Goal: Contribute content: Contribute content

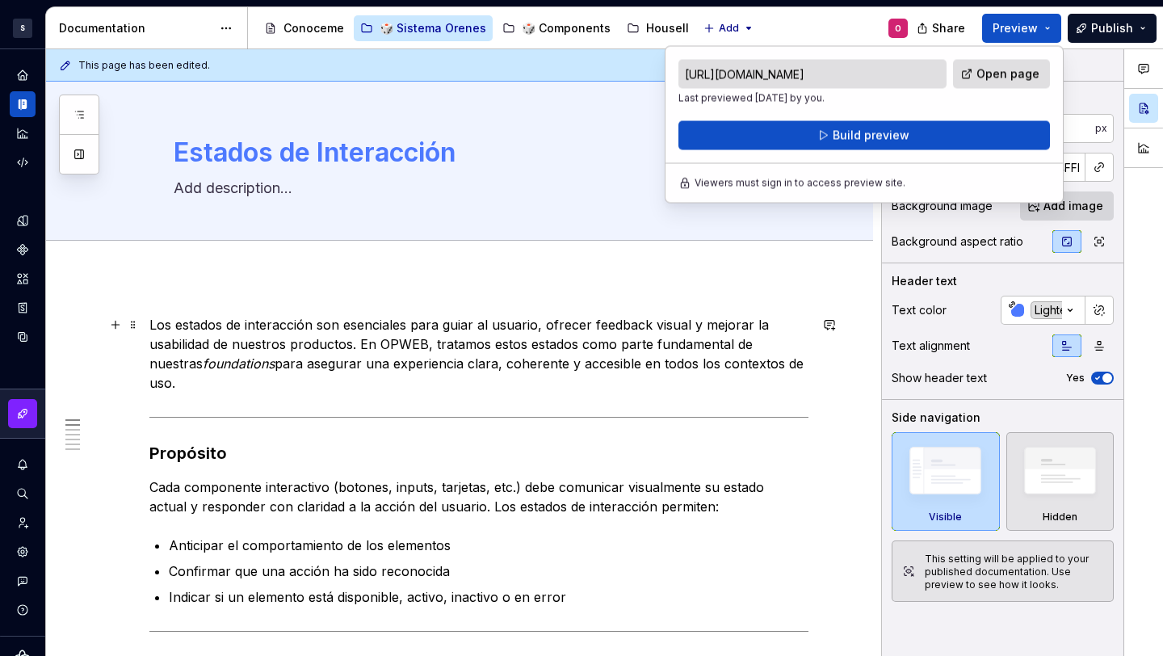
scroll to position [85, 0]
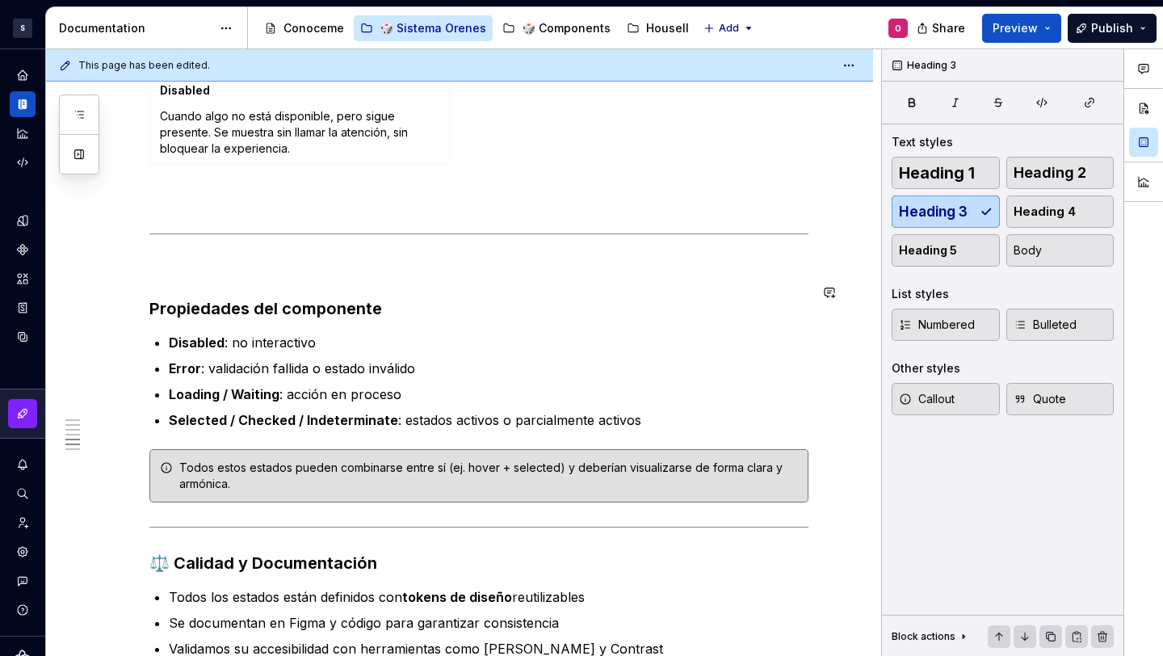
scroll to position [2314, 0]
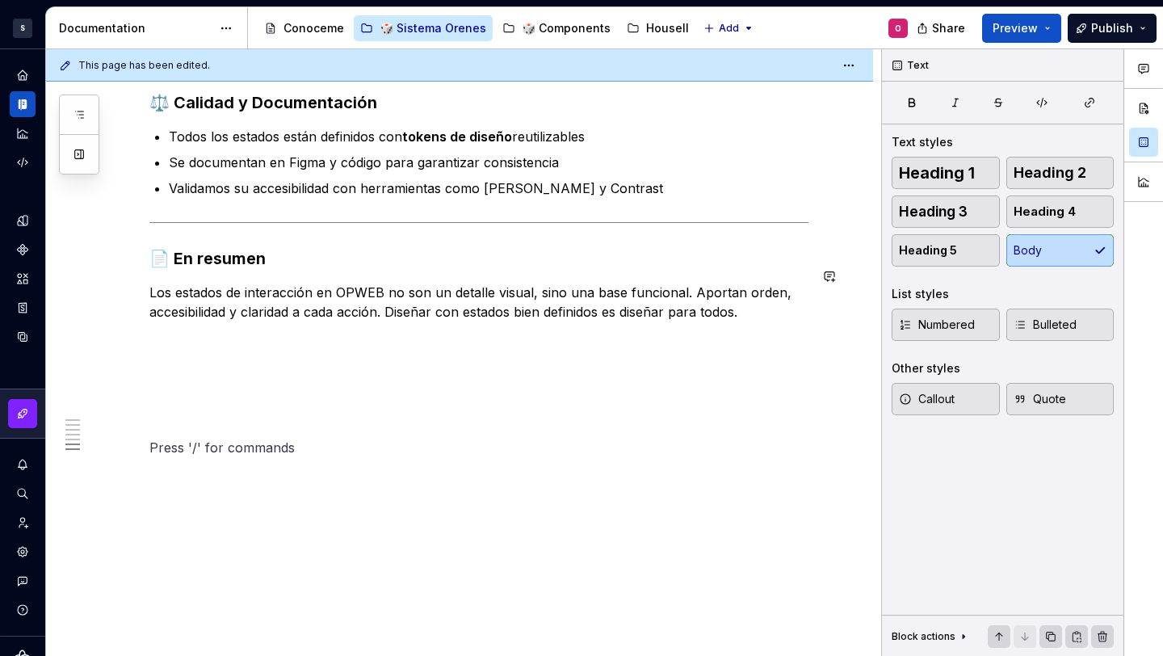
click at [217, 438] on p at bounding box center [478, 447] width 659 height 19
click at [172, 409] on p at bounding box center [478, 418] width 659 height 19
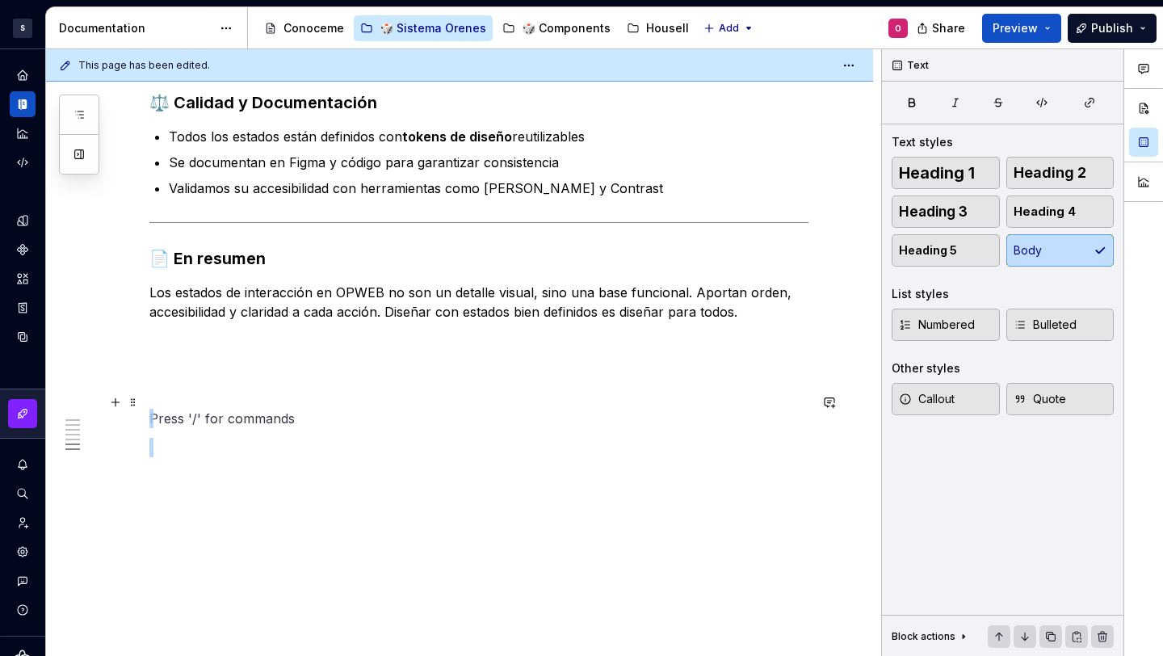
click at [172, 409] on p at bounding box center [478, 418] width 659 height 19
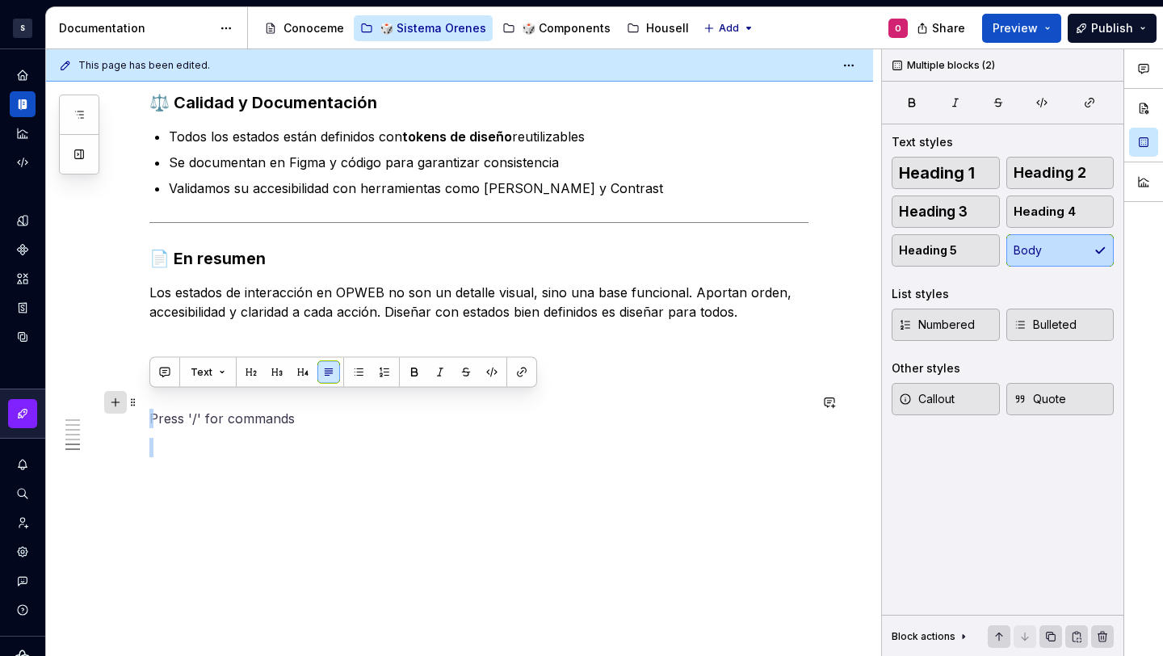
click at [117, 399] on button "button" at bounding box center [115, 402] width 23 height 23
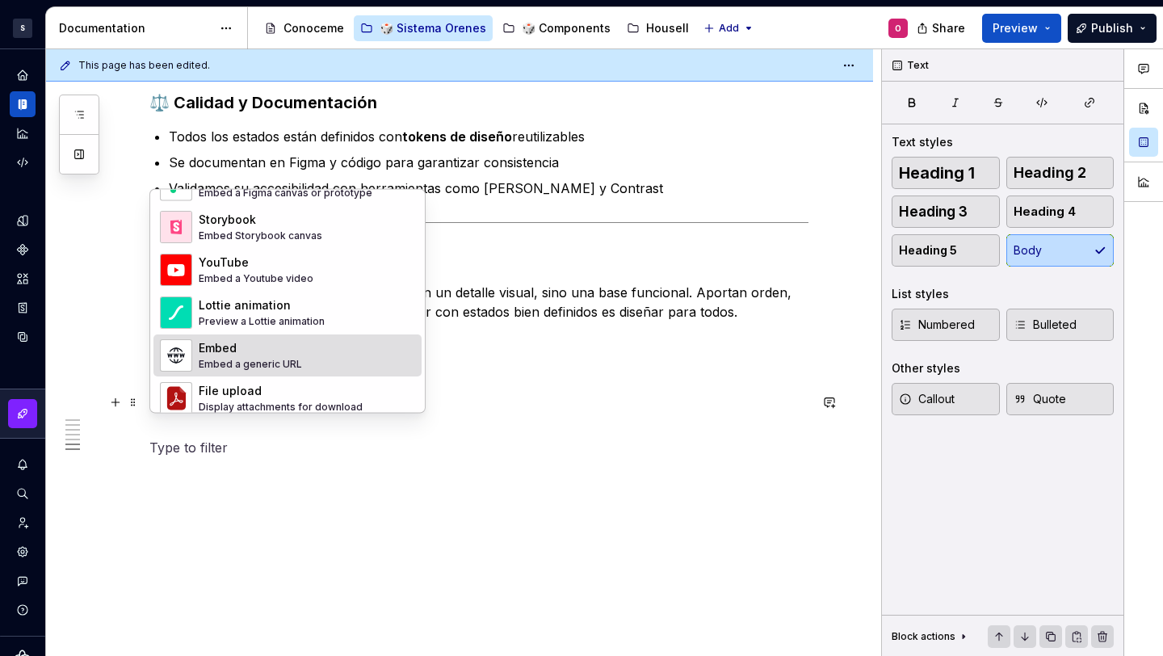
scroll to position [865, 0]
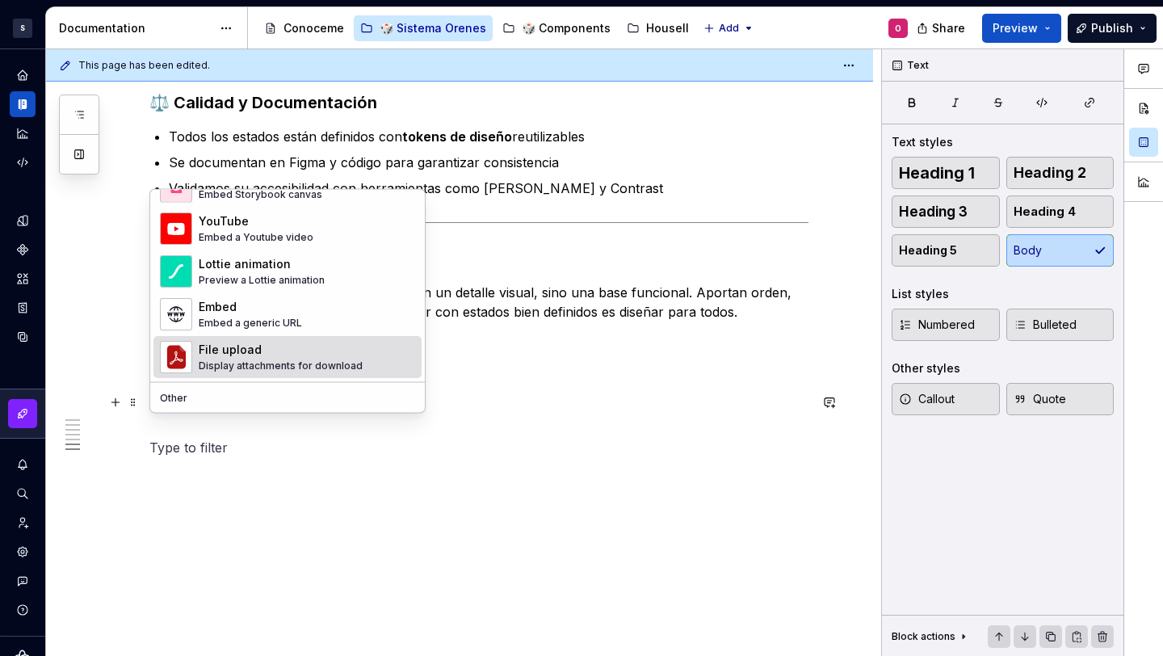
click at [351, 359] on div "File upload Display attachments for download" at bounding box center [281, 357] width 164 height 31
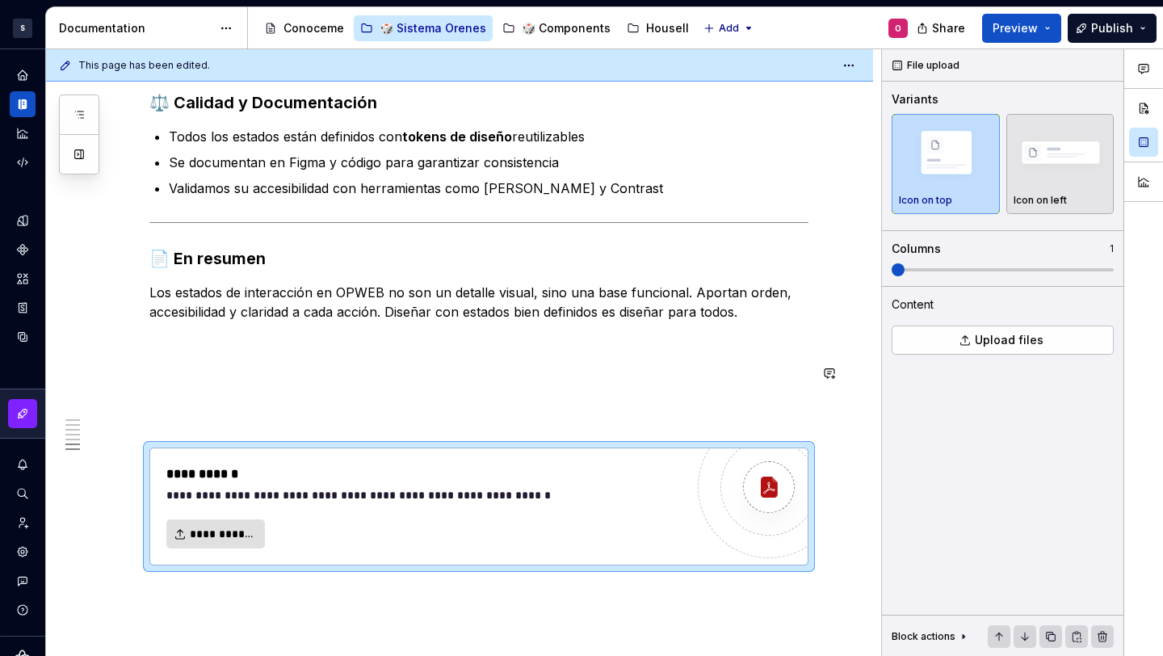
click at [153, 448] on div "**********" at bounding box center [478, 506] width 657 height 116
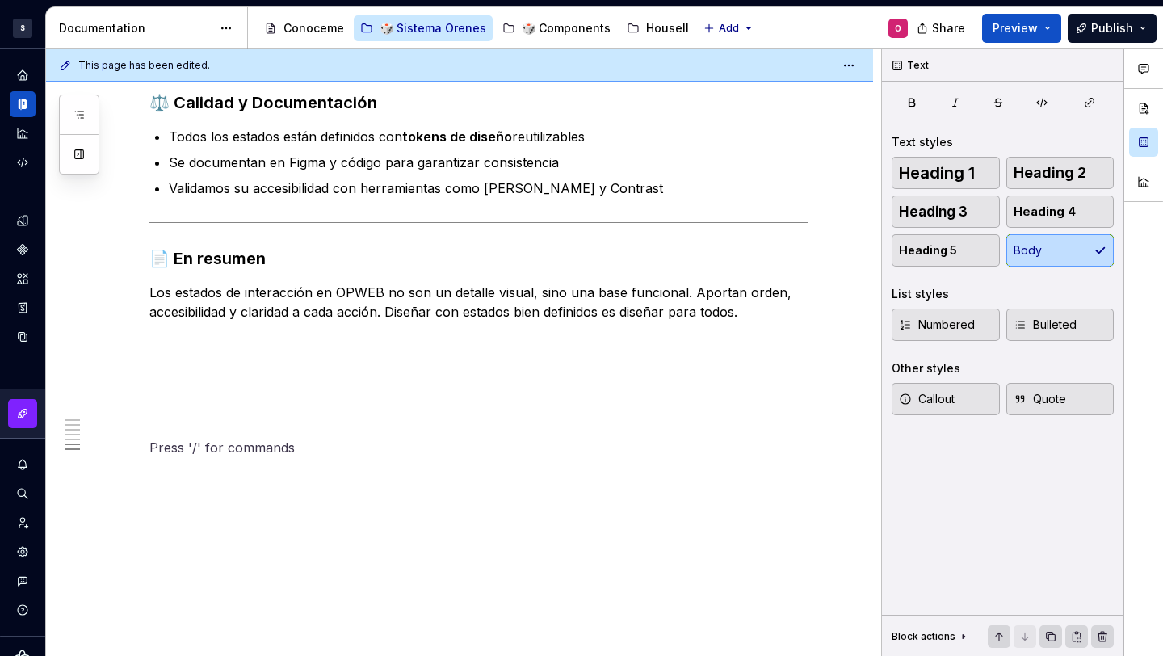
click at [153, 438] on p at bounding box center [478, 447] width 659 height 19
click at [120, 428] on button "button" at bounding box center [115, 431] width 23 height 23
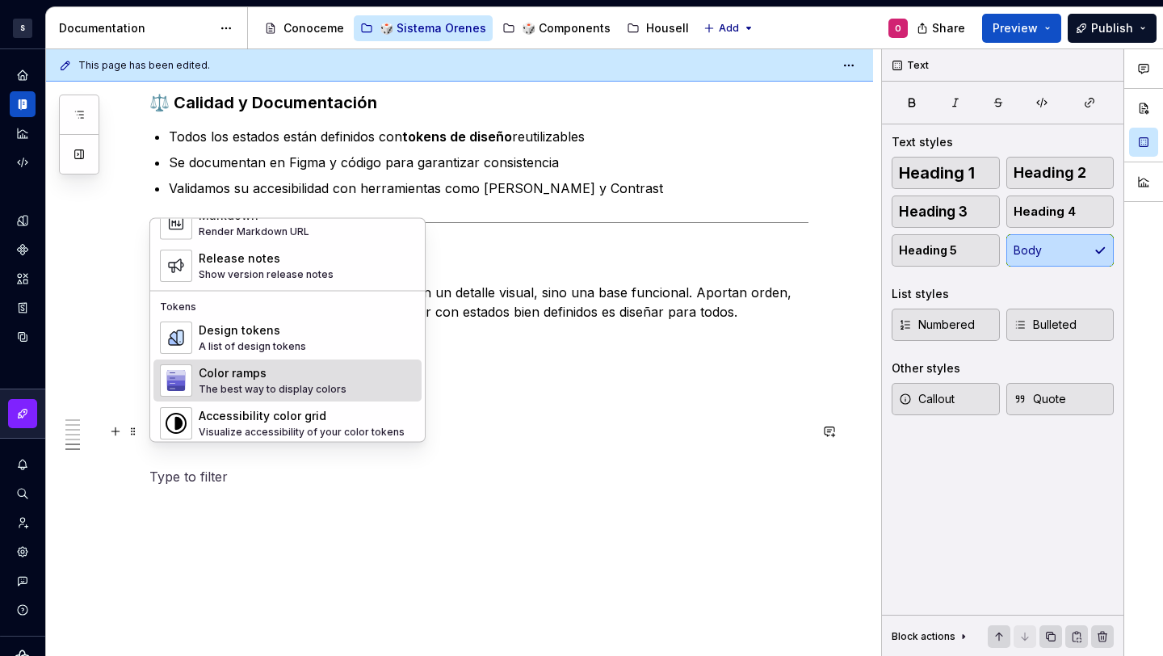
scroll to position [1307, 0]
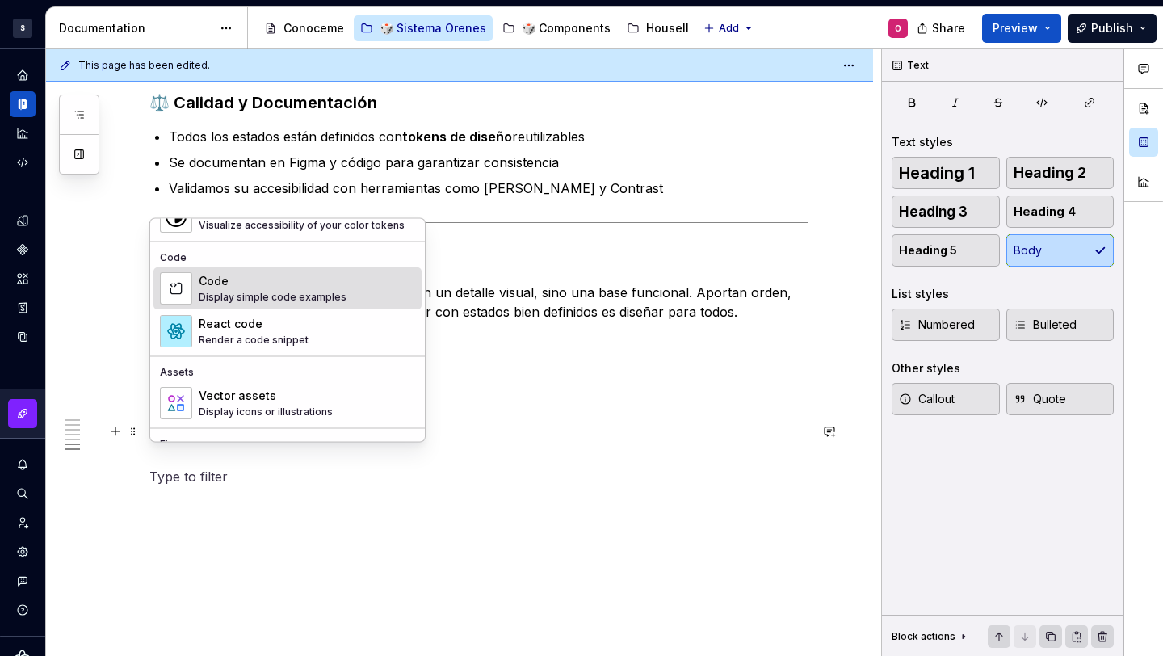
click at [312, 289] on div "Code" at bounding box center [273, 282] width 148 height 16
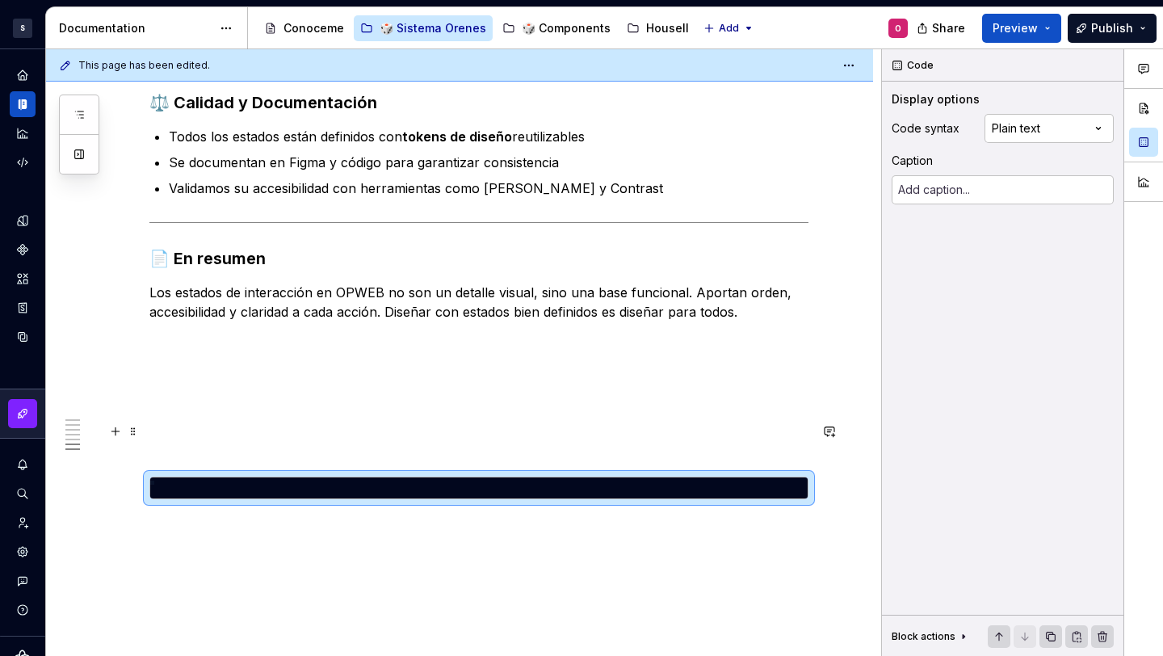
scroll to position [0, 0]
click at [434, 477] on div "*" at bounding box center [478, 487] width 657 height 21
click at [435, 481] on div at bounding box center [503, 488] width 607 height 15
type textarea "*"
type textarea "**********"
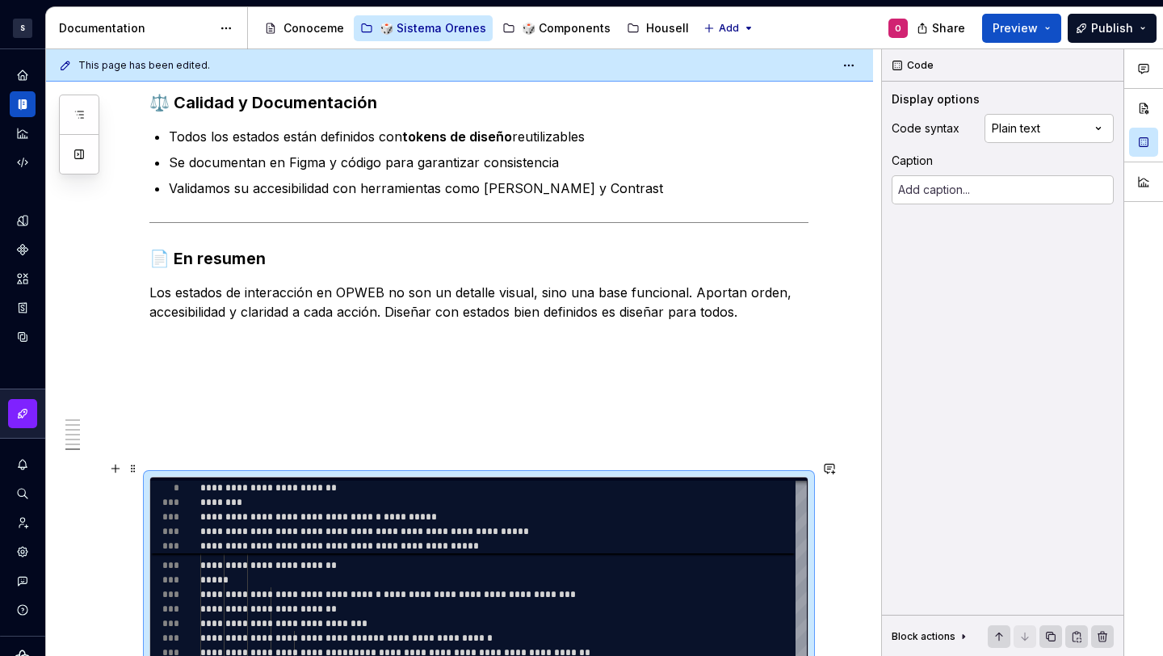
scroll to position [2699, 0]
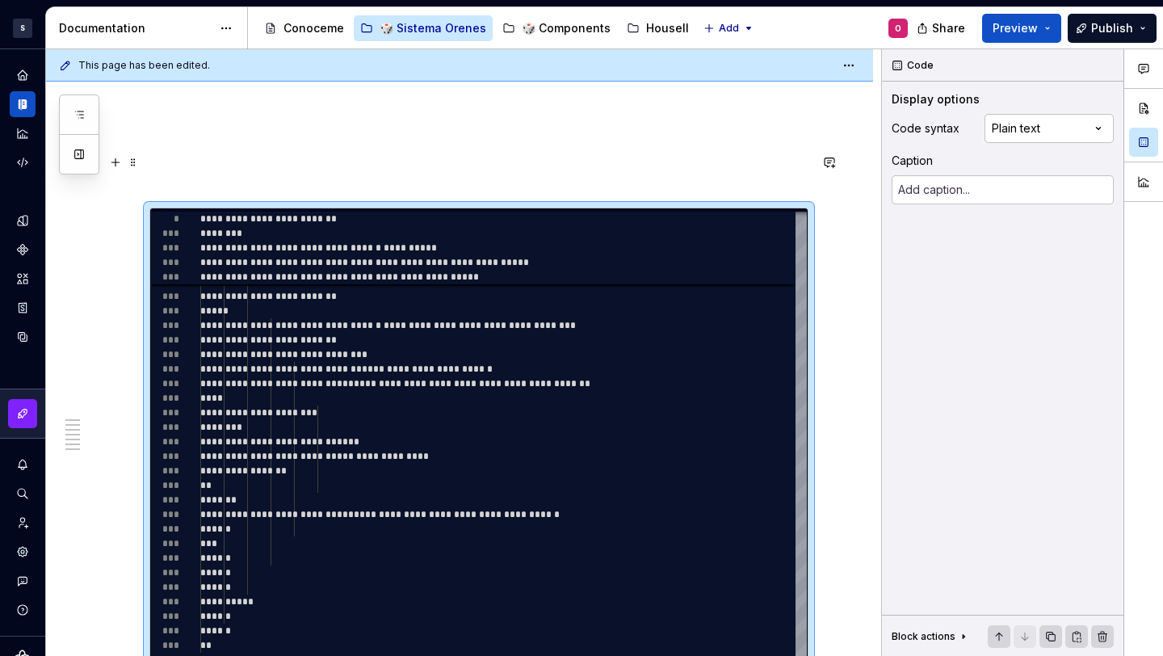
click at [535, 169] on p at bounding box center [478, 178] width 659 height 19
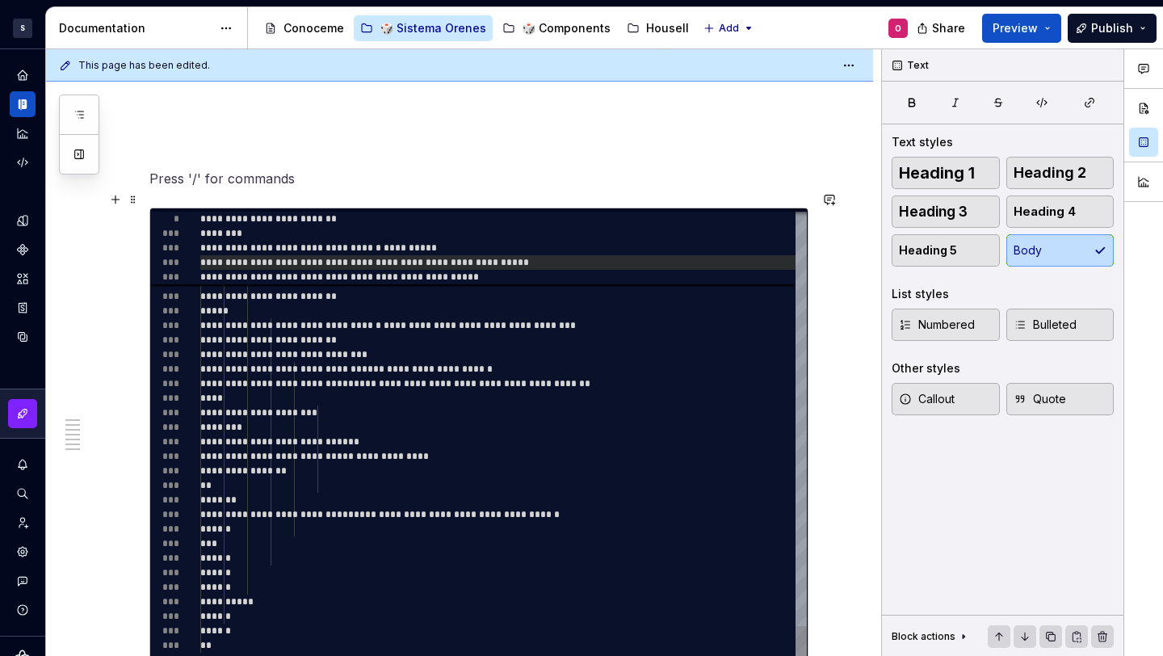
type textarea "*"
click at [529, 258] on span "**********" at bounding box center [477, 263] width 103 height 10
type textarea "**********"
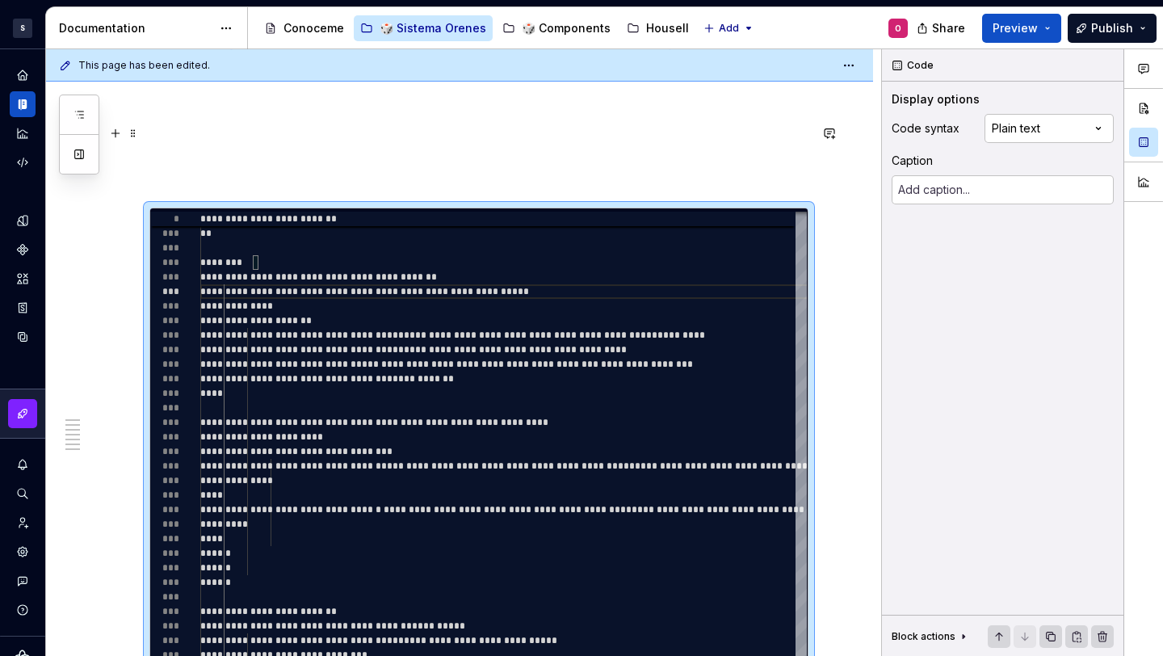
scroll to position [2669, 0]
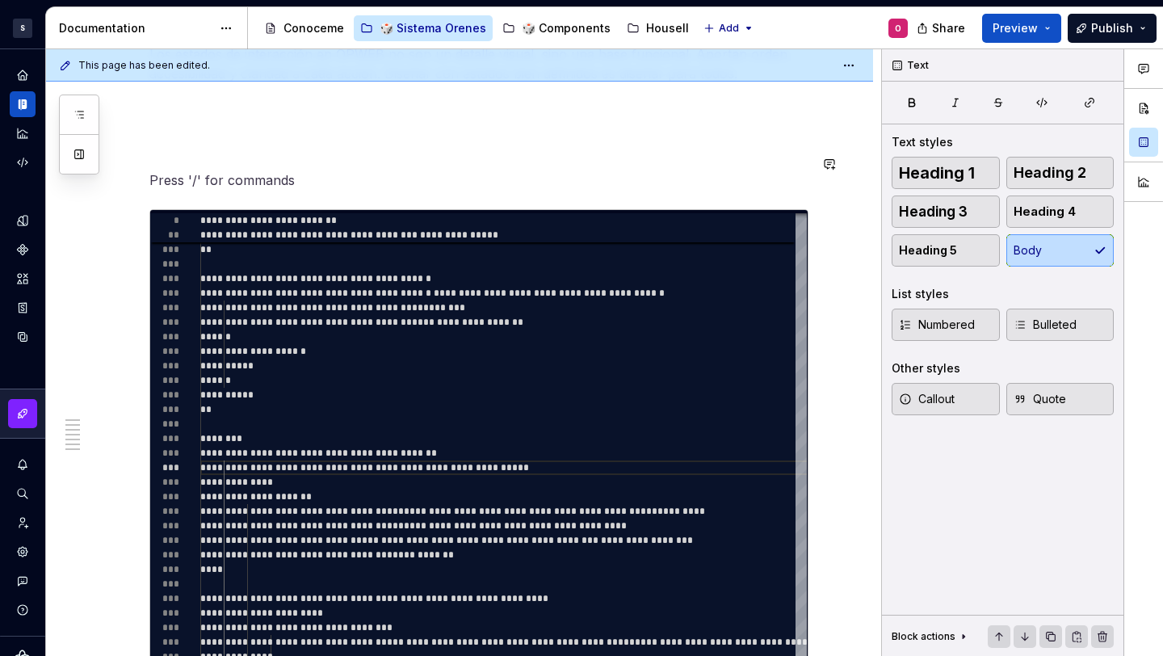
scroll to position [2497, 0]
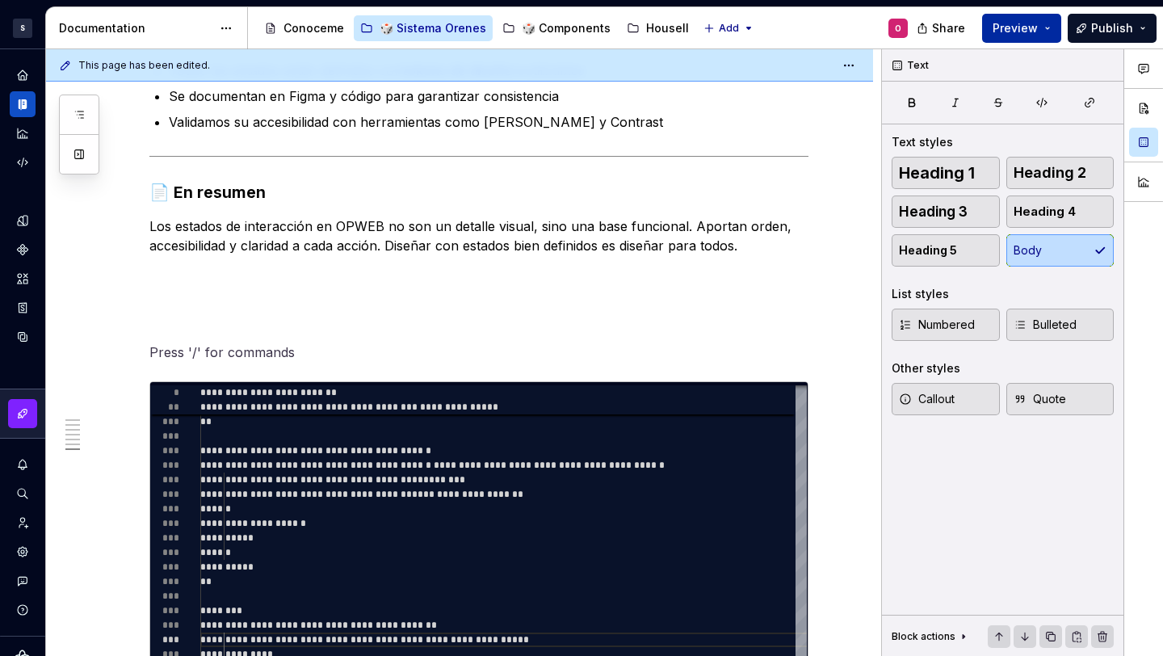
click at [1029, 32] on span "Preview" at bounding box center [1015, 28] width 45 height 16
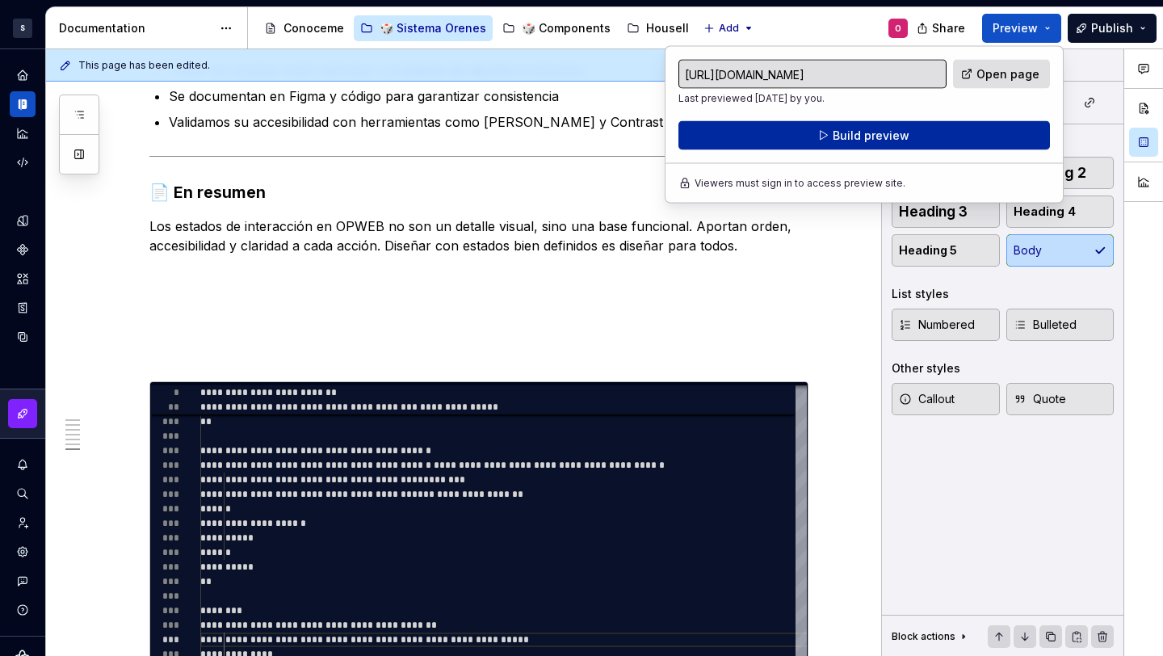
click at [934, 130] on button "Build preview" at bounding box center [864, 135] width 372 height 29
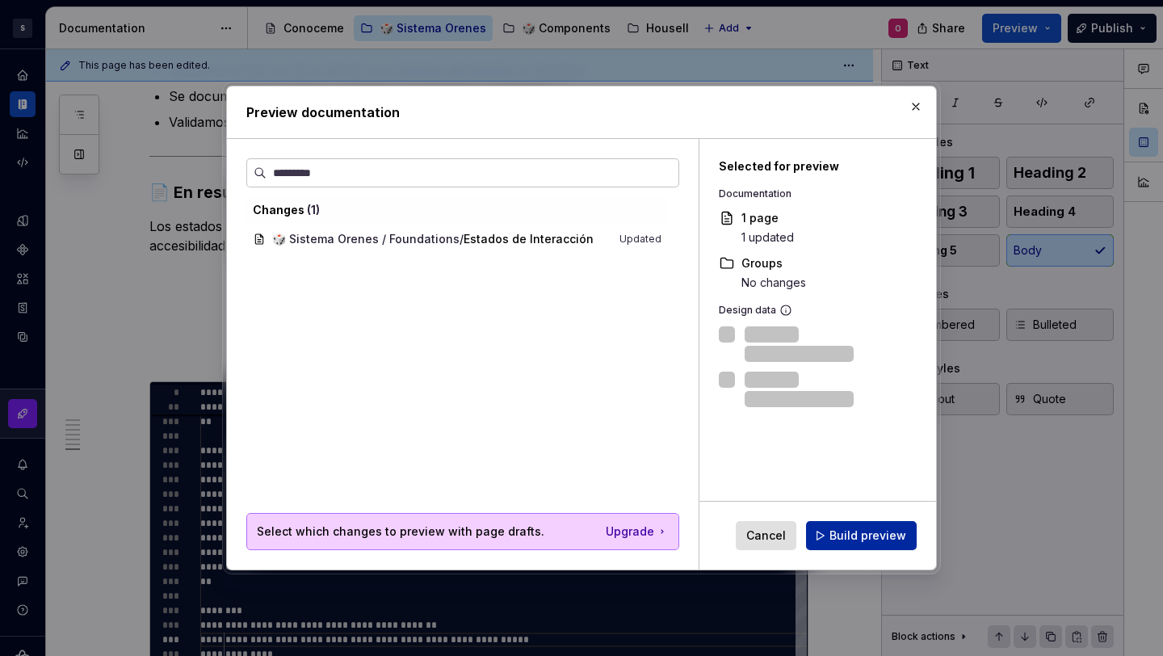
click at [869, 536] on span "Build preview" at bounding box center [868, 535] width 77 height 16
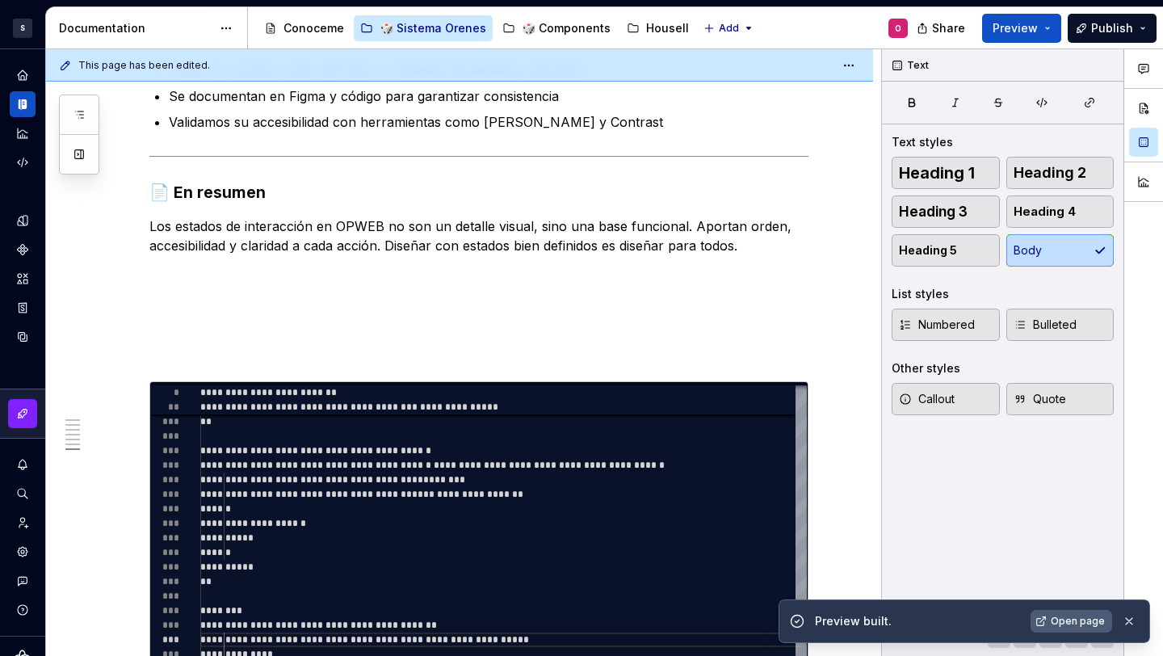
click at [1061, 611] on link "Open page" at bounding box center [1072, 621] width 82 height 23
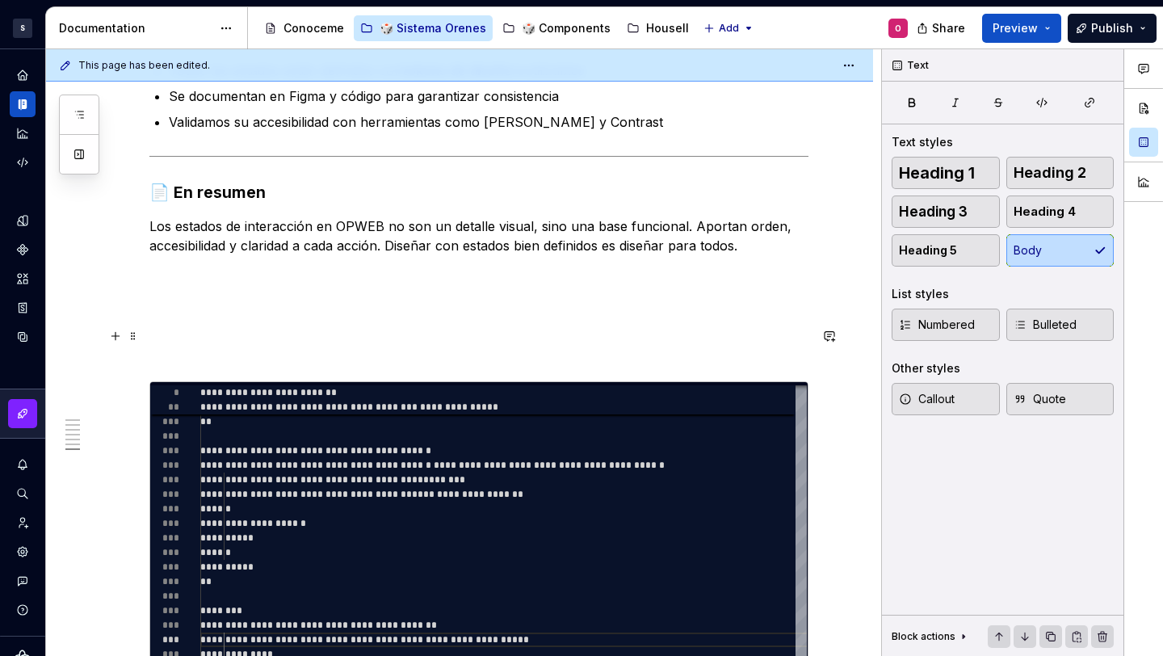
click at [336, 342] on p at bounding box center [478, 351] width 659 height 19
click at [138, 369] on span at bounding box center [133, 373] width 13 height 23
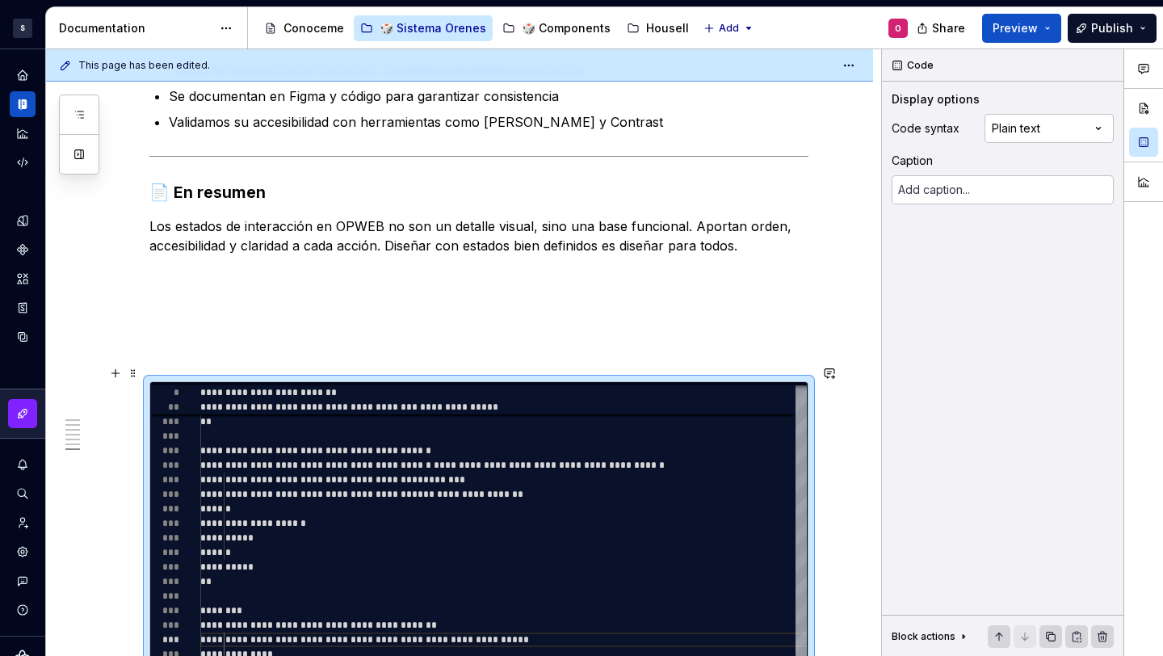
click at [234, 342] on p at bounding box center [478, 351] width 659 height 19
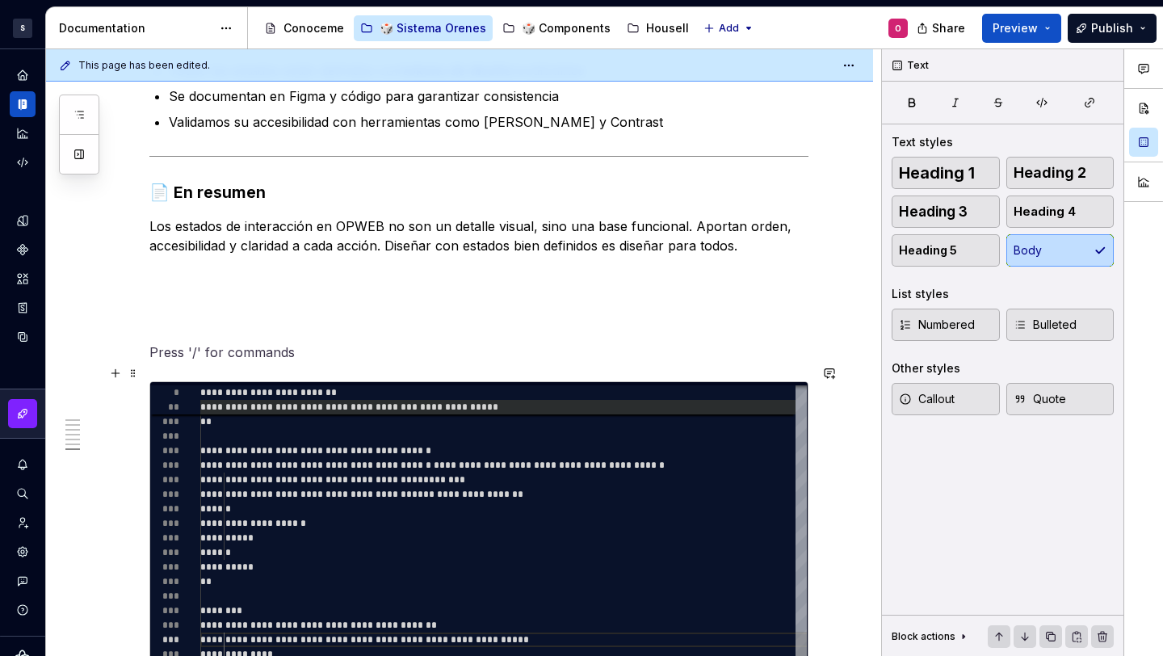
type textarea "*"
click at [272, 402] on span "**********" at bounding box center [310, 407] width 220 height 10
type textarea "**********"
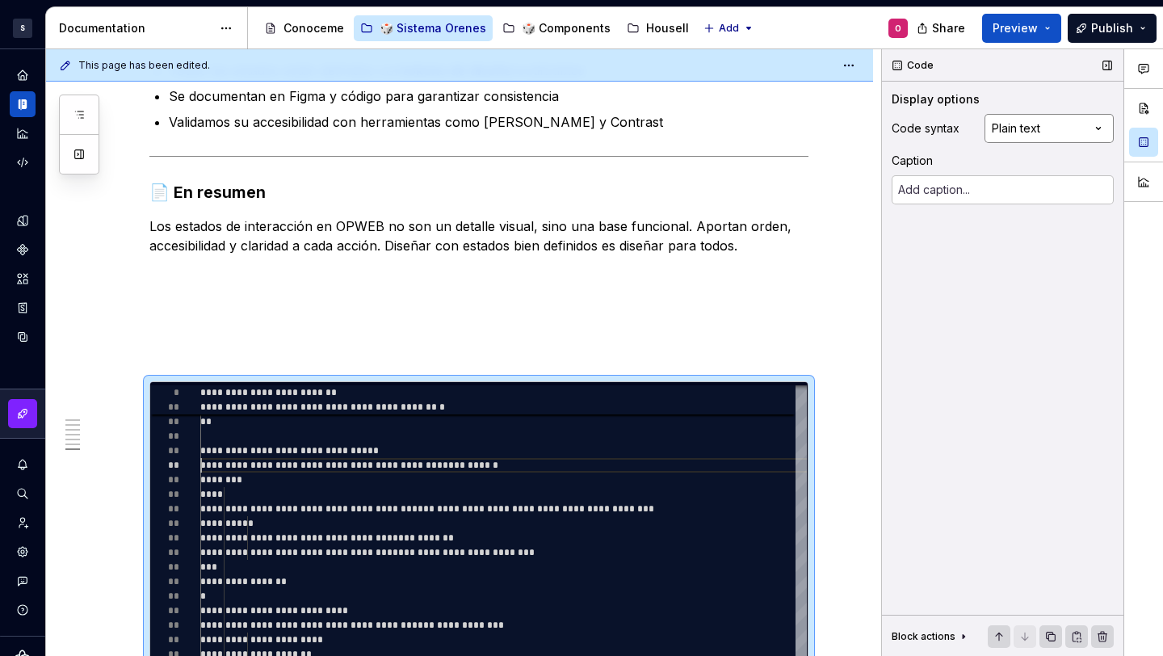
click at [1023, 136] on div "Comments Open comments No comments yet Select ‘Comment’ from the block context …" at bounding box center [1022, 352] width 281 height 607
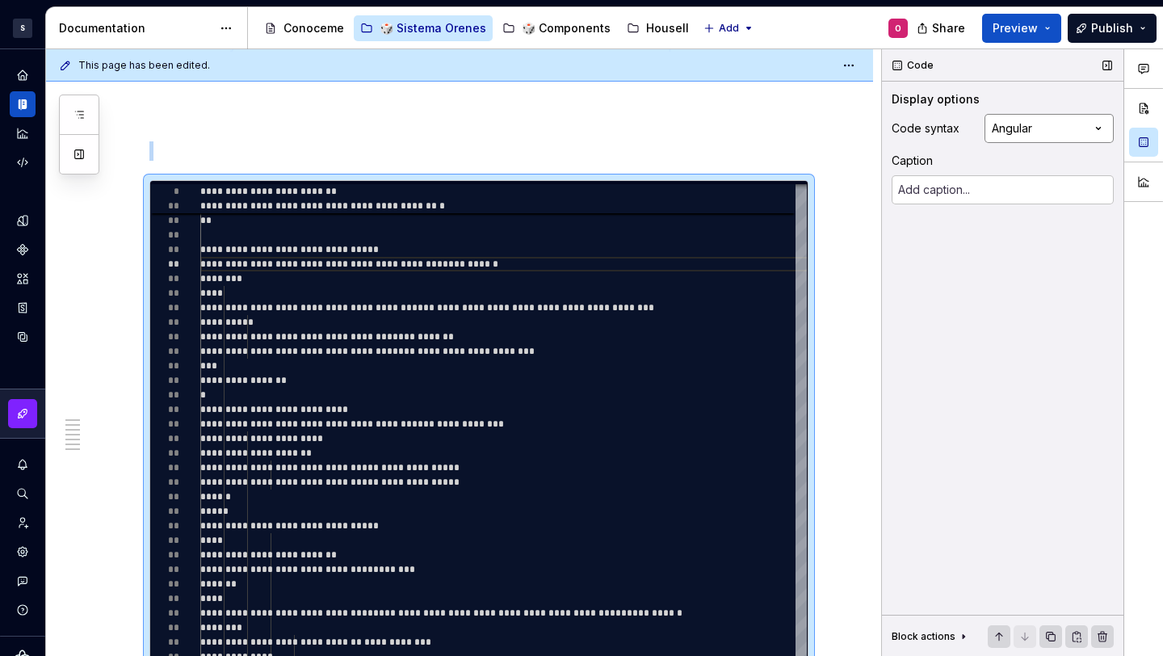
click at [1027, 130] on div "Comments Open comments No comments yet Select ‘Comment’ from the block context …" at bounding box center [1022, 352] width 281 height 607
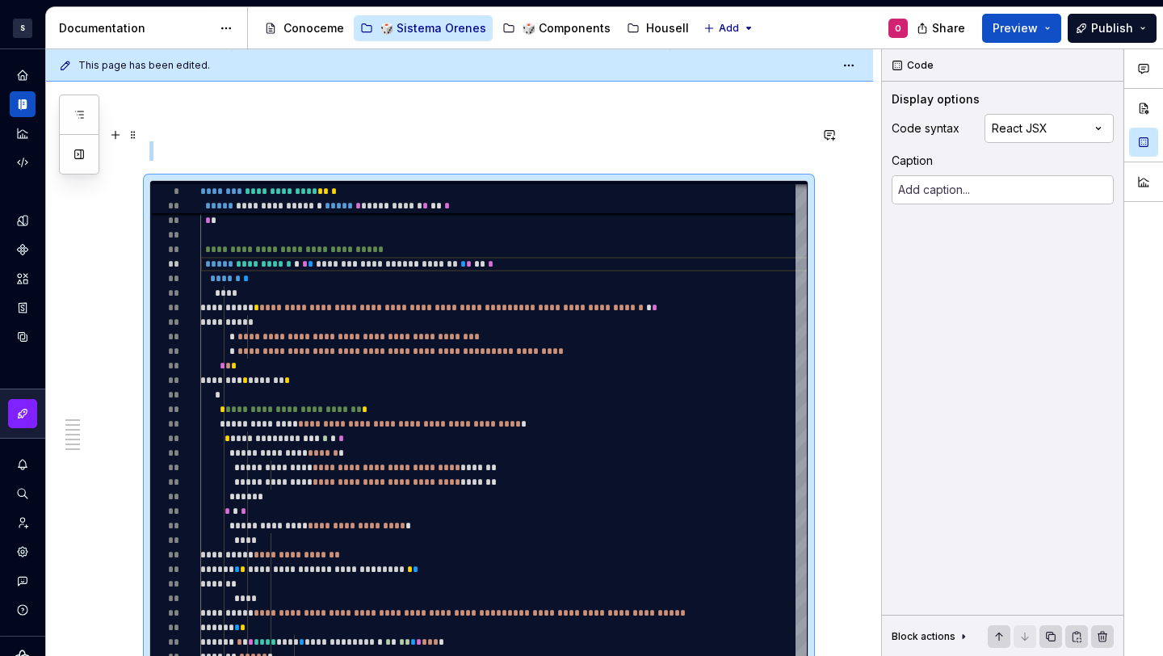
scroll to position [2678, 0]
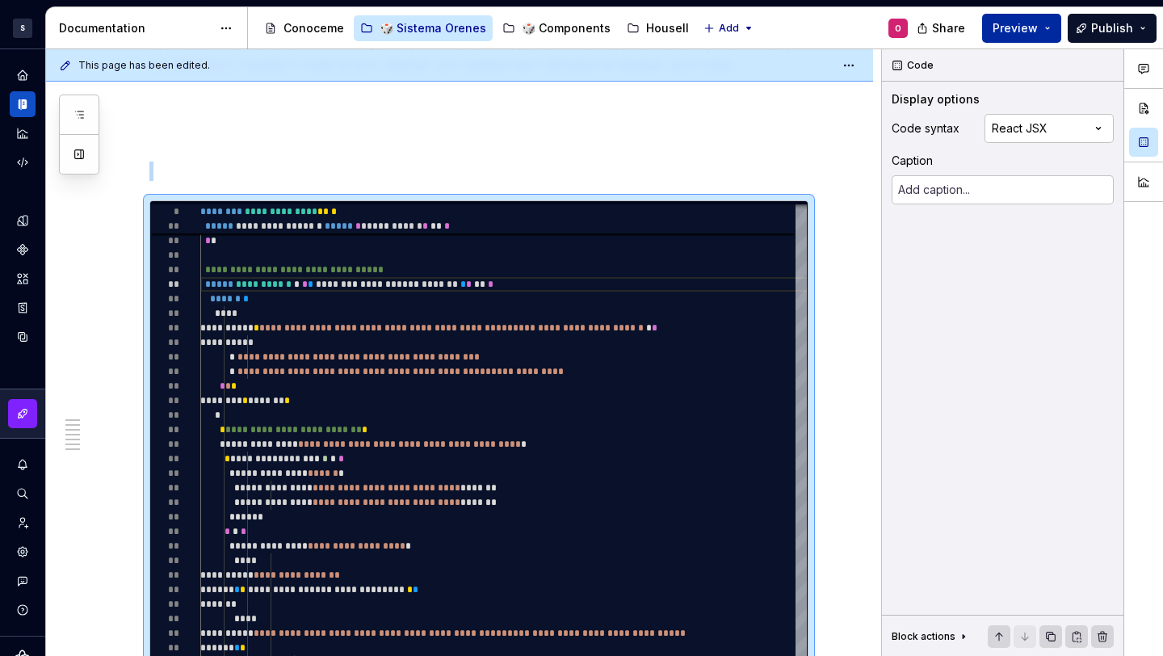
click at [1017, 18] on button "Preview" at bounding box center [1021, 28] width 79 height 29
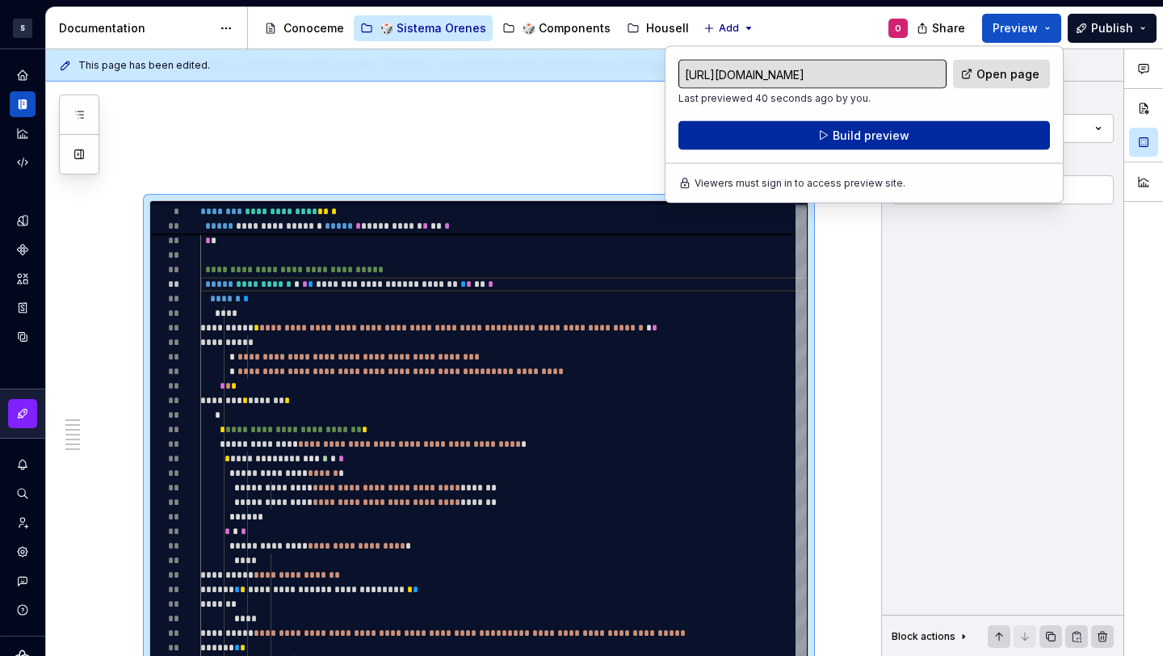
click at [933, 142] on button "Build preview" at bounding box center [864, 135] width 372 height 29
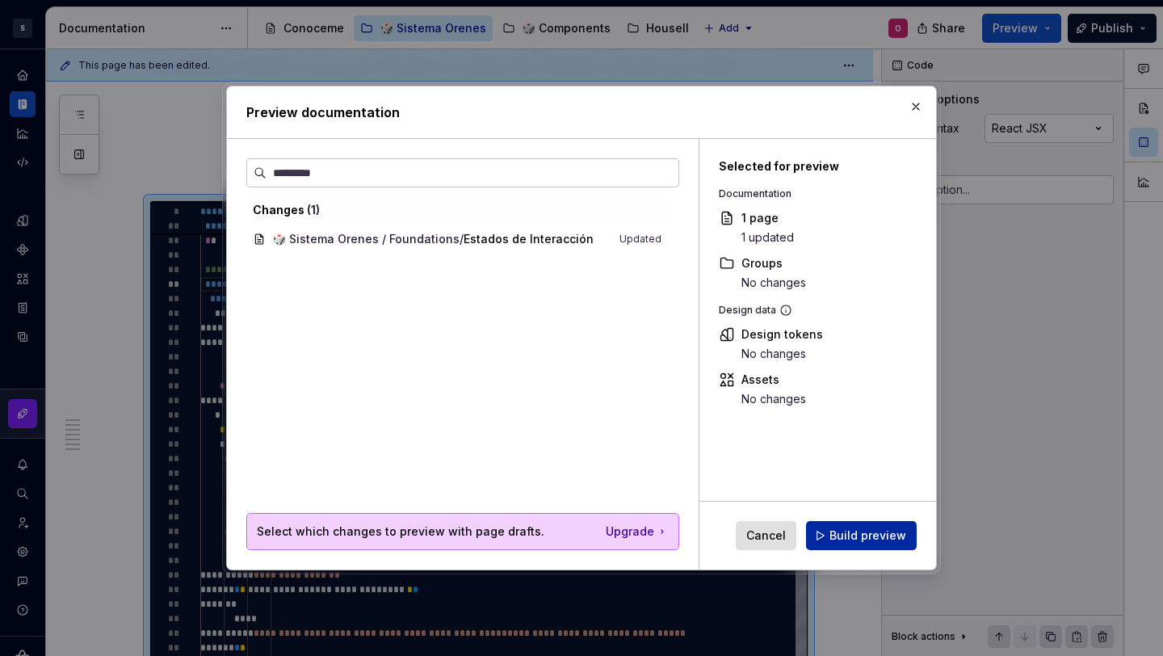
click at [866, 546] on button "Build preview" at bounding box center [861, 535] width 111 height 29
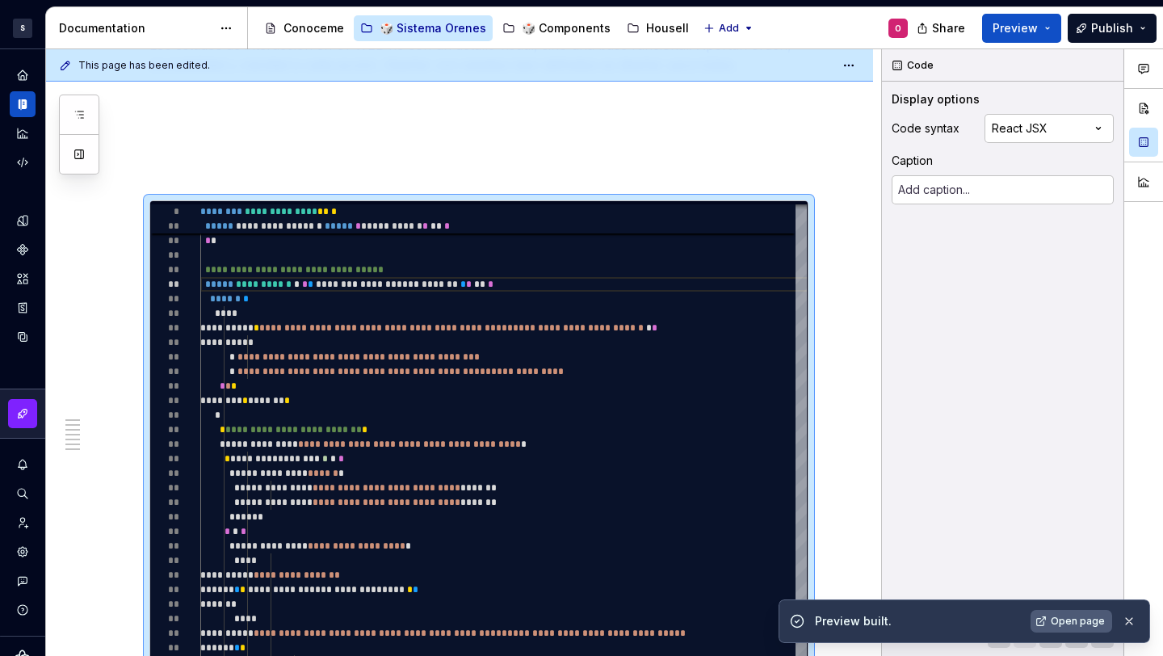
click at [1053, 615] on link "Open page" at bounding box center [1072, 621] width 82 height 23
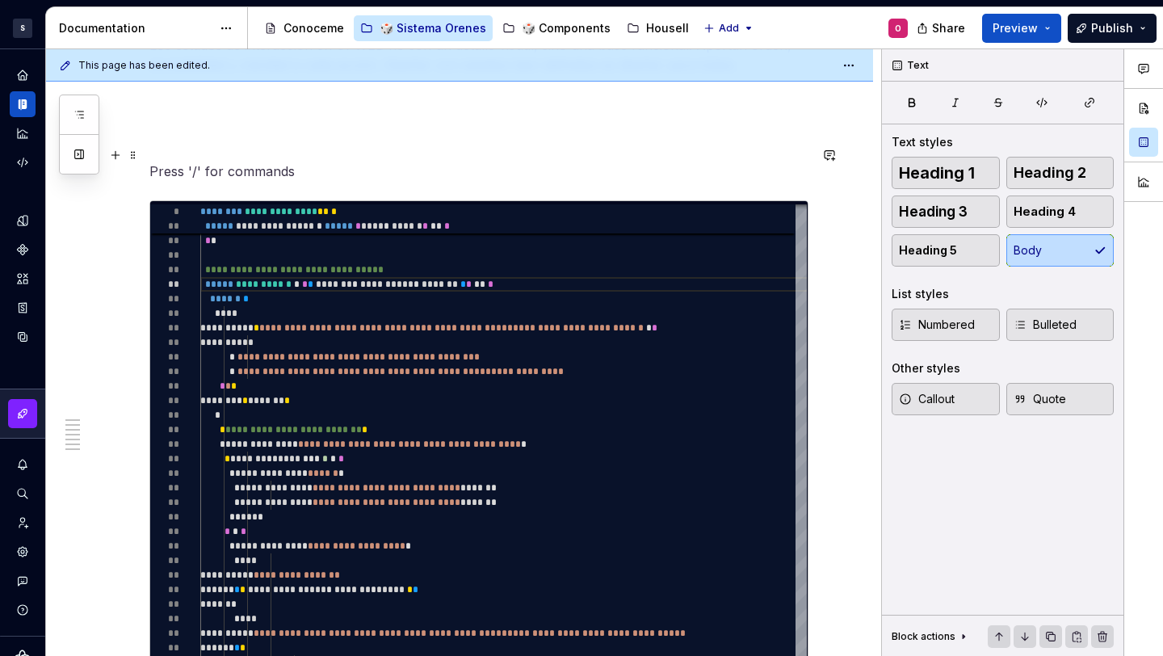
click at [149, 200] on div "**********" at bounding box center [478, 446] width 659 height 493
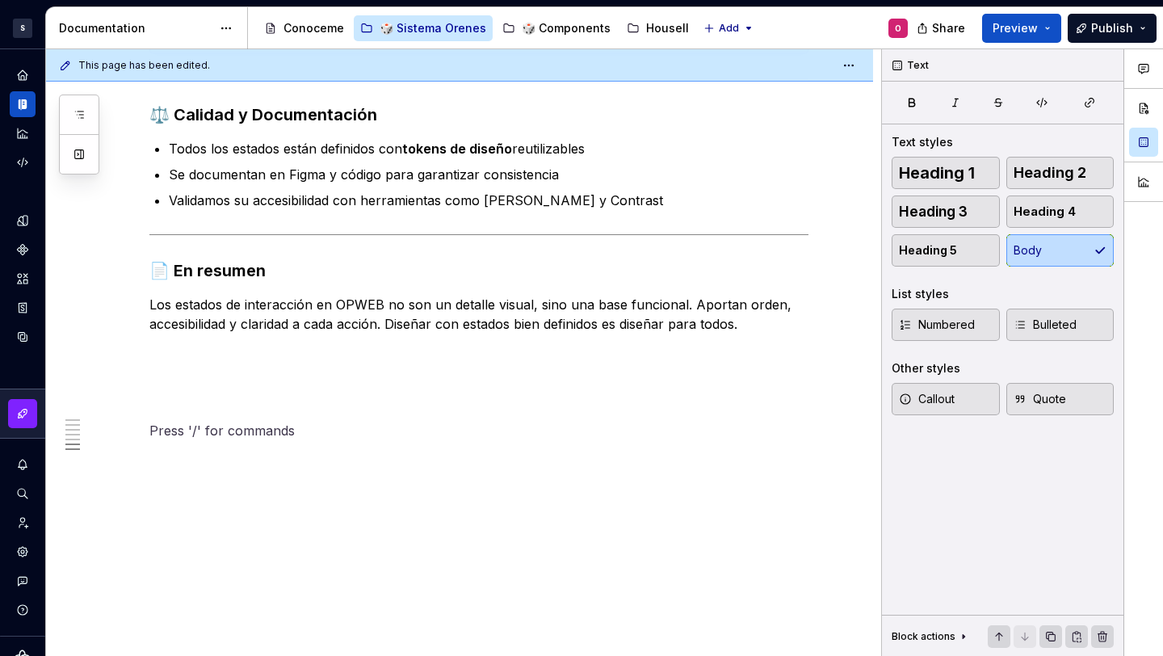
scroll to position [2401, 0]
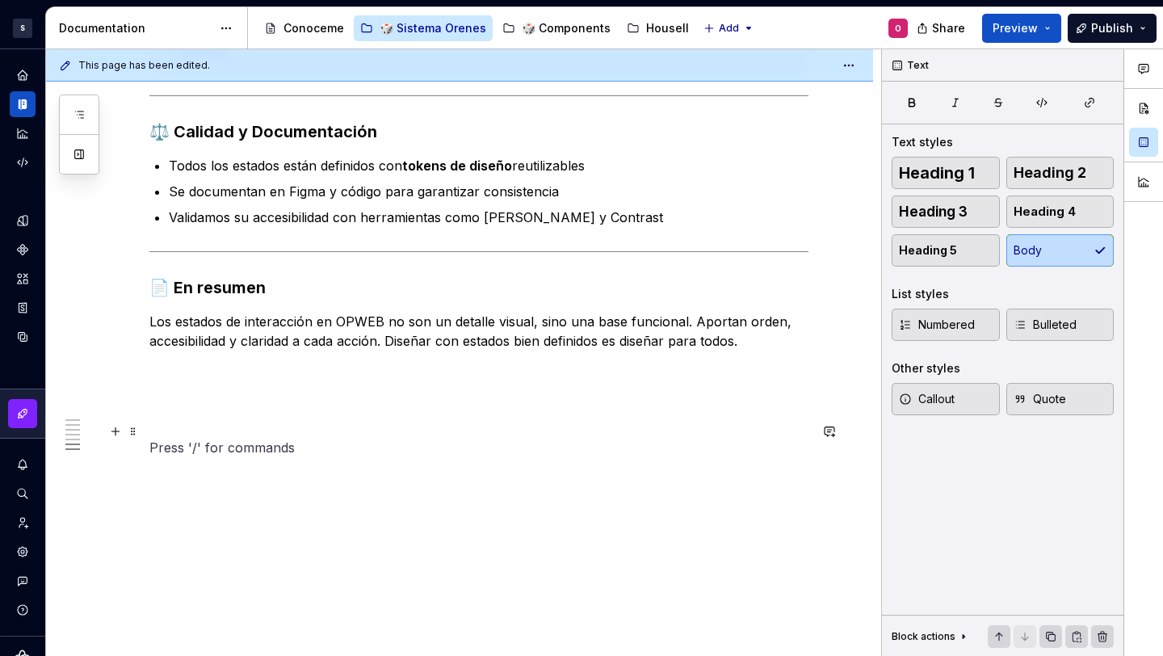
click at [196, 438] on p at bounding box center [478, 447] width 659 height 19
click at [108, 422] on button "button" at bounding box center [115, 431] width 23 height 23
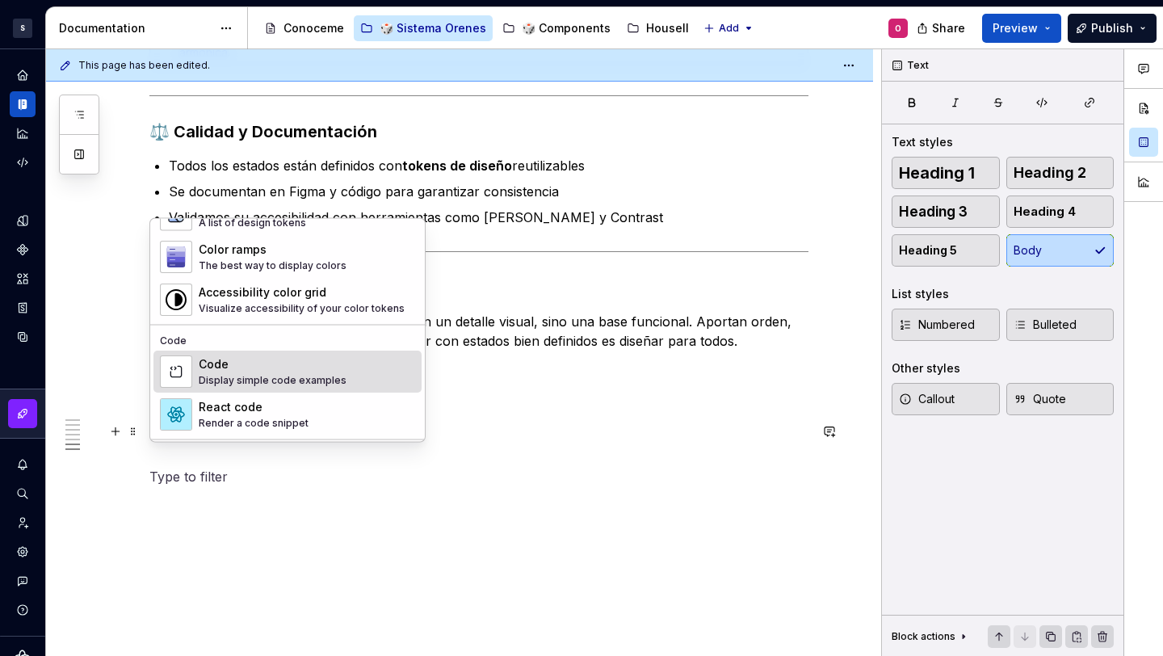
scroll to position [1284, 0]
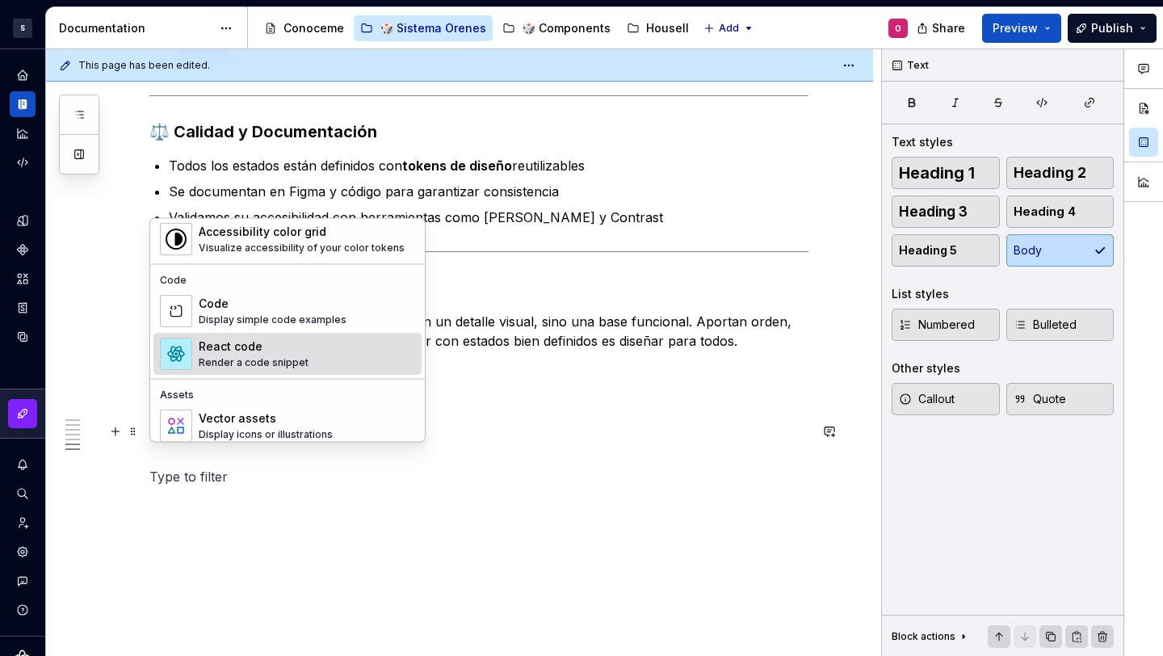
click at [305, 349] on div "React code Render a code snippet" at bounding box center [307, 354] width 216 height 32
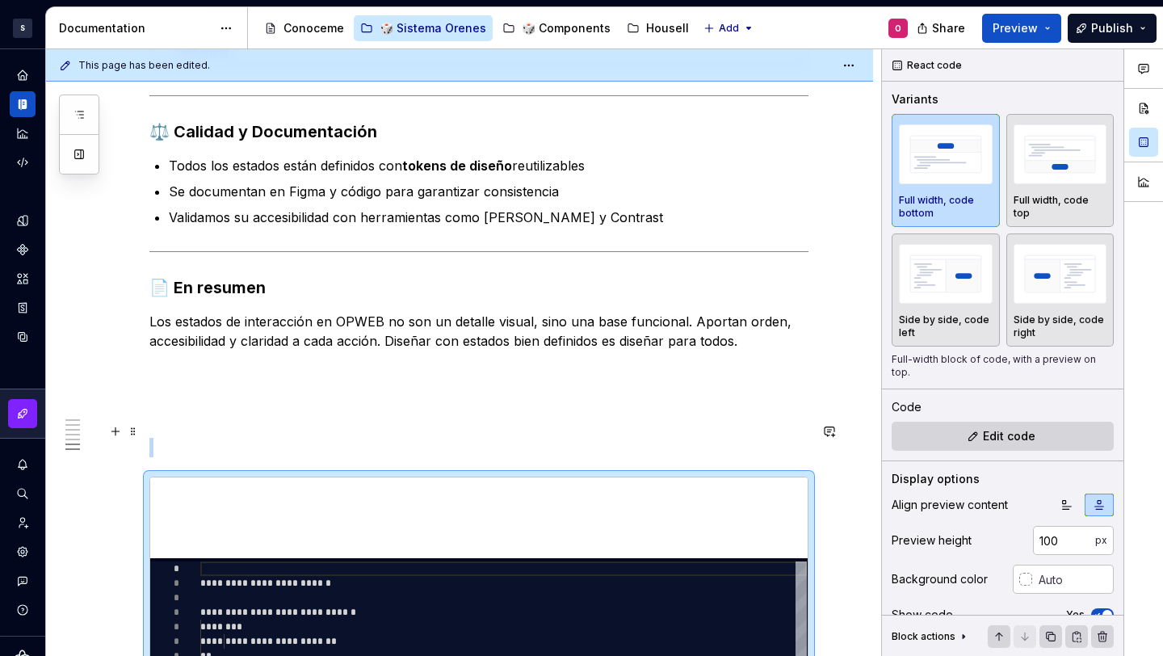
type textarea "*"
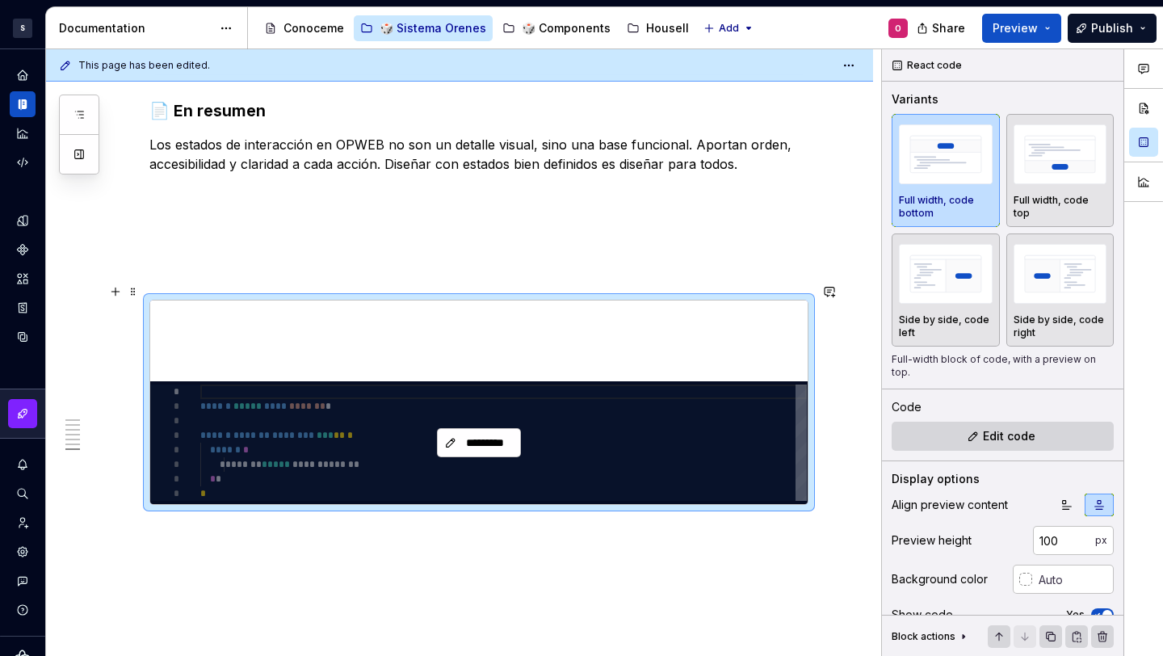
click at [269, 400] on div "*********" at bounding box center [478, 442] width 657 height 123
click at [489, 428] on button "*********" at bounding box center [479, 442] width 84 height 29
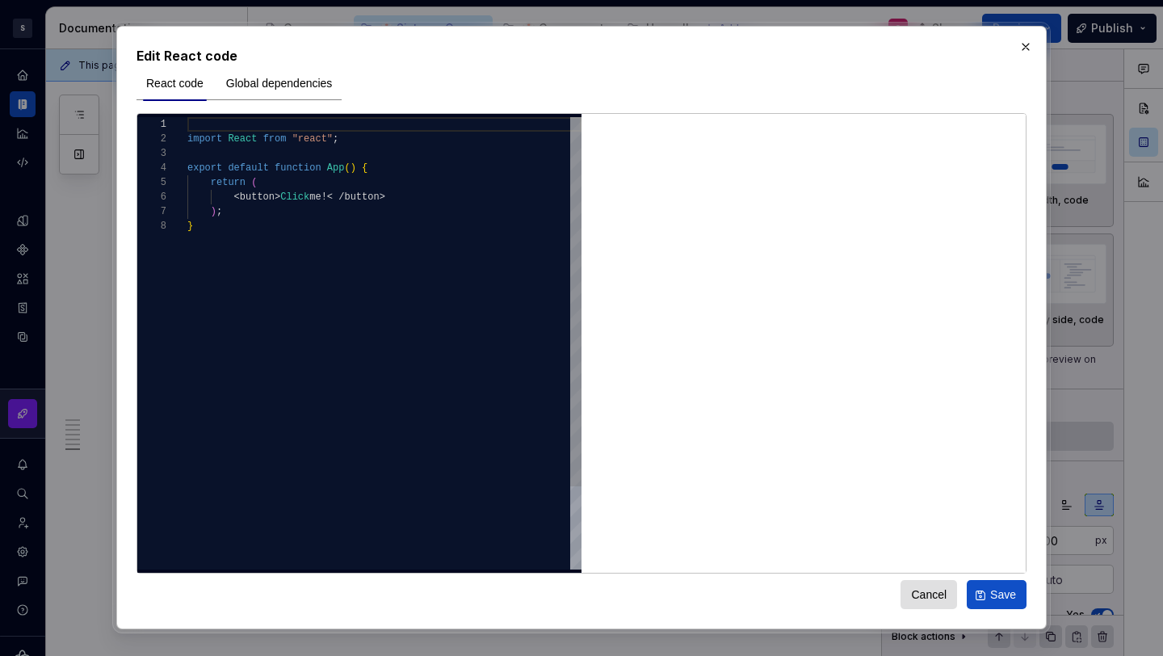
click at [352, 204] on div "import React from "react" ; export default function App ( ) { return ( < button…" at bounding box center [384, 394] width 394 height 554
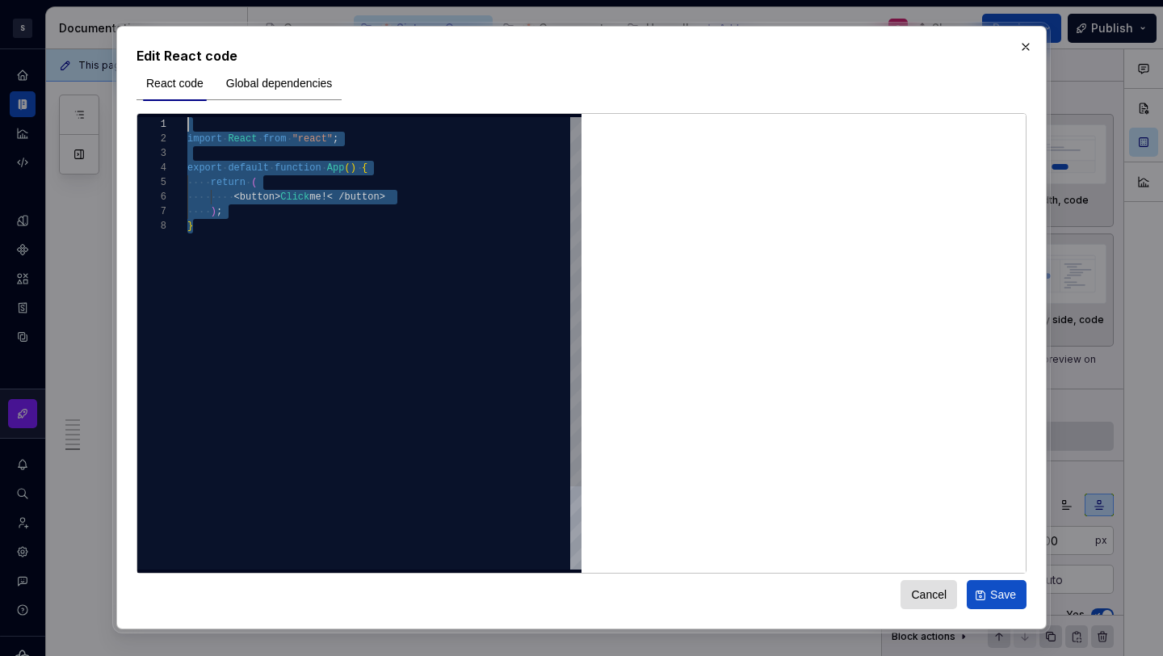
scroll to position [0, 0]
drag, startPoint x: 430, startPoint y: 334, endPoint x: 164, endPoint y: 116, distance: 343.3
click at [187, 117] on div "import React from "react" ; export default function App ( ) { return ( < button…" at bounding box center [384, 394] width 394 height 554
type textarea "**********"
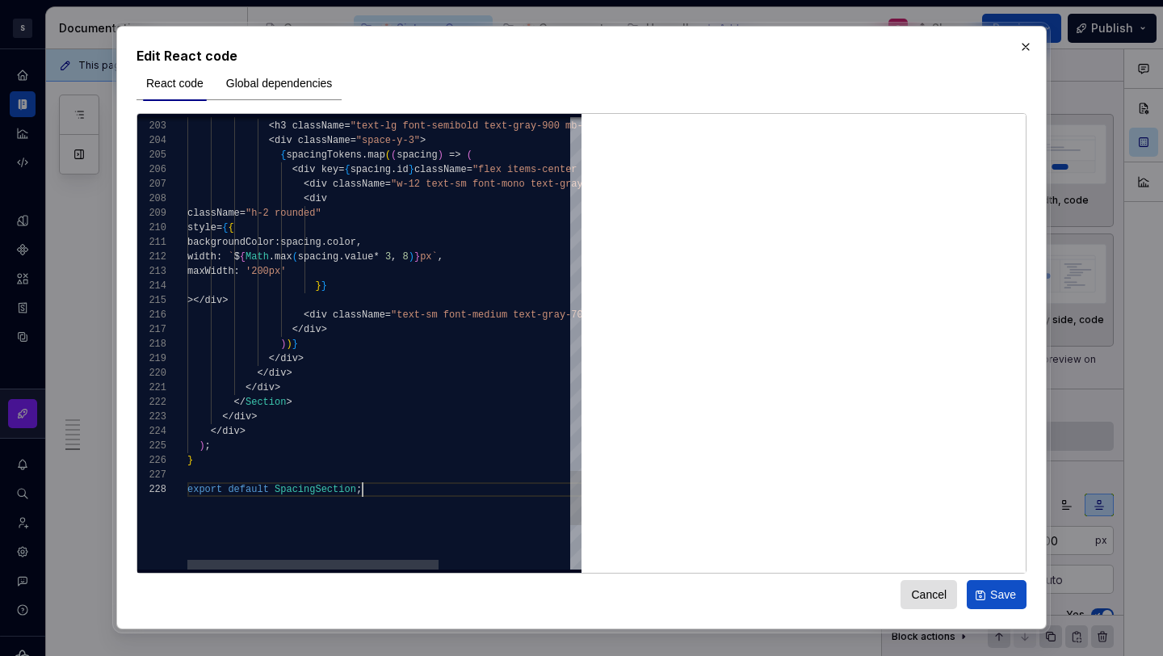
scroll to position [102, 174]
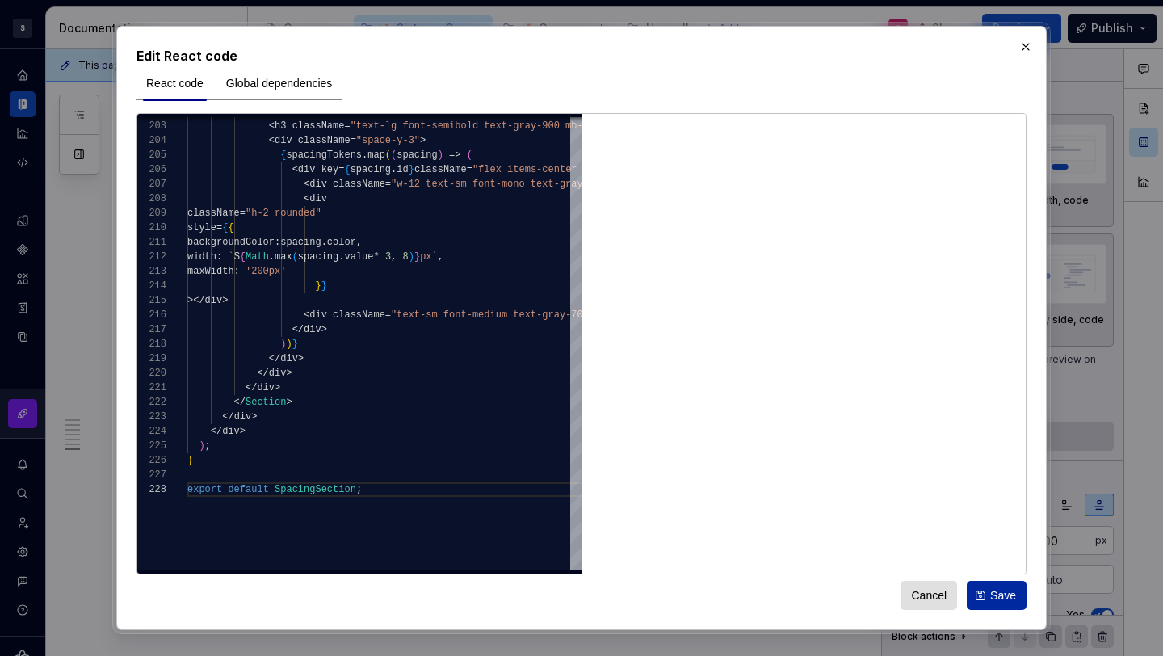
click at [1006, 586] on button "Save" at bounding box center [997, 595] width 60 height 29
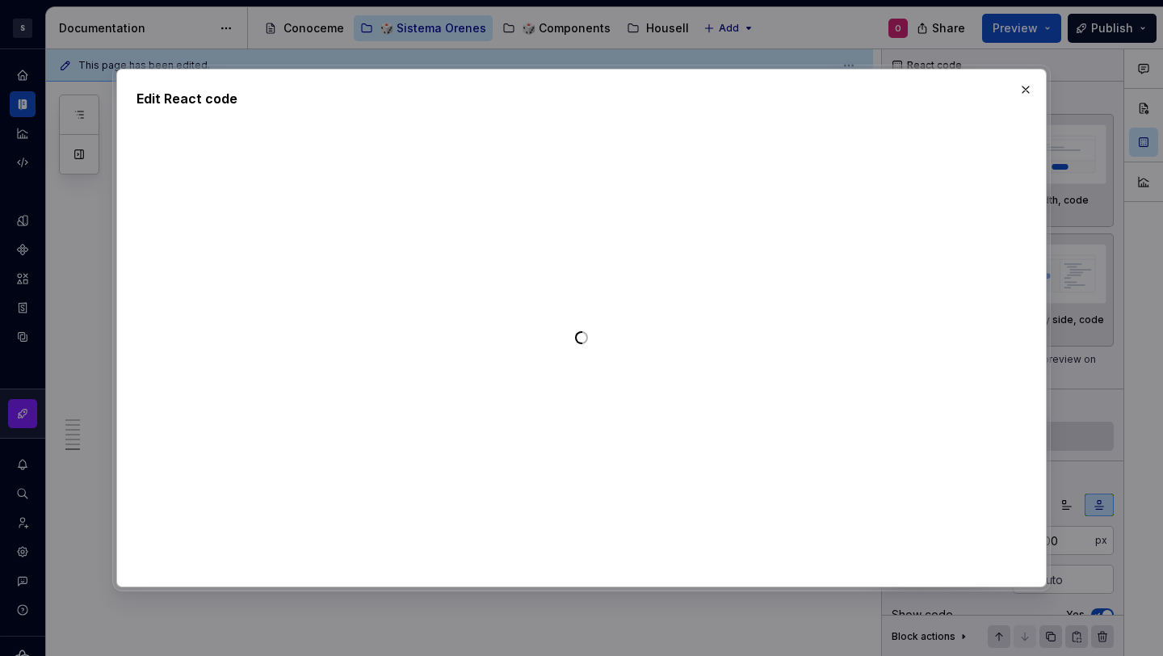
type textarea "*"
type textarea "**********"
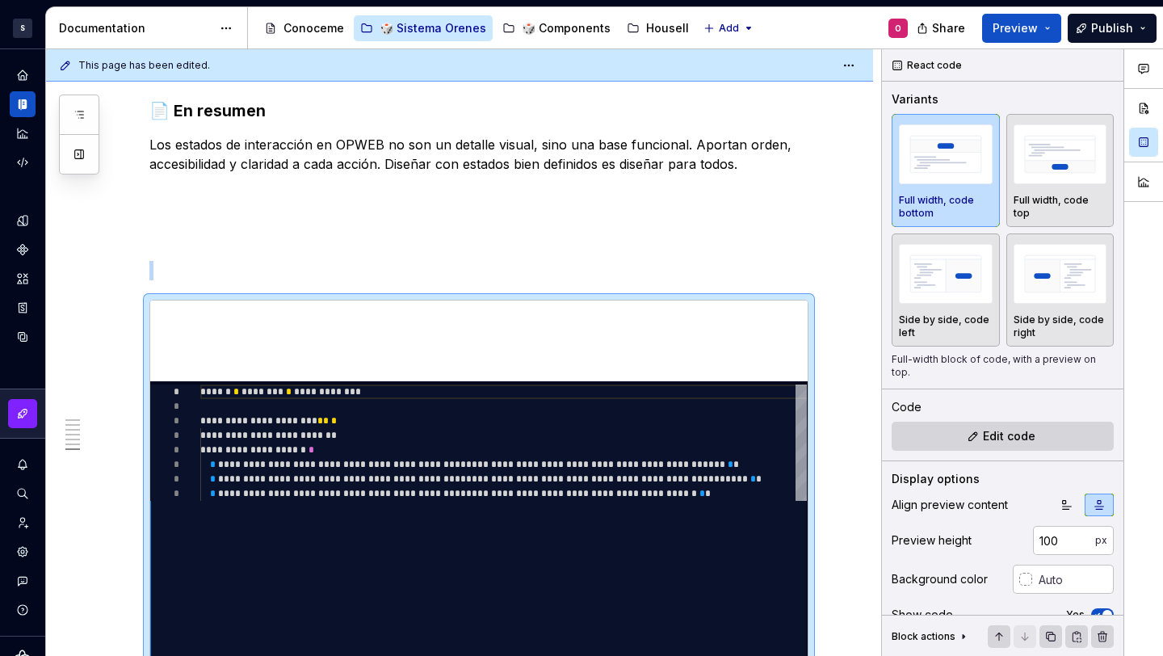
scroll to position [116, 0]
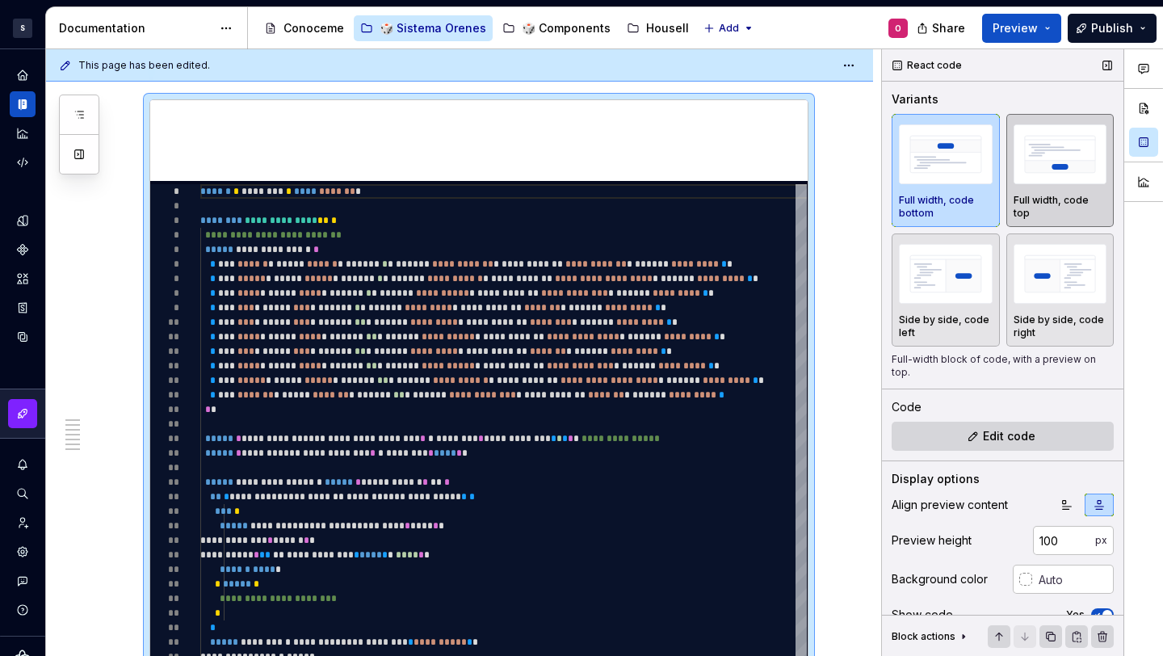
click at [1055, 189] on div "Full width, code top" at bounding box center [1061, 170] width 94 height 99
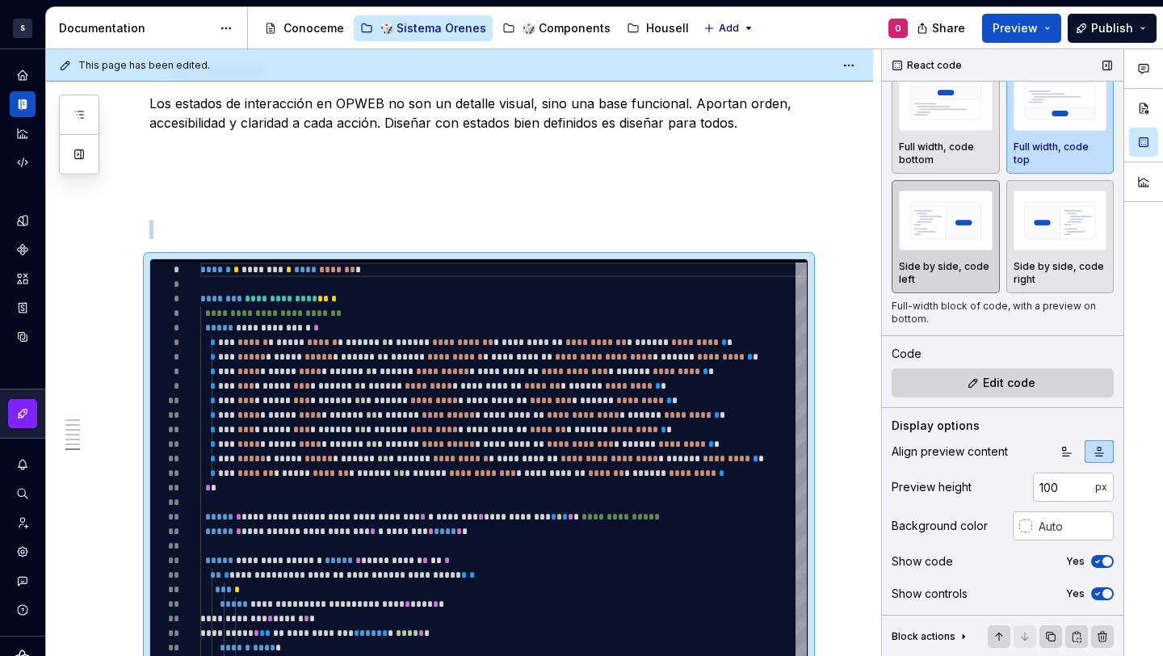
scroll to position [0, 0]
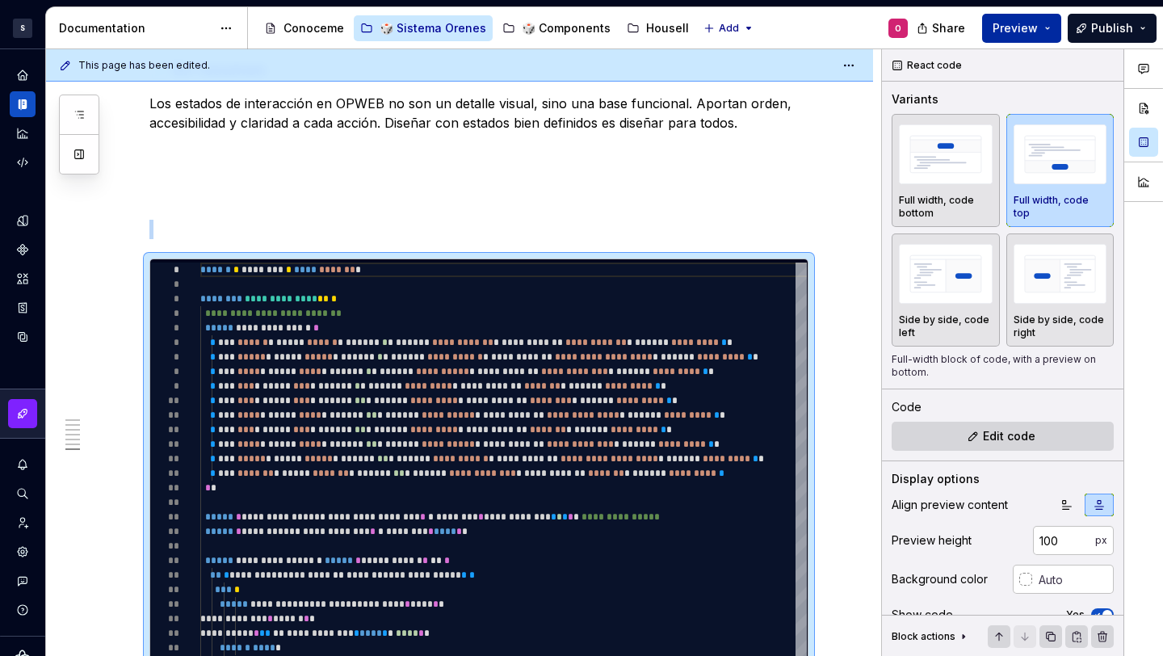
click at [1005, 36] on button "Preview" at bounding box center [1021, 28] width 79 height 29
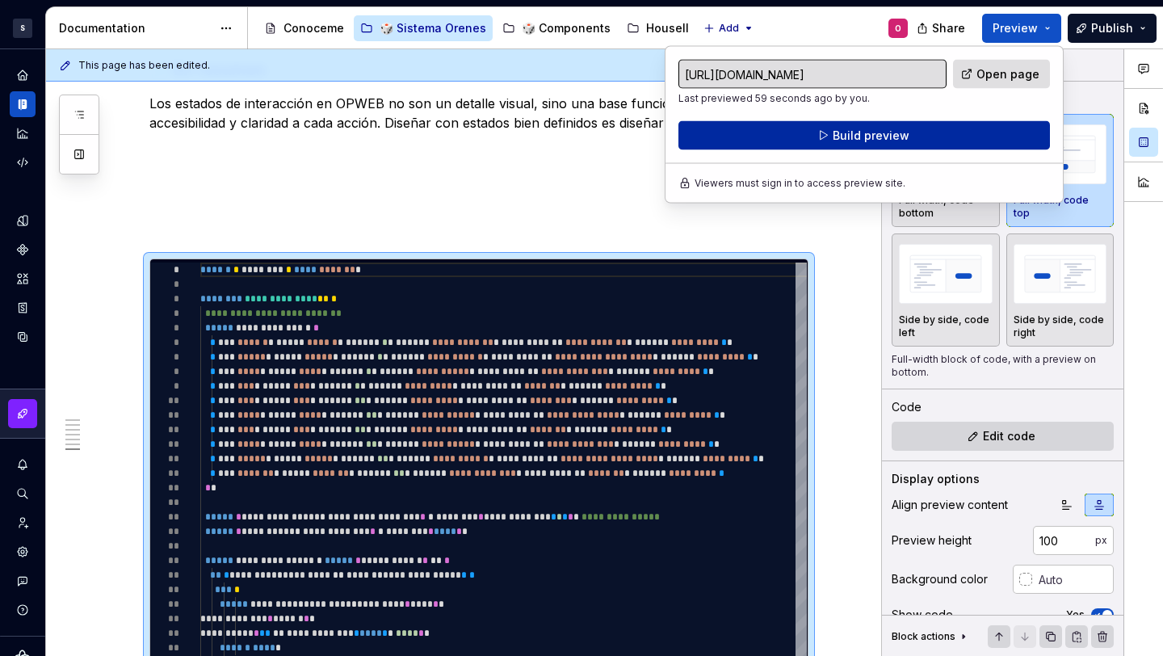
click at [899, 136] on span "Build preview" at bounding box center [871, 136] width 77 height 16
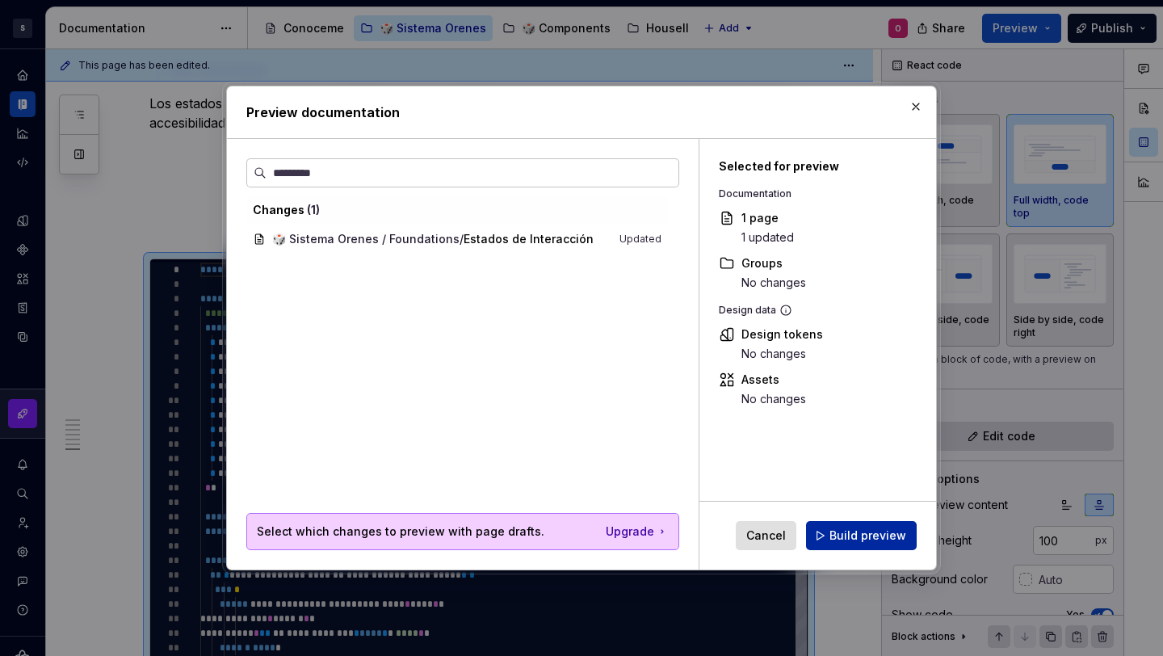
click at [866, 540] on span "Build preview" at bounding box center [868, 535] width 77 height 16
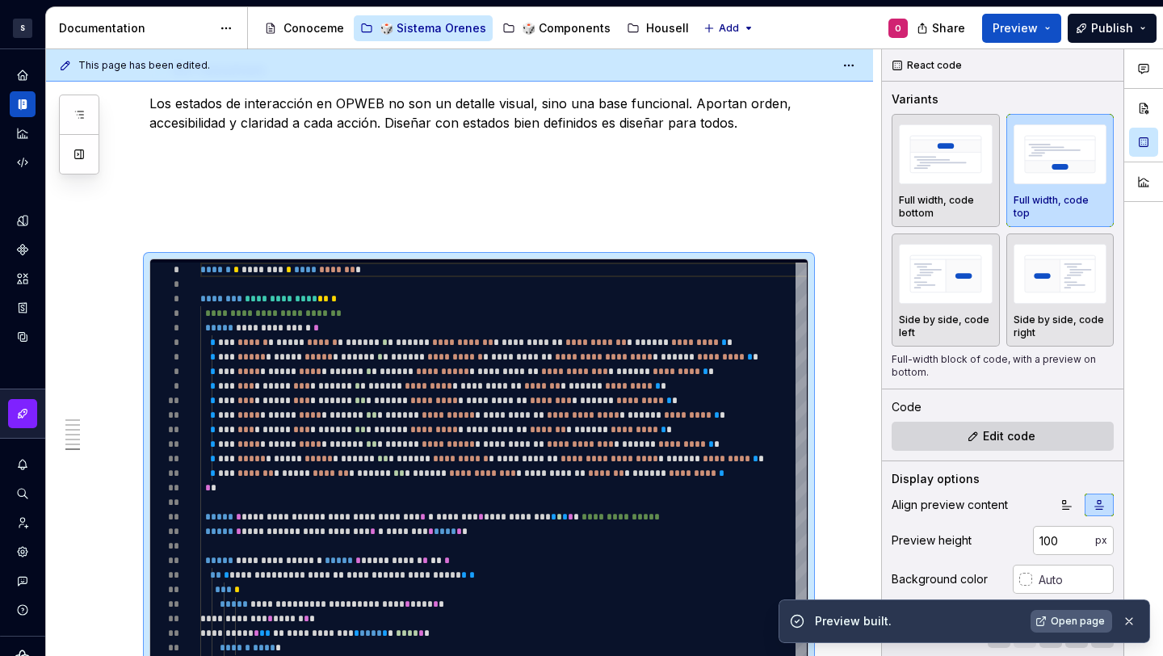
click at [1079, 622] on span "Open page" at bounding box center [1078, 621] width 54 height 13
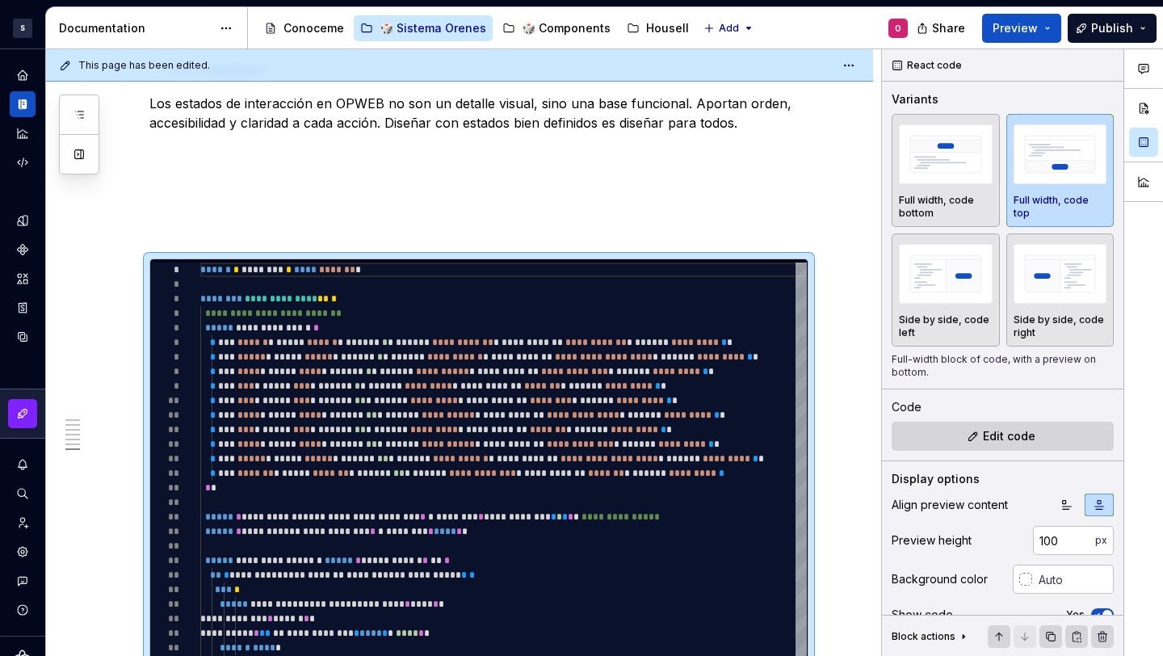
type textarea "*"
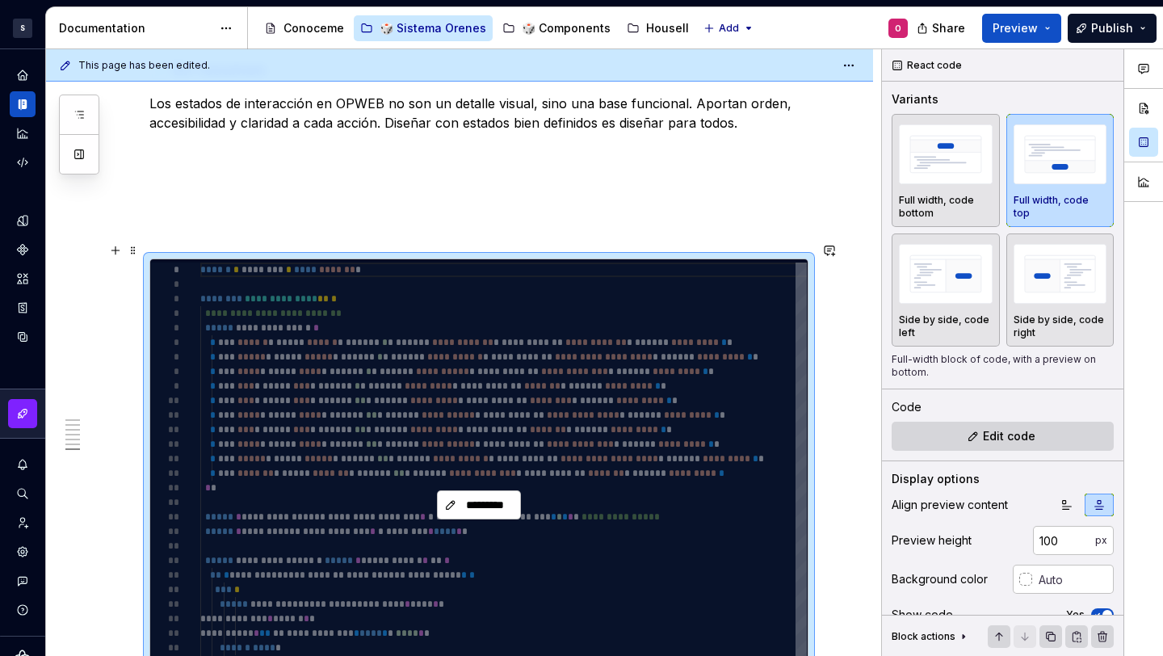
scroll to position [2640, 0]
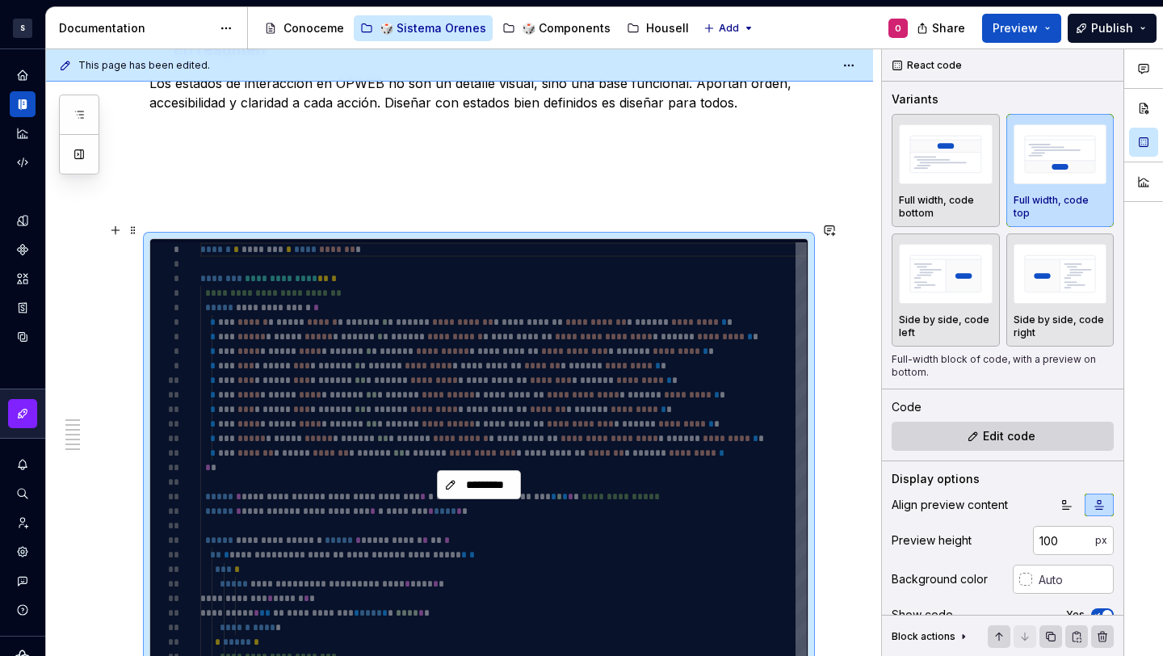
click at [555, 380] on div "*********" at bounding box center [478, 484] width 657 height 491
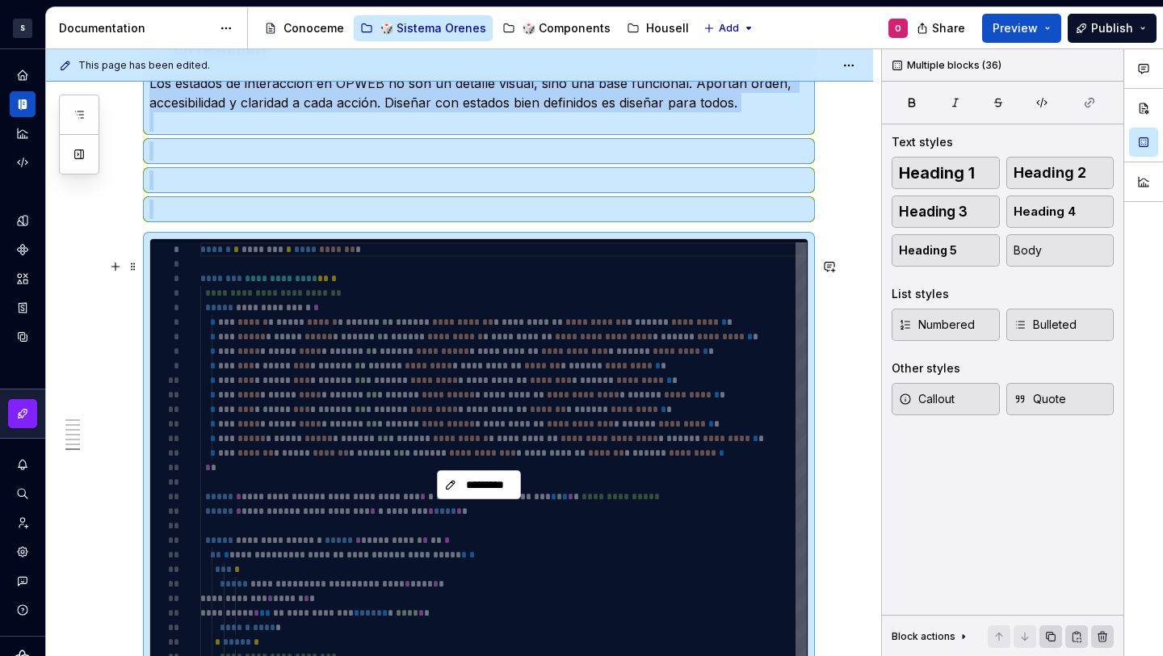
click at [515, 435] on div "*********" at bounding box center [478, 484] width 657 height 491
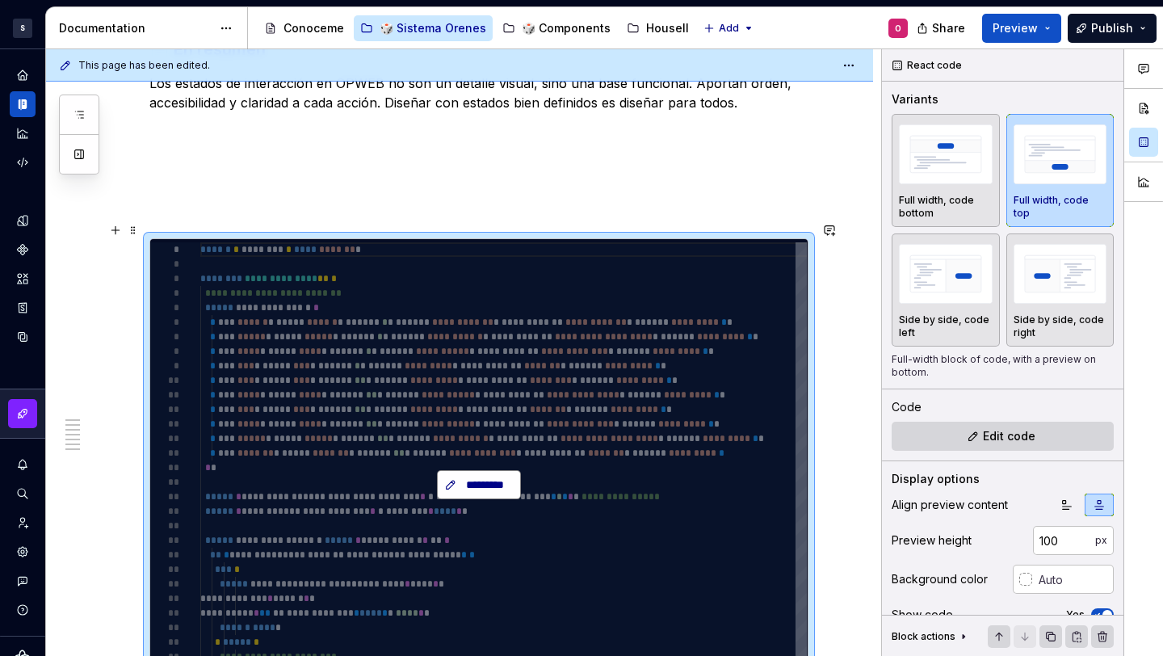
click at [481, 477] on span "*********" at bounding box center [485, 485] width 50 height 16
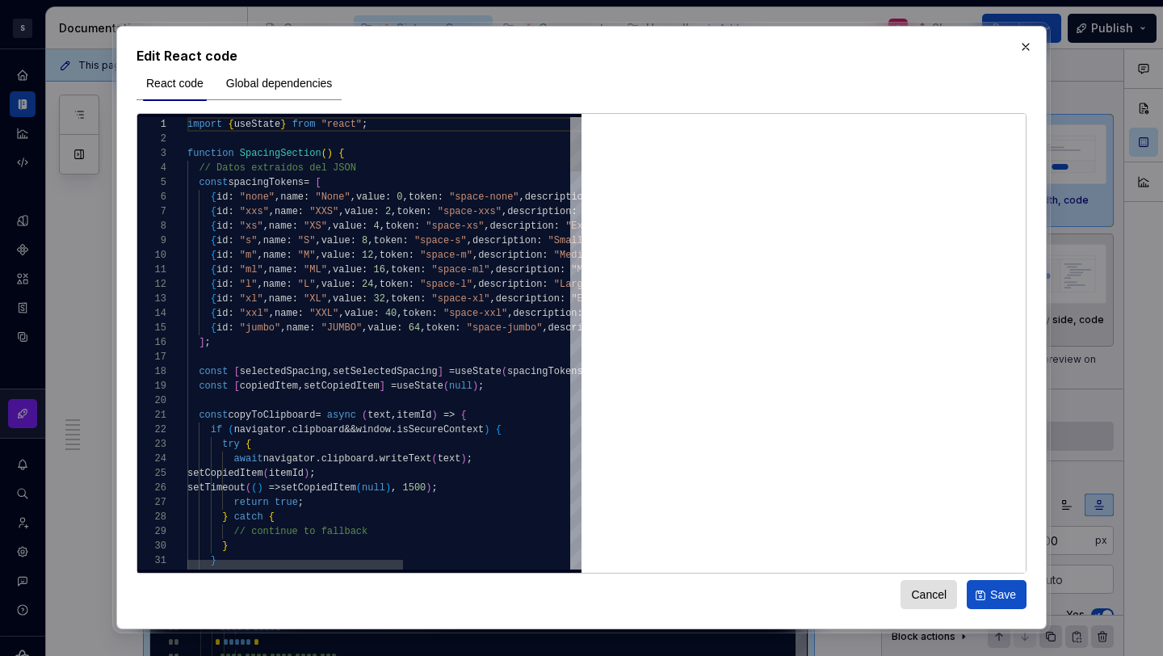
type textarea "**********"
click at [275, 88] on span "Global dependencies" at bounding box center [279, 83] width 107 height 16
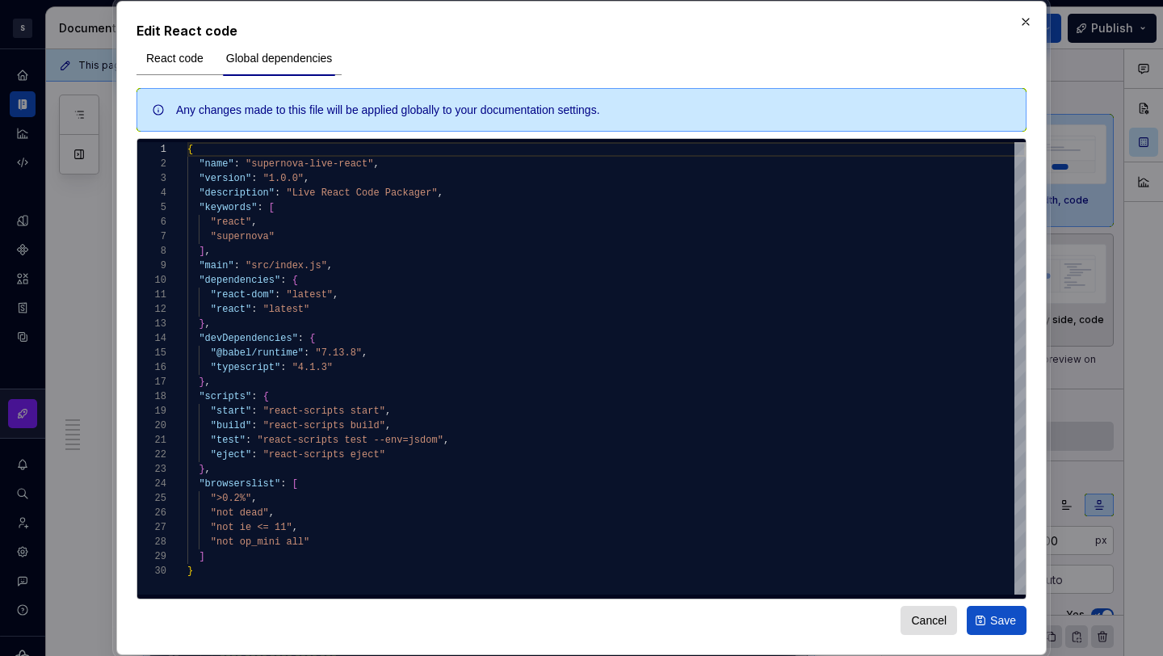
click at [175, 43] on div "React code" at bounding box center [175, 57] width 77 height 34
click at [184, 39] on h2 "Edit React code" at bounding box center [582, 30] width 890 height 19
click at [188, 64] on span "React code" at bounding box center [174, 58] width 57 height 16
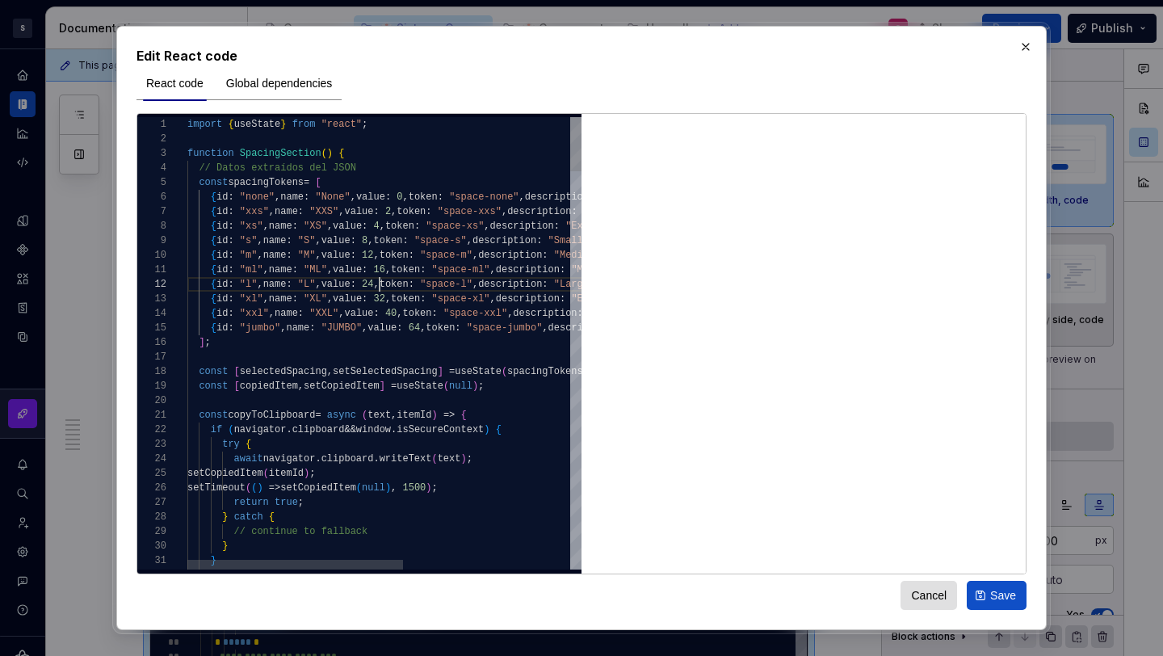
type textarea "**********"
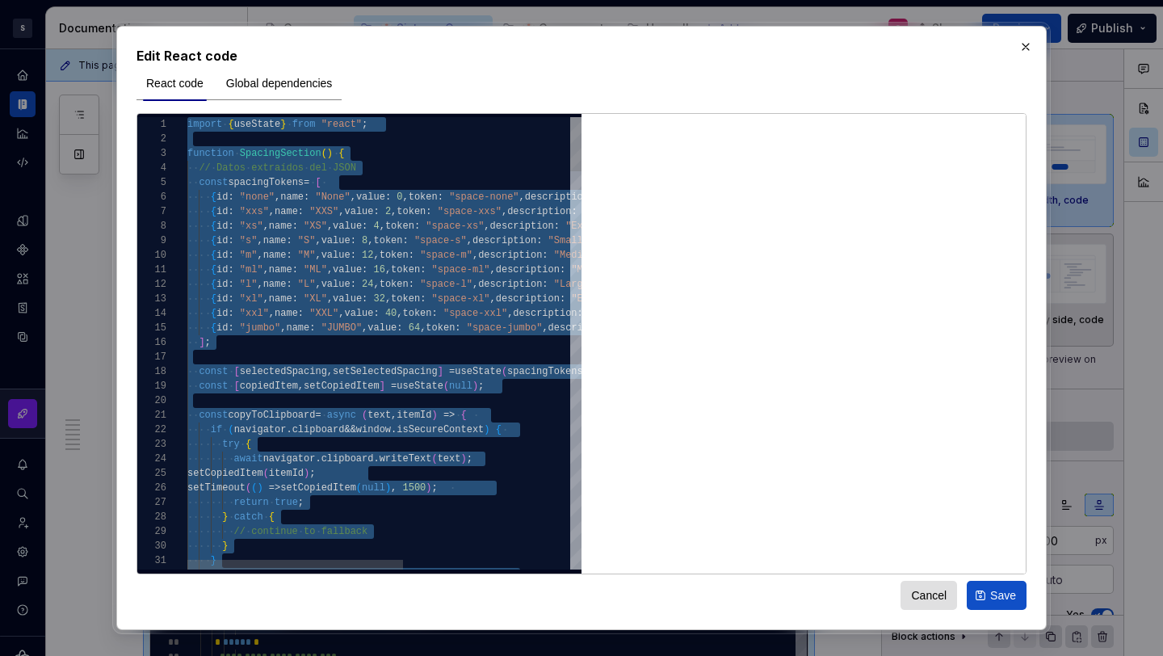
scroll to position [0, 0]
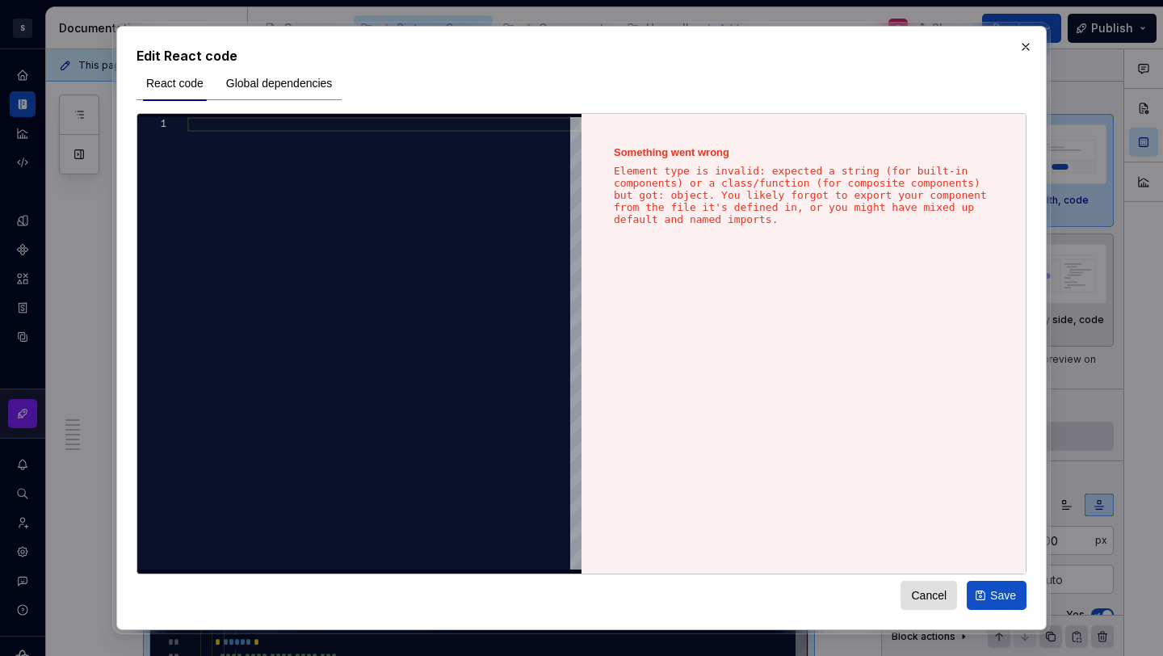
type textarea "*"
click at [445, 204] on div at bounding box center [384, 343] width 394 height 452
type textarea "**********"
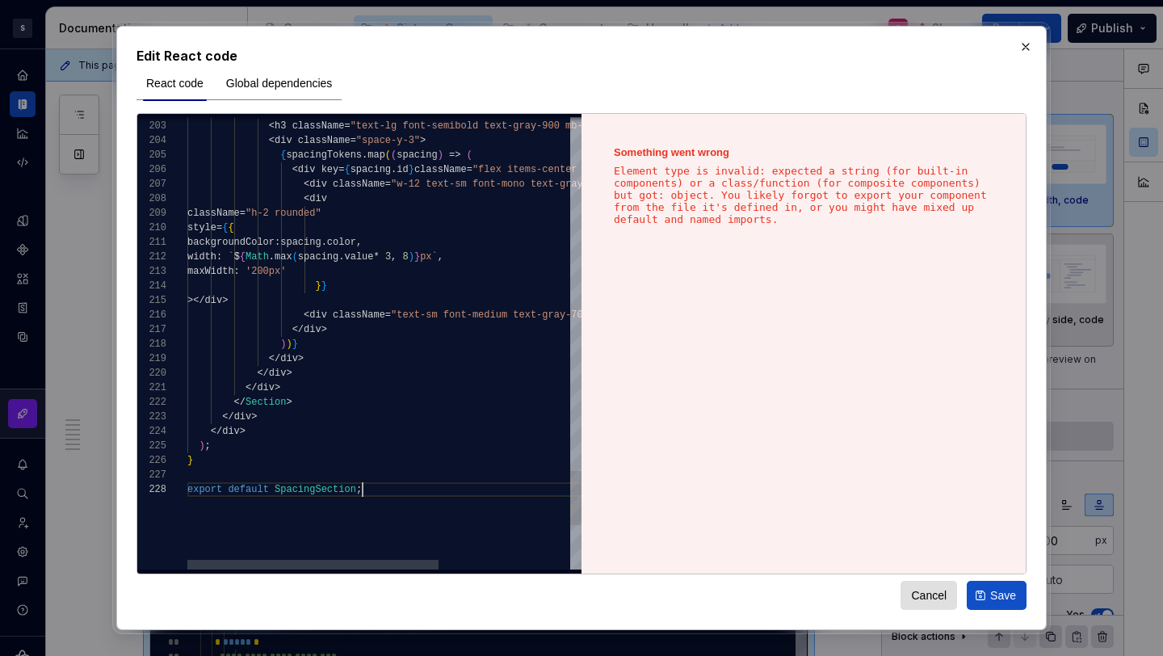
scroll to position [102, 174]
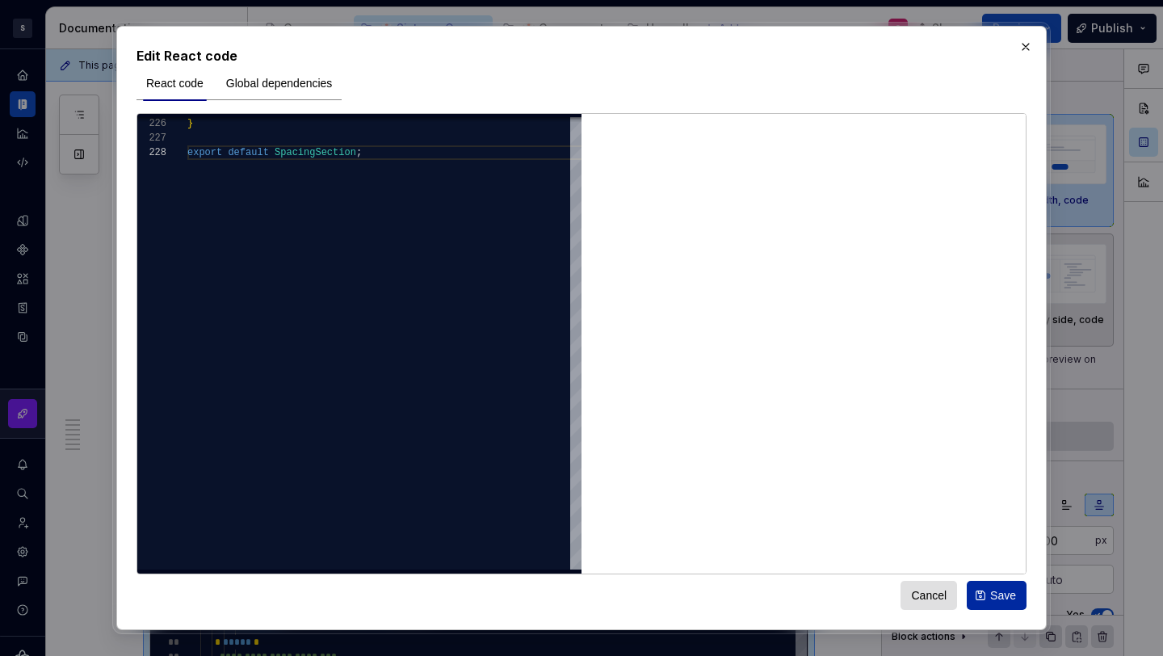
click at [1001, 585] on button "Save" at bounding box center [997, 595] width 60 height 29
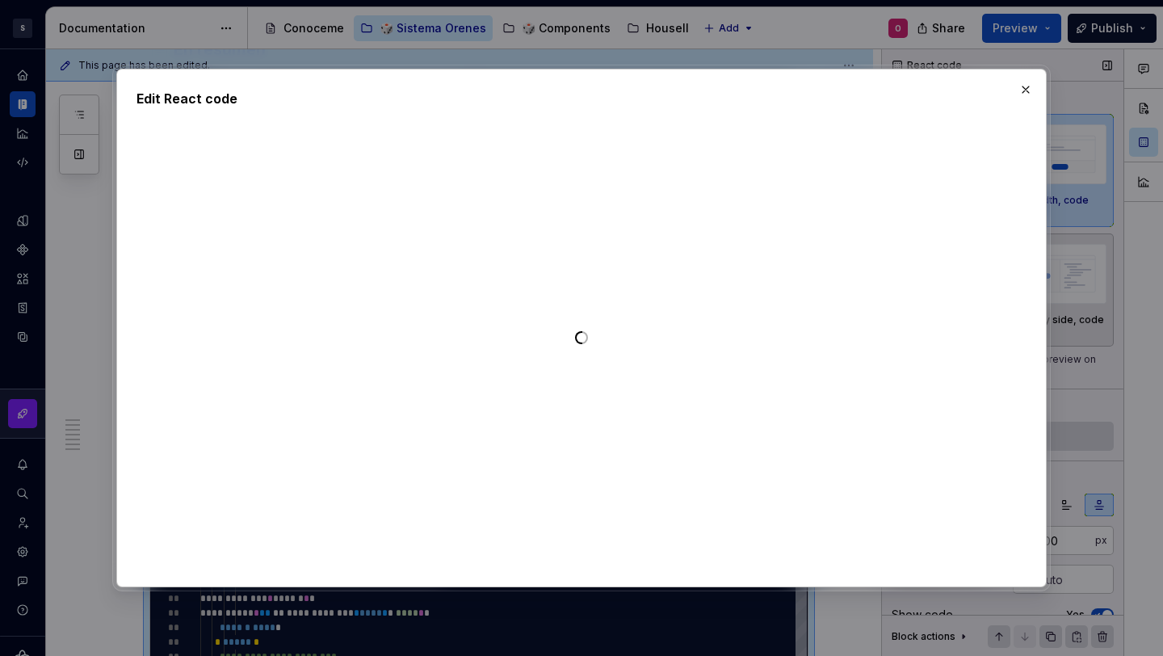
type textarea "*"
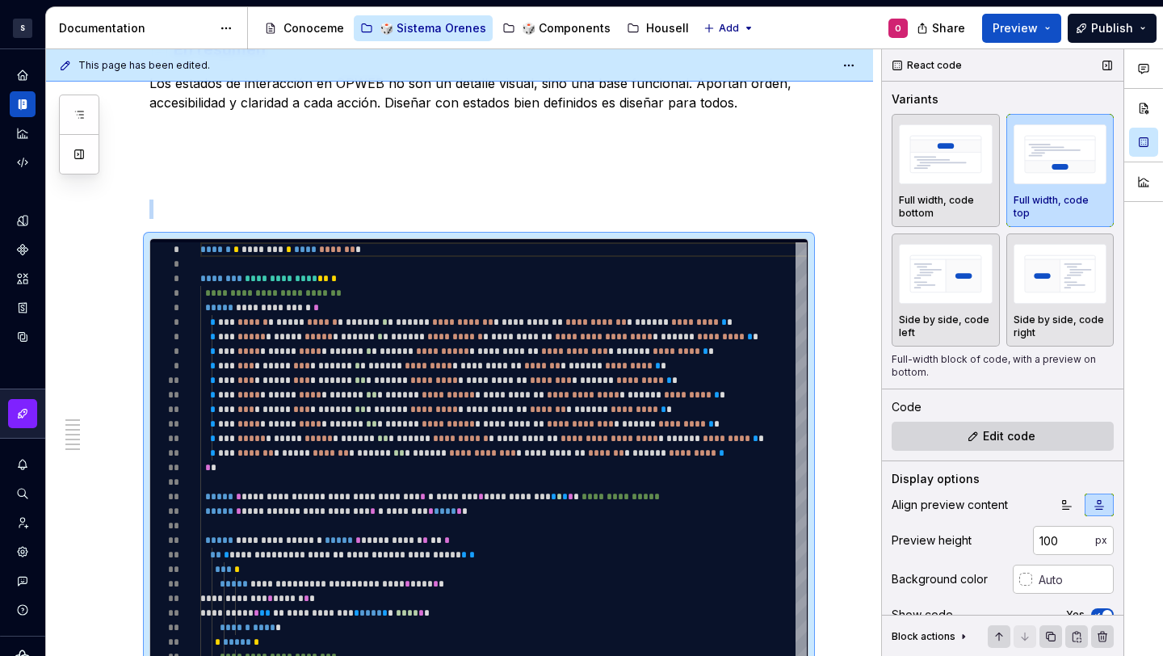
scroll to position [2779, 0]
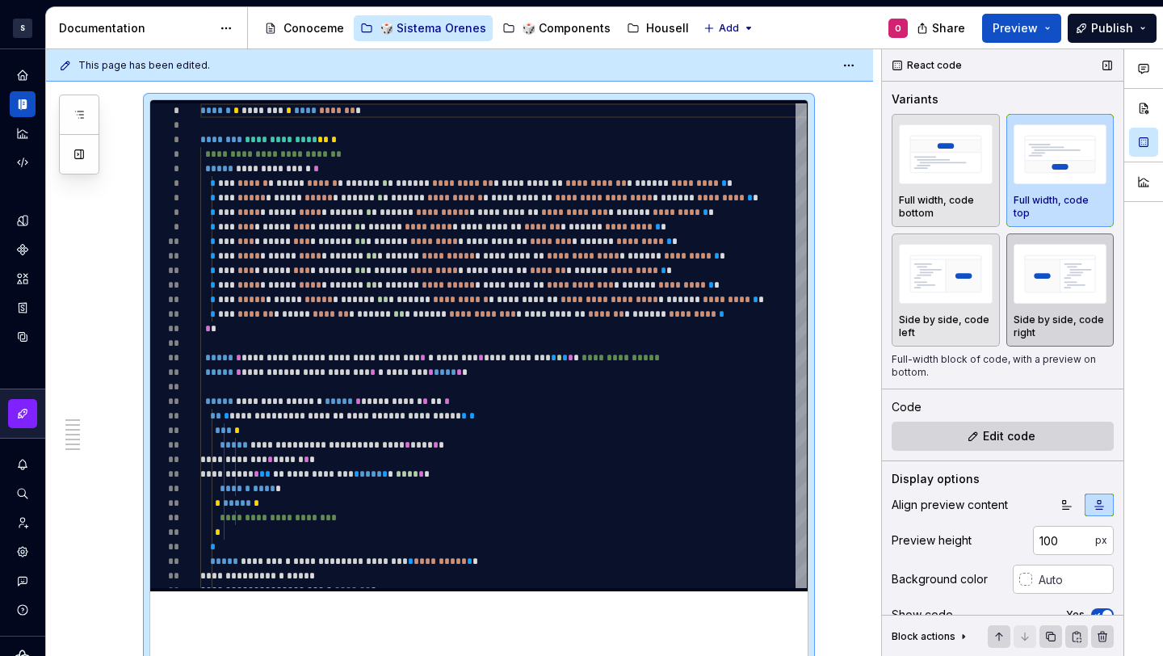
click at [1049, 302] on div "button" at bounding box center [1061, 274] width 94 height 66
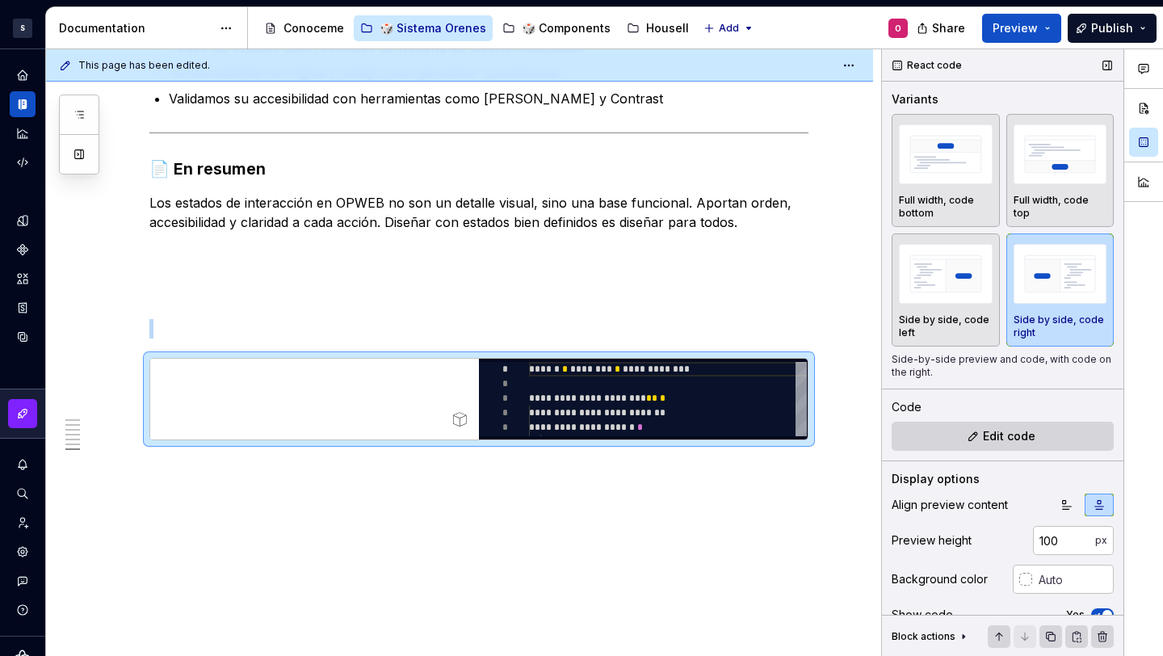
scroll to position [2503, 0]
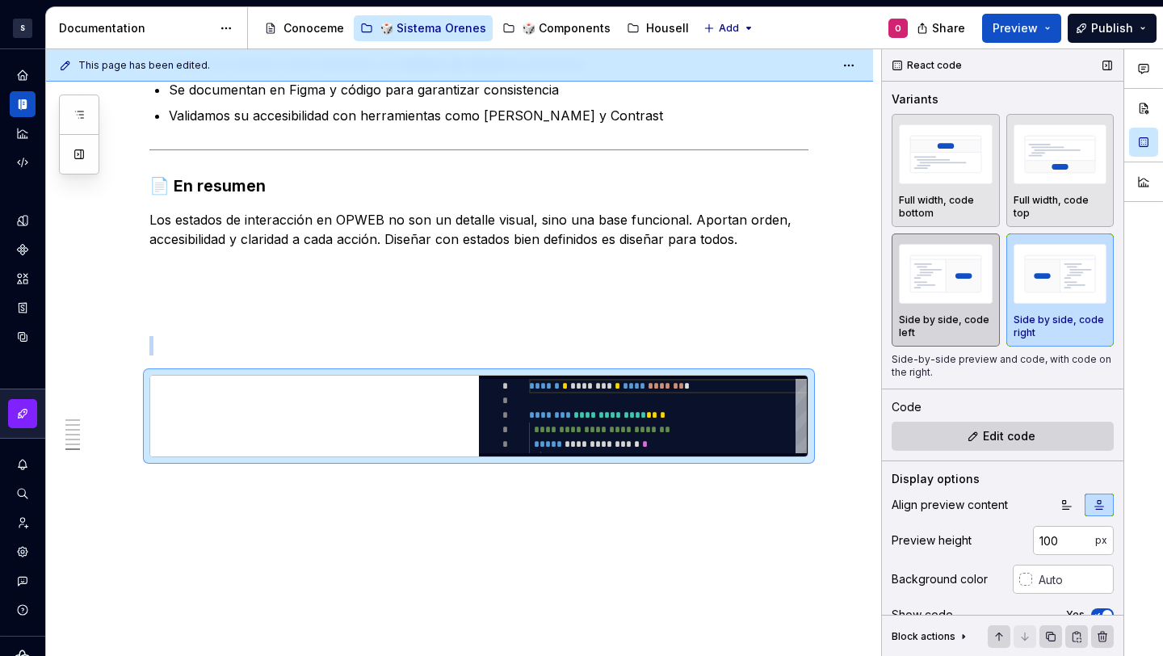
click at [970, 275] on img "button" at bounding box center [946, 273] width 94 height 59
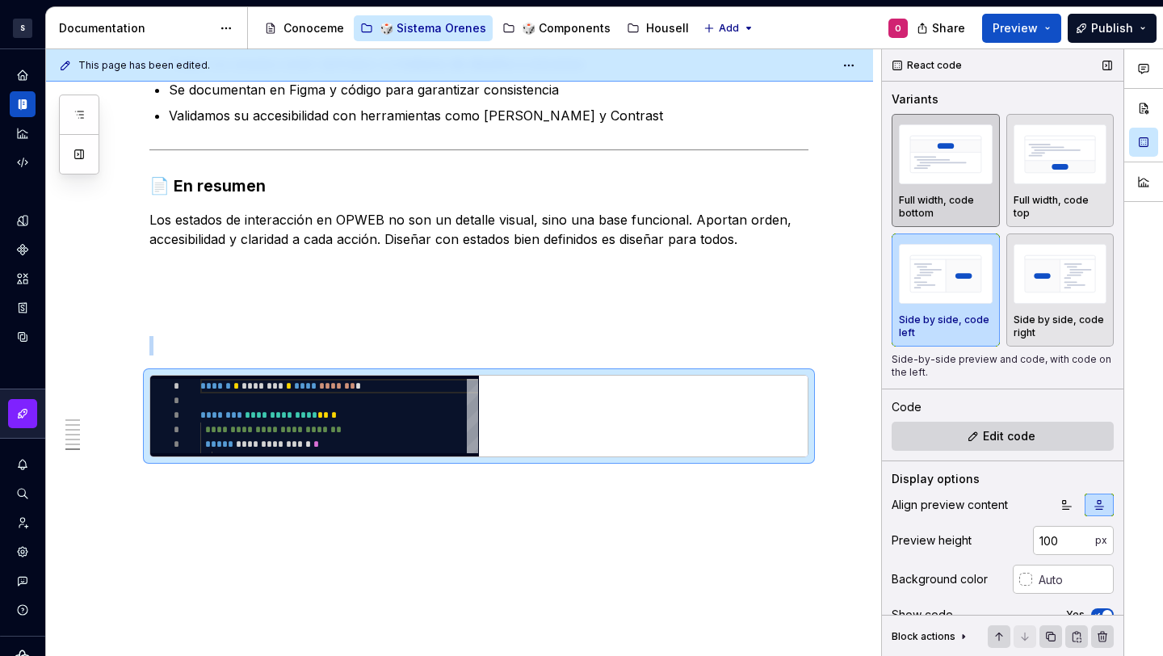
click at [938, 150] on img "button" at bounding box center [946, 153] width 94 height 59
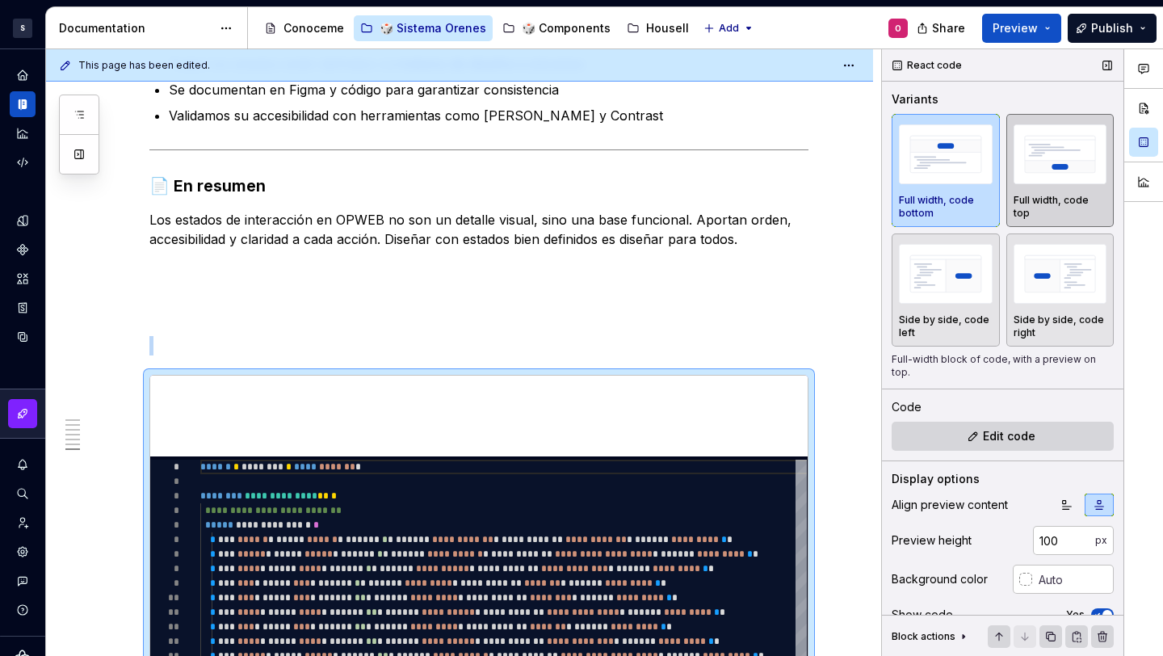
click at [1024, 166] on img "button" at bounding box center [1061, 153] width 94 height 59
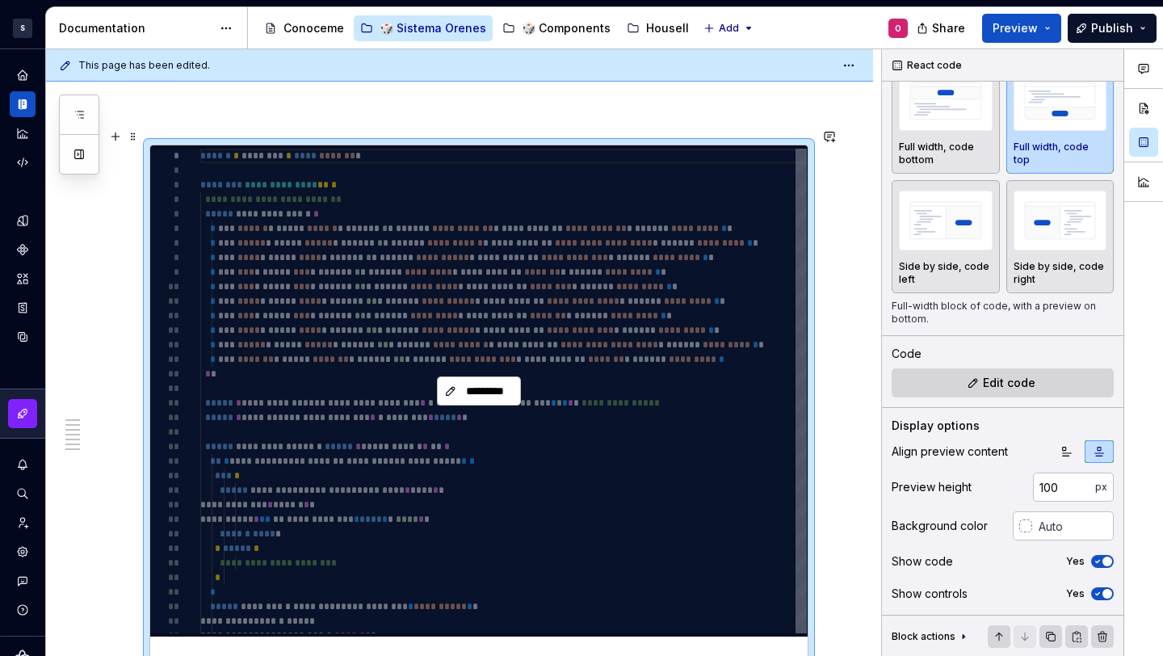
scroll to position [2537, 0]
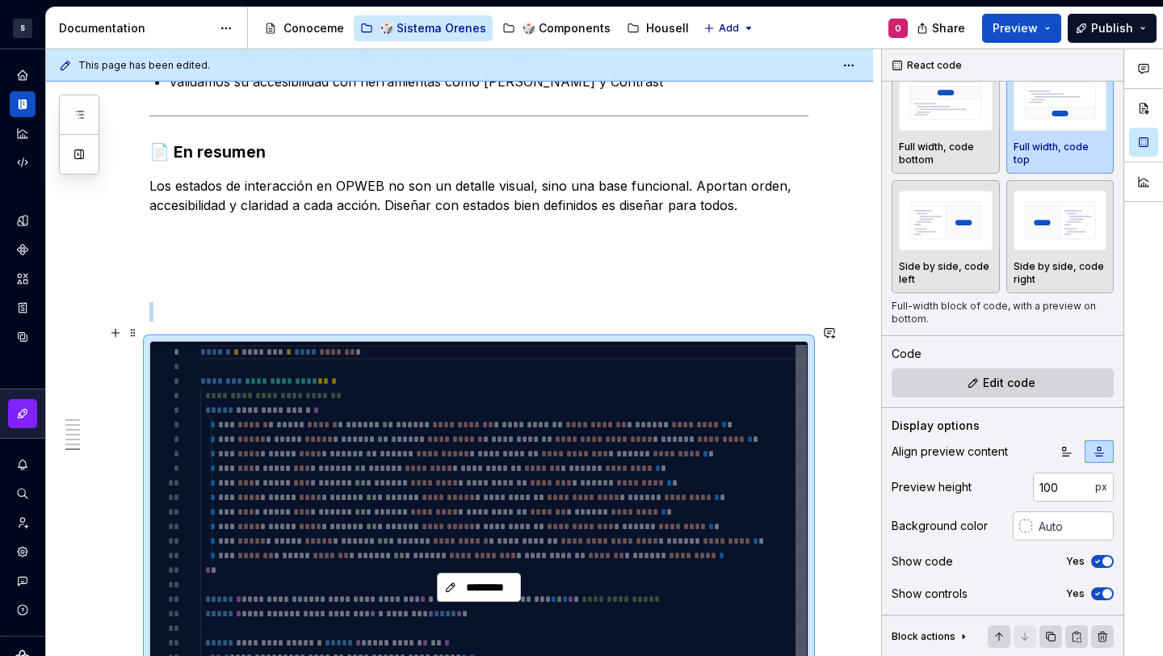
click at [488, 555] on div "*********" at bounding box center [478, 587] width 657 height 491
click at [488, 573] on button "*********" at bounding box center [479, 587] width 84 height 29
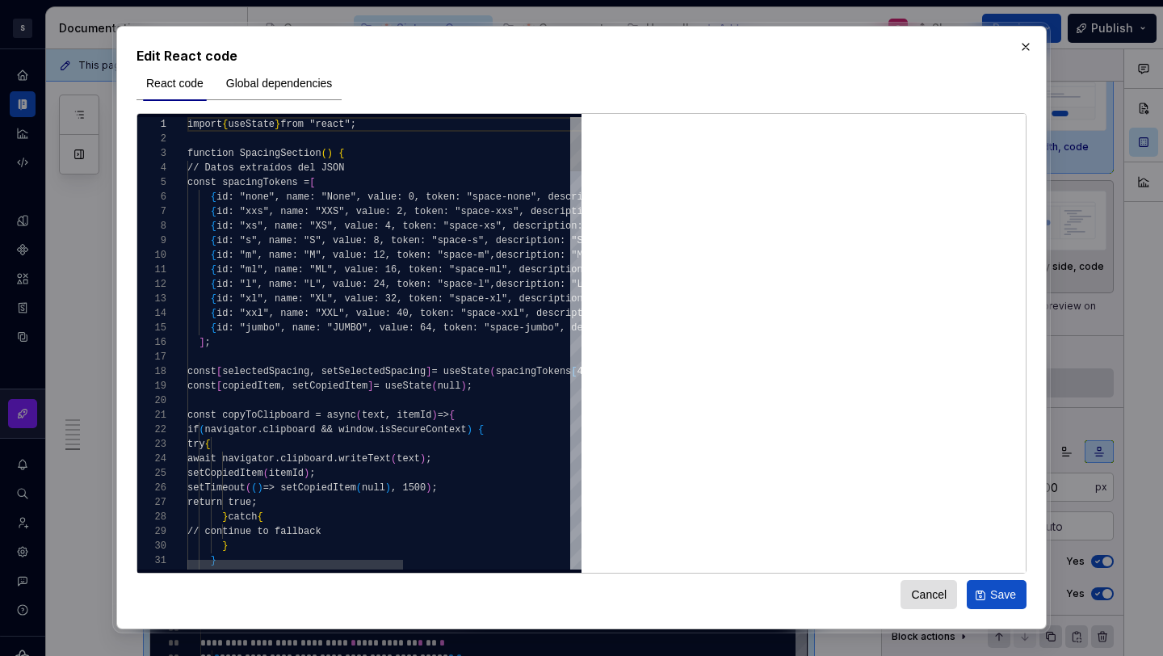
type textarea "**********"
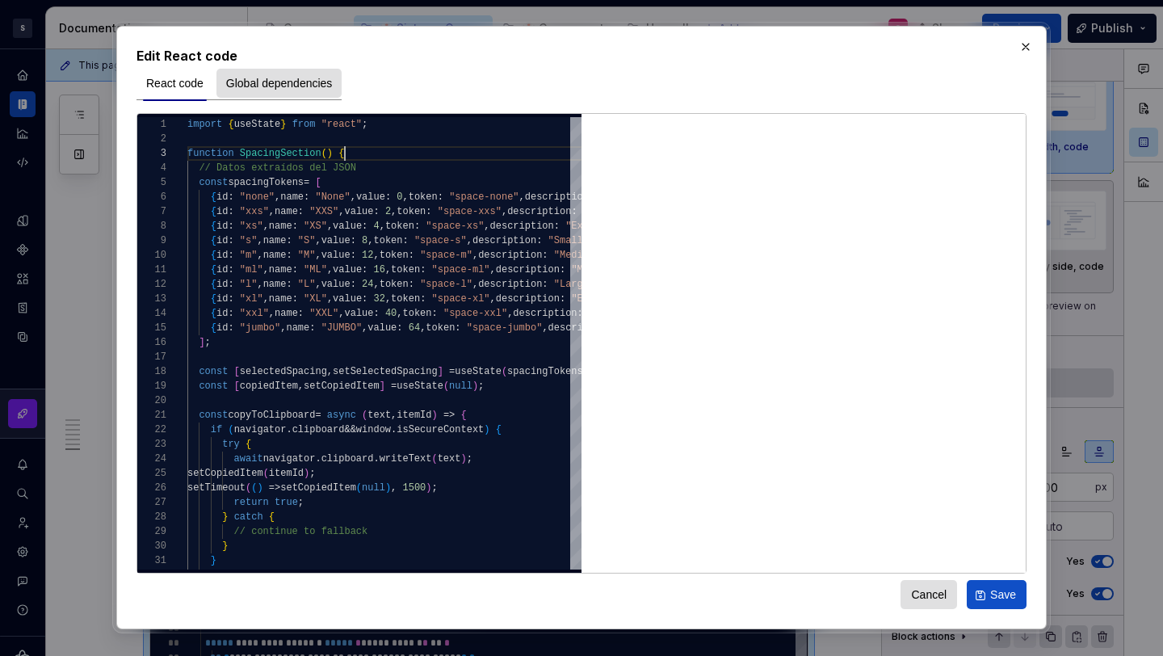
click at [260, 90] on span "Global dependencies" at bounding box center [279, 83] width 107 height 16
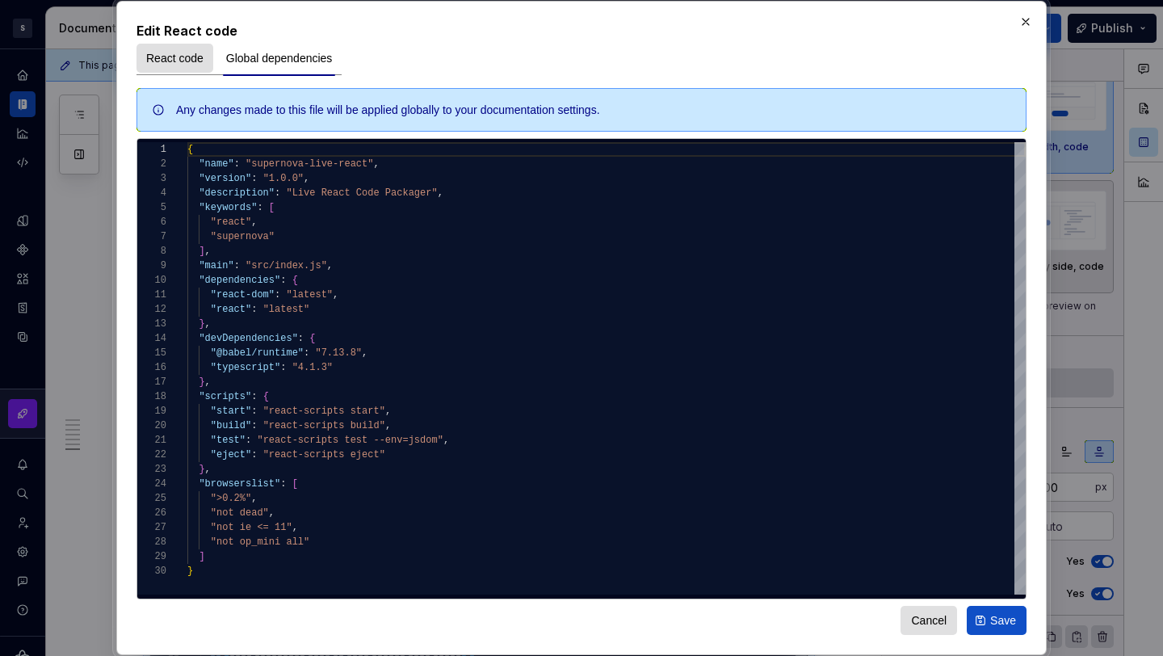
click at [172, 48] on button "React code" at bounding box center [175, 58] width 77 height 29
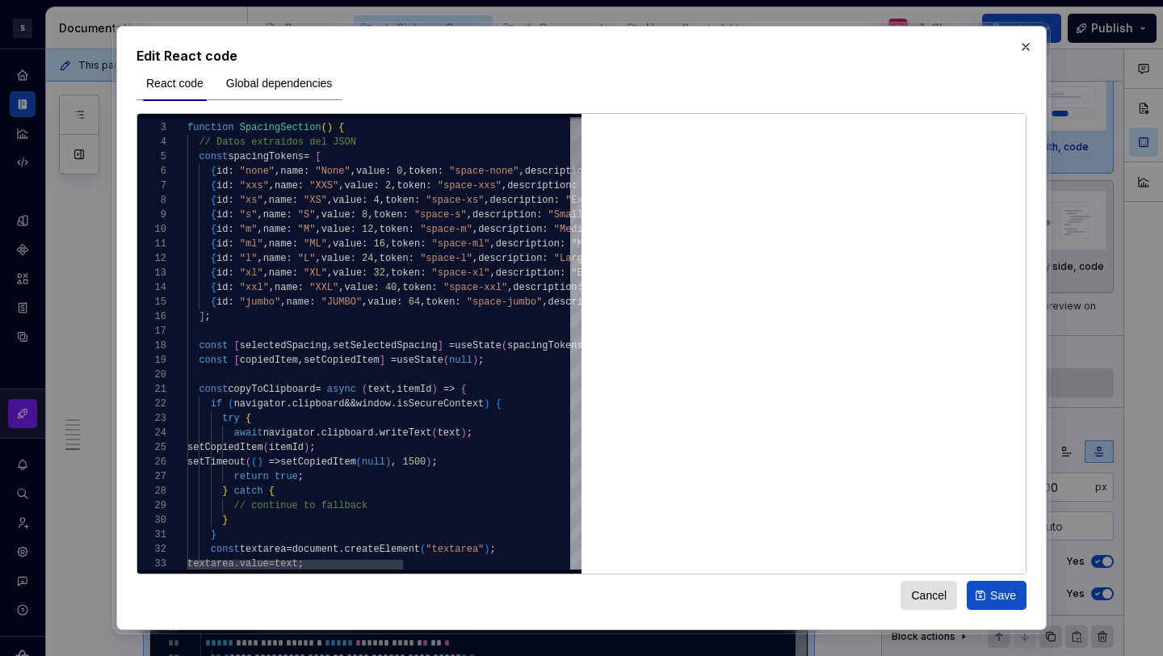
type textarea "**********"
click at [1023, 42] on button "button" at bounding box center [1025, 47] width 23 height 23
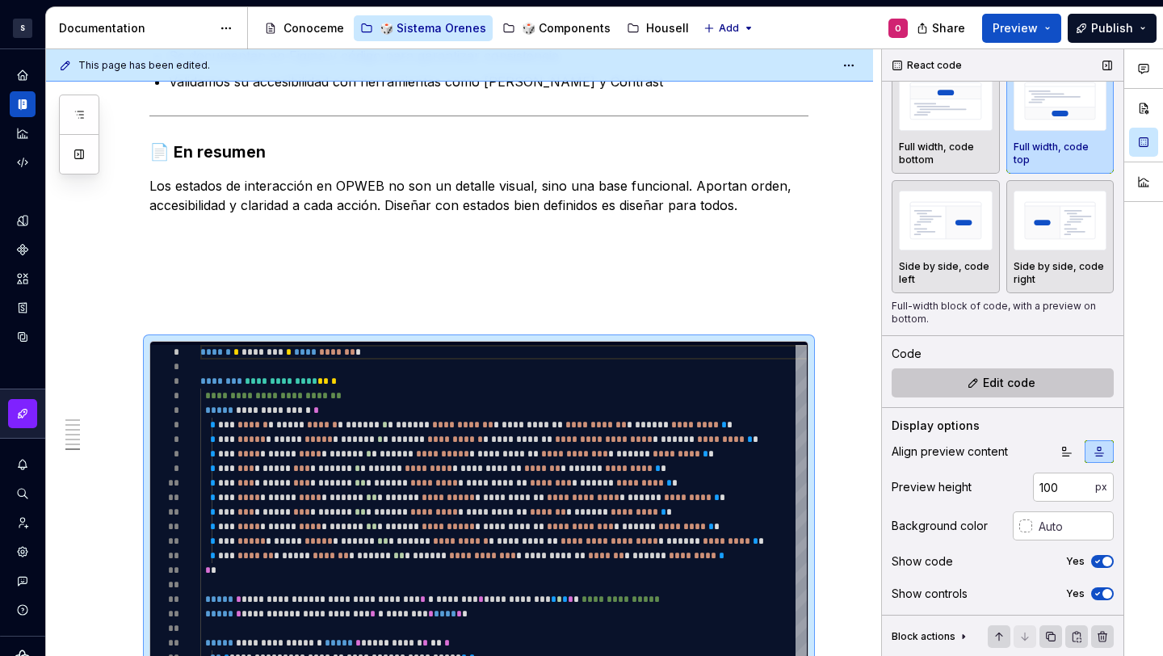
click at [983, 379] on span "Edit code" at bounding box center [1009, 383] width 53 height 16
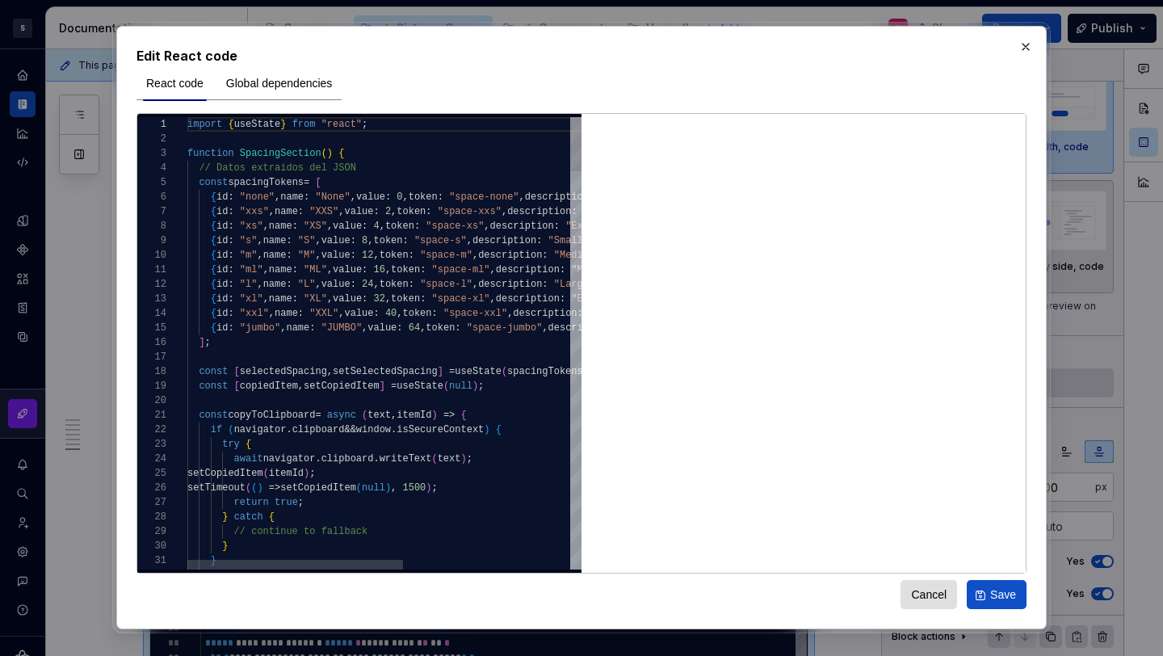
type textarea "**********"
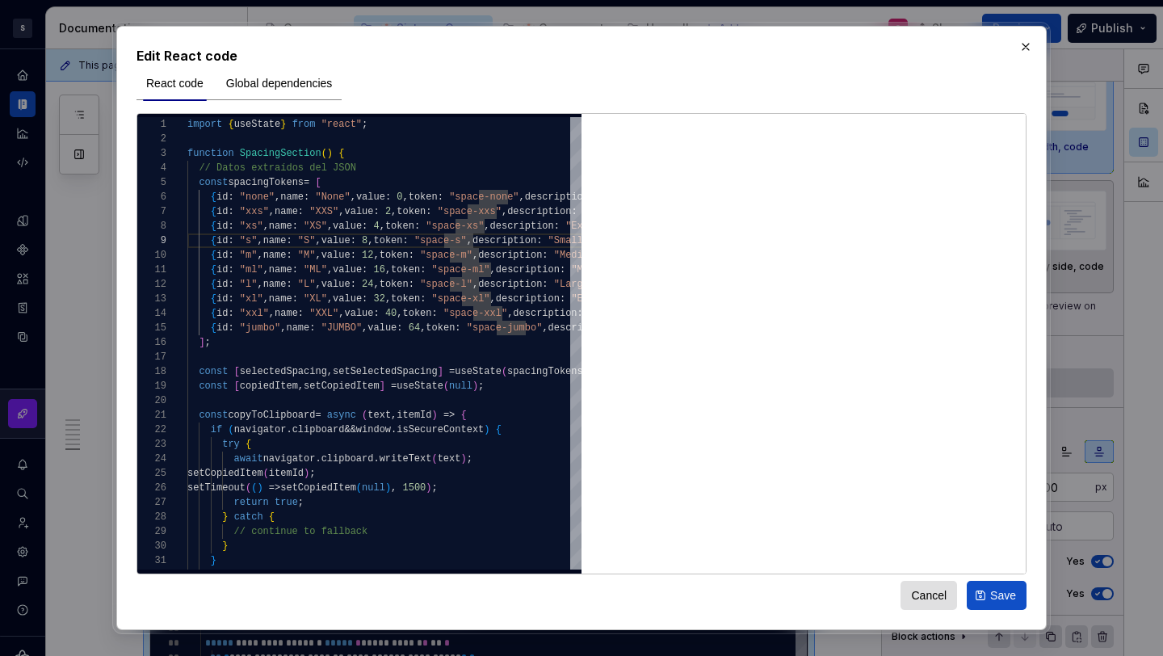
type textarea "*"
type textarea "**********"
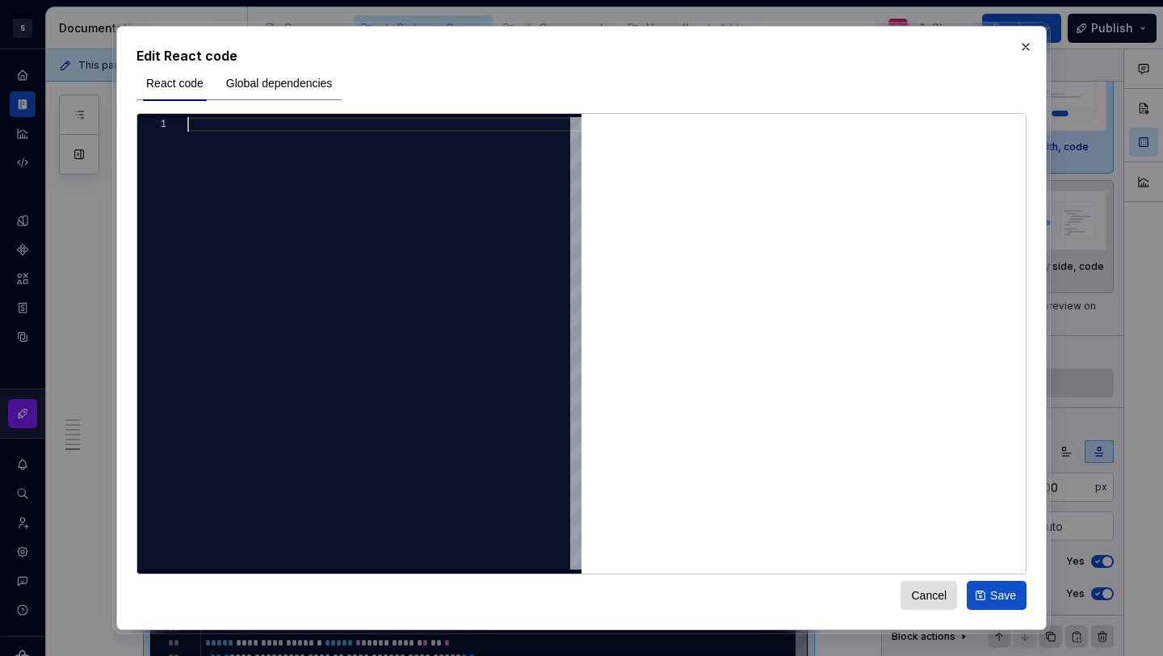
scroll to position [0, 0]
type textarea "****"
type textarea "**********"
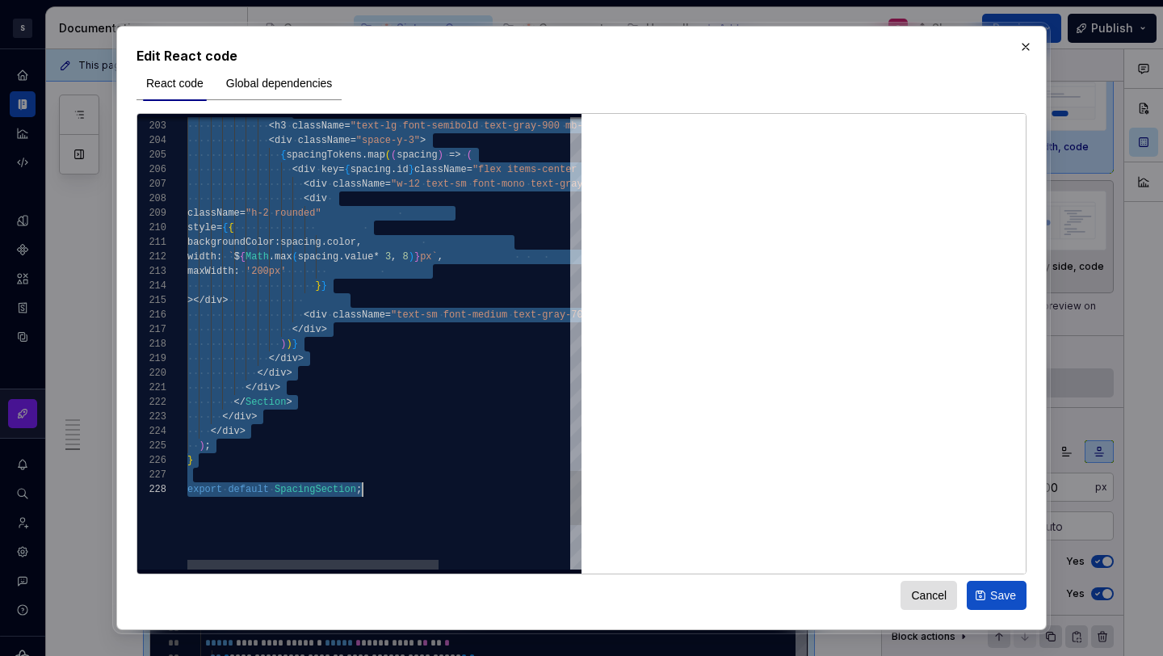
scroll to position [0, 175]
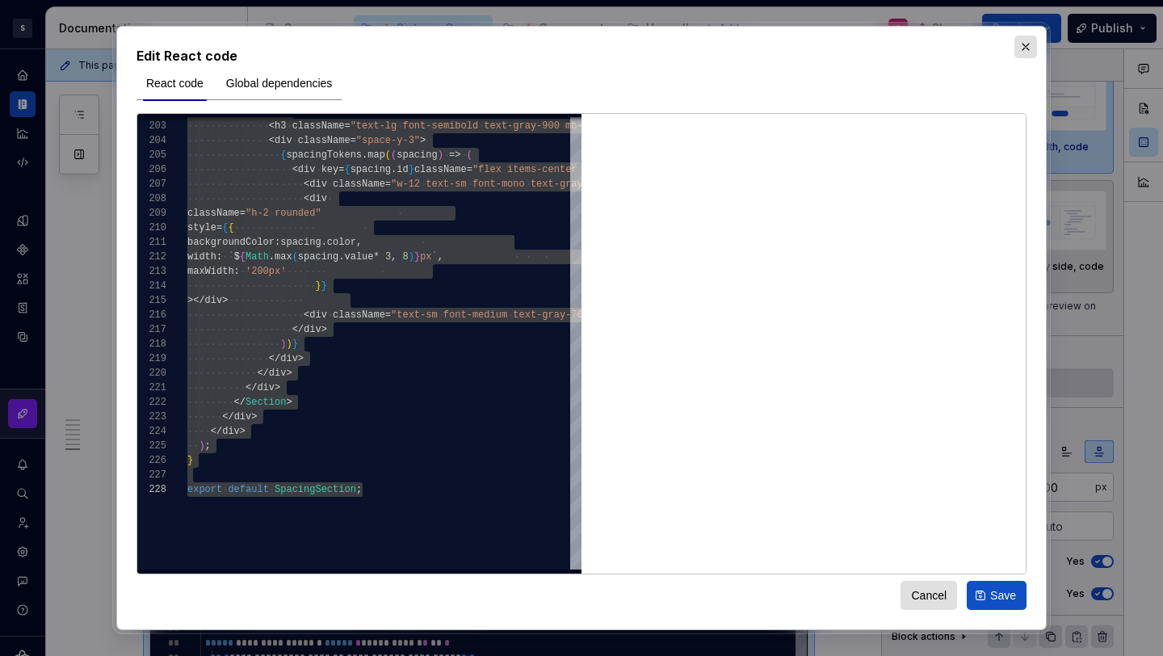
click at [1029, 43] on button "button" at bounding box center [1025, 47] width 23 height 23
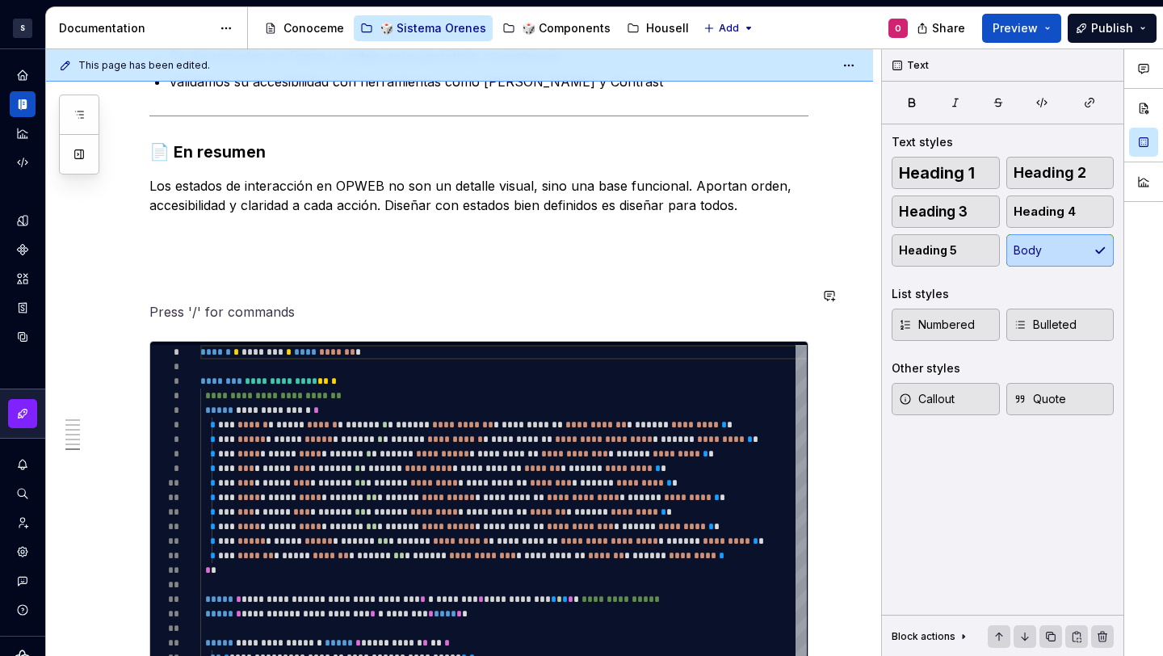
scroll to position [0, 0]
click at [135, 326] on span at bounding box center [133, 332] width 13 height 23
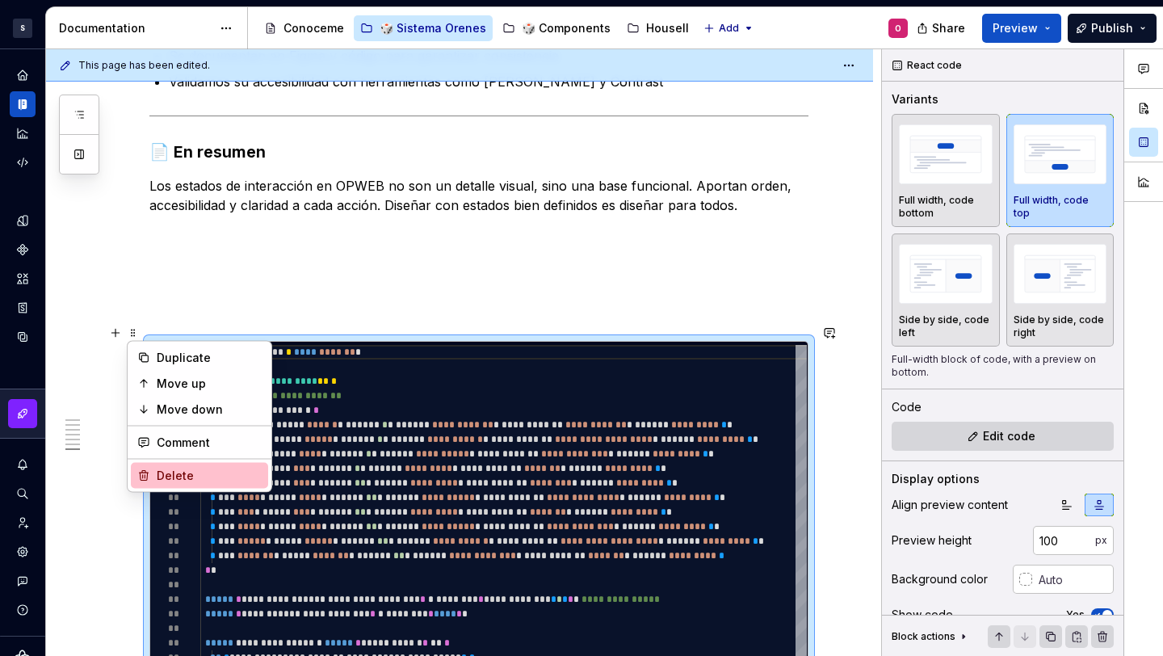
click at [200, 474] on div "Delete" at bounding box center [209, 476] width 105 height 16
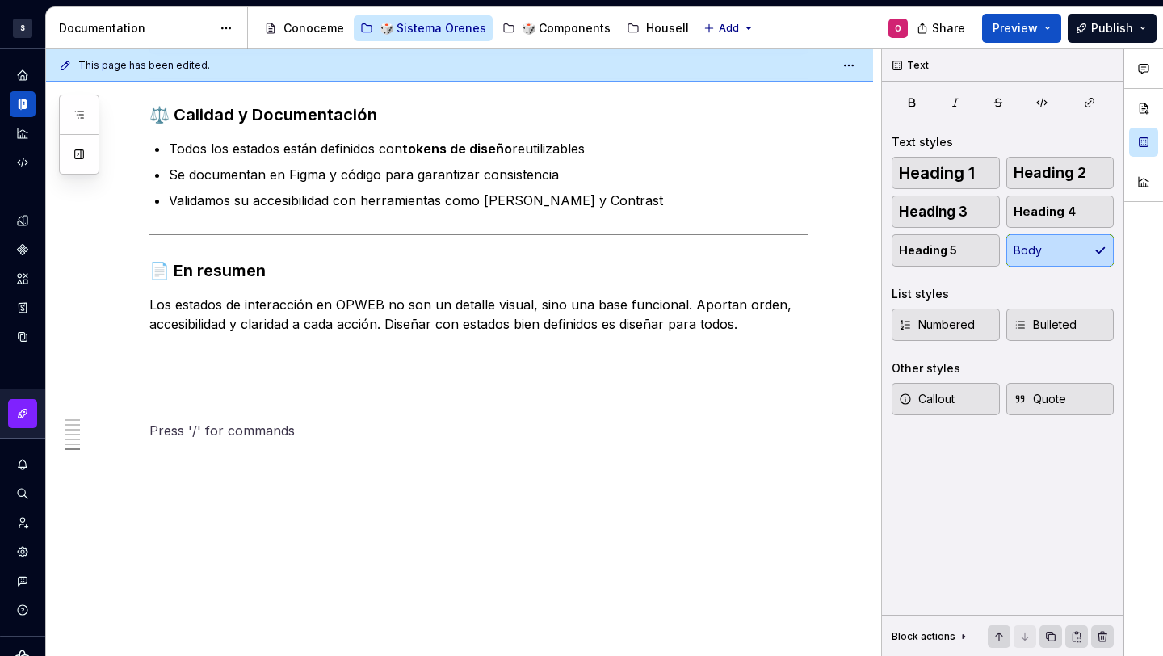
scroll to position [2401, 0]
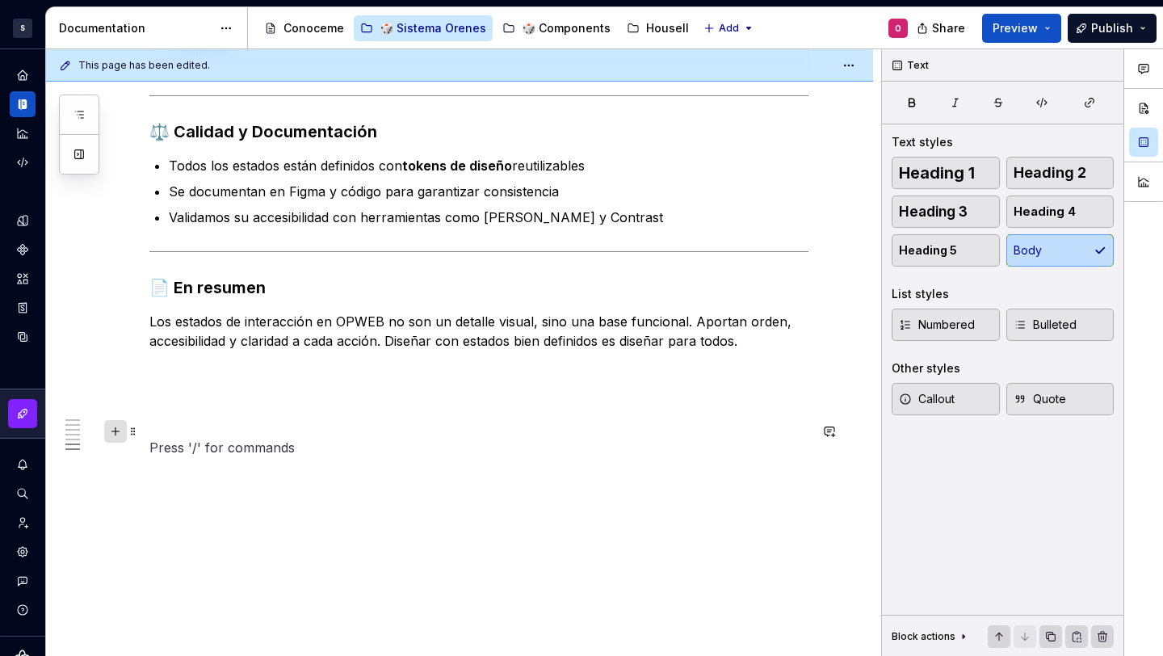
click at [116, 426] on button "button" at bounding box center [115, 431] width 23 height 23
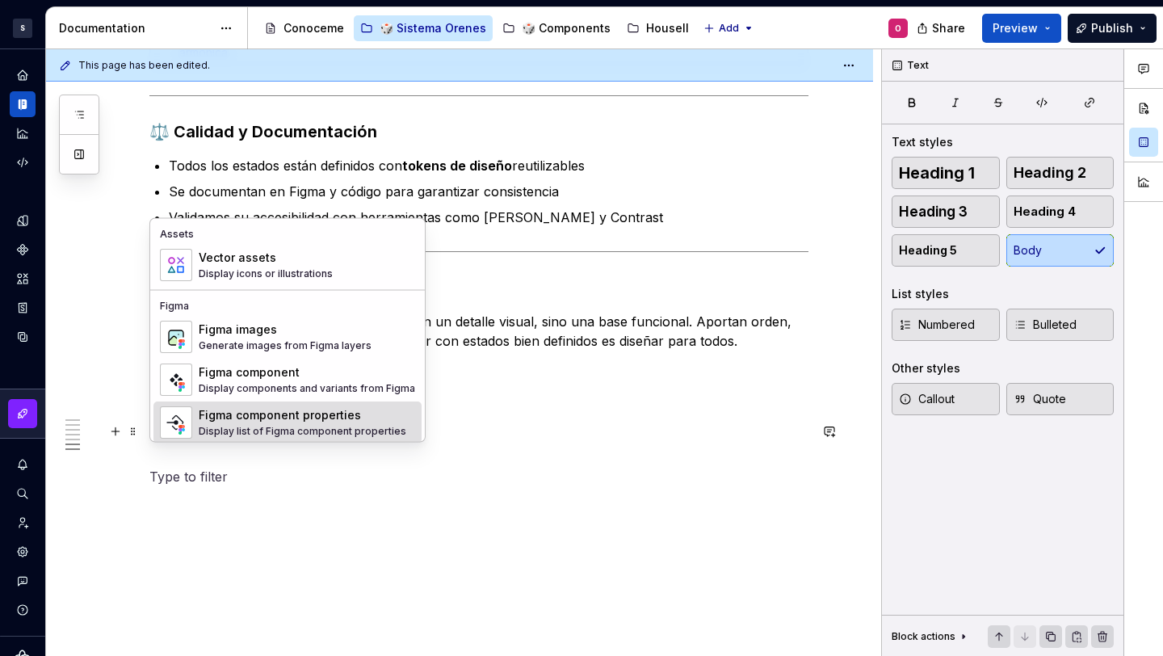
scroll to position [1387, 0]
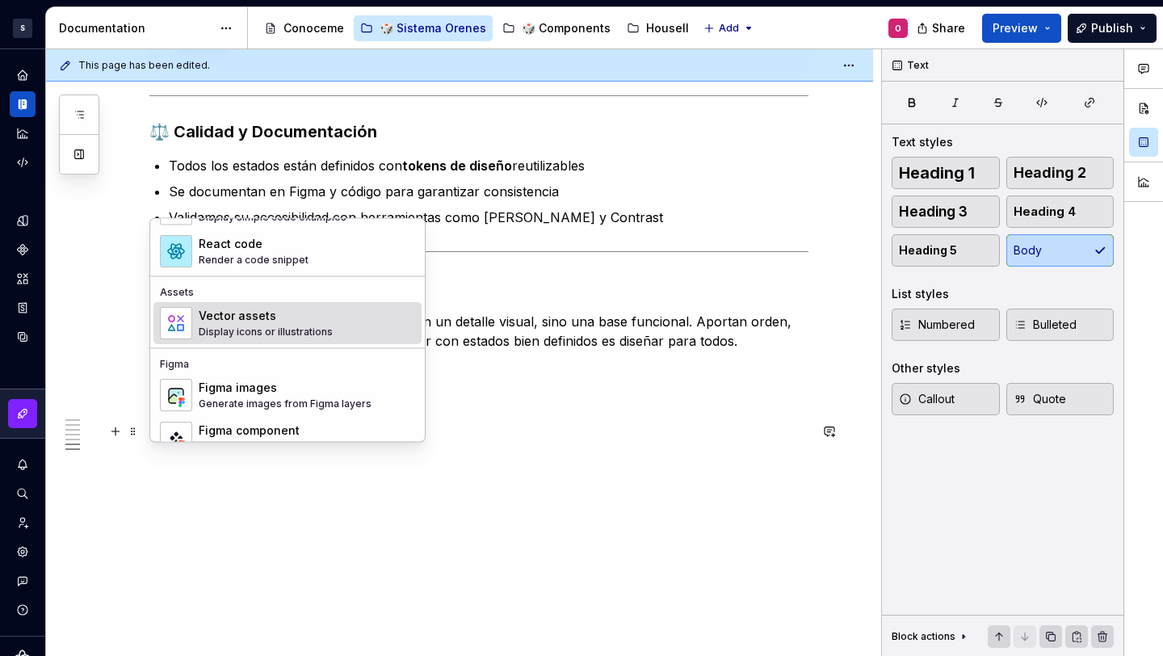
click at [281, 320] on div "Vector assets" at bounding box center [266, 317] width 134 height 16
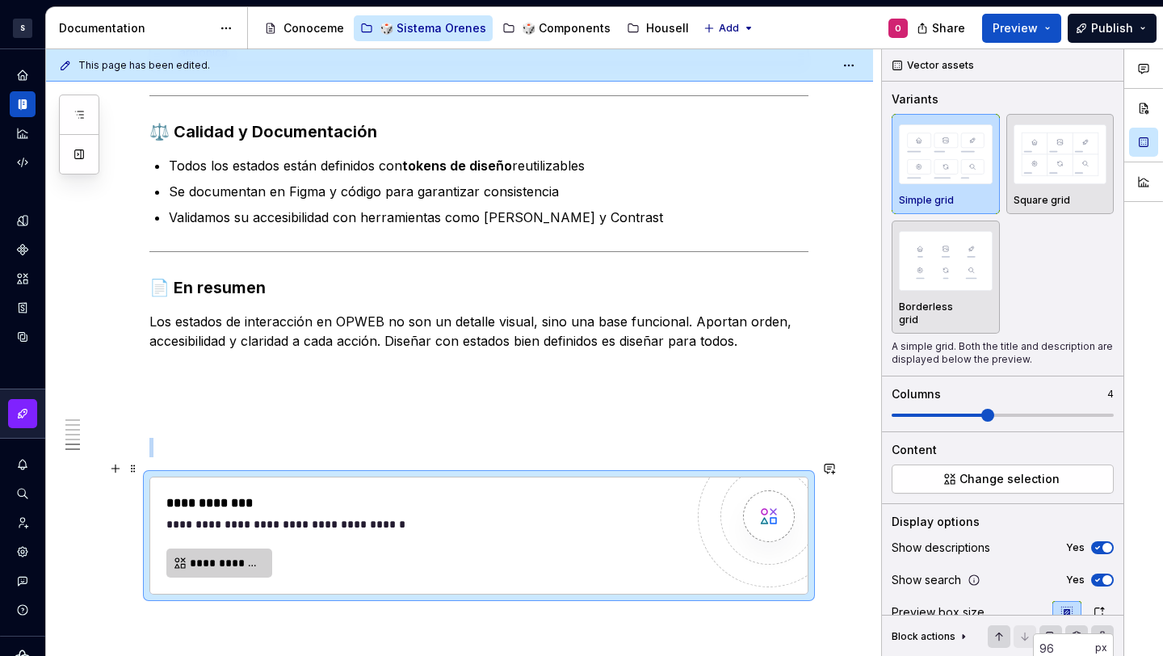
click at [229, 555] on span "**********" at bounding box center [226, 563] width 72 height 16
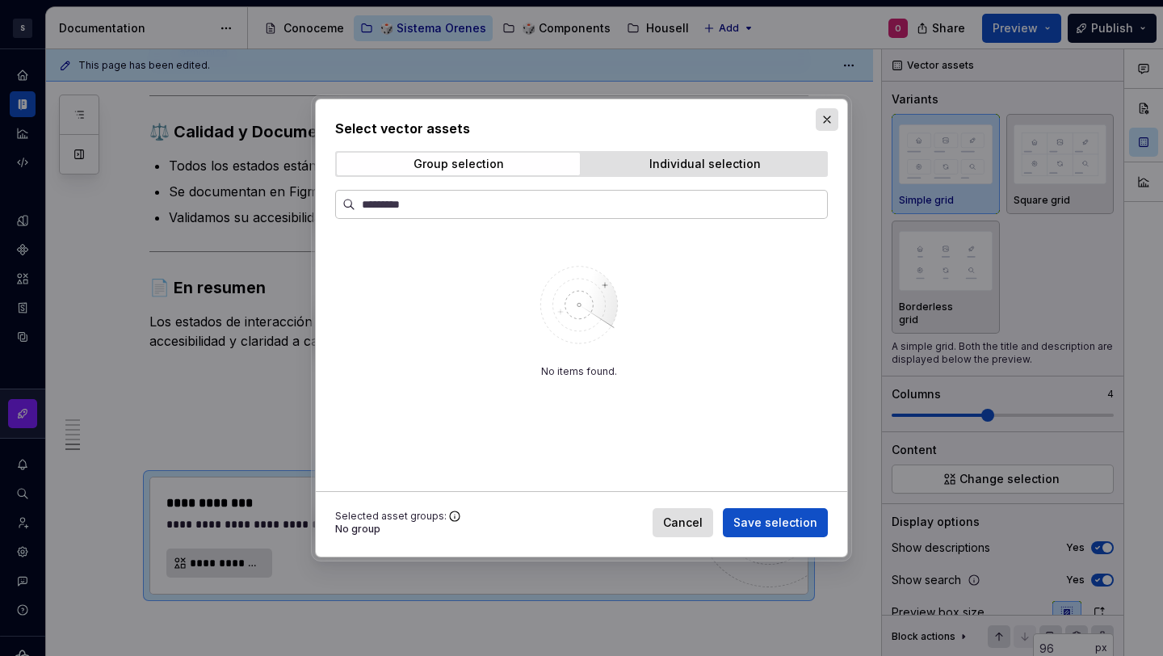
click at [828, 122] on button "button" at bounding box center [827, 119] width 23 height 23
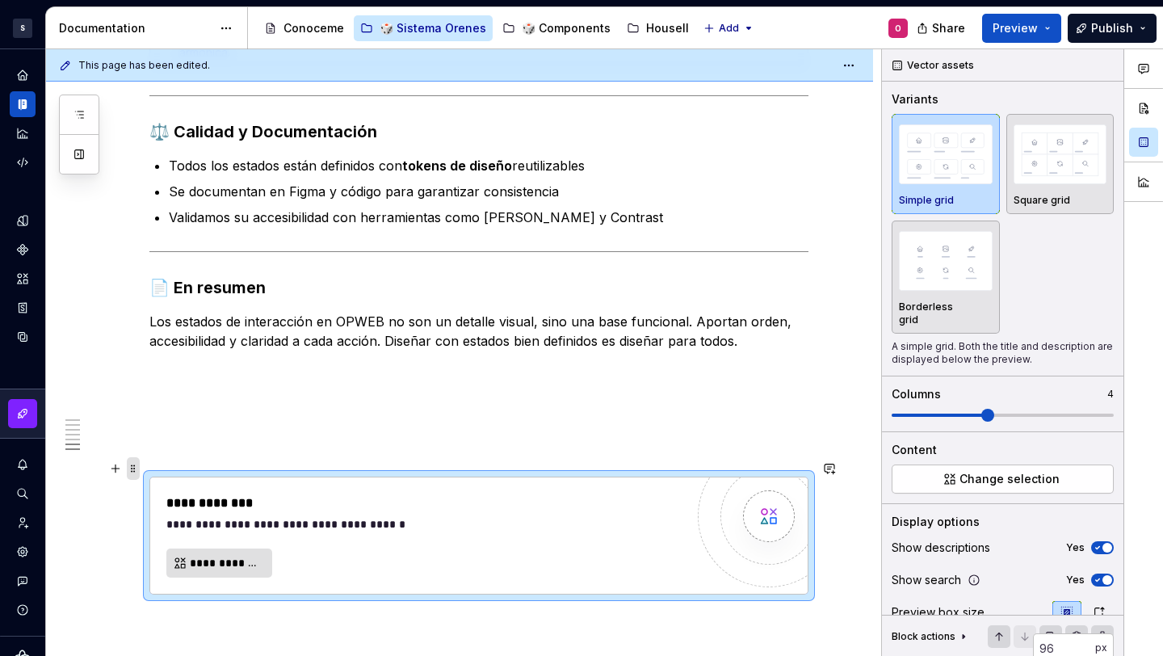
click at [139, 462] on span at bounding box center [133, 468] width 13 height 23
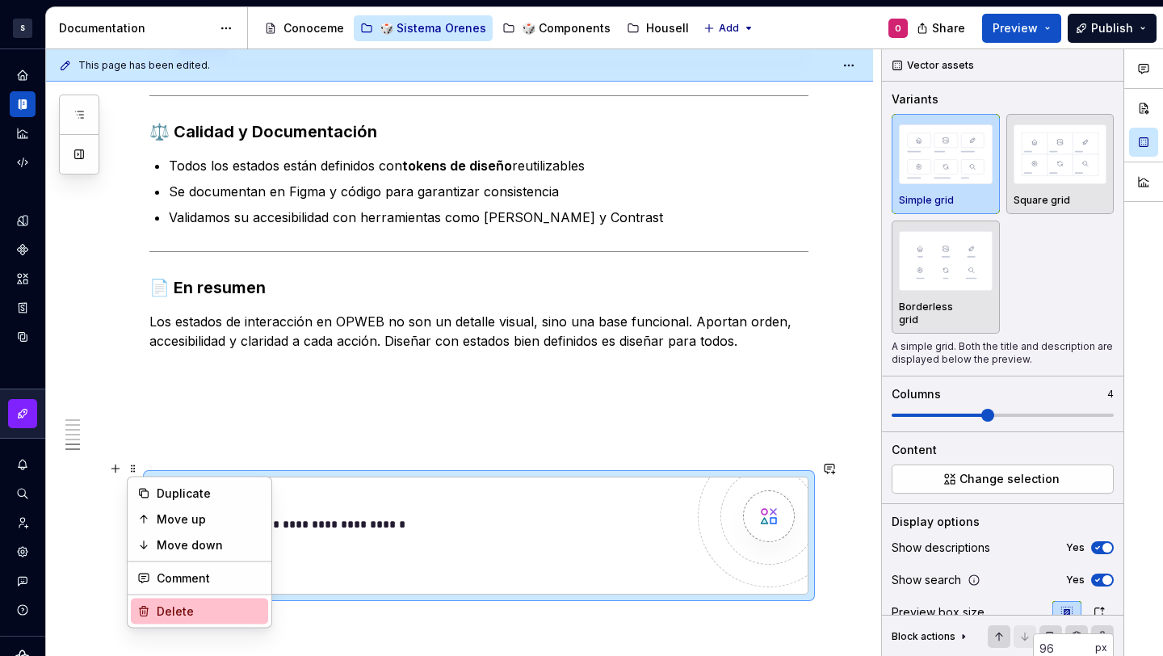
click at [205, 612] on div "Delete" at bounding box center [209, 611] width 105 height 16
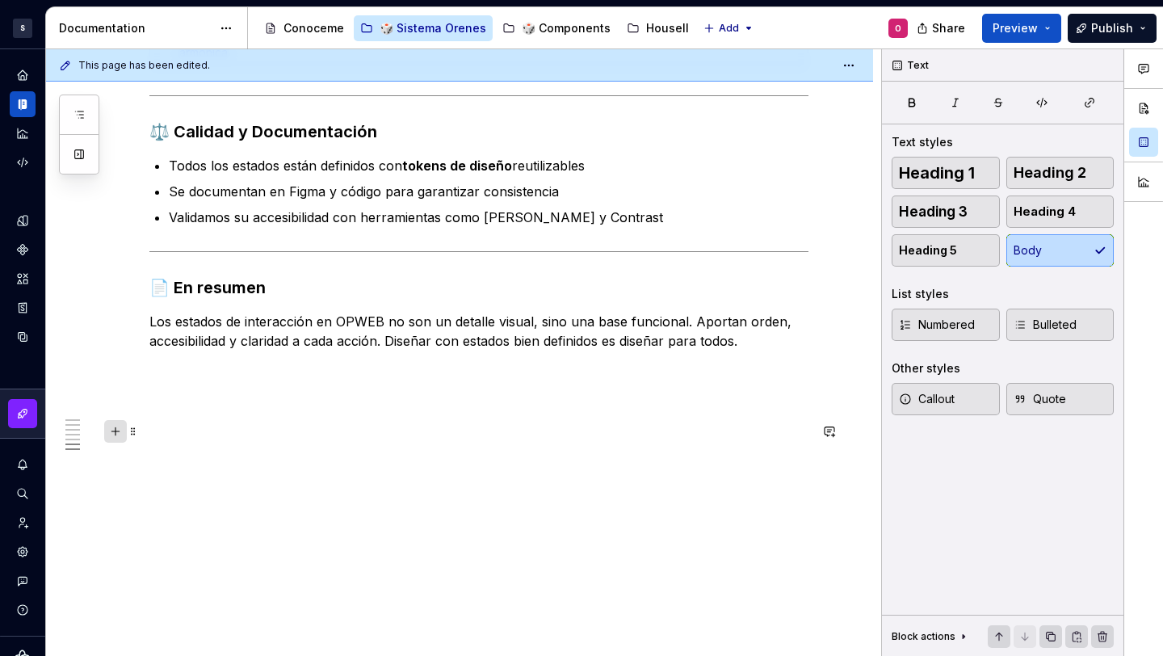
click at [120, 431] on button "button" at bounding box center [115, 431] width 23 height 23
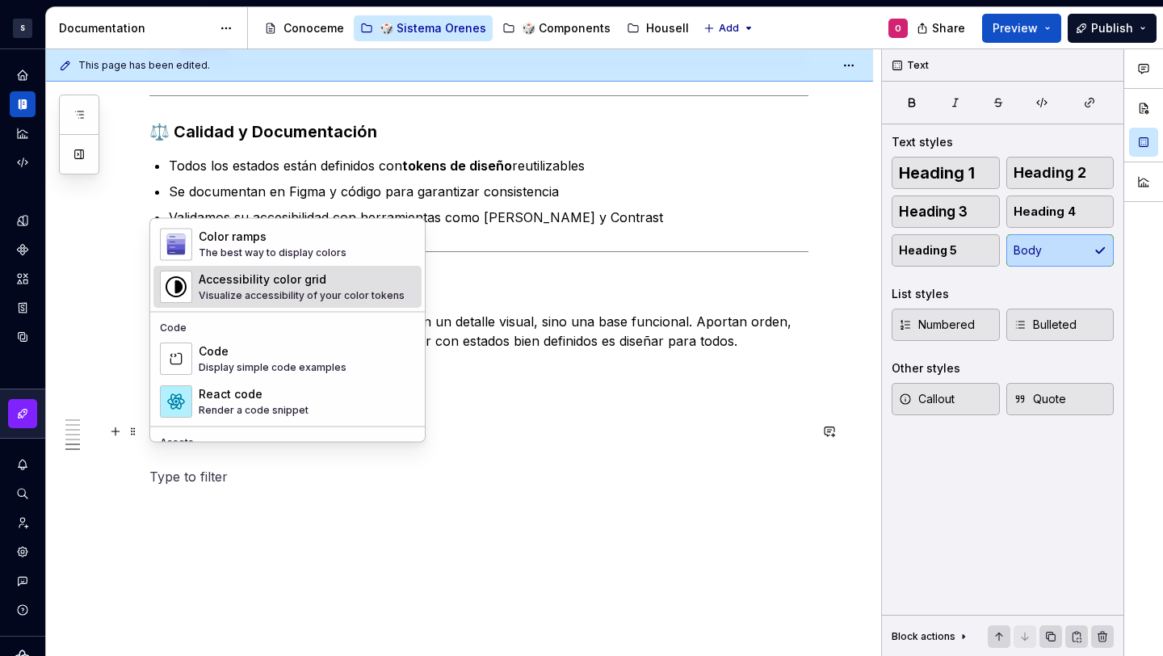
scroll to position [1315, 0]
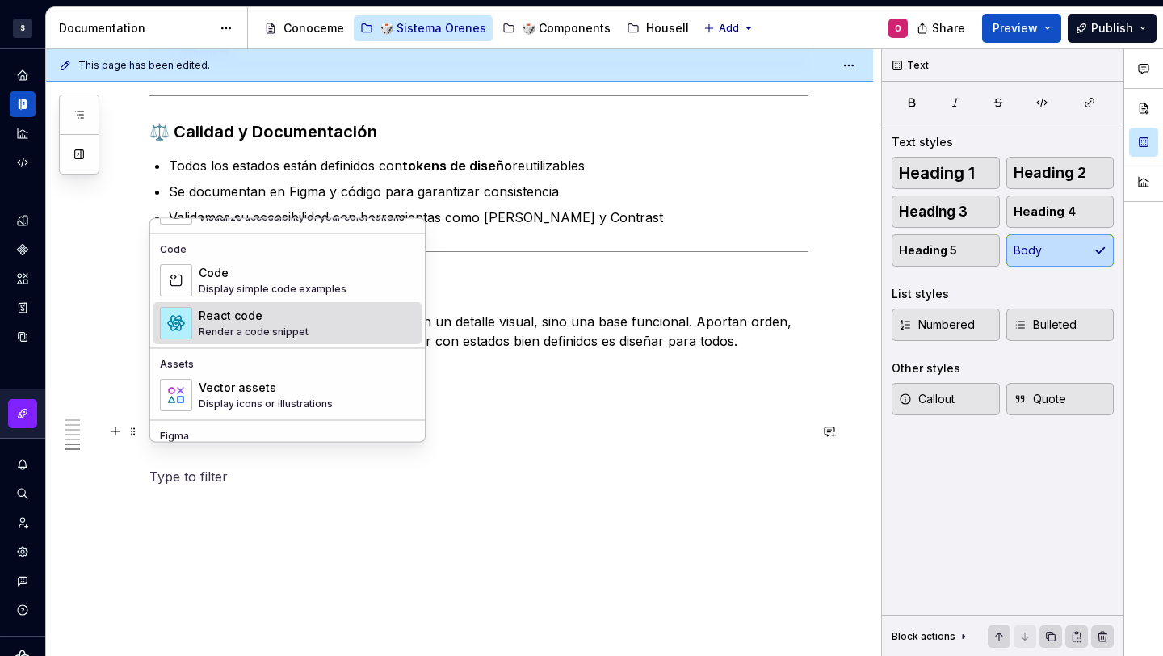
click at [294, 320] on div "React code" at bounding box center [254, 317] width 110 height 16
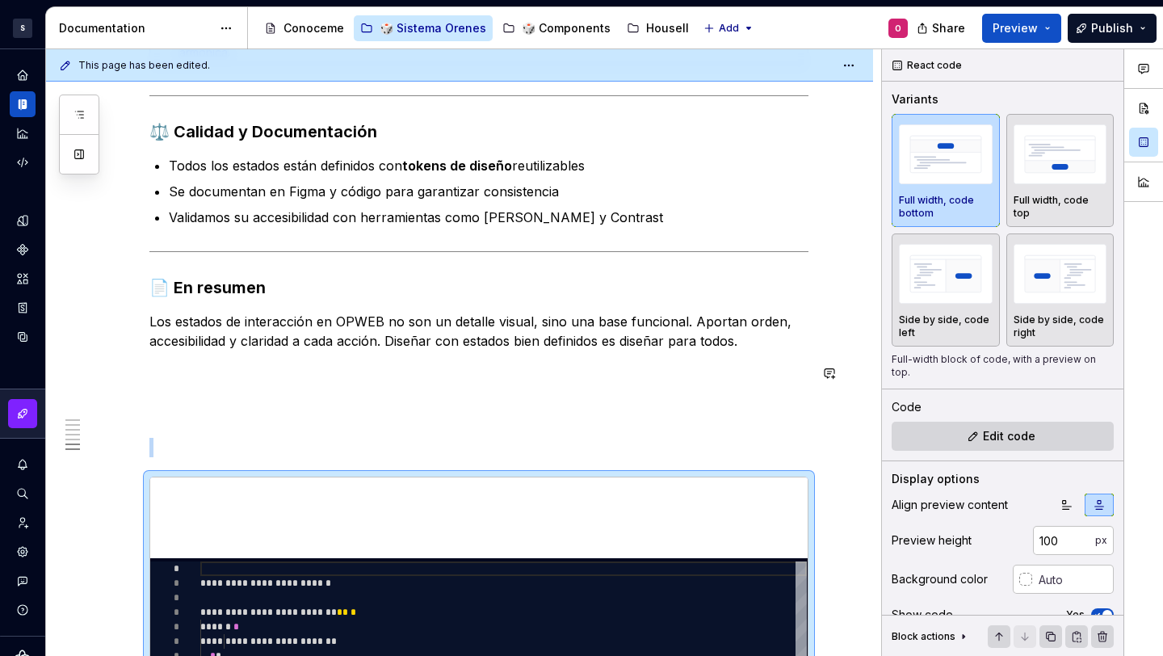
scroll to position [2541, 0]
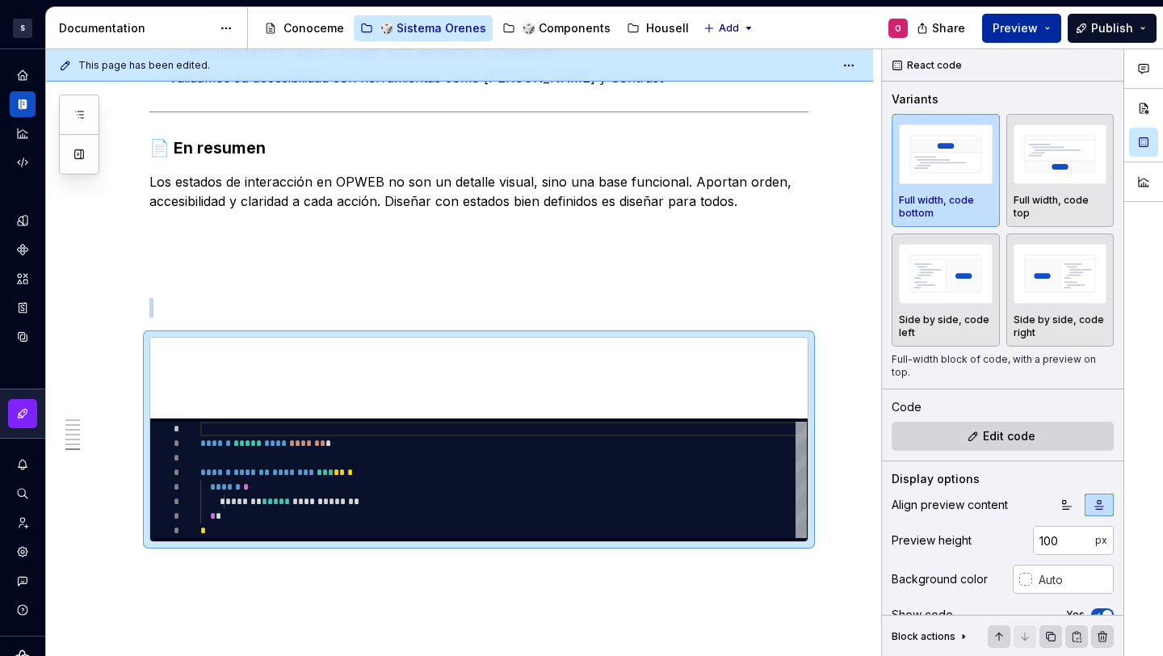
click at [1018, 36] on button "Preview" at bounding box center [1021, 28] width 79 height 29
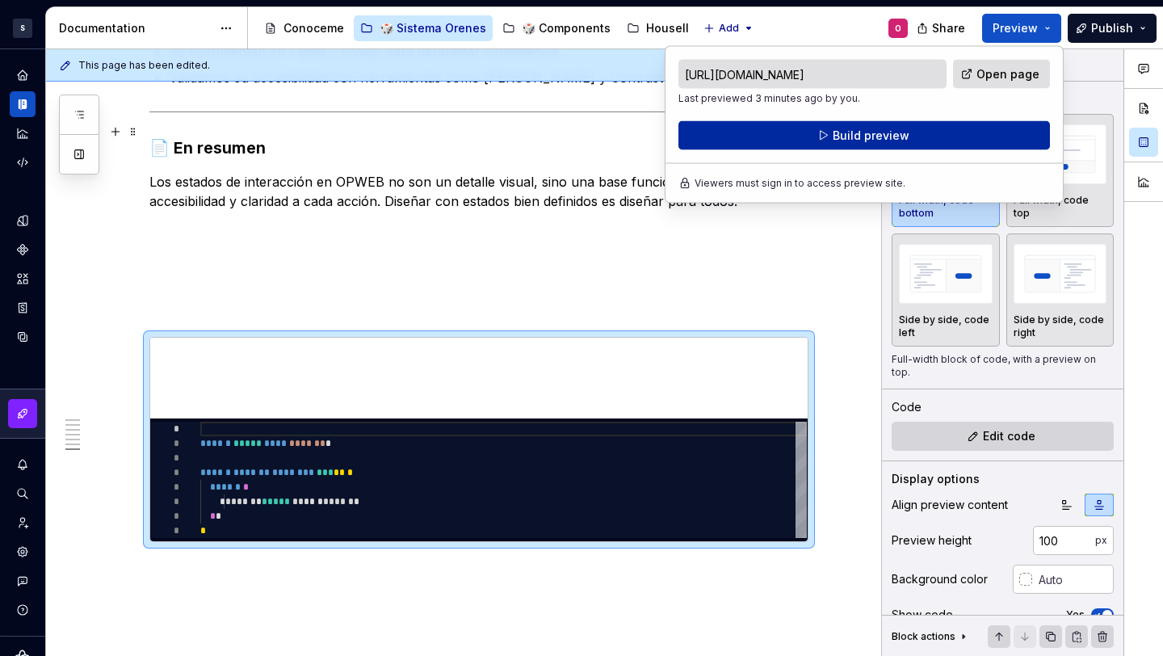
click at [843, 134] on span "Build preview" at bounding box center [871, 136] width 77 height 16
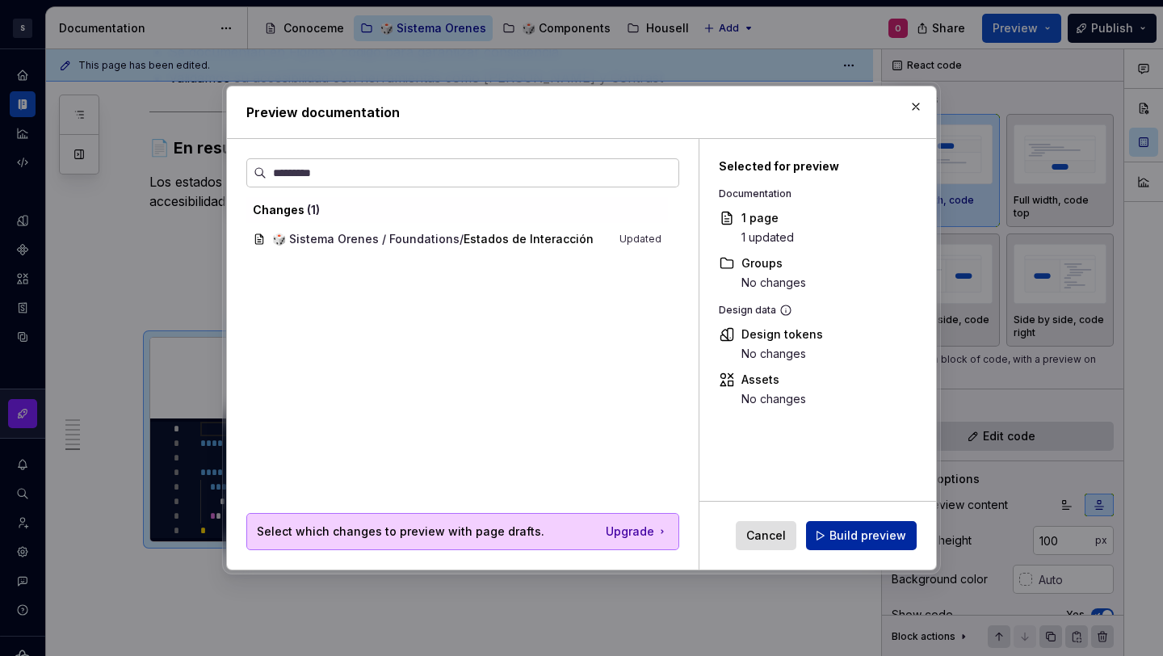
click at [885, 536] on span "Build preview" at bounding box center [868, 535] width 77 height 16
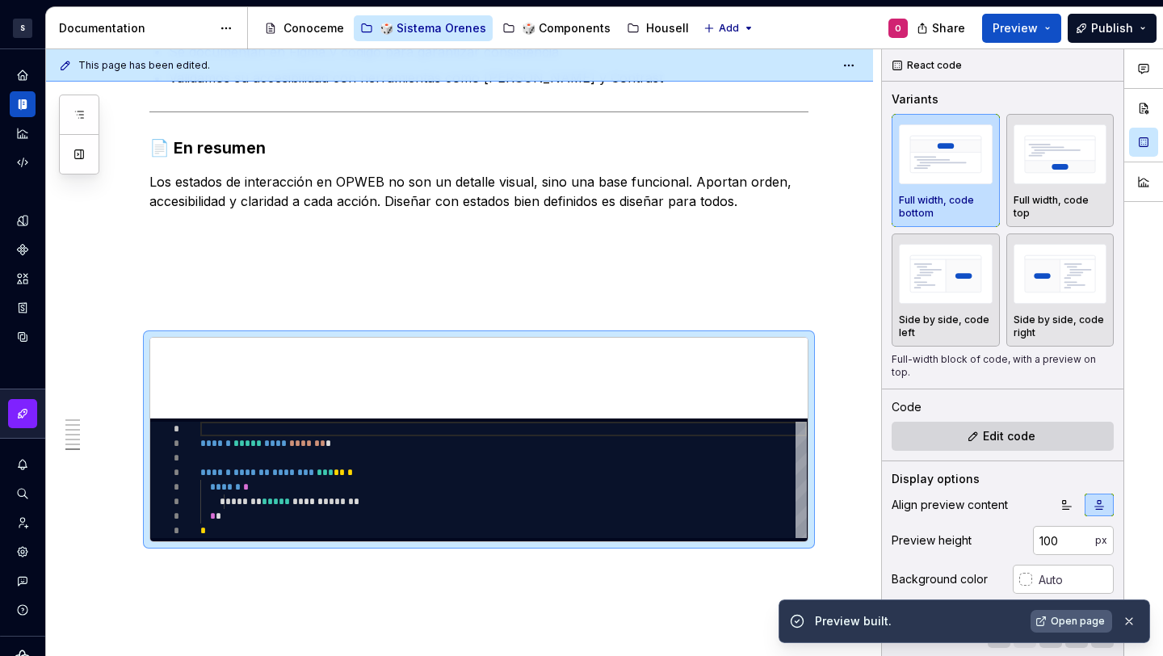
click at [1073, 626] on span "Open page" at bounding box center [1078, 621] width 54 height 13
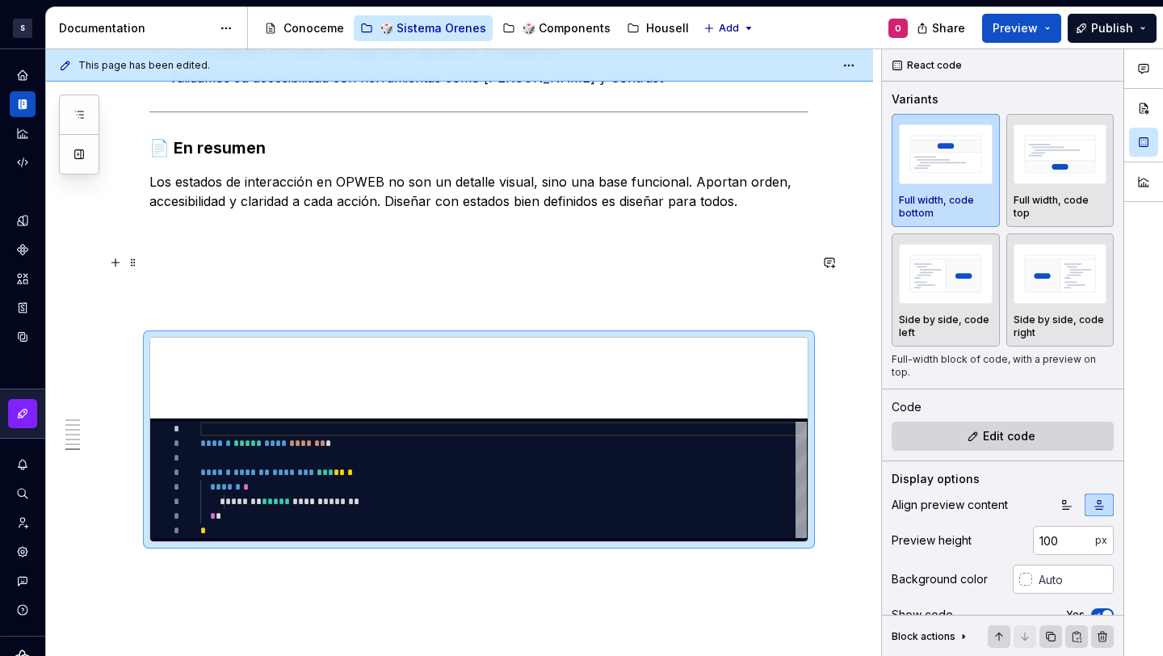
scroll to position [2552, 0]
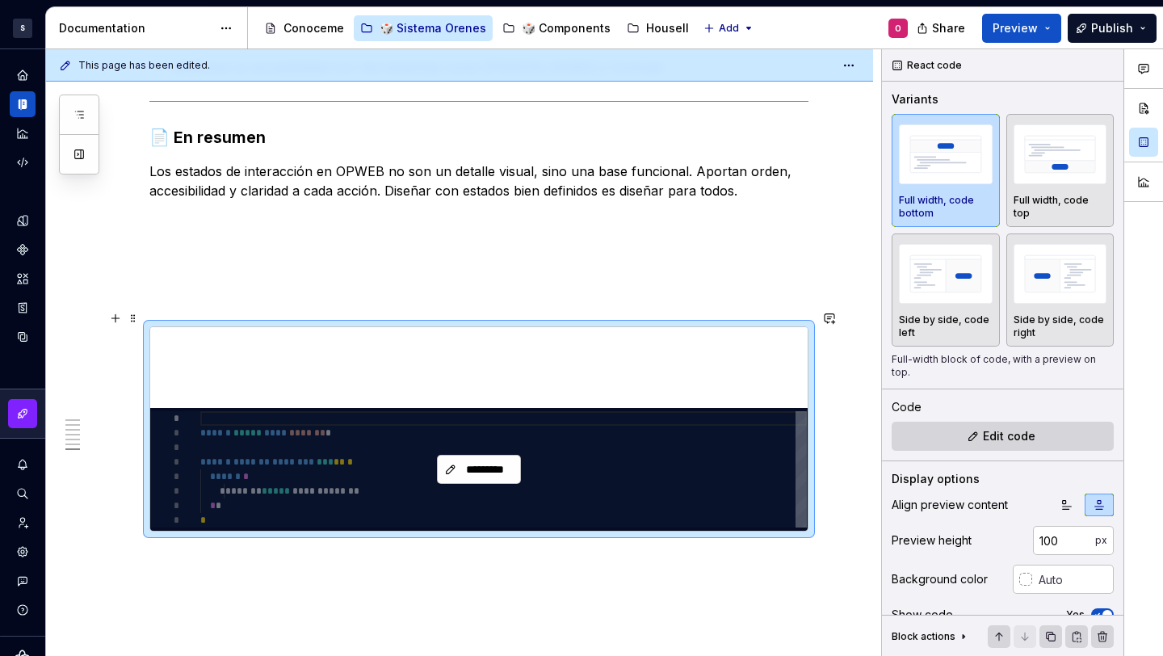
click at [341, 429] on div "*********" at bounding box center [478, 469] width 657 height 123
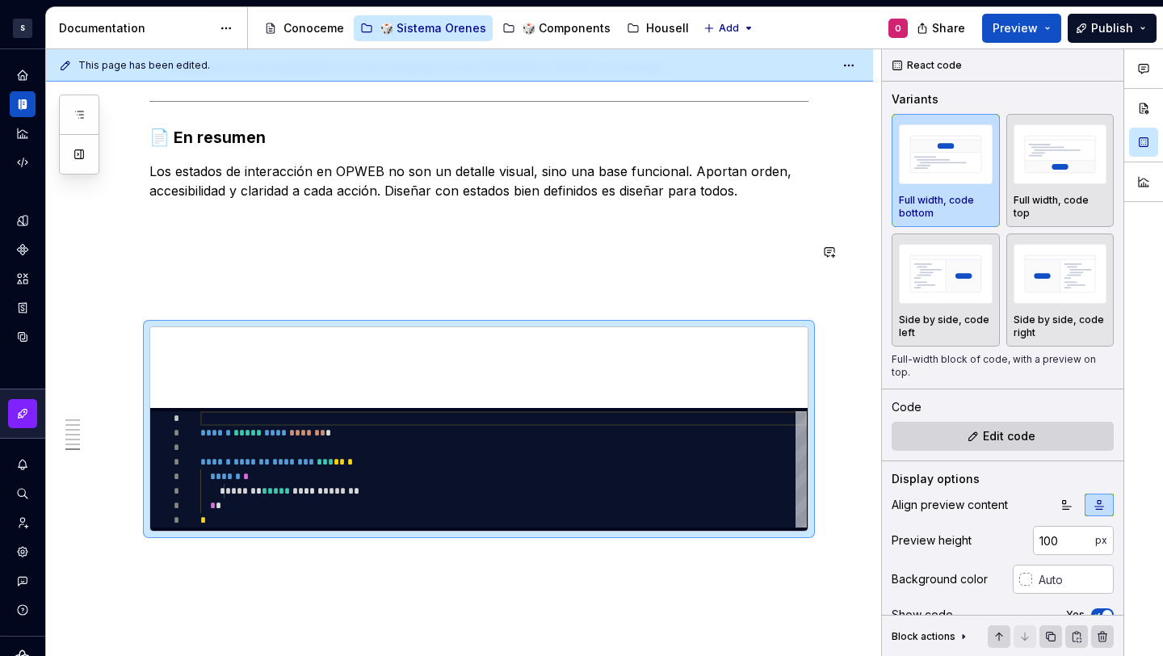
click at [392, 258] on p at bounding box center [478, 267] width 659 height 19
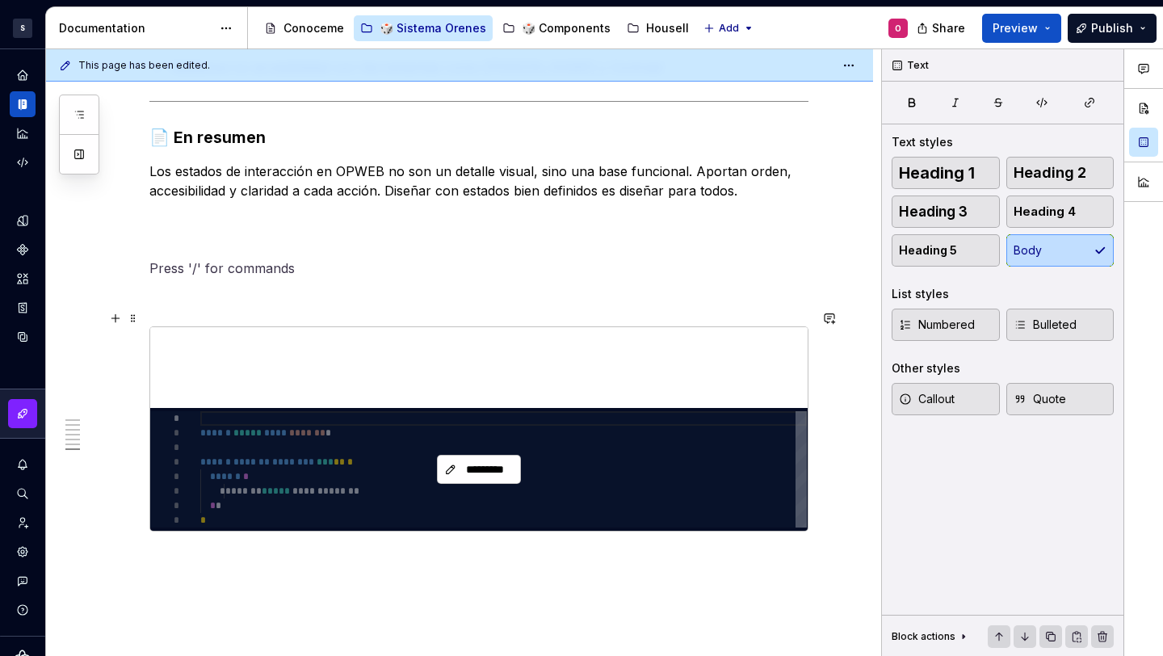
click at [399, 447] on div "*********" at bounding box center [478, 469] width 657 height 123
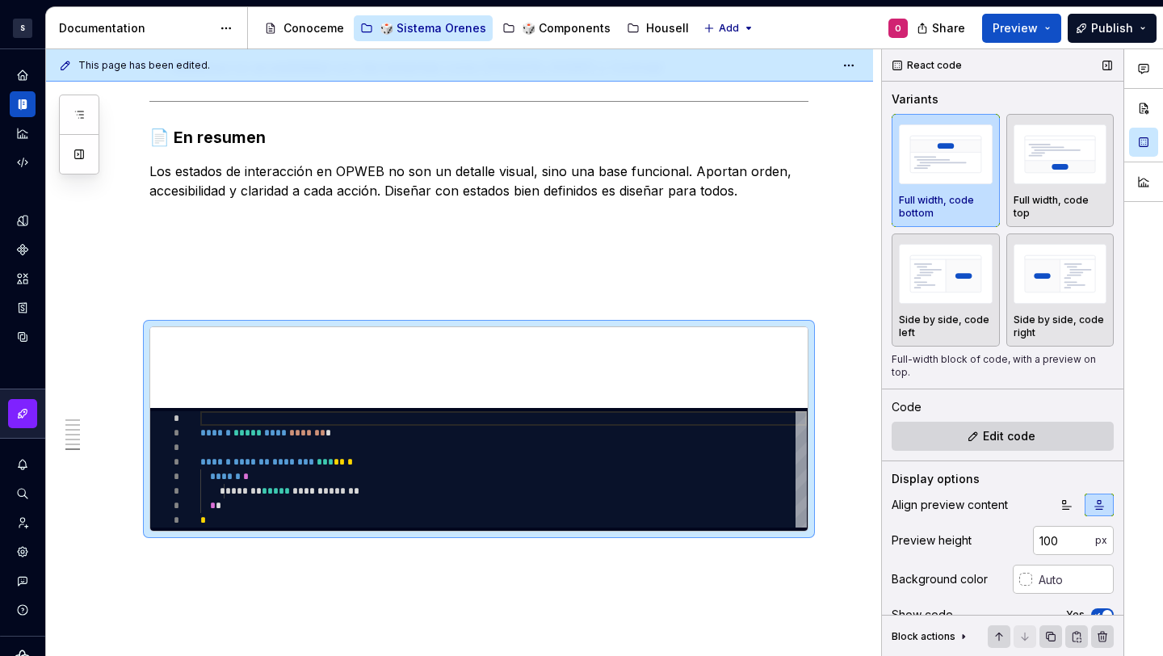
click at [915, 64] on div "React code" at bounding box center [928, 65] width 82 height 23
click at [897, 64] on div "React code" at bounding box center [928, 65] width 82 height 23
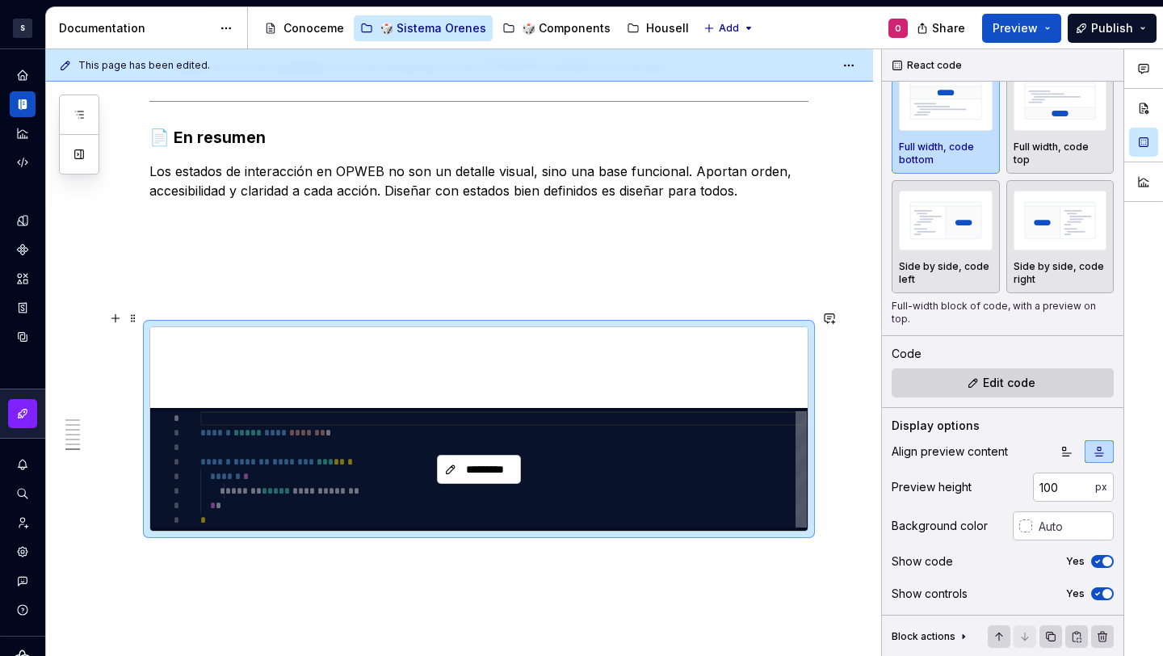
click at [447, 410] on div "*********" at bounding box center [478, 469] width 657 height 123
click at [476, 455] on button "*********" at bounding box center [479, 469] width 84 height 29
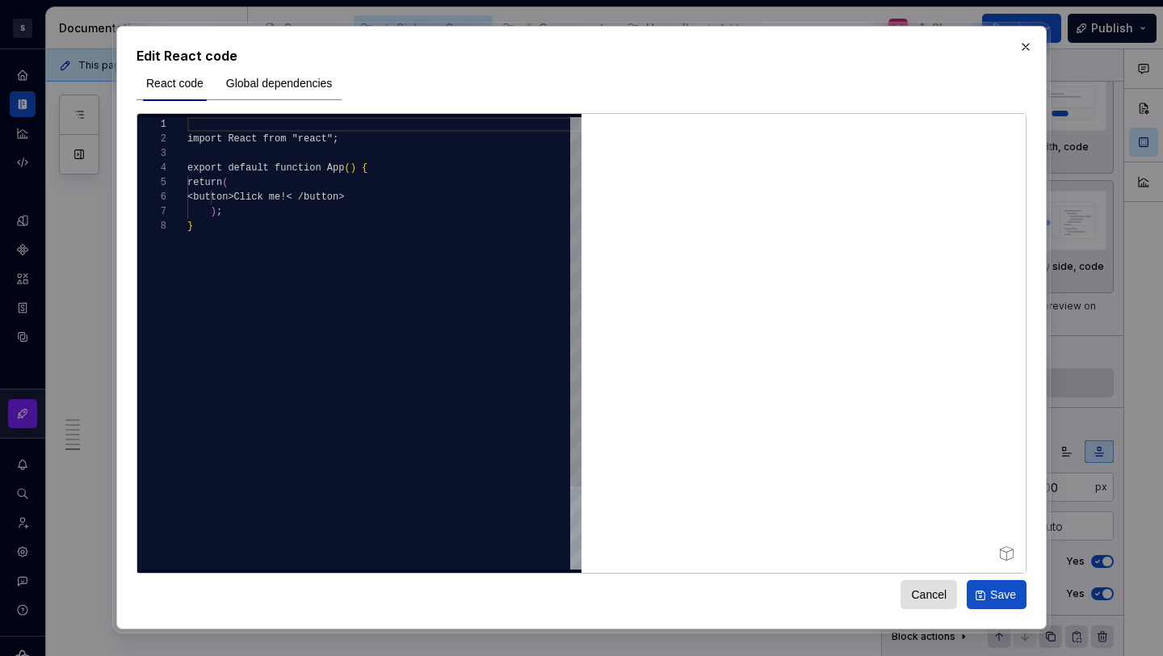
type textarea "*"
click at [369, 279] on div "import React from "react" ; export default function App ( ) { return ( < button…" at bounding box center [384, 394] width 394 height 554
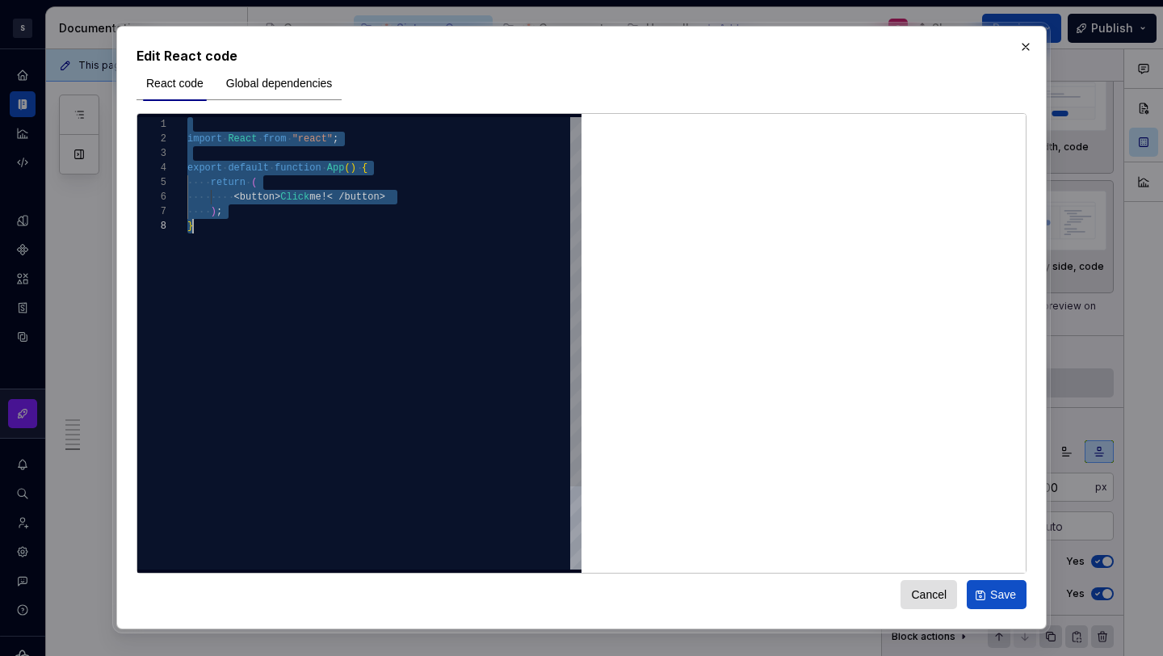
scroll to position [0, 6]
type textarea "**********"
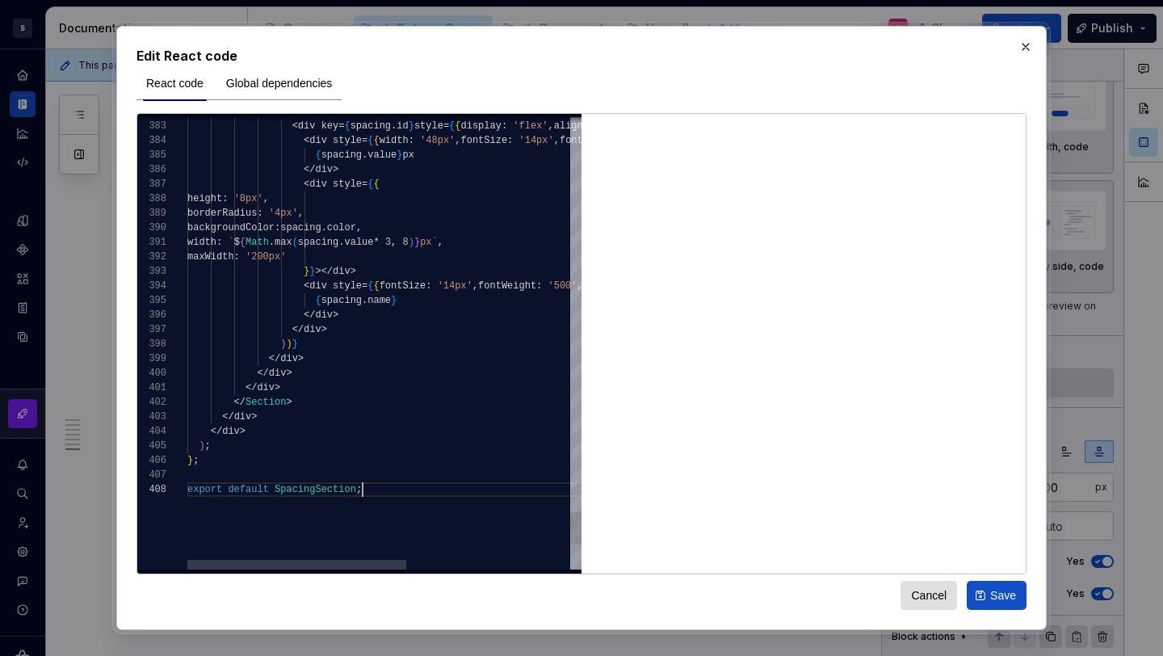
click at [991, 586] on button "Save" at bounding box center [997, 595] width 60 height 29
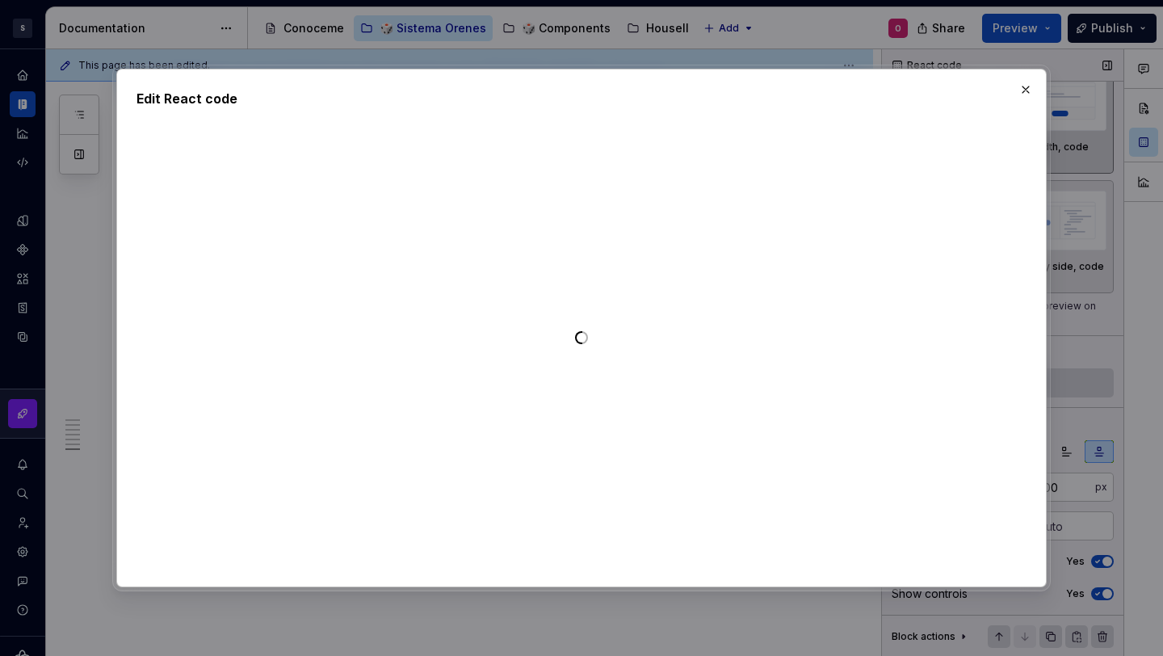
type textarea "*"
type textarea "**********"
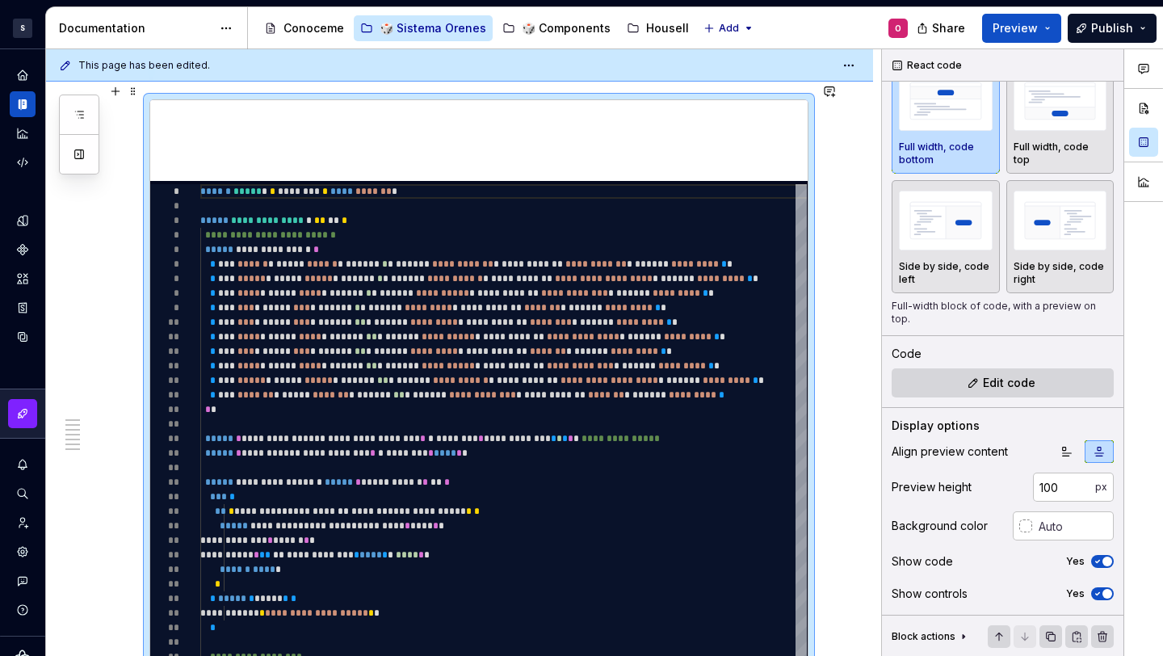
scroll to position [2674, 0]
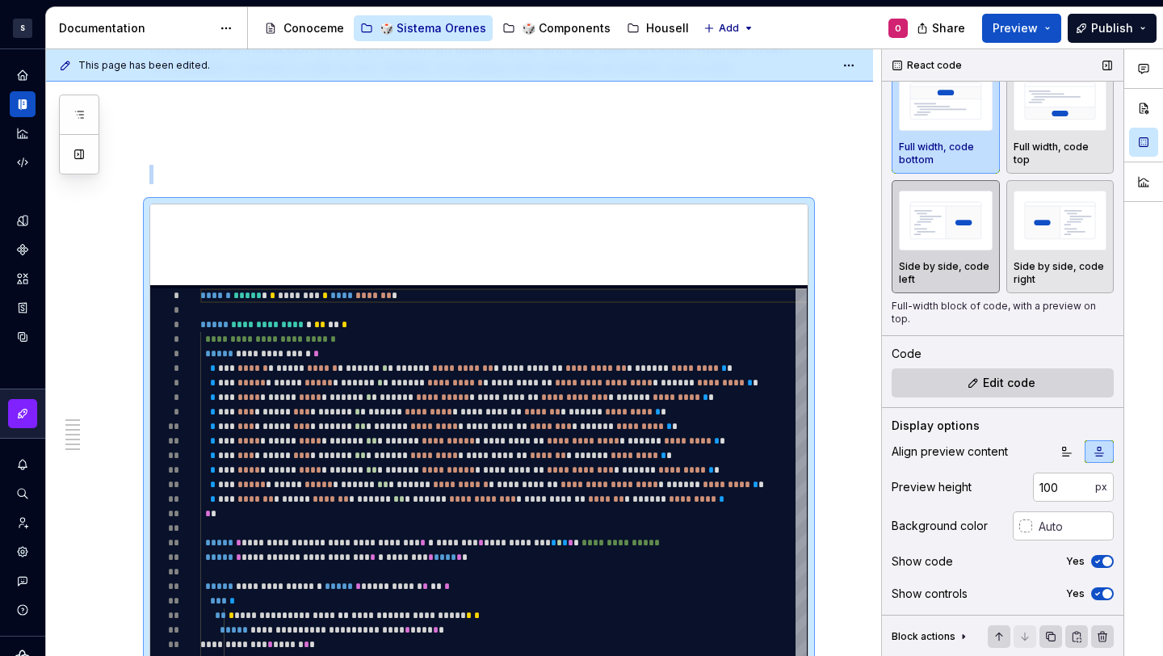
click at [948, 226] on img "button" at bounding box center [946, 220] width 94 height 59
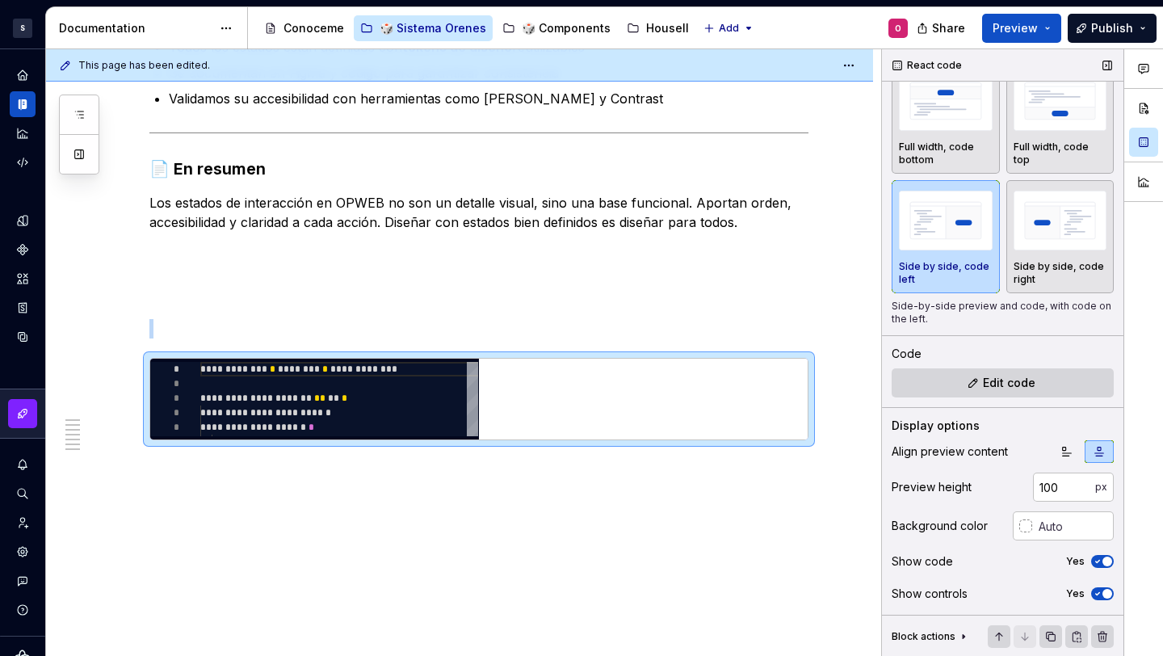
scroll to position [2503, 0]
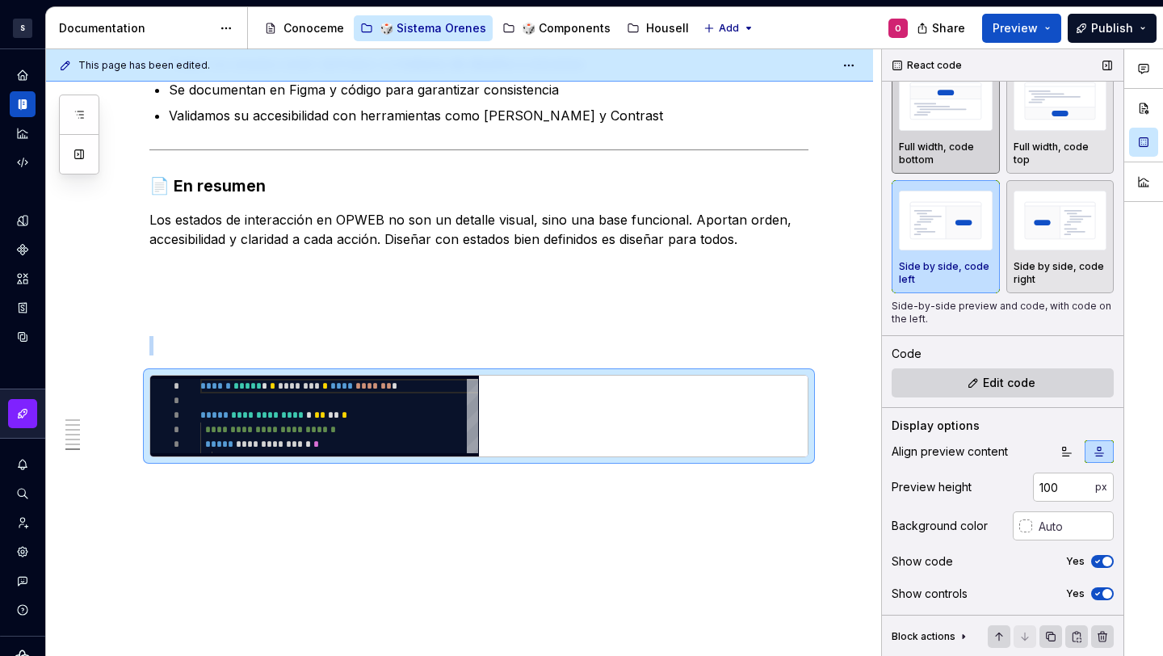
click at [938, 135] on div "Full width, code bottom" at bounding box center [946, 117] width 94 height 99
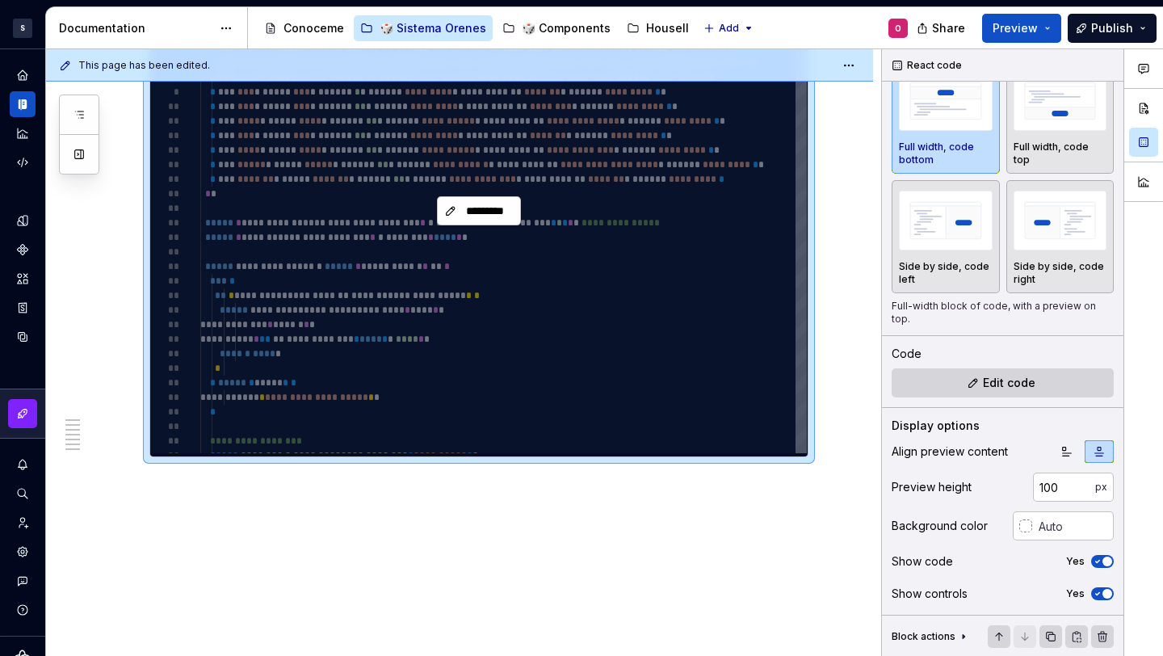
scroll to position [2600, 0]
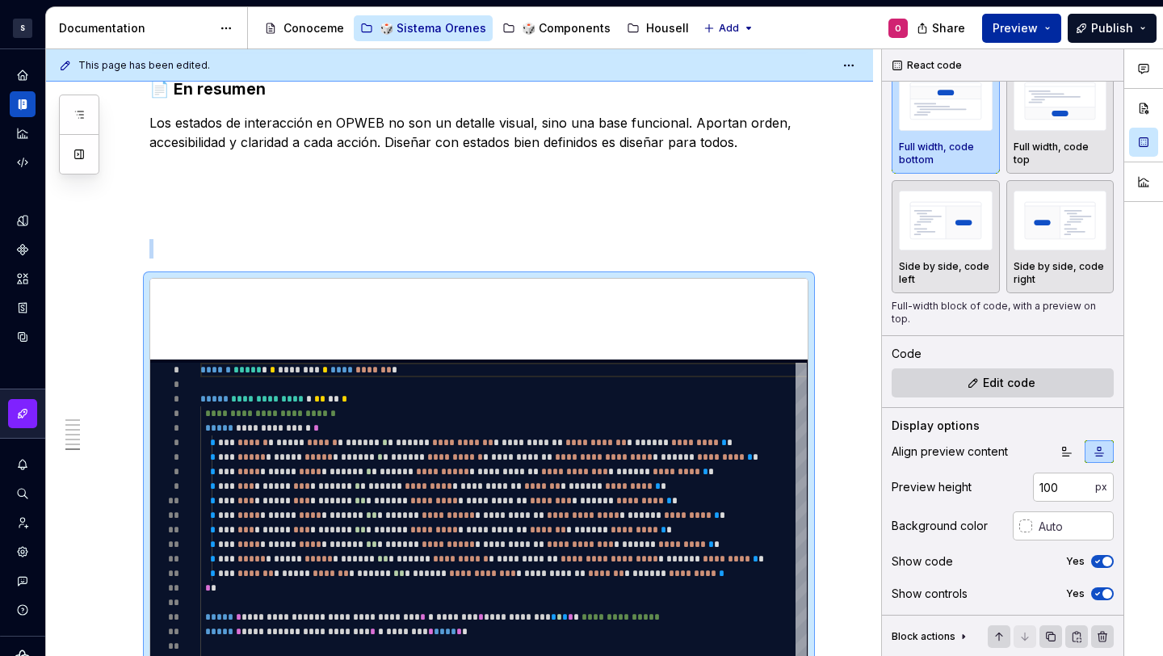
click at [1021, 32] on span "Preview" at bounding box center [1015, 28] width 45 height 16
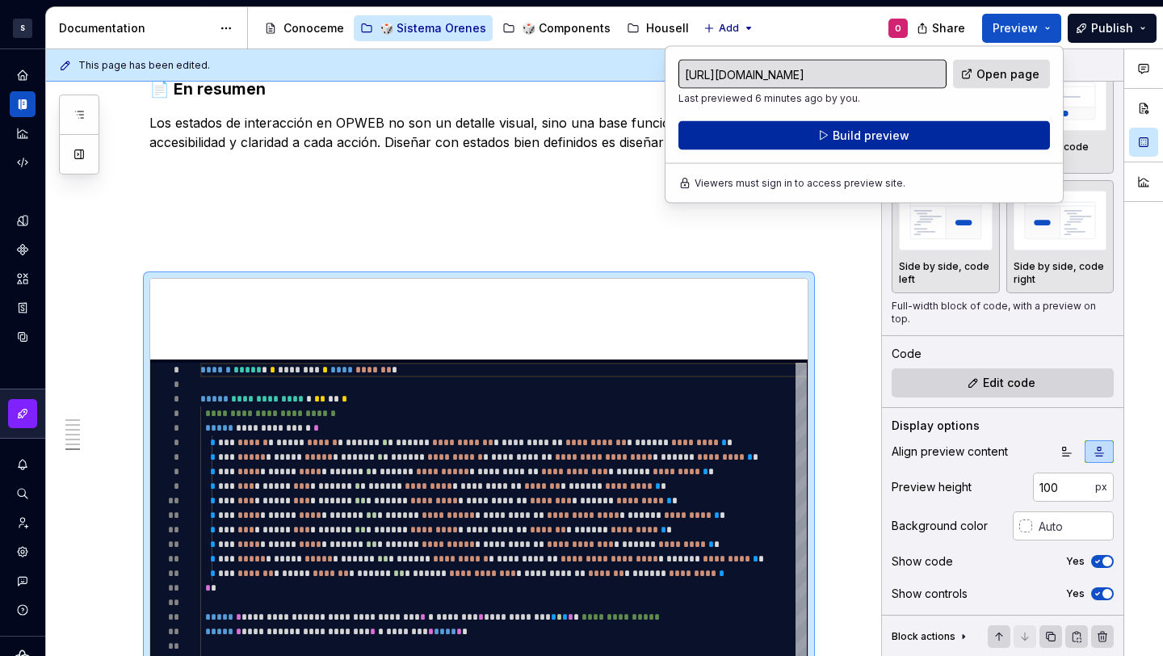
click at [884, 136] on span "Build preview" at bounding box center [871, 136] width 77 height 16
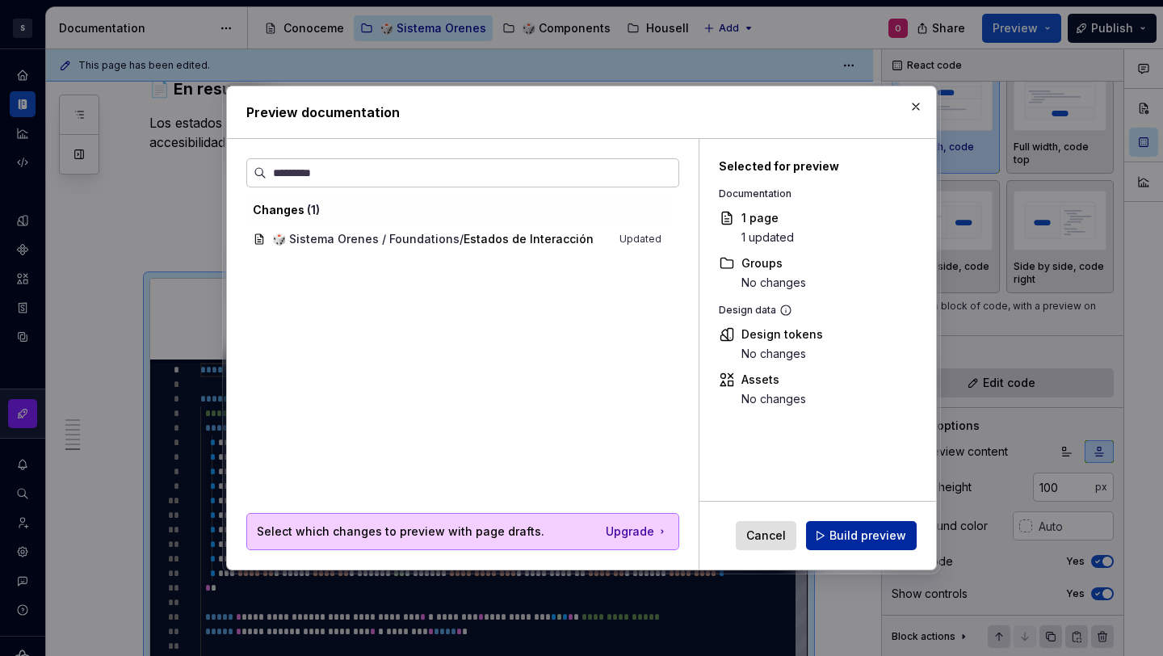
click at [851, 541] on span "Build preview" at bounding box center [868, 535] width 77 height 16
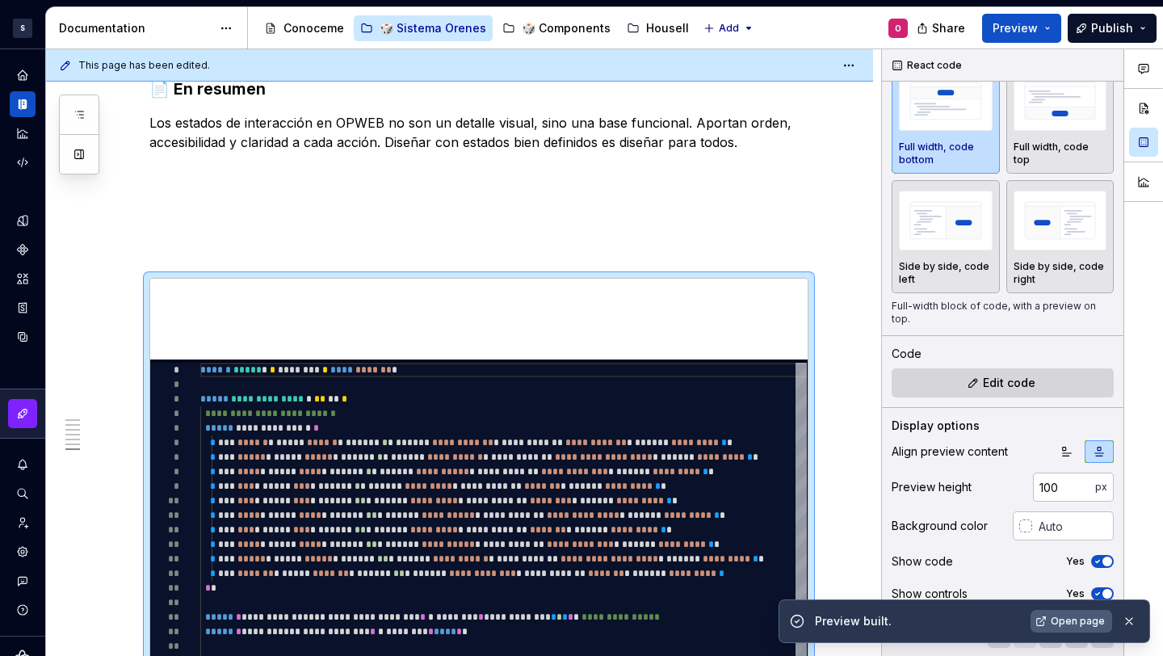
click at [1077, 624] on span "Open page" at bounding box center [1078, 621] width 54 height 13
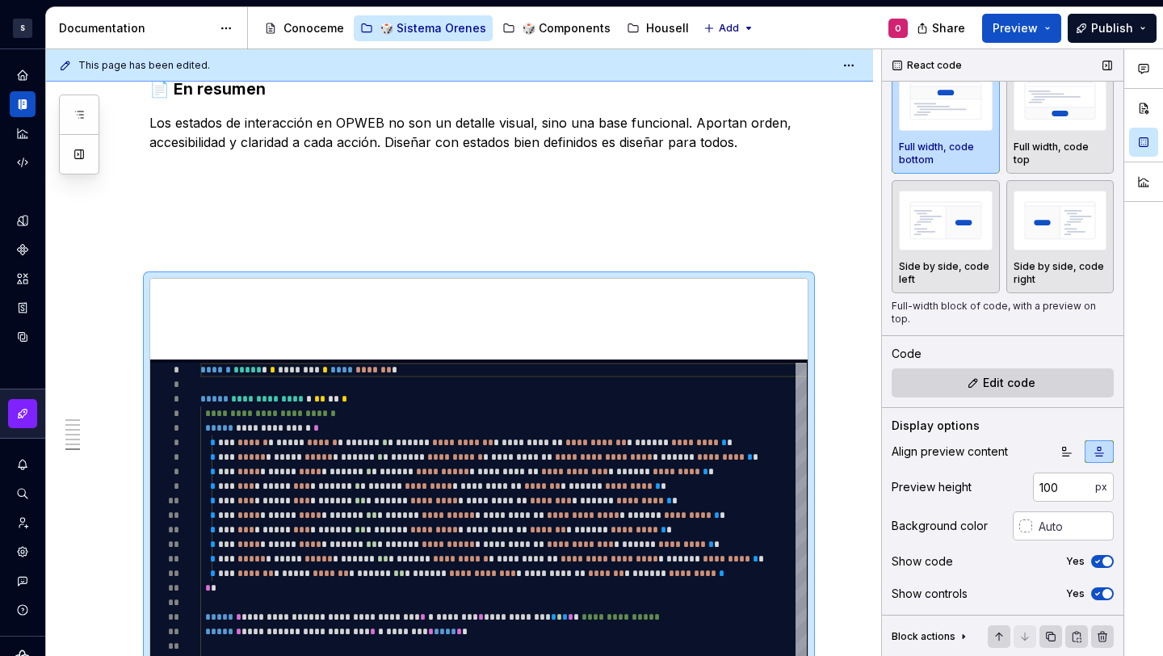
click at [1103, 561] on span "button" at bounding box center [1108, 562] width 10 height 10
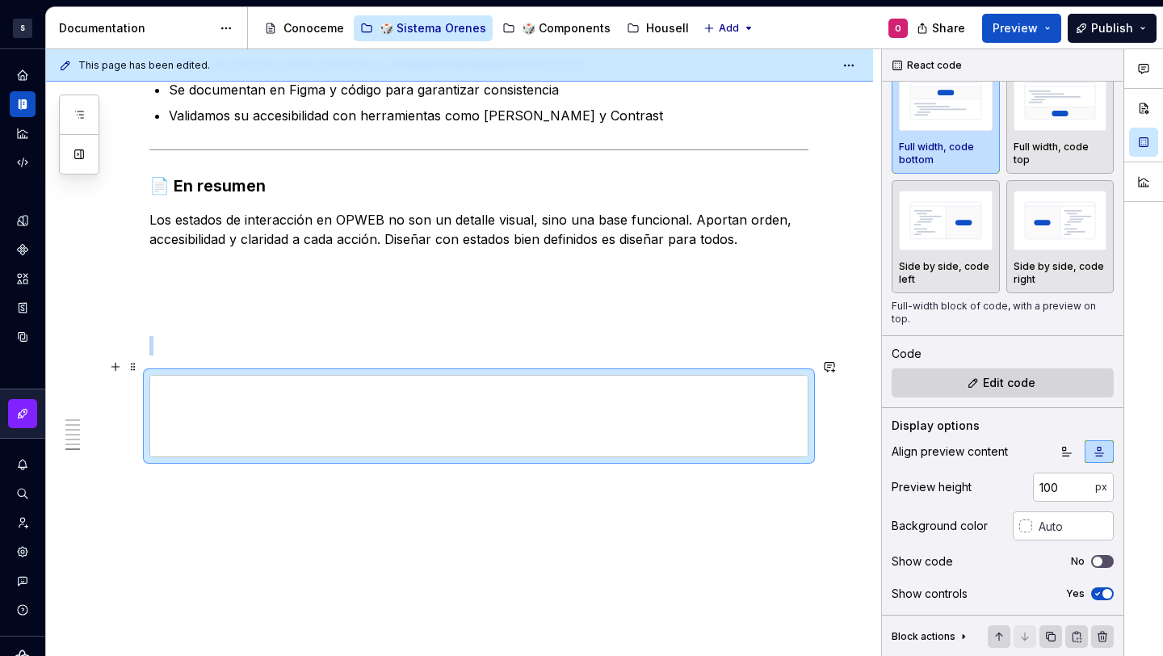
click at [218, 444] on div at bounding box center [478, 416] width 659 height 82
drag, startPoint x: 231, startPoint y: 445, endPoint x: 287, endPoint y: 470, distance: 61.1
click at [550, 375] on div at bounding box center [478, 416] width 659 height 82
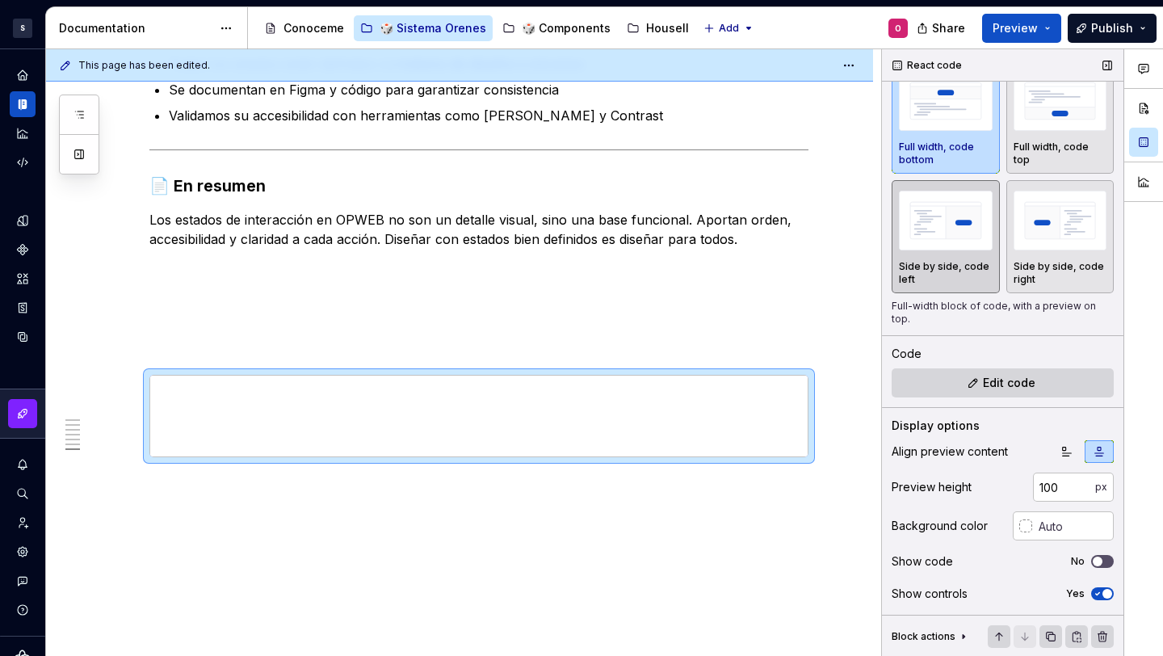
scroll to position [33, 0]
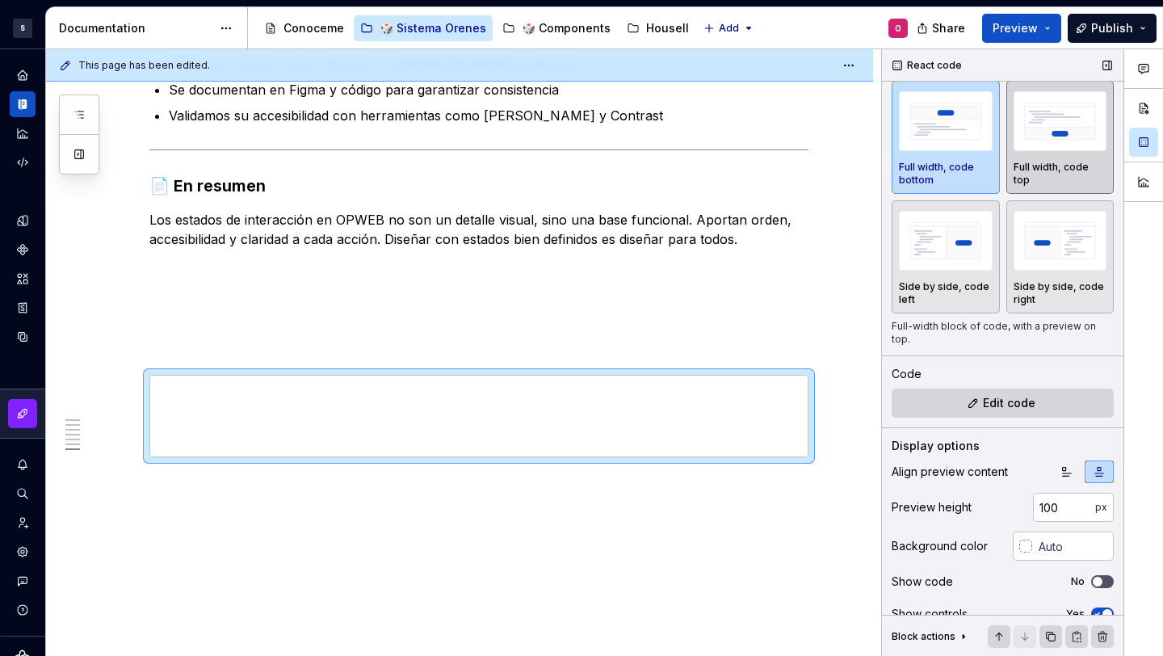
click at [1048, 109] on img "button" at bounding box center [1061, 120] width 94 height 59
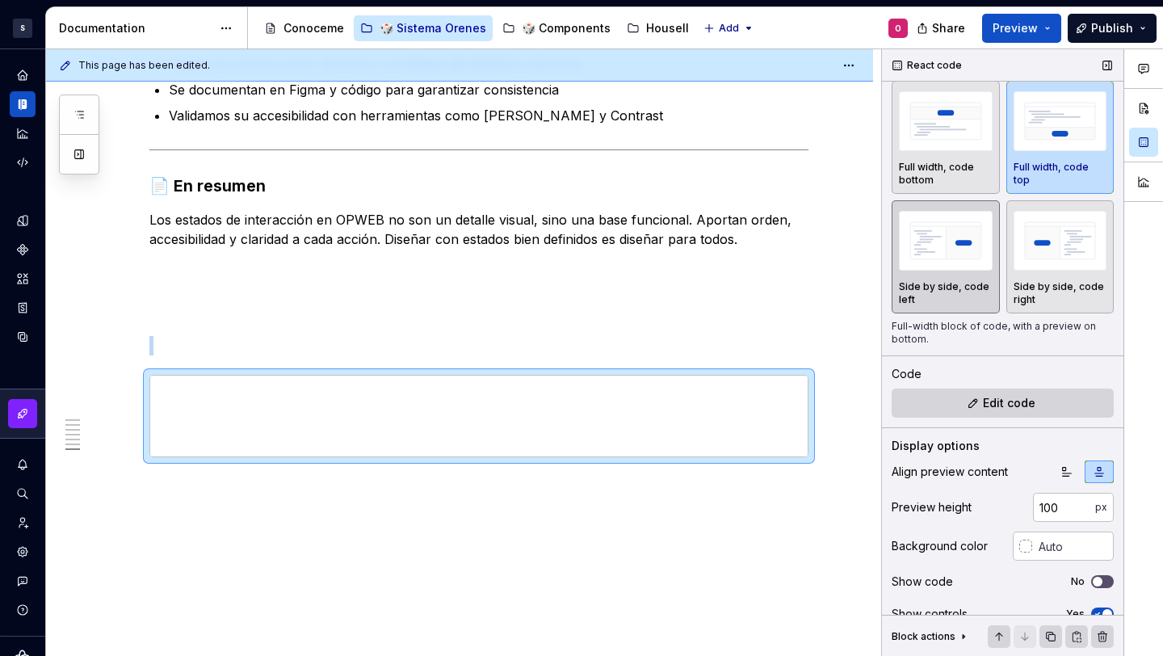
click at [945, 222] on img "button" at bounding box center [946, 240] width 94 height 59
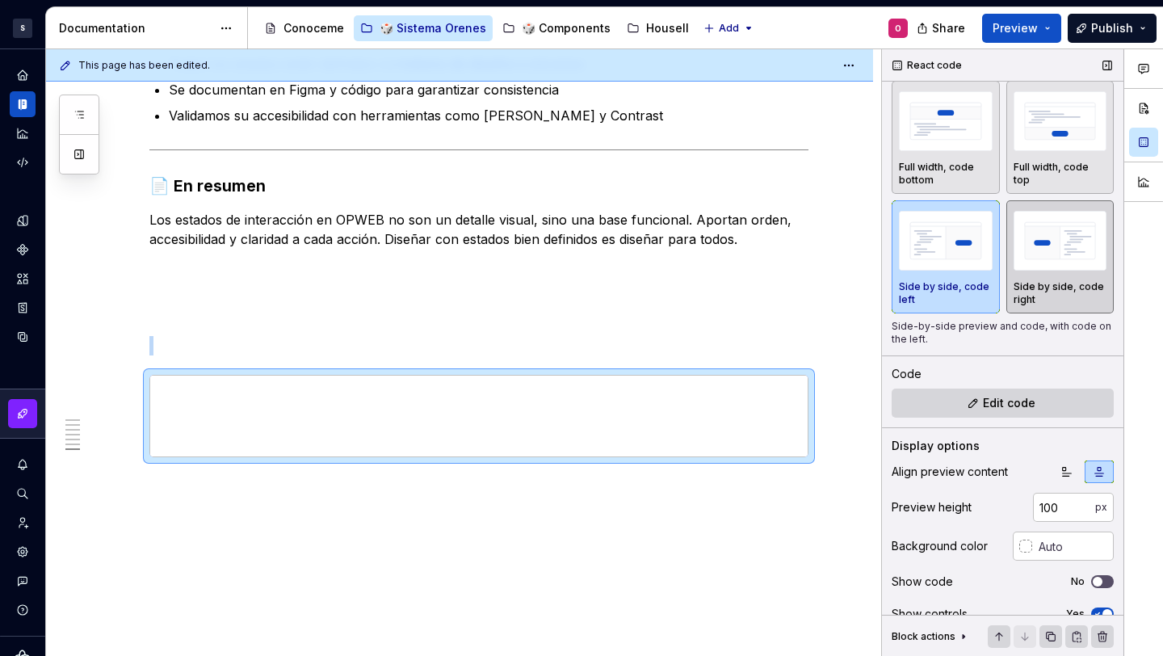
click at [1051, 254] on img "button" at bounding box center [1061, 240] width 94 height 59
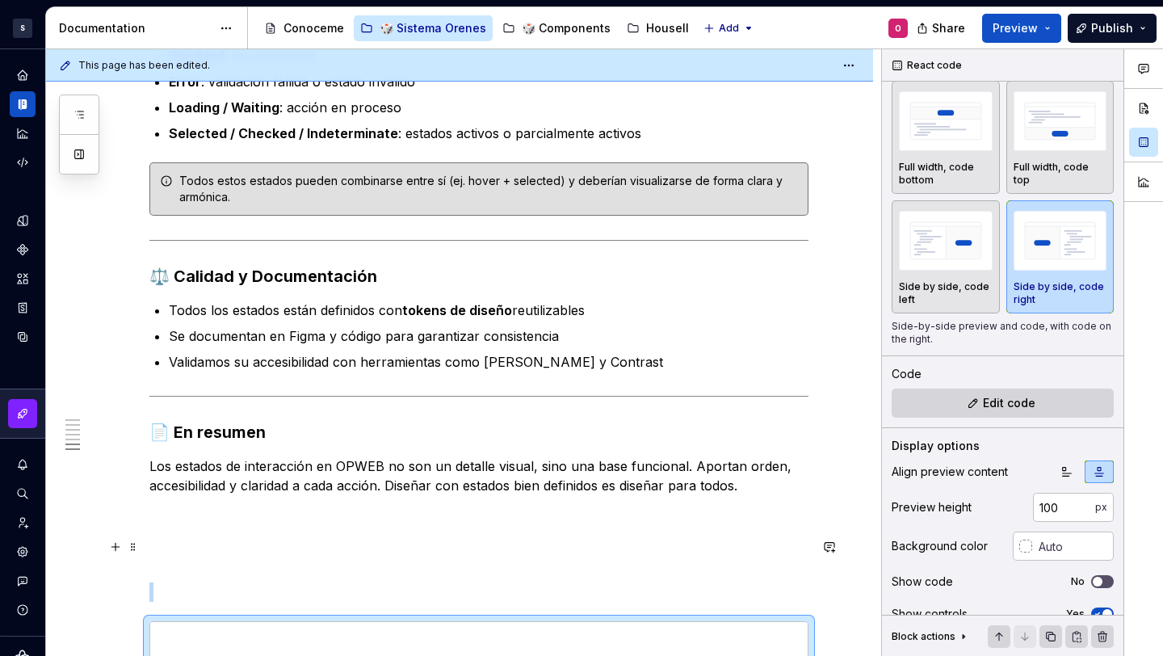
scroll to position [2485, 0]
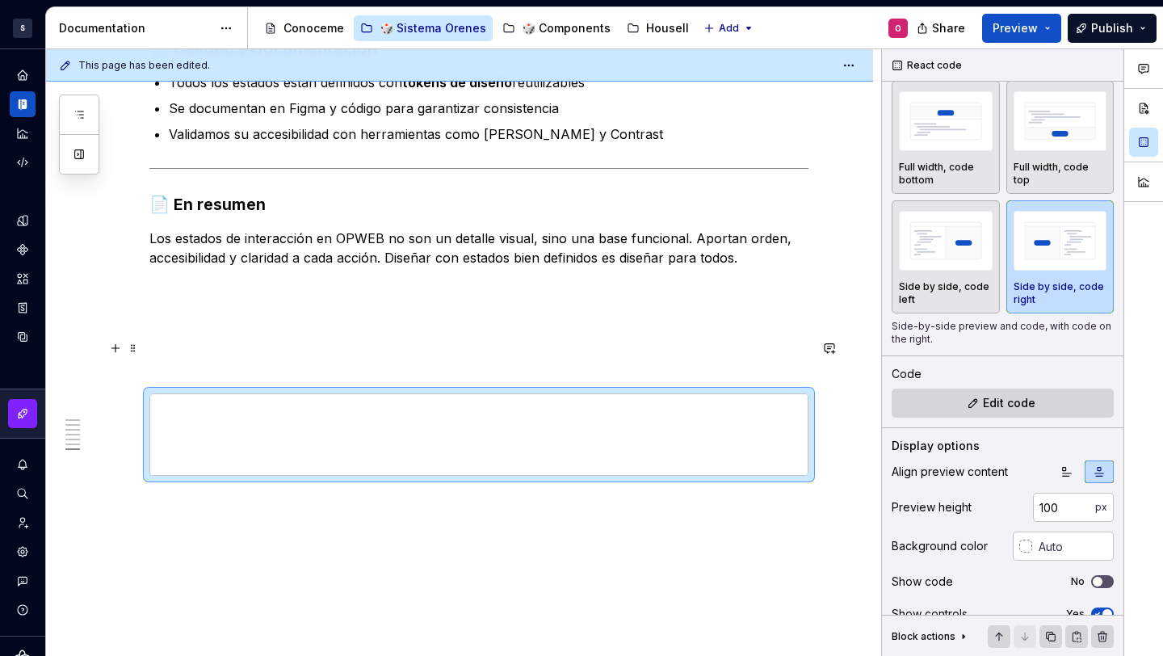
click at [284, 355] on p at bounding box center [478, 364] width 659 height 19
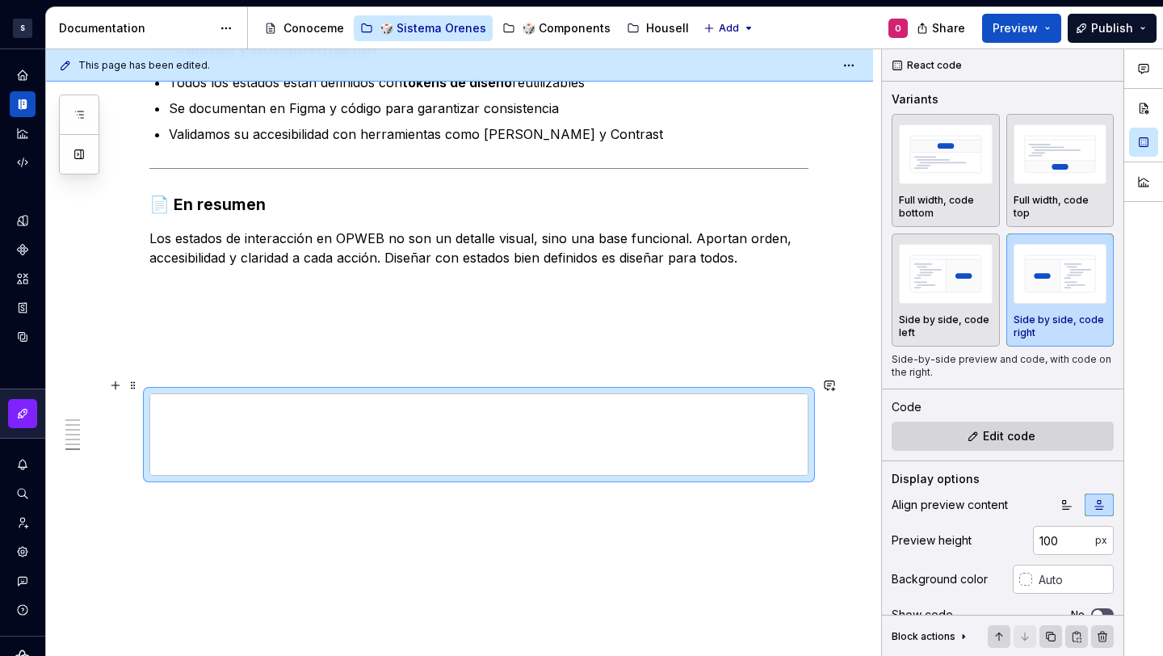
click at [149, 393] on div at bounding box center [478, 434] width 659 height 82
click at [394, 464] on div at bounding box center [478, 434] width 659 height 82
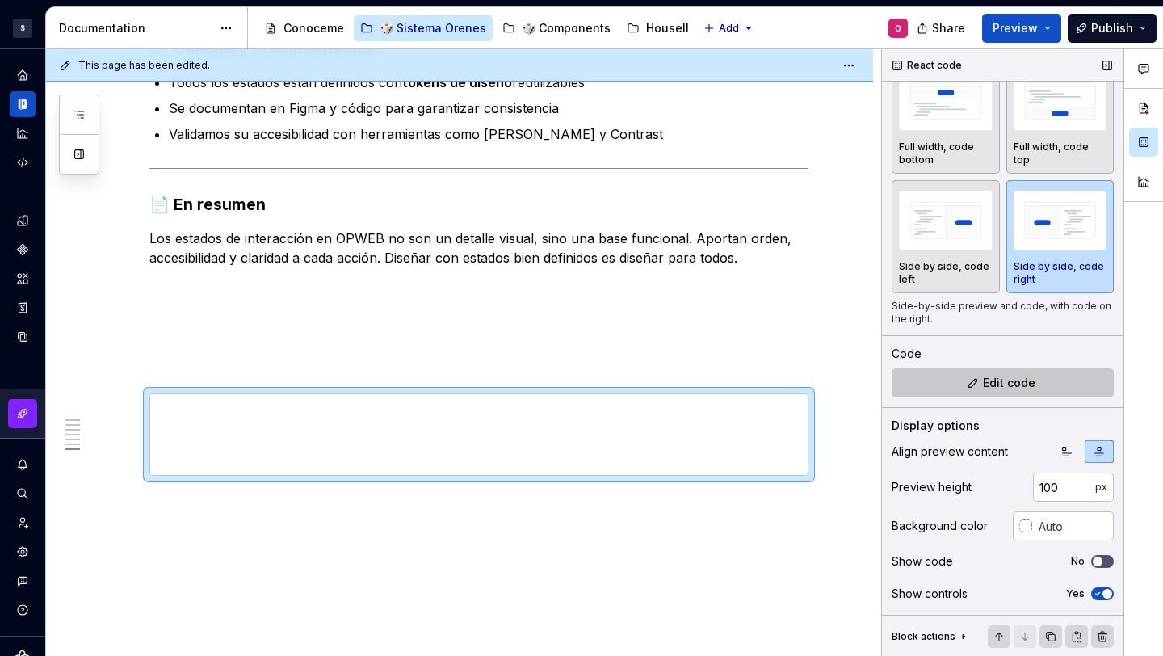
click at [999, 378] on span "Edit code" at bounding box center [1009, 383] width 53 height 16
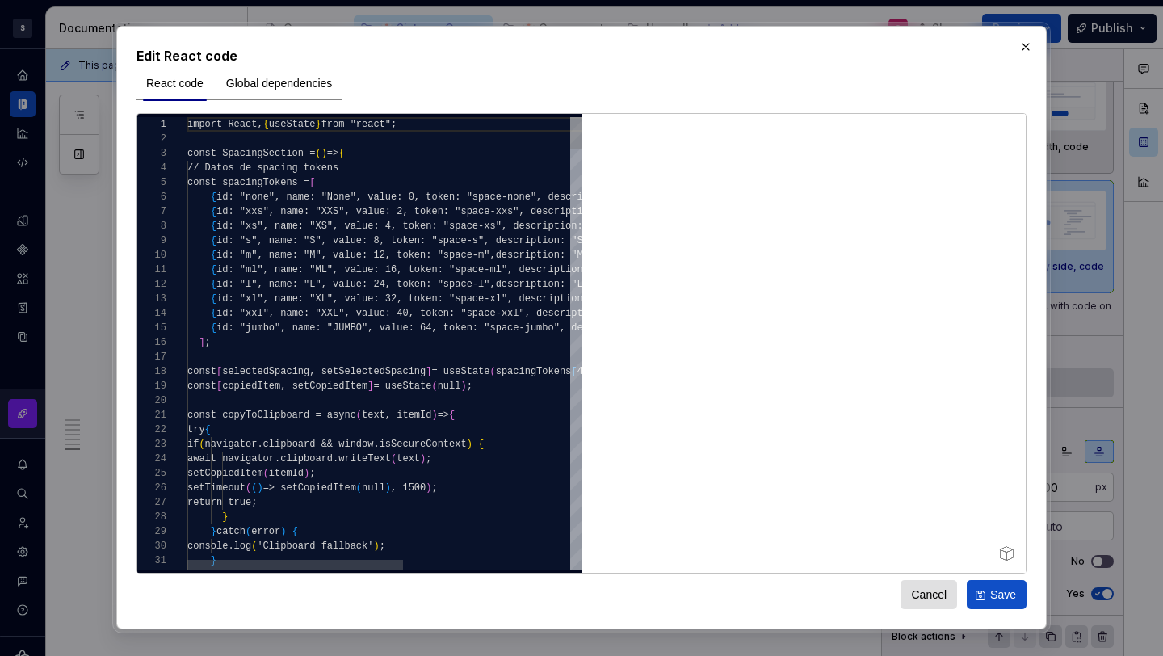
type textarea "*"
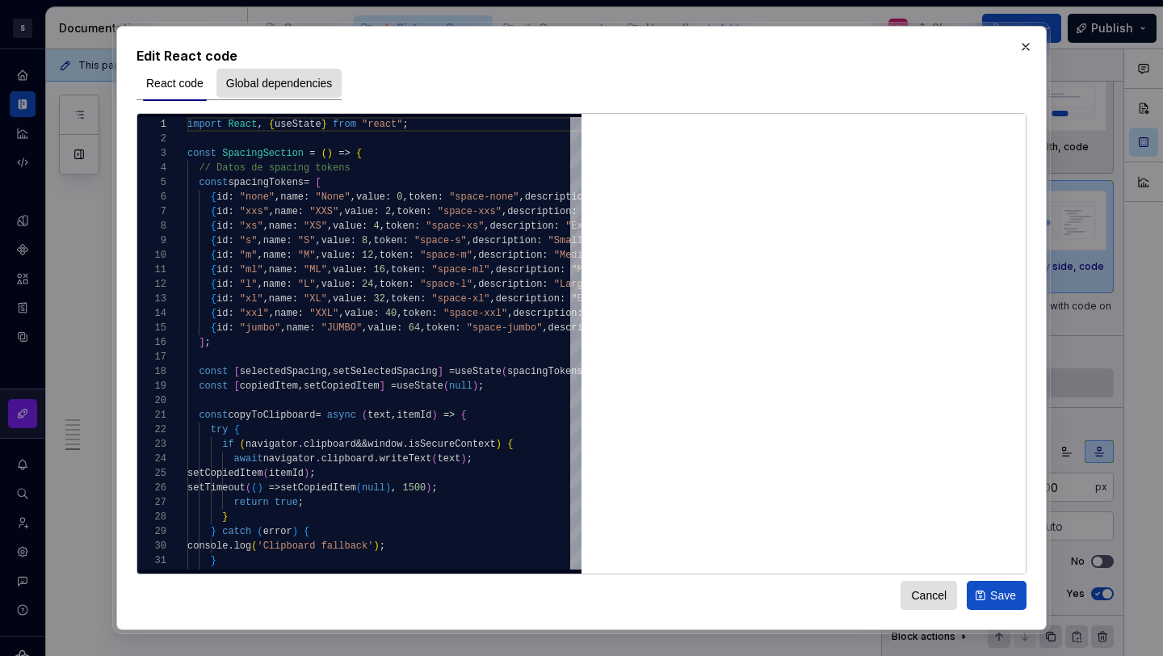
click at [304, 89] on span "Global dependencies" at bounding box center [279, 83] width 107 height 16
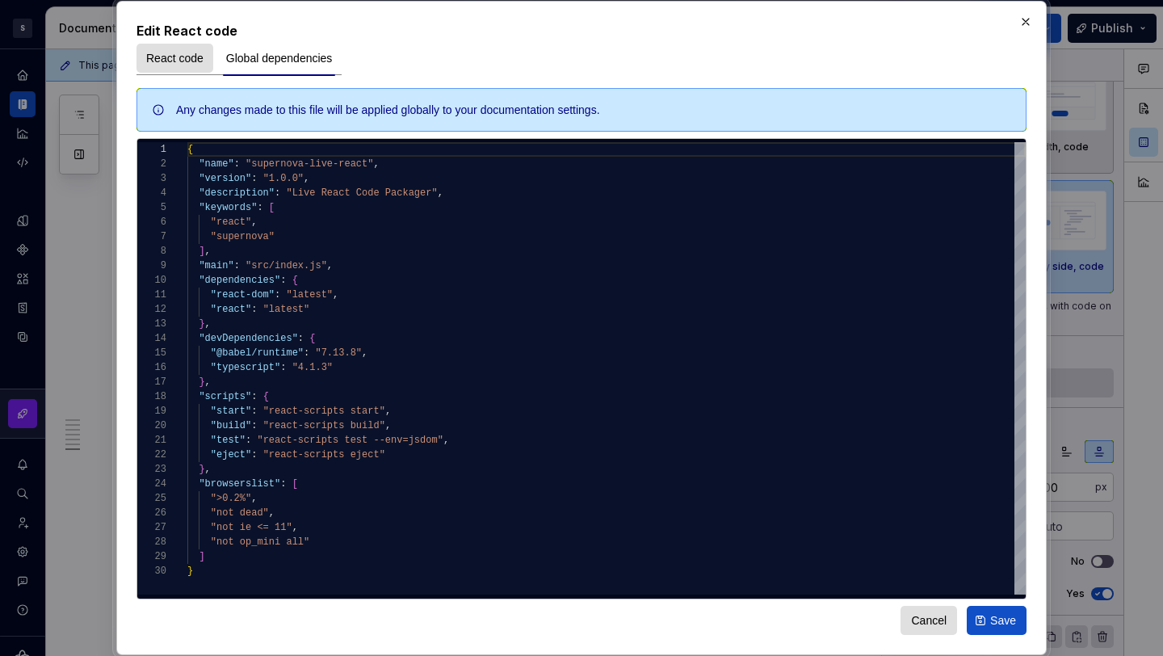
click at [177, 58] on span "React code" at bounding box center [174, 58] width 57 height 16
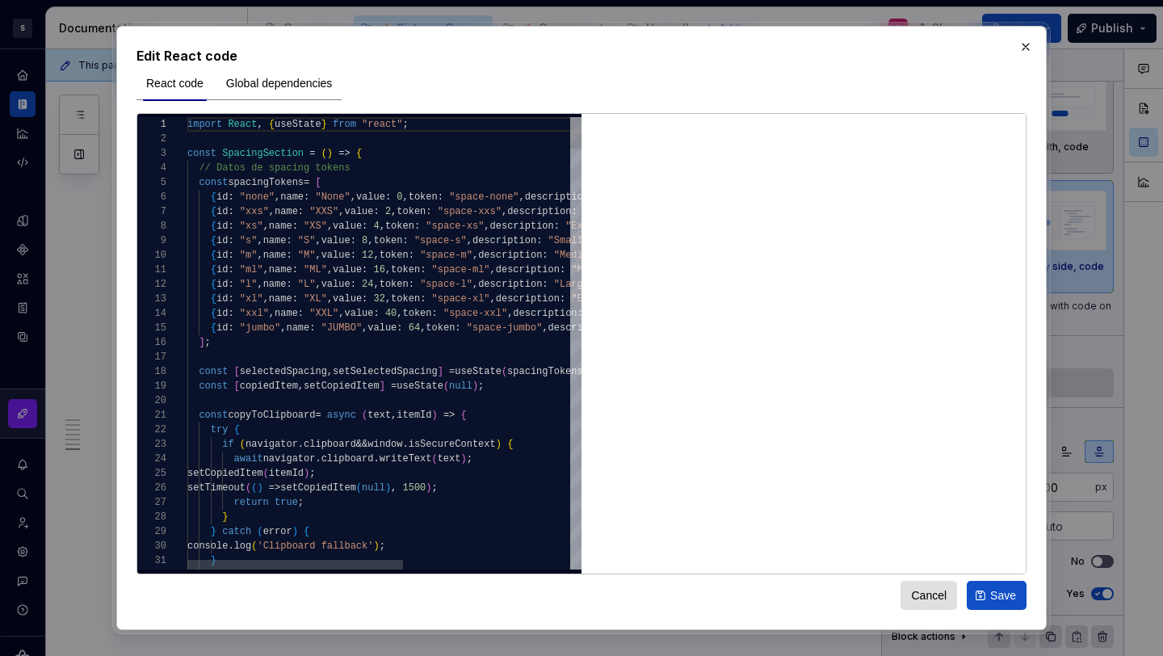
type textarea "**********"
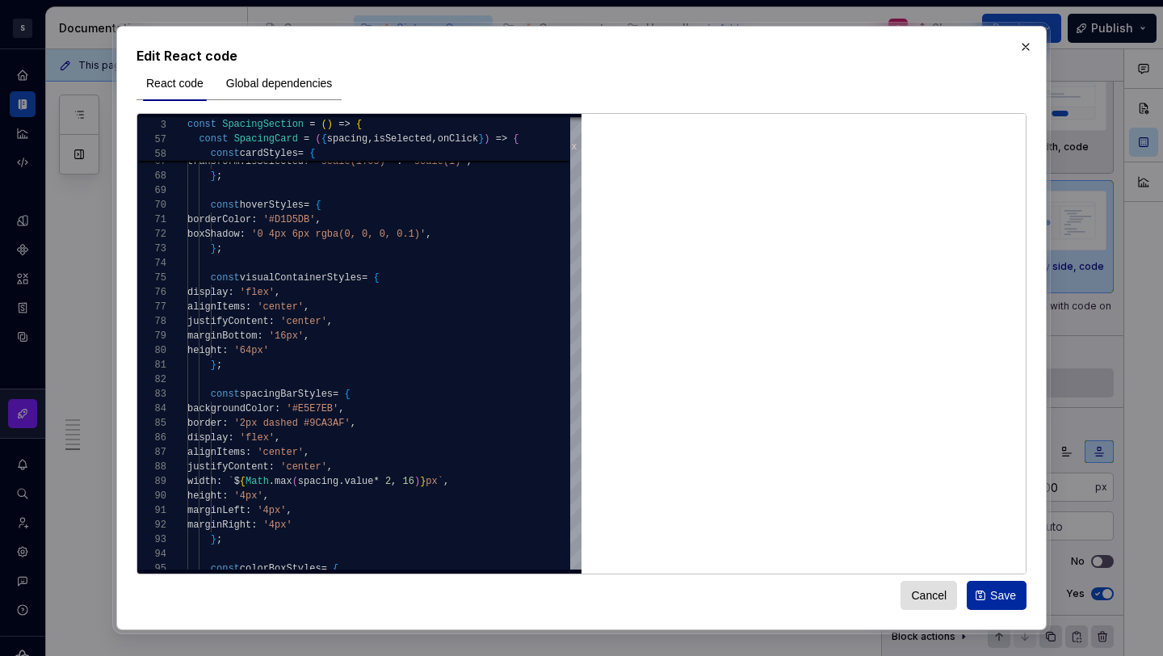
click at [999, 586] on button "Save" at bounding box center [997, 595] width 60 height 29
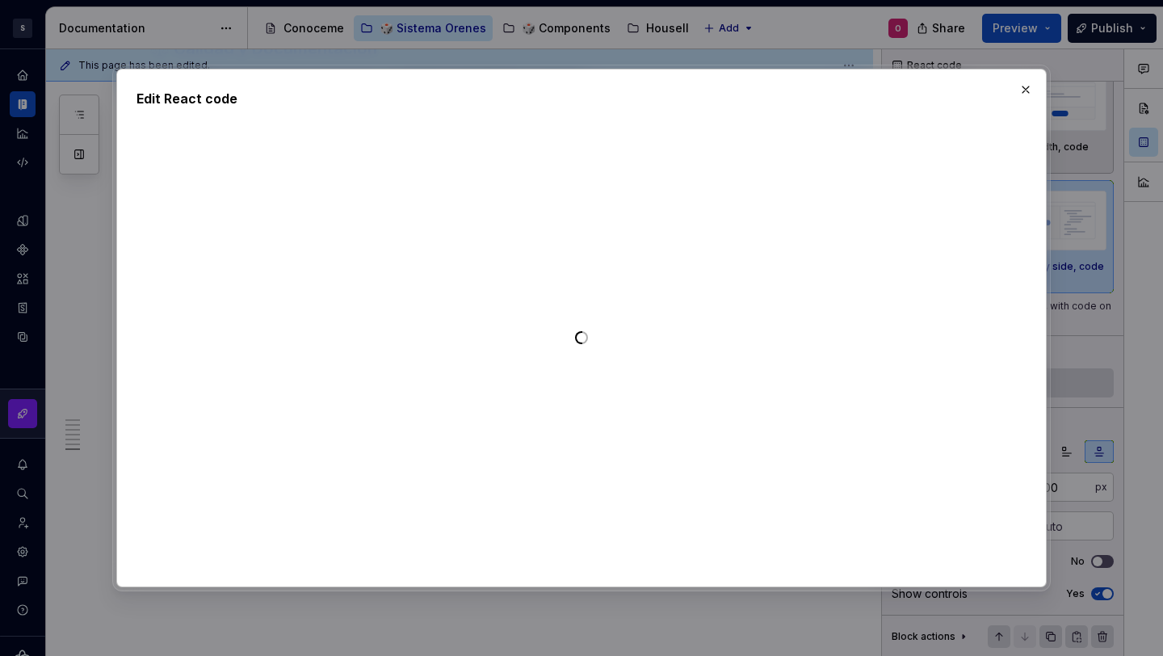
type textarea "*"
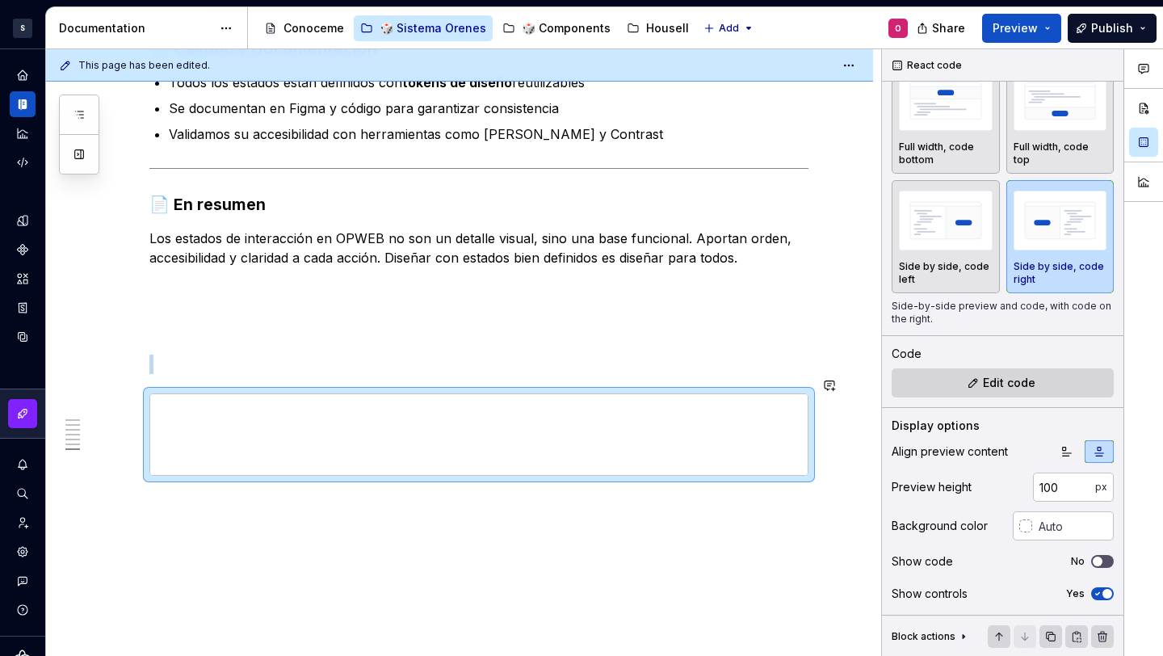
scroll to position [2495, 0]
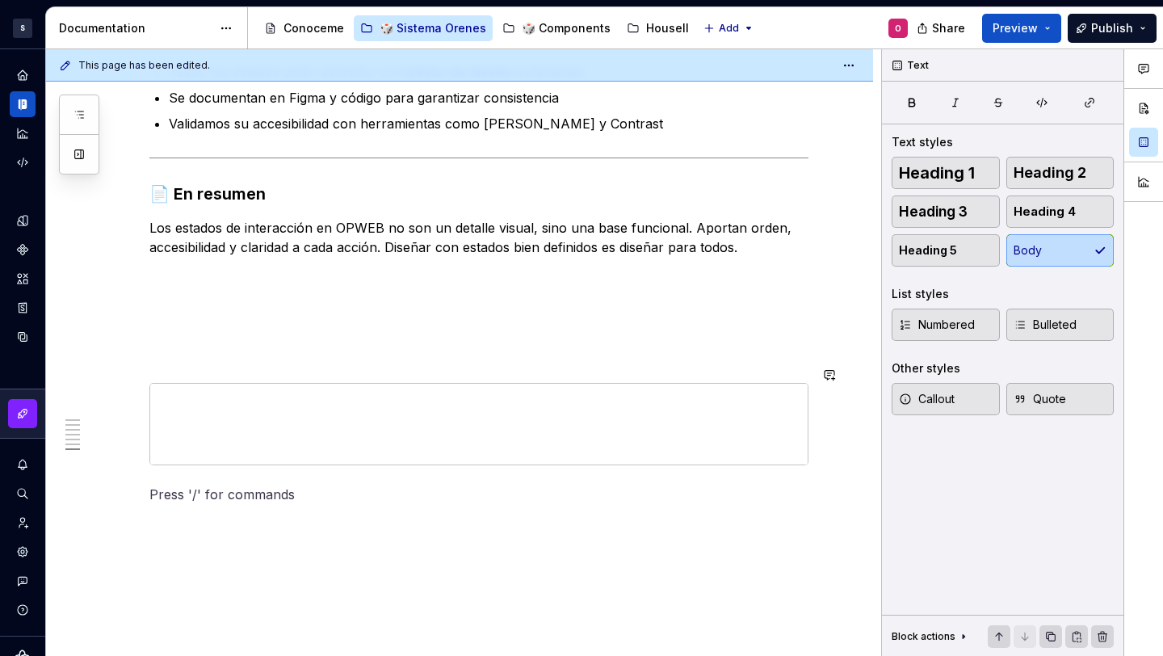
scroll to position [0, 0]
click at [149, 432] on div at bounding box center [478, 424] width 659 height 82
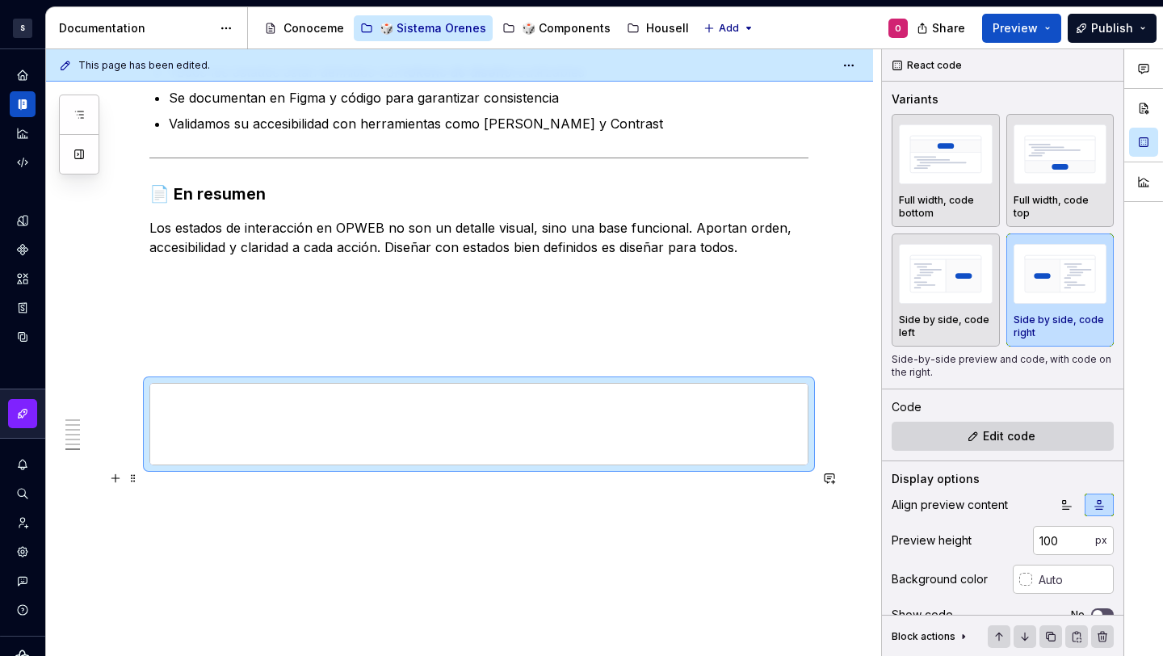
click at [192, 485] on p at bounding box center [478, 494] width 659 height 19
click at [154, 383] on div at bounding box center [478, 424] width 659 height 82
click at [136, 371] on span at bounding box center [133, 374] width 13 height 23
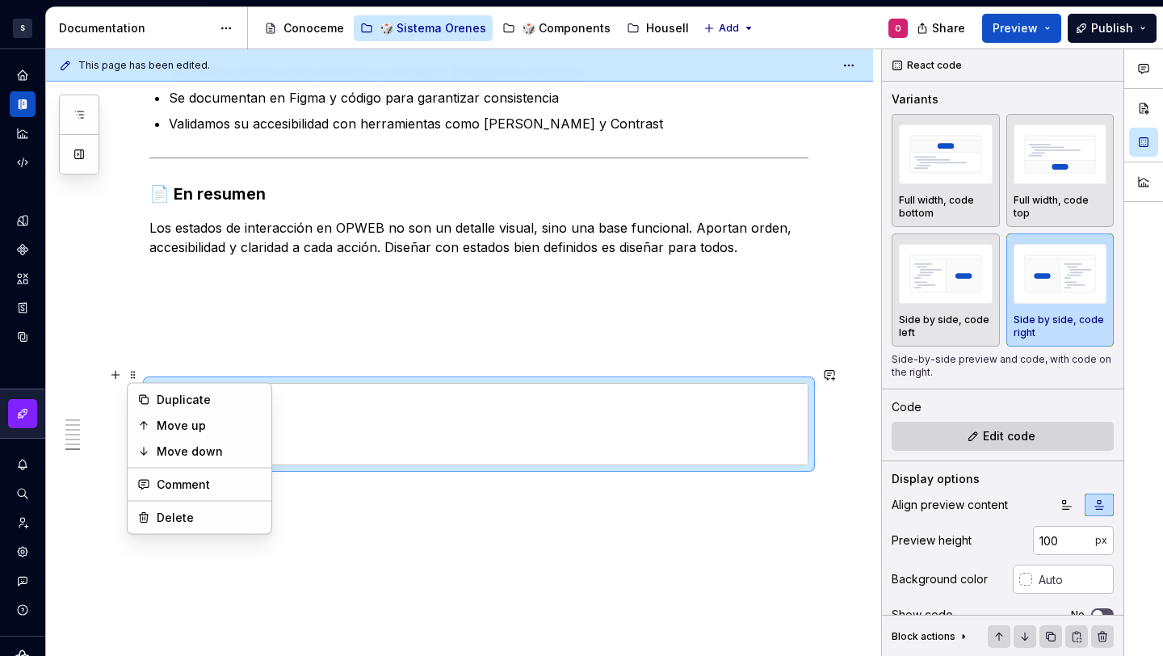
click at [693, 315] on p at bounding box center [478, 324] width 659 height 19
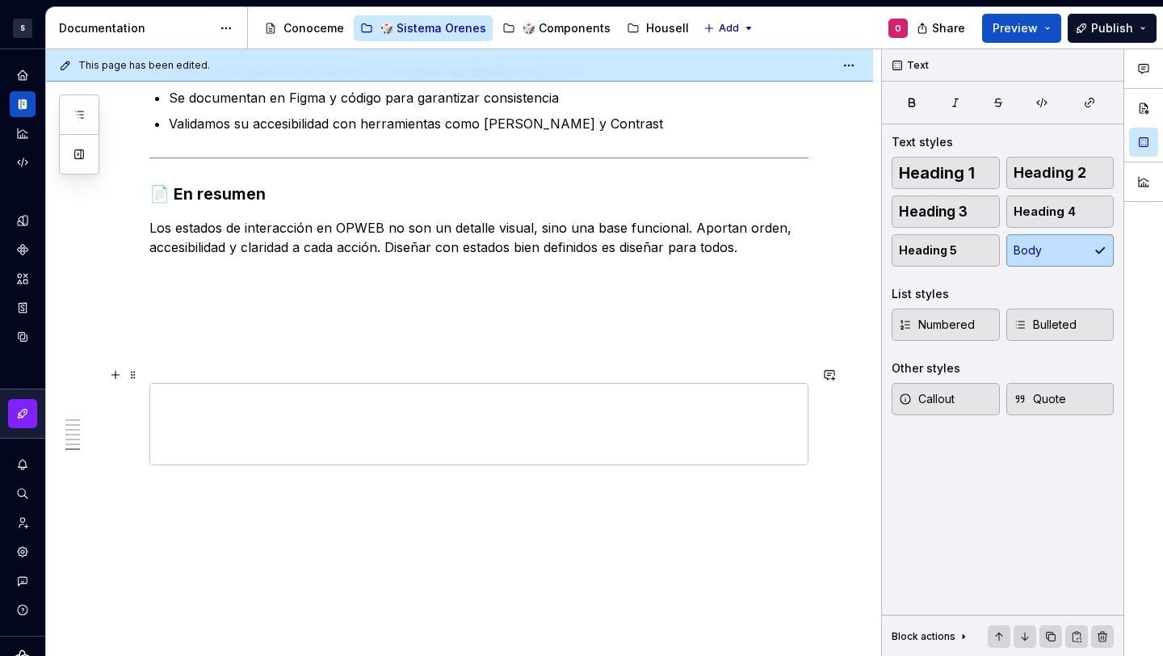
click at [173, 383] on div at bounding box center [478, 424] width 659 height 82
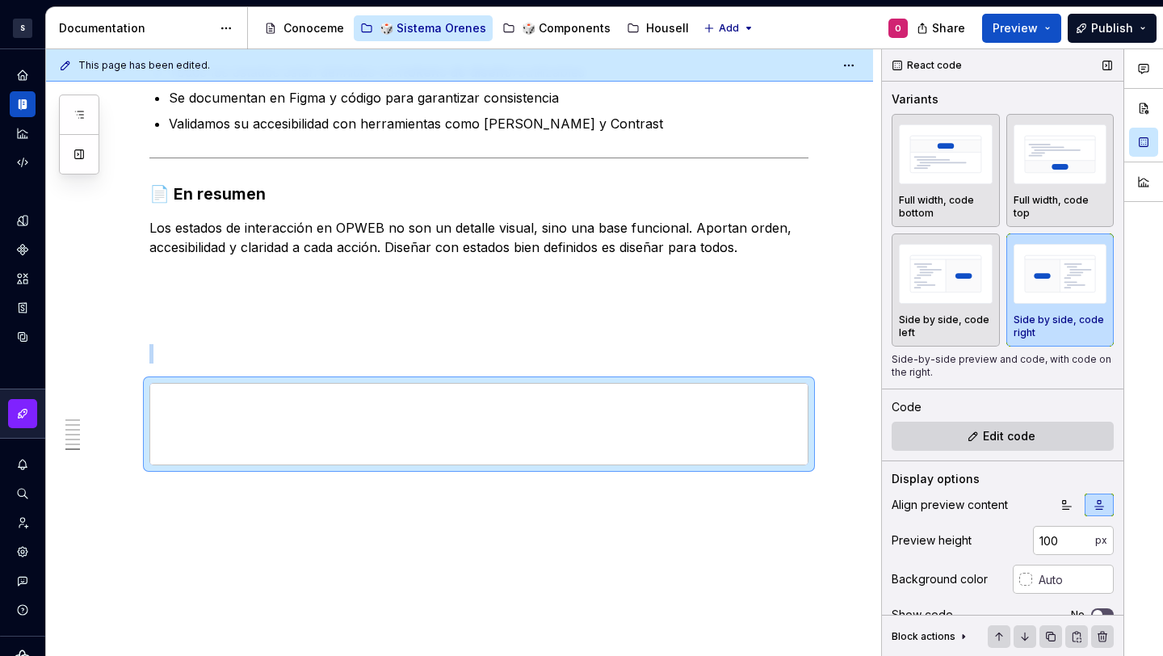
scroll to position [53, 0]
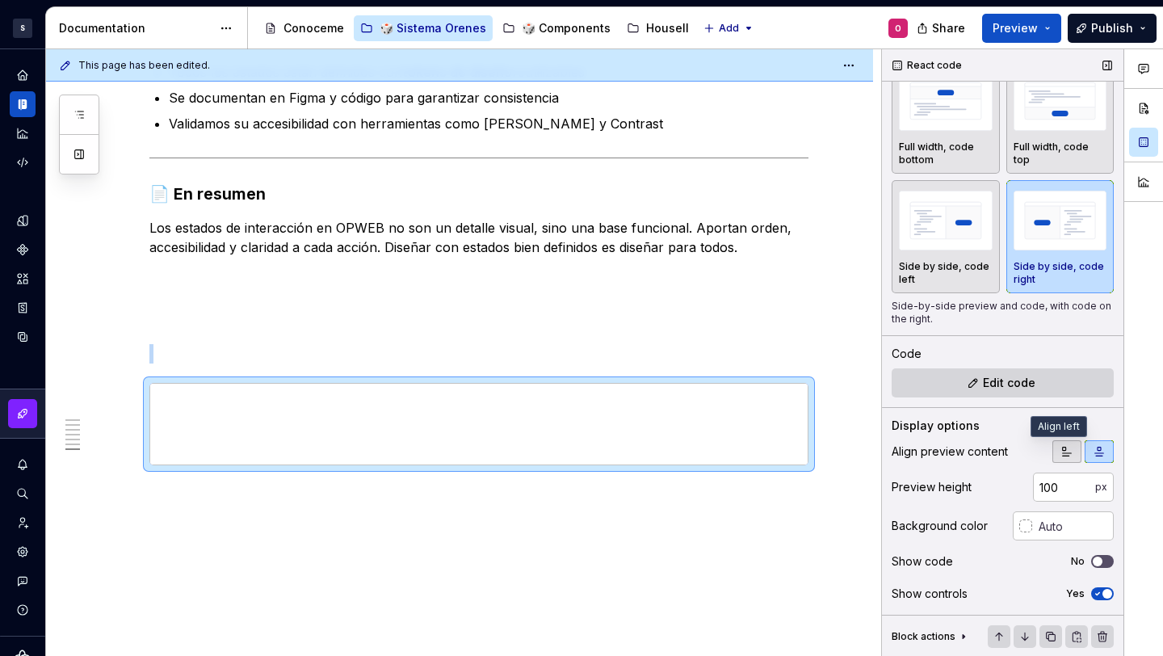
click at [1056, 444] on button "button" at bounding box center [1066, 451] width 29 height 23
click at [1093, 446] on icon "button" at bounding box center [1099, 451] width 13 height 13
click at [1040, 492] on input "100" at bounding box center [1064, 487] width 62 height 29
click at [1040, 491] on input "100" at bounding box center [1064, 487] width 62 height 29
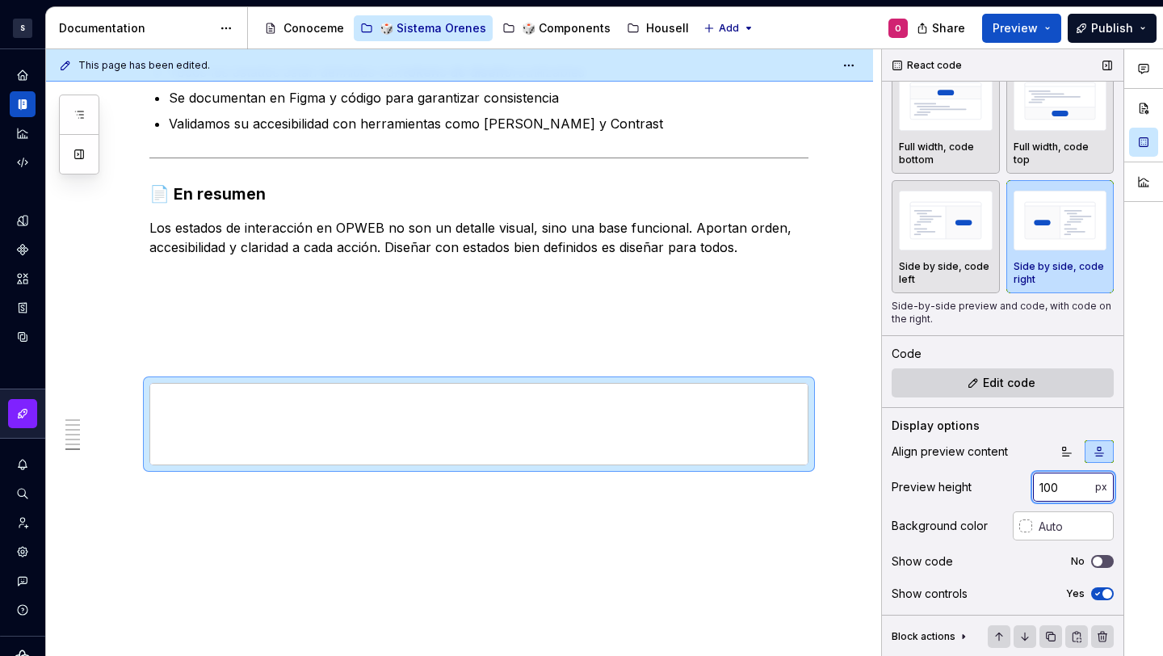
click at [1040, 491] on input "100" at bounding box center [1064, 487] width 62 height 29
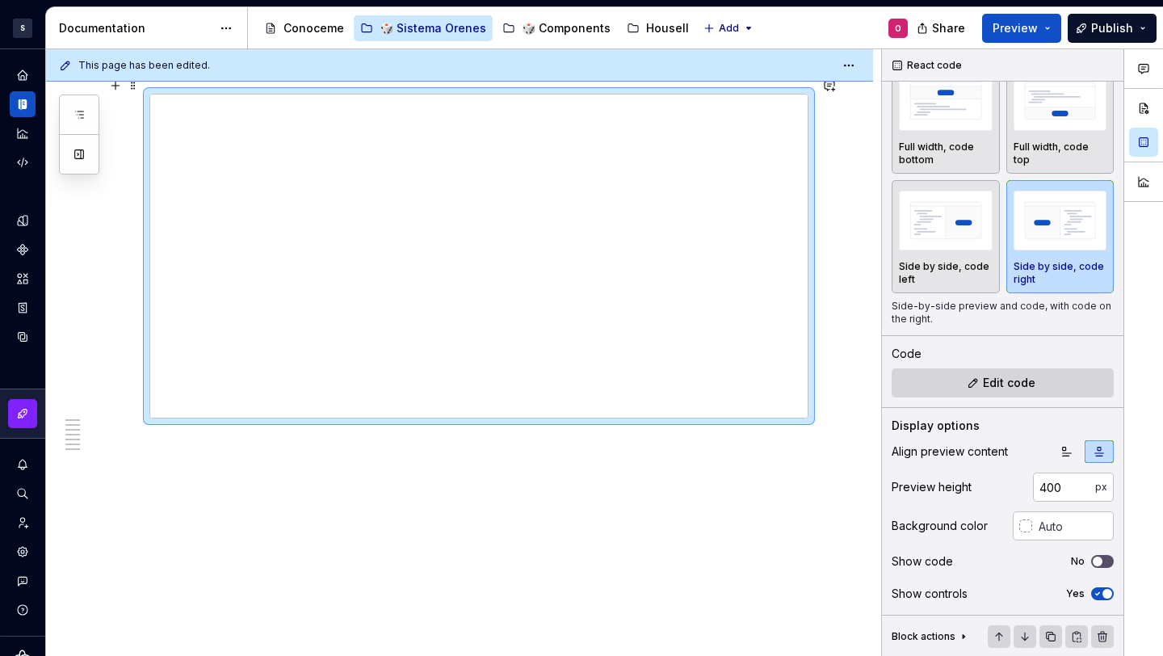
scroll to position [2695, 0]
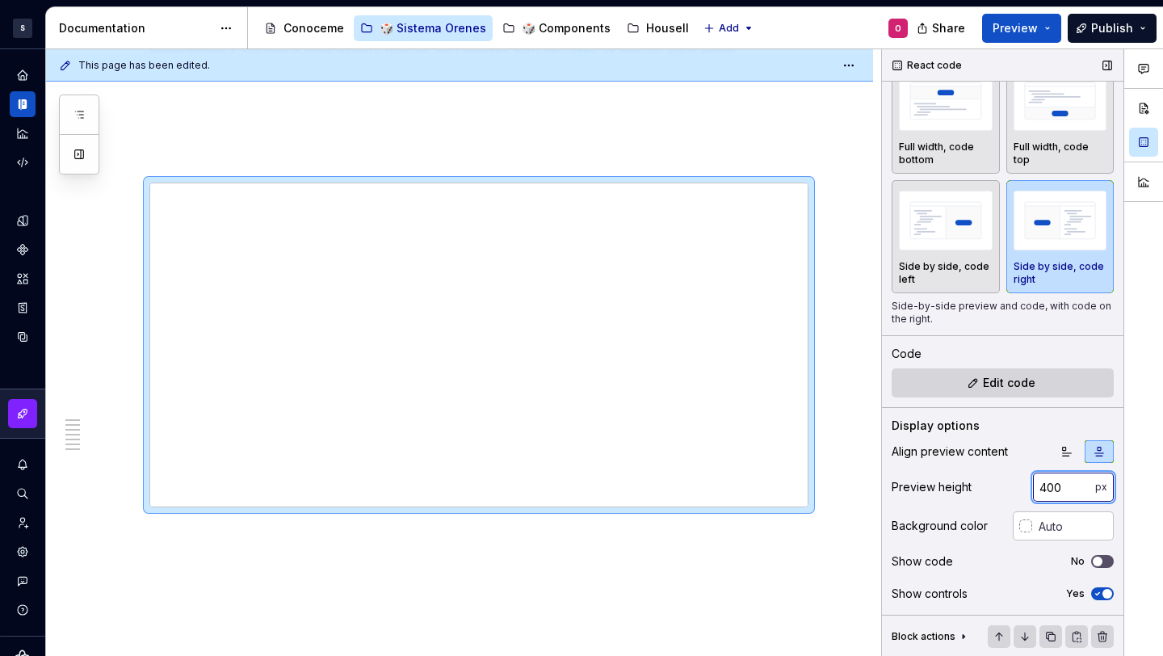
click at [1052, 485] on input "400" at bounding box center [1064, 487] width 62 height 29
type input "4"
type input "800"
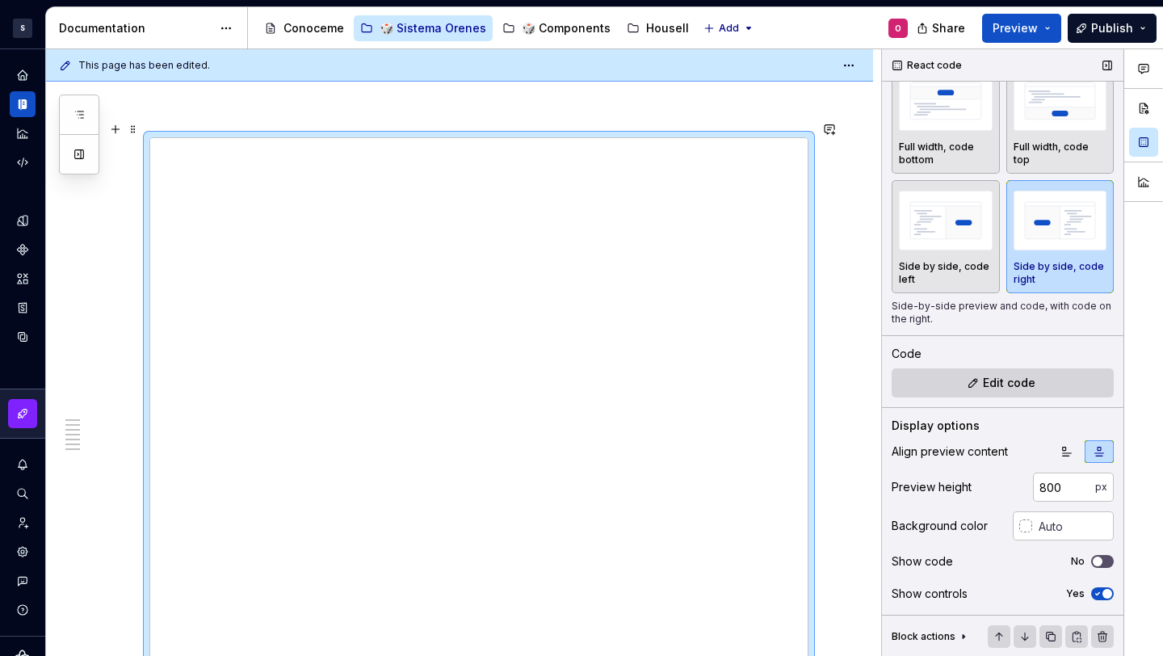
scroll to position [2712, 0]
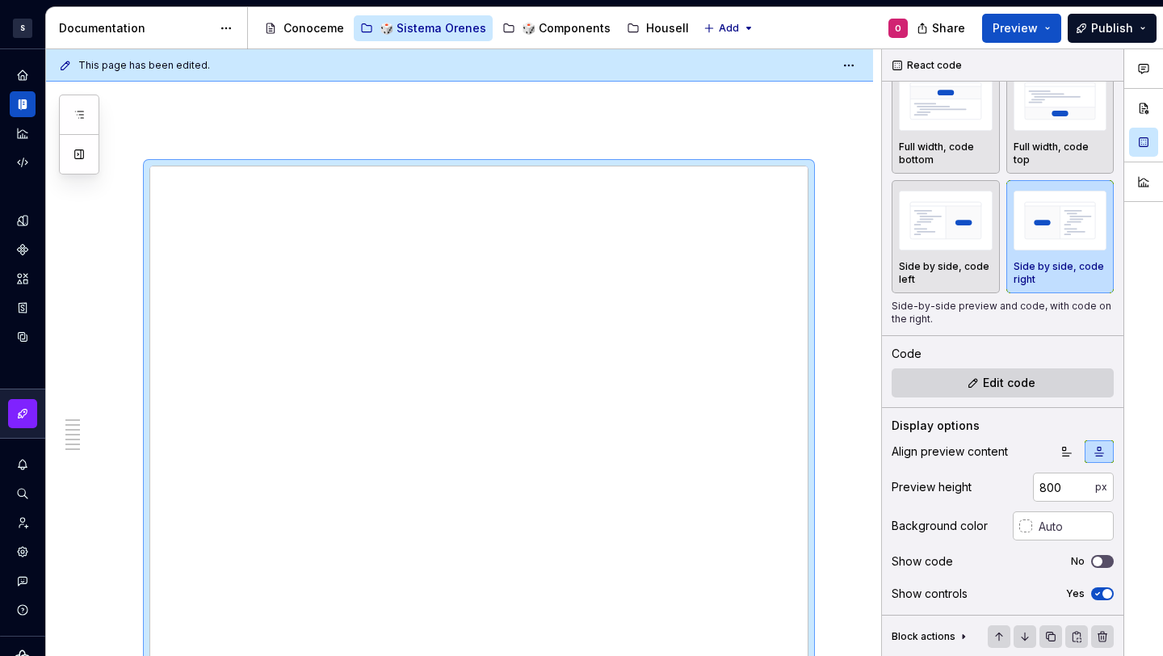
click at [1009, 44] on div "Share Preview Publish" at bounding box center [1042, 27] width 242 height 41
click at [1020, 34] on span "Preview" at bounding box center [1015, 28] width 45 height 16
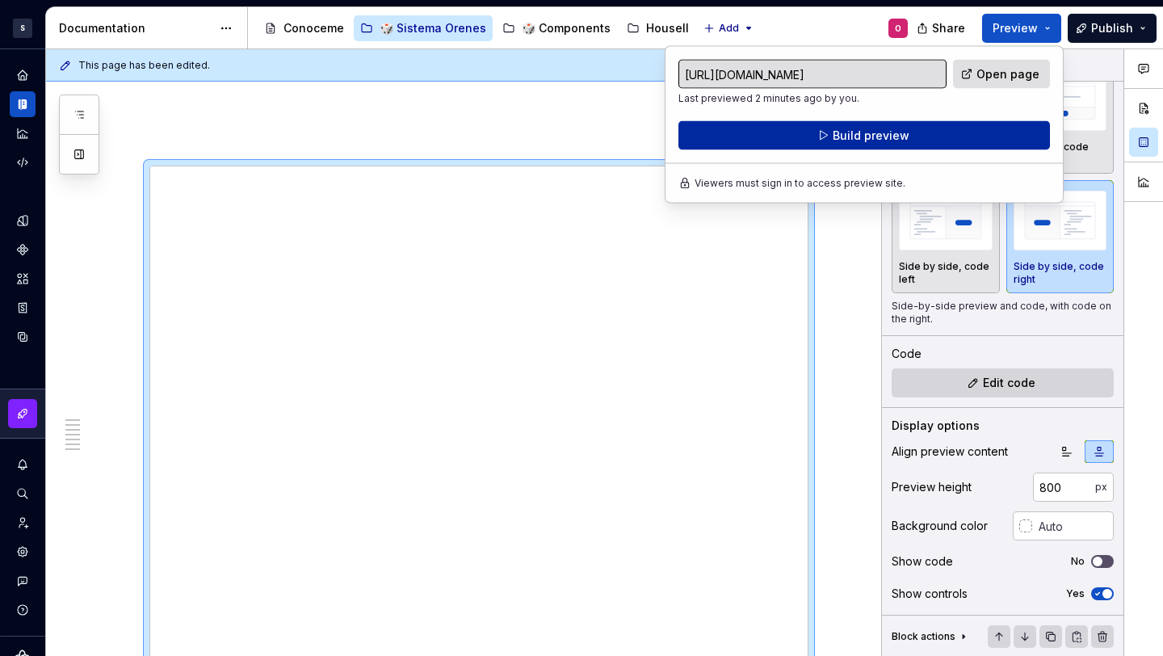
click at [875, 137] on span "Build preview" at bounding box center [871, 136] width 77 height 16
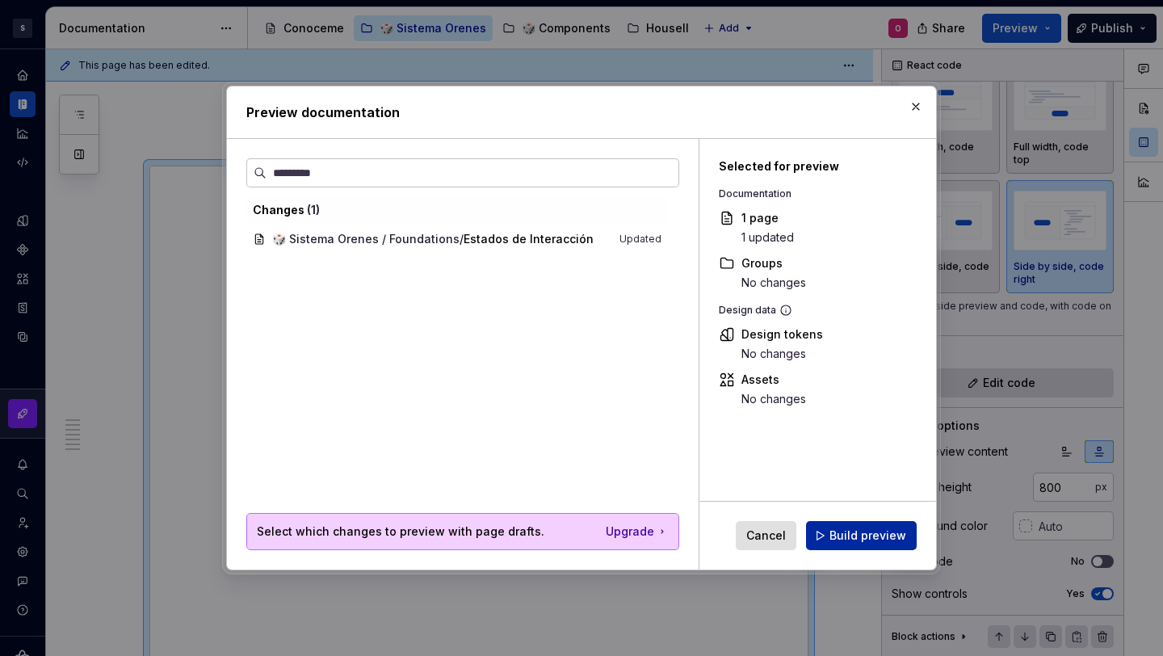
click at [852, 547] on button "Build preview" at bounding box center [861, 535] width 111 height 29
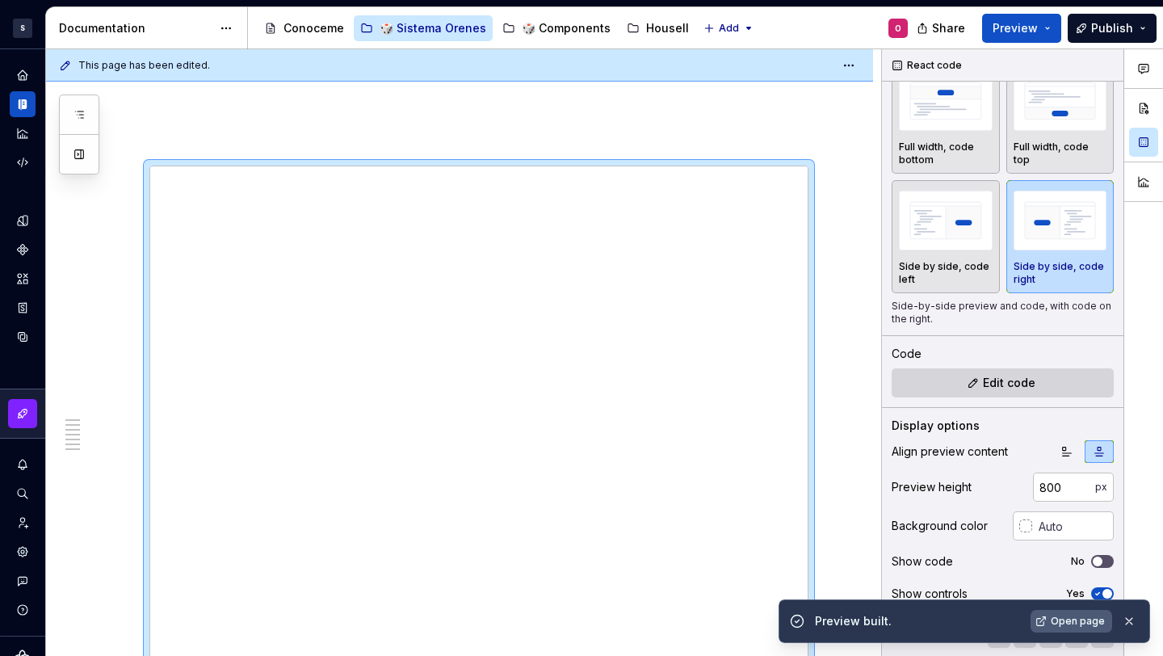
click at [1063, 620] on span "Open page" at bounding box center [1078, 621] width 54 height 13
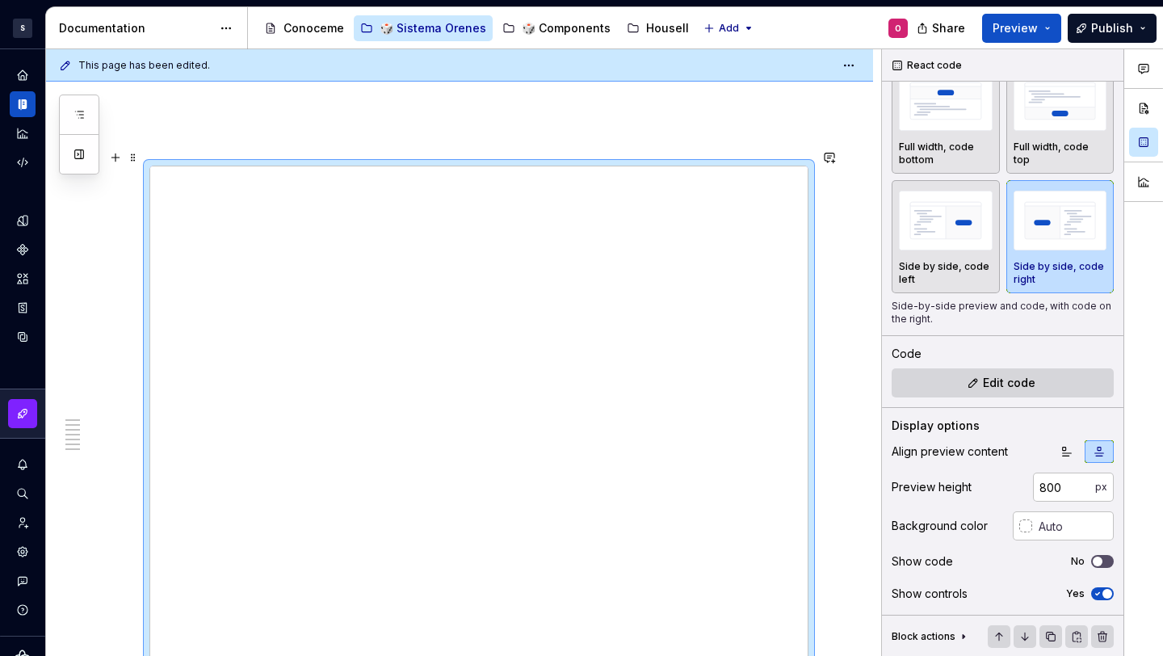
click at [854, 188] on div "This page has been edited. Estados de Interacción Edit header Propósito ✅ Princ…" at bounding box center [463, 352] width 835 height 607
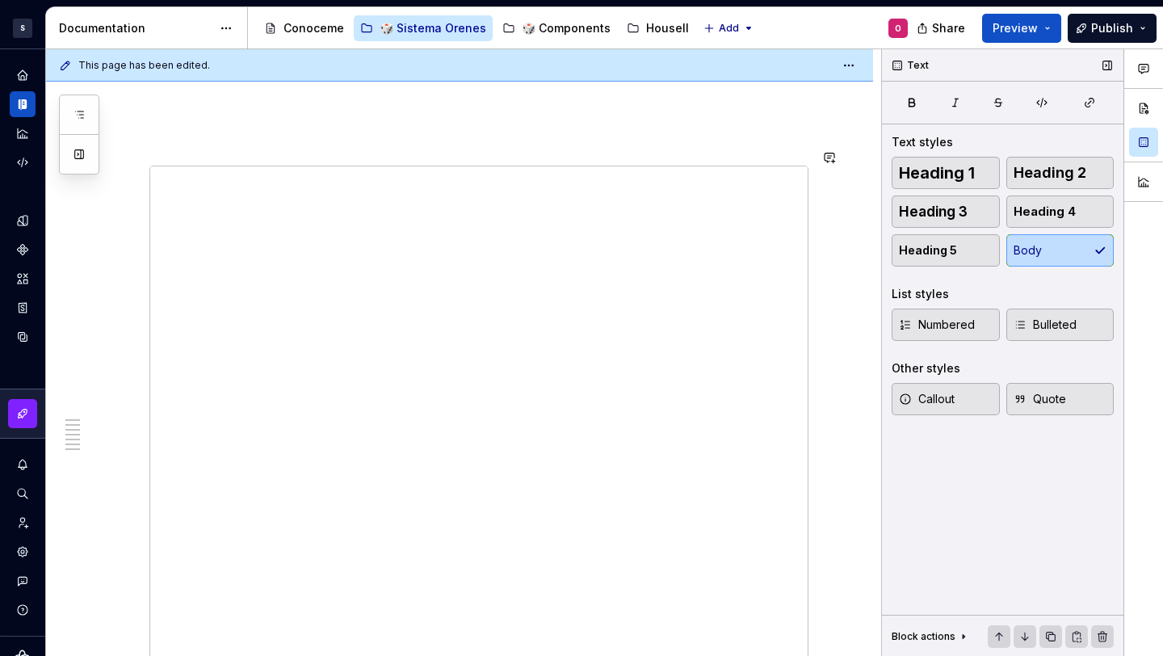
scroll to position [0, 0]
click at [808, 216] on div at bounding box center [478, 490] width 659 height 648
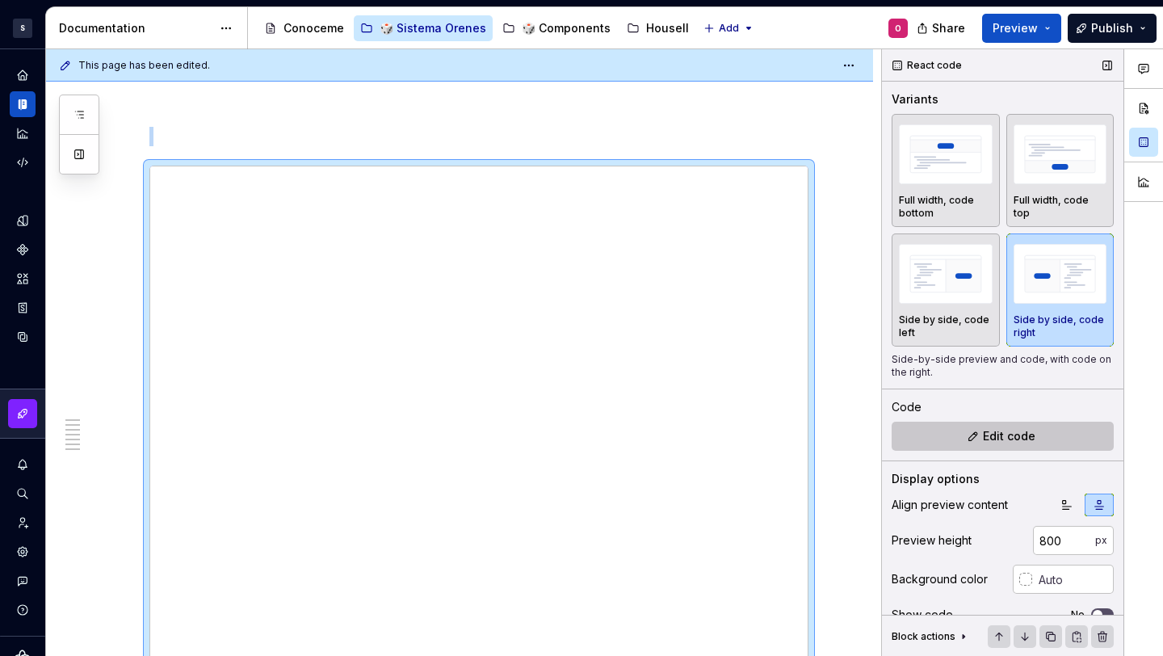
scroll to position [53, 0]
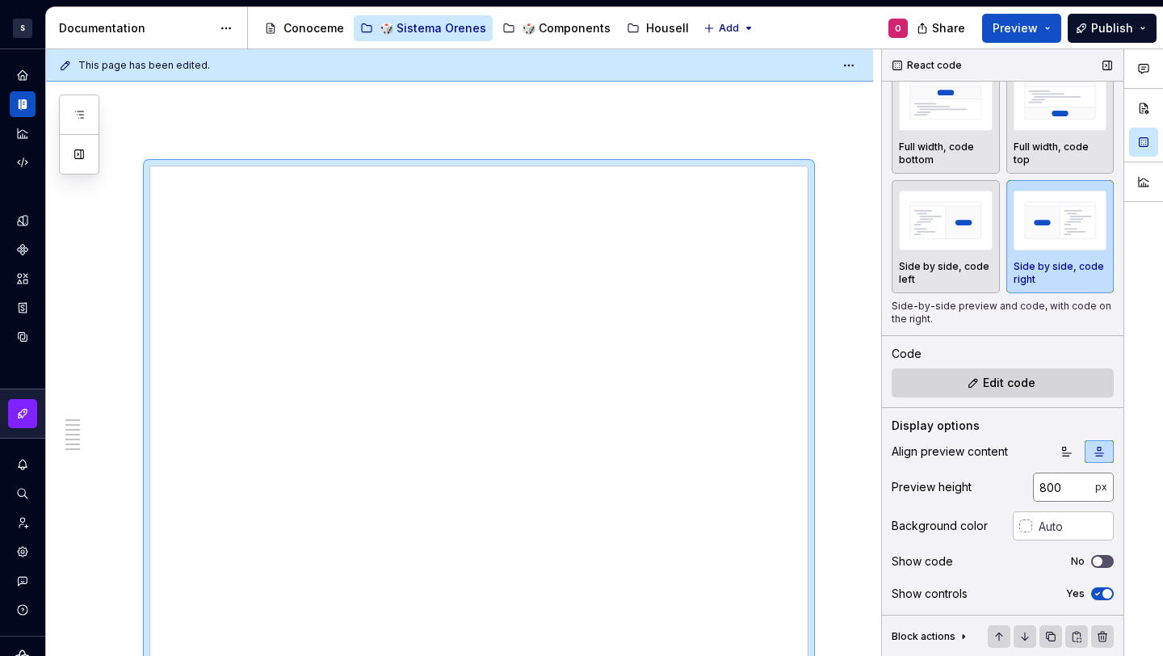
click at [1060, 489] on input "800" at bounding box center [1064, 487] width 62 height 29
click at [918, 489] on div "Preview height" at bounding box center [932, 487] width 80 height 16
click at [1002, 494] on div "Preview height 800 px" at bounding box center [1003, 487] width 222 height 29
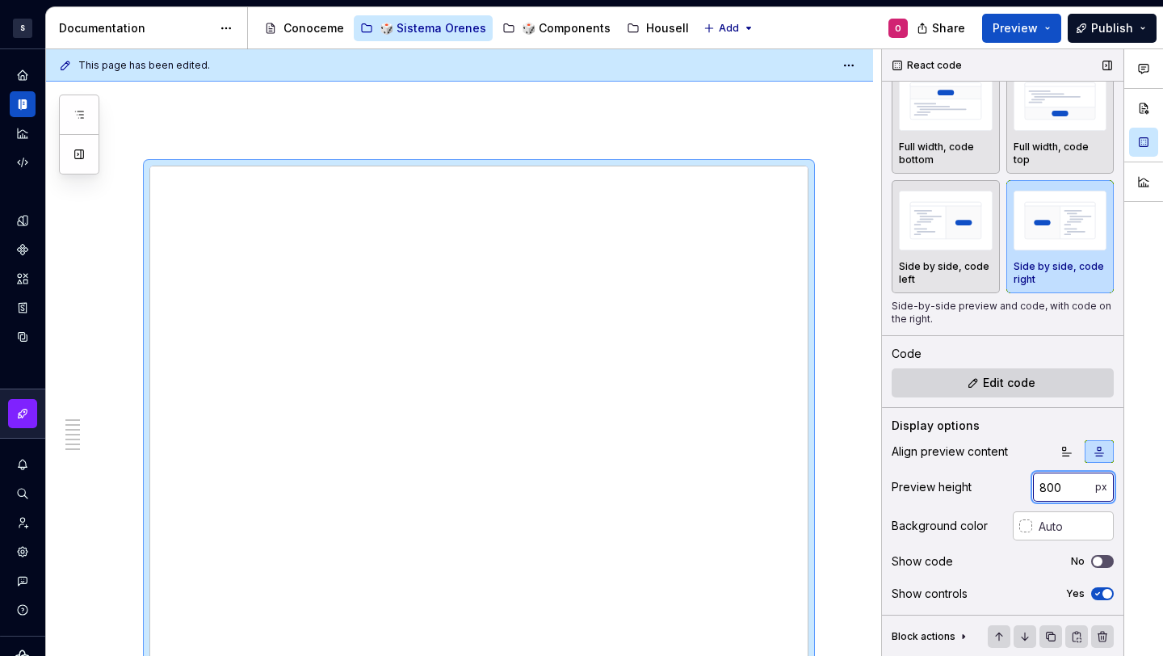
click at [1047, 491] on input "800" at bounding box center [1064, 487] width 62 height 29
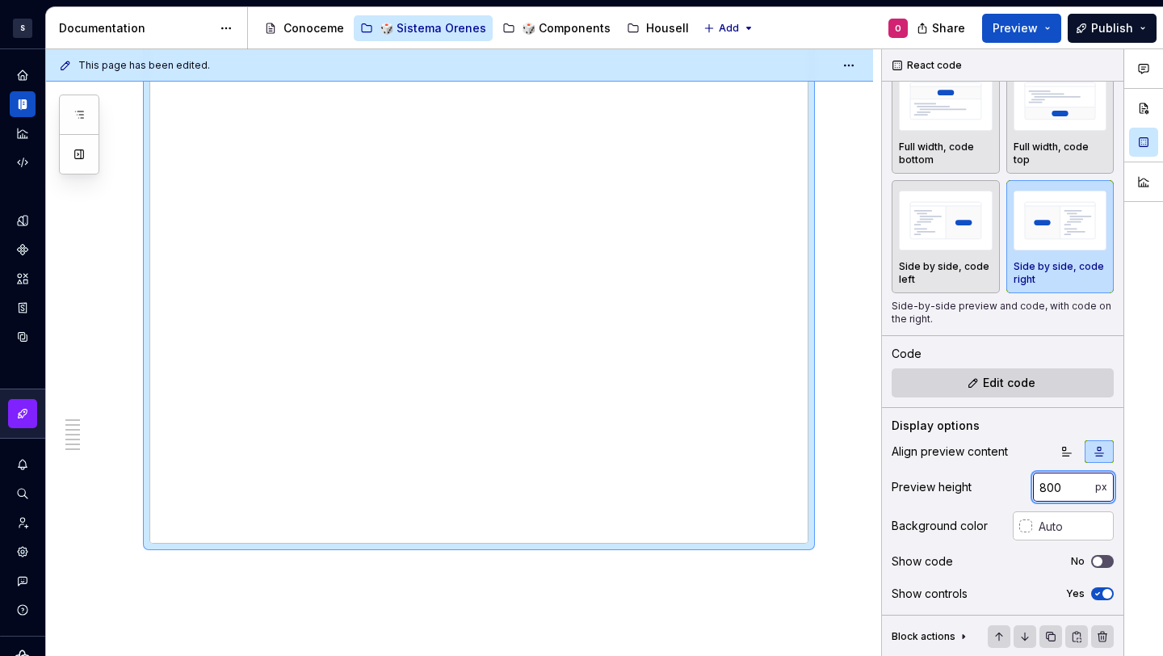
scroll to position [3046, 0]
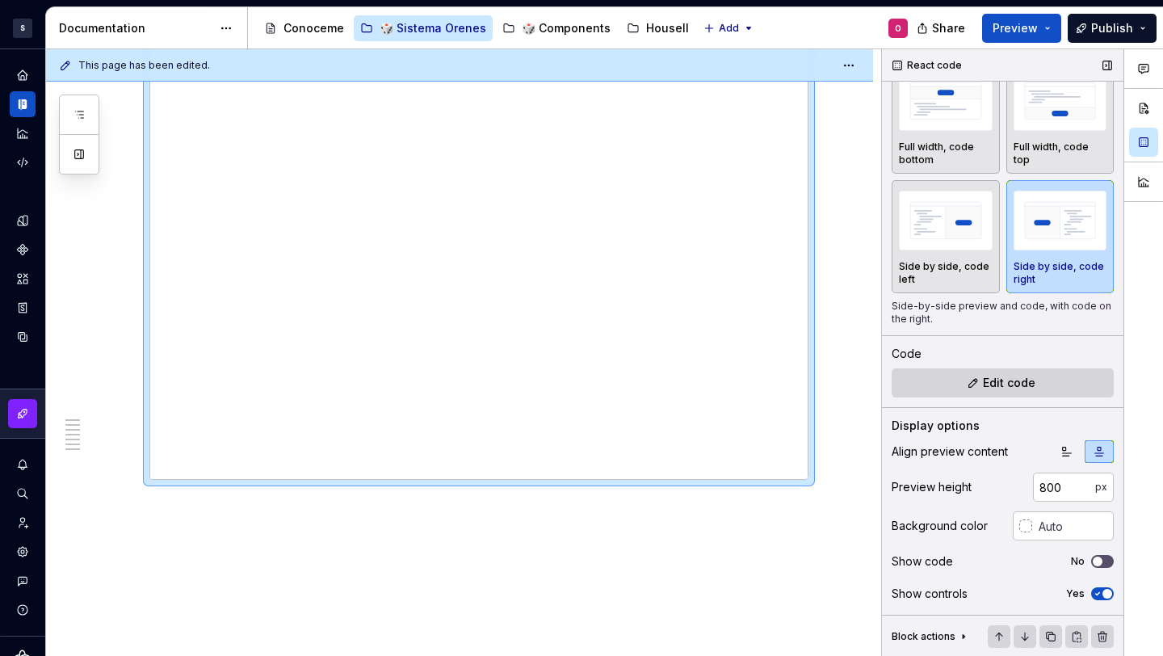
click at [1078, 556] on div "No" at bounding box center [1092, 561] width 43 height 13
click at [1093, 580] on div "Align preview content Preview height 800 px Background color Show code No Show …" at bounding box center [1003, 527] width 222 height 174
click at [1094, 589] on icon "button" at bounding box center [1097, 594] width 13 height 10
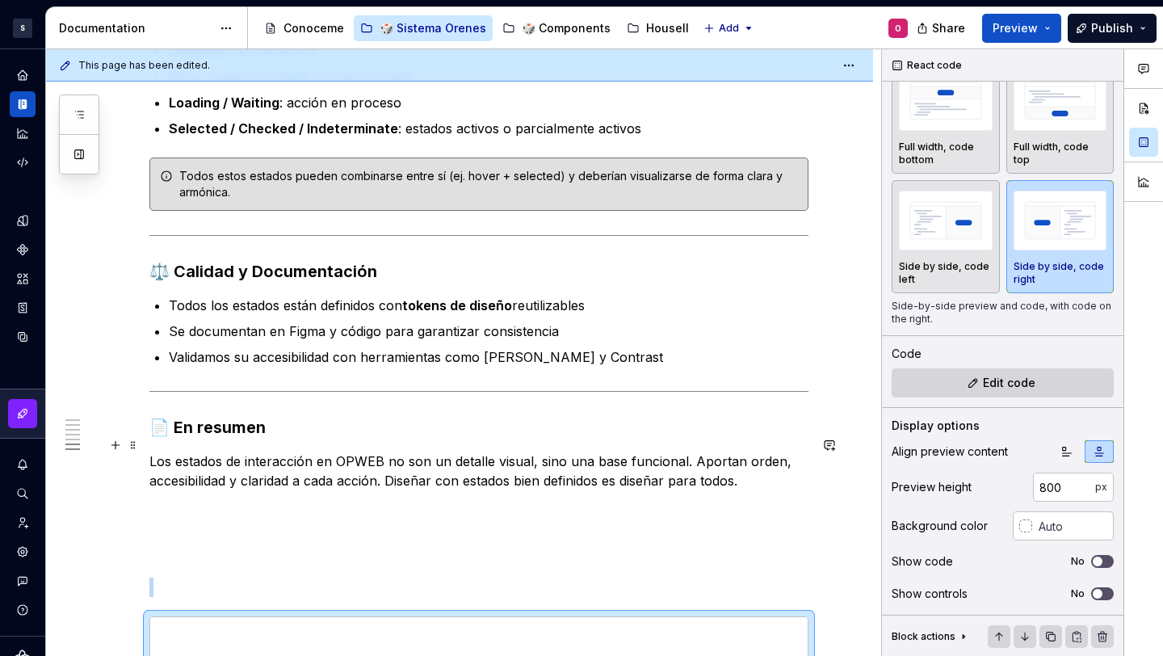
scroll to position [2371, 0]
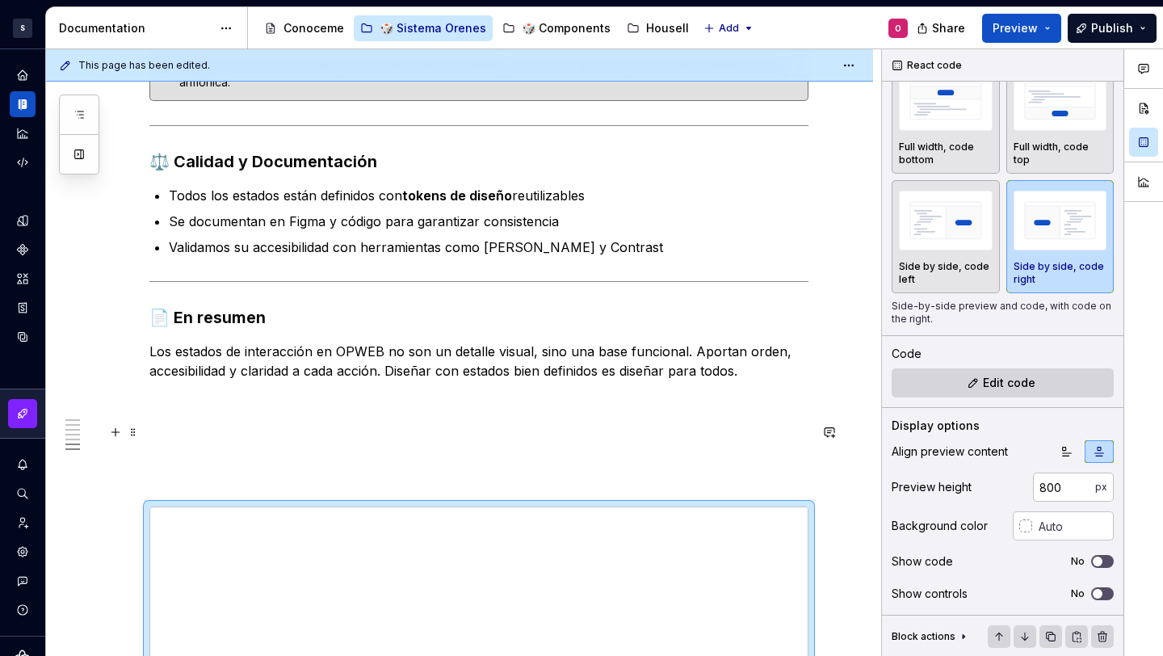
click at [361, 439] on p at bounding box center [478, 448] width 659 height 19
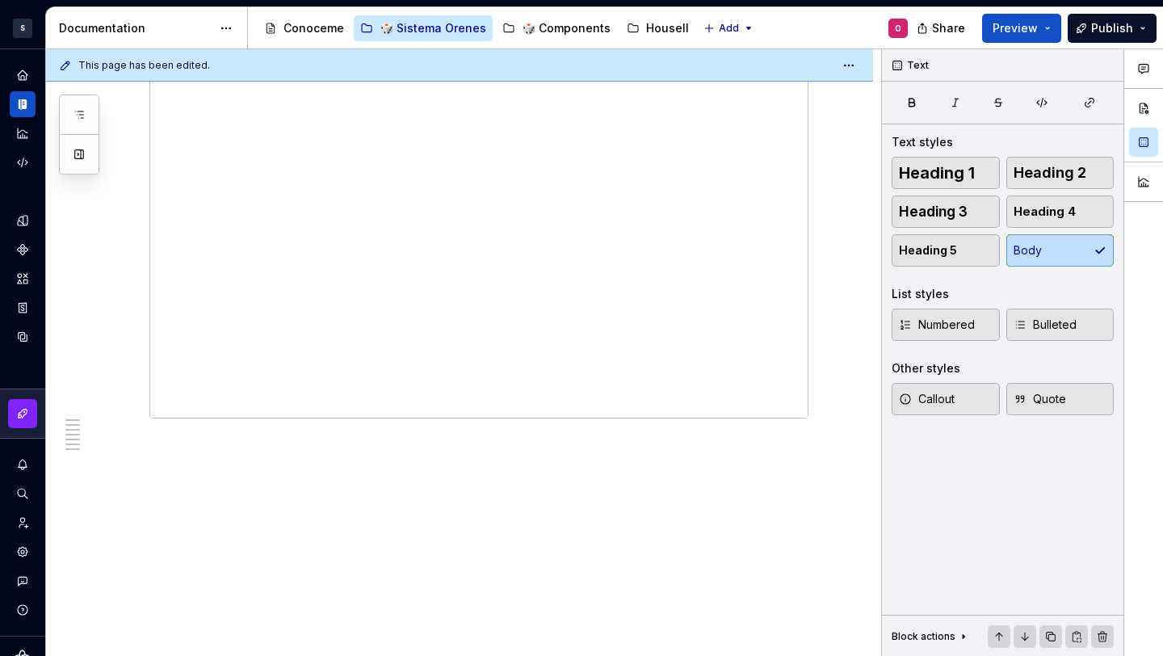
scroll to position [2672, 0]
click at [149, 206] on div at bounding box center [478, 530] width 659 height 648
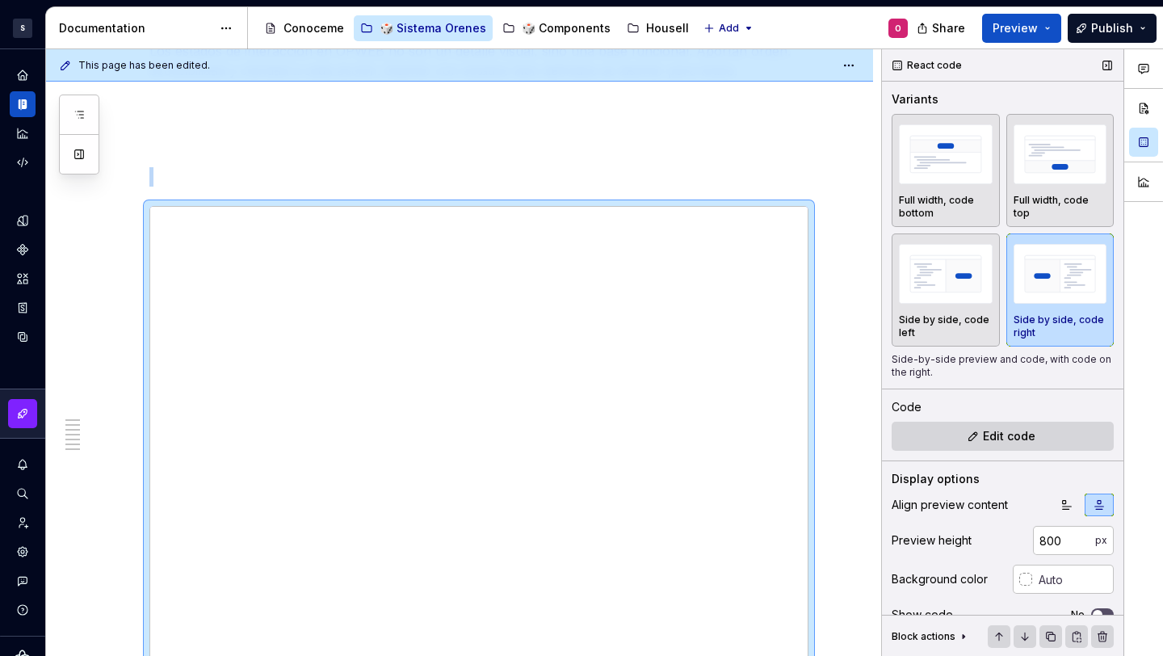
scroll to position [53, 0]
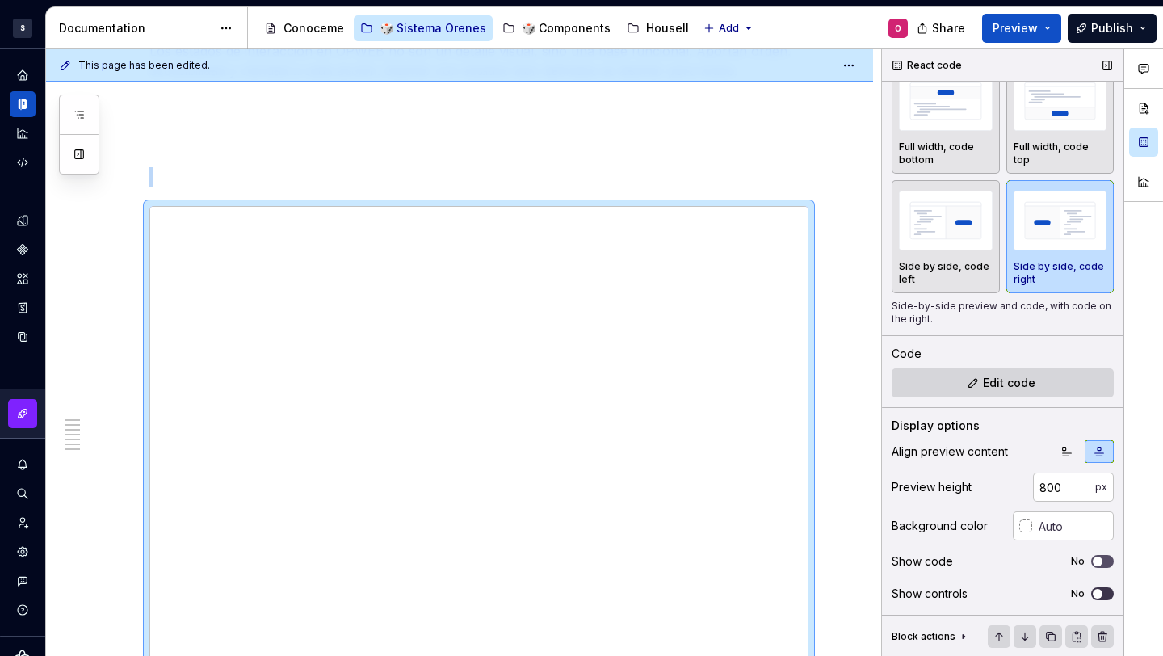
click at [1097, 594] on button "No" at bounding box center [1102, 593] width 23 height 13
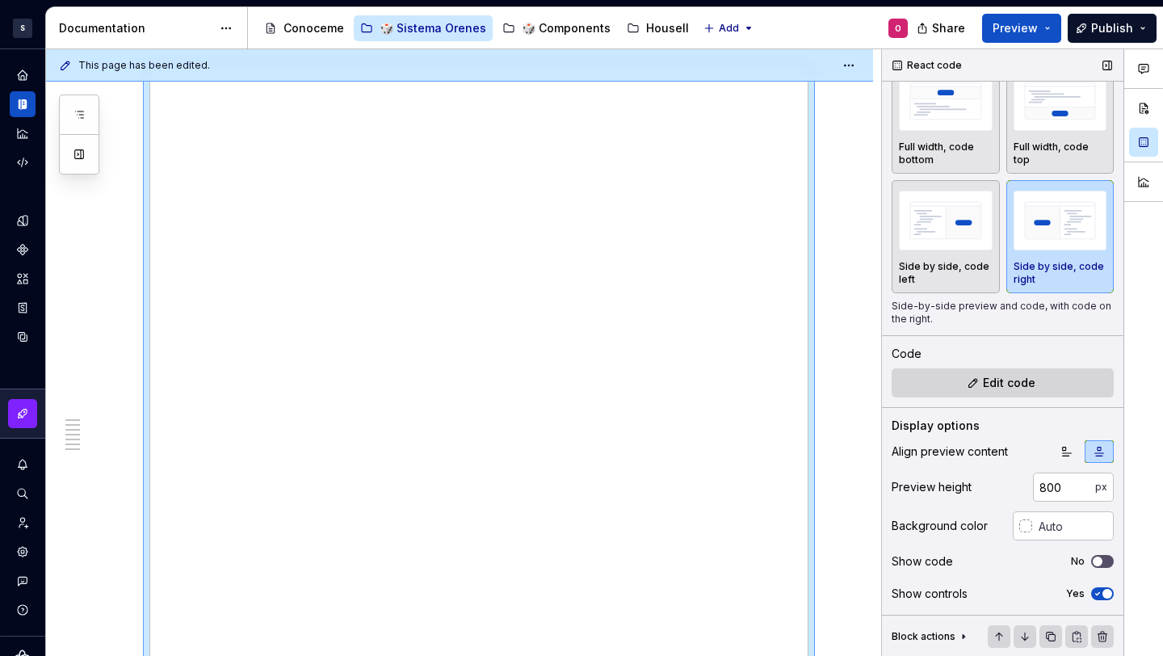
click at [1103, 592] on span "button" at bounding box center [1108, 594] width 10 height 10
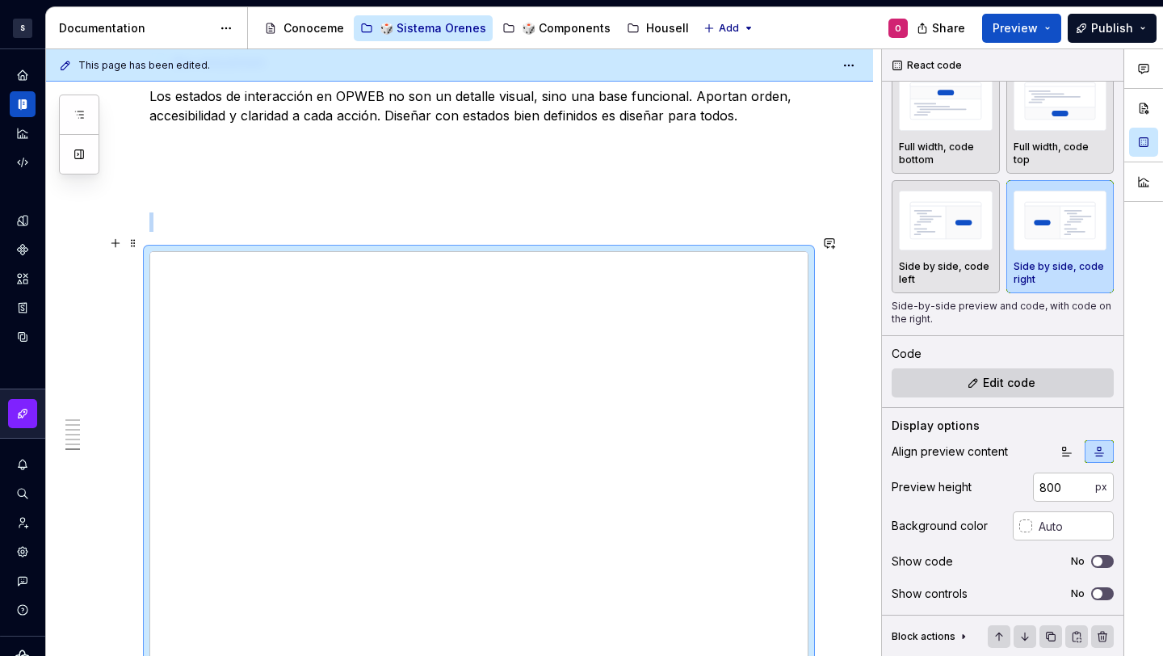
scroll to position [2616, 0]
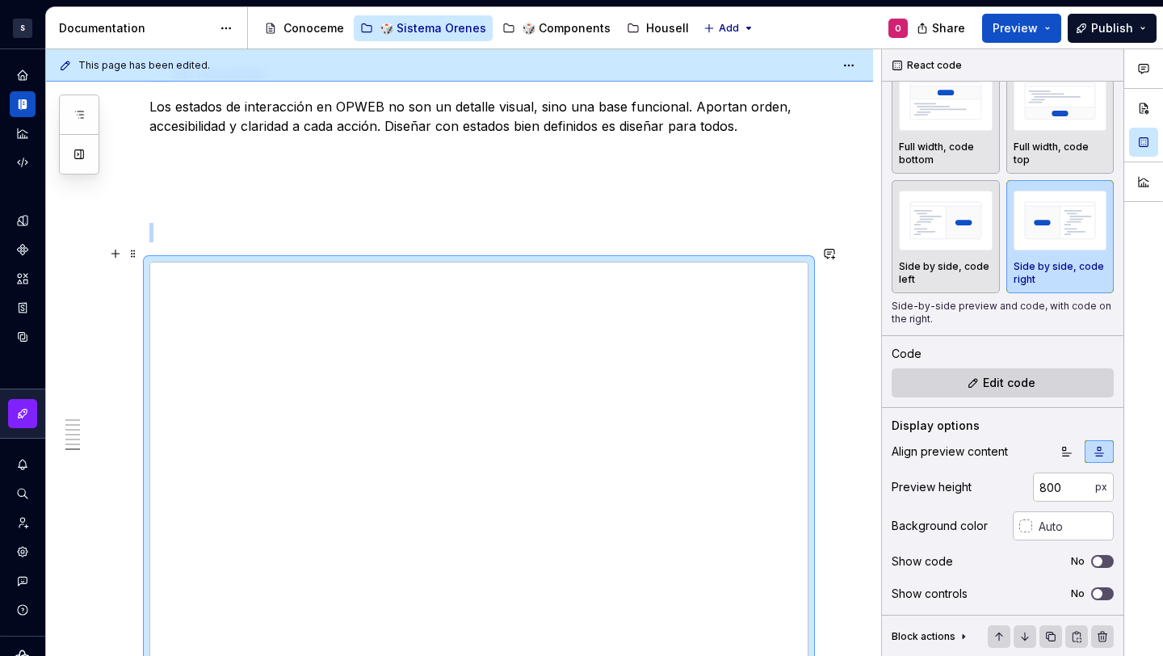
click at [153, 262] on div at bounding box center [478, 586] width 659 height 648
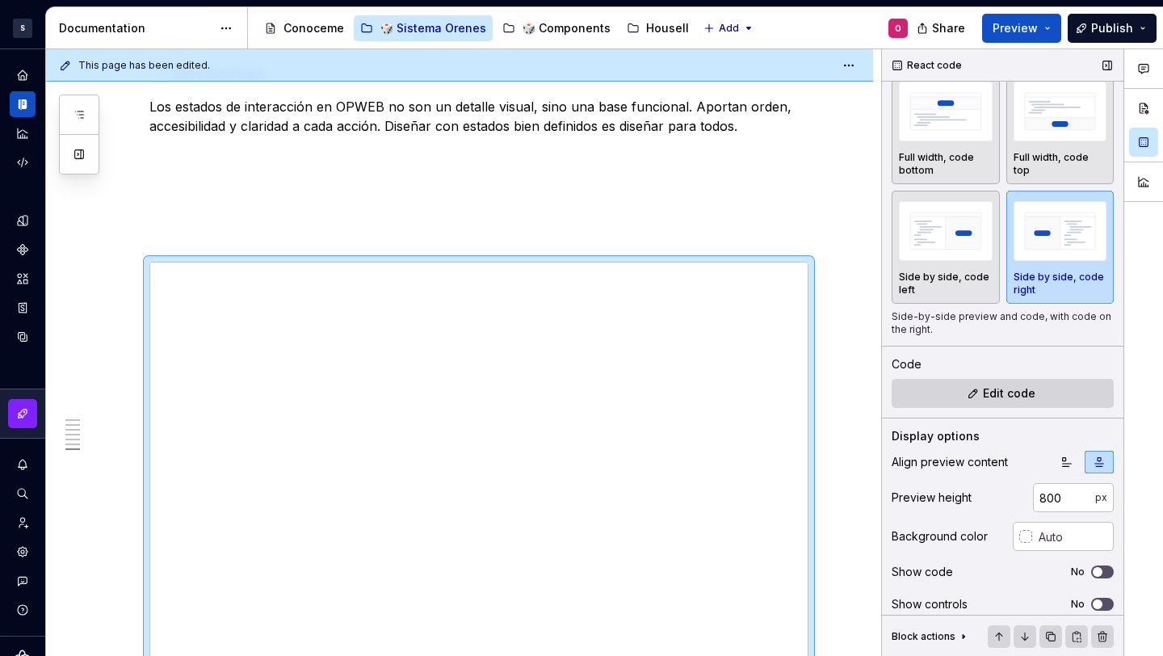
scroll to position [22, 0]
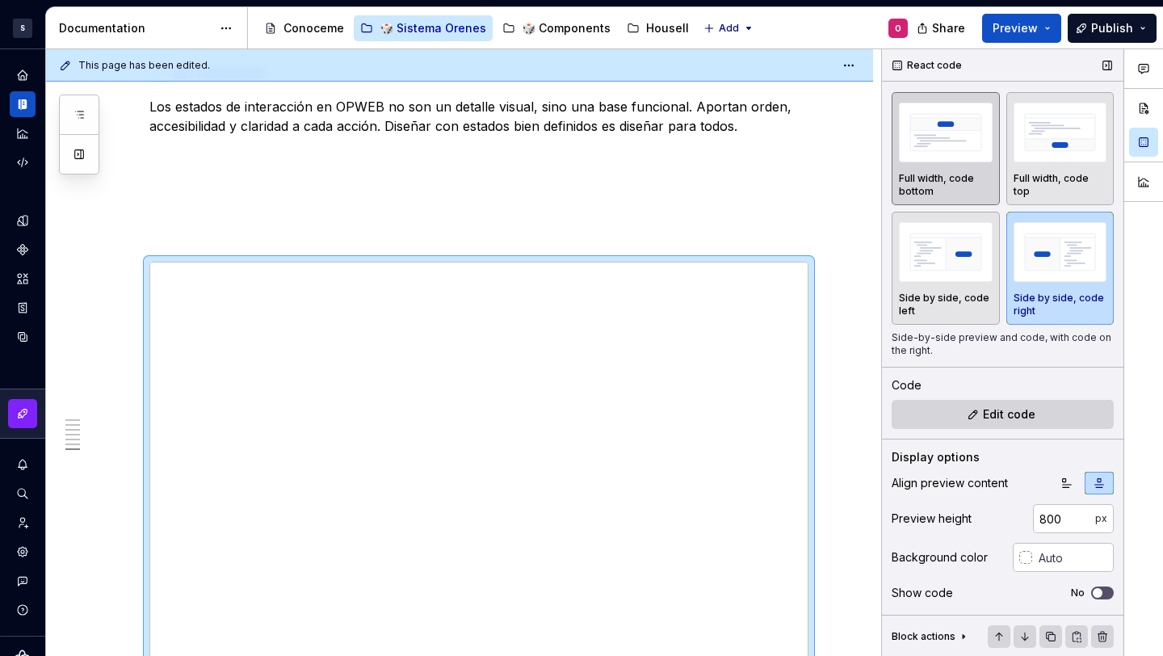
click at [943, 158] on img "button" at bounding box center [946, 132] width 94 height 59
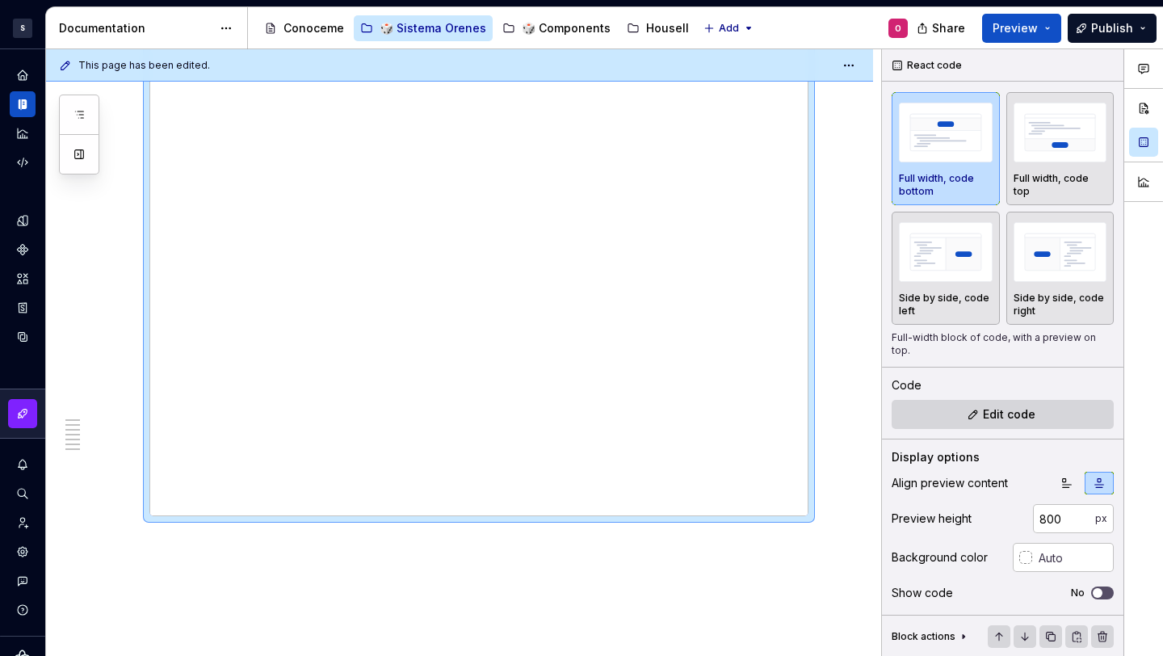
scroll to position [2693, 0]
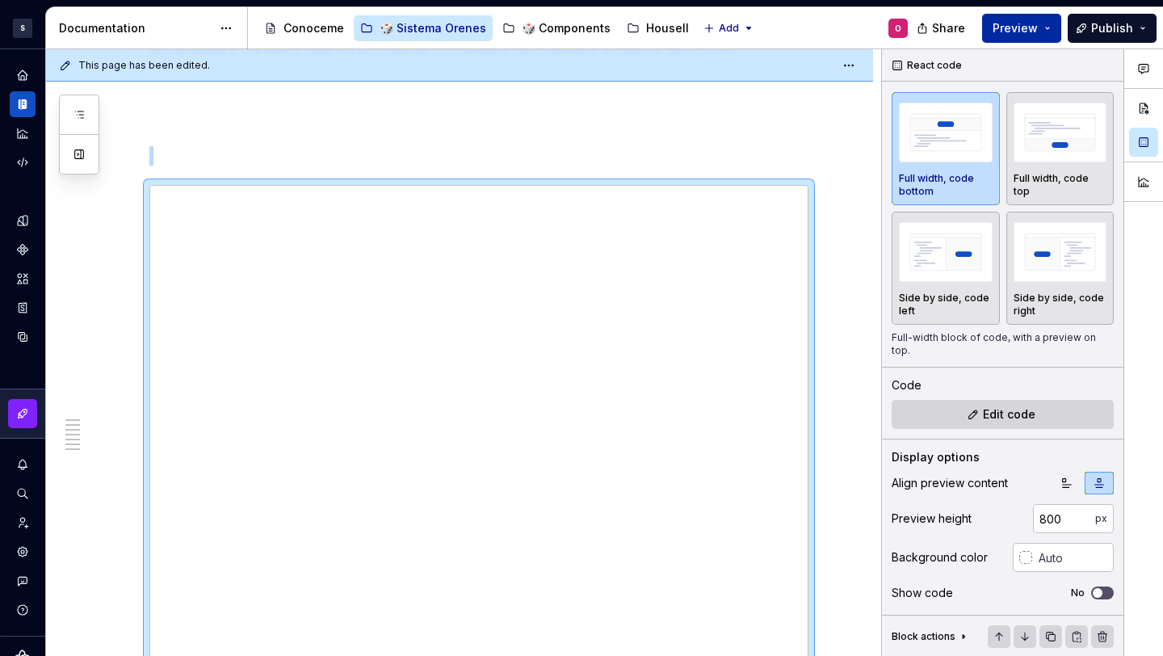
click at [1031, 23] on span "Preview" at bounding box center [1015, 28] width 45 height 16
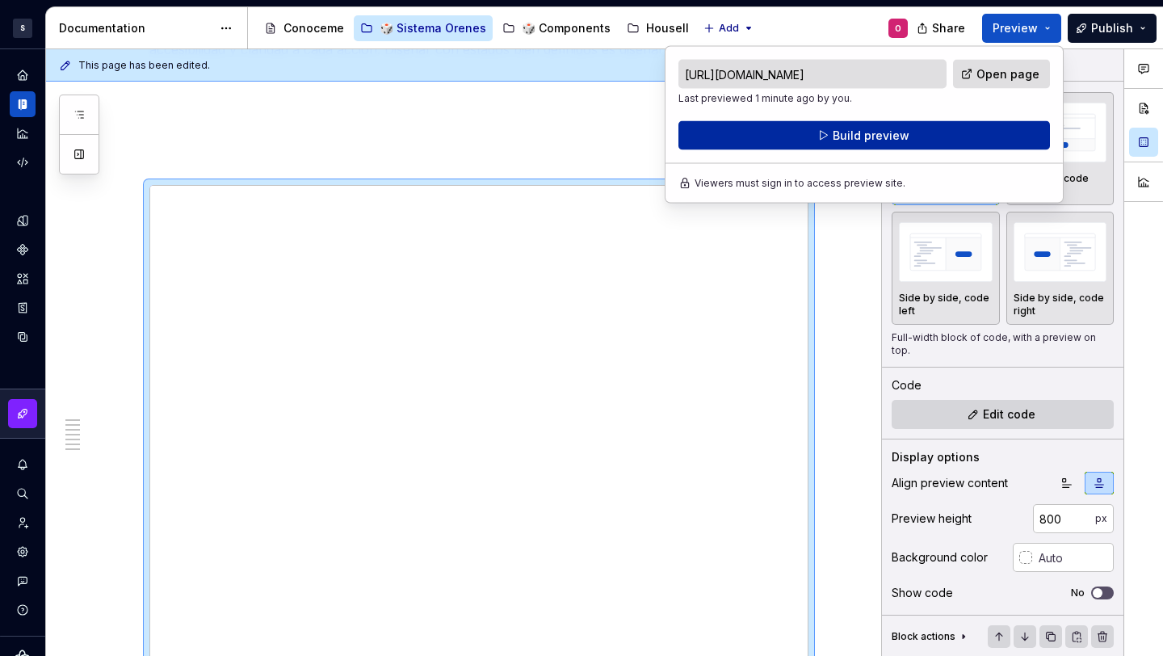
click at [953, 137] on button "Build preview" at bounding box center [864, 135] width 372 height 29
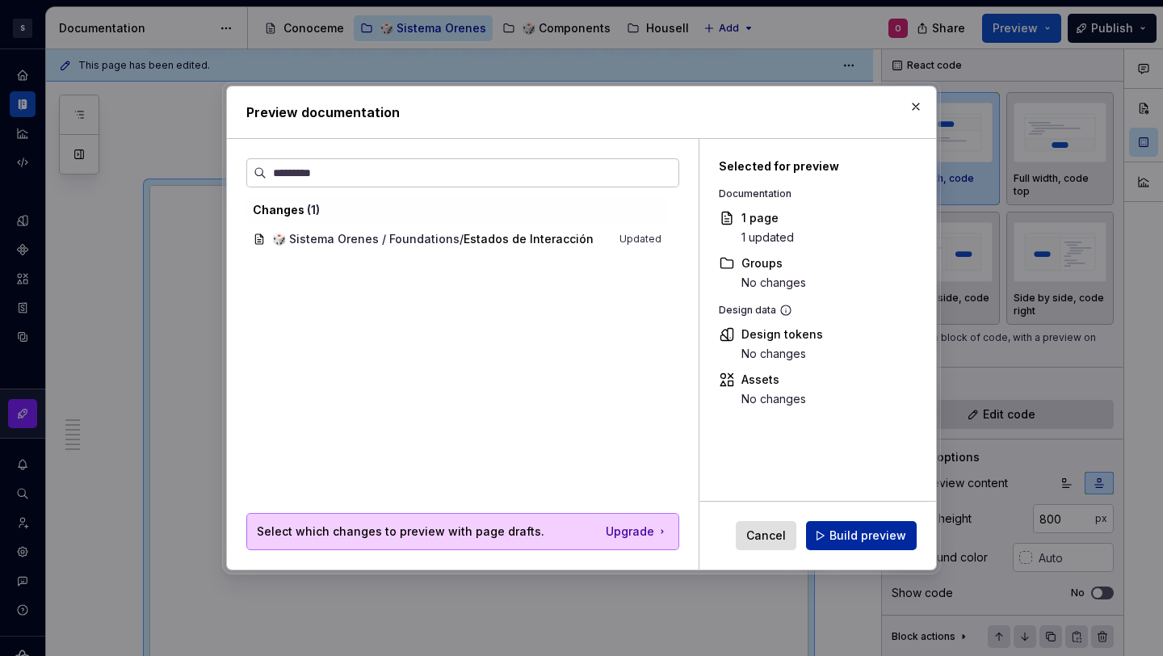
click at [870, 535] on span "Build preview" at bounding box center [868, 535] width 77 height 16
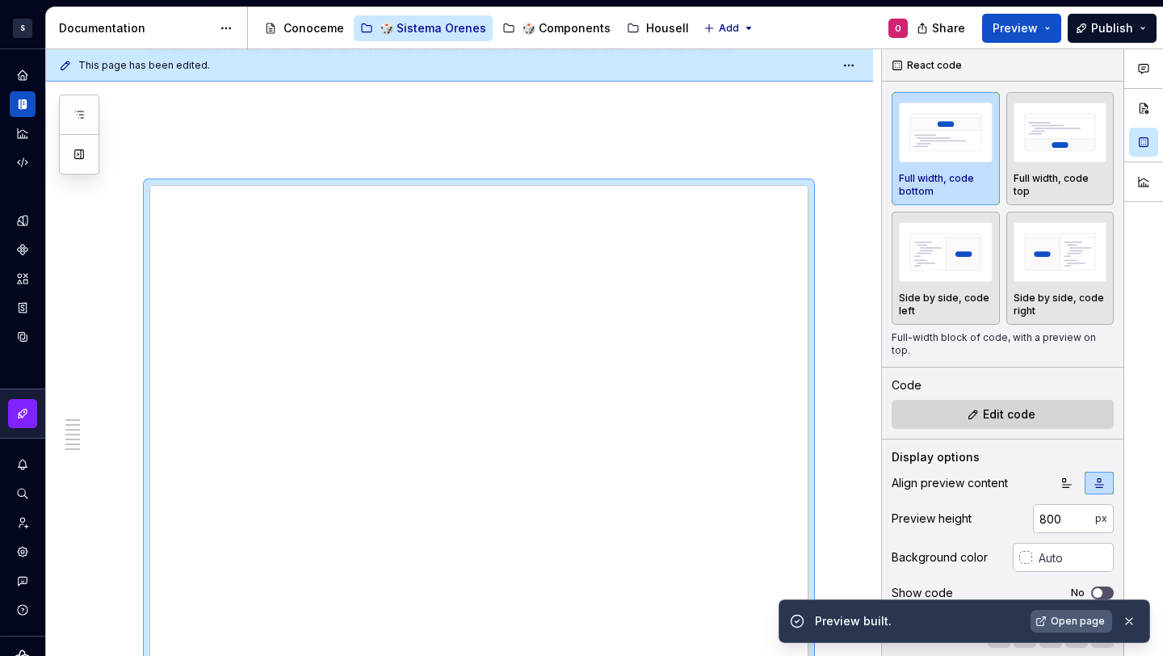
click at [1079, 617] on span "Open page" at bounding box center [1078, 621] width 54 height 13
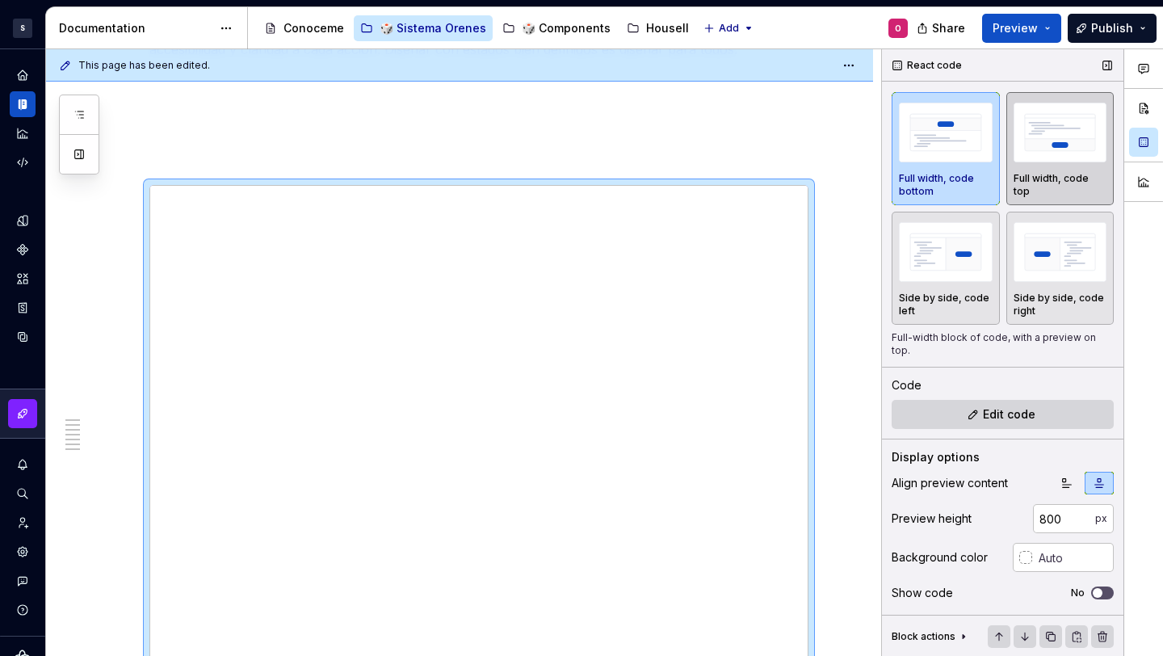
click at [1058, 142] on img "button" at bounding box center [1061, 132] width 94 height 59
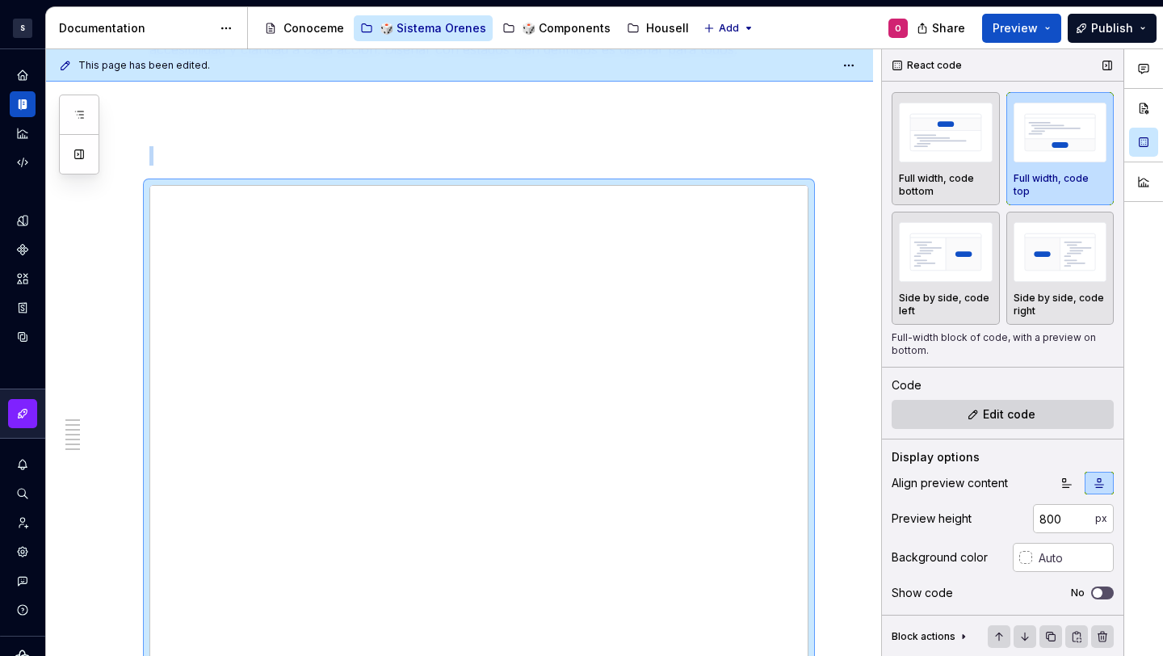
scroll to position [2812, 0]
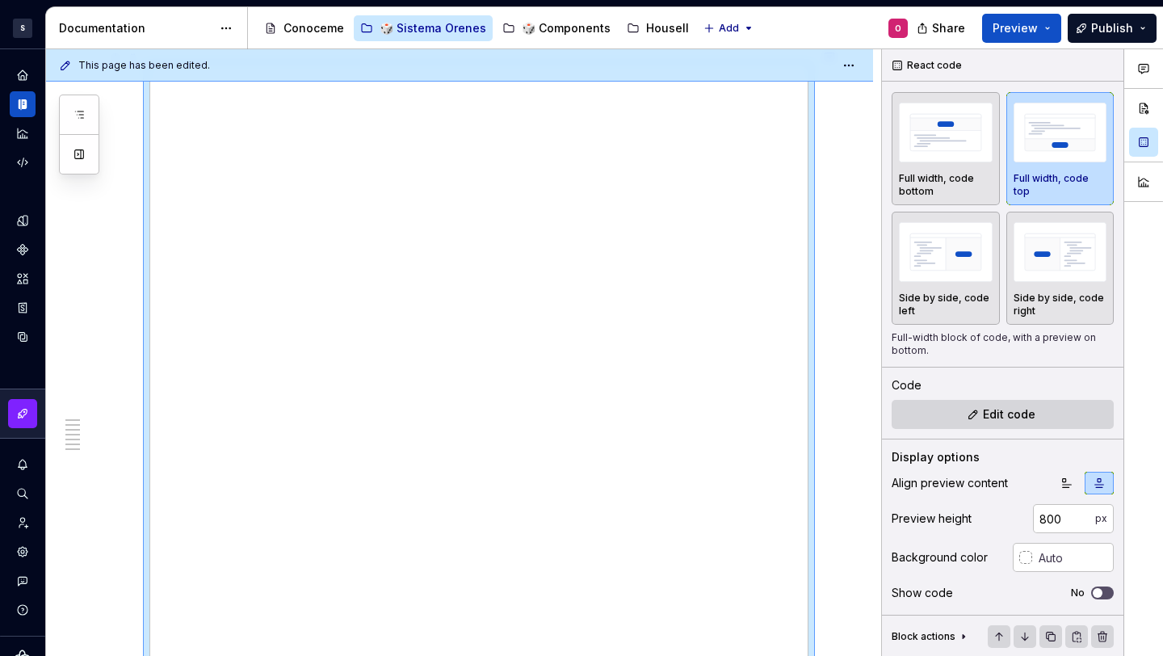
type textarea "*"
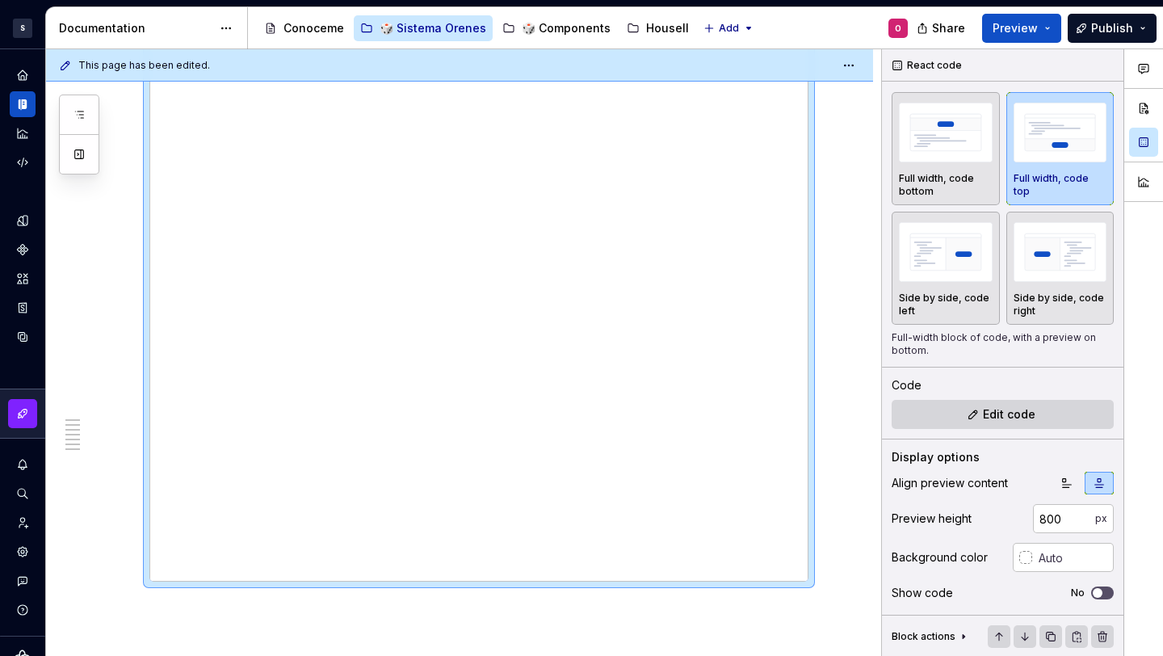
scroll to position [3107, 0]
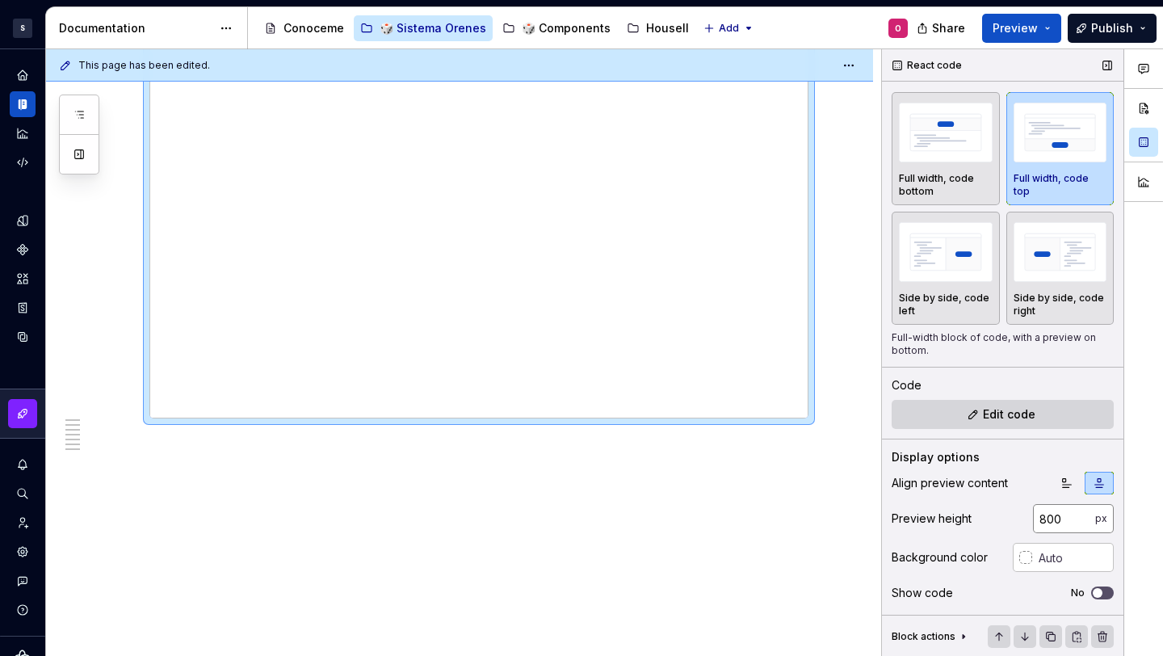
click at [1051, 516] on input "800" at bounding box center [1064, 518] width 62 height 29
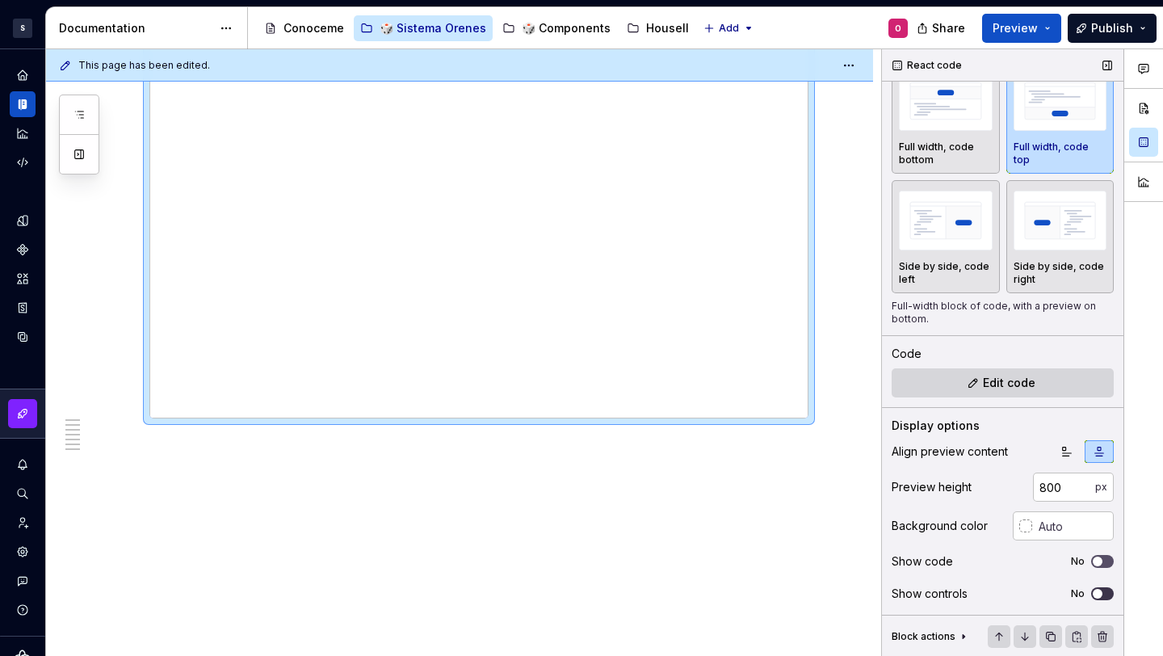
click at [1093, 595] on span "button" at bounding box center [1098, 594] width 10 height 10
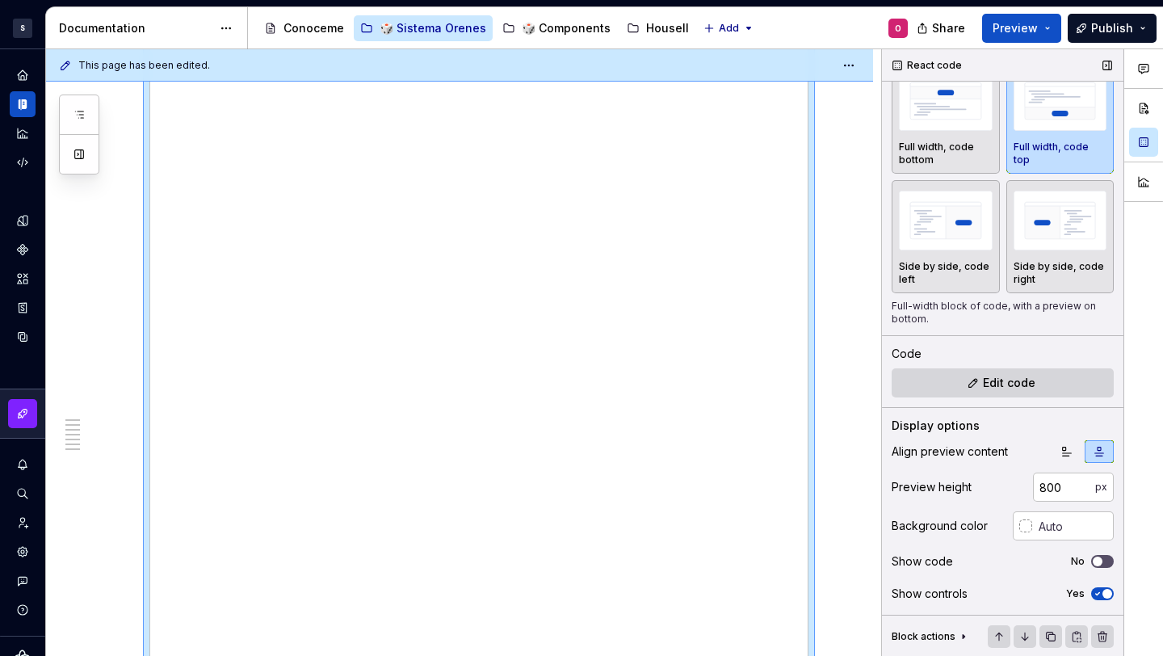
click at [1103, 589] on span "button" at bounding box center [1108, 594] width 10 height 10
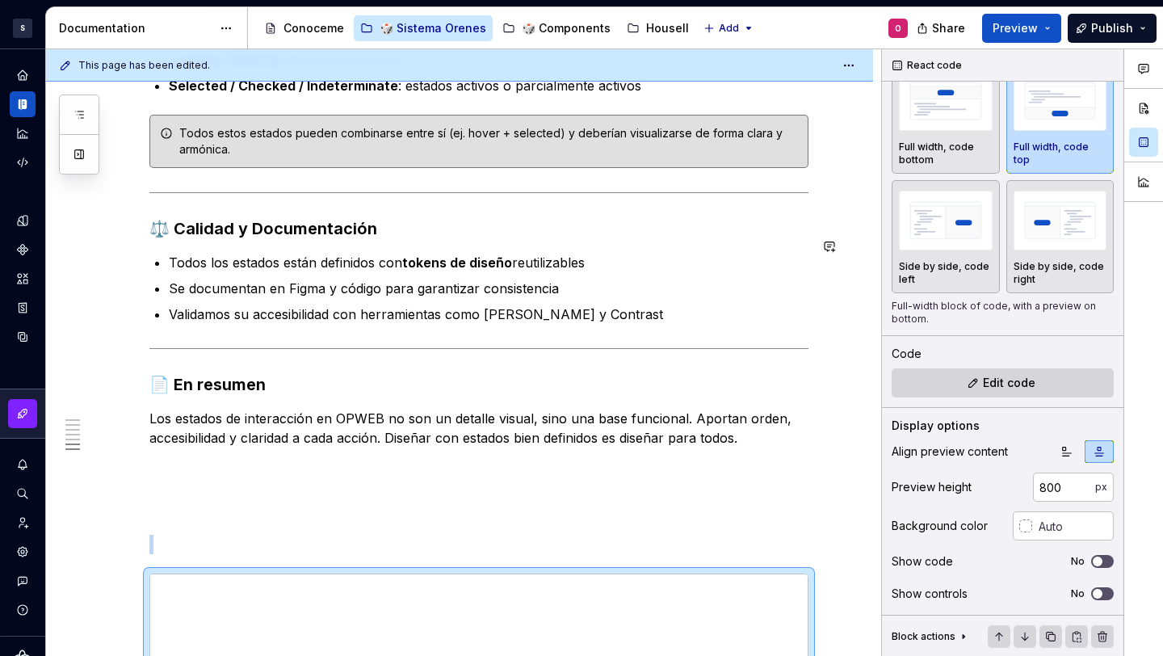
scroll to position [2488, 0]
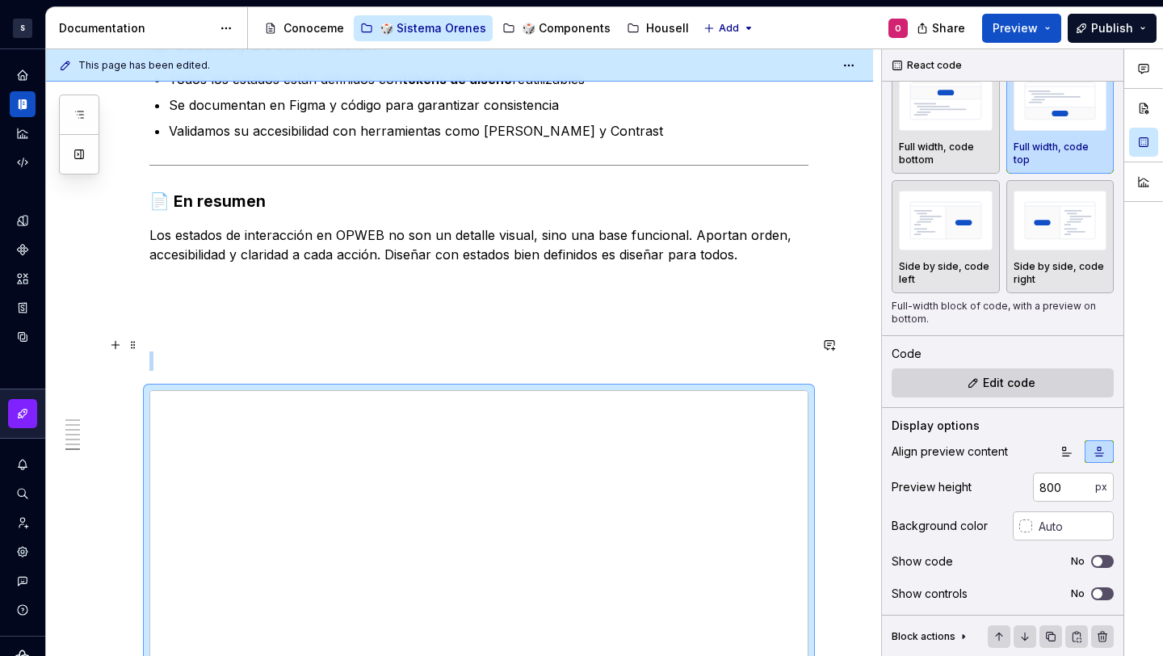
click at [463, 351] on p at bounding box center [478, 360] width 659 height 19
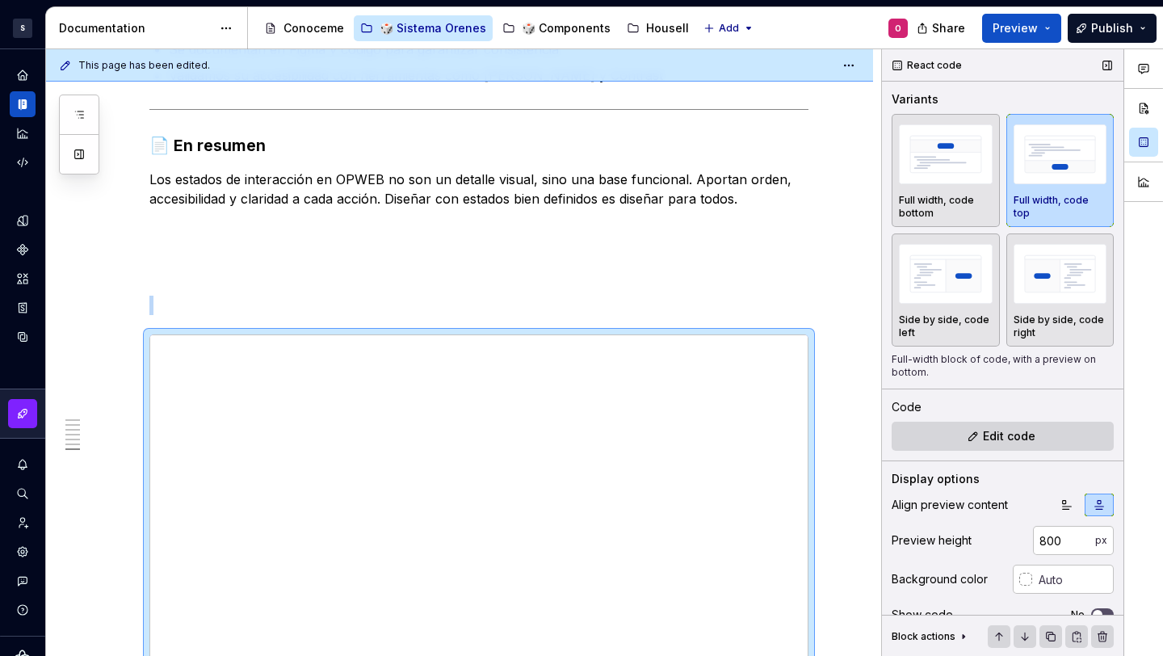
scroll to position [53, 0]
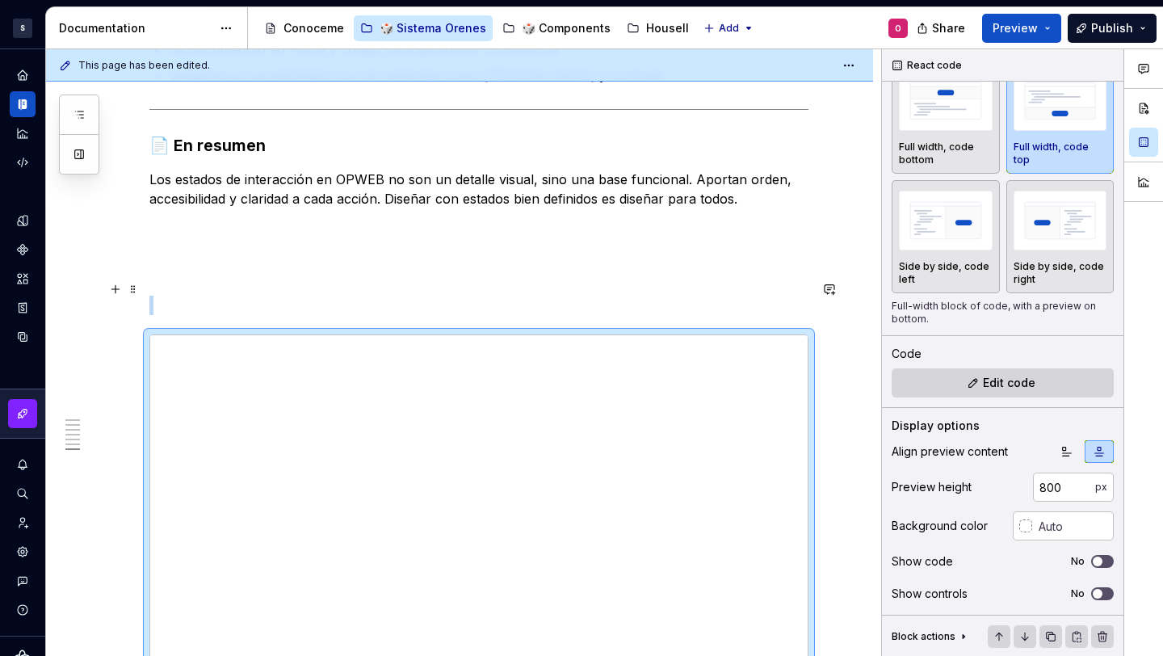
click at [481, 296] on p at bounding box center [478, 305] width 659 height 19
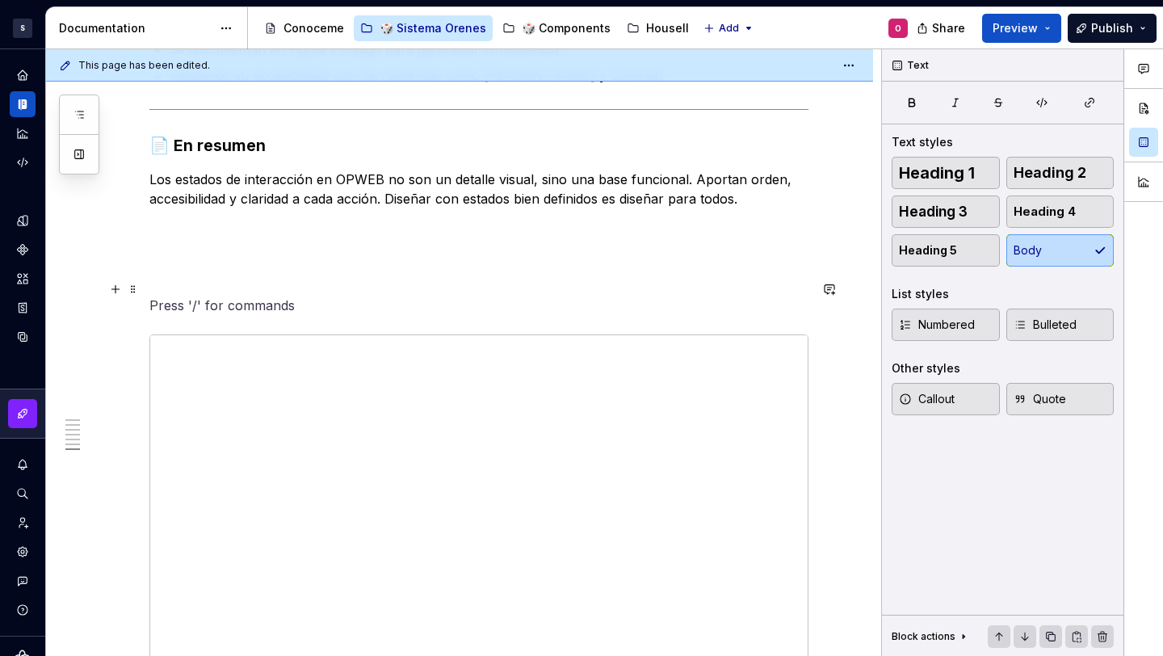
click at [481, 296] on p at bounding box center [478, 305] width 659 height 19
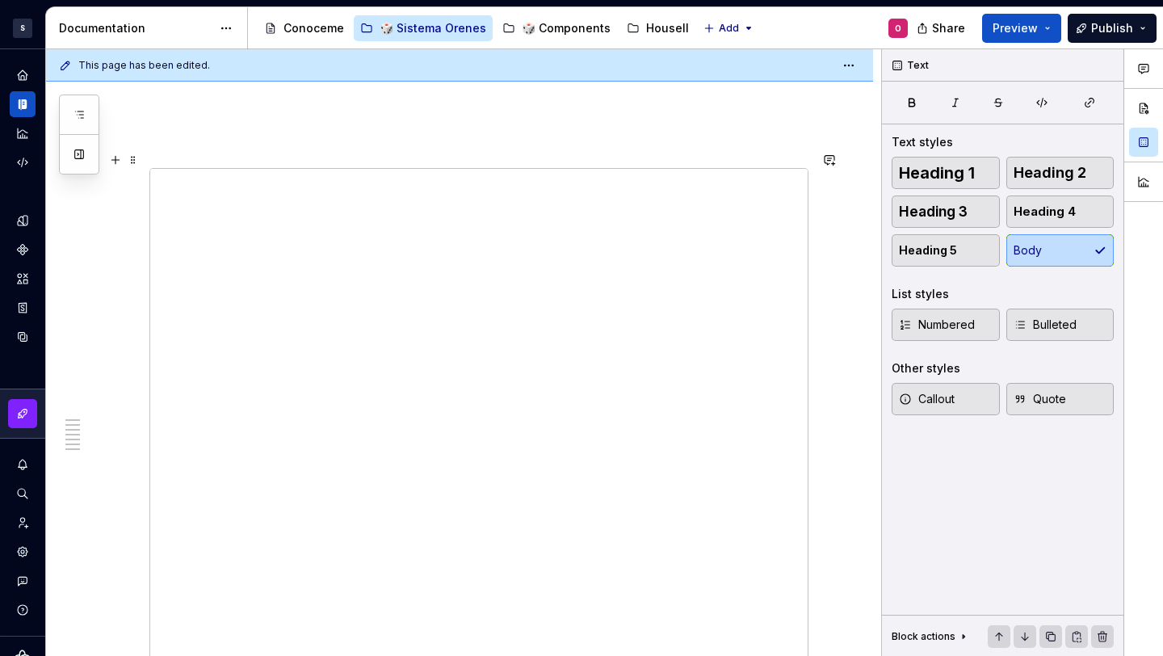
scroll to position [2510, 0]
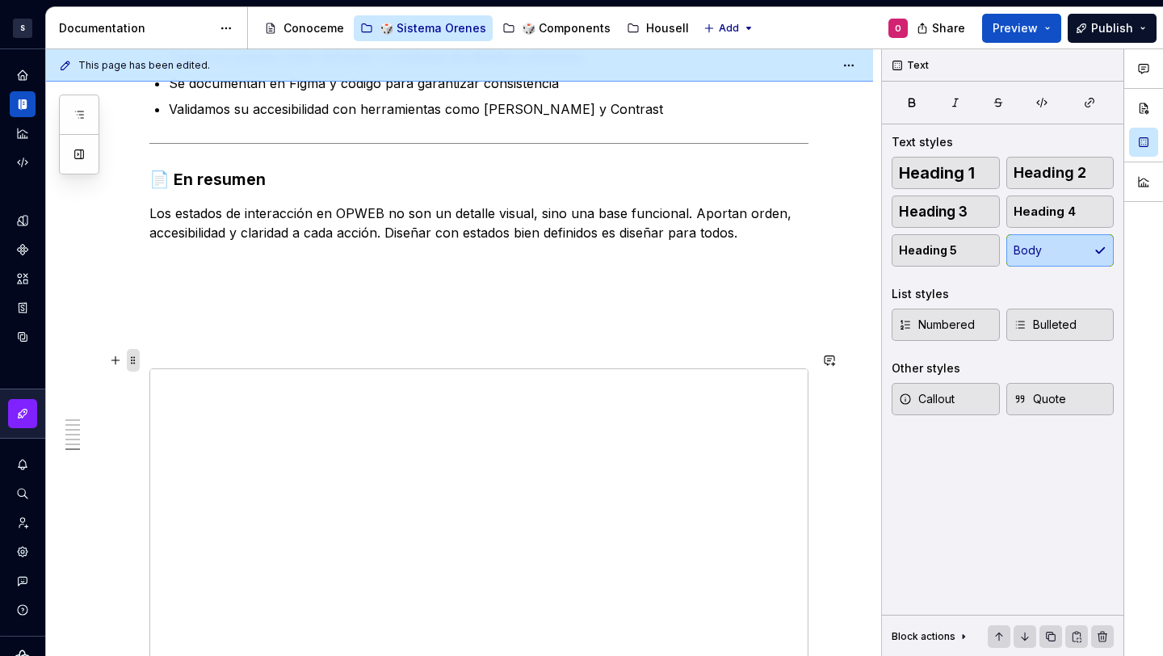
click at [132, 359] on span at bounding box center [133, 360] width 13 height 23
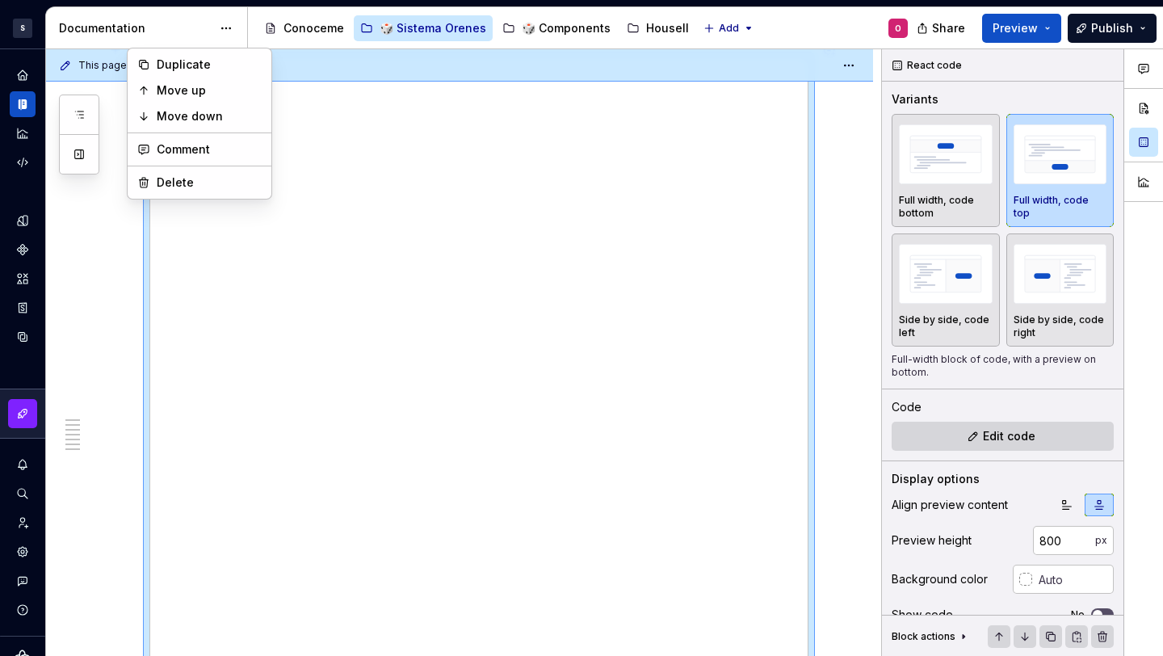
scroll to position [3107, 0]
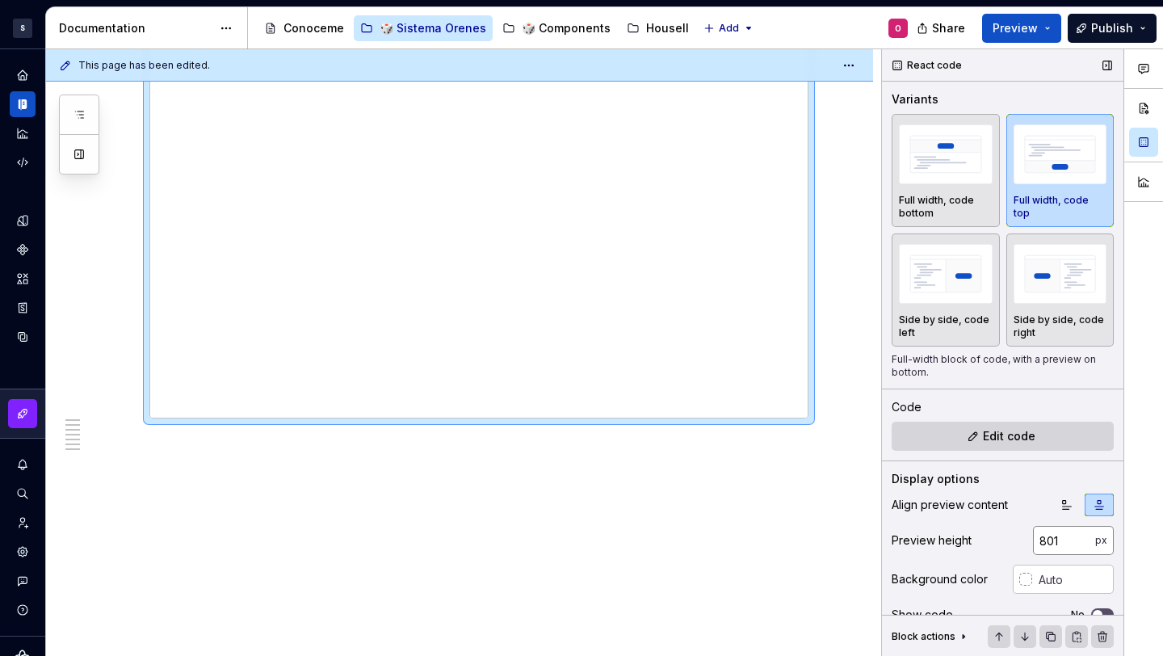
type input "801"
click at [1071, 539] on input "801" at bounding box center [1064, 540] width 62 height 29
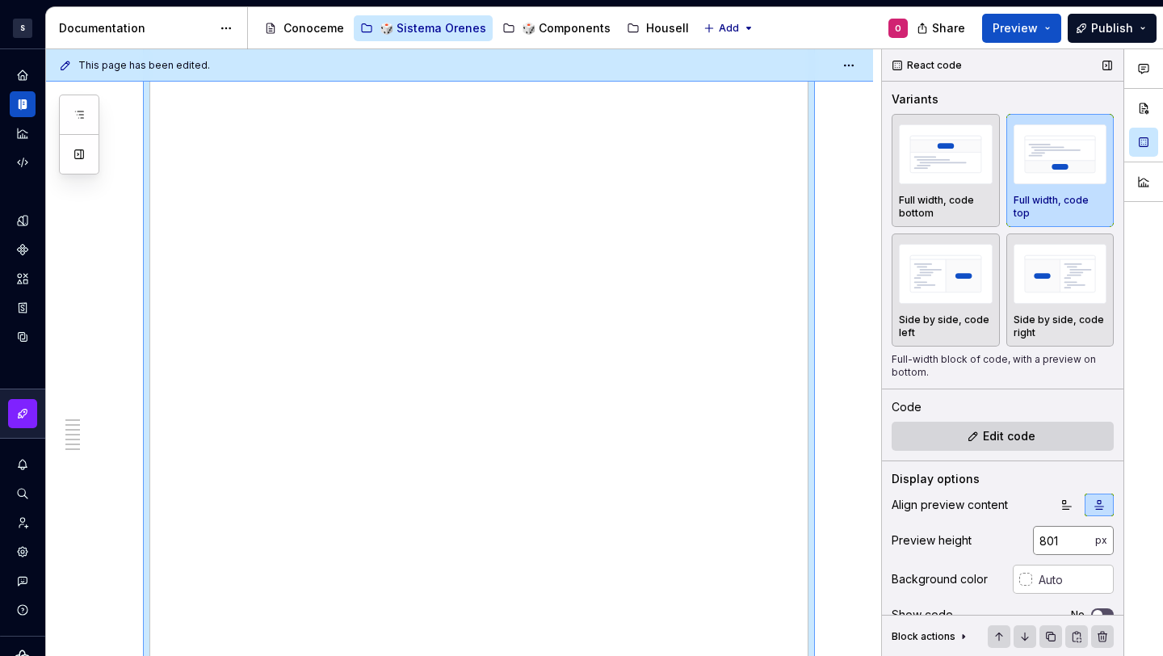
click at [1048, 540] on input "801" at bounding box center [1064, 540] width 62 height 29
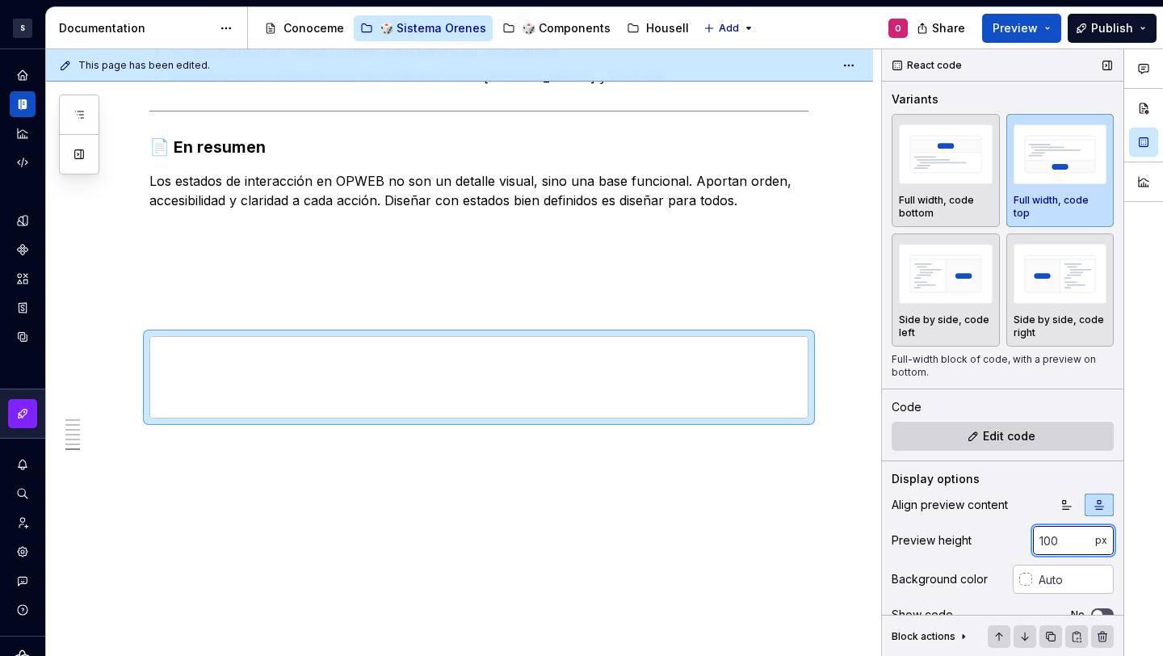
click at [1048, 540] on input "number" at bounding box center [1064, 540] width 62 height 29
click at [1049, 540] on input "number" at bounding box center [1064, 540] width 62 height 29
click at [1053, 536] on input "number" at bounding box center [1064, 540] width 62 height 29
type input "1000"
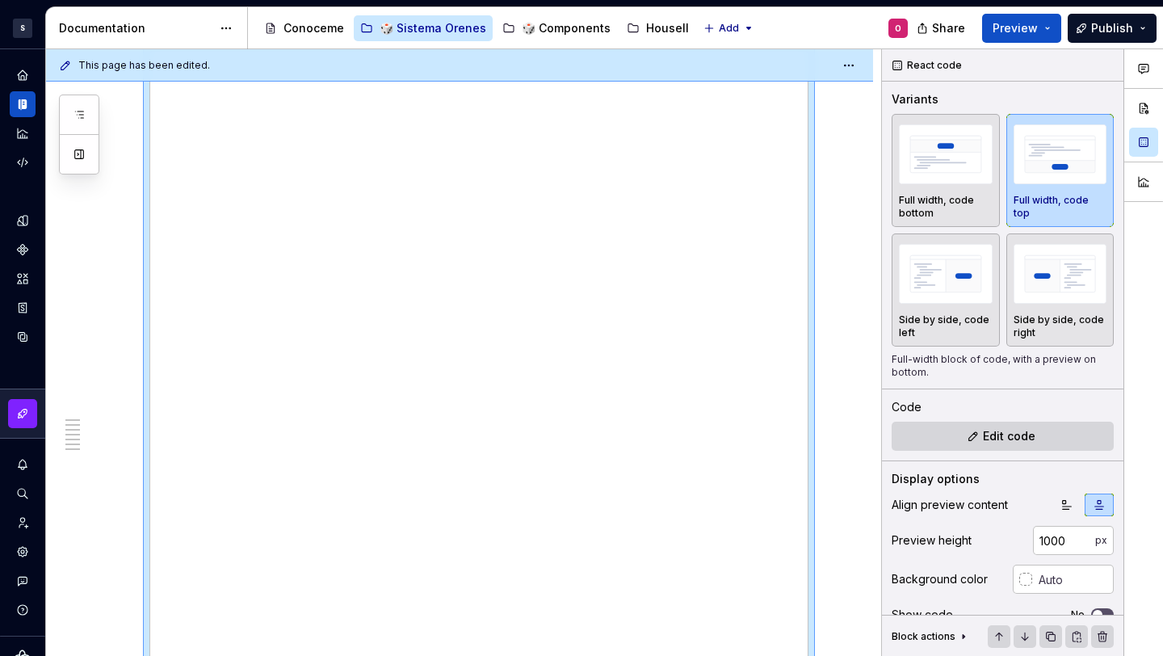
scroll to position [3190, 0]
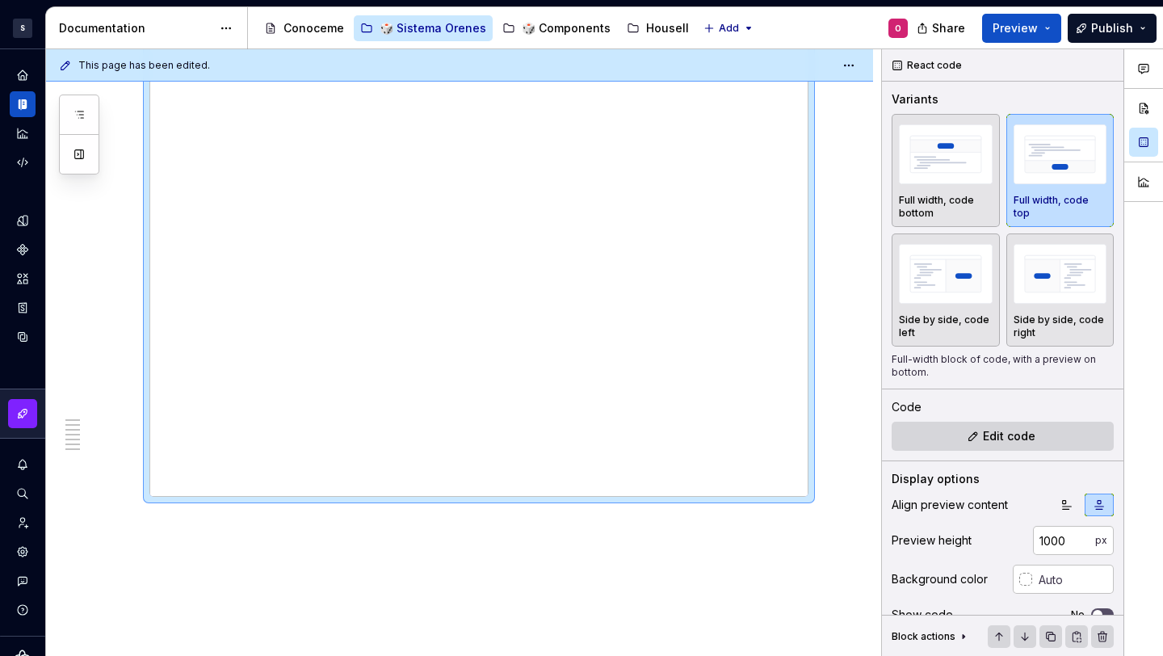
click at [149, 447] on div at bounding box center [478, 91] width 659 height 809
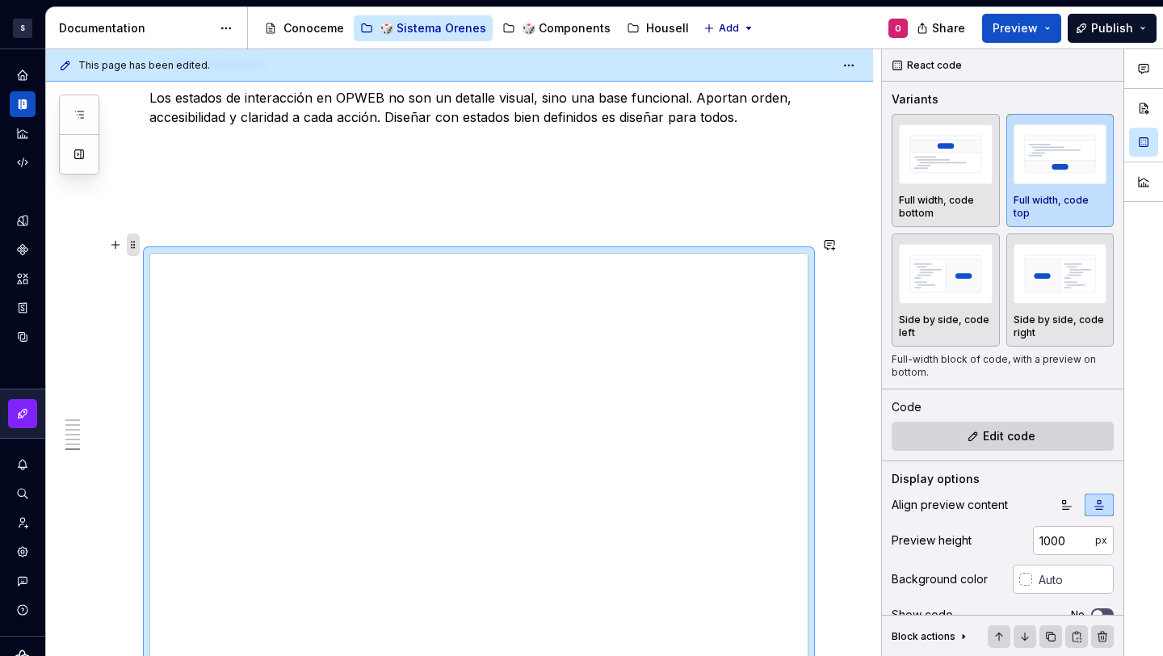
click at [135, 246] on span at bounding box center [133, 244] width 13 height 23
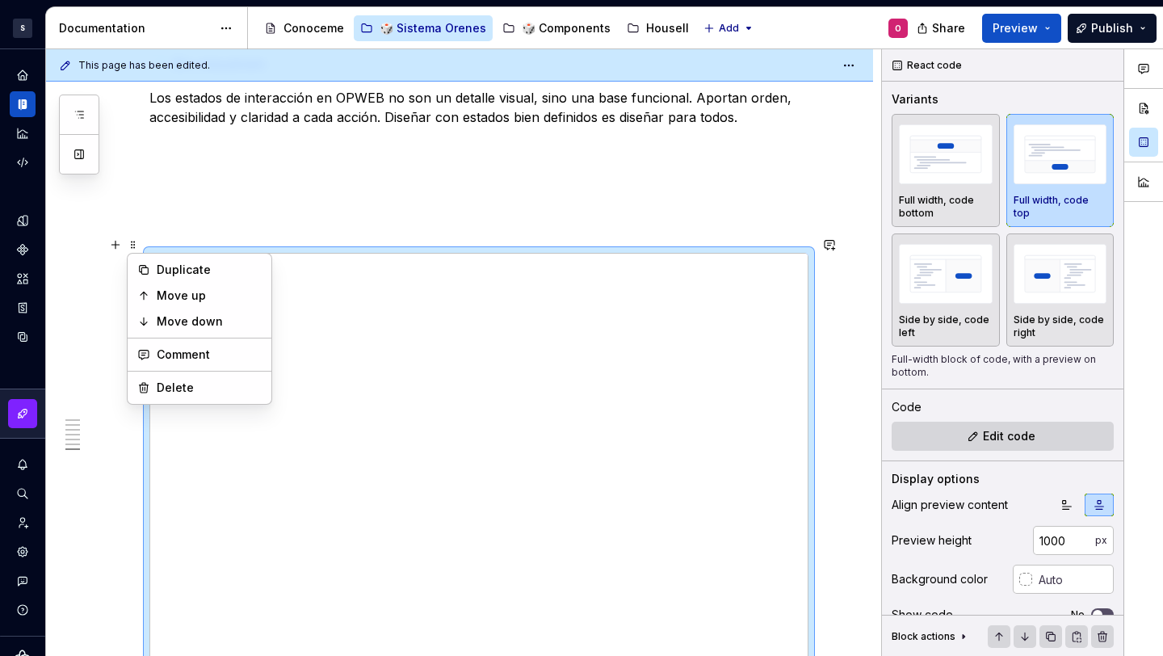
drag, startPoint x: 325, startPoint y: 200, endPoint x: 301, endPoint y: 216, distance: 28.5
click at [324, 214] on p at bounding box center [478, 223] width 659 height 19
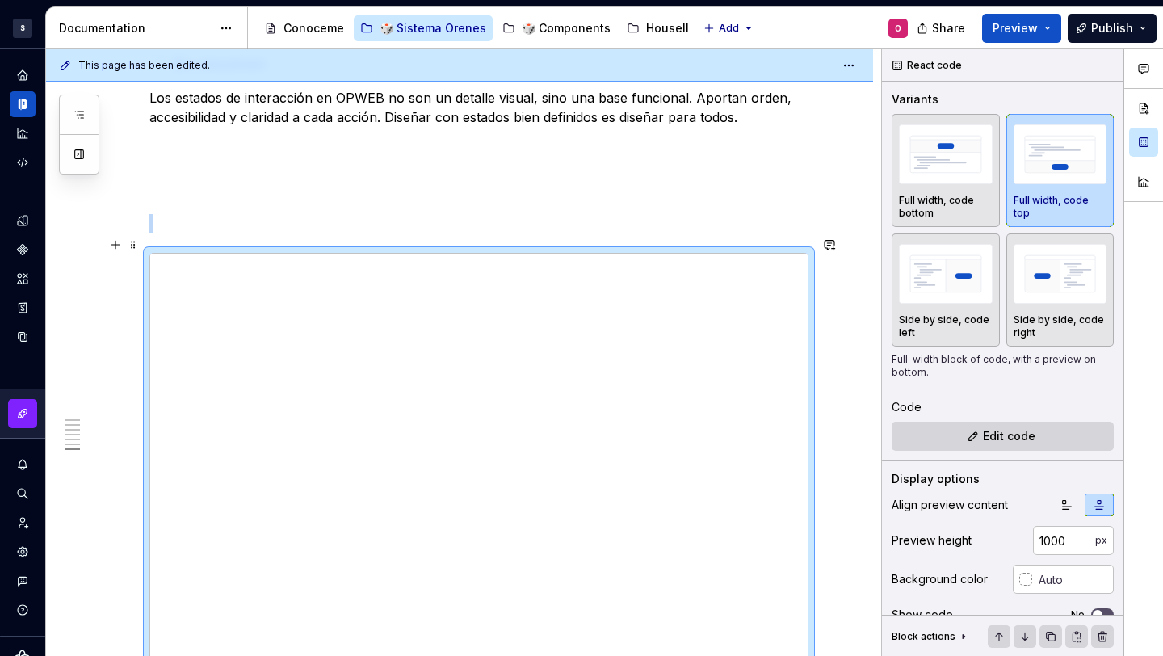
click at [149, 253] on div at bounding box center [478, 657] width 659 height 809
click at [1097, 64] on button "button" at bounding box center [1107, 65] width 23 height 23
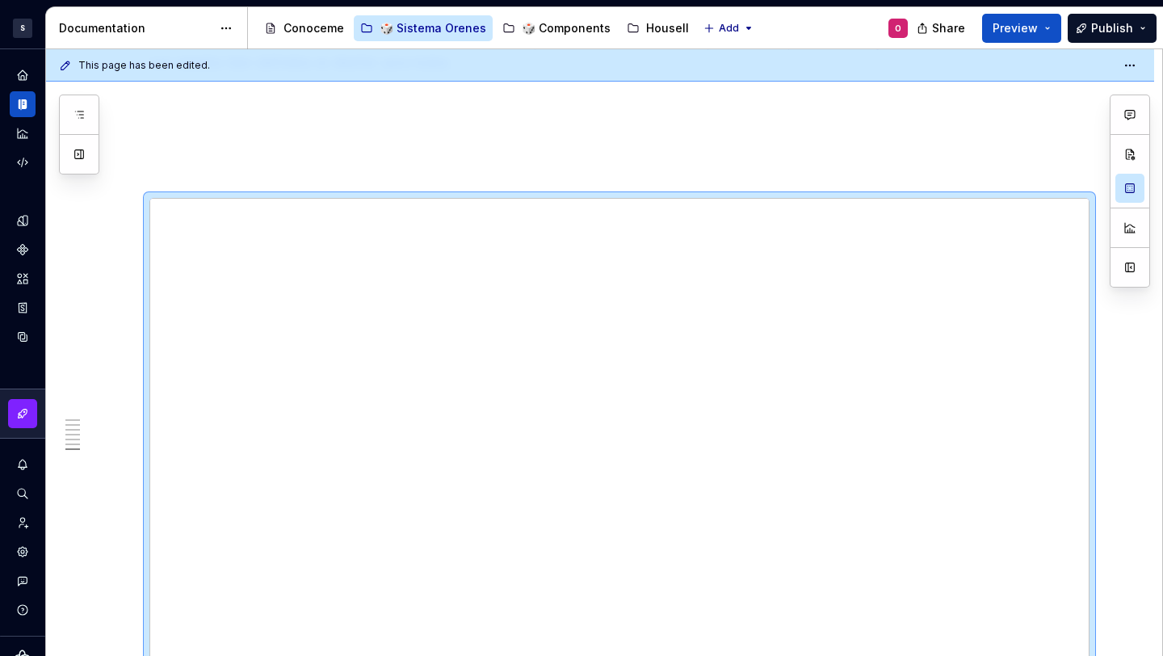
scroll to position [2570, 0]
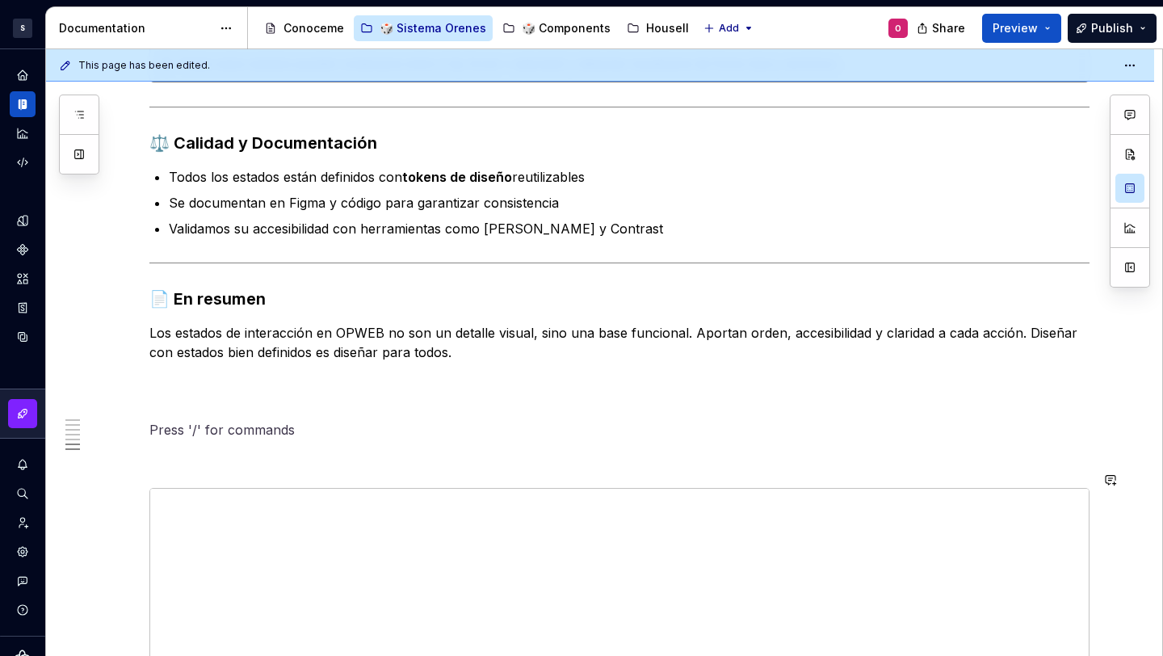
scroll to position [2611, 0]
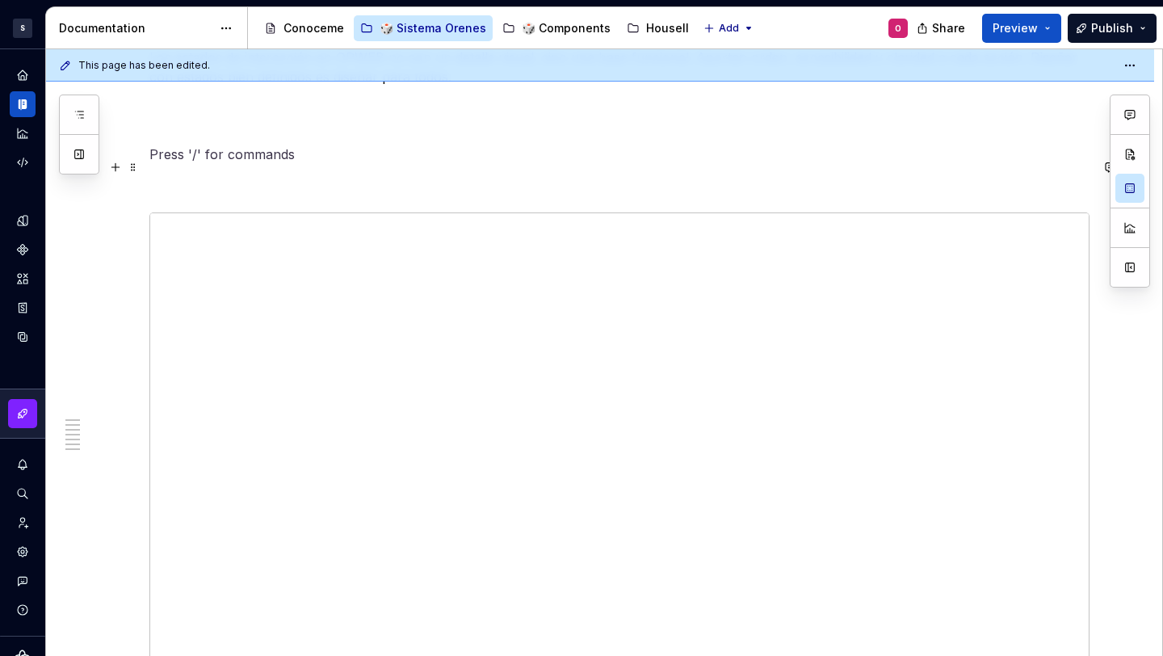
click at [490, 174] on p at bounding box center [619, 183] width 940 height 19
click at [241, 153] on p at bounding box center [619, 162] width 940 height 19
click at [132, 182] on span at bounding box center [133, 183] width 13 height 23
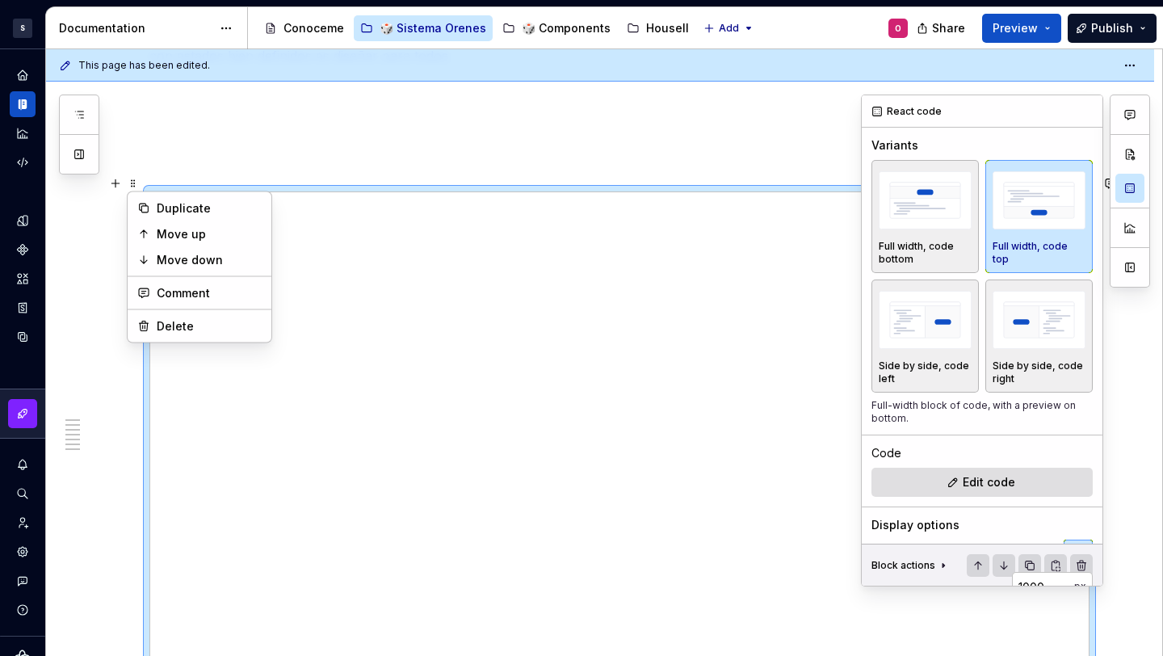
type textarea "*"
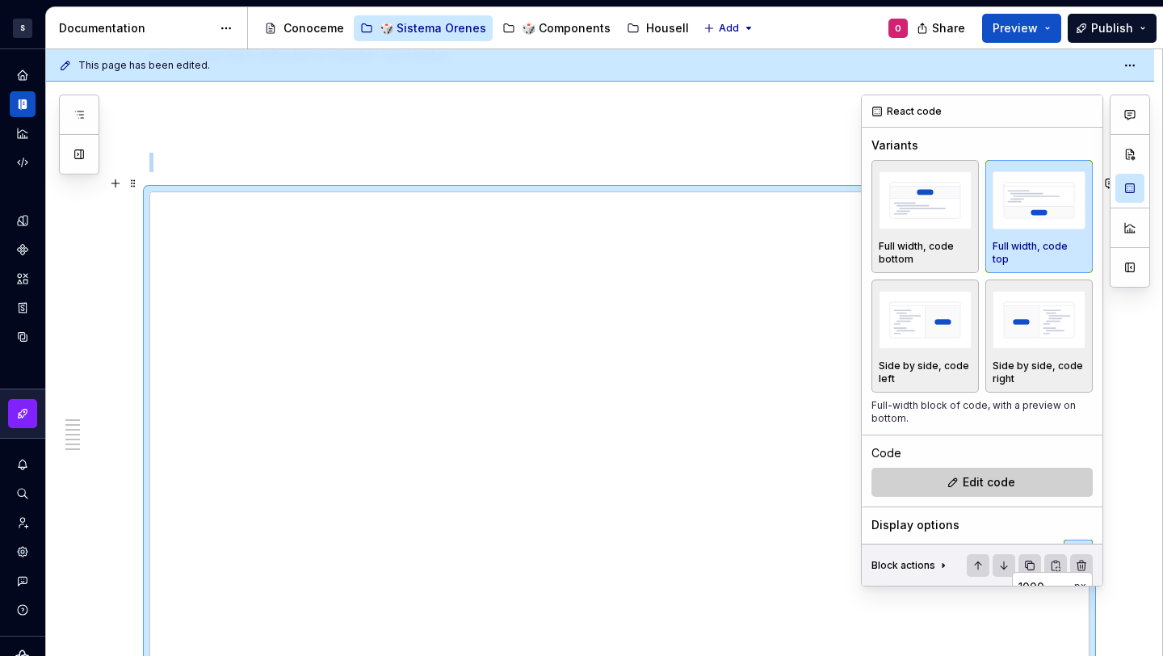
click at [1001, 485] on span "Edit code" at bounding box center [989, 482] width 53 height 16
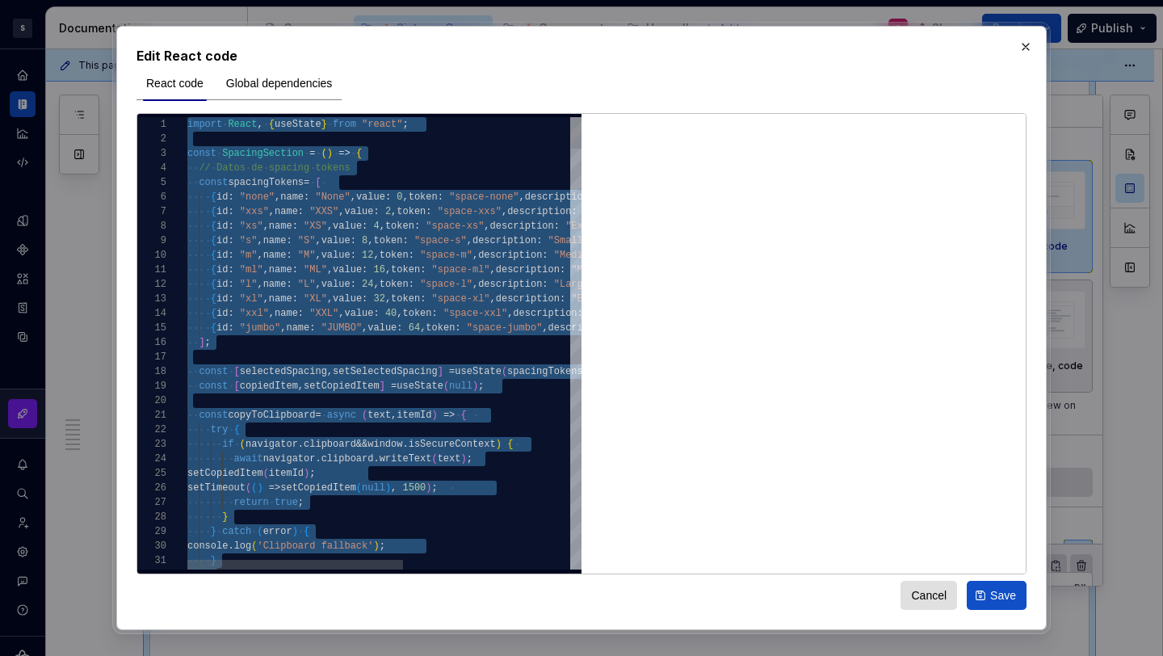
type textarea "**********"
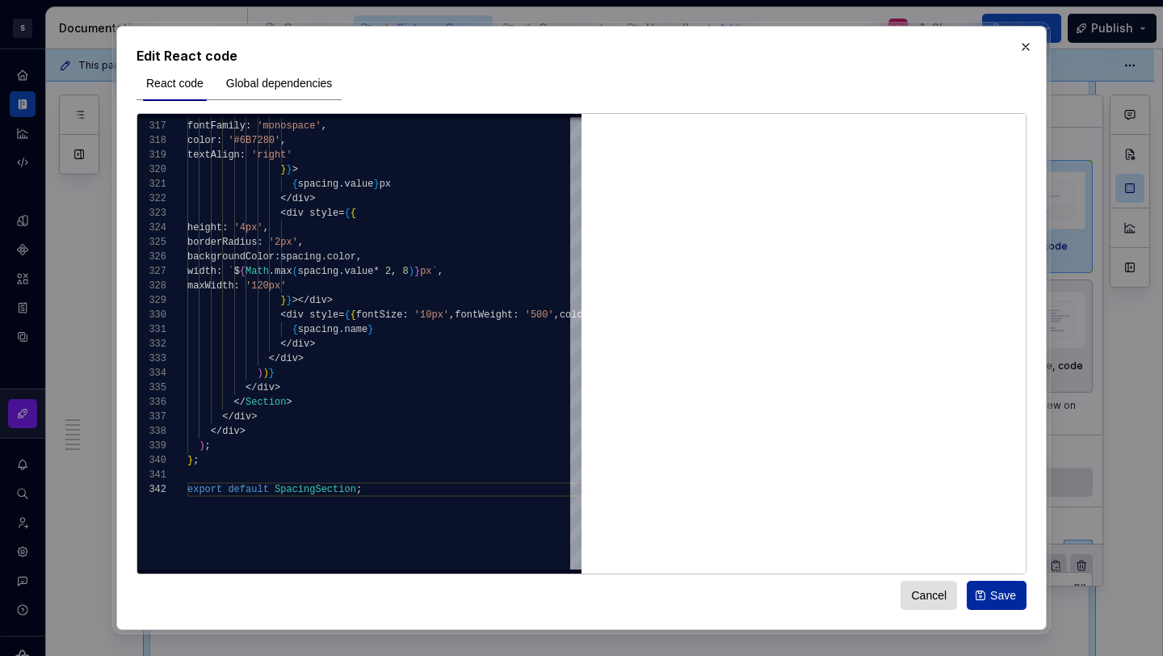
click at [1001, 594] on span "Save" at bounding box center [1003, 595] width 26 height 16
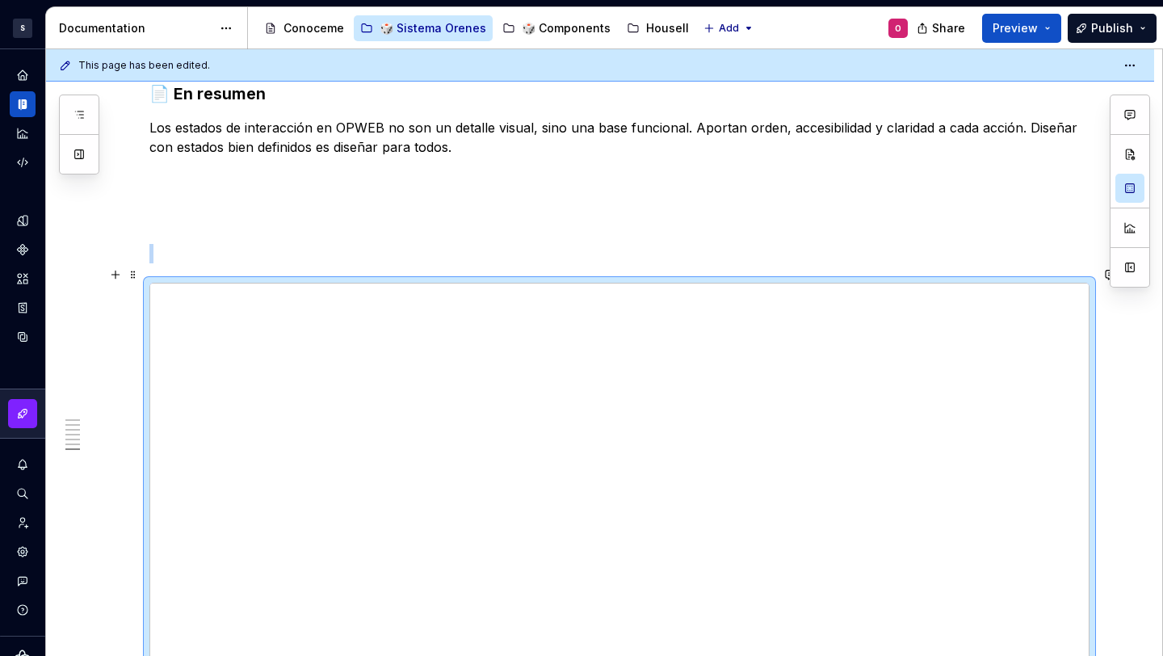
scroll to position [2581, 0]
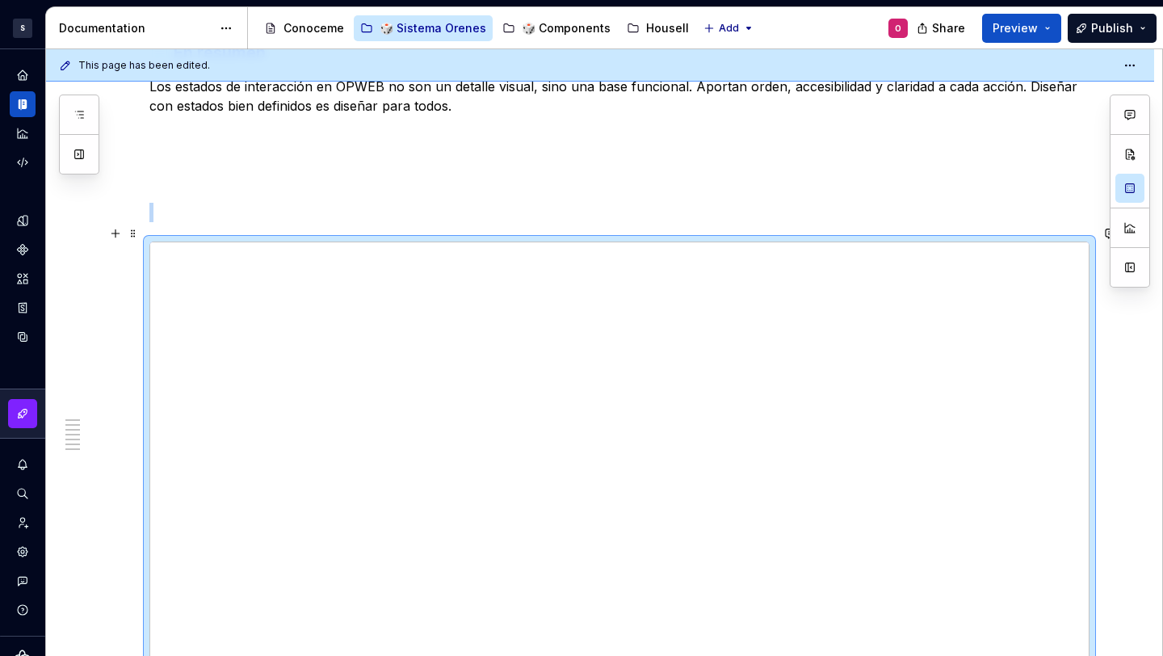
click at [769, 174] on p at bounding box center [619, 183] width 940 height 19
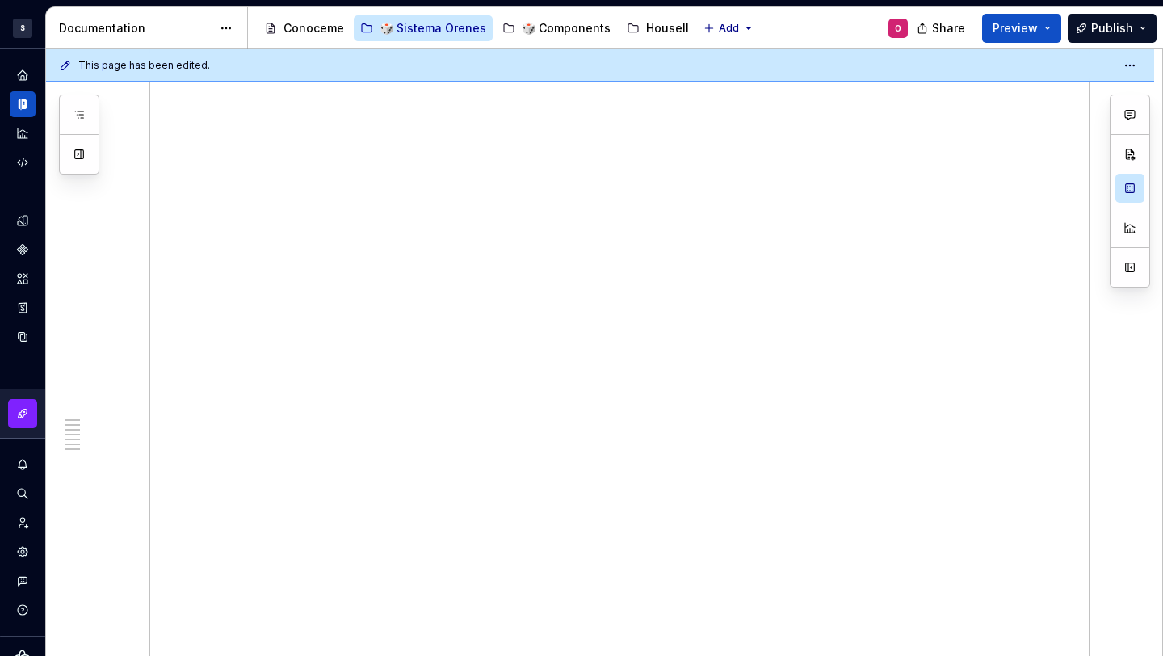
scroll to position [3214, 0]
click at [1011, 25] on span "Preview" at bounding box center [1015, 28] width 45 height 16
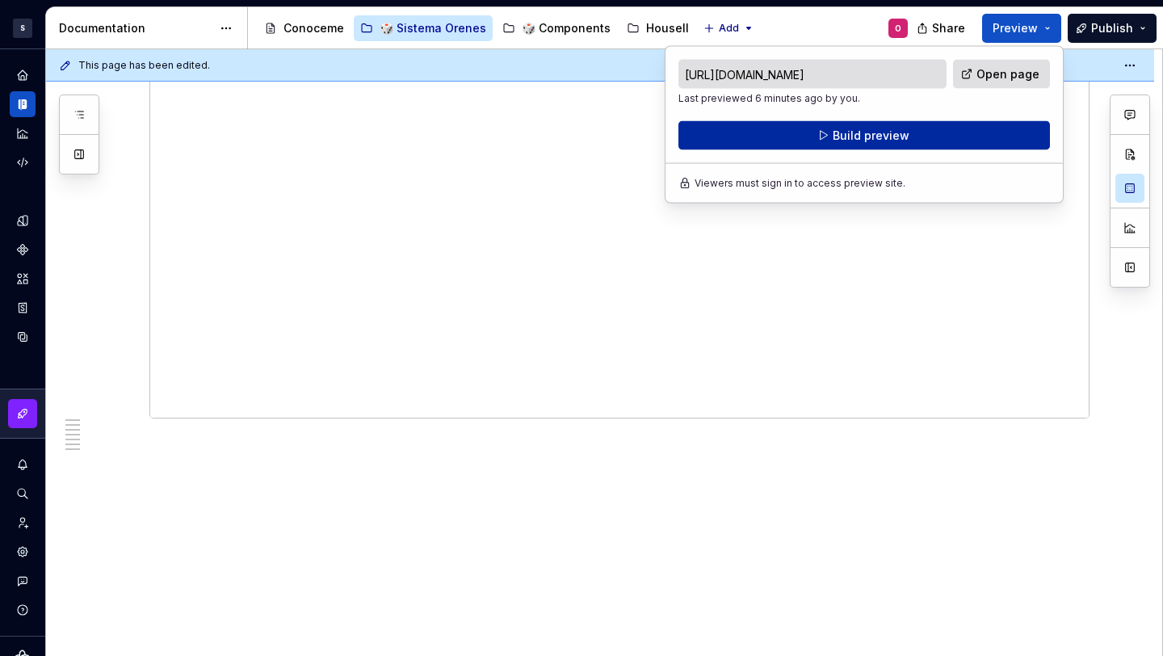
click at [901, 137] on span "Build preview" at bounding box center [871, 136] width 77 height 16
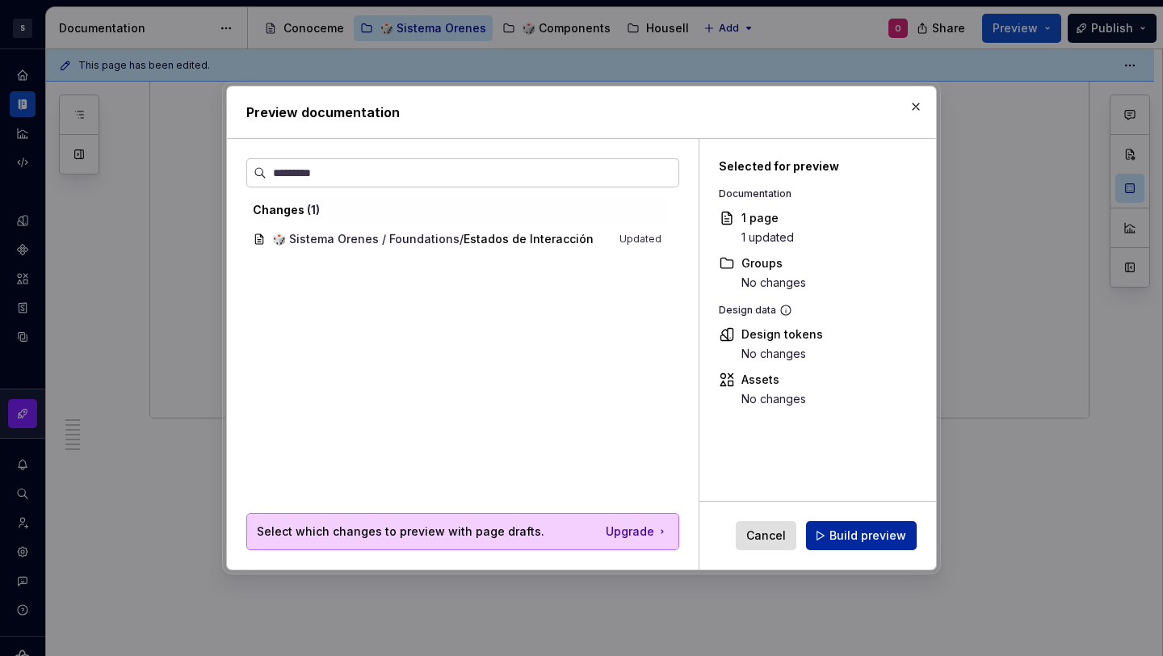
click at [871, 524] on button "Build preview" at bounding box center [861, 535] width 111 height 29
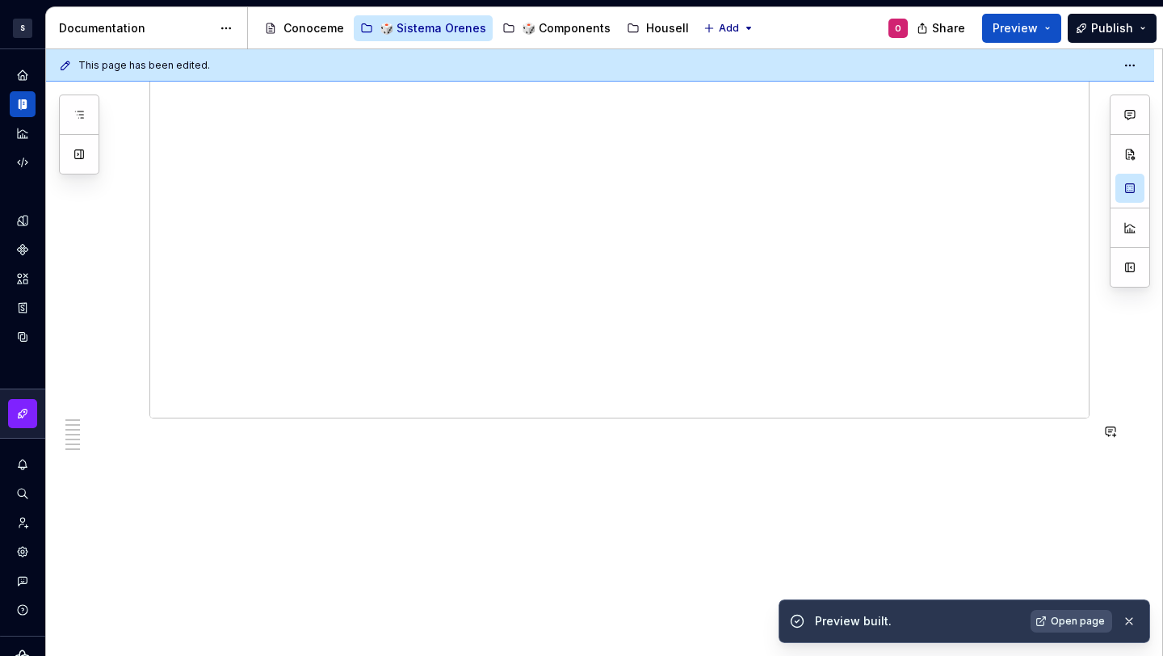
click at [1068, 617] on span "Open page" at bounding box center [1078, 621] width 54 height 13
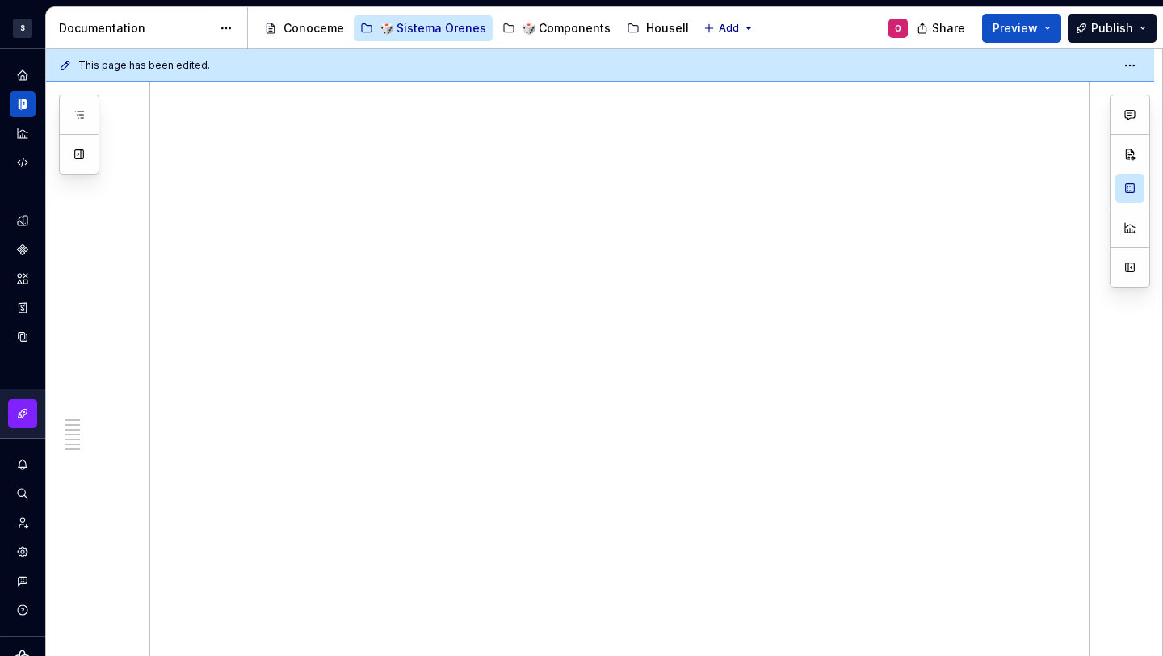
scroll to position [2584, 0]
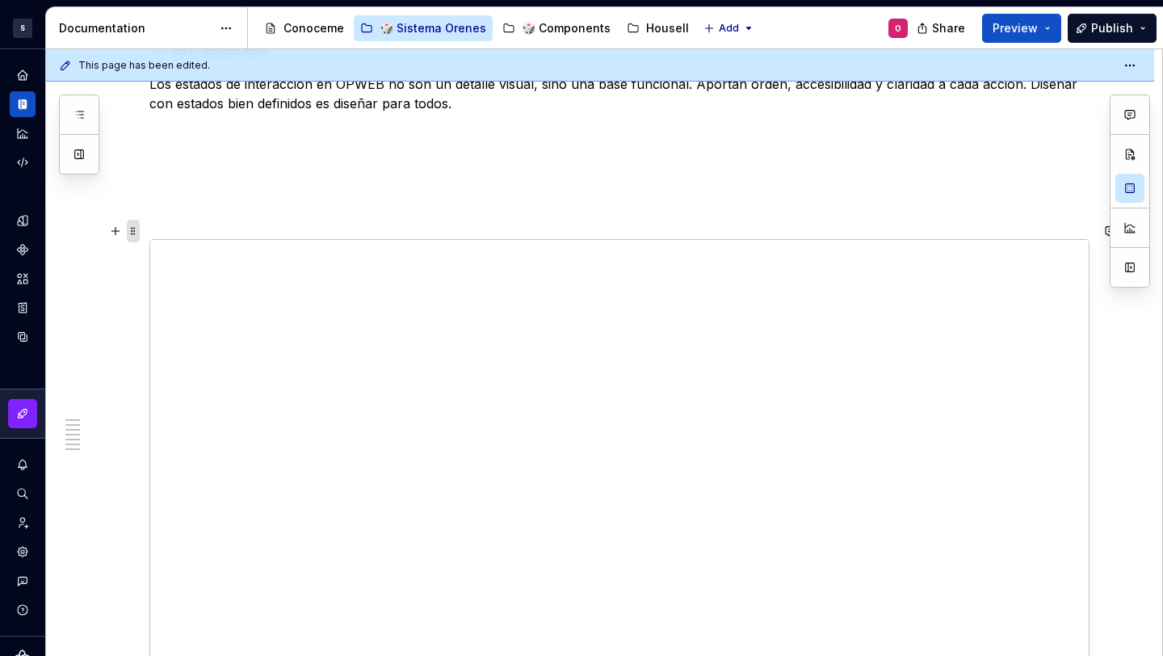
click at [135, 222] on span at bounding box center [133, 231] width 13 height 23
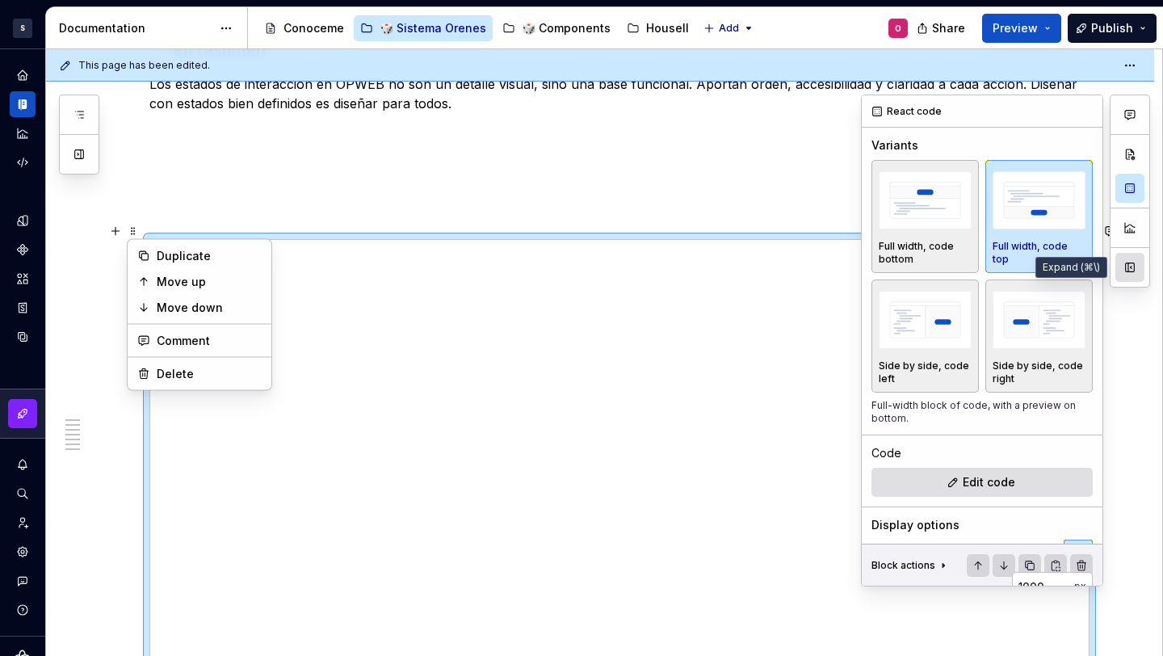
type textarea "*"
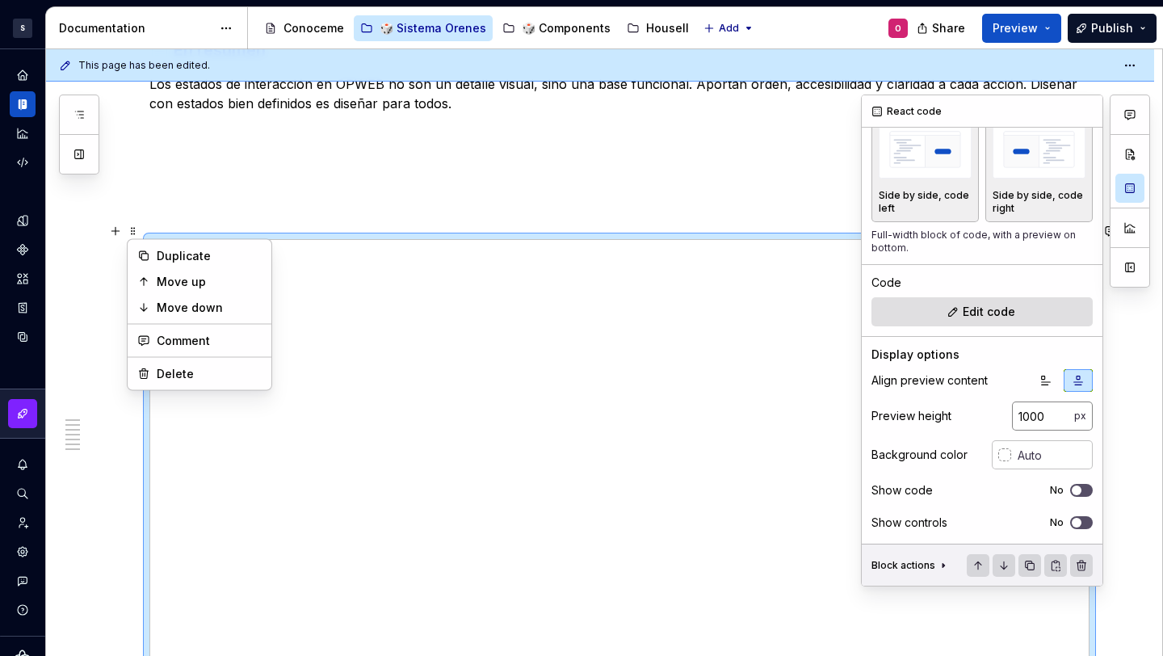
click at [1032, 425] on input "1000" at bounding box center [1043, 415] width 62 height 29
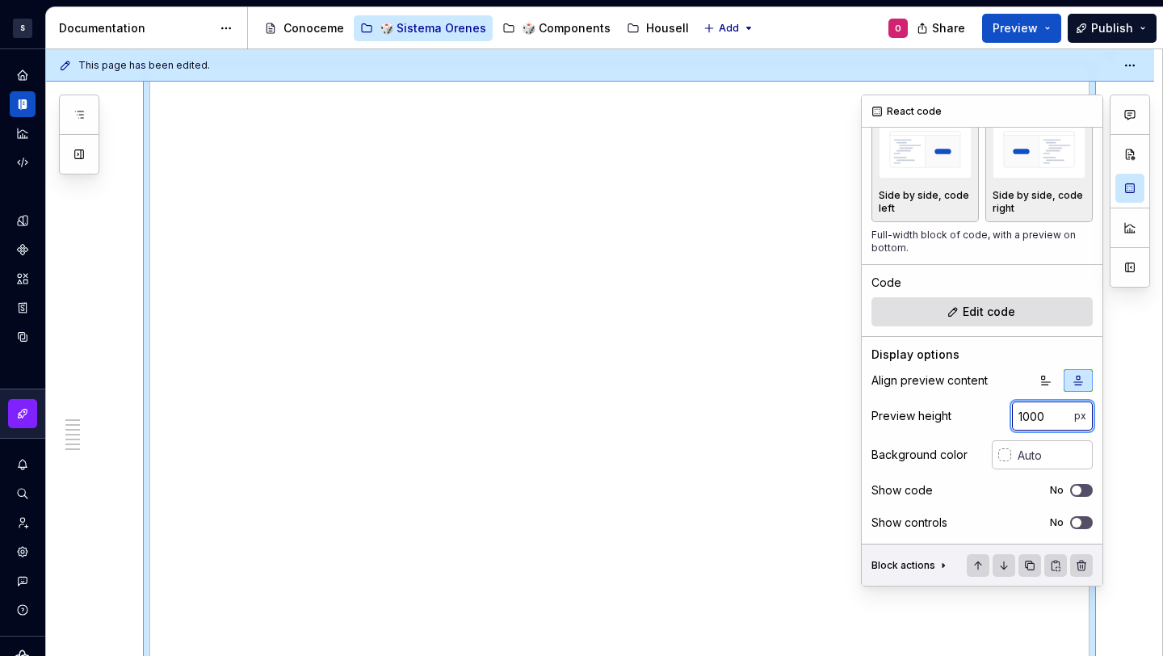
click at [1032, 425] on input "1000" at bounding box center [1043, 415] width 62 height 29
type input "0"
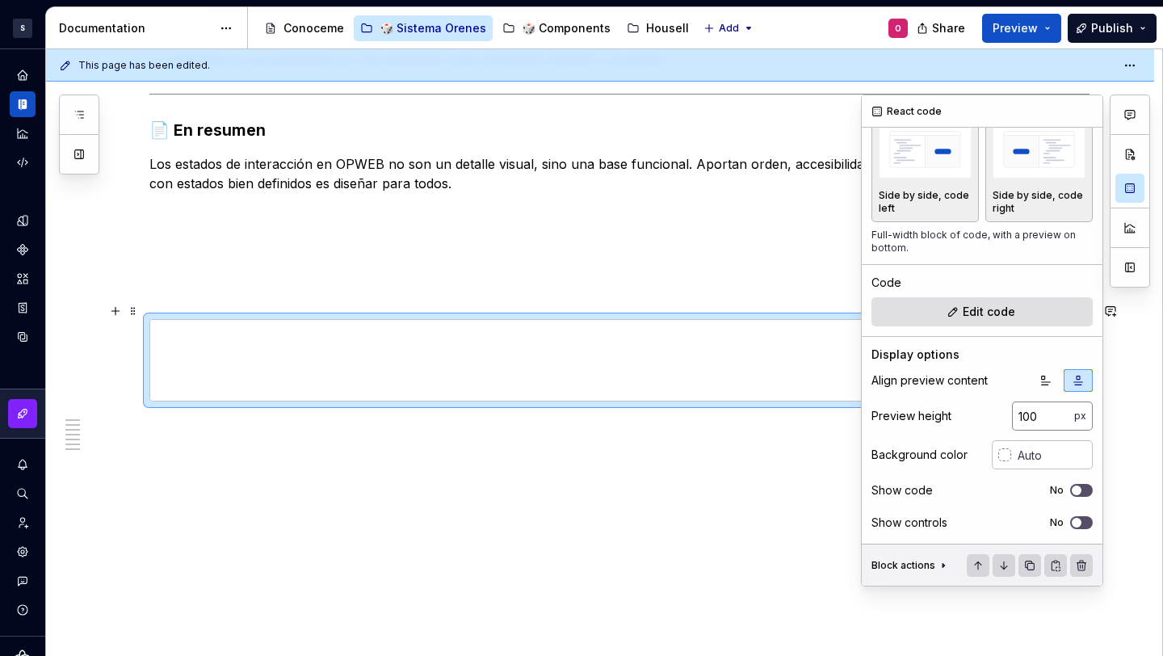
scroll to position [2487, 0]
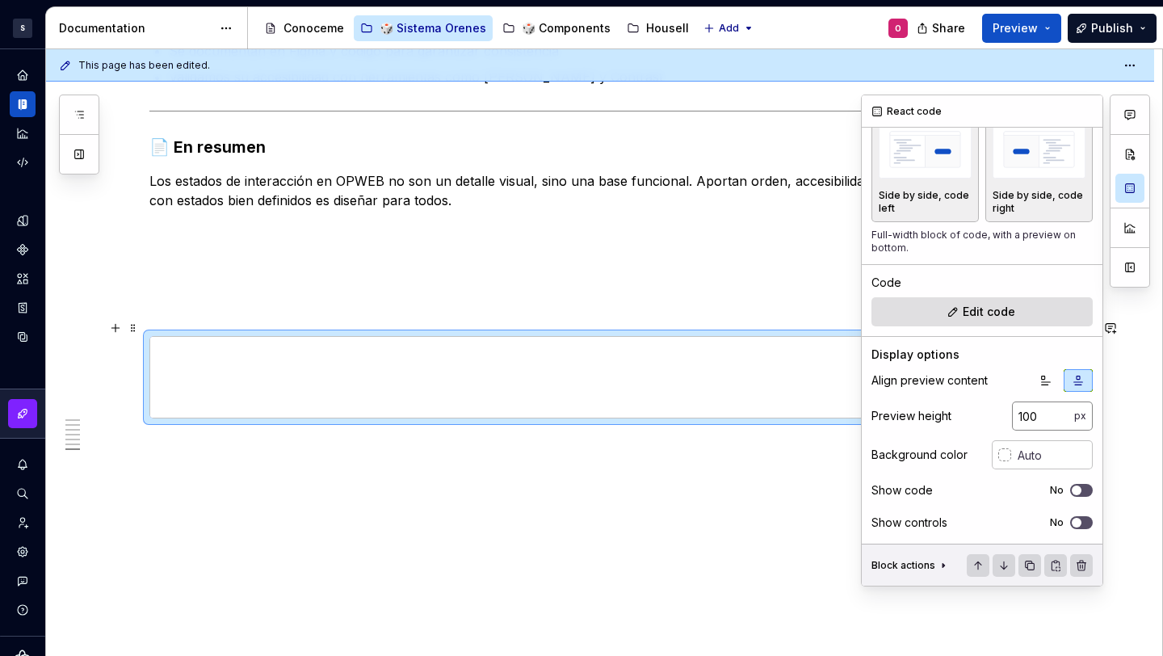
click at [1032, 425] on input "100" at bounding box center [1043, 415] width 62 height 29
type input "1"
type input "800"
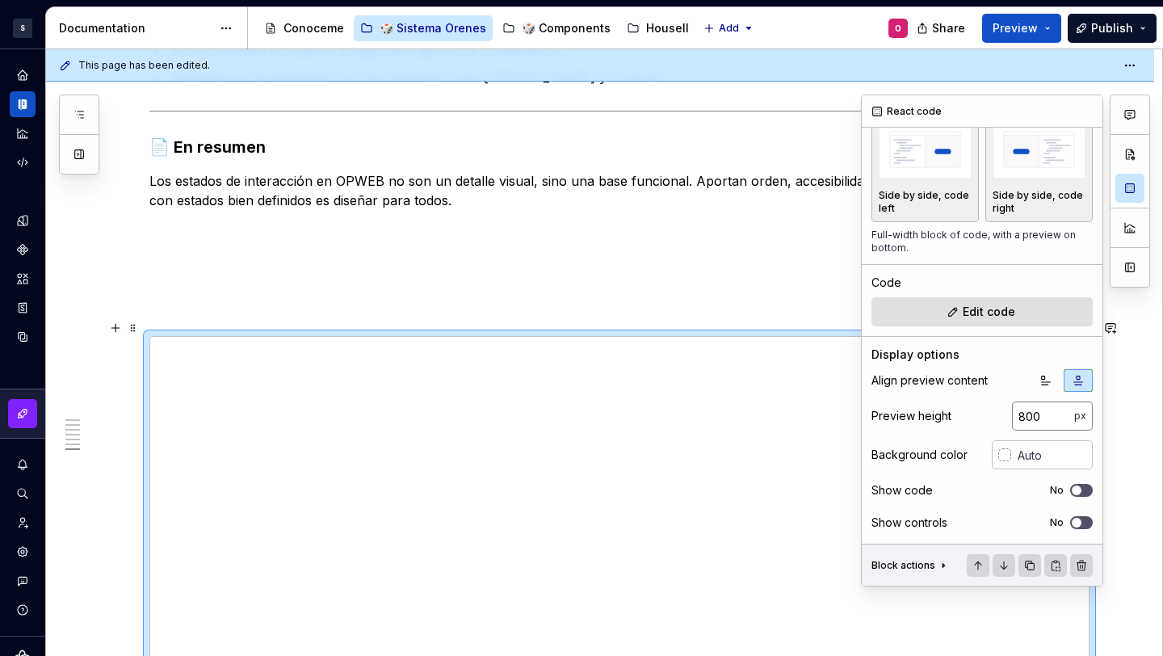
scroll to position [2758, 0]
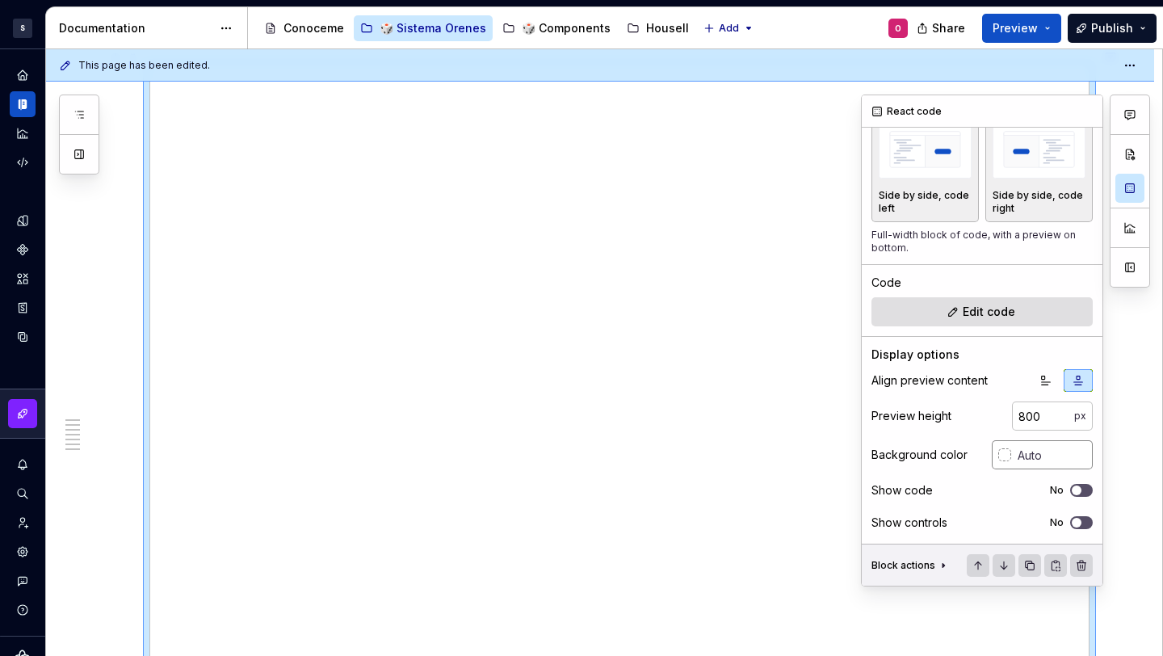
click at [1015, 464] on input "text" at bounding box center [1052, 454] width 82 height 29
click at [1070, 519] on icon "button" at bounding box center [1076, 523] width 13 height 10
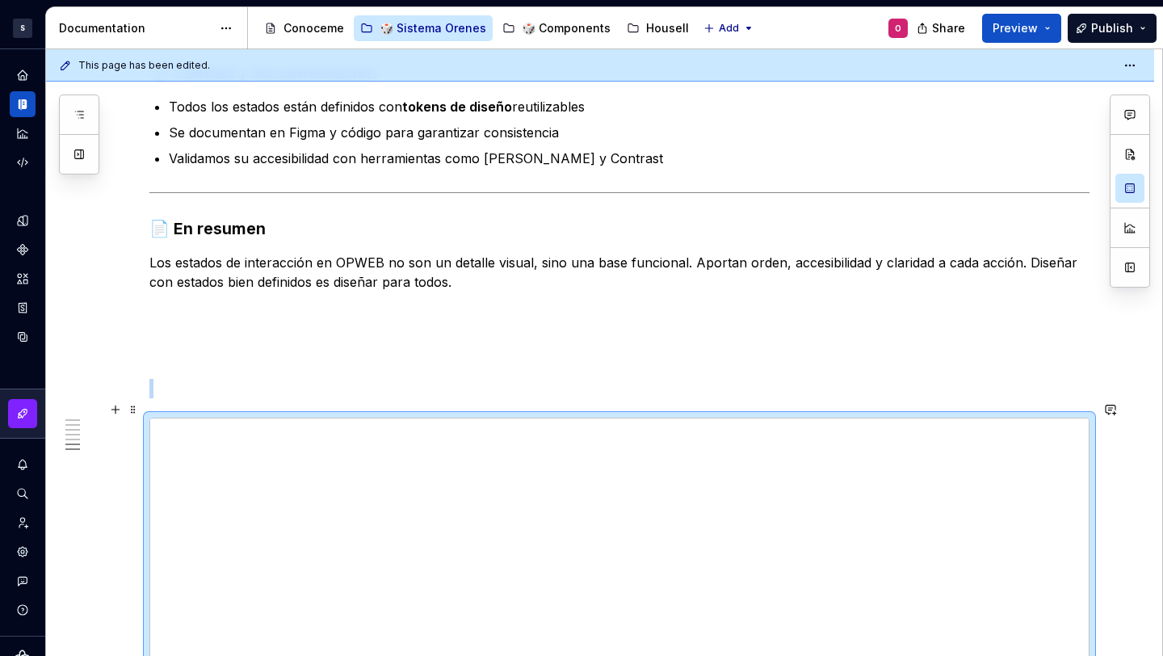
scroll to position [2596, 0]
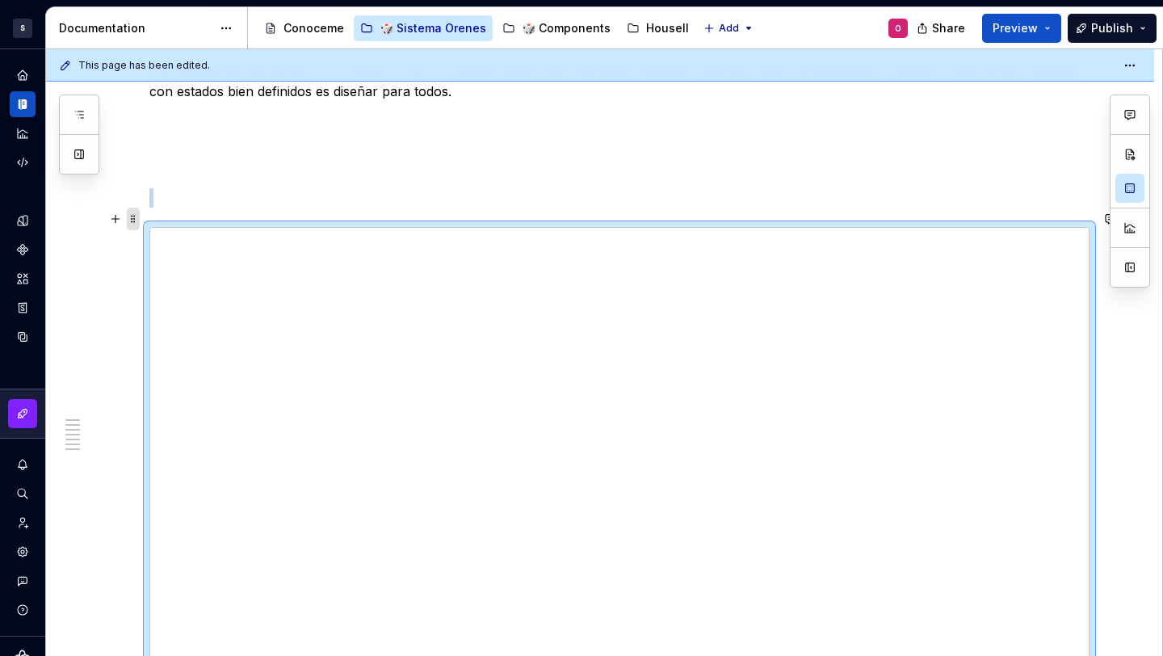
click at [130, 216] on span at bounding box center [133, 219] width 13 height 23
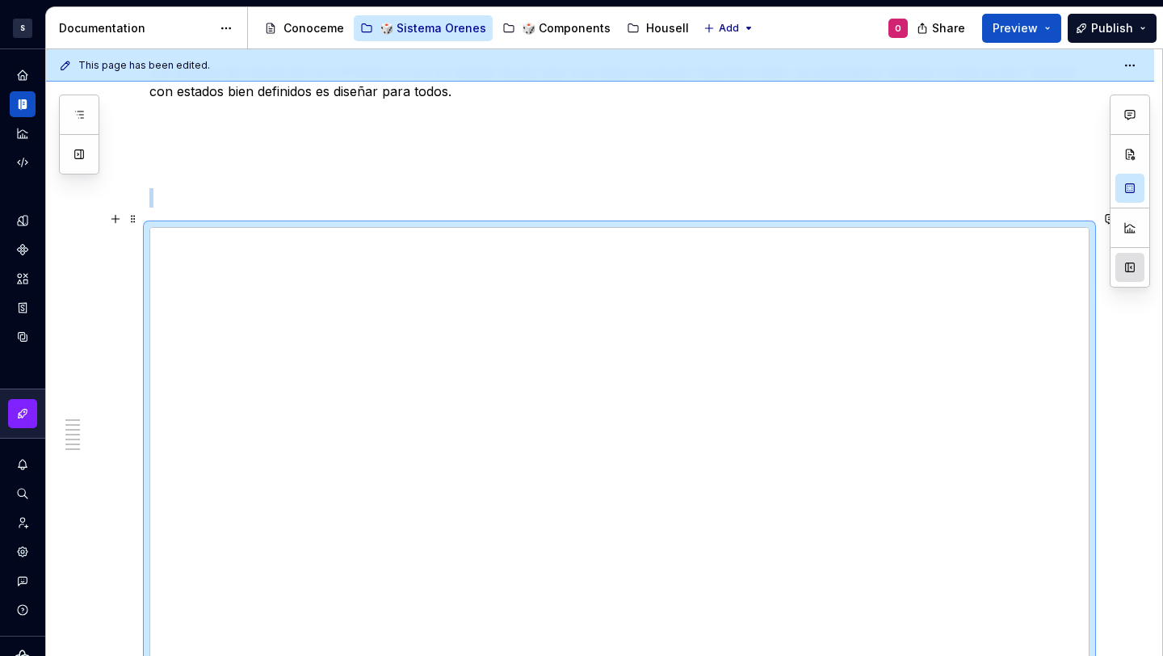
click at [1124, 264] on button "button" at bounding box center [1129, 267] width 29 height 29
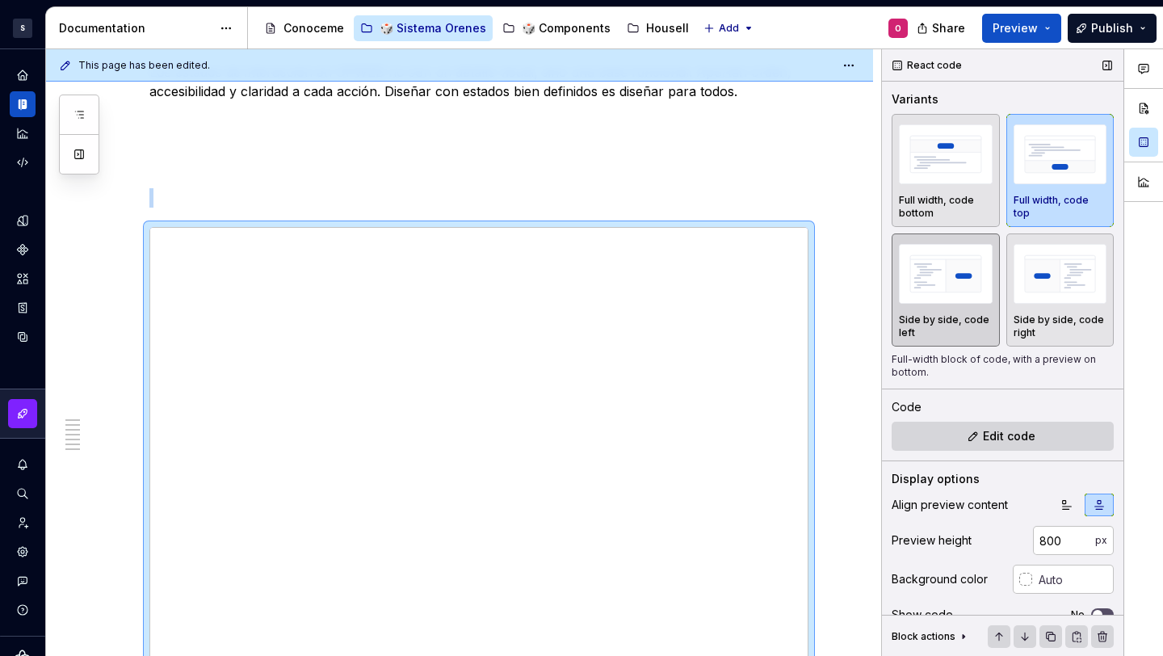
scroll to position [53, 0]
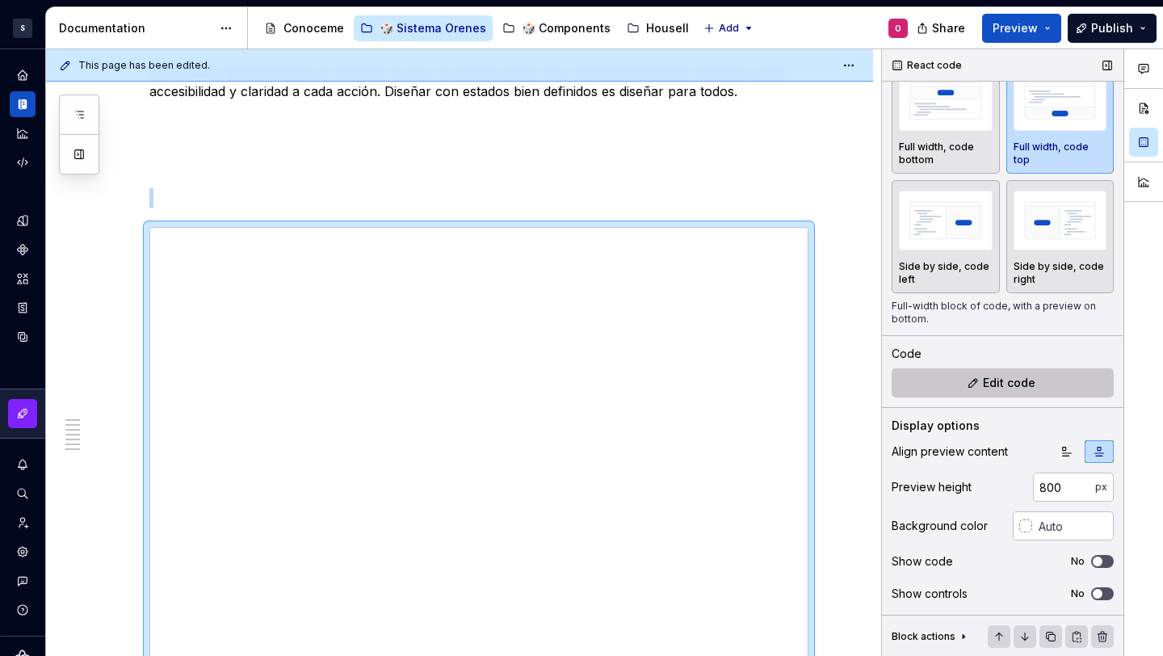
click at [1006, 372] on button "Edit code" at bounding box center [1003, 382] width 222 height 29
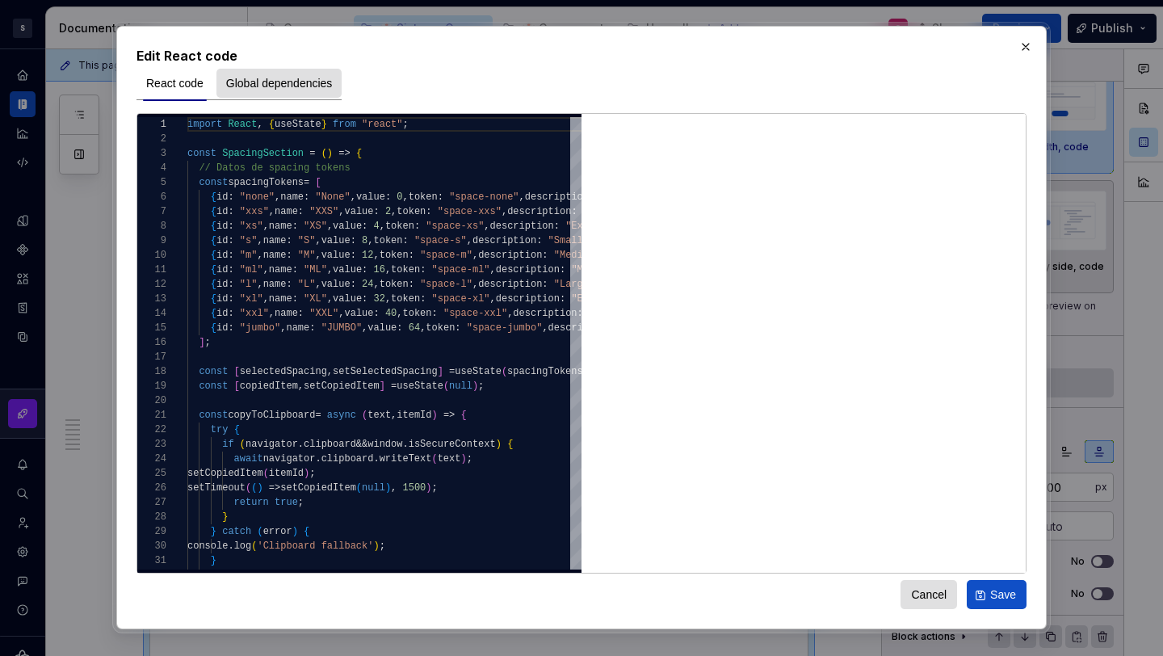
click at [333, 85] on span "Global dependencies" at bounding box center [279, 83] width 107 height 16
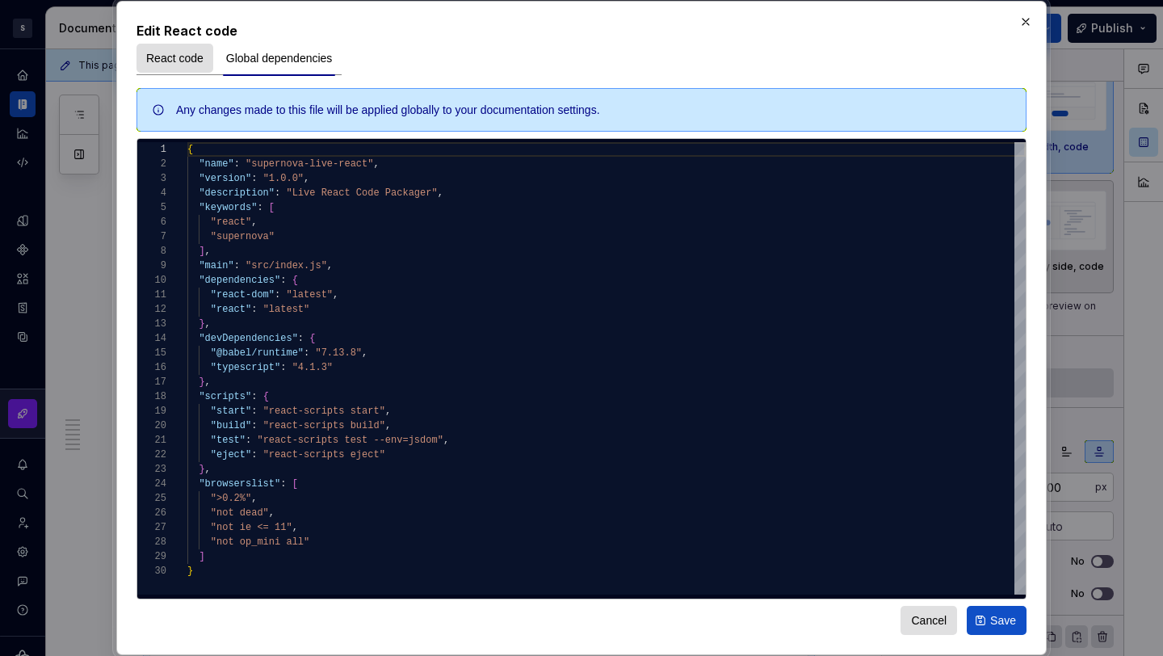
click at [177, 57] on span "React code" at bounding box center [174, 58] width 57 height 16
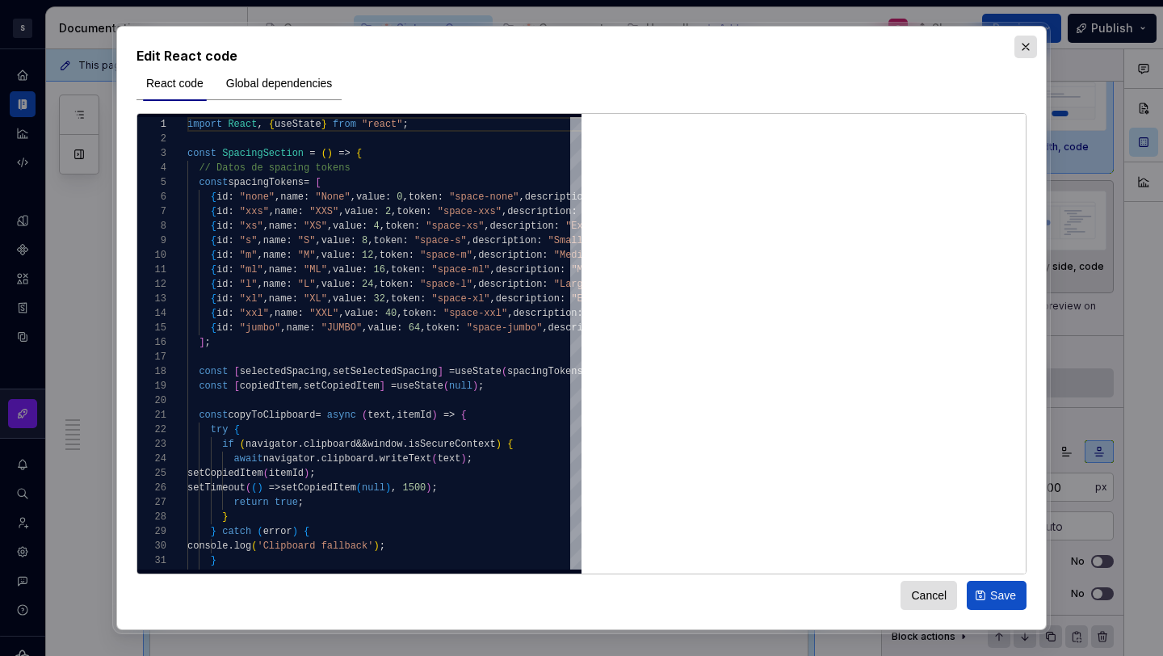
click at [1025, 47] on button "button" at bounding box center [1025, 47] width 23 height 23
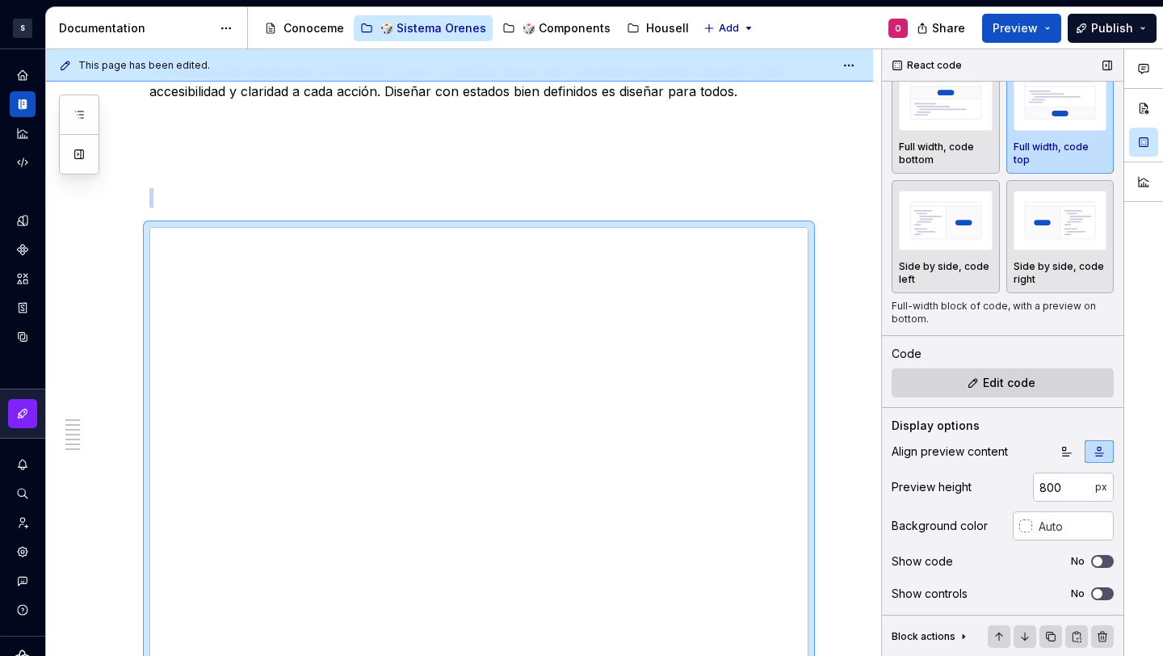
scroll to position [0, 0]
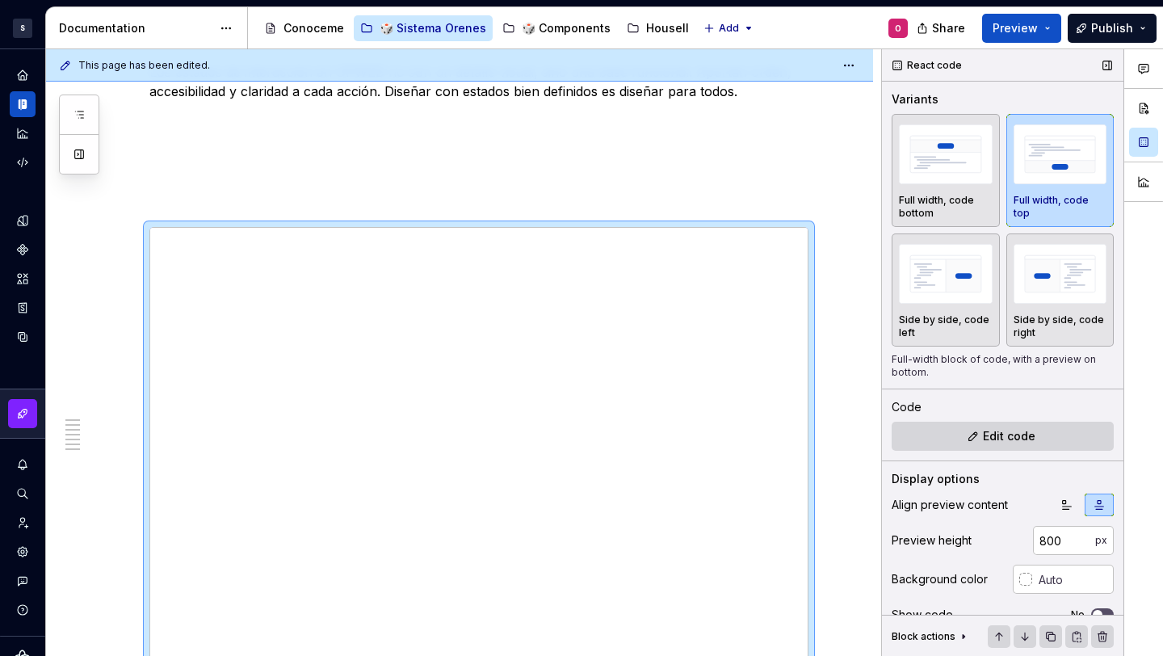
click at [924, 107] on div "Variants" at bounding box center [915, 99] width 47 height 16
click at [926, 101] on div "Variants" at bounding box center [915, 99] width 47 height 16
click at [354, 159] on p at bounding box center [478, 168] width 659 height 19
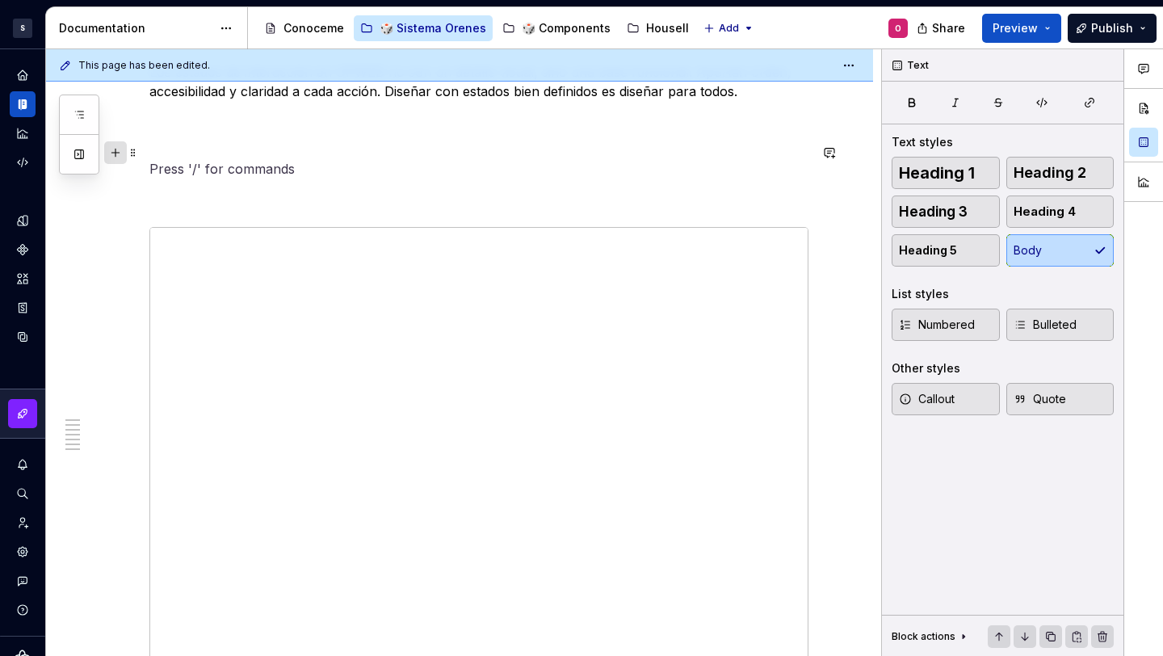
click at [115, 154] on button "button" at bounding box center [115, 152] width 23 height 23
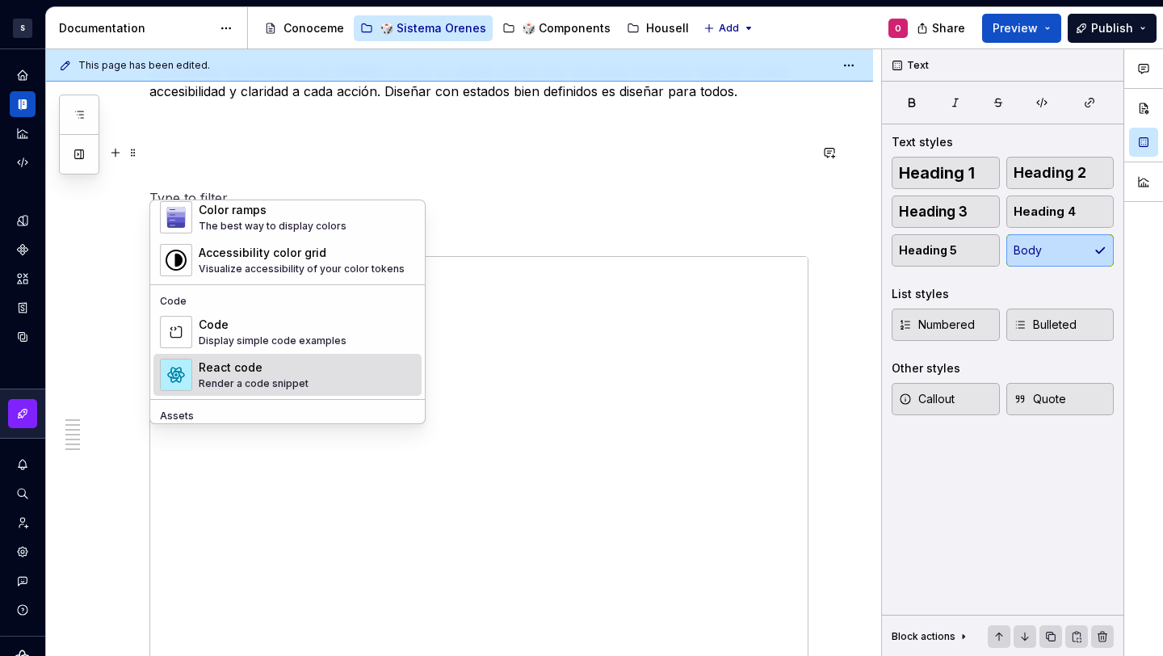
scroll to position [1256, 0]
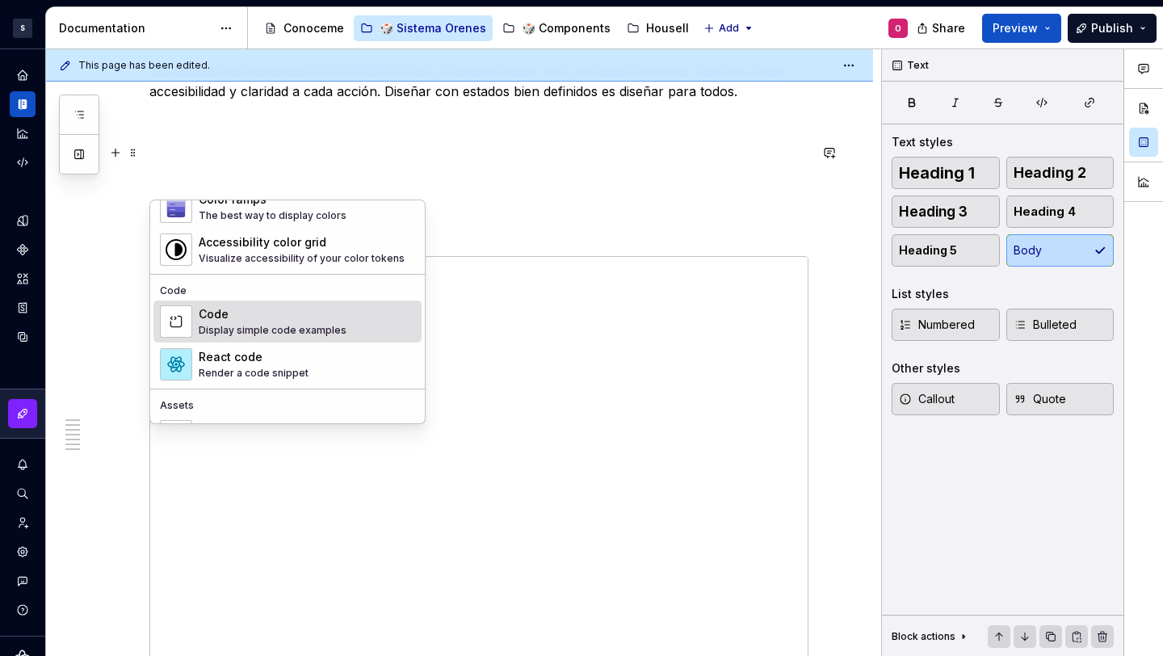
click at [250, 330] on div "Display simple code examples" at bounding box center [273, 330] width 148 height 13
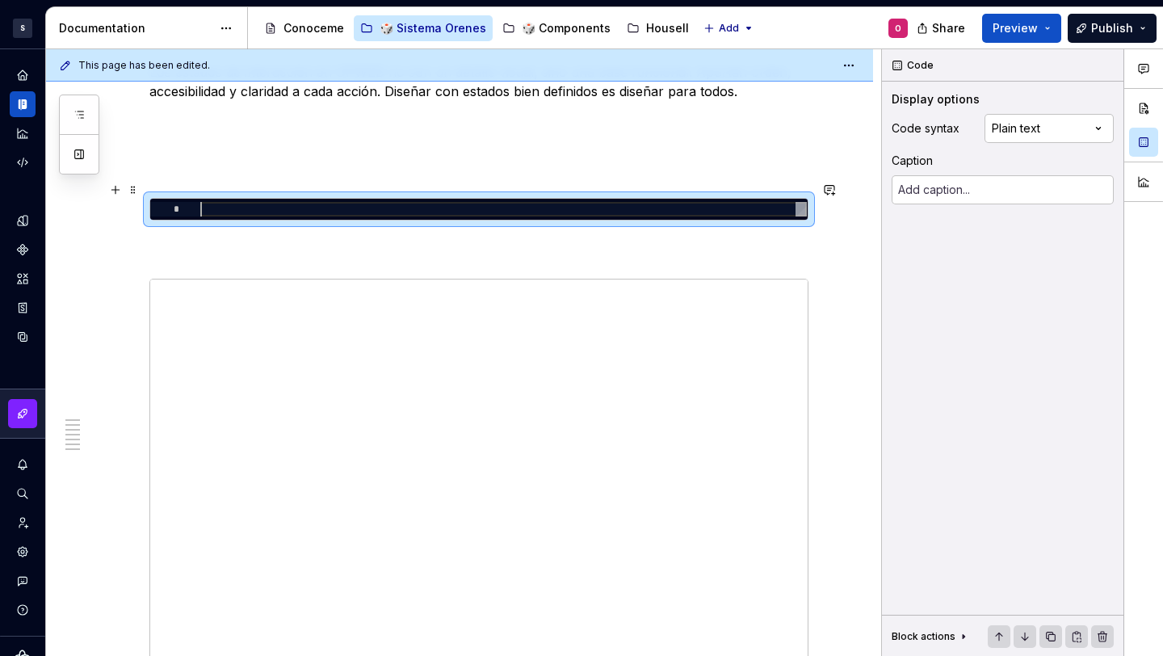
click at [435, 202] on div at bounding box center [503, 209] width 607 height 15
type textarea "*"
type textarea "**********"
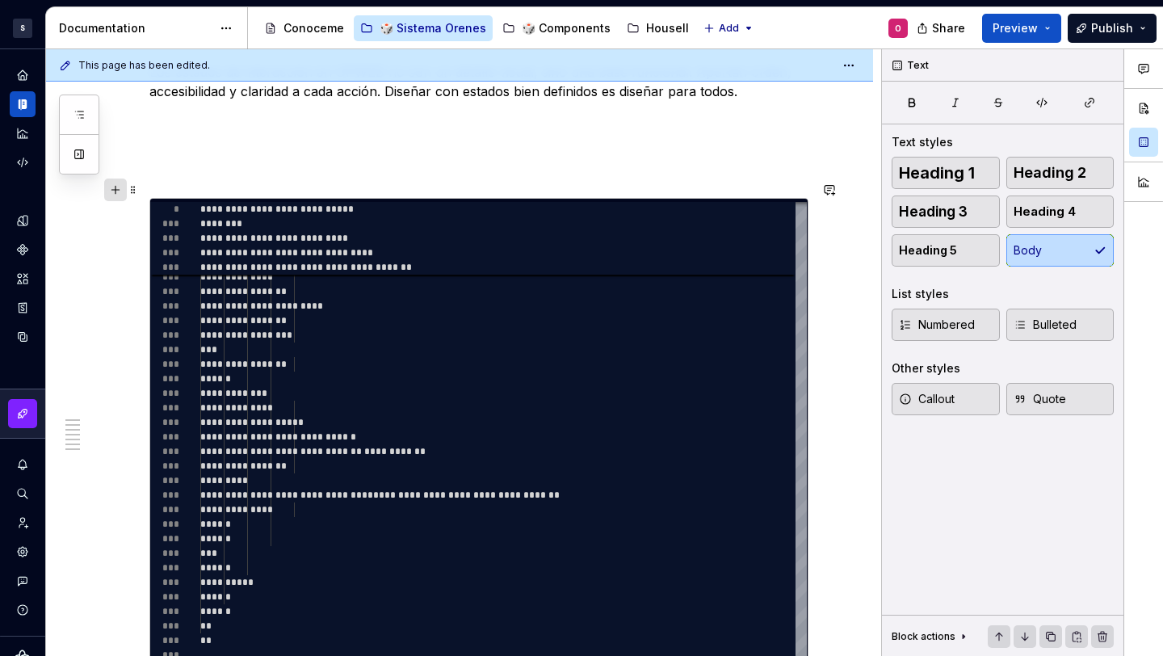
click at [124, 183] on button "button" at bounding box center [115, 190] width 23 height 23
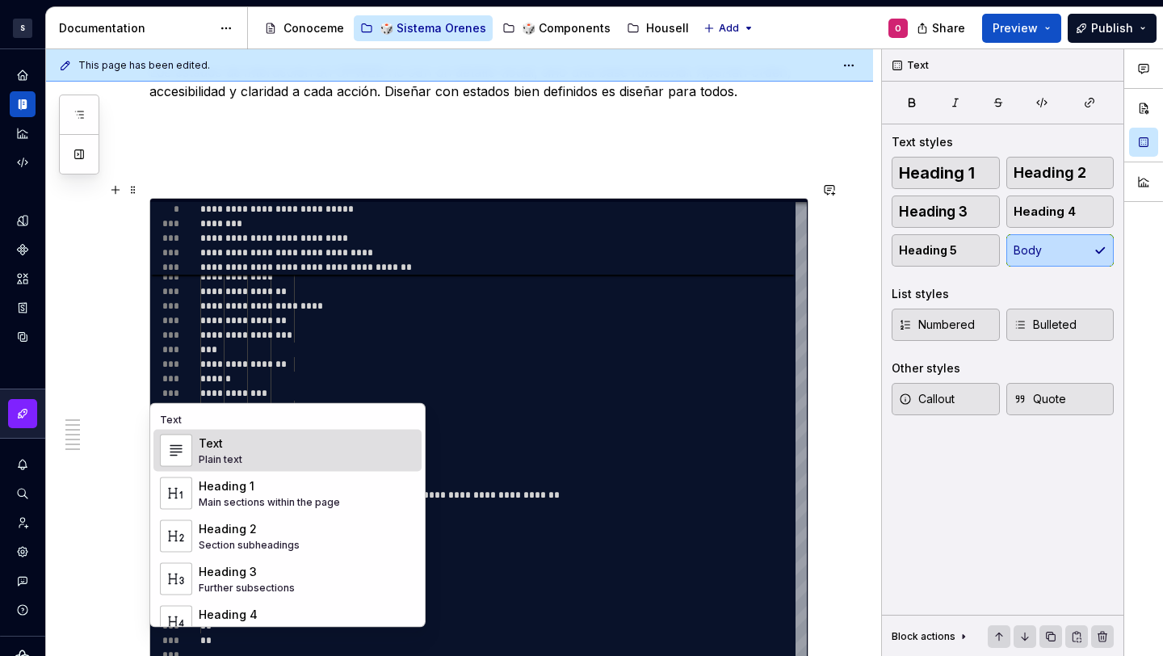
scroll to position [2709, 0]
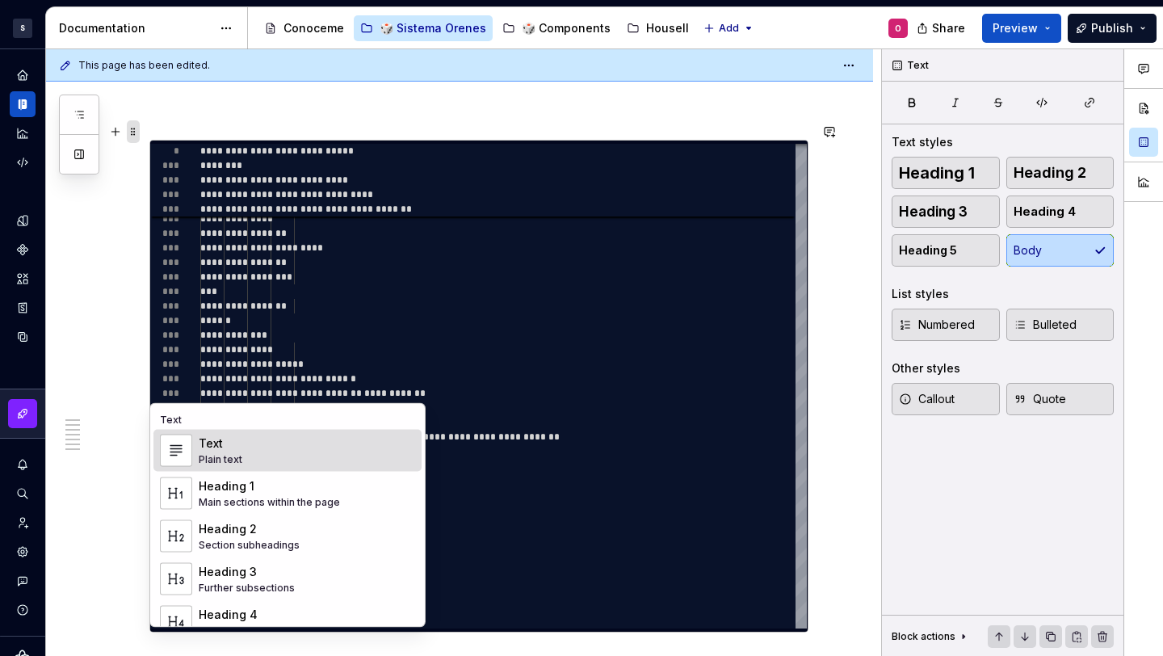
click at [132, 125] on span at bounding box center [133, 131] width 13 height 23
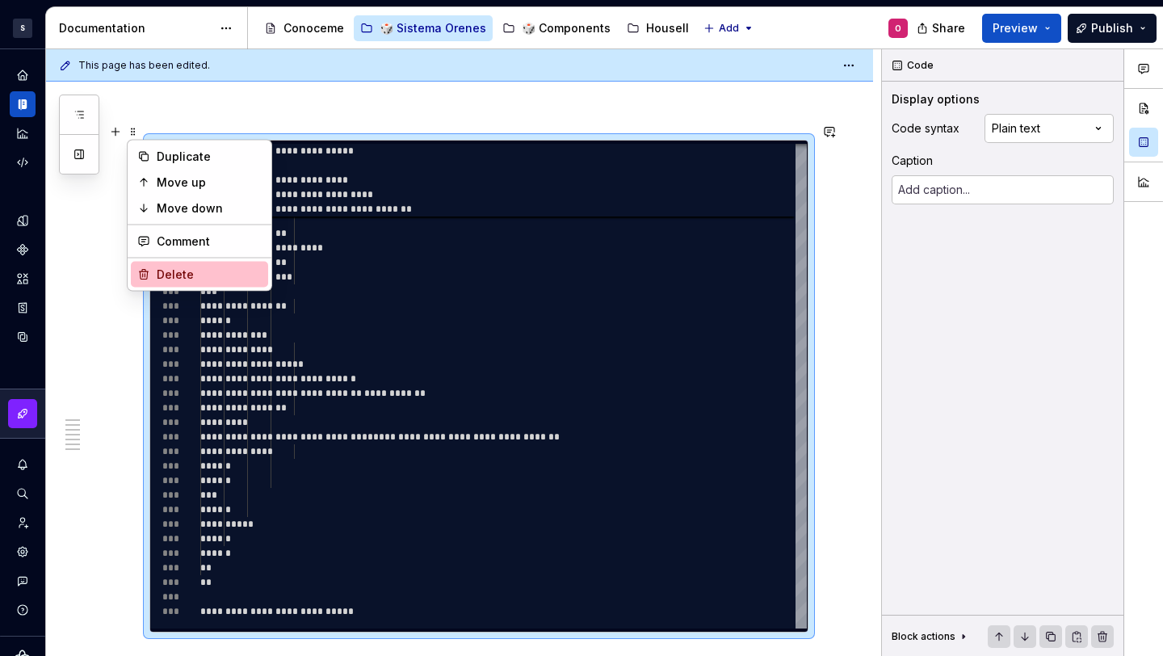
click at [211, 267] on div "Delete" at bounding box center [209, 275] width 105 height 16
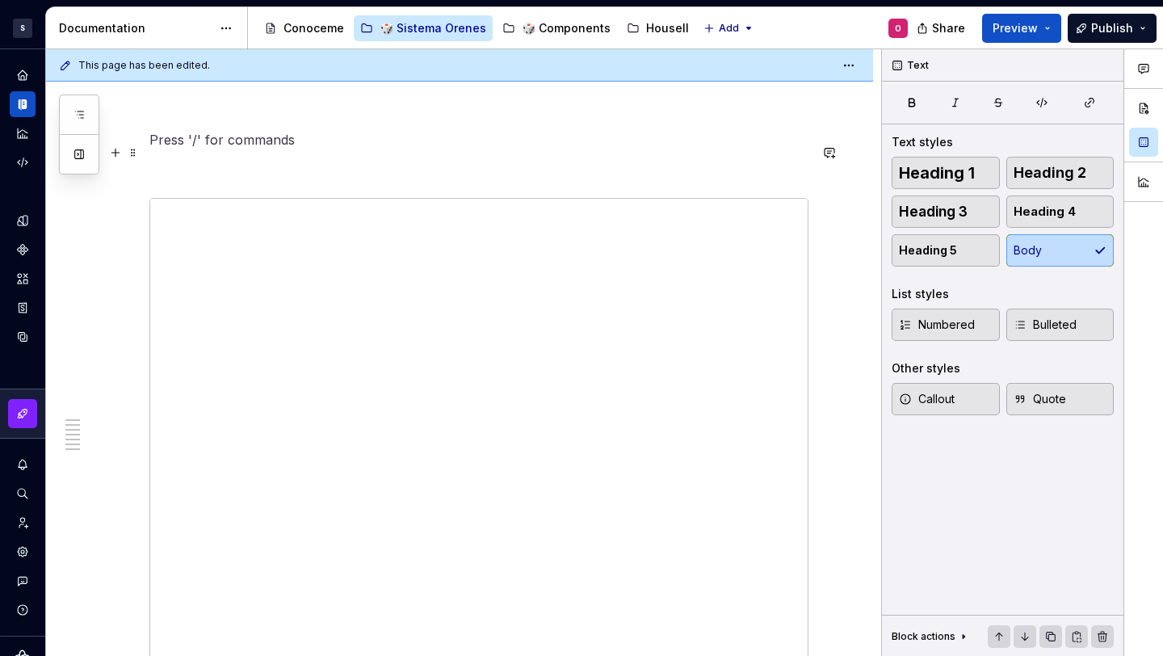
click at [271, 159] on p at bounding box center [478, 168] width 659 height 19
click at [121, 149] on button "button" at bounding box center [115, 152] width 23 height 23
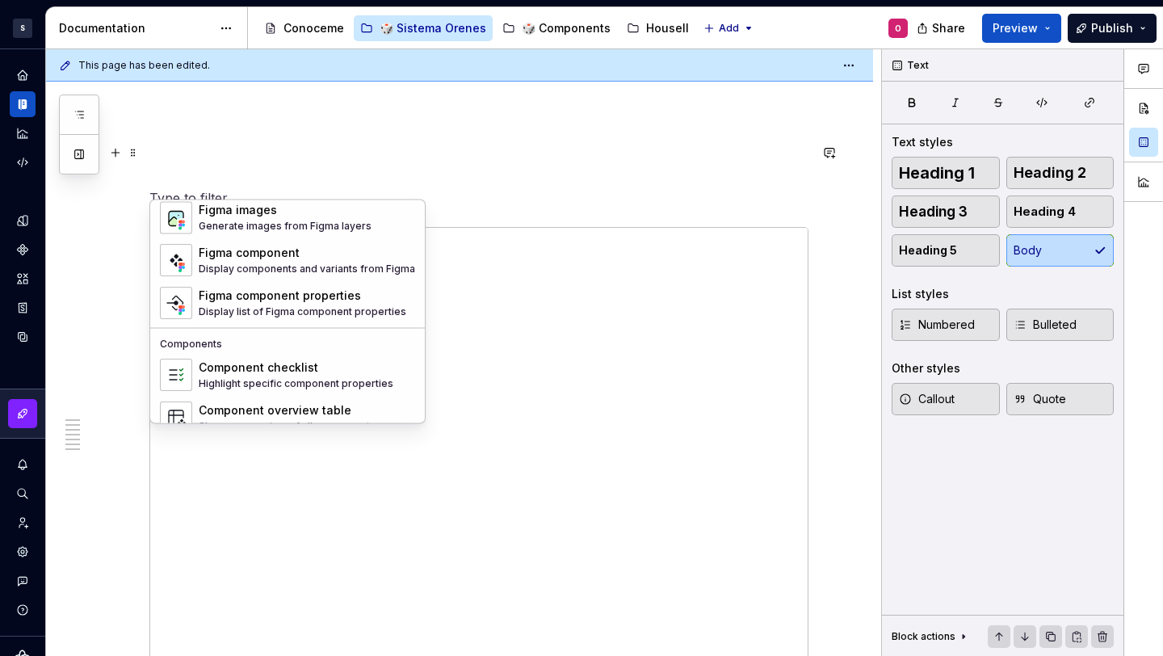
scroll to position [1608, 0]
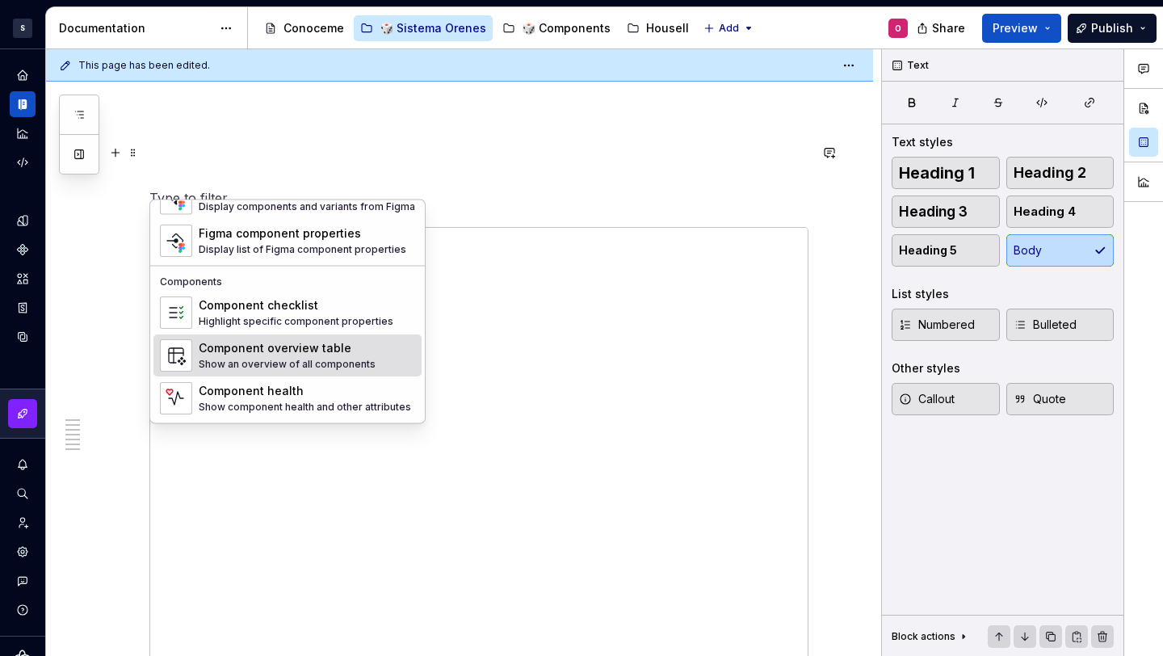
click at [465, 159] on p at bounding box center [478, 168] width 659 height 19
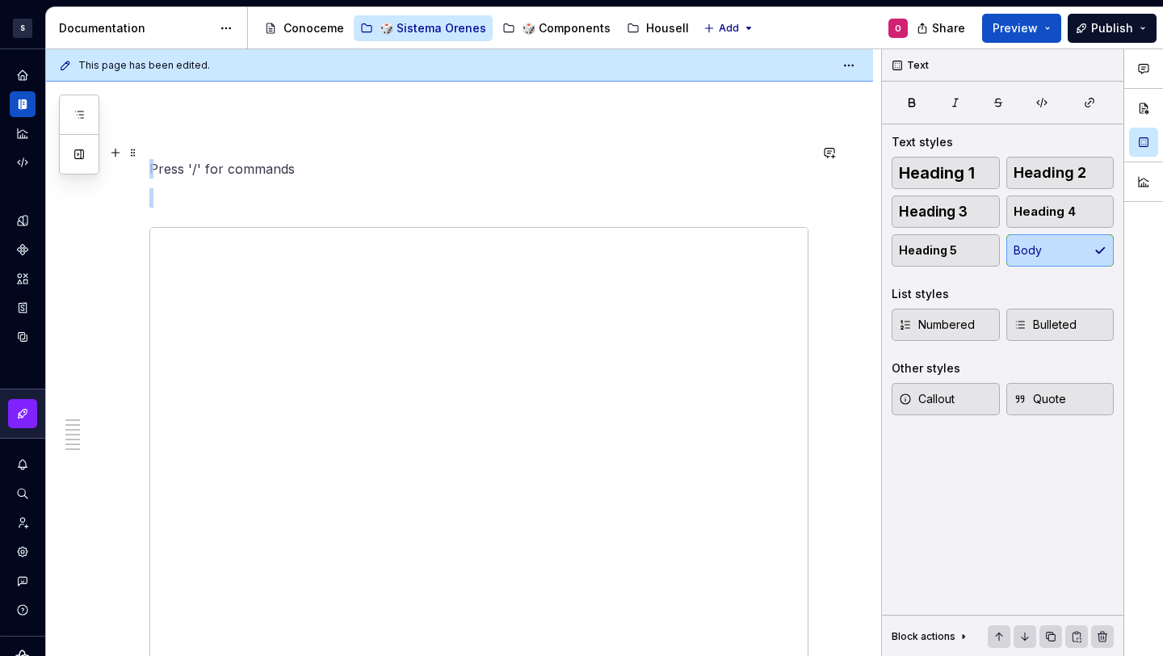
click at [465, 159] on p at bounding box center [478, 168] width 659 height 19
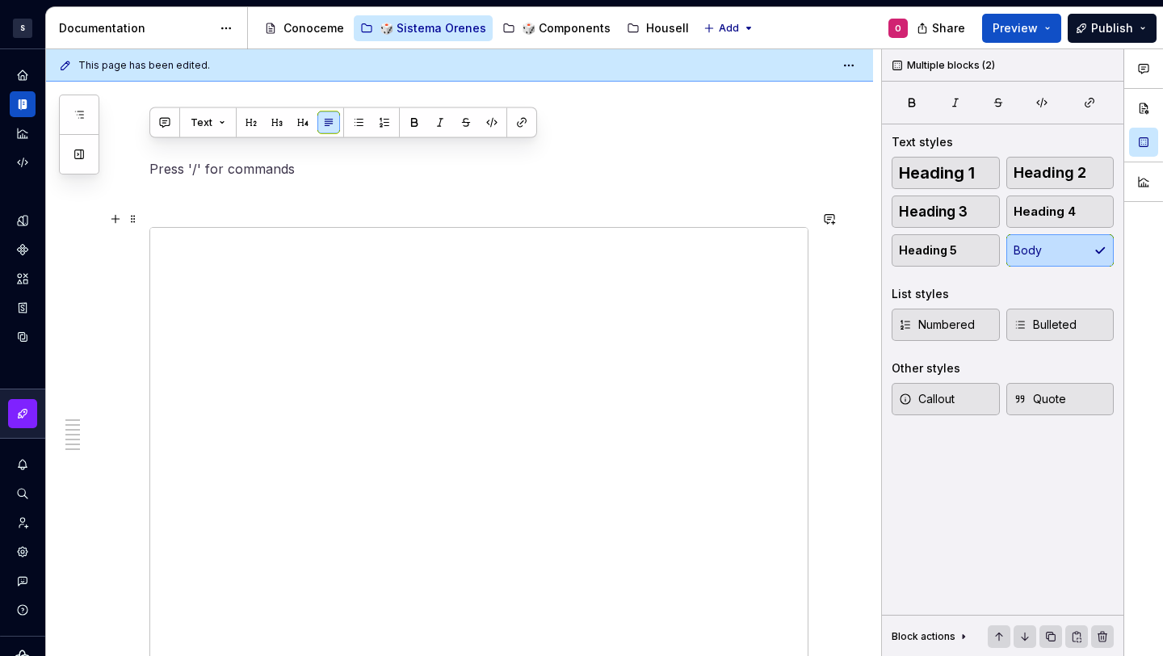
click at [246, 227] on div at bounding box center [478, 551] width 659 height 648
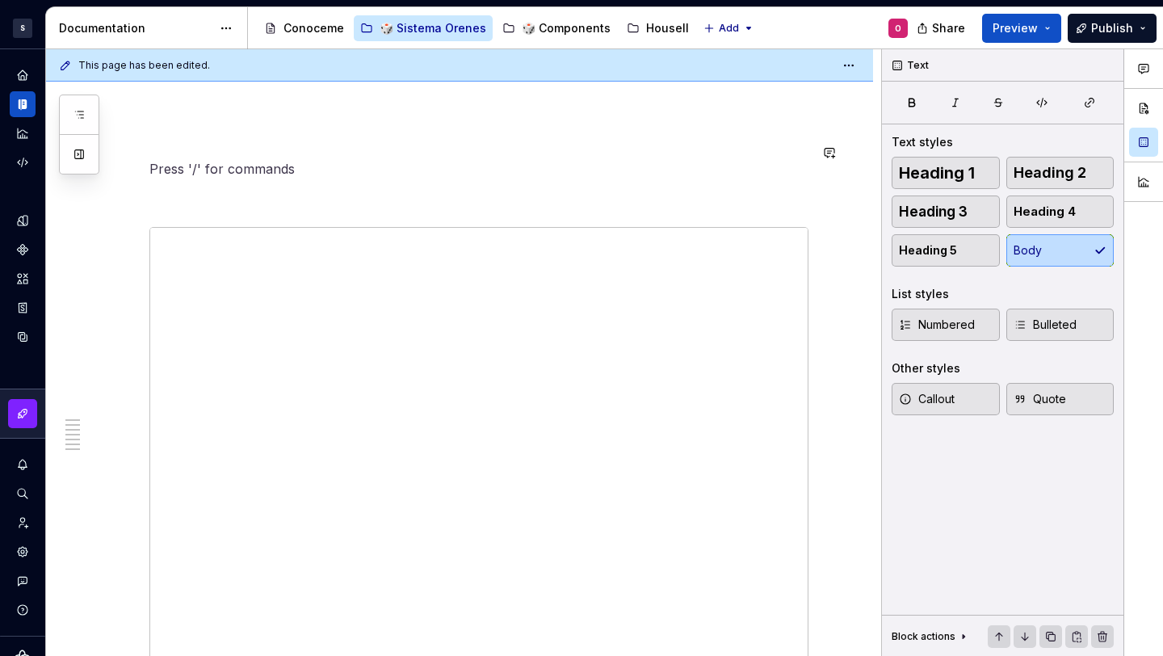
click at [700, 227] on div at bounding box center [478, 551] width 659 height 648
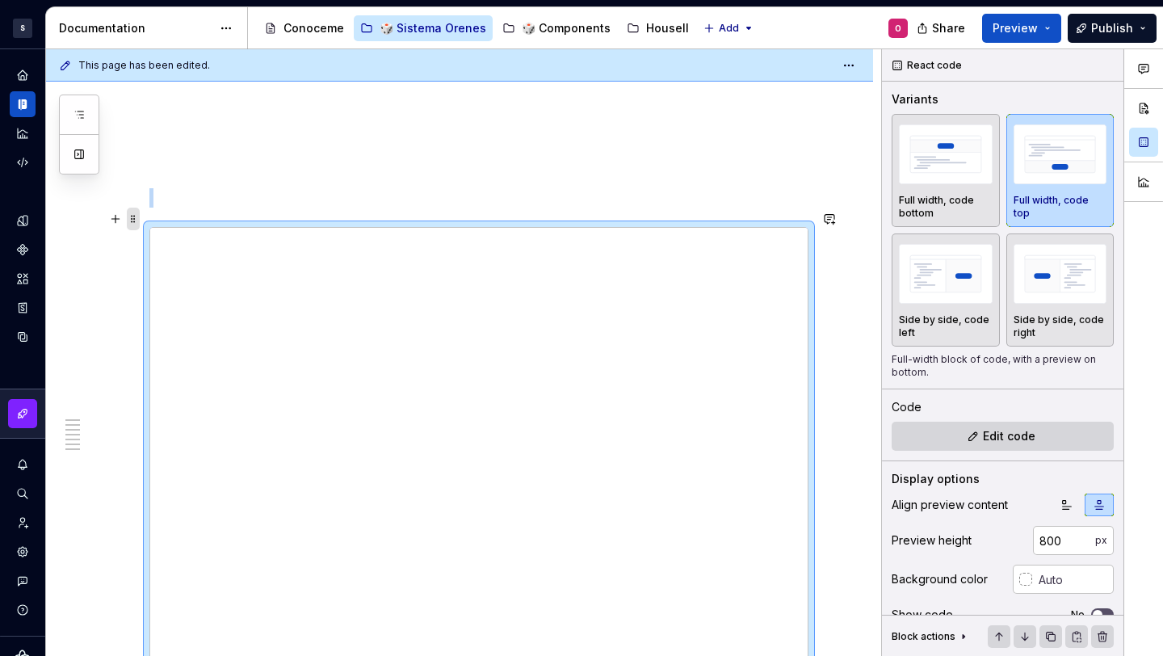
click at [135, 212] on span at bounding box center [133, 219] width 13 height 23
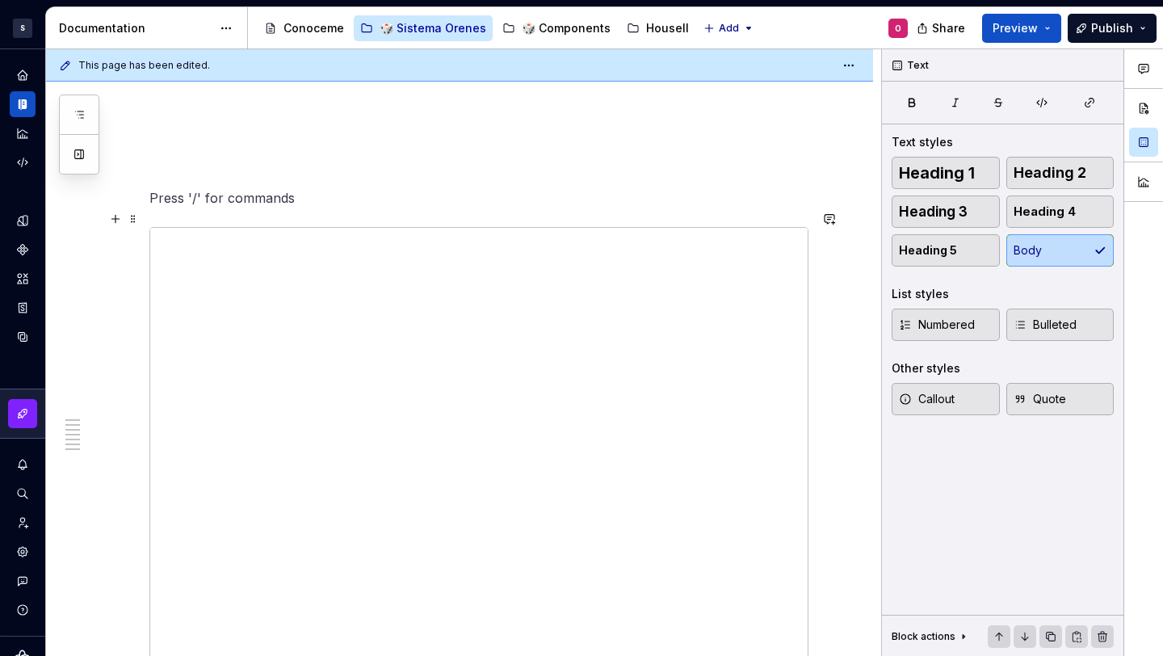
click at [582, 199] on p at bounding box center [478, 208] width 659 height 19
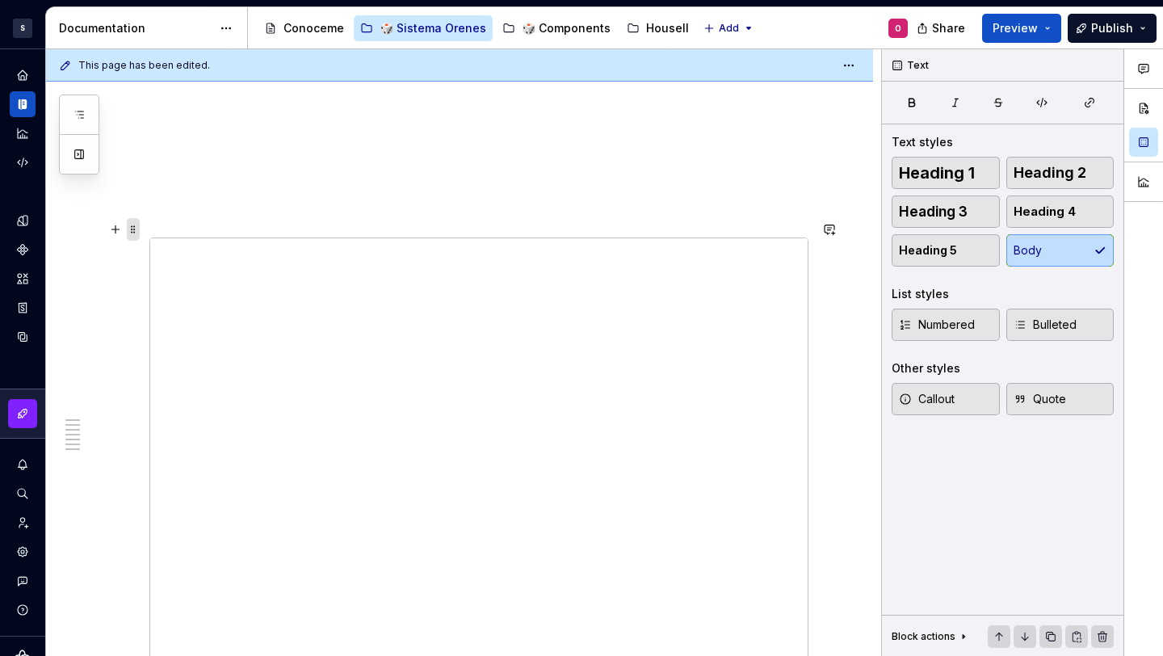
click at [131, 229] on span at bounding box center [133, 229] width 13 height 23
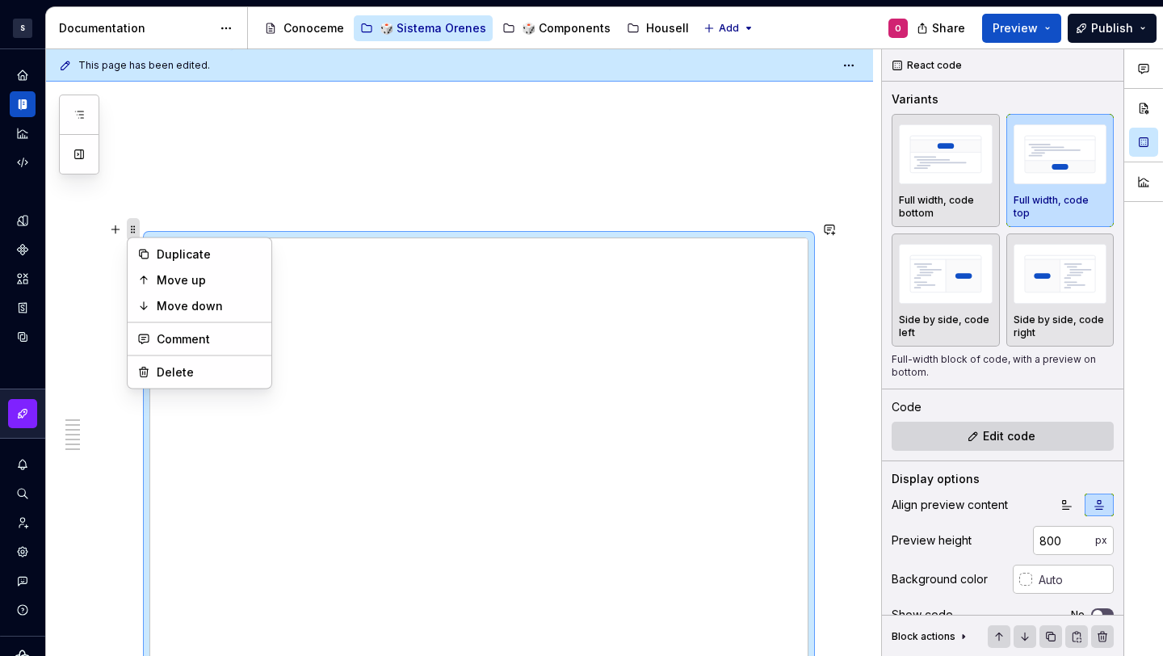
type textarea "*"
click at [1003, 439] on span "Edit code" at bounding box center [1009, 436] width 53 height 16
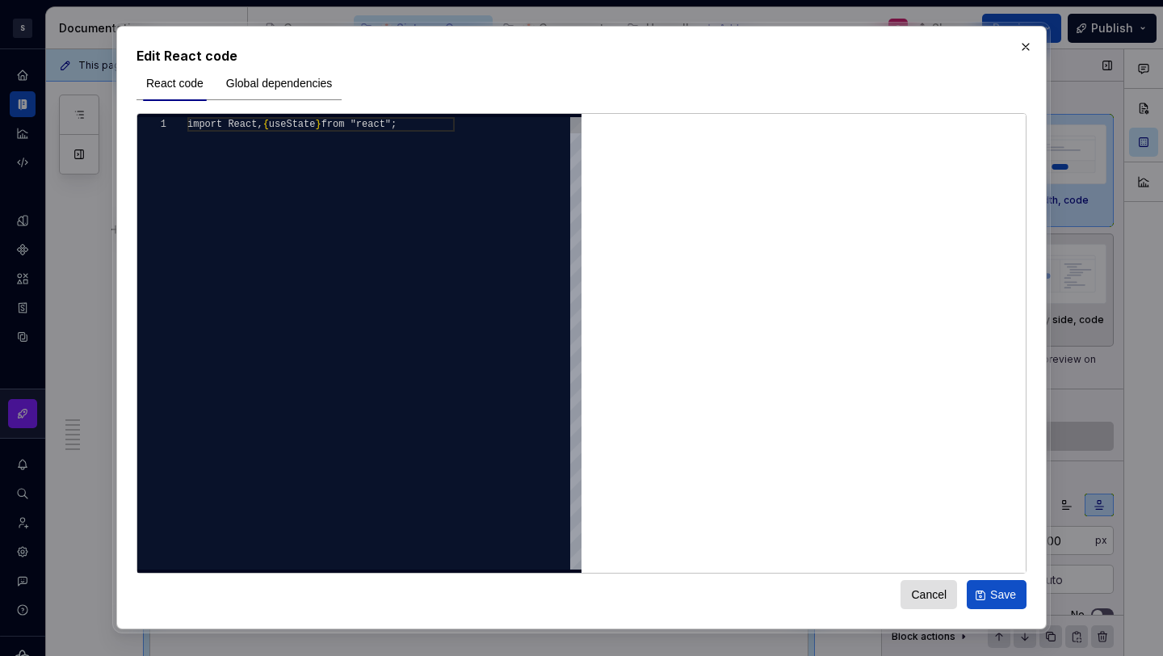
scroll to position [2871, 0]
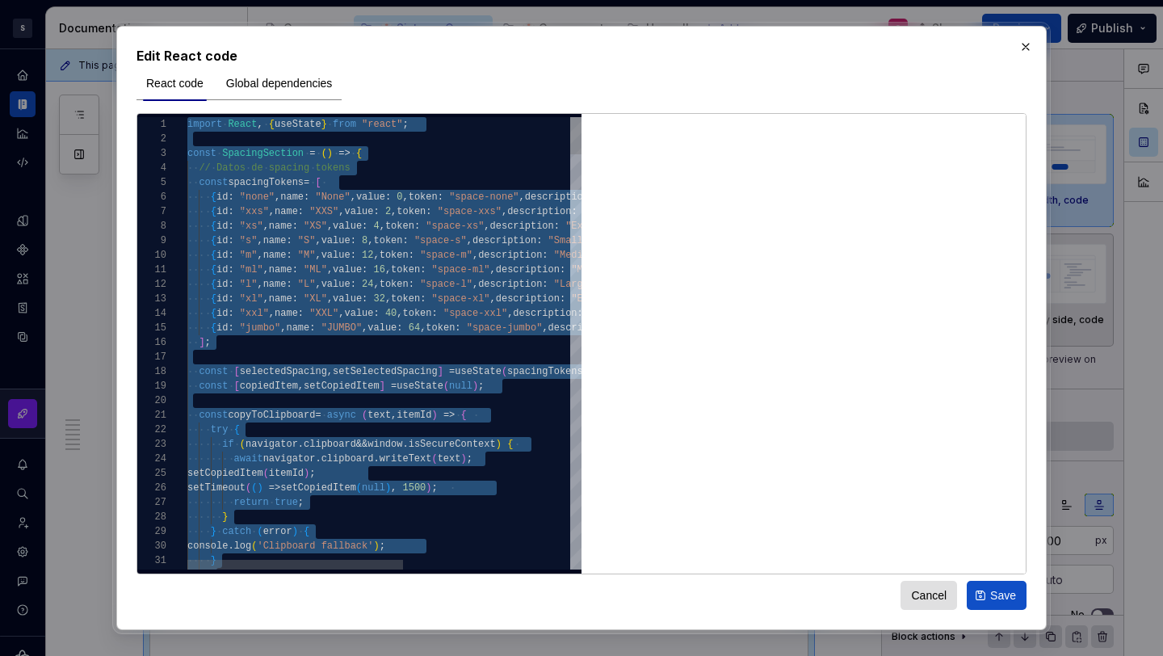
scroll to position [15, 174]
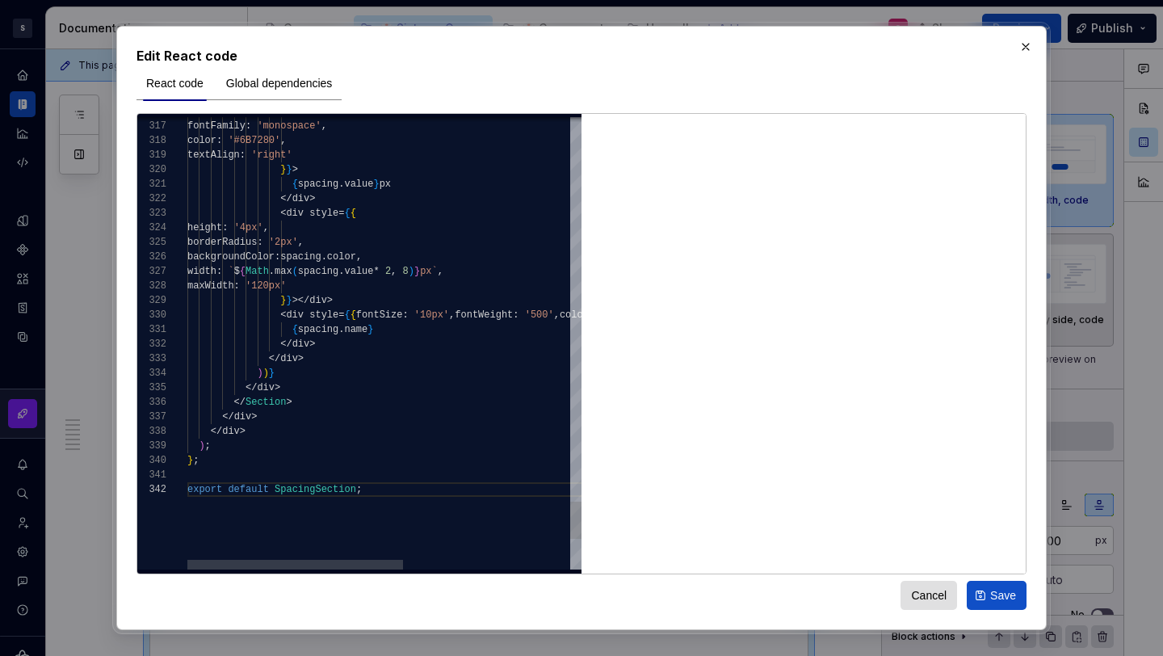
type textarea "**********"
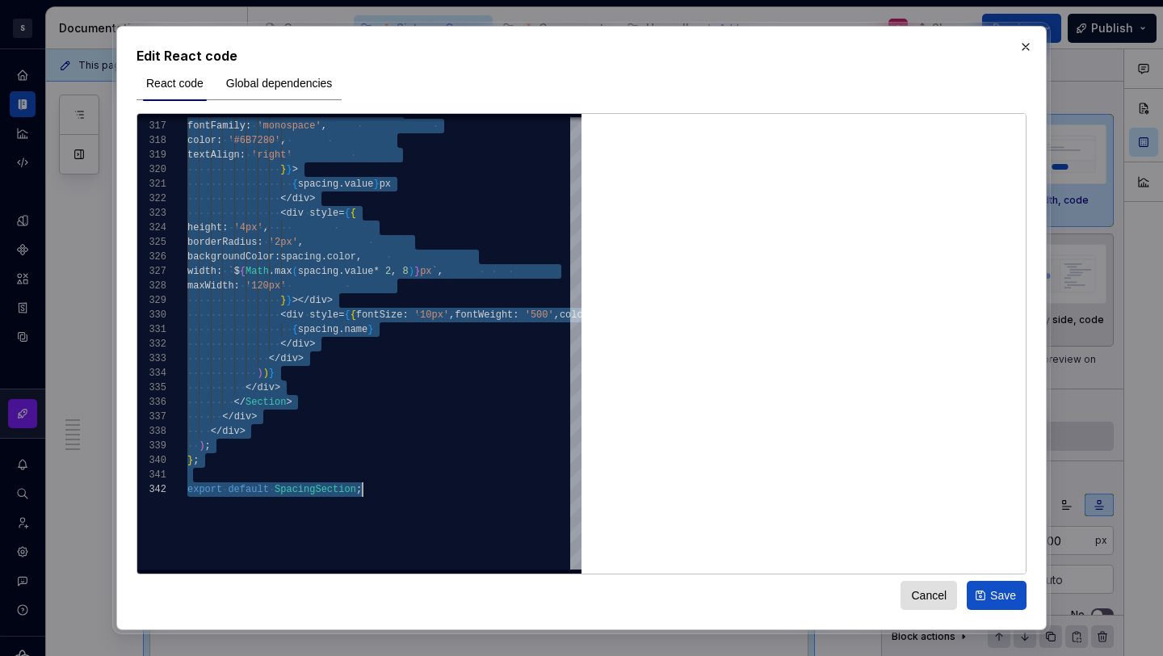
scroll to position [0, 0]
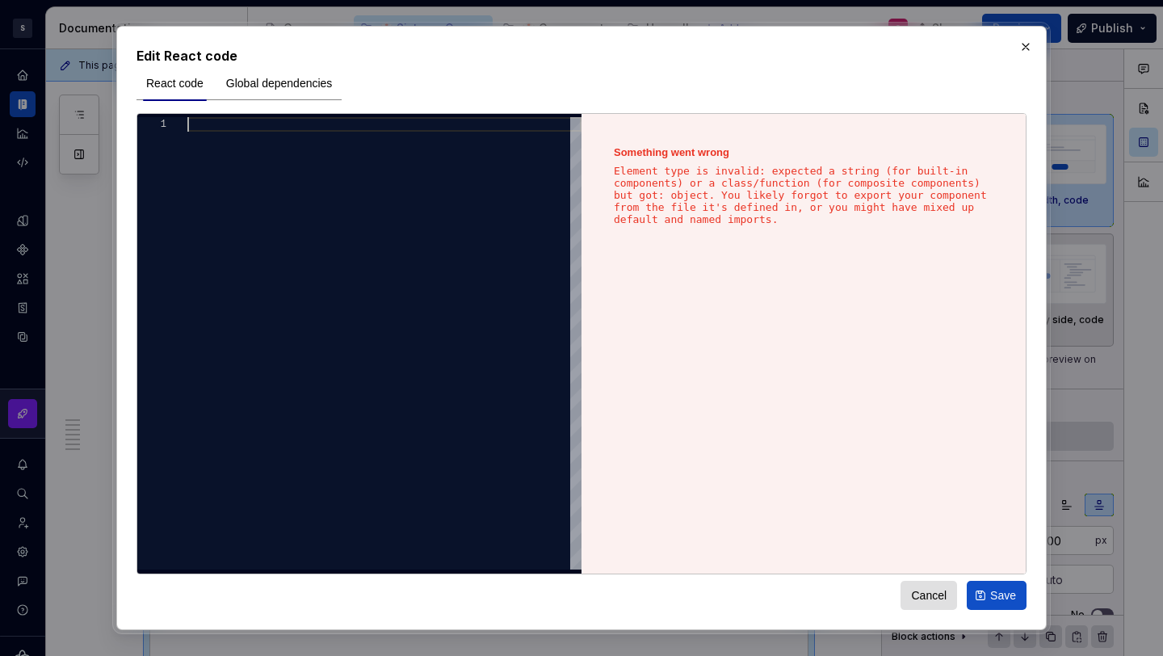
type textarea "**********"
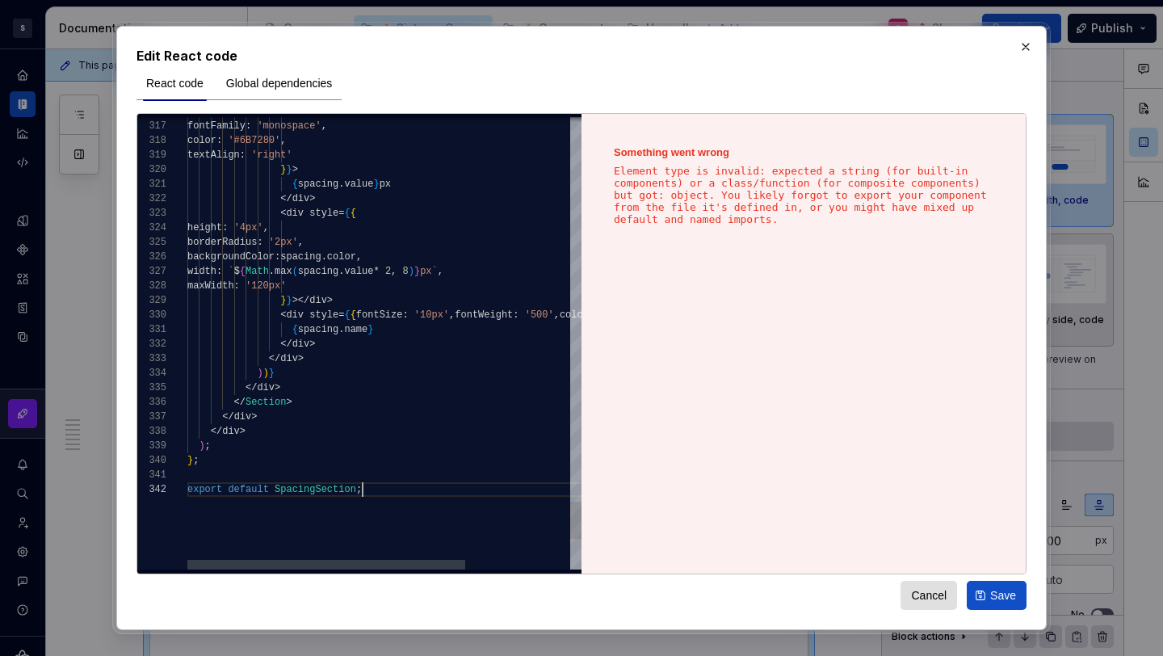
scroll to position [15, 174]
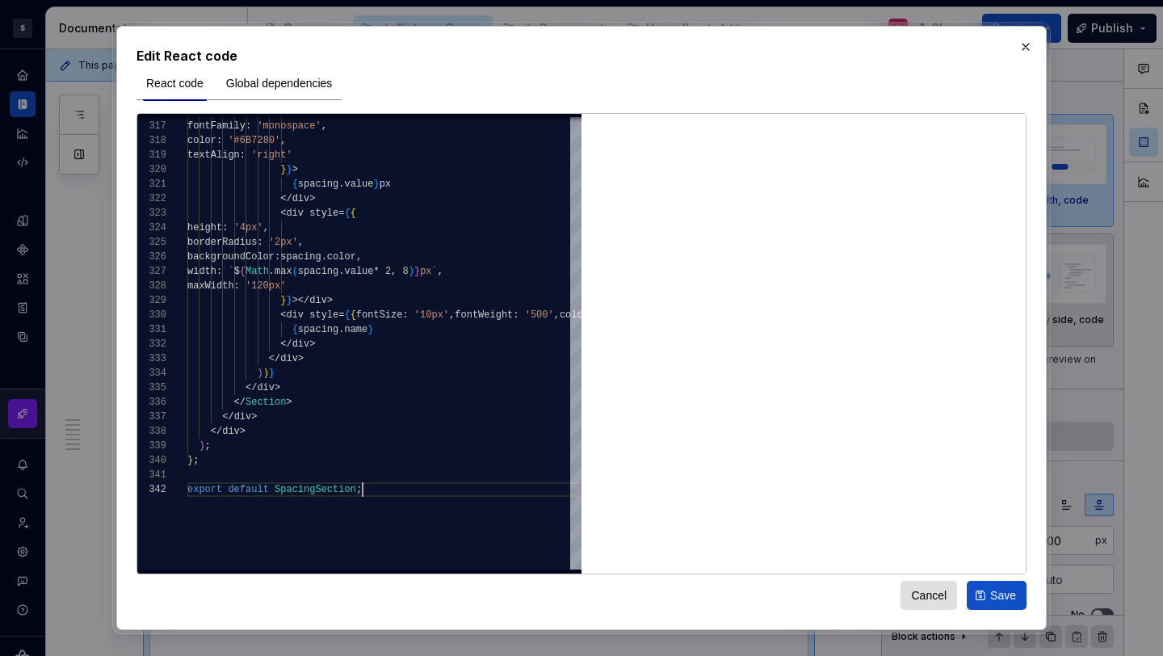
click at [1003, 607] on button "Save" at bounding box center [997, 595] width 60 height 29
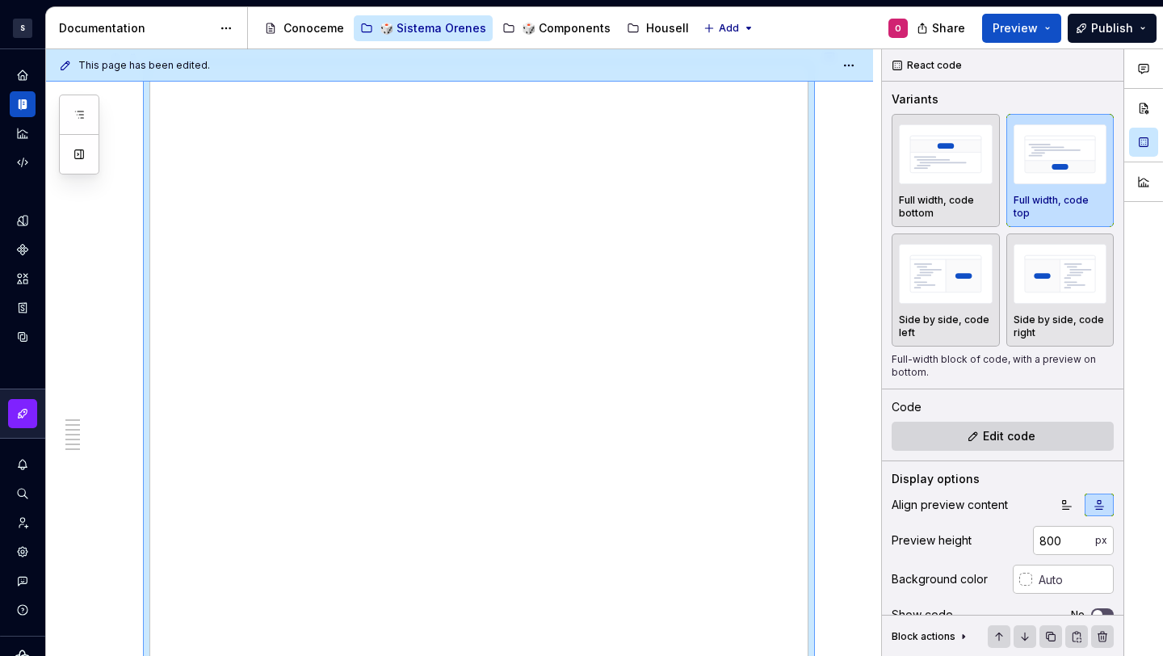
type textarea "*"
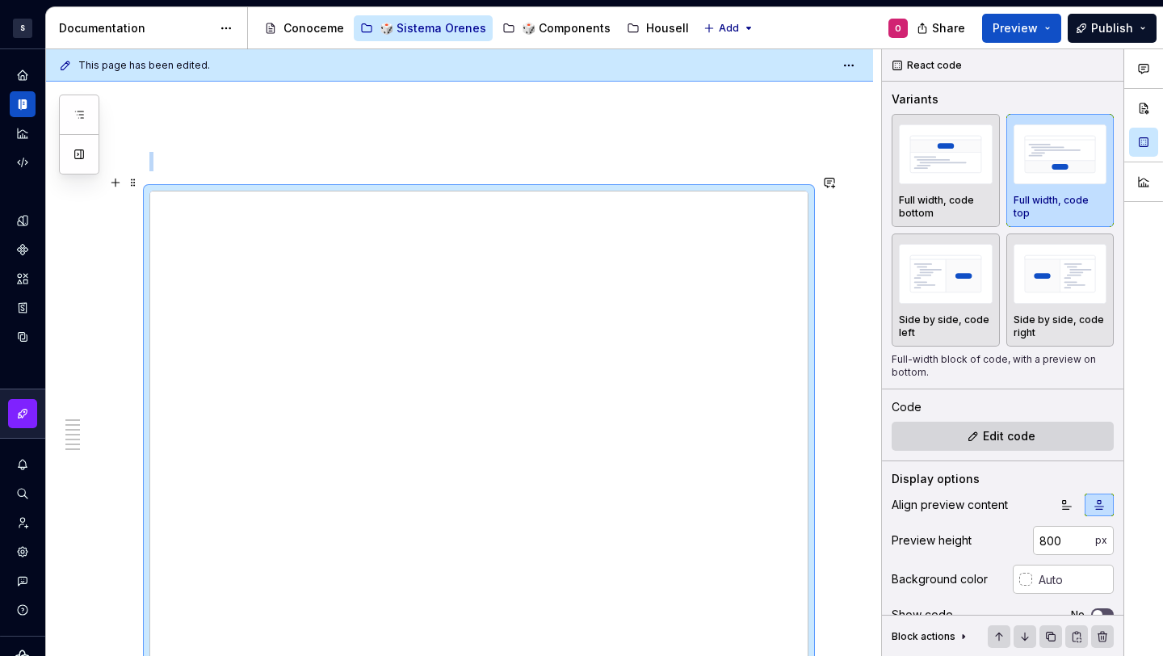
scroll to position [3098, 0]
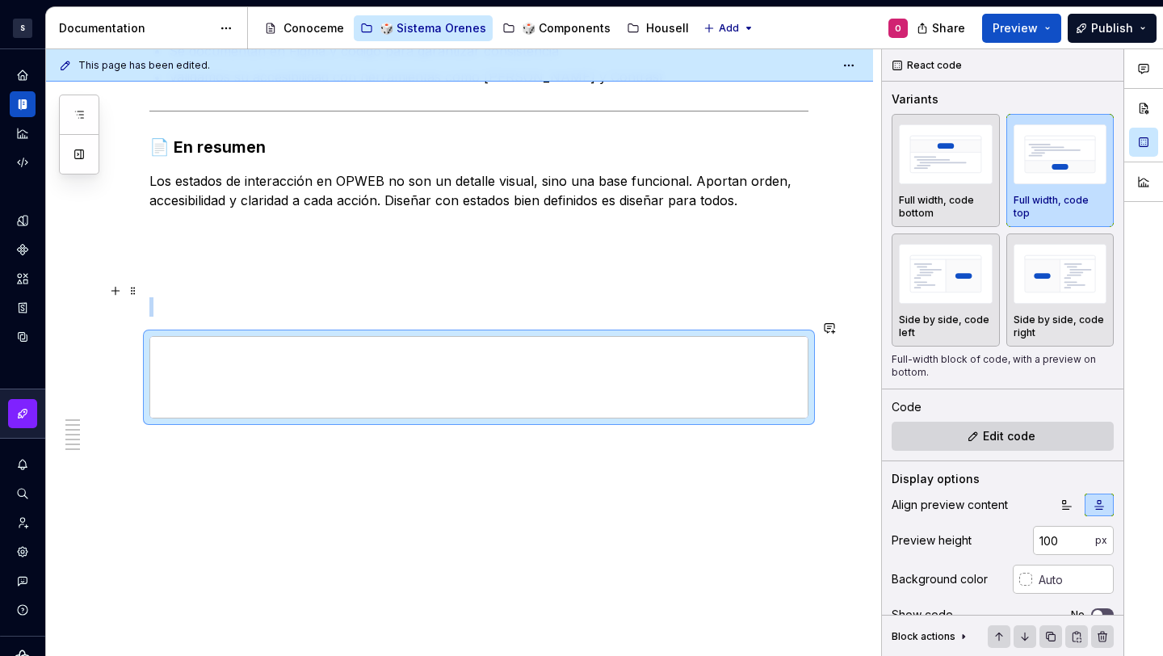
type input "1000"
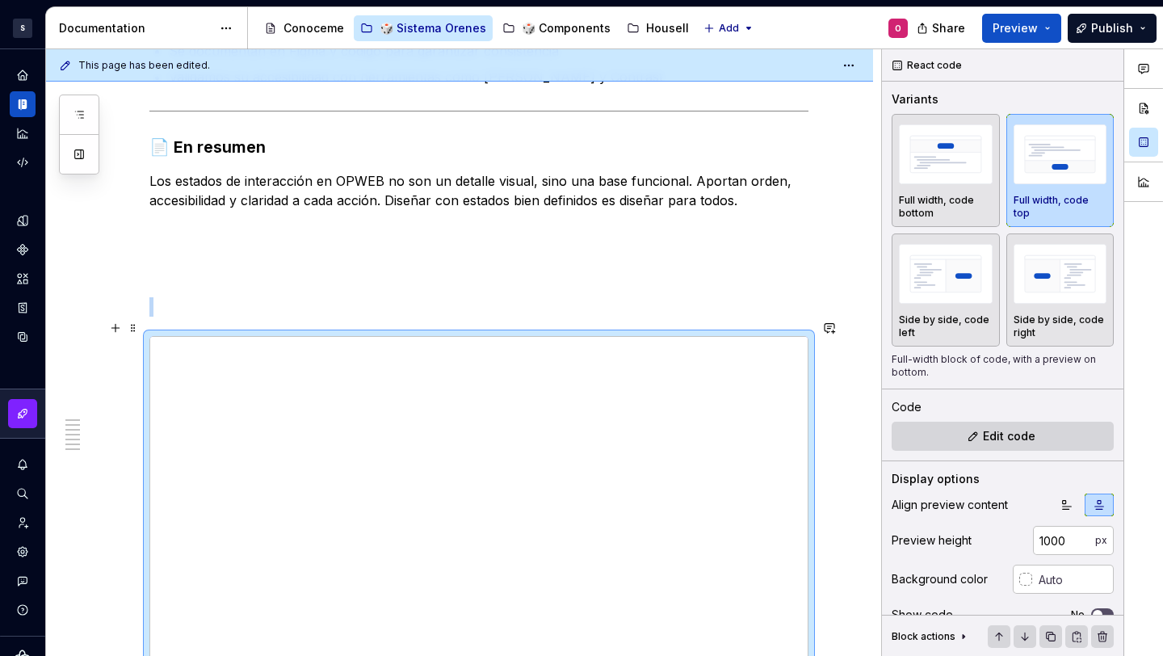
scroll to position [2812, 0]
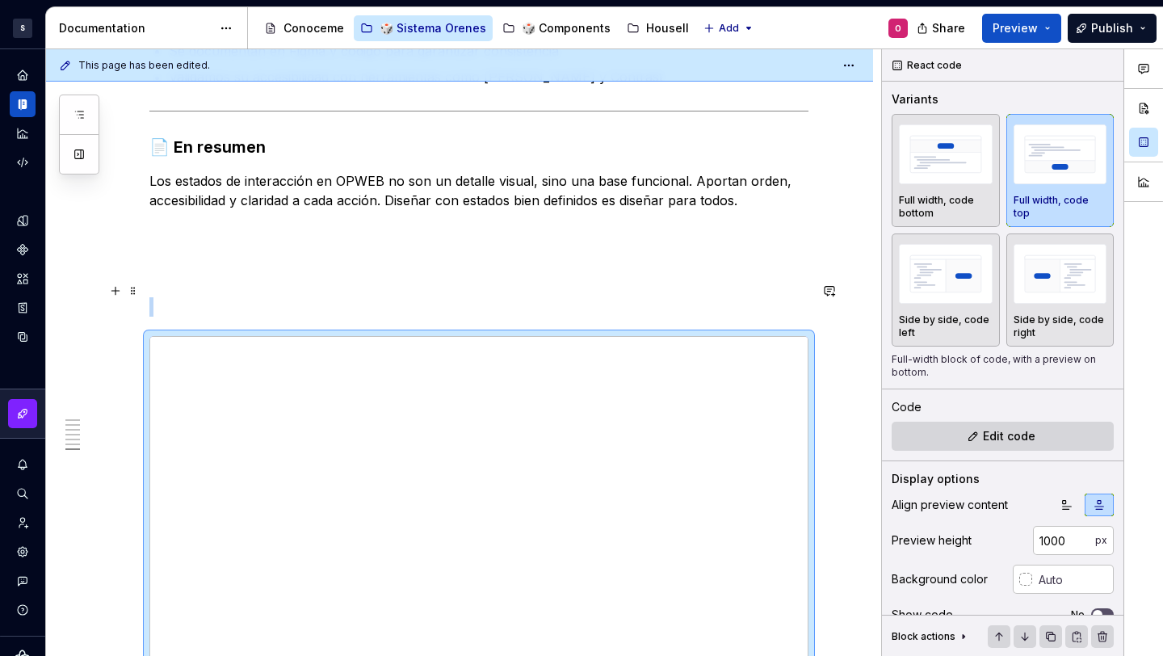
scroll to position [2774, 0]
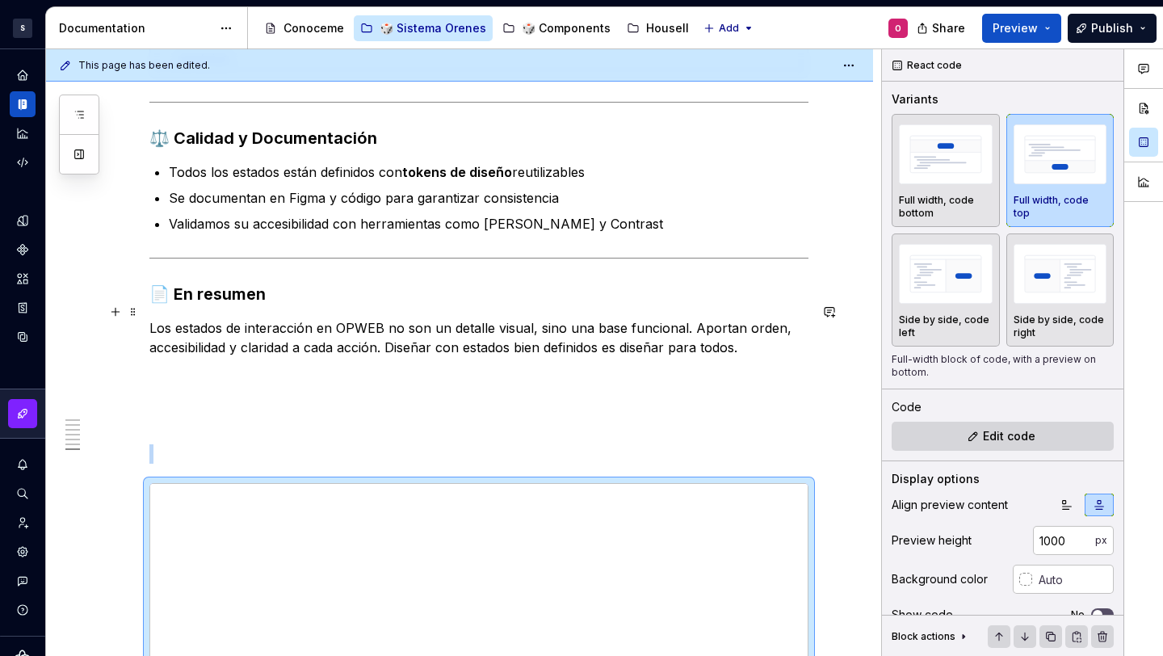
scroll to position [2506, 0]
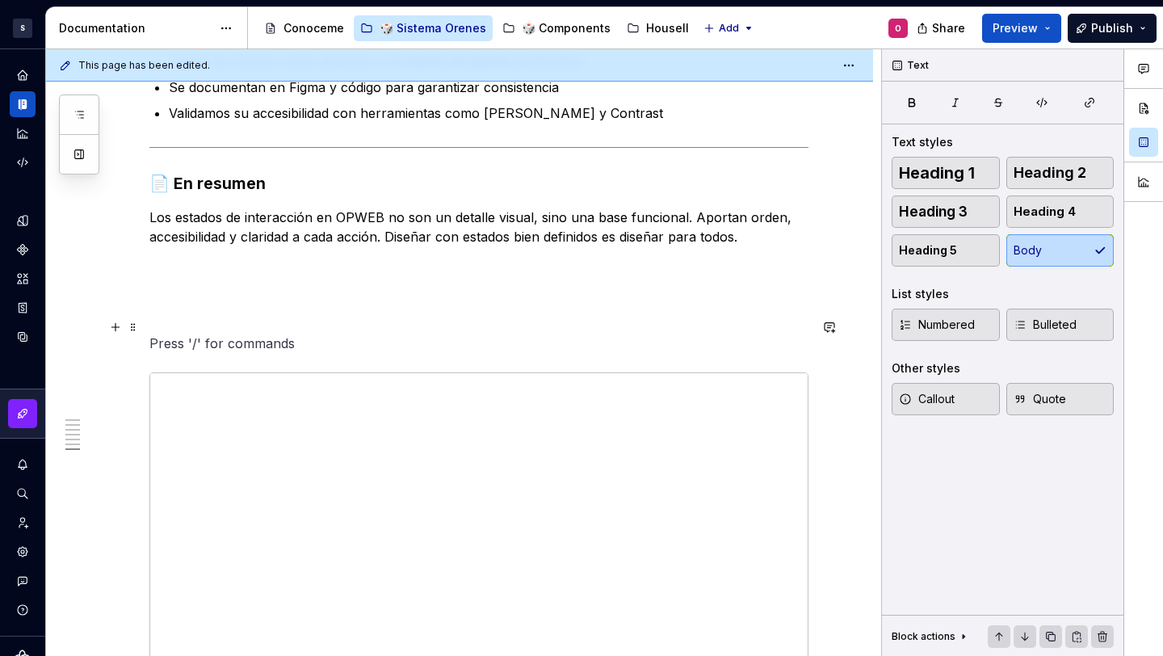
scroll to position [2538, 0]
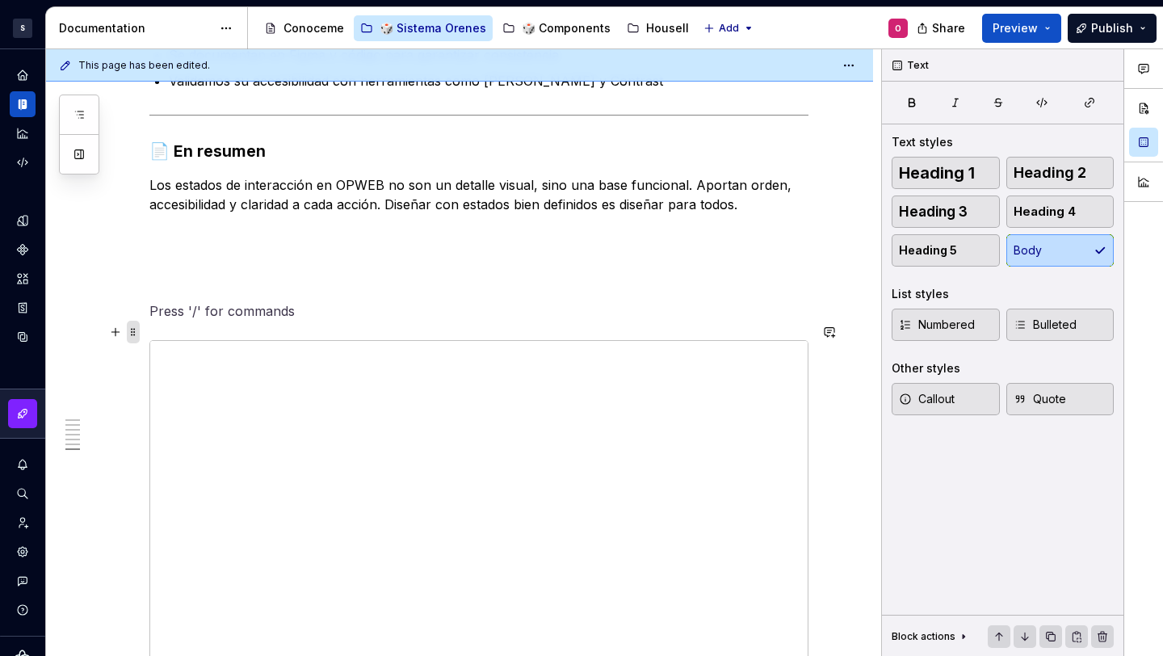
click at [128, 332] on span at bounding box center [133, 332] width 13 height 23
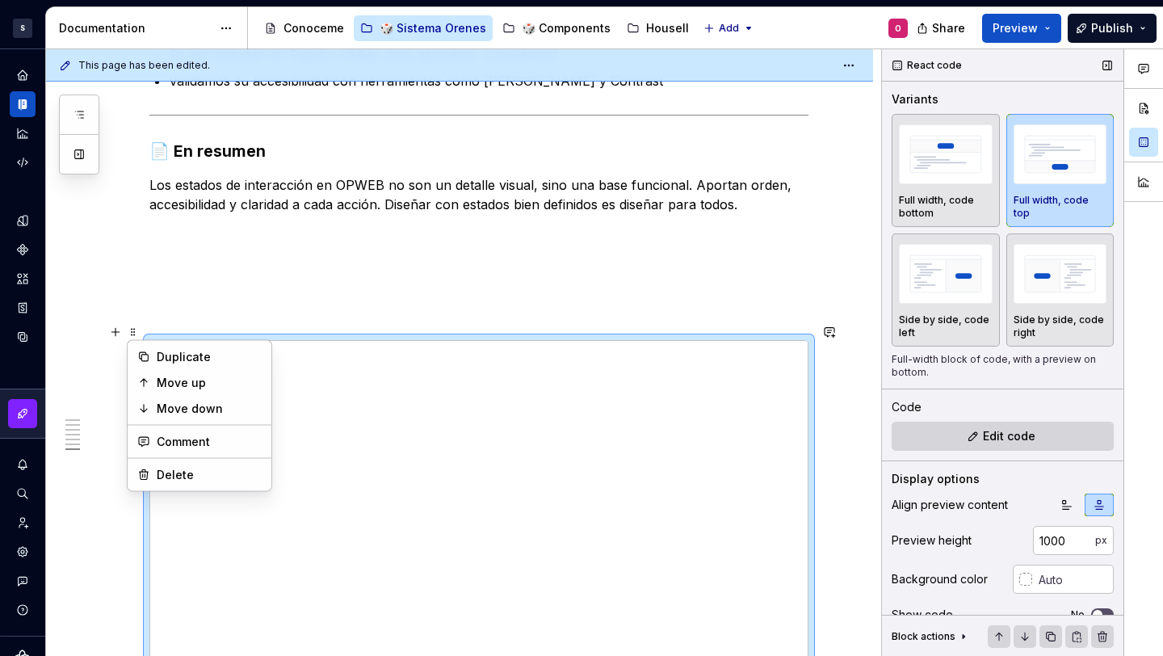
type textarea "*"
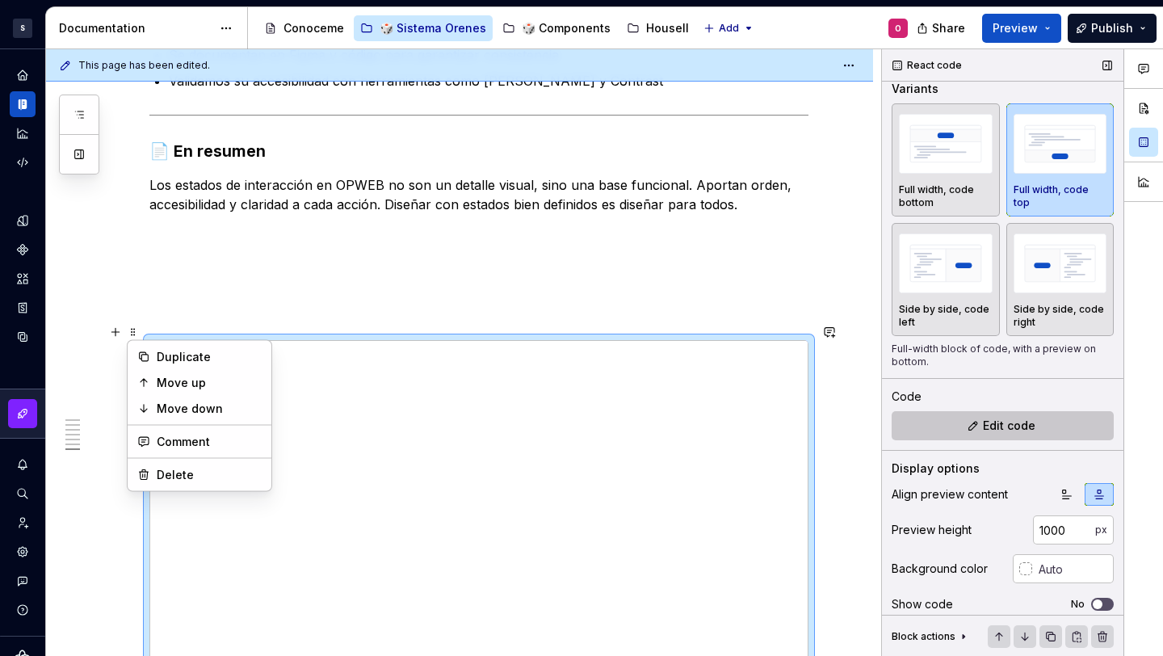
click at [983, 431] on span "Edit code" at bounding box center [1009, 426] width 53 height 16
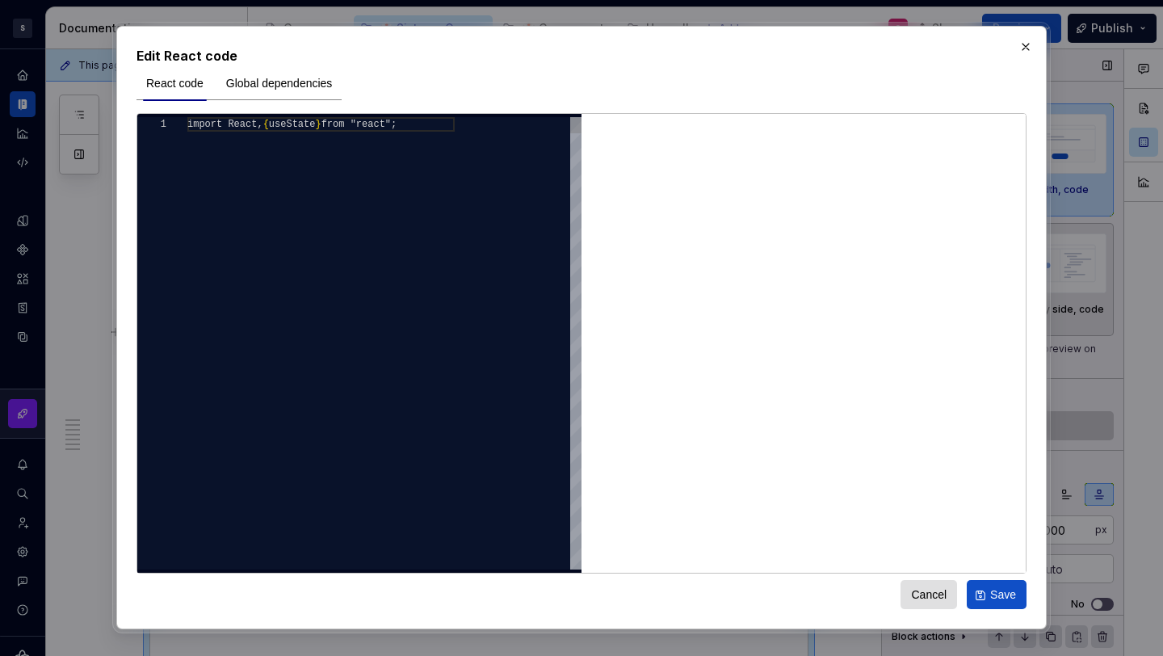
scroll to position [2812, 0]
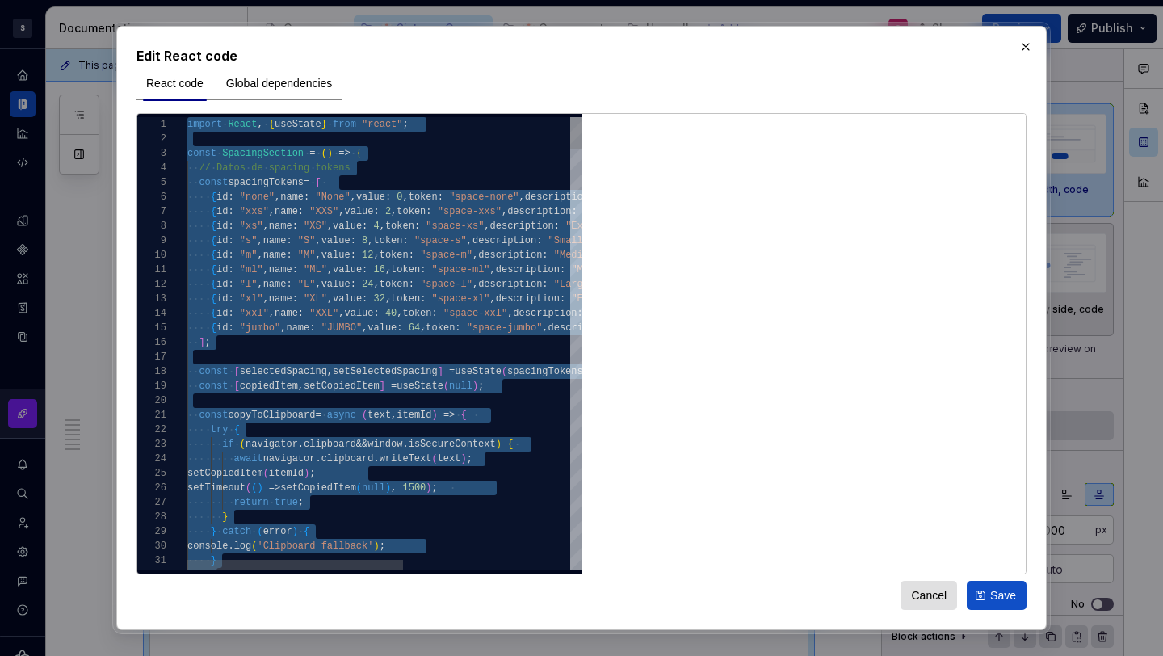
type textarea "**********"
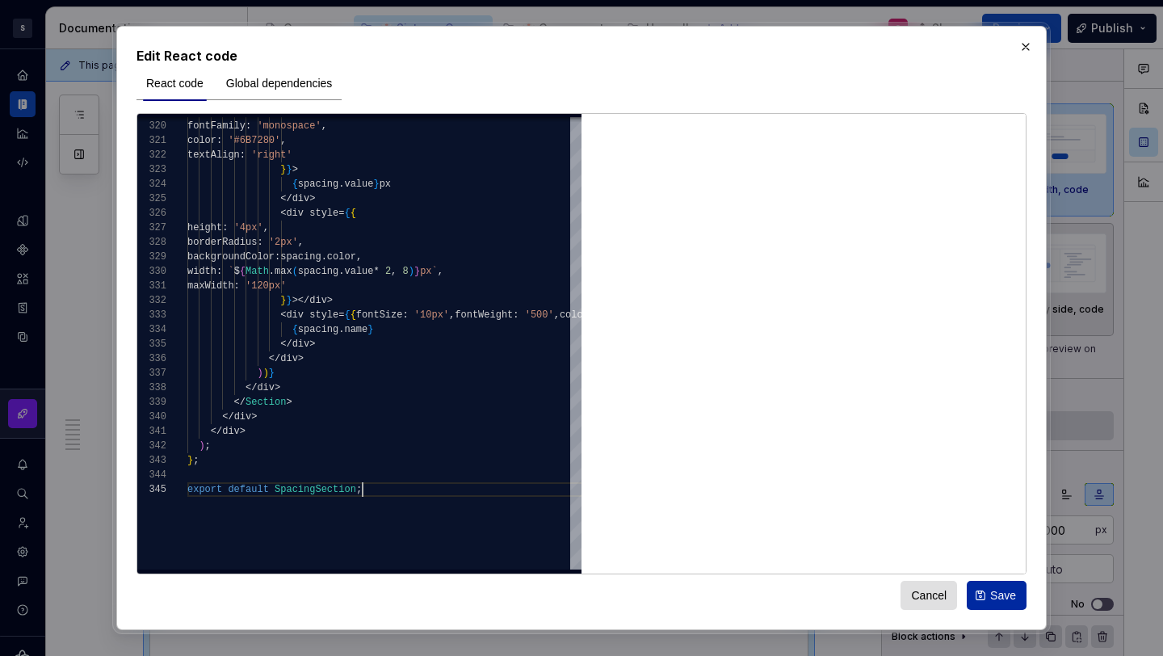
click at [1010, 590] on span "Save" at bounding box center [1003, 595] width 26 height 16
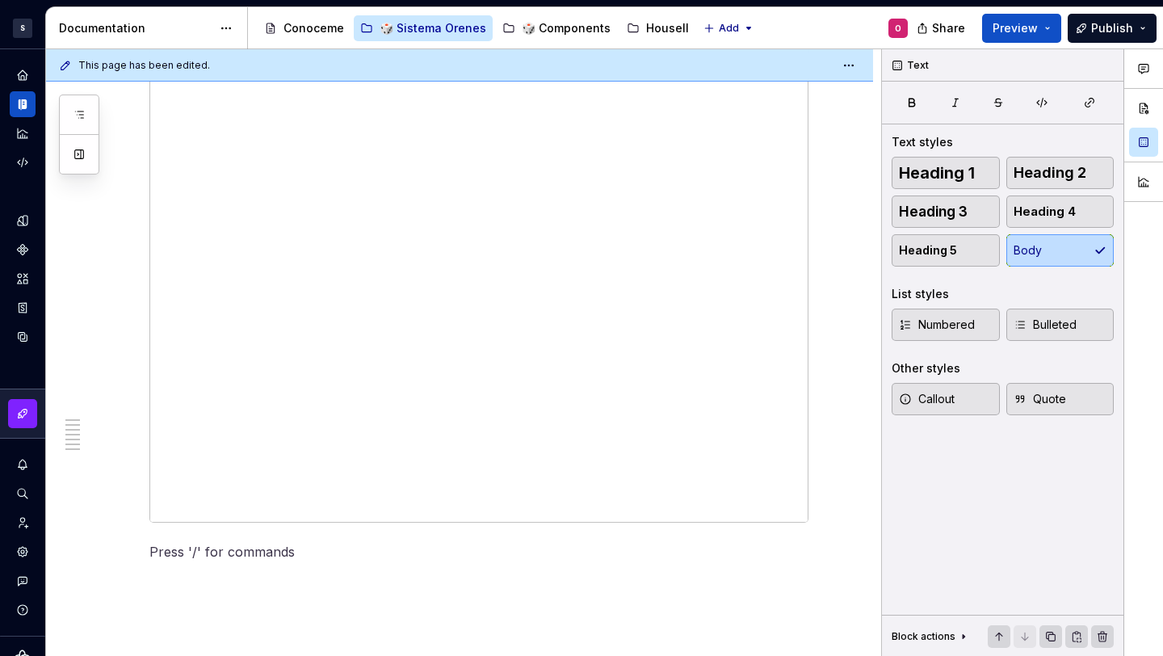
scroll to position [0, 0]
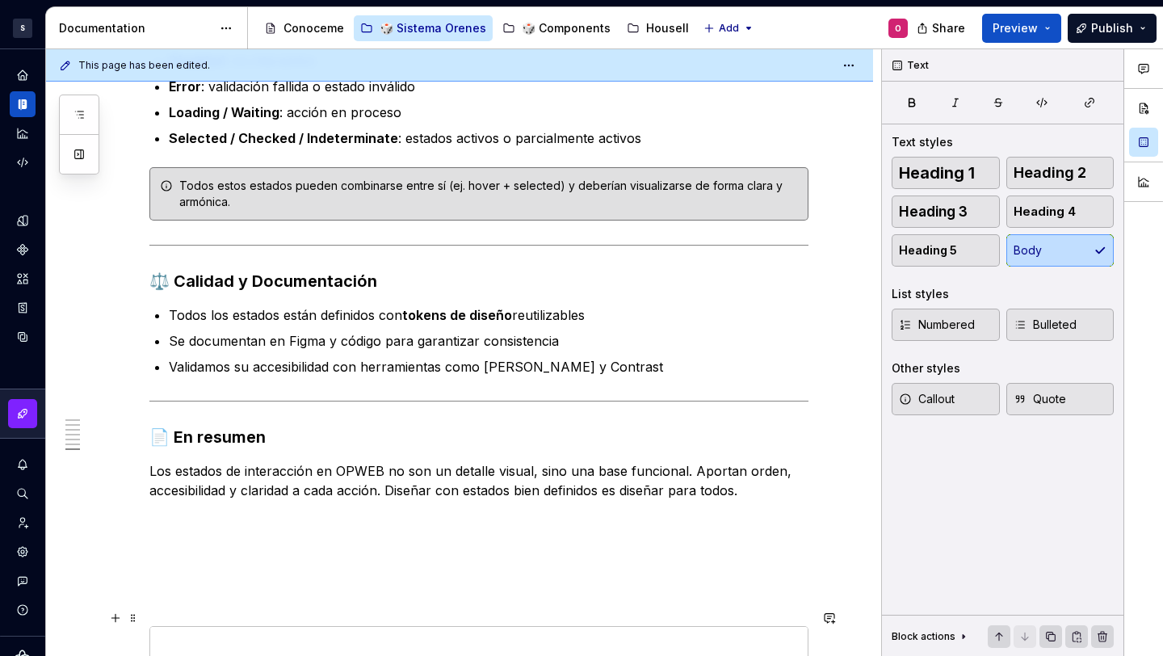
scroll to position [2573, 0]
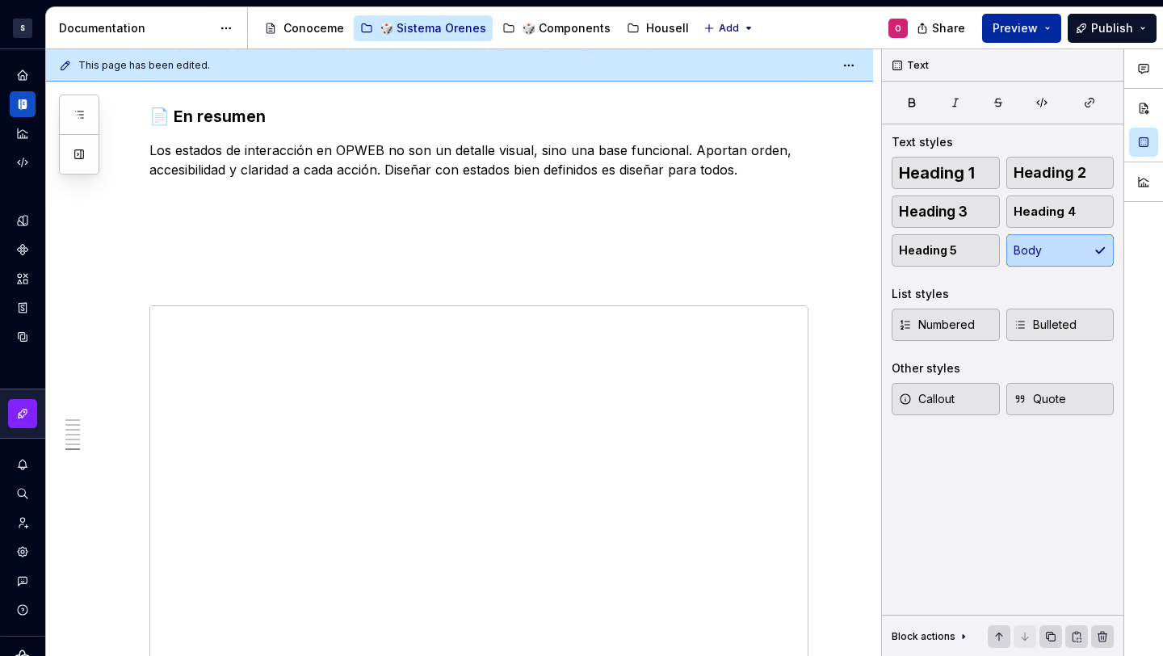
click at [1051, 24] on button "Preview" at bounding box center [1021, 28] width 79 height 29
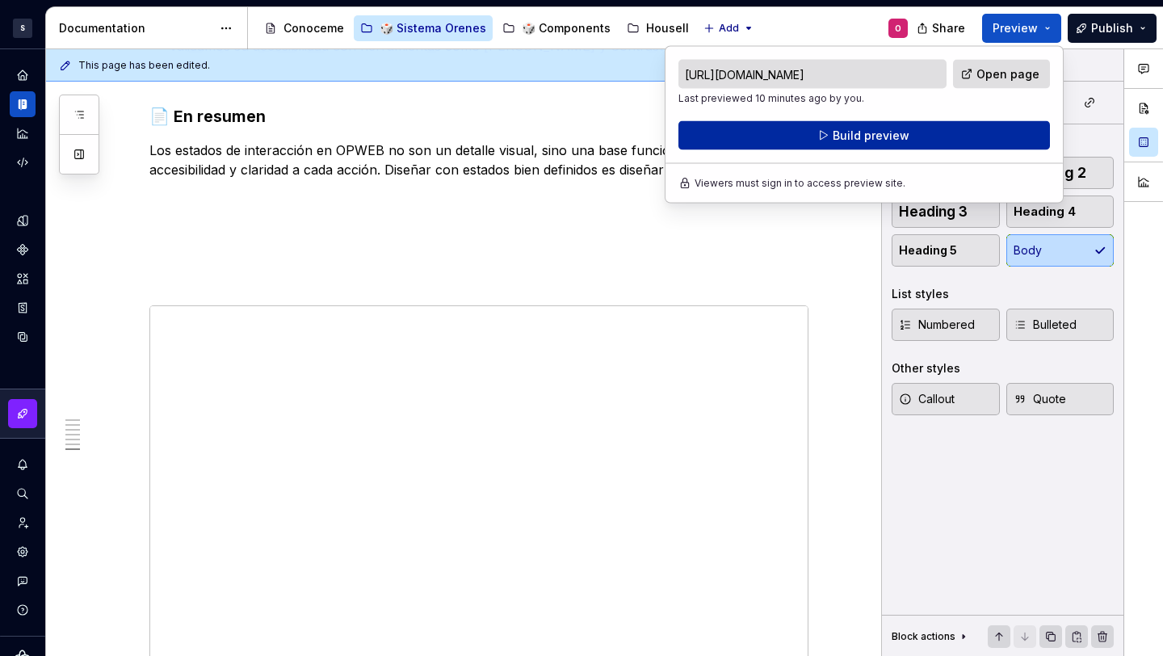
click at [918, 124] on button "Build preview" at bounding box center [864, 135] width 372 height 29
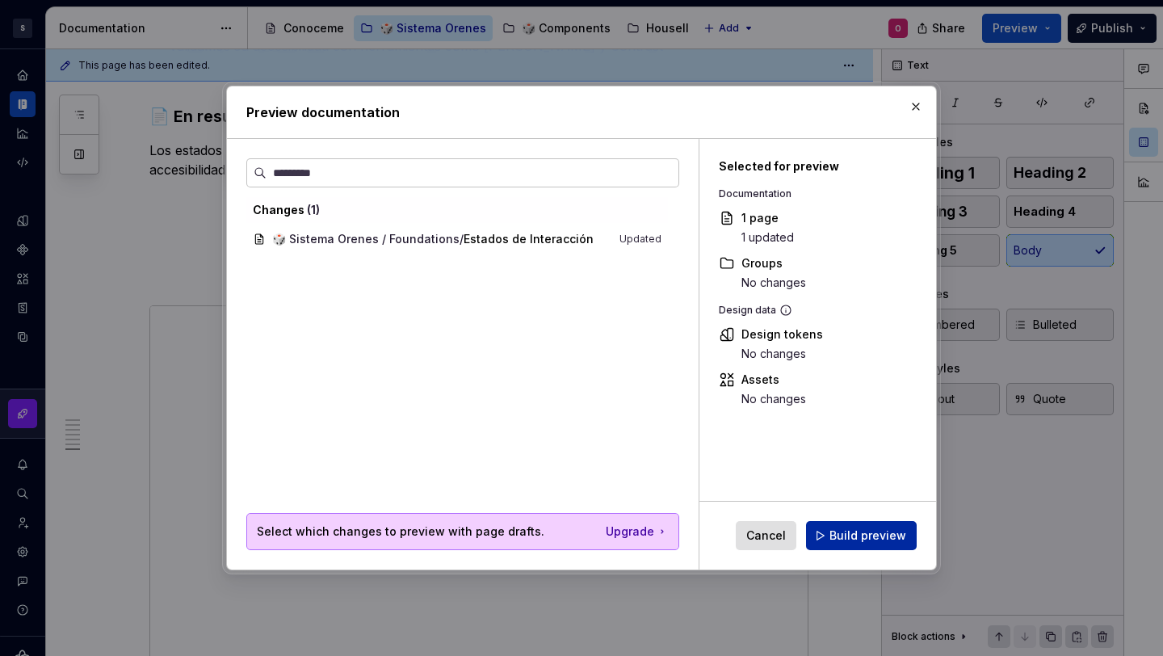
click at [855, 532] on span "Build preview" at bounding box center [868, 535] width 77 height 16
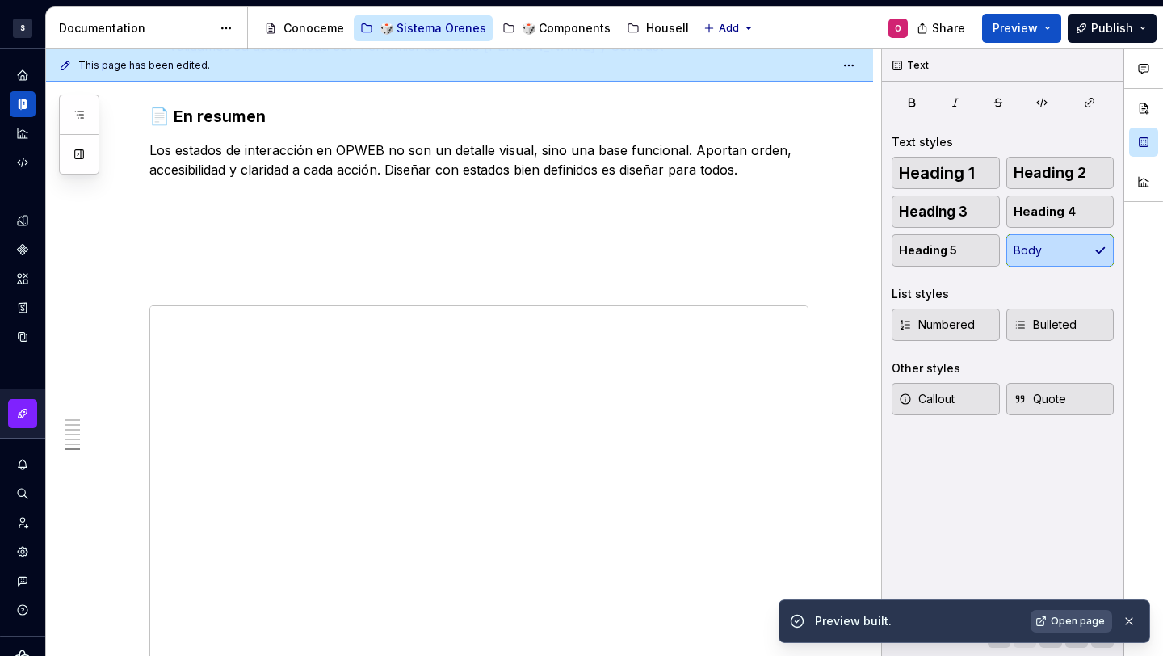
click at [1066, 611] on link "Open page" at bounding box center [1072, 621] width 82 height 23
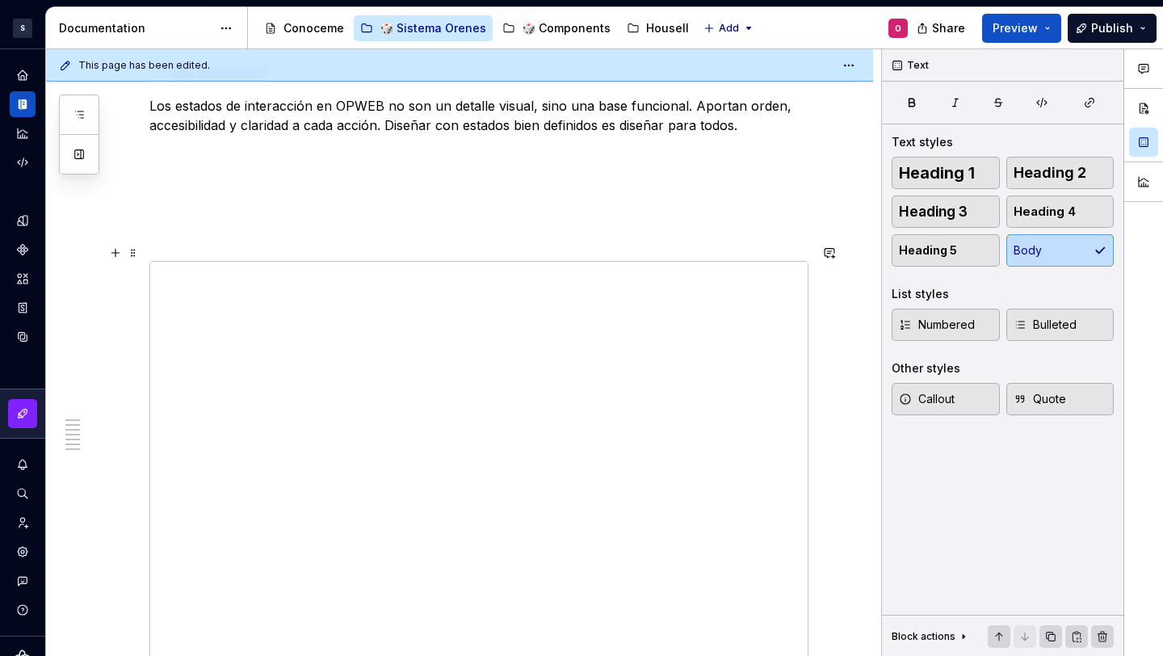
scroll to position [2675, 0]
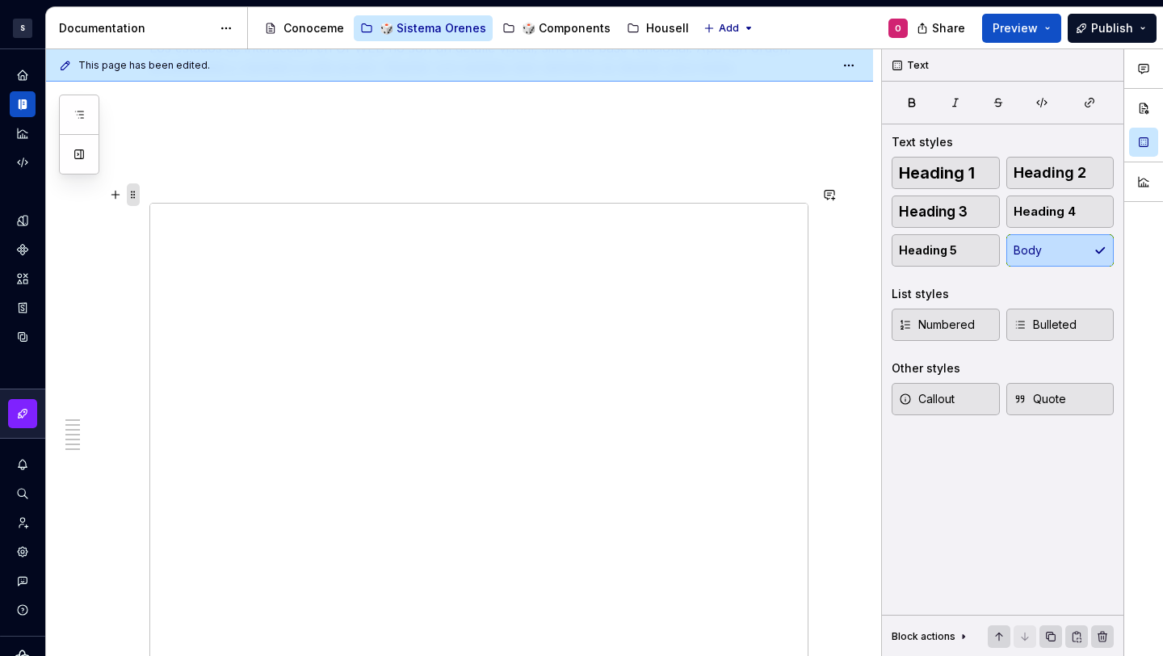
click at [133, 195] on span at bounding box center [133, 194] width 13 height 23
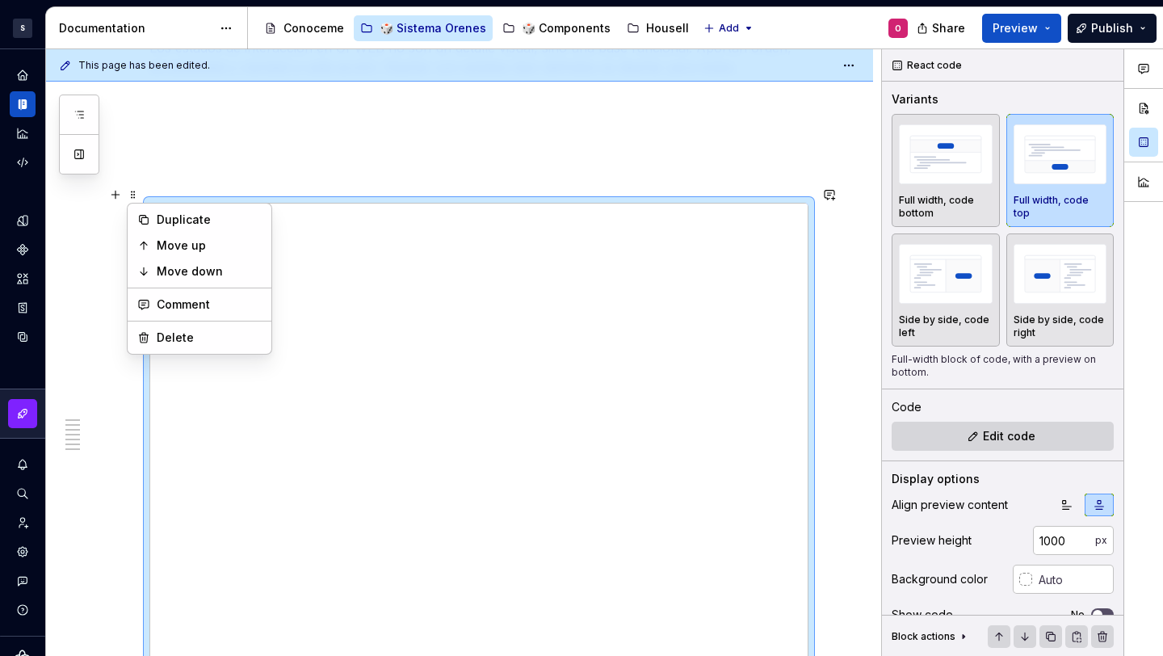
type textarea "*"
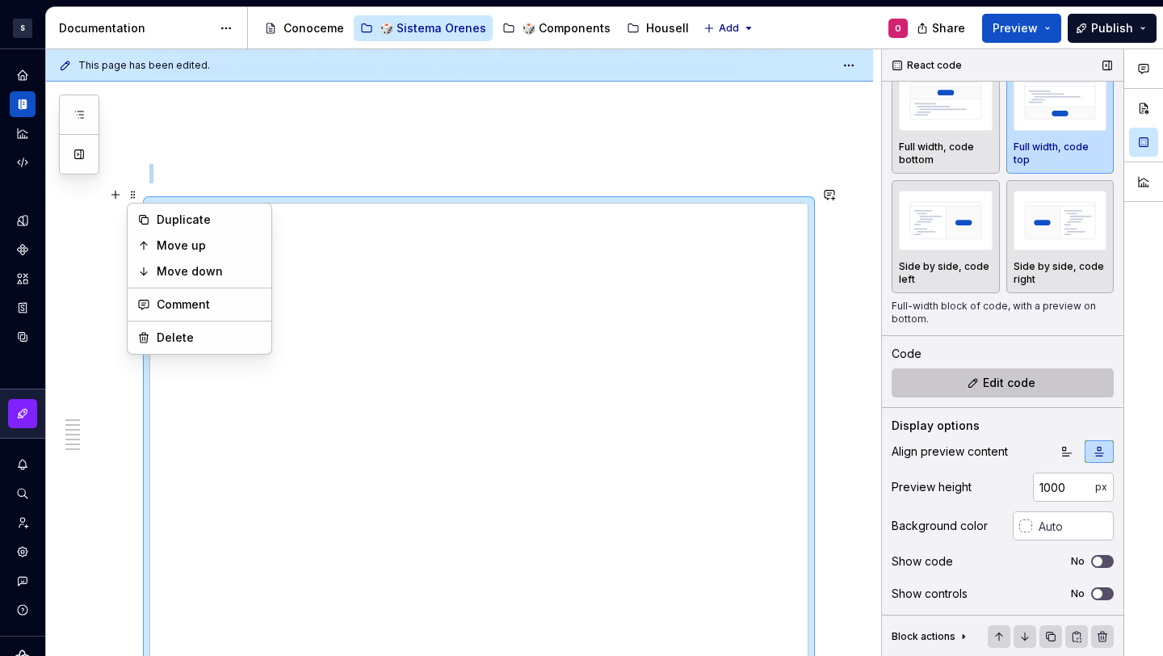
click at [1023, 371] on button "Edit code" at bounding box center [1003, 382] width 222 height 29
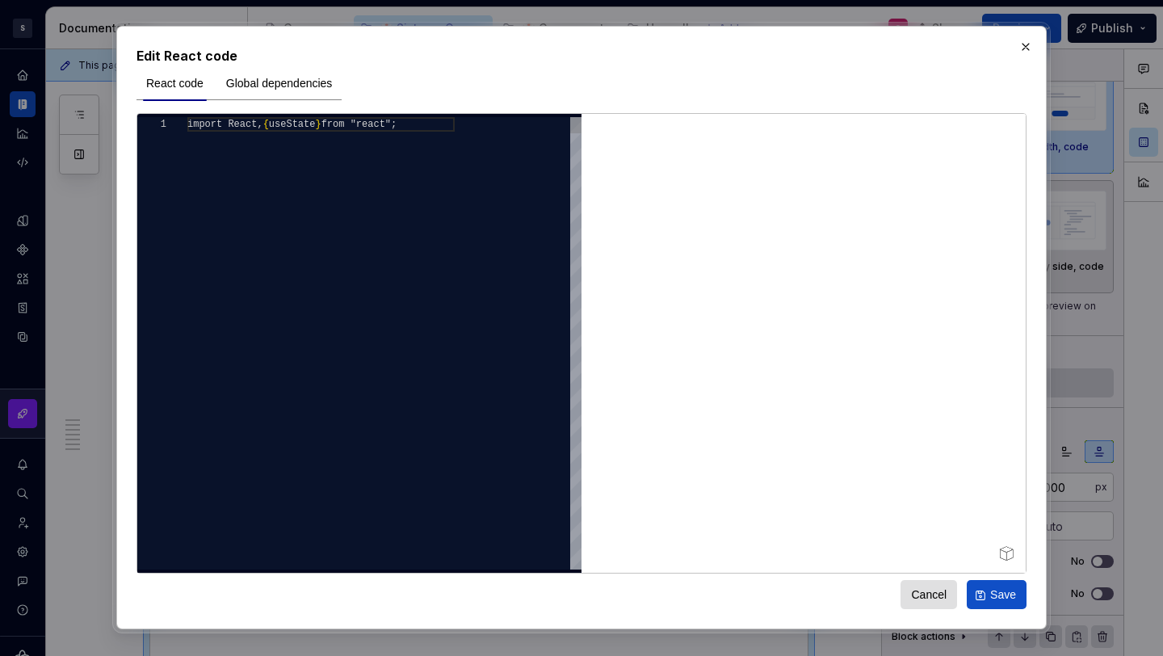
scroll to position [2812, 0]
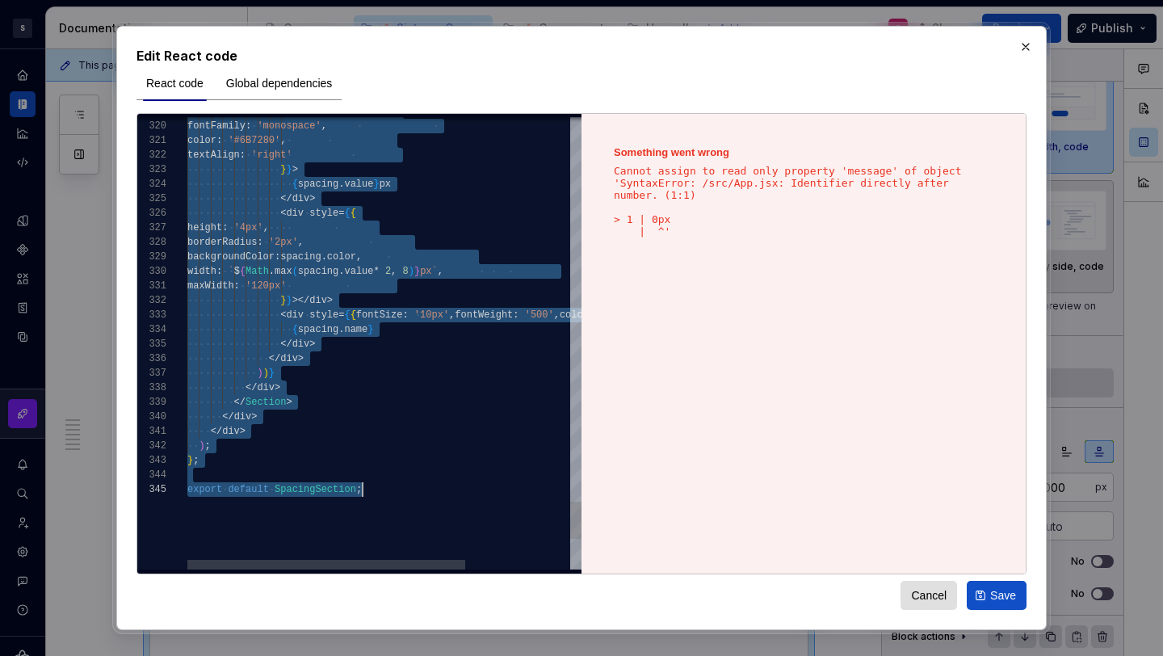
scroll to position [0, 175]
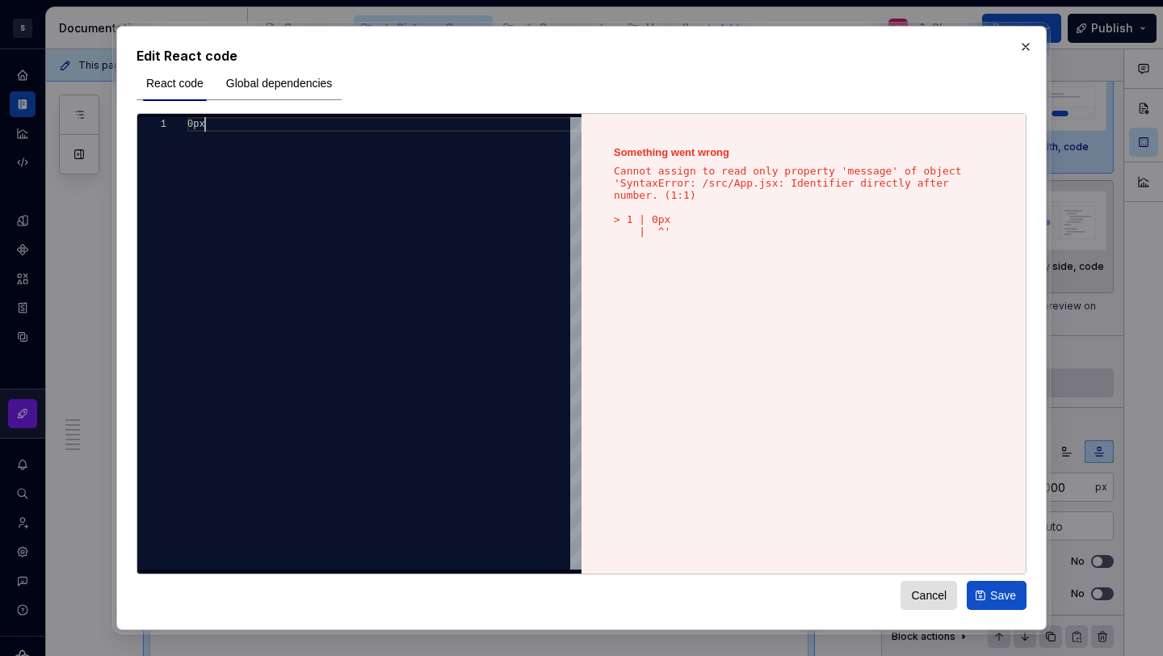
type textarea "**********"
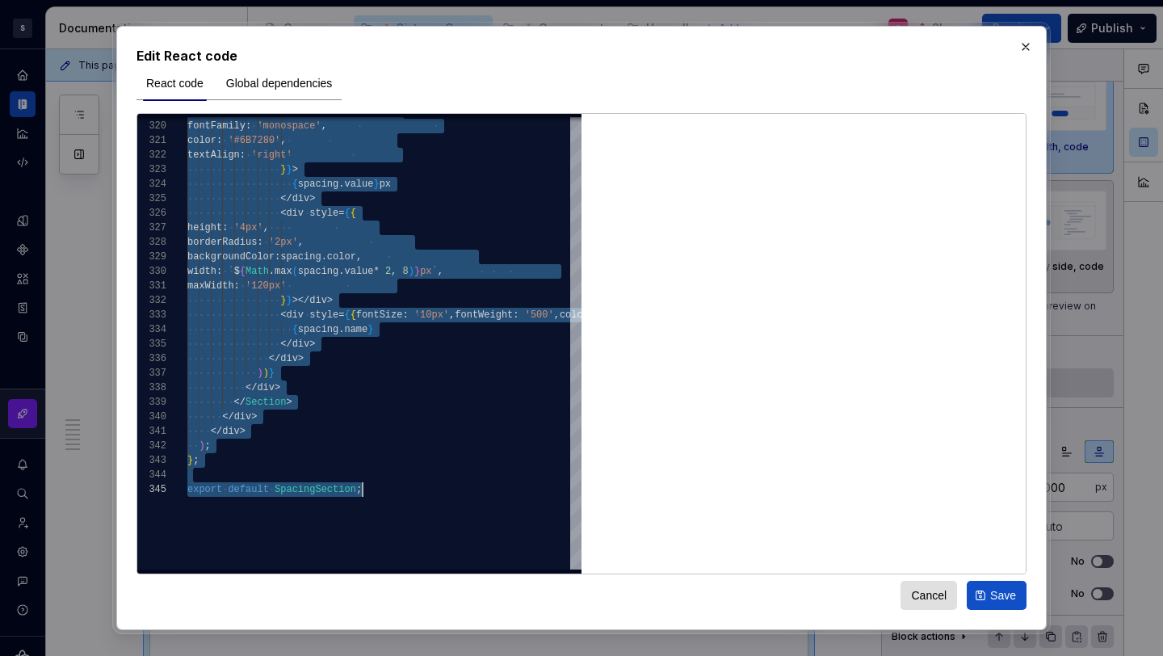
type textarea "*"
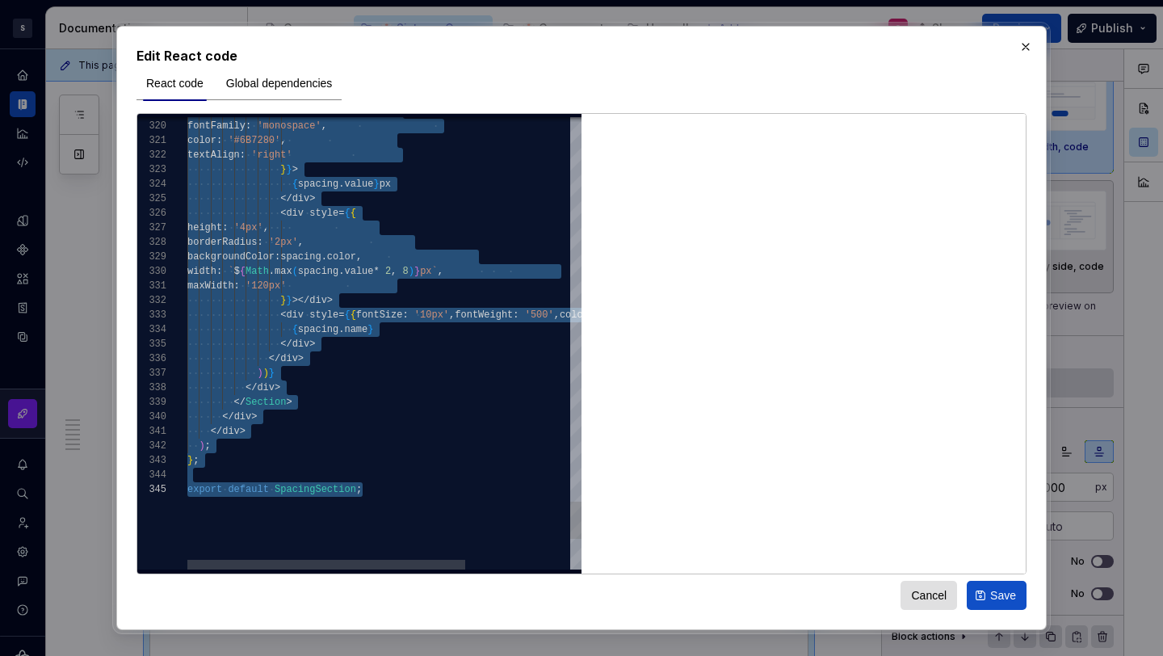
scroll to position [102, 174]
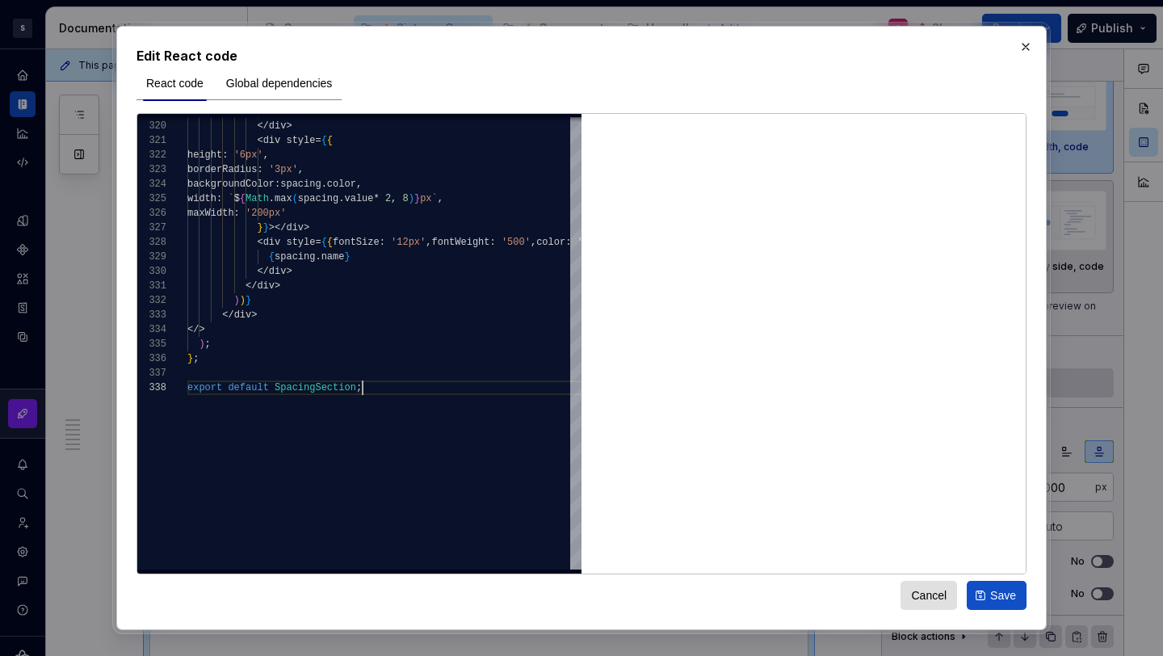
type textarea "**********"
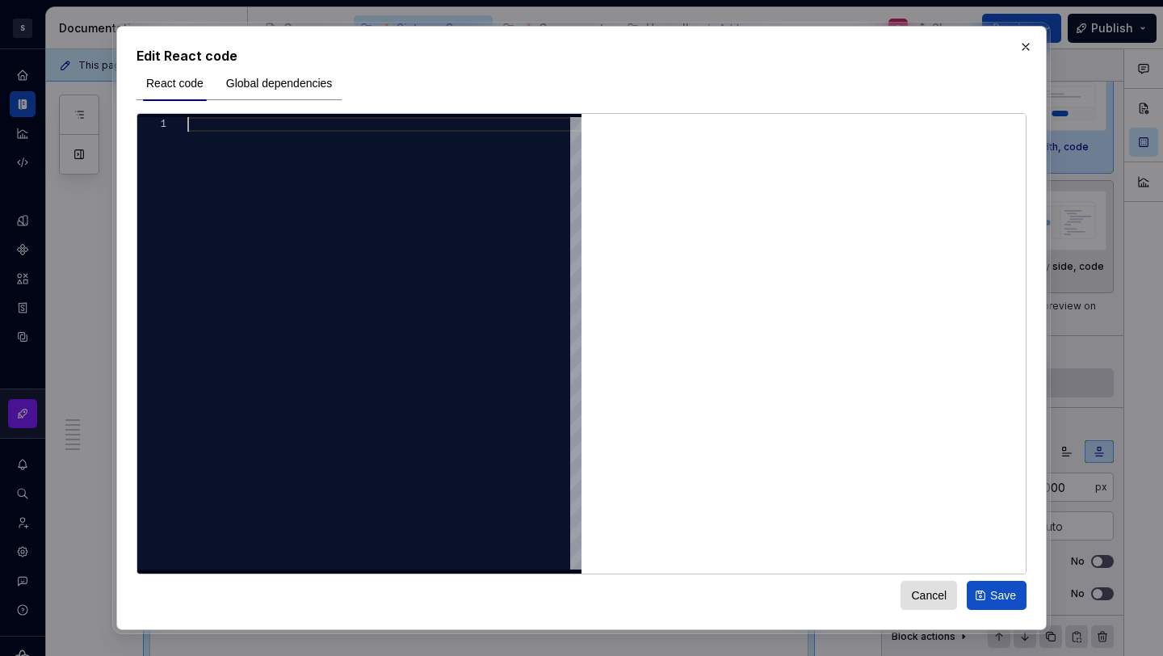
scroll to position [0, 0]
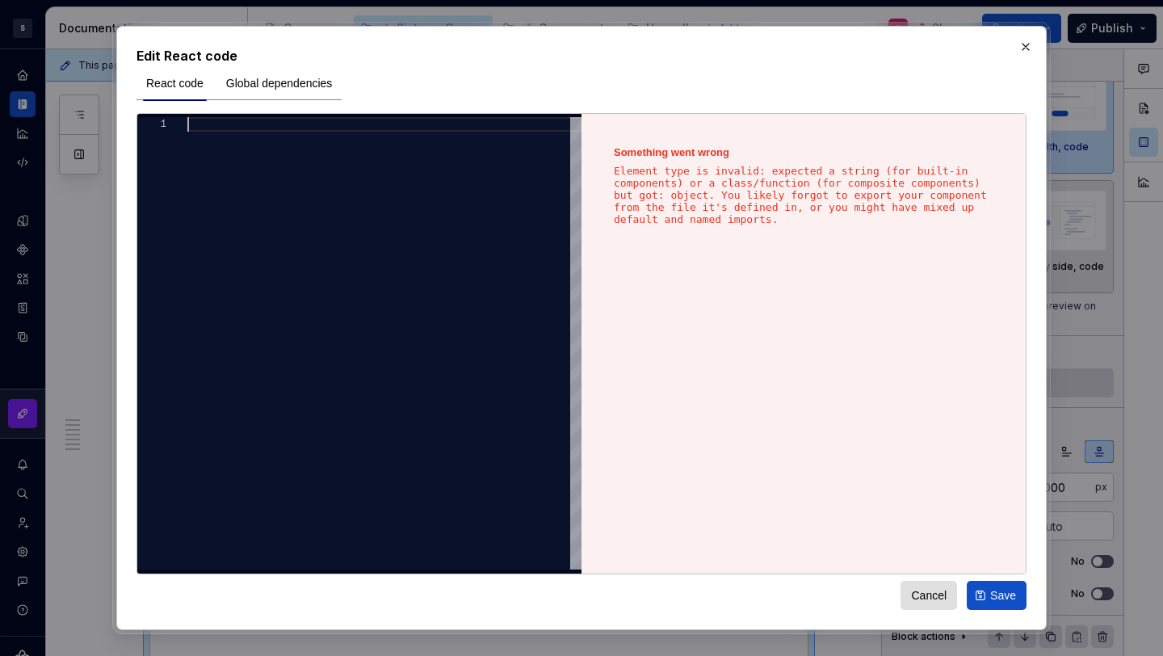
type textarea "**********"
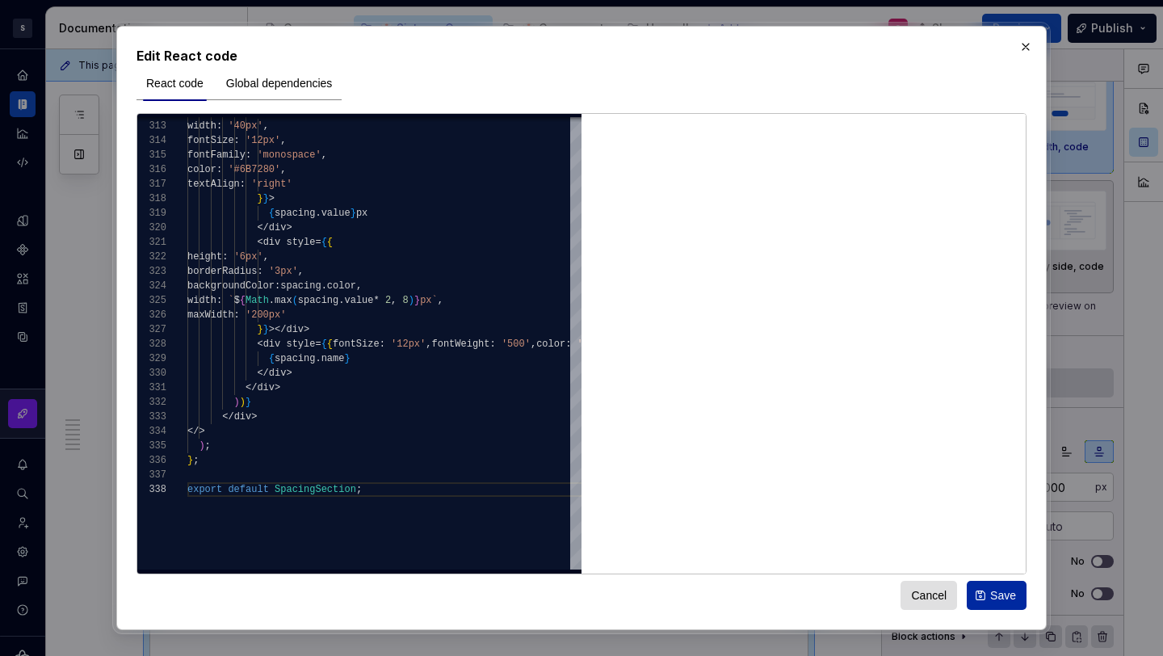
click at [989, 590] on button "Save" at bounding box center [997, 595] width 60 height 29
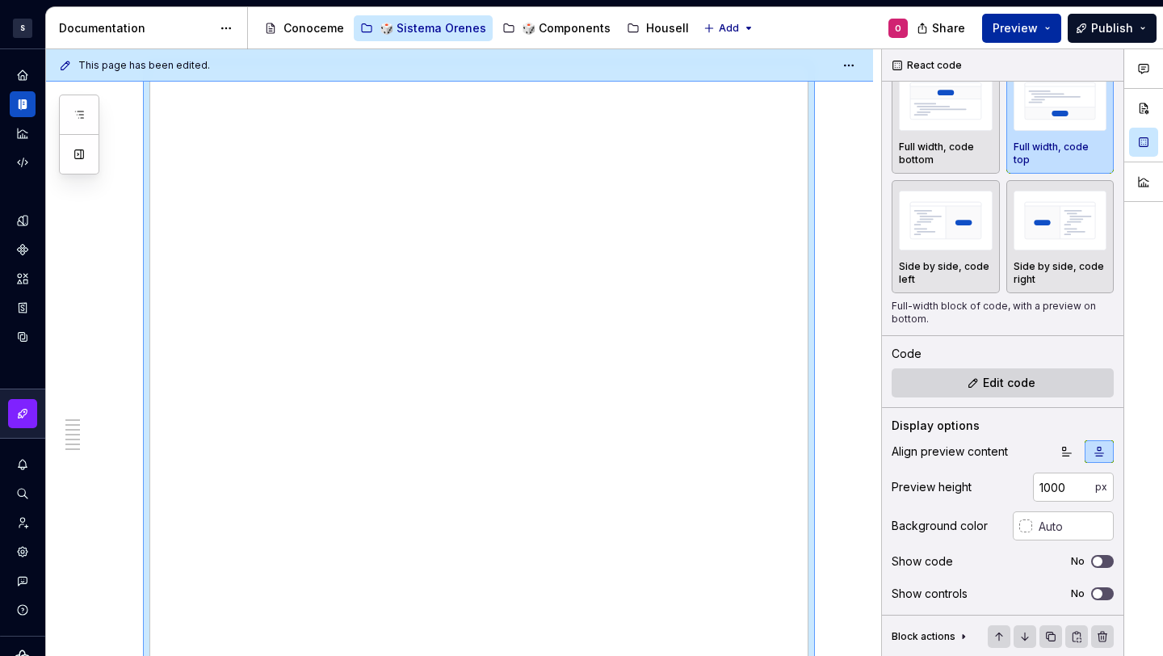
click at [1020, 27] on span "Preview" at bounding box center [1015, 28] width 45 height 16
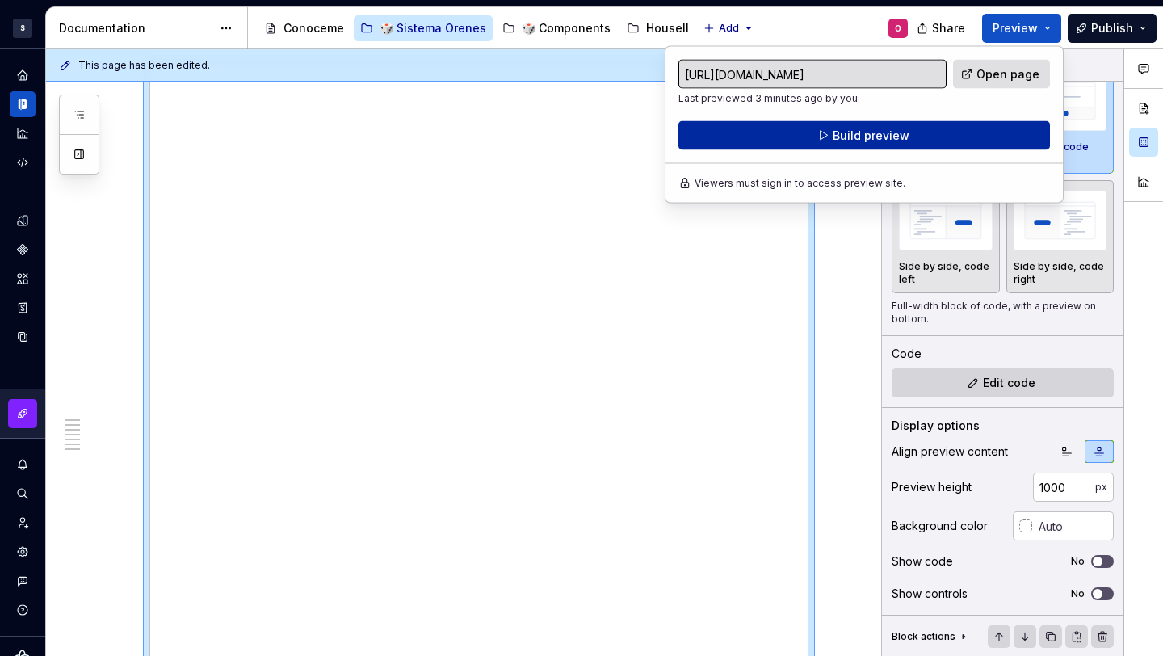
click at [944, 127] on button "Build preview" at bounding box center [864, 135] width 372 height 29
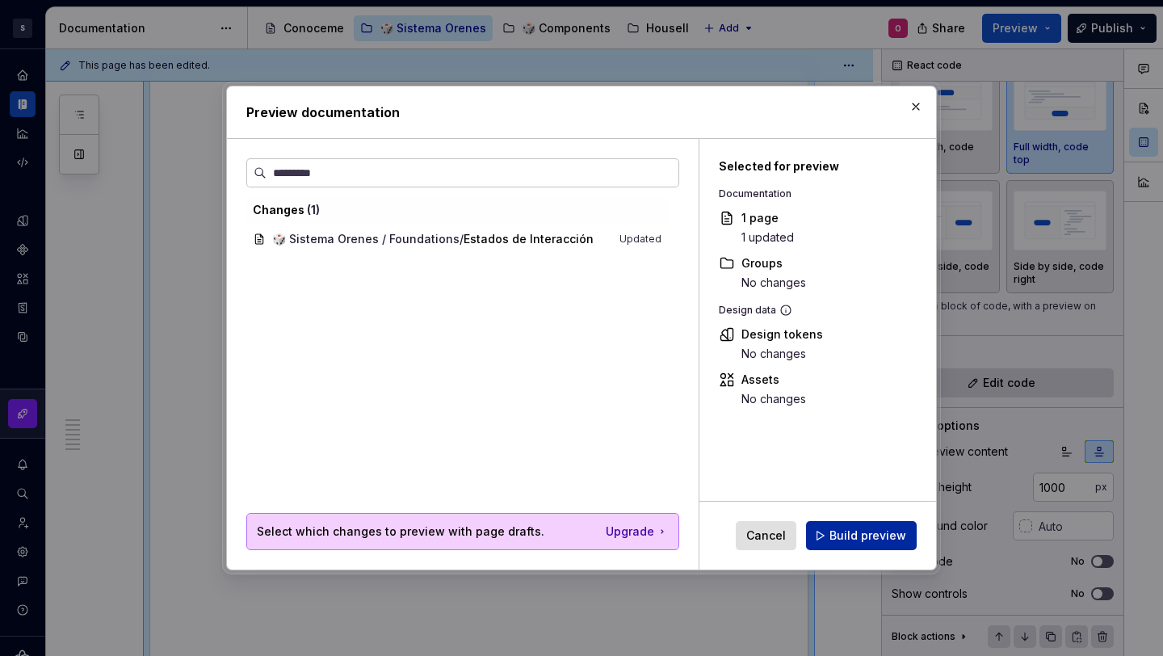
click at [890, 543] on span "Build preview" at bounding box center [868, 535] width 77 height 16
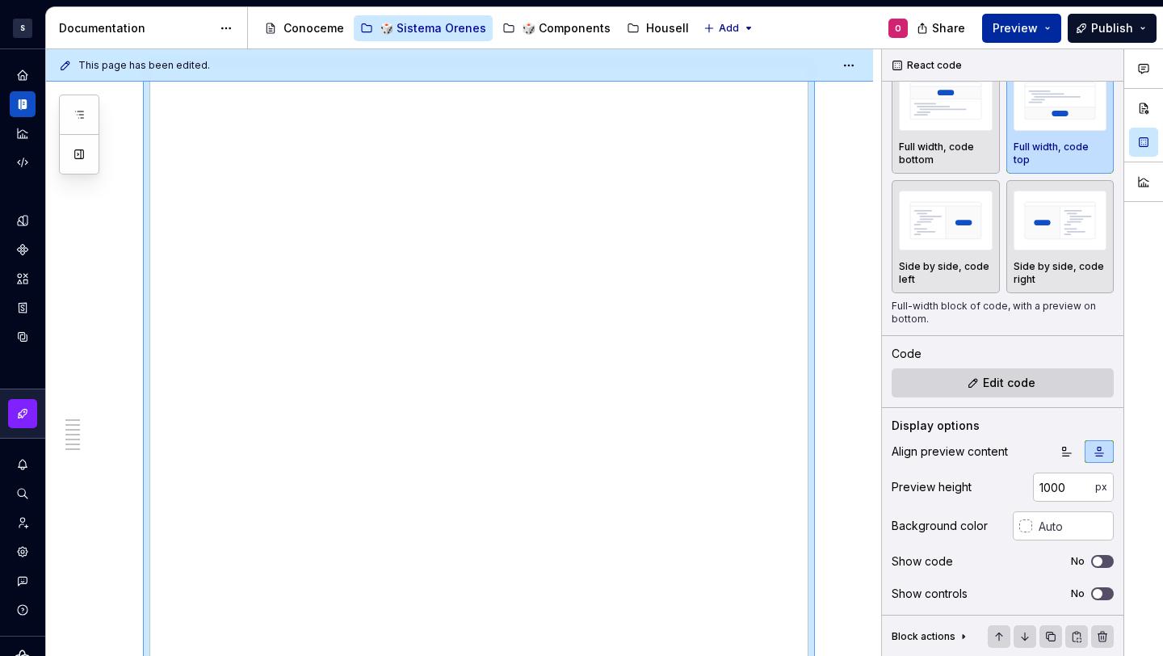
click at [1044, 18] on button "Preview" at bounding box center [1021, 28] width 79 height 29
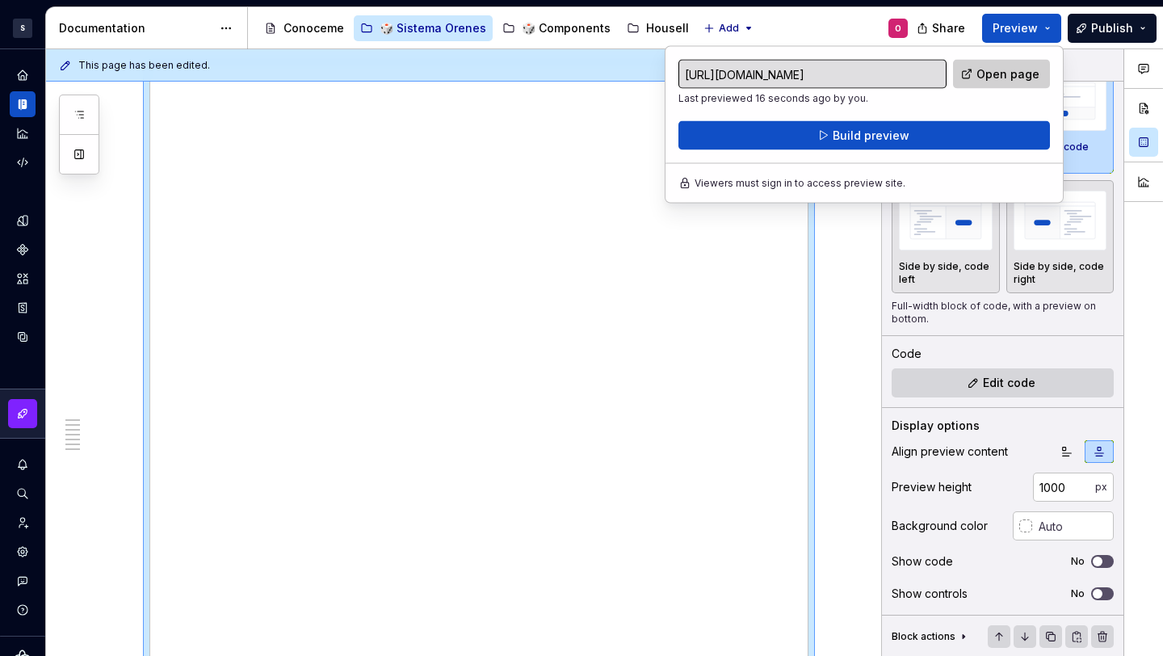
click at [1008, 65] on link "Open page" at bounding box center [1001, 74] width 97 height 29
type textarea "*"
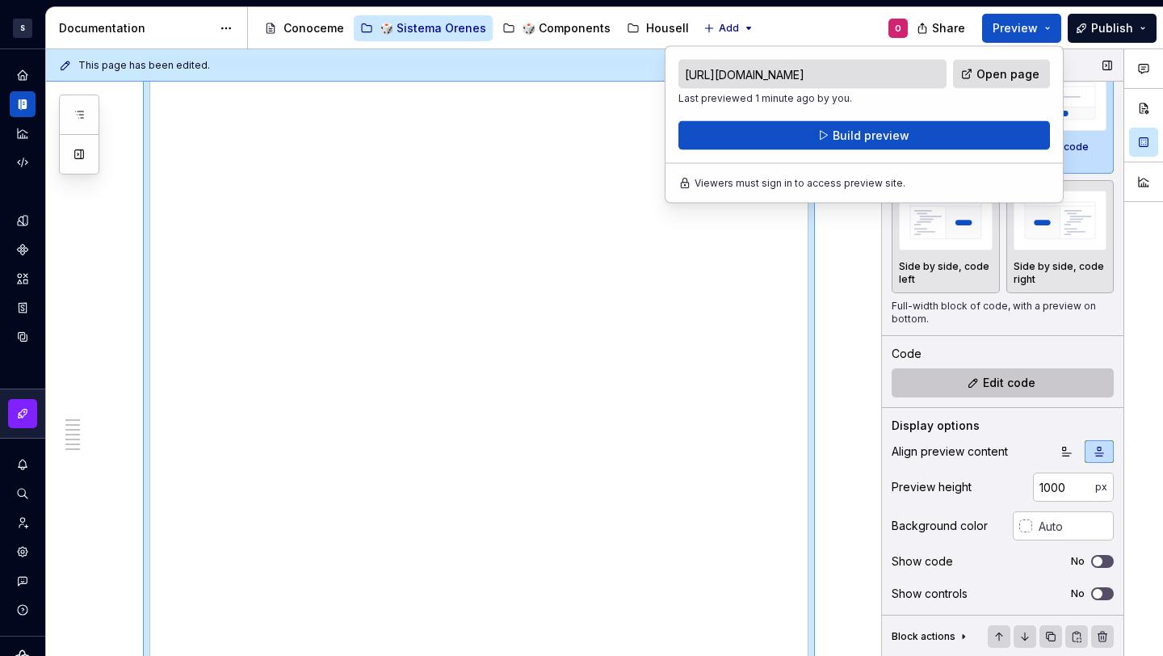
click at [992, 391] on button "Edit code" at bounding box center [1003, 382] width 222 height 29
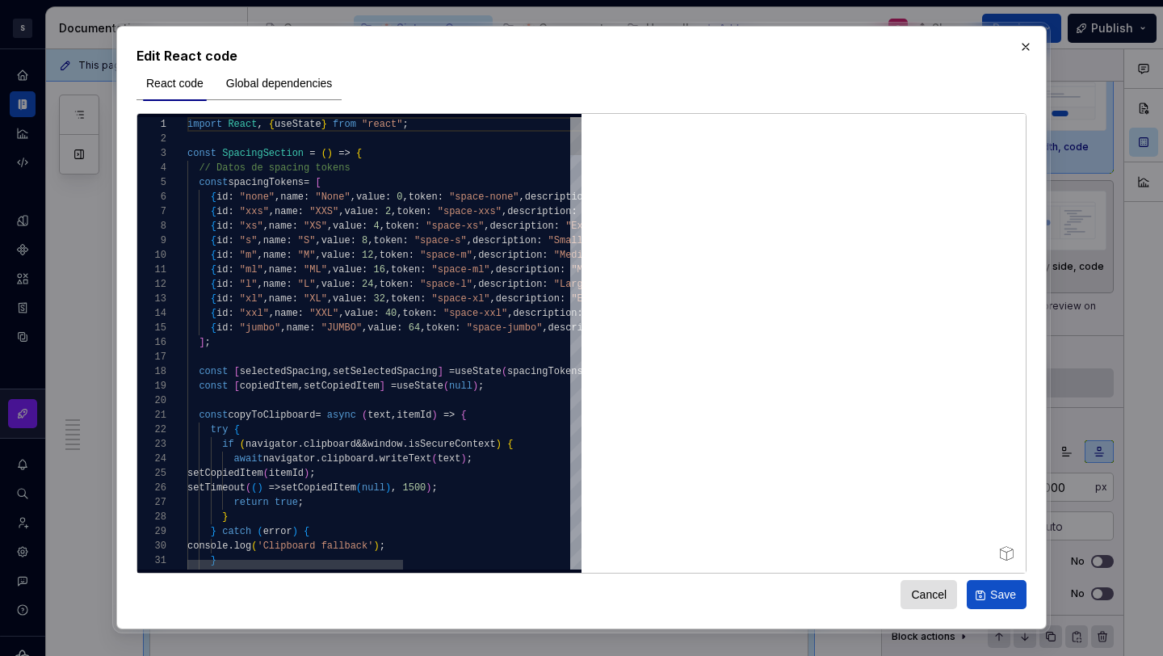
type textarea "**********"
type textarea "*"
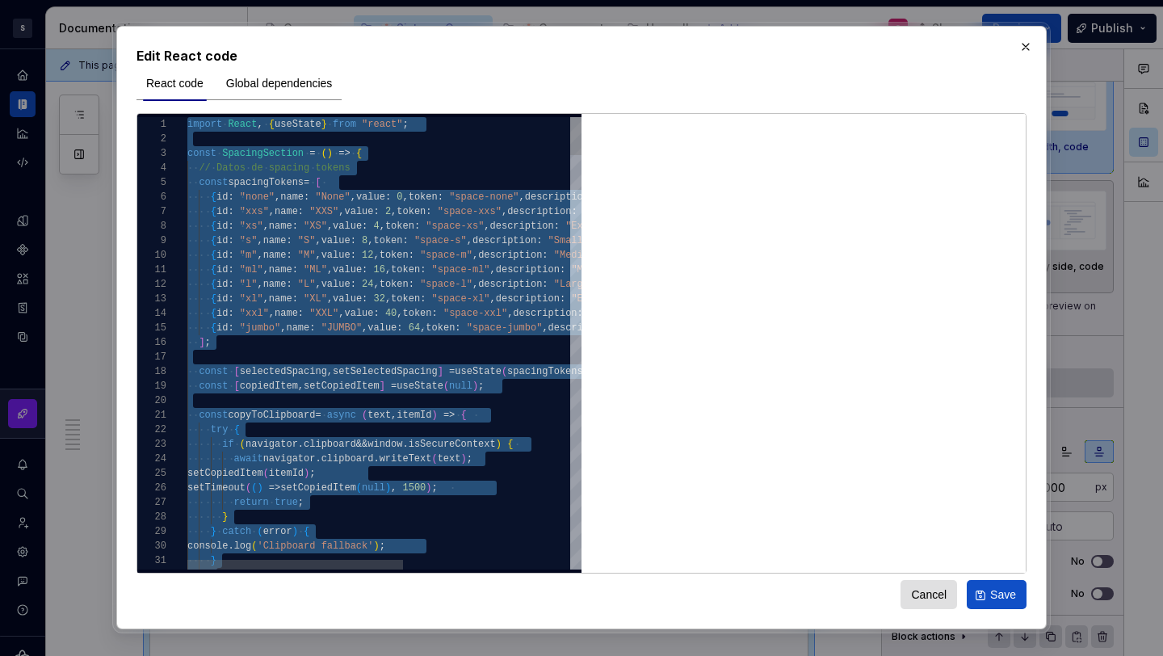
type textarea "**********"
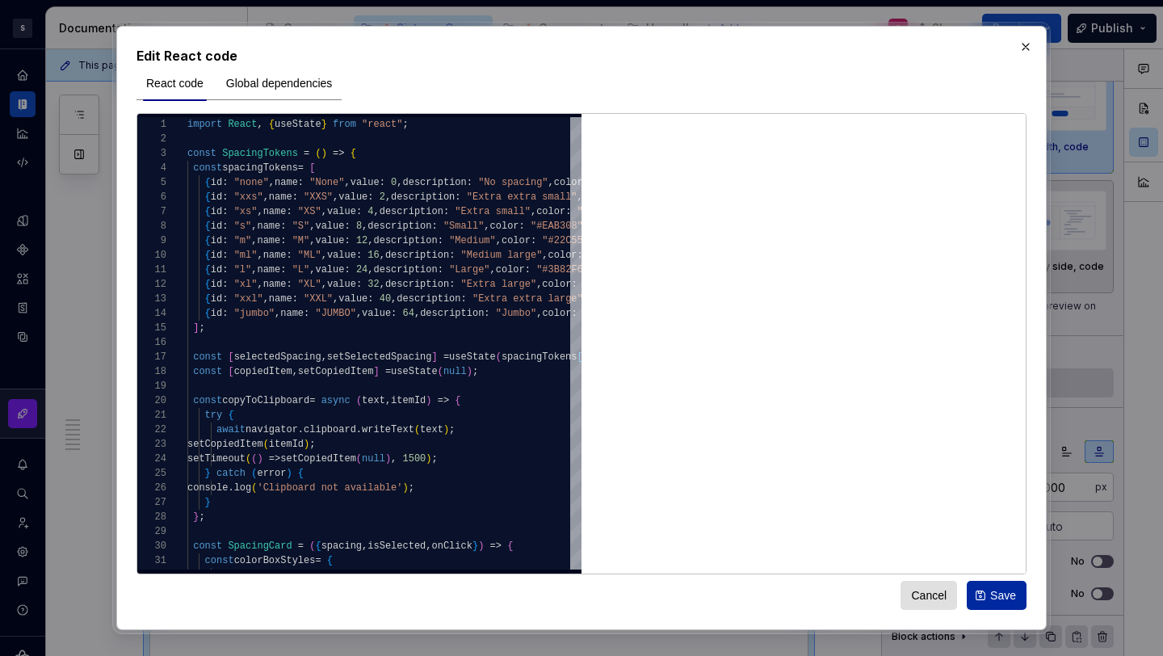
click at [995, 588] on span "Save" at bounding box center [1003, 595] width 26 height 16
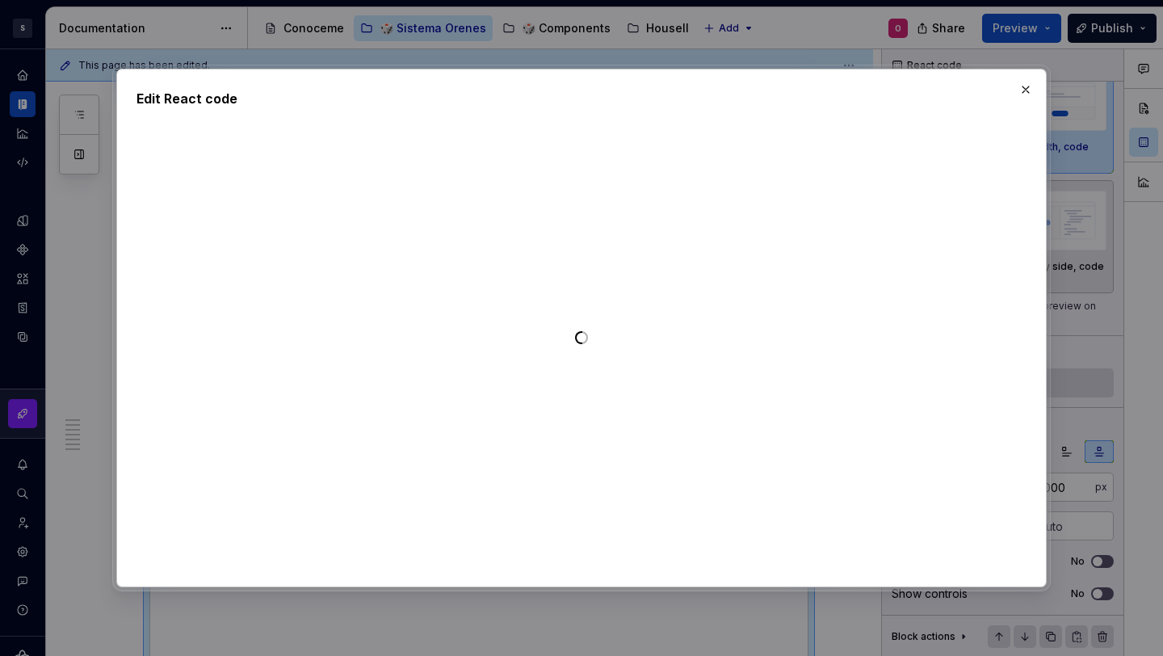
type textarea "*"
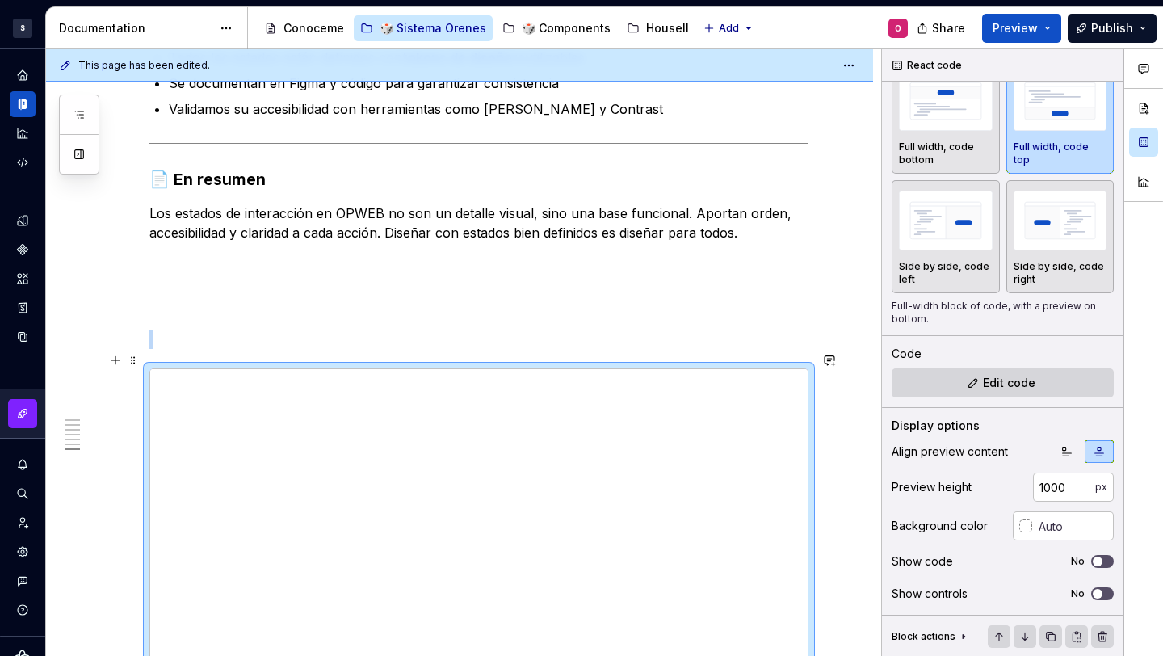
scroll to position [2769, 0]
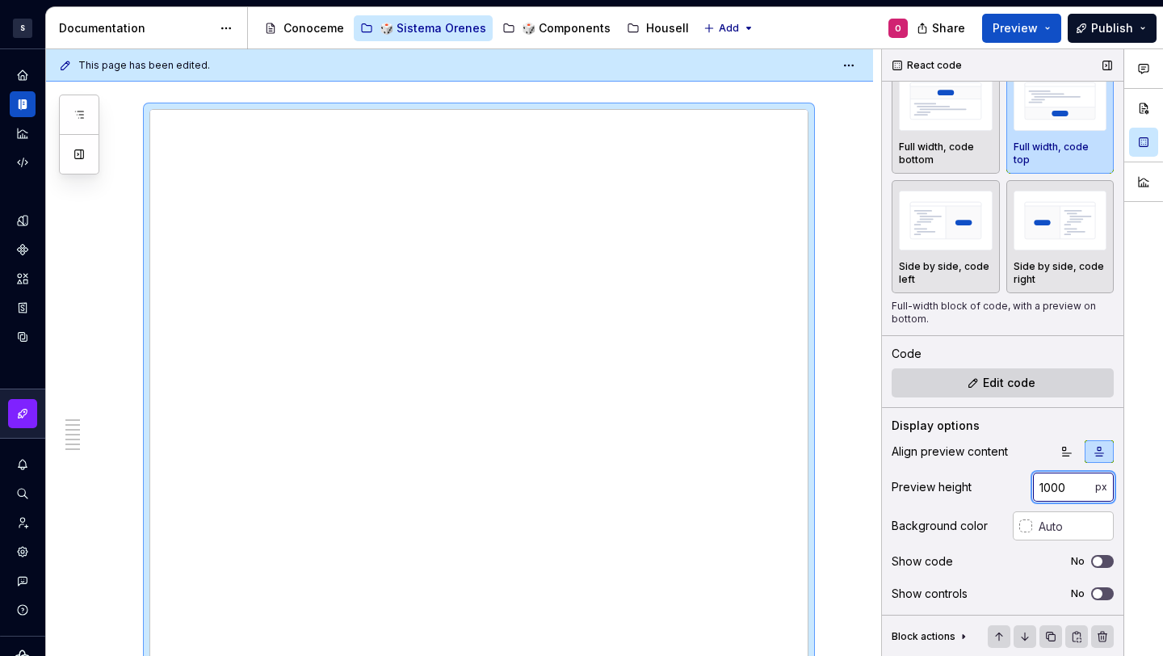
click at [1052, 492] on input "1000" at bounding box center [1064, 487] width 62 height 29
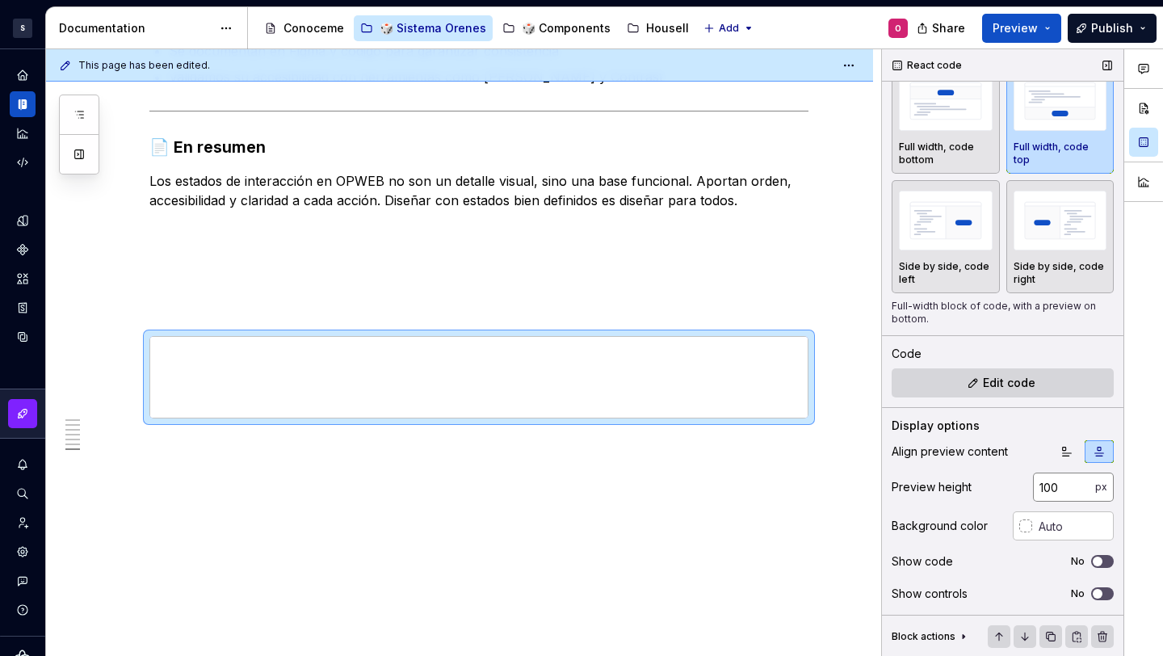
click at [1040, 489] on input "100" at bounding box center [1064, 487] width 62 height 29
type input "400"
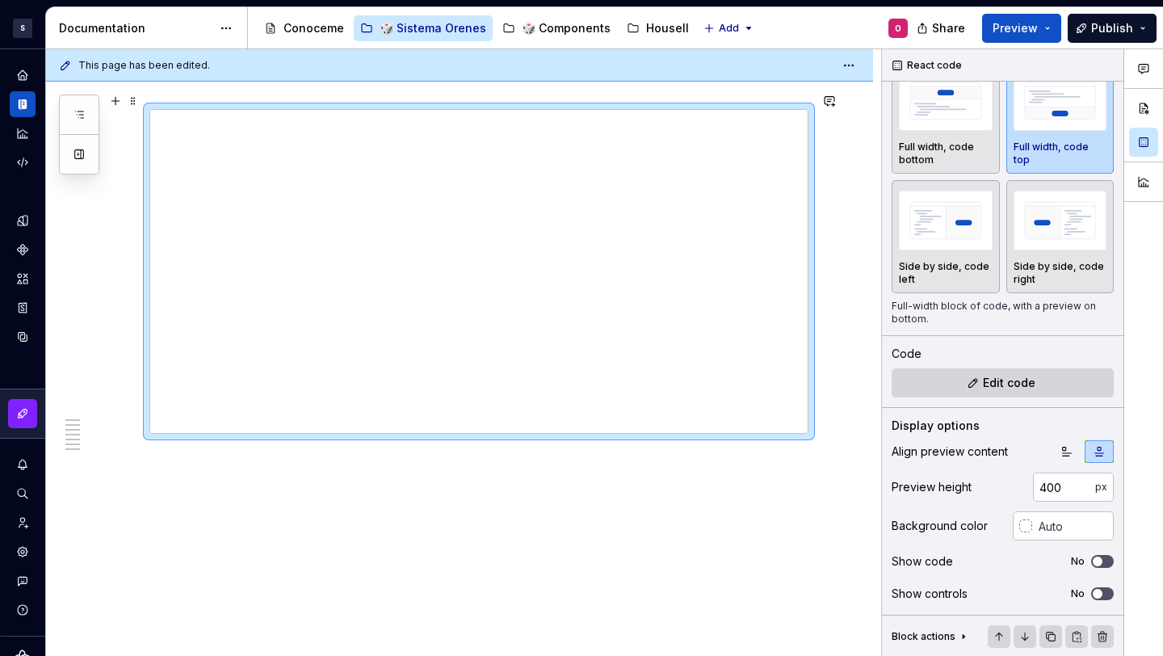
scroll to position [2665, 0]
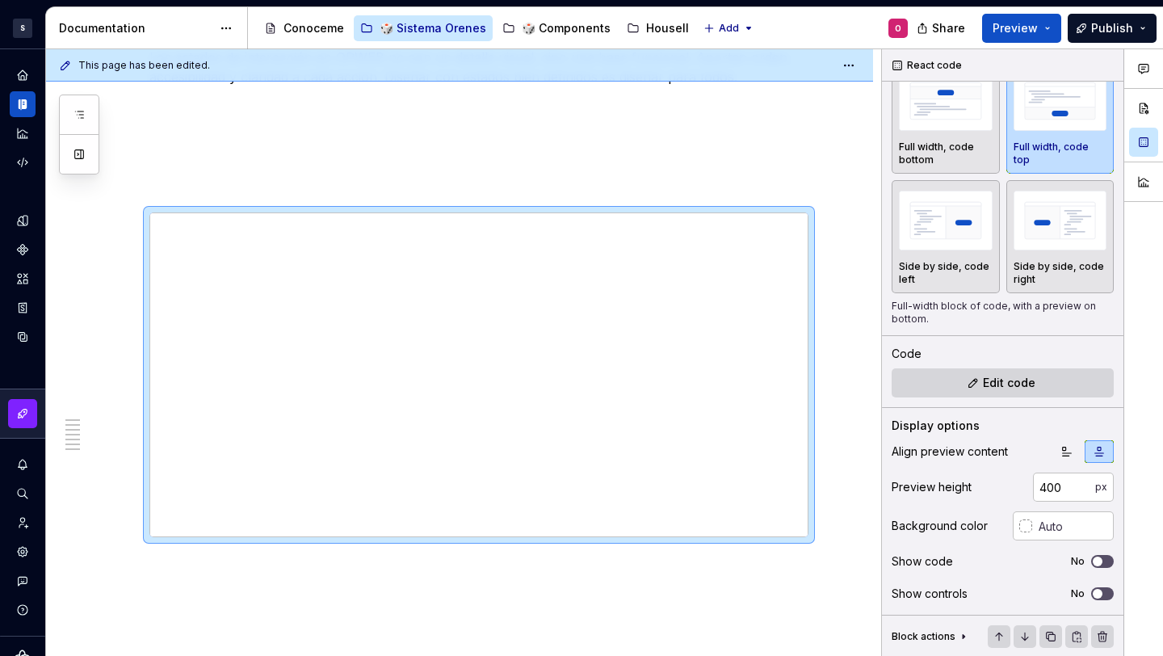
type textarea "*"
click at [949, 109] on img "button" at bounding box center [946, 100] width 94 height 59
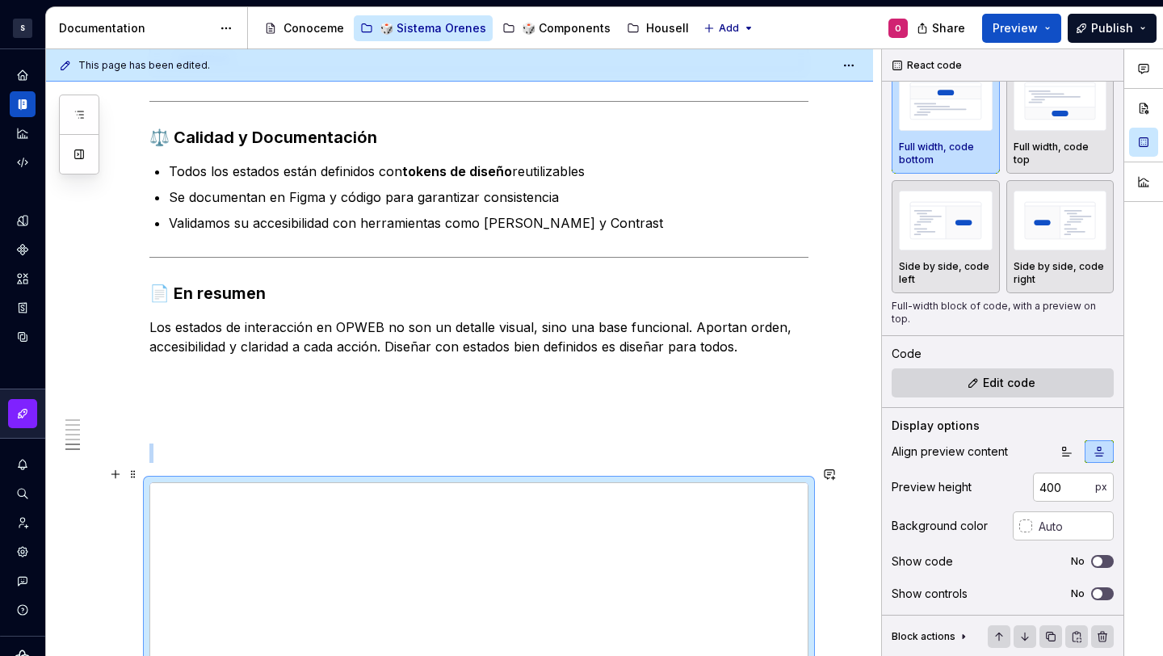
scroll to position [2708, 0]
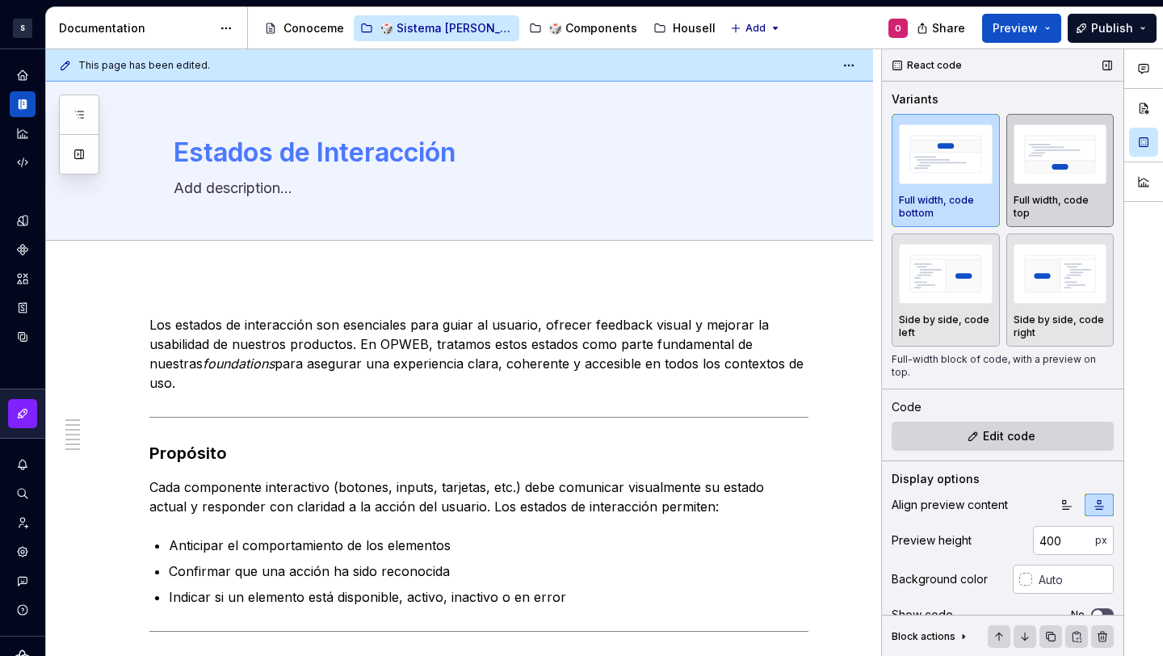
scroll to position [53, 0]
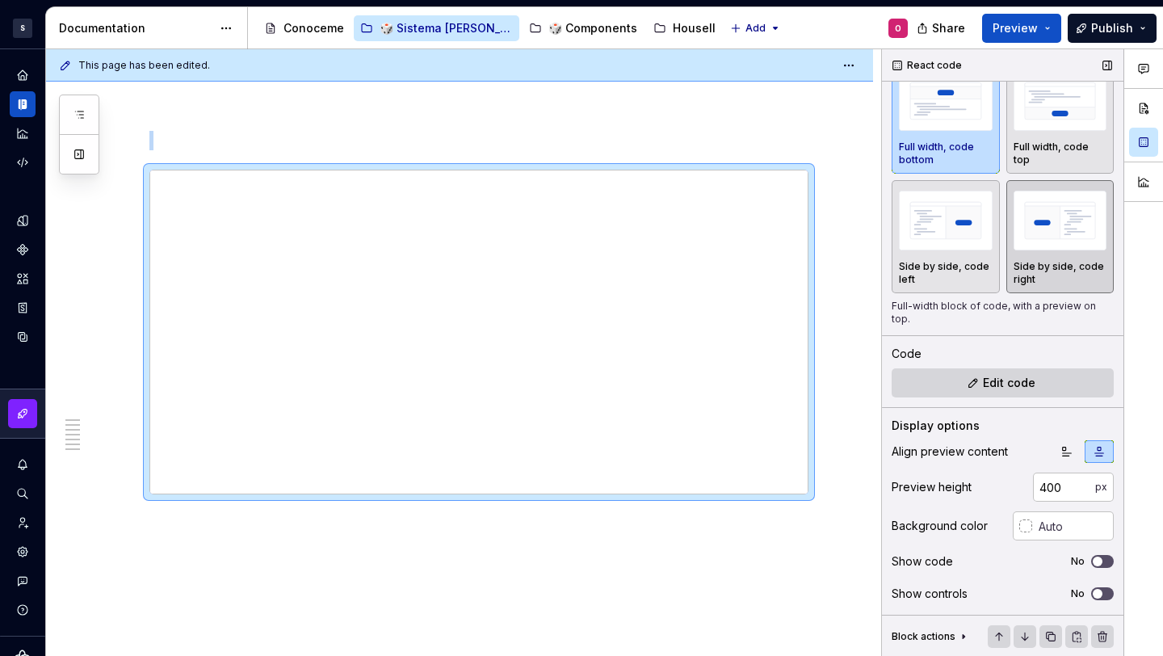
click at [1030, 238] on img "button" at bounding box center [1061, 220] width 94 height 59
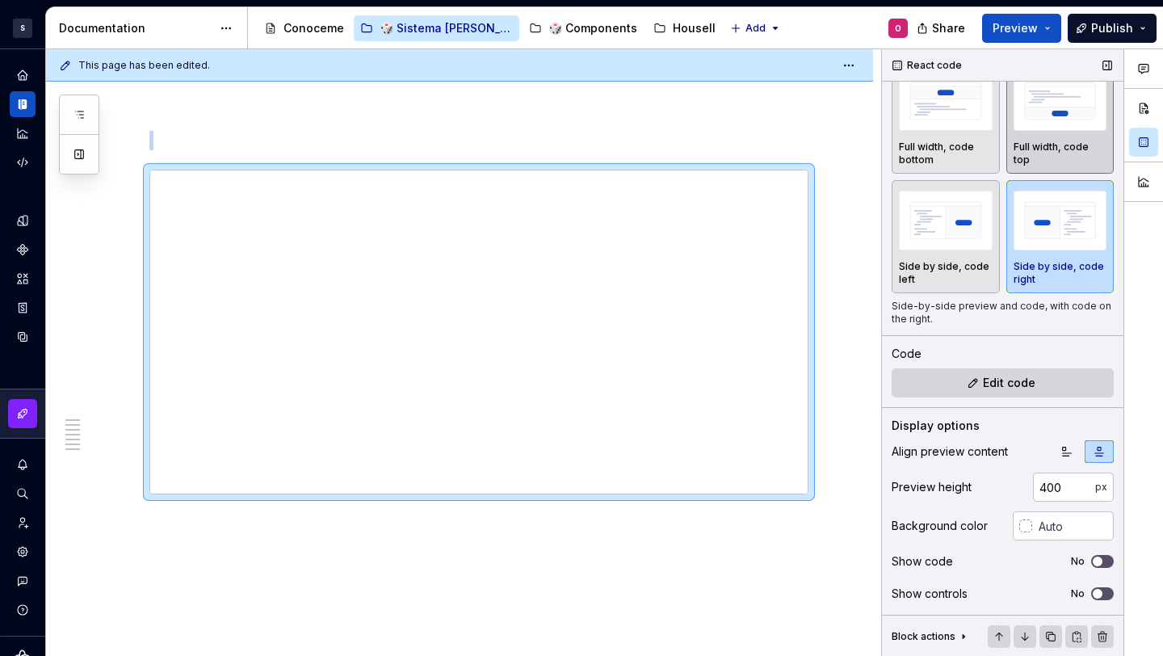
click at [1059, 115] on img "button" at bounding box center [1061, 100] width 94 height 59
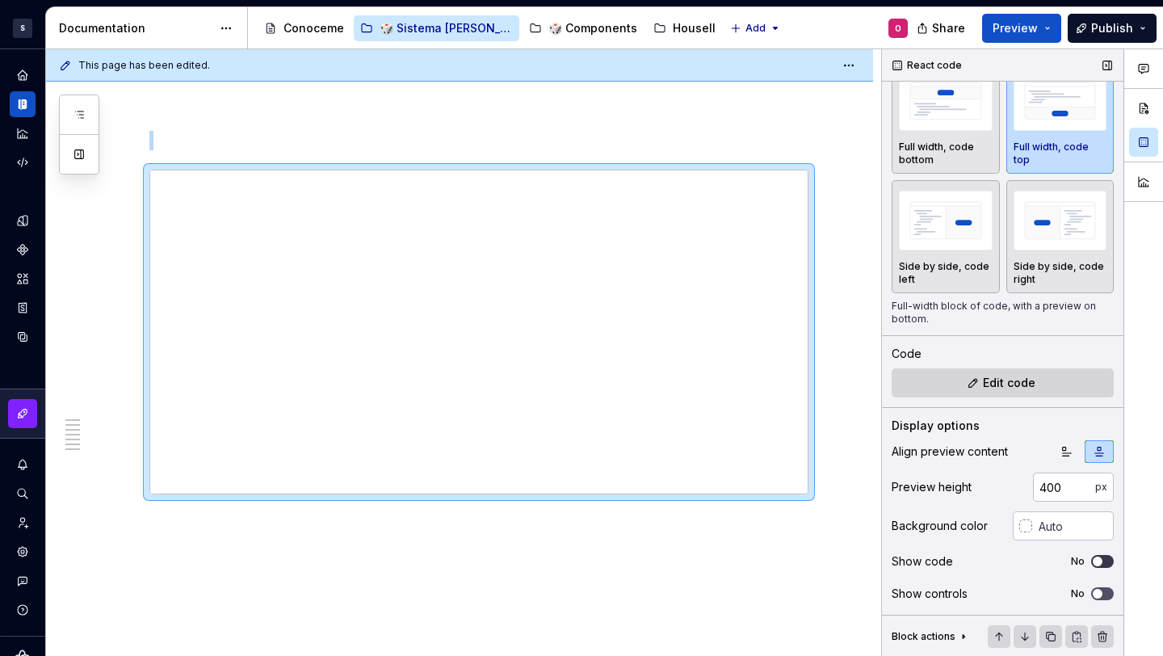
click at [1093, 561] on span "button" at bounding box center [1098, 562] width 10 height 10
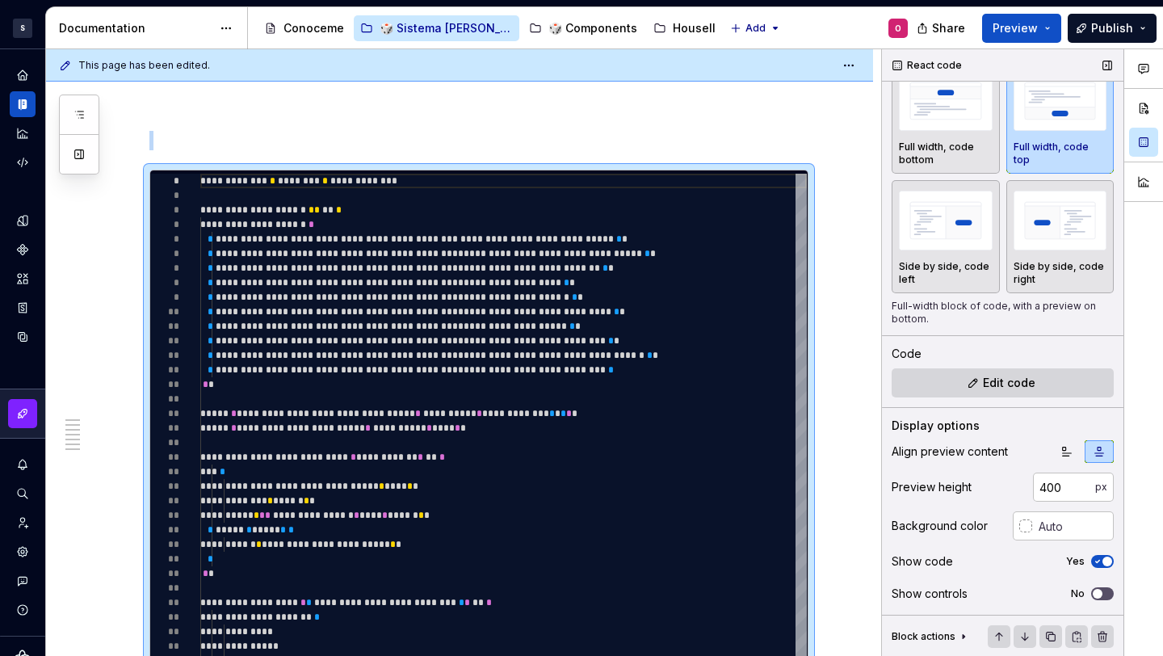
click at [1091, 560] on icon "button" at bounding box center [1097, 562] width 13 height 10
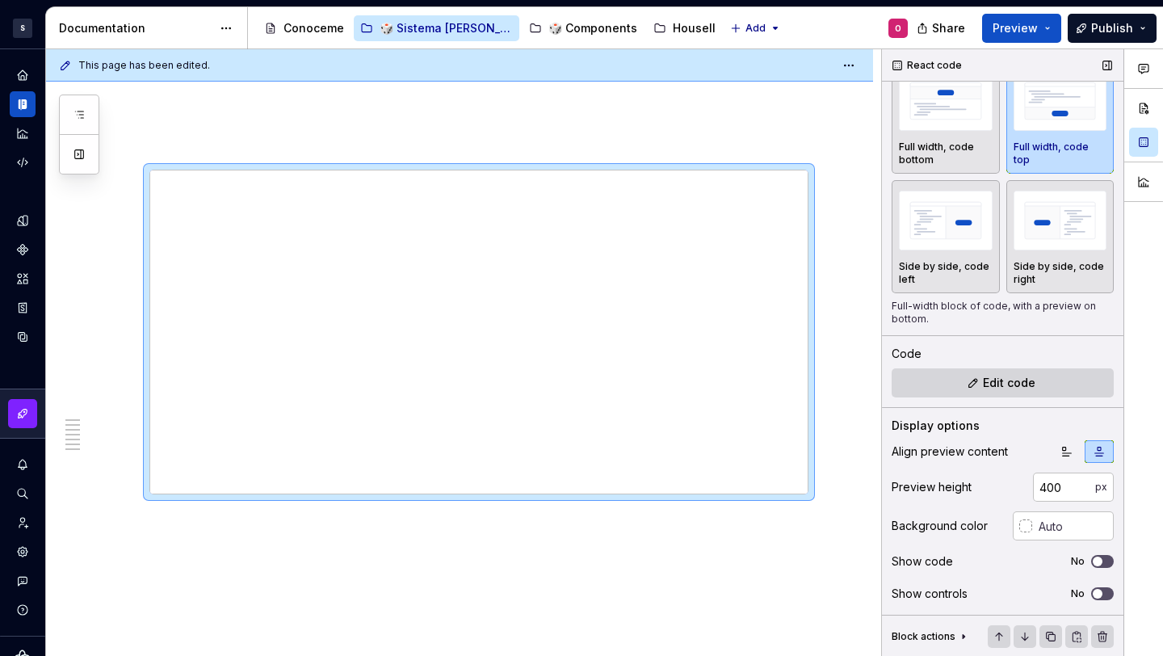
click at [1089, 583] on div "Show controls No" at bounding box center [1003, 593] width 222 height 23
click at [1093, 591] on span "button" at bounding box center [1098, 594] width 10 height 10
click at [1091, 594] on icon "button" at bounding box center [1097, 594] width 13 height 10
click at [1093, 586] on div "Show controls No" at bounding box center [1003, 593] width 222 height 23
click at [1094, 591] on icon "button" at bounding box center [1097, 594] width 13 height 10
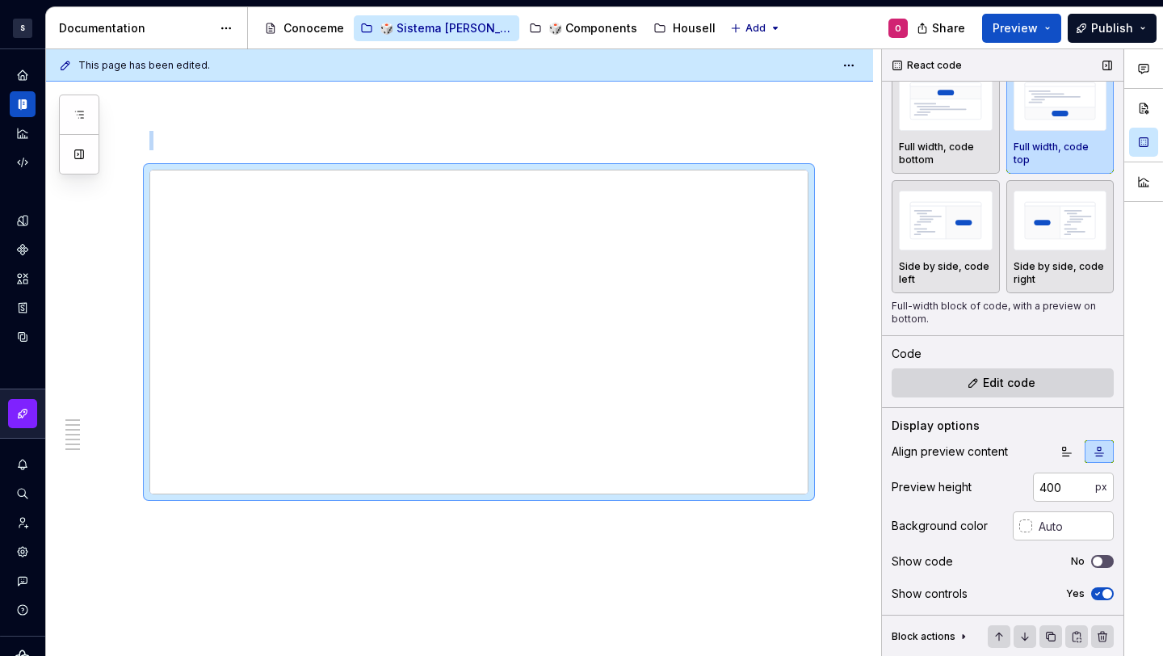
click at [1103, 591] on span "button" at bounding box center [1108, 594] width 10 height 10
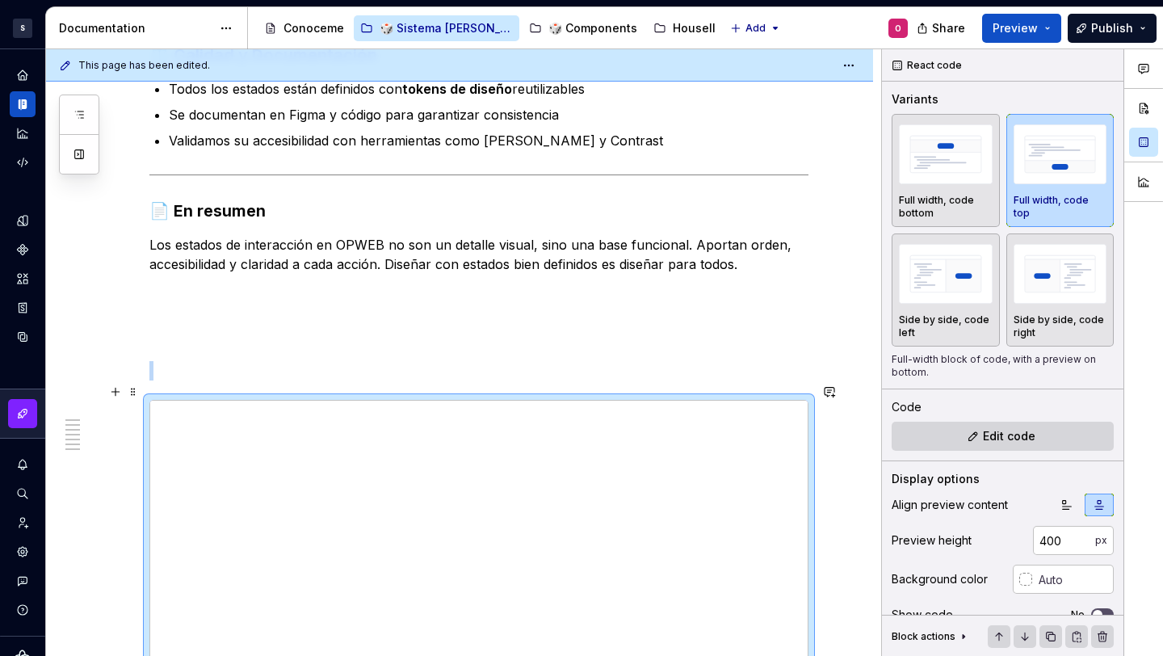
scroll to position [2738, 0]
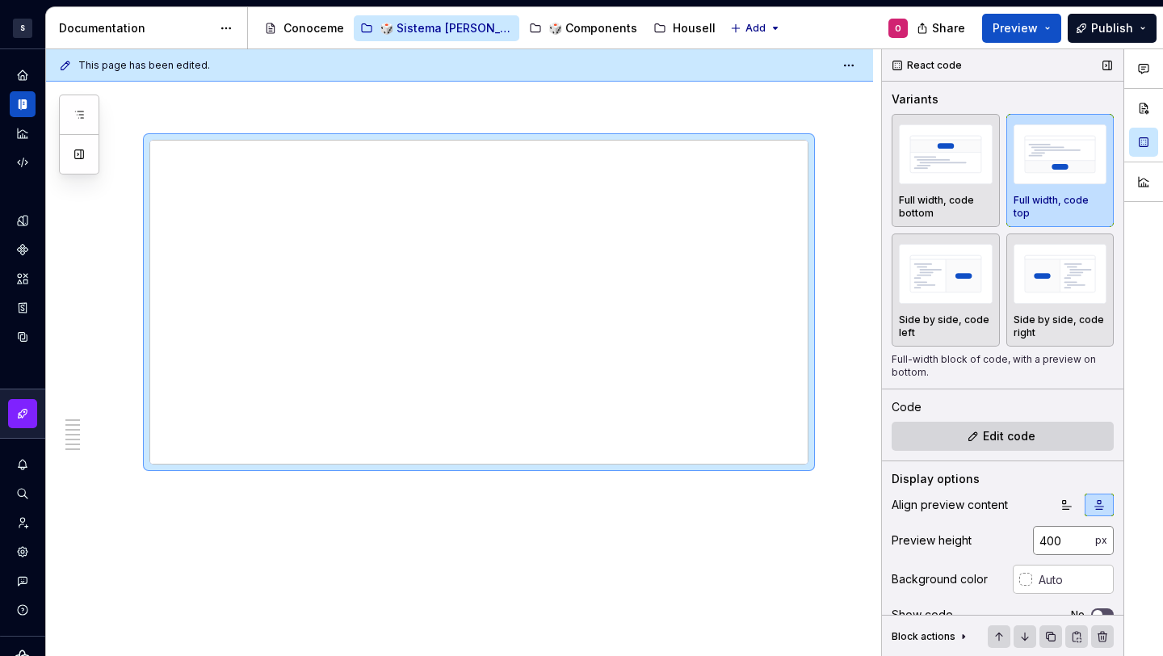
click at [1044, 542] on input "400" at bounding box center [1064, 540] width 62 height 29
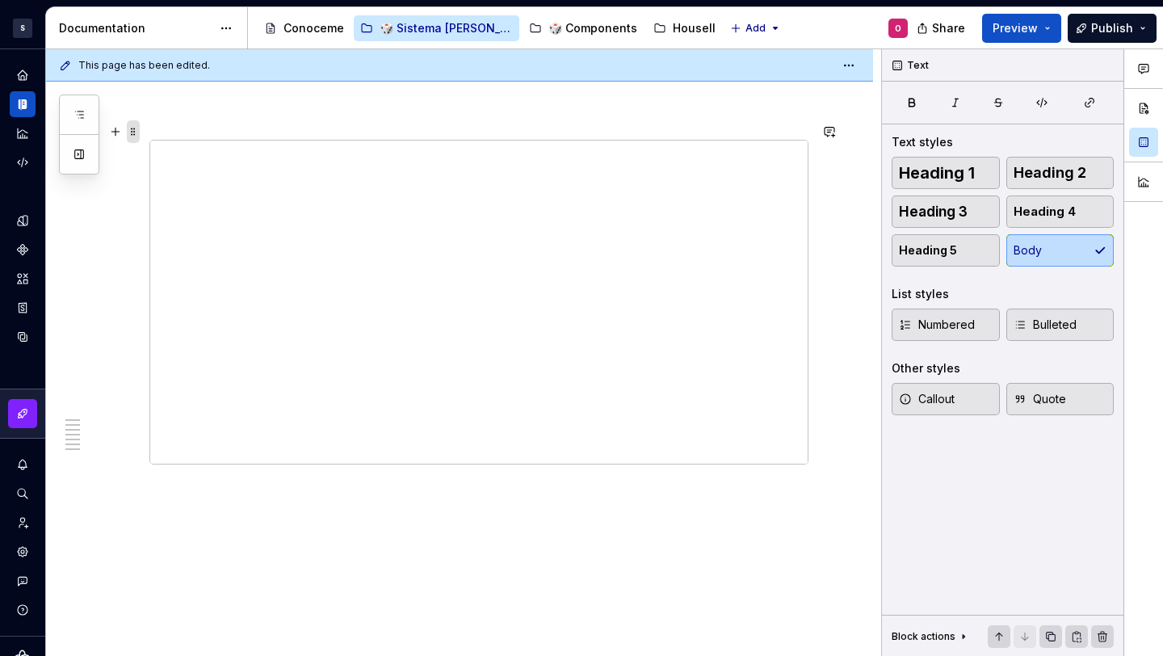
click at [132, 124] on span at bounding box center [133, 131] width 13 height 23
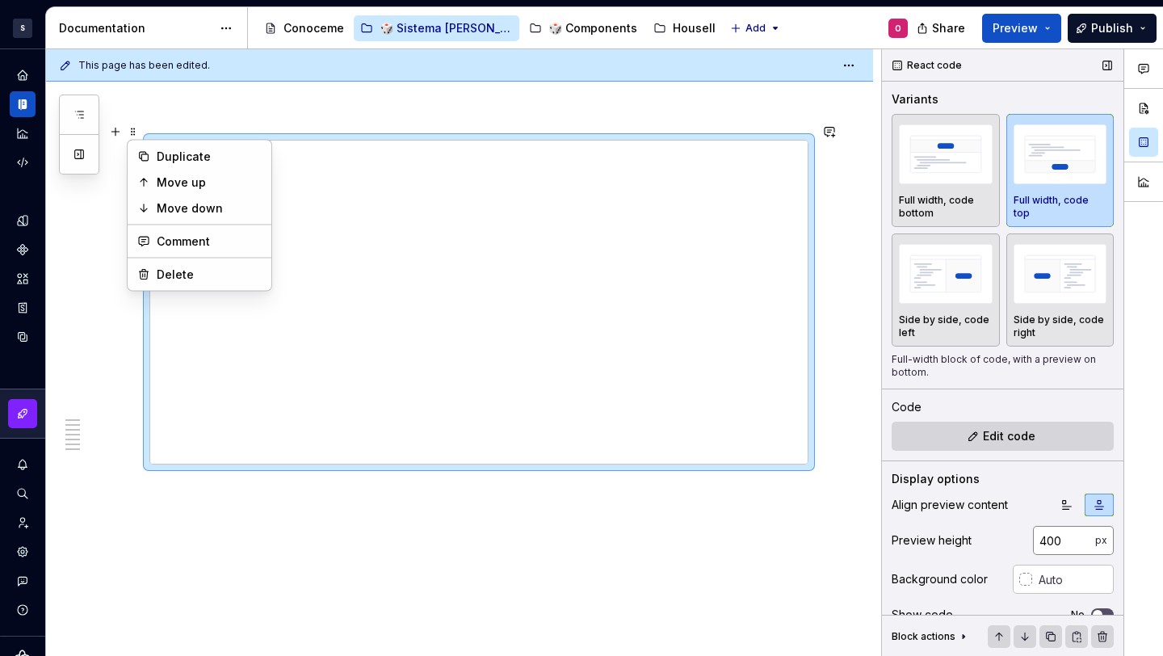
type textarea "*"
click at [1050, 537] on input "400" at bounding box center [1064, 540] width 62 height 29
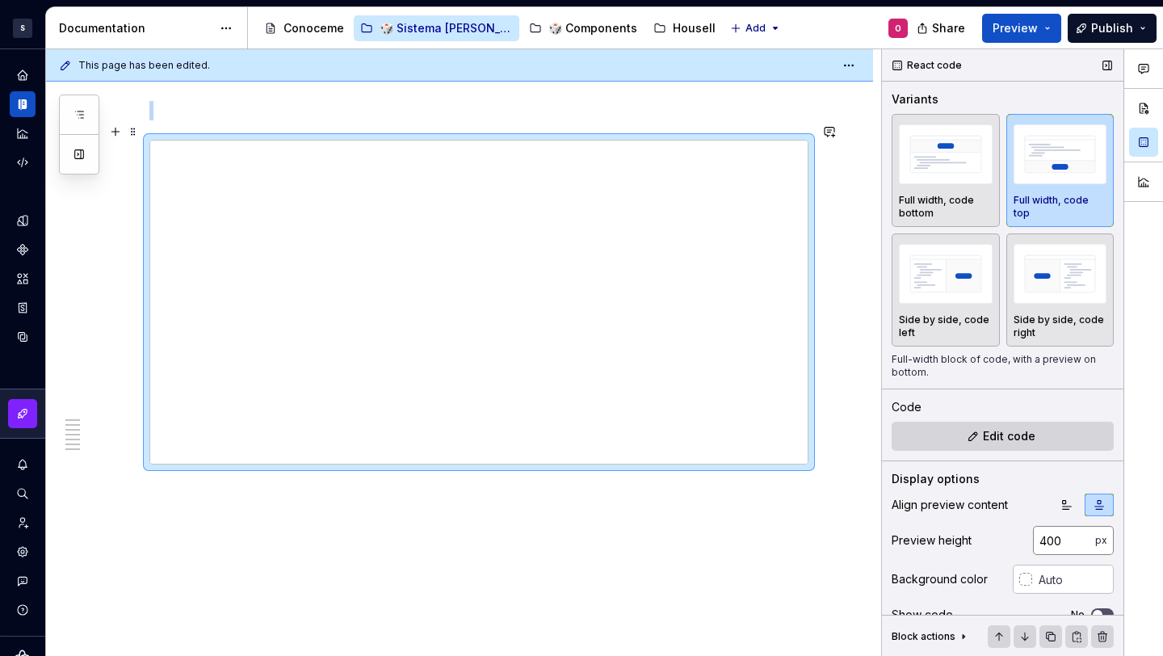
click at [1050, 537] on input "400" at bounding box center [1064, 540] width 62 height 29
click at [1047, 537] on input "400" at bounding box center [1064, 540] width 62 height 29
click at [1044, 538] on input "400" at bounding box center [1064, 540] width 62 height 29
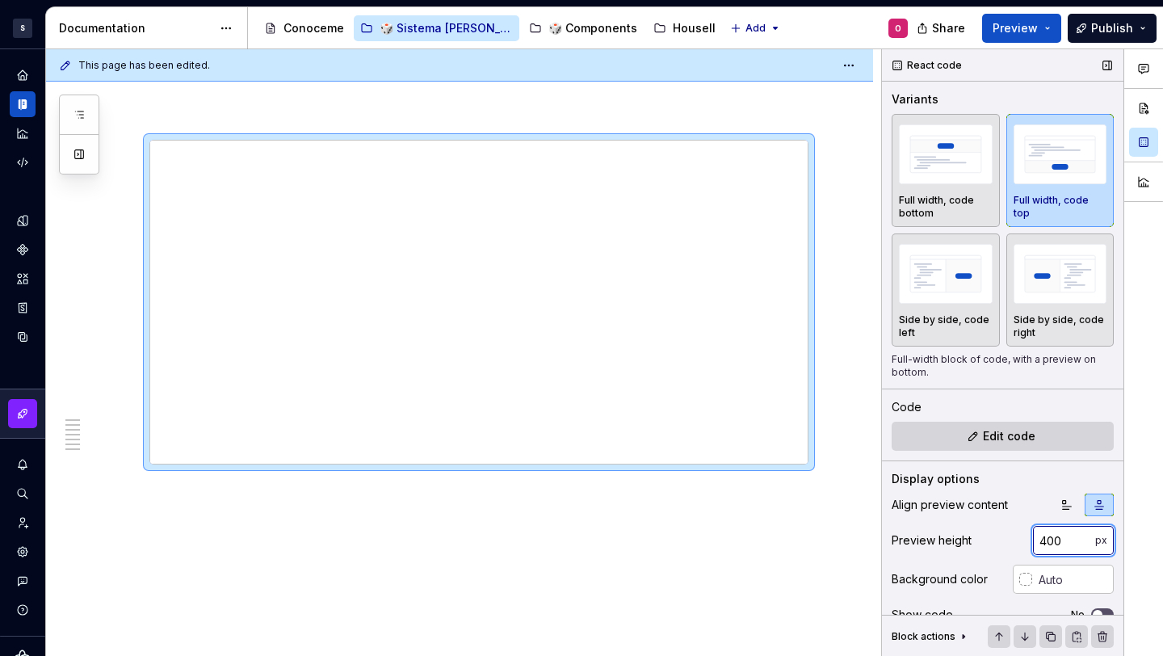
click at [1044, 538] on input "400" at bounding box center [1064, 540] width 62 height 29
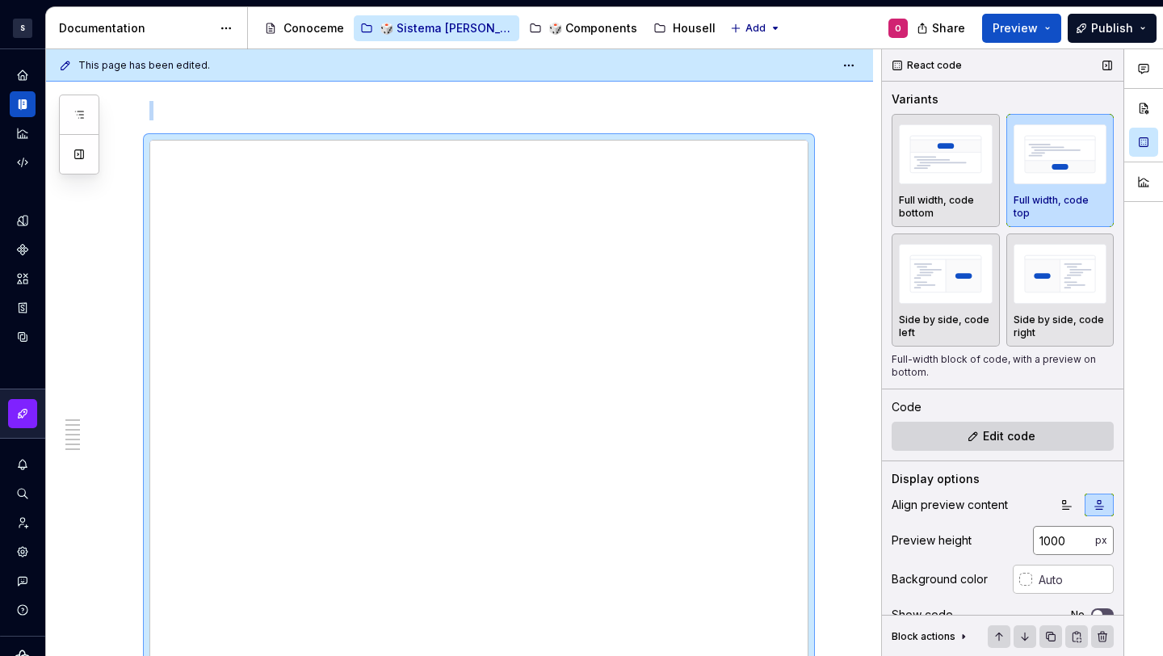
click at [1058, 535] on input "1000" at bounding box center [1064, 540] width 62 height 29
type input "400"
click at [820, 212] on div "This page has been edited. Estados de Interacción Edit header Propósito ✅ Princ…" at bounding box center [463, 352] width 835 height 607
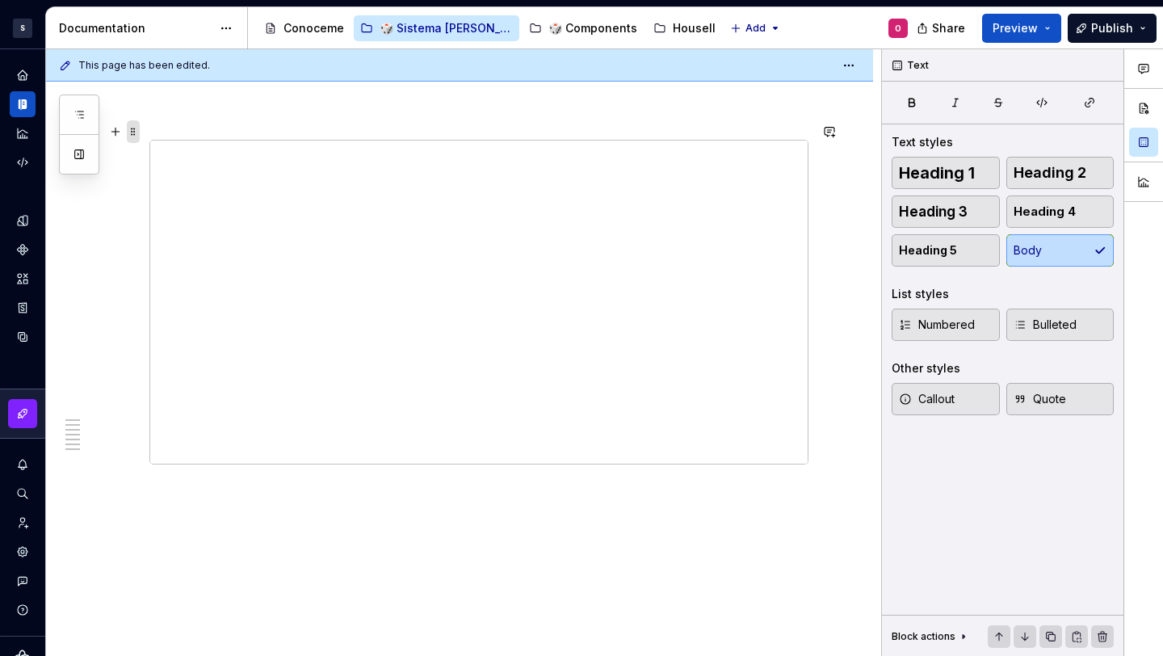
click at [134, 125] on span at bounding box center [133, 131] width 13 height 23
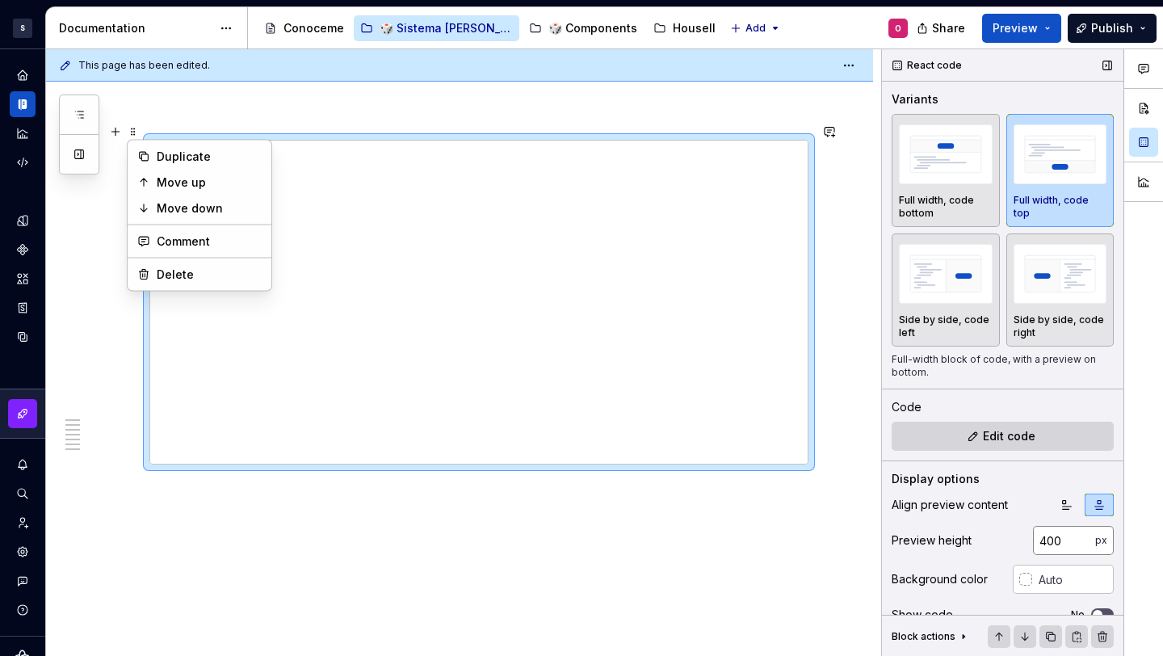
click at [1051, 540] on input "400" at bounding box center [1064, 540] width 62 height 29
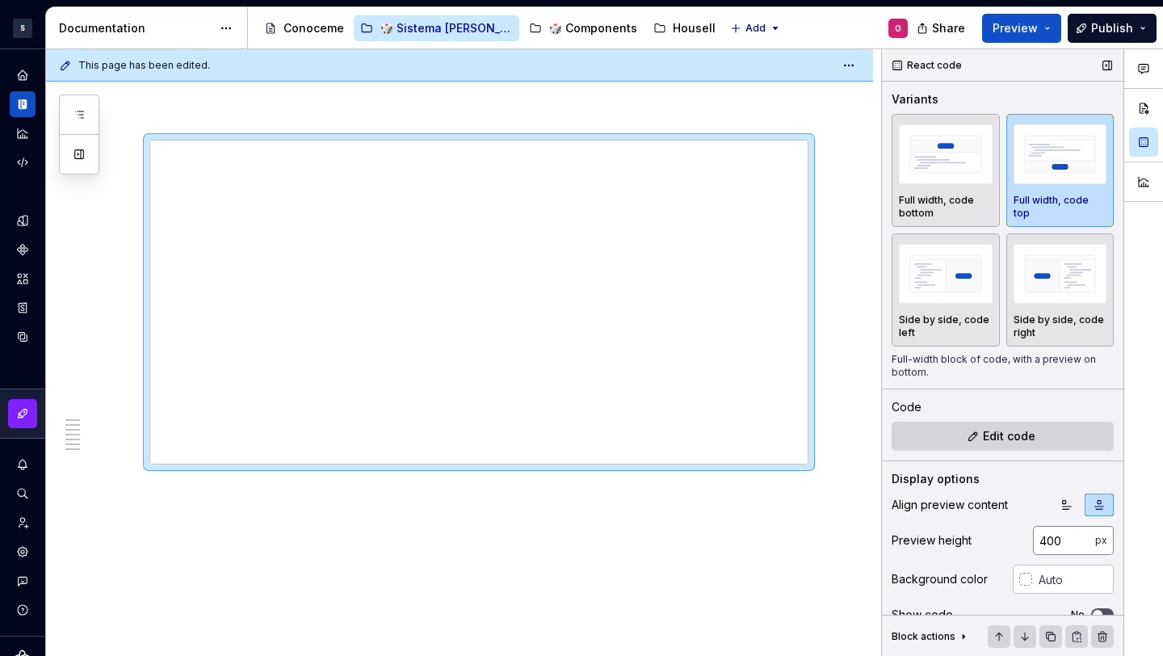
click at [1035, 535] on input "400" at bounding box center [1064, 540] width 62 height 29
type input "600"
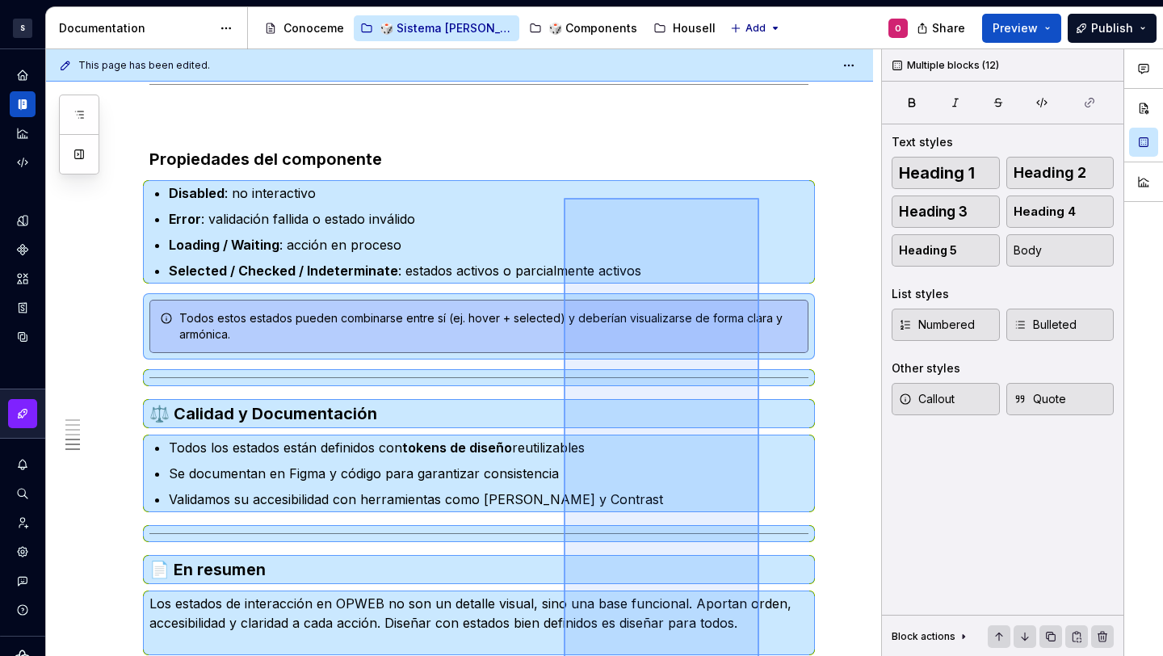
click at [756, 198] on div "This page has been edited. Estados de Interacción Edit header Propósito ✅ Princ…" at bounding box center [463, 352] width 835 height 607
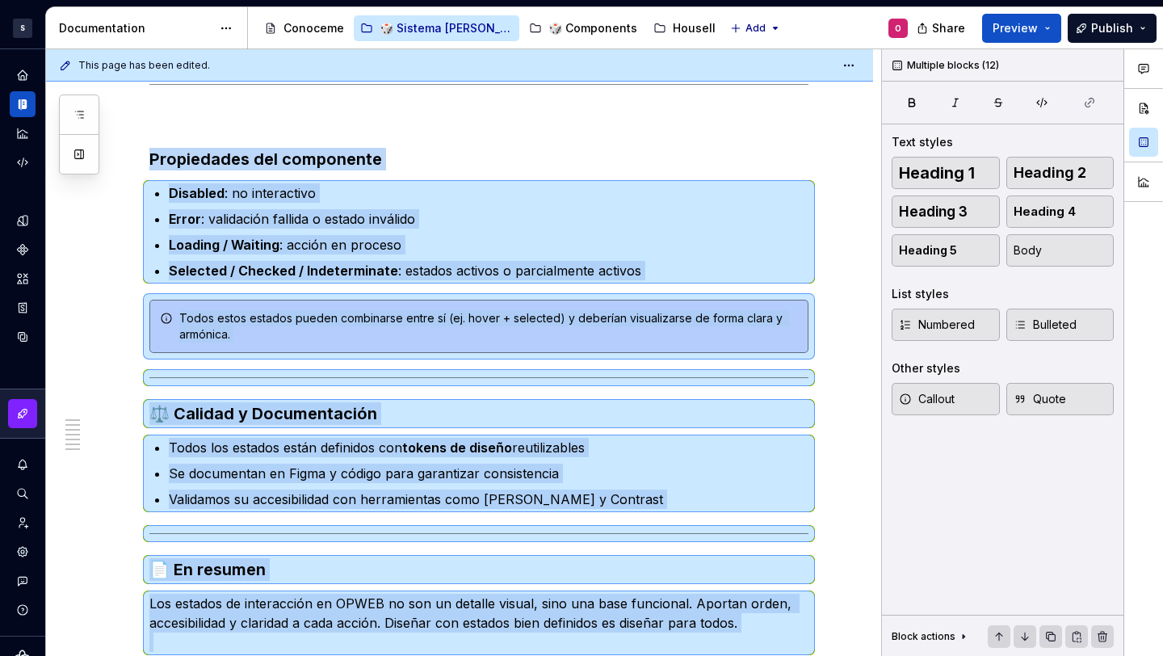
scroll to position [2691, 0]
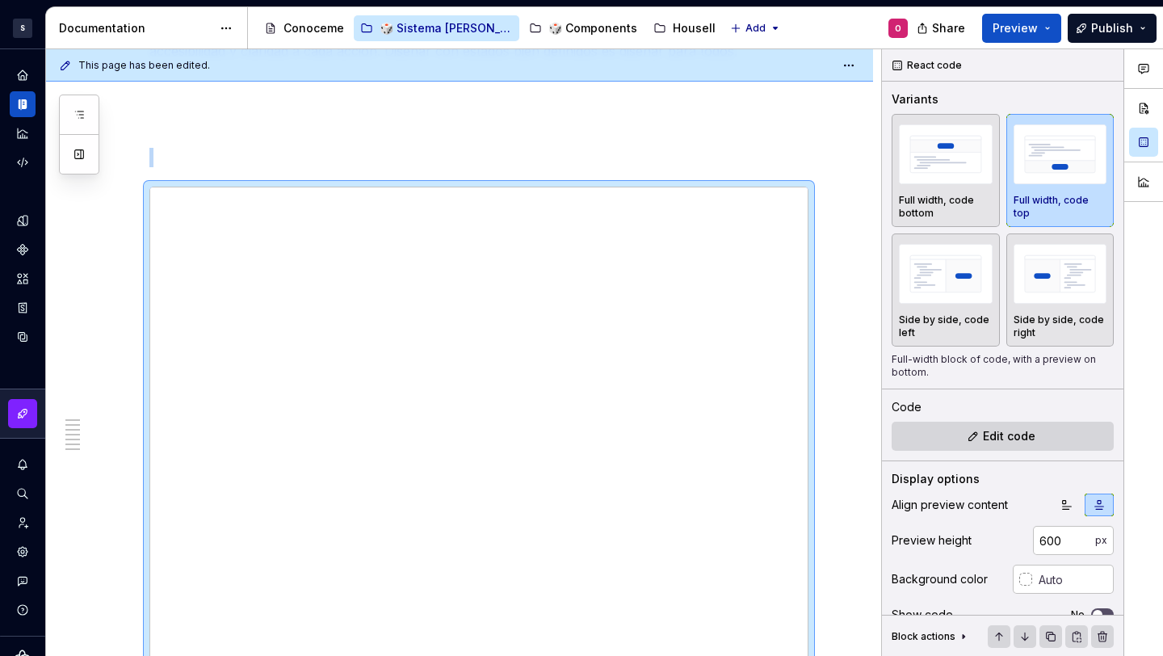
type textarea "*"
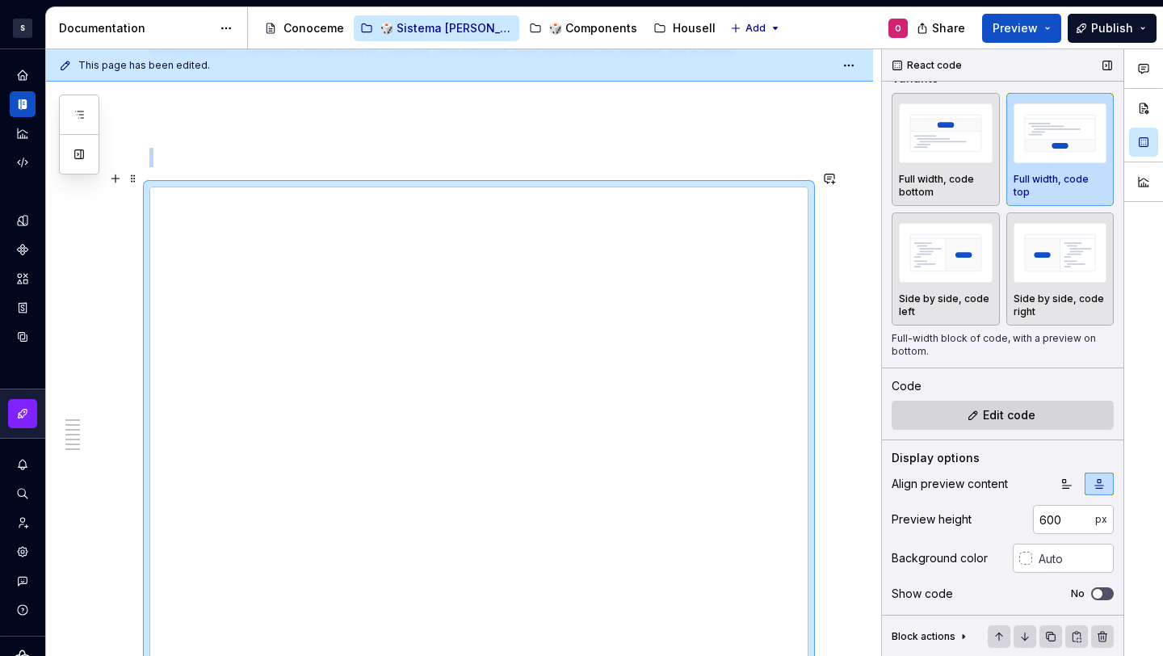
scroll to position [2828, 0]
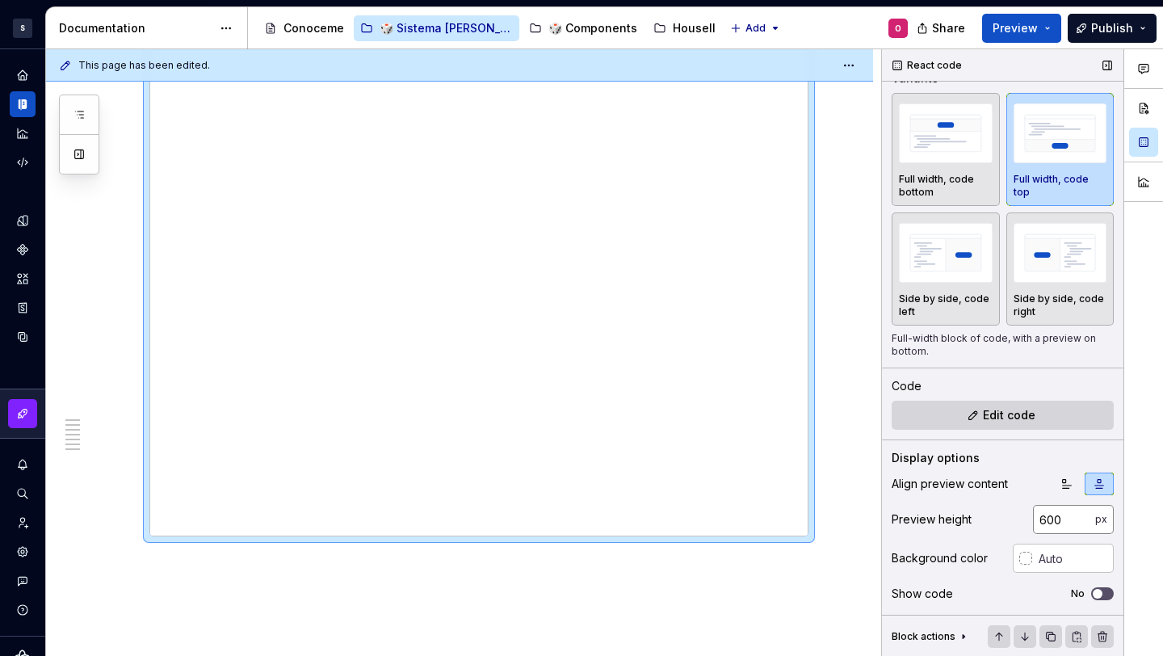
click at [1050, 521] on input "600" at bounding box center [1064, 519] width 62 height 29
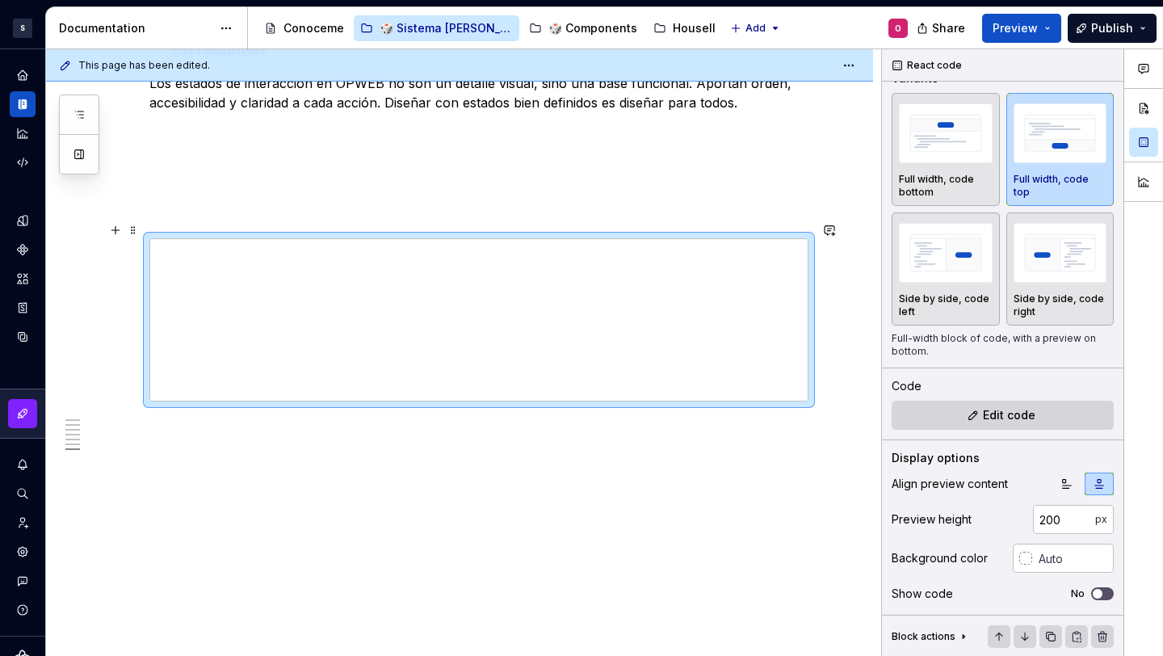
scroll to position [2623, 0]
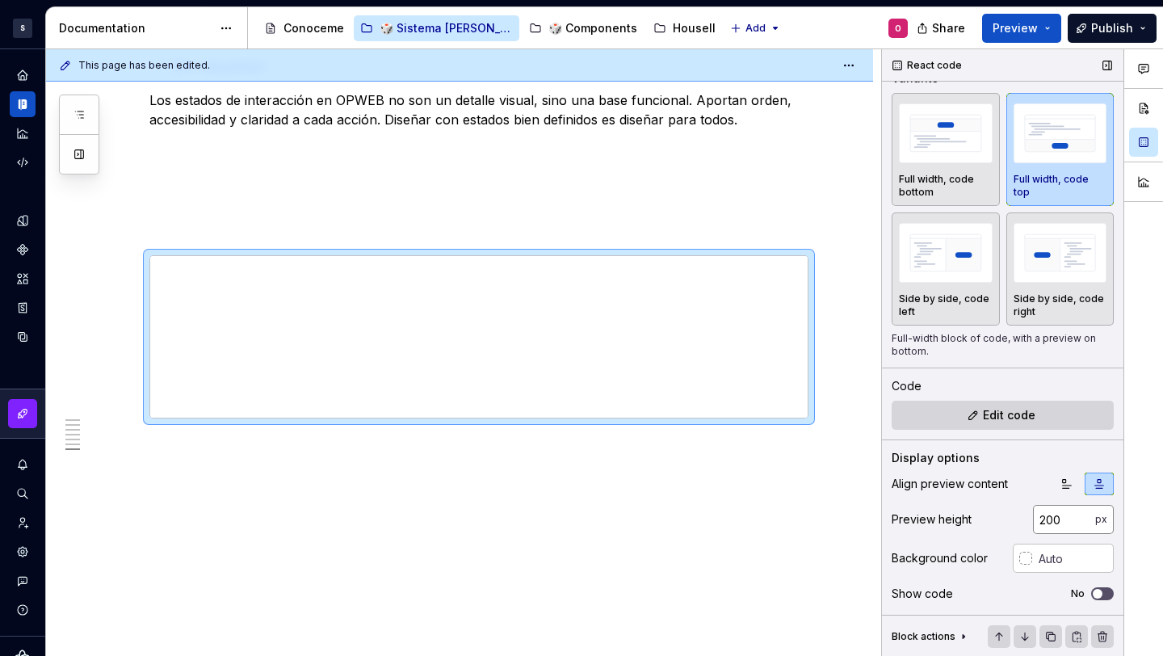
click at [1052, 523] on input "200" at bounding box center [1064, 519] width 62 height 29
type input "500"
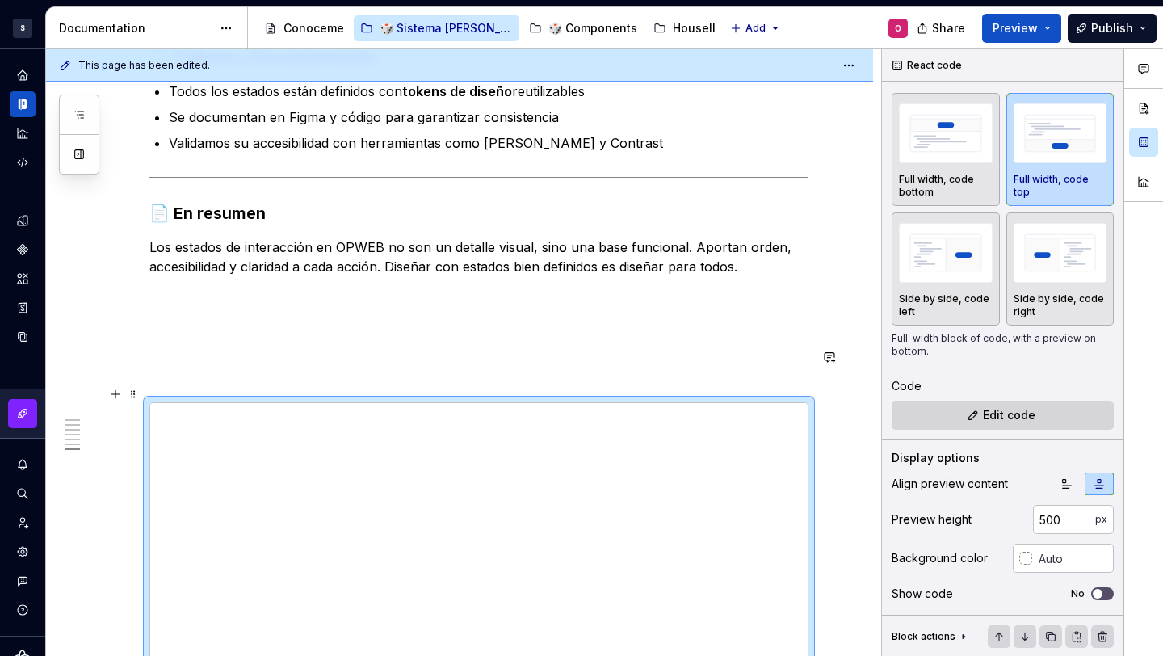
scroll to position [2563, 0]
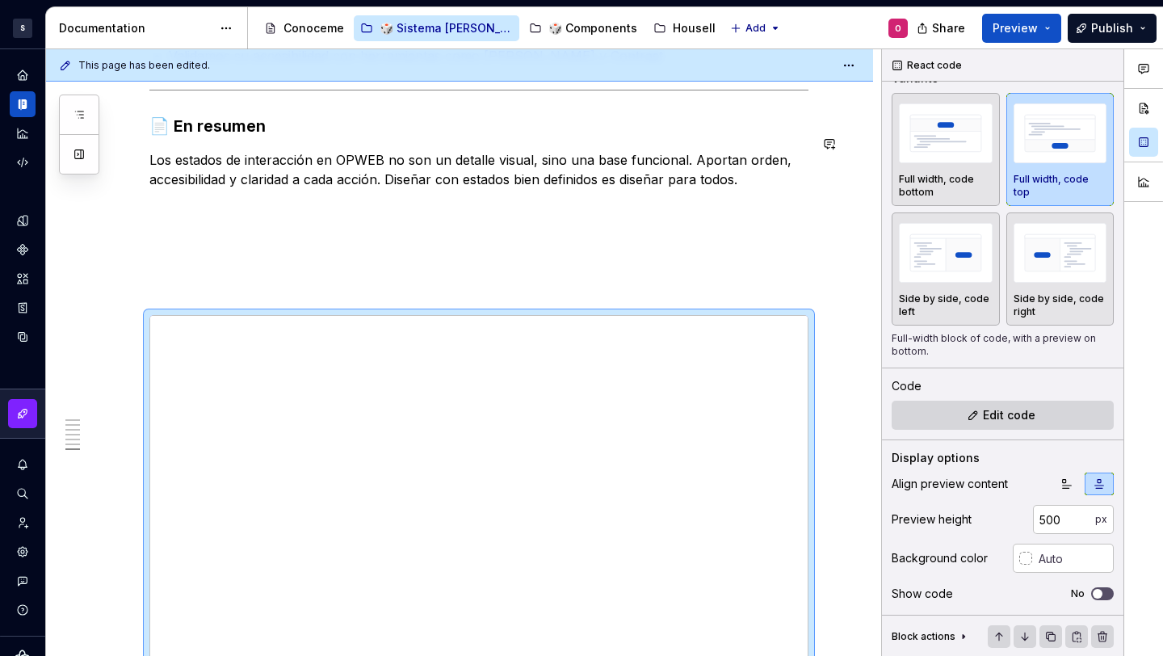
type textarea "*"
click at [137, 308] on span at bounding box center [133, 307] width 13 height 23
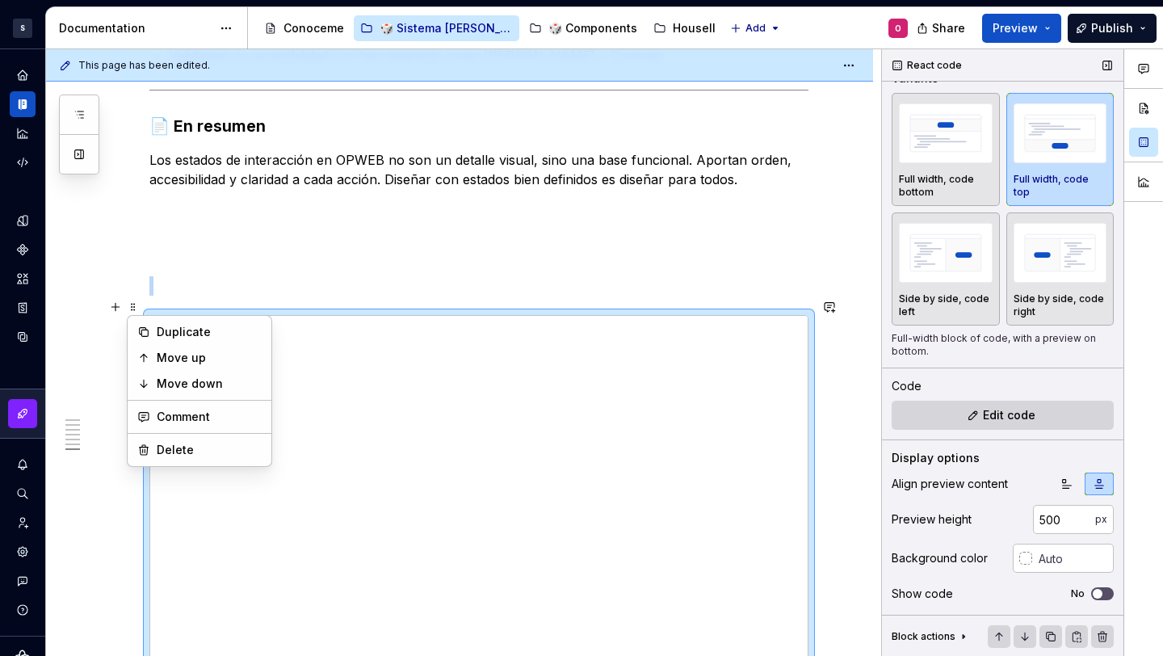
click at [973, 392] on div "Code" at bounding box center [1003, 386] width 222 height 16
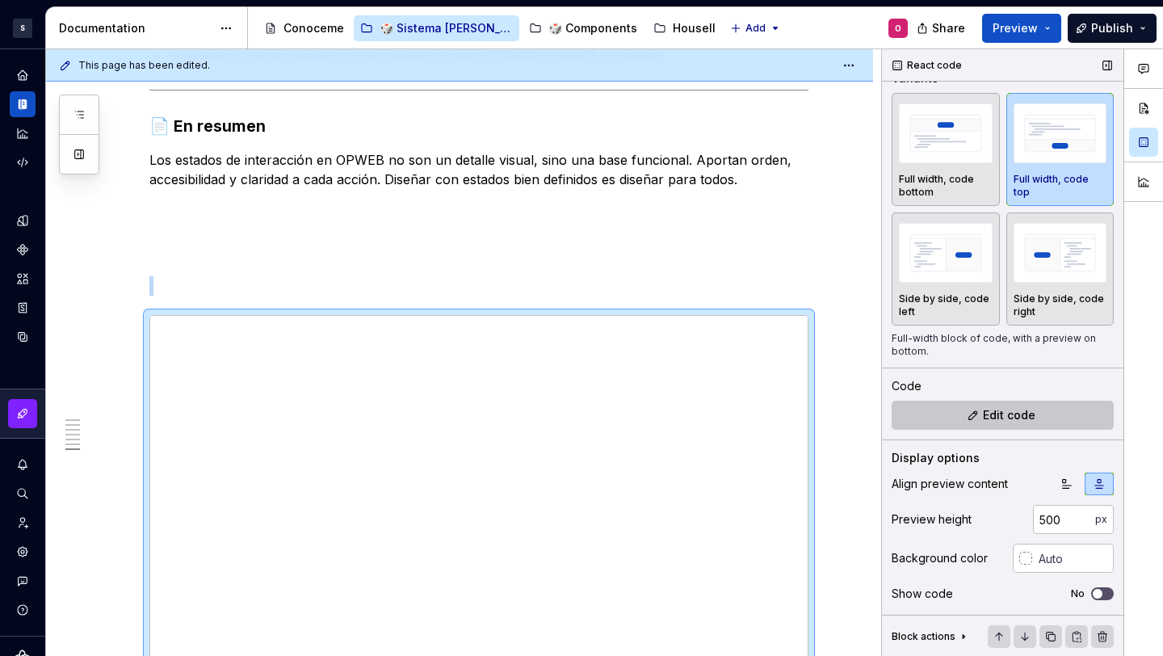
scroll to position [2611, 0]
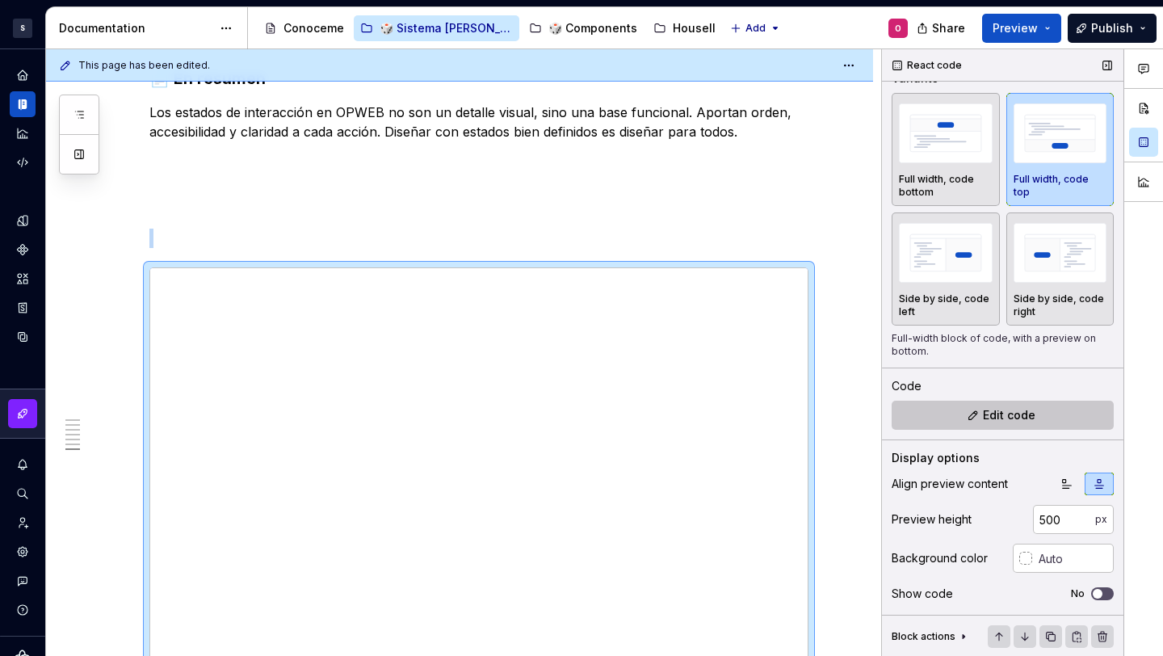
click at [1005, 418] on span "Edit code" at bounding box center [1009, 415] width 53 height 16
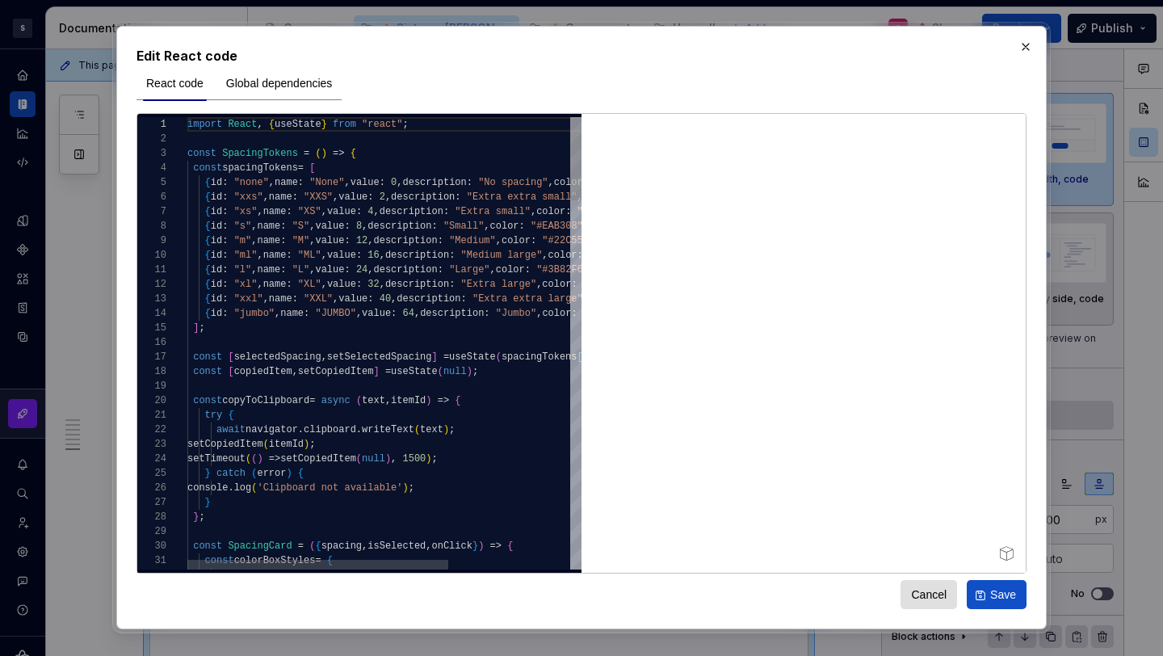
type textarea "**********"
type textarea "*"
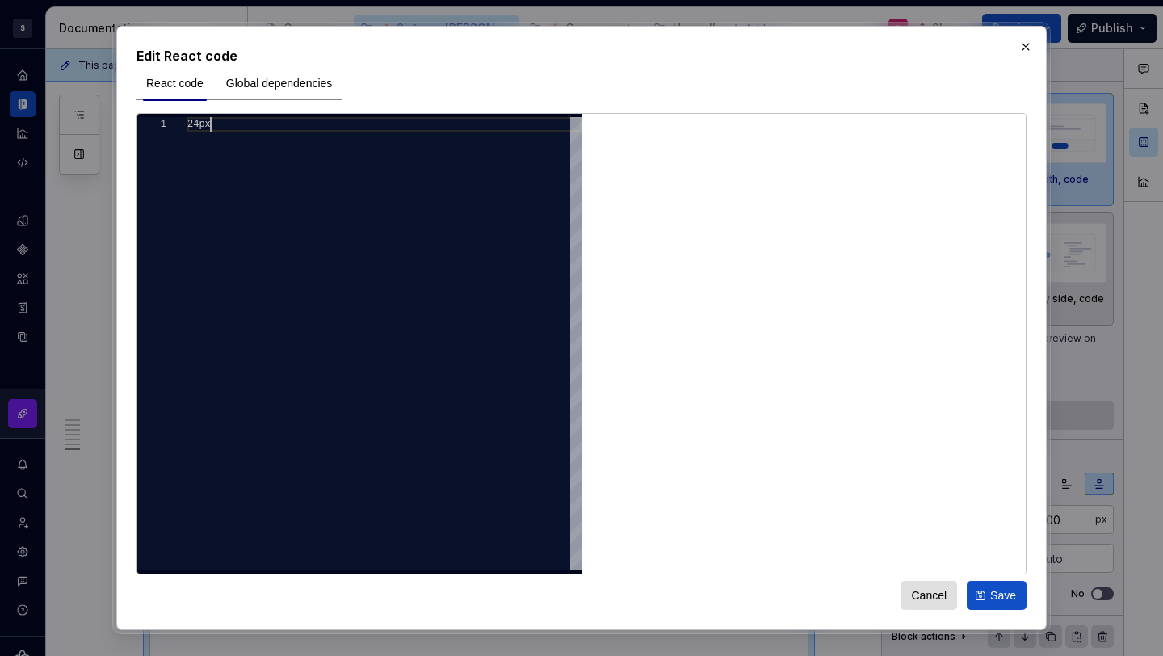
scroll to position [0, 23]
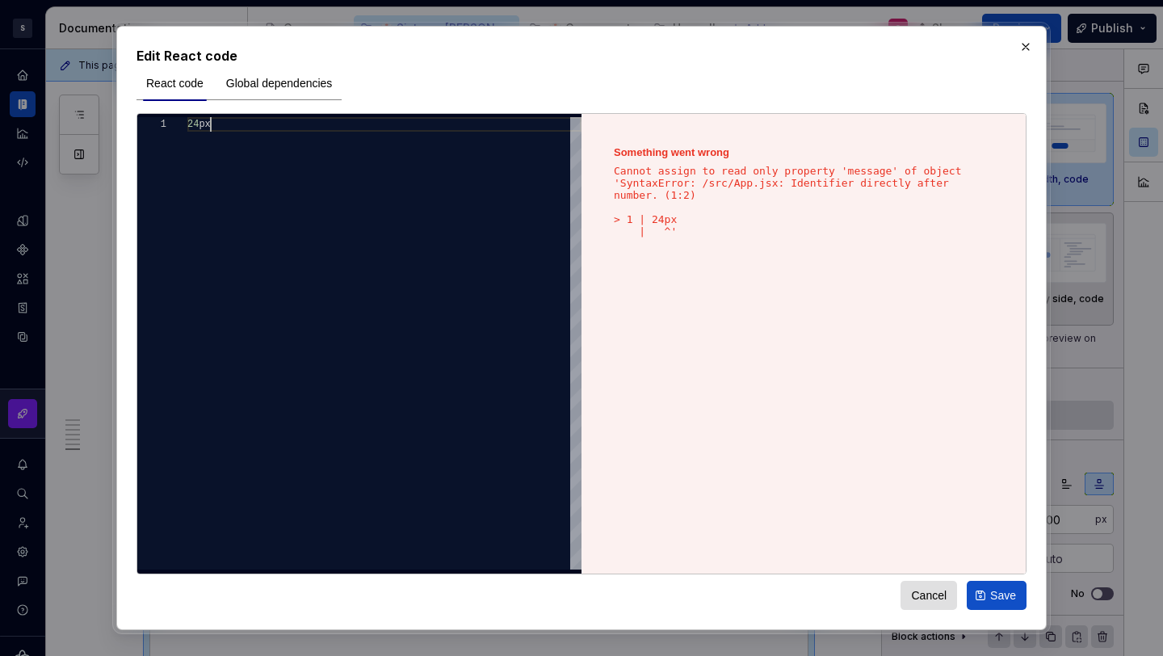
type textarea "**********"
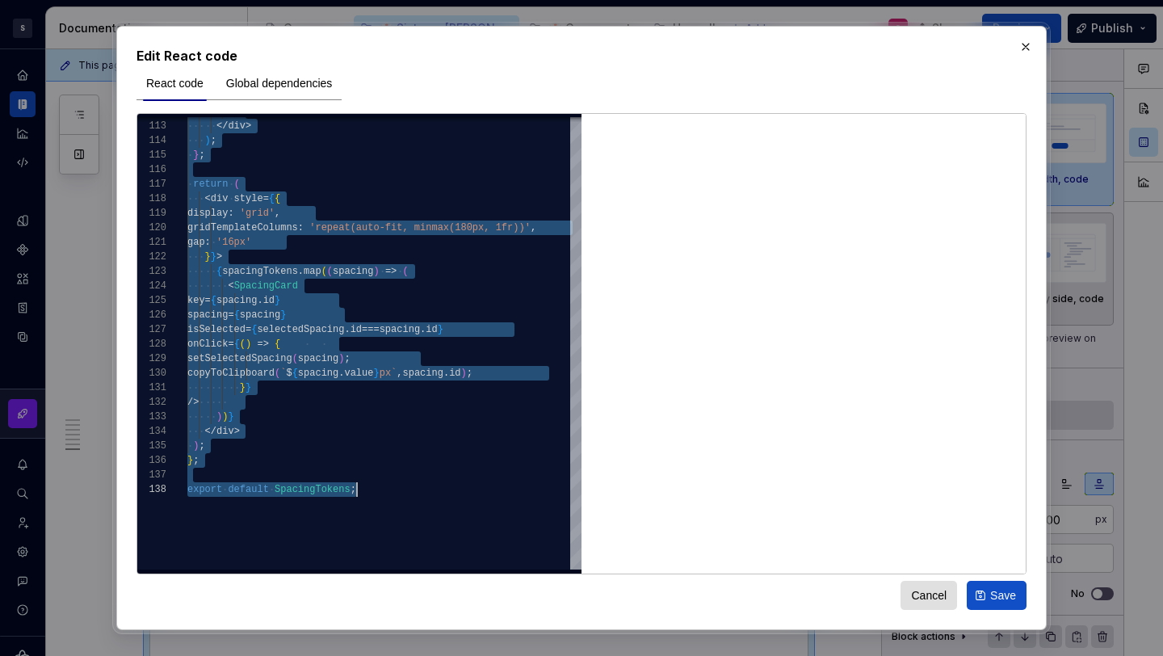
type textarea "*"
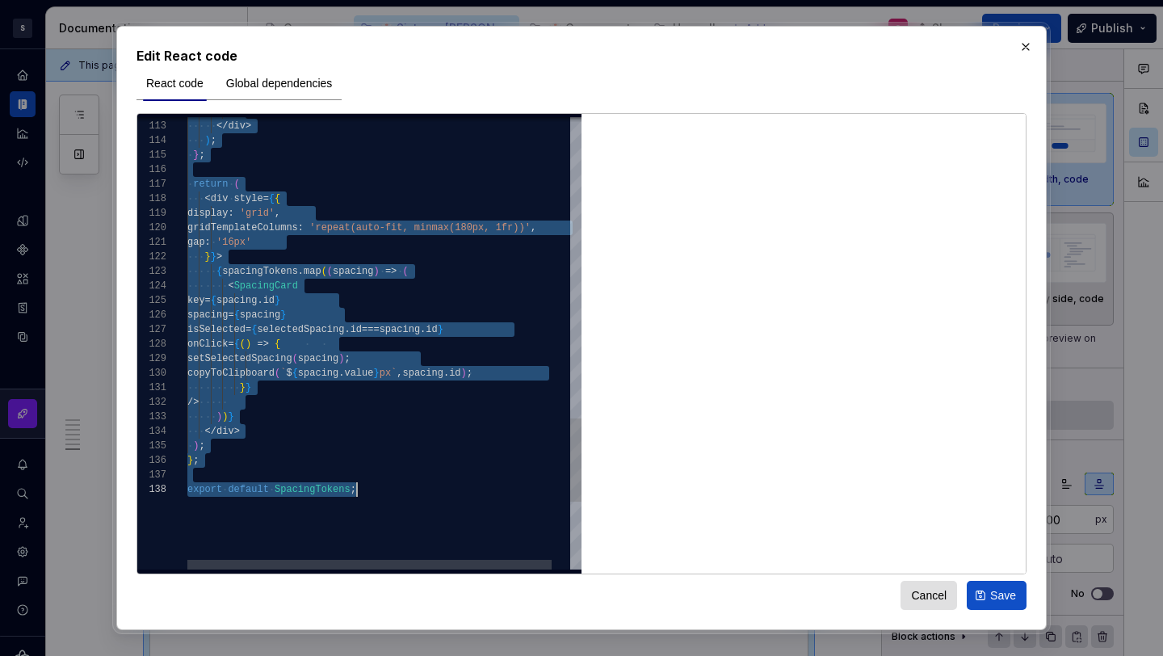
scroll to position [0, 170]
type textarea "**********"
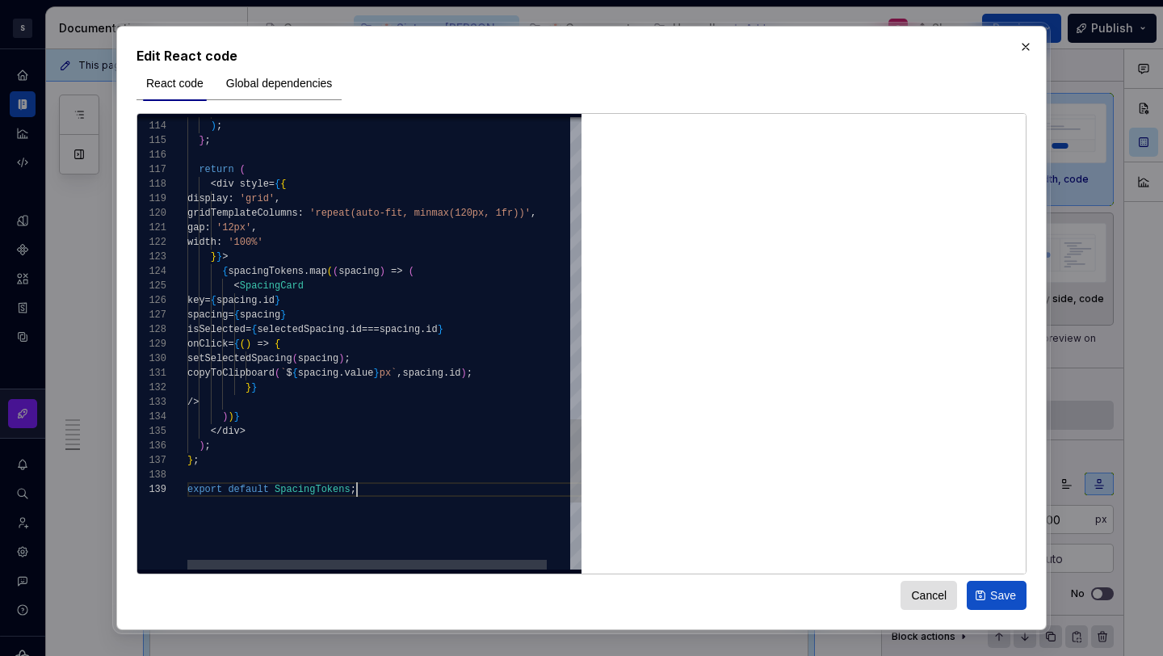
scroll to position [116, 170]
click at [998, 586] on button "Save" at bounding box center [997, 595] width 60 height 29
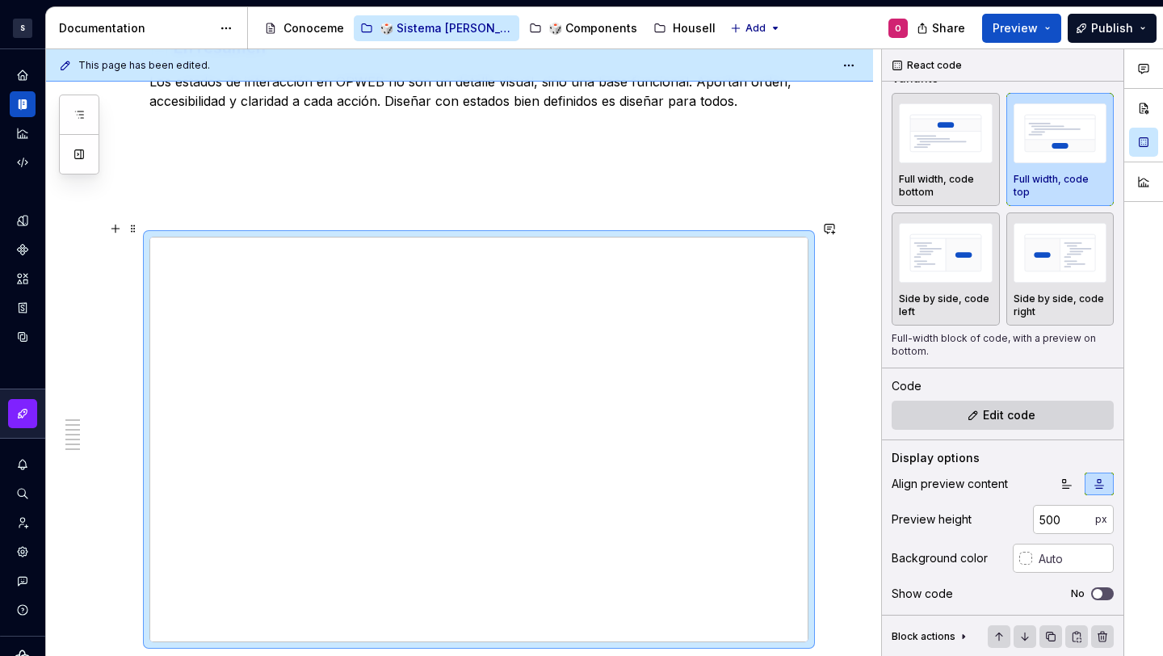
scroll to position [2743, 0]
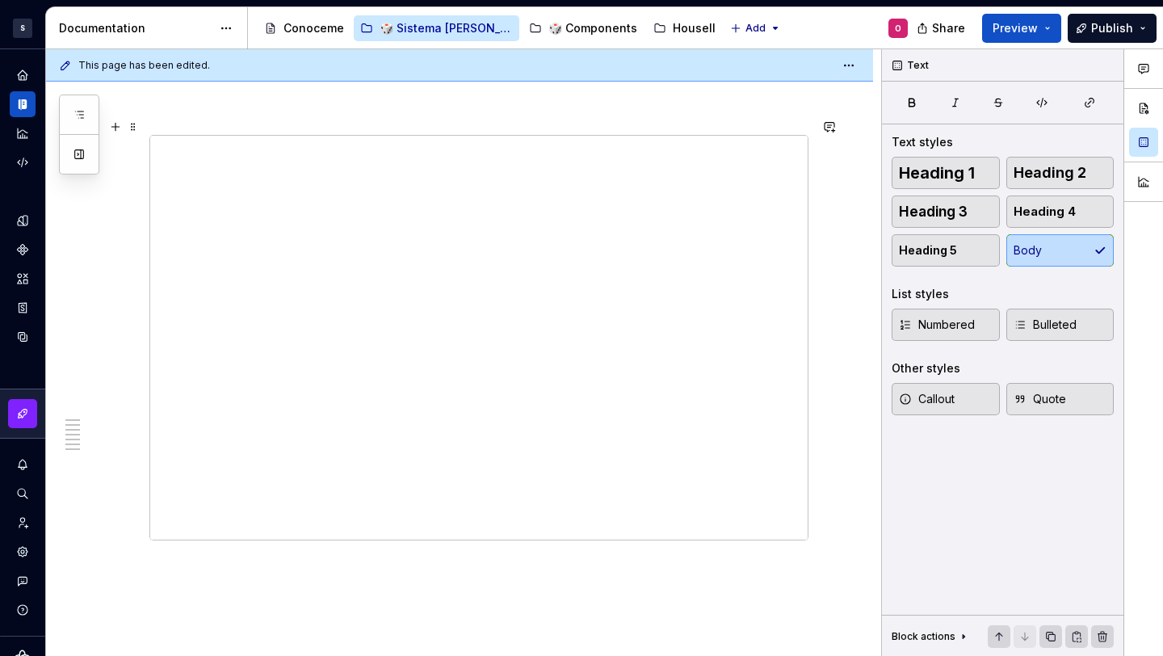
scroll to position [2640, 0]
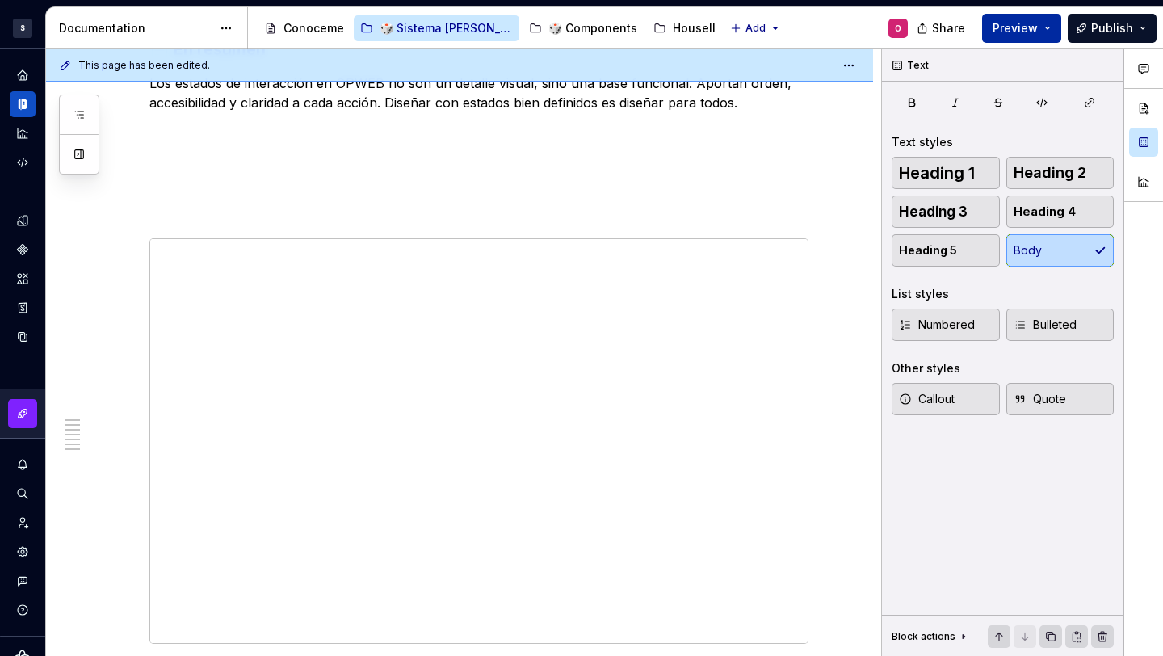
click at [1031, 32] on span "Preview" at bounding box center [1015, 28] width 45 height 16
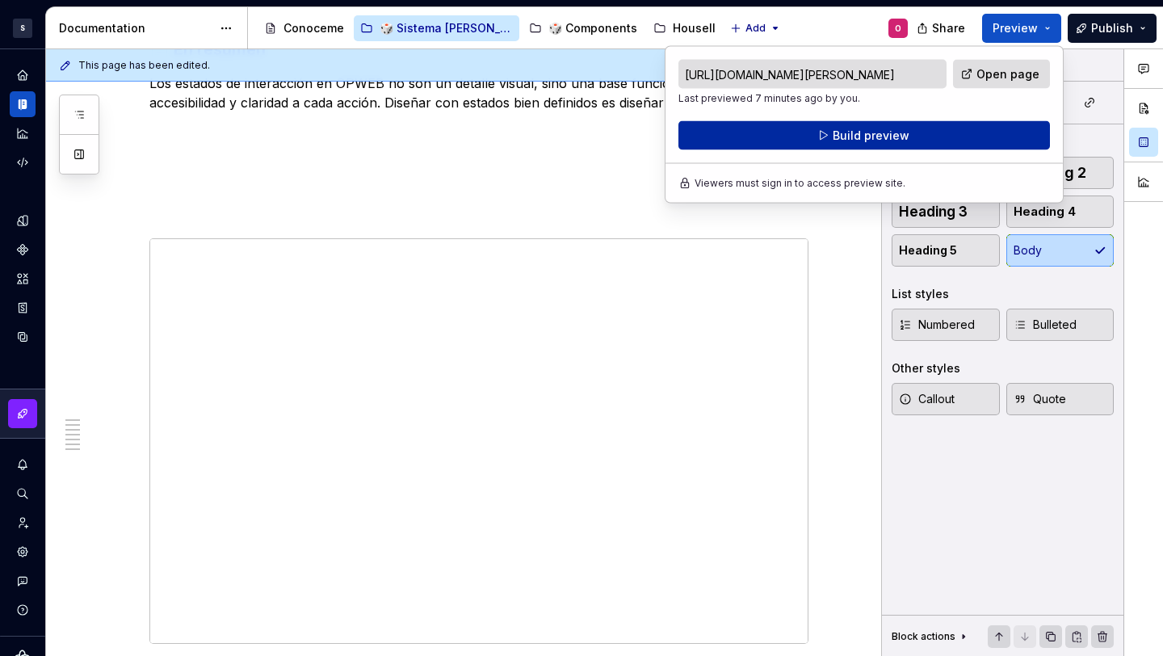
click at [905, 126] on button "Build preview" at bounding box center [864, 135] width 372 height 29
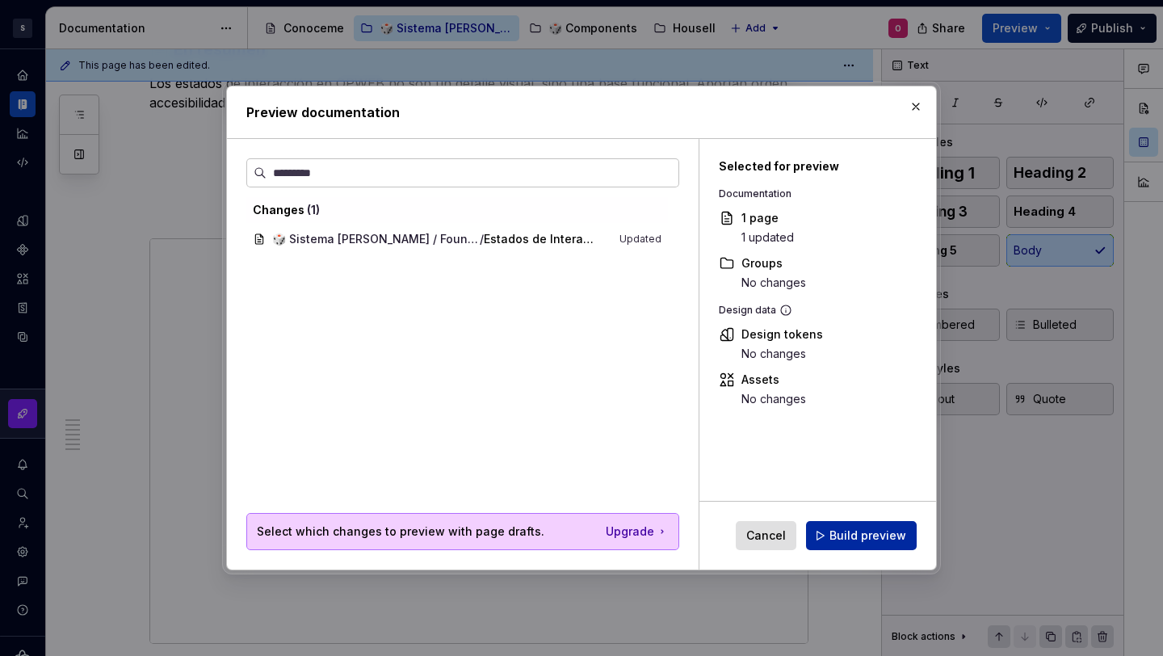
click at [847, 521] on button "Build preview" at bounding box center [861, 535] width 111 height 29
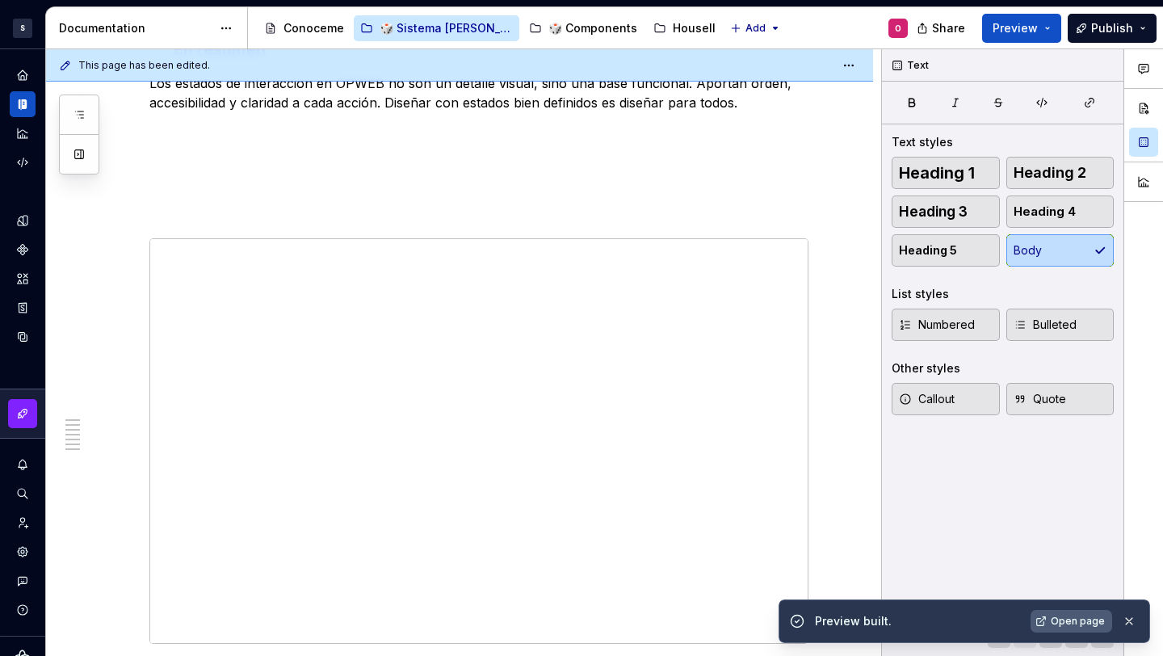
click at [1050, 622] on link "Open page" at bounding box center [1072, 621] width 82 height 23
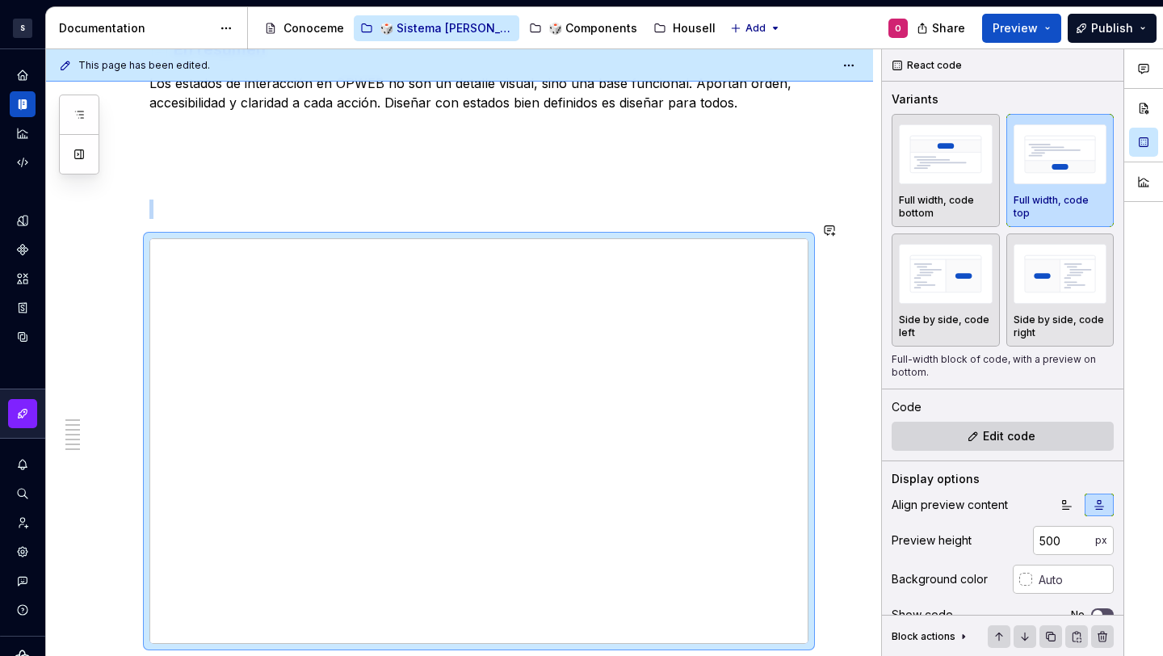
click at [133, 227] on span at bounding box center [133, 230] width 13 height 23
click at [954, 179] on img "button" at bounding box center [946, 153] width 94 height 59
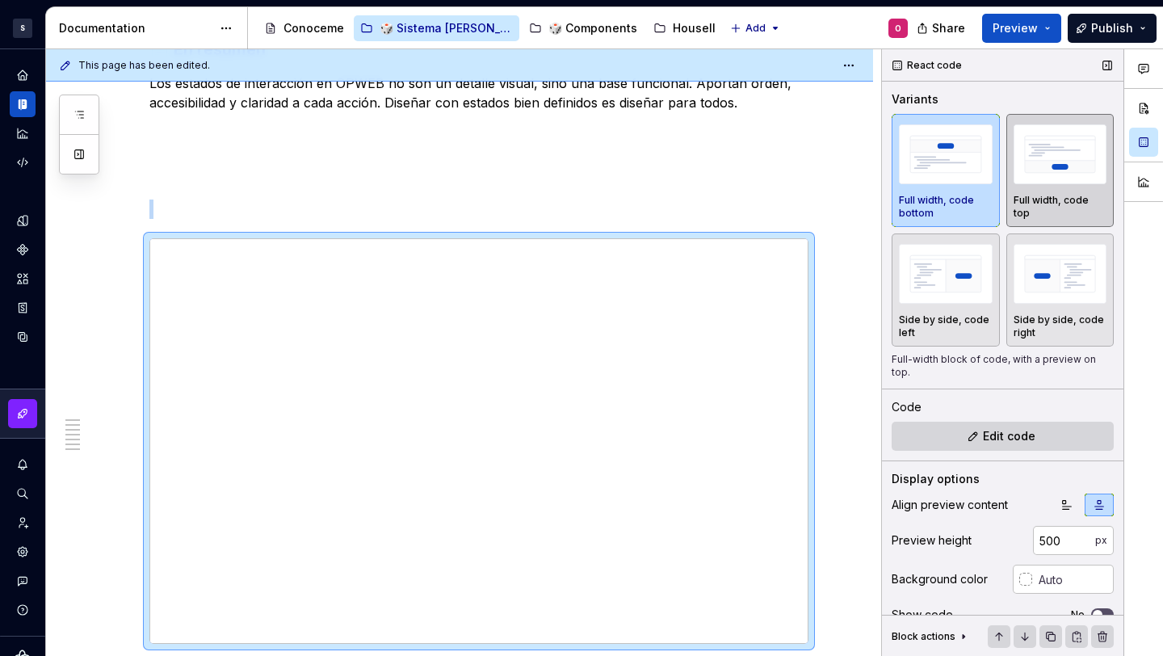
click at [1044, 174] on img "button" at bounding box center [1061, 153] width 94 height 59
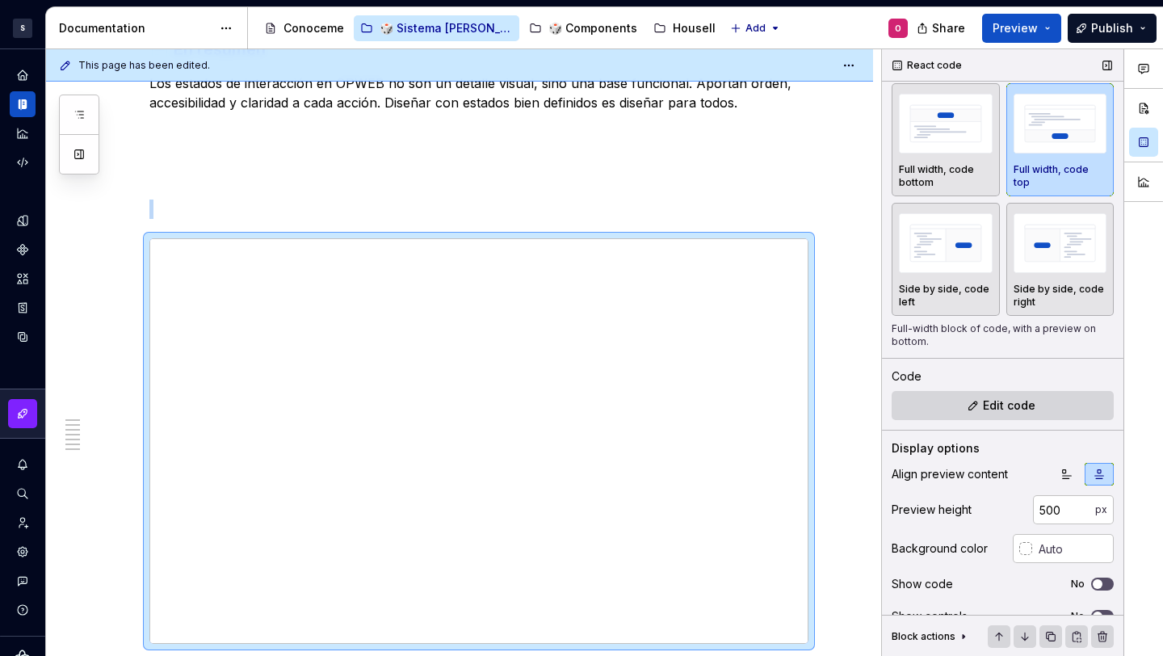
scroll to position [53, 0]
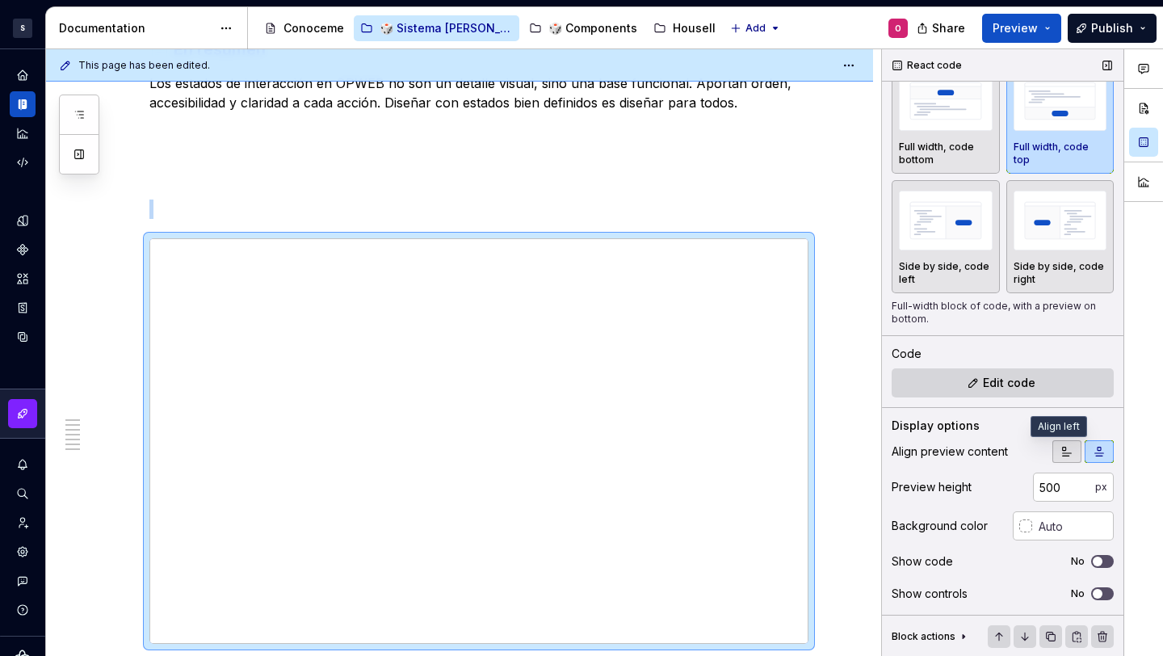
click at [1061, 452] on icon "button" at bounding box center [1067, 451] width 13 height 13
click at [1093, 448] on icon "button" at bounding box center [1099, 451] width 13 height 13
click at [1093, 591] on span "button" at bounding box center [1098, 594] width 10 height 10
click at [1088, 552] on div "Show code No" at bounding box center [1003, 561] width 222 height 23
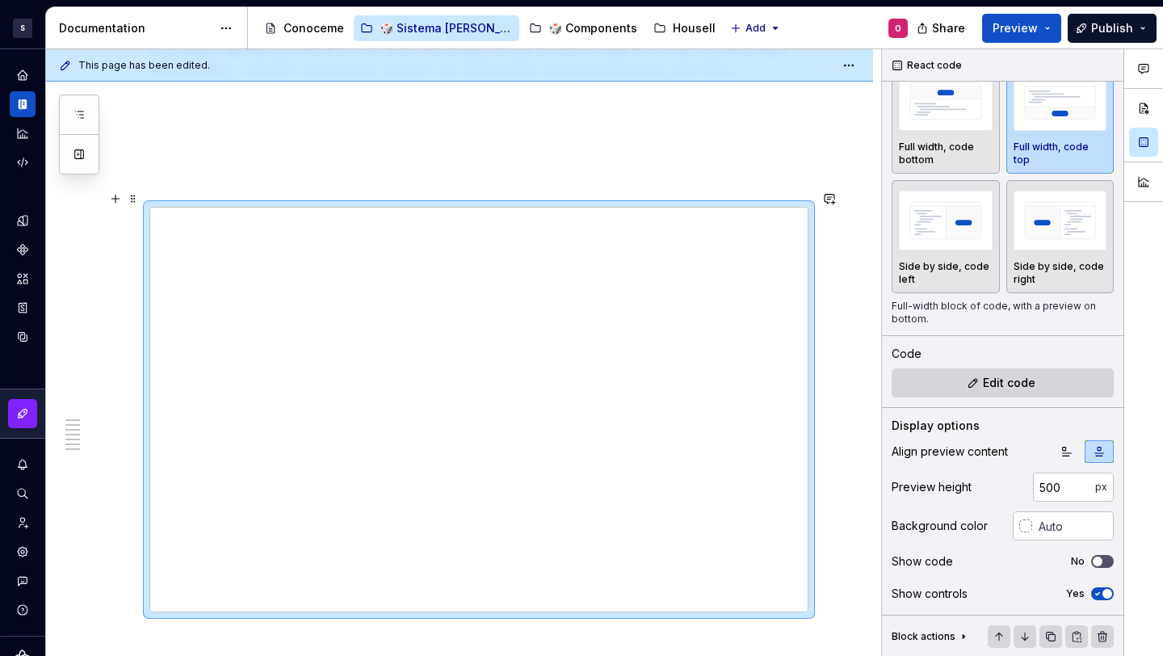
scroll to position [2751, 0]
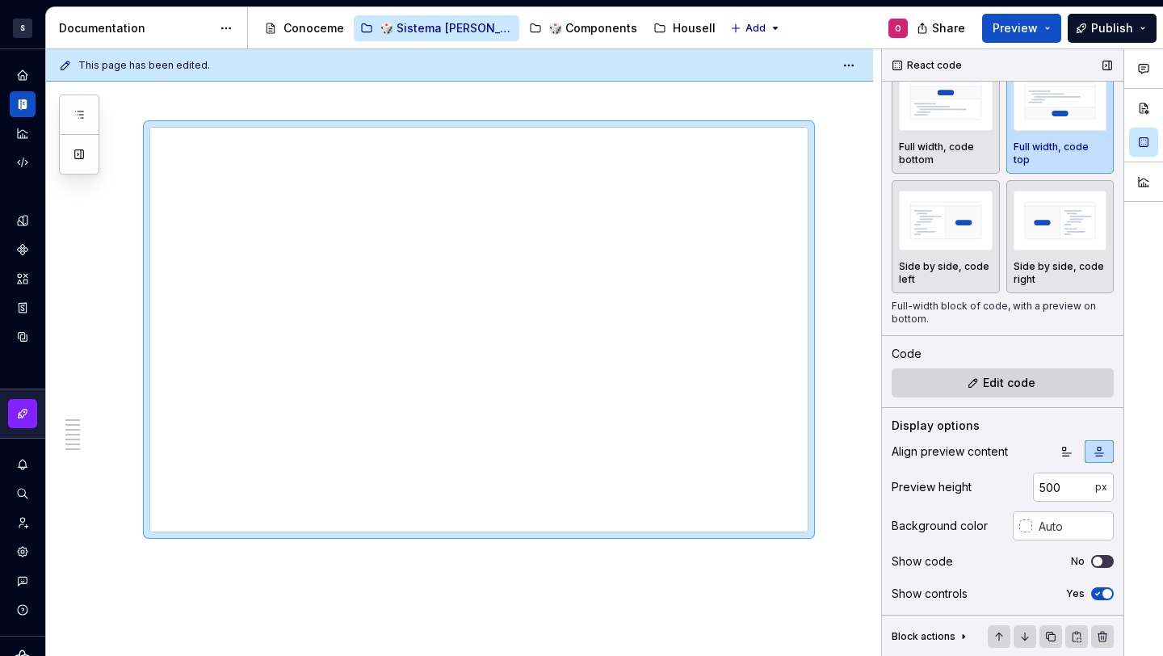
click at [1096, 557] on button "No" at bounding box center [1102, 561] width 23 height 13
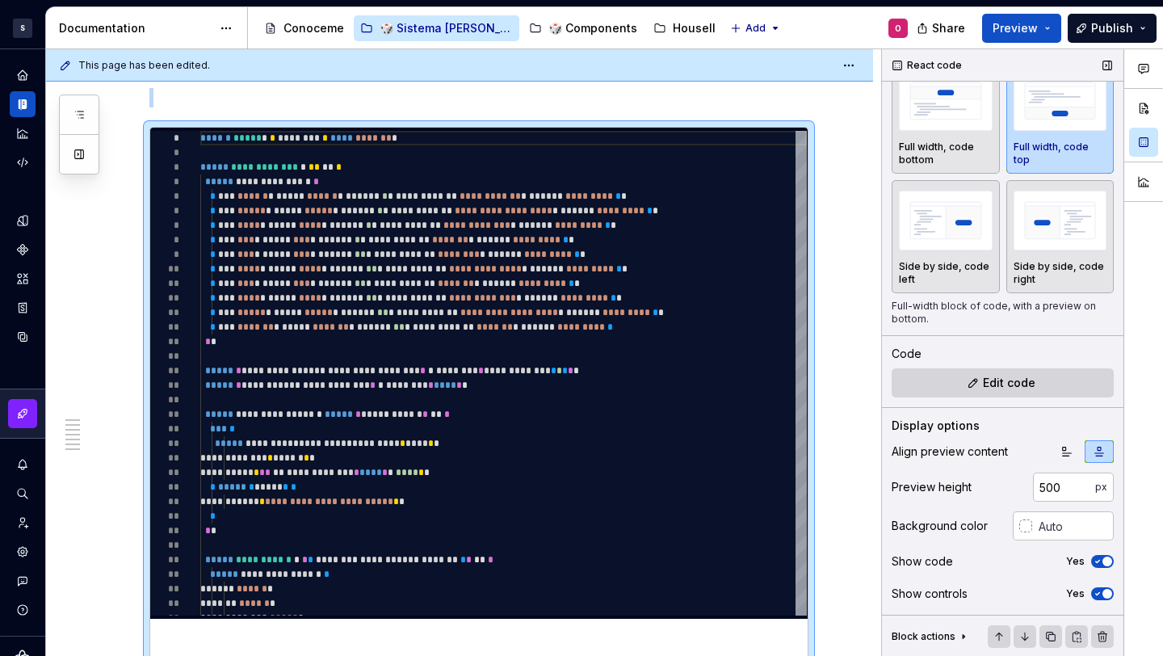
click at [1091, 557] on icon "button" at bounding box center [1097, 562] width 13 height 10
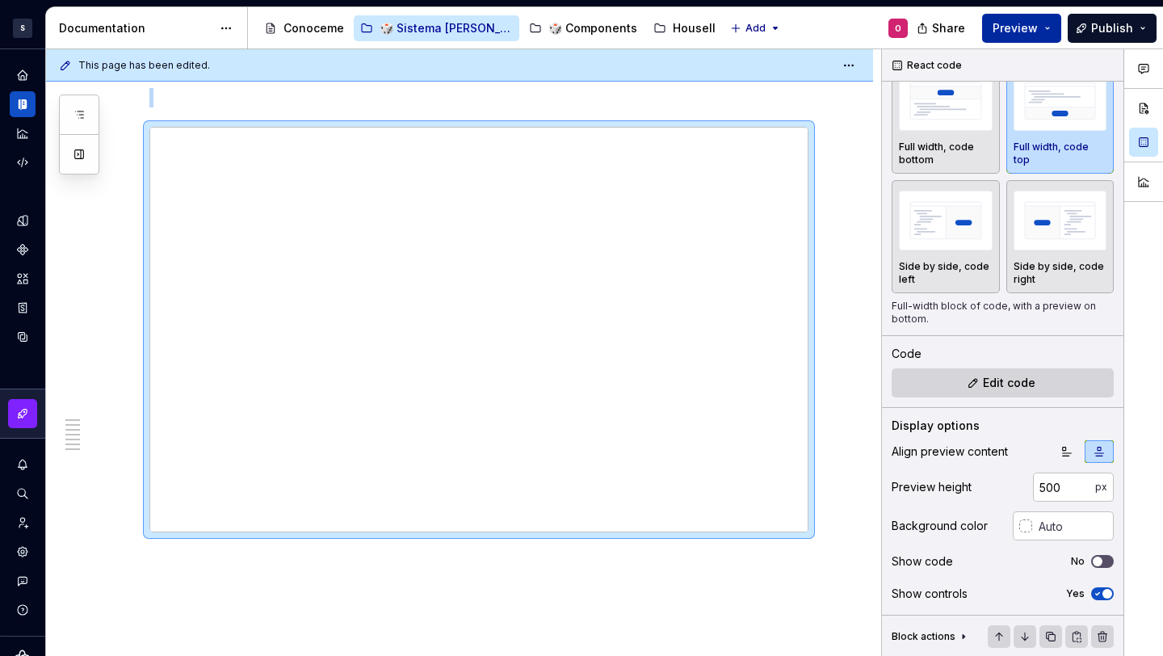
click at [1023, 29] on span "Preview" at bounding box center [1015, 28] width 45 height 16
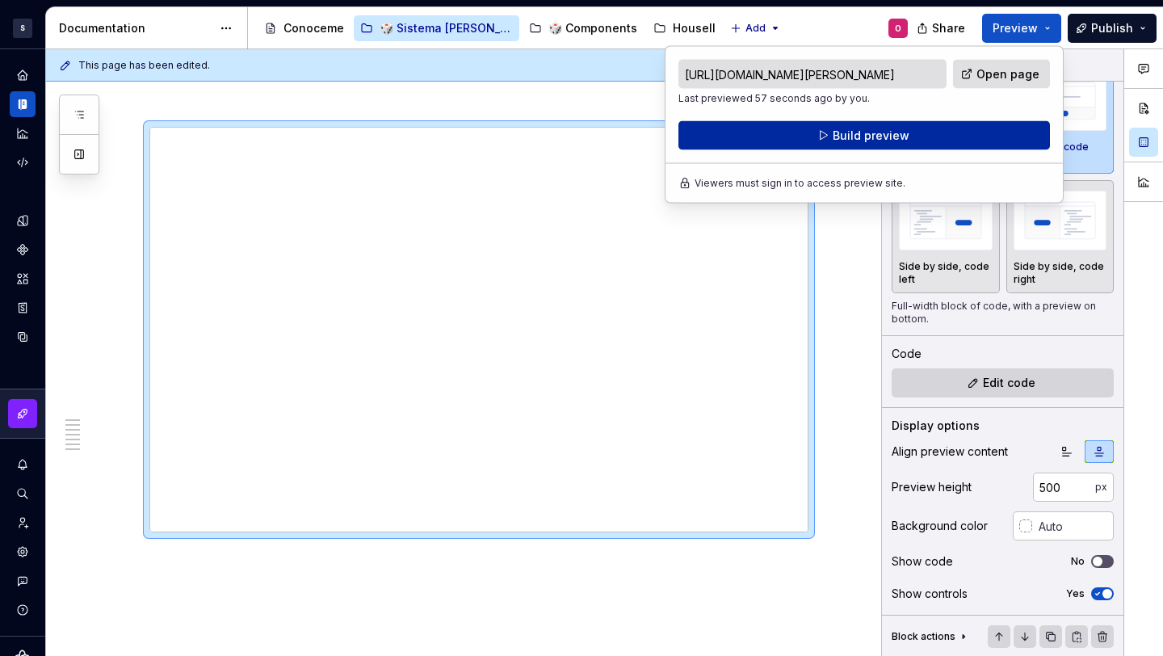
click at [985, 141] on button "Build preview" at bounding box center [864, 135] width 372 height 29
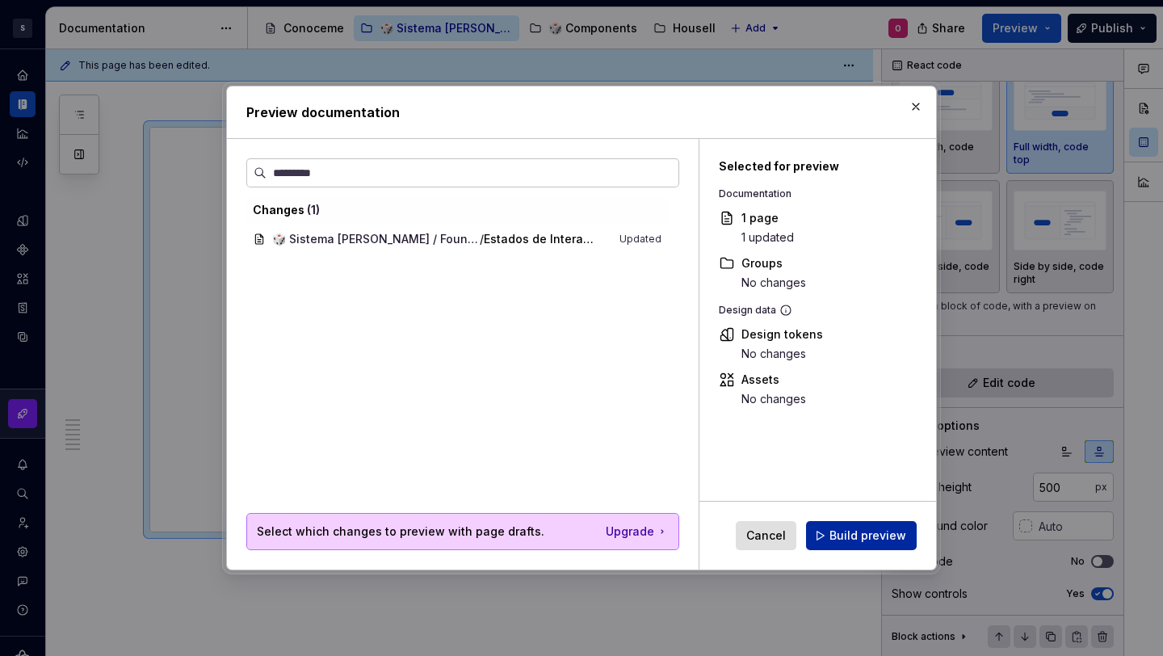
click at [902, 525] on button "Build preview" at bounding box center [861, 535] width 111 height 29
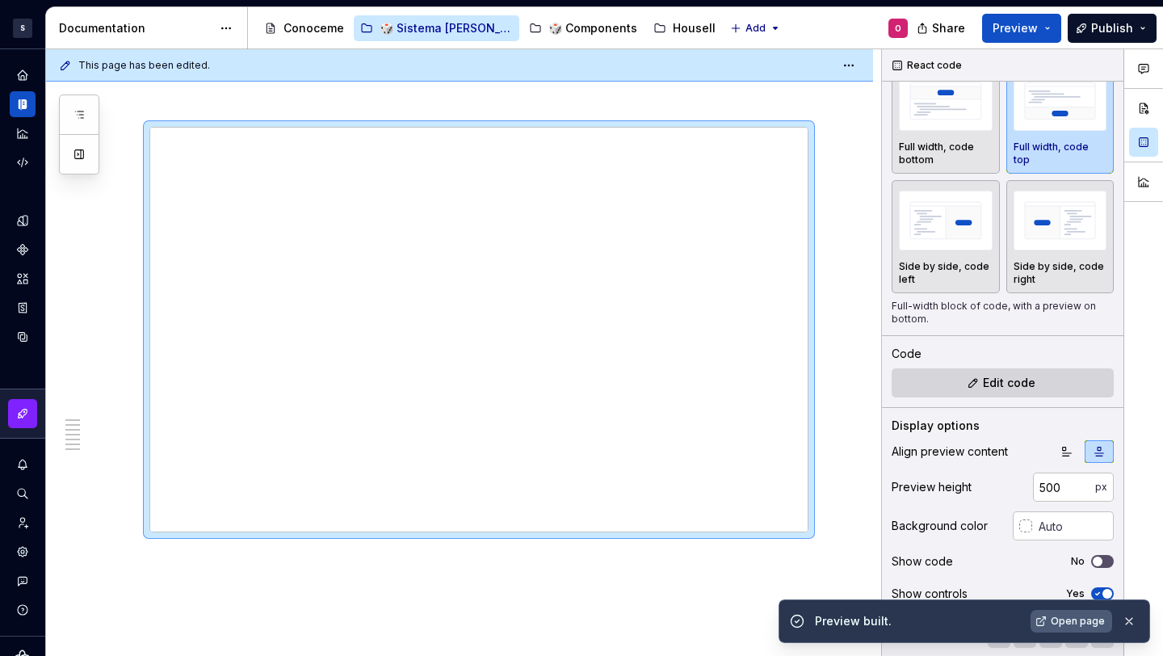
click at [1073, 627] on span "Open page" at bounding box center [1078, 621] width 54 height 13
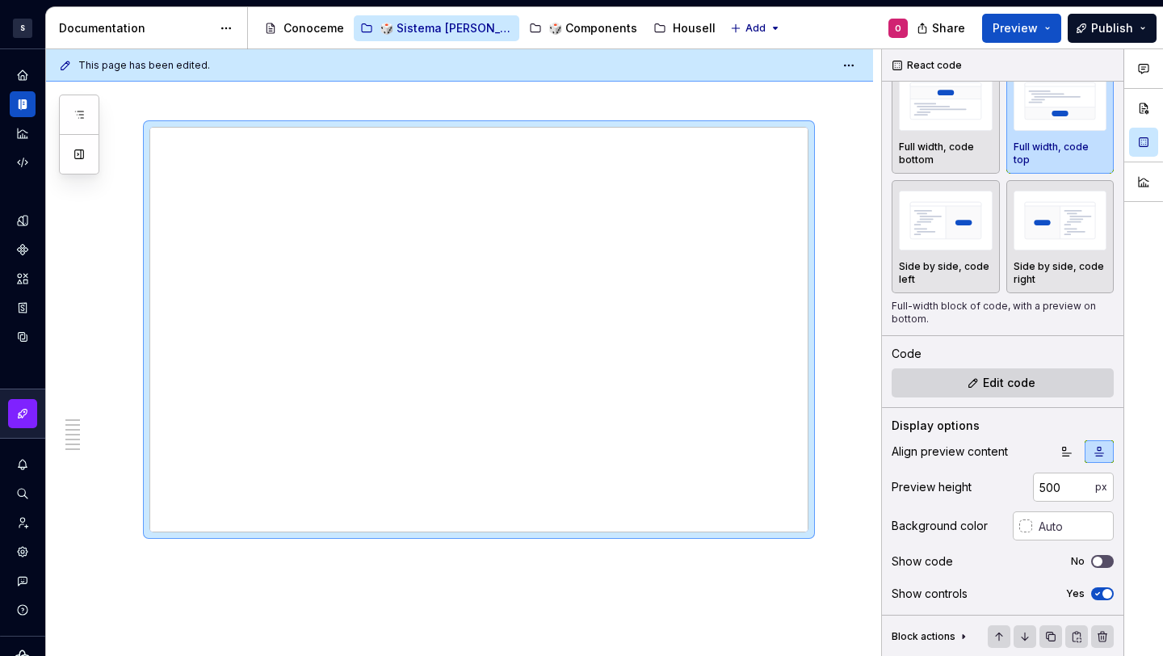
type textarea "*"
click at [971, 393] on button "Edit code" at bounding box center [1003, 382] width 222 height 29
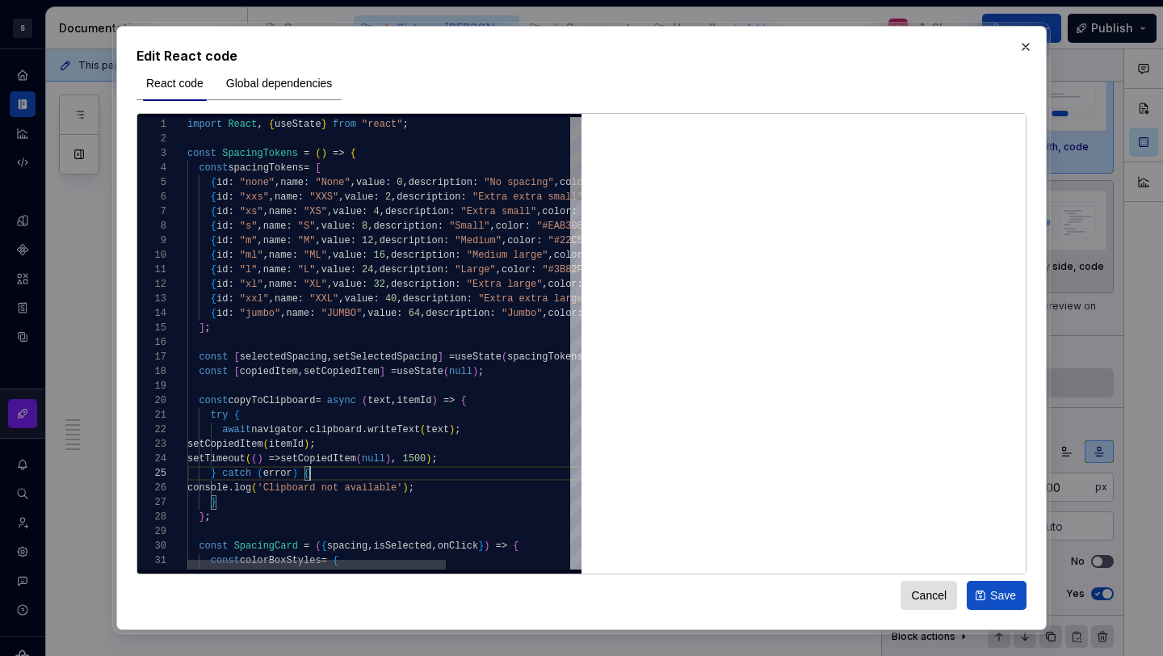
type textarea "**********"
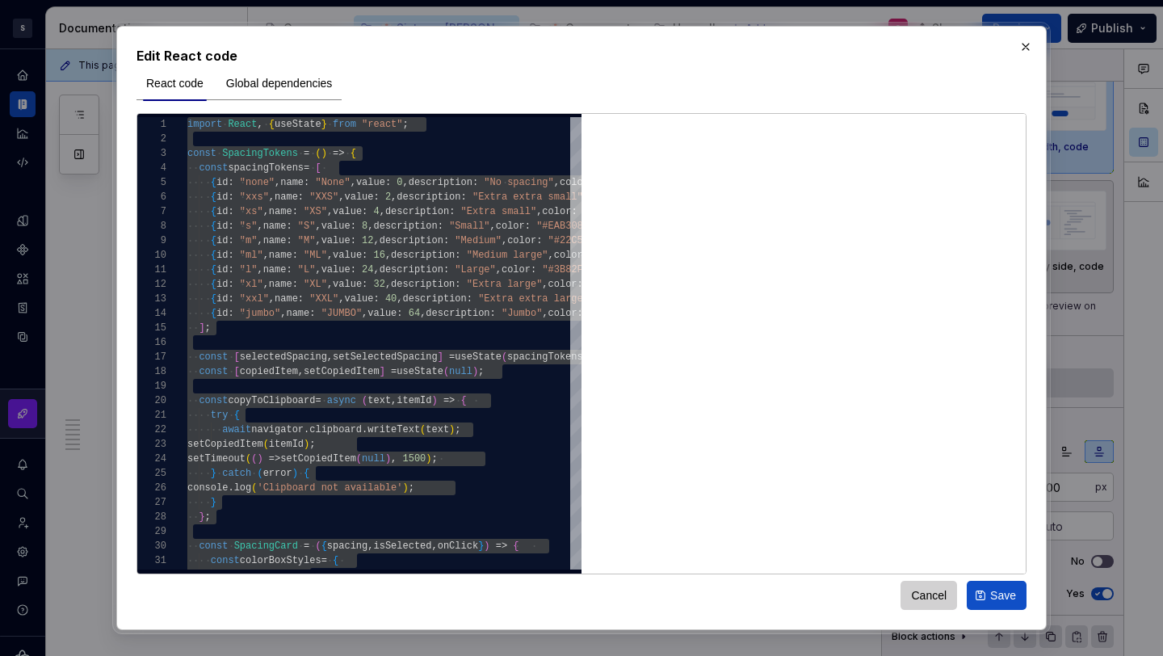
click at [923, 589] on span "Cancel" at bounding box center [929, 595] width 36 height 16
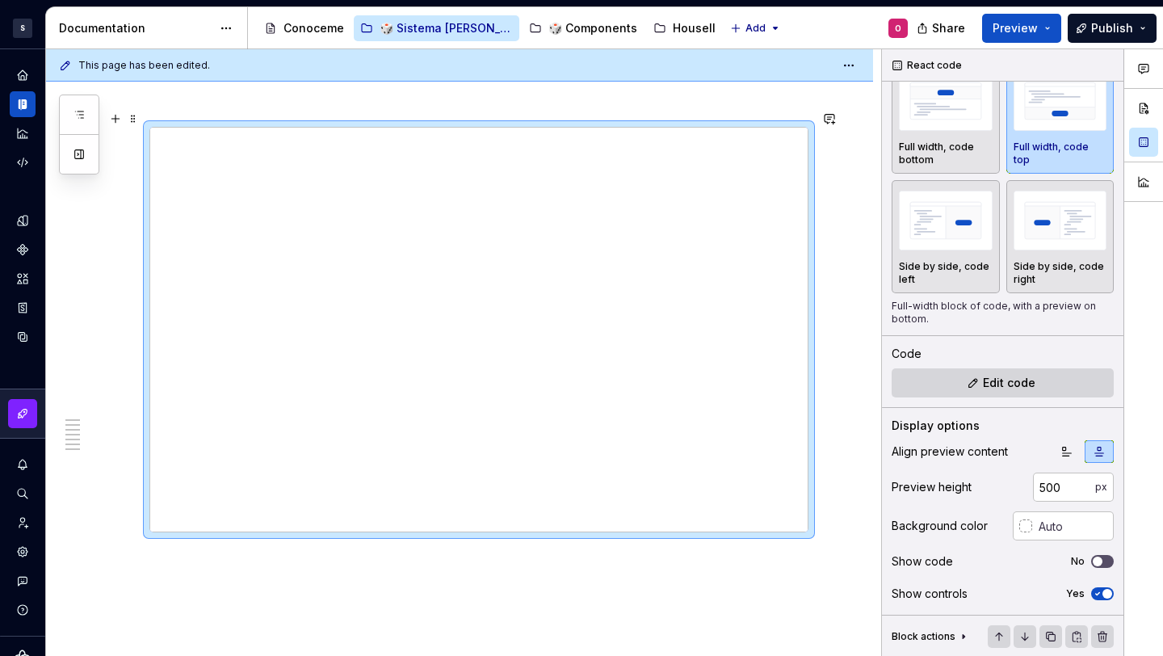
scroll to position [2854, 0]
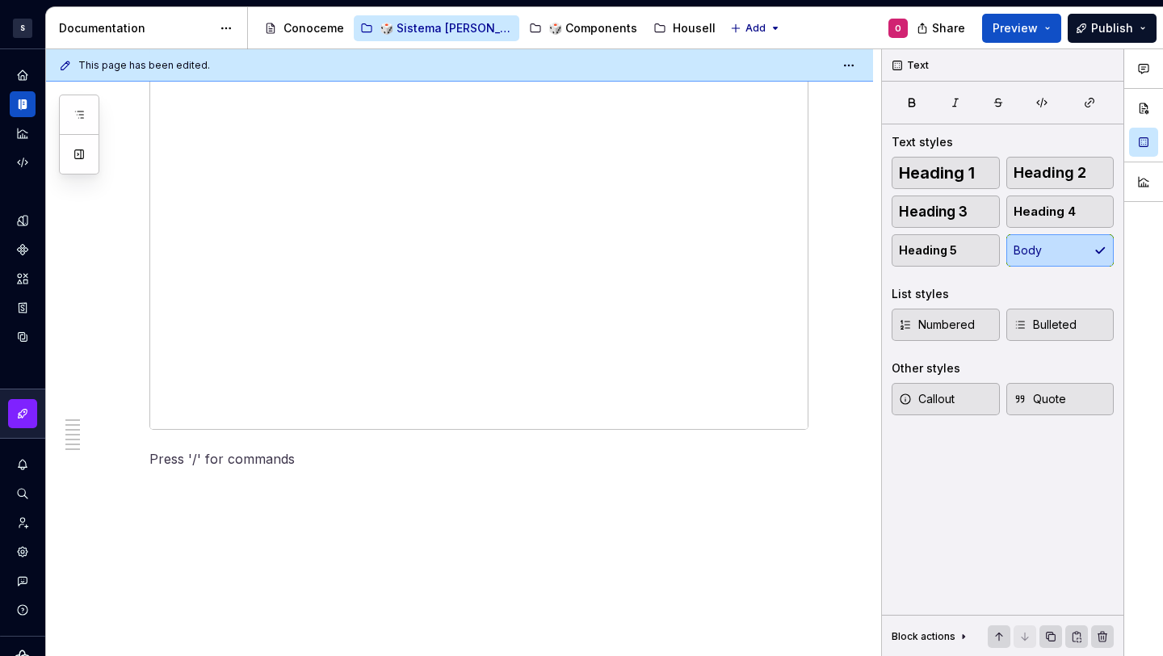
scroll to position [2865, 0]
click at [111, 430] on button "button" at bounding box center [115, 431] width 23 height 23
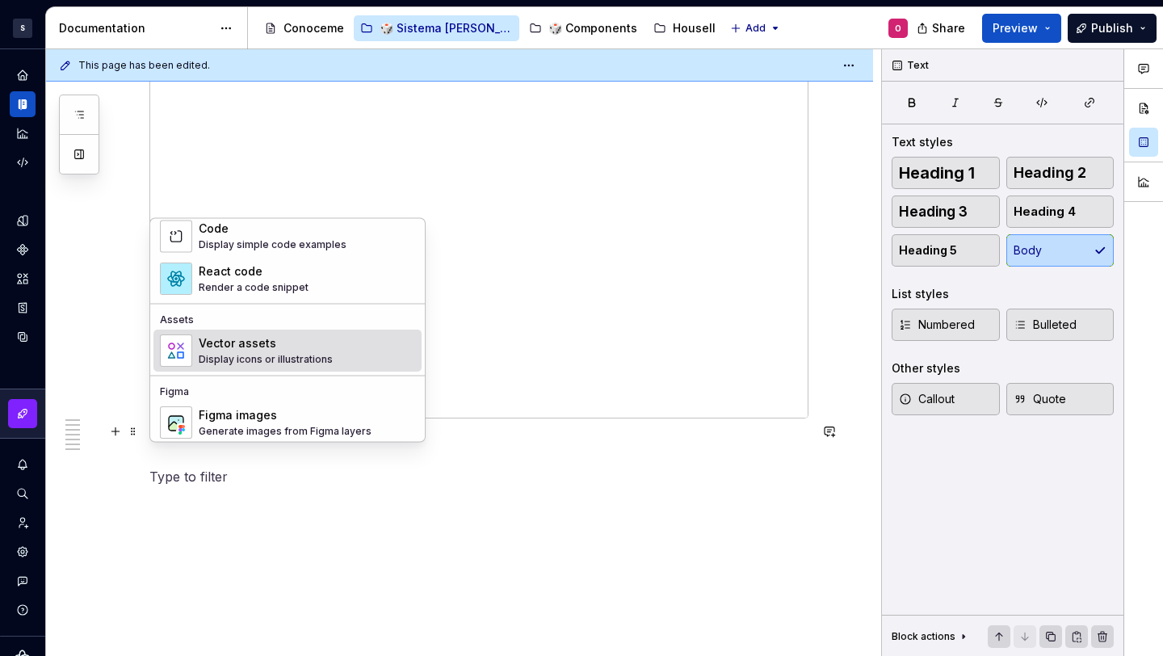
scroll to position [1293, 0]
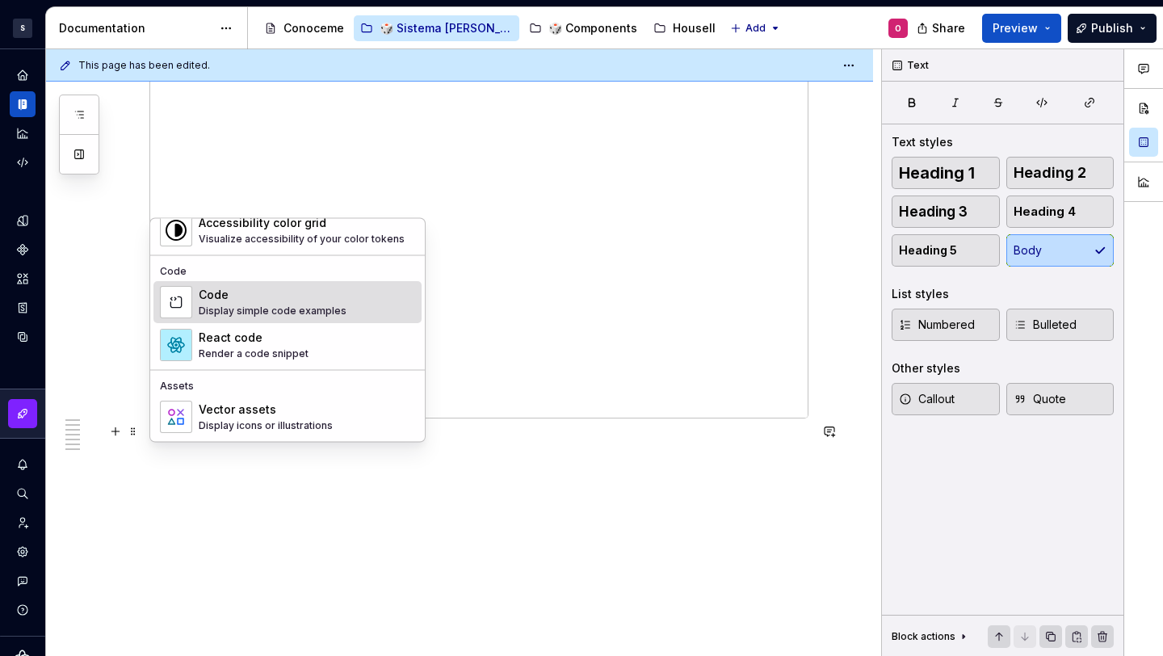
click at [286, 305] on div "Display simple code examples" at bounding box center [273, 311] width 148 height 13
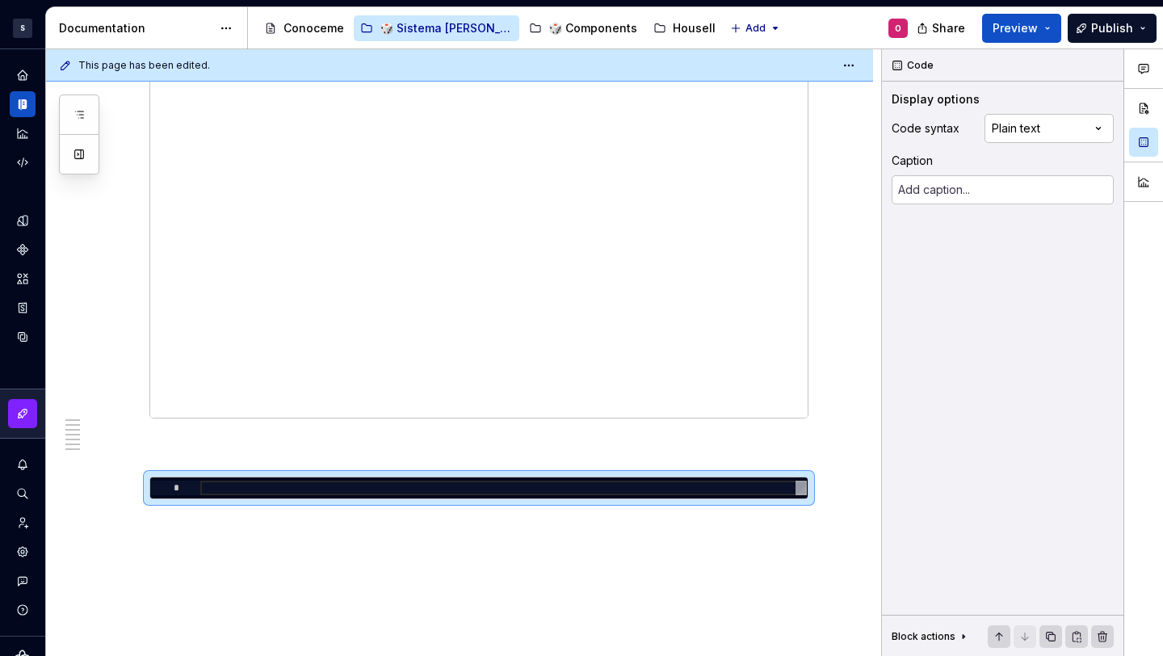
type textarea "*"
type textarea "**********"
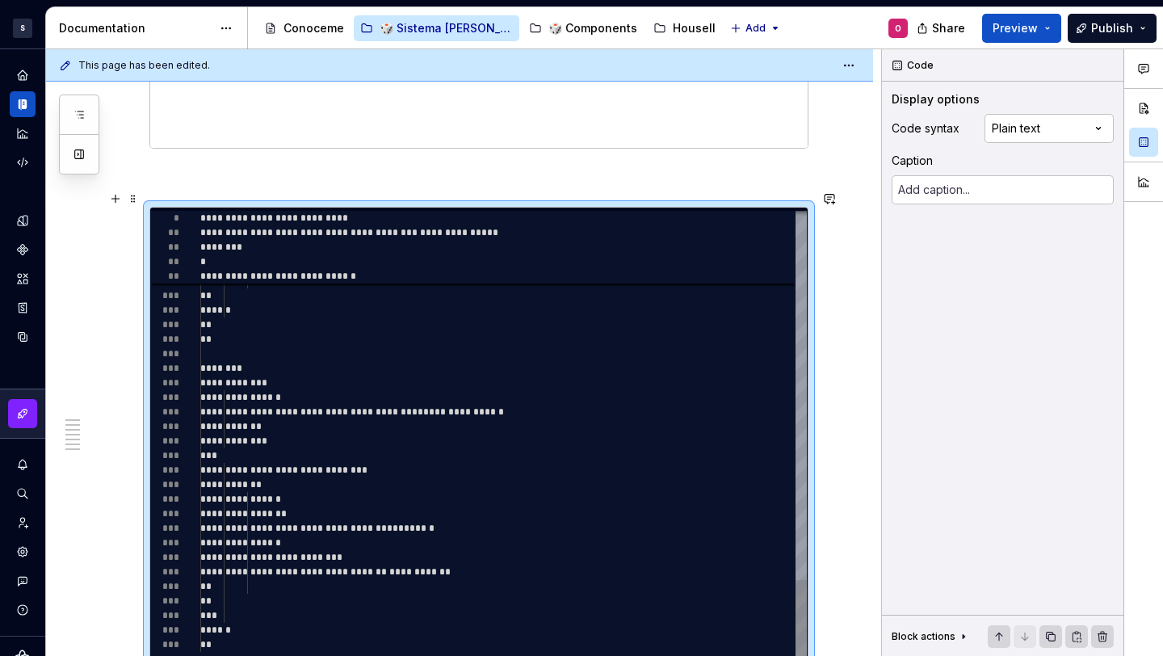
scroll to position [3377, 0]
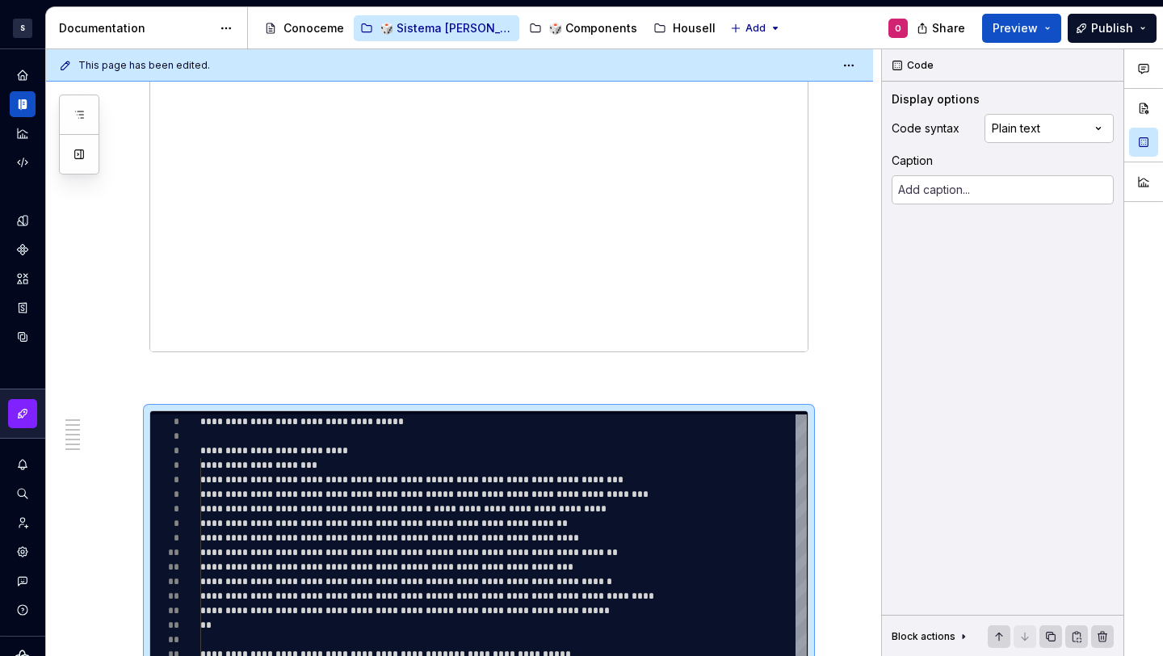
scroll to position [3014, 0]
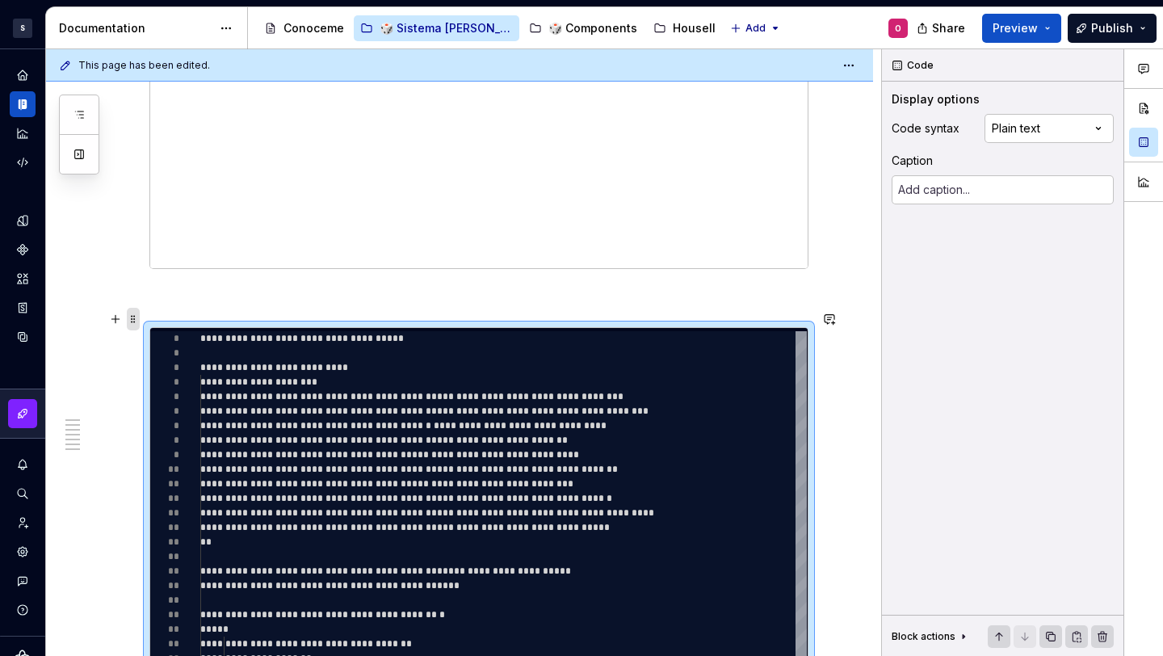
click at [132, 318] on span at bounding box center [133, 319] width 13 height 23
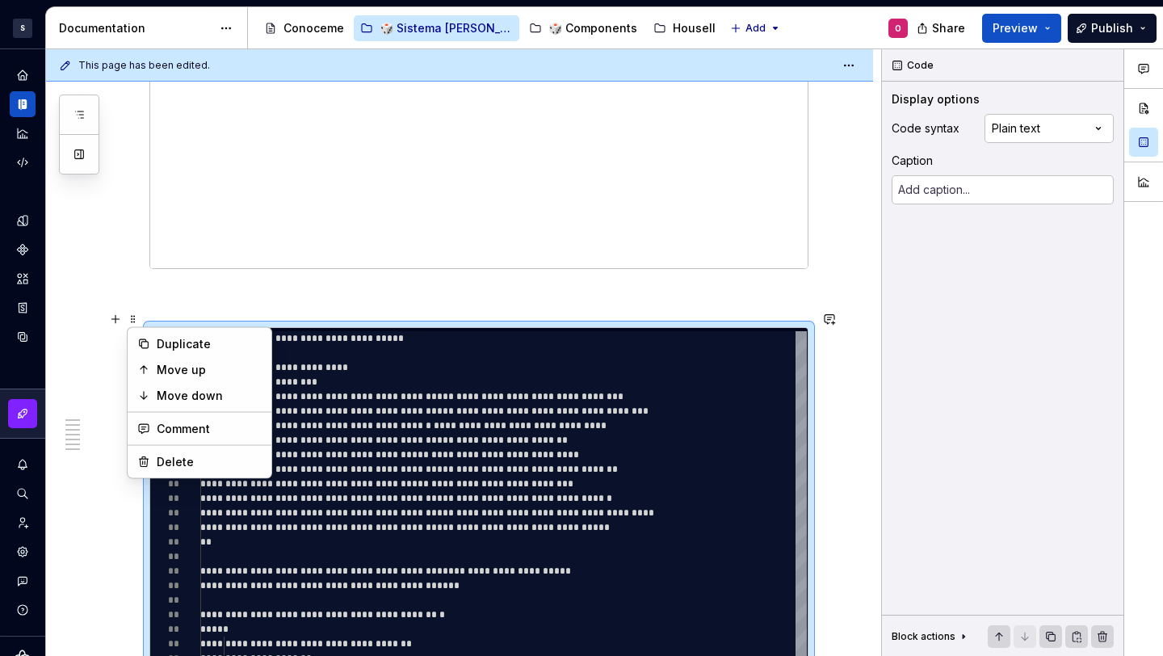
click at [173, 289] on p at bounding box center [478, 297] width 659 height 19
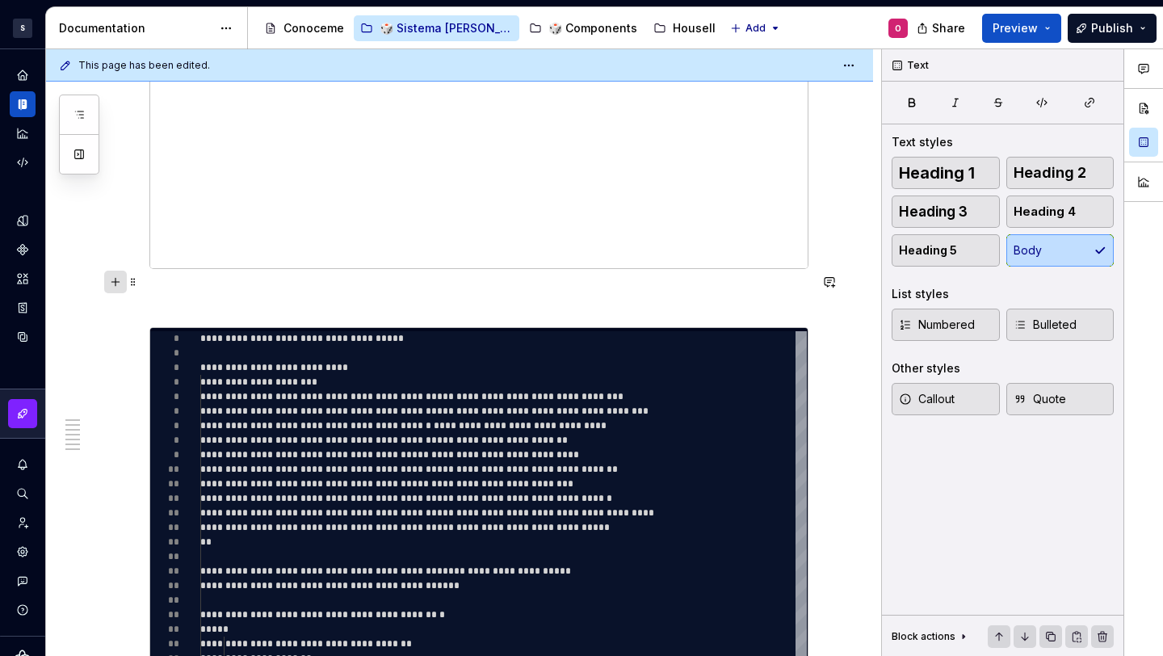
click at [119, 284] on button "button" at bounding box center [115, 282] width 23 height 23
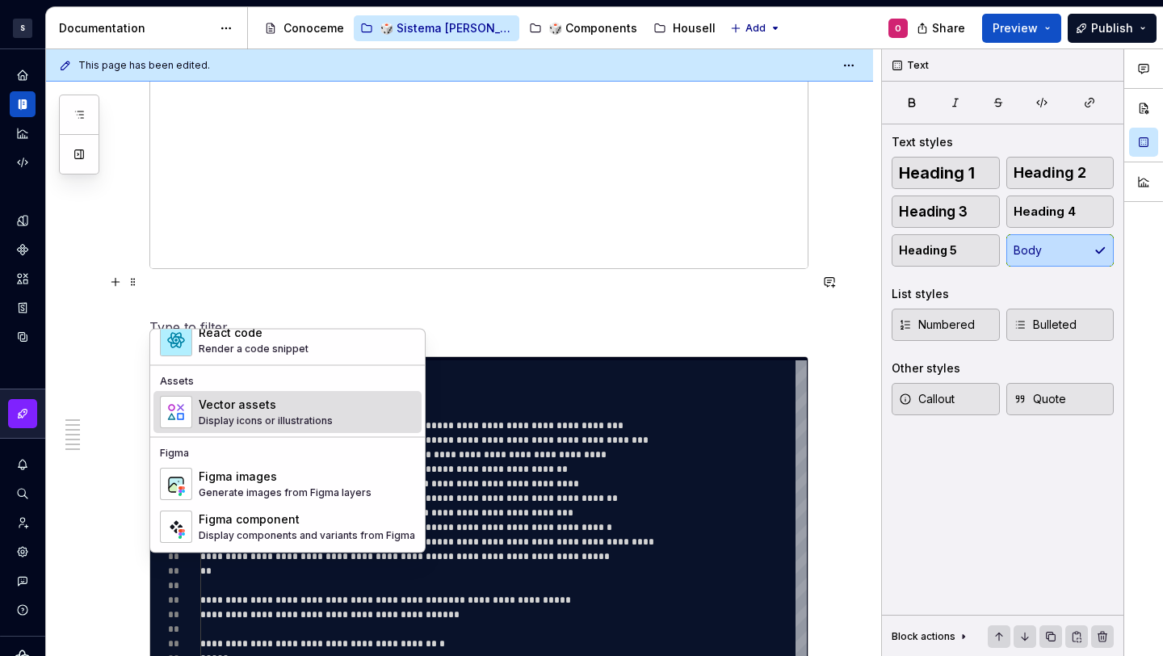
scroll to position [1350, 0]
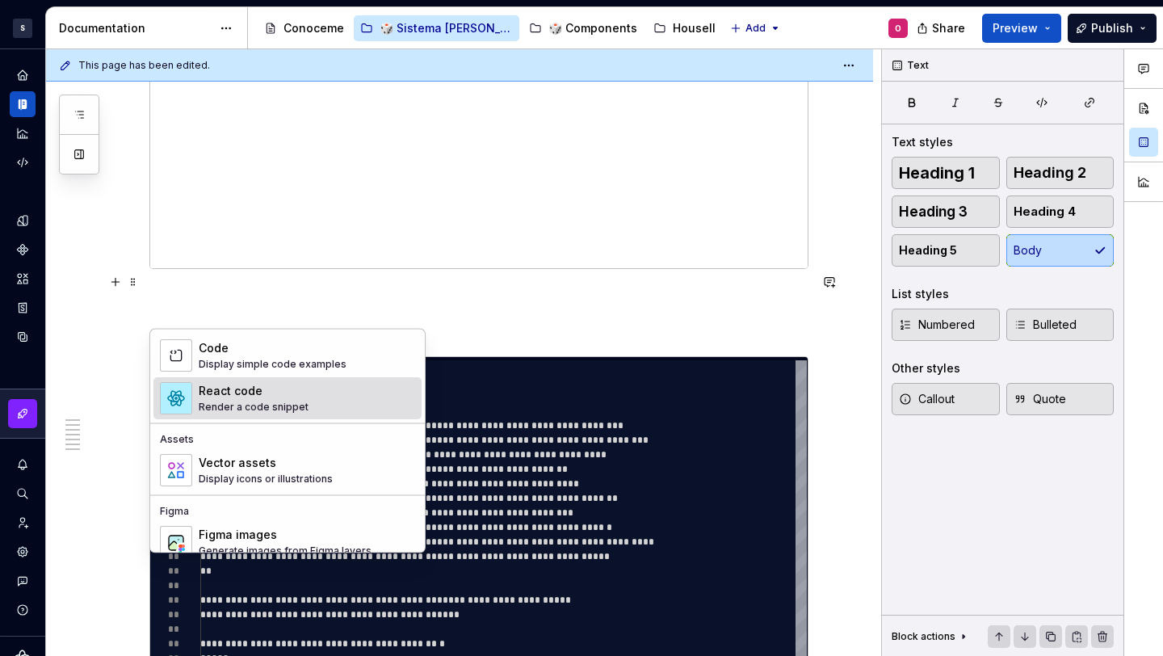
click at [275, 398] on div "React code" at bounding box center [254, 392] width 110 height 16
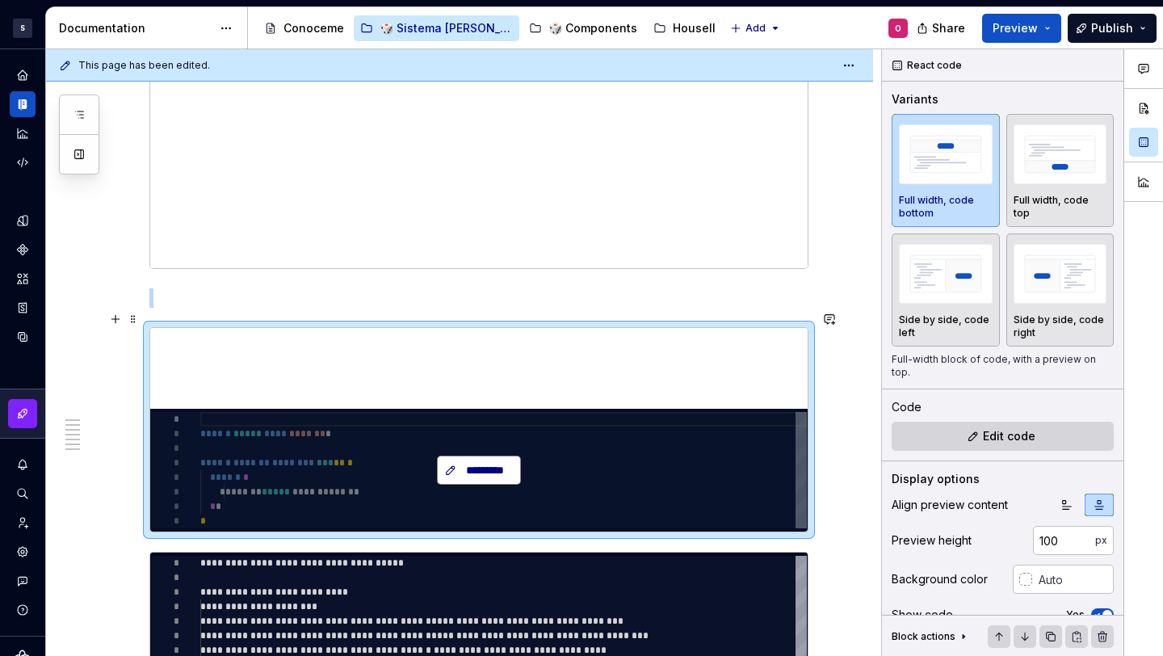
click at [462, 464] on button "*********" at bounding box center [479, 470] width 84 height 29
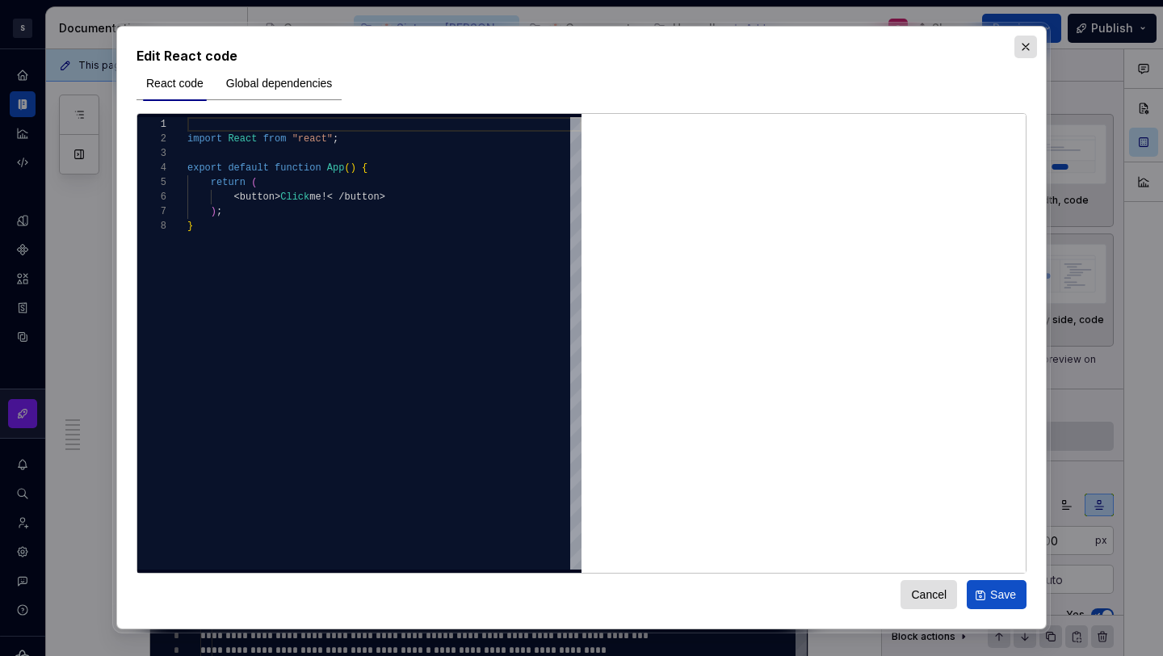
click at [1033, 53] on button "button" at bounding box center [1025, 47] width 23 height 23
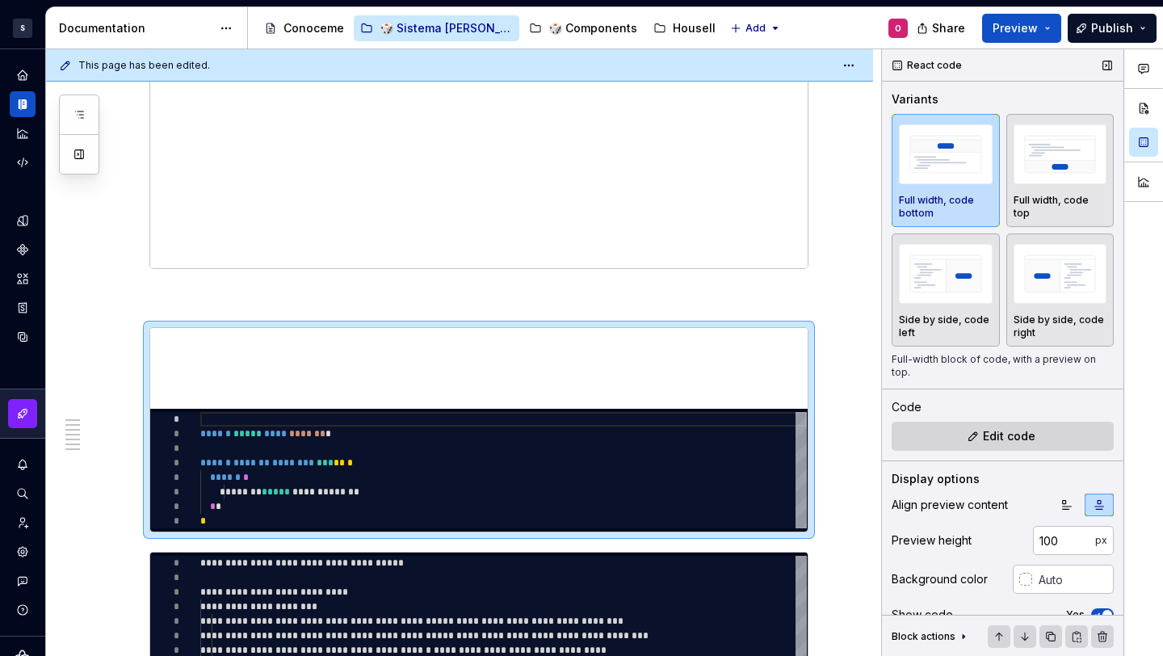
scroll to position [53, 0]
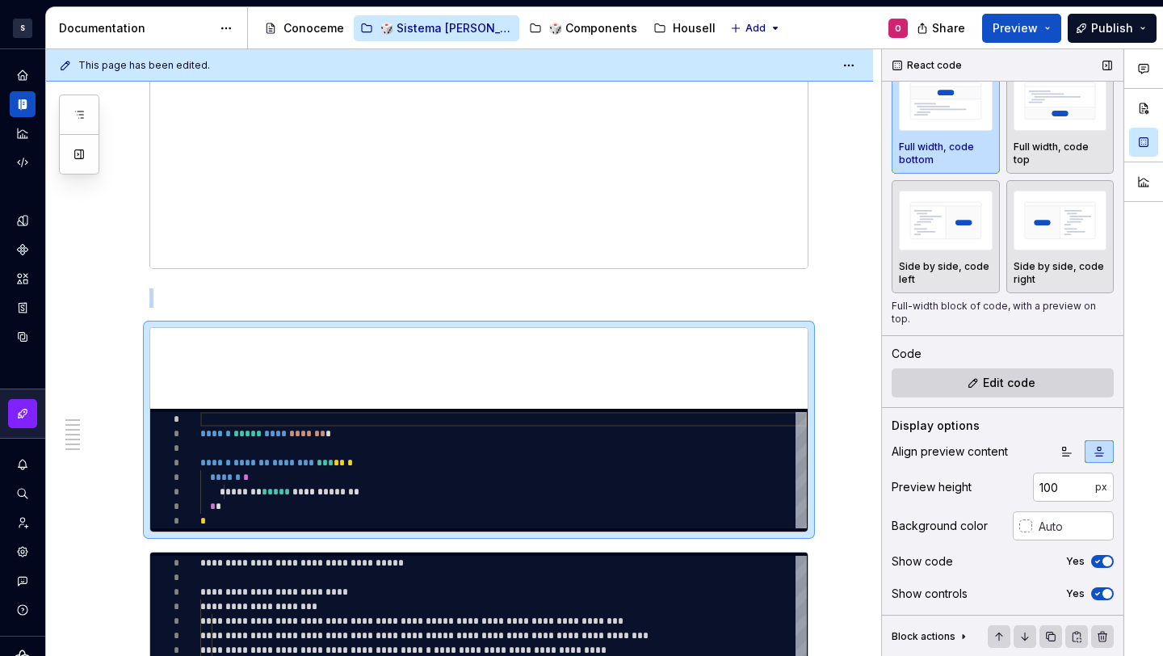
click at [1103, 596] on span "button" at bounding box center [1108, 594] width 10 height 10
click at [1103, 565] on span "button" at bounding box center [1108, 562] width 10 height 10
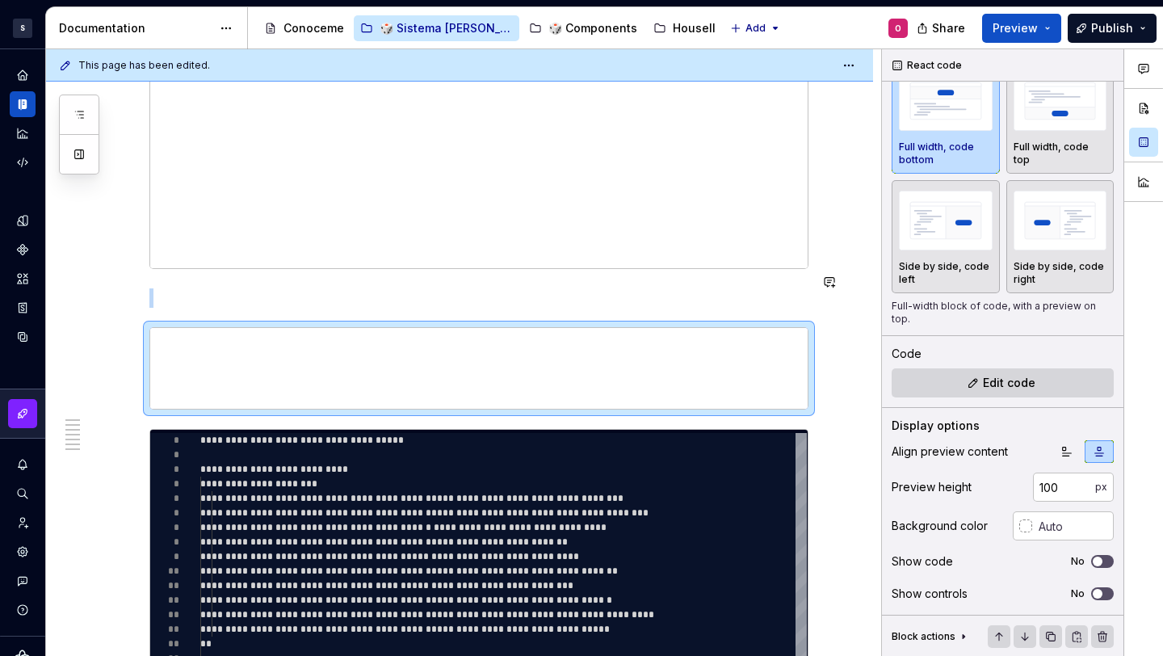
click at [1006, 33] on span "Preview" at bounding box center [1015, 28] width 45 height 16
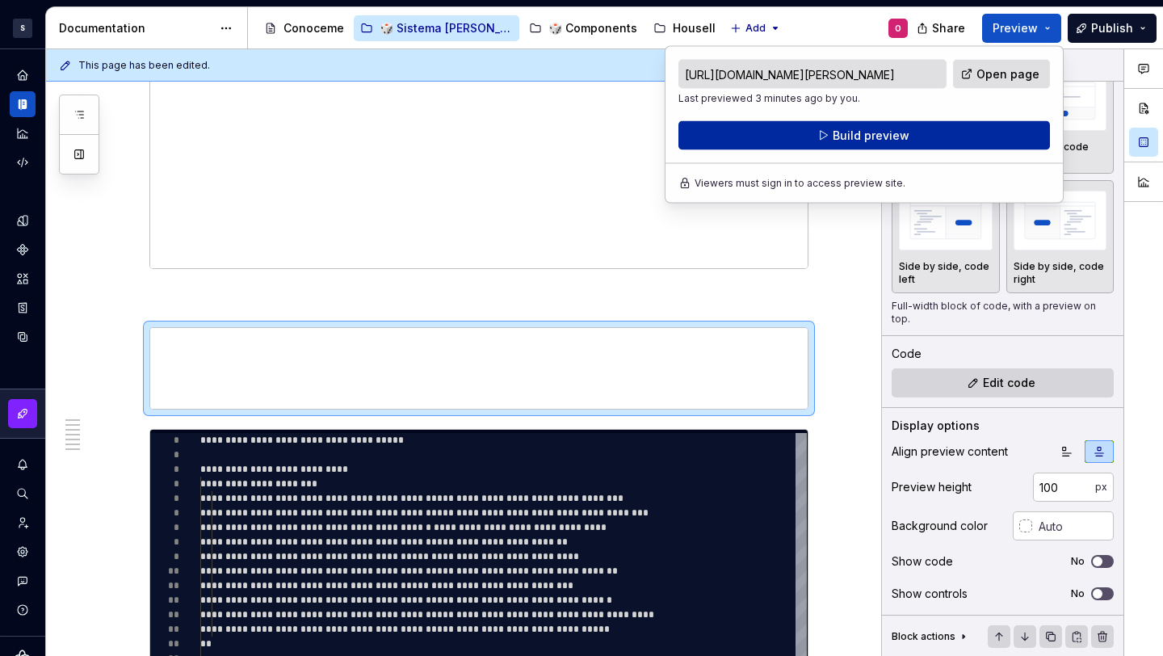
click at [835, 137] on span "Build preview" at bounding box center [871, 136] width 77 height 16
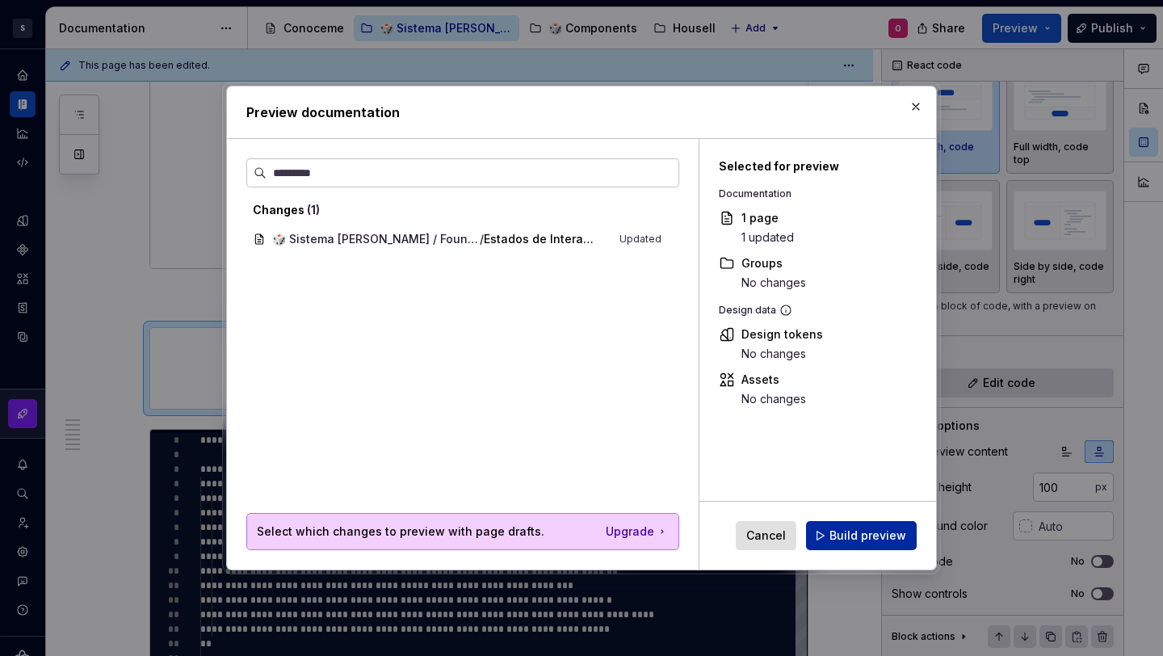
click at [850, 528] on span "Build preview" at bounding box center [868, 535] width 77 height 16
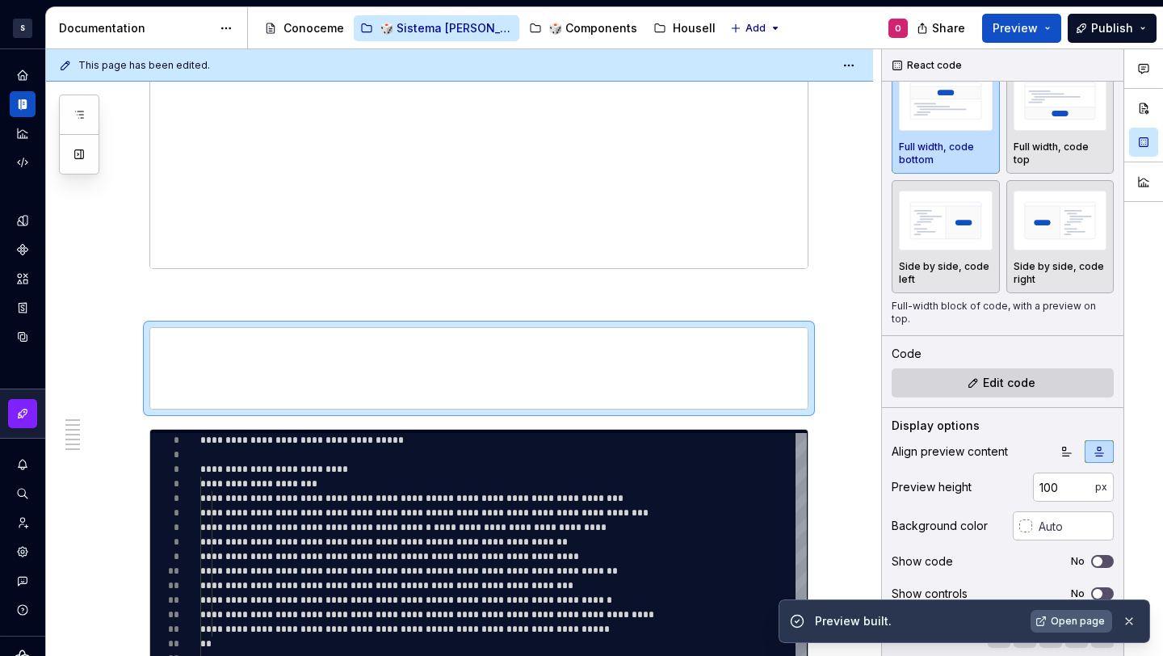
click at [1078, 617] on span "Open page" at bounding box center [1078, 621] width 54 height 13
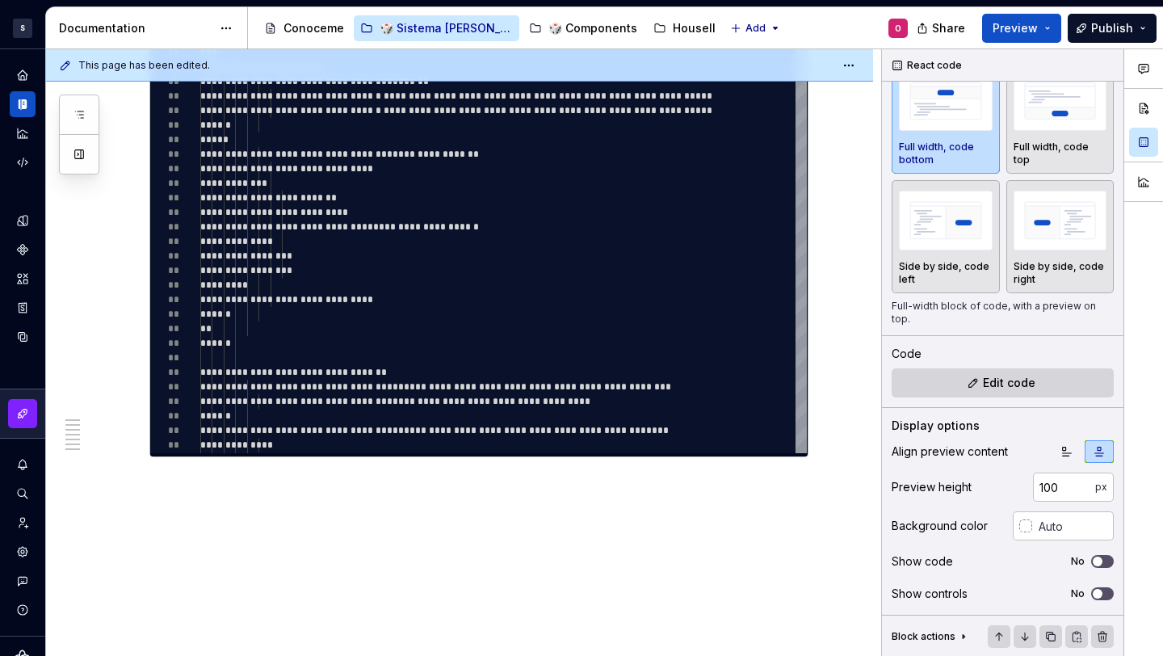
scroll to position [3026, 0]
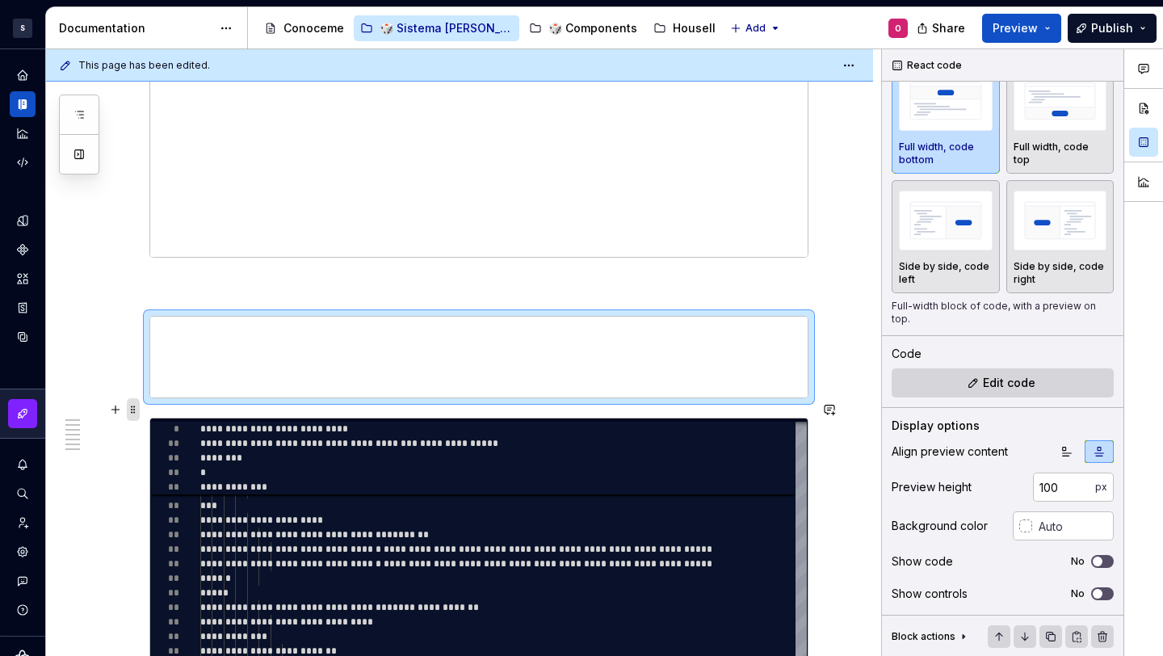
click at [132, 410] on span at bounding box center [133, 409] width 13 height 23
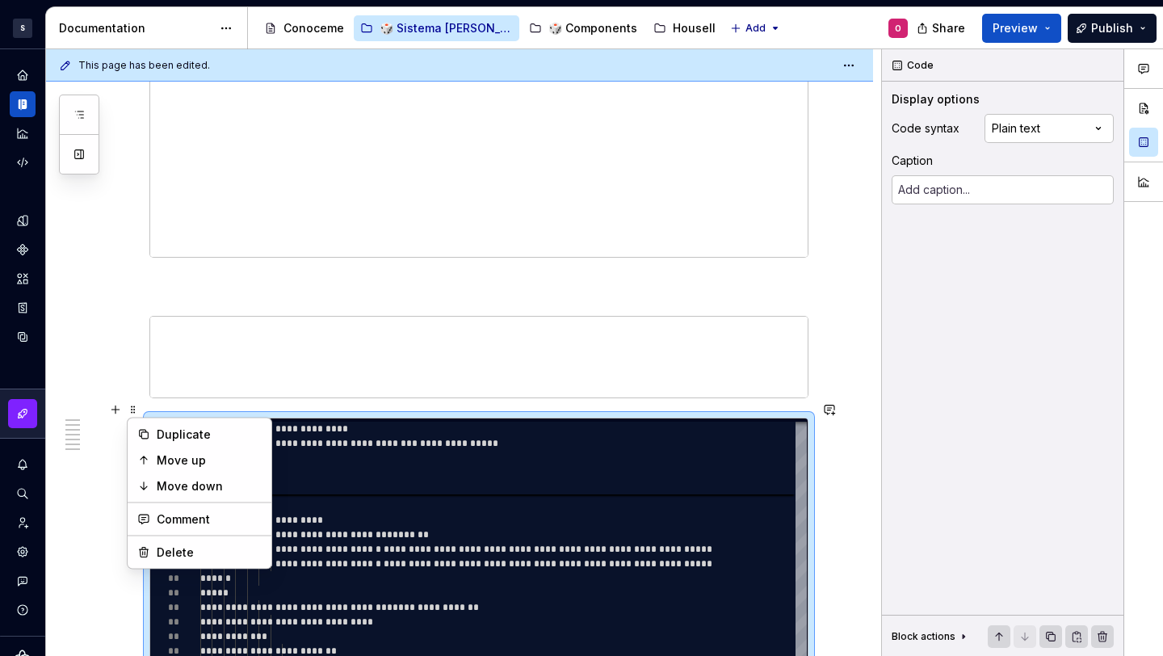
scroll to position [0, 0]
click at [221, 541] on div "Delete" at bounding box center [199, 553] width 137 height 26
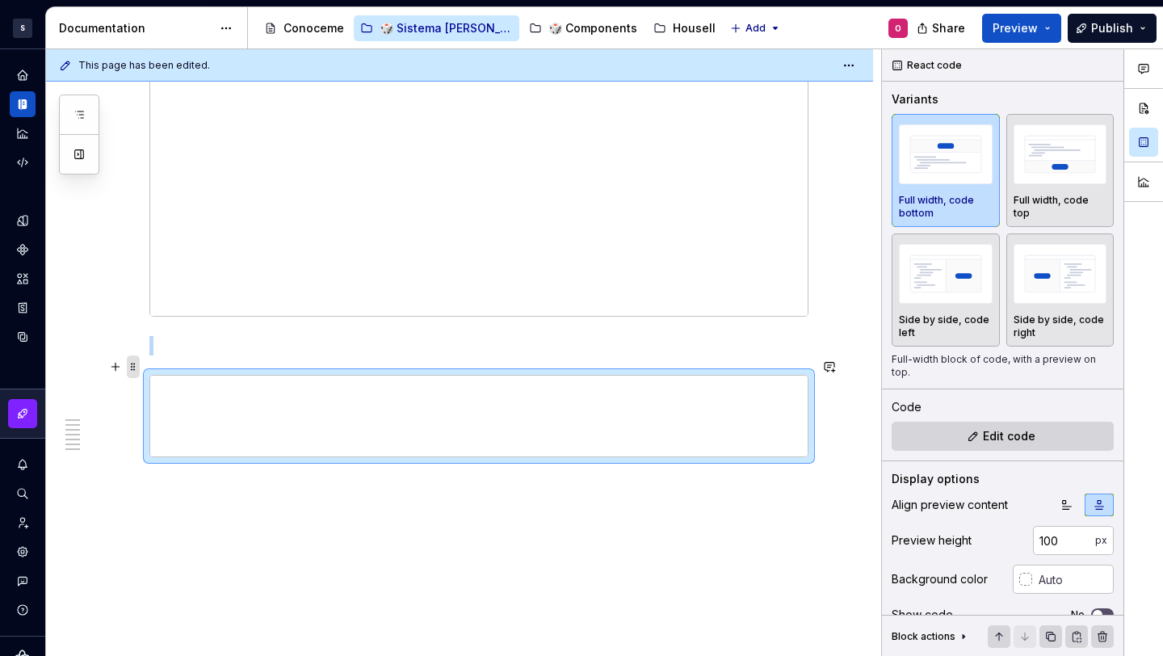
click at [128, 359] on span at bounding box center [133, 366] width 13 height 23
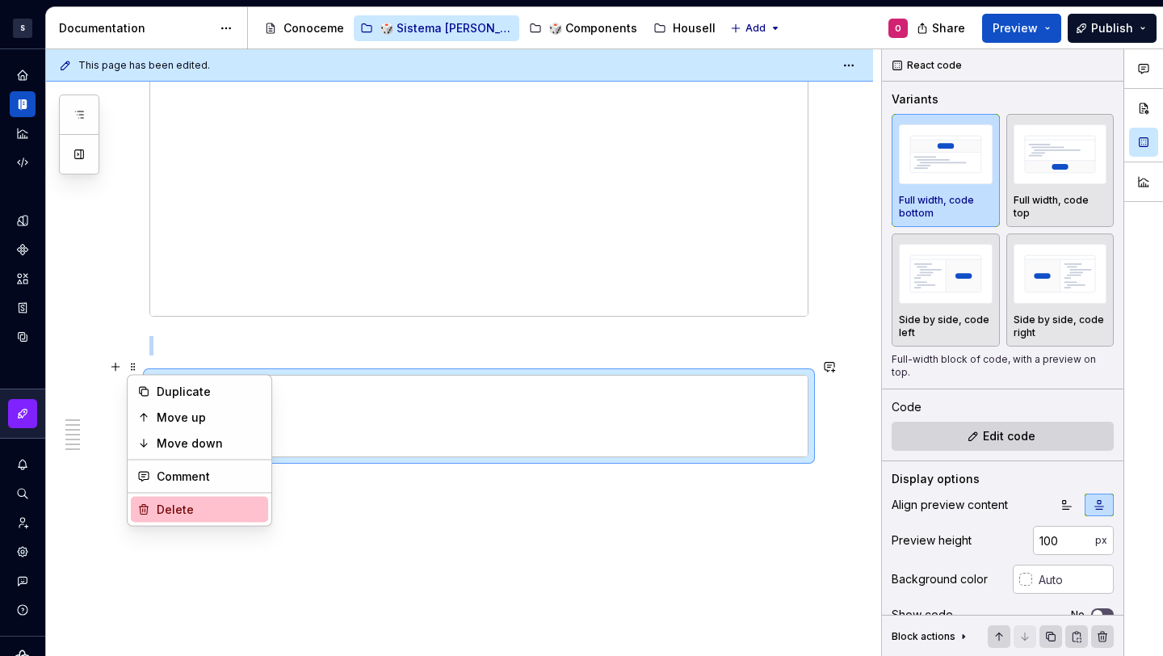
click at [191, 508] on div "Delete" at bounding box center [209, 510] width 105 height 16
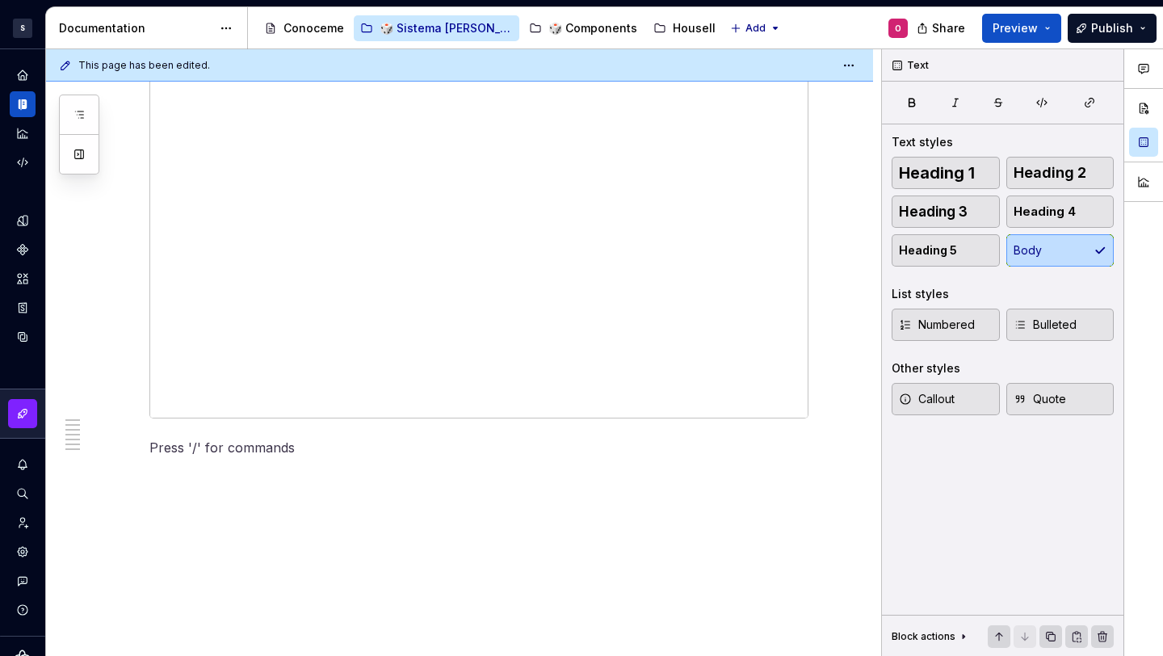
scroll to position [2678, 0]
click at [128, 191] on span at bounding box center [133, 191] width 13 height 23
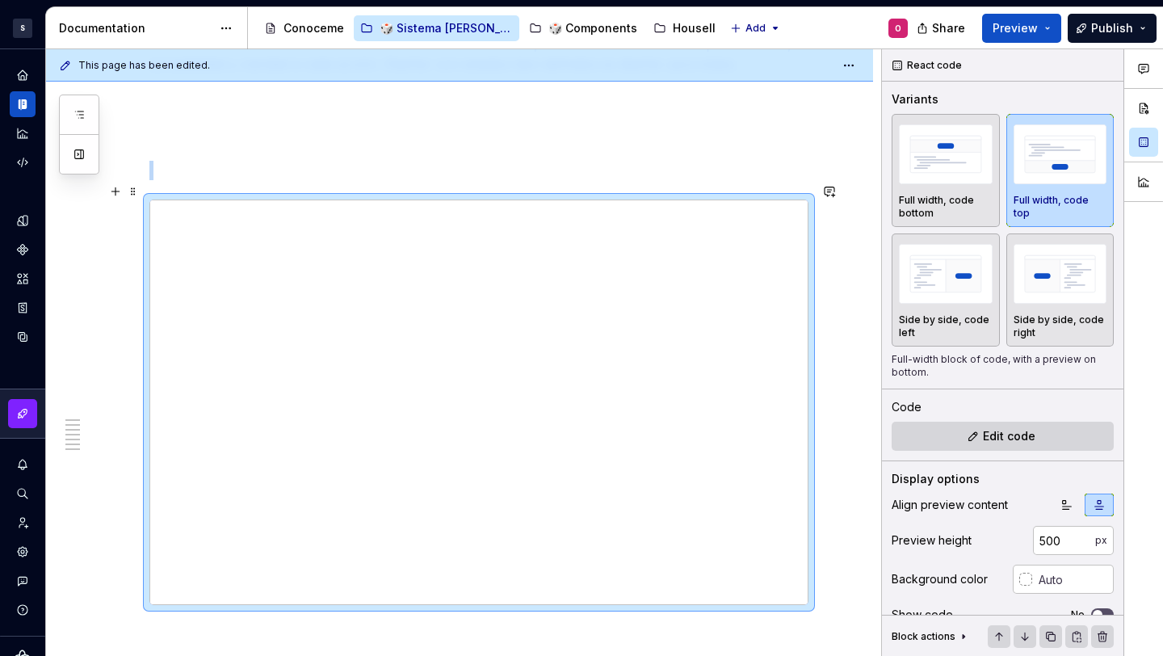
click at [255, 161] on p at bounding box center [478, 170] width 659 height 19
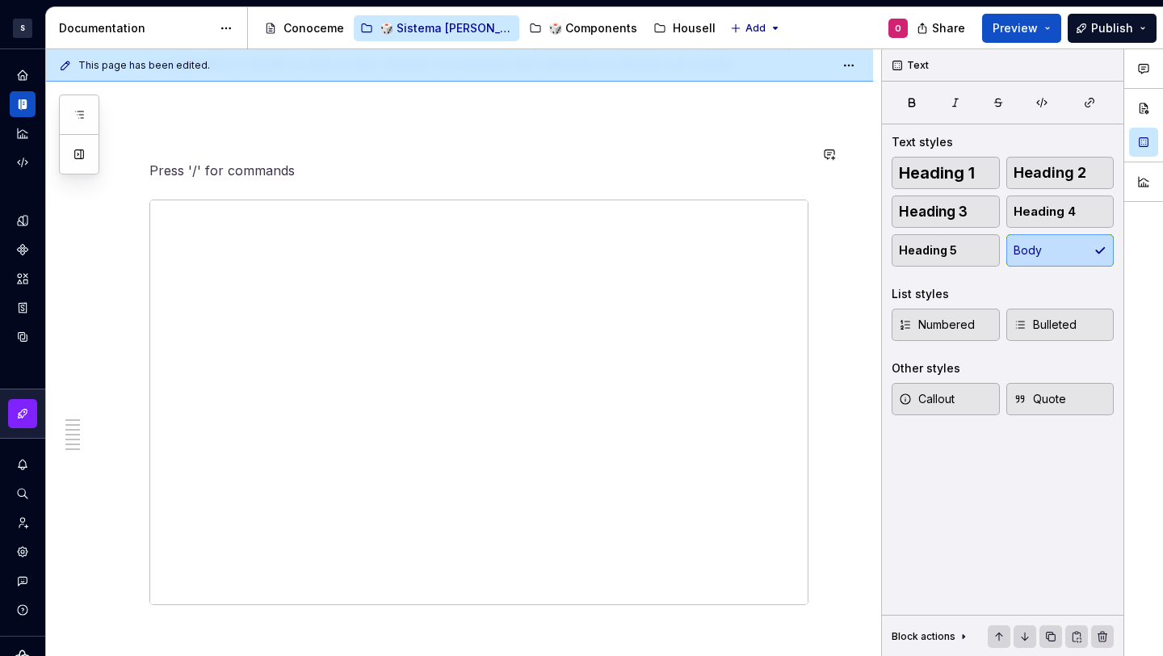
click at [229, 200] on div at bounding box center [478, 402] width 659 height 405
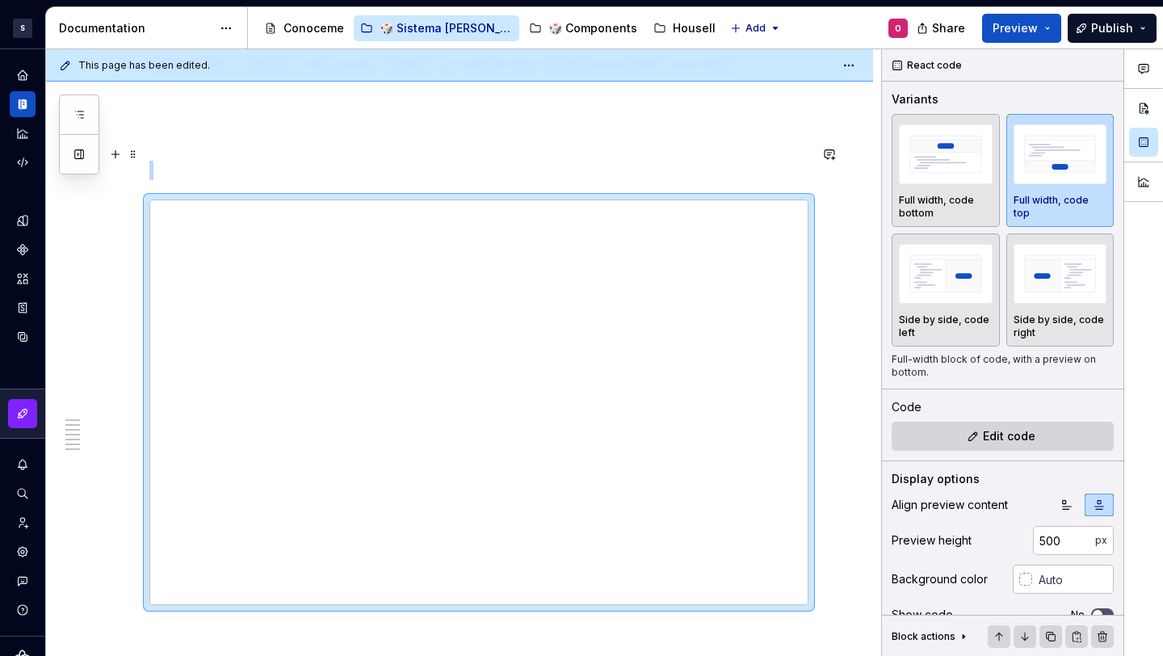
click at [348, 161] on p at bounding box center [478, 170] width 659 height 19
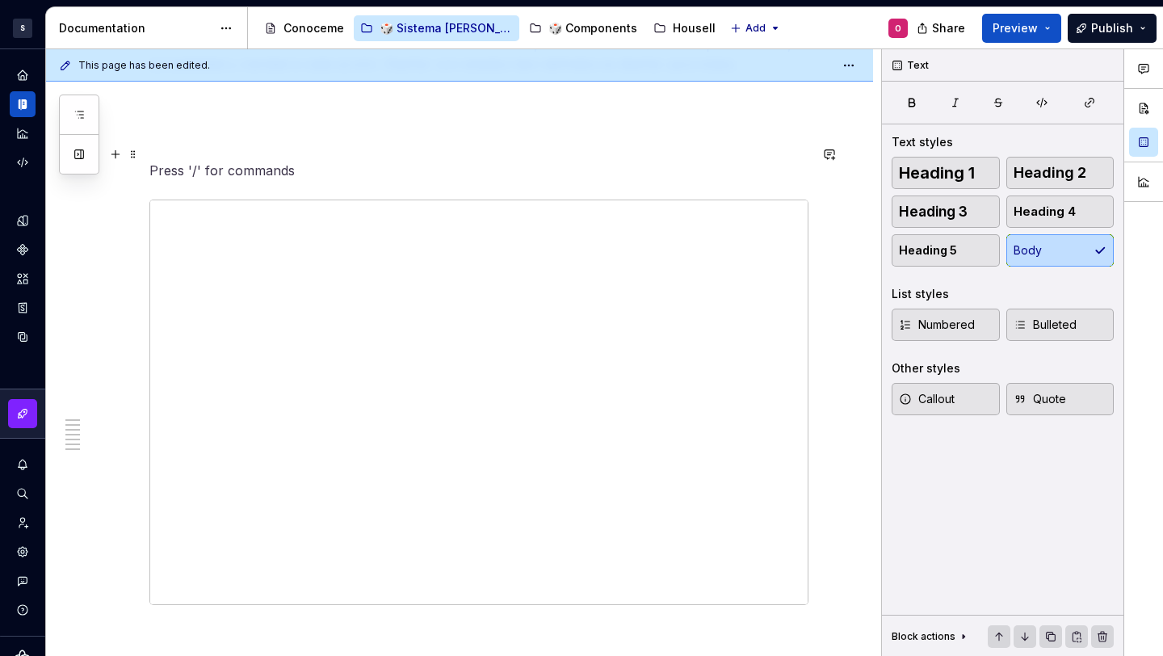
scroll to position [2698, 0]
click at [149, 187] on div at bounding box center [478, 382] width 659 height 405
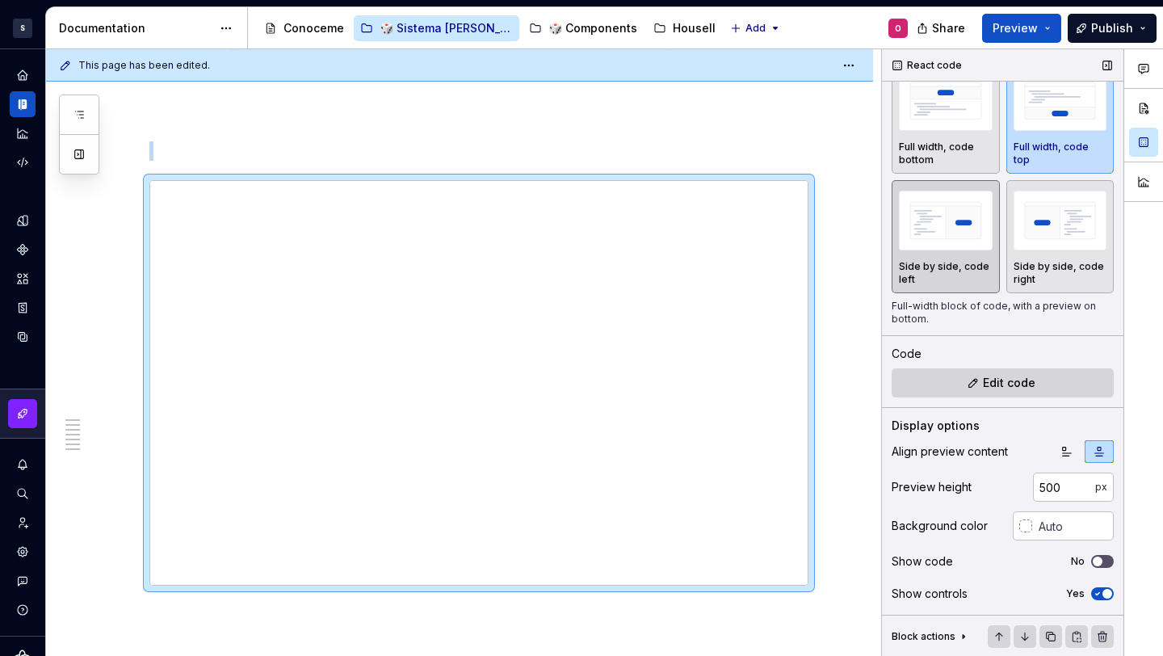
scroll to position [0, 0]
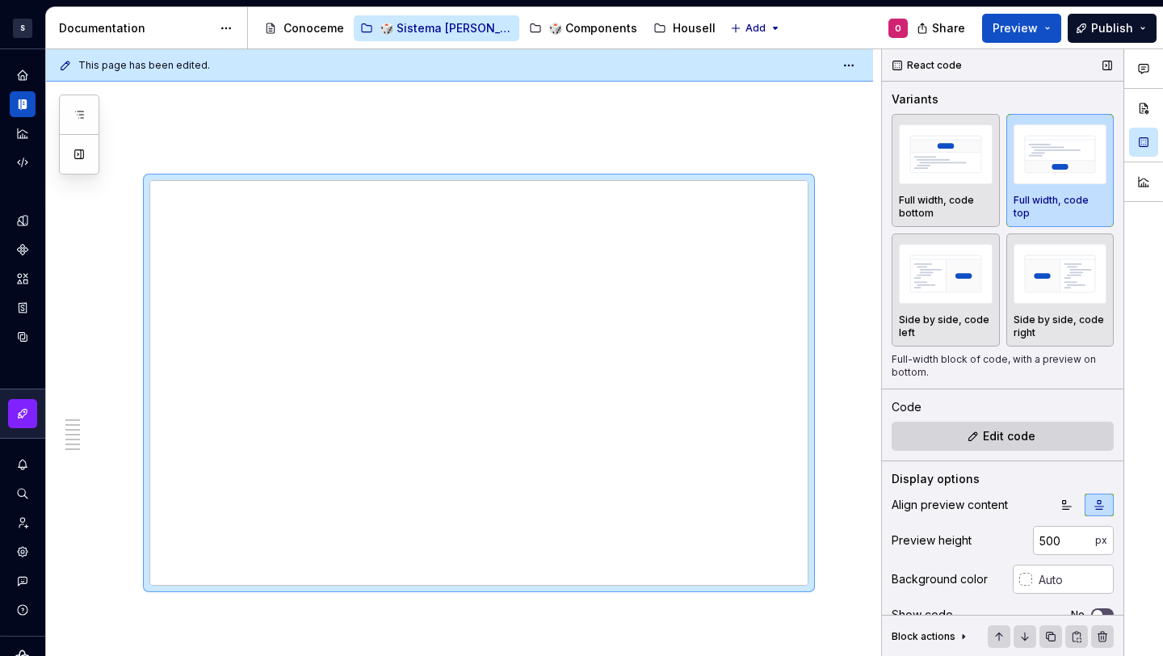
click at [987, 72] on div "React code" at bounding box center [1003, 65] width 242 height 32
click at [923, 67] on div "React code" at bounding box center [928, 65] width 82 height 23
click at [898, 62] on div "React code" at bounding box center [928, 65] width 82 height 23
click at [894, 61] on div "React code" at bounding box center [928, 65] width 82 height 23
click at [1096, 65] on button "button" at bounding box center [1107, 65] width 23 height 23
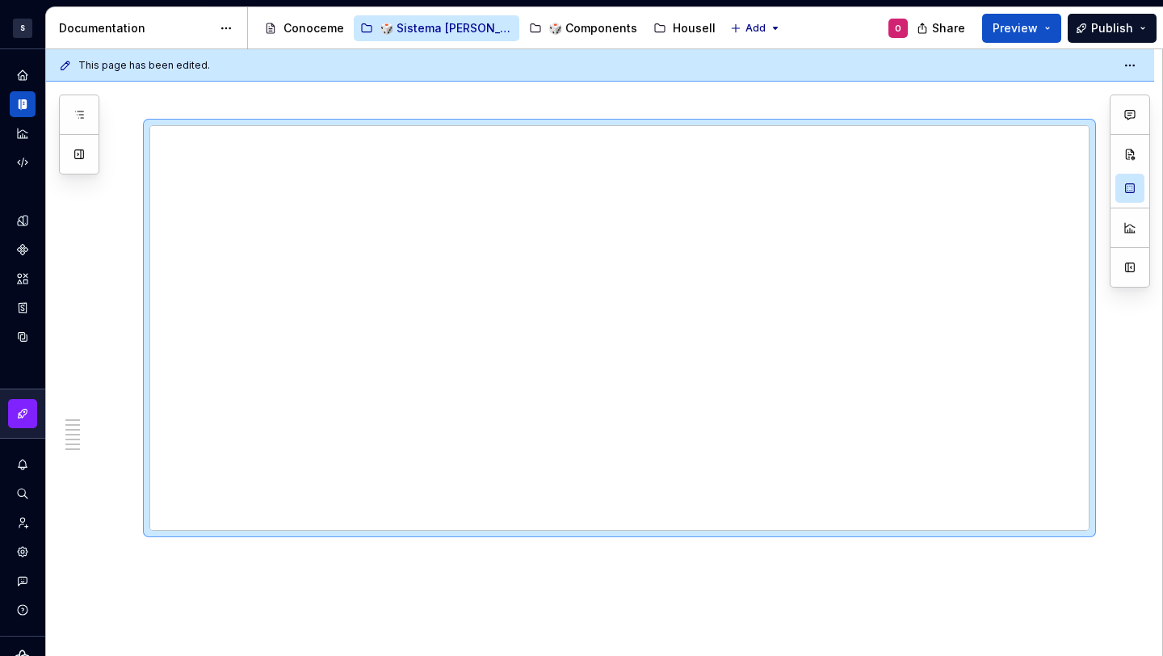
scroll to position [2643, 0]
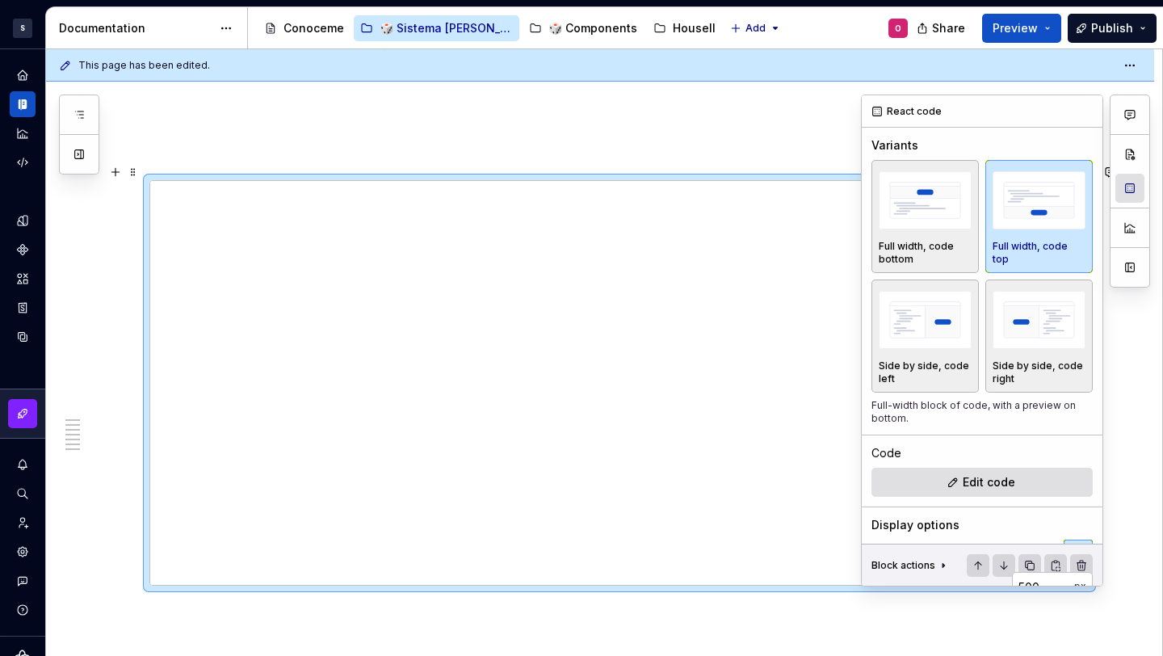
type textarea "*"
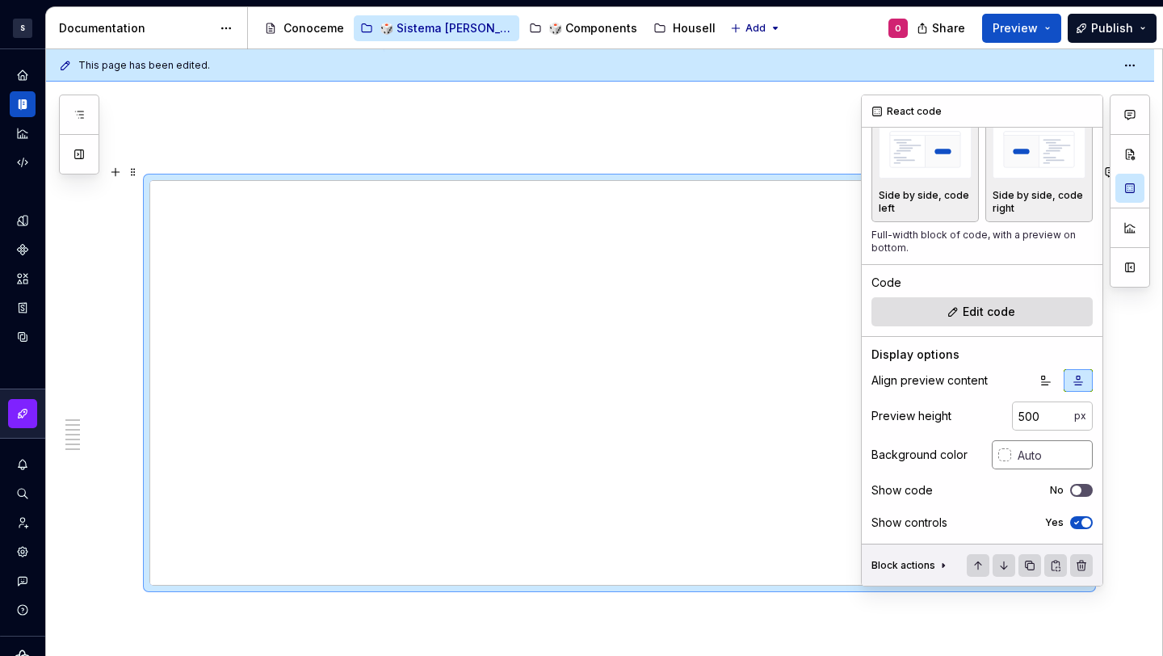
click at [998, 454] on div at bounding box center [1004, 454] width 13 height 13
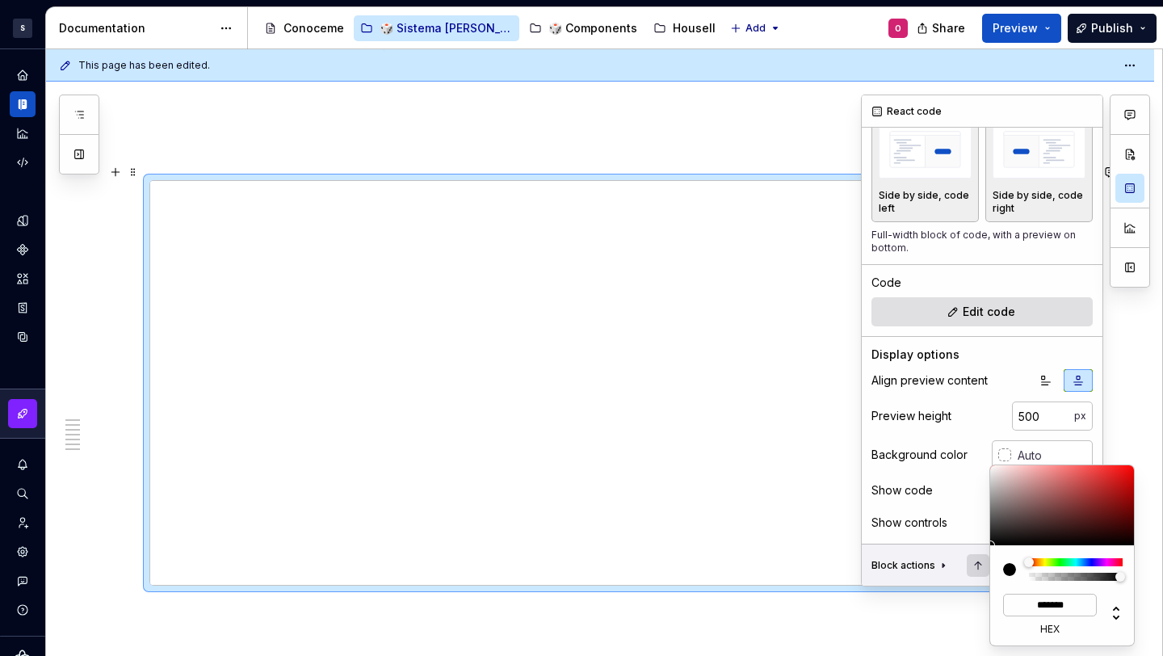
type input "#1A1313"
type input "*******"
type input "#312525"
type input "*******"
type input "#6F5C5C"
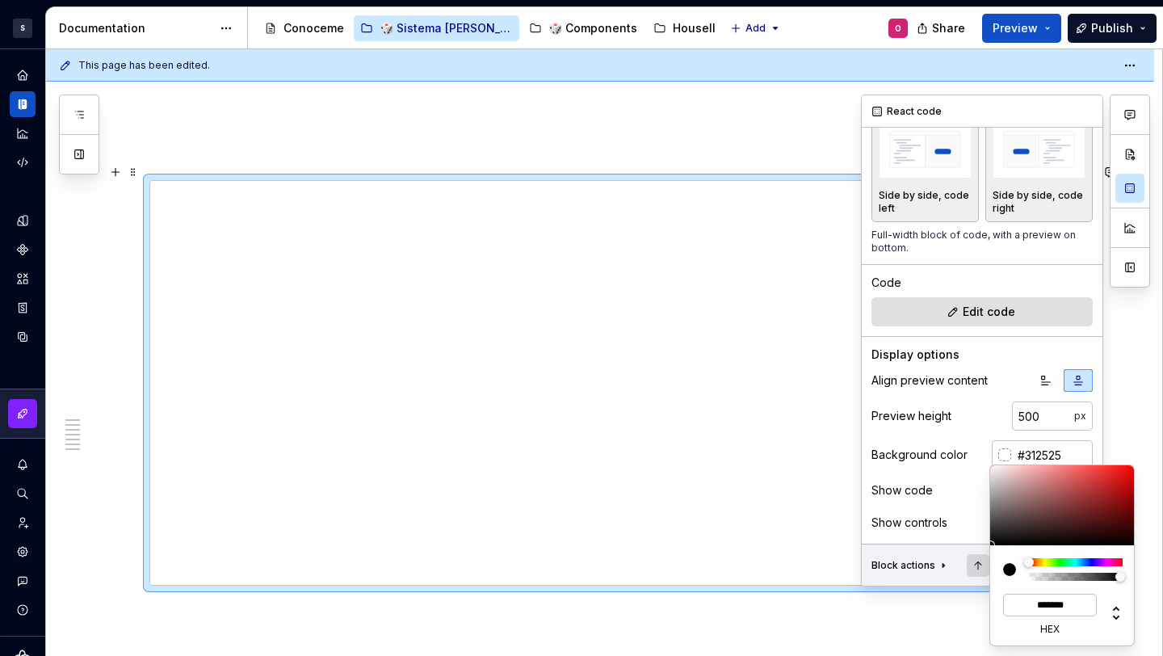
type input "*******"
type input "#9D8888"
type input "*******"
type input "#BCA9A9"
type input "*******"
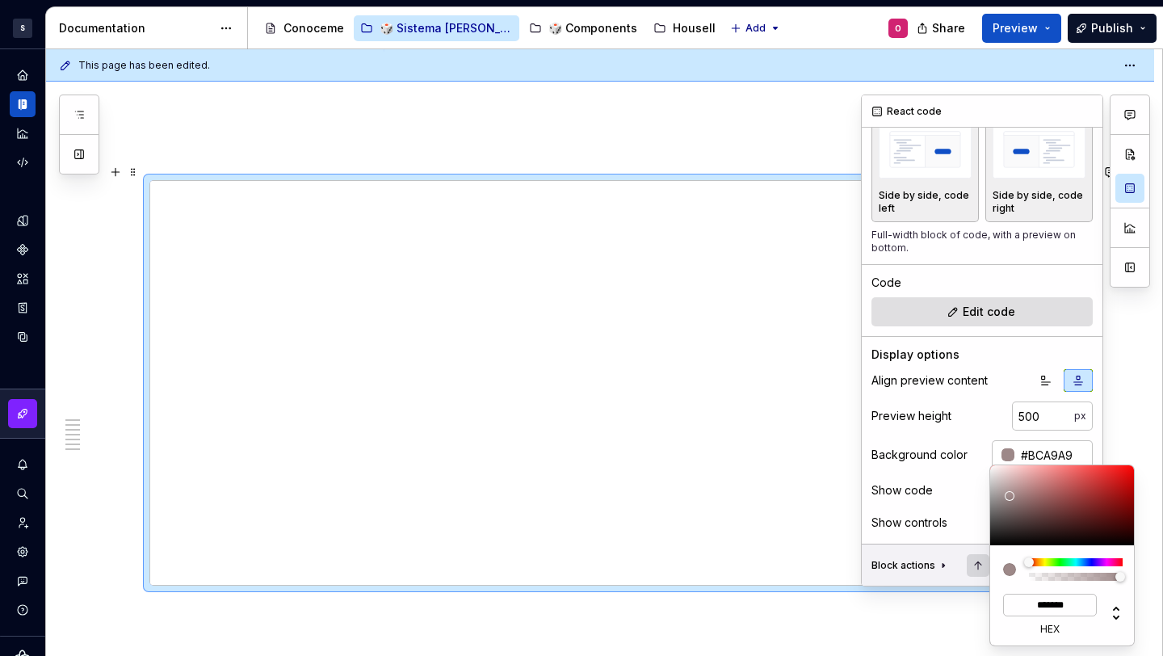
type input "#F0E1E1"
type input "*******"
type input "#FFF4F4"
type input "*******"
type input "#FFF8F8"
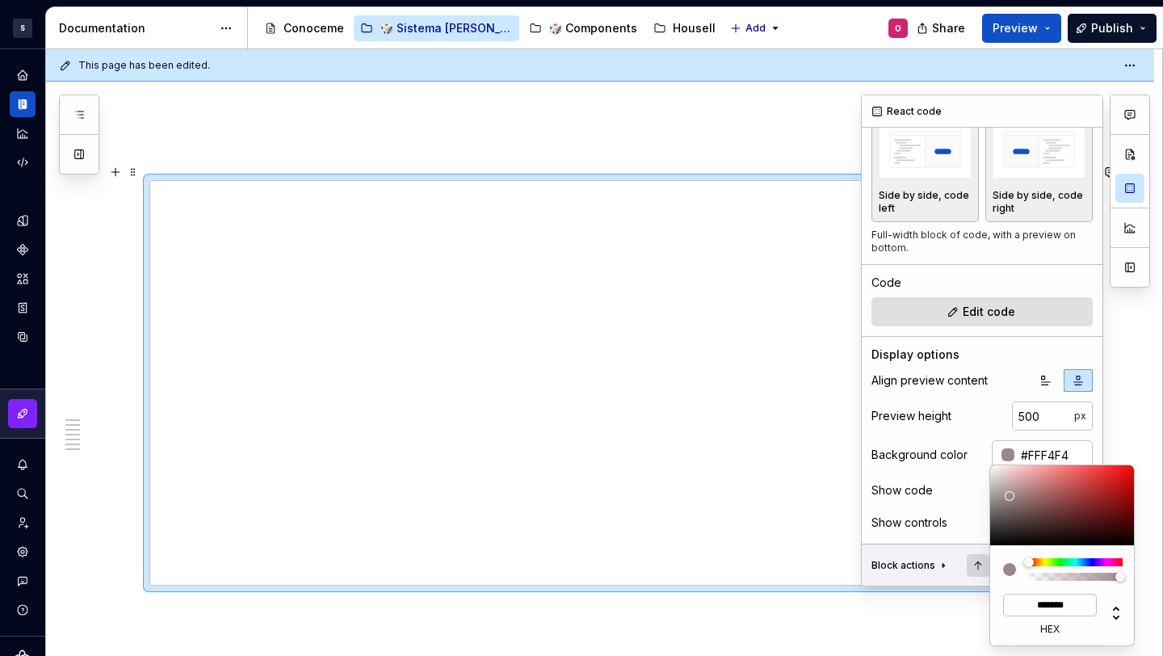
type input "*******"
type input "#FFFEFE"
type input "*******"
type input "#FFFFFF"
type input "*******"
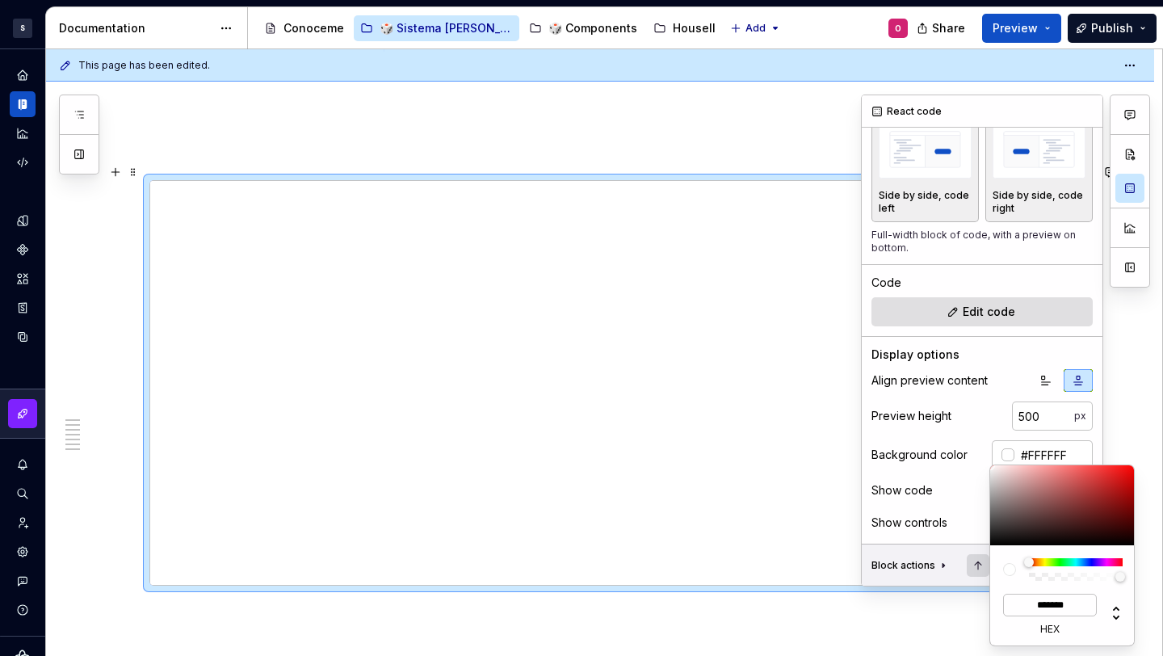
type input "#FFF8F8"
type input "*******"
type input "#C49A9A"
type input "*******"
type input "#A05F5F"
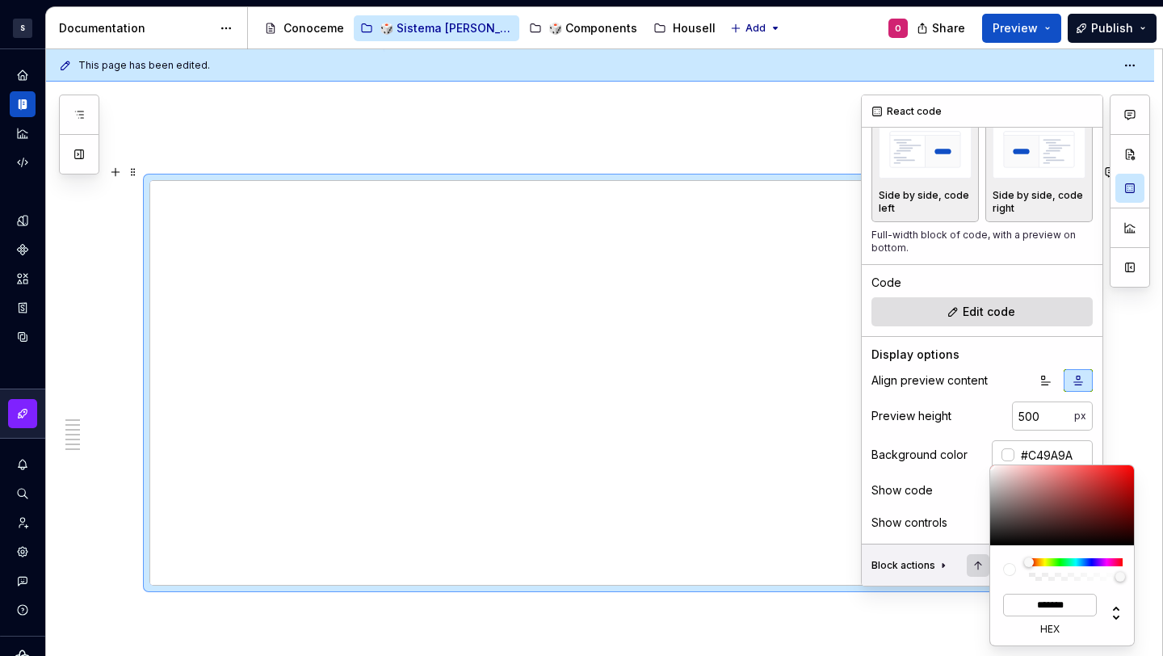
type input "*******"
type input "#9D5353"
type input "*******"
type input "#9B4E4E"
type input "*******"
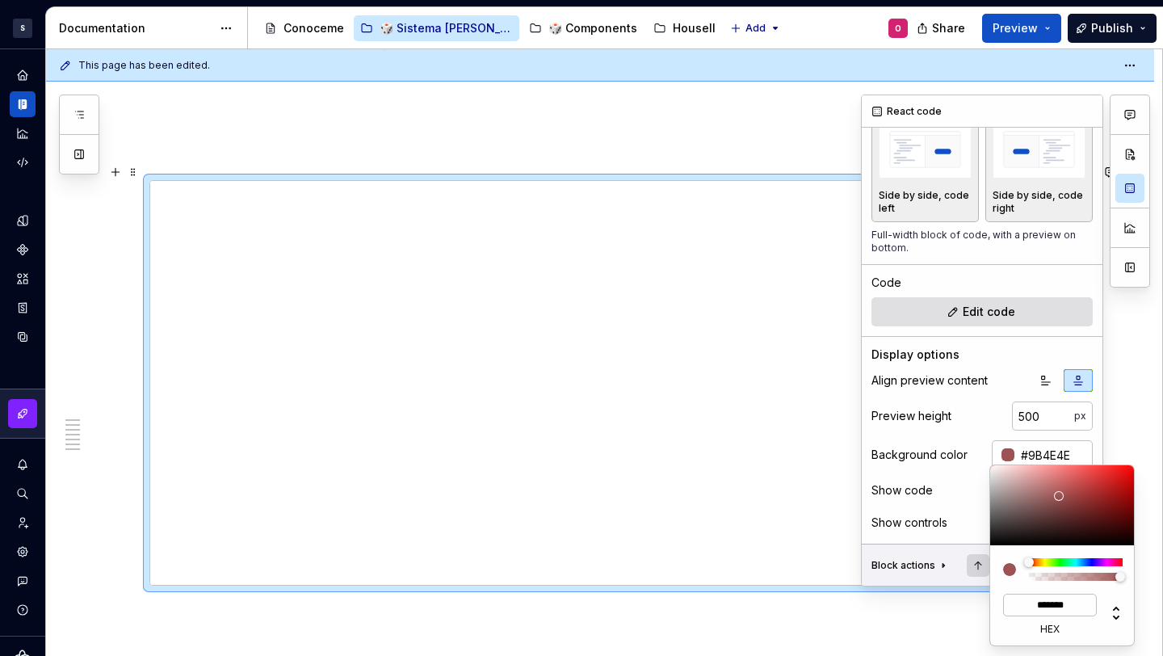
type input "#9B4B4B"
type input "*******"
type input "#9B4848"
type input "*******"
type input "#B74B4B"
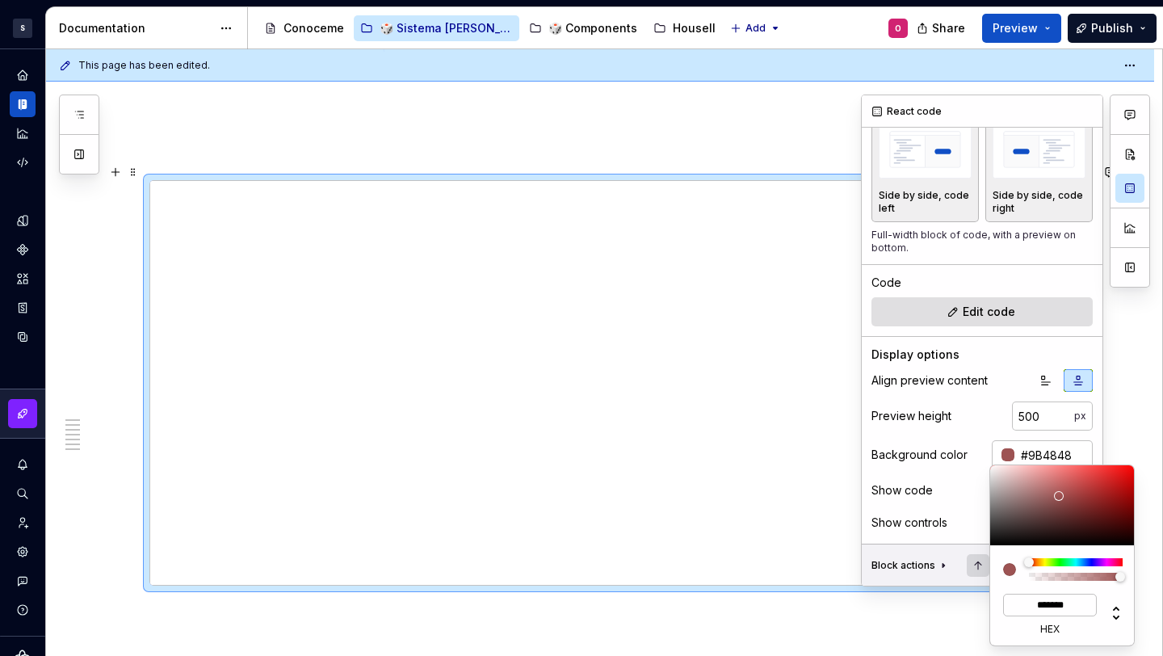
type input "*******"
type input "#E04E4E"
type input "*******"
type input "#ED4C4C"
type input "*******"
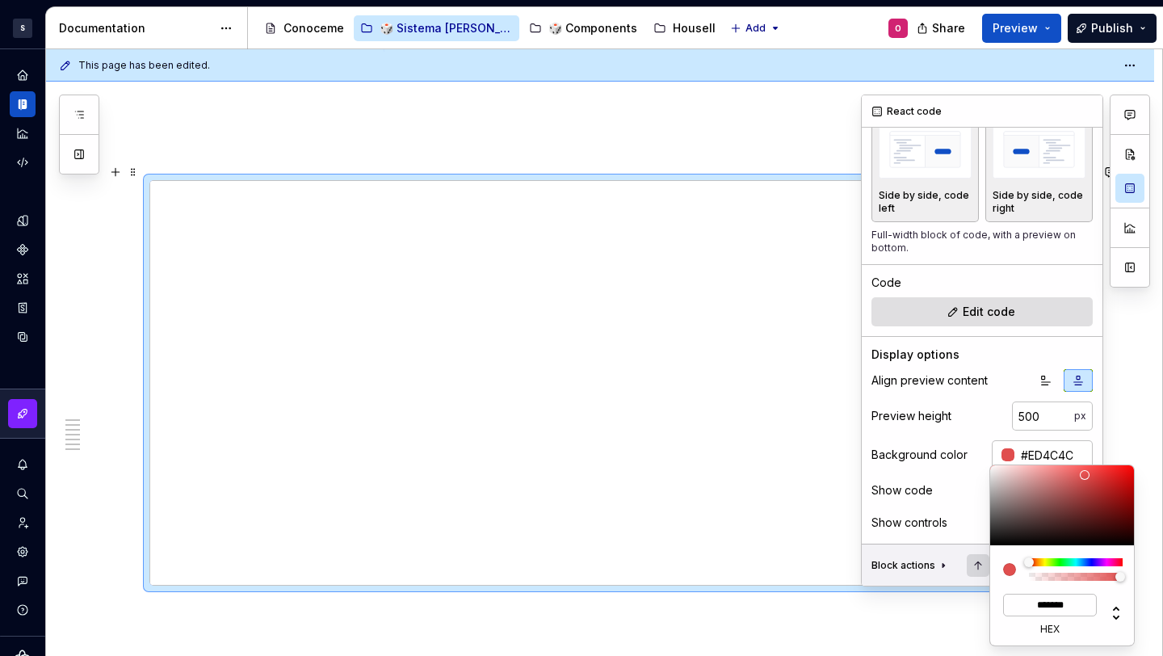
type input "#F74D4D"
type input "*******"
type input "#FF4D4D"
type input "*******"
type input "#FF4B4B"
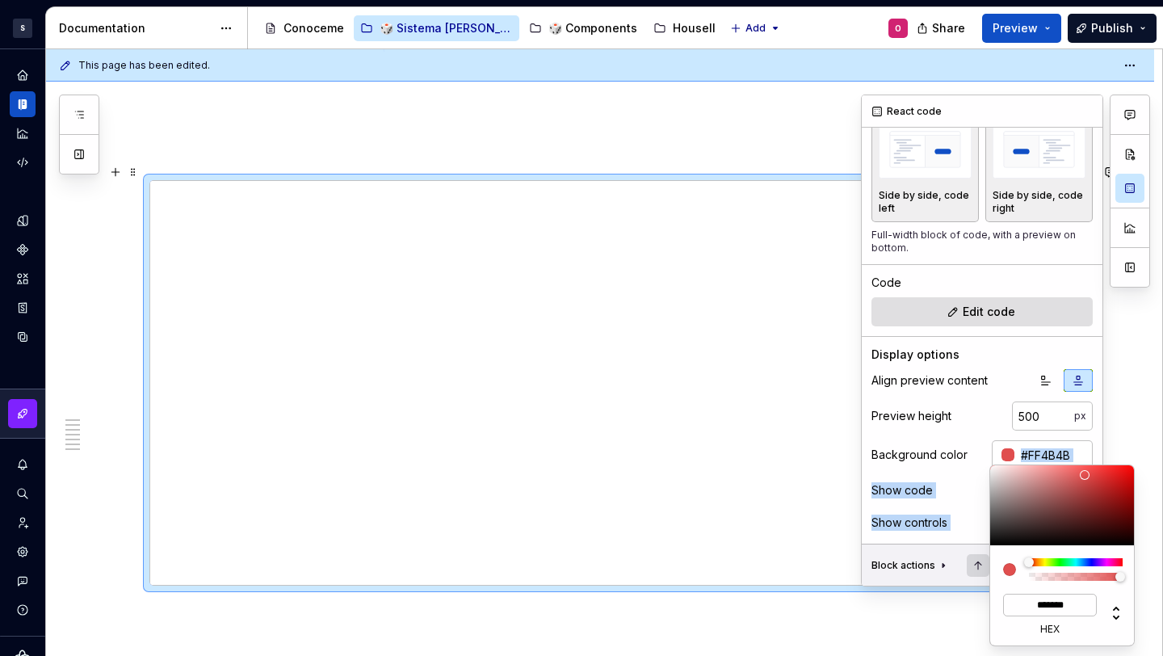
type input "*******"
drag, startPoint x: 1027, startPoint y: 537, endPoint x: 1093, endPoint y: 463, distance: 99.5
click at [1093, 463] on body "S Diseño con profundidad O Design system data Documentation Accessibility guide…" at bounding box center [581, 328] width 1163 height 656
click at [785, 603] on html "S Diseño con profundidad O Design system data Documentation Accessibility guide…" at bounding box center [581, 328] width 1163 height 656
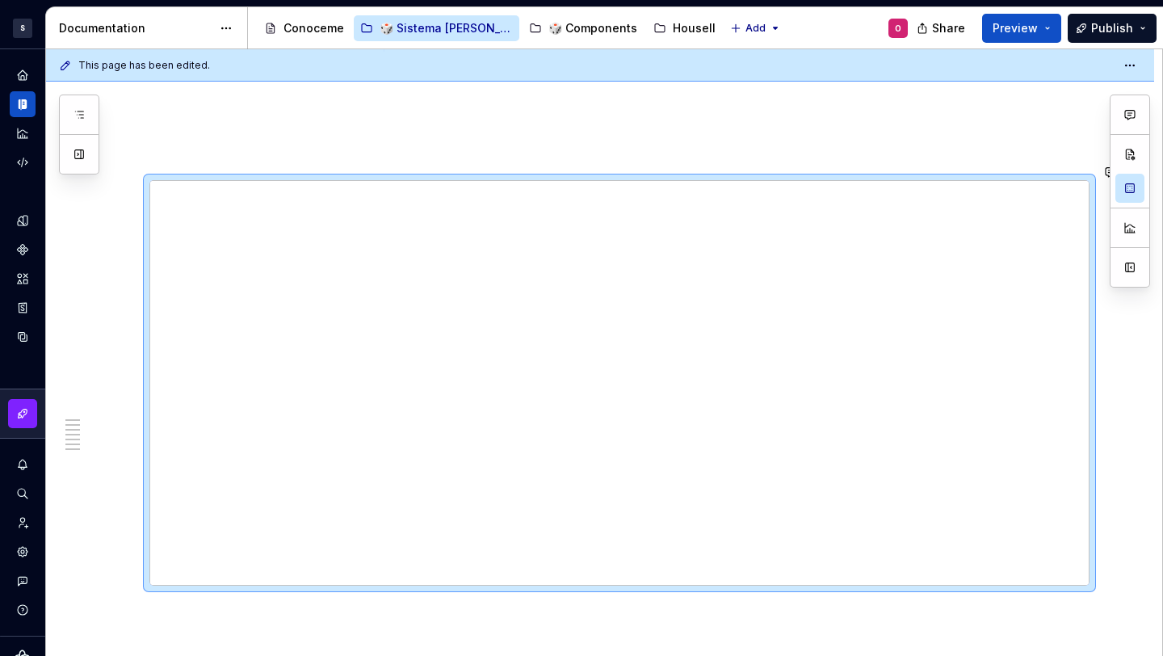
click at [320, 116] on html "S Diseño con profundidad O Design system data Documentation Accessibility guide…" at bounding box center [581, 328] width 1163 height 656
click at [321, 114] on p at bounding box center [619, 121] width 940 height 19
click at [339, 112] on p at bounding box center [619, 121] width 940 height 19
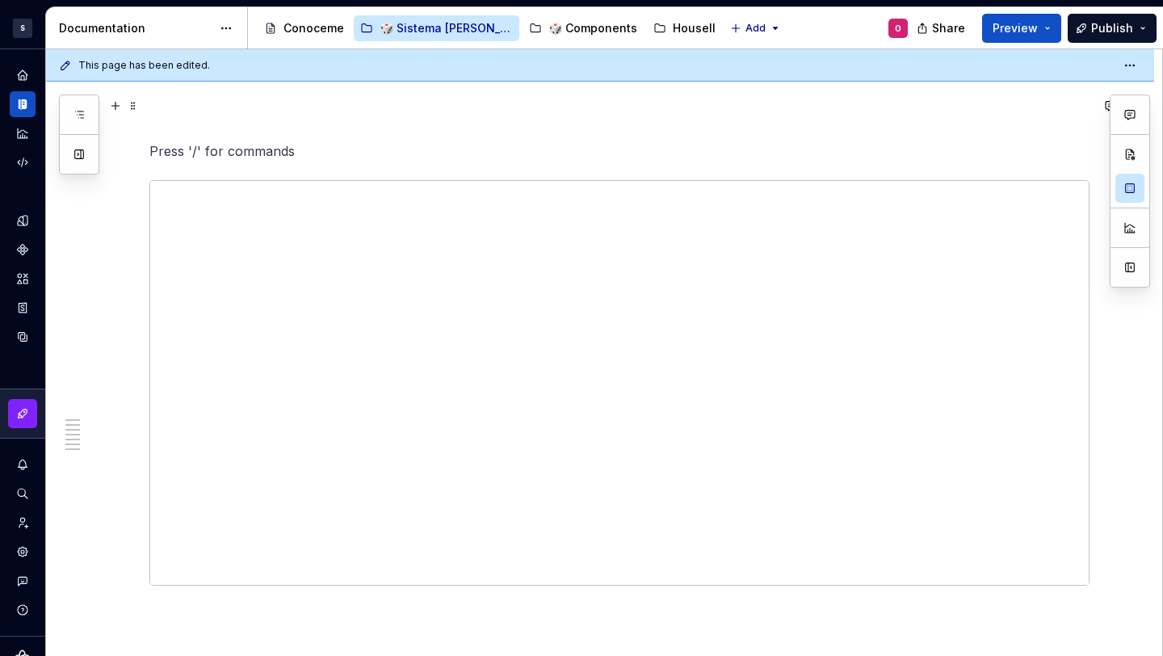
click at [863, 112] on p at bounding box center [619, 121] width 940 height 19
click at [132, 166] on span at bounding box center [133, 172] width 13 height 23
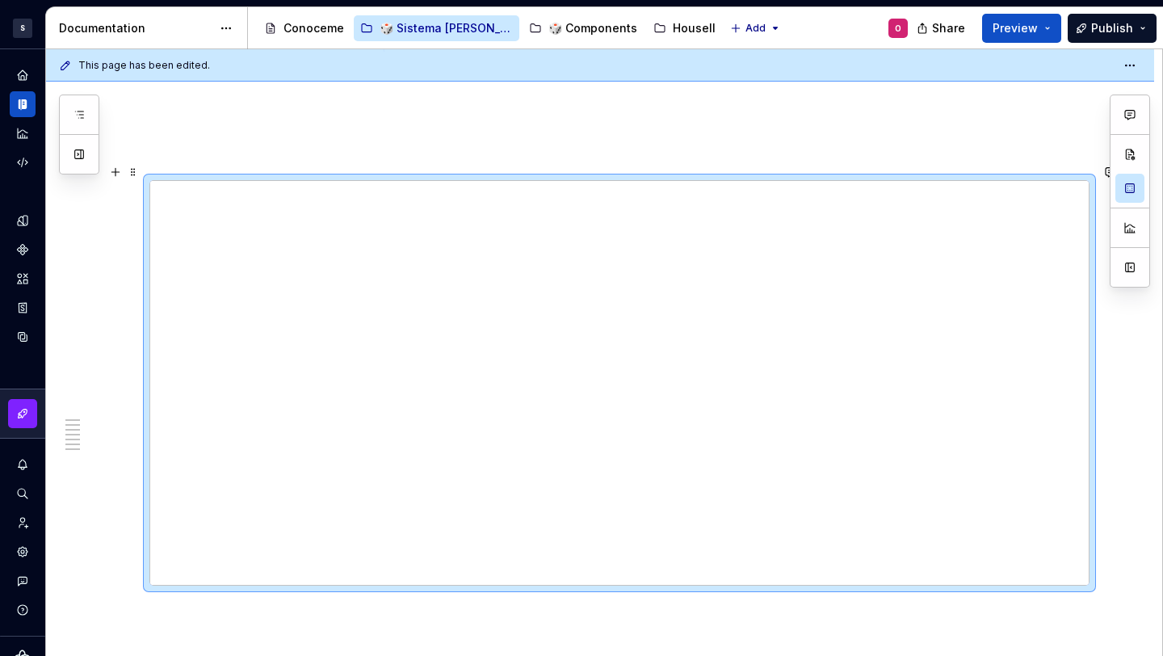
click at [716, 112] on p at bounding box center [619, 121] width 940 height 19
click at [1017, 29] on span "Preview" at bounding box center [1015, 28] width 45 height 16
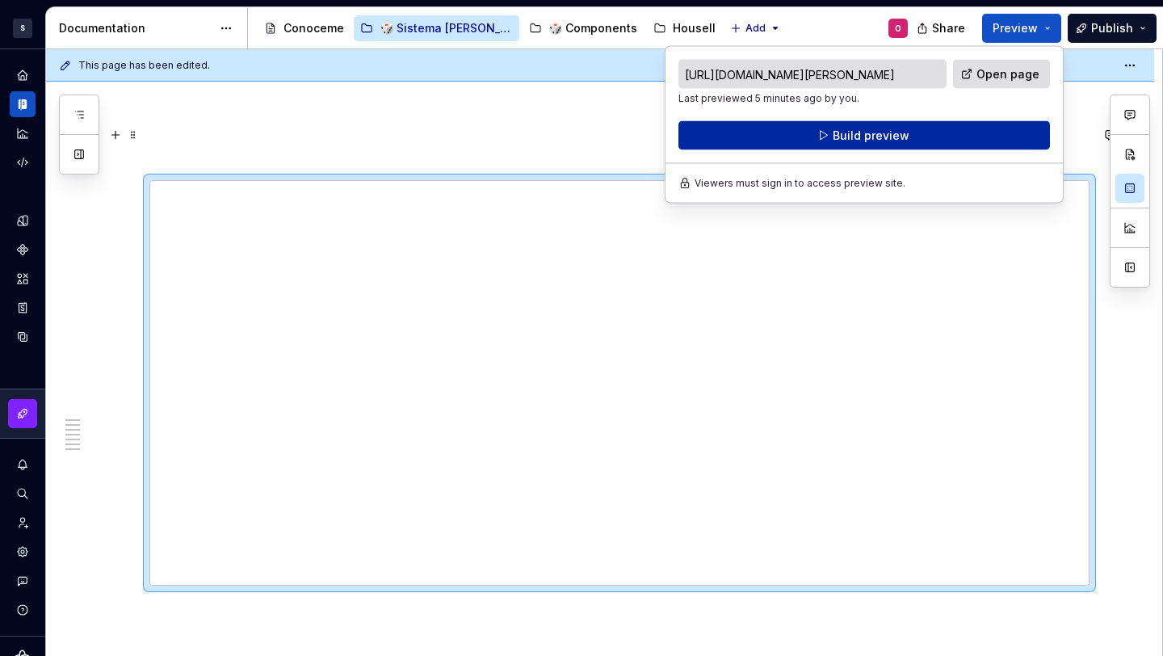
click at [935, 135] on button "Build preview" at bounding box center [864, 135] width 372 height 29
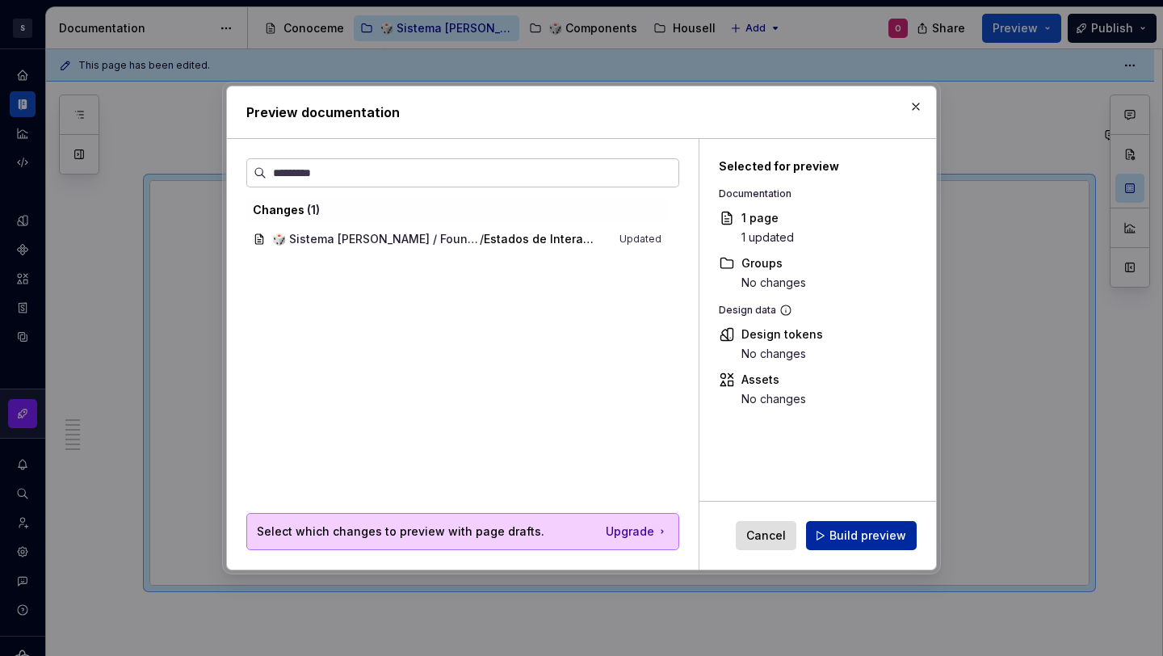
click at [871, 533] on span "Build preview" at bounding box center [868, 535] width 77 height 16
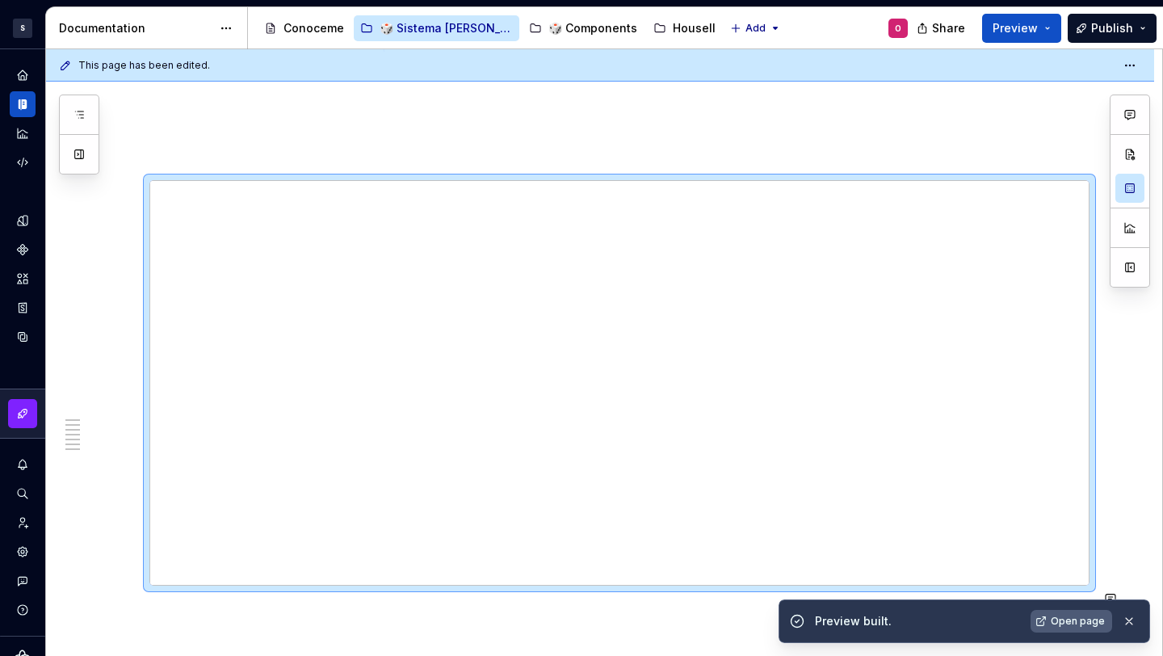
click at [1072, 624] on span "Open page" at bounding box center [1078, 621] width 54 height 13
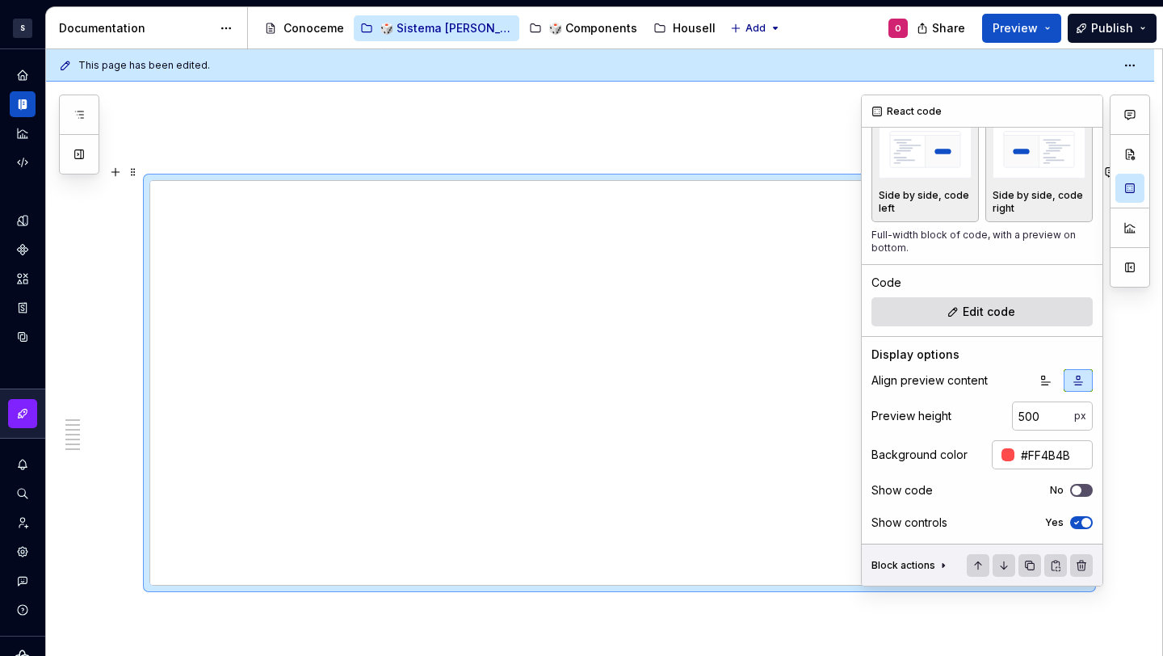
scroll to position [0, 0]
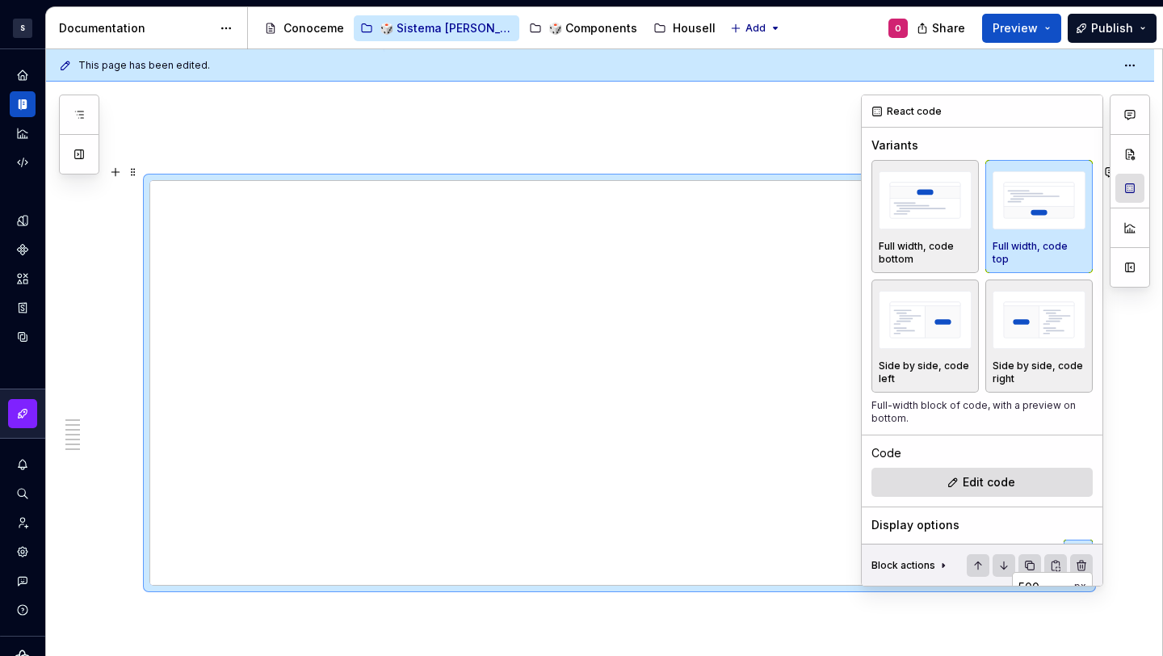
type textarea "*"
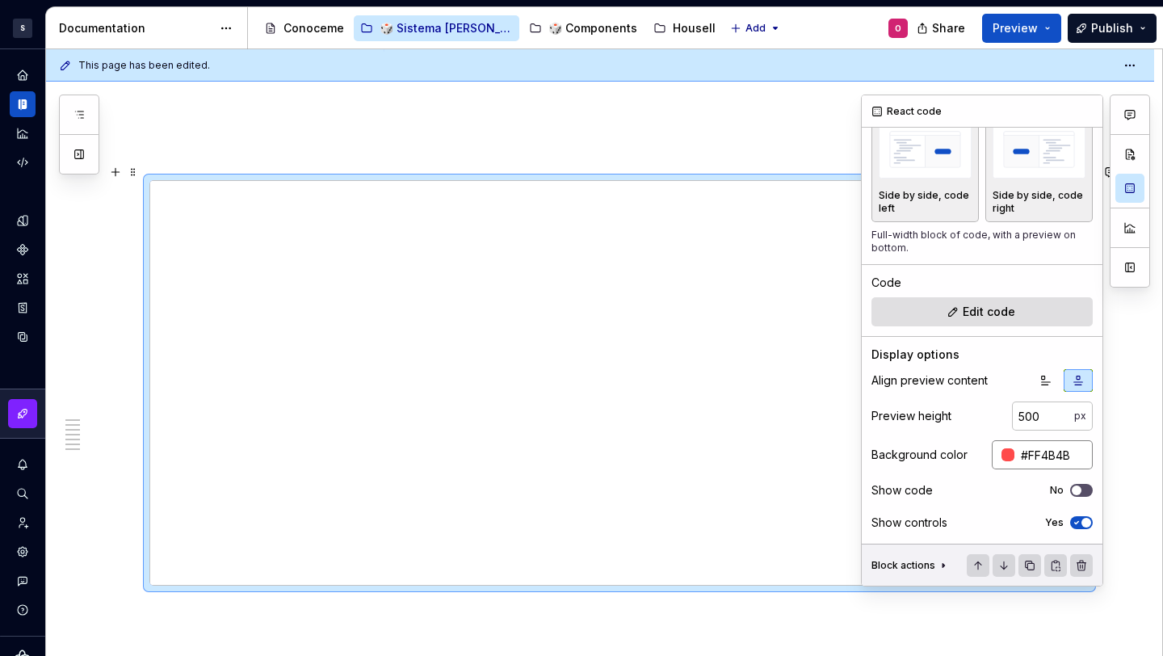
click at [1002, 459] on div at bounding box center [1008, 454] width 13 height 13
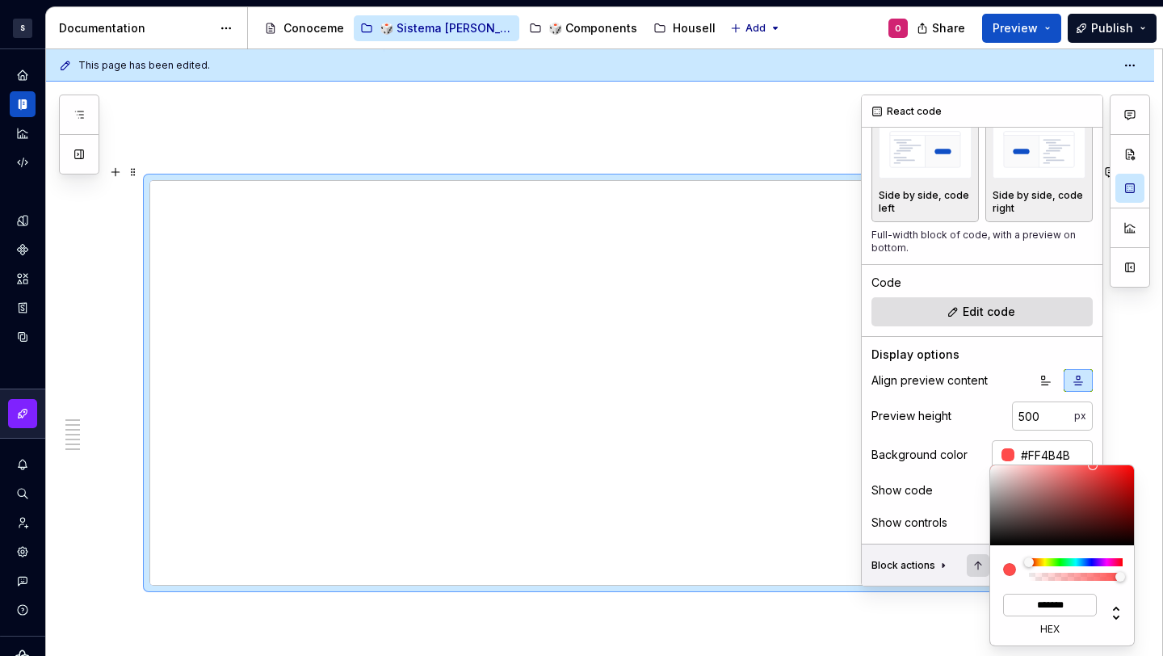
type input "#816C6C"
type input "*******"
type input "#988585"
type input "*******"
type input "#FFFFFF"
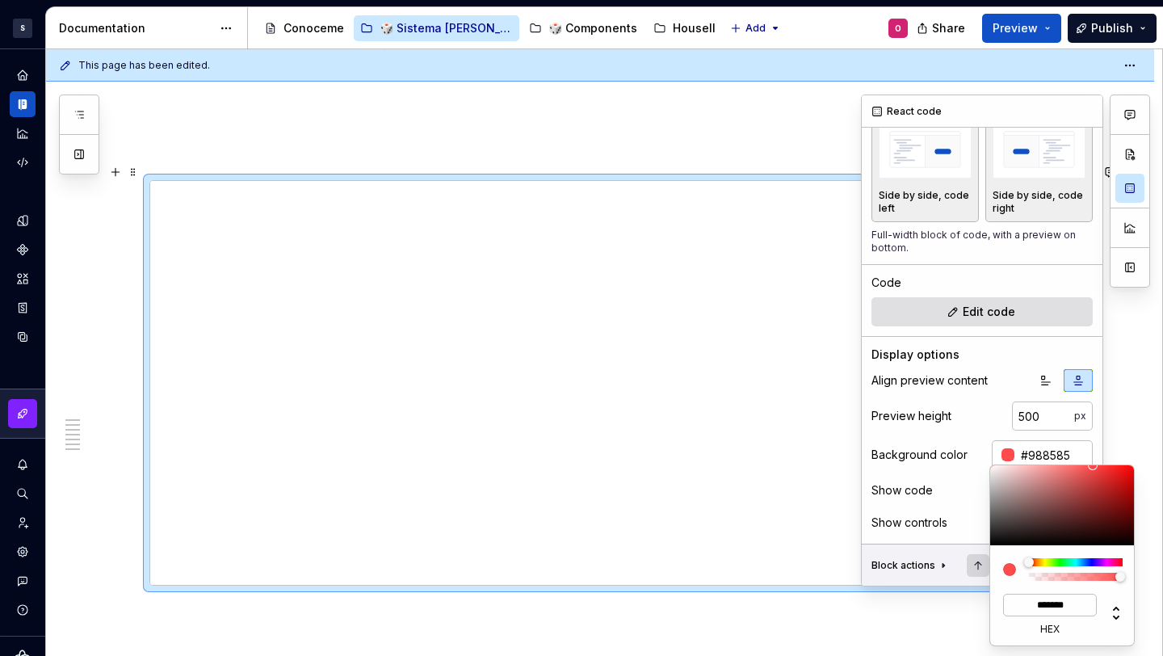
type input "*******"
drag, startPoint x: 1003, startPoint y: 490, endPoint x: 953, endPoint y: 418, distance: 88.3
click at [953, 418] on body "S Diseño con profundidad O Design system data Documentation Accessibility guide…" at bounding box center [581, 328] width 1163 height 656
click at [701, 123] on html "S Diseño con profundidad O Design system data Documentation Accessibility guide…" at bounding box center [581, 328] width 1163 height 656
click at [700, 120] on html "S Diseño con profundidad O Design system data Documentation Accessibility guide…" at bounding box center [581, 328] width 1163 height 656
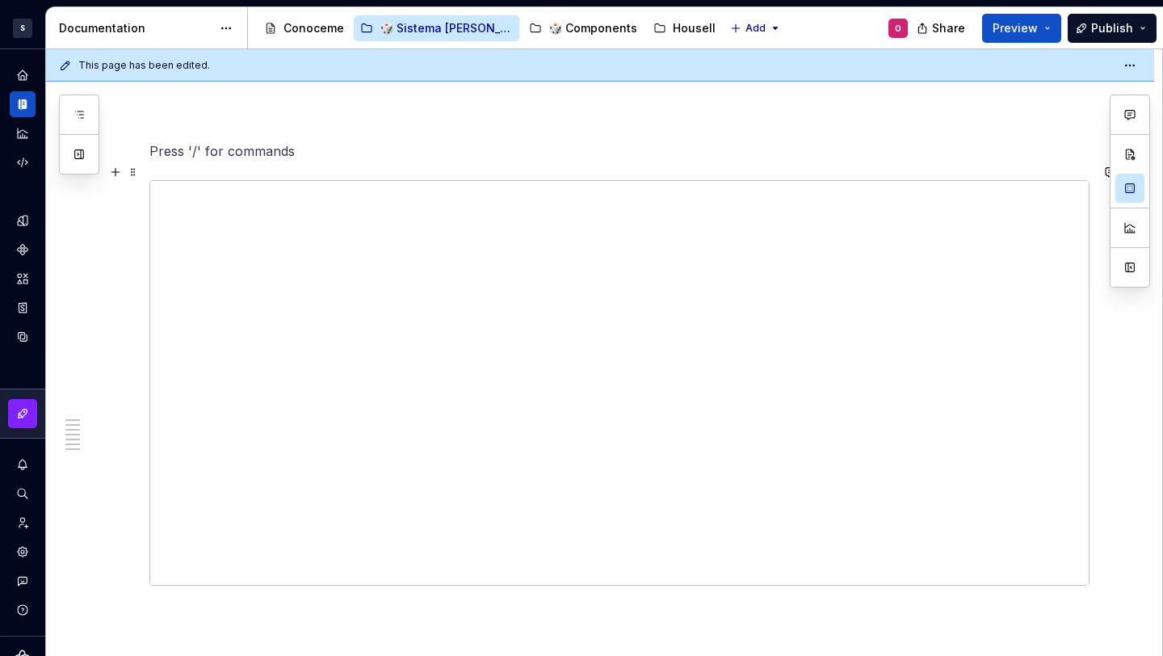
click at [202, 180] on div at bounding box center [619, 382] width 940 height 405
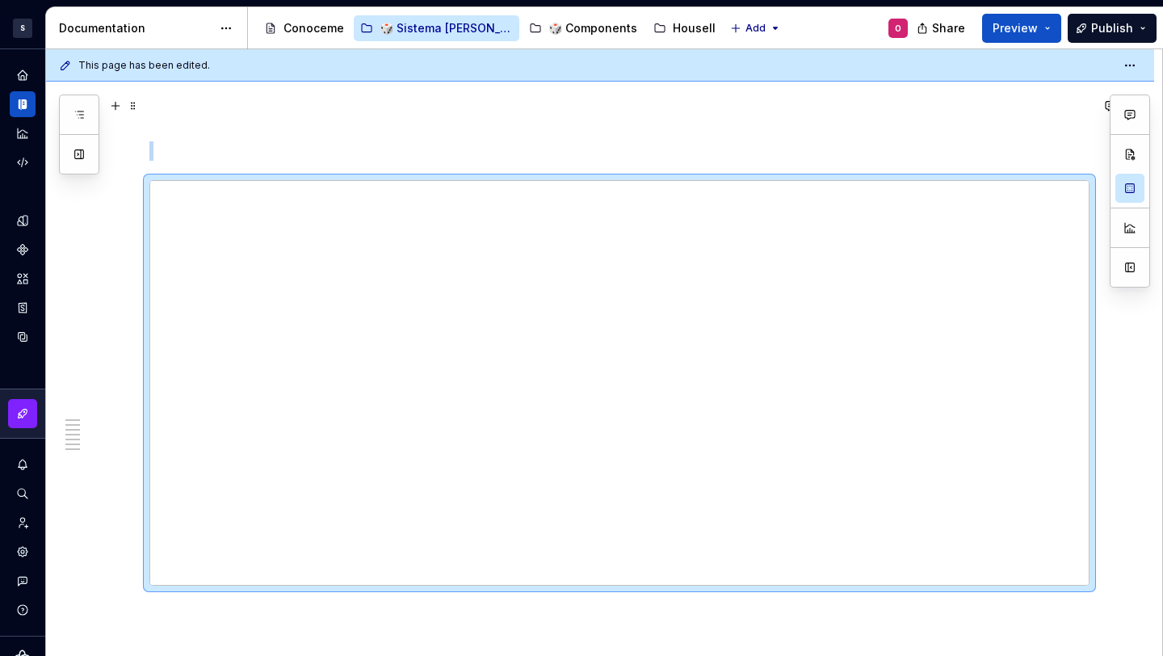
click at [246, 112] on p at bounding box center [619, 121] width 940 height 19
click at [1123, 28] on span "Publish" at bounding box center [1112, 28] width 42 height 16
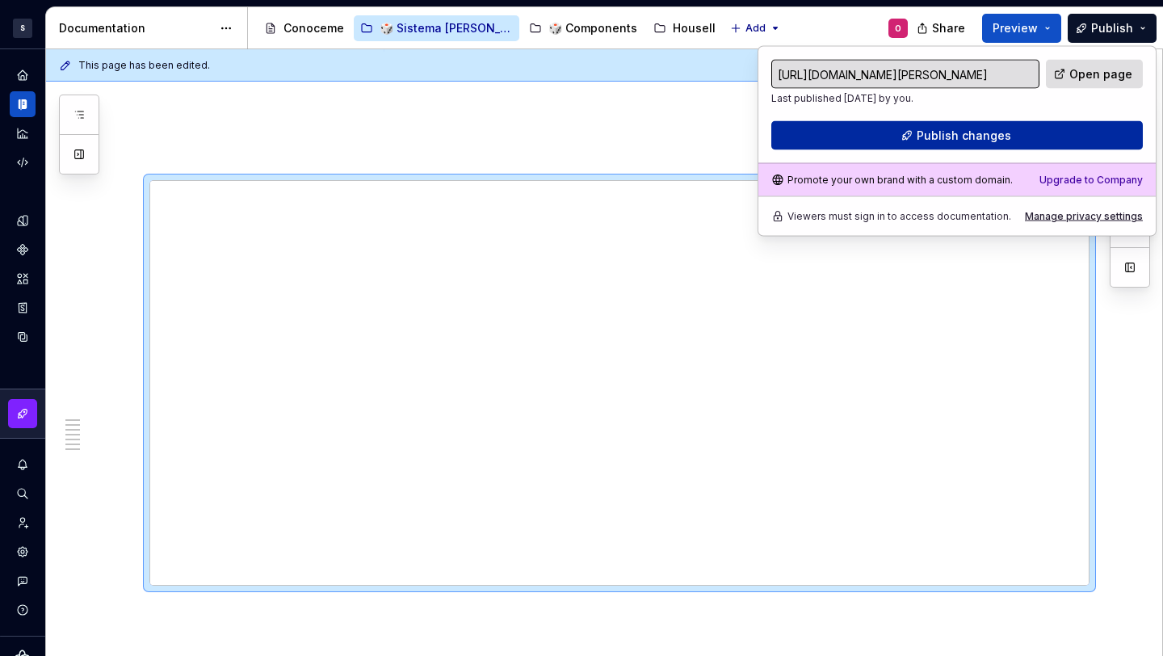
click at [909, 149] on div "https://certain-reptile-emerald.supernova-docs.io/latest/sistema-orenes/foundat…" at bounding box center [957, 105] width 372 height 90
click at [898, 142] on button "Publish changes" at bounding box center [957, 135] width 372 height 29
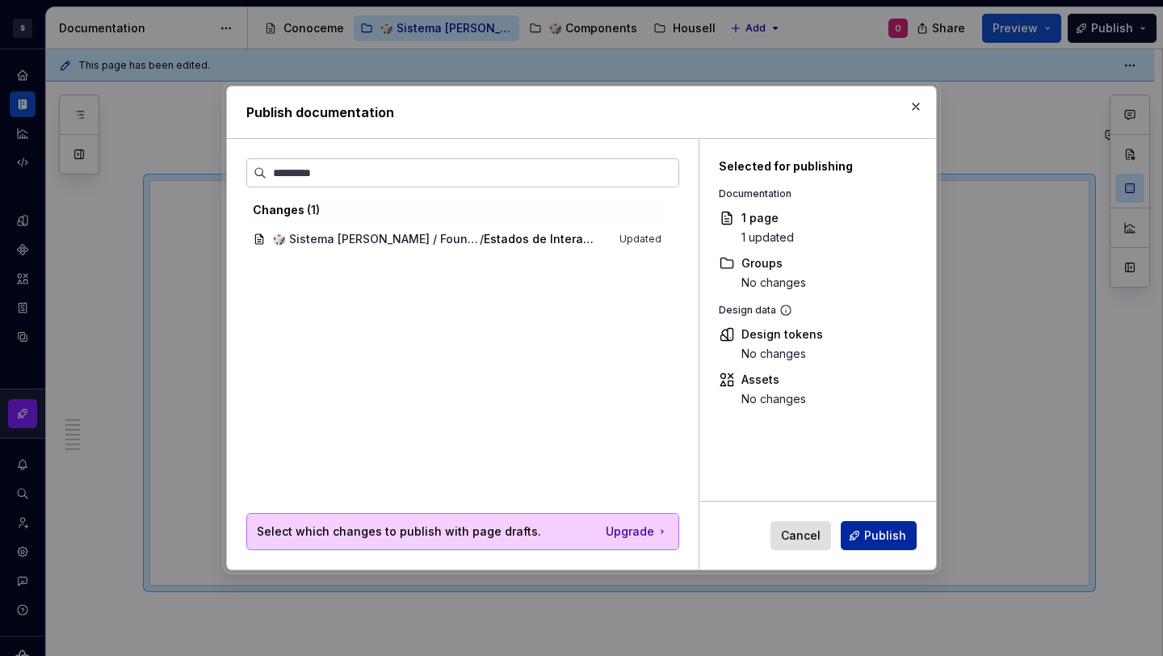
click at [848, 526] on button "Publish" at bounding box center [879, 535] width 76 height 29
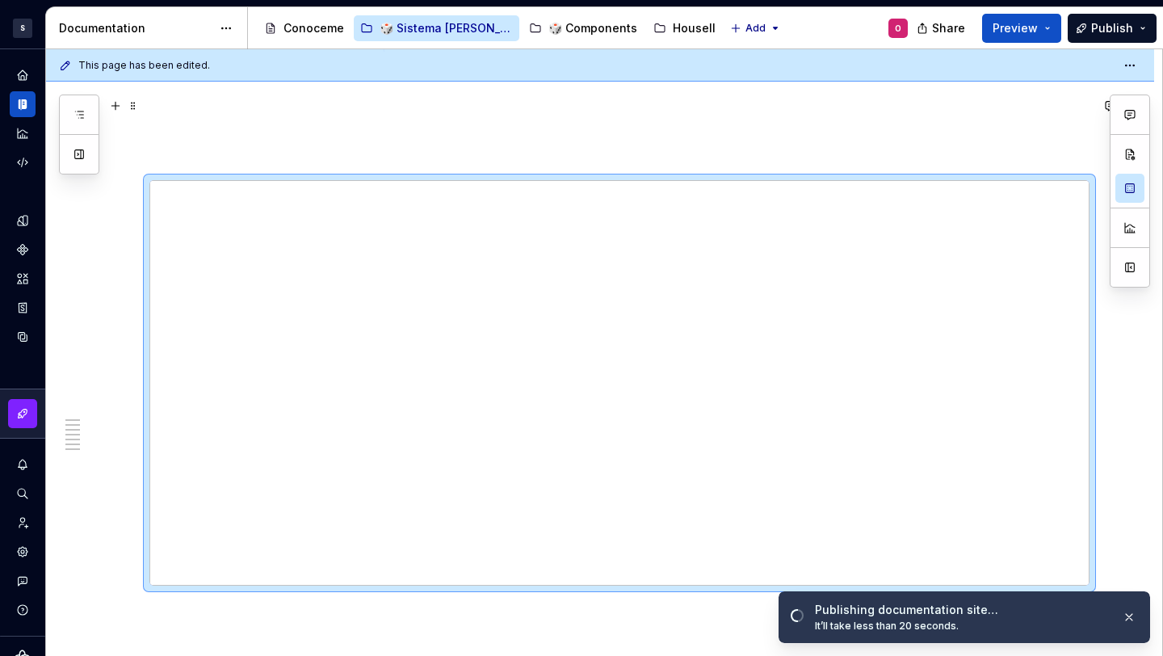
click at [216, 112] on p at bounding box center [619, 121] width 940 height 19
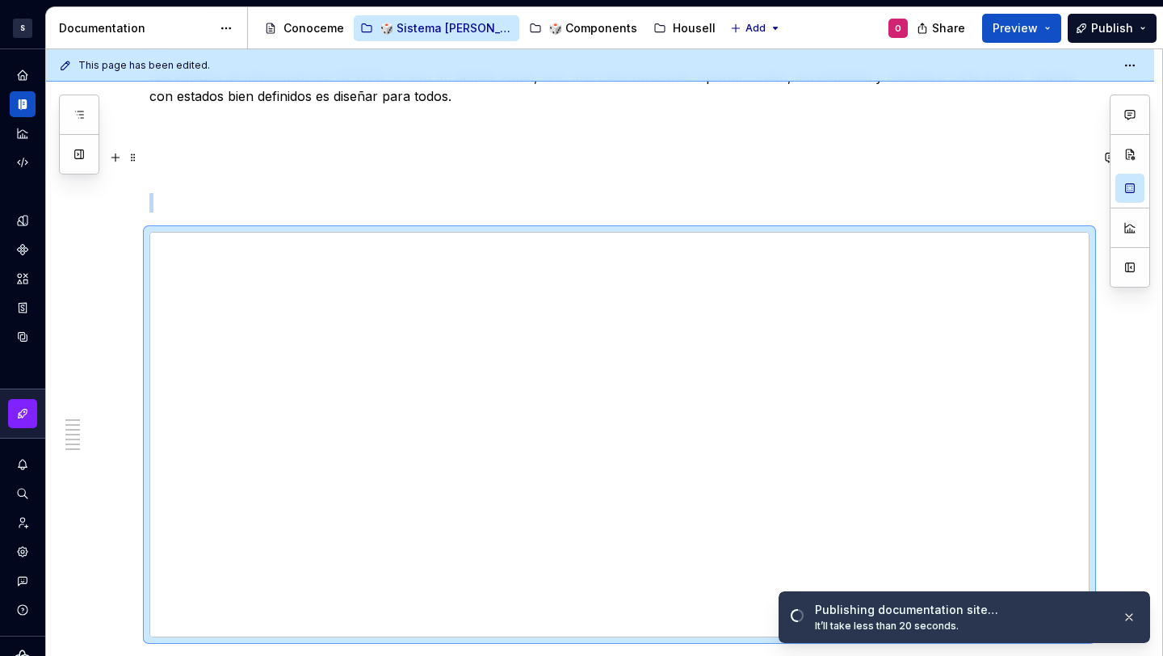
scroll to position [2362, 0]
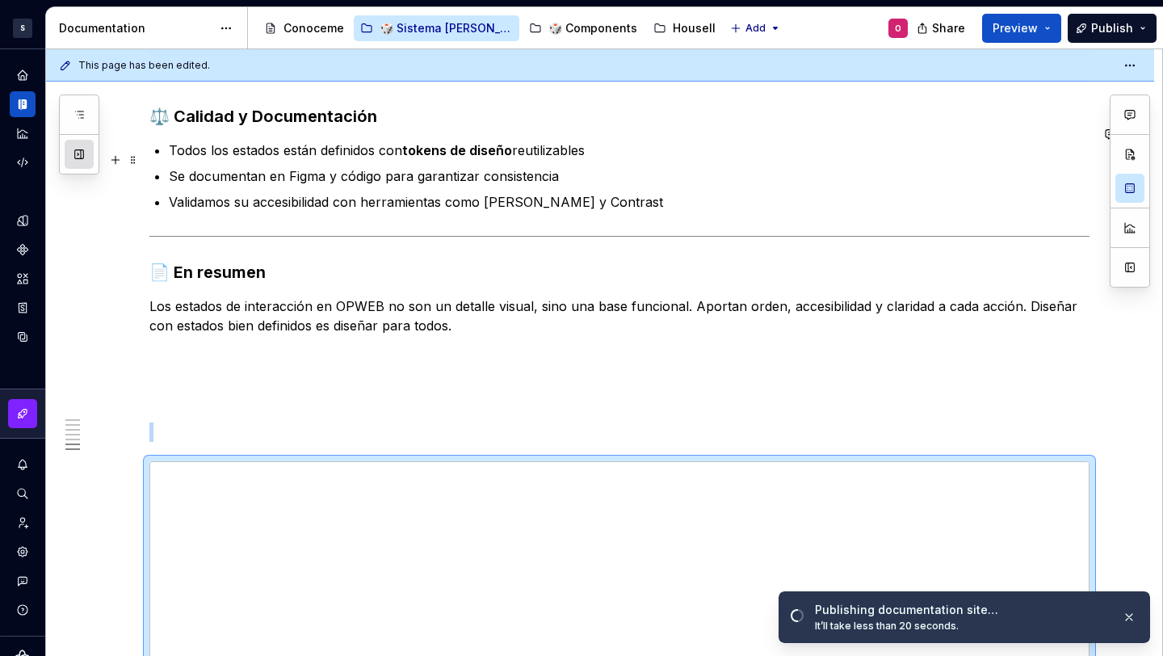
click at [82, 153] on button "button" at bounding box center [79, 154] width 29 height 29
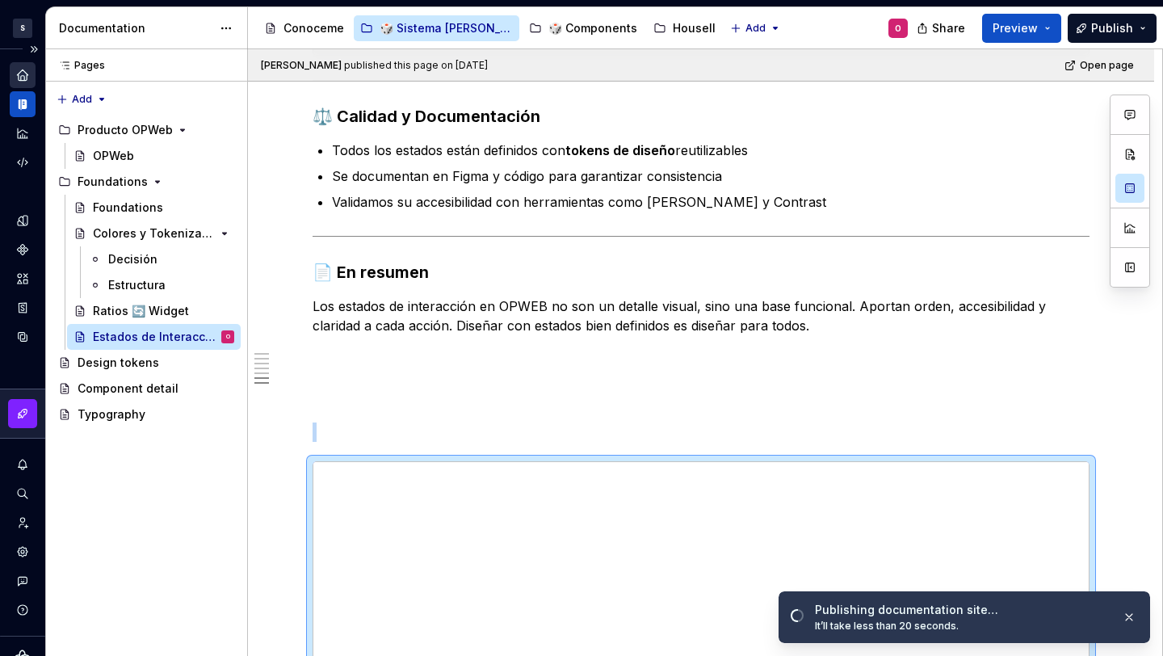
click at [27, 72] on icon "Home" at bounding box center [22, 75] width 15 height 15
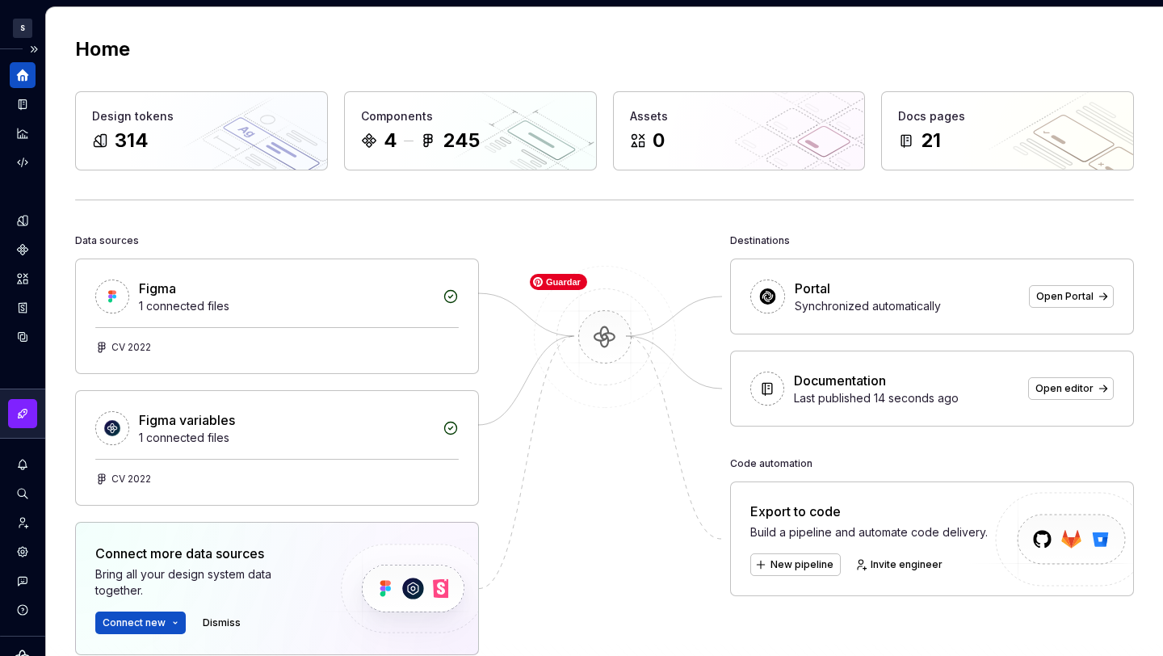
scroll to position [20, 0]
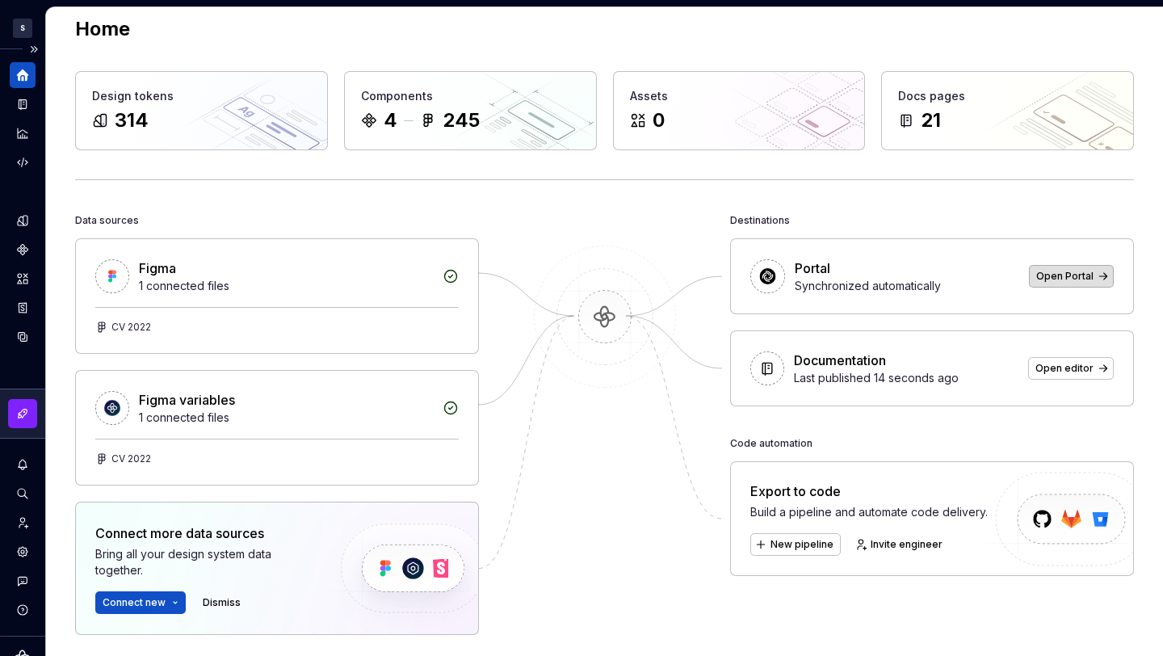
click at [1041, 283] on link "Open Portal" at bounding box center [1071, 276] width 85 height 23
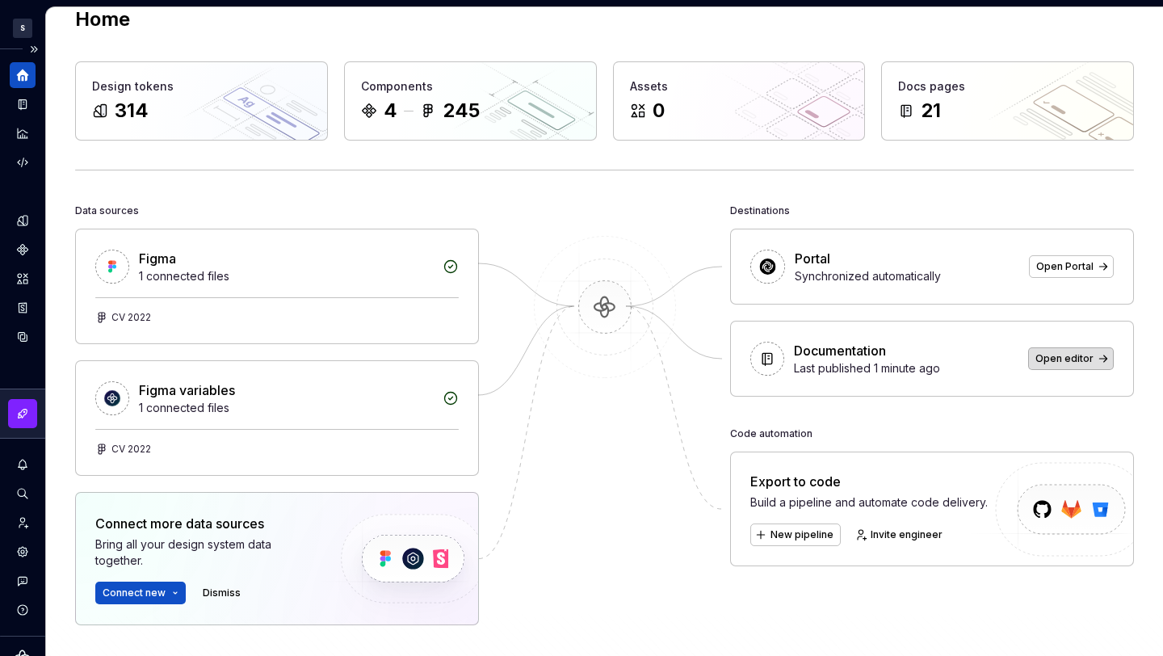
click at [1095, 354] on link "Open editor" at bounding box center [1071, 358] width 86 height 23
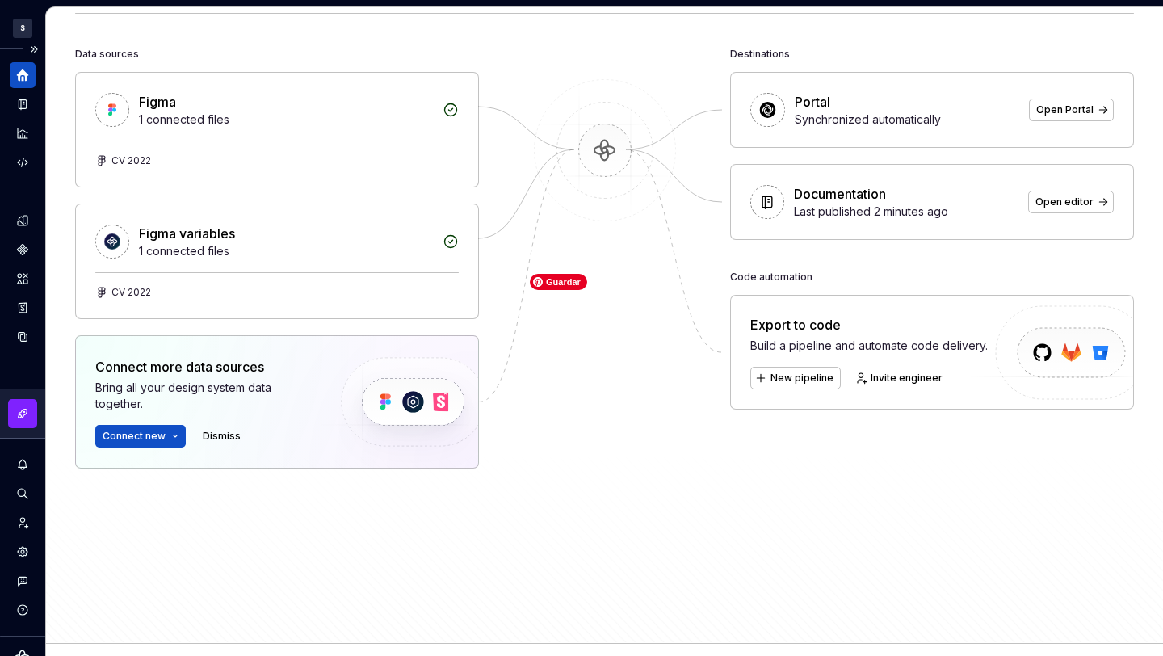
scroll to position [270, 0]
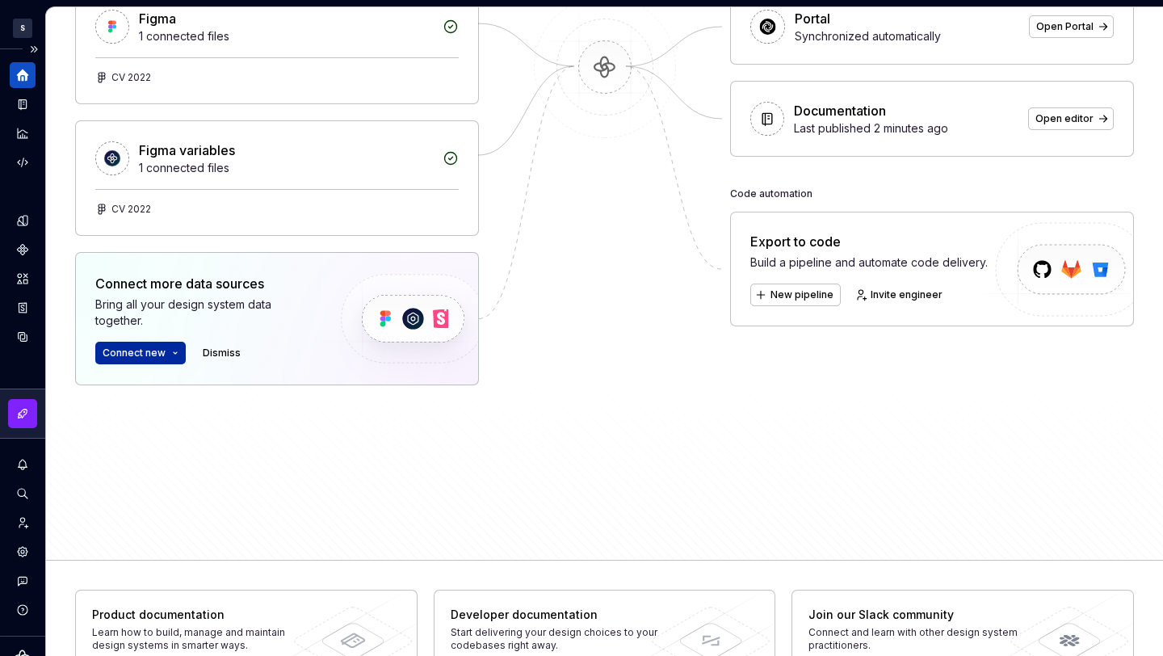
click at [170, 351] on button "Connect new" at bounding box center [140, 353] width 90 height 23
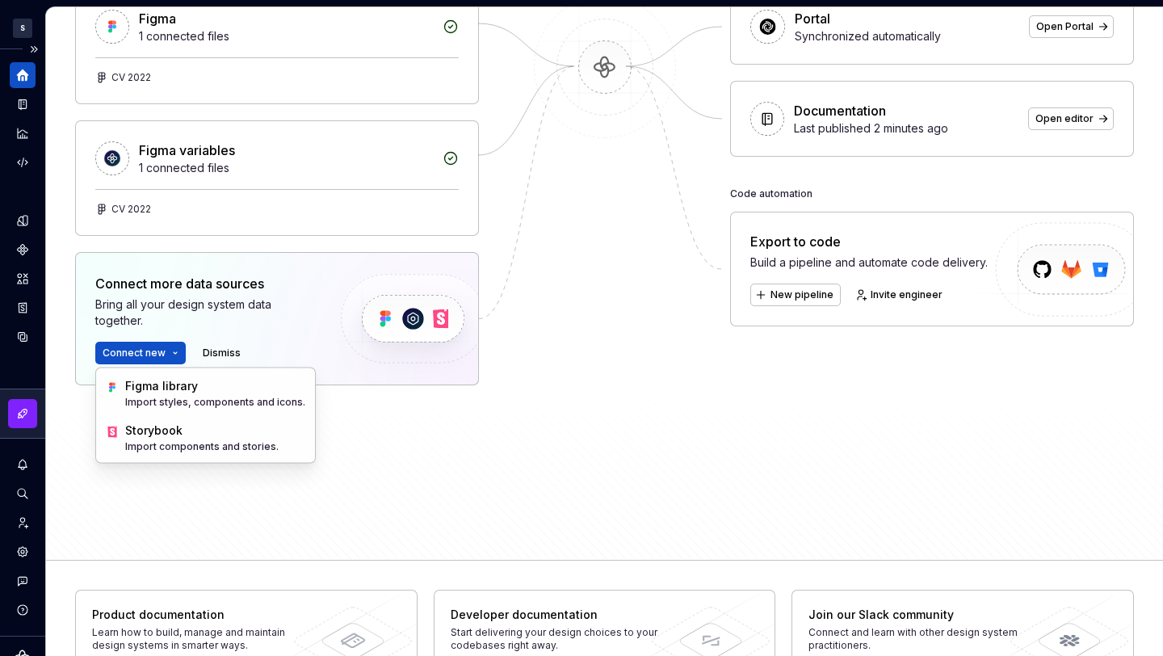
click at [194, 336] on div "Connect more data sources Bring all your design system data together. Connect n…" at bounding box center [204, 319] width 218 height 90
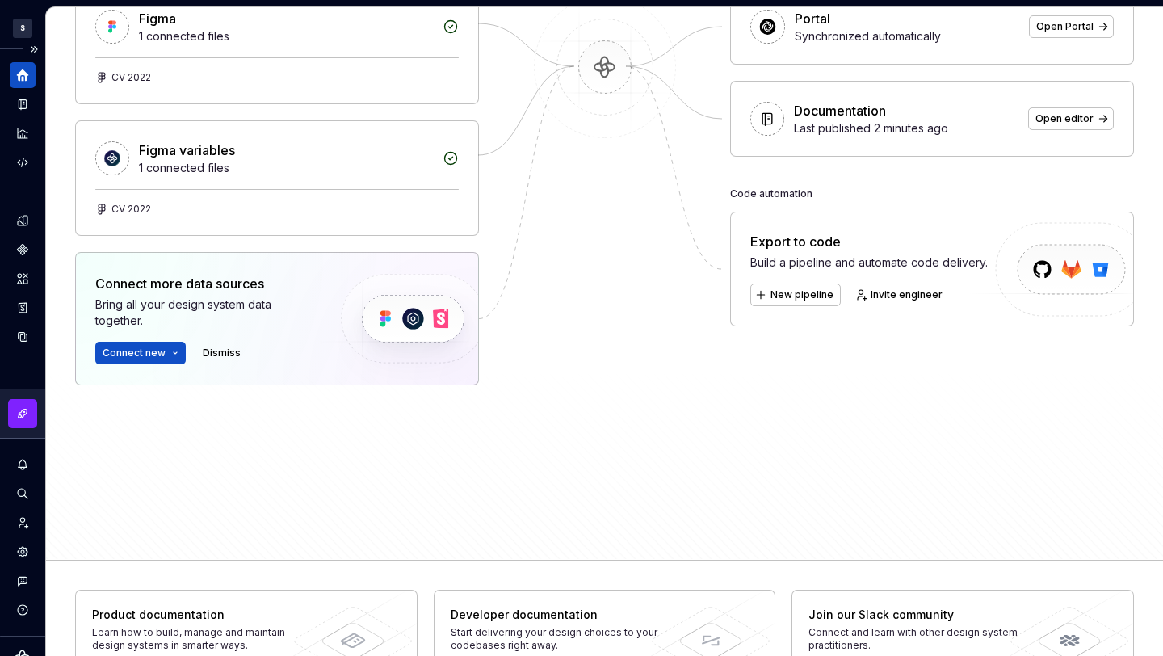
click at [205, 324] on div "Bring all your design system data together." at bounding box center [204, 312] width 218 height 32
click at [158, 357] on span "Connect new" at bounding box center [134, 353] width 63 height 13
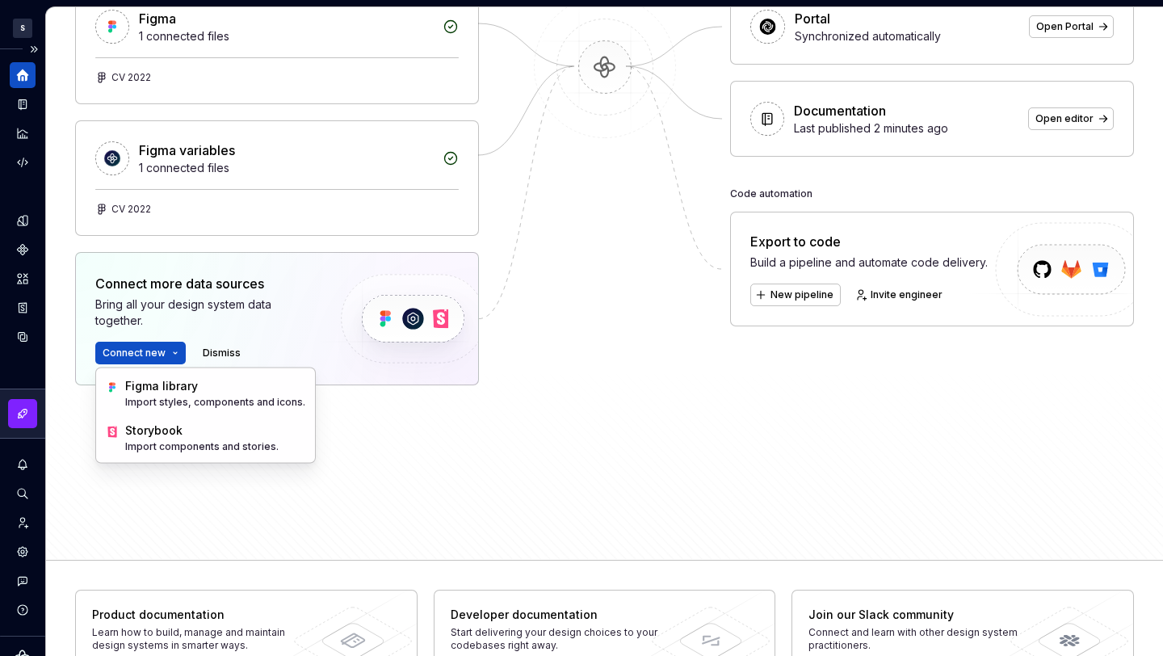
click at [482, 412] on div "Data sources Figma 1 connected files CV 2022 Figma variables 1 connected files …" at bounding box center [604, 245] width 1059 height 571
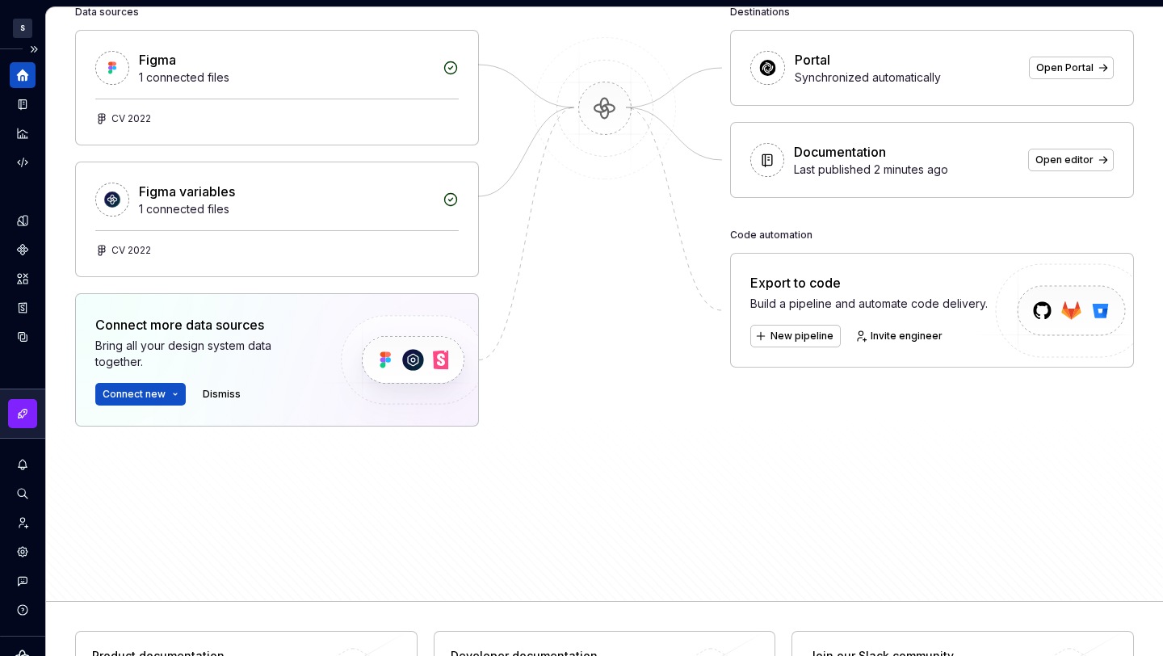
scroll to position [0, 0]
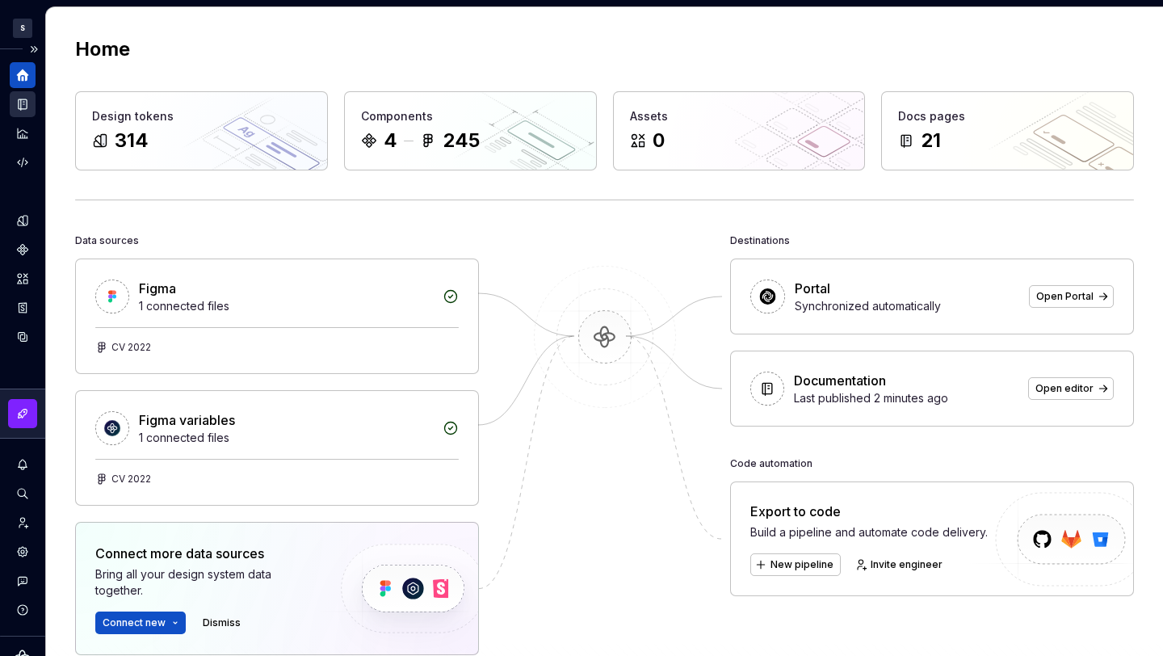
click at [19, 107] on icon "Documentation" at bounding box center [22, 104] width 15 height 15
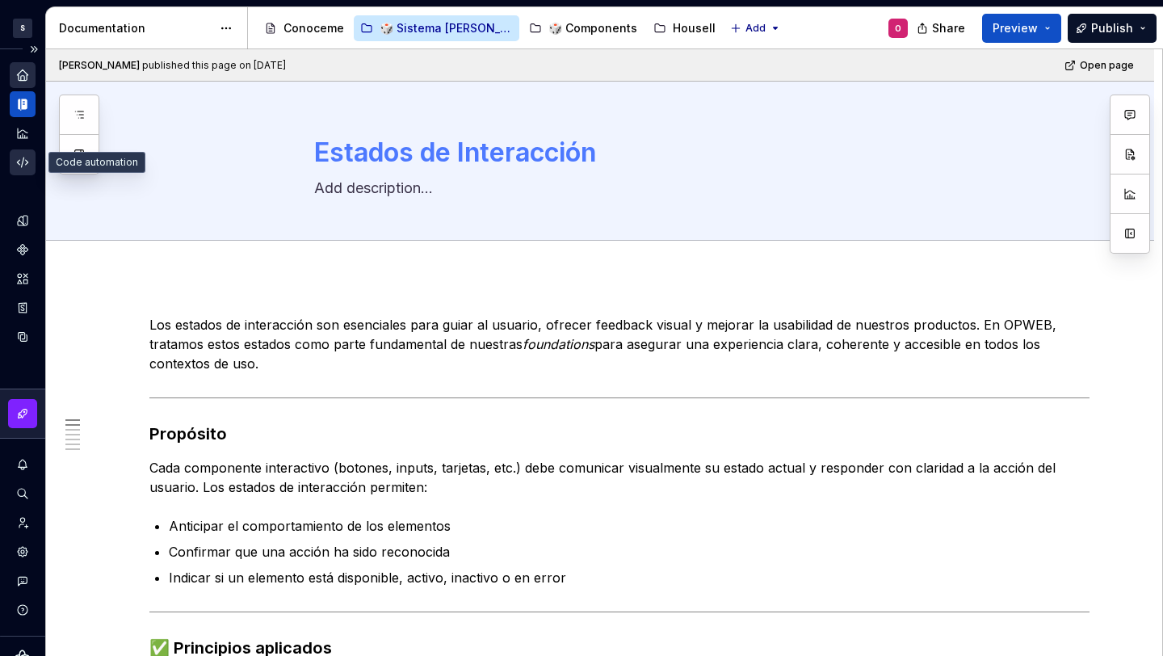
click at [18, 164] on icon "Code automation" at bounding box center [22, 162] width 15 height 15
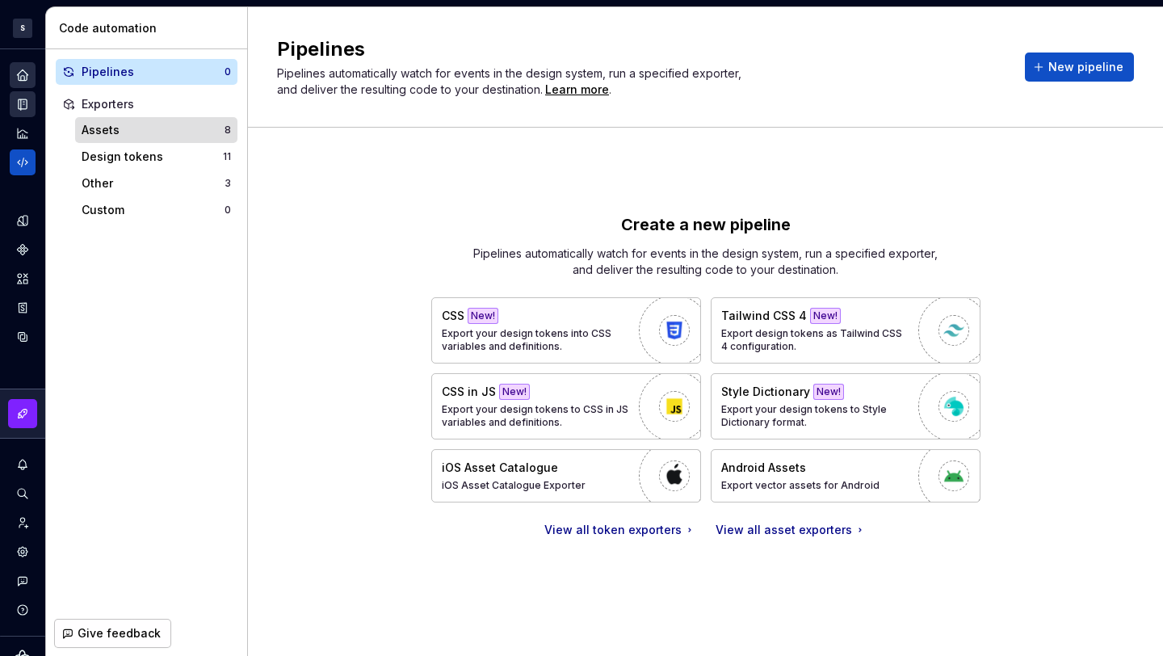
click at [123, 124] on div "Assets" at bounding box center [153, 130] width 143 height 16
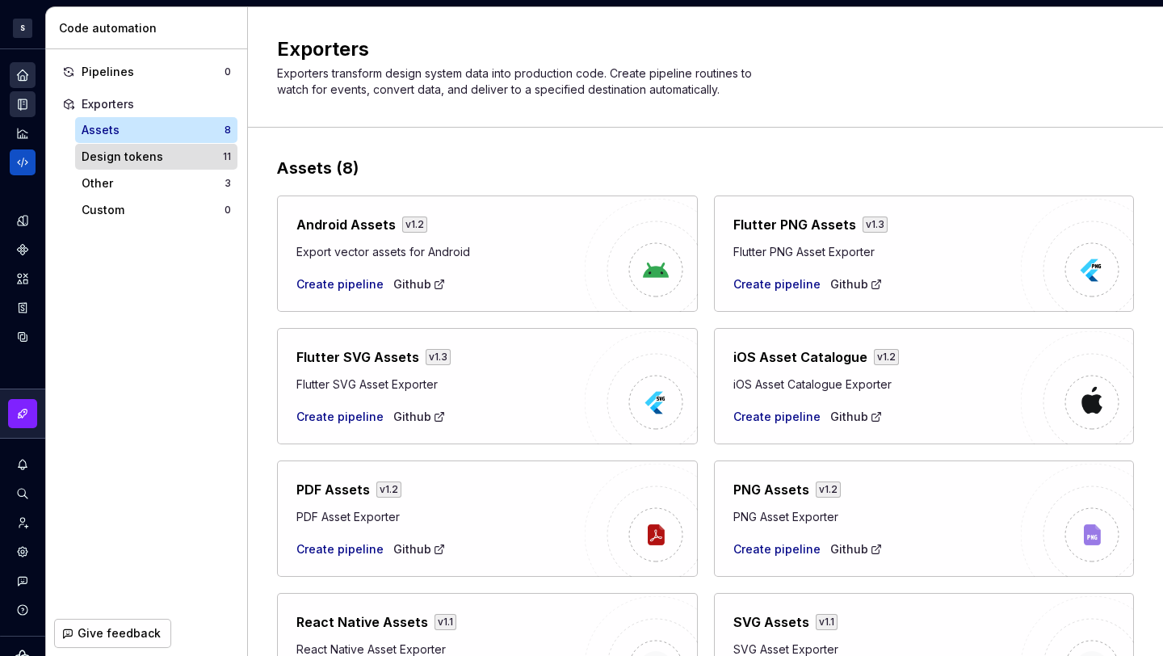
click at [121, 145] on div "Design tokens 11" at bounding box center [156, 157] width 162 height 26
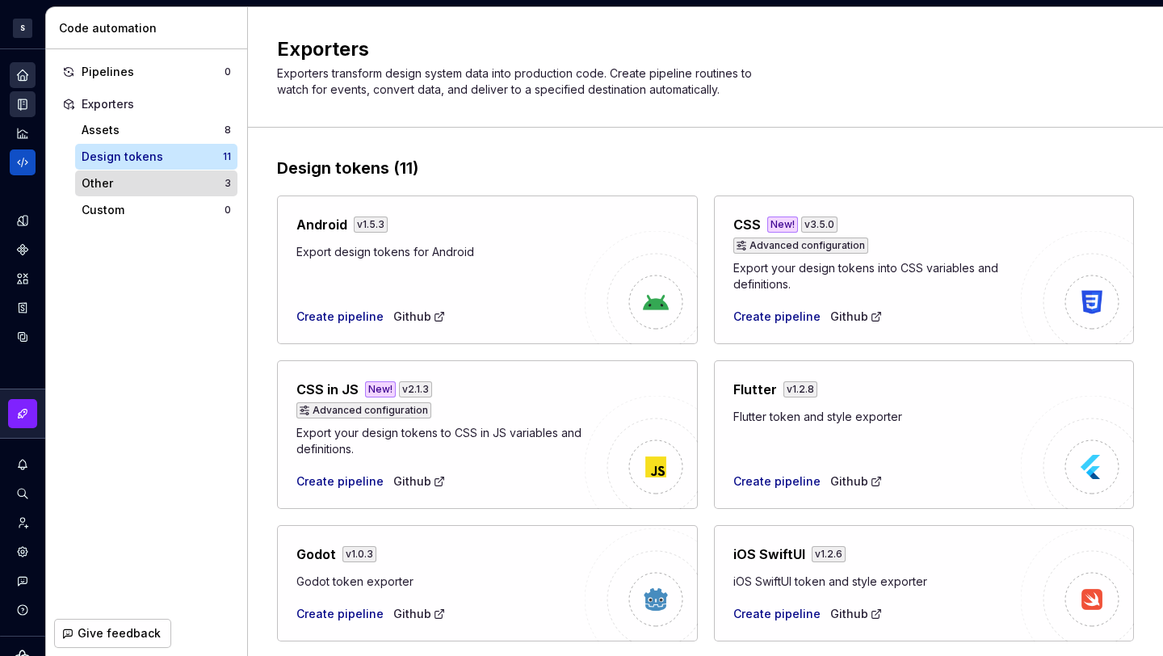
click at [128, 184] on div "Other" at bounding box center [153, 183] width 143 height 16
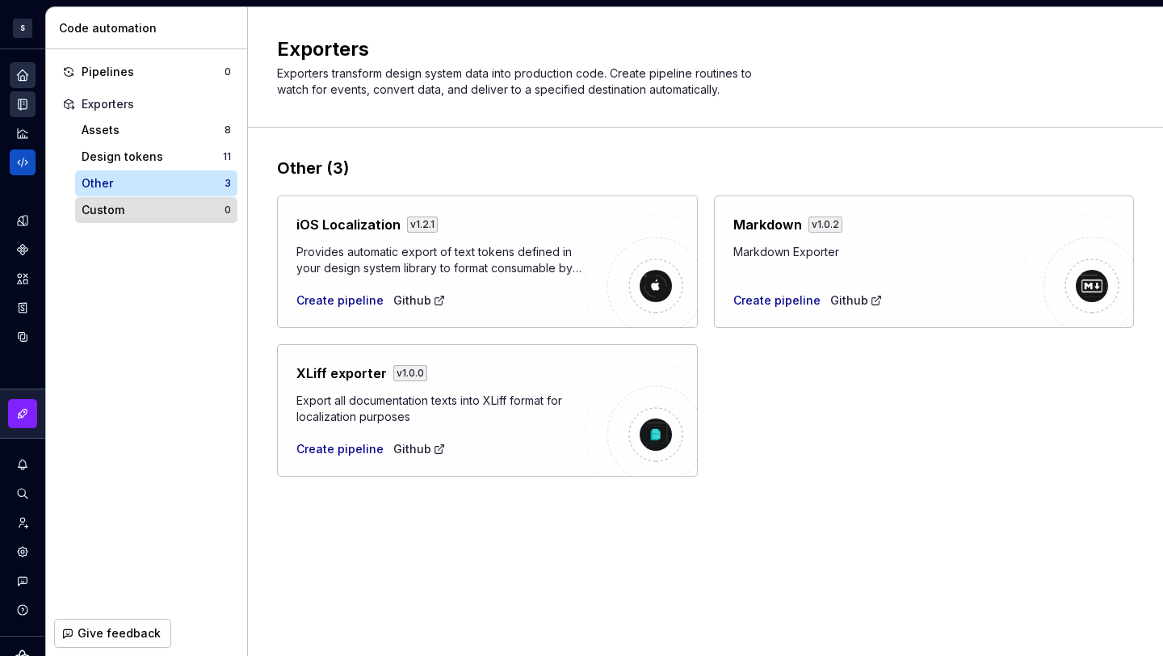
click at [128, 202] on div "Custom" at bounding box center [153, 210] width 143 height 16
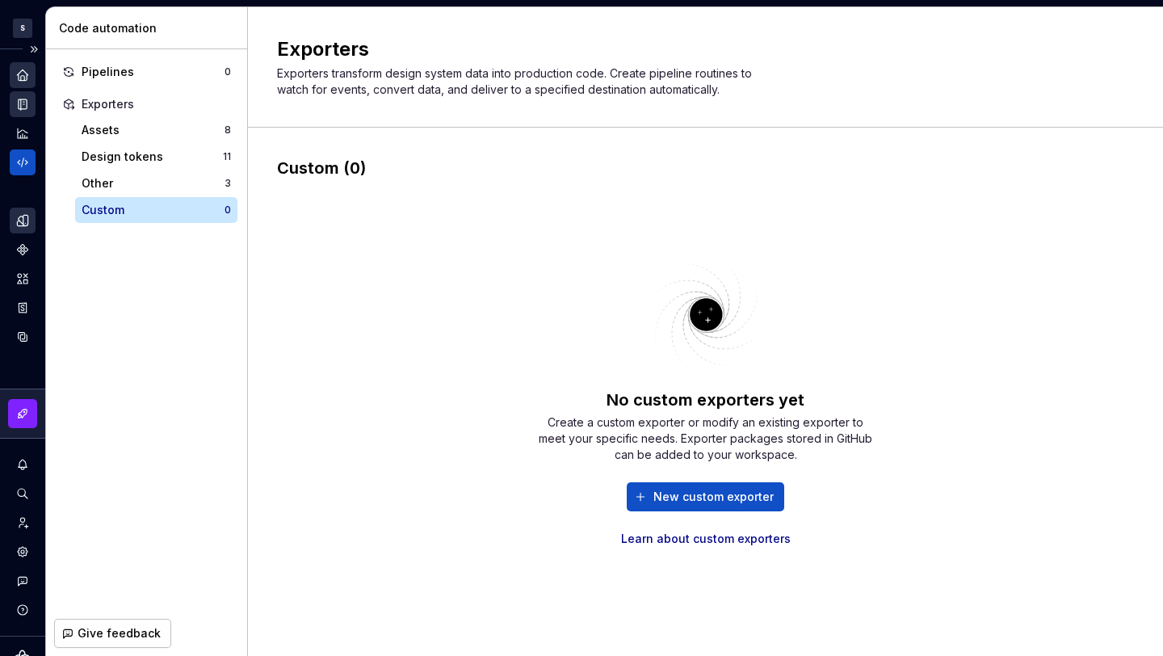
click at [23, 210] on div "Design tokens" at bounding box center [23, 221] width 26 height 26
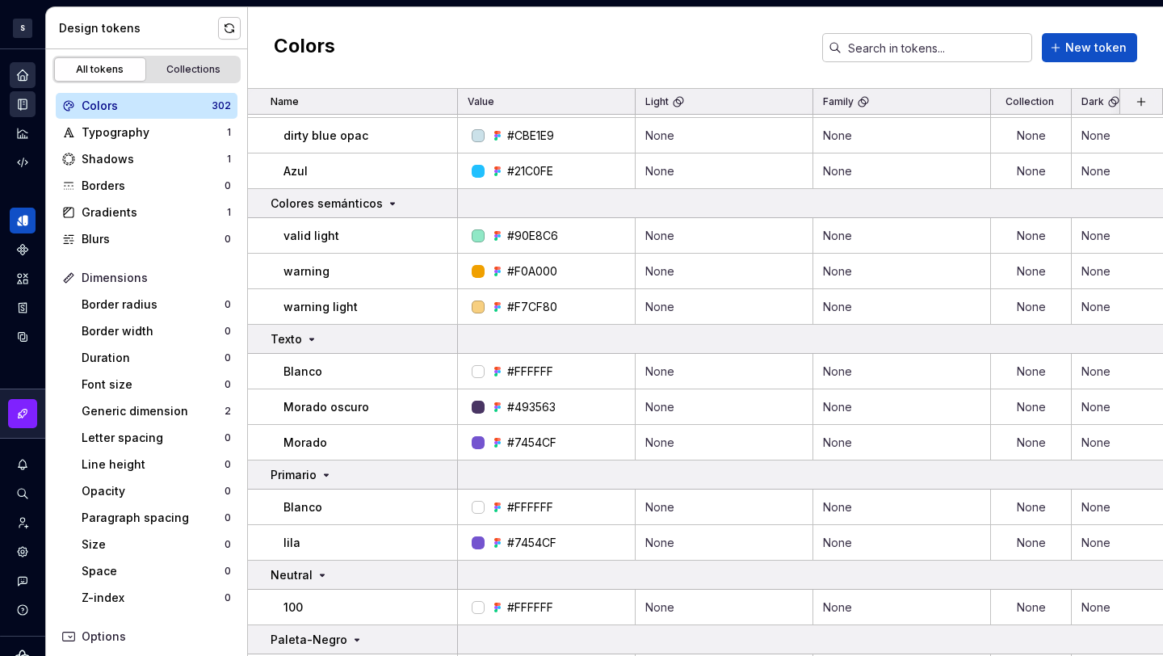
scroll to position [874, 0]
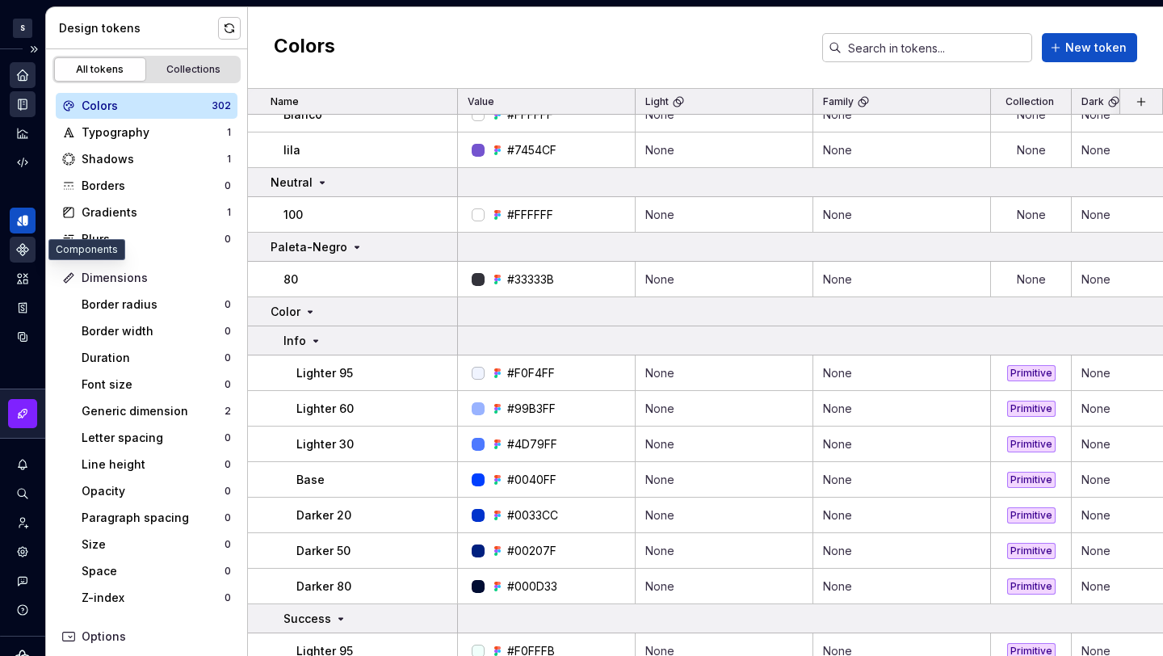
click at [24, 248] on icon "Components" at bounding box center [22, 249] width 11 height 11
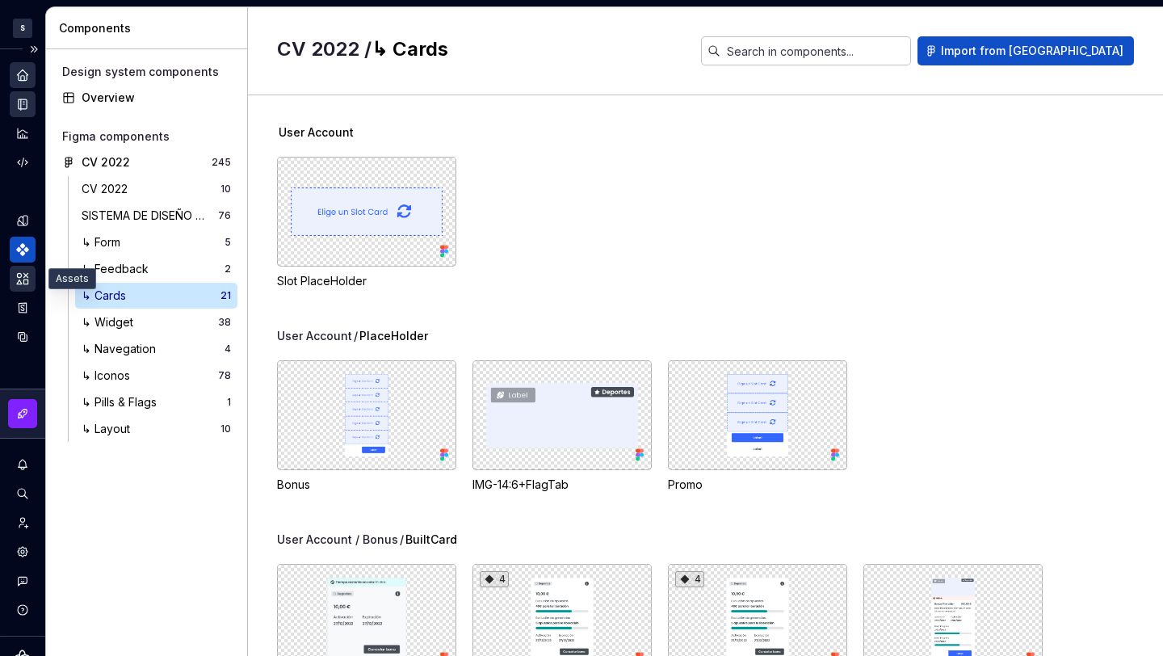
click at [29, 273] on icon "Assets" at bounding box center [22, 278] width 15 height 15
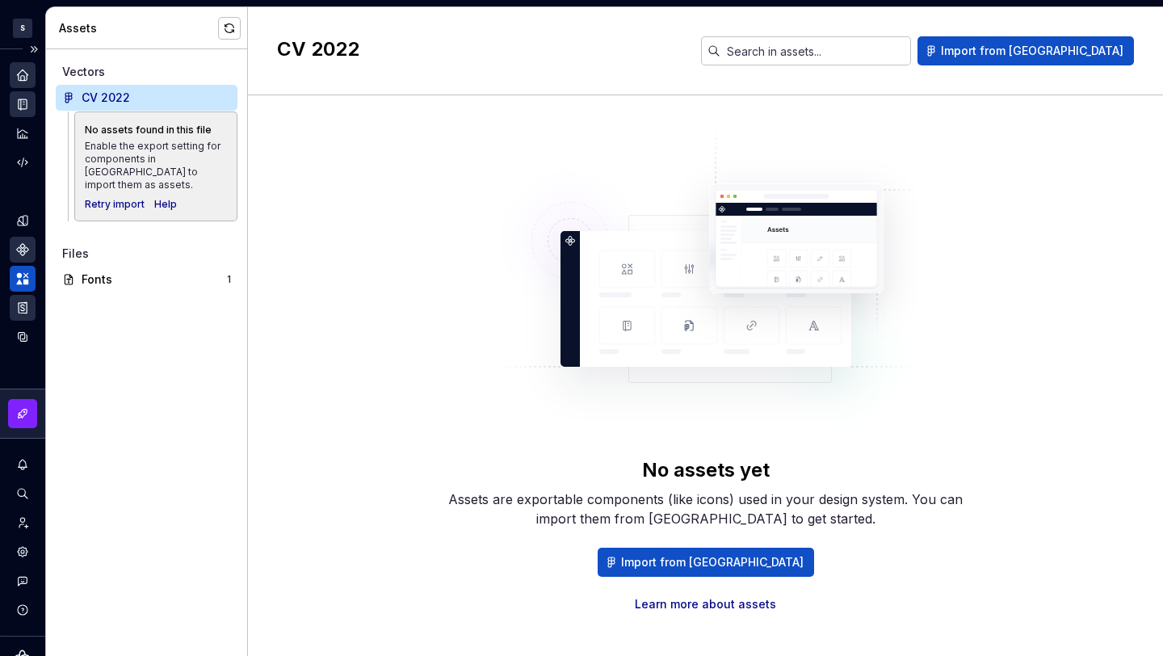
click at [25, 309] on icon "Storybook stories" at bounding box center [22, 307] width 15 height 15
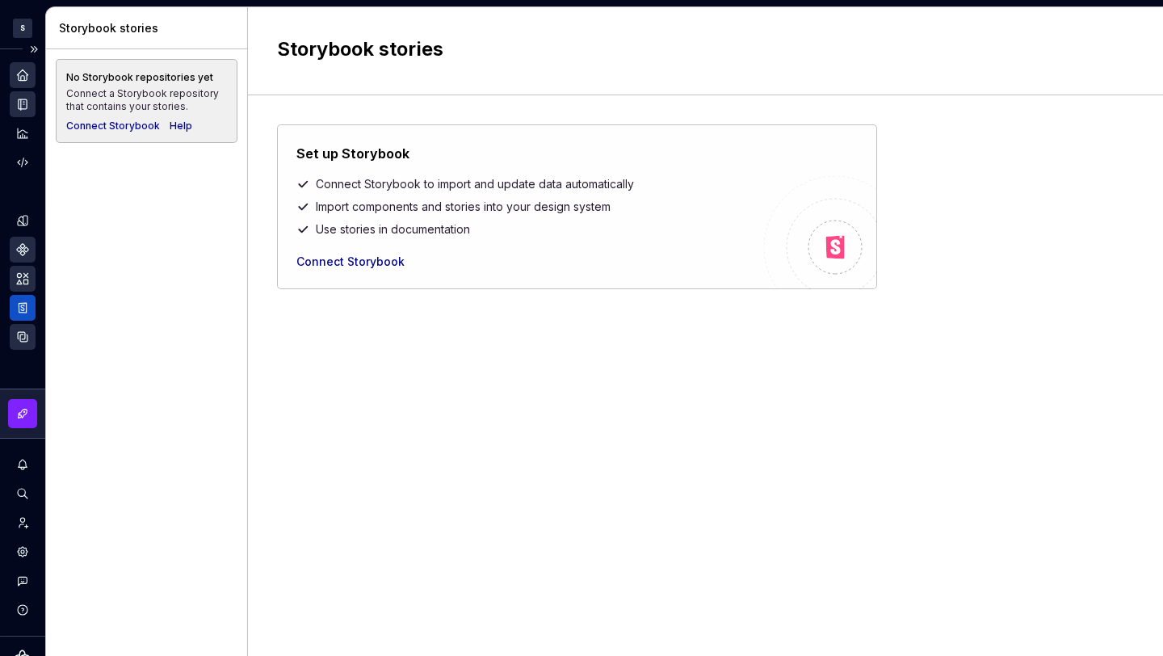
click at [23, 342] on icon "Data sources" at bounding box center [22, 337] width 15 height 15
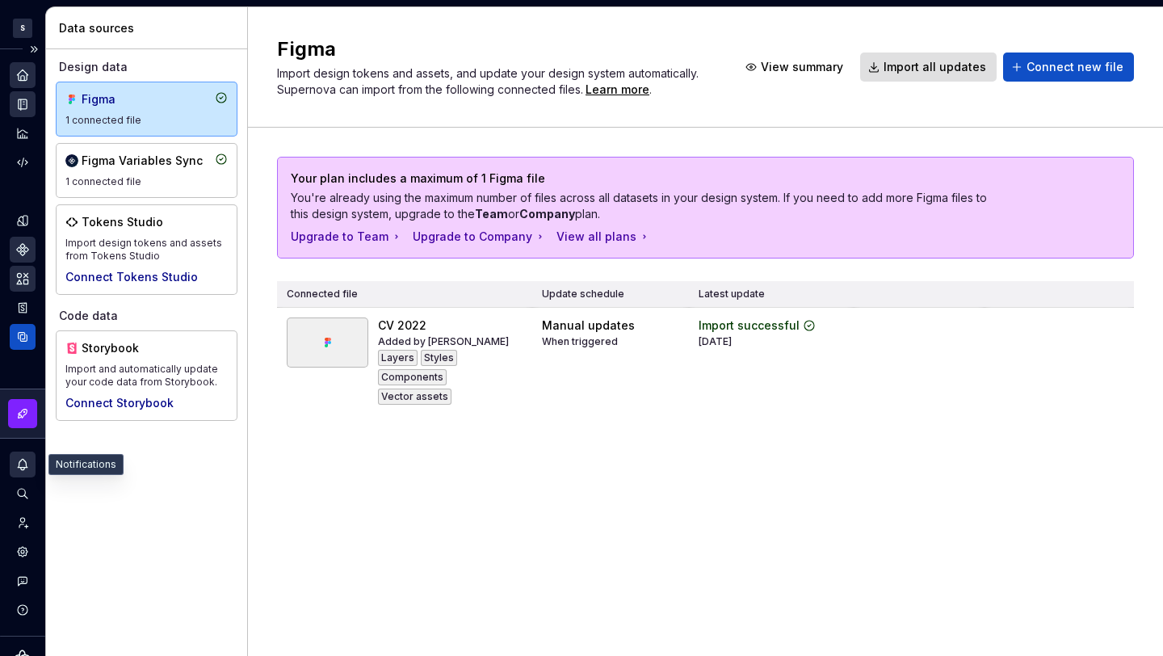
click at [18, 457] on icon "Notifications" at bounding box center [22, 464] width 15 height 15
click at [18, 456] on html "S Diseño con profundidad O Design system data Data sources Design data Figma 1 …" at bounding box center [581, 328] width 1163 height 656
click at [23, 51] on button "Expand sidebar" at bounding box center [34, 49] width 23 height 23
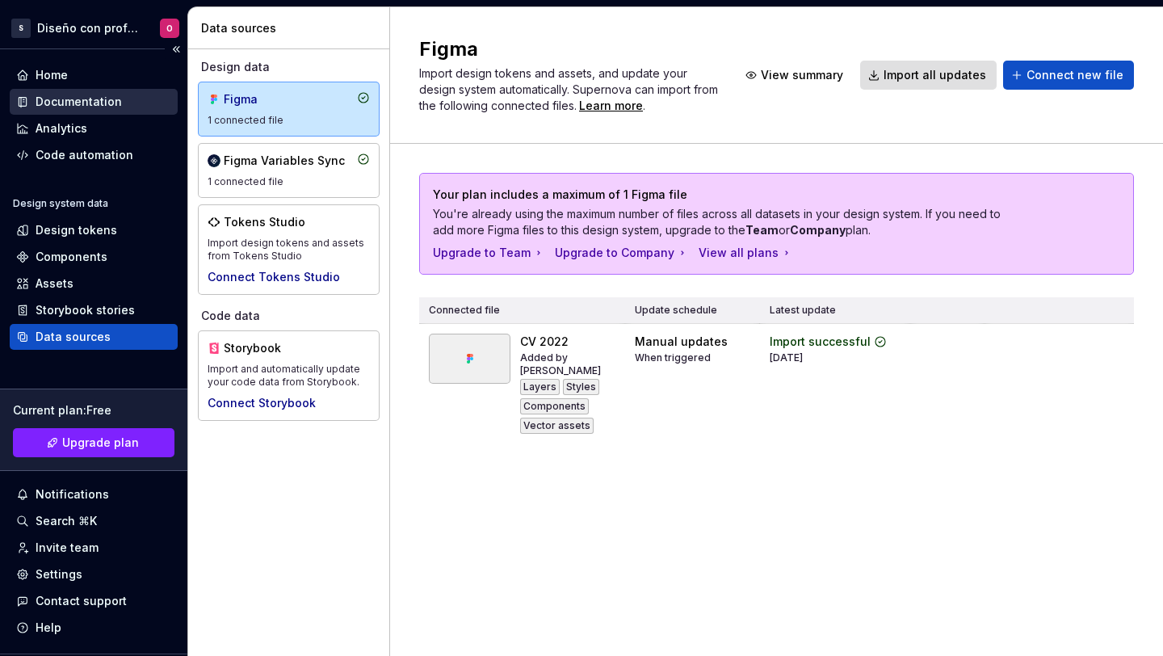
click at [61, 94] on div "Documentation" at bounding box center [79, 102] width 86 height 16
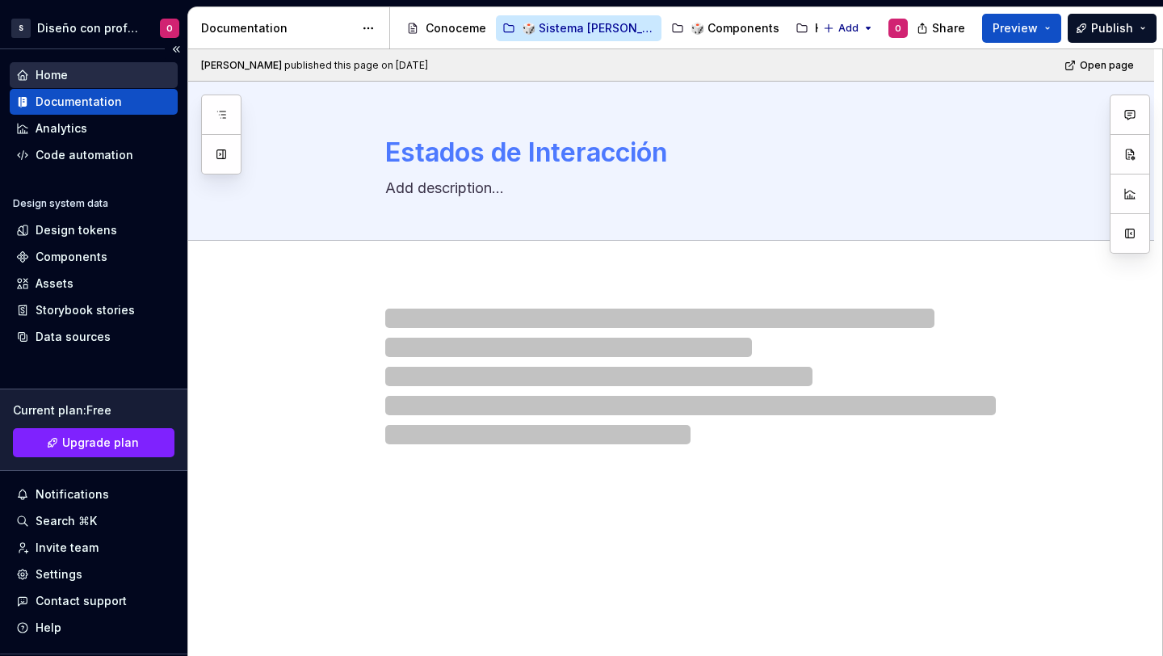
click at [61, 81] on div "Home" at bounding box center [52, 75] width 32 height 16
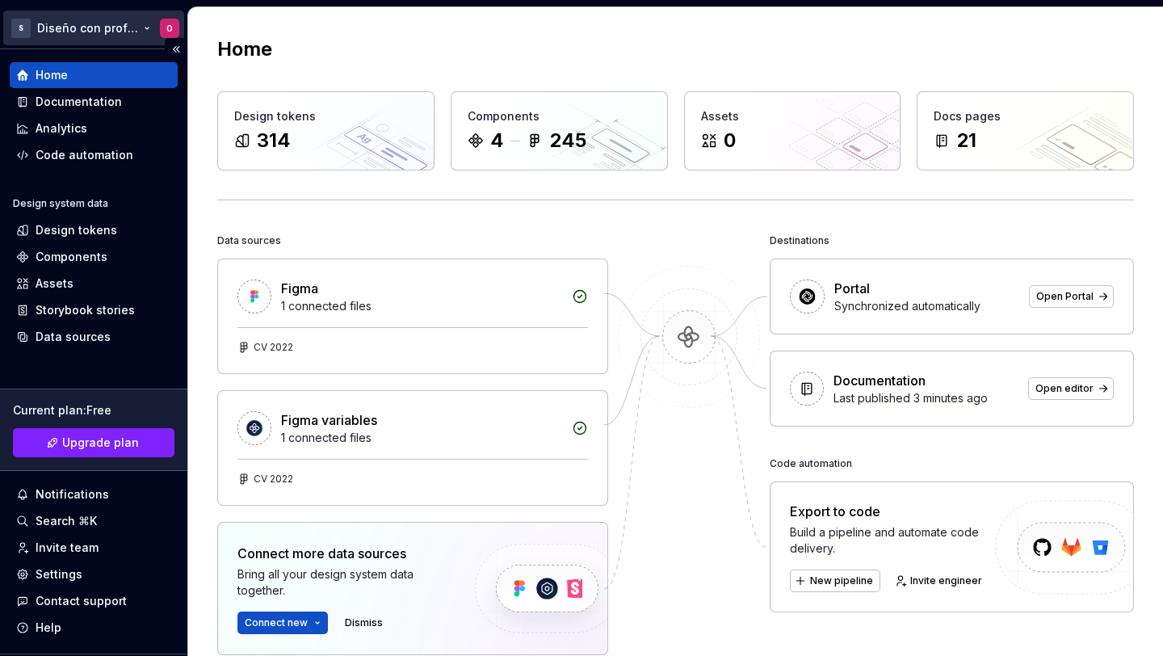
click at [69, 32] on html "S Diseño con profundidad O Home Documentation Analytics Code automation Design …" at bounding box center [581, 328] width 1163 height 656
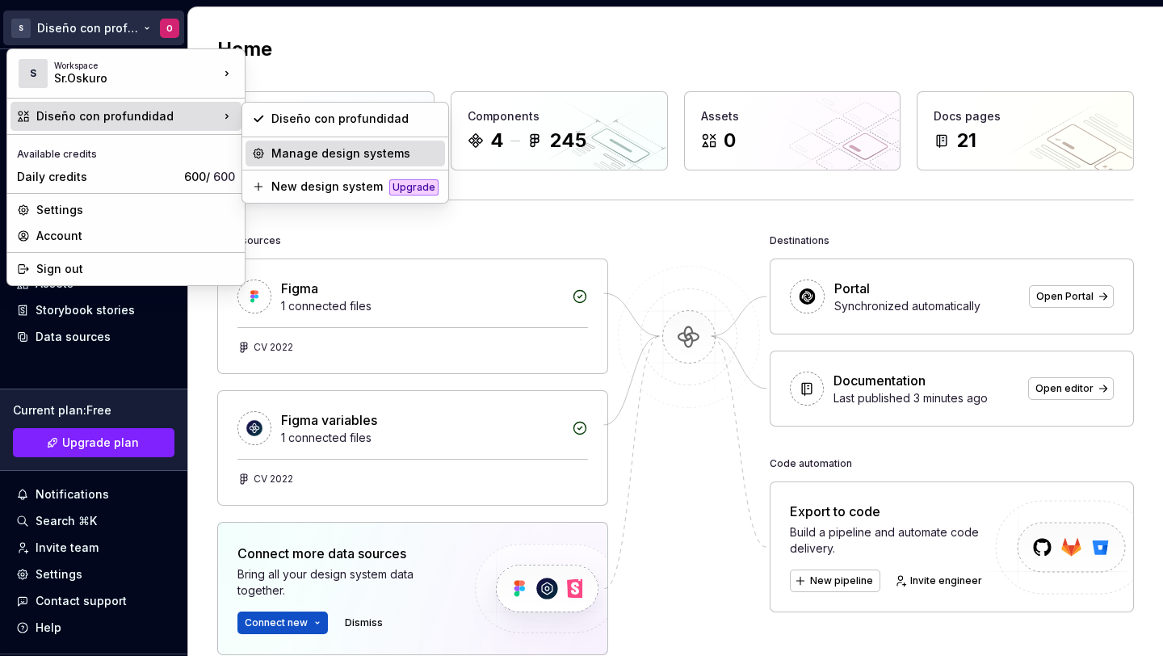
click at [318, 145] on div "Manage design systems" at bounding box center [346, 154] width 200 height 26
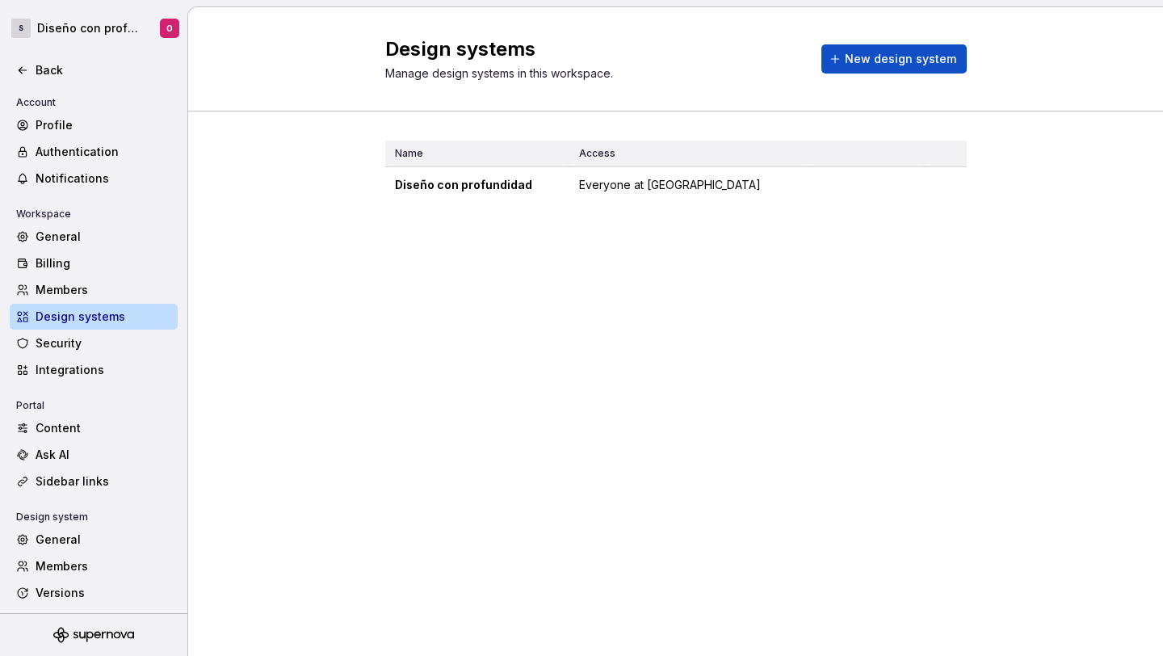
click at [58, 110] on div "Account" at bounding box center [36, 102] width 53 height 19
click at [63, 123] on div "Profile" at bounding box center [104, 125] width 136 height 16
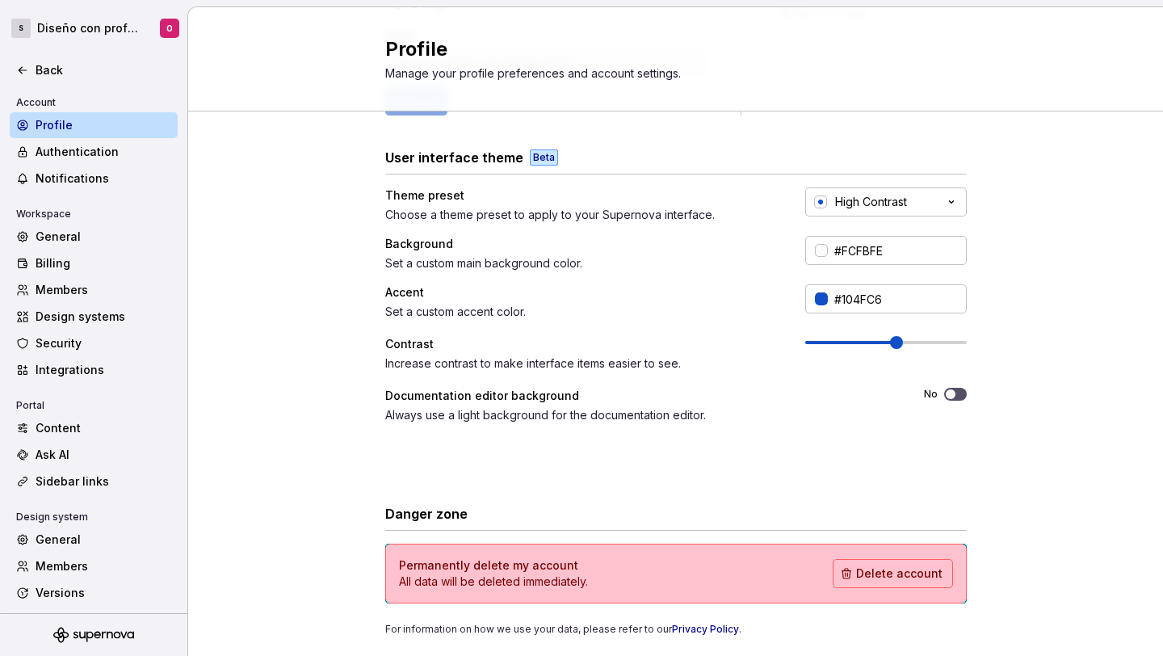
scroll to position [270, 0]
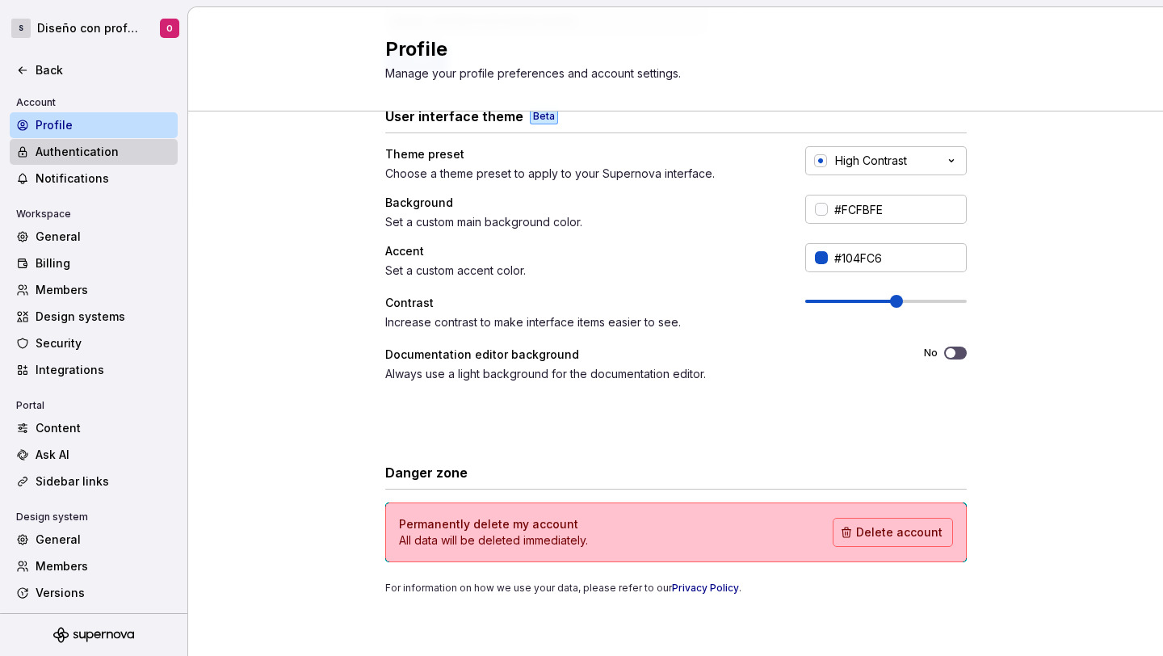
click at [107, 153] on div "Authentication" at bounding box center [104, 152] width 136 height 16
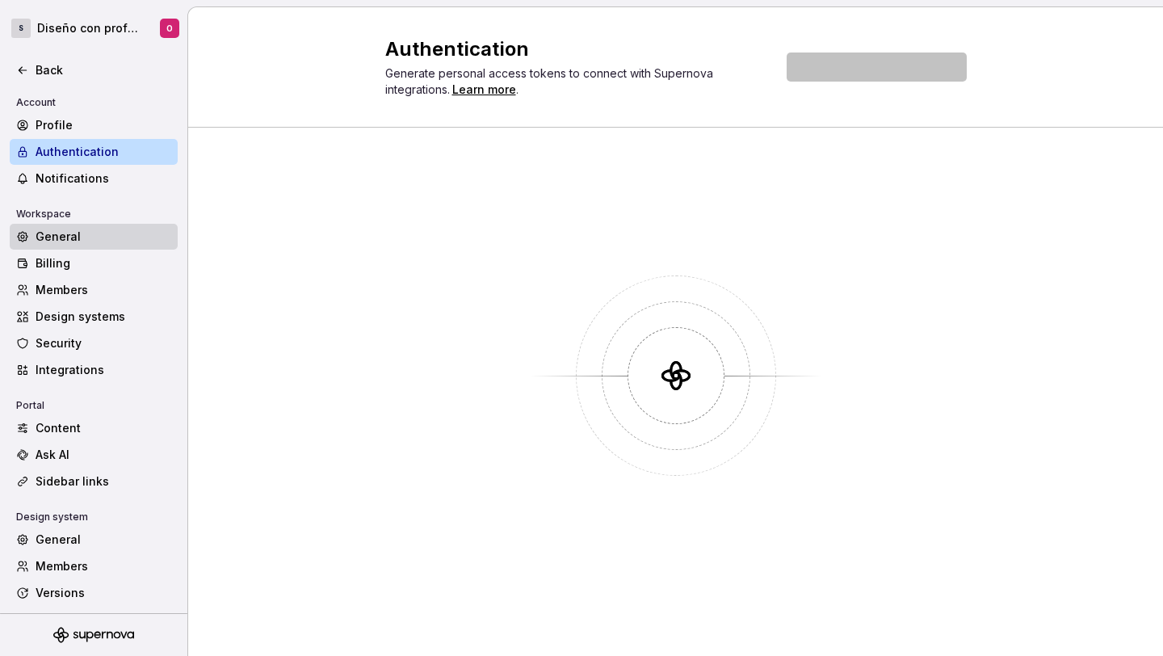
click at [74, 229] on div "General" at bounding box center [104, 237] width 136 height 16
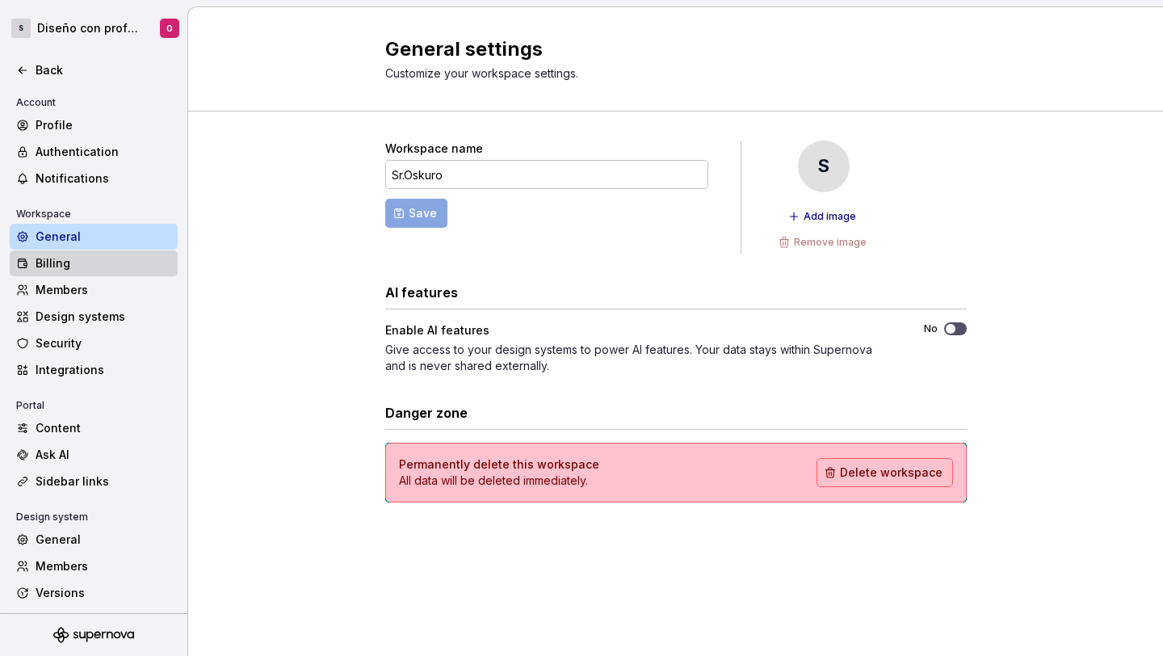
click at [99, 255] on div "Billing" at bounding box center [104, 263] width 136 height 16
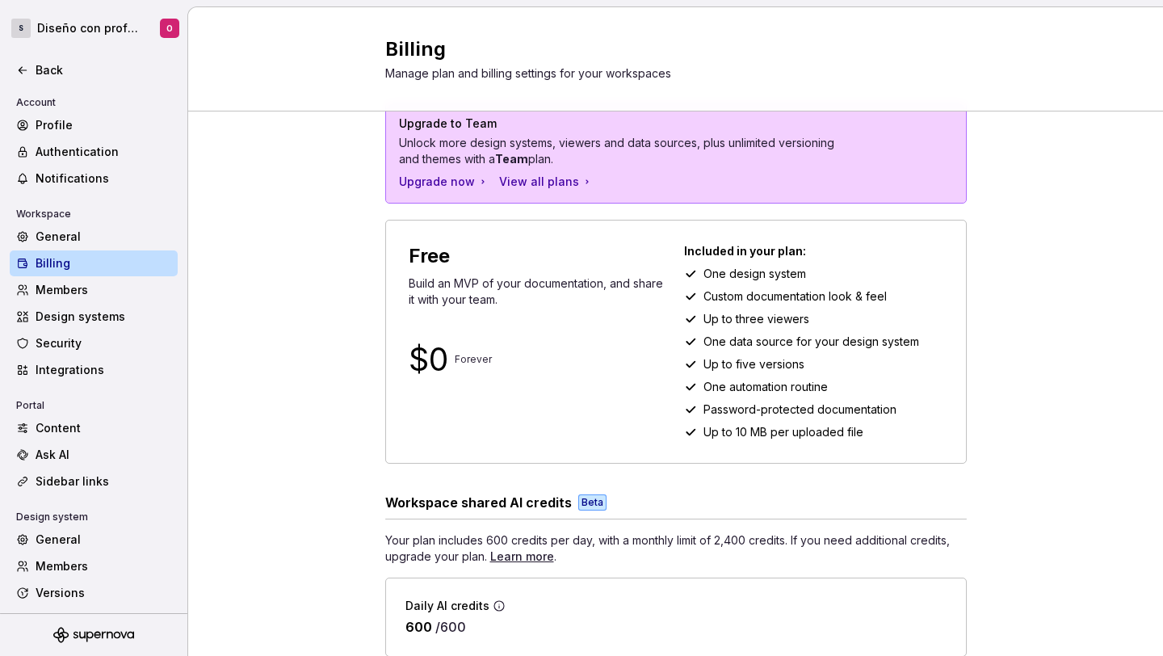
scroll to position [101, 0]
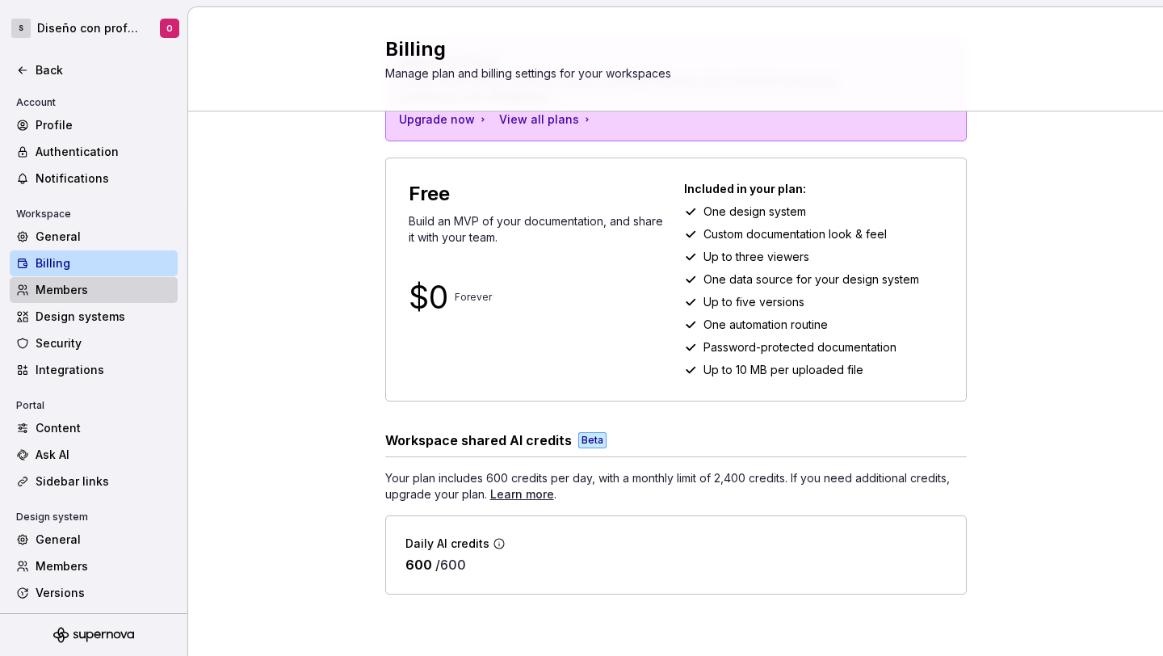
click at [101, 301] on div "Members" at bounding box center [94, 290] width 168 height 26
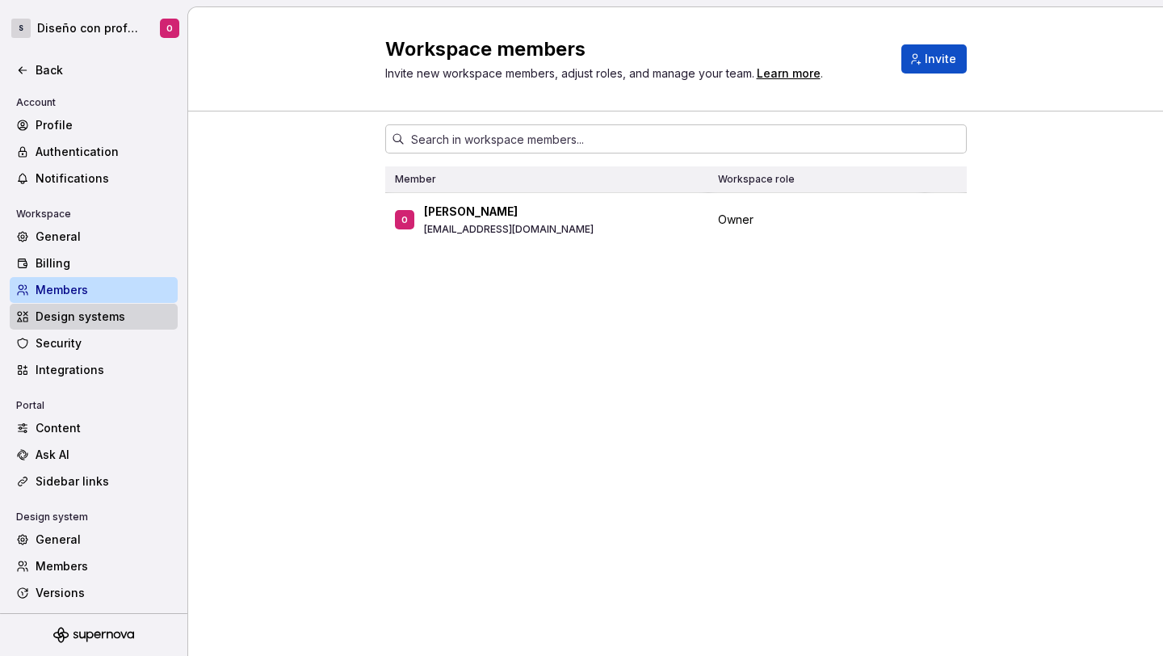
click at [95, 319] on div "Design systems" at bounding box center [104, 317] width 136 height 16
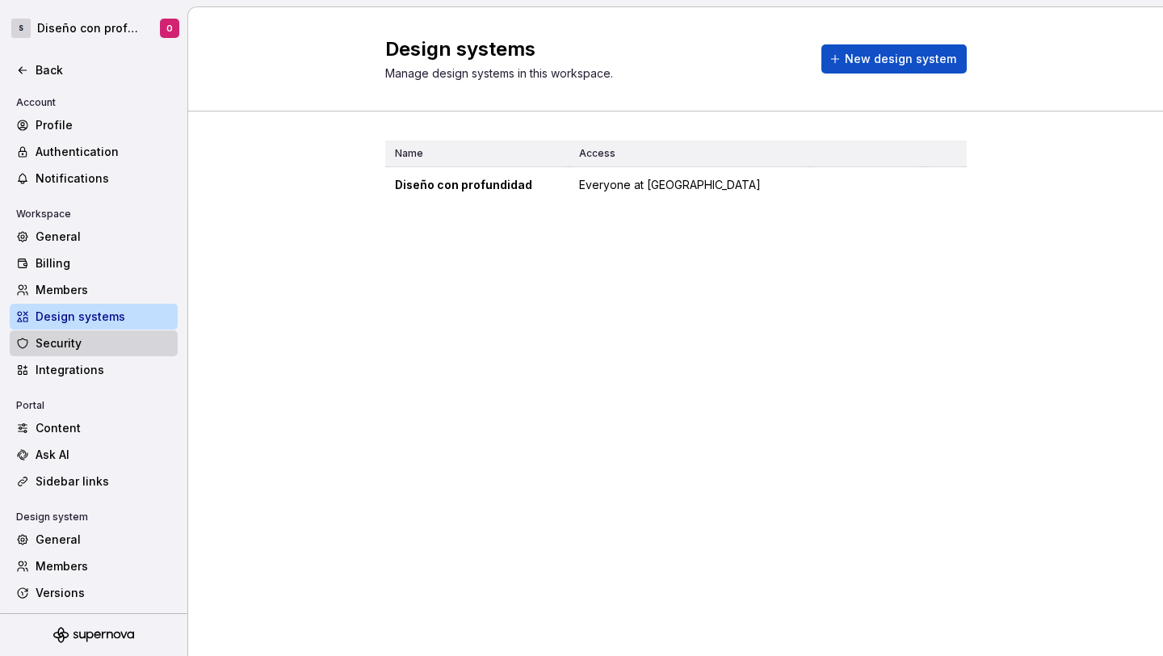
click at [96, 341] on div "Security" at bounding box center [104, 343] width 136 height 16
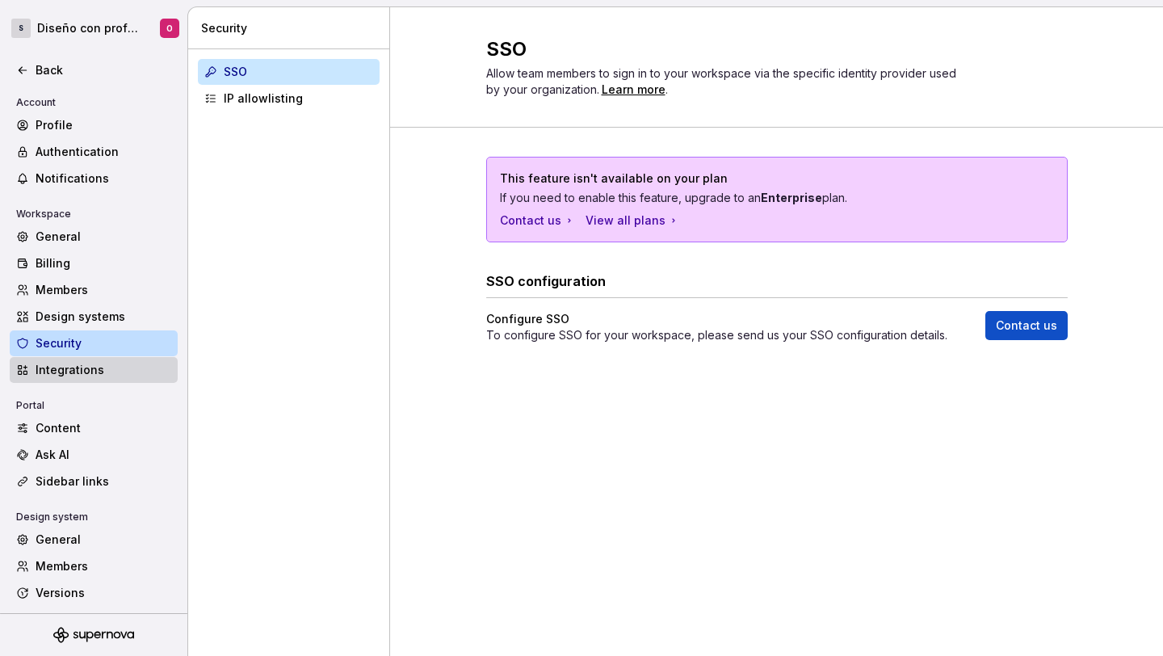
click at [103, 367] on div "Integrations" at bounding box center [104, 370] width 136 height 16
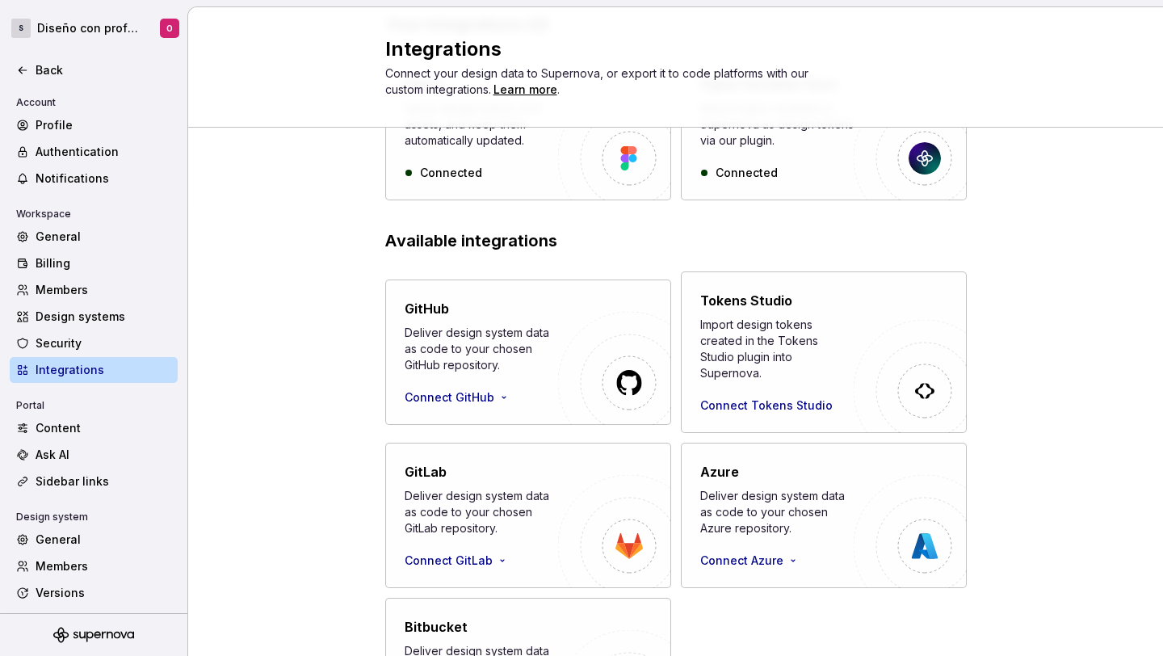
scroll to position [276, 0]
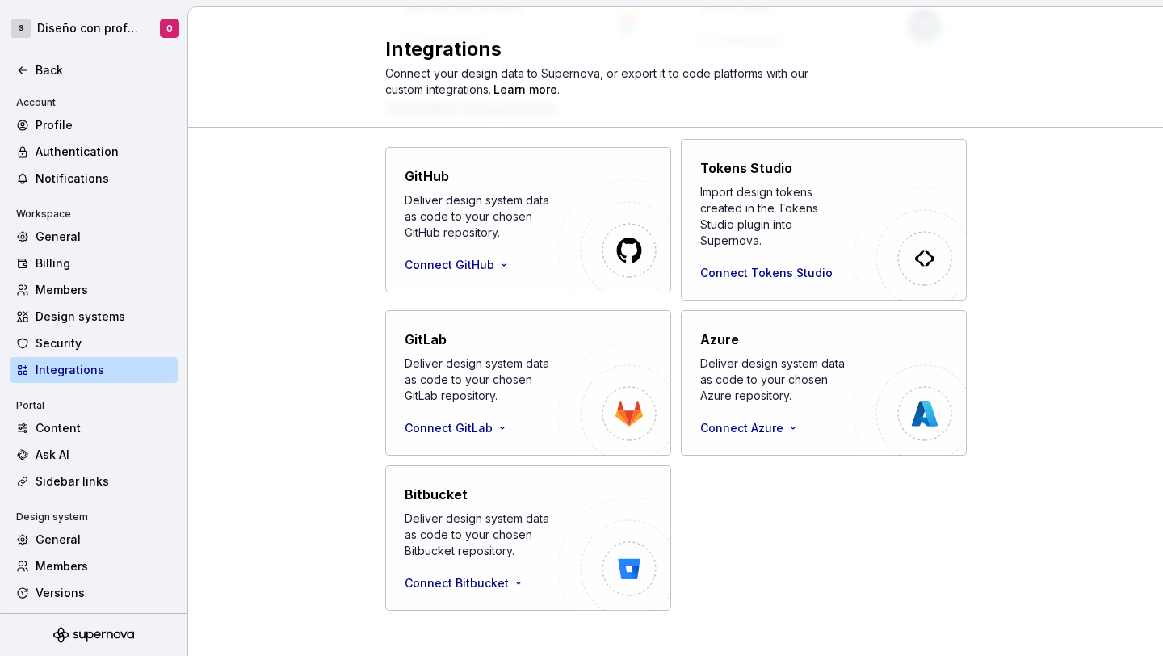
click at [72, 411] on div "Portal" at bounding box center [94, 405] width 168 height 19
click at [77, 416] on div "Content" at bounding box center [94, 428] width 168 height 26
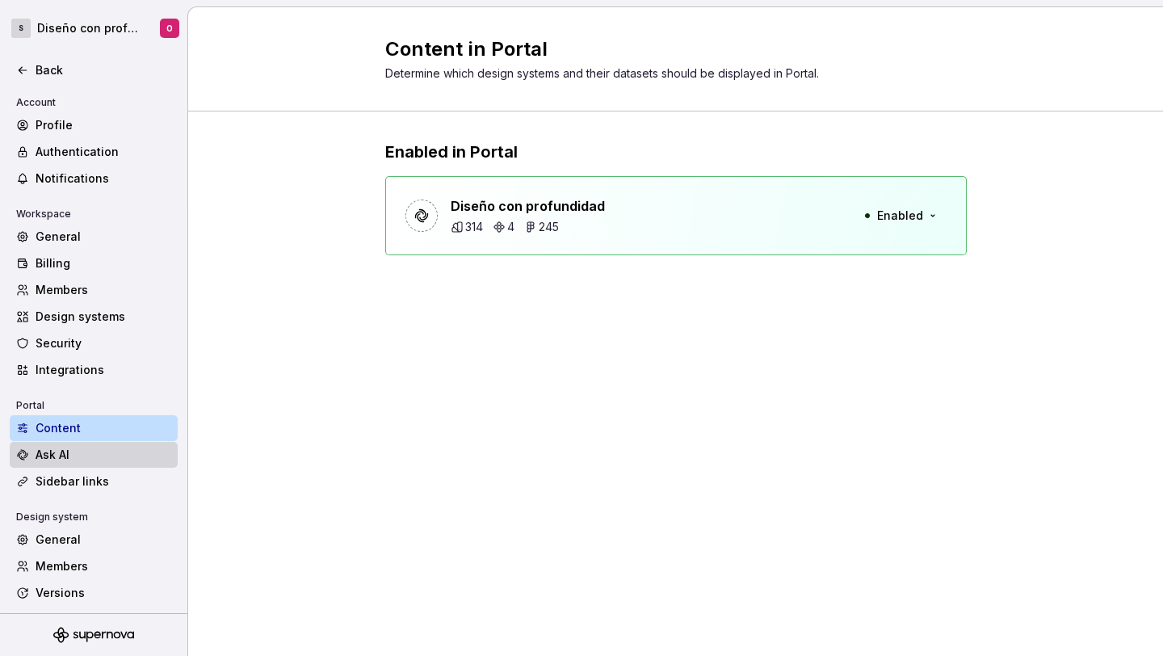
click at [56, 466] on div "Ask AI" at bounding box center [94, 455] width 168 height 26
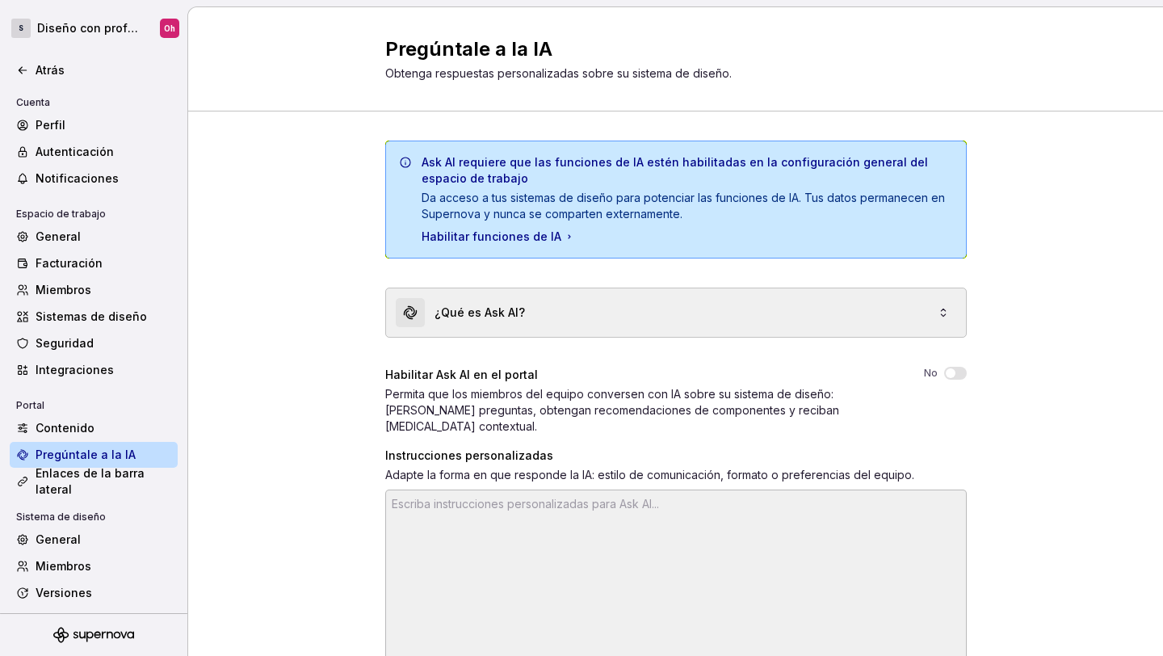
click at [458, 313] on font "¿Qué es Ask AI?" at bounding box center [480, 312] width 90 height 14
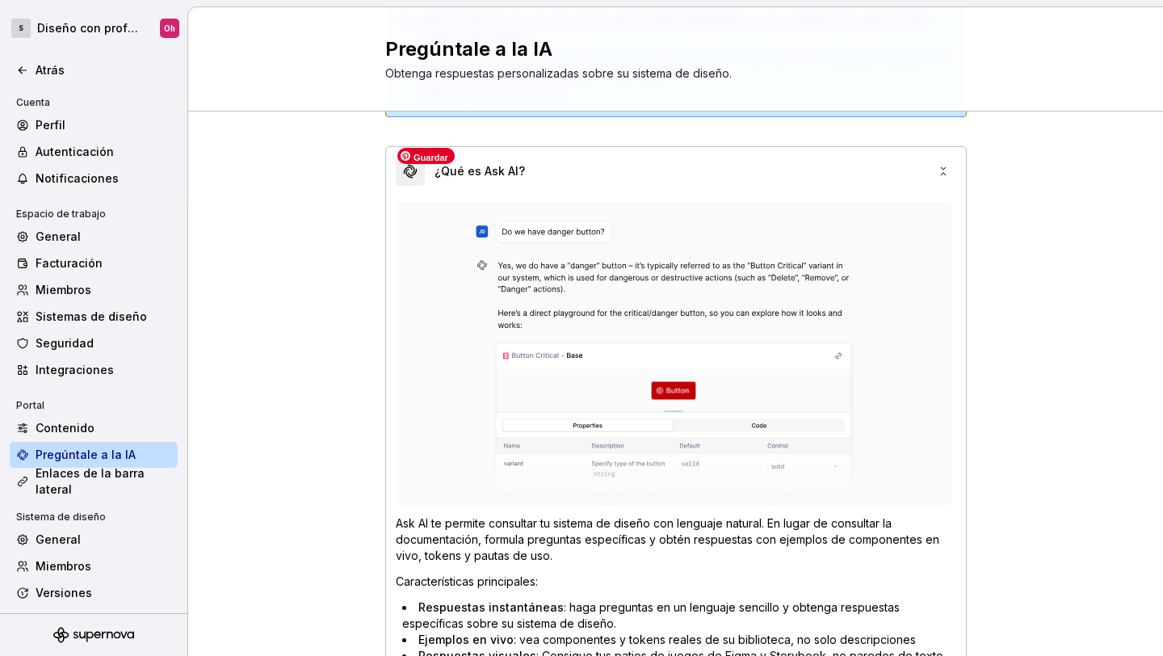
scroll to position [59, 0]
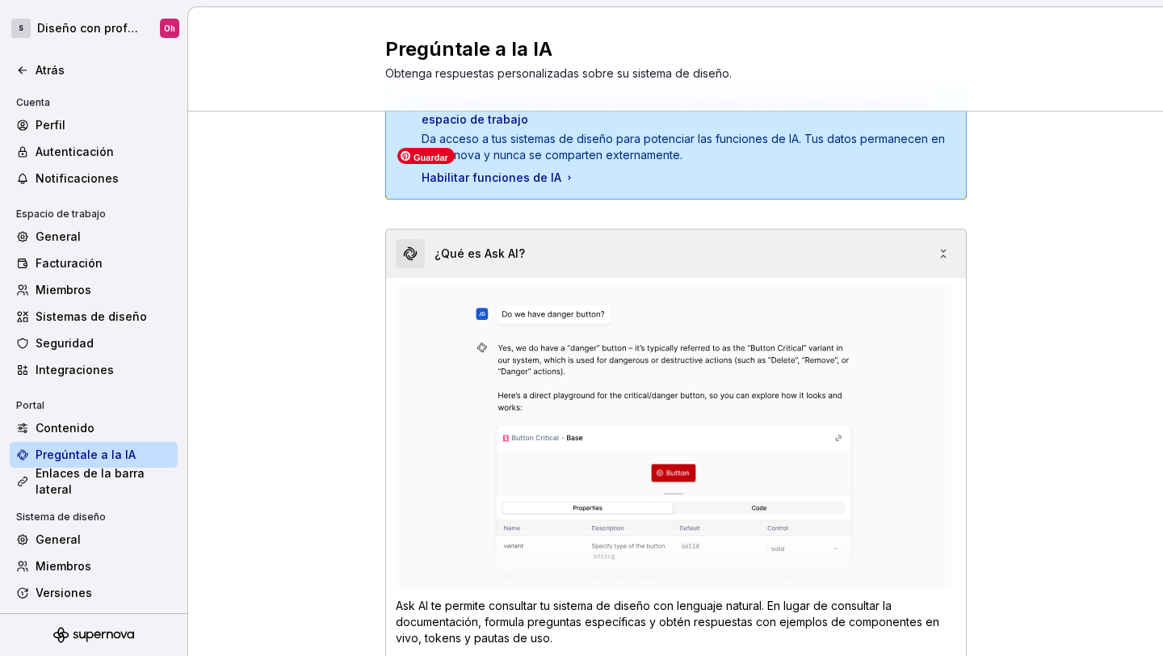
click at [937, 251] on icon at bounding box center [943, 253] width 13 height 13
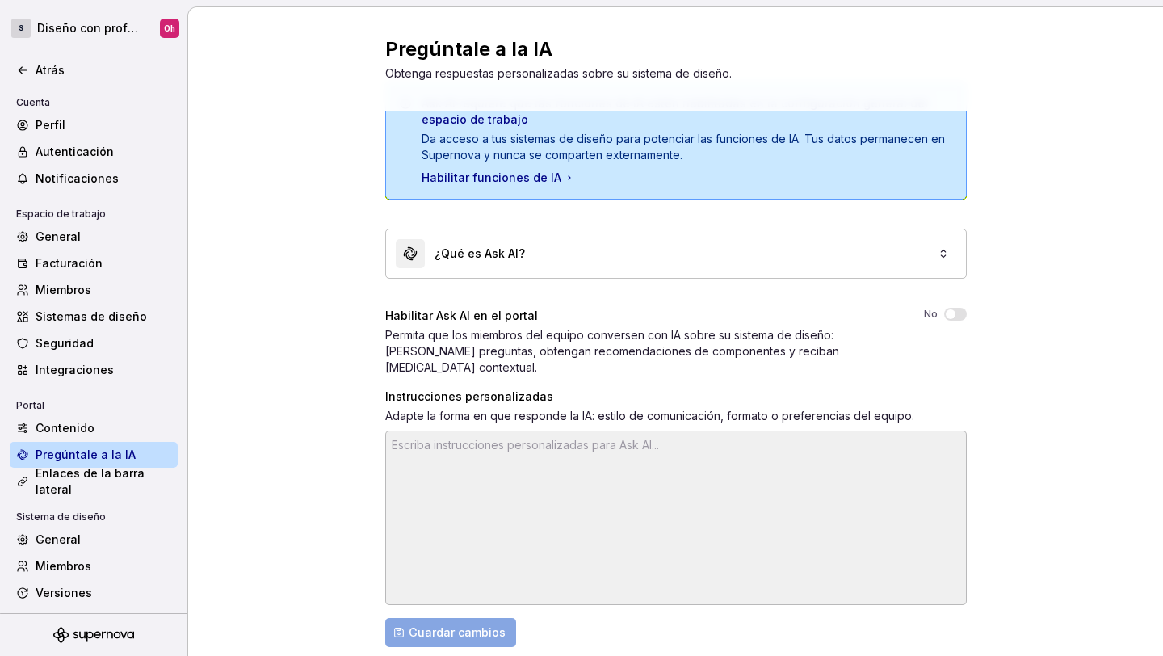
scroll to position [79, 0]
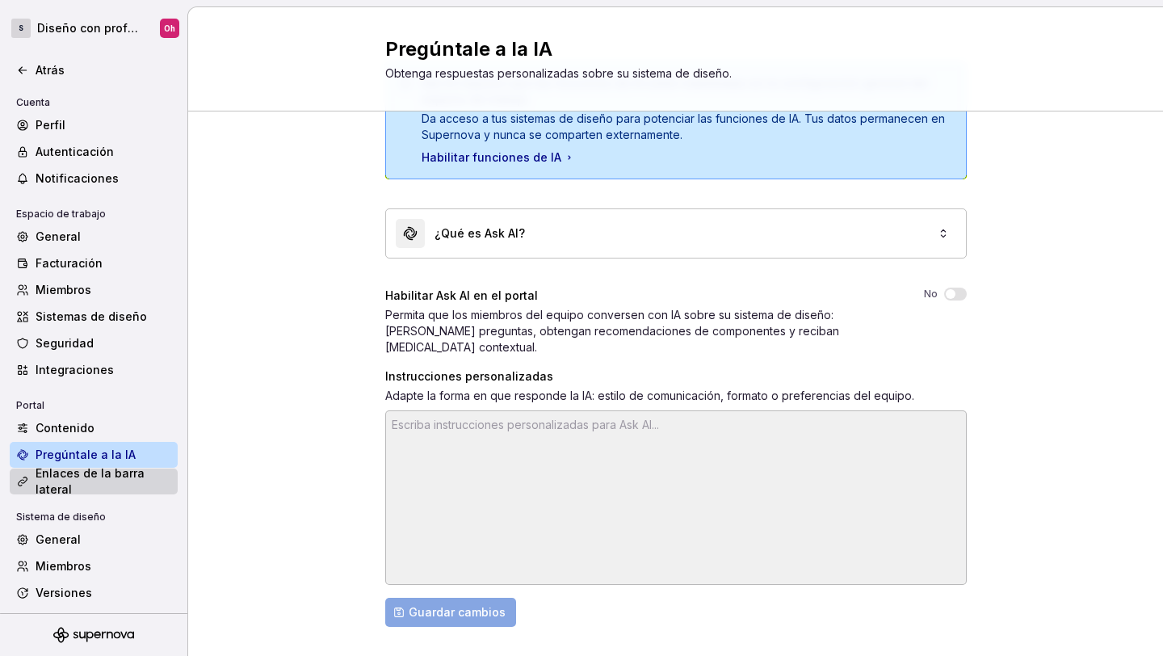
click at [75, 489] on font "Enlaces de la barra lateral" at bounding box center [104, 481] width 136 height 32
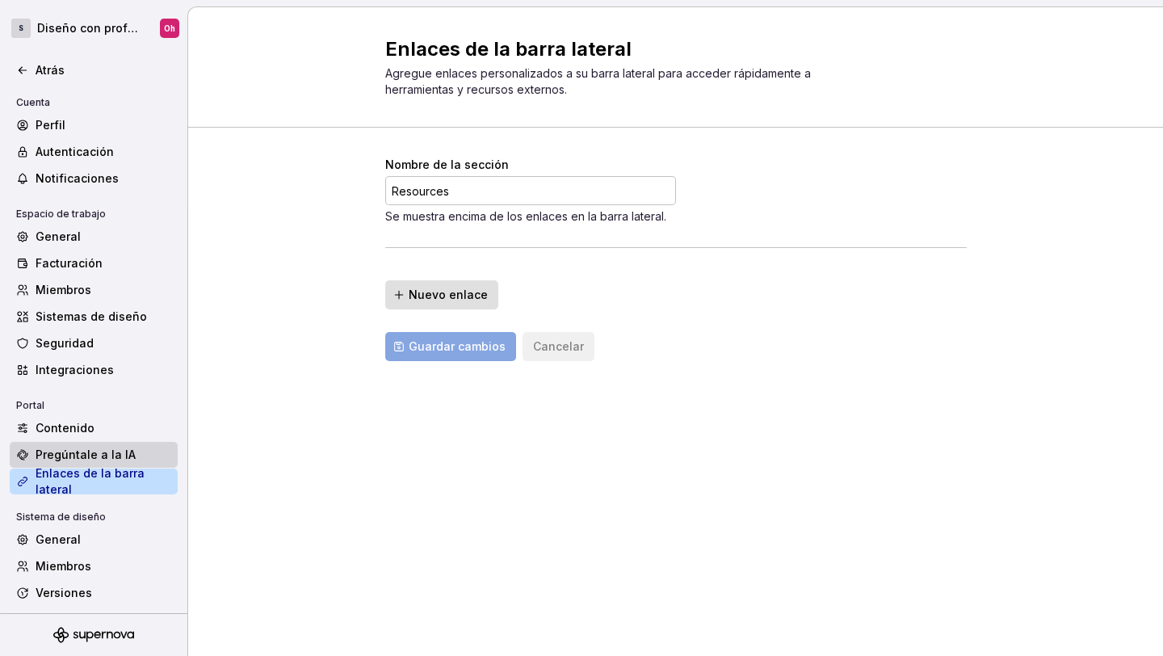
scroll to position [56, 0]
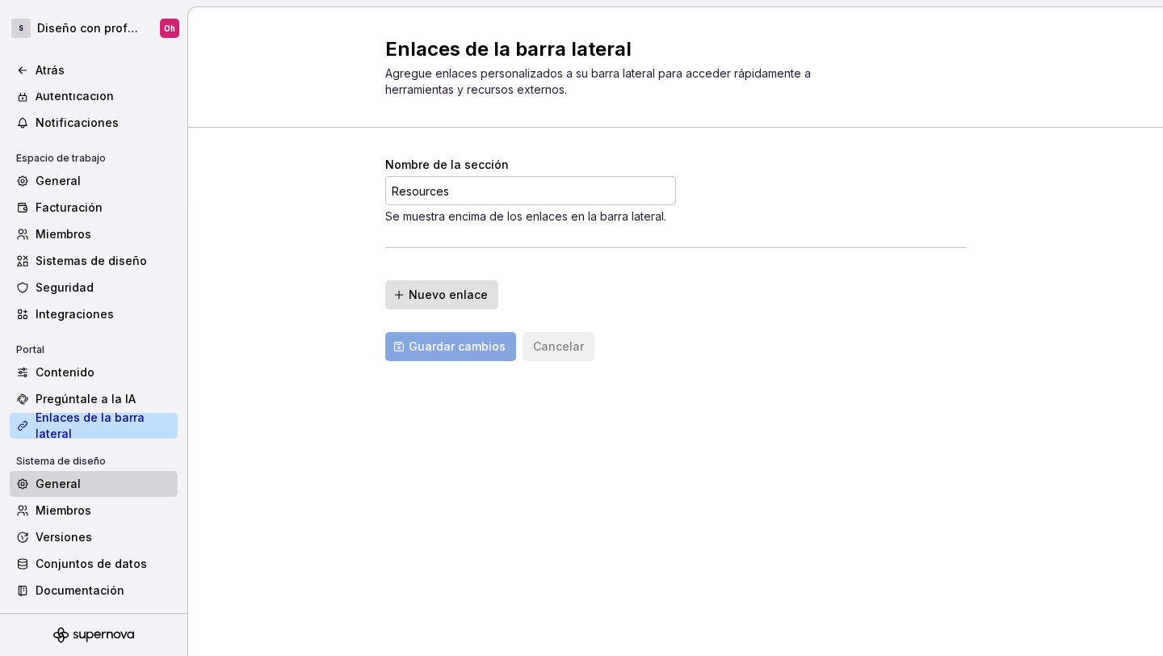
click at [74, 483] on font "General" at bounding box center [58, 484] width 45 height 14
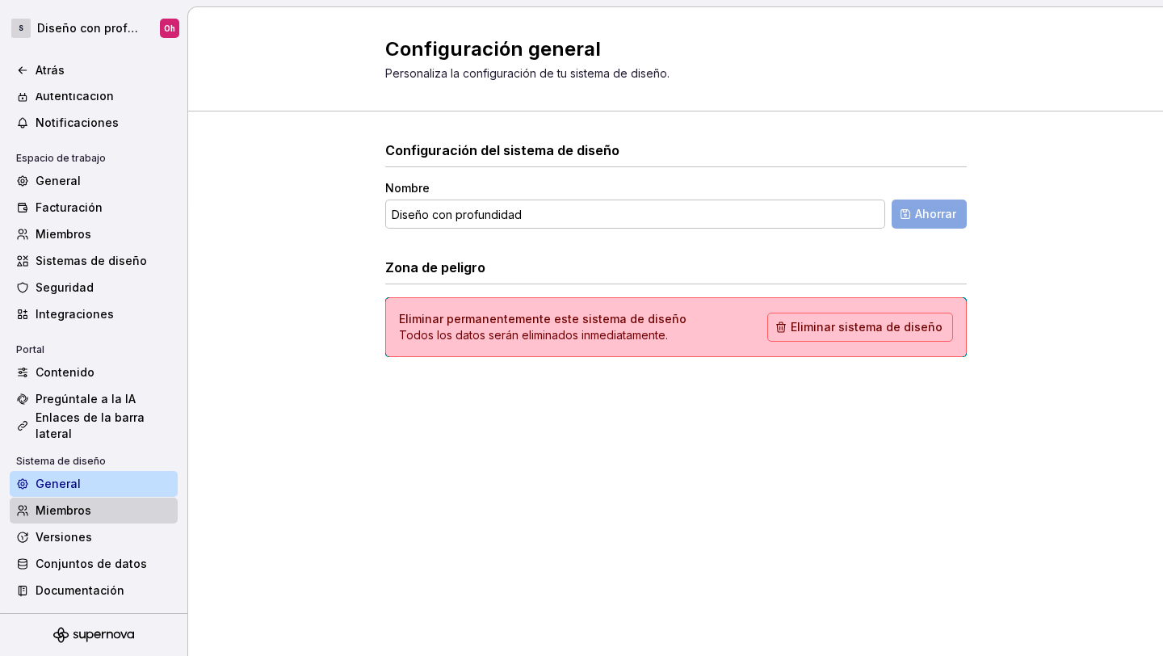
click at [106, 507] on div "Miembros" at bounding box center [104, 510] width 136 height 16
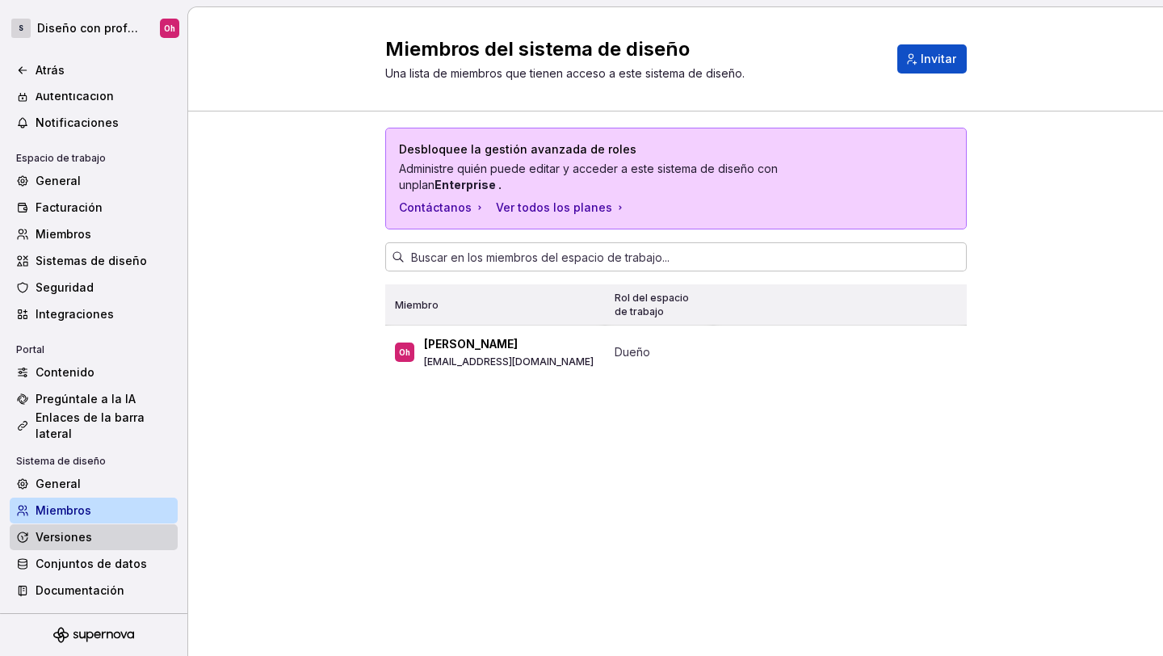
click at [52, 526] on div "Versiones" at bounding box center [94, 537] width 168 height 26
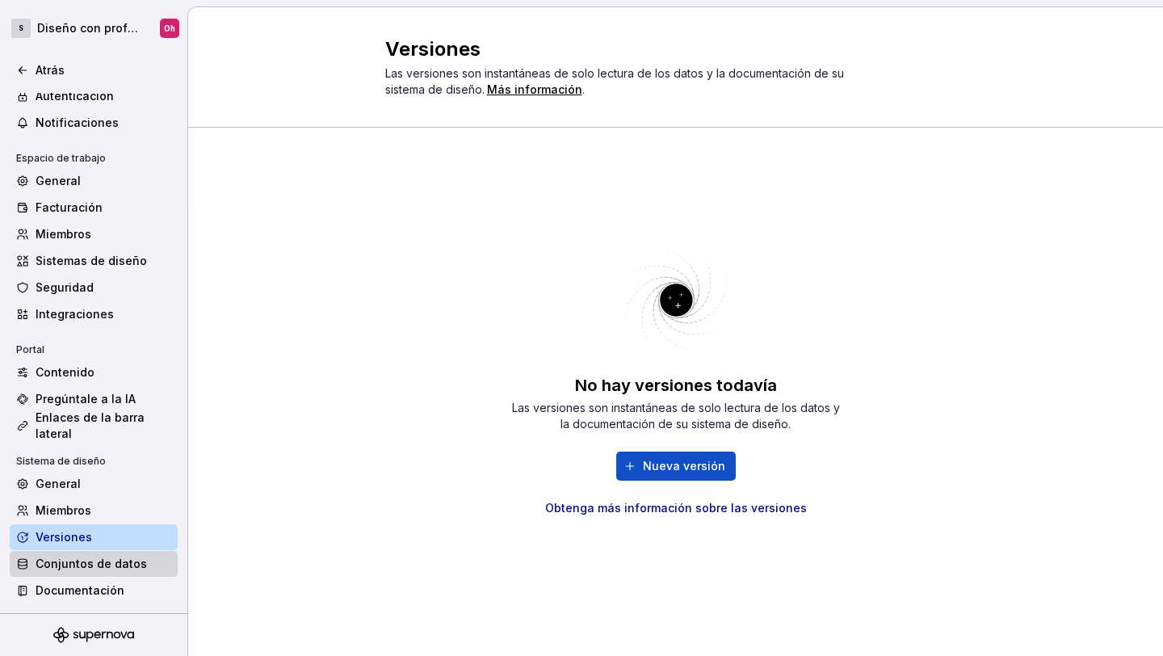
click at [94, 555] on div "Conjuntos de datos" at bounding box center [94, 564] width 168 height 26
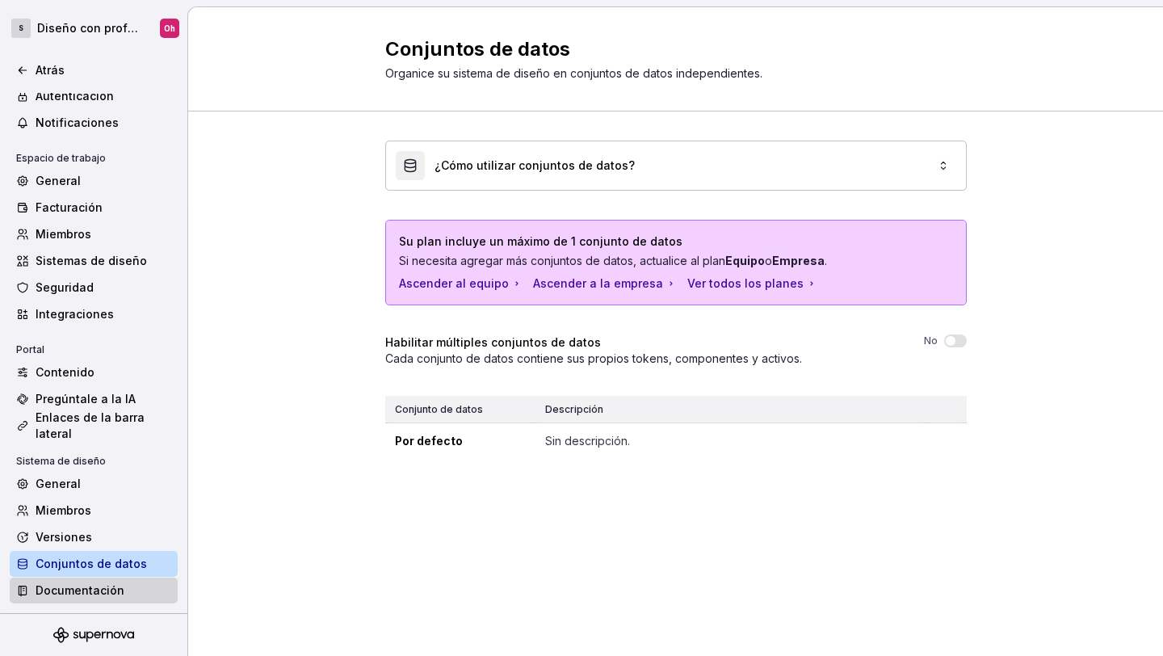
click at [76, 590] on font "Documentación" at bounding box center [80, 590] width 89 height 14
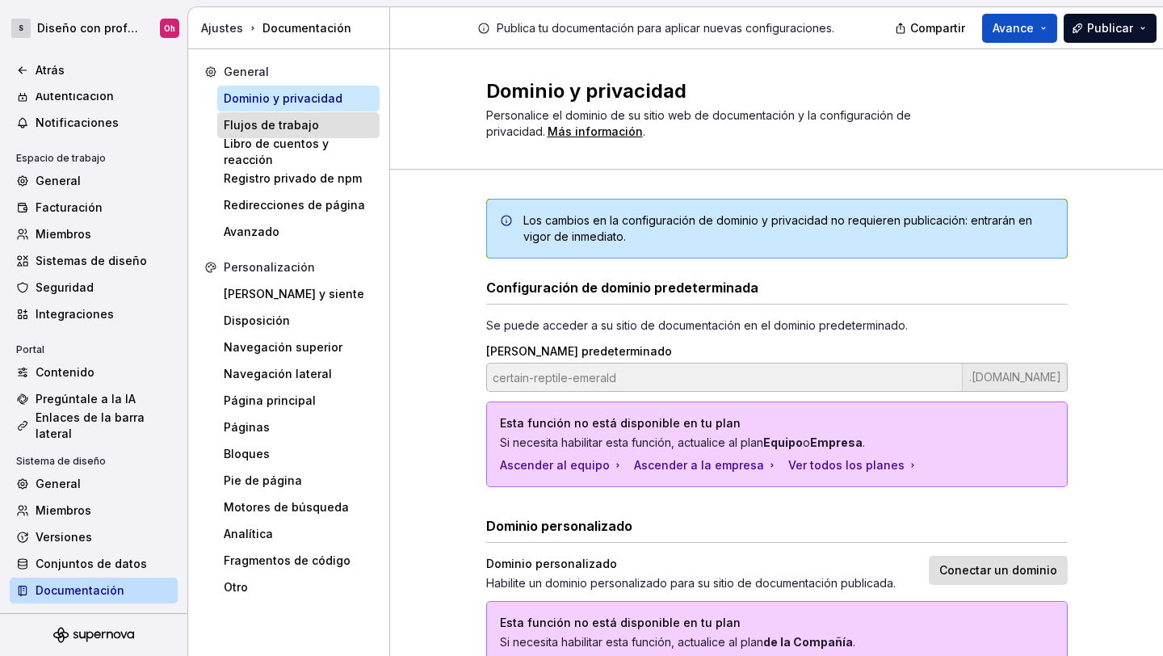
click at [305, 127] on font "Flujos de trabajo" at bounding box center [271, 125] width 95 height 14
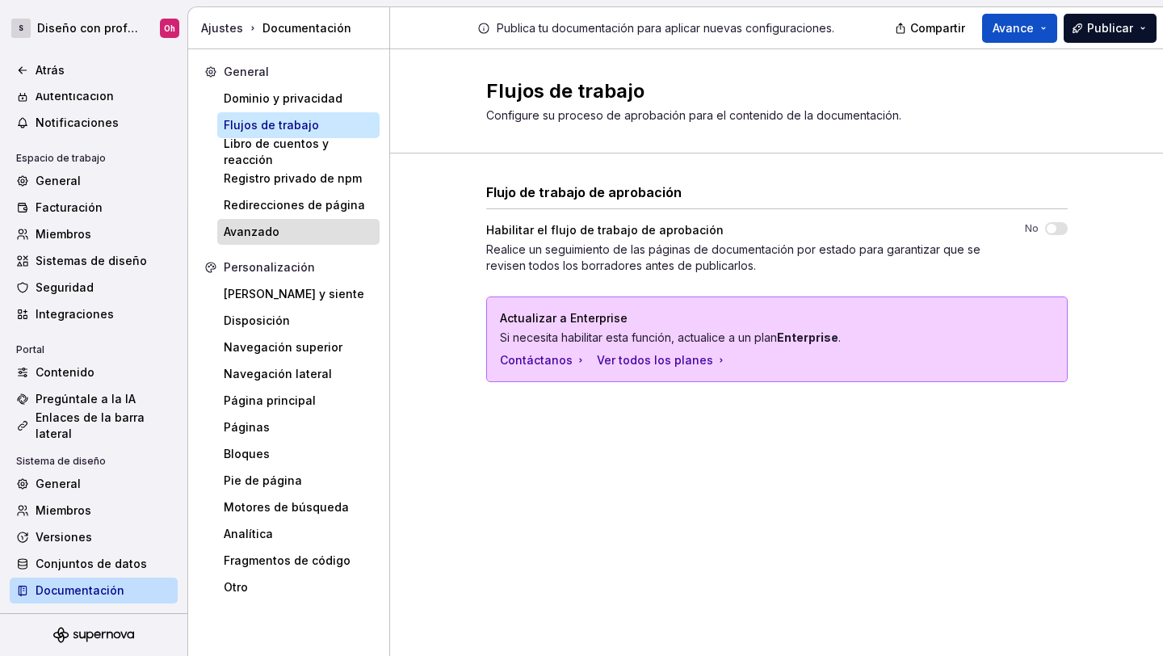
click at [284, 223] on div "Avanzado" at bounding box center [298, 232] width 162 height 26
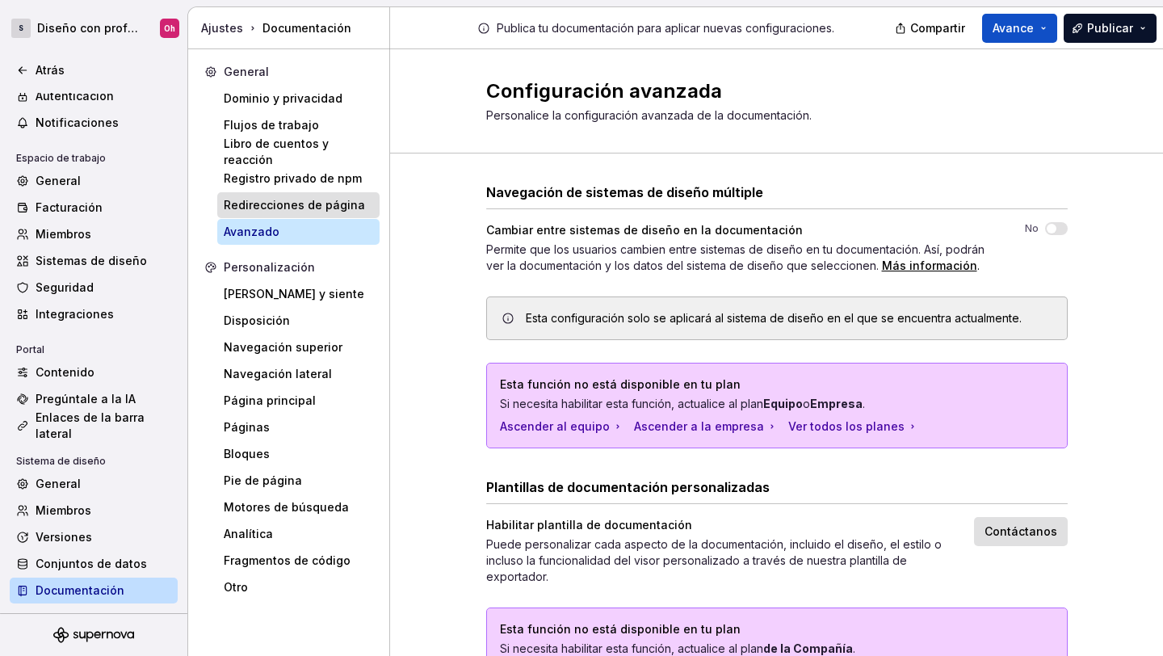
click at [318, 209] on font "Redirecciones de página" at bounding box center [294, 205] width 141 height 14
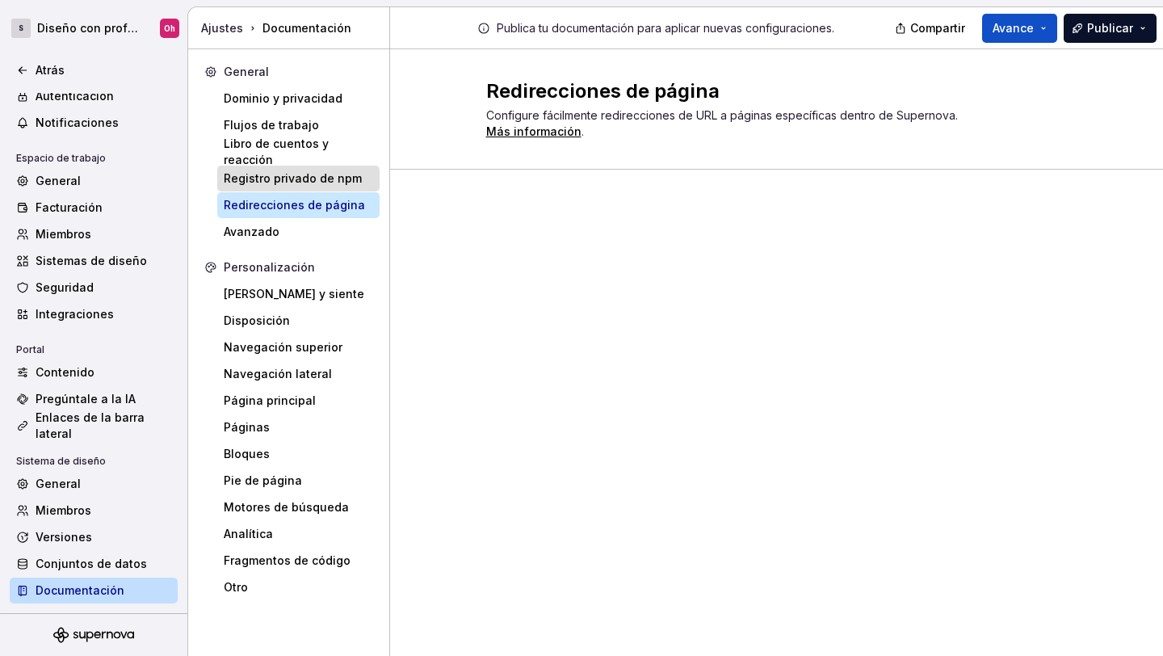
click at [299, 172] on font "Registro privado de npm" at bounding box center [293, 178] width 138 height 14
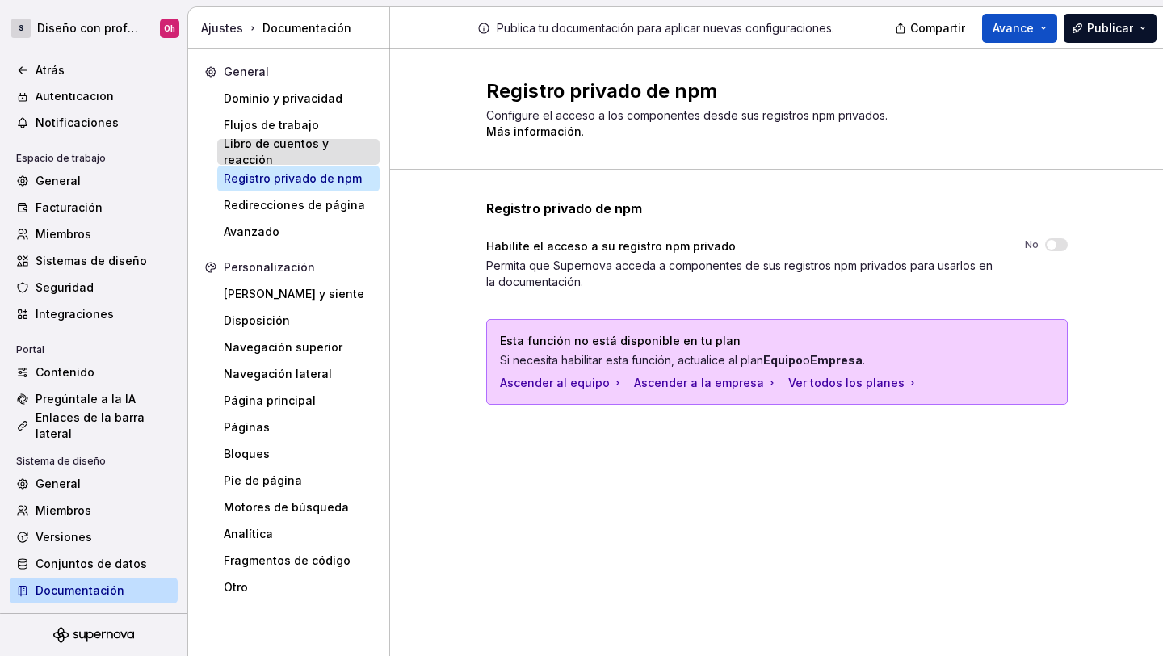
click at [295, 156] on font "Libro de cuentos y reacción" at bounding box center [298, 152] width 149 height 32
type textarea "*"
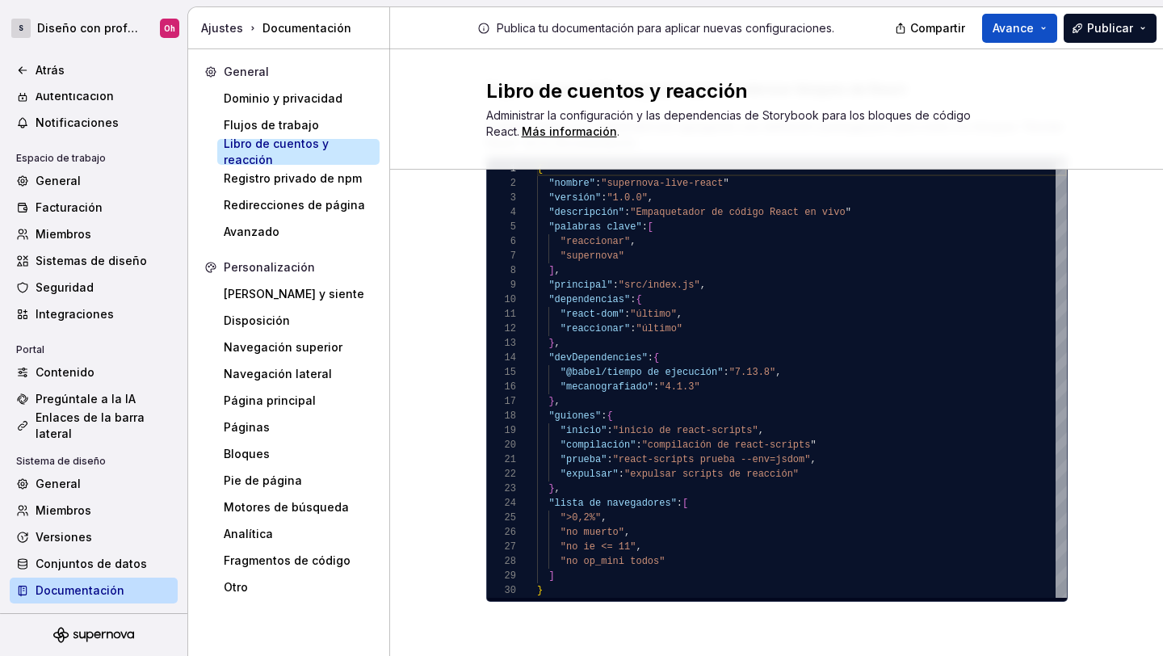
scroll to position [26, 0]
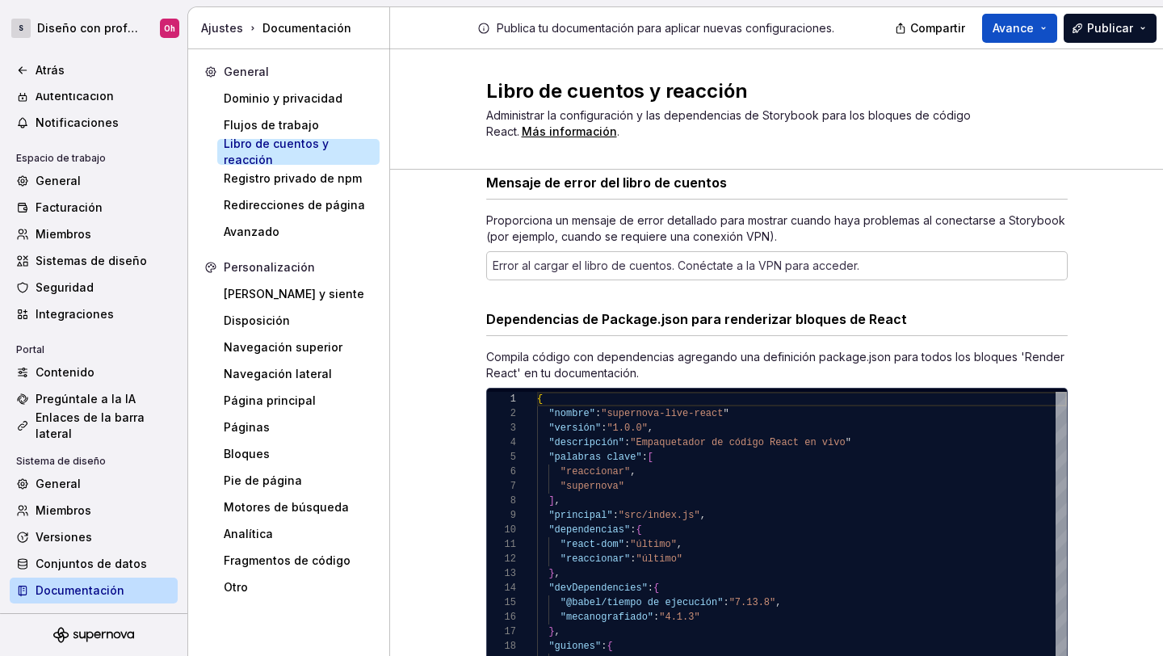
type textarea "**********"
click at [897, 478] on div "{ "nombre" : "supernova-live-react " "versión" : "1.0.0" , "descripción" : "Emp…" at bounding box center [802, 610] width 530 height 436
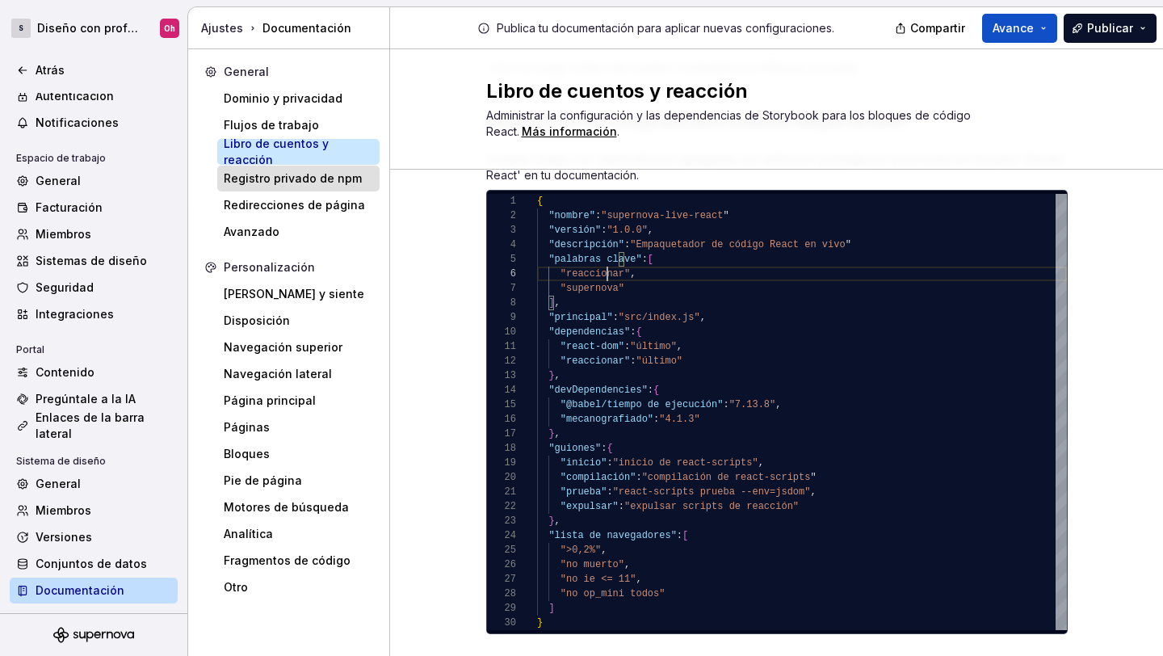
click at [294, 181] on font "Registro privado de npm" at bounding box center [293, 178] width 138 height 14
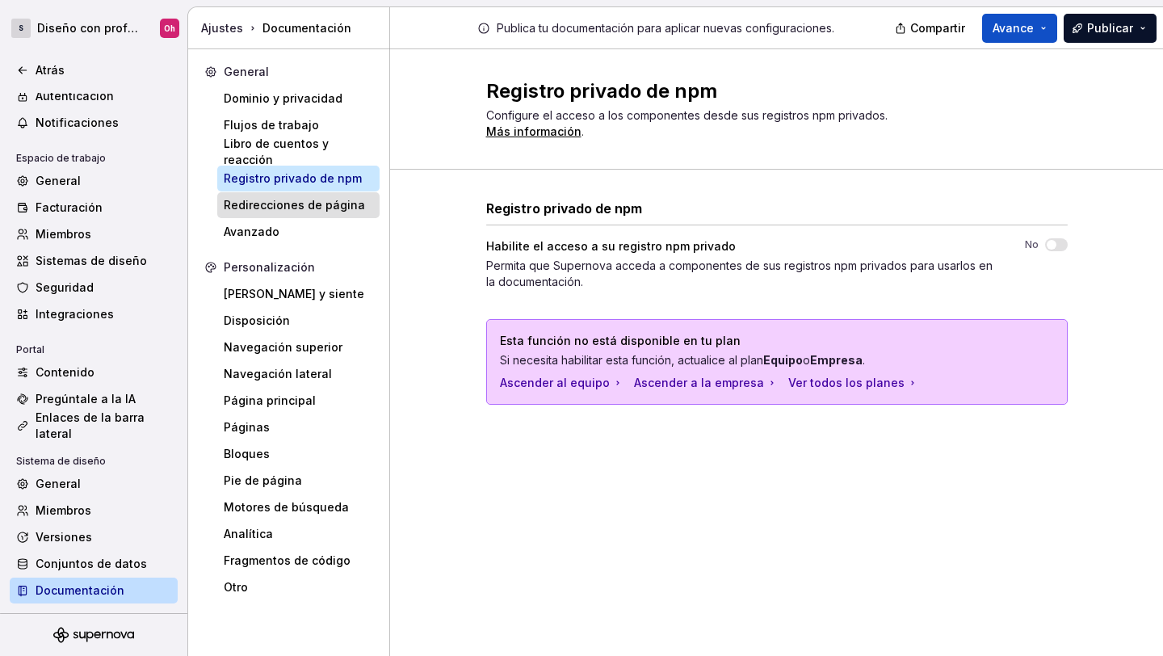
click at [295, 197] on font "Redirecciones de página" at bounding box center [294, 205] width 141 height 16
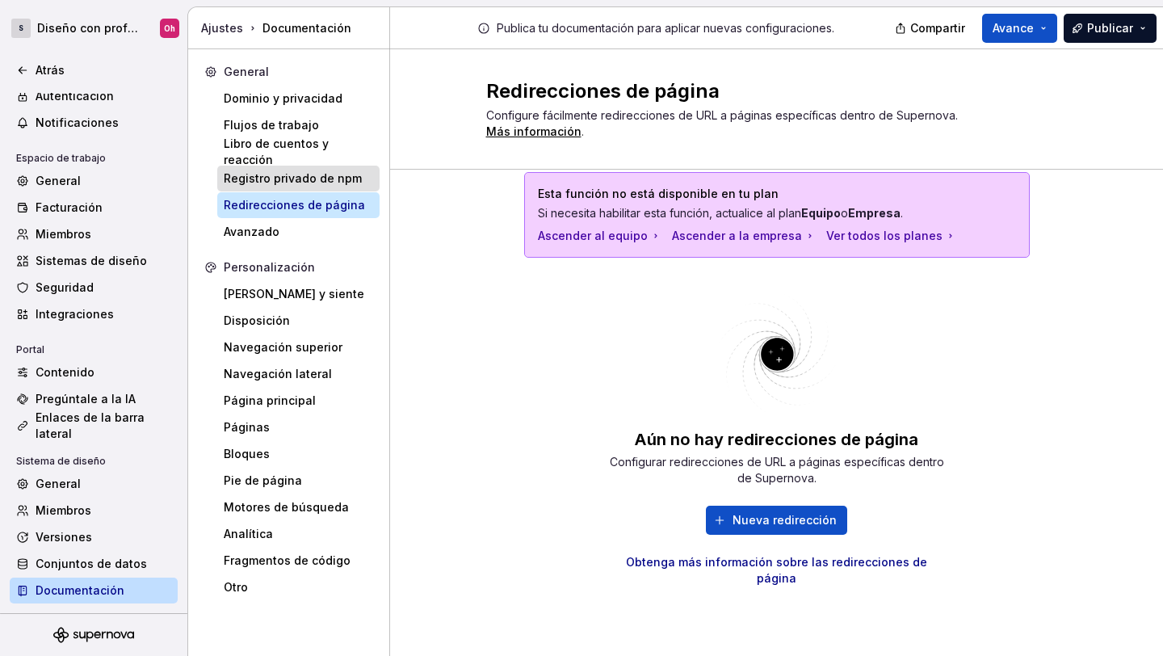
click at [270, 176] on font "Registro privado de npm" at bounding box center [293, 178] width 138 height 14
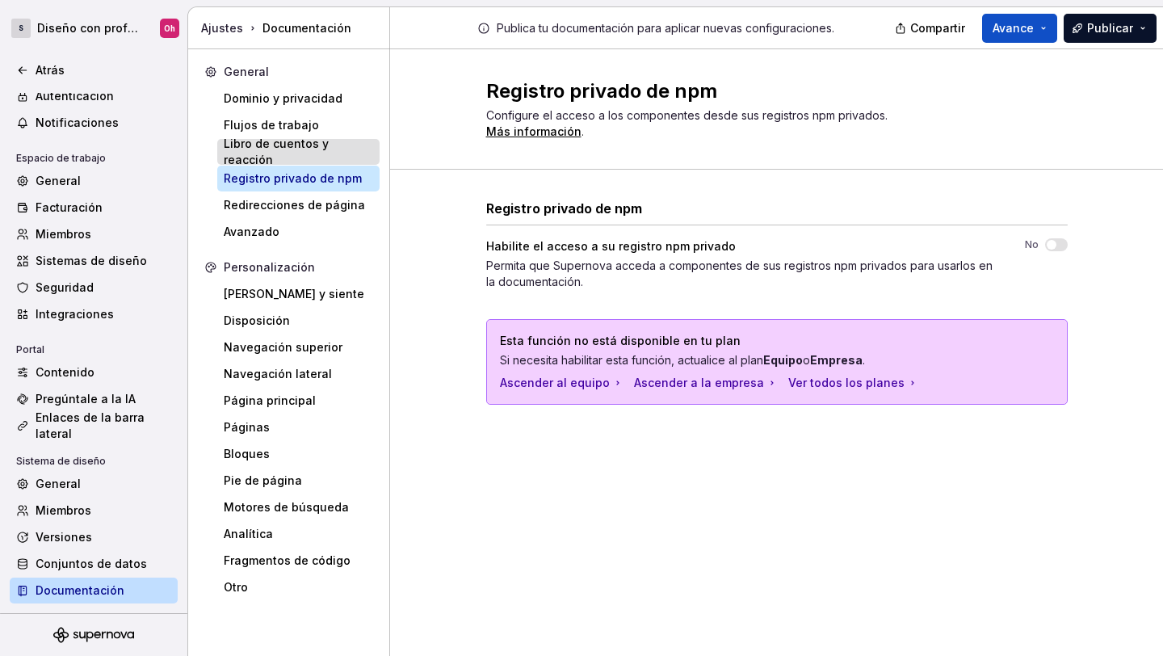
click at [271, 163] on font "Libro de cuentos y reacción" at bounding box center [298, 152] width 149 height 32
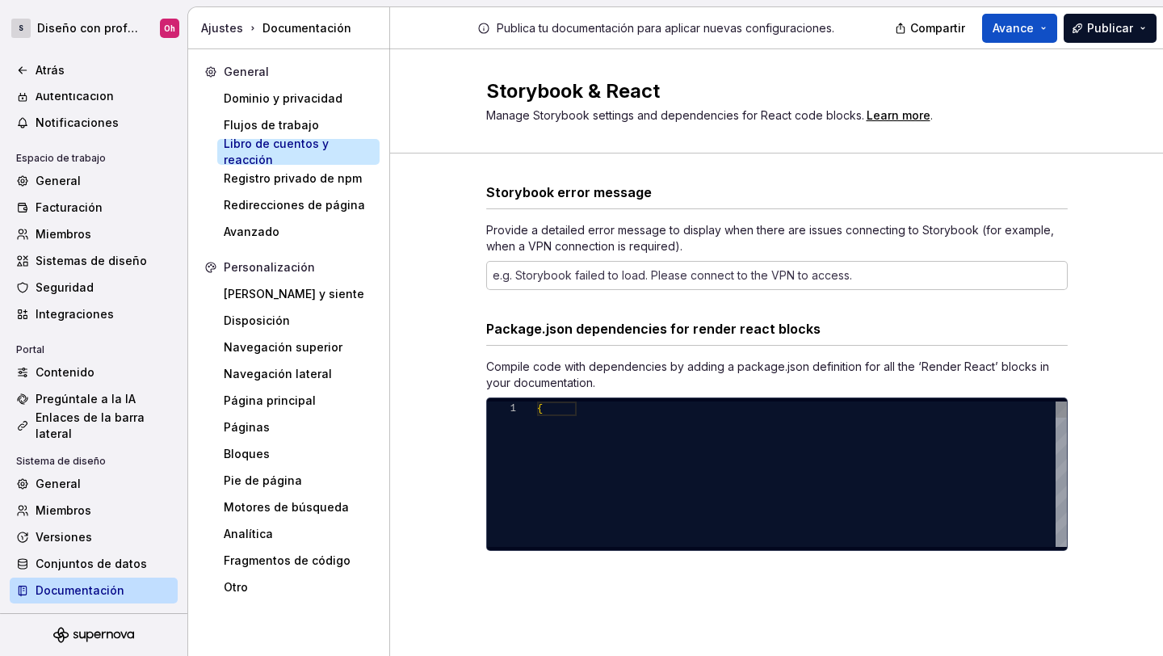
type textarea "*"
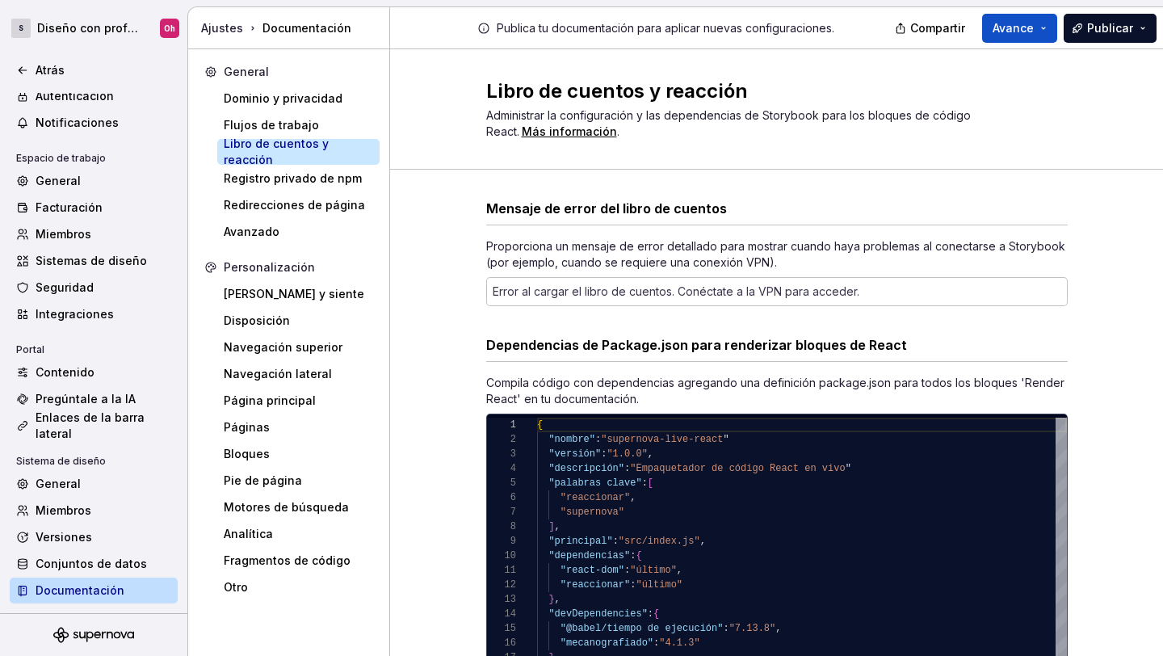
click at [693, 487] on div "{ "nombre" : "supernova-live-react " "versión" : "1.0.0" , "descripción" : "Emp…" at bounding box center [802, 636] width 530 height 436
click at [641, 423] on div "{ "nombre" : "supernova-live-react " "versión" : "1.0.0" , "descripción" : "Emp…" at bounding box center [802, 636] width 530 height 436
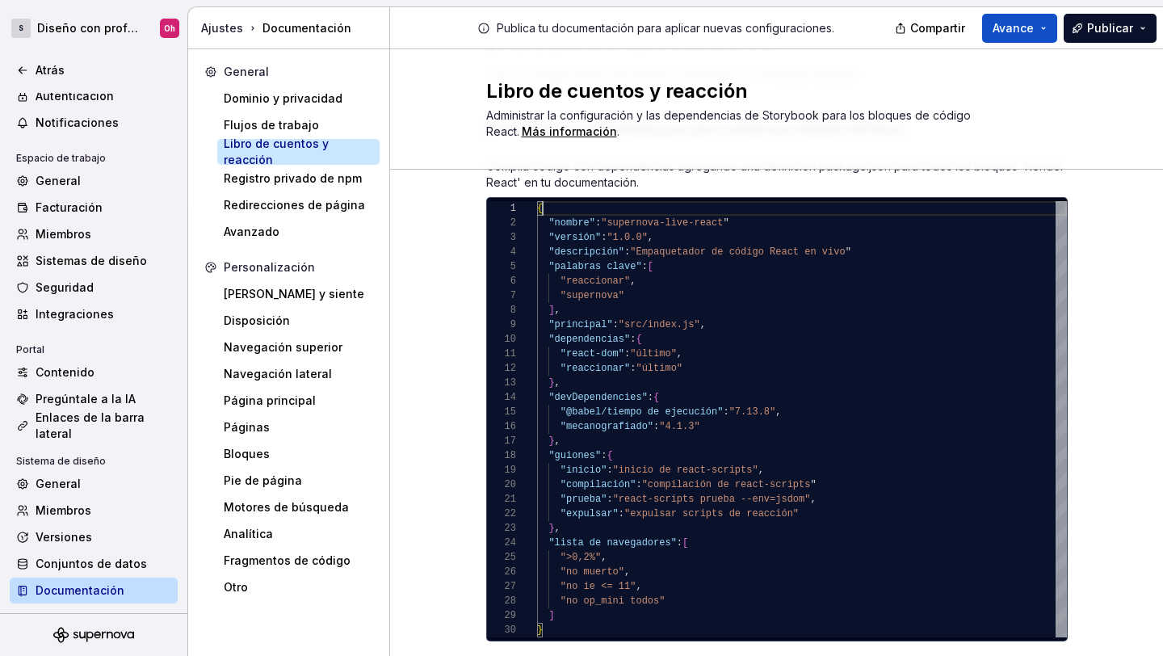
scroll to position [227, 0]
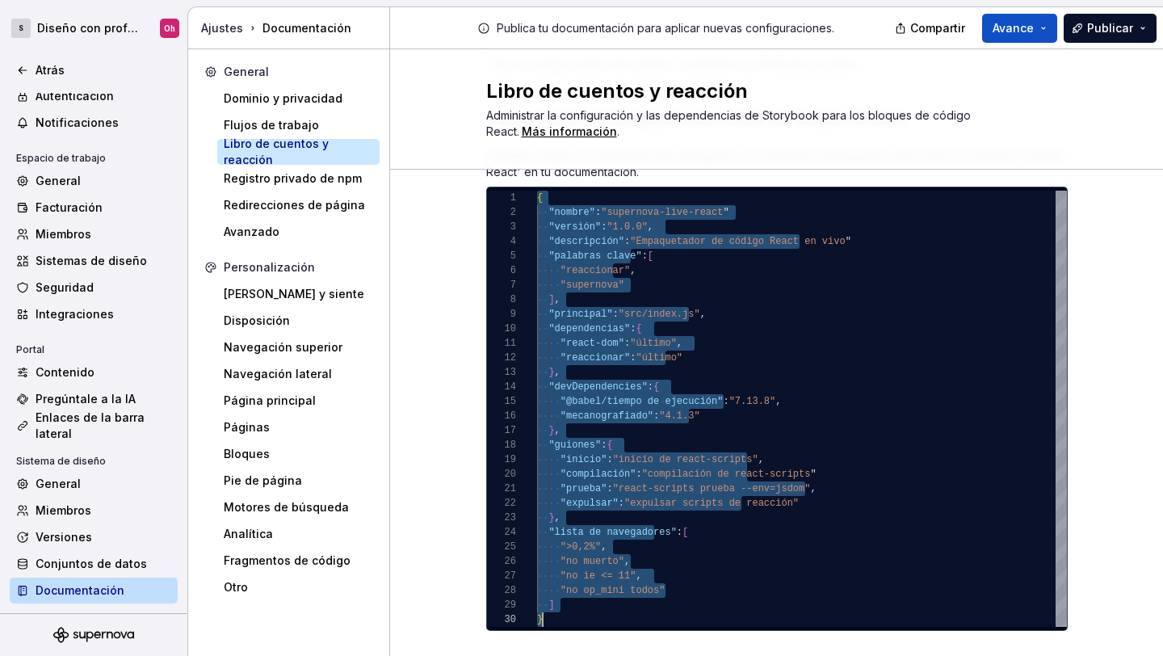
click at [876, 499] on div "{ "nombre" : "supernova-live-react " "versión" : "1.0.0" , "descripción" : "Emp…" at bounding box center [802, 409] width 530 height 436
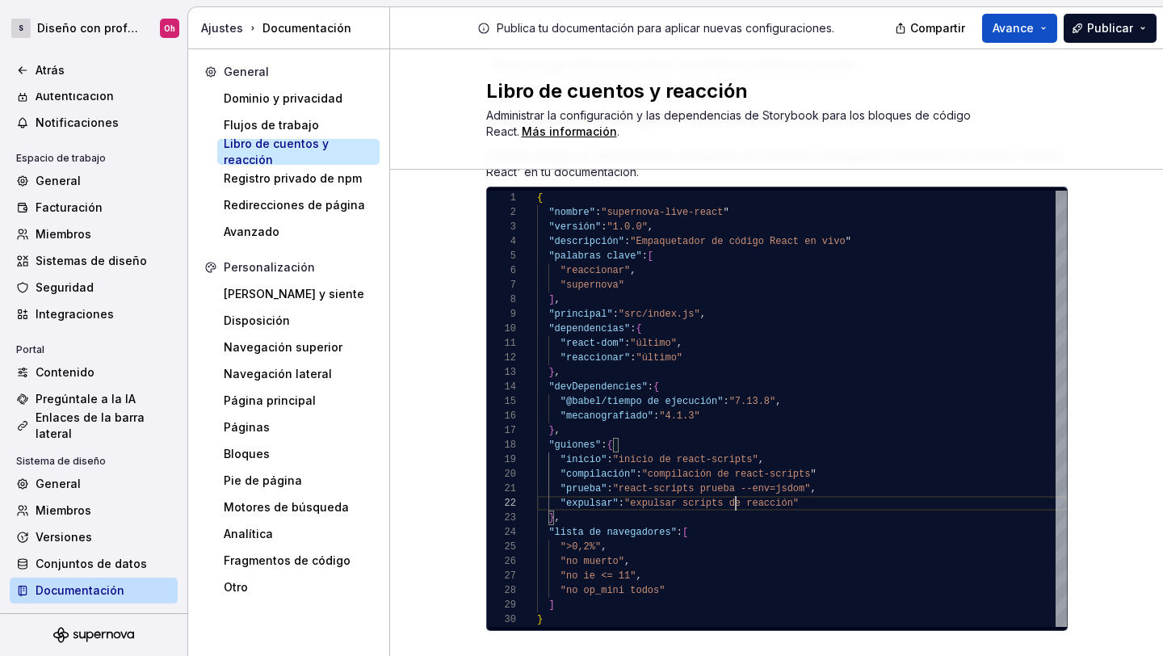
scroll to position [15, 199]
drag, startPoint x: 592, startPoint y: 607, endPoint x: 586, endPoint y: 598, distance: 10.5
click at [586, 598] on div "{ "nombre" : "supernova-live-react " "versión" : "1.0.0" , "descripción" : "Emp…" at bounding box center [802, 409] width 530 height 436
click at [565, 617] on div "{ "nombre" : "supernova-live-react " "versión" : "1.0.0" , "descripción" : "Emp…" at bounding box center [802, 409] width 530 height 436
type textarea "**********"
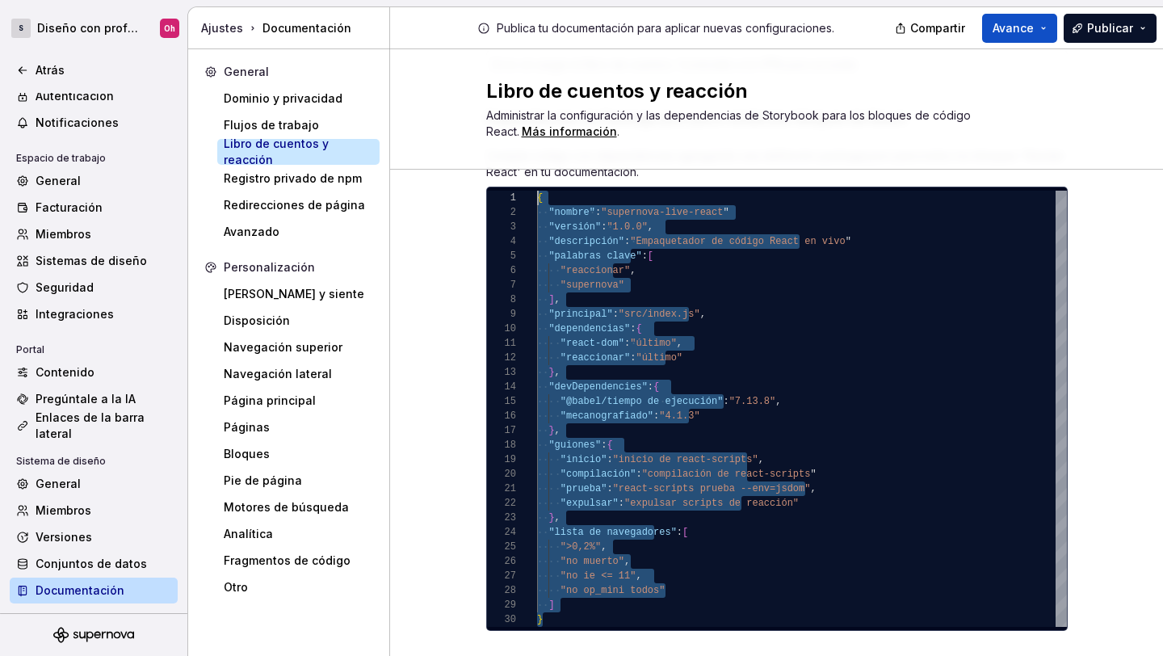
scroll to position [0, 0]
drag, startPoint x: 565, startPoint y: 620, endPoint x: 562, endPoint y: 141, distance: 478.2
click at [562, 191] on div "{ "nombre" : "supernova-live-react " "versión" : "1.0.0" , "descripción" : "Emp…" at bounding box center [802, 409] width 530 height 436
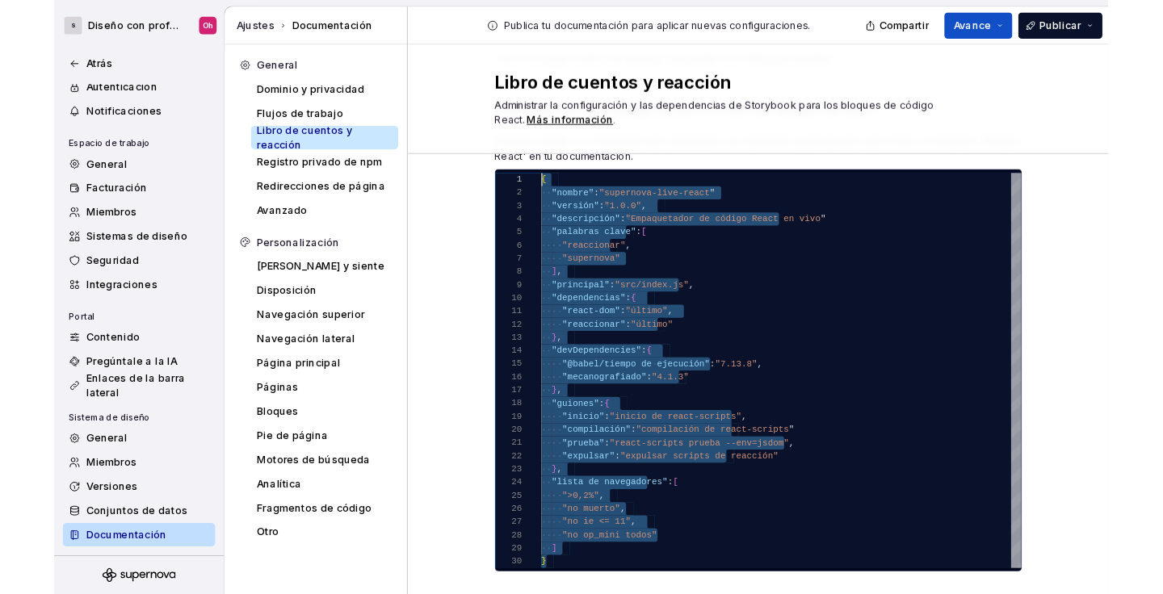
scroll to position [0, 6]
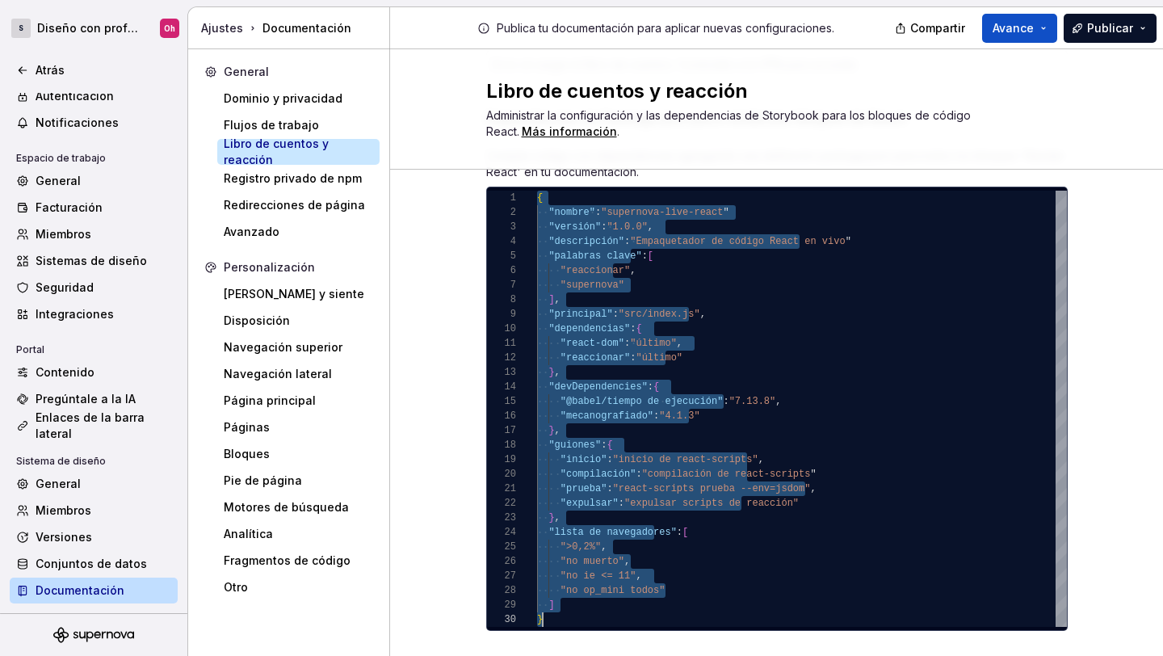
click at [1142, 434] on div "Mensaje de error del libro de cuentos Proporciona un mensaje de error detallado…" at bounding box center [776, 318] width 773 height 750
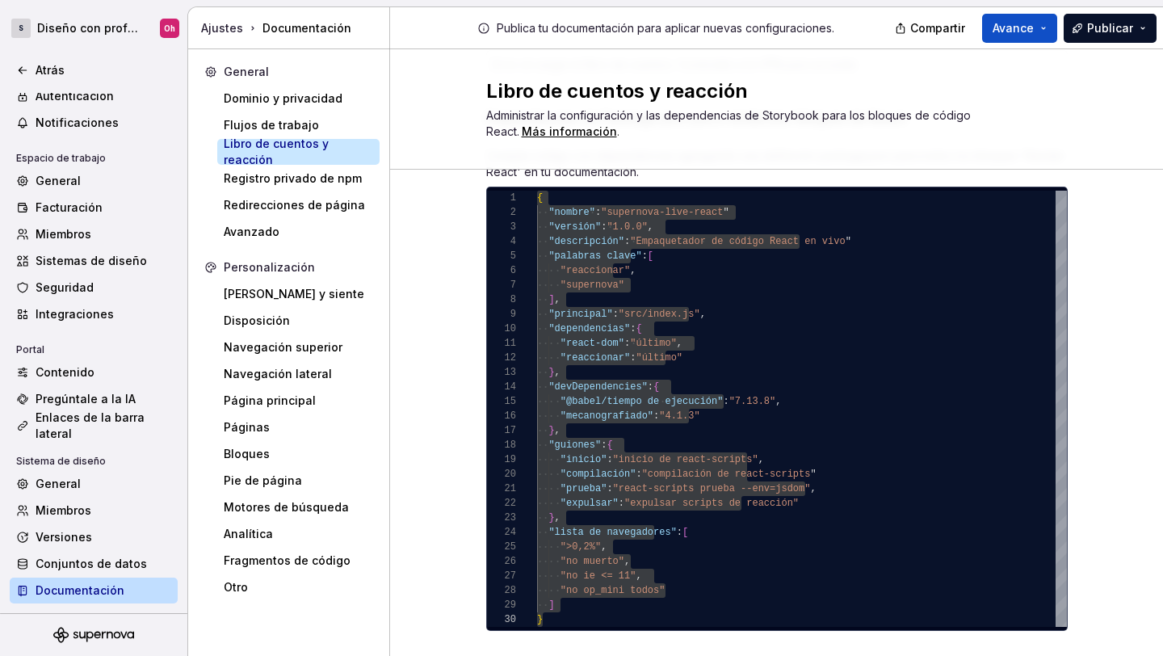
type textarea "*"
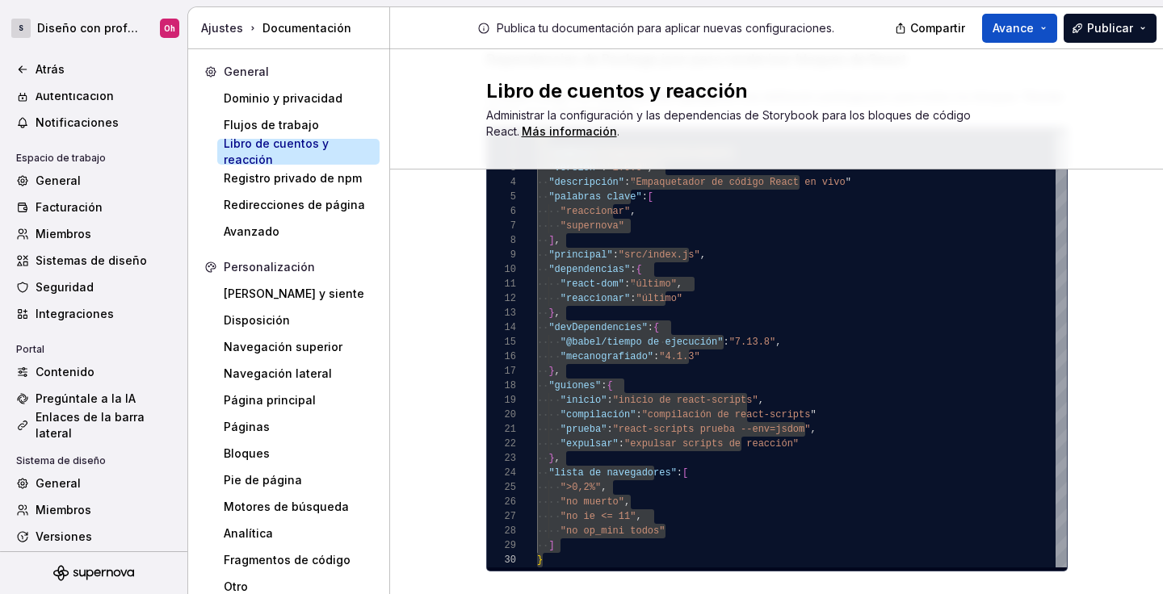
scroll to position [317, 0]
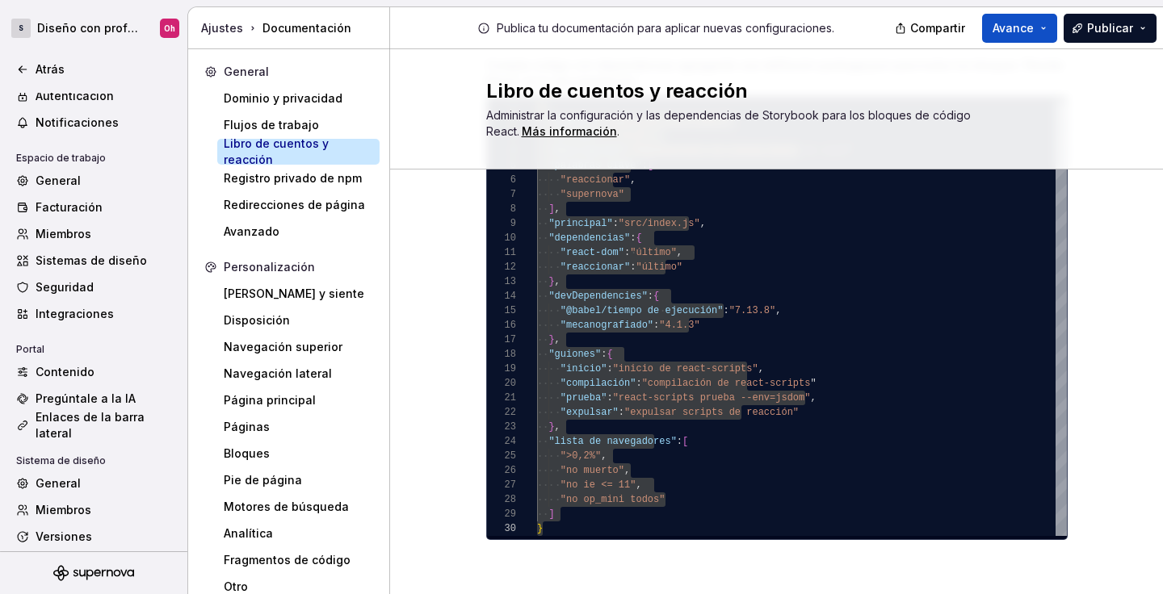
type textarea "**********"
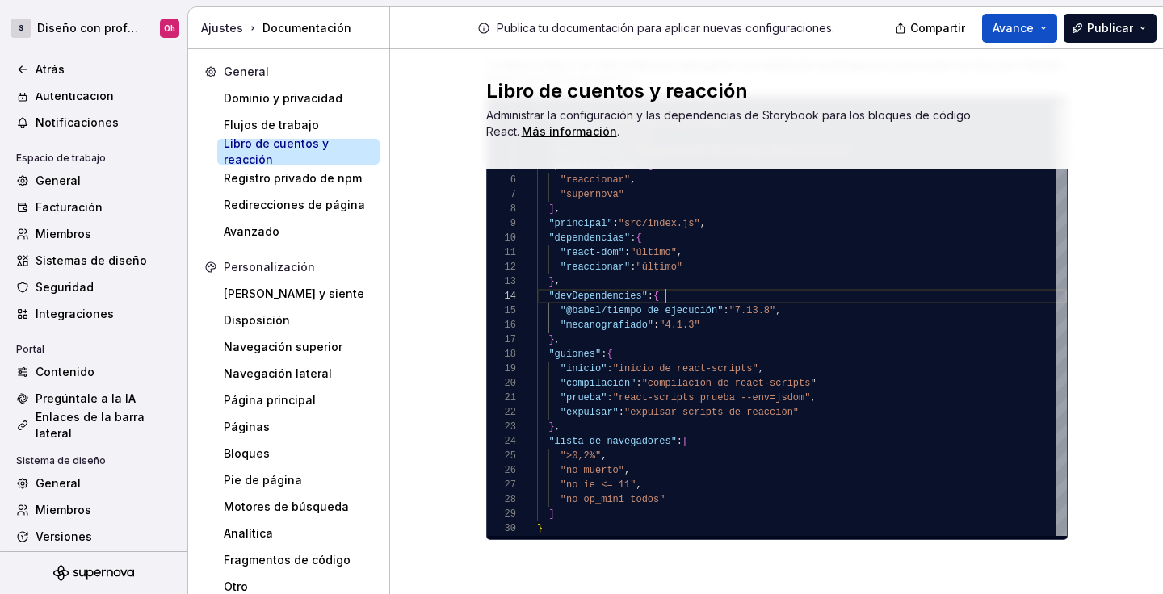
click at [872, 290] on div "{ "nombre" : "supernova-live-react " "versión" : "1.0.0" , "descripción" : "Emp…" at bounding box center [802, 318] width 530 height 436
type textarea "*"
type textarea "**********"
click at [571, 521] on div "{ "nombre" : "supernova-live-react " "versión" : "1.0.0" , "descripción" : "Emp…" at bounding box center [802, 318] width 530 height 436
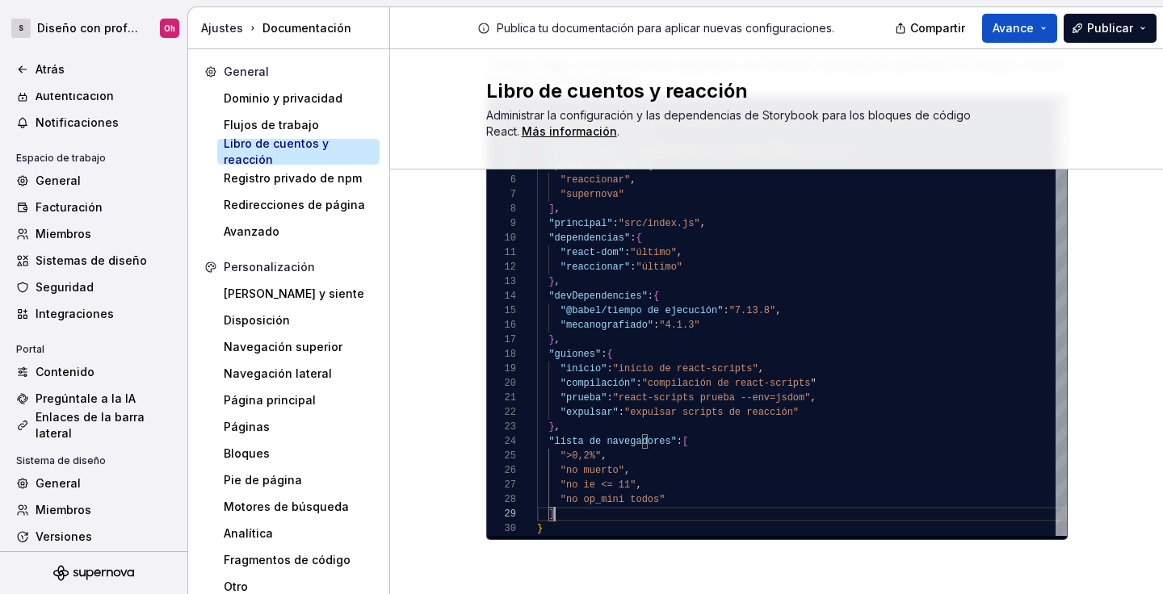
scroll to position [116, 18]
type textarea "*"
type textarea "**********"
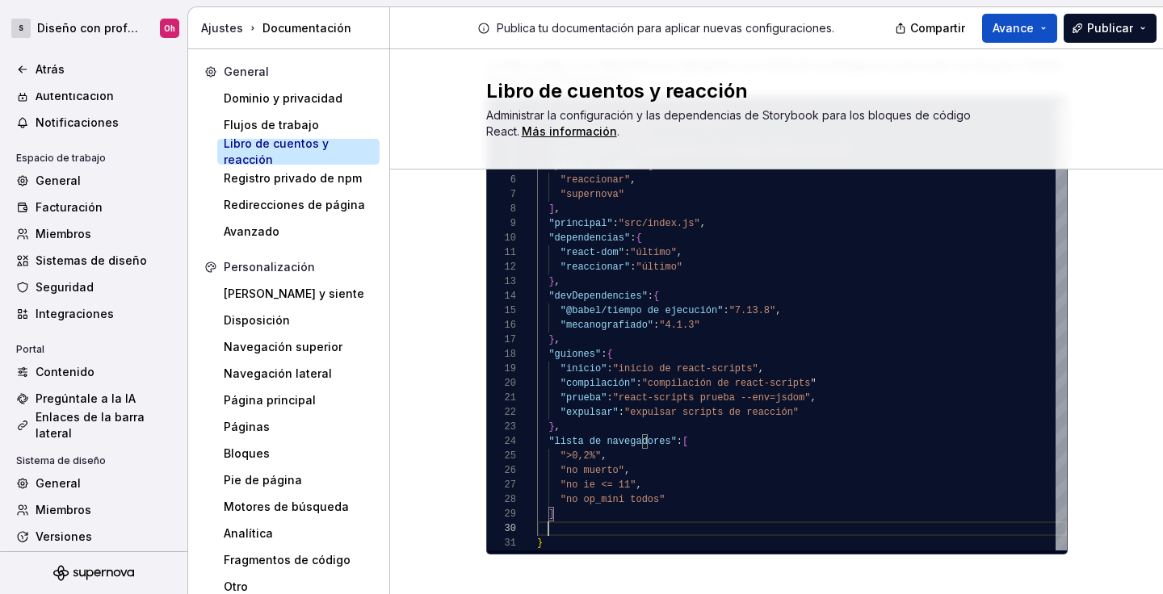
scroll to position [131, 11]
type textarea "*"
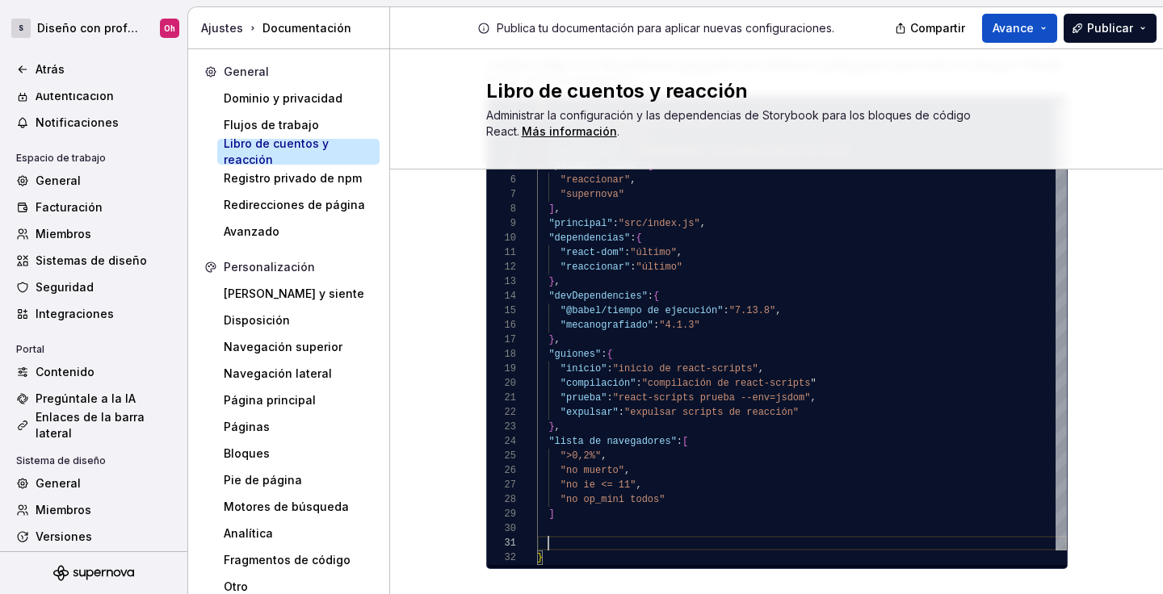
scroll to position [0, 11]
type textarea "**********"
type textarea "*"
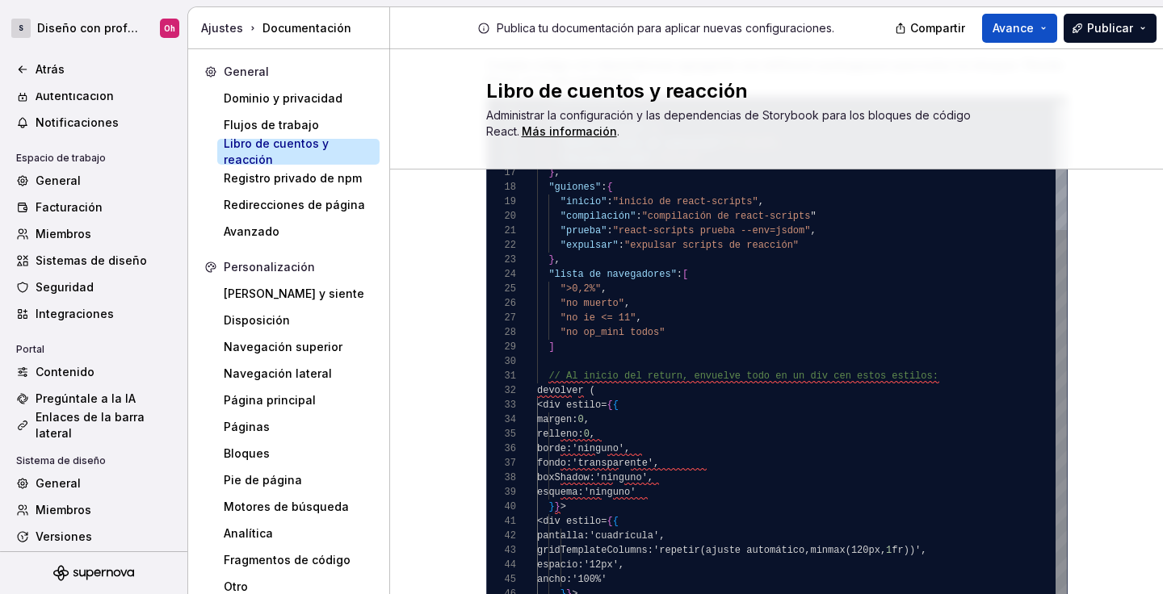
type textarea "**********"
click at [846, 442] on div ""compilación" : "compilación de react-scripts " "prueba" : "react-scripts prueb…" at bounding box center [802, 303] width 530 height 741
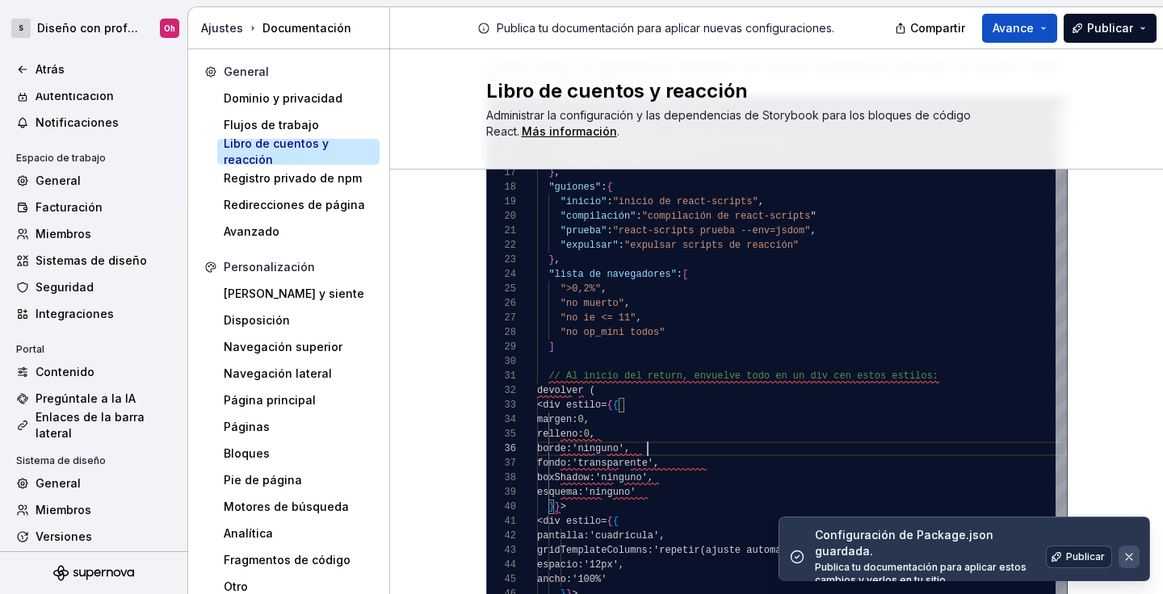
type textarea "*"
type textarea "**********"
click at [1129, 550] on button "button" at bounding box center [1129, 557] width 21 height 23
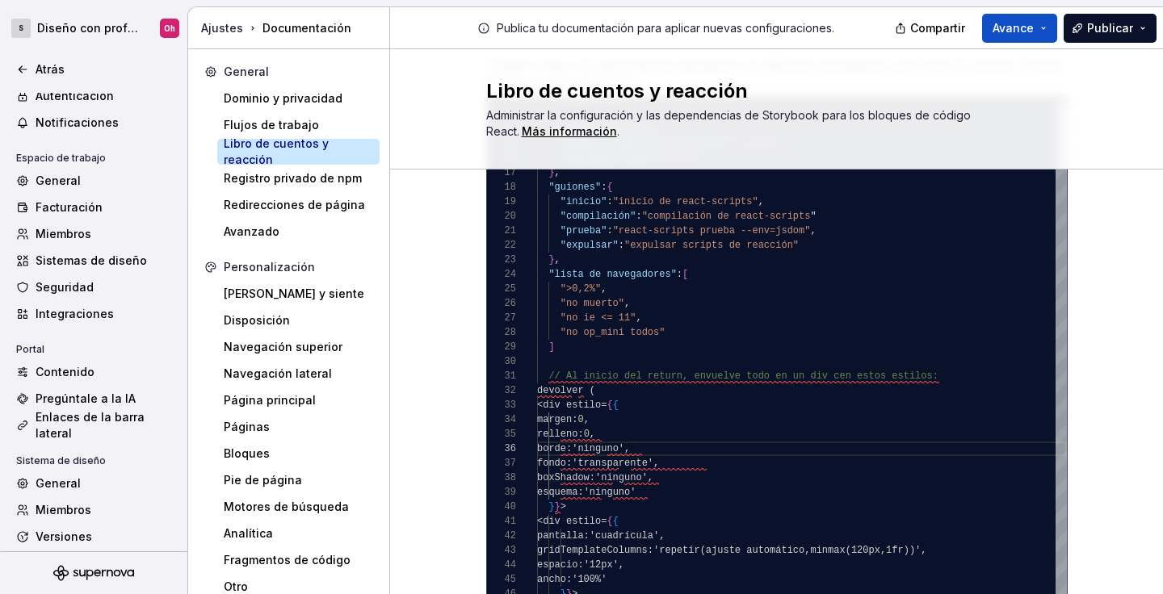
type textarea "*"
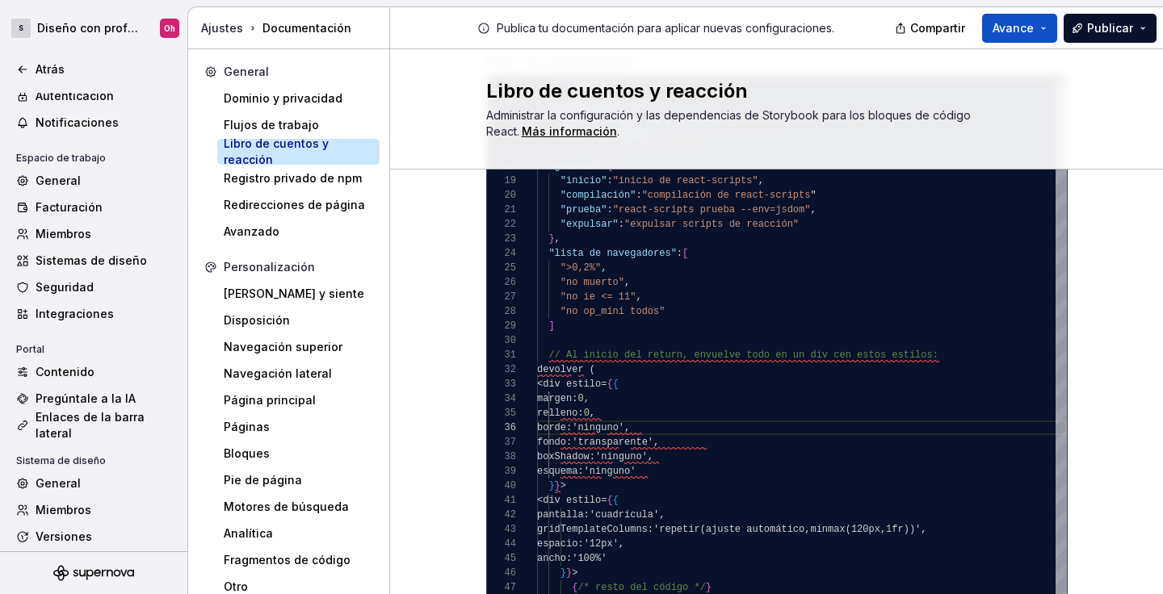
scroll to position [456, 0]
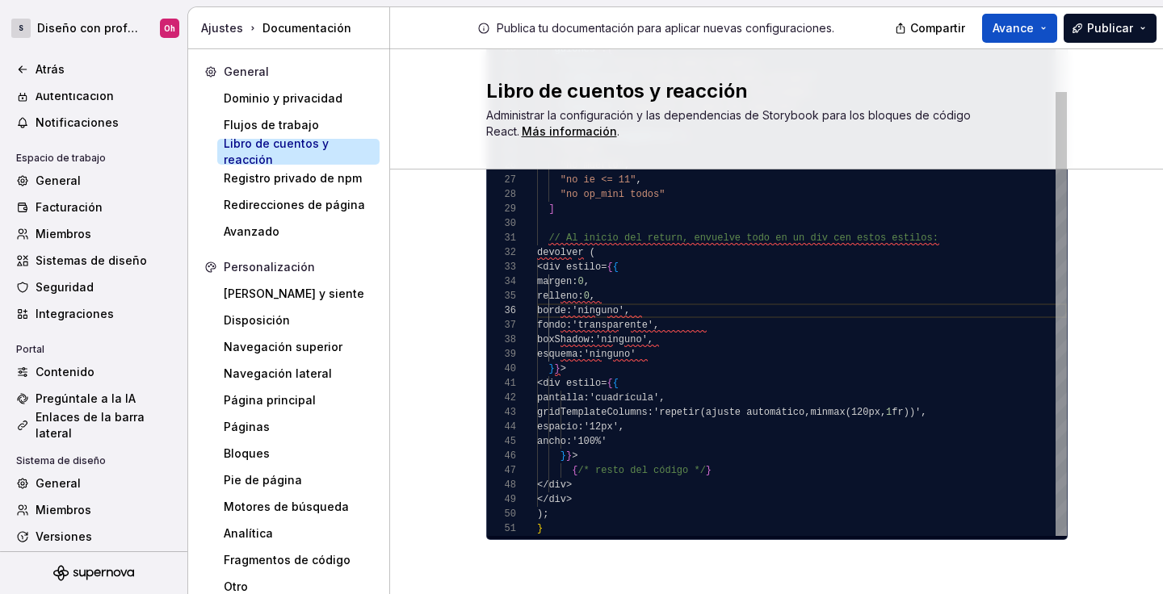
click at [849, 406] on span "gridTemplateColumns : 'repetir(ajuste automático , minmax(120px , 1 fr))' ," at bounding box center [735, 412] width 396 height 15
type textarea "**********"
click at [832, 379] on div ""compilación" : "compilación de react-scripts " "prueba" : "react-scripts prueb…" at bounding box center [802, 165] width 530 height 741
type textarea "*"
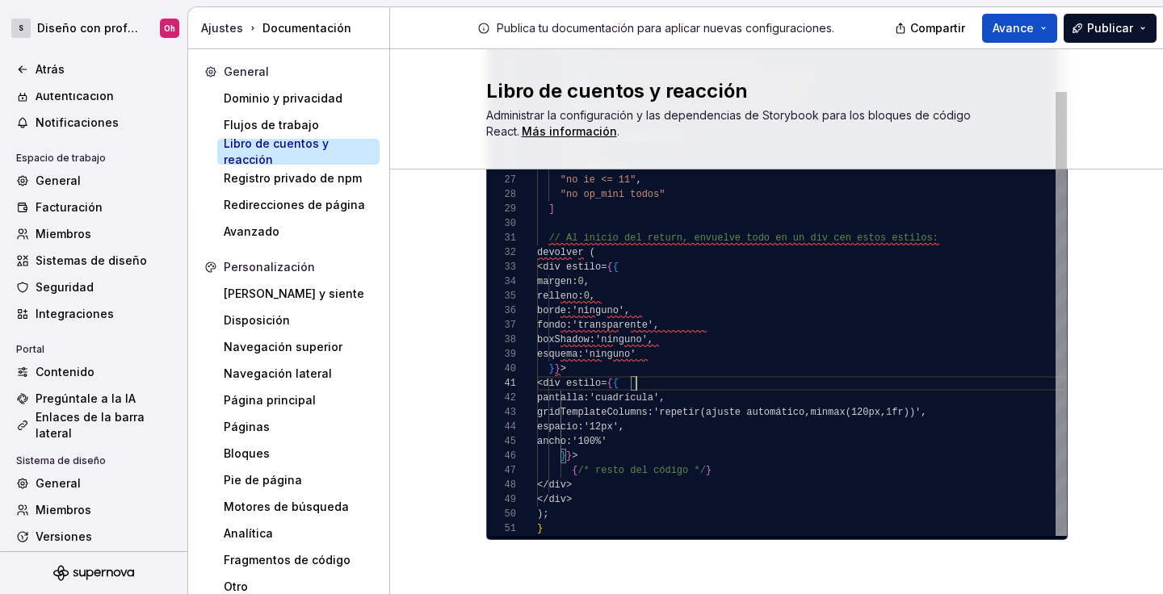
scroll to position [0, 11]
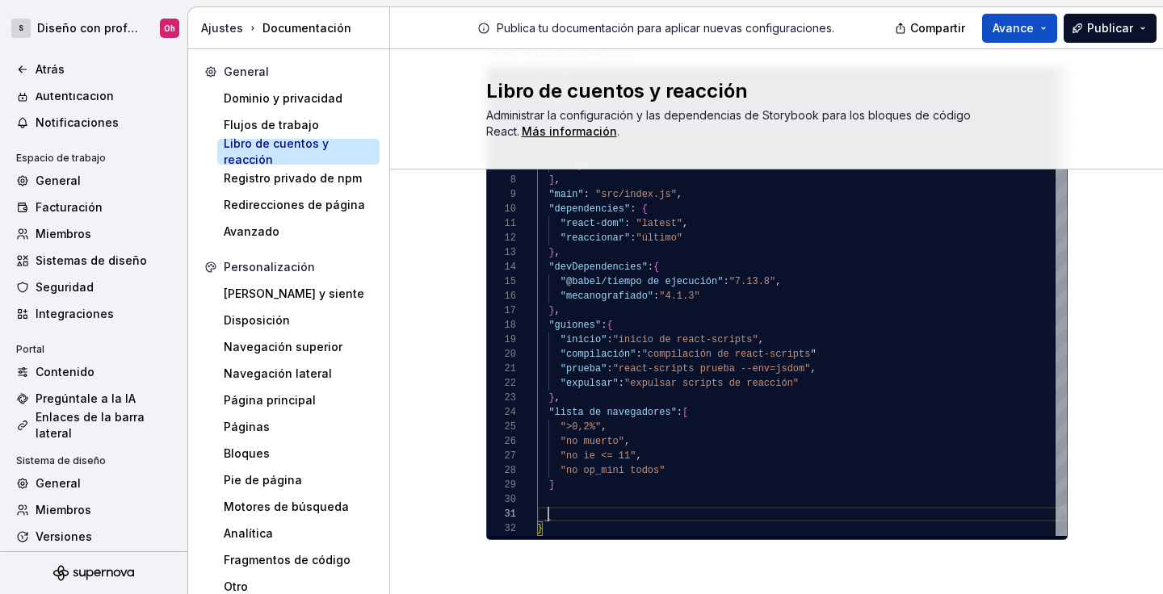
type textarea "*"
type textarea "**********"
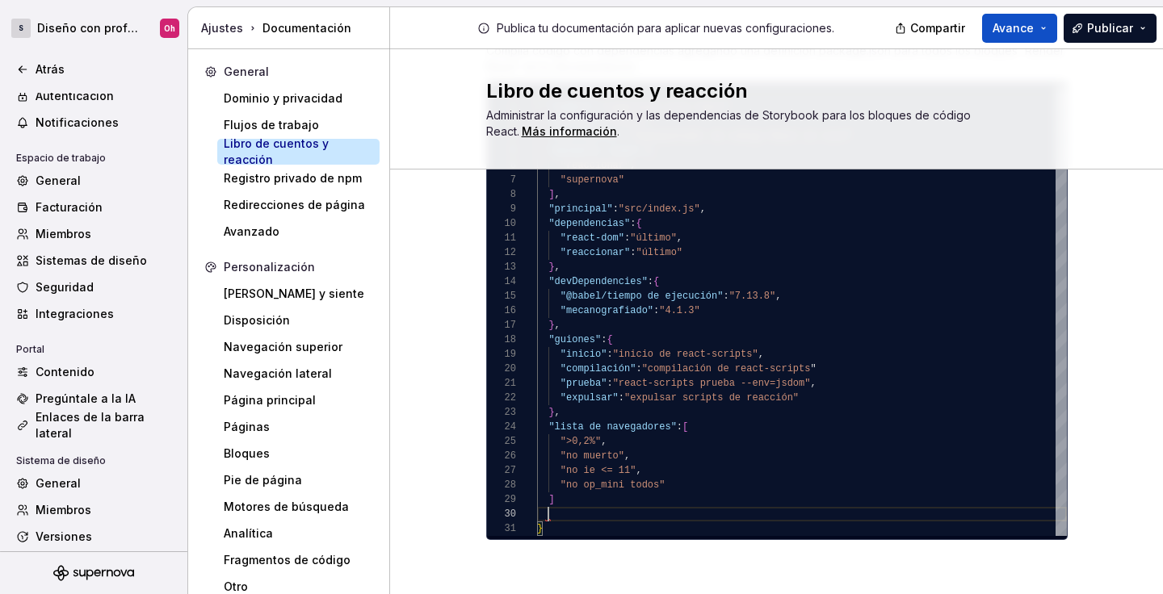
scroll to position [131, 11]
type textarea "*"
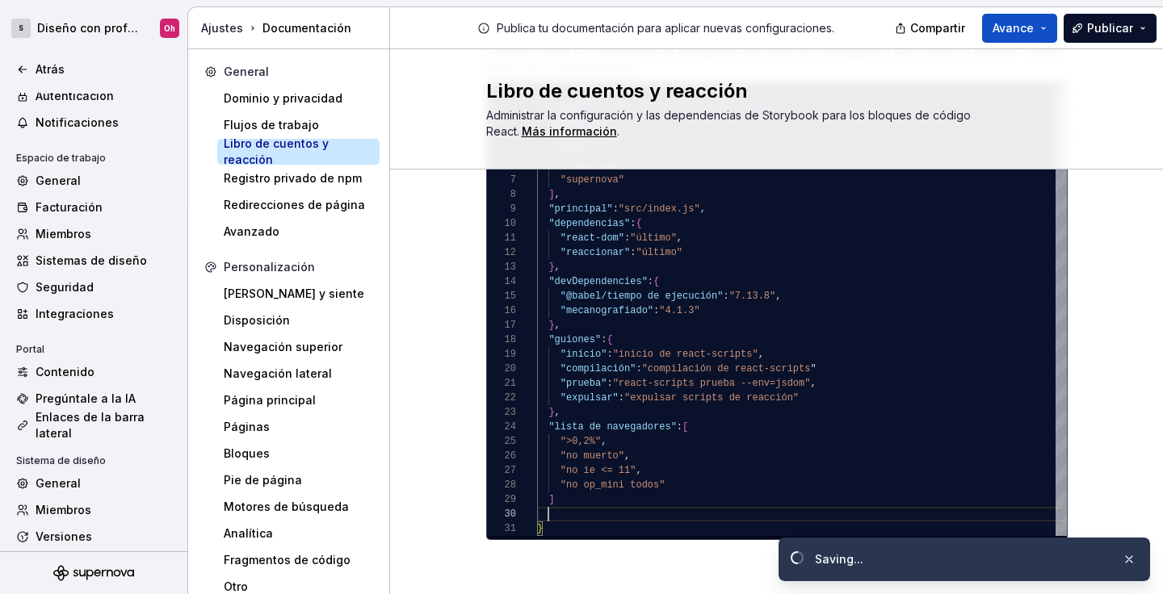
type textarea "**********"
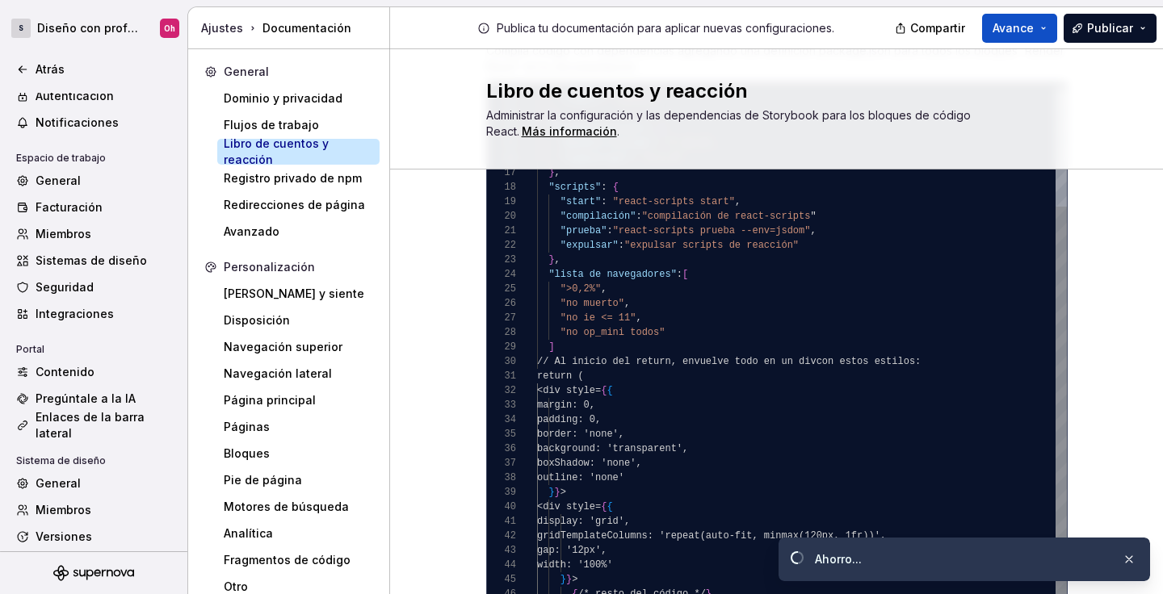
scroll to position [0, 5]
type textarea "*"
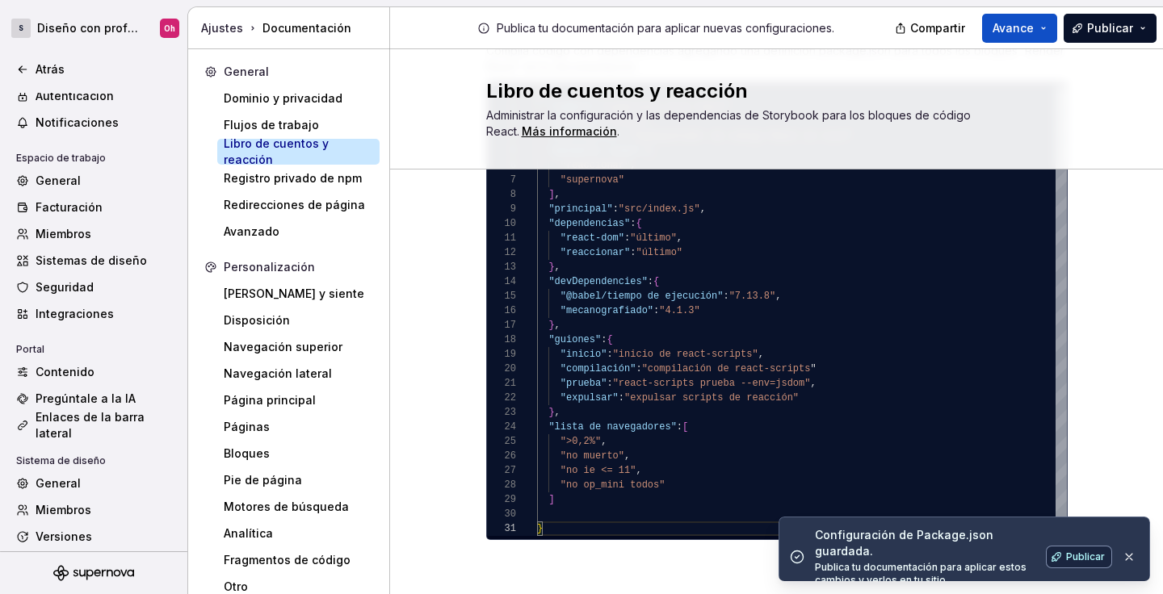
click at [1076, 551] on font "Publicar" at bounding box center [1085, 557] width 39 height 12
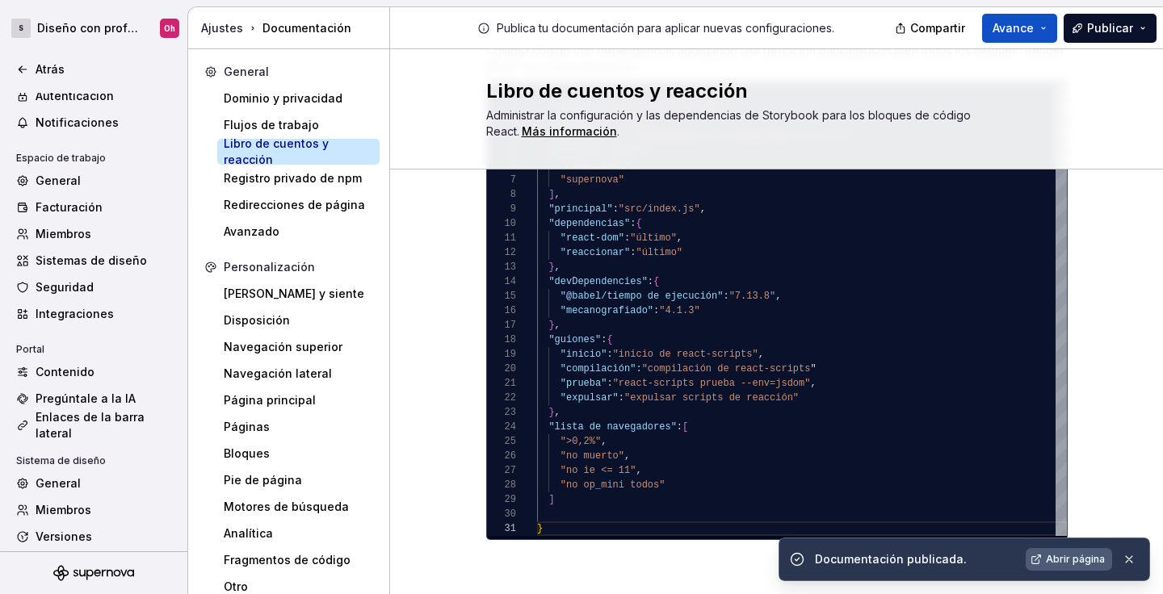
click at [1095, 550] on link "Abrir página" at bounding box center [1069, 559] width 86 height 23
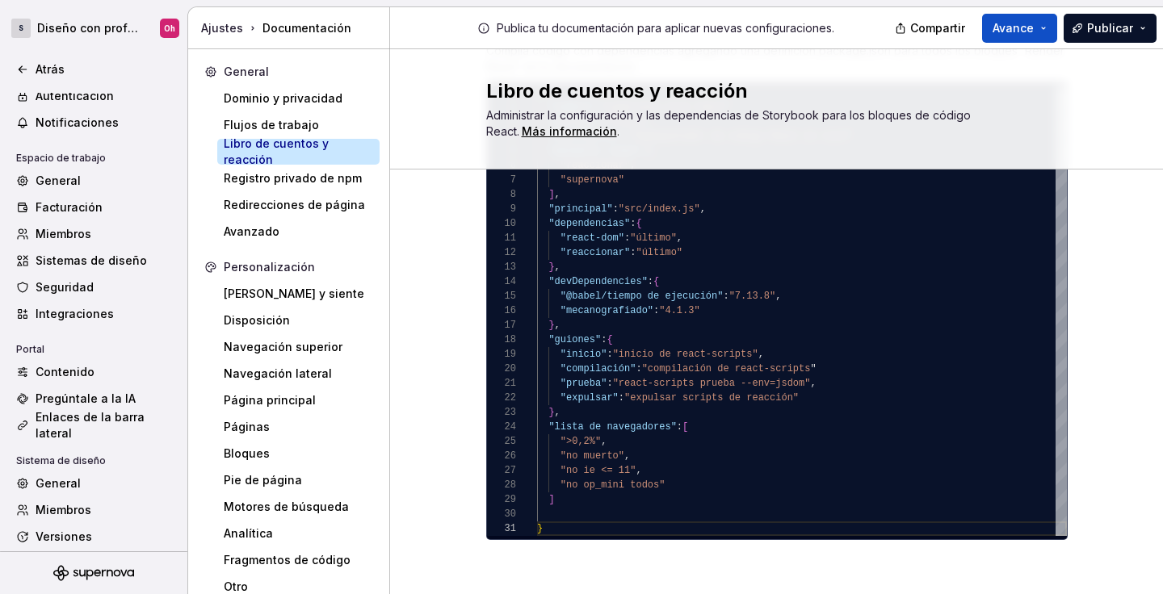
type textarea "*"
click at [825, 295] on div ""compilación" : "compilación de react-scripts " "prueba" : "react-scripts prueb…" at bounding box center [802, 311] width 530 height 451
type textarea "**********"
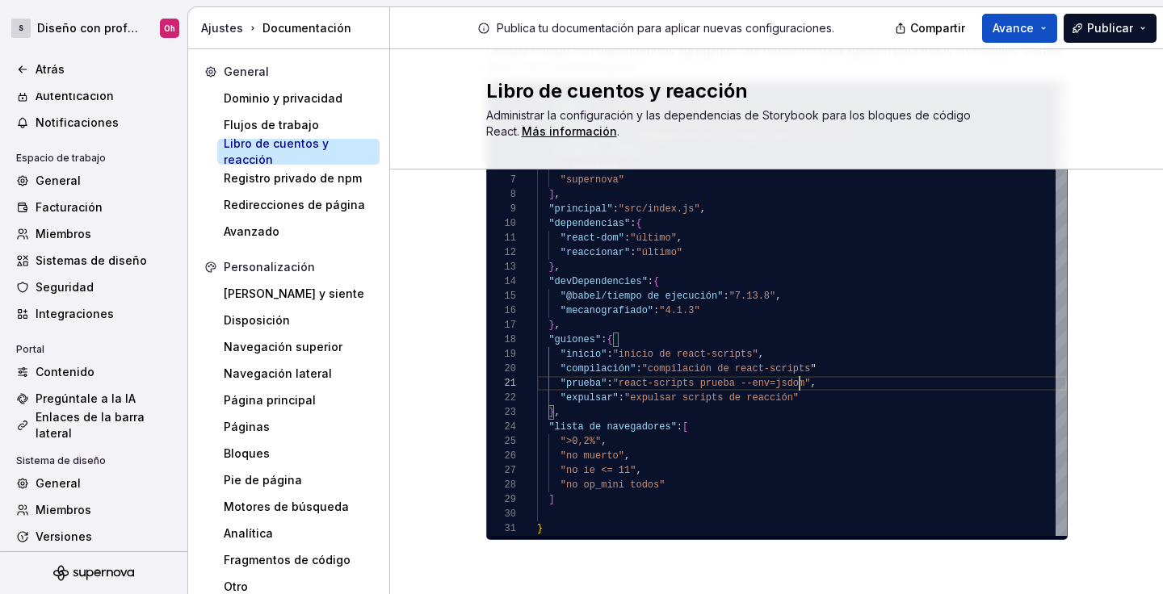
click at [985, 384] on div ""compilación" : "compilación de react-scripts " "prueba" : "react-scripts prueb…" at bounding box center [802, 311] width 530 height 451
click at [794, 468] on div ""compilación" : "compilación de react-scripts " "prueba" : "react-scripts prueb…" at bounding box center [802, 311] width 530 height 451
type textarea "*"
type textarea "**********"
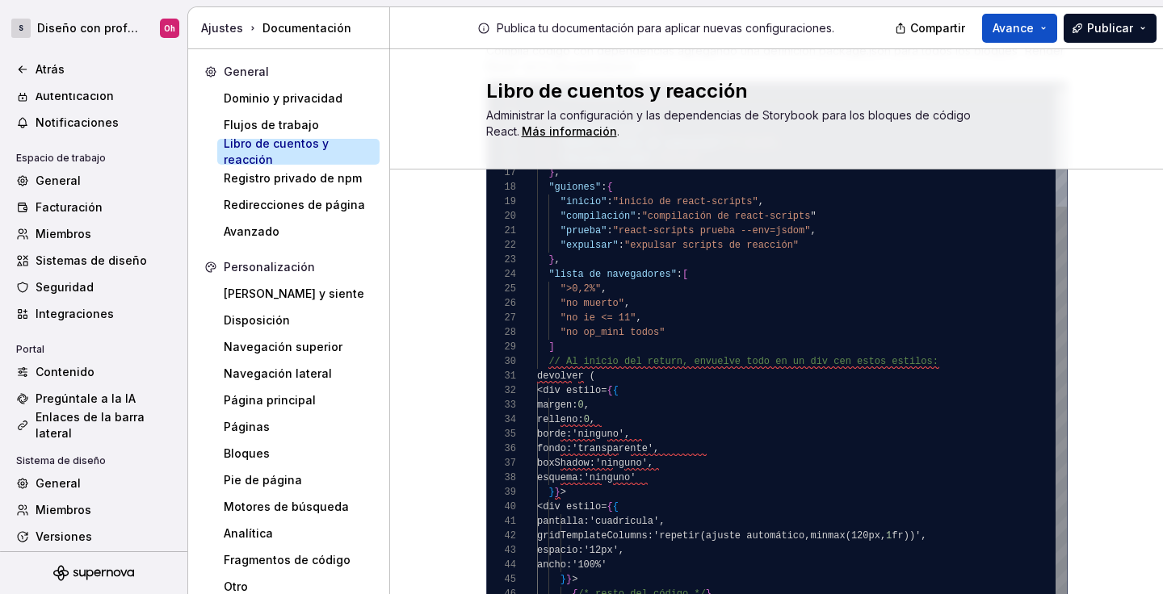
type textarea "*"
type textarea "**********"
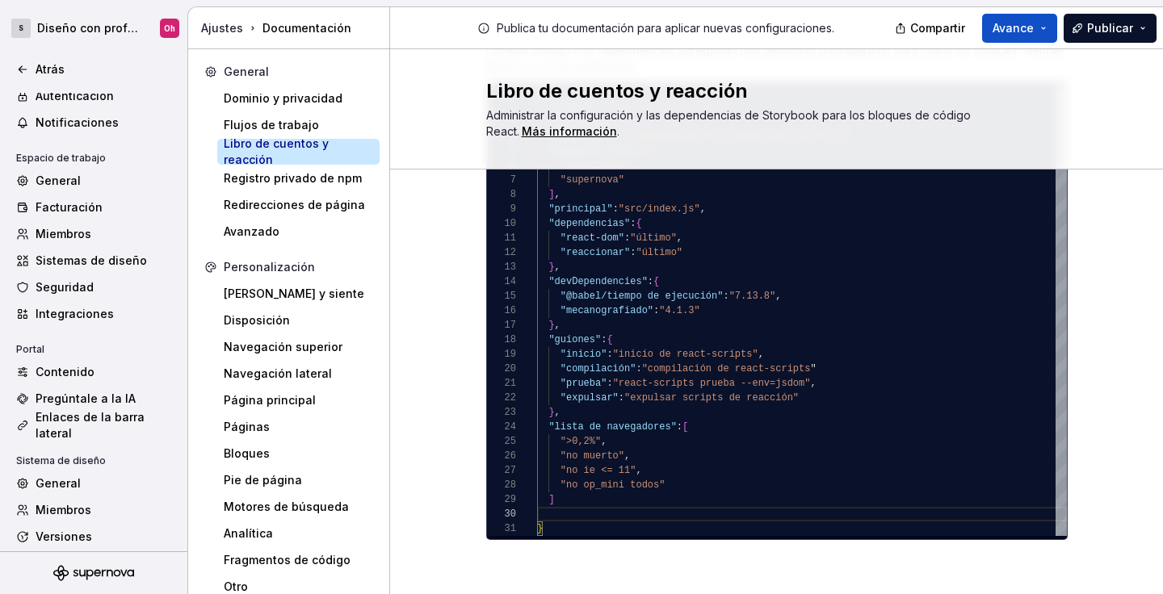
click at [1130, 431] on div "Mensaje de error del libro de cuentos Proporciona un mensaje de error detallado…" at bounding box center [776, 220] width 773 height 764
click at [298, 183] on font "Registro privado de npm" at bounding box center [293, 178] width 138 height 14
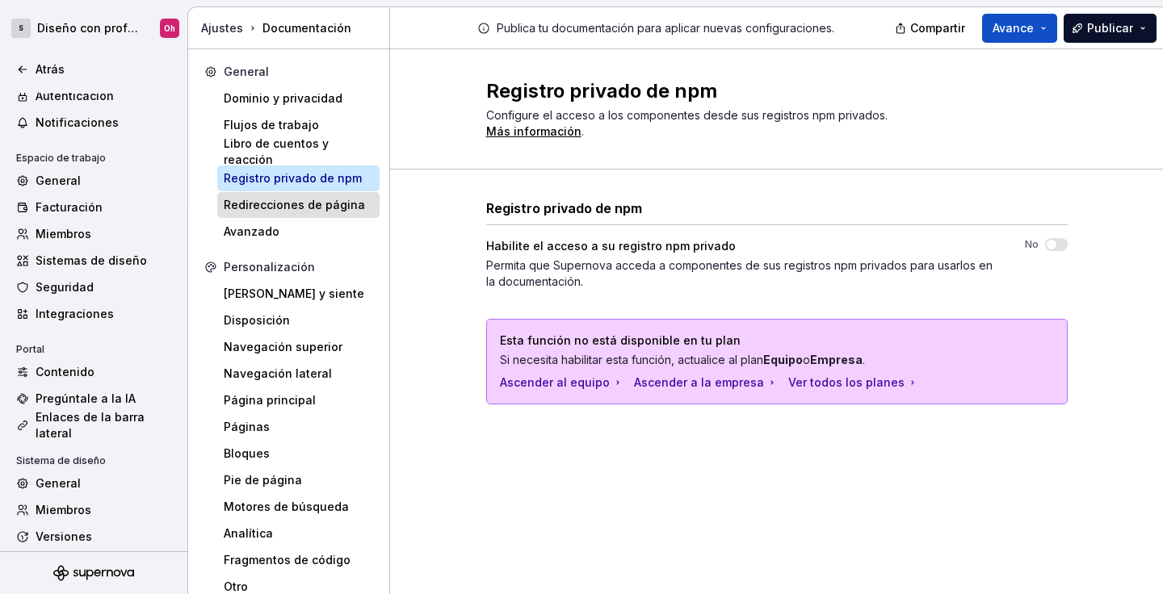
click at [300, 204] on font "Redirecciones de página" at bounding box center [294, 205] width 141 height 14
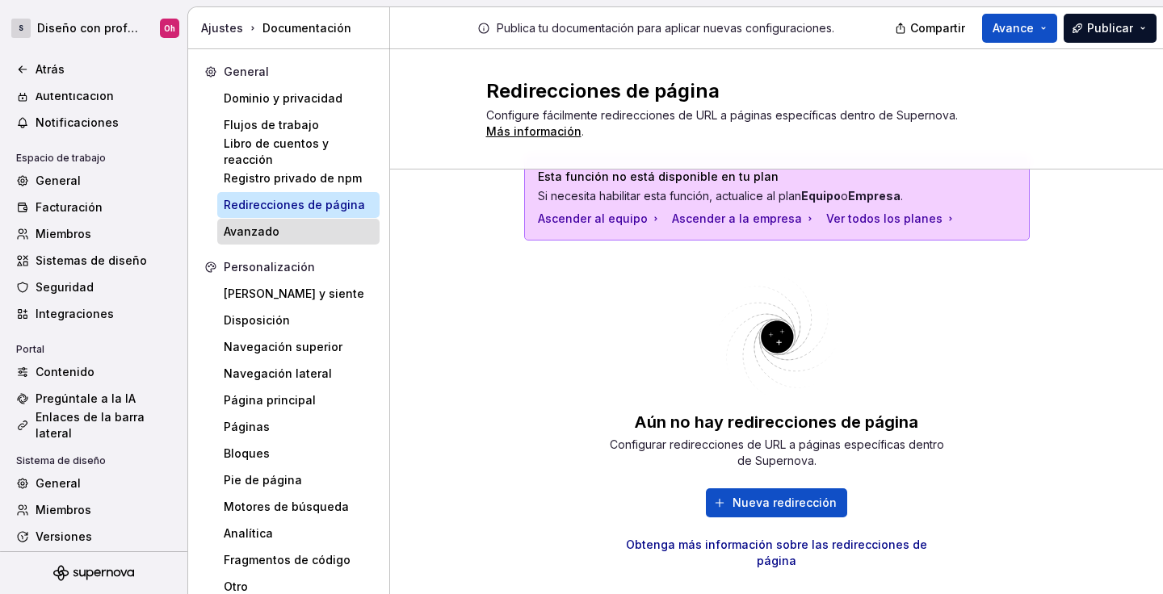
click at [288, 233] on div "Avanzado" at bounding box center [298, 232] width 149 height 16
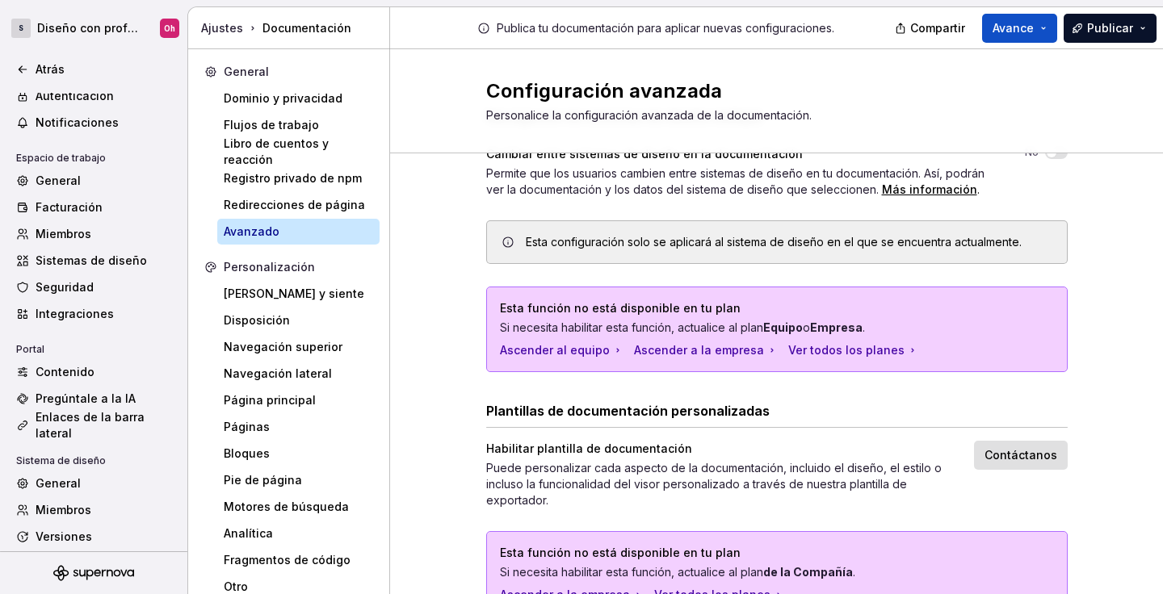
scroll to position [153, 0]
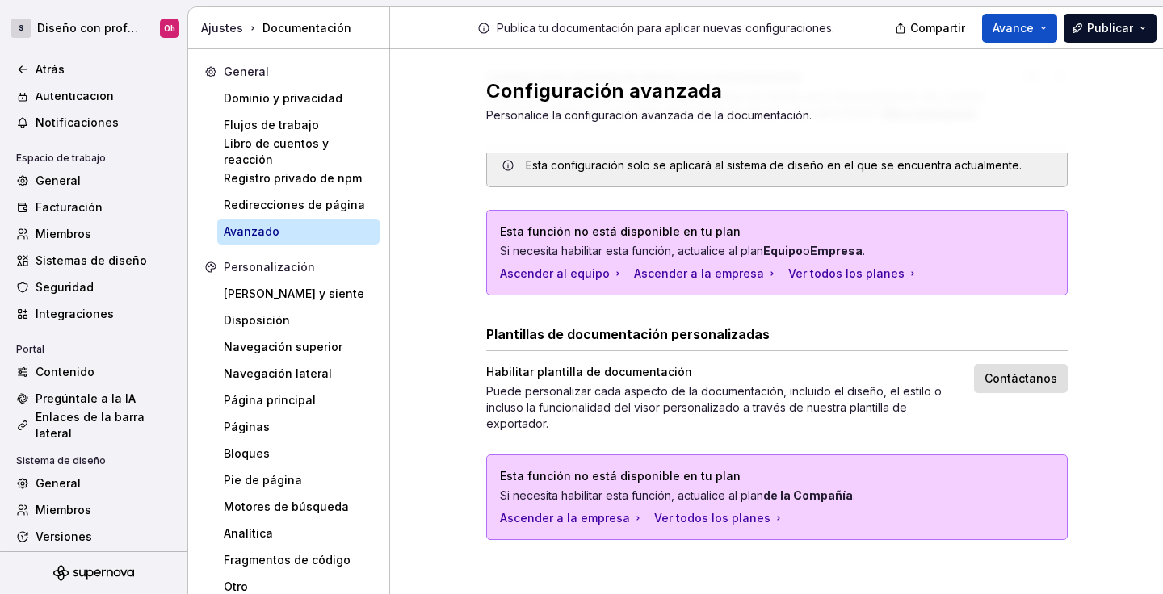
click at [296, 271] on font "Personalización" at bounding box center [269, 267] width 91 height 14
click at [284, 264] on font "Personalización" at bounding box center [269, 267] width 91 height 14
click at [264, 300] on font "Mira y siente" at bounding box center [294, 294] width 141 height 14
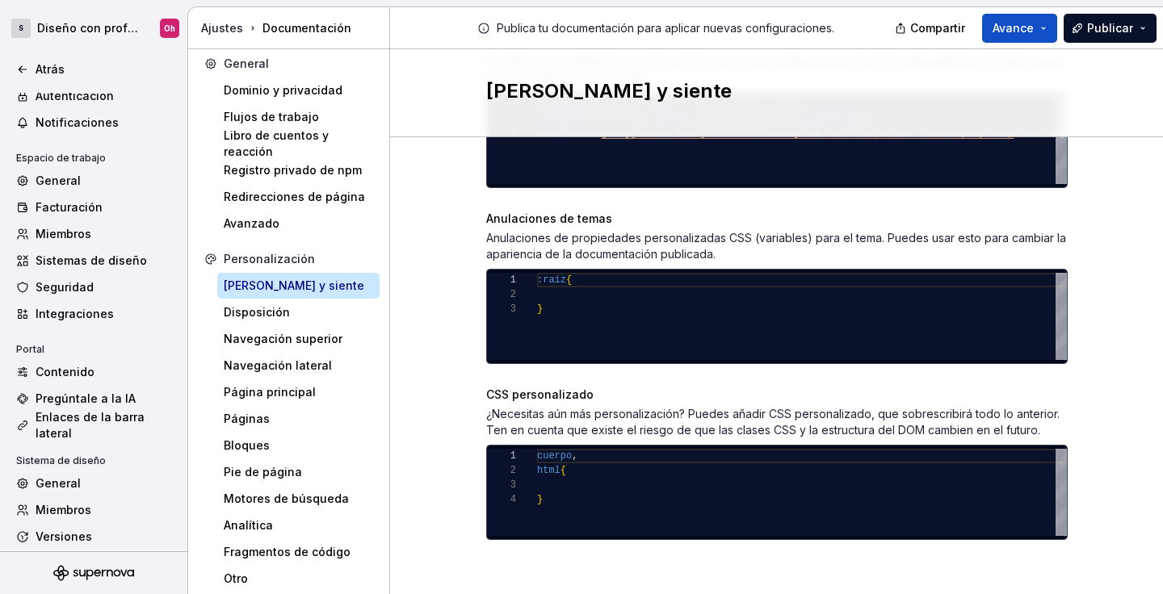
scroll to position [44, 6]
click at [590, 510] on div "cuerpo , html { }" at bounding box center [802, 492] width 530 height 87
click at [559, 499] on div "cuerpo , html { }" at bounding box center [802, 492] width 530 height 87
click at [574, 481] on div "cuerpo , html { }" at bounding box center [802, 492] width 530 height 87
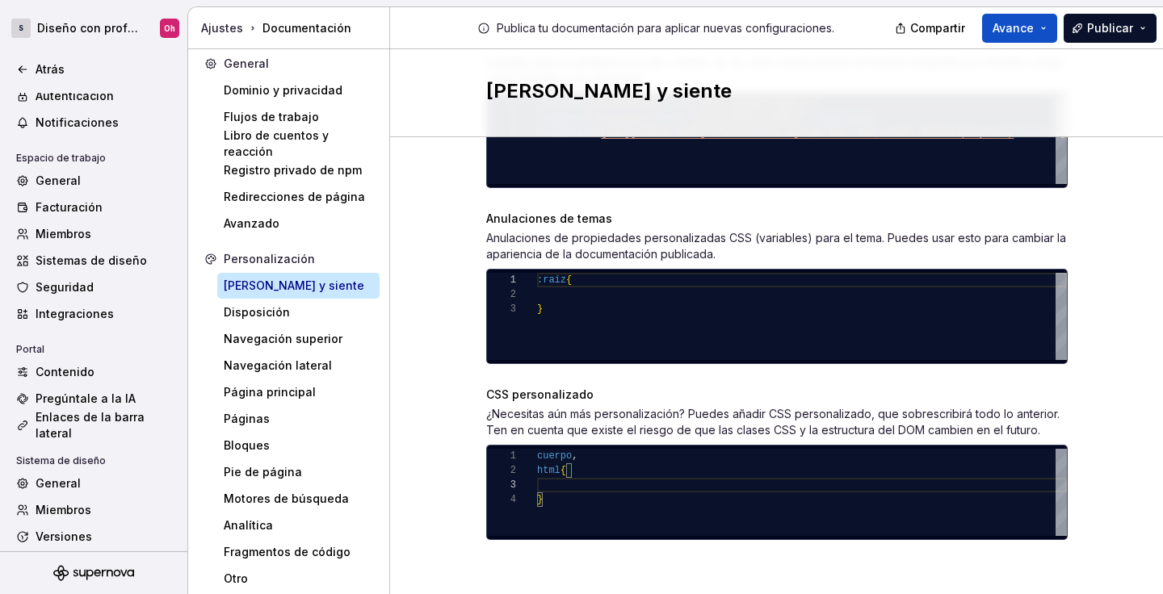
click at [579, 473] on div "cuerpo , html { }" at bounding box center [802, 492] width 530 height 87
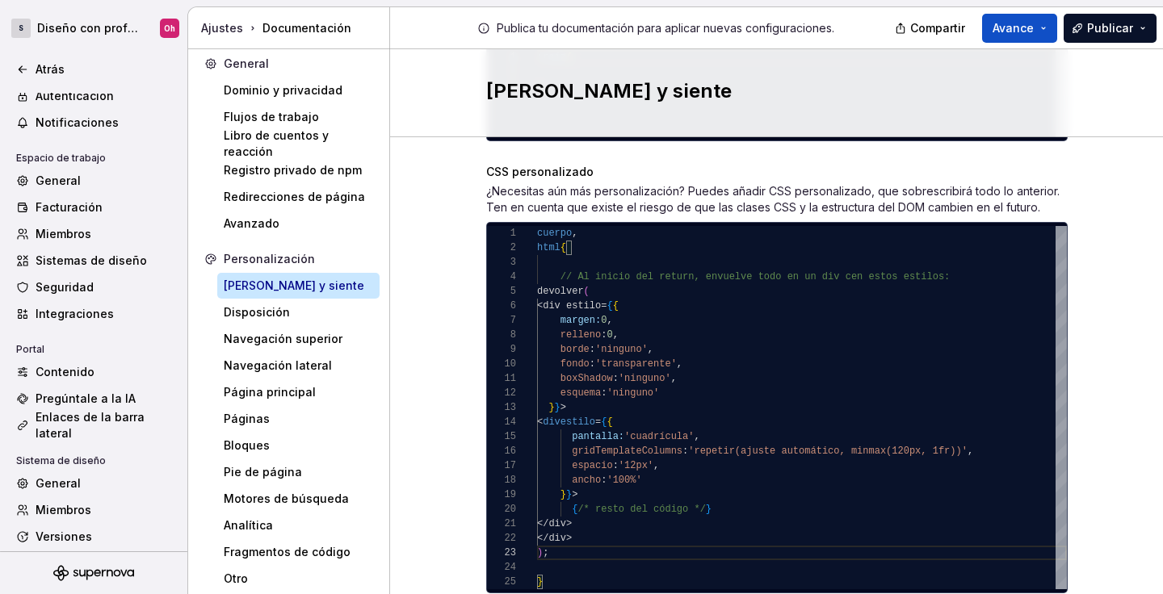
scroll to position [1125, 0]
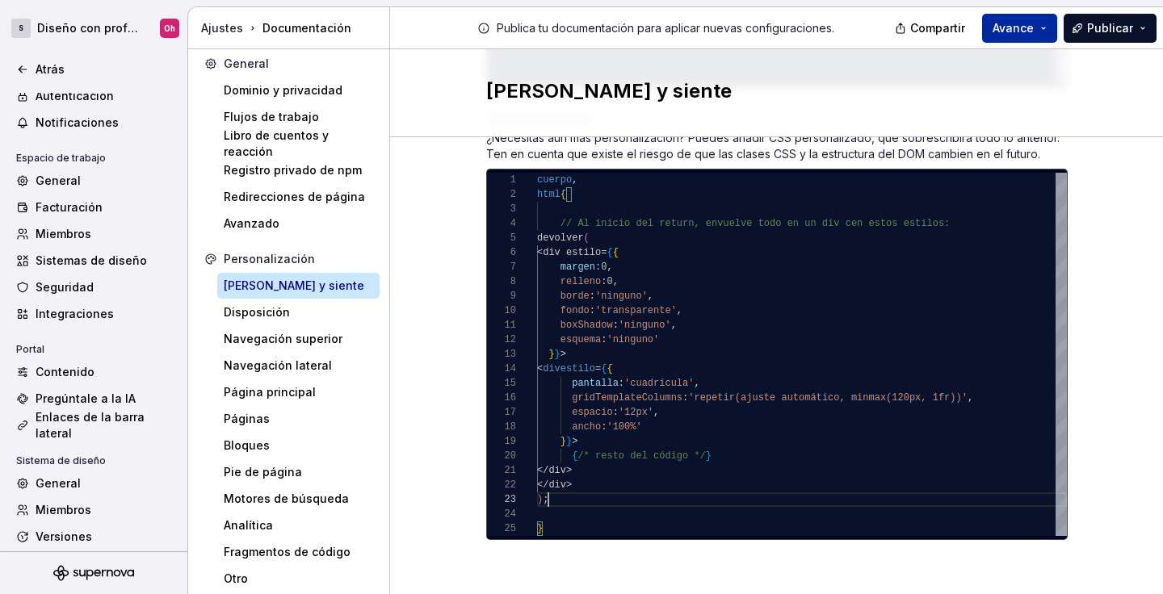
click at [1037, 33] on button "Avance" at bounding box center [1019, 28] width 75 height 29
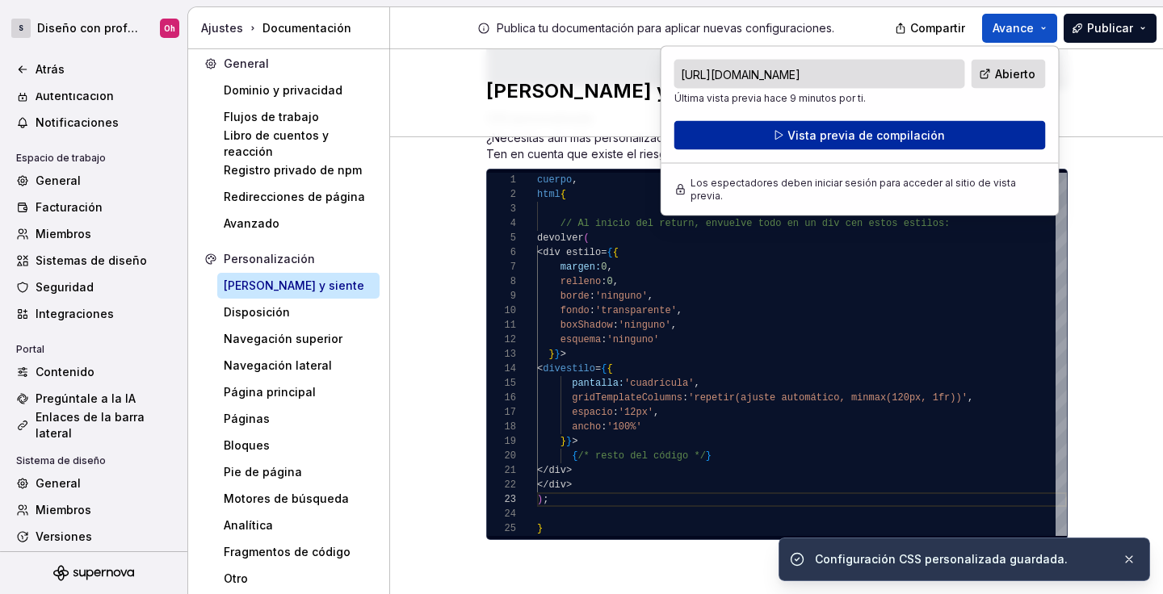
click at [922, 137] on font "Vista previa de compilación" at bounding box center [867, 135] width 158 height 14
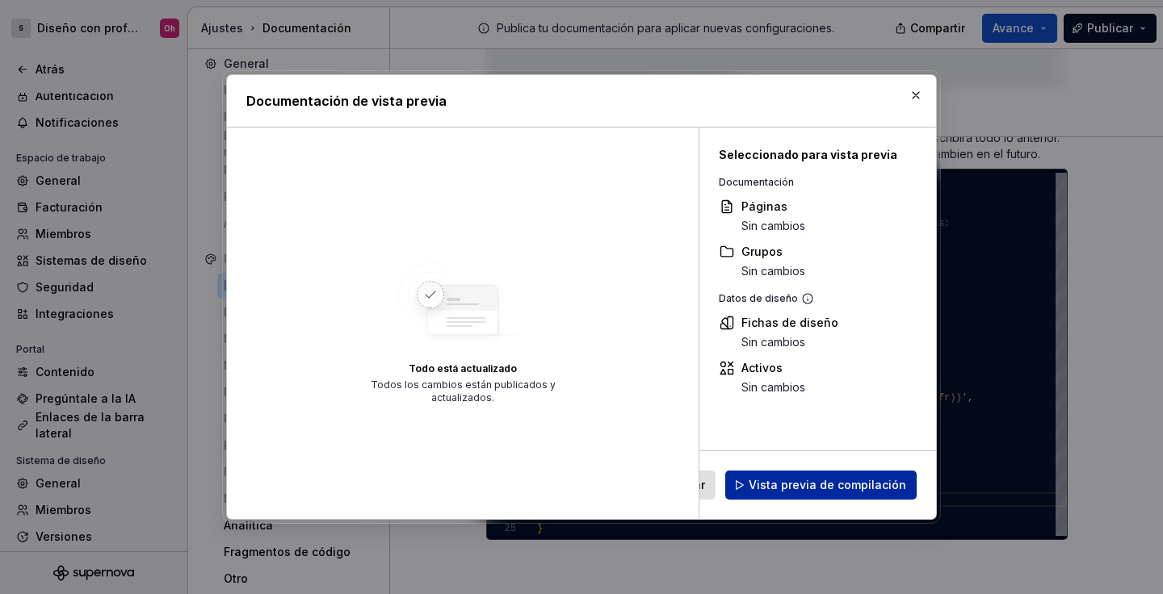
click at [827, 479] on font "Vista previa de compilación" at bounding box center [828, 485] width 158 height 14
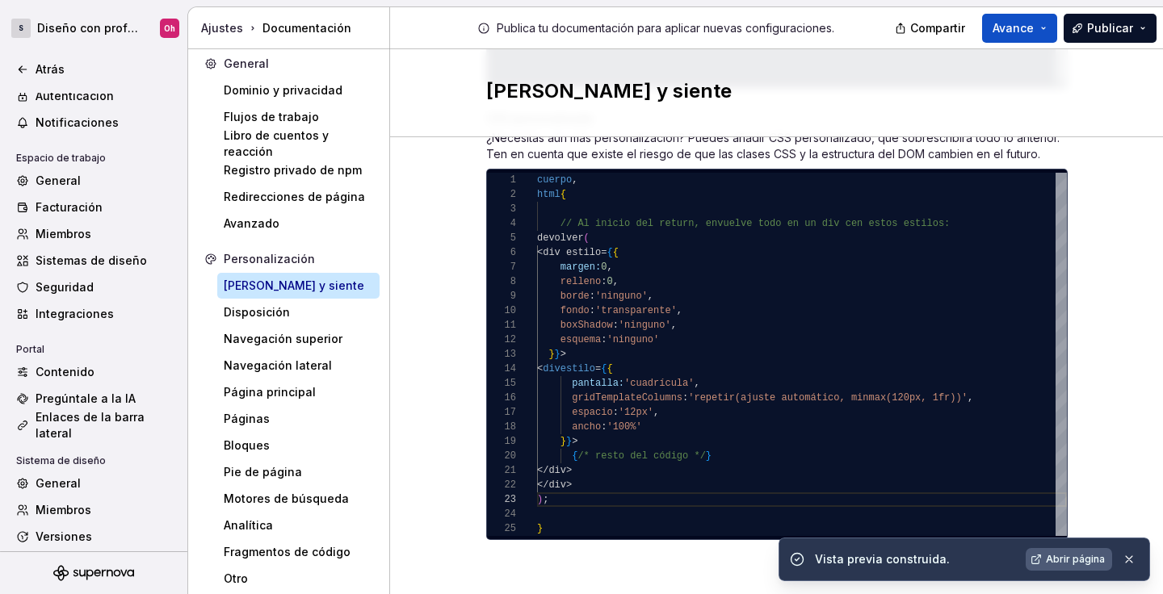
click at [1047, 553] on link "Abrir página" at bounding box center [1069, 559] width 86 height 23
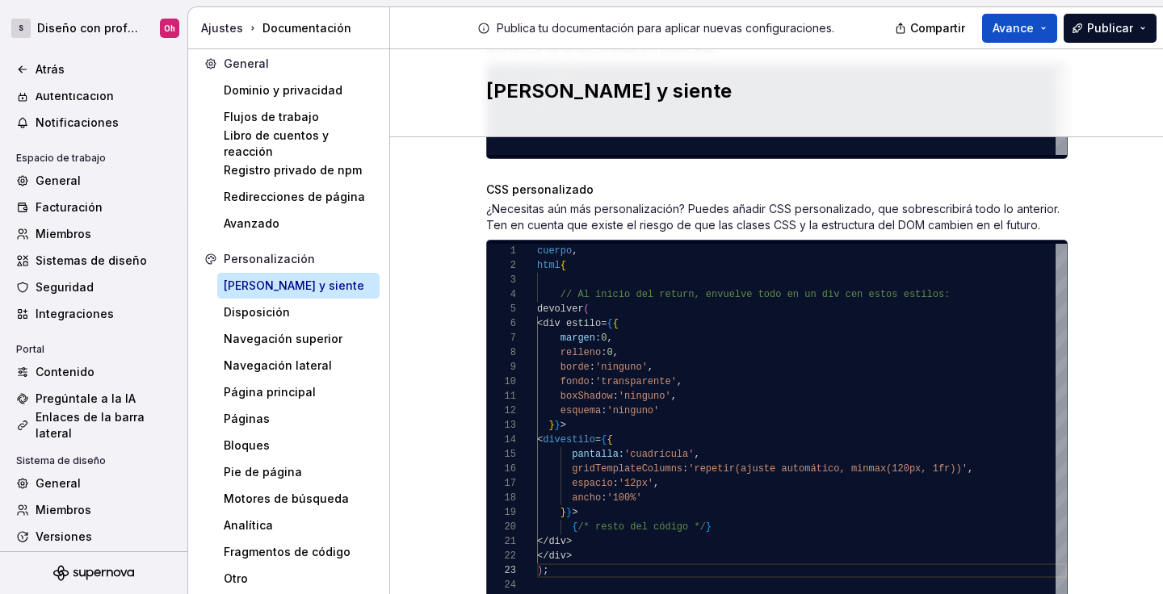
scroll to position [1086, 0]
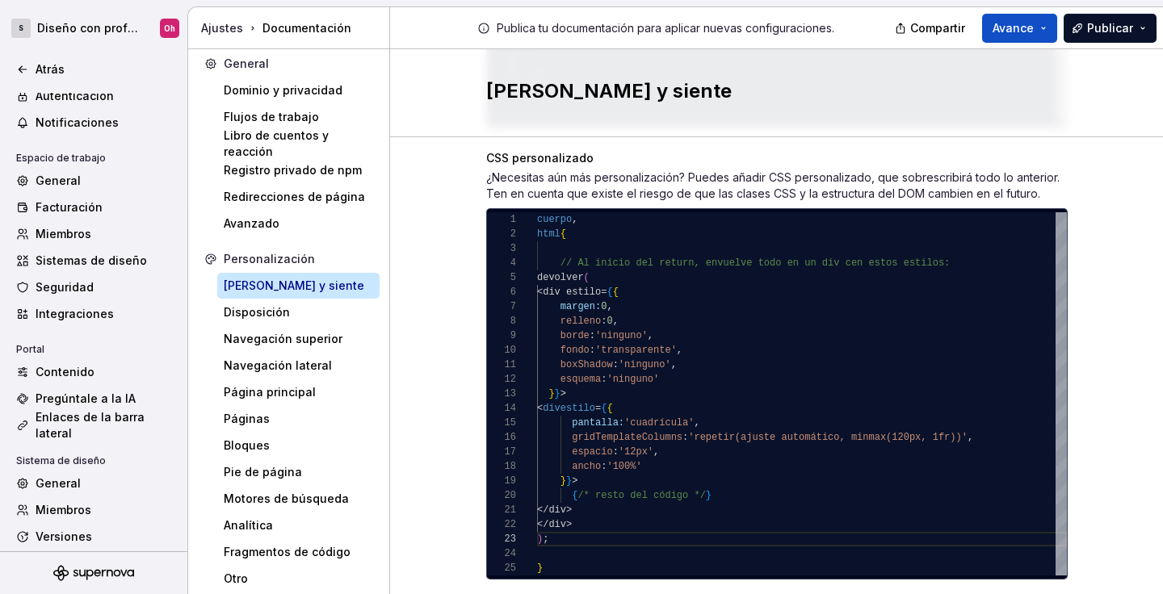
click at [677, 365] on div "{ /* resto del código */ } </div> ​ ​ </div> ​ ​ ) ; } cuerpo , html { // Al in…" at bounding box center [802, 393] width 530 height 363
click at [677, 352] on font "'transparente'" at bounding box center [636, 350] width 82 height 11
click at [775, 349] on div "{ /* resto del código */ } </div> ​ ​ </div> ​ ​ ) ; } cuerpo , html { // Al in…" at bounding box center [802, 393] width 530 height 363
type textarea "***** ****** **** *"
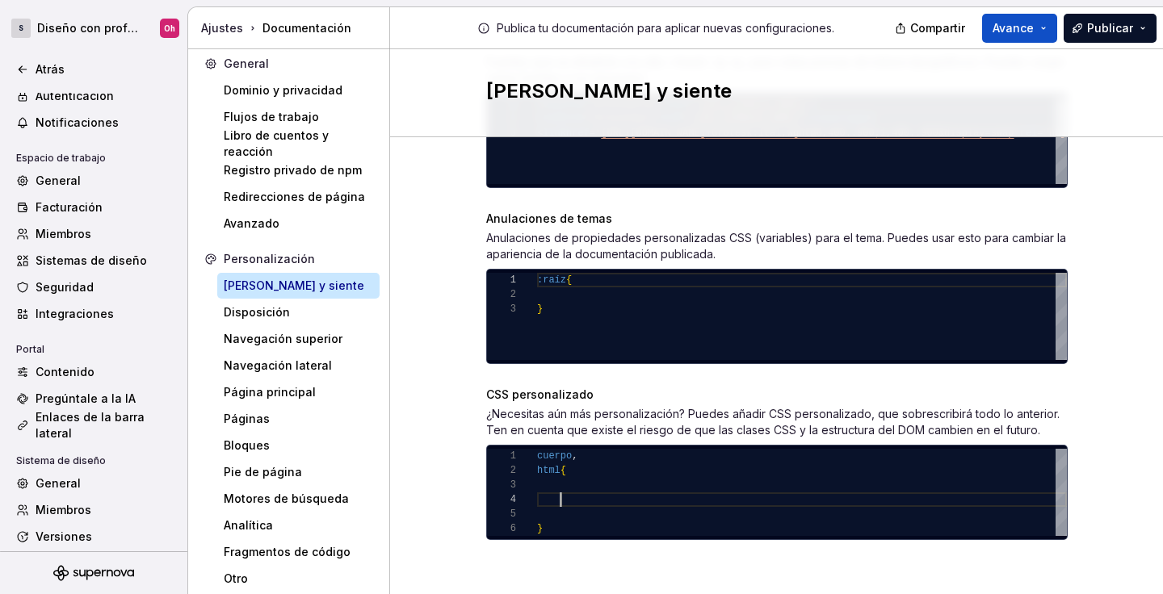
scroll to position [849, 0]
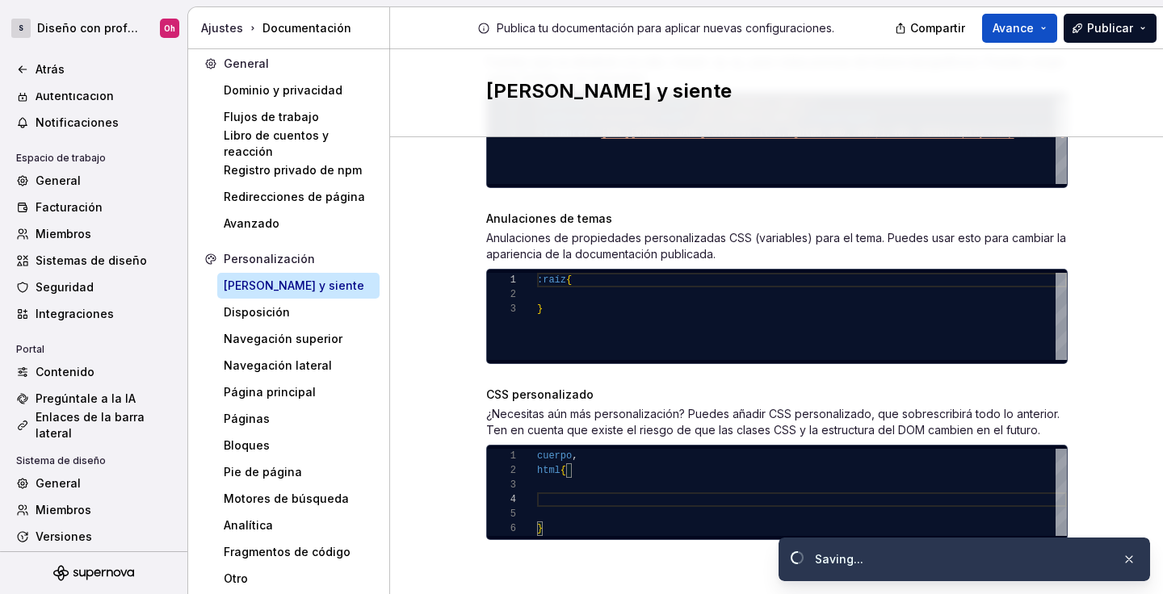
click at [486, 258] on font "Anulaciones de propiedades personalizadas CSS (variables) para el tema. Puedes …" at bounding box center [776, 246] width 580 height 30
click at [389, 248] on div "General Dominio y privacidad Flujos de trabajo Libro de cuentos y reacción Regi…" at bounding box center [289, 325] width 202 height 552
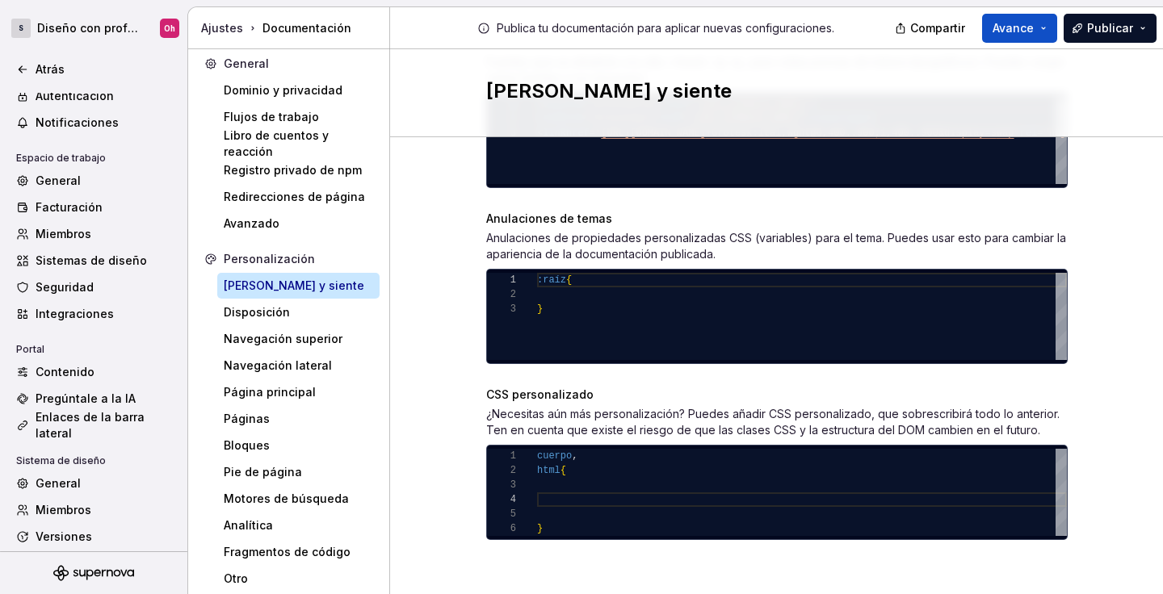
type textarea "******* ** *"
click at [579, 310] on div ":raíz { }" at bounding box center [802, 316] width 530 height 87
click at [594, 492] on div "} cuerpo , html {" at bounding box center [802, 492] width 530 height 87
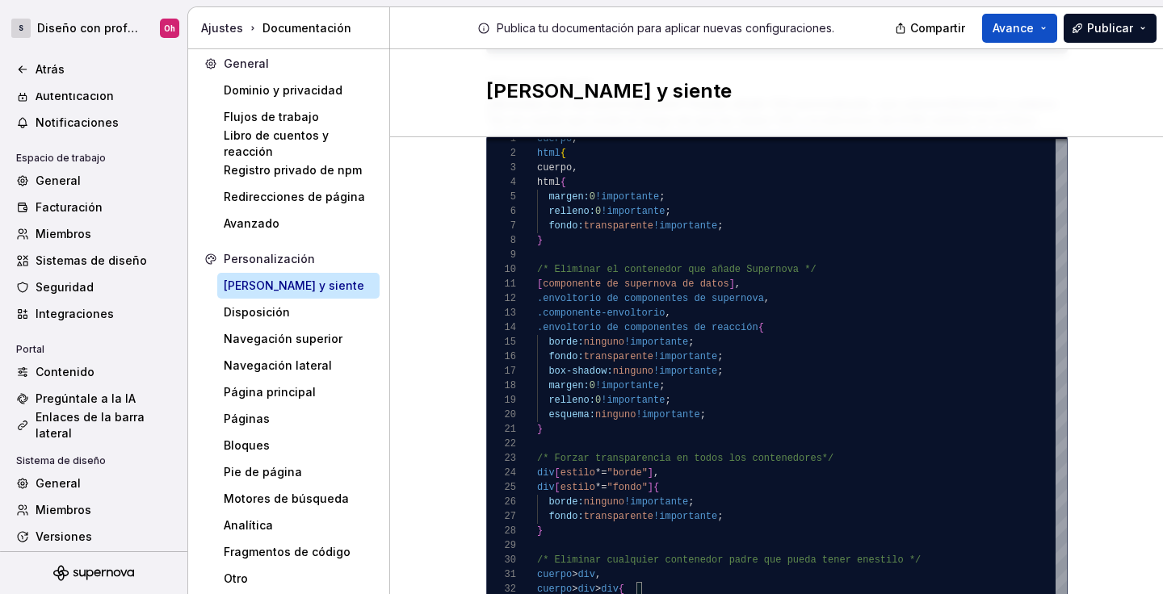
scroll to position [1336, 0]
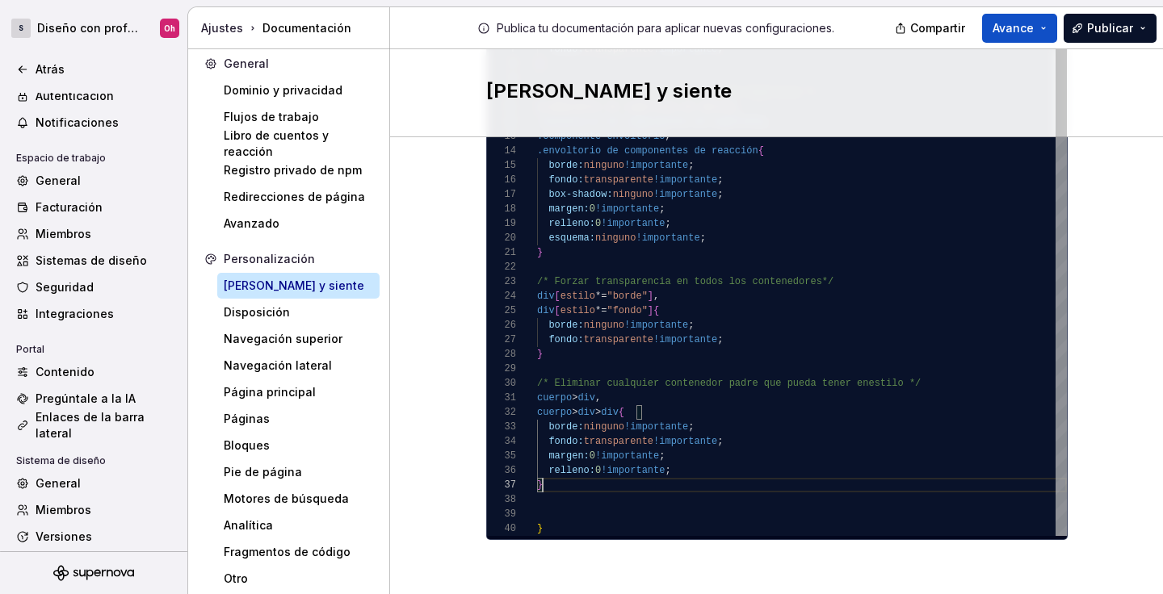
click at [863, 532] on div "fondo: transparente !importante ; margen: 0 !importante ; relleno: 0 !important…" at bounding box center [802, 246] width 530 height 582
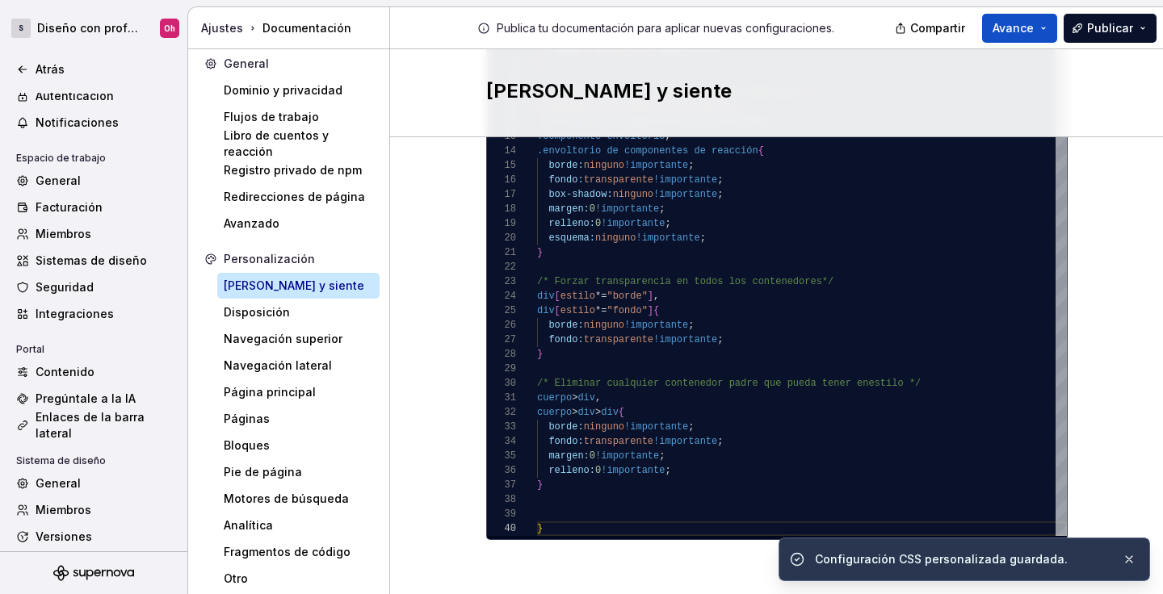
drag, startPoint x: 1038, startPoint y: 30, endPoint x: 1065, endPoint y: 202, distance: 174.1
click at [1066, 179] on div "Ajustes Documentación Publica tu documentación para aplicar nuevas configuracio…" at bounding box center [675, 300] width 975 height 587
click at [1055, 32] on button "Avance" at bounding box center [1019, 28] width 75 height 29
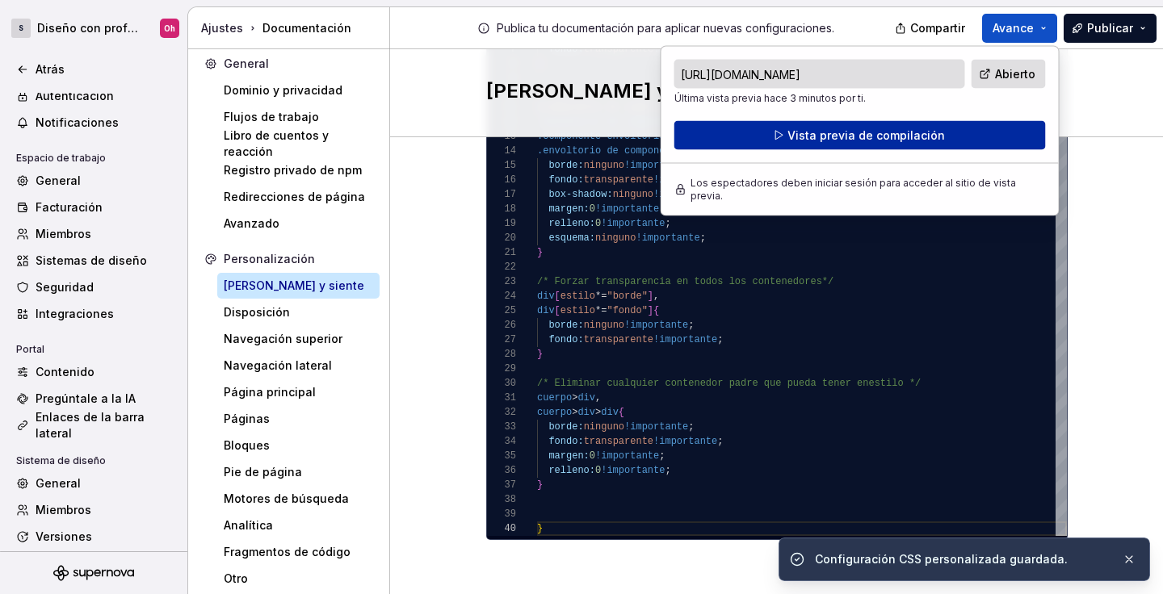
click at [923, 132] on font "Vista previa de compilación" at bounding box center [867, 135] width 158 height 14
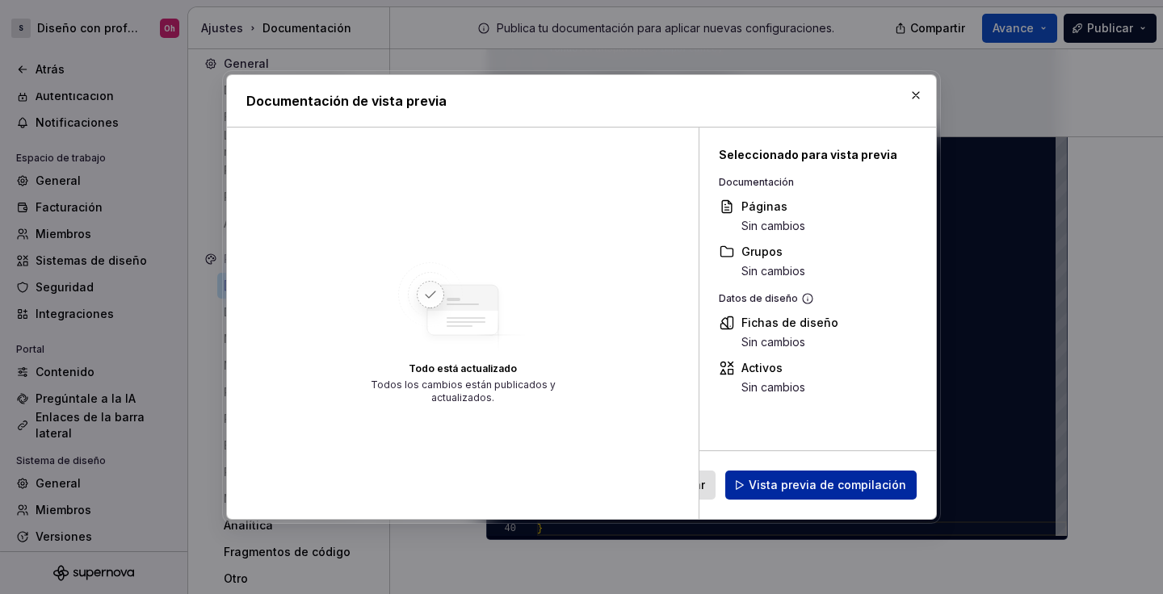
click at [841, 477] on span "Vista previa de compilación" at bounding box center [828, 485] width 158 height 16
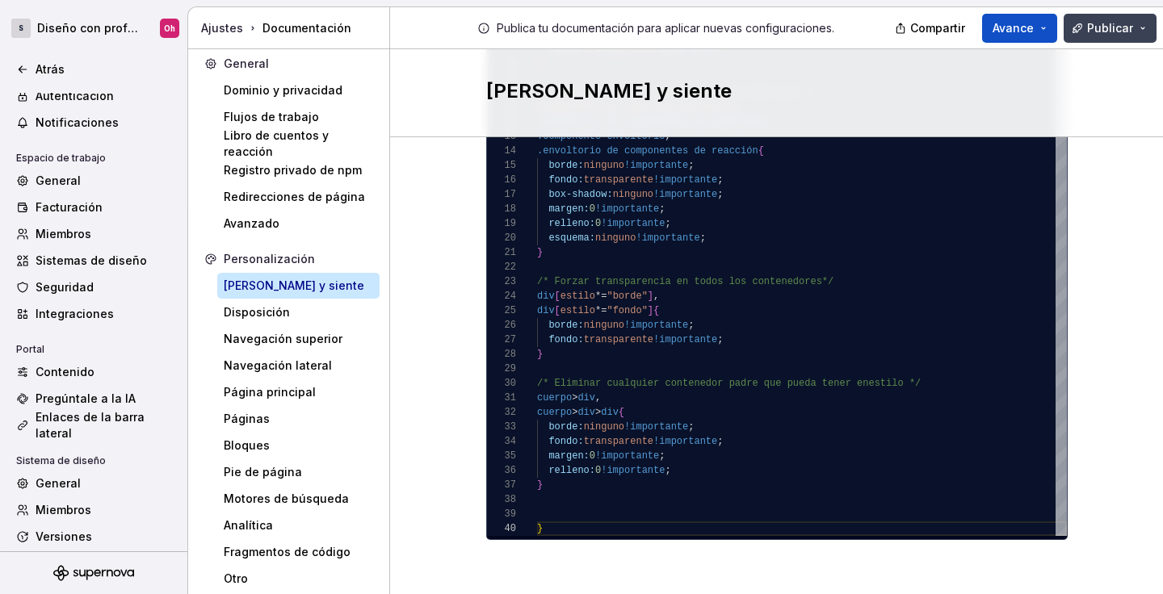
click at [1141, 32] on button "Publicar" at bounding box center [1110, 28] width 93 height 29
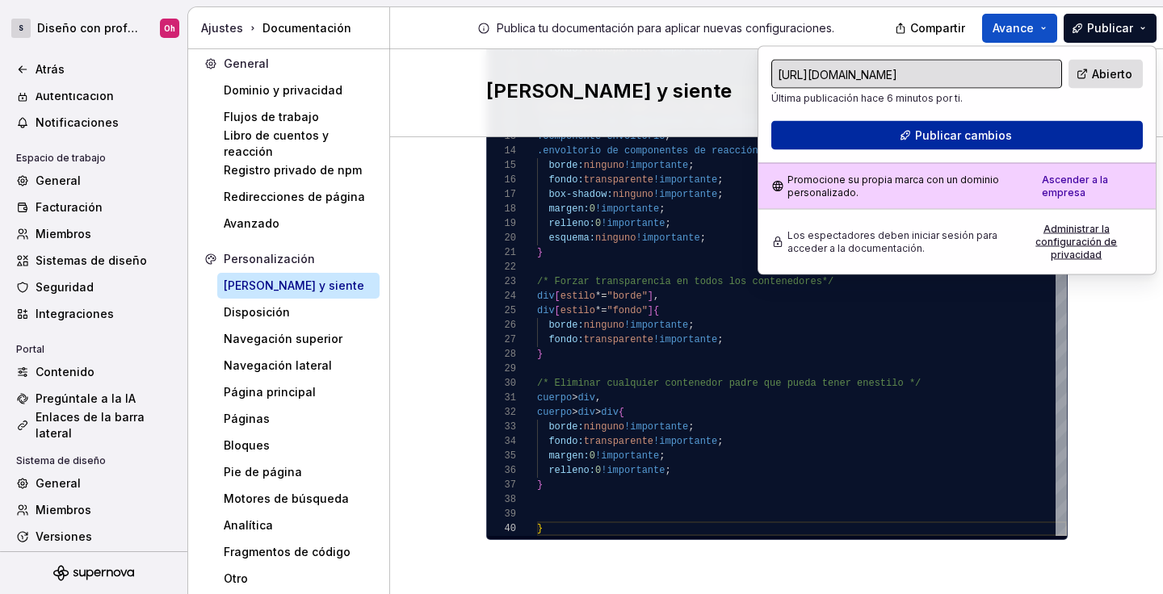
click at [995, 135] on font "Publicar cambios" at bounding box center [963, 135] width 97 height 14
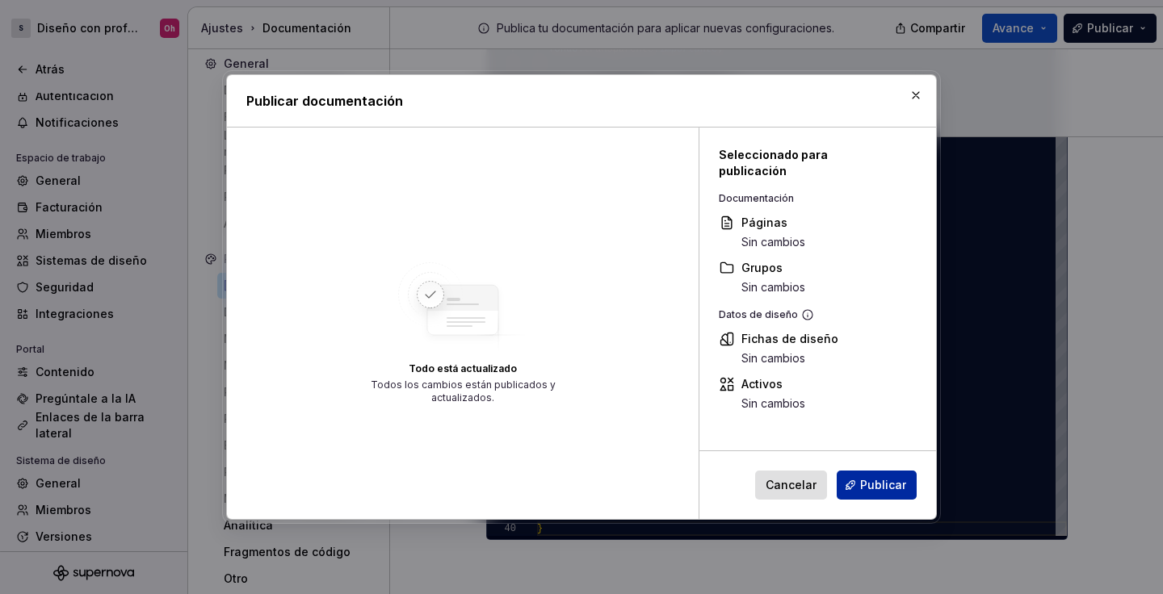
click at [880, 485] on font "Publicar" at bounding box center [883, 485] width 46 height 14
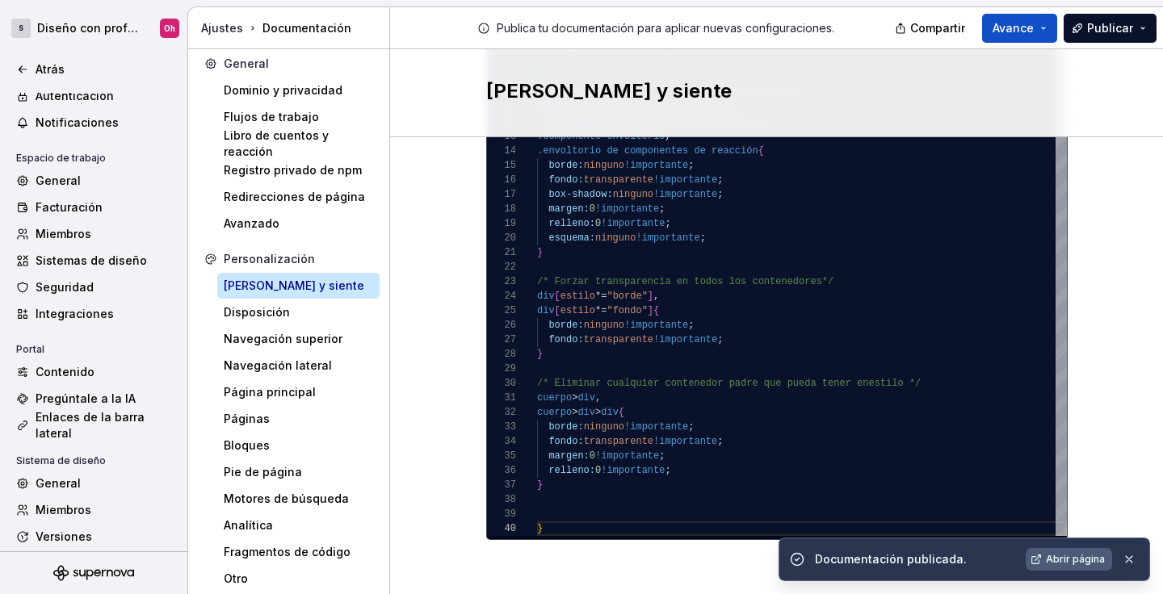
click at [1071, 553] on font "Abrir página" at bounding box center [1075, 559] width 59 height 12
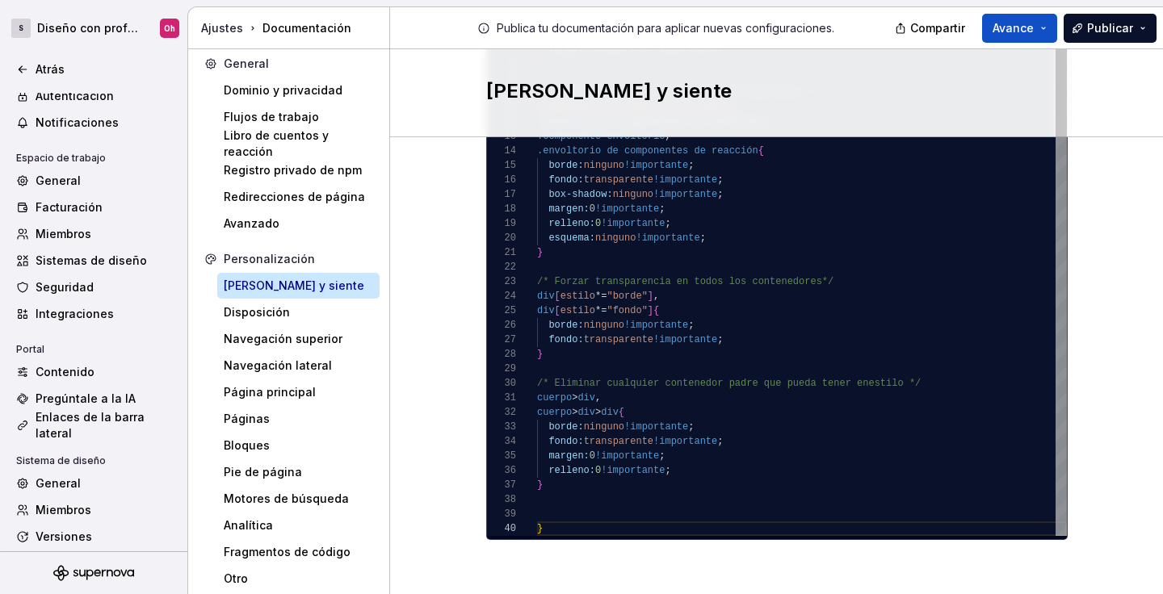
click at [661, 276] on font "/* Forzar transparencia en todos los contenedores" at bounding box center [679, 281] width 285 height 11
click at [696, 301] on div "fondo: transparente !importante ; margen: 0 !importante ; relleno: 0 !important…" at bounding box center [802, 246] width 530 height 582
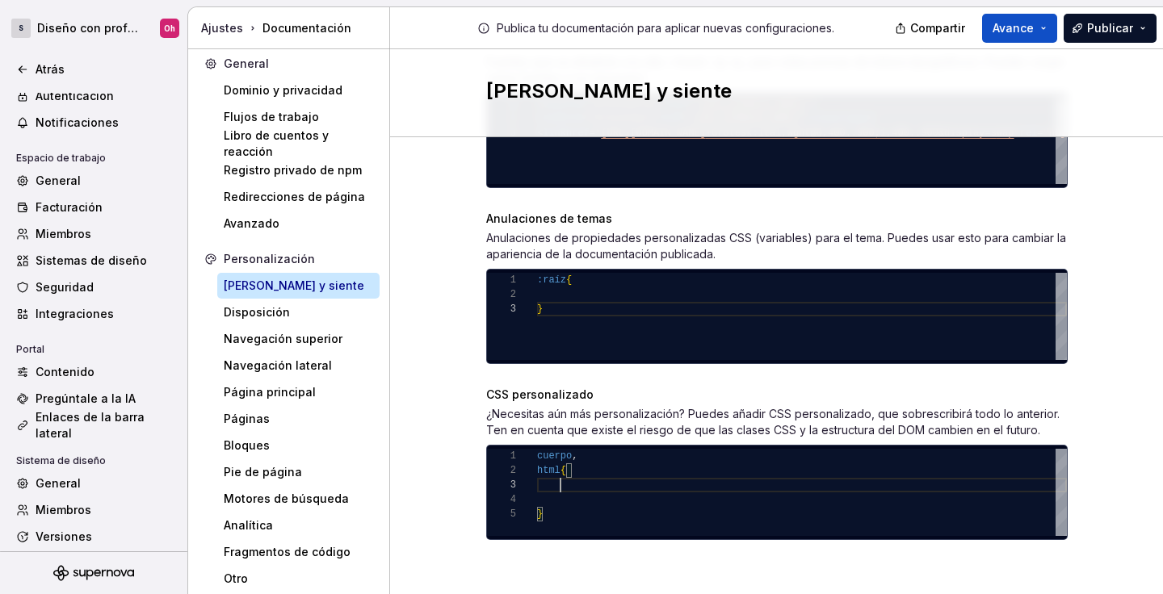
scroll to position [29, 23]
click at [654, 494] on div "cuerpo , html { }" at bounding box center [802, 492] width 530 height 87
click at [652, 489] on div "cuerpo , html { }" at bounding box center [802, 492] width 530 height 87
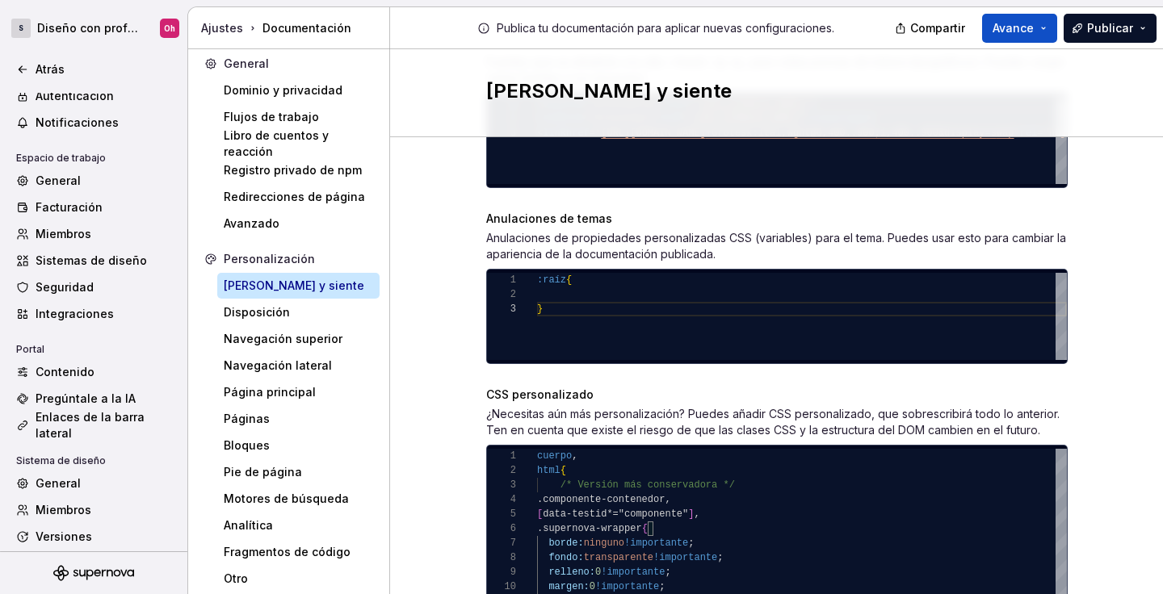
scroll to position [951, 0]
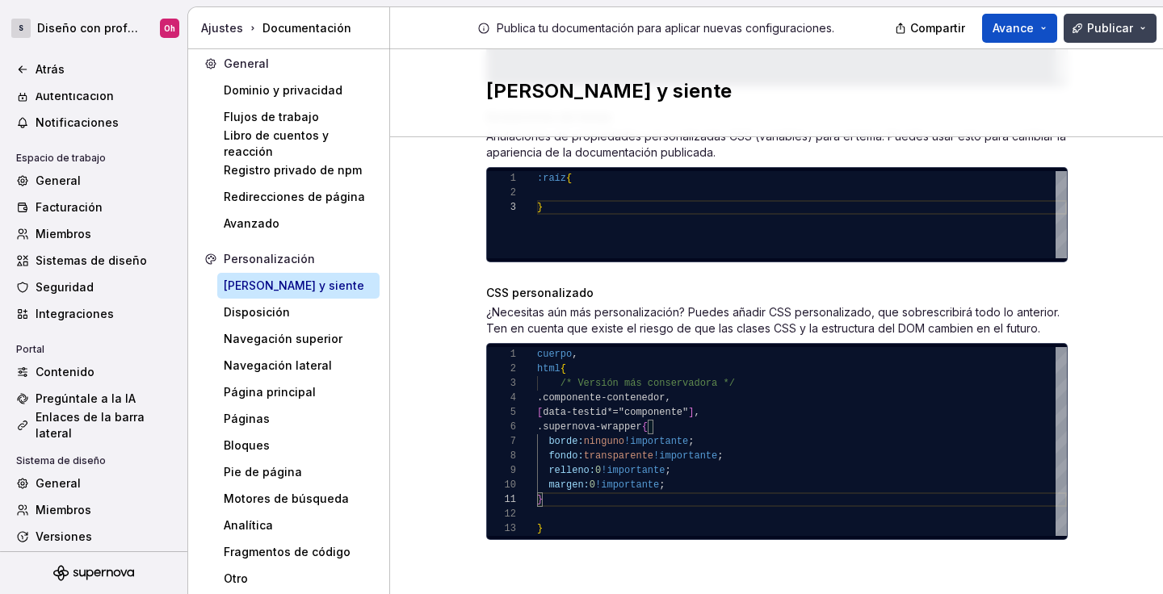
click at [1121, 23] on font "Publicar" at bounding box center [1110, 28] width 46 height 14
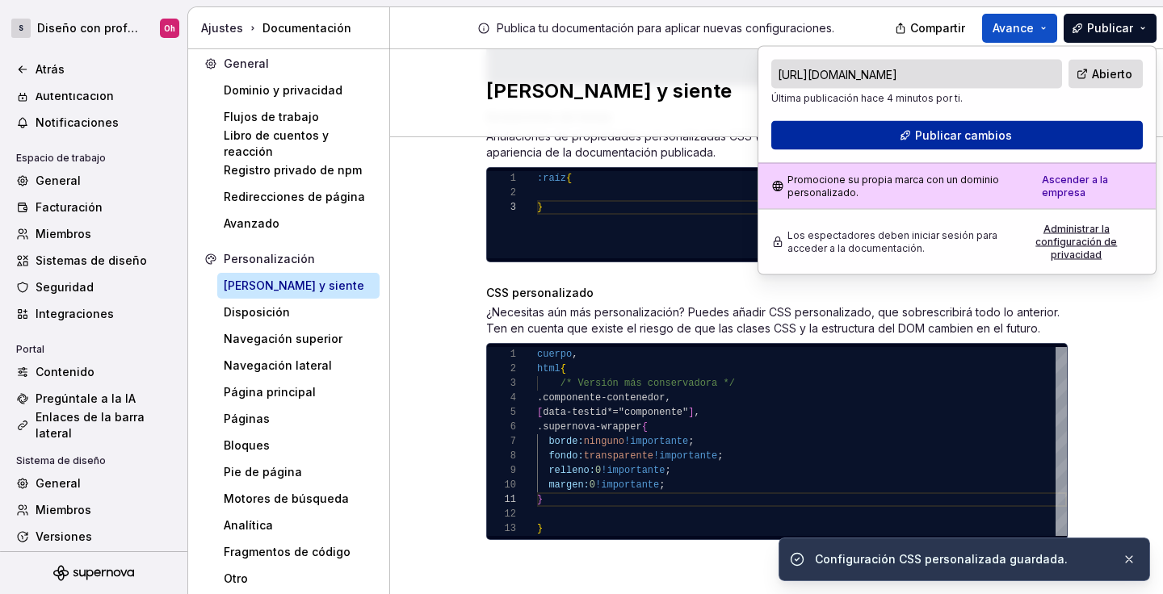
click at [1010, 132] on button "Publicar cambios" at bounding box center [957, 135] width 372 height 29
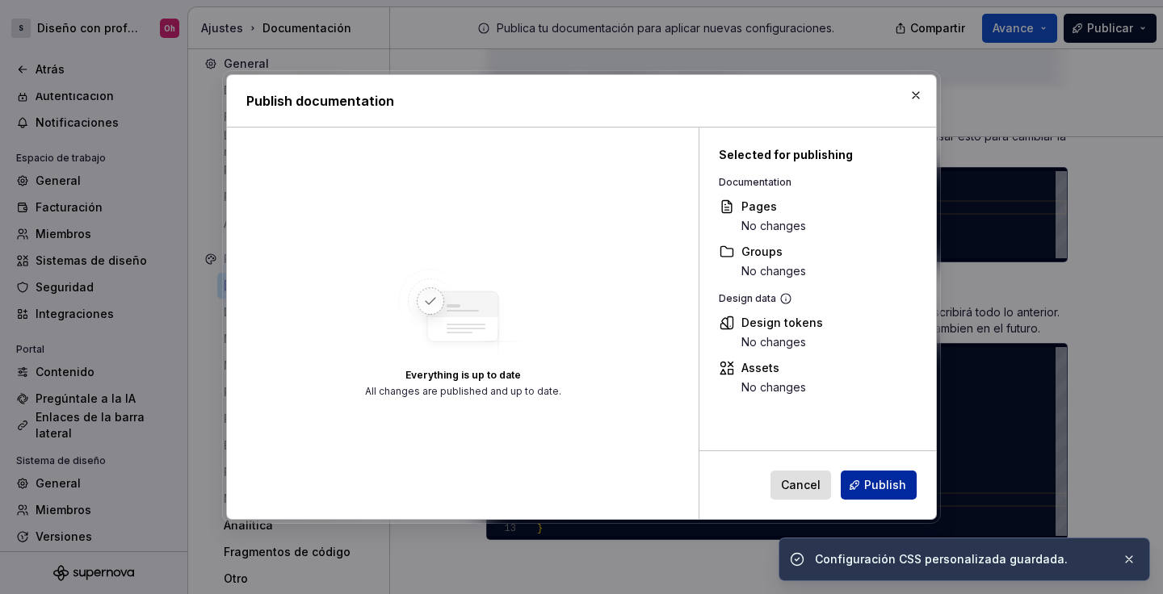
click at [872, 482] on span "Publish" at bounding box center [885, 485] width 42 height 16
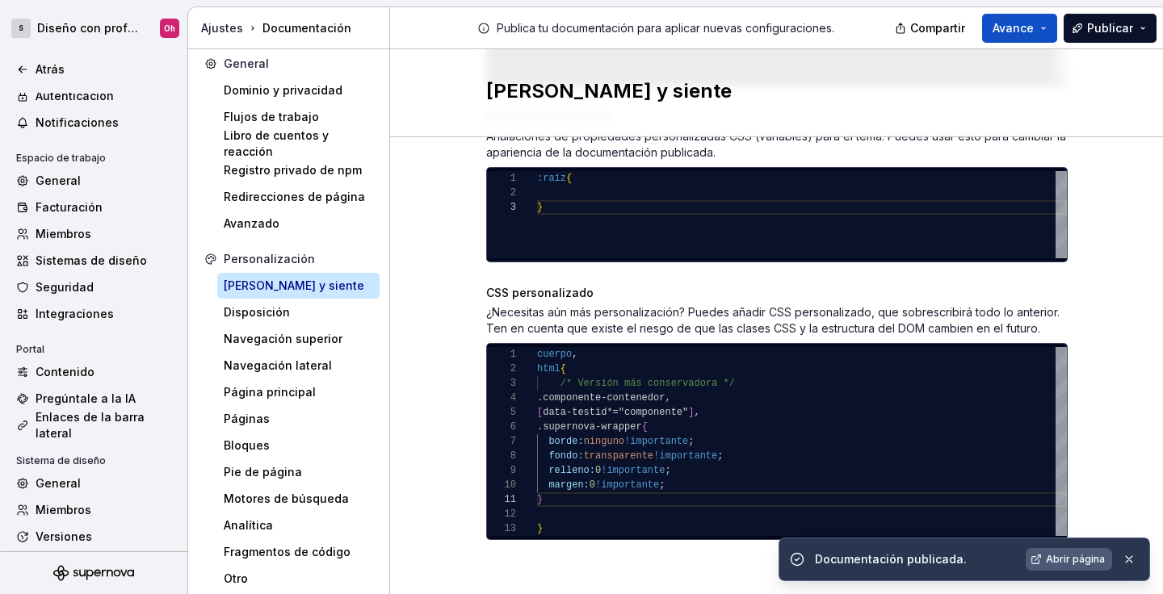
click at [1080, 561] on font "Abrir página" at bounding box center [1075, 559] width 59 height 12
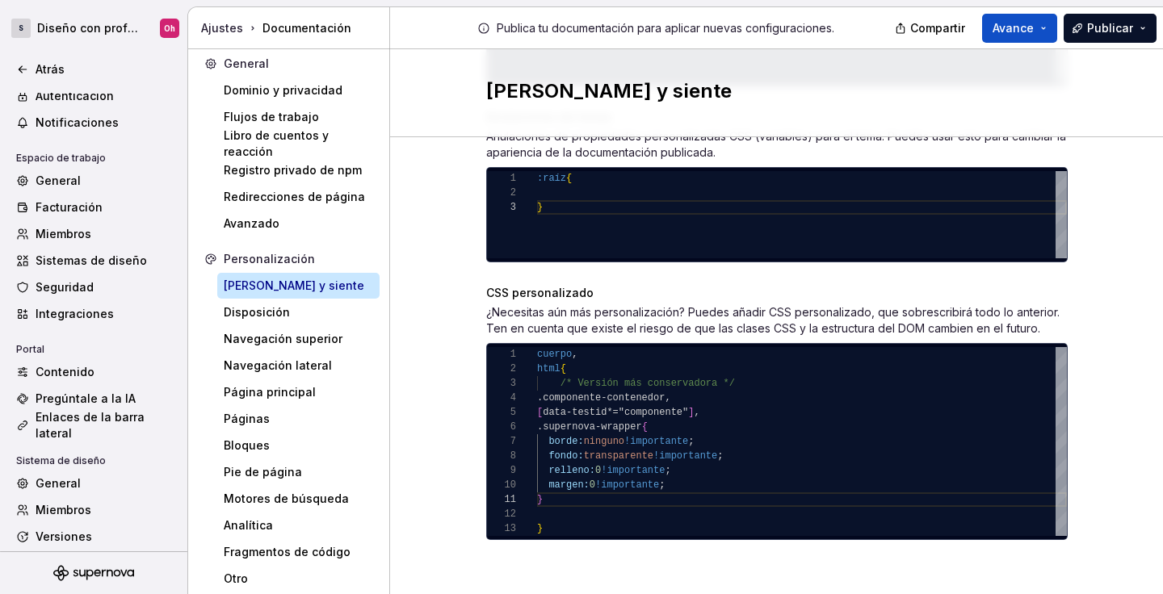
click at [664, 385] on font "/* Versión más conservadora */" at bounding box center [647, 383] width 174 height 11
click at [783, 410] on div "fondo: transparente !importante ; relleno: 0 !importante ; margen: 0 !important…" at bounding box center [802, 441] width 530 height 189
type textarea "***** ****** **** *"
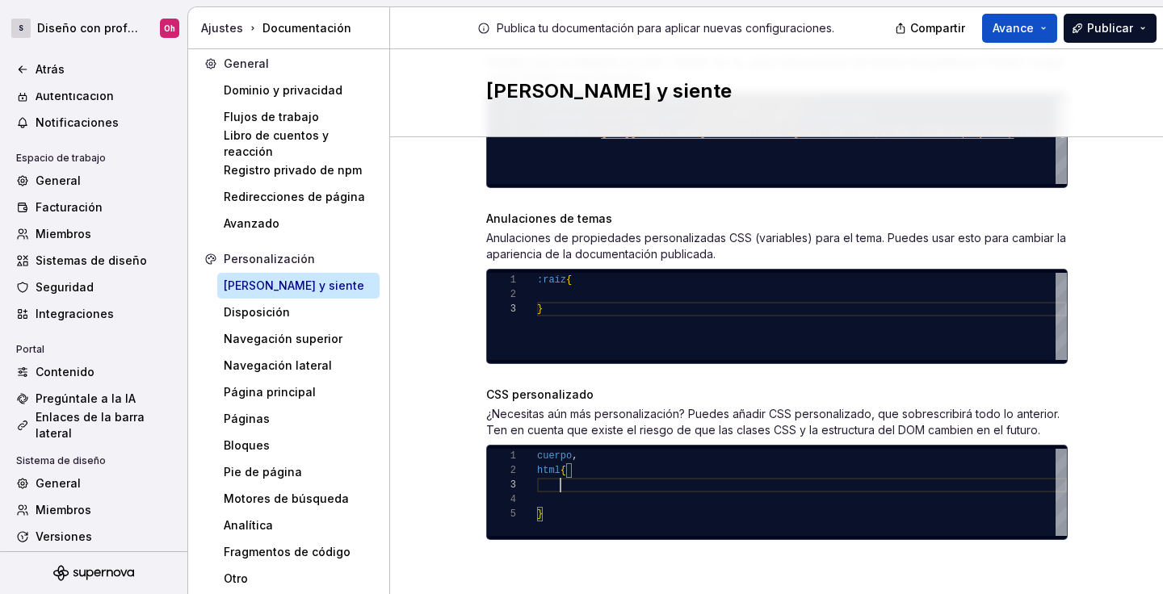
scroll to position [849, 0]
click at [254, 317] on font "Disposición" at bounding box center [257, 312] width 66 height 14
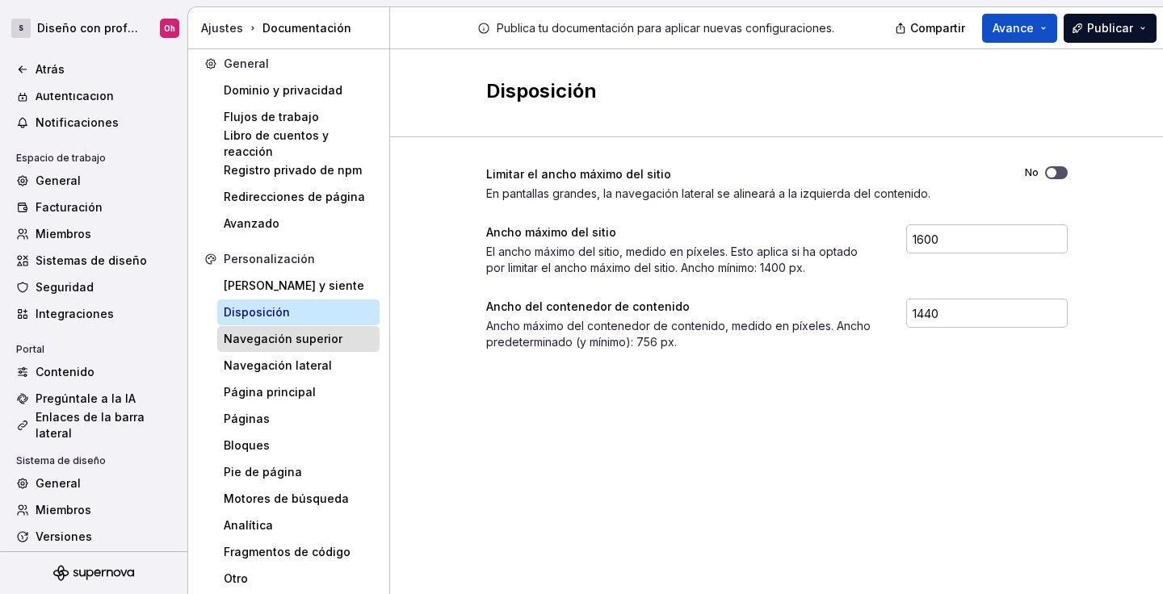
click at [293, 338] on font "Navegación superior" at bounding box center [283, 339] width 119 height 14
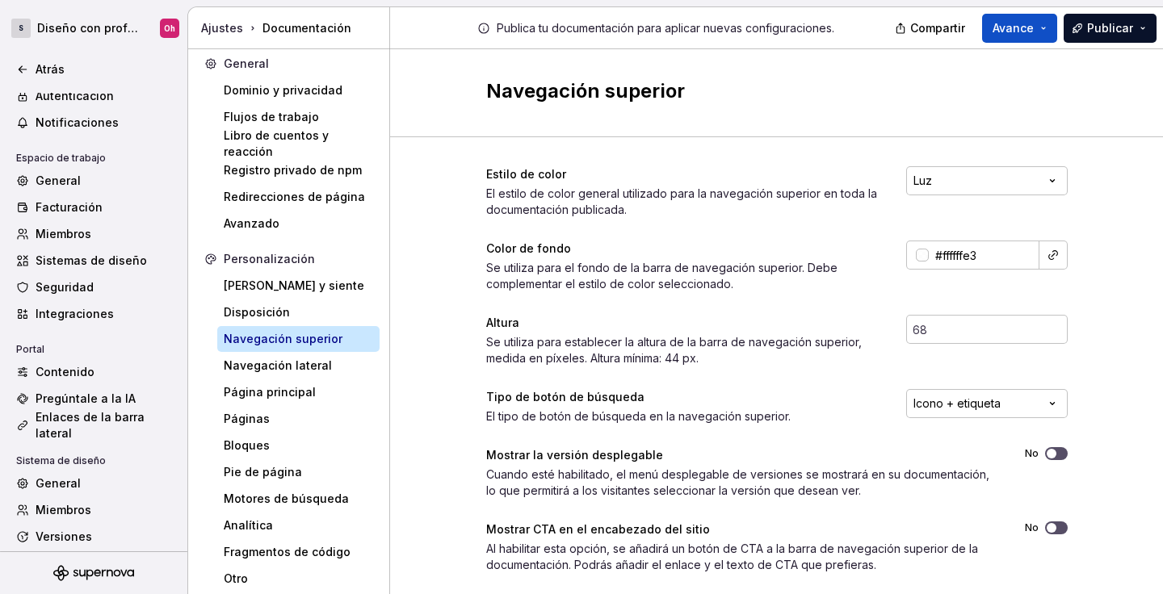
scroll to position [271, 0]
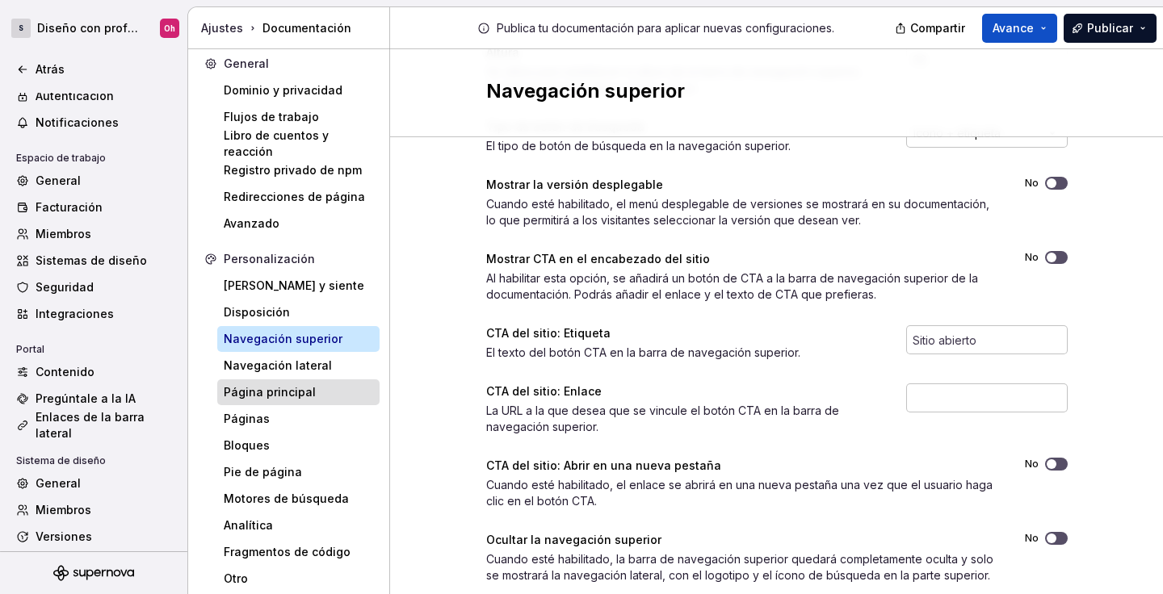
click at [292, 386] on font "Página principal" at bounding box center [270, 392] width 92 height 14
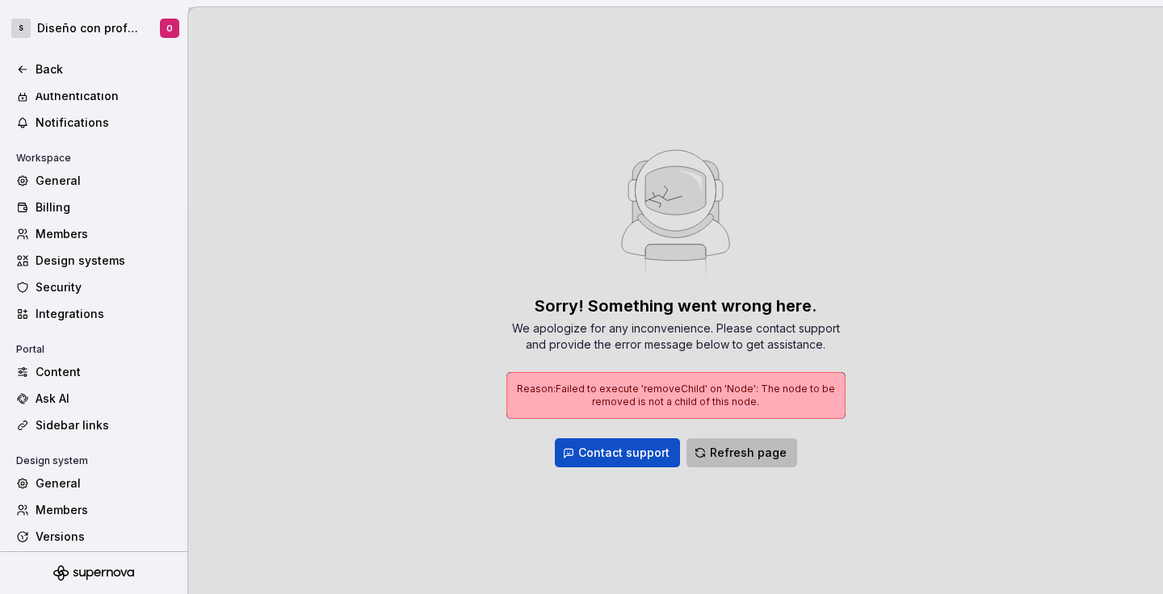
click at [726, 457] on span "Refresh page" at bounding box center [748, 453] width 77 height 16
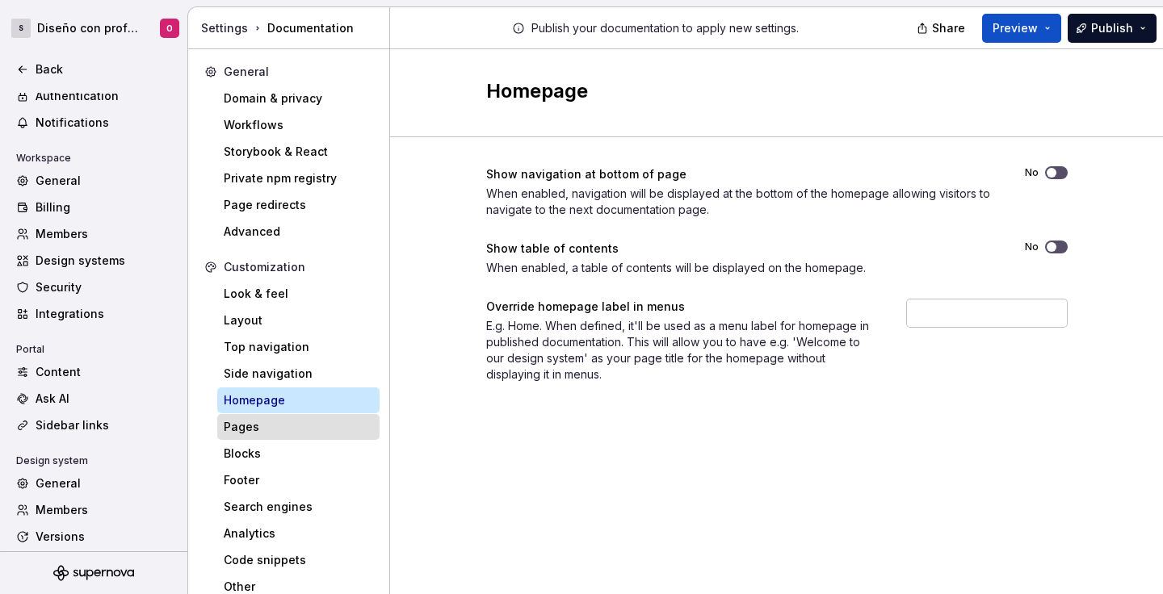
scroll to position [8, 0]
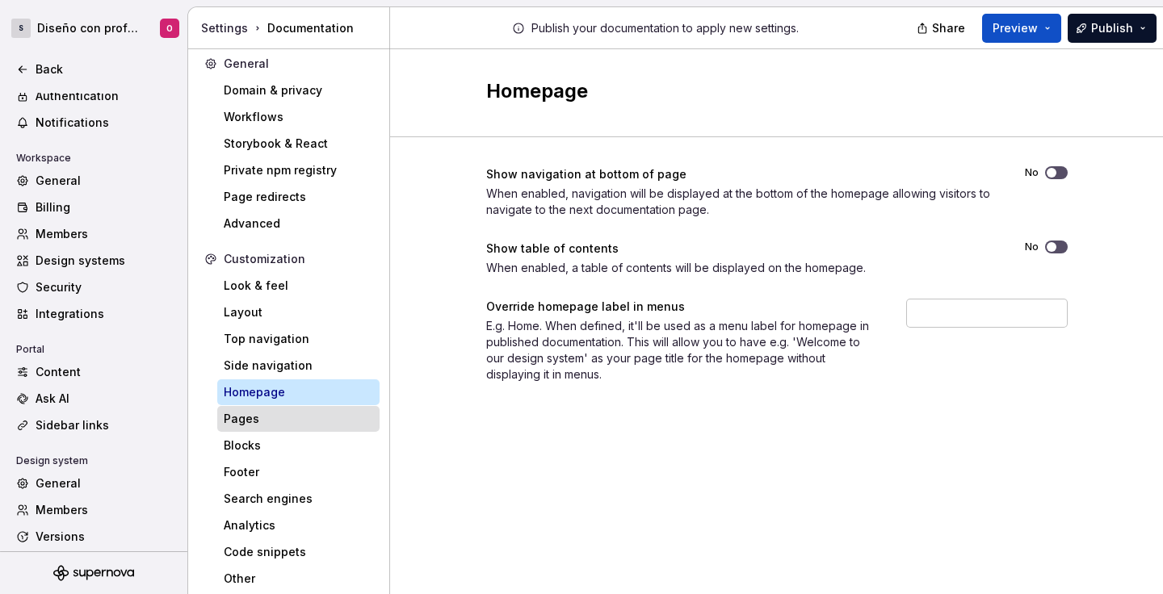
click at [295, 425] on div "Pages" at bounding box center [298, 419] width 149 height 16
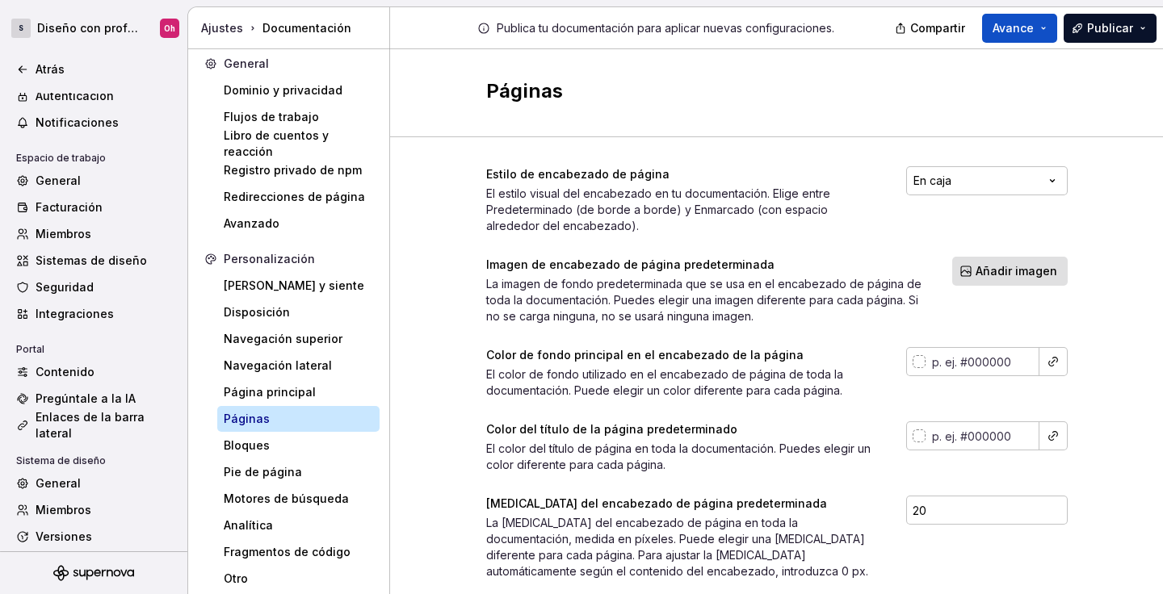
click at [455, 252] on div "Estilo de encabezado de página El estilo visual del encabezado en tu documentac…" at bounding box center [776, 529] width 773 height 785
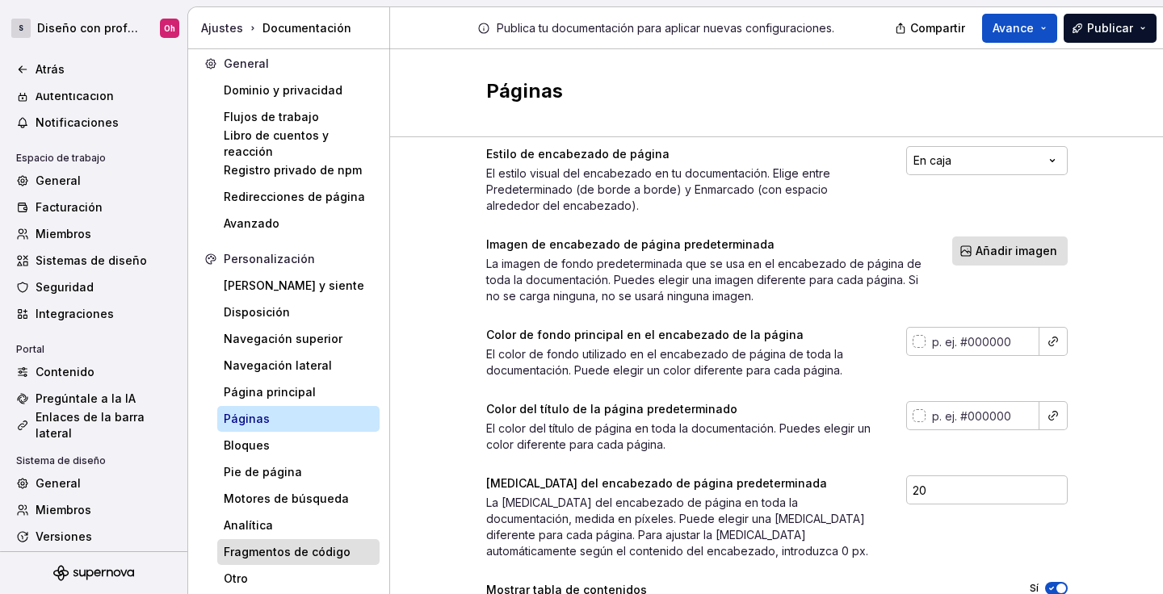
click at [295, 554] on font "Fragmentos de código" at bounding box center [287, 552] width 127 height 14
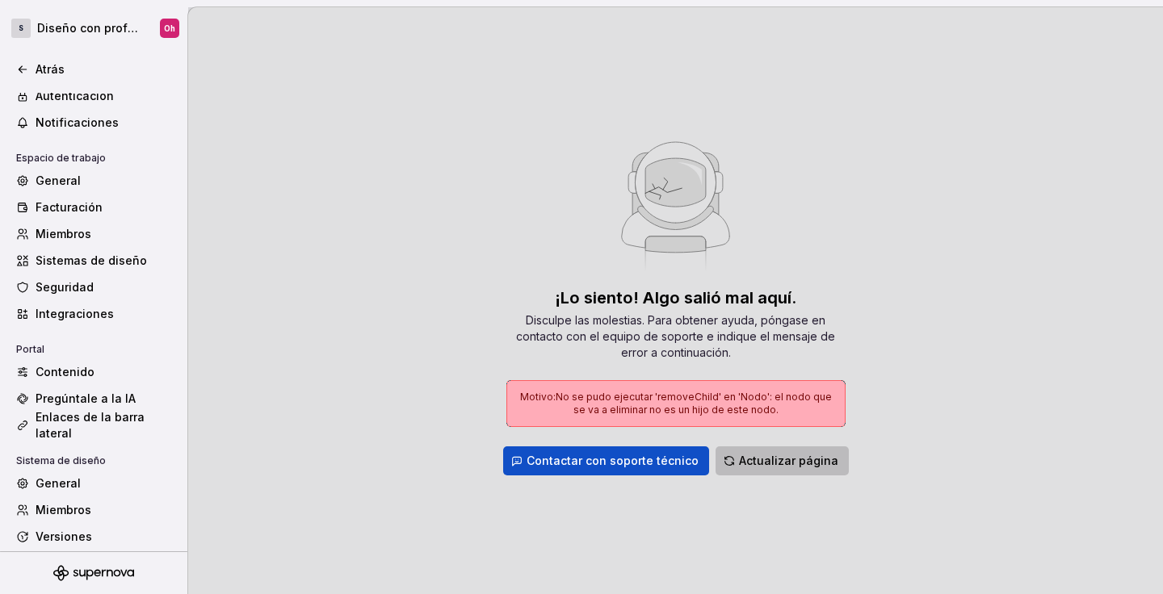
click at [772, 473] on button "Actualizar página" at bounding box center [782, 461] width 133 height 29
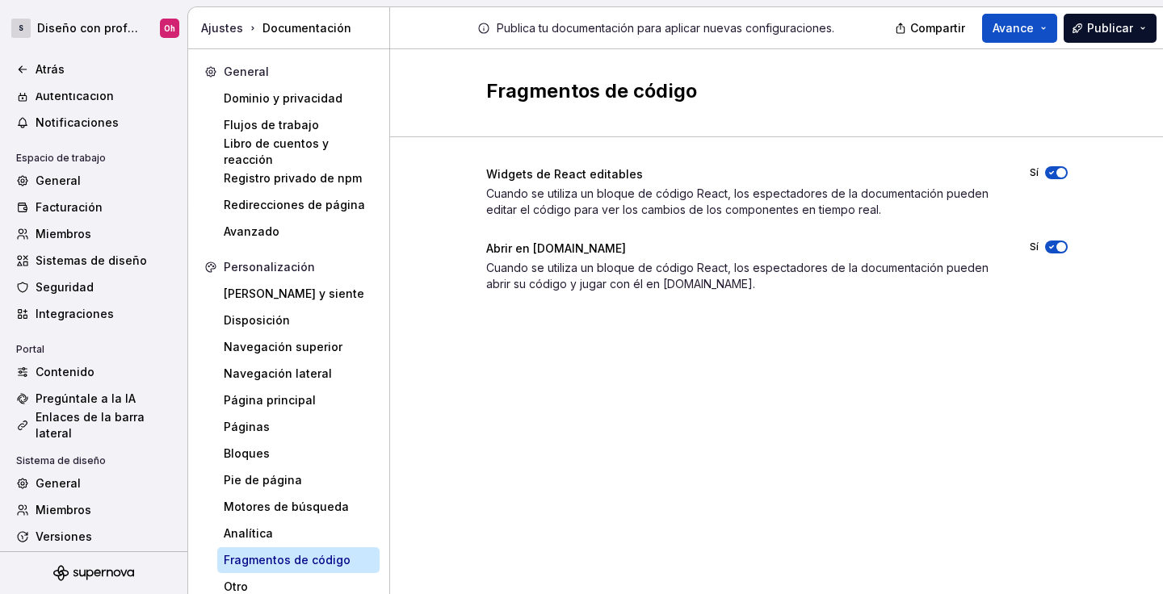
click at [719, 308] on div "Widgets de React editables Cuando se utiliza un bloque de código React, los esp…" at bounding box center [777, 245] width 582 height 216
drag, startPoint x: 754, startPoint y: 302, endPoint x: 670, endPoint y: 275, distance: 88.1
click at [670, 275] on div "Widgets de React editables Cuando se utiliza un bloque de código React, los esp…" at bounding box center [777, 245] width 582 height 216
click at [761, 376] on div "Fragmentos de código Widgets de React editables Cuando se utiliza un bloque de …" at bounding box center [776, 325] width 773 height 552
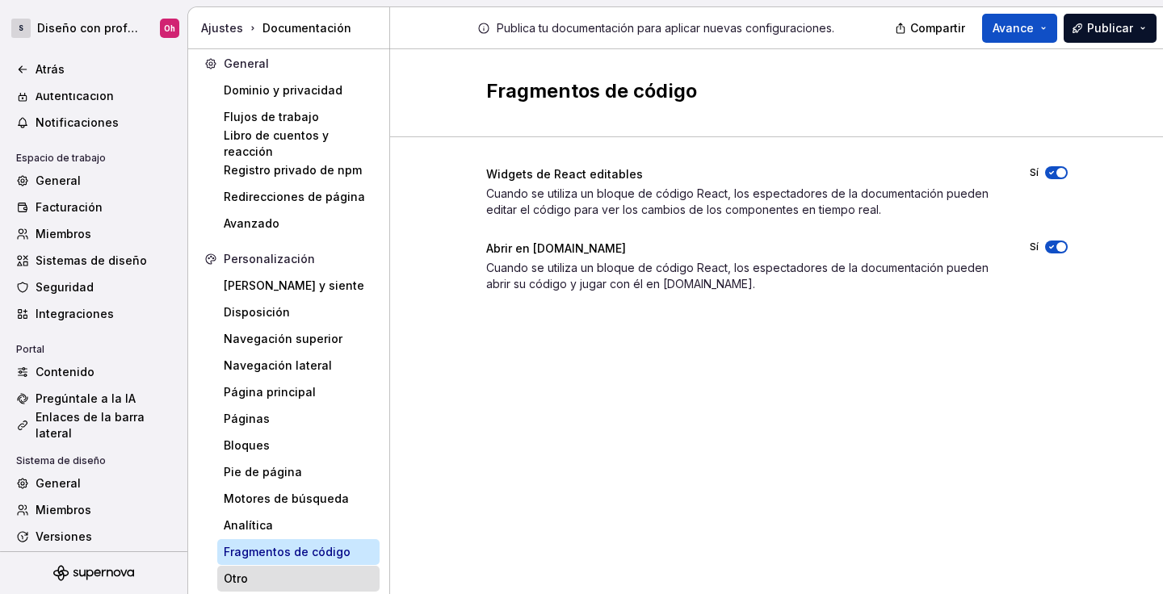
click at [288, 568] on div "Otro" at bounding box center [298, 579] width 162 height 26
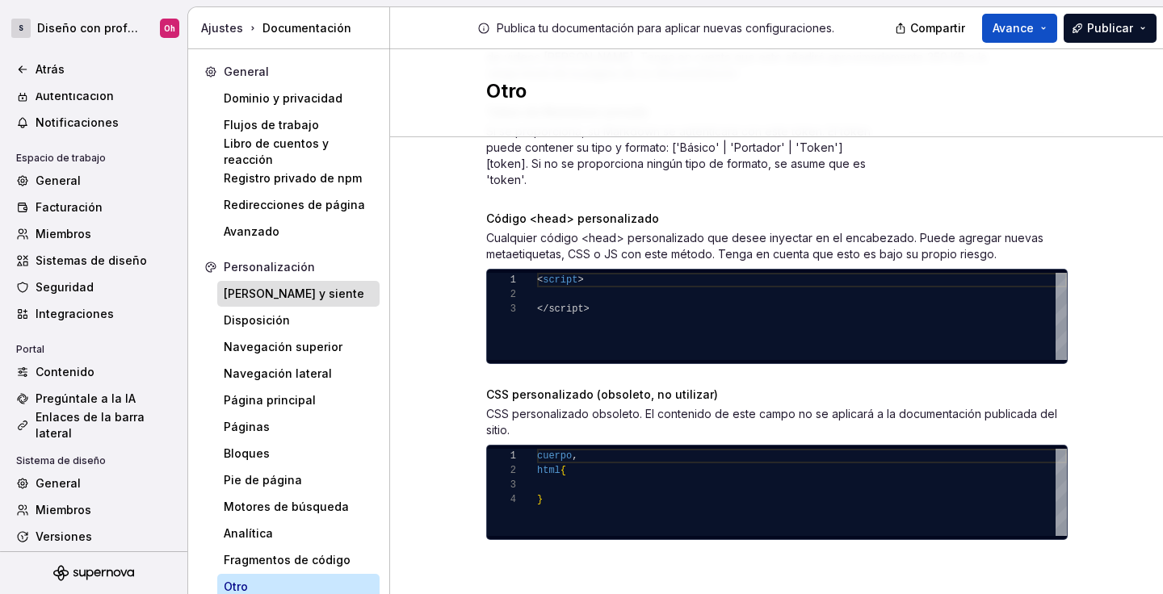
click at [301, 292] on div "Mira y siente" at bounding box center [298, 294] width 149 height 16
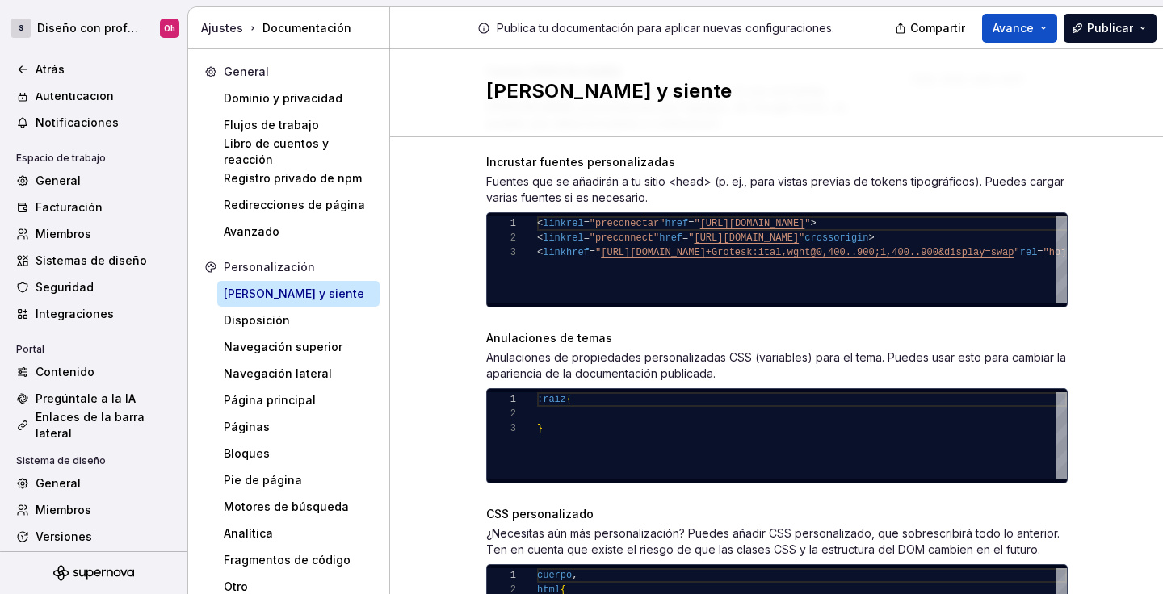
scroll to position [760, 0]
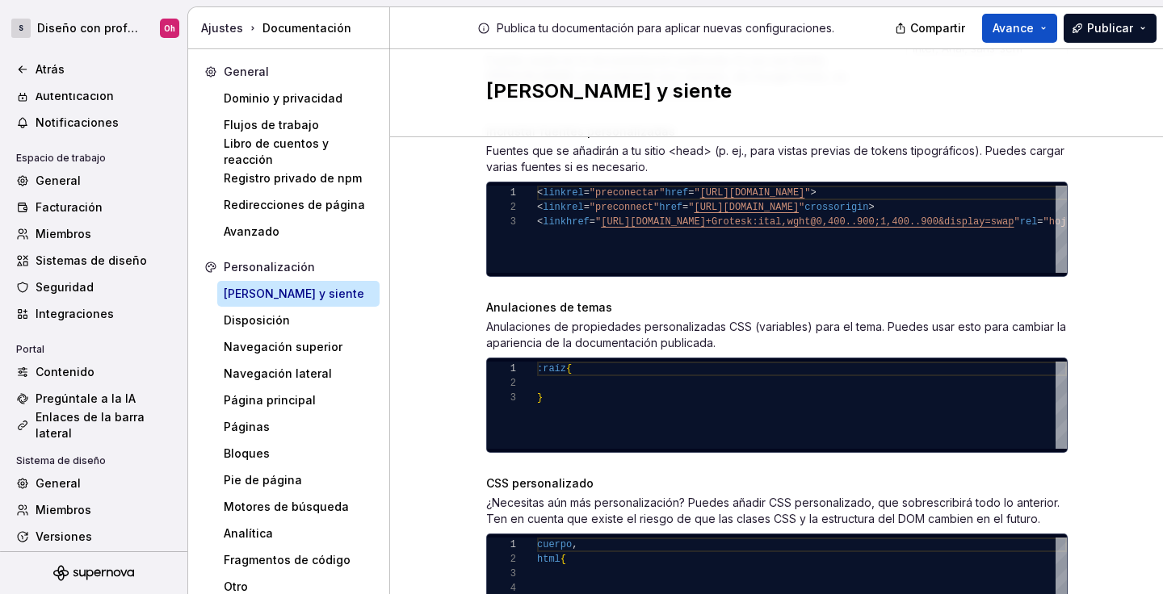
click at [561, 405] on div ":raíz { }" at bounding box center [802, 405] width 530 height 87
click at [566, 388] on div ":raíz { }" at bounding box center [802, 405] width 530 height 87
click at [587, 383] on div ":raíz { }" at bounding box center [802, 405] width 530 height 87
type textarea "**********"
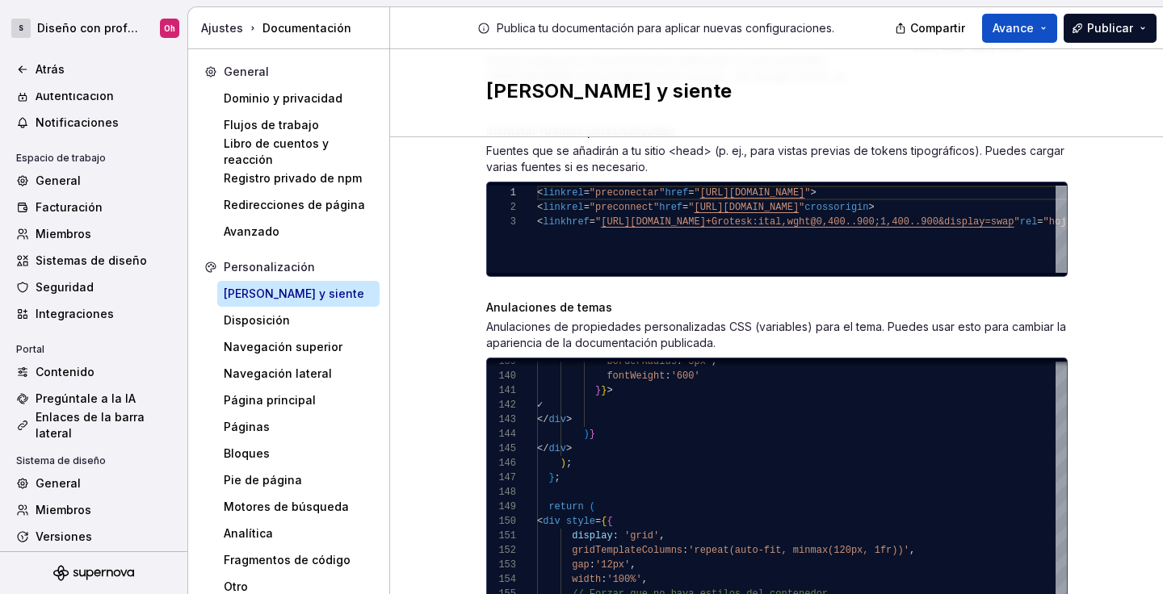
scroll to position [87, 168]
click at [1097, 26] on font "Publicar" at bounding box center [1110, 28] width 46 height 14
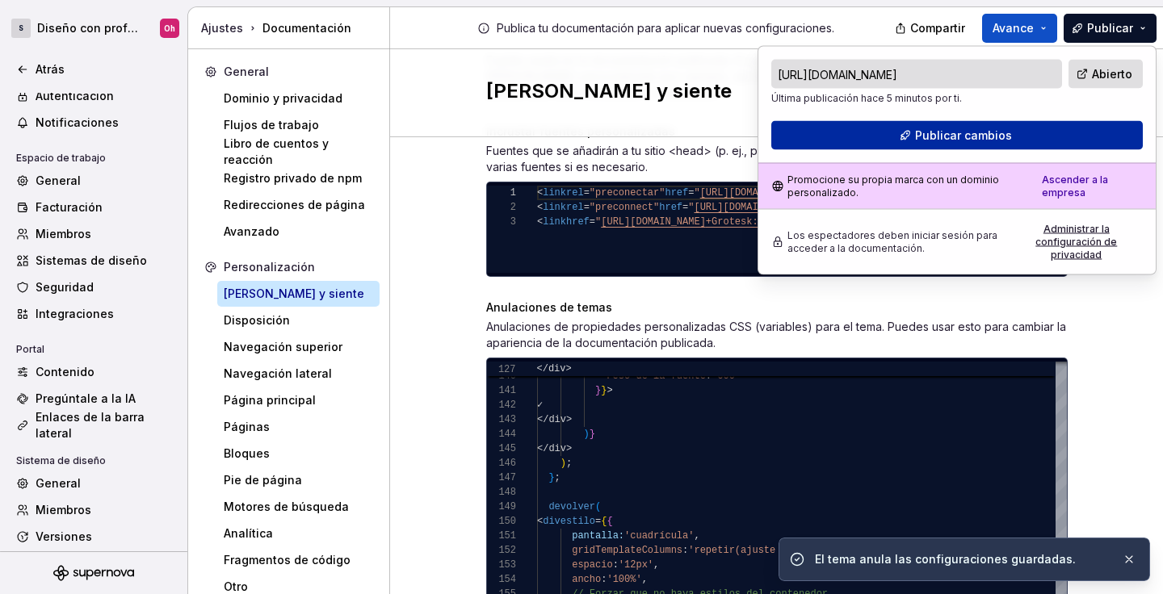
click at [988, 137] on font "Publicar cambios" at bounding box center [963, 135] width 97 height 14
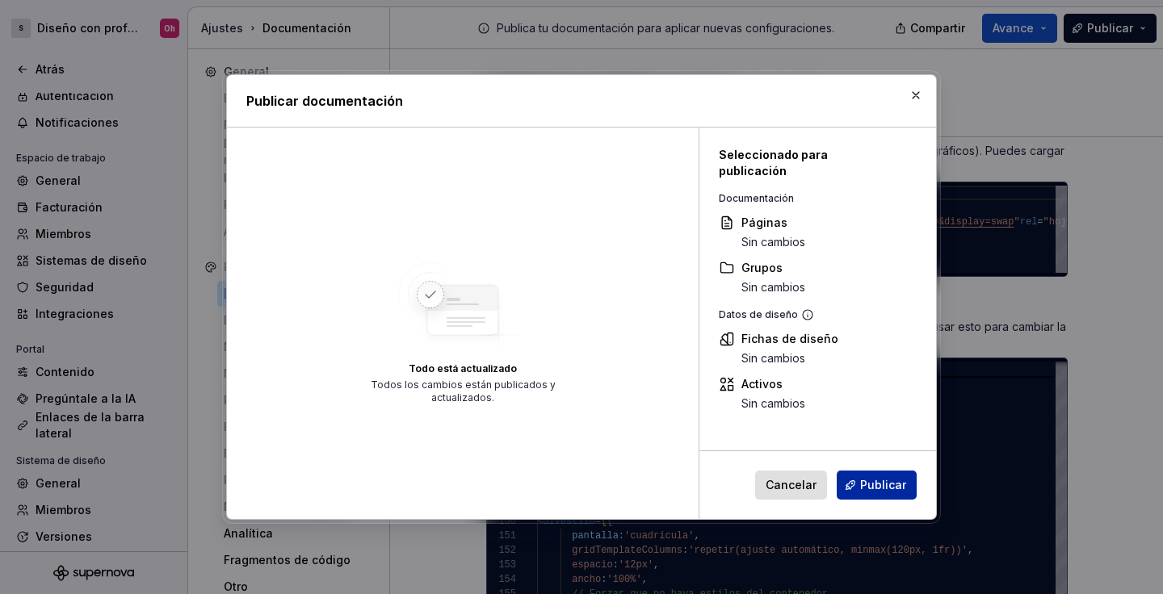
click at [887, 483] on font "Publicar" at bounding box center [883, 485] width 46 height 14
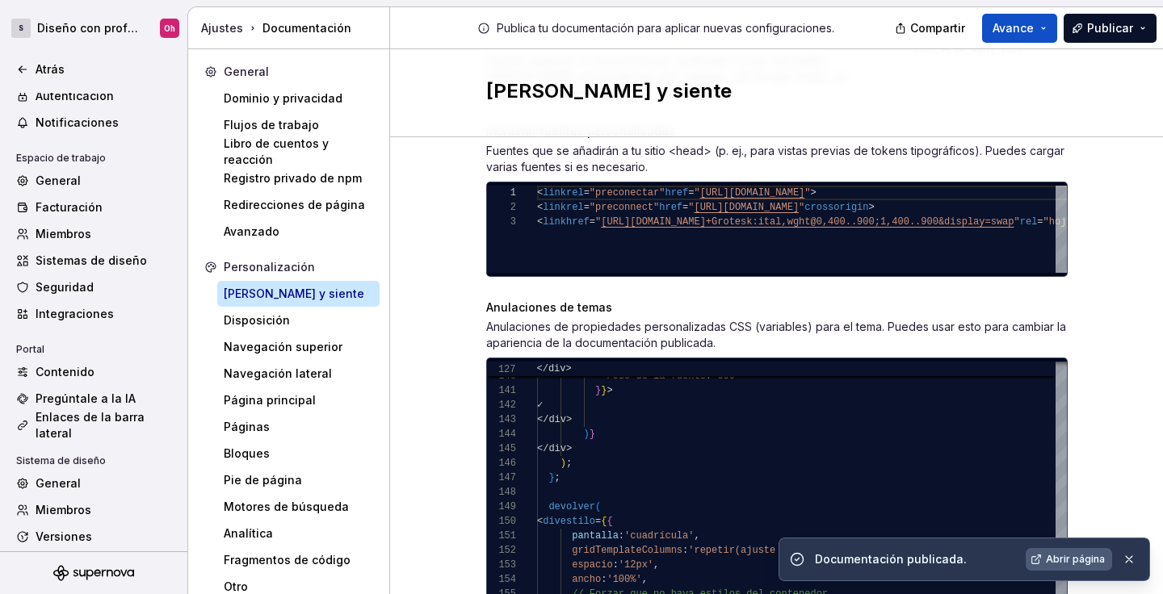
click at [1075, 553] on font "Abrir página" at bounding box center [1075, 559] width 59 height 12
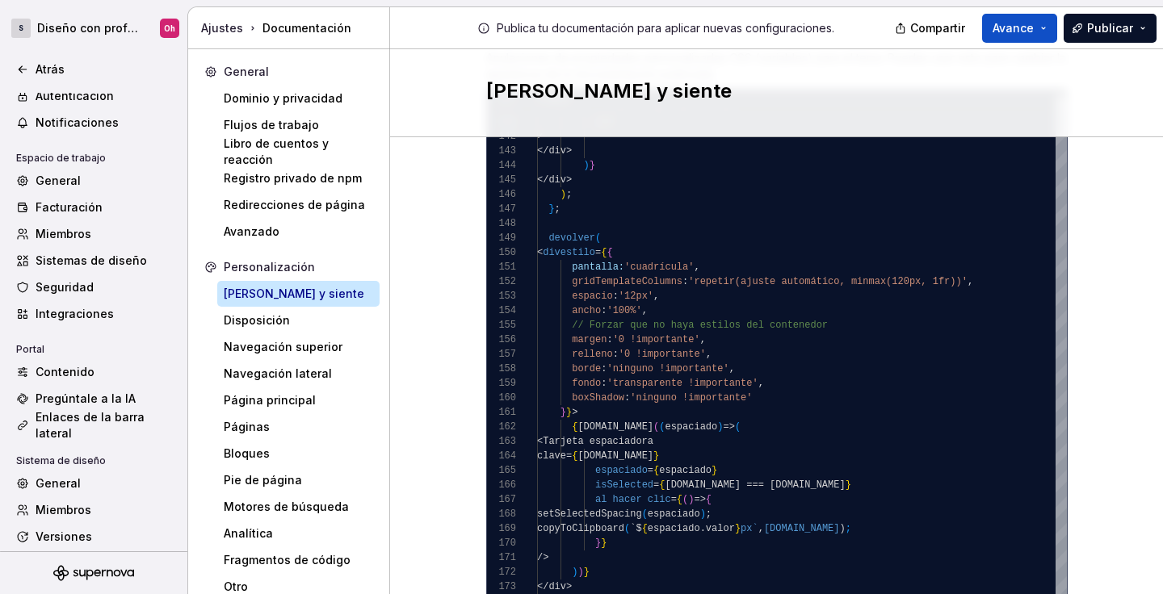
scroll to position [1336, 0]
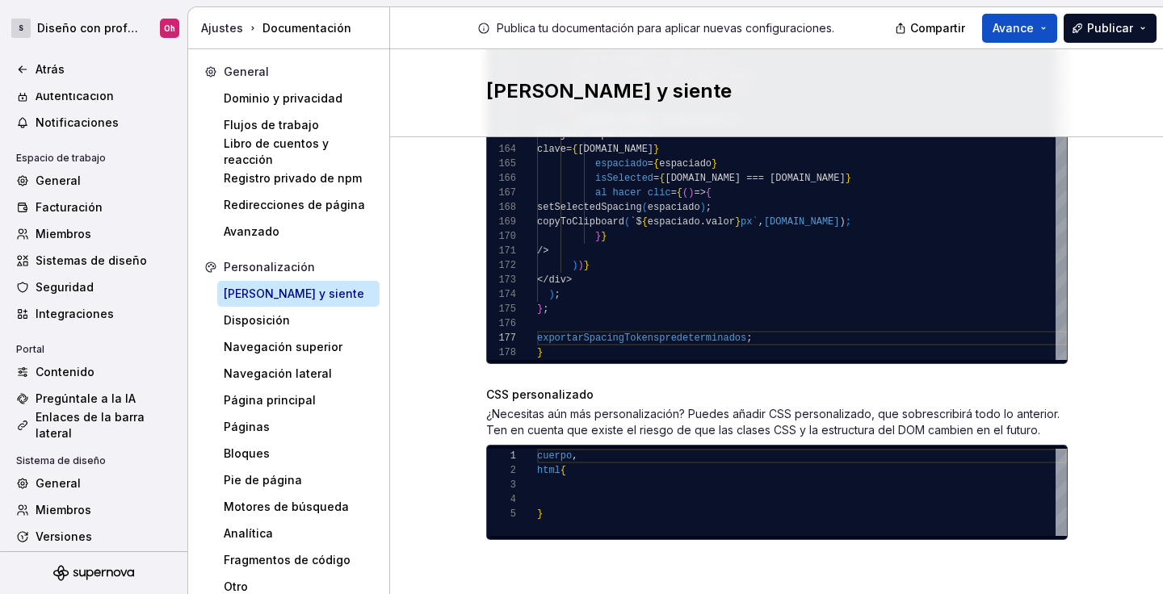
click at [620, 485] on div "cuerpo , html { }" at bounding box center [802, 492] width 530 height 87
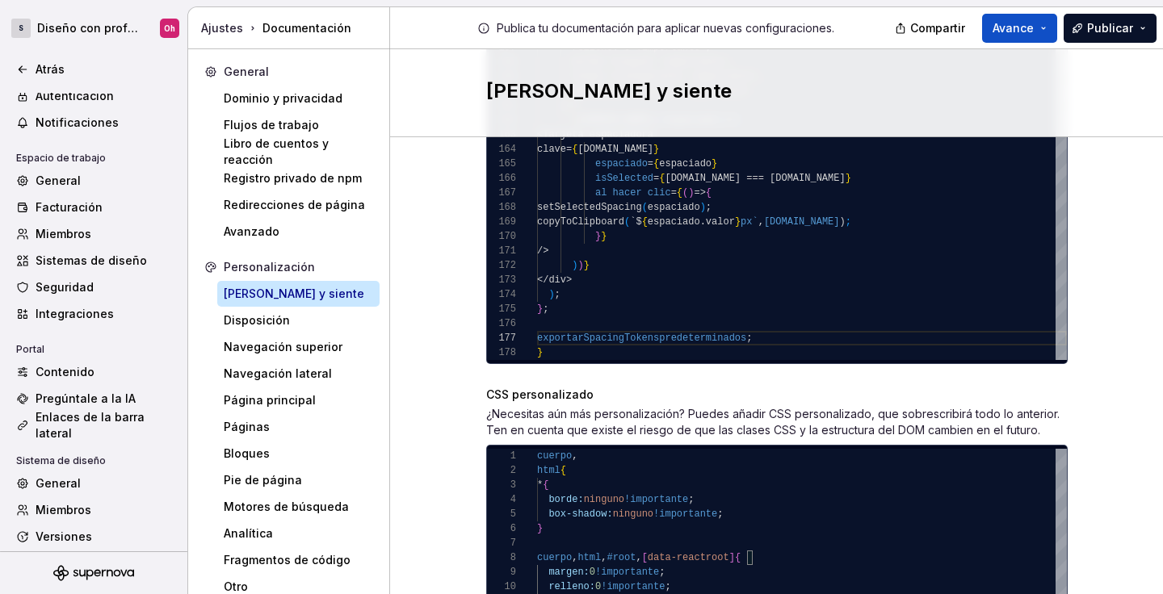
scroll to position [1467, 0]
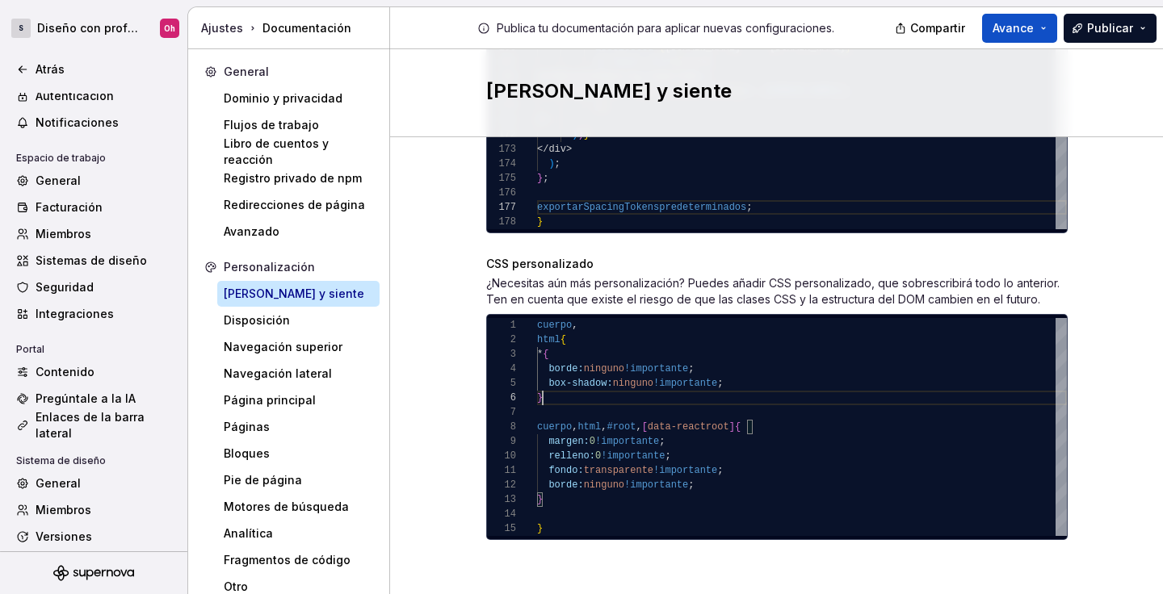
click at [749, 403] on div "relleno: 0 !importante ; fondo: transparente !importante ; borde: ninguno !impo…" at bounding box center [802, 427] width 530 height 218
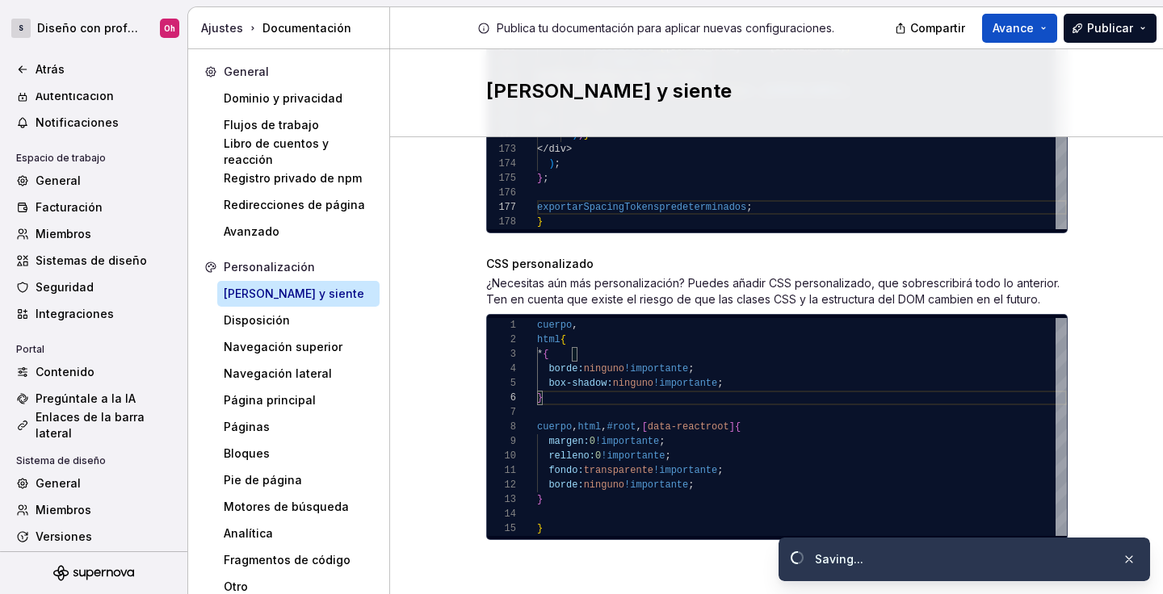
click at [1103, 33] on font "Publicar" at bounding box center [1110, 28] width 46 height 14
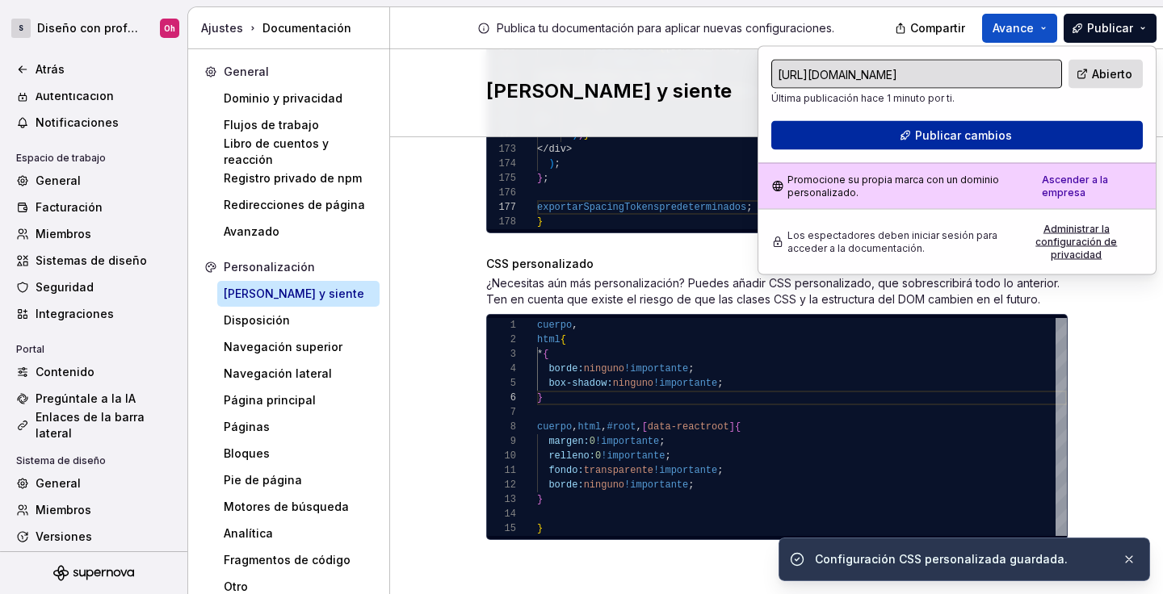
click at [1031, 133] on button "Publicar cambios" at bounding box center [957, 135] width 372 height 29
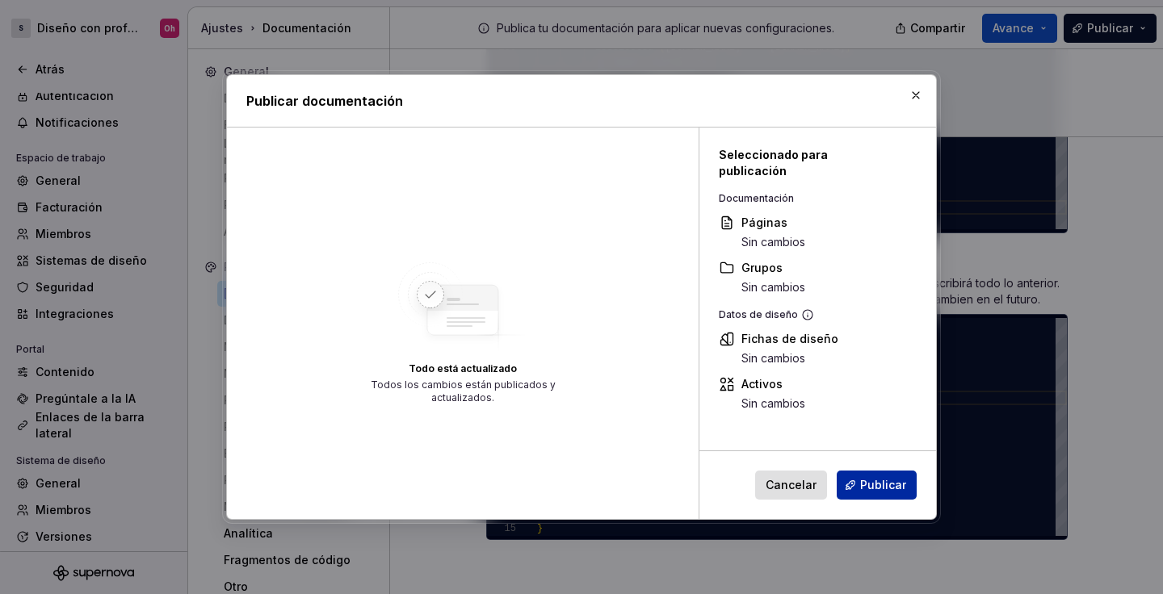
click at [868, 483] on font "Publicar" at bounding box center [883, 485] width 46 height 14
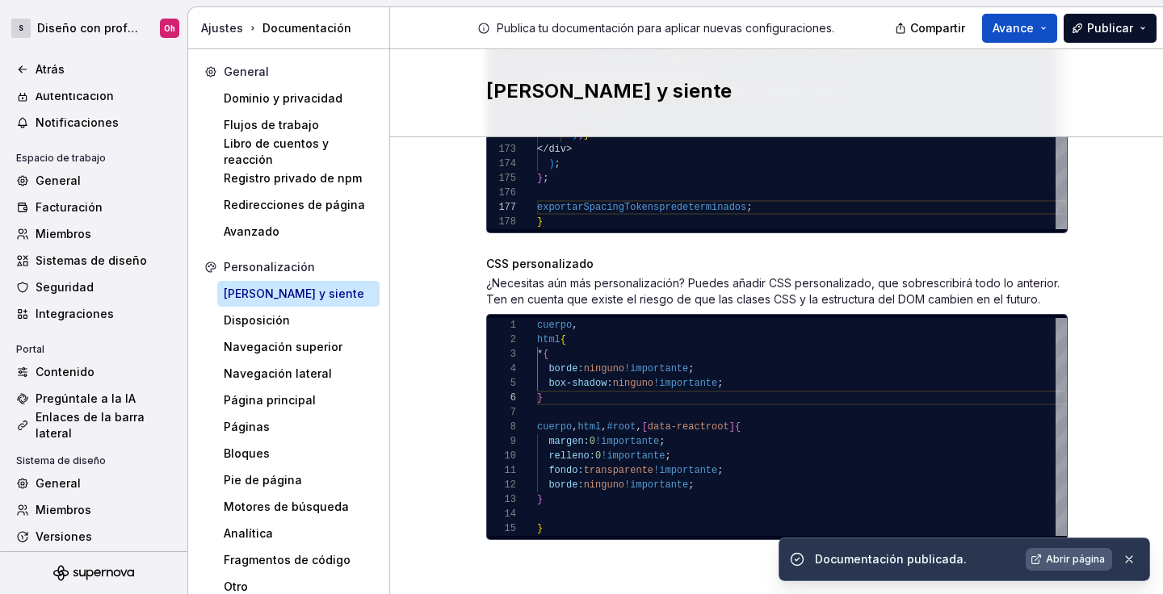
click at [1087, 558] on font "Abrir página" at bounding box center [1075, 559] width 59 height 12
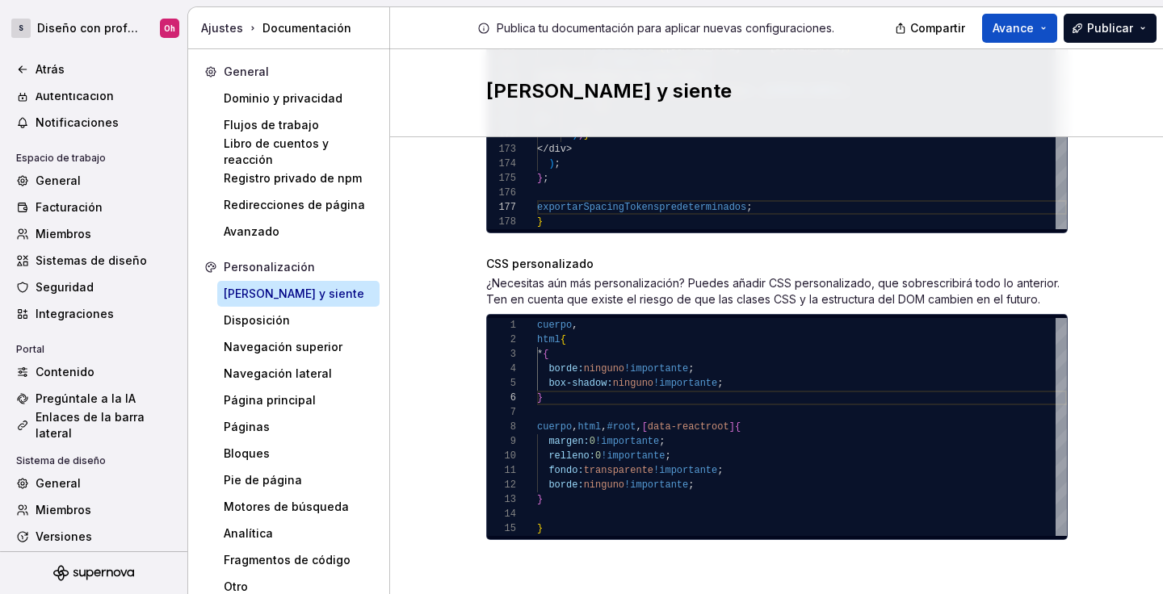
type textarea "**********"
click at [582, 511] on div "relleno: 0 !importante ; fondo: transparente !importante ; borde: ninguno !impo…" at bounding box center [802, 427] width 530 height 218
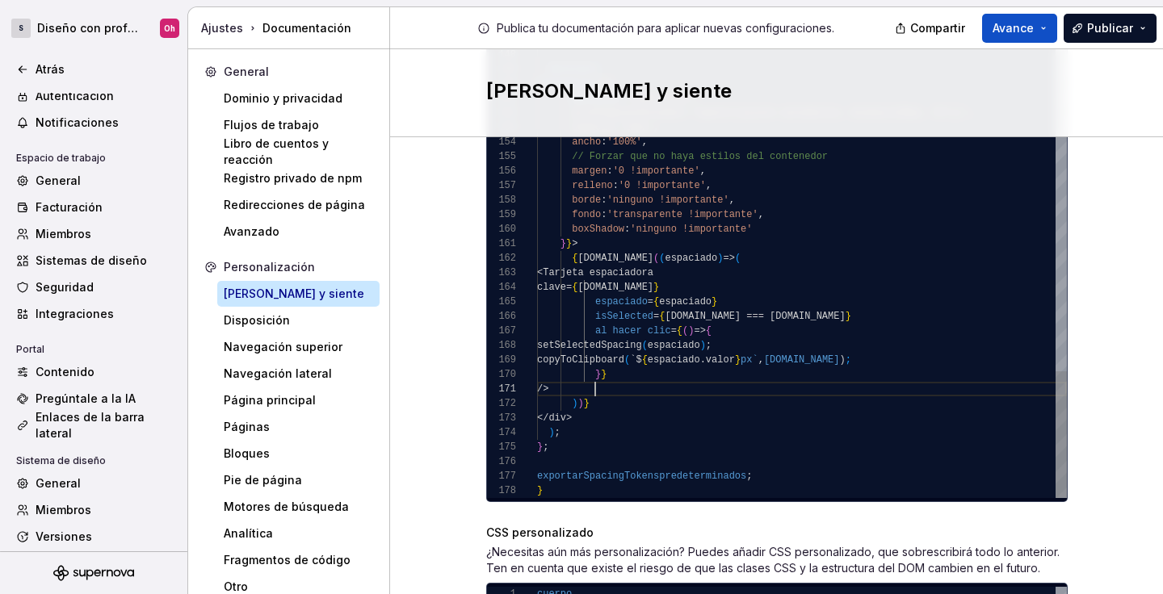
type textarea "******* ** *"
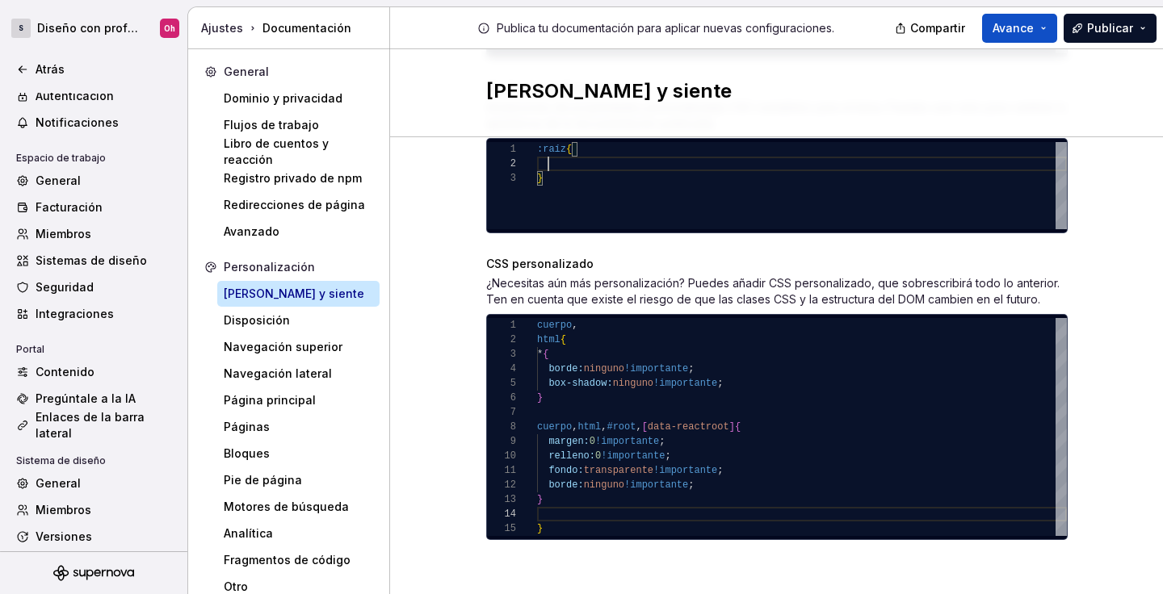
click at [694, 223] on div "} :raíz {" at bounding box center [802, 185] width 530 height 87
type textarea "**********"
click at [783, 447] on div "relleno: 0 !importante ; fondo: transparente !importante ; borde: ninguno !impo…" at bounding box center [802, 427] width 530 height 218
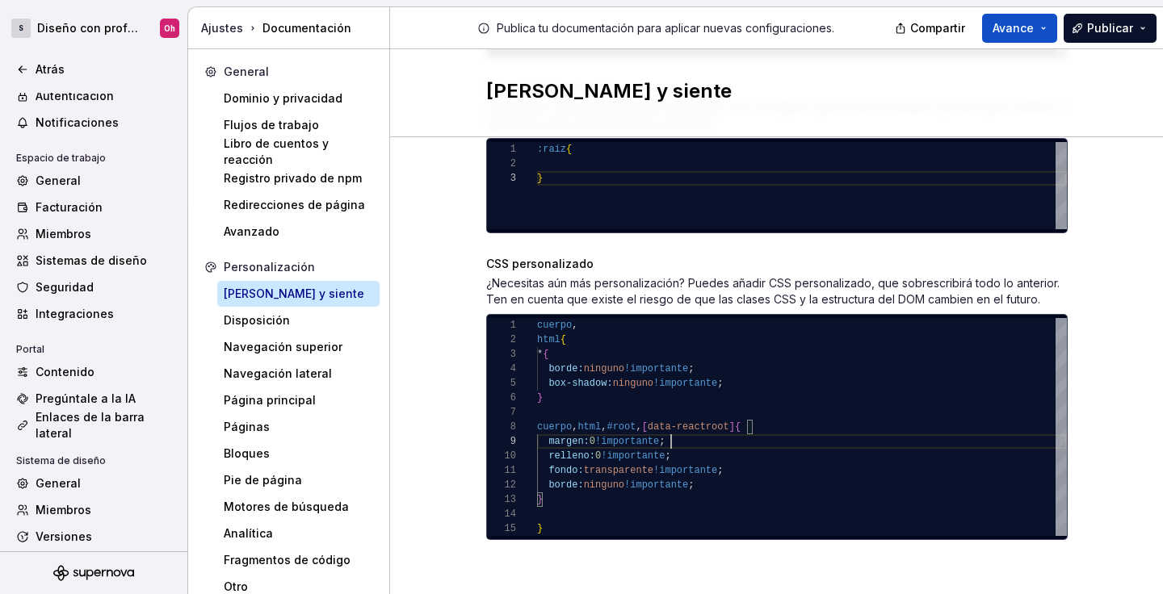
click at [641, 371] on font "!importante" at bounding box center [656, 368] width 64 height 11
click at [1118, 33] on font "Publicar" at bounding box center [1110, 28] width 46 height 14
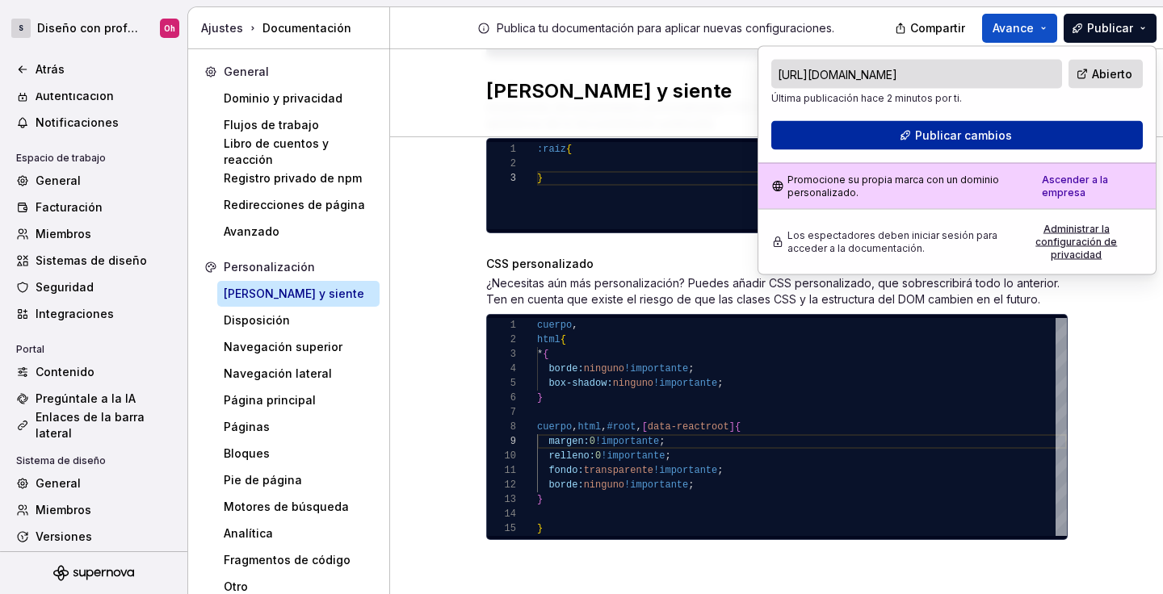
click at [1012, 131] on button "Publicar cambios" at bounding box center [957, 135] width 372 height 29
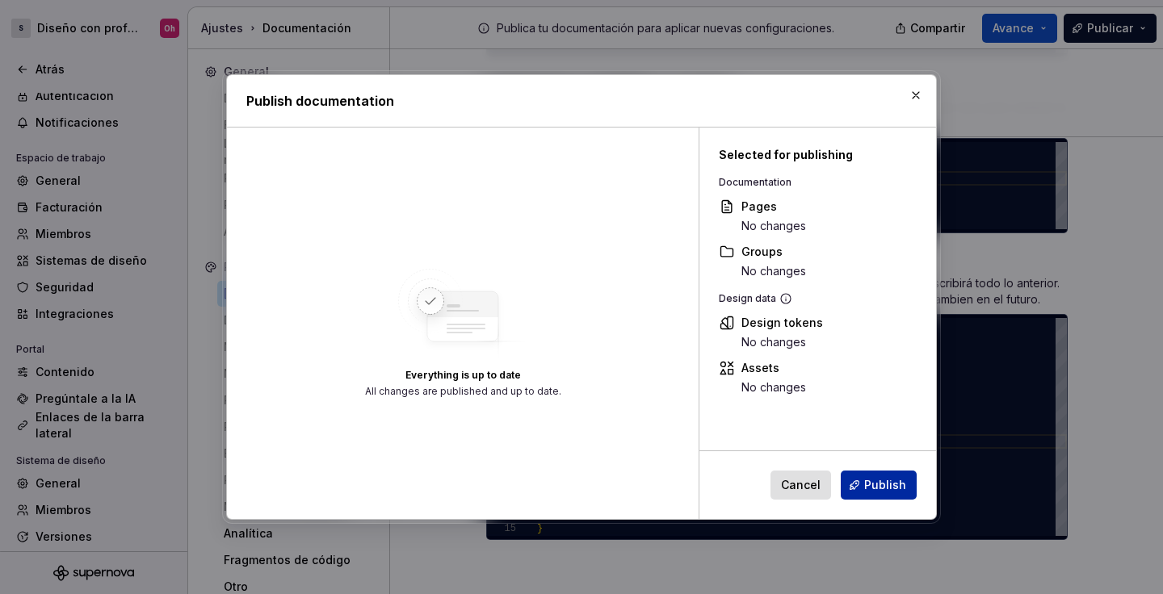
click at [894, 494] on button "Publish" at bounding box center [879, 485] width 76 height 29
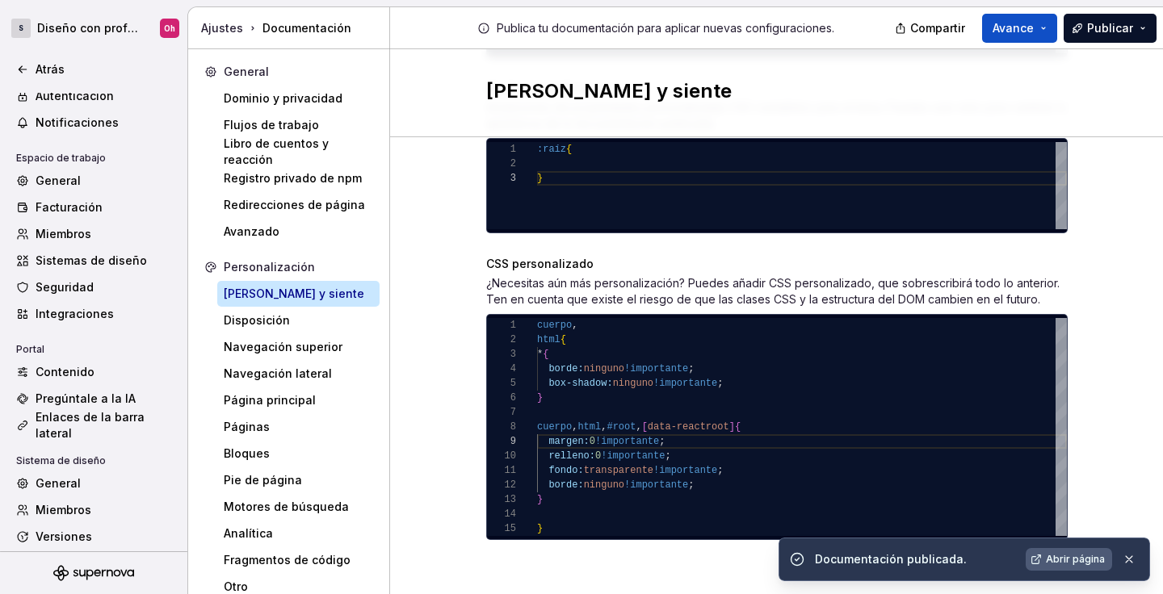
click at [1066, 565] on font "Abrir página" at bounding box center [1075, 559] width 59 height 12
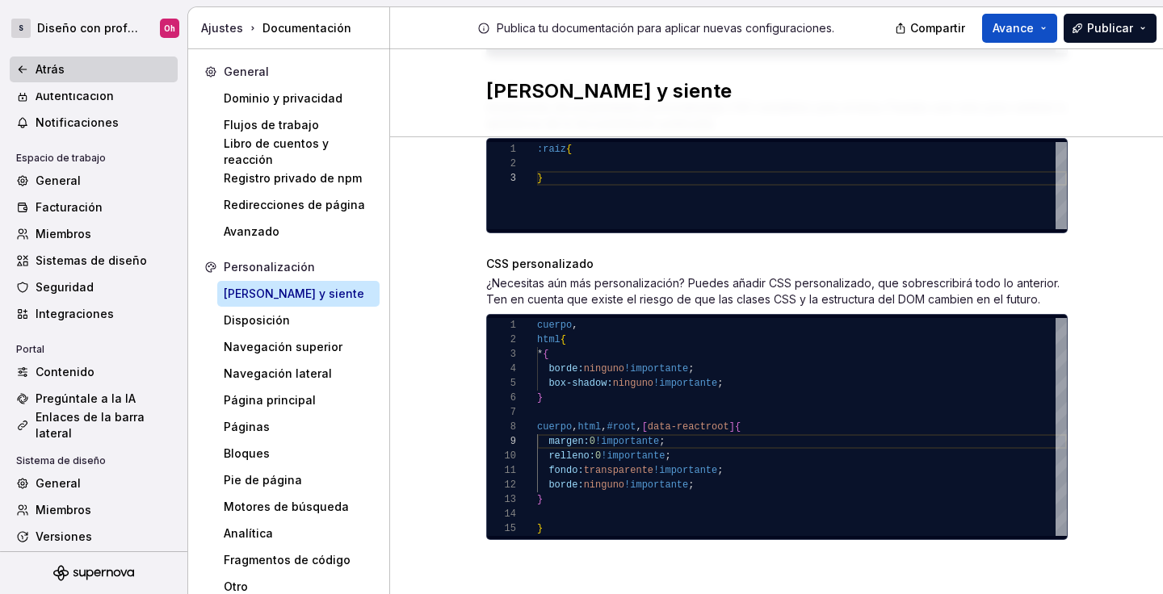
click at [70, 67] on div "Atrás" at bounding box center [104, 69] width 136 height 16
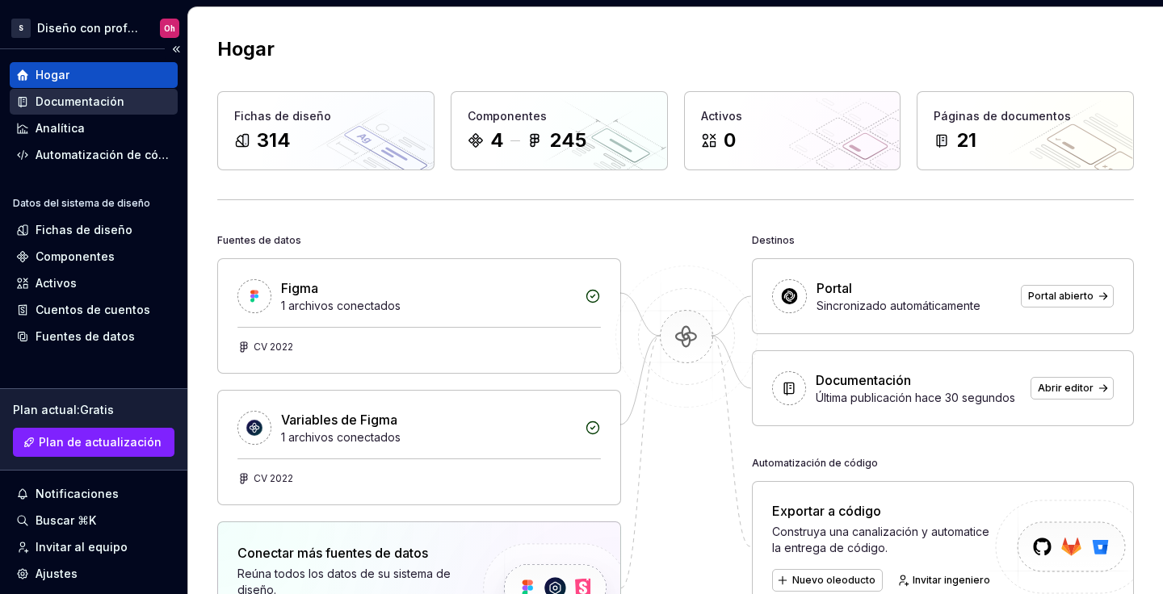
click at [135, 100] on div "Documentación" at bounding box center [93, 102] width 155 height 16
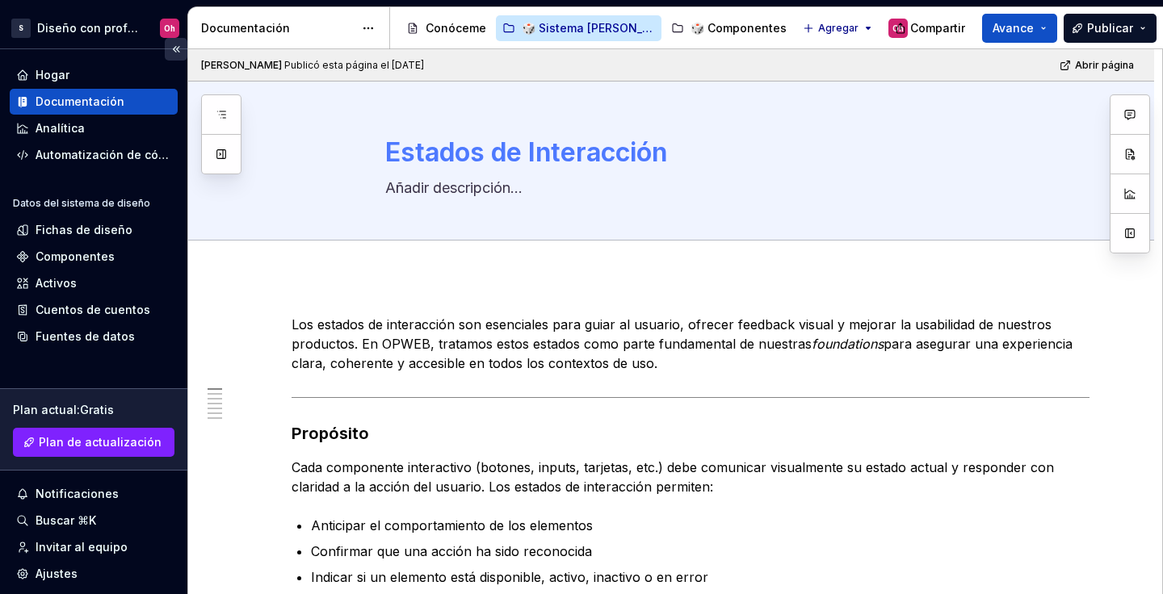
click at [167, 48] on button "Contraer la barra lateral" at bounding box center [176, 49] width 23 height 23
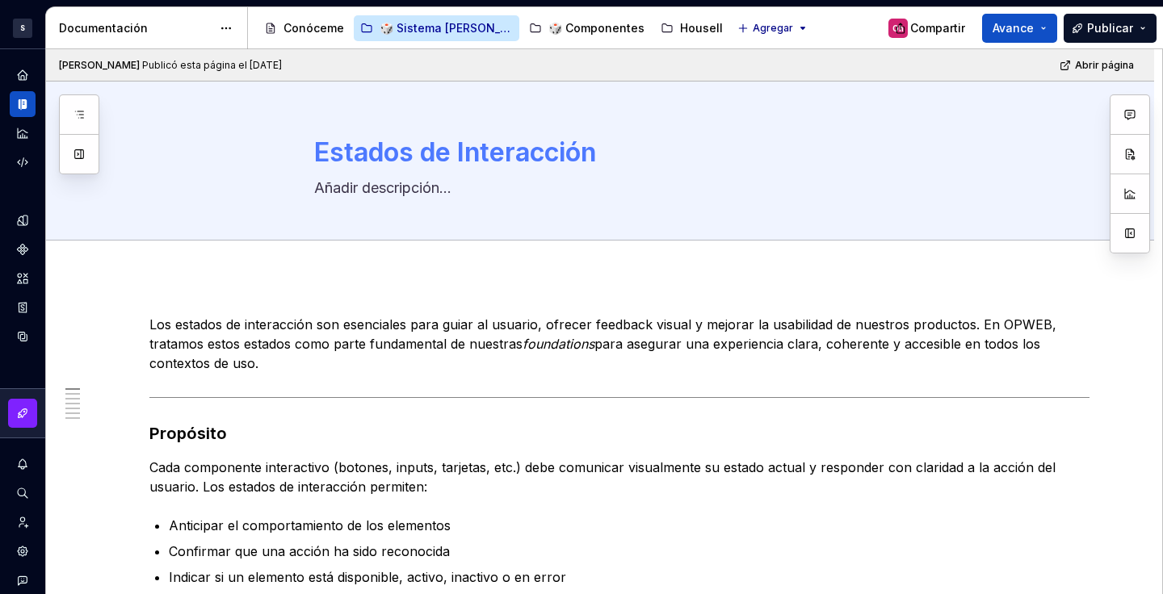
scroll to position [353, 0]
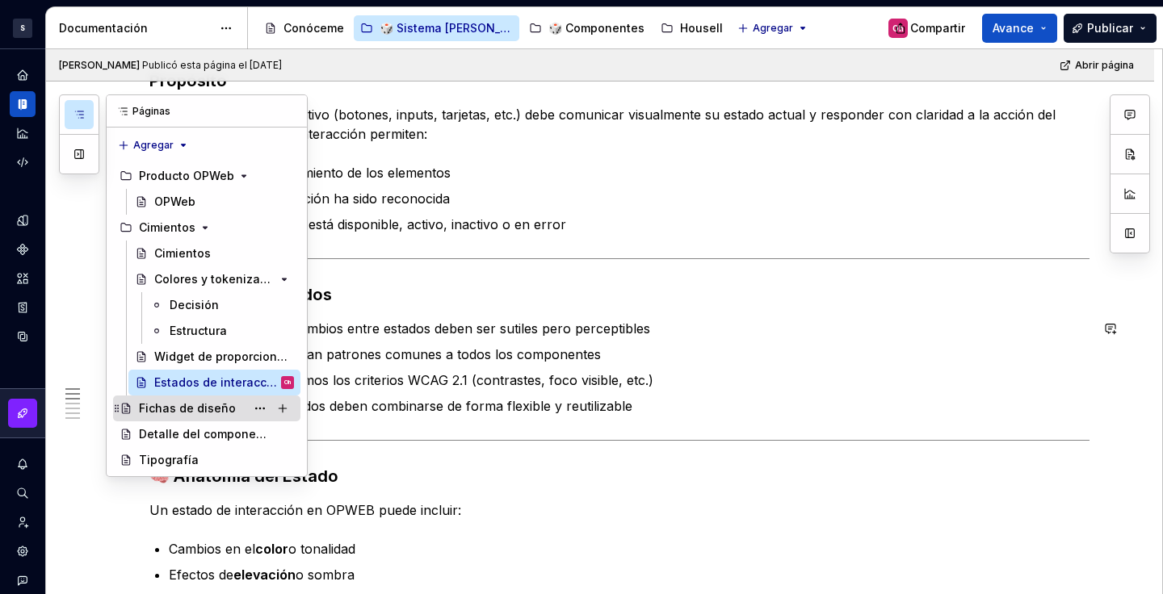
click at [217, 401] on div "Fichas de diseño" at bounding box center [187, 409] width 97 height 16
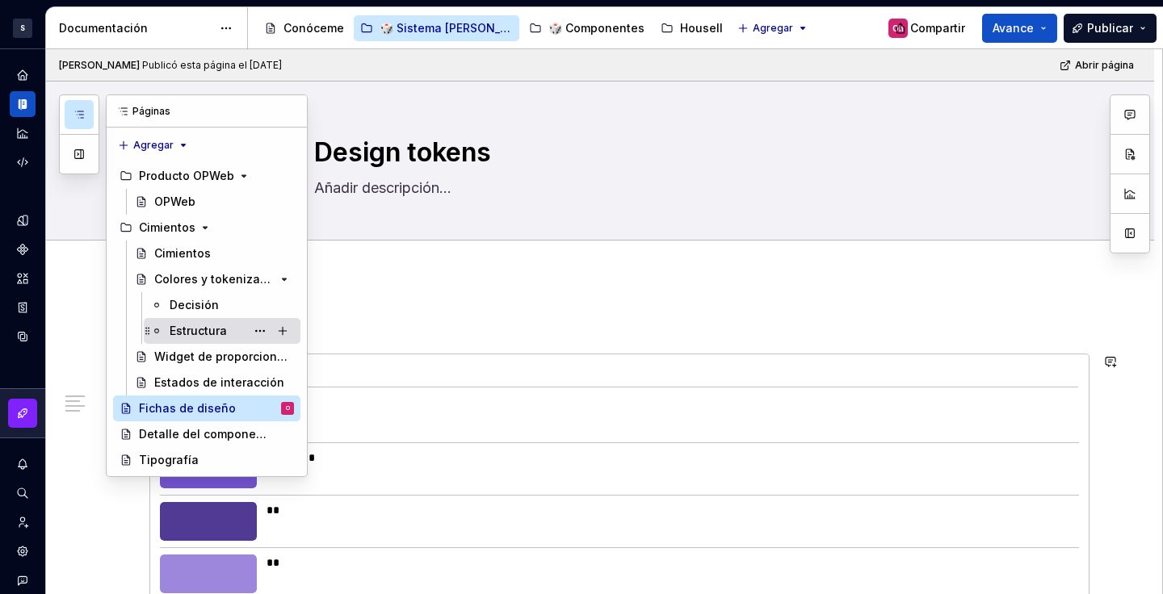
click at [200, 326] on font "Estructura" at bounding box center [198, 331] width 57 height 14
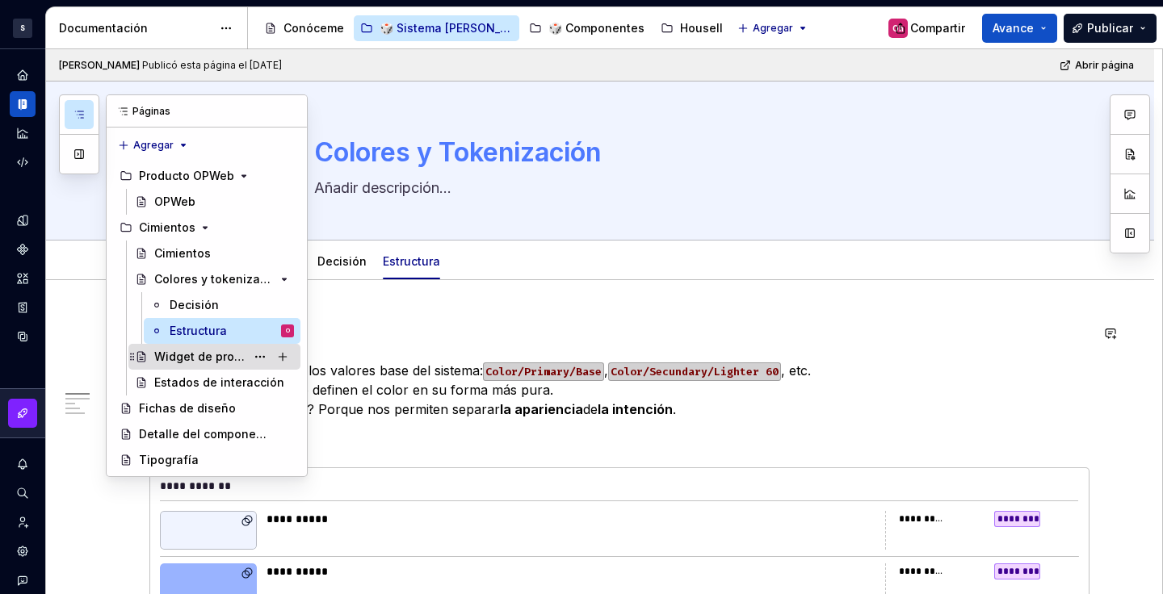
click at [223, 355] on font "Widget de proporciones 🔄" at bounding box center [230, 357] width 153 height 14
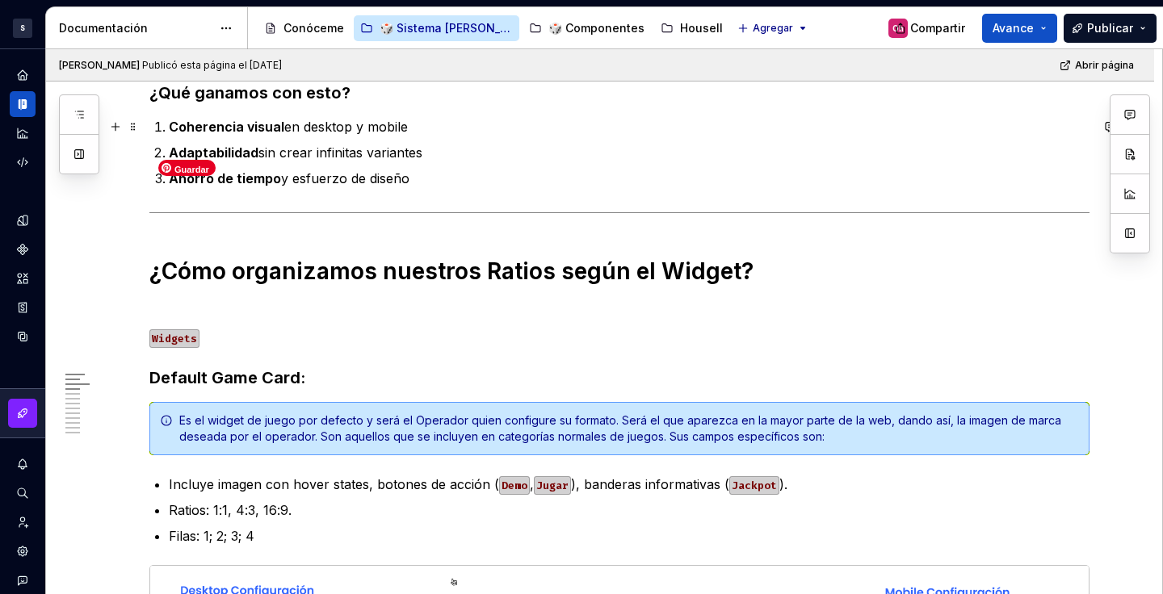
scroll to position [197, 0]
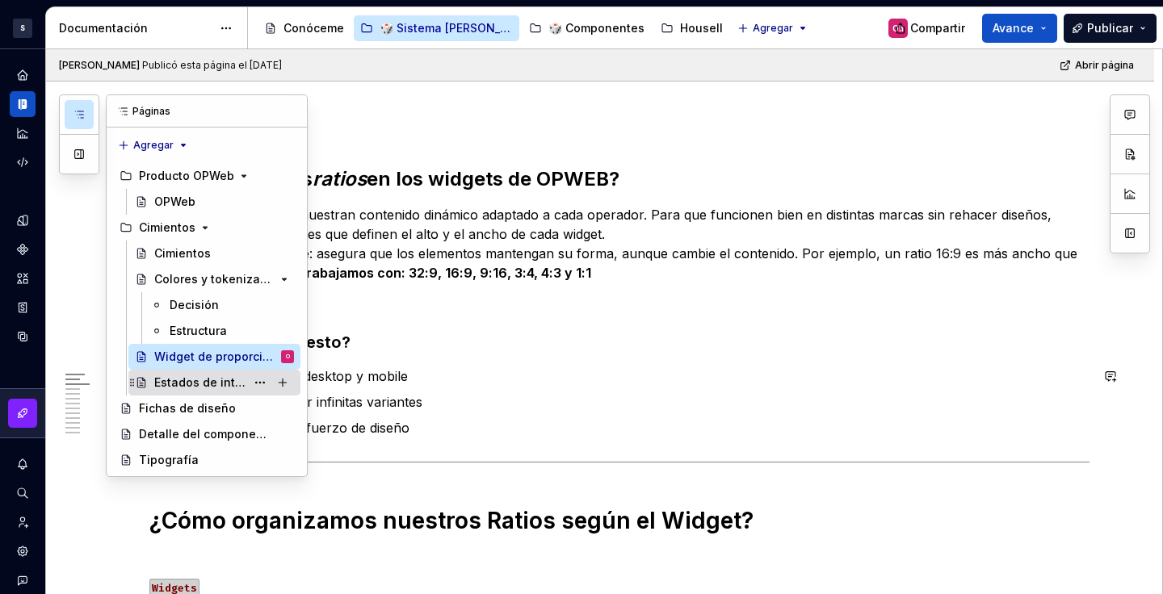
click at [207, 384] on font "Estados de interacción" at bounding box center [219, 383] width 130 height 14
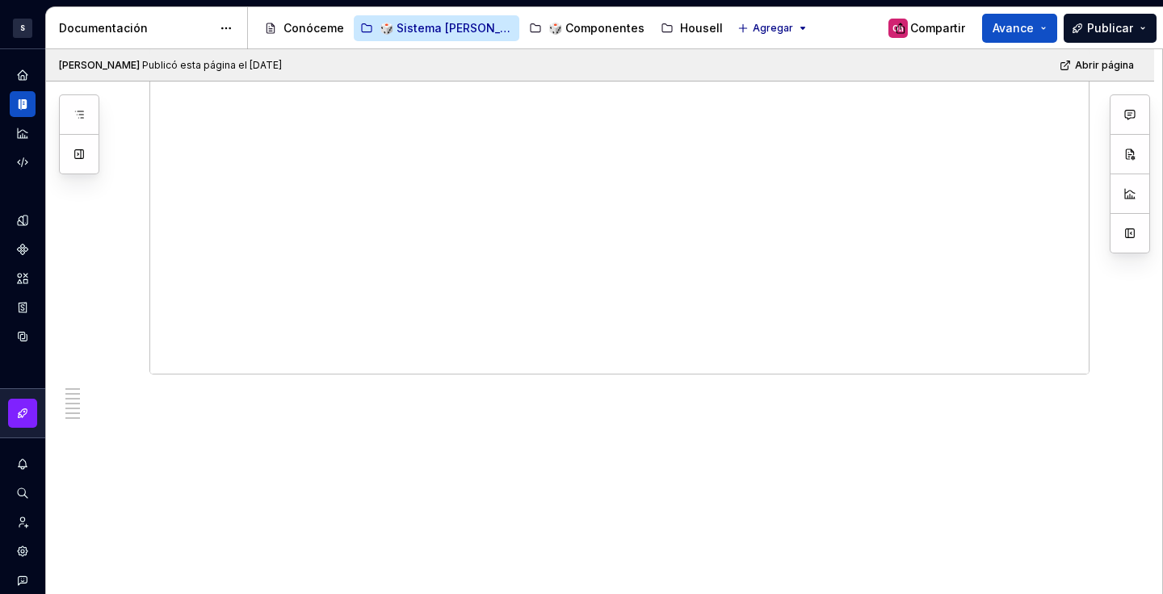
scroll to position [2576, 0]
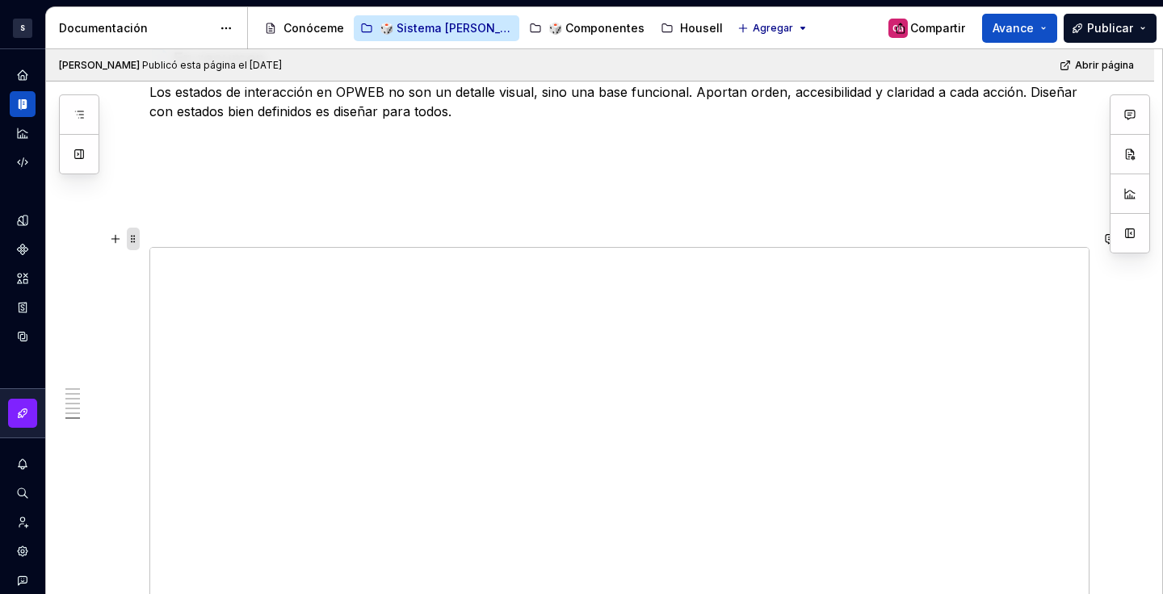
click at [134, 237] on span at bounding box center [133, 239] width 13 height 23
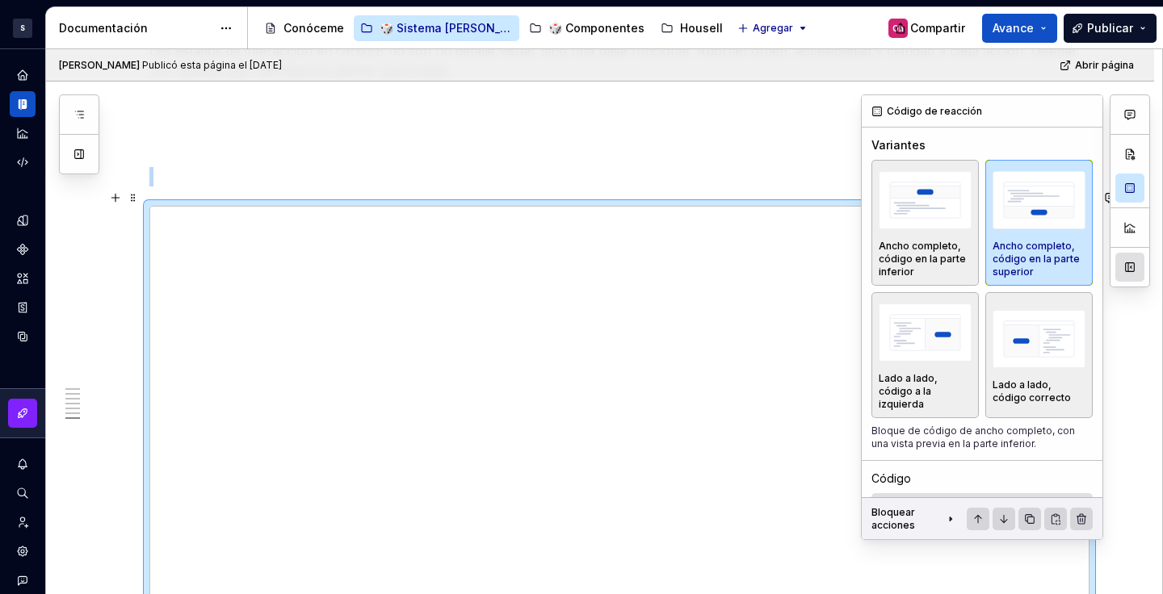
click at [1126, 258] on button "button" at bounding box center [1129, 267] width 29 height 29
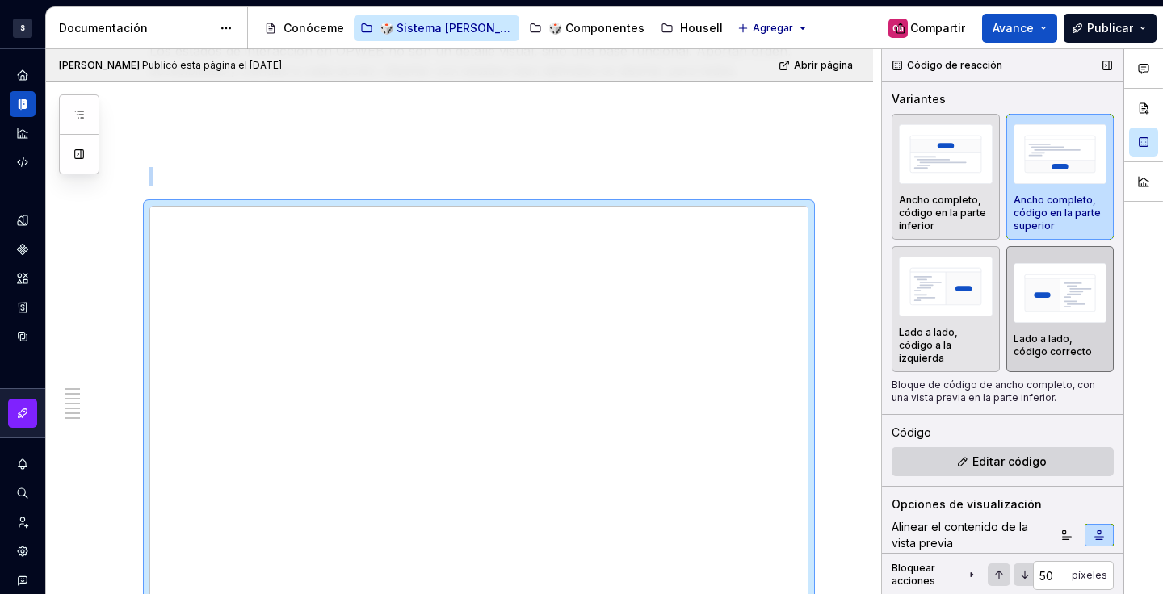
scroll to position [150, 0]
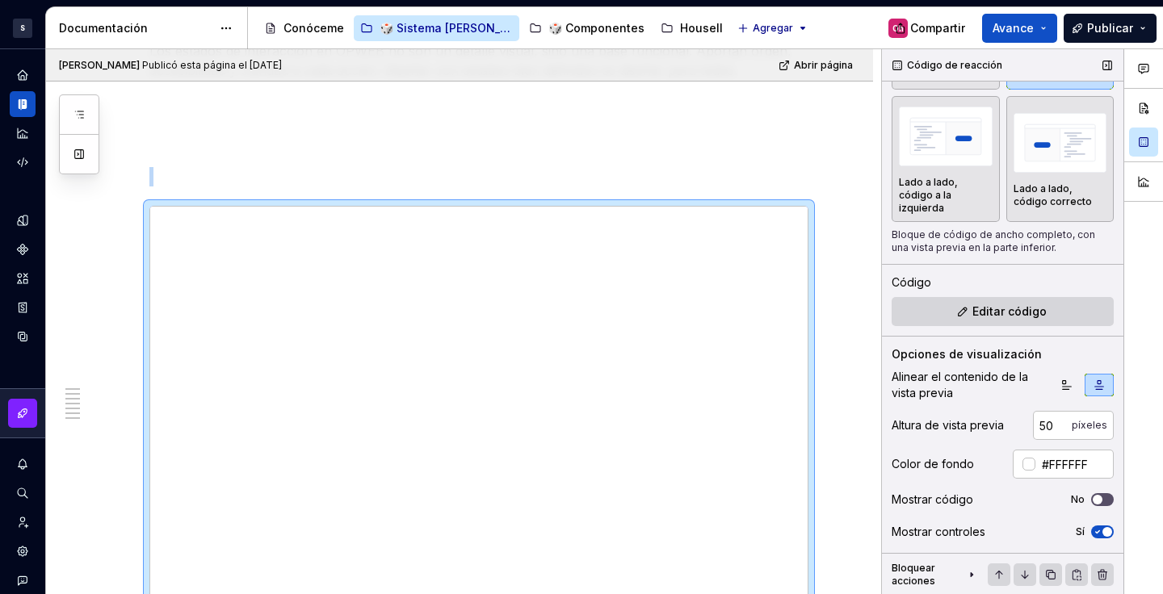
click at [1103, 533] on span "button" at bounding box center [1108, 532] width 10 height 10
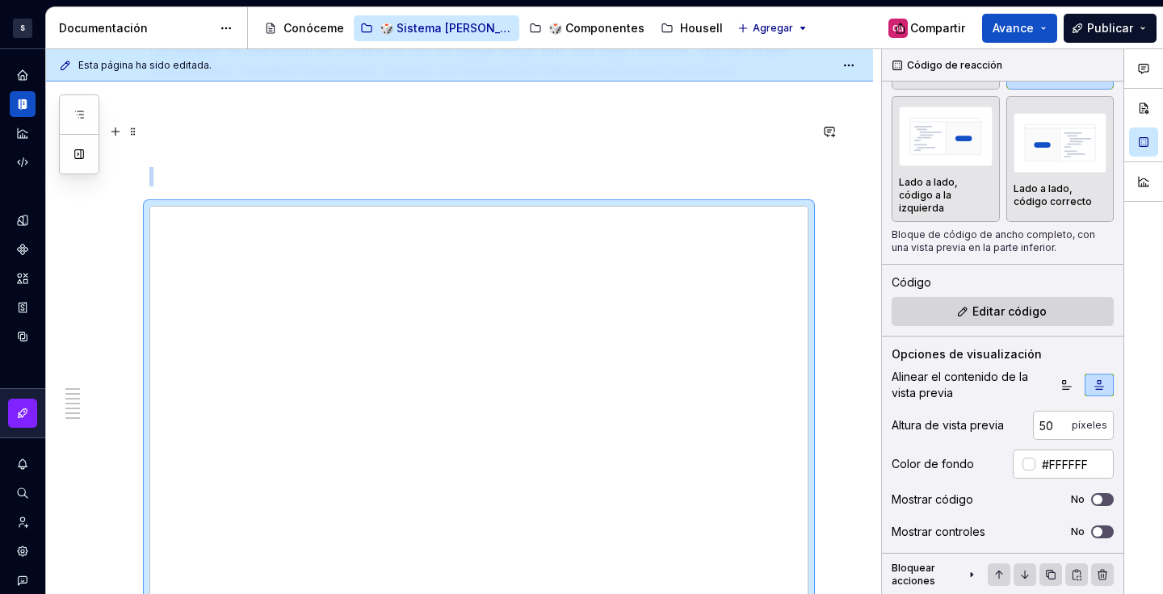
click at [797, 138] on p at bounding box center [478, 147] width 659 height 19
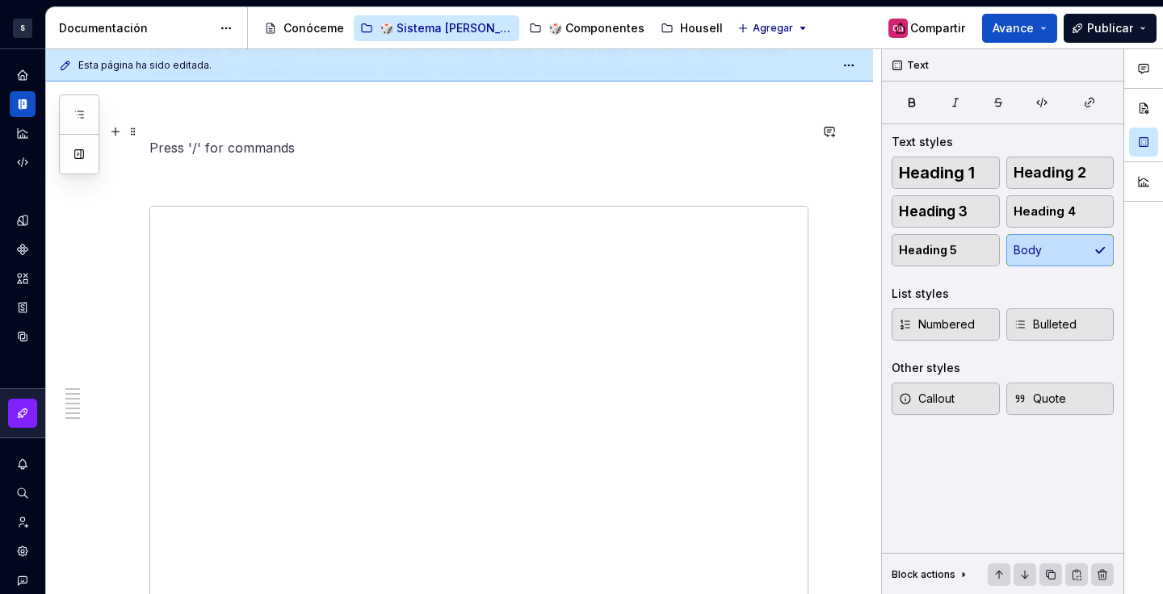
scroll to position [0, 0]
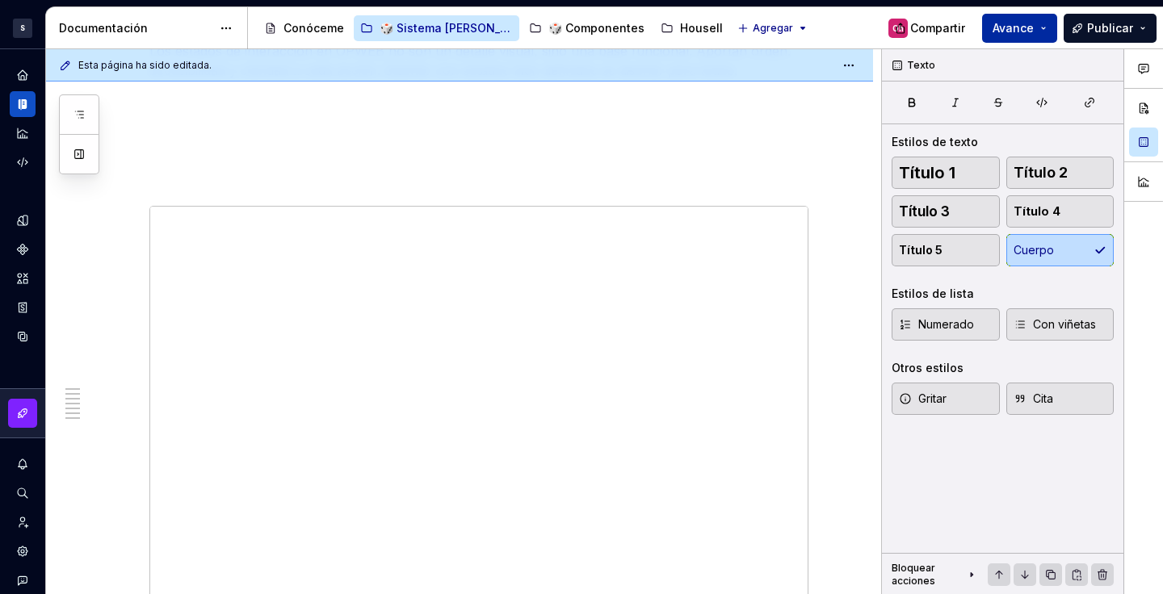
click at [1024, 38] on button "Avance" at bounding box center [1019, 28] width 75 height 29
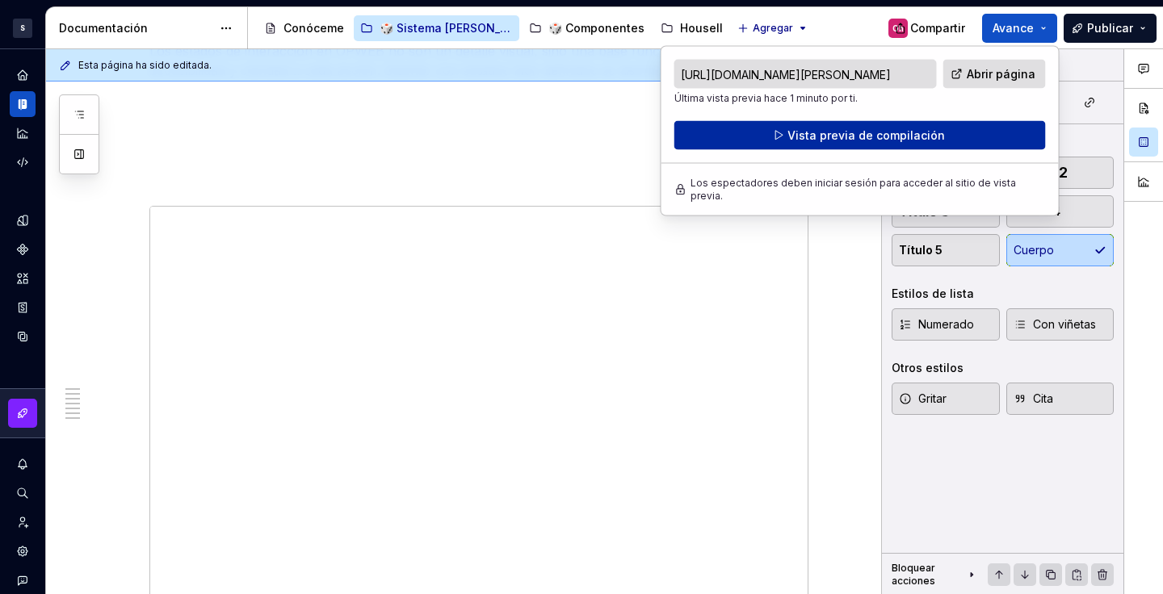
click at [923, 126] on button "Vista previa de compilación" at bounding box center [860, 135] width 372 height 29
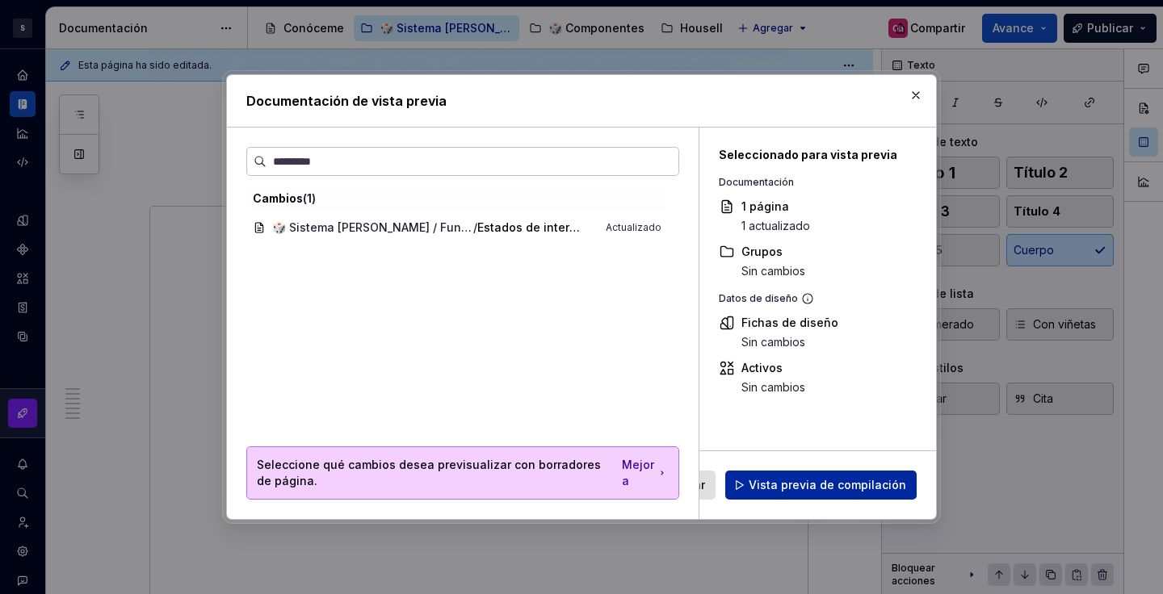
click at [851, 482] on font "Vista previa de compilación" at bounding box center [828, 485] width 158 height 14
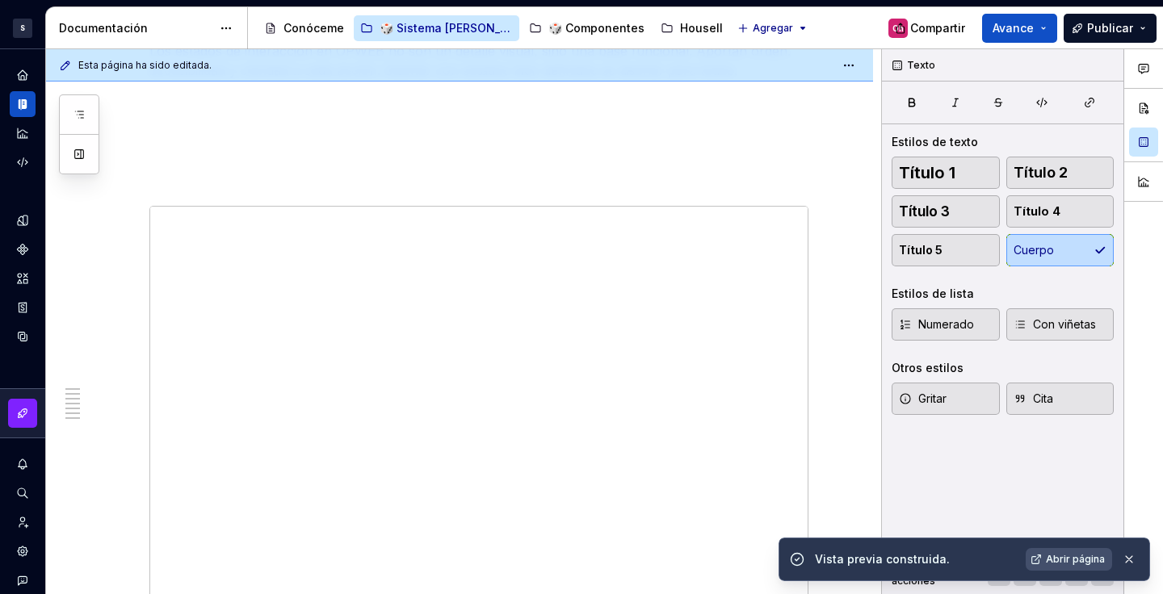
click at [1027, 555] on div "Vista previa construida. Abrir página" at bounding box center [977, 559] width 325 height 23
click at [1040, 552] on link "Abrir página" at bounding box center [1069, 559] width 86 height 23
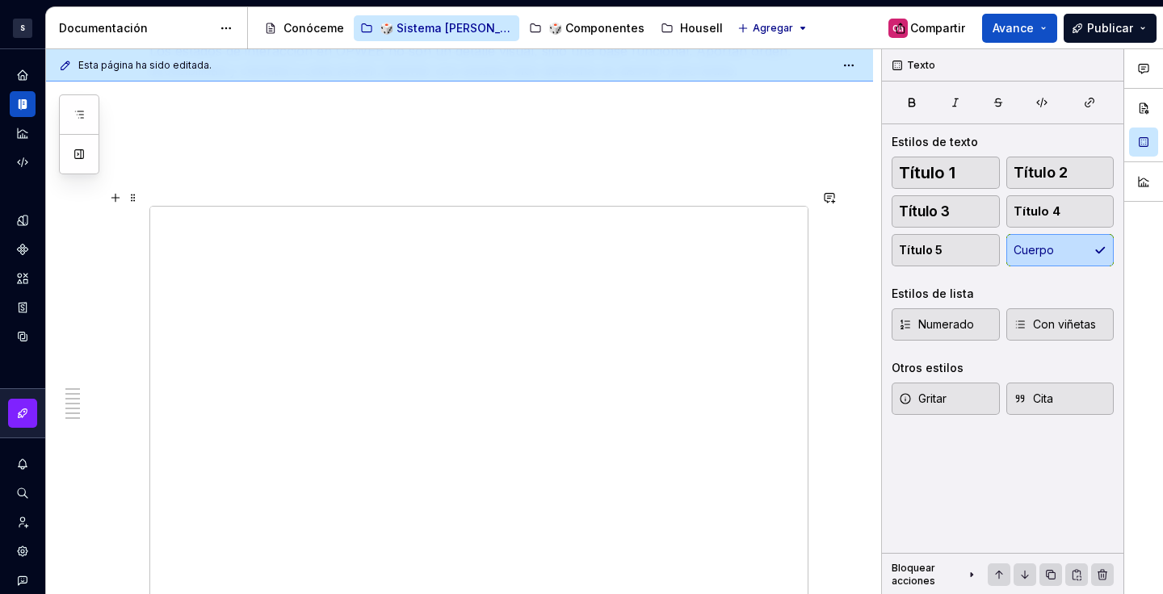
scroll to position [2703, 0]
click at [442, 174] on div at bounding box center [478, 376] width 659 height 405
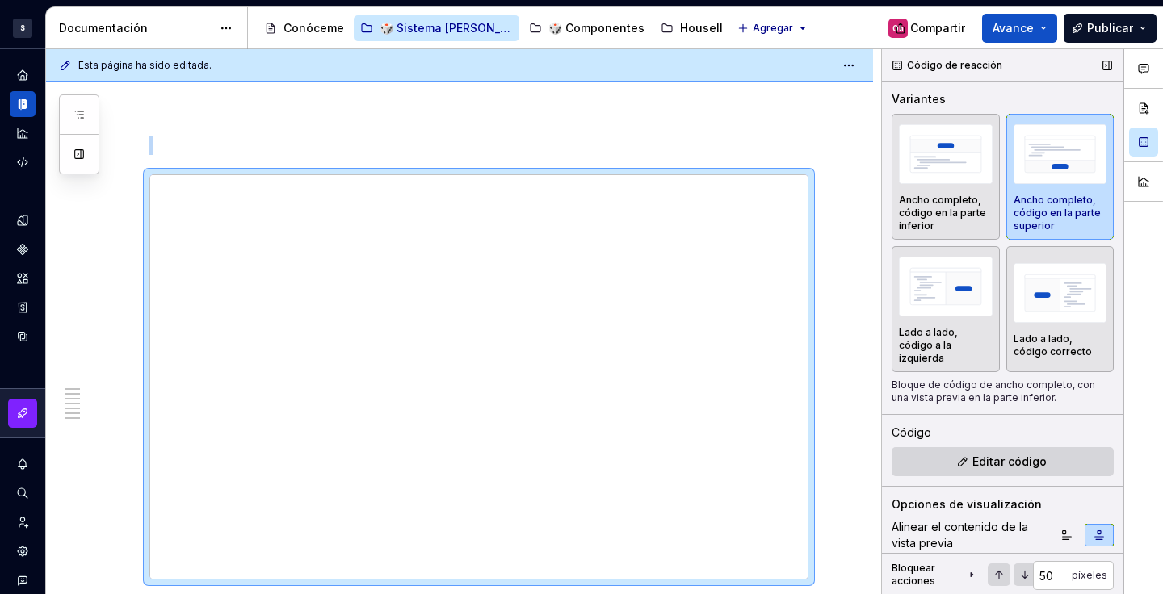
scroll to position [150, 0]
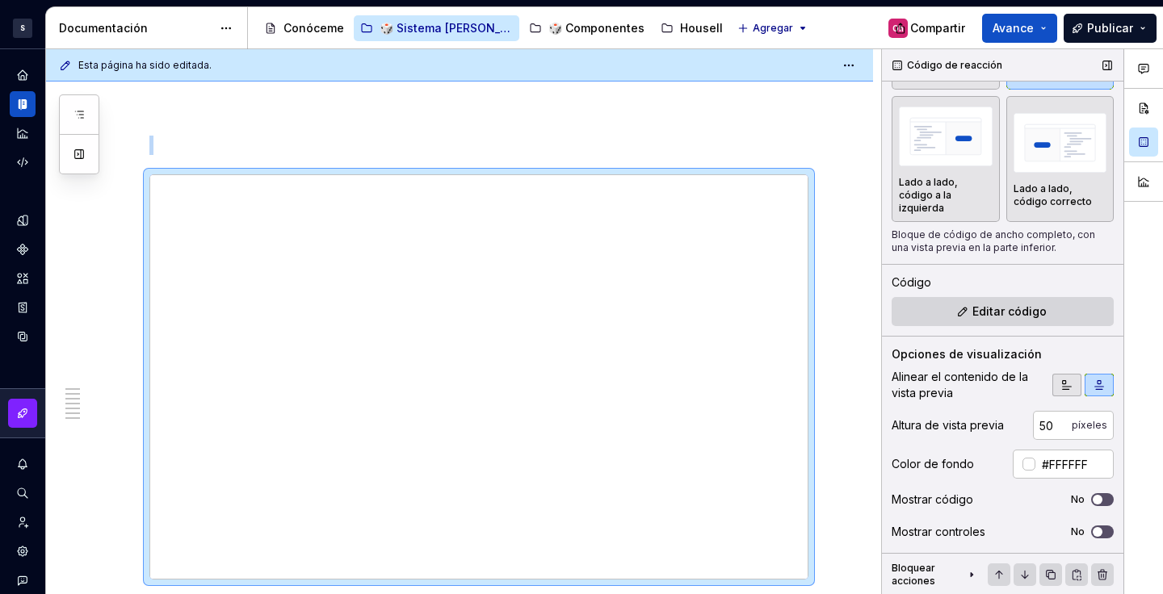
click at [1061, 380] on icon "button" at bounding box center [1067, 385] width 13 height 13
click at [1085, 384] on button "button" at bounding box center [1099, 385] width 29 height 23
type textarea "*"
click at [1044, 427] on input "500" at bounding box center [1052, 425] width 39 height 29
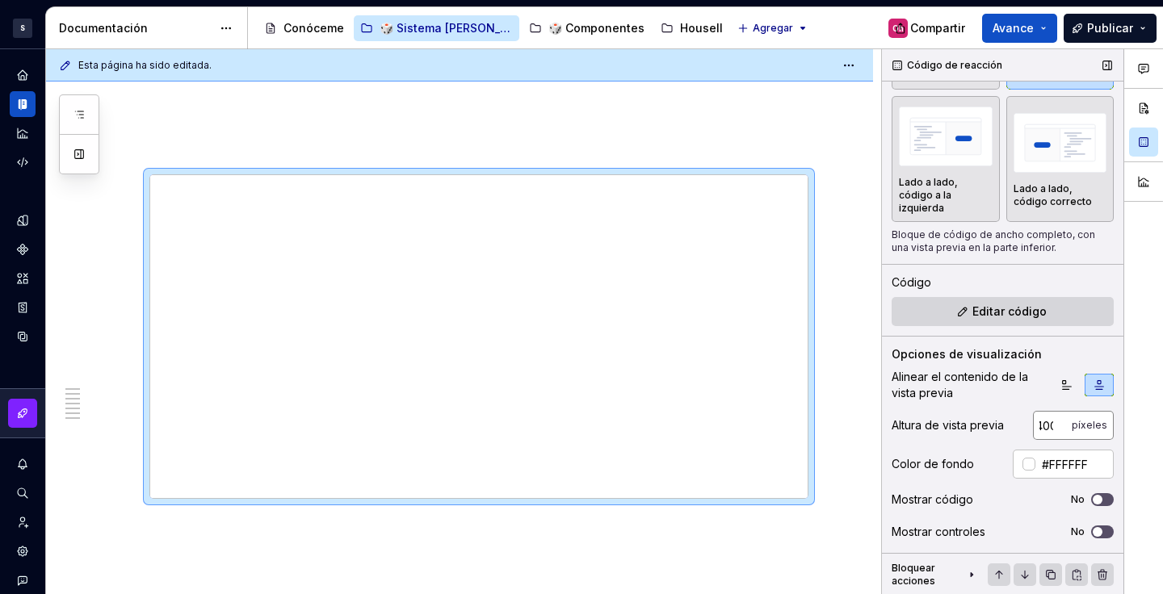
scroll to position [0, 0]
click at [1044, 427] on input "400" at bounding box center [1052, 425] width 39 height 29
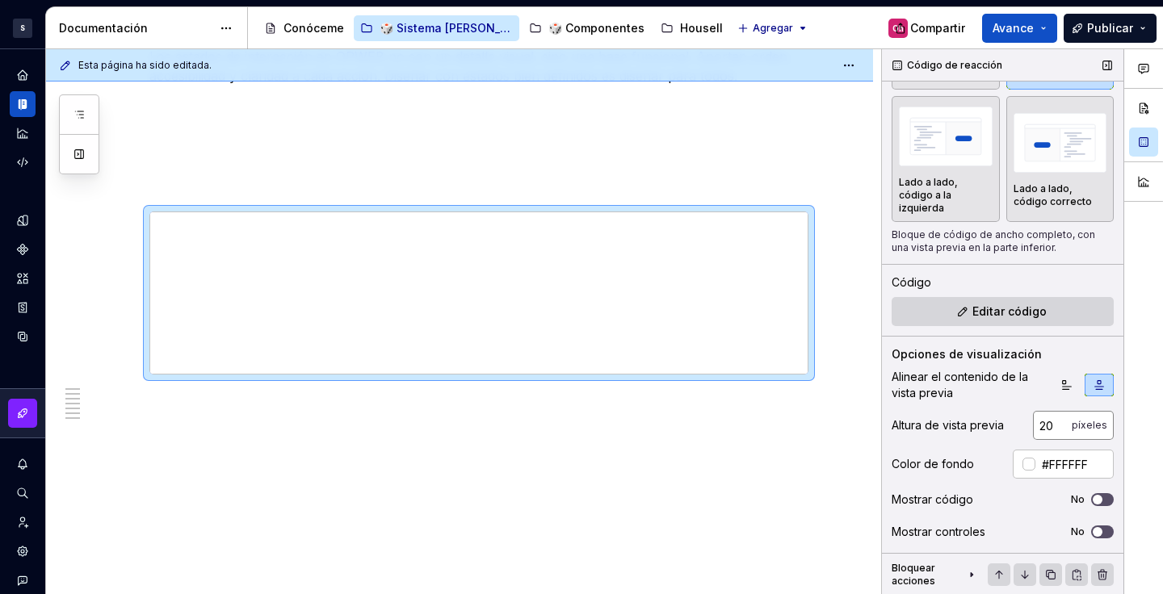
click at [1044, 427] on input "200" at bounding box center [1052, 425] width 39 height 29
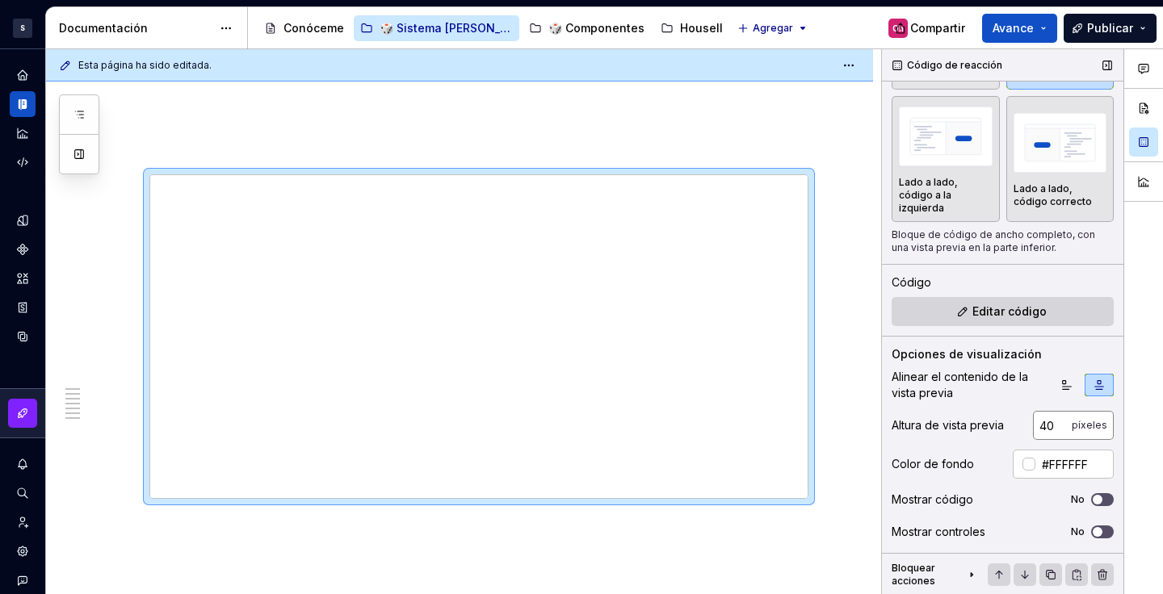
click at [1035, 424] on input "400" at bounding box center [1052, 425] width 39 height 29
type input "2"
type input "350"
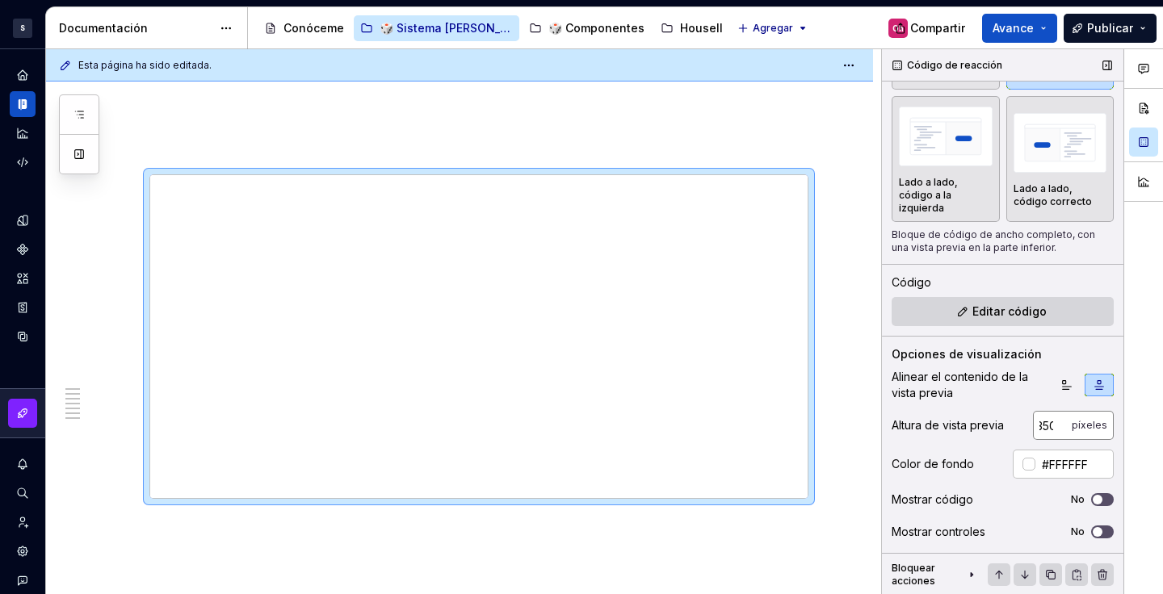
scroll to position [0, 0]
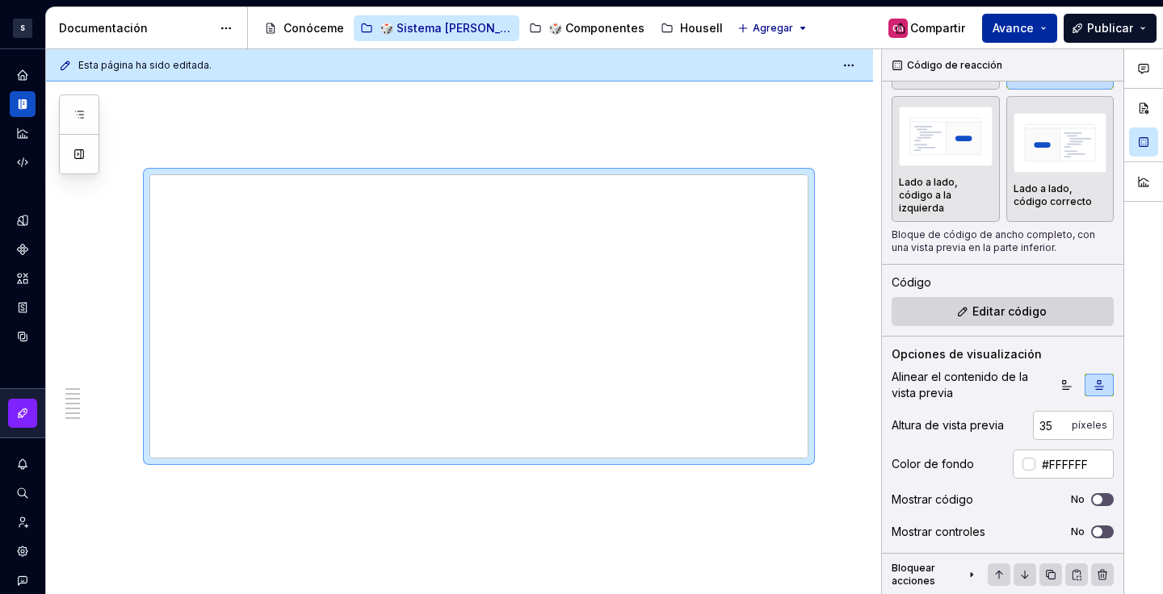
click at [1010, 31] on font "Avance" at bounding box center [1013, 28] width 41 height 14
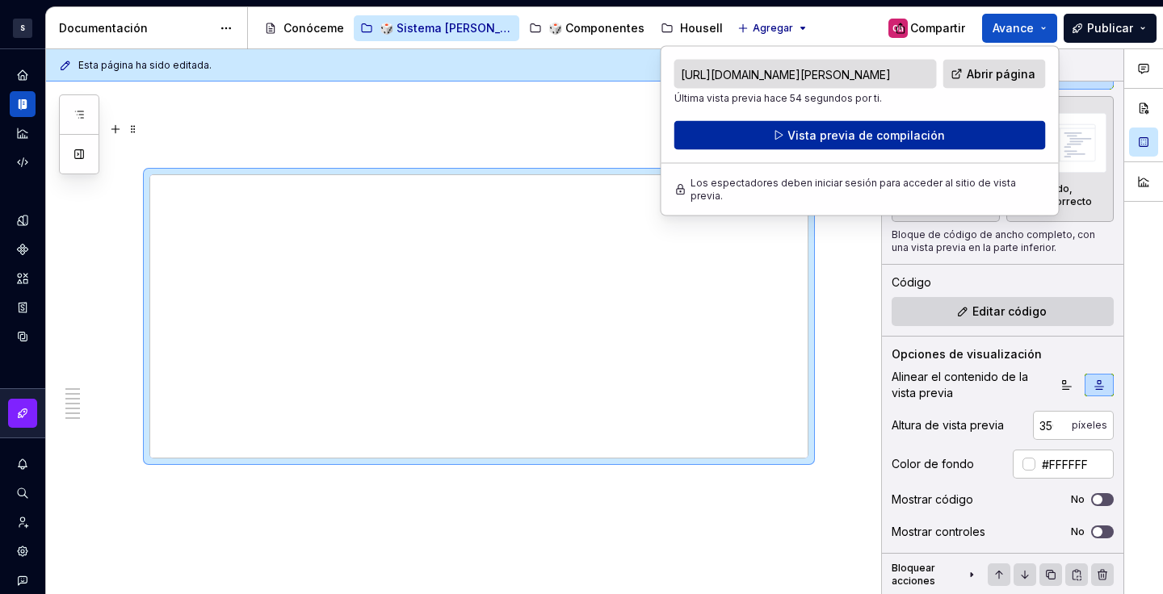
click at [832, 138] on font "Vista previa de compilación" at bounding box center [867, 135] width 158 height 14
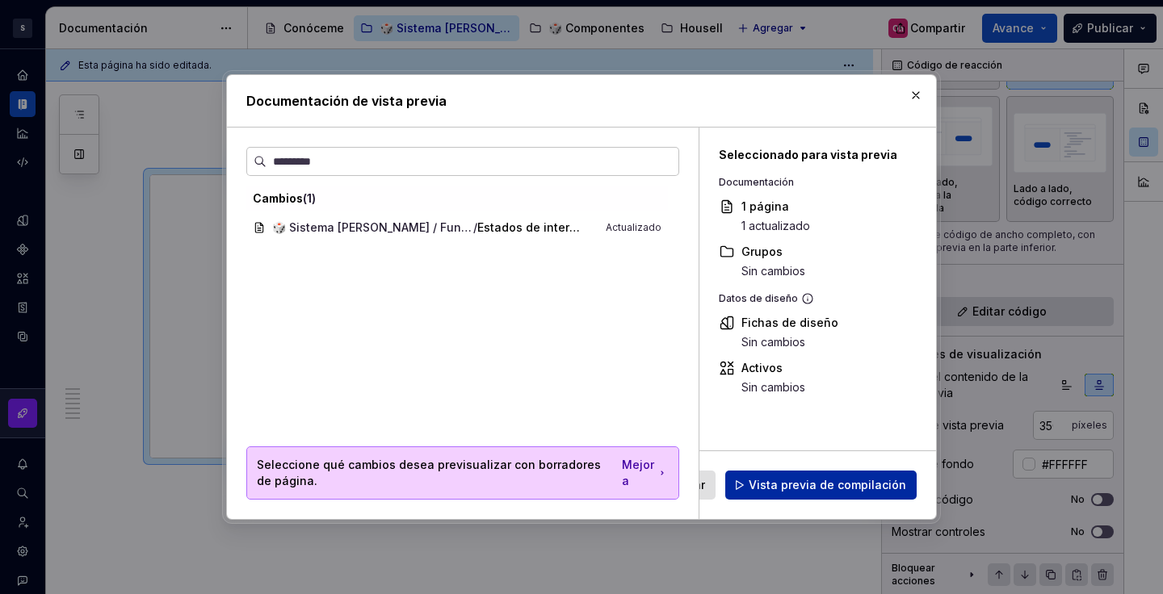
click at [851, 480] on font "Vista previa de compilación" at bounding box center [828, 485] width 158 height 14
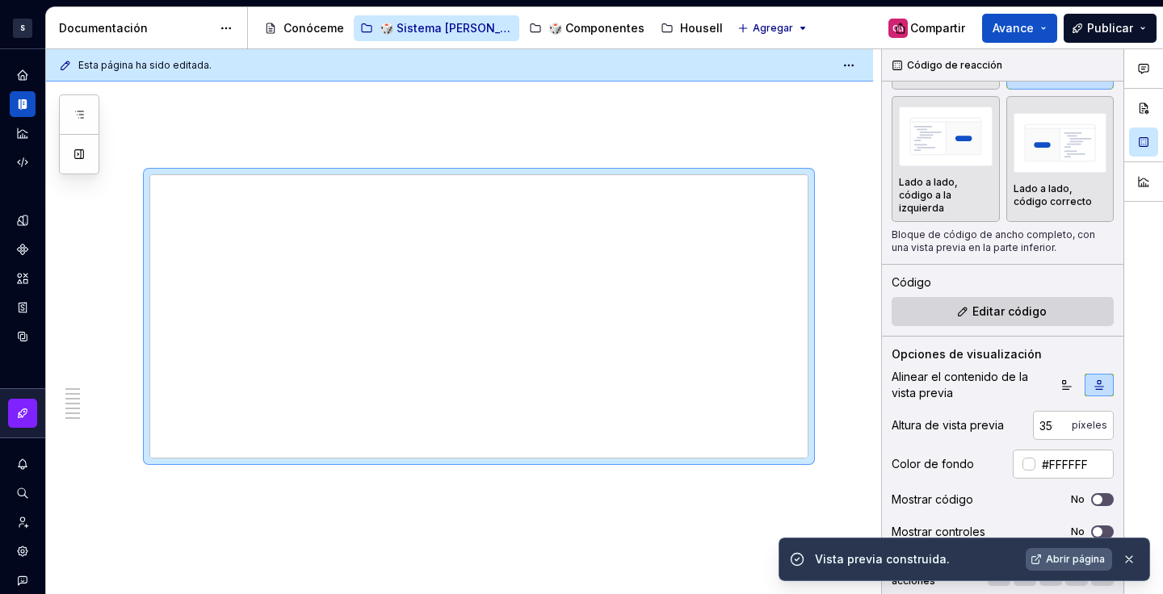
click at [1067, 561] on font "Abrir página" at bounding box center [1075, 559] width 59 height 12
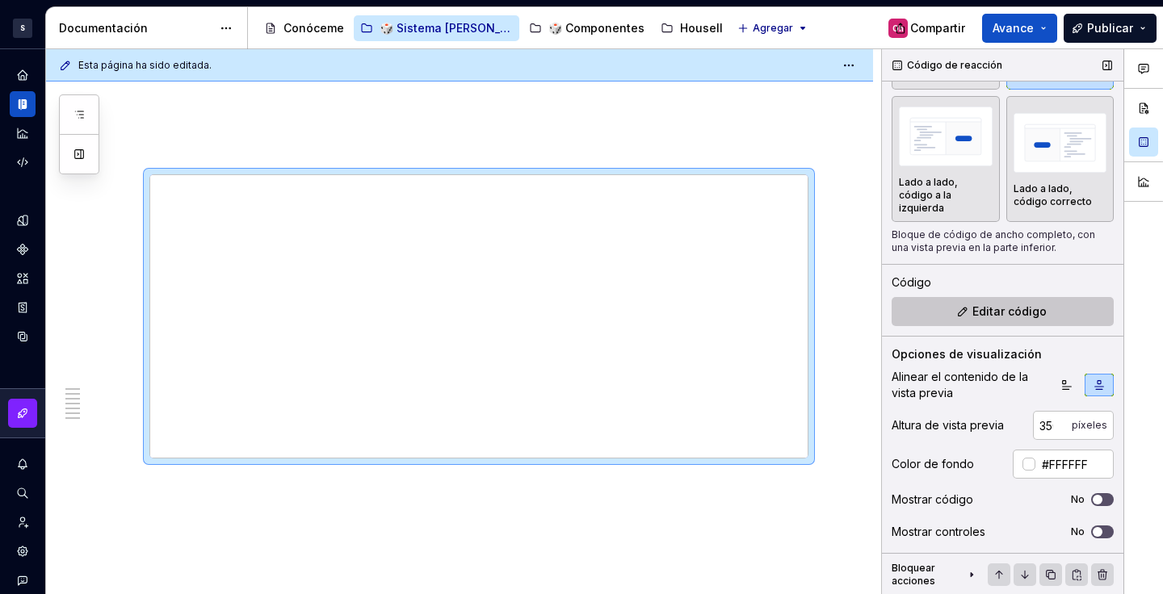
click at [1010, 313] on font "Editar código" at bounding box center [1009, 312] width 74 height 14
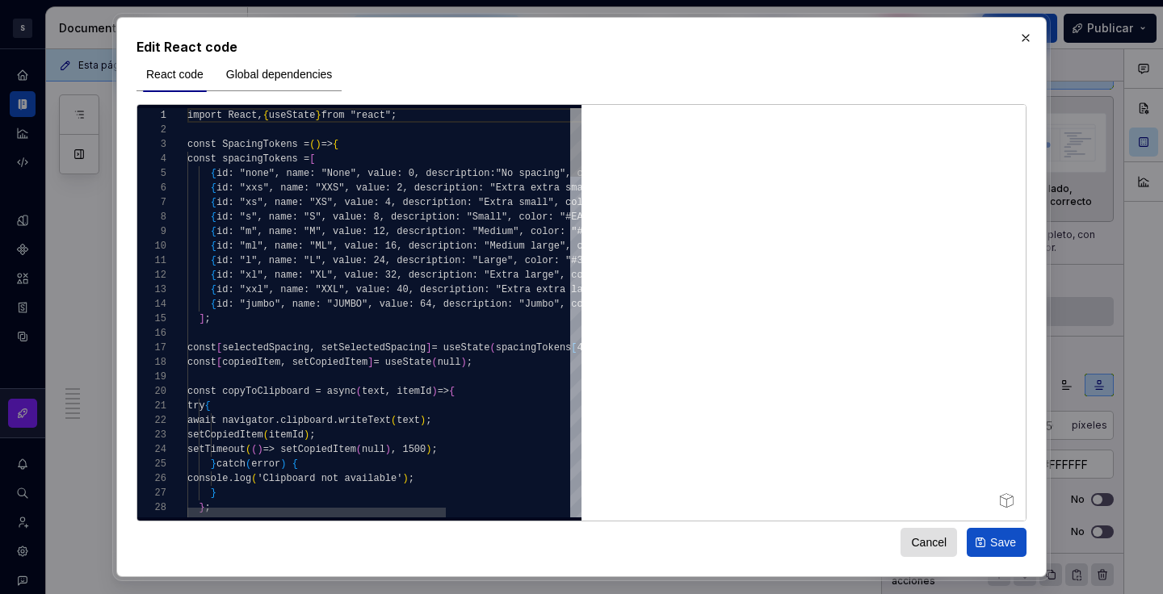
type textarea "*"
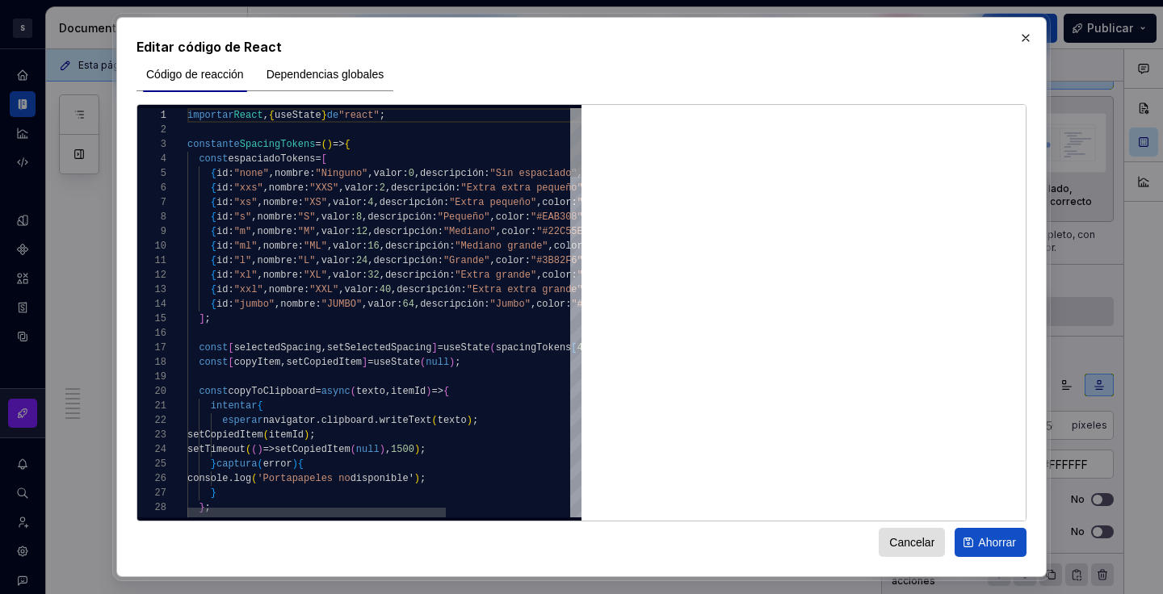
click at [510, 253] on span "{ id : "ml" , nombre : "ML" , valor : 16 , descripción : "Mediano grande" , col…" at bounding box center [437, 246] width 500 height 15
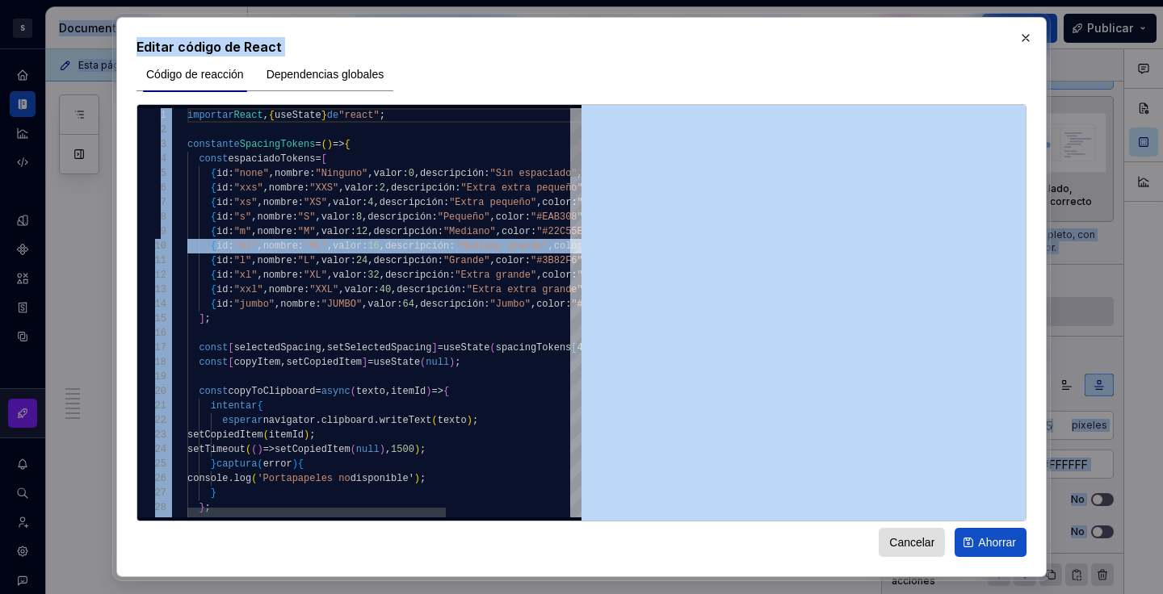
click at [449, 241] on font "descripción" at bounding box center [417, 246] width 64 height 11
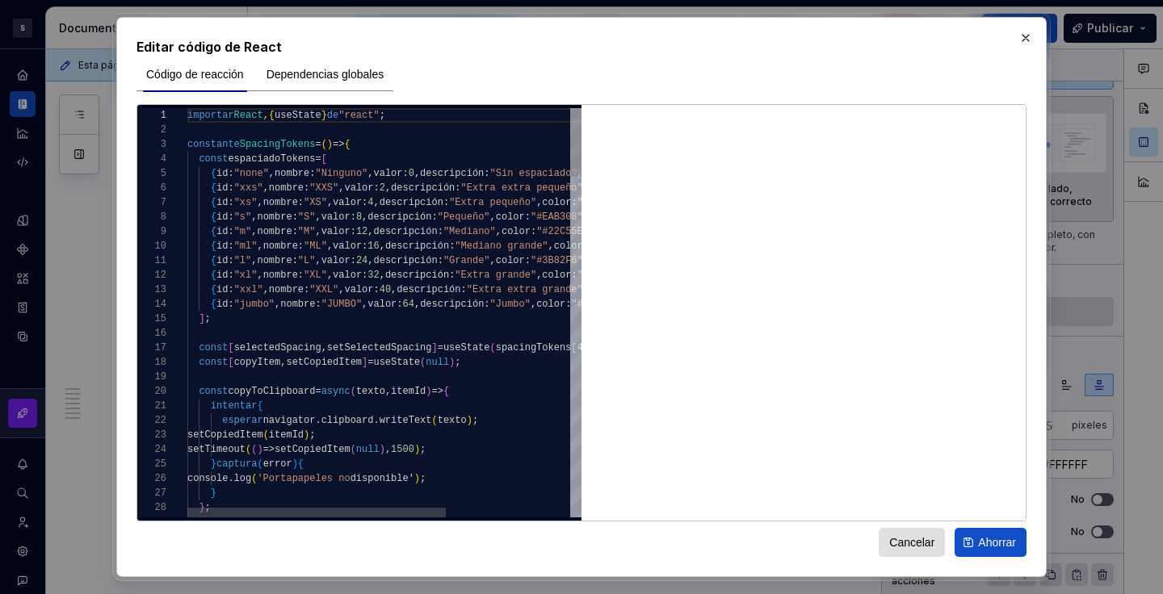
click at [449, 241] on font "descripción" at bounding box center [417, 246] width 64 height 11
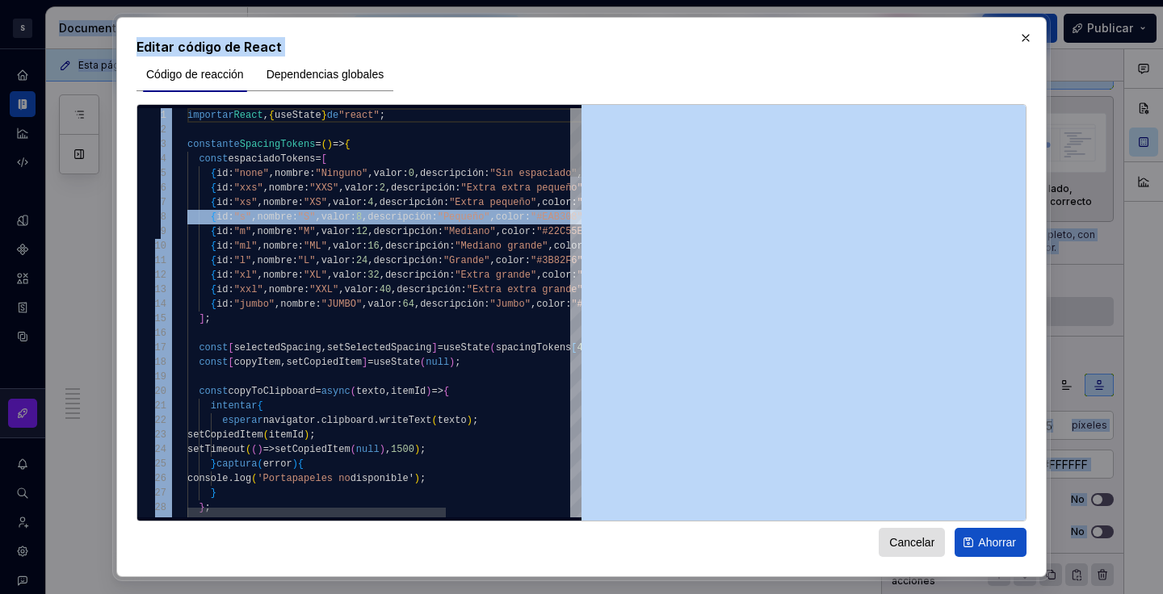
click at [431, 222] on font "descripción" at bounding box center [400, 217] width 64 height 11
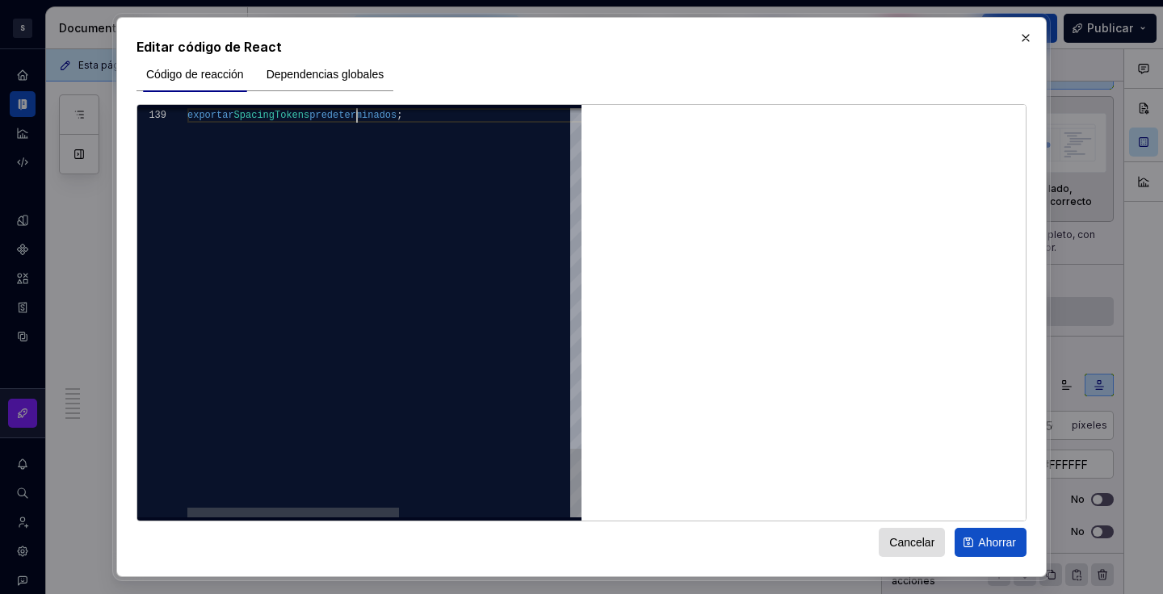
scroll to position [116, 170]
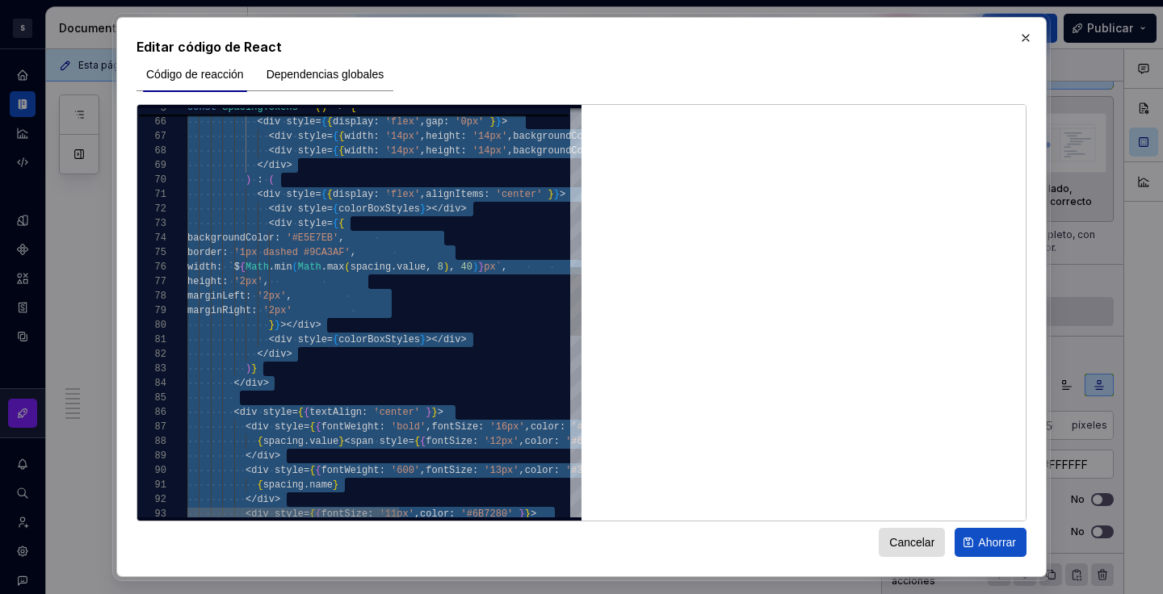
scroll to position [44, 0]
type textarea "**********"
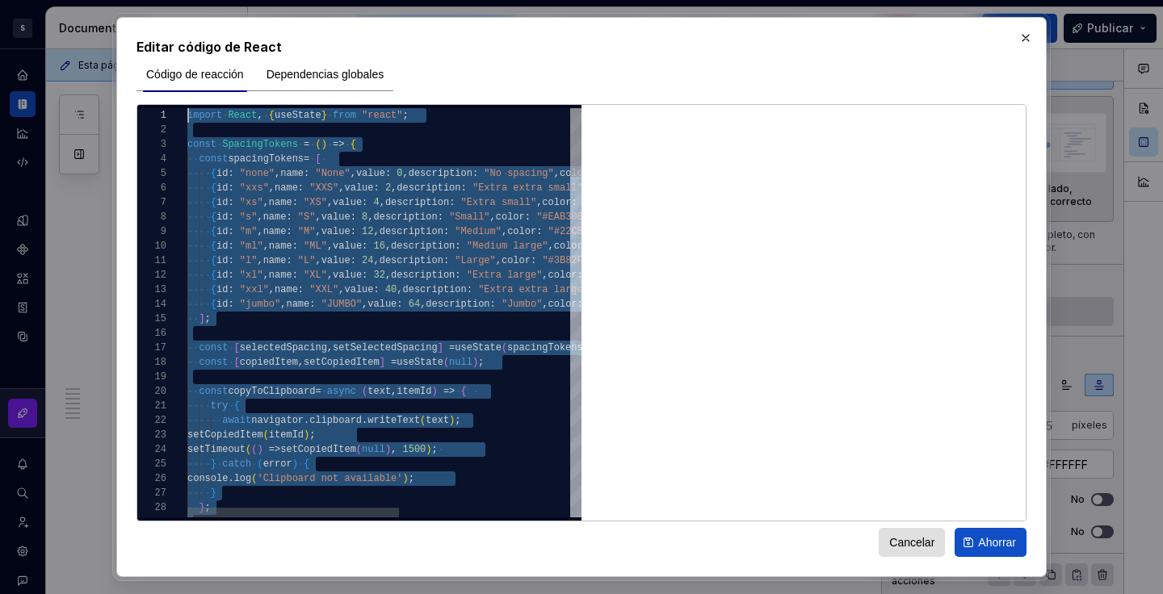
scroll to position [0, 0]
drag, startPoint x: 435, startPoint y: 437, endPoint x: 164, endPoint y: 36, distance: 484.6
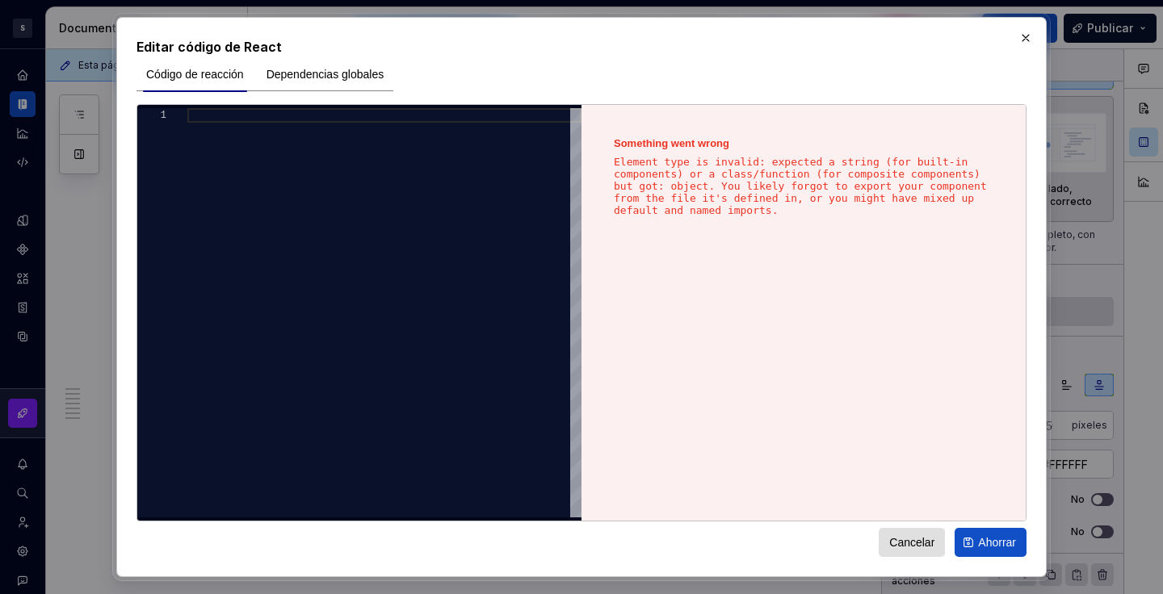
click at [216, 151] on div at bounding box center [384, 313] width 394 height 410
click at [200, 105] on div "1" at bounding box center [359, 313] width 444 height 416
click at [206, 113] on div at bounding box center [384, 313] width 394 height 410
type textarea "**********"
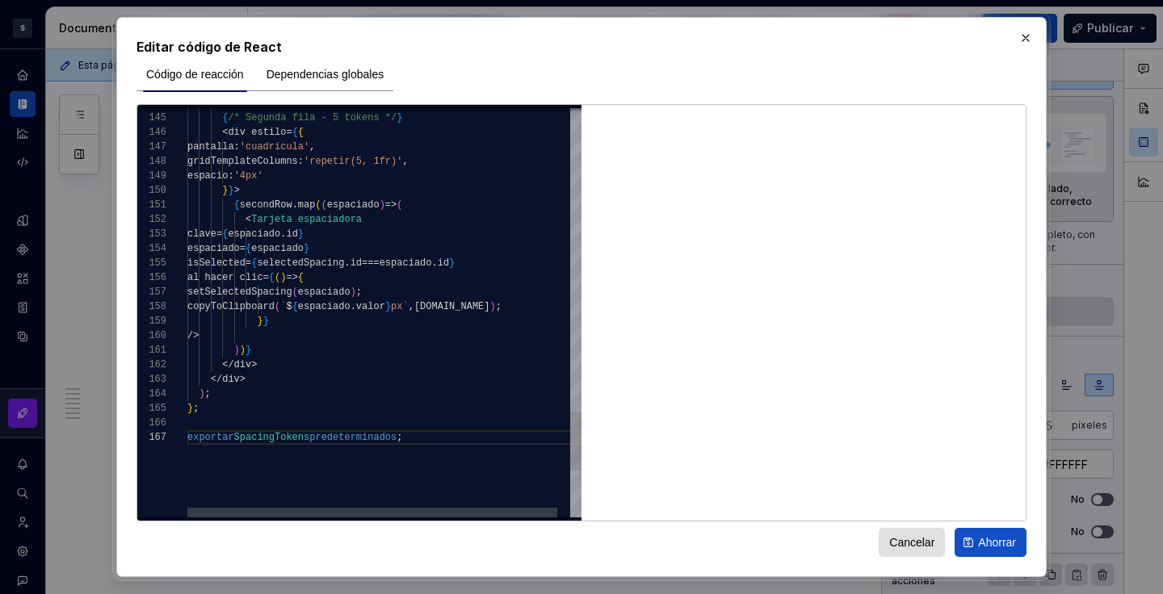
scroll to position [58, 11]
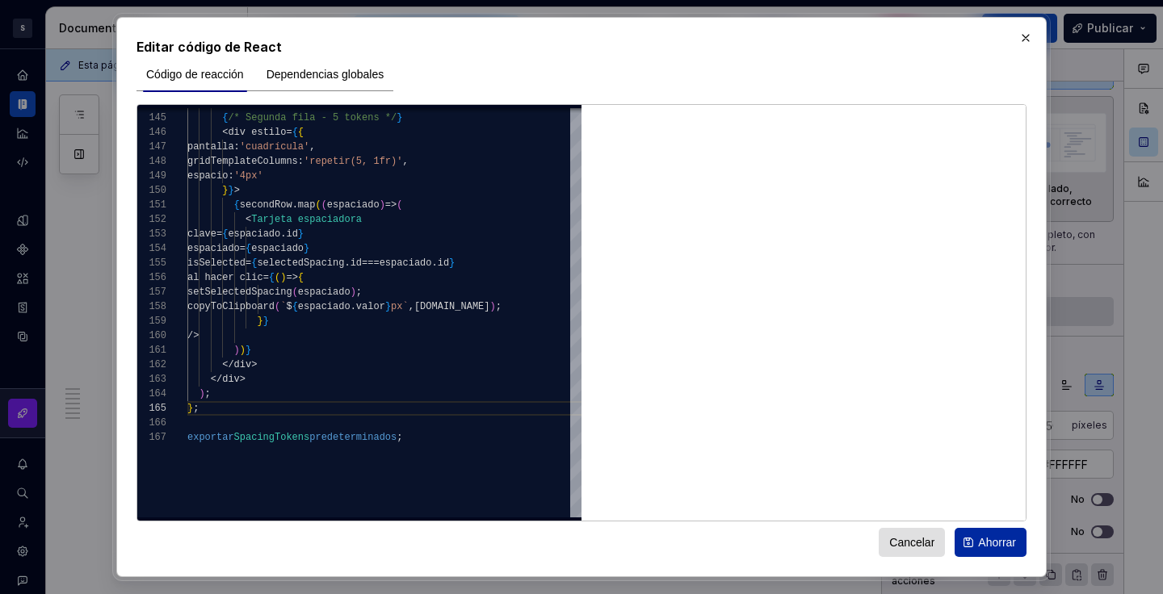
click at [997, 540] on font "Ahorrar" at bounding box center [997, 542] width 38 height 13
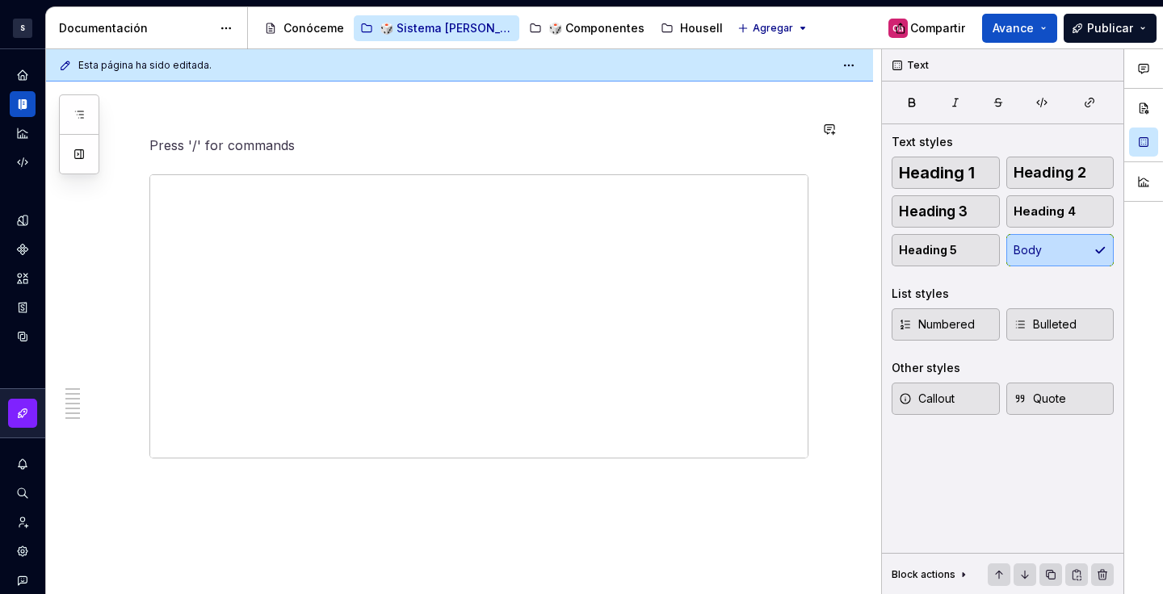
scroll to position [0, 0]
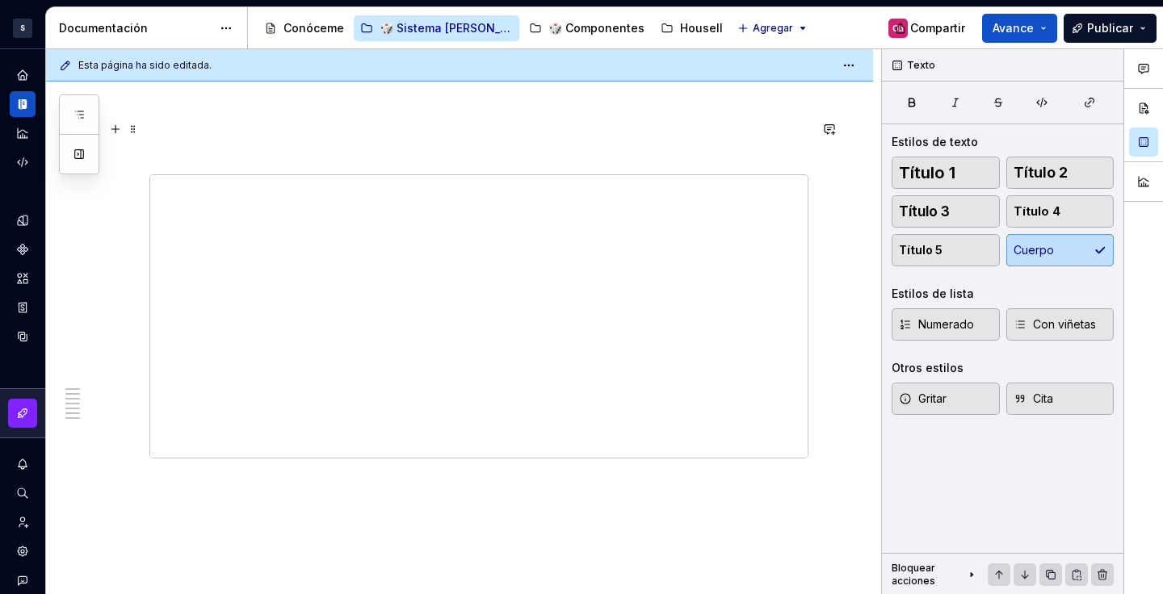
click at [177, 136] on p at bounding box center [478, 145] width 659 height 19
click at [134, 163] on span at bounding box center [133, 166] width 13 height 23
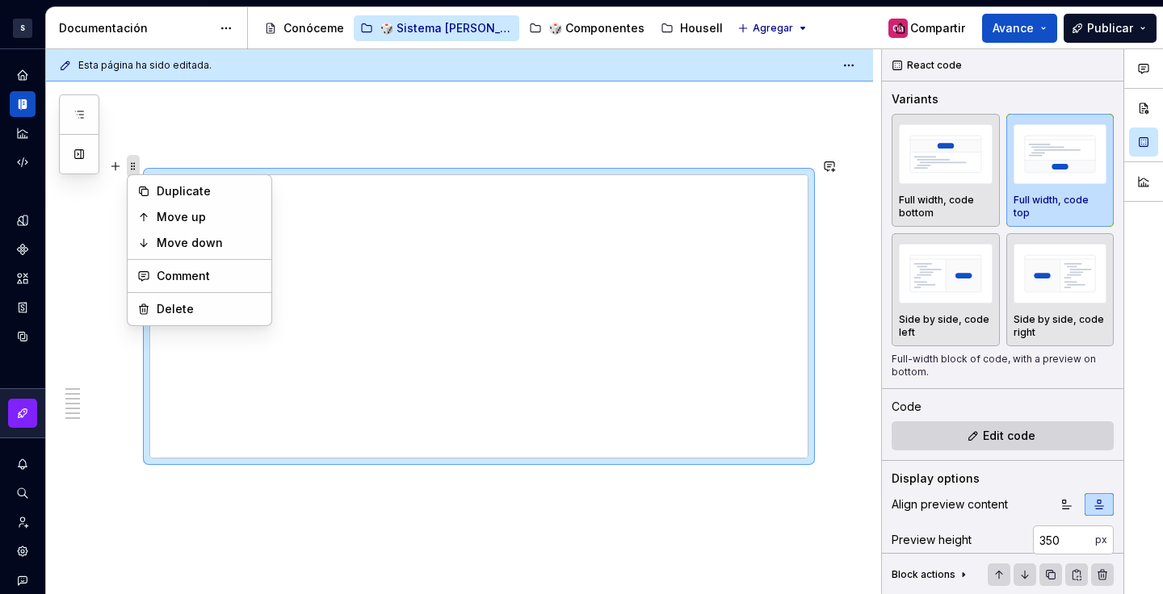
type textarea "*"
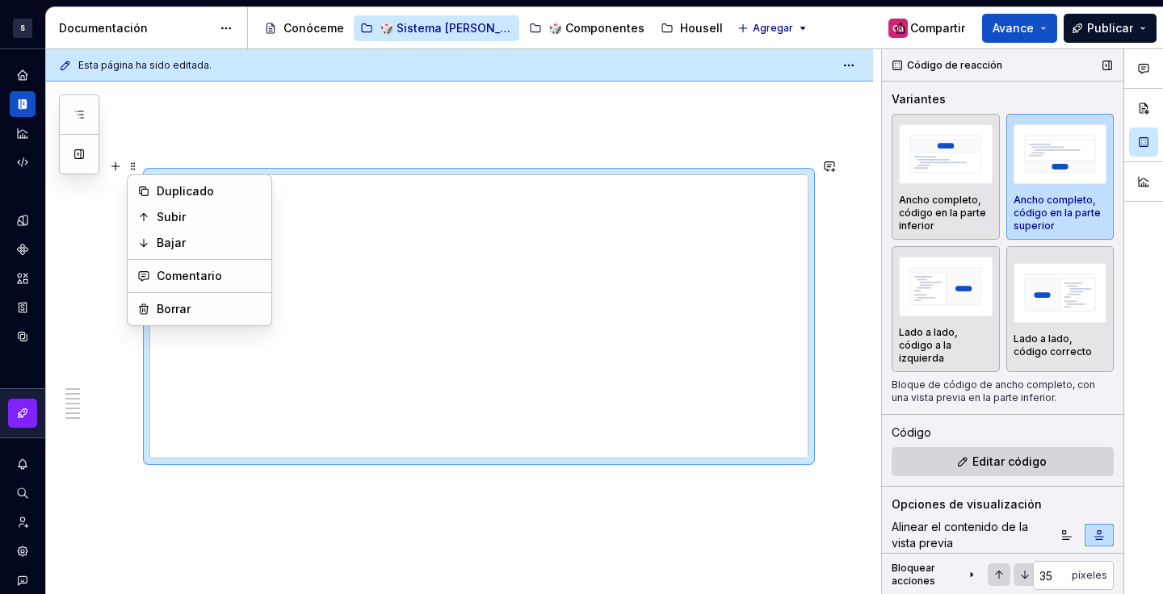
scroll to position [150, 0]
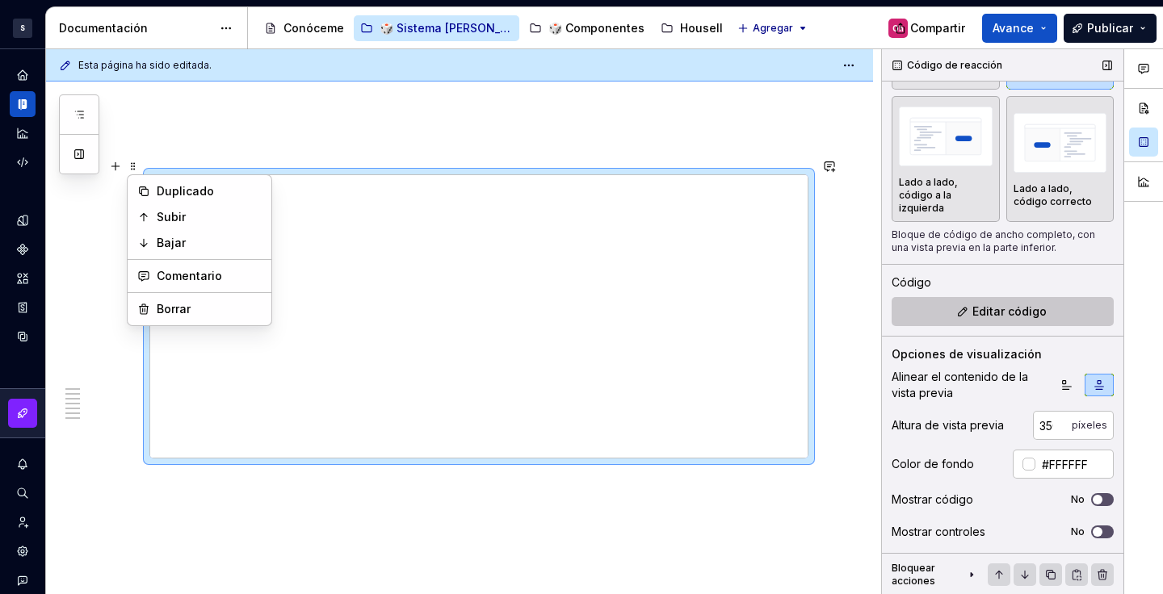
click at [983, 313] on font "Editar código" at bounding box center [1009, 312] width 74 height 14
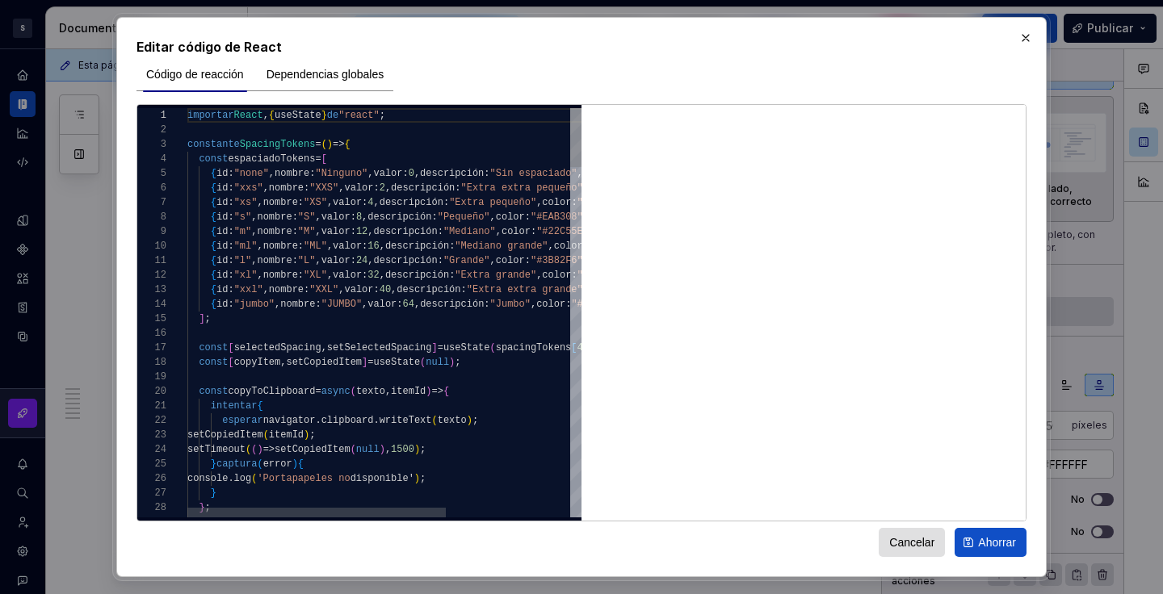
click at [368, 266] on font "24" at bounding box center [361, 260] width 11 height 11
click at [368, 260] on font "24" at bounding box center [361, 260] width 11 height 11
click at [436, 252] on span "{ id : "ml" , nombre : "ML" , valor : 16 , descripción : "Mediano grande" , col…" at bounding box center [437, 246] width 500 height 15
click at [447, 283] on span "{ id : "xxl" , nombre : "XXL" , valor : 40 , descripción : "Extra extra grande"…" at bounding box center [455, 290] width 536 height 15
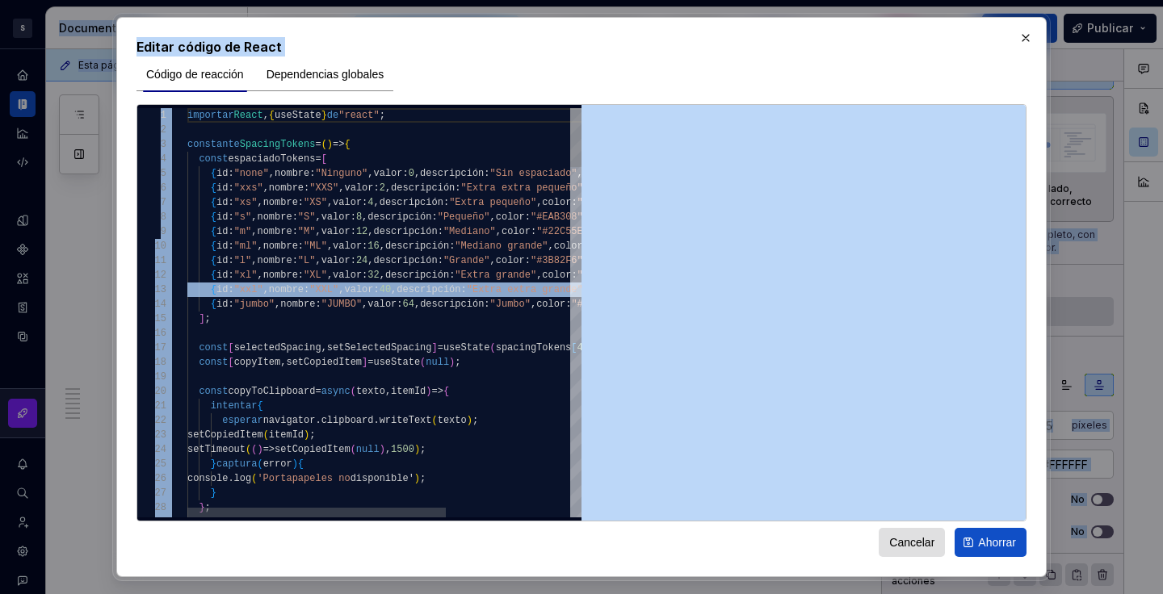
click at [447, 283] on span "{ id : "xxl" , nombre : "XXL" , valor : 40 , descripción : "Extra extra grande"…" at bounding box center [455, 290] width 536 height 15
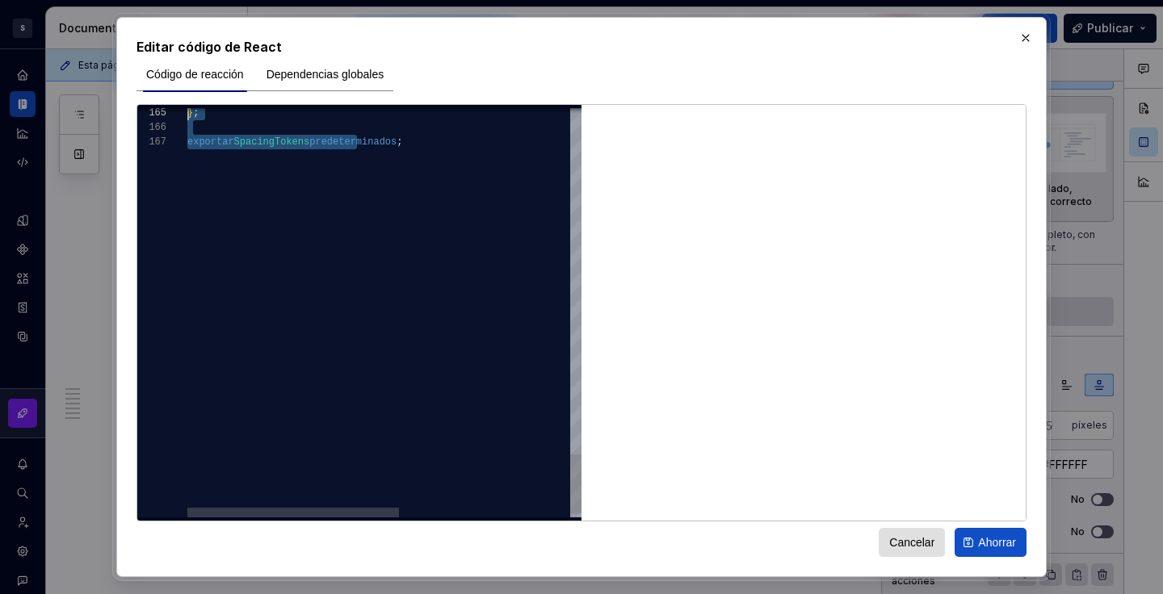
scroll to position [44, 0]
drag, startPoint x: 414, startPoint y: 419, endPoint x: 237, endPoint y: 82, distance: 380.1
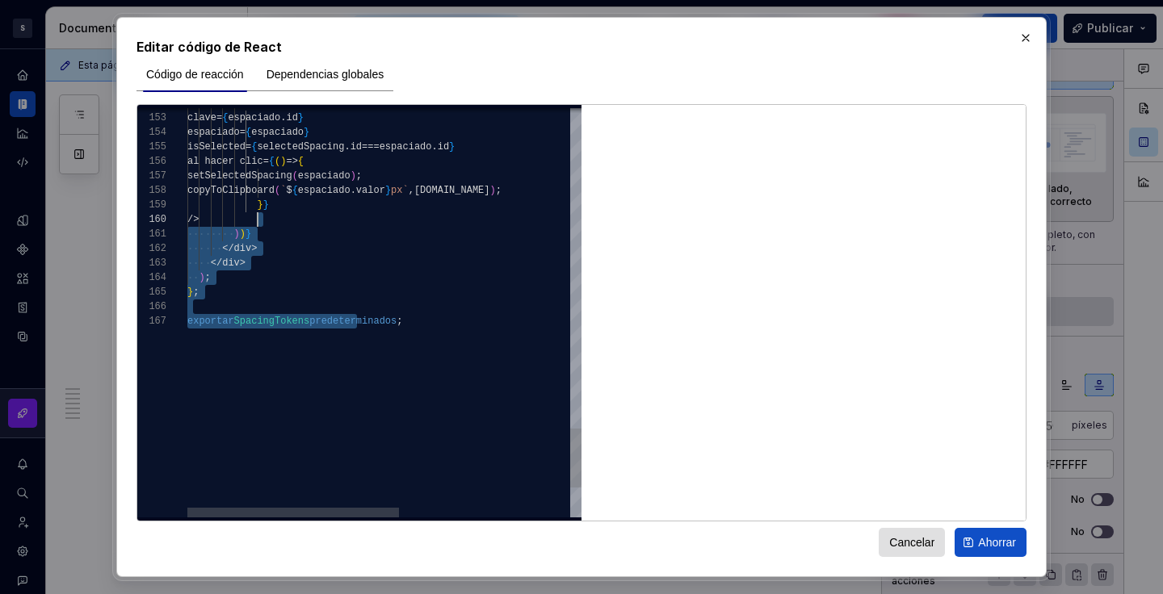
scroll to position [116, 58]
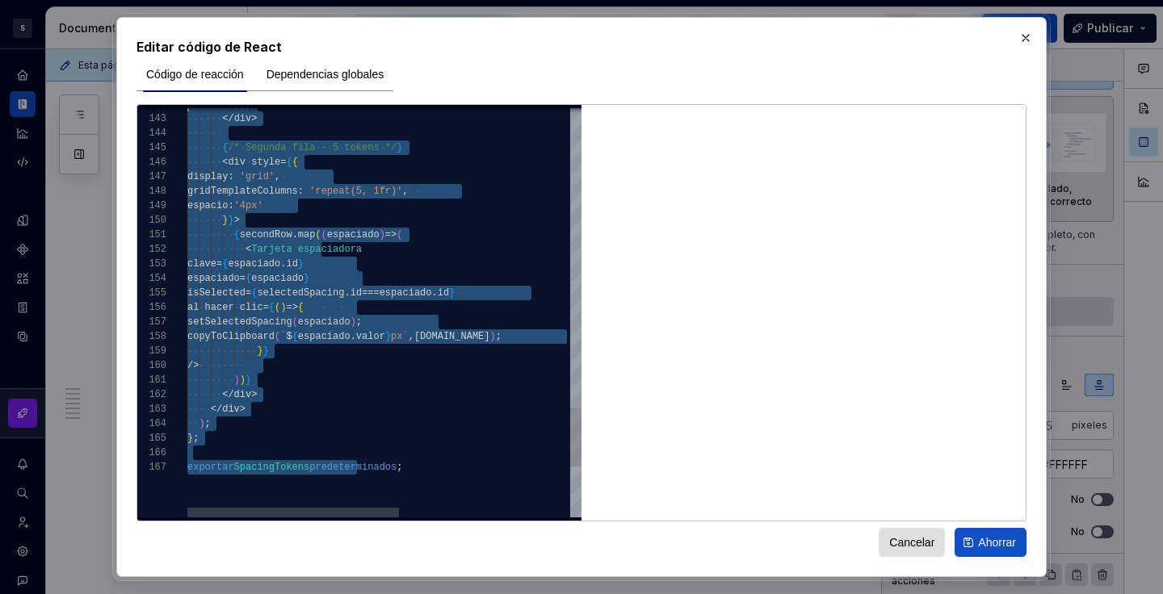
drag, startPoint x: 447, startPoint y: 333, endPoint x: 155, endPoint y: 98, distance: 375.2
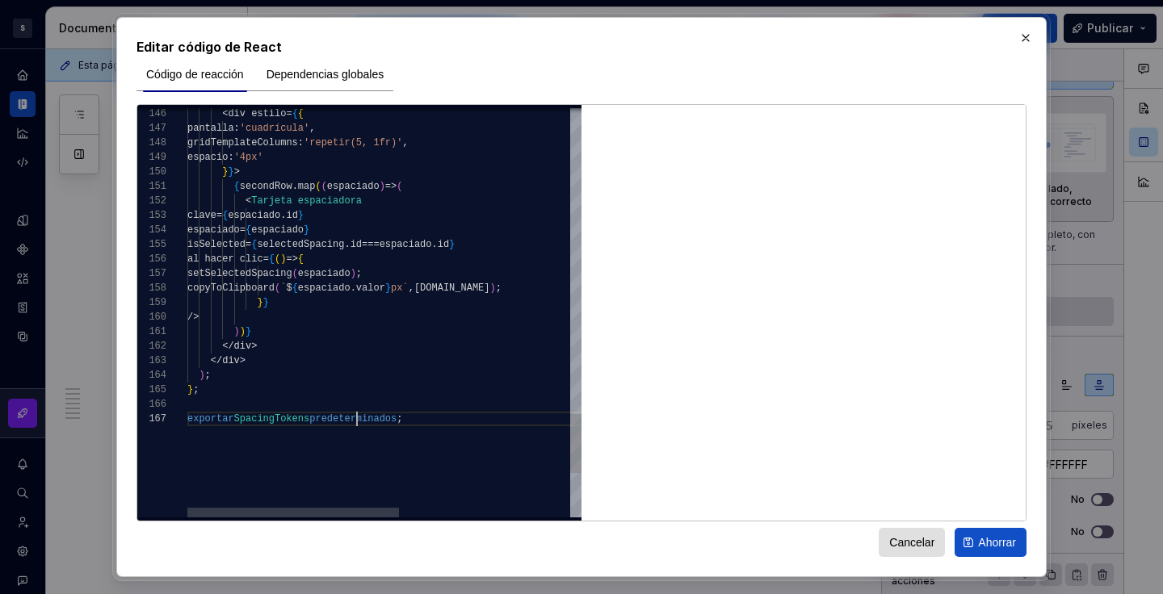
scroll to position [131, 70]
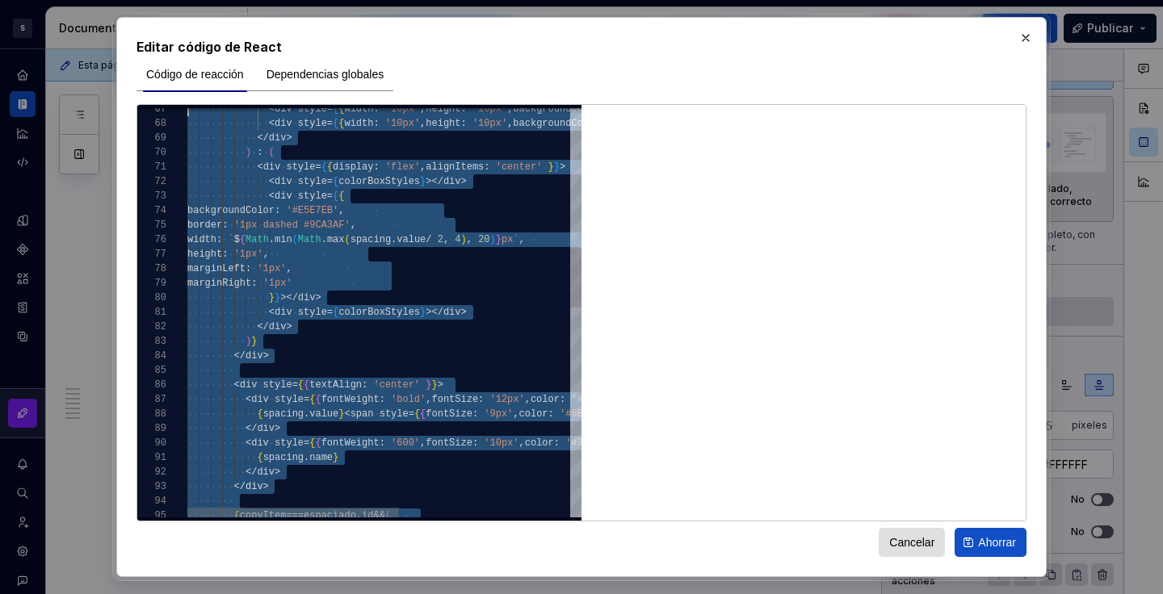
type textarea "**********"
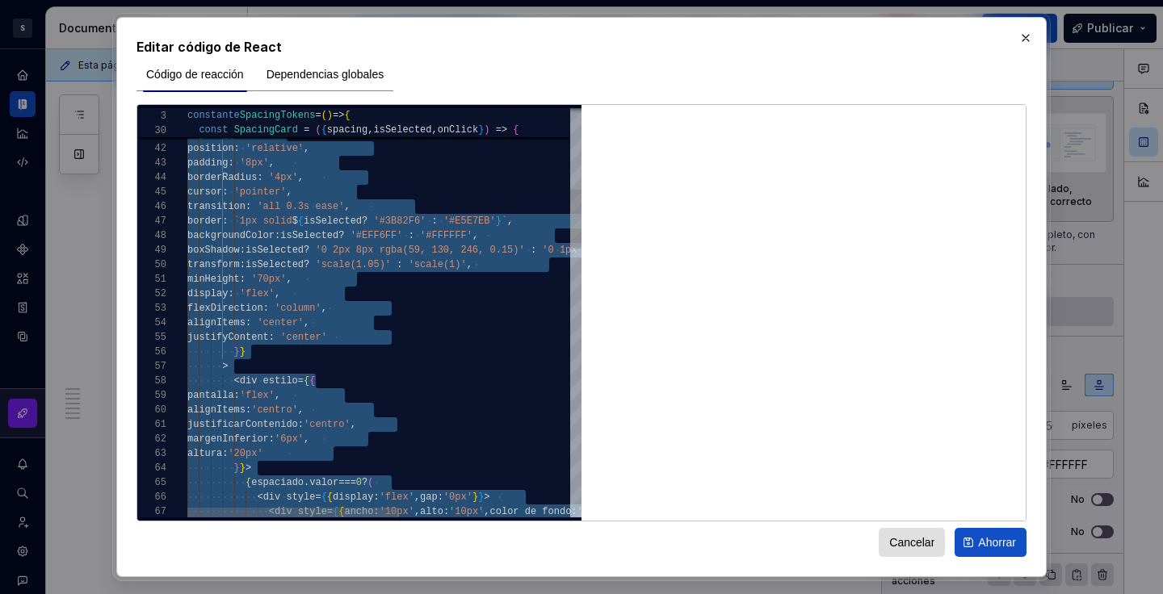
scroll to position [15, 0]
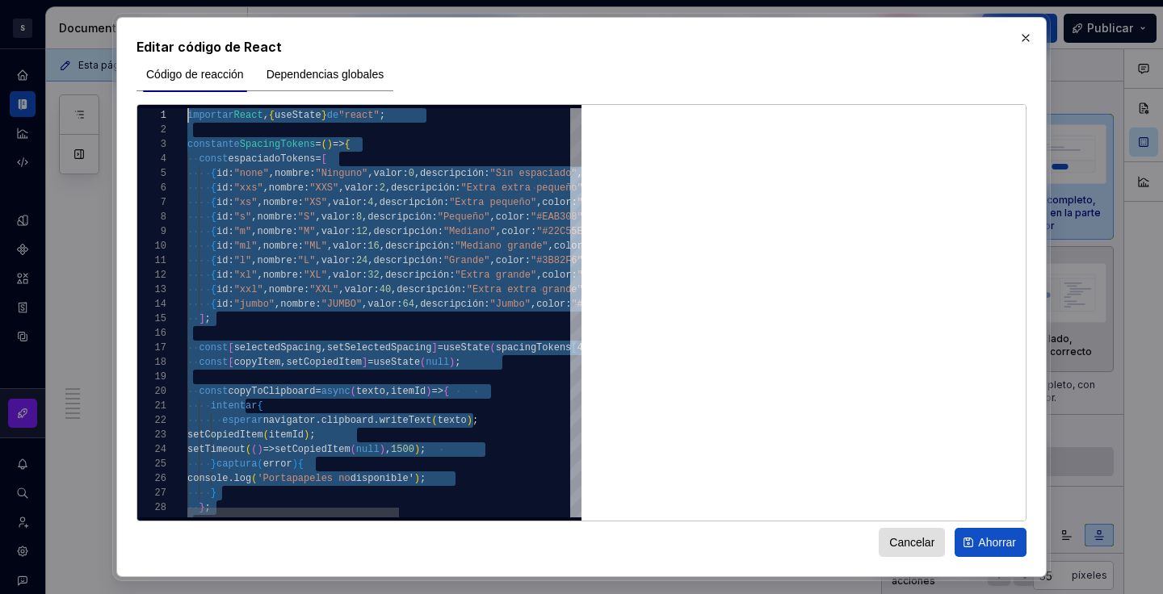
scroll to position [150, 0]
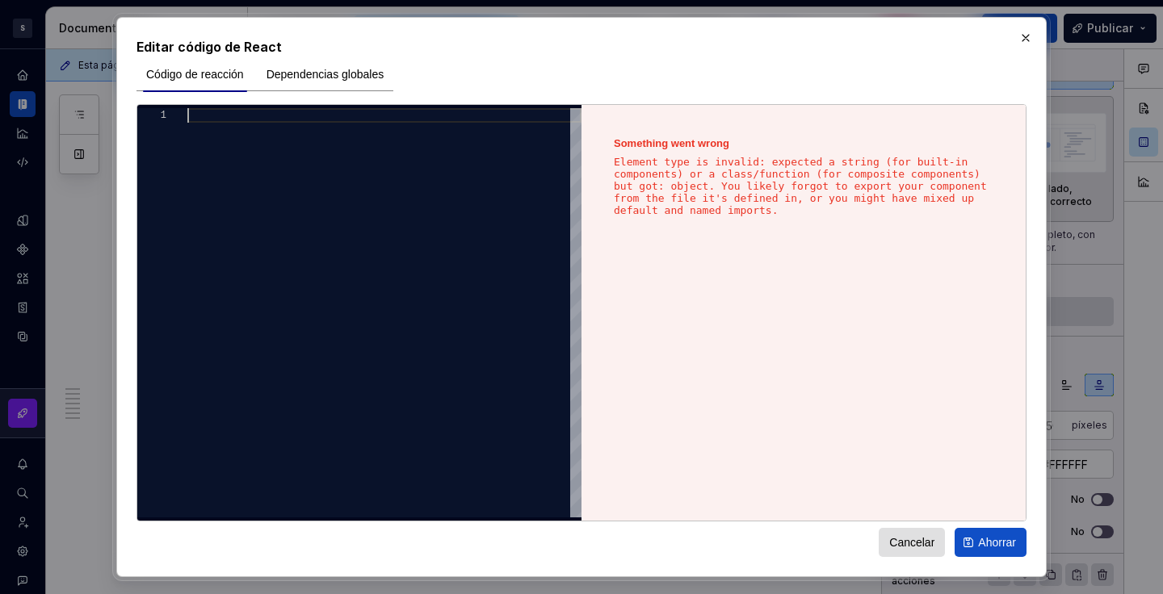
click at [217, 110] on div at bounding box center [384, 313] width 394 height 410
type textarea "**********"
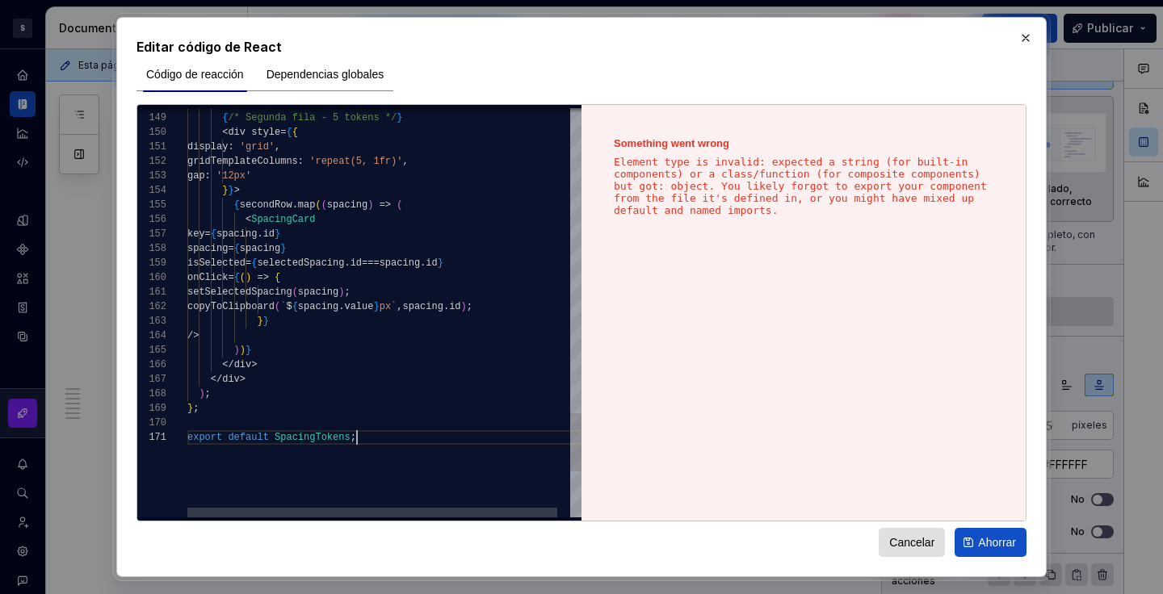
scroll to position [0, 168]
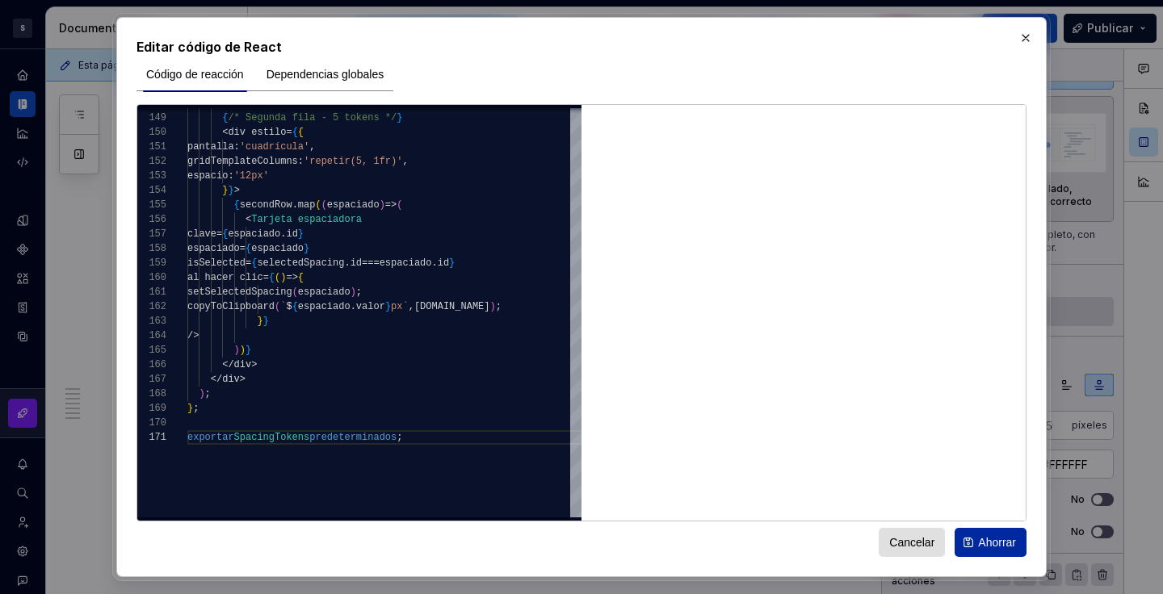
click at [981, 546] on font "Ahorrar" at bounding box center [997, 542] width 38 height 13
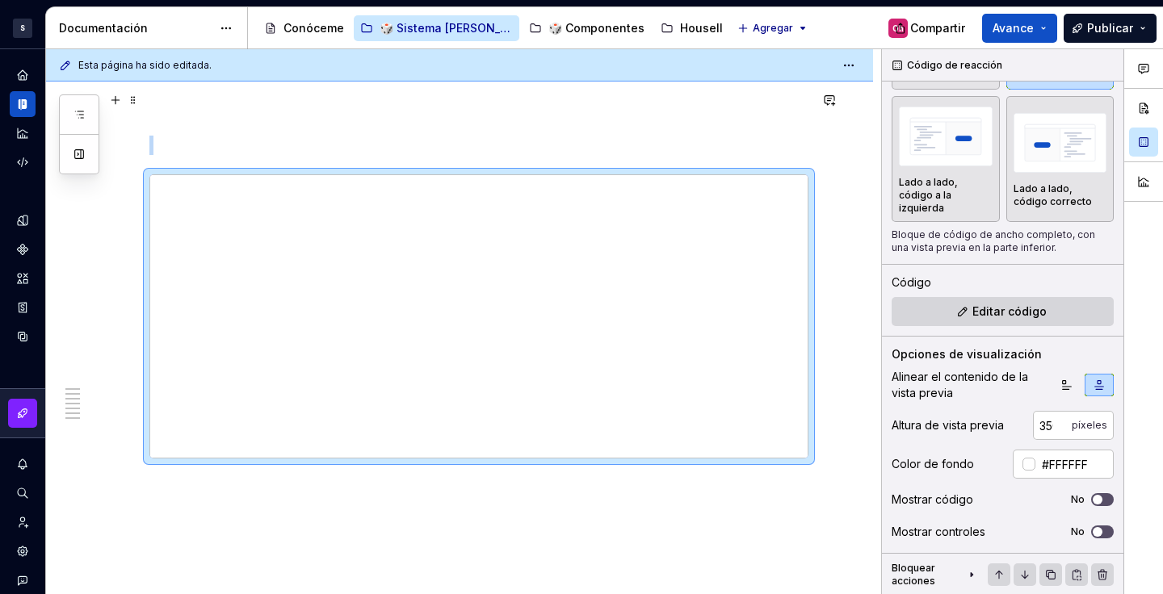
click at [619, 107] on p at bounding box center [478, 116] width 659 height 19
click at [1107, 36] on button "Publicar" at bounding box center [1110, 28] width 93 height 29
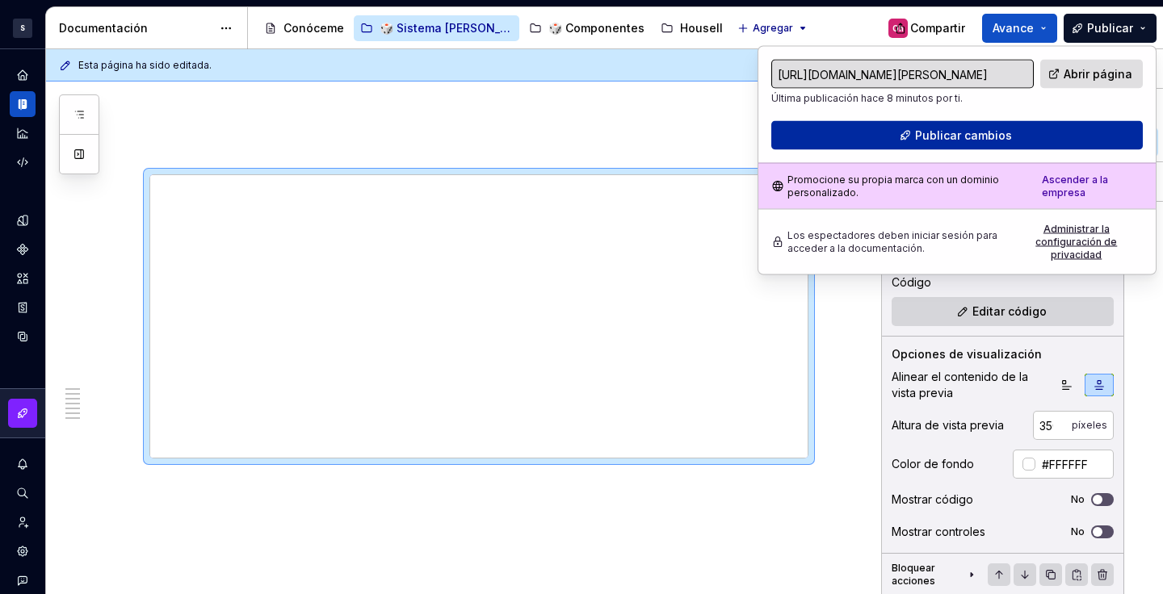
click at [994, 128] on span "Publicar cambios" at bounding box center [963, 136] width 97 height 16
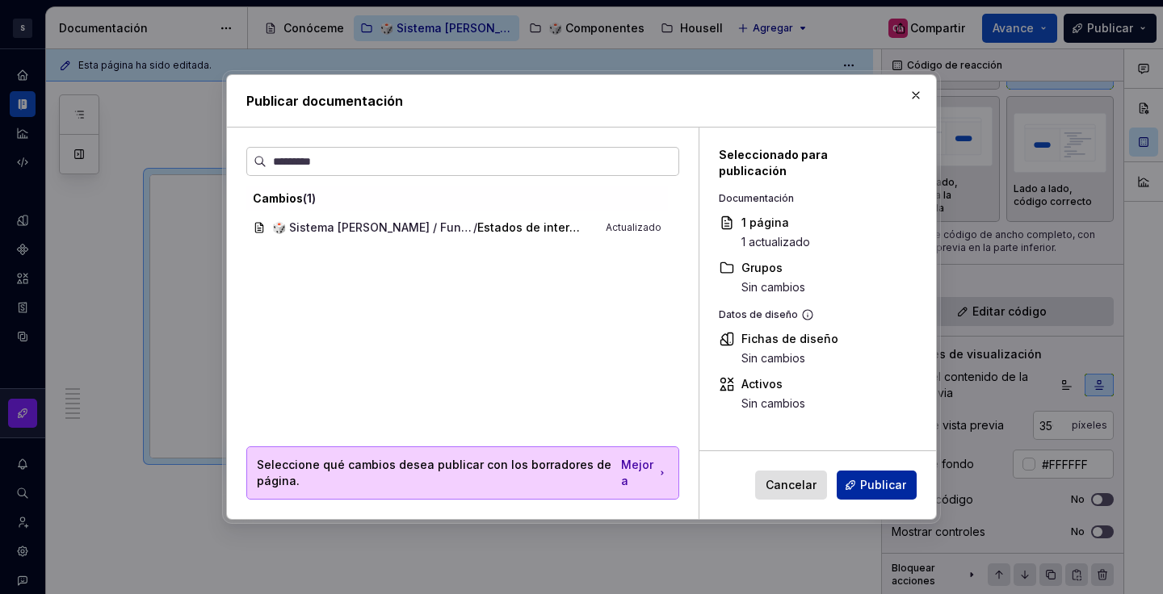
click at [885, 485] on font "Publicar" at bounding box center [883, 485] width 46 height 14
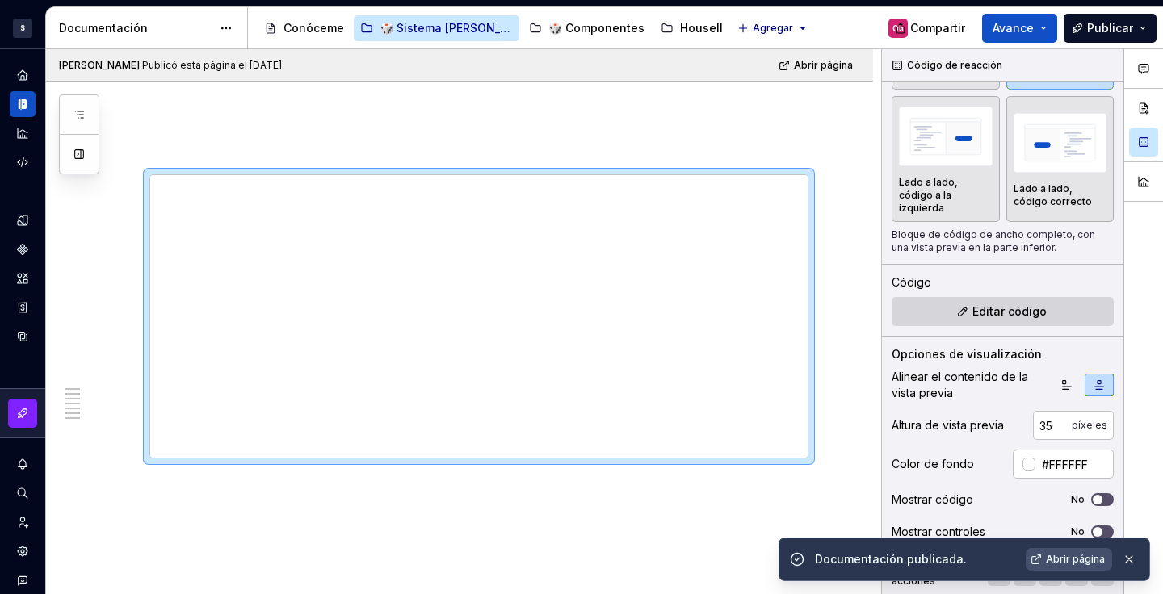
click at [1085, 557] on font "Abrir página" at bounding box center [1075, 559] width 59 height 12
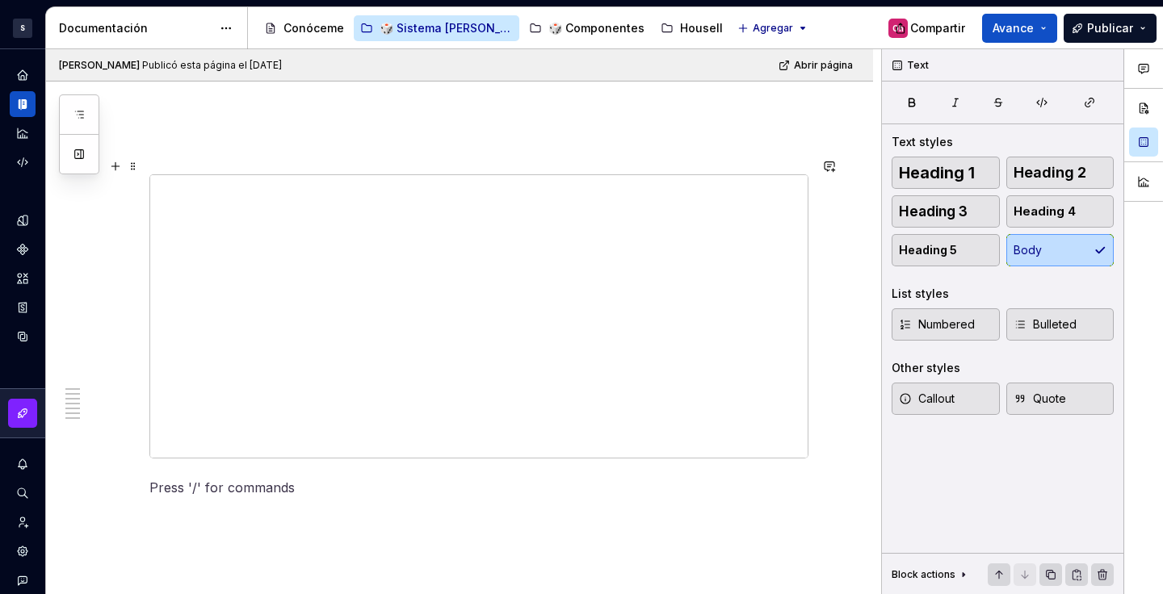
scroll to position [0, 0]
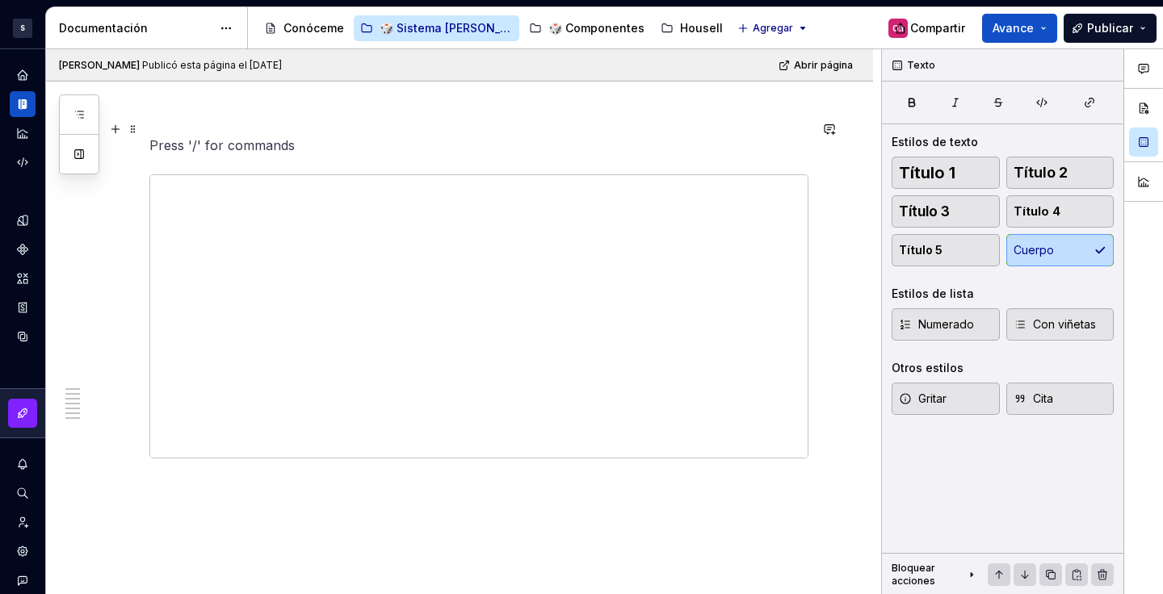
click at [510, 136] on p at bounding box center [478, 145] width 659 height 19
click at [1014, 23] on font "Avance" at bounding box center [1013, 28] width 41 height 14
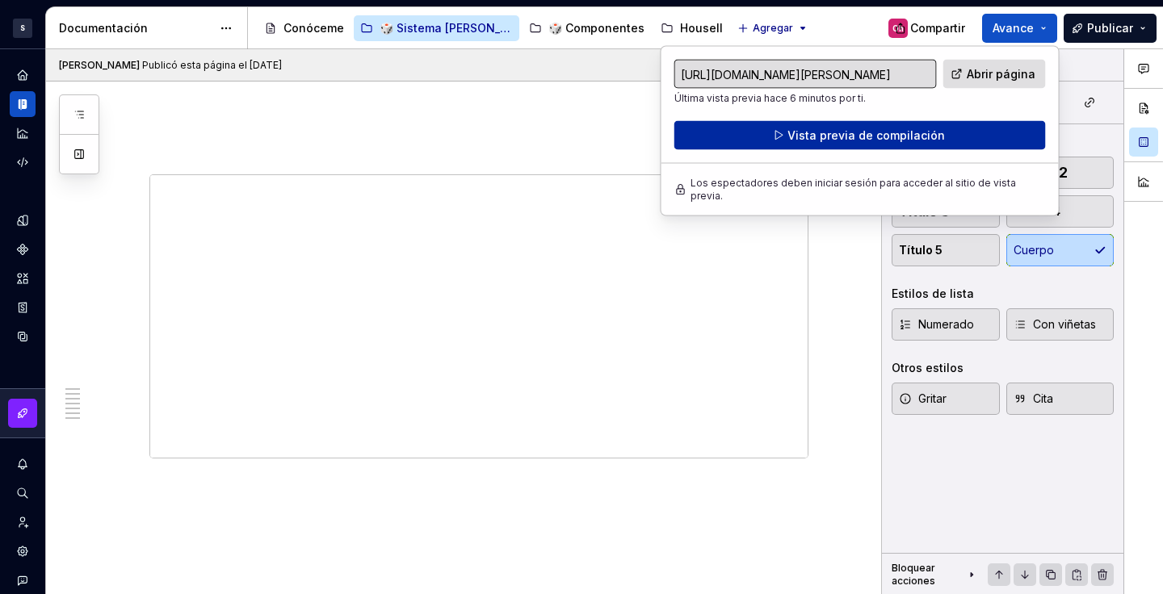
click at [866, 141] on font "Vista previa de compilación" at bounding box center [867, 135] width 158 height 14
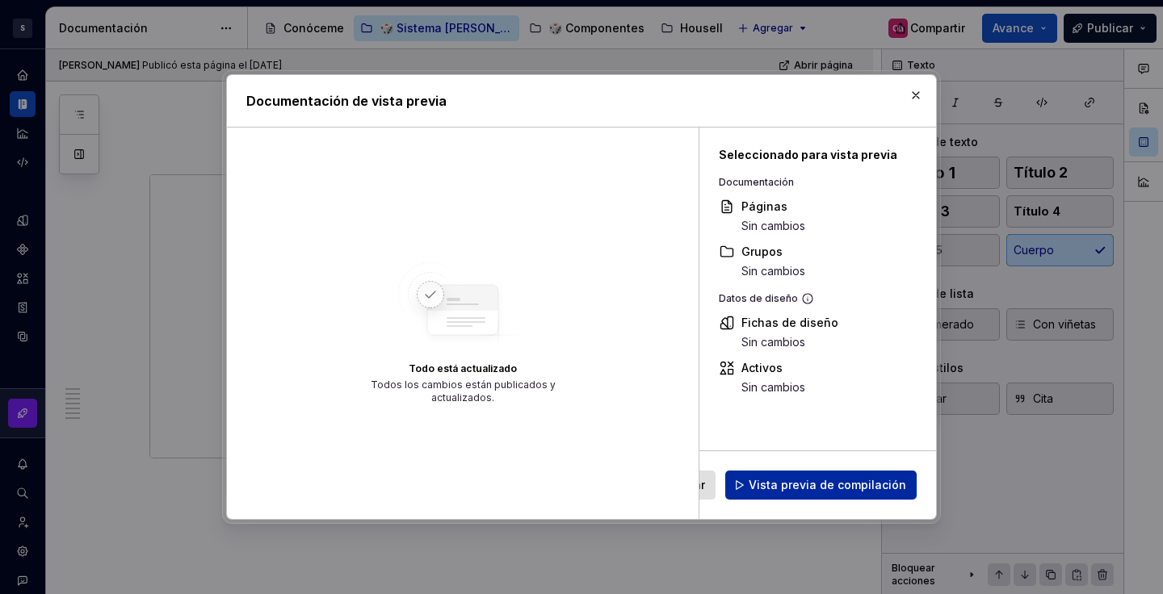
click at [826, 493] on button "Vista previa de compilación" at bounding box center [820, 485] width 191 height 29
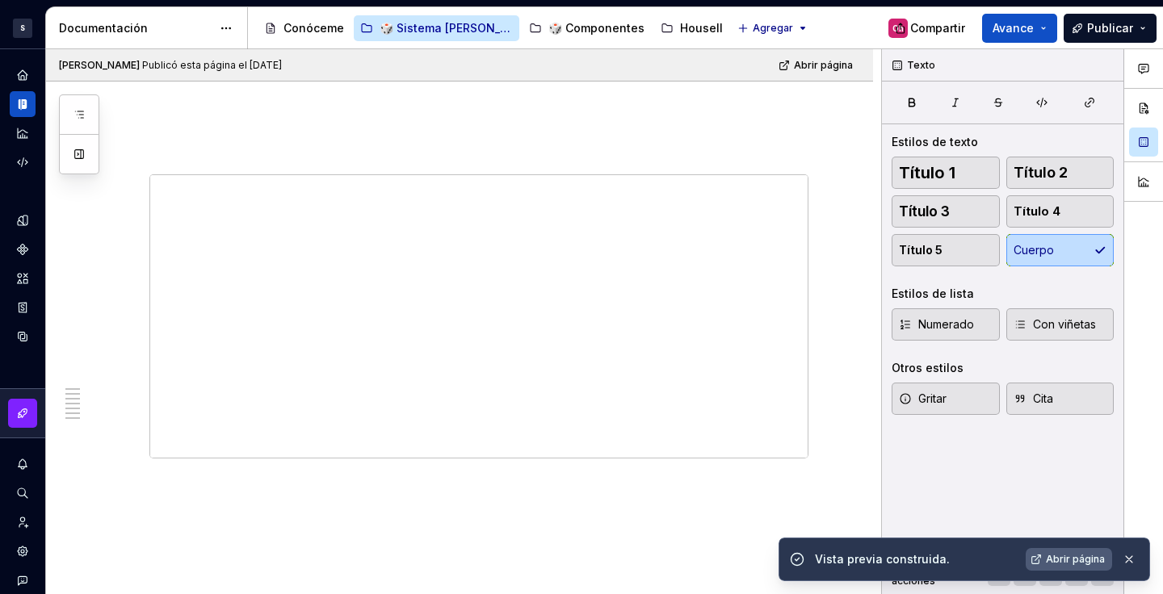
click at [1078, 547] on div "Vista previa construida. Abrir página" at bounding box center [965, 560] width 372 height 44
click at [1078, 557] on font "Abrir página" at bounding box center [1075, 559] width 59 height 12
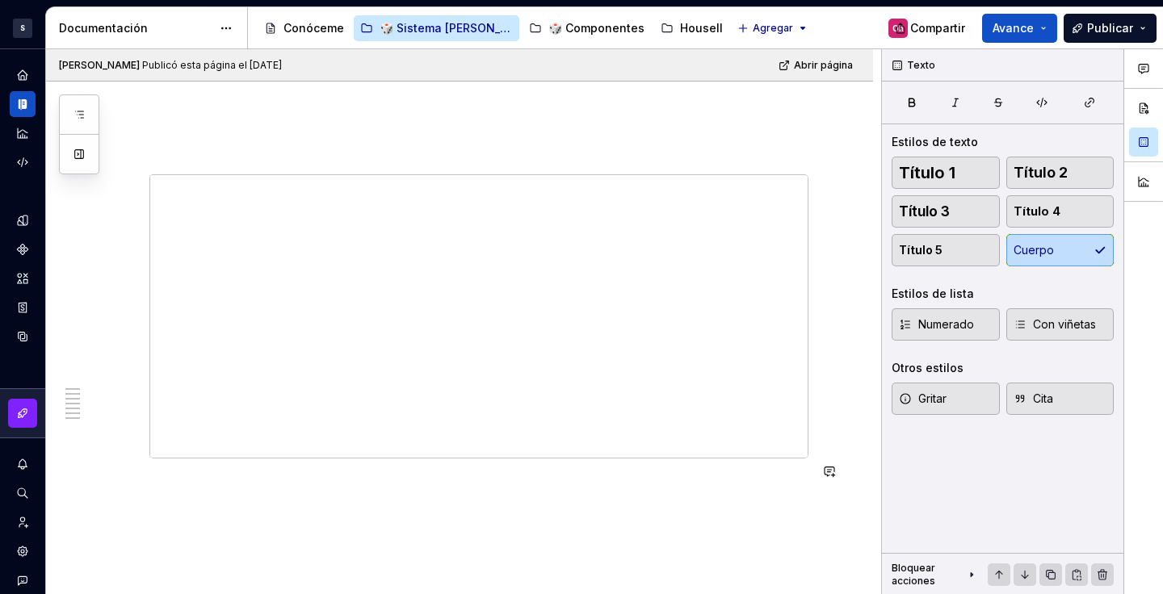
click at [379, 195] on div at bounding box center [478, 337] width 659 height 284
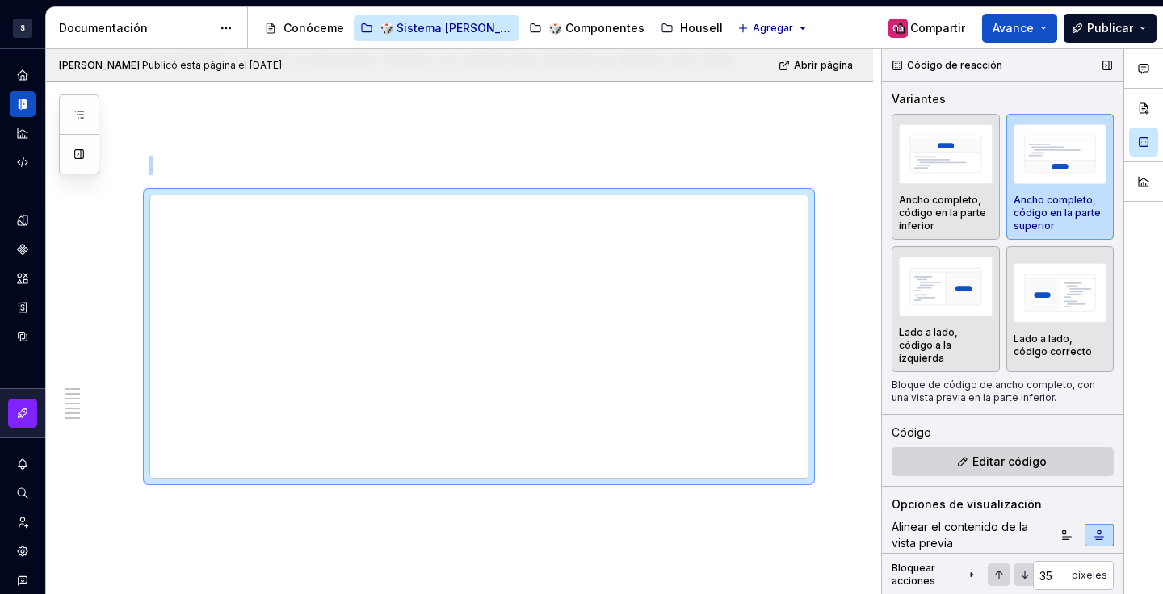
type textarea "*"
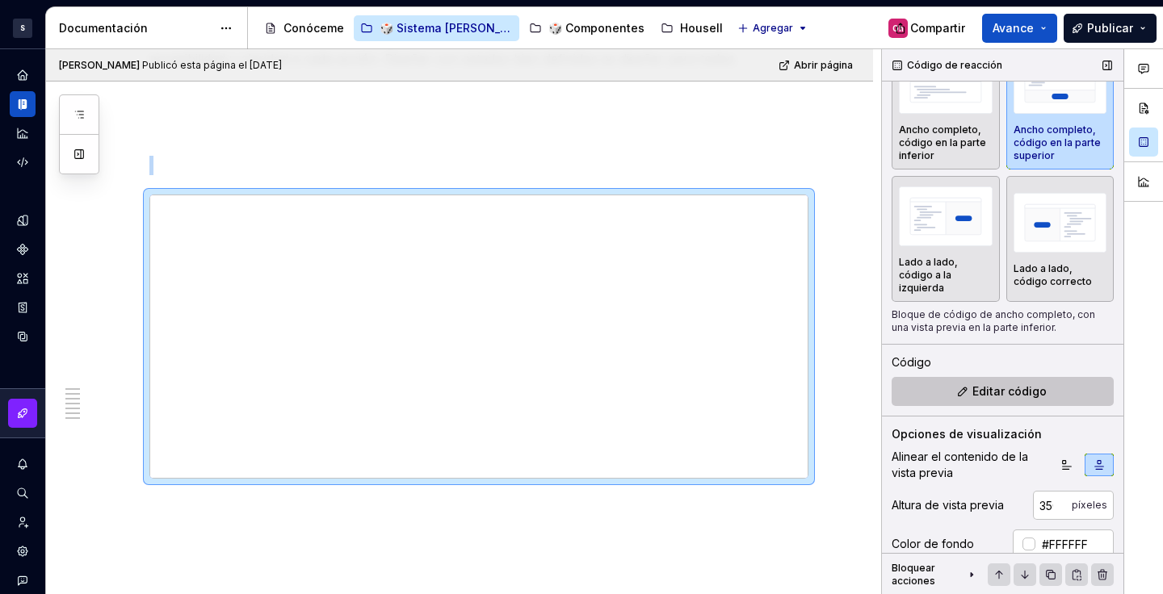
click at [1010, 382] on button "Editar código" at bounding box center [1003, 391] width 222 height 29
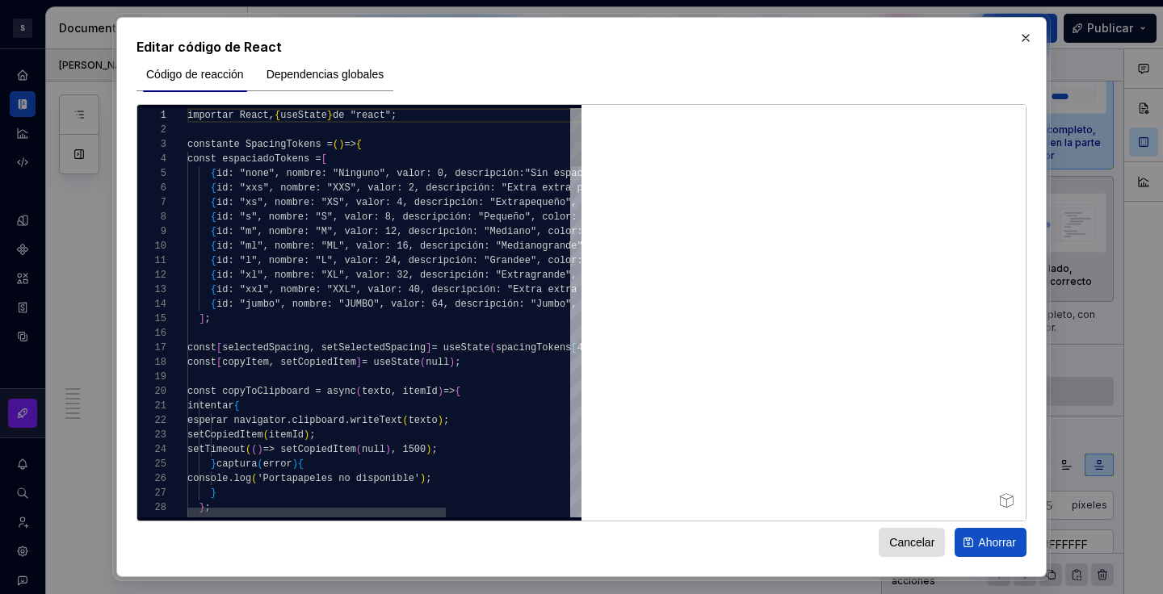
click at [422, 303] on font "id: "jumbo", nombre: "JUMBO", valor: 64, descripción" at bounding box center [367, 304] width 302 height 11
click at [426, 284] on span "{ id: "xxl", nombre: "XXL", valor: 40, descripción: " Extra extra grande", colo…" at bounding box center [463, 290] width 552 height 15
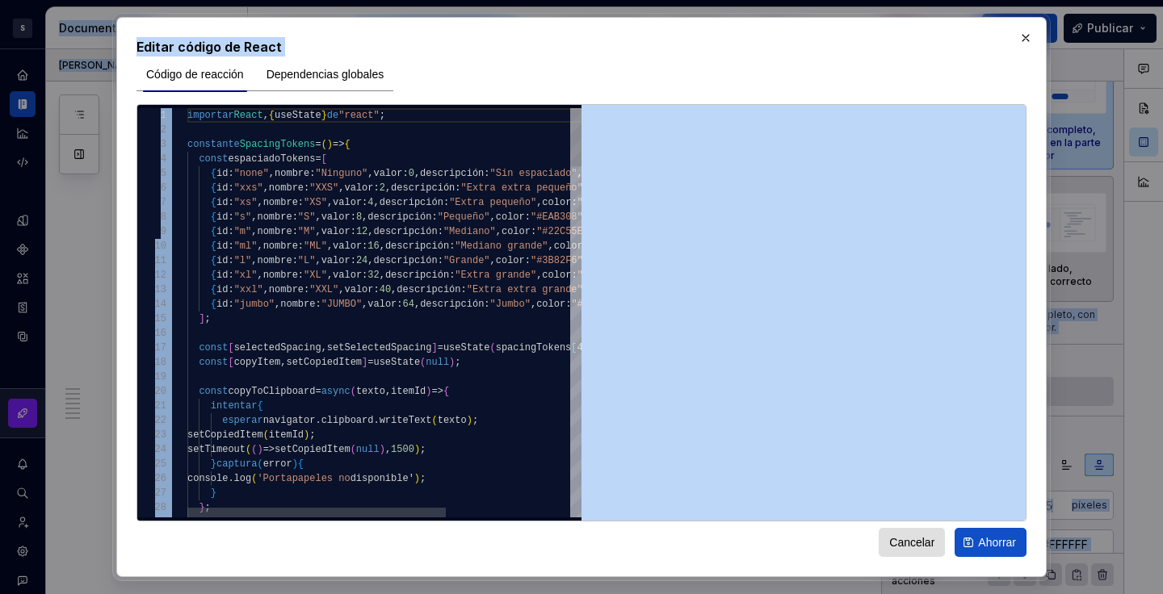
click at [427, 284] on span "{ id : "xxl" , nombre : "XXL" , valor : 40 , descripción : "Extra extra grande"…" at bounding box center [455, 290] width 536 height 15
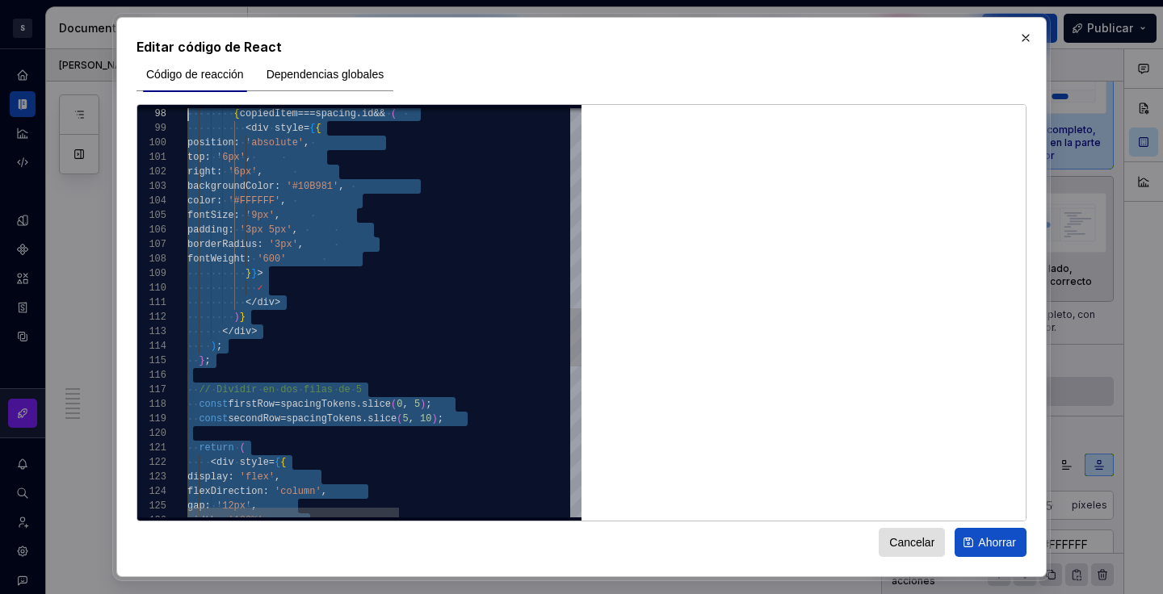
scroll to position [58, 0]
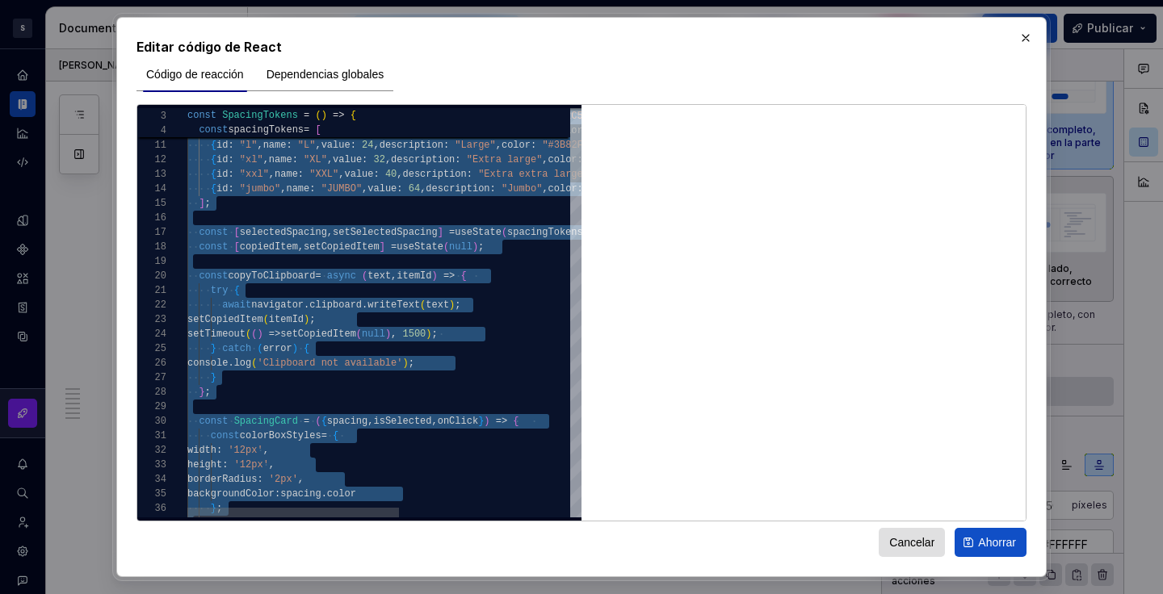
type textarea "**********"
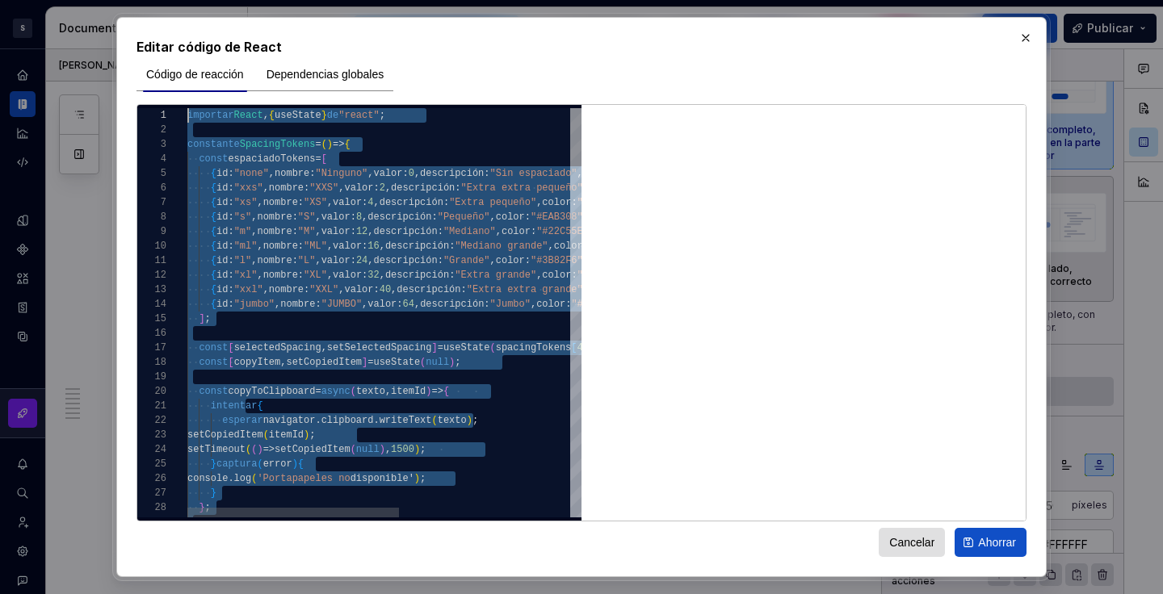
drag, startPoint x: 429, startPoint y: 410, endPoint x: 149, endPoint y: 15, distance: 483.8
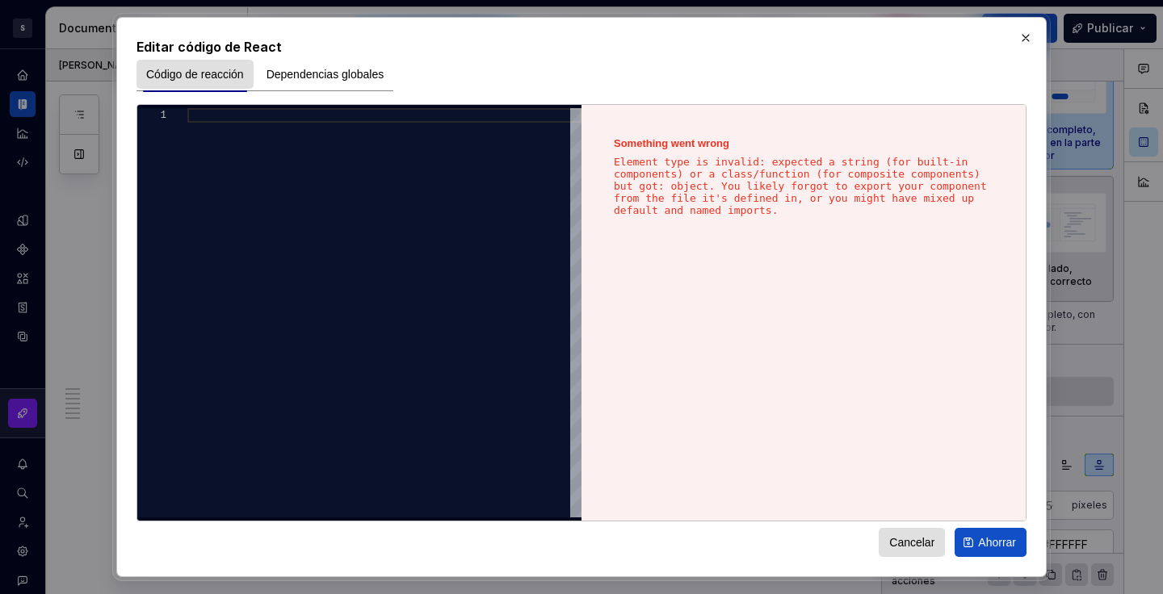
type textarea "**********"
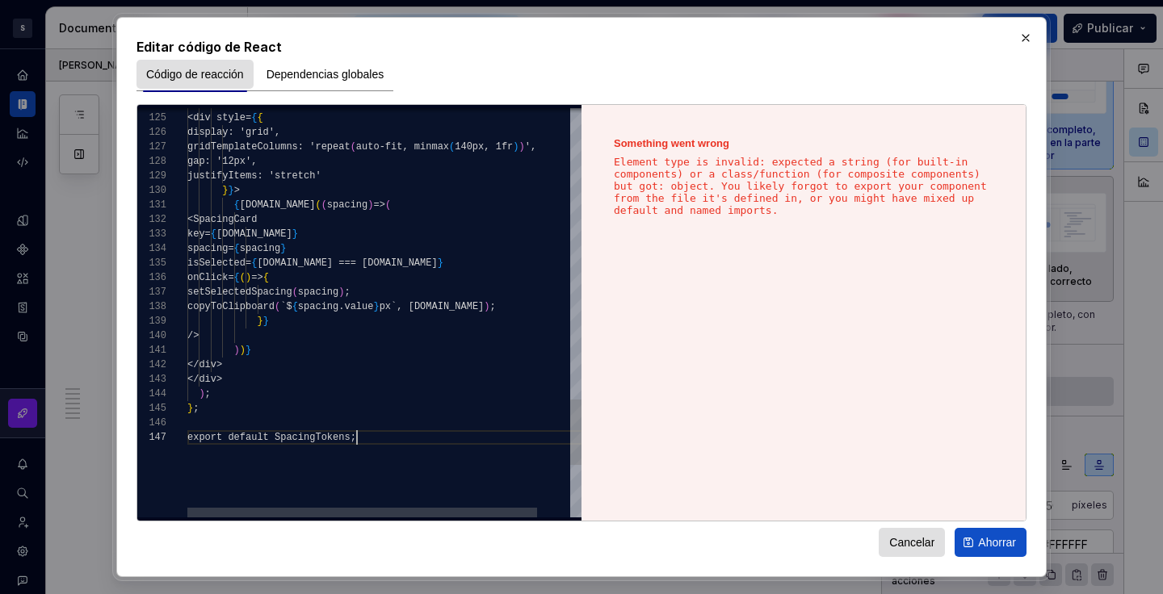
scroll to position [87, 168]
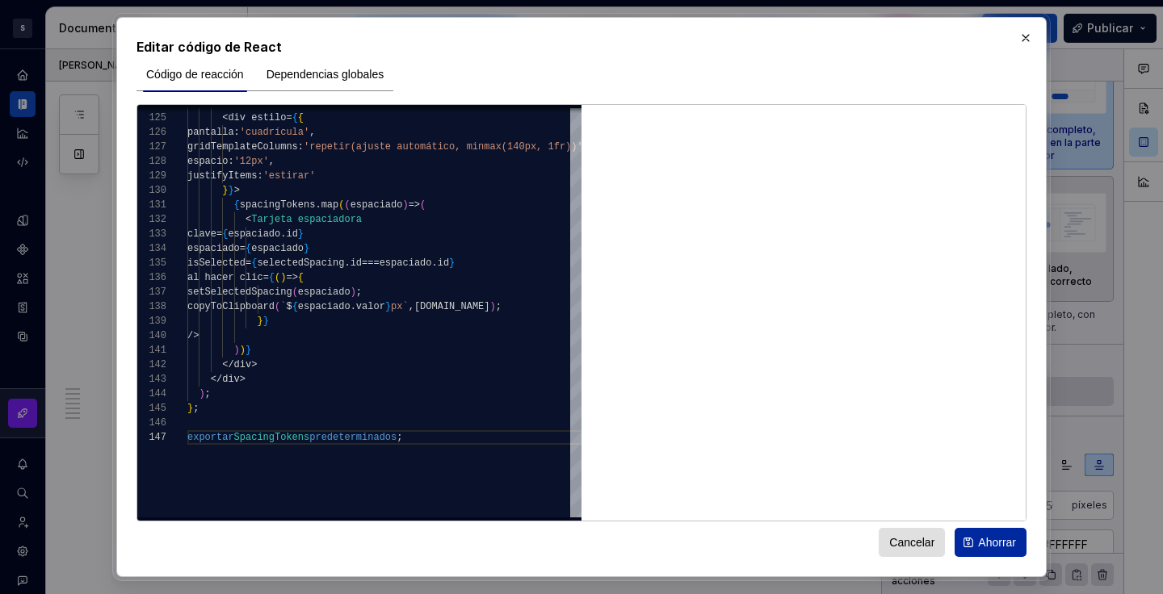
click at [998, 542] on font "Ahorrar" at bounding box center [997, 542] width 38 height 13
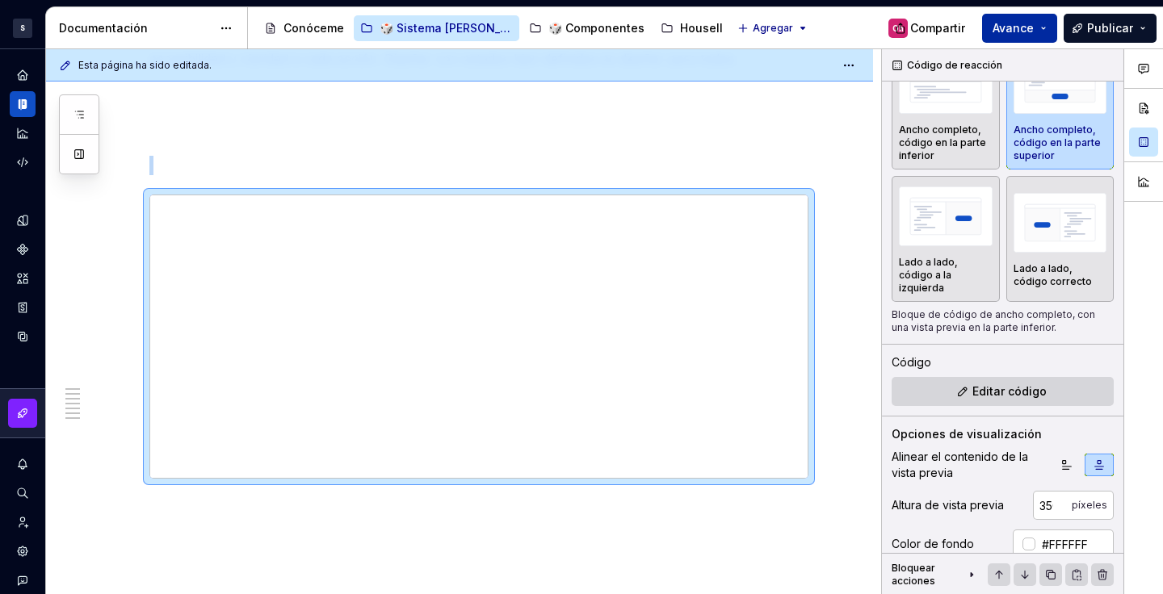
click at [1034, 23] on font "Avance" at bounding box center [1013, 28] width 41 height 14
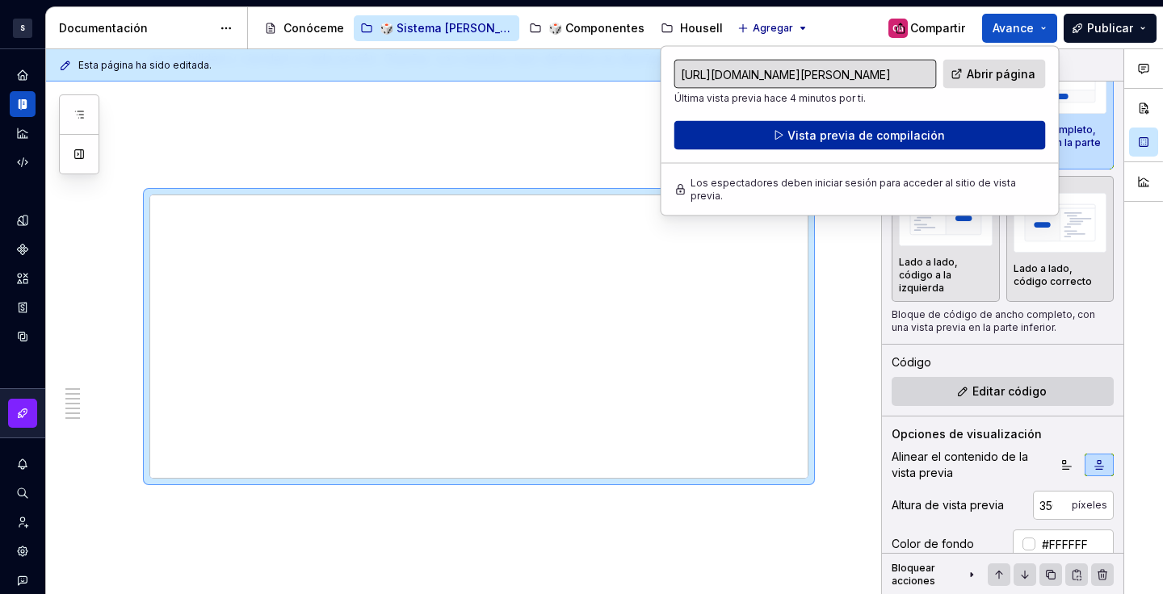
click at [950, 132] on button "Vista previa de compilación" at bounding box center [860, 135] width 372 height 29
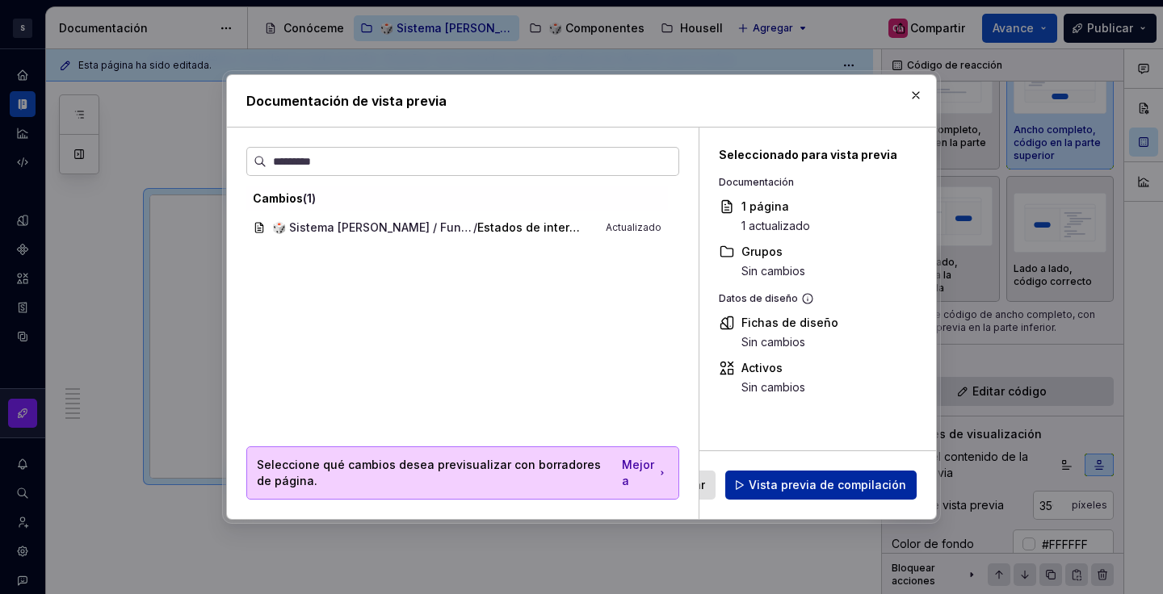
click at [836, 485] on font "Vista previa de compilación" at bounding box center [828, 485] width 158 height 14
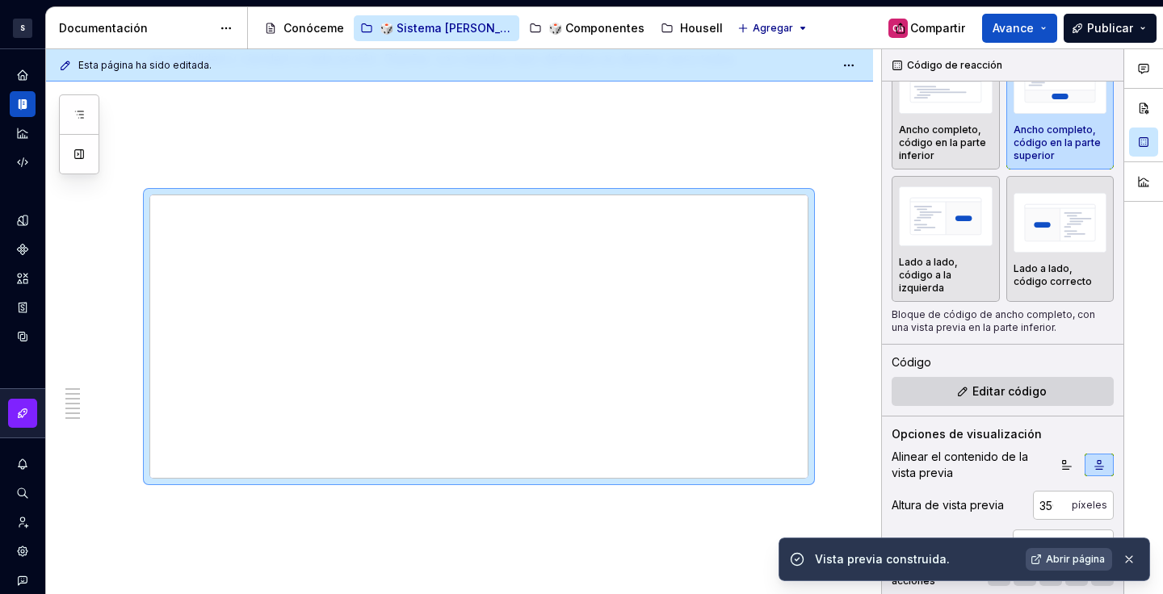
click at [1069, 557] on font "Abrir página" at bounding box center [1075, 559] width 59 height 12
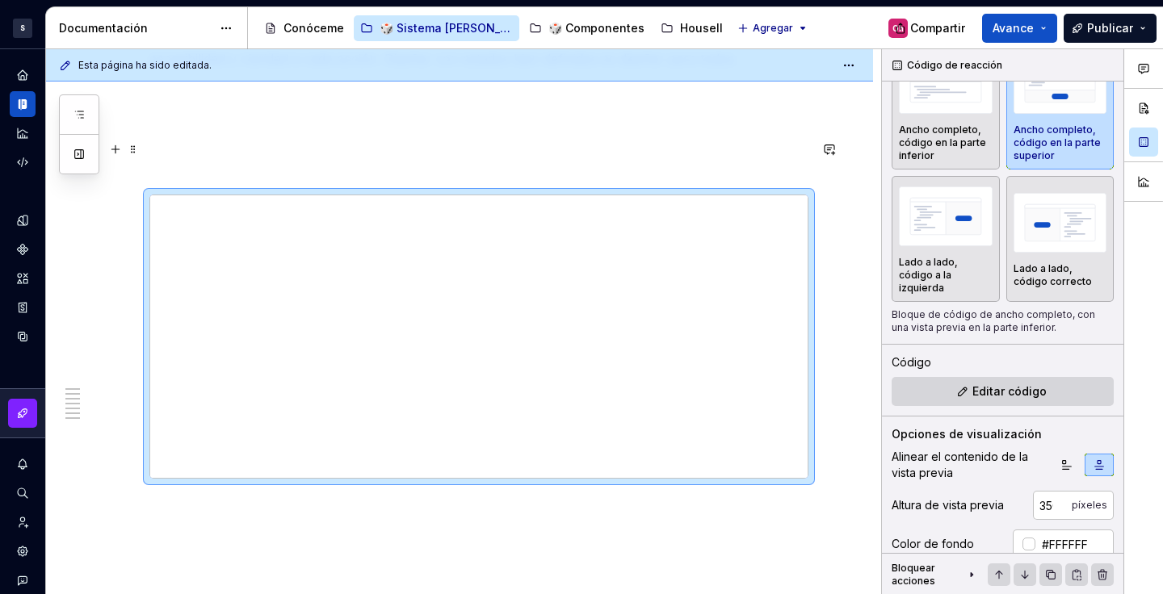
scroll to position [2694, 0]
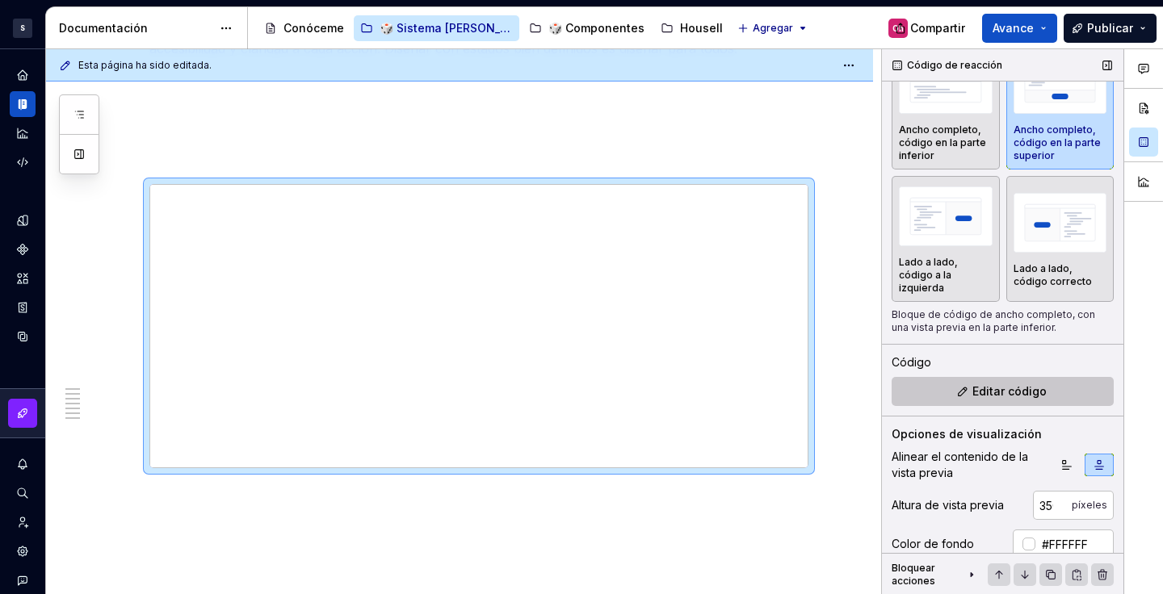
click at [996, 384] on font "Editar código" at bounding box center [1009, 391] width 74 height 14
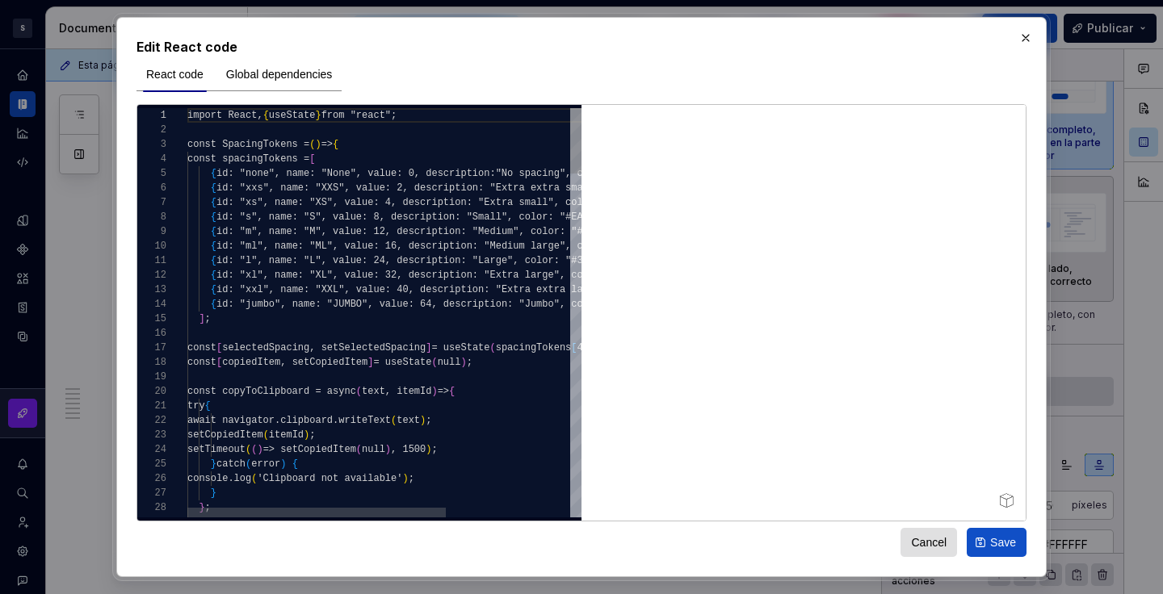
type textarea "*"
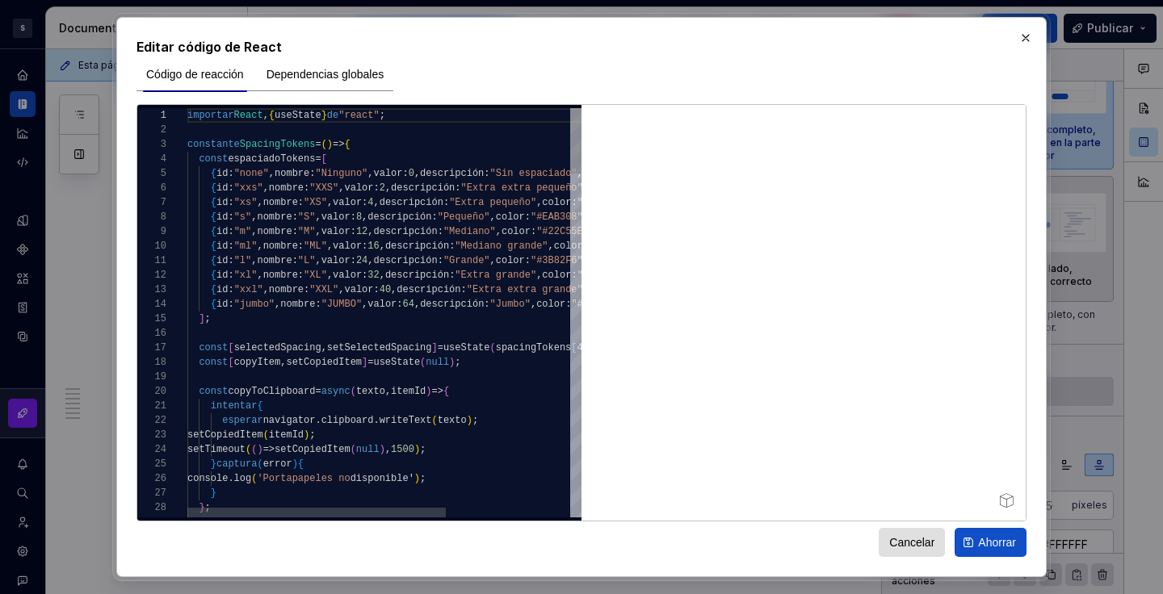
click at [380, 289] on font ":" at bounding box center [377, 289] width 6 height 11
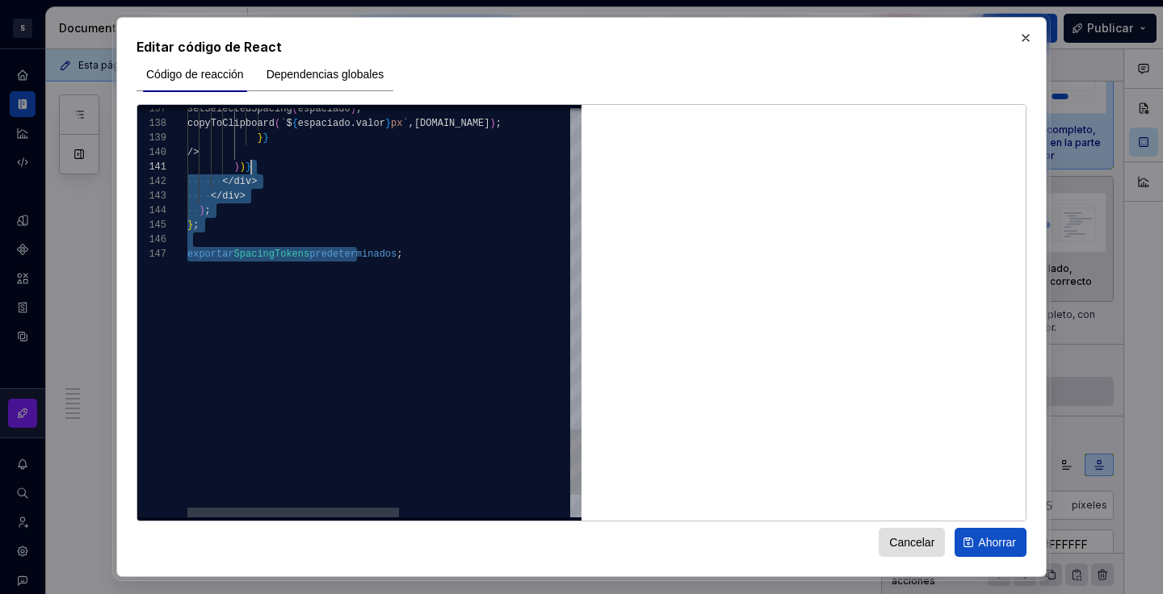
scroll to position [116, 41]
drag, startPoint x: 382, startPoint y: 342, endPoint x: 229, endPoint y: 140, distance: 253.6
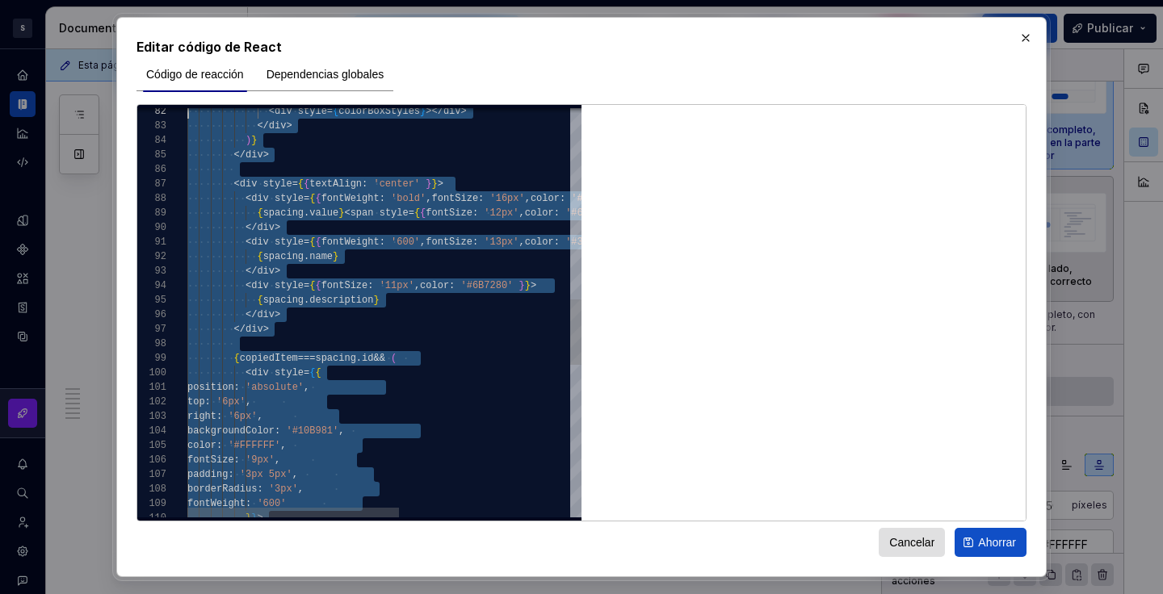
scroll to position [15, 0]
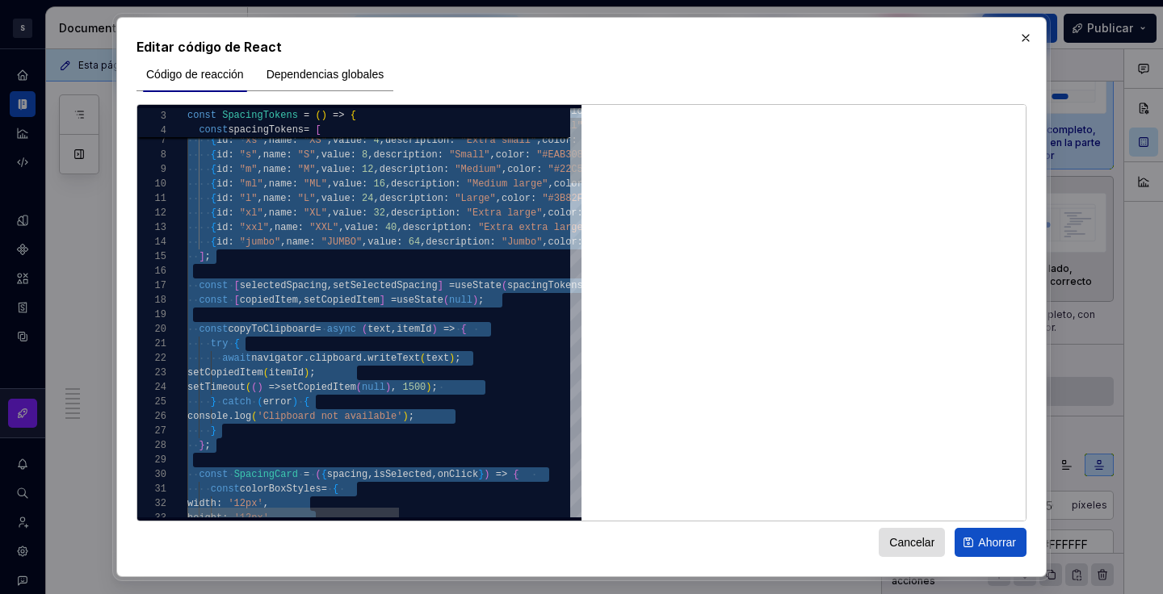
type textarea "**********"
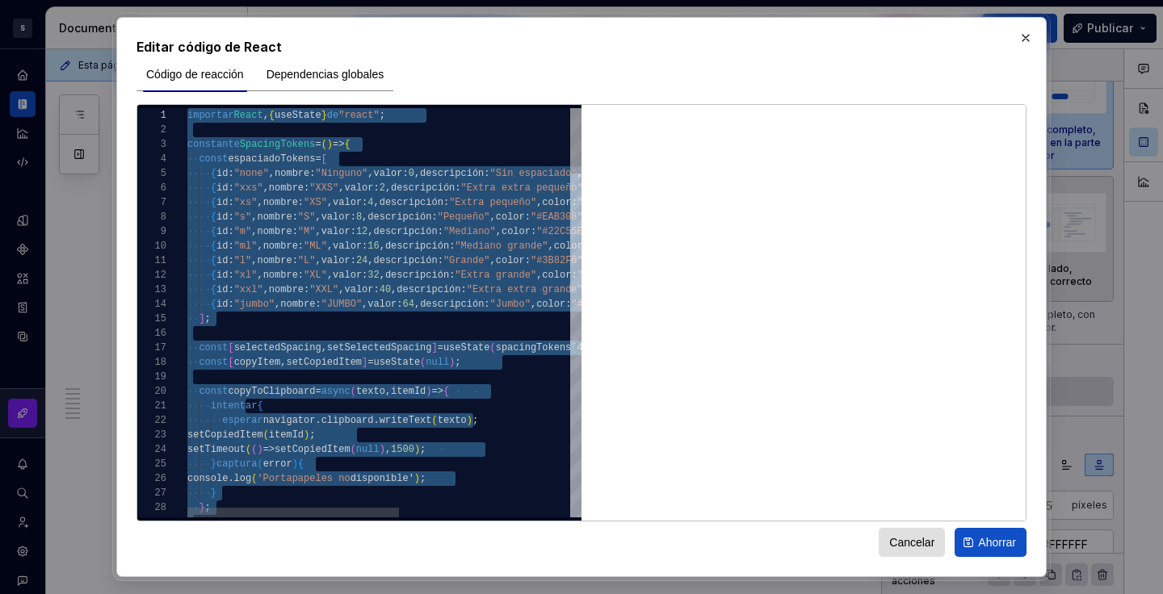
drag, startPoint x: 434, startPoint y: 255, endPoint x: 185, endPoint y: 90, distance: 298.4
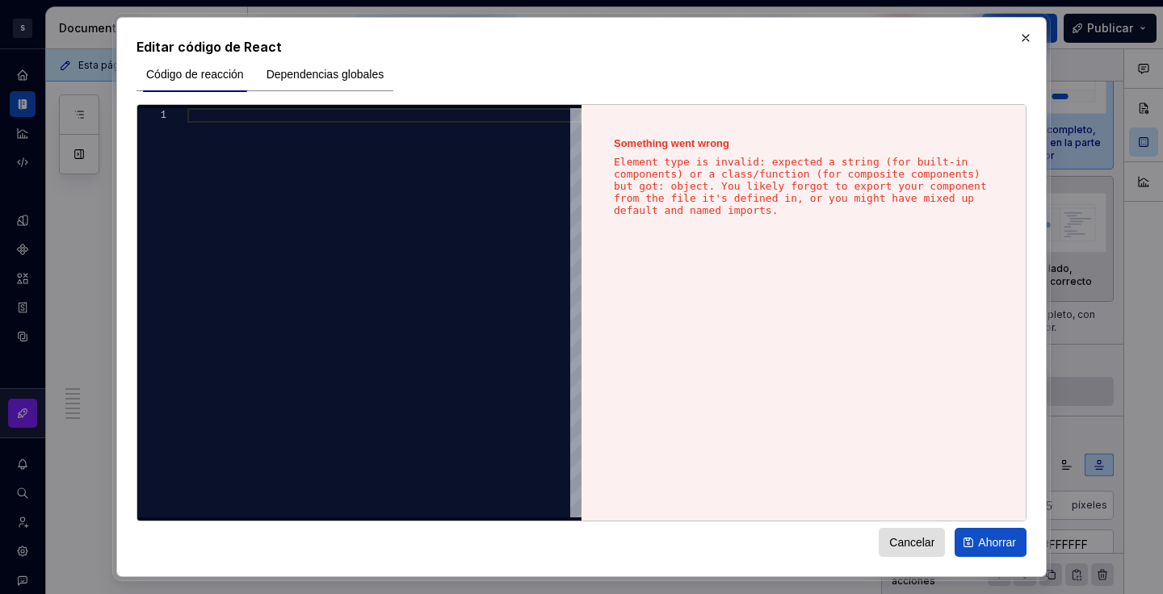
type textarea "**********"
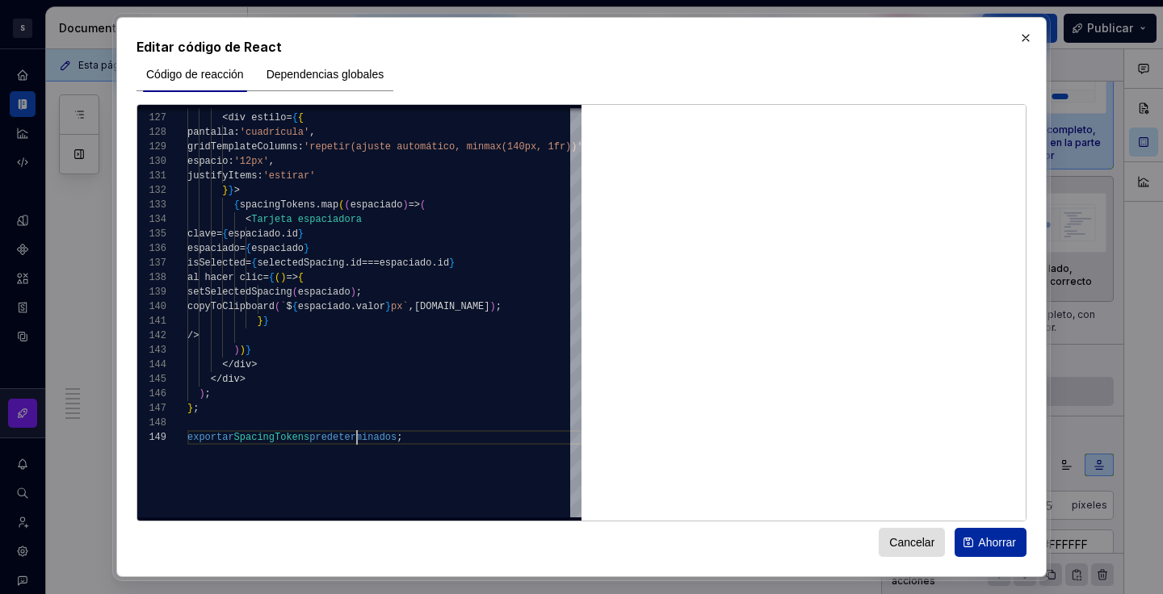
click at [991, 540] on font "Ahorrar" at bounding box center [997, 542] width 38 height 13
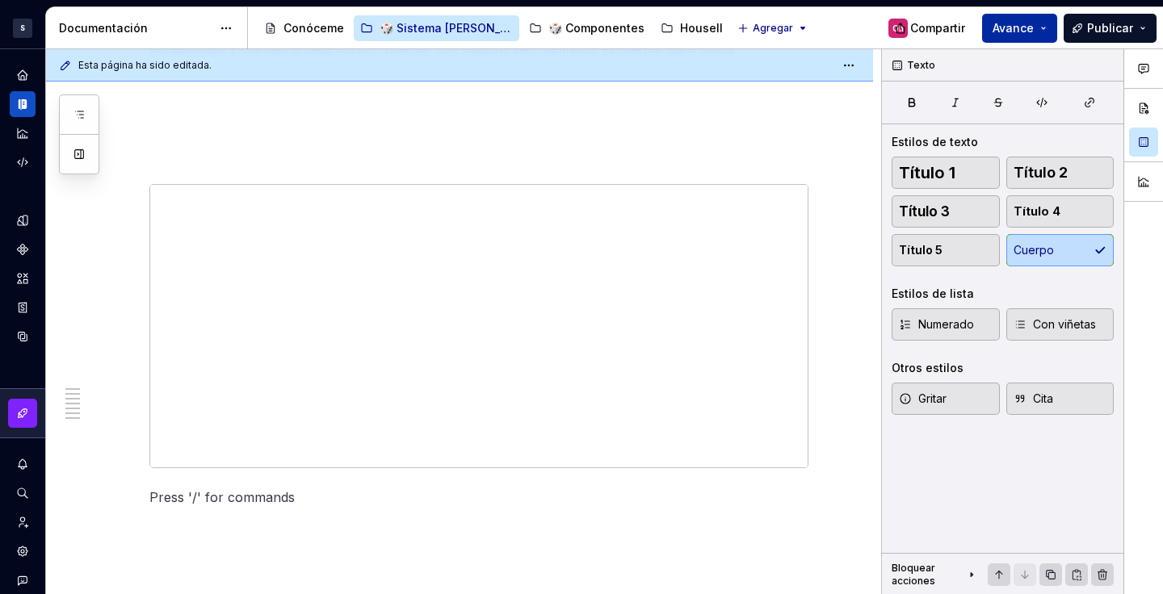
click at [1039, 29] on button "Avance" at bounding box center [1019, 28] width 75 height 29
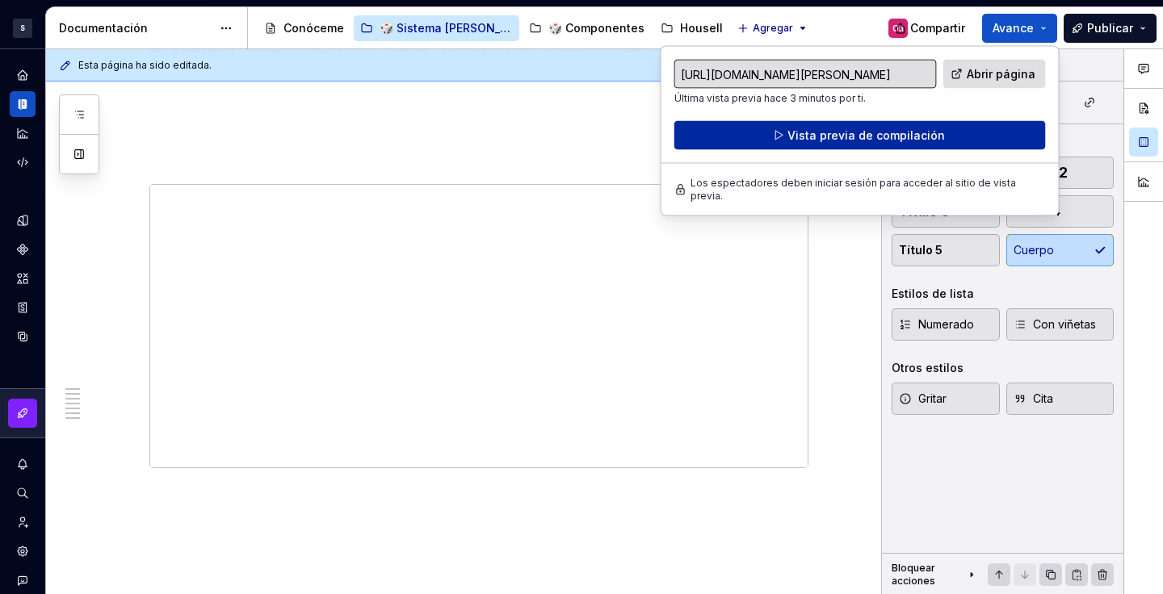
click at [940, 127] on button "Vista previa de compilación" at bounding box center [860, 135] width 372 height 29
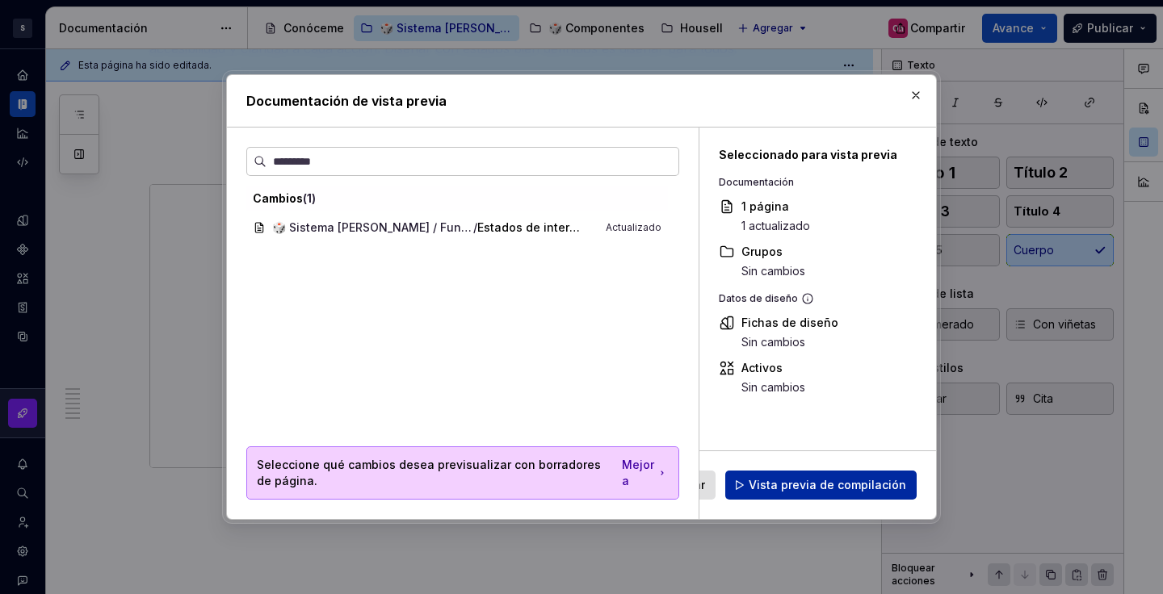
click at [783, 476] on button "Vista previa de compilación" at bounding box center [820, 485] width 191 height 29
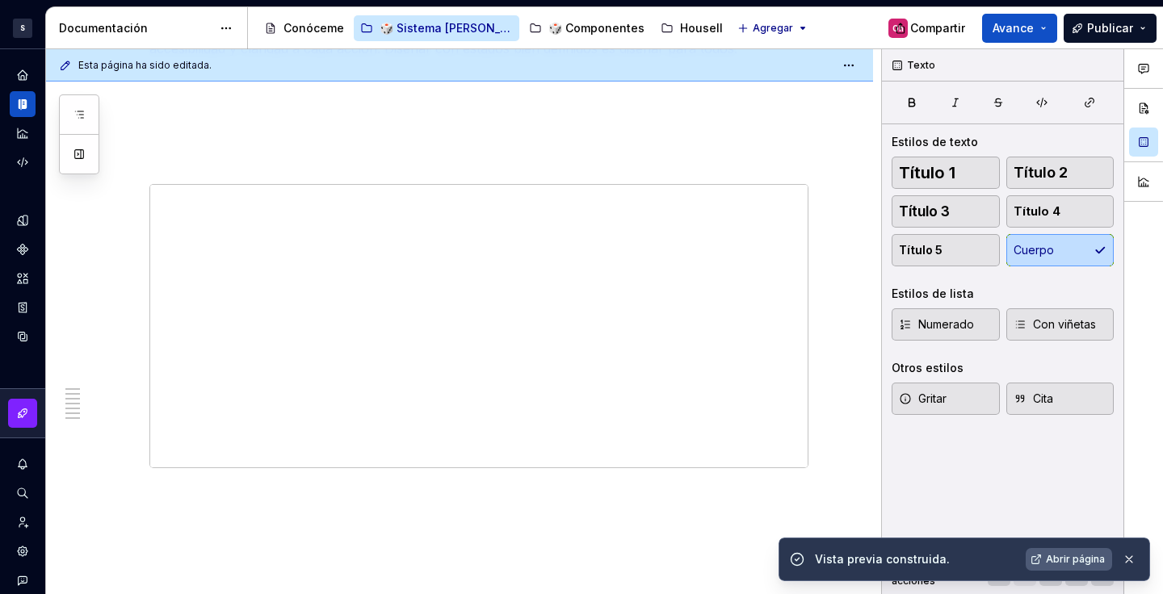
click at [1053, 555] on font "Abrir página" at bounding box center [1075, 559] width 59 height 12
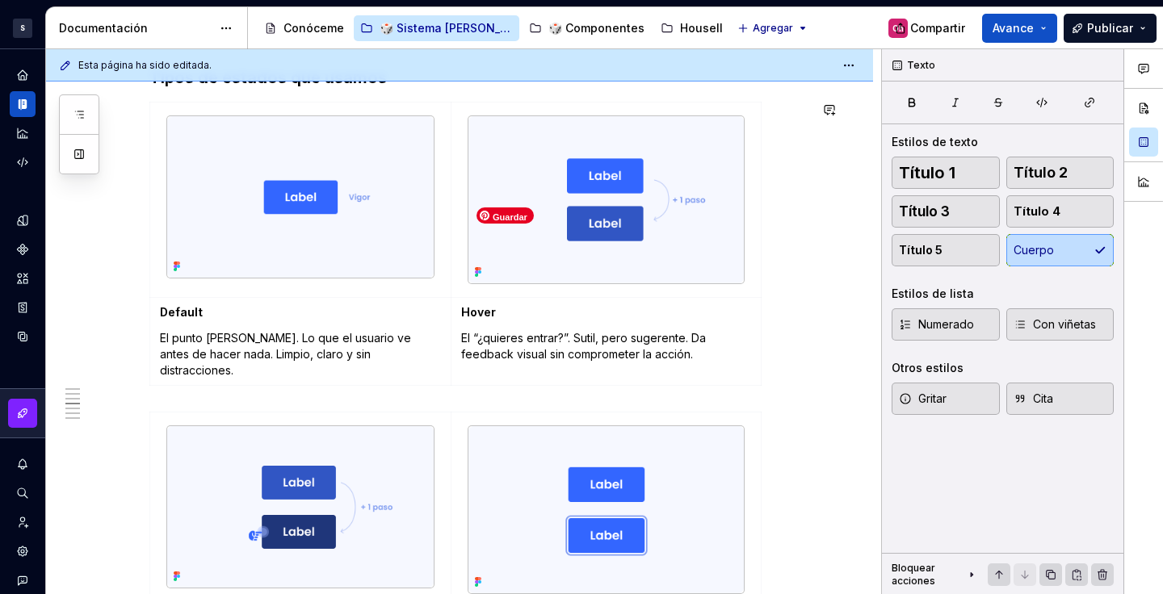
scroll to position [1665, 0]
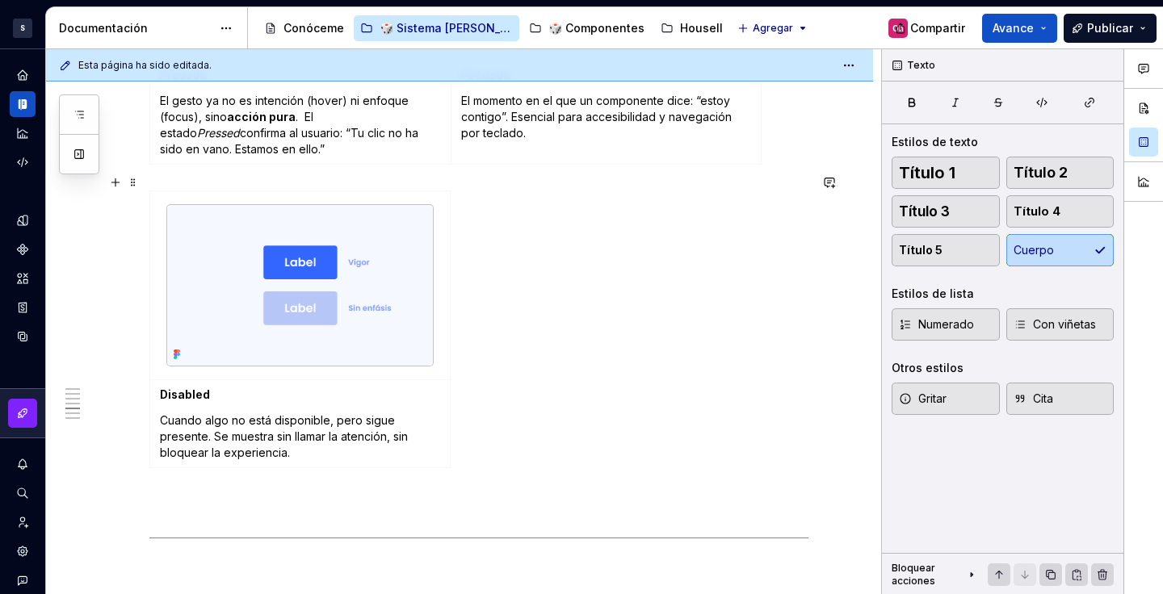
click at [681, 366] on div "Disabled Cuando algo no está disponible, pero sigue presente. Se muestra sin ll…" at bounding box center [478, 333] width 659 height 284
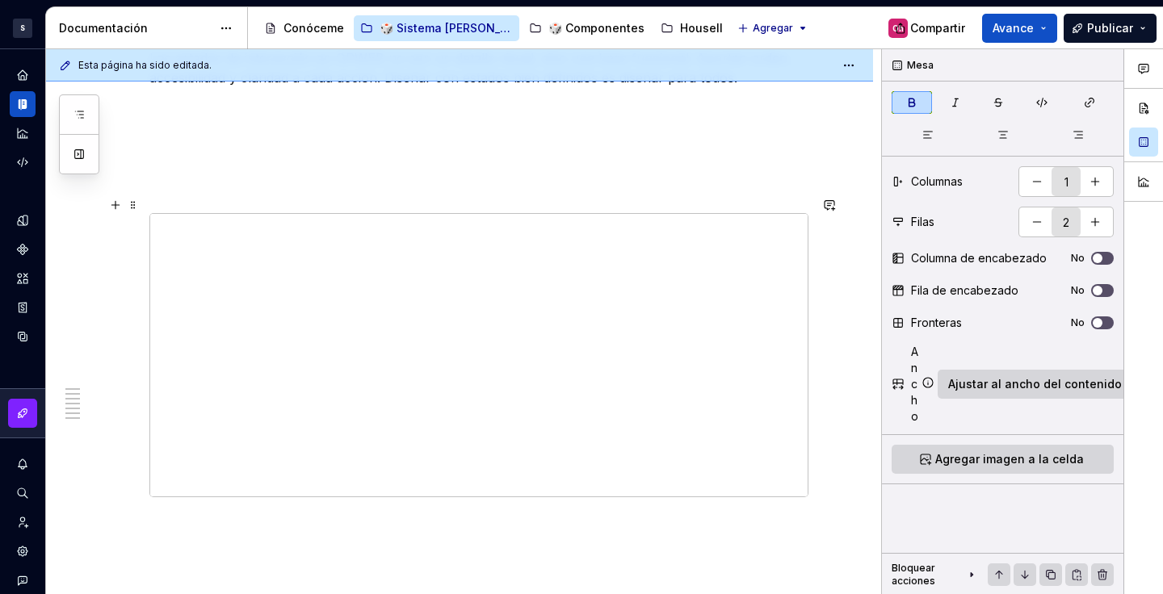
scroll to position [2787, 0]
click at [1124, 31] on font "Publicar" at bounding box center [1110, 28] width 46 height 14
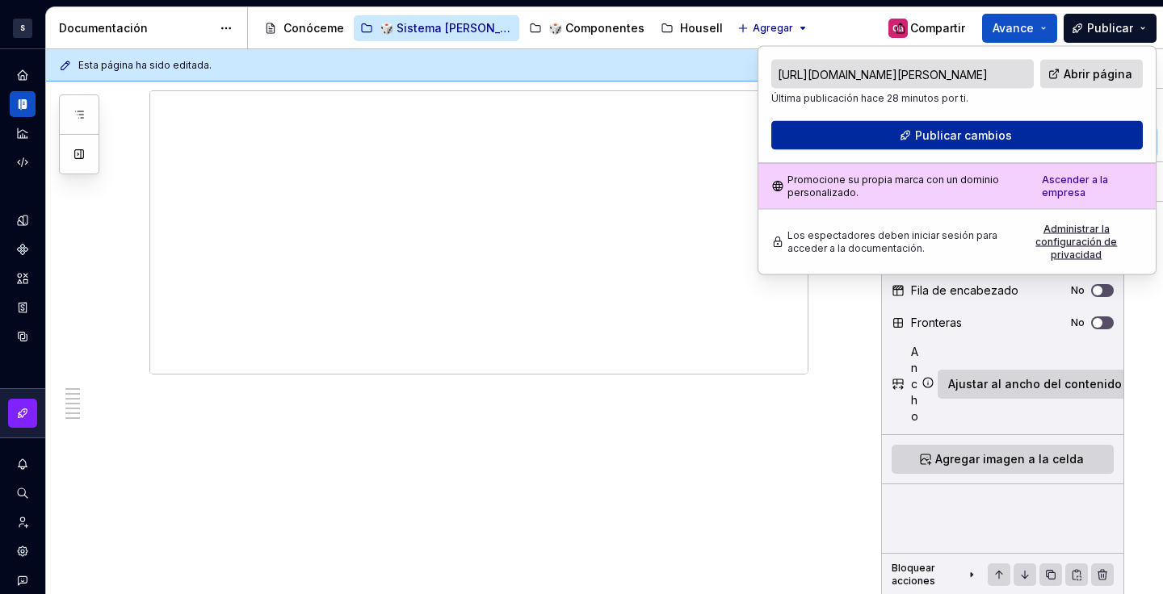
click at [1011, 132] on button "Publicar cambios" at bounding box center [957, 135] width 372 height 29
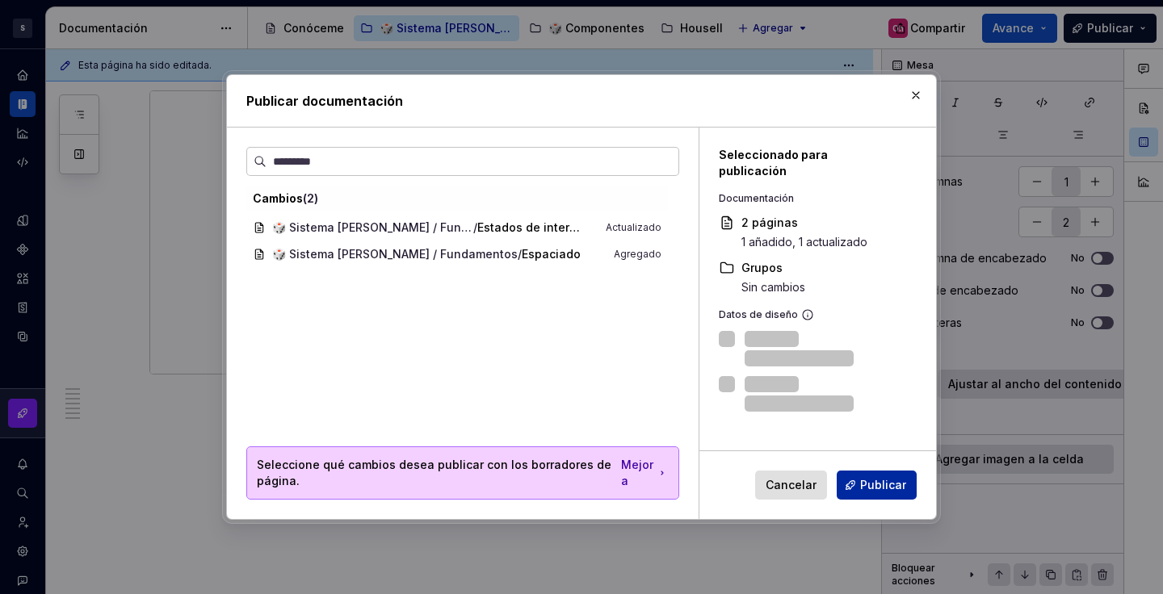
click at [876, 481] on font "Publicar" at bounding box center [883, 485] width 46 height 14
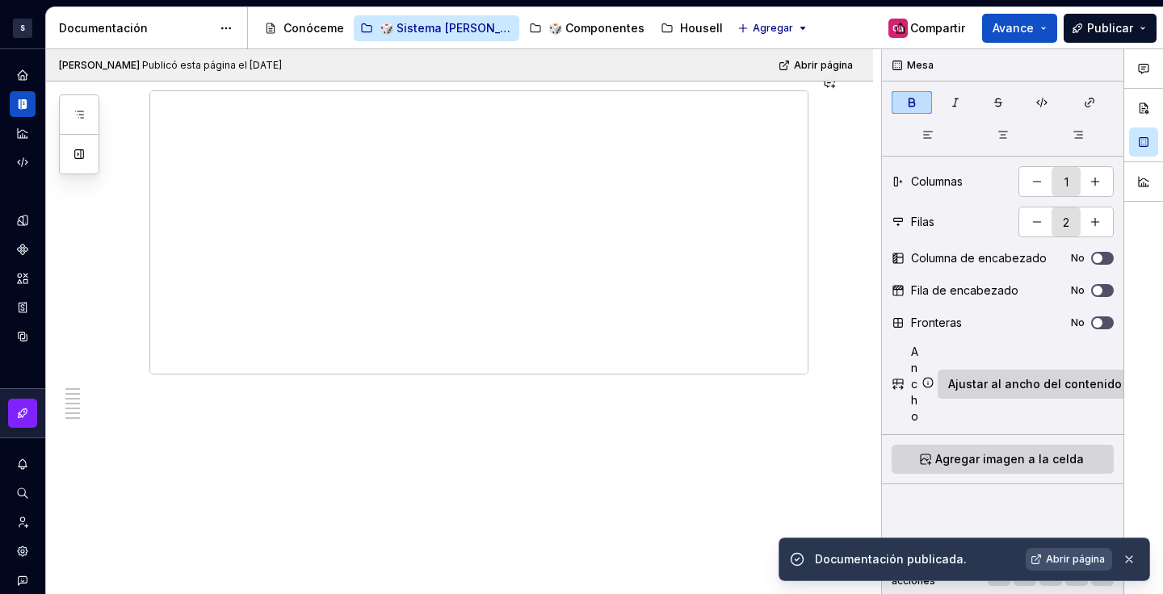
type textarea "*"
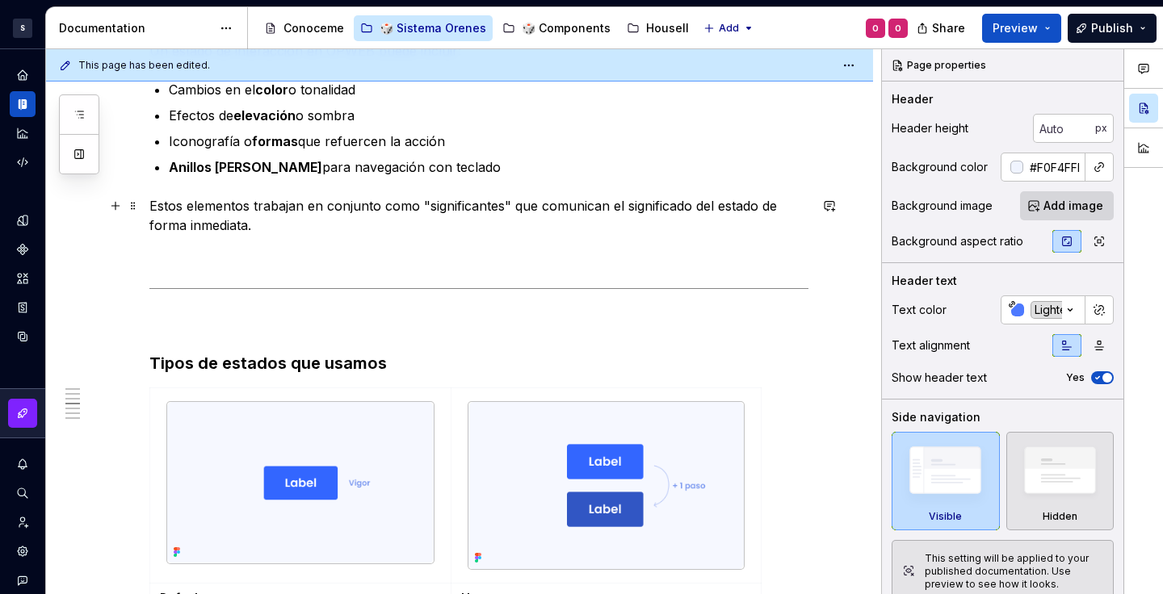
scroll to position [324, 0]
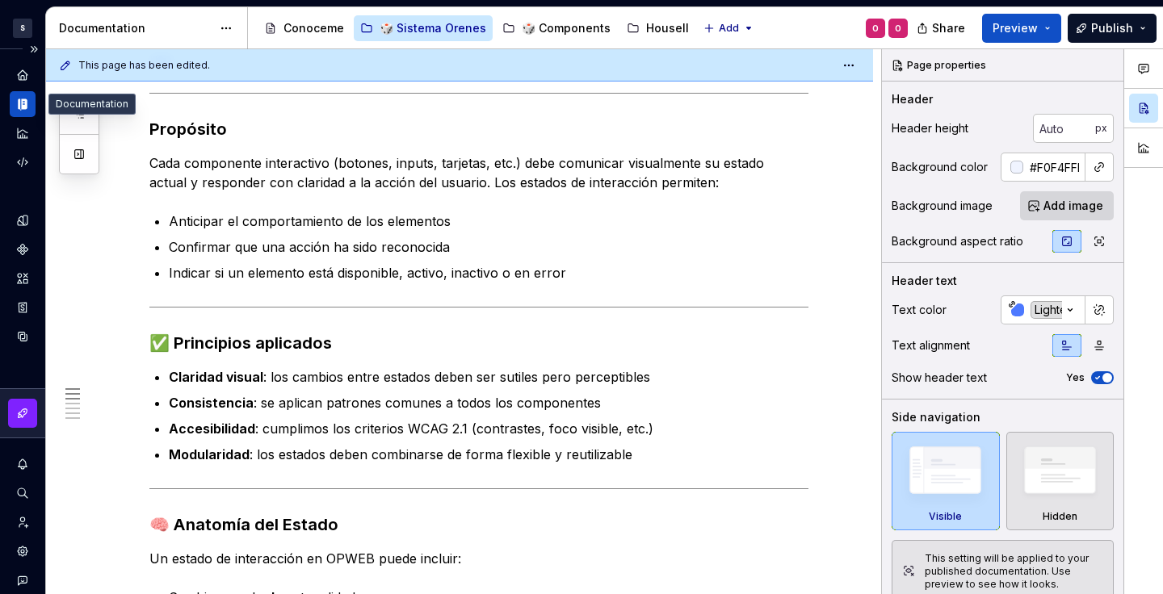
click at [21, 107] on icon "Documentation" at bounding box center [22, 104] width 15 height 15
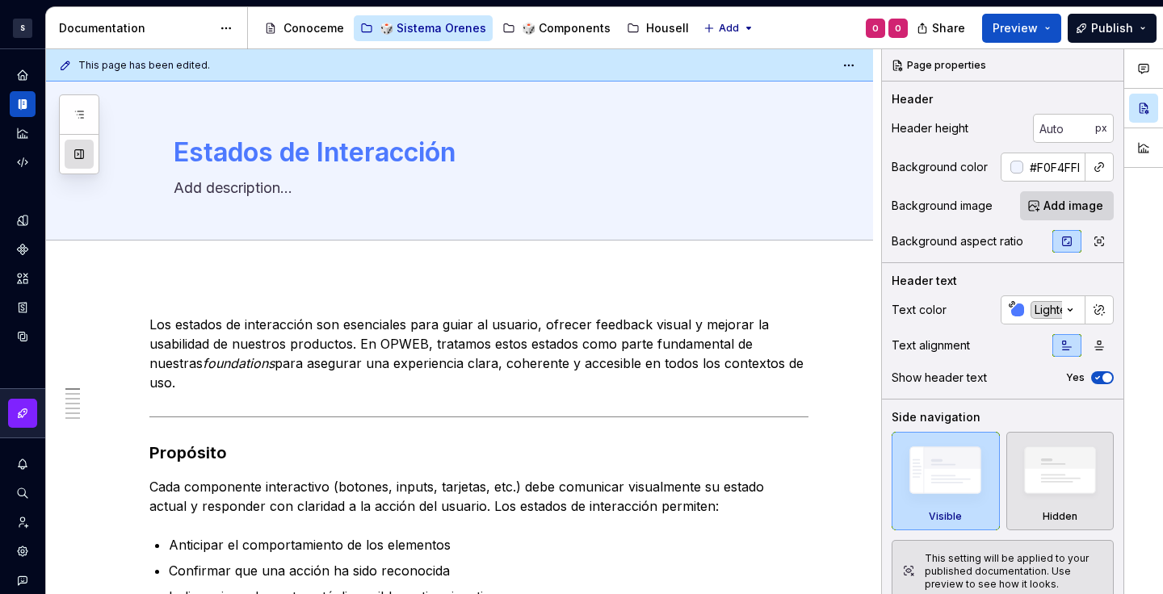
click at [74, 153] on button "button" at bounding box center [79, 154] width 29 height 29
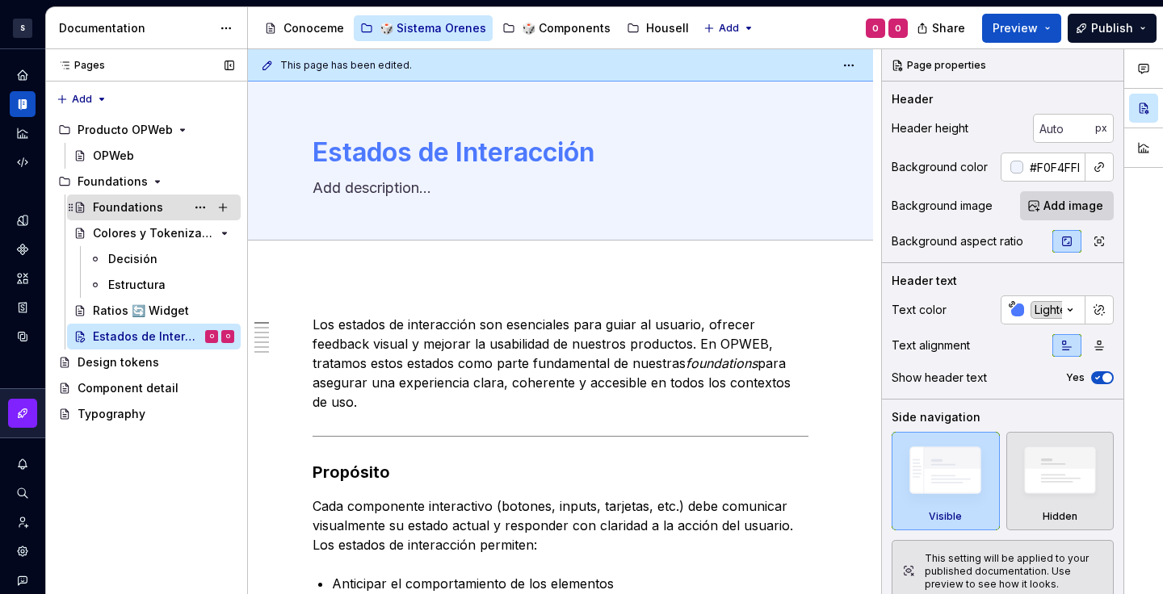
click at [124, 200] on div "Foundations" at bounding box center [128, 208] width 70 height 16
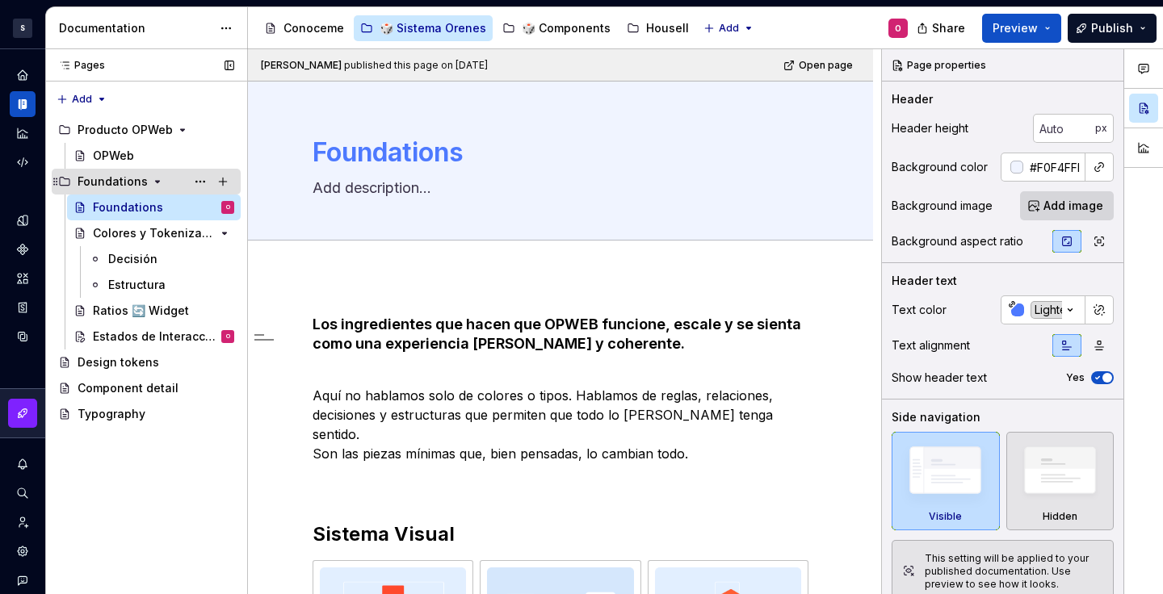
click at [137, 176] on div "Foundations" at bounding box center [113, 182] width 70 height 16
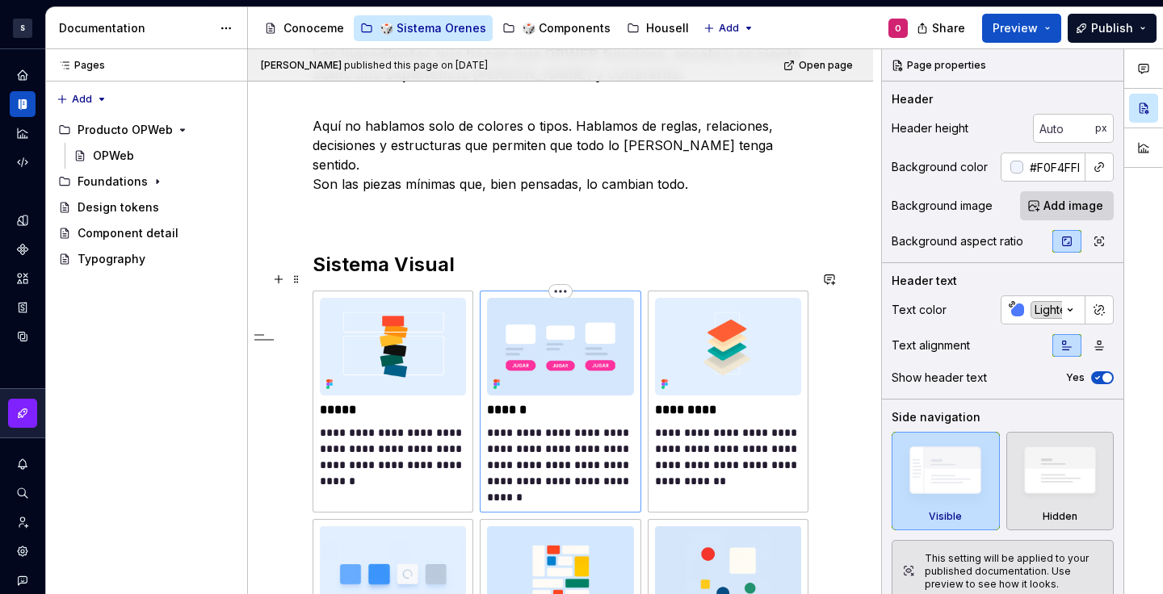
scroll to position [424, 0]
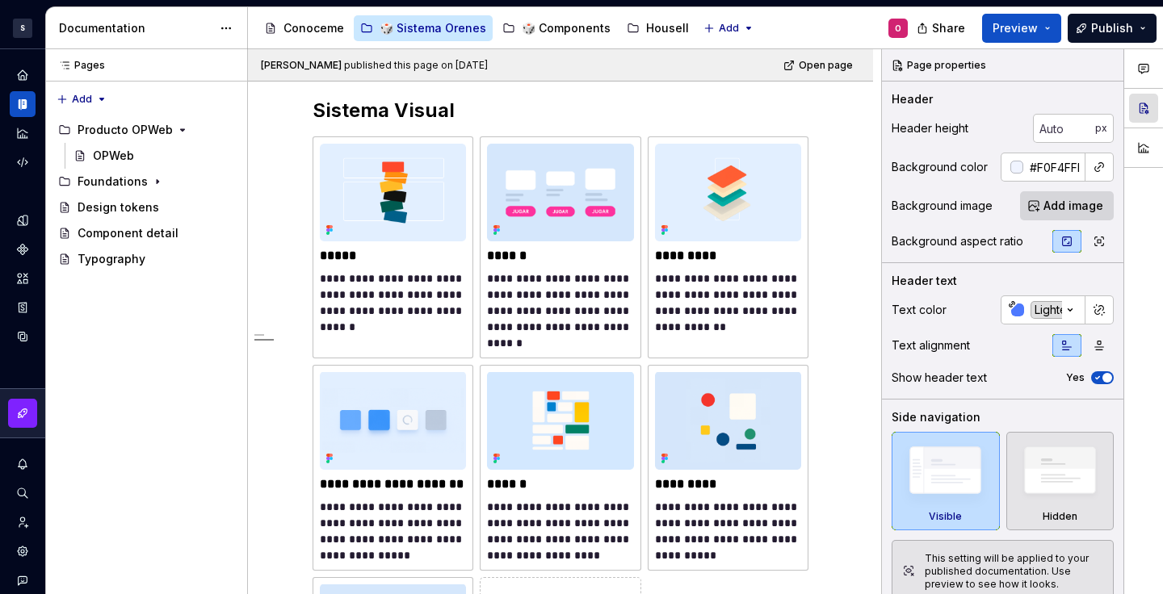
click at [1151, 108] on button "button" at bounding box center [1143, 108] width 29 height 29
click at [1144, 173] on div at bounding box center [1143, 322] width 39 height 546
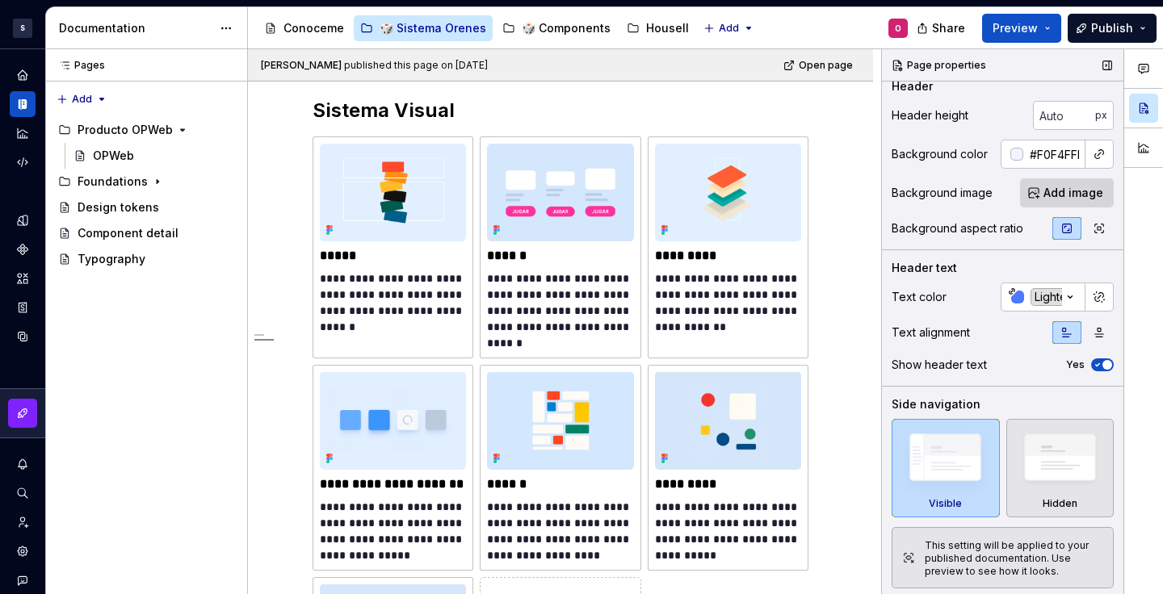
scroll to position [0, 0]
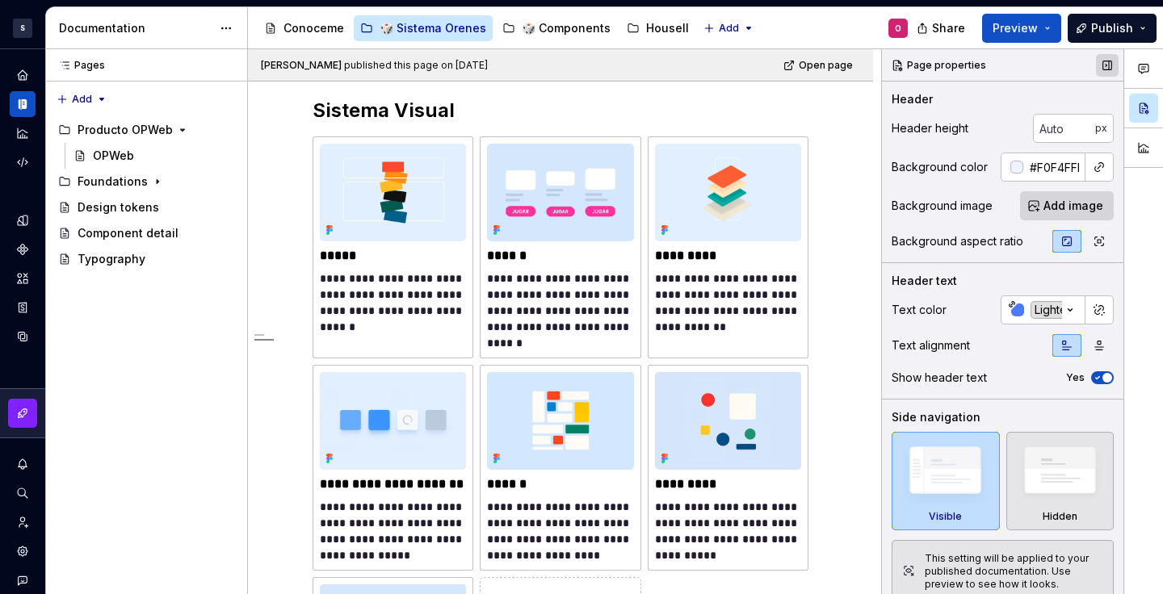
click at [1104, 68] on button "button" at bounding box center [1107, 65] width 23 height 23
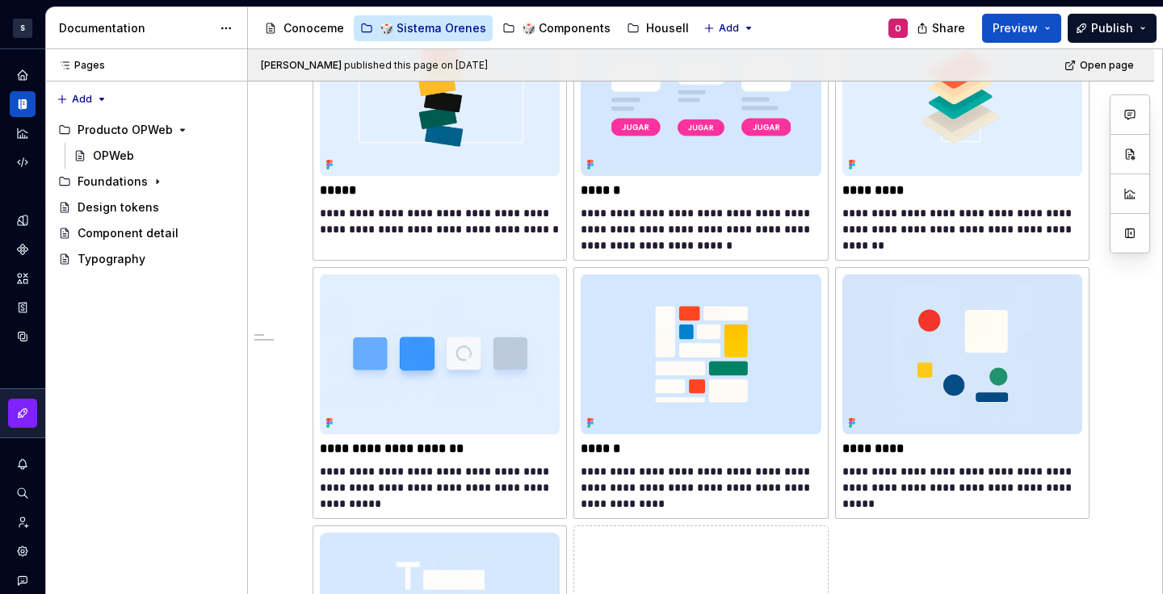
scroll to position [564, 0]
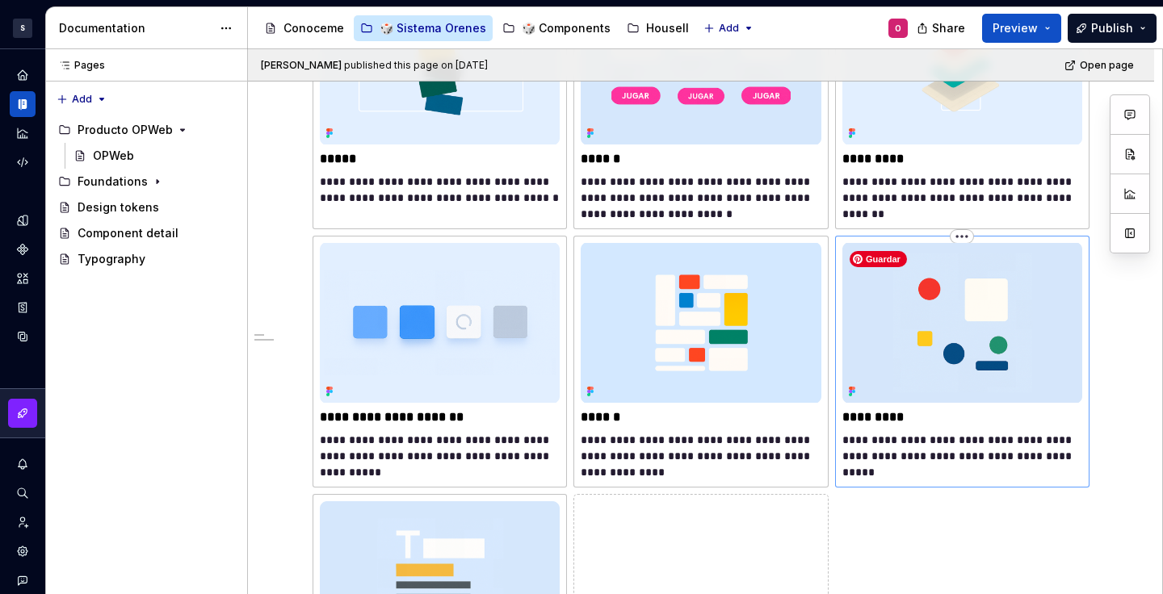
click at [963, 328] on img at bounding box center [962, 323] width 240 height 160
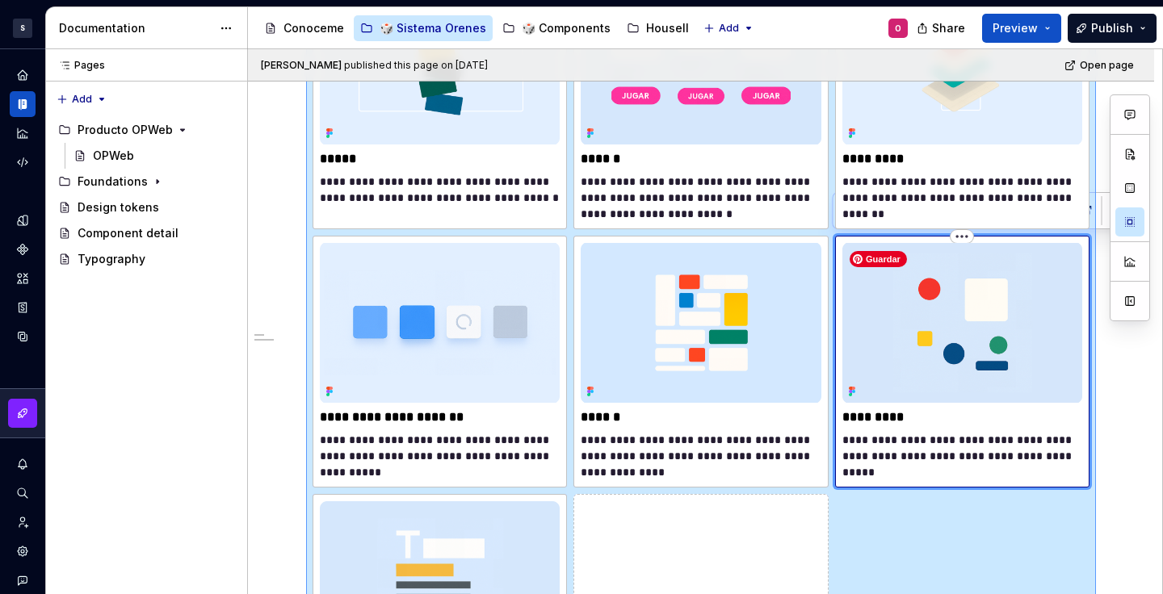
click at [957, 323] on img at bounding box center [962, 323] width 240 height 160
click at [189, 349] on div "Pages Pages Add Accessibility guide for tree Page tree. Navigate the tree with …" at bounding box center [146, 322] width 202 height 546
click at [1136, 370] on div "**********" at bounding box center [701, 405] width 906 height 1387
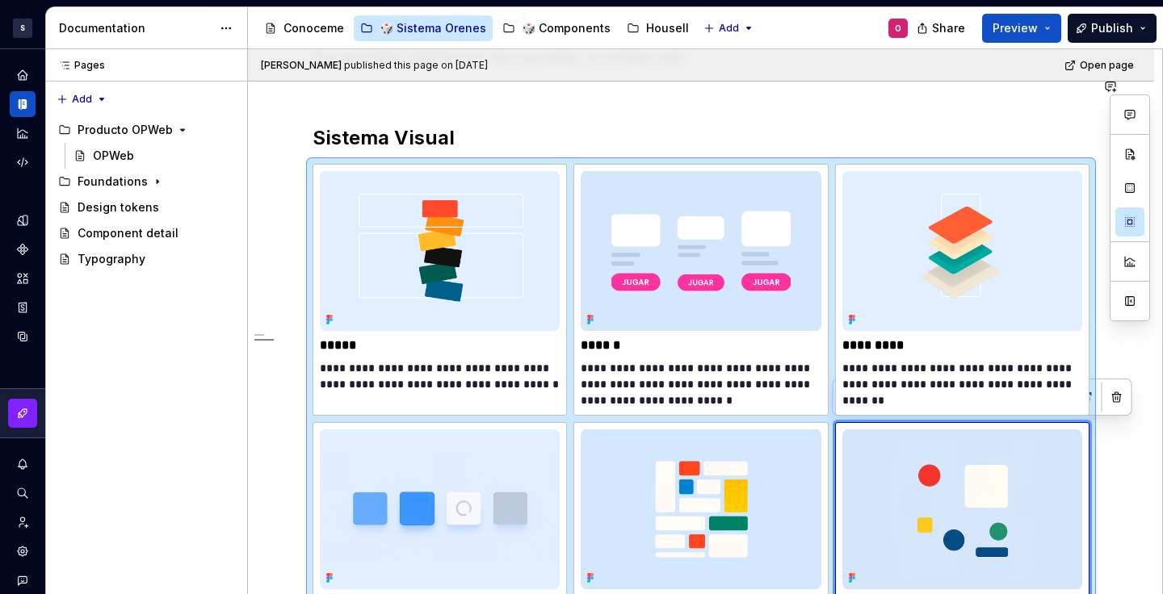
click at [1010, 76] on div "Osvaldo published this page on September 8, 2025 Open page" at bounding box center [701, 65] width 906 height 32
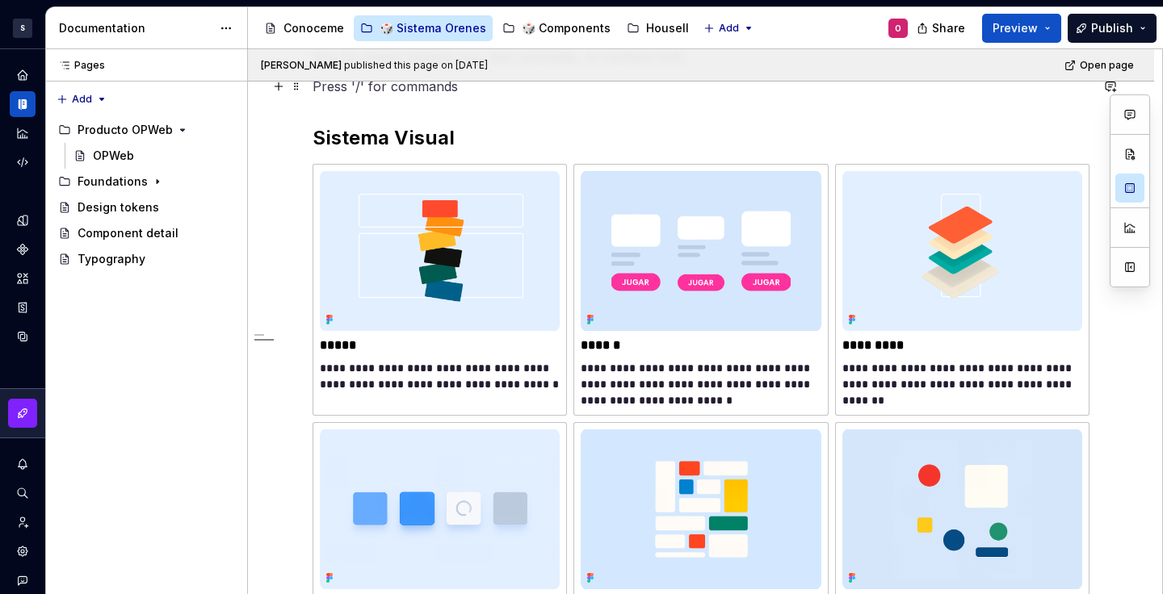
click at [821, 82] on p at bounding box center [701, 86] width 777 height 19
click at [152, 179] on icon "Page tree" at bounding box center [157, 181] width 13 height 13
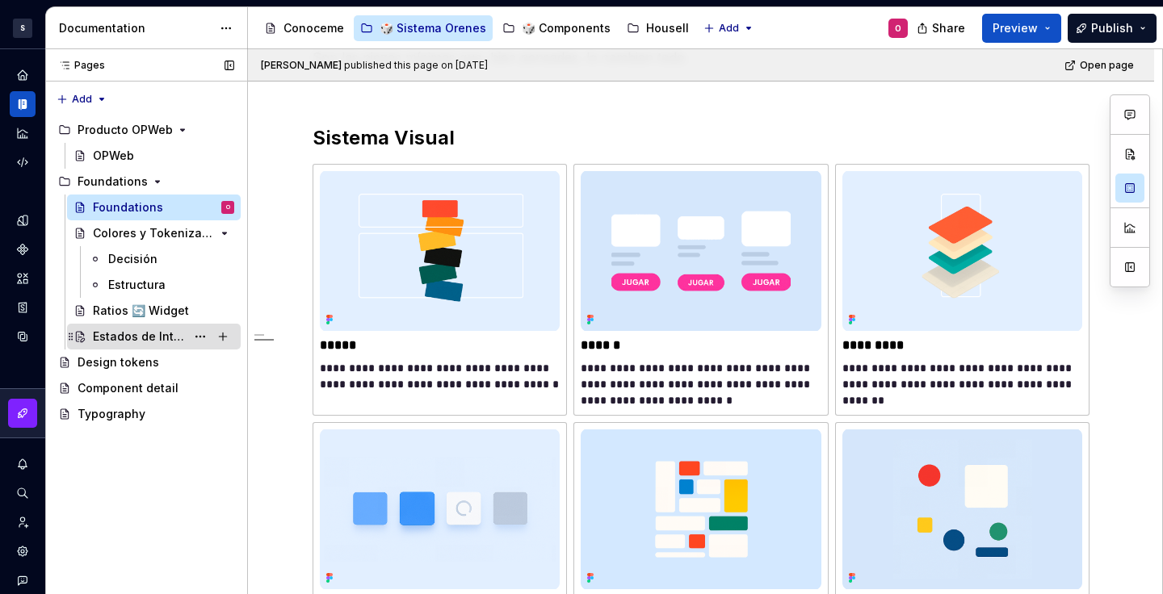
click at [141, 336] on div "Estados de Interacción" at bounding box center [139, 337] width 93 height 16
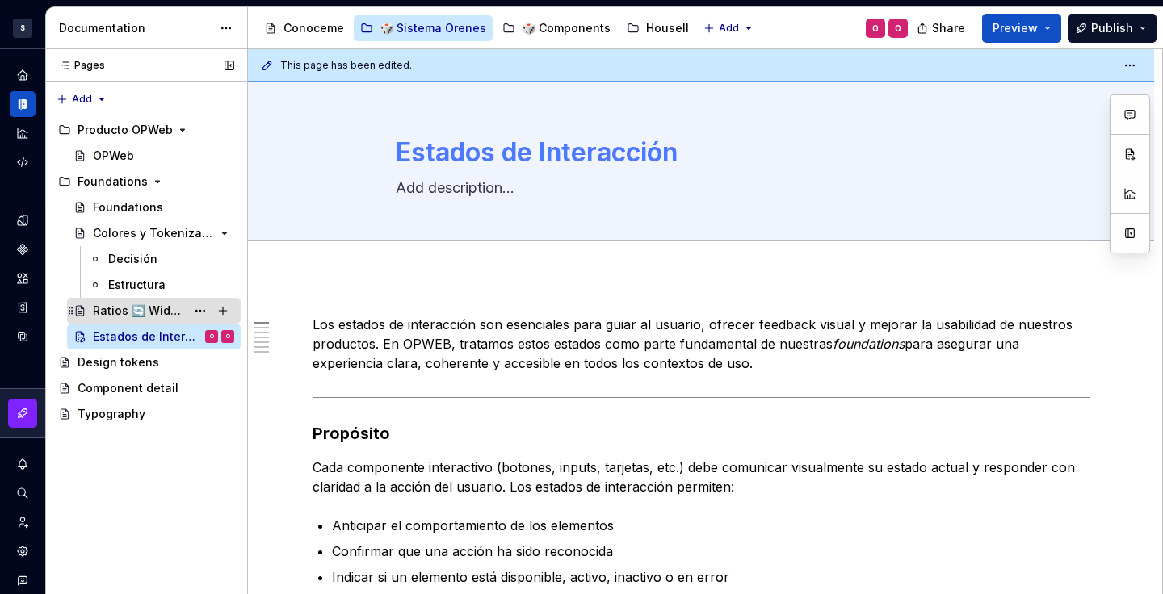
click at [160, 313] on div "Ratios 🔄 Widget" at bounding box center [139, 311] width 93 height 16
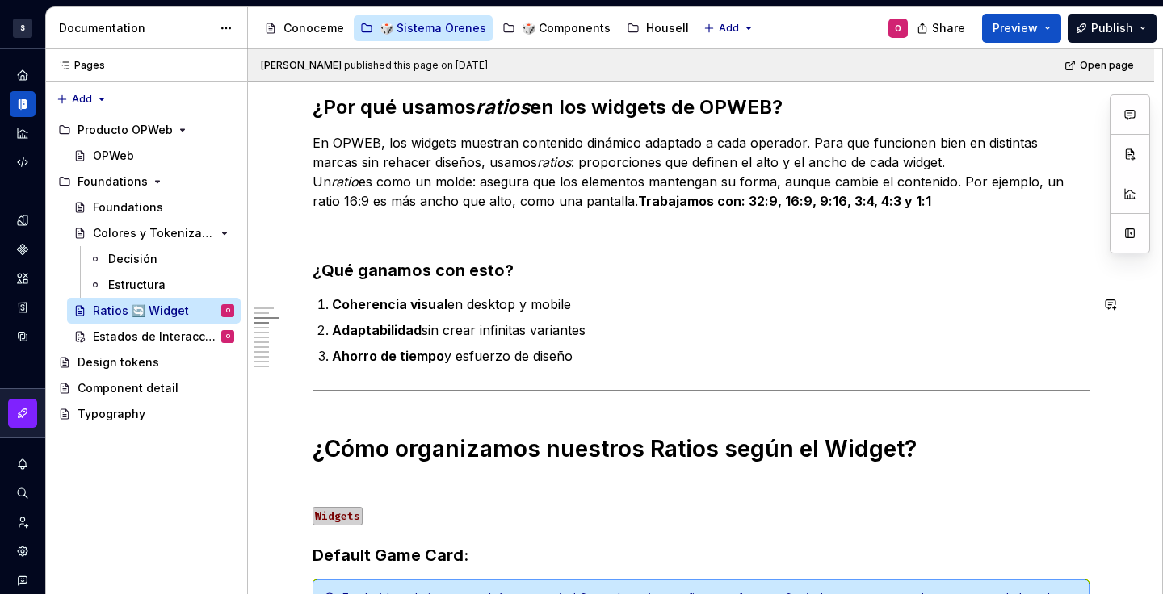
scroll to position [695, 0]
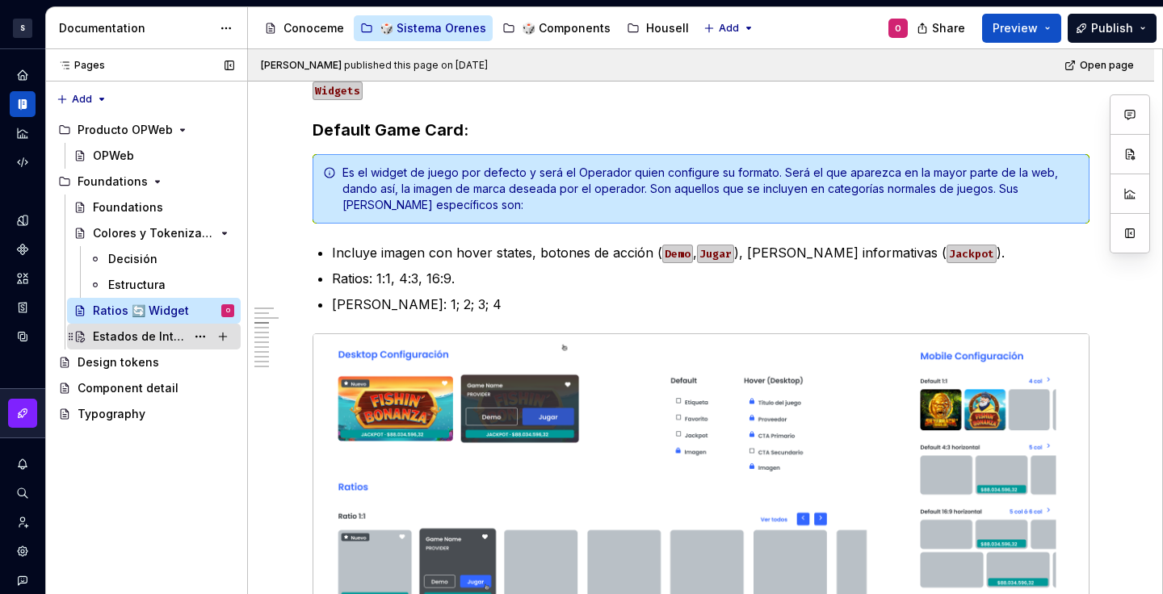
click at [153, 338] on div "Estados de Interacción" at bounding box center [139, 337] width 93 height 16
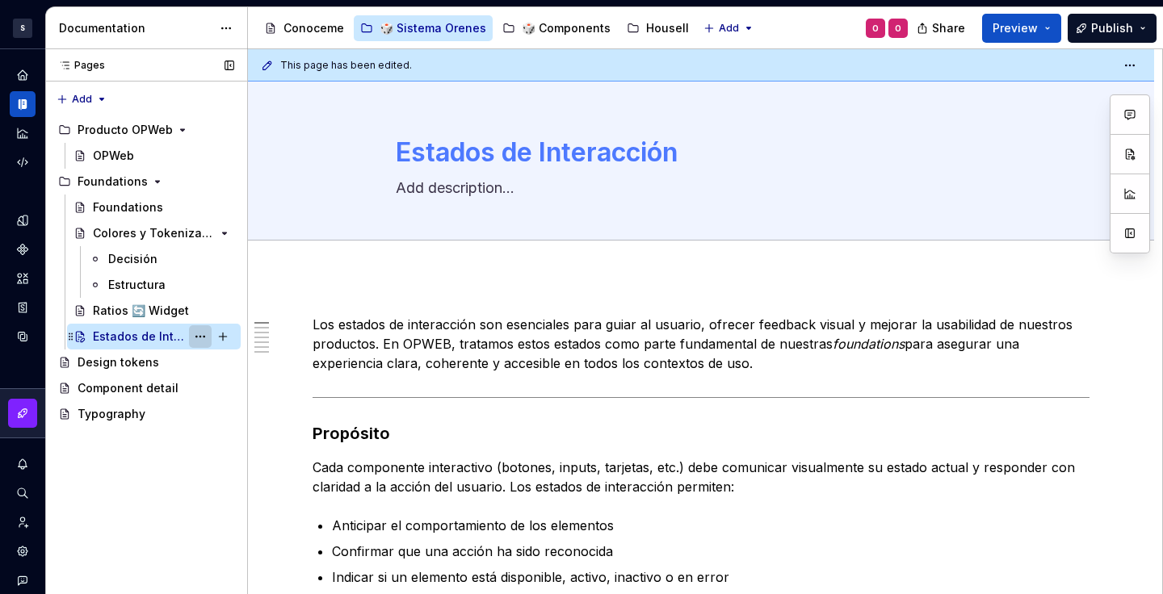
click at [200, 336] on button "Page tree" at bounding box center [200, 337] width 23 height 23
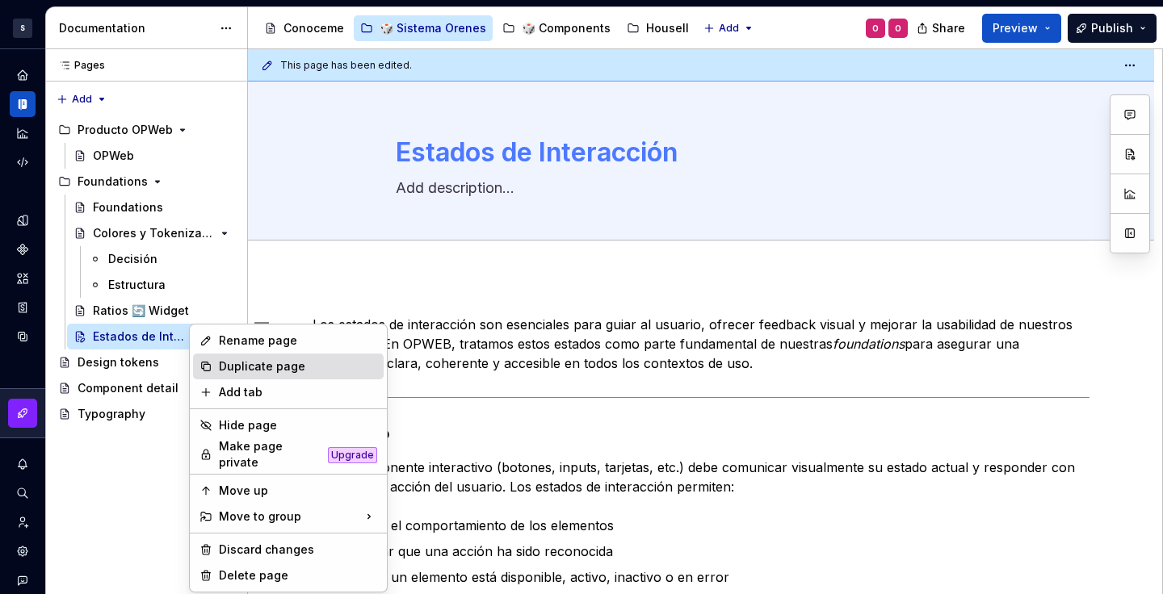
click at [271, 364] on div "Duplicate page" at bounding box center [298, 367] width 158 height 16
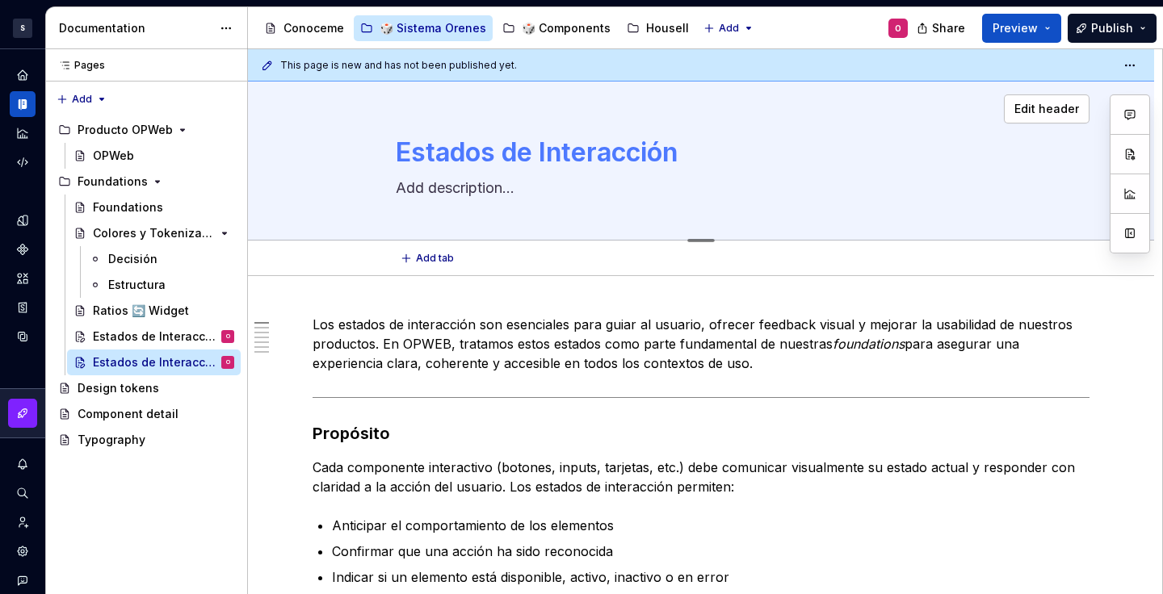
click at [490, 153] on textarea "Estados de Interacción" at bounding box center [698, 152] width 611 height 39
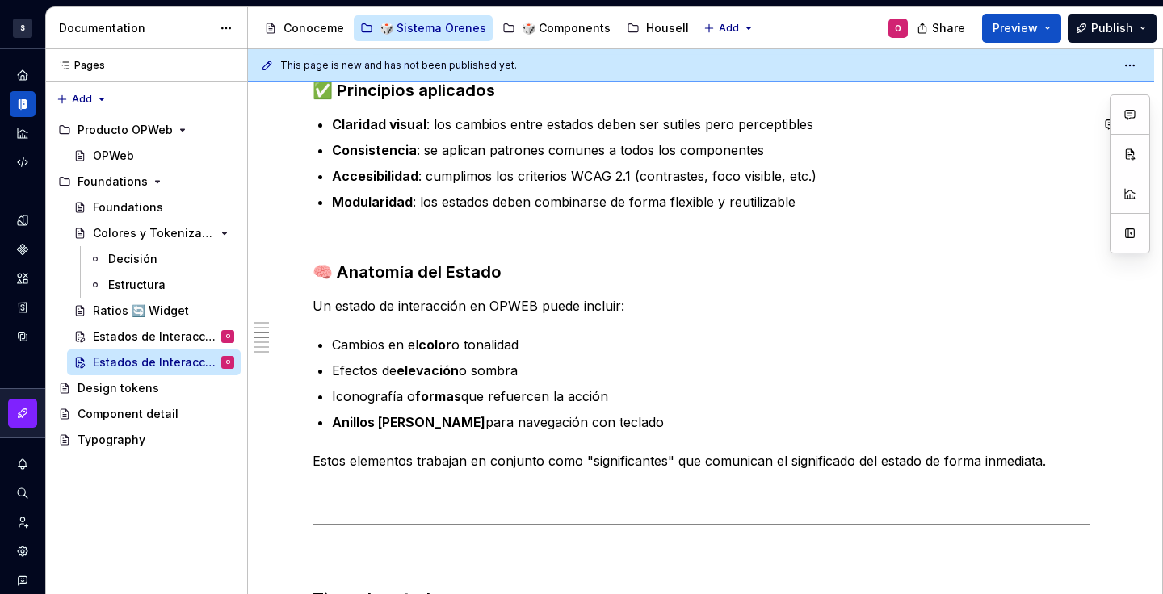
scroll to position [835, 0]
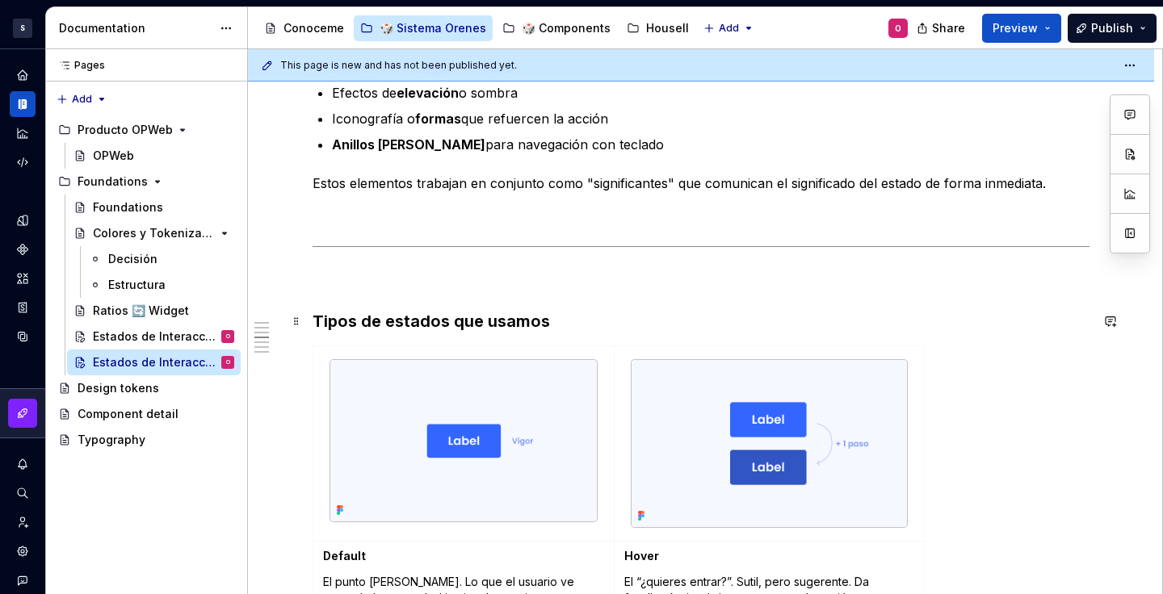
click at [595, 328] on h3 "Tipos de estados que usamos" at bounding box center [701, 321] width 777 height 23
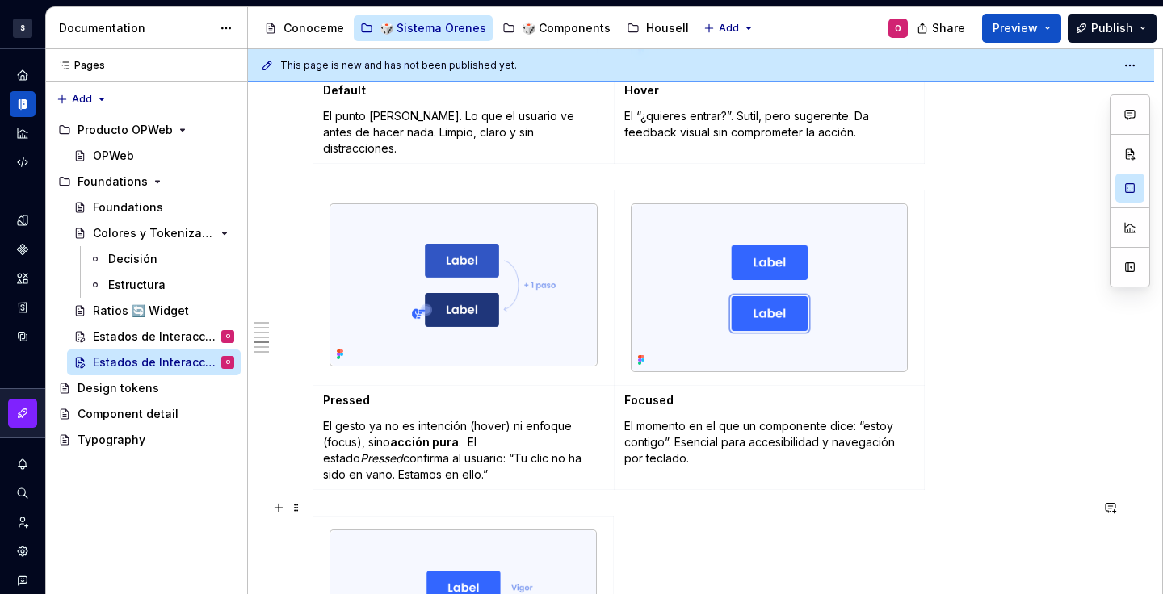
scroll to position [1727, 0]
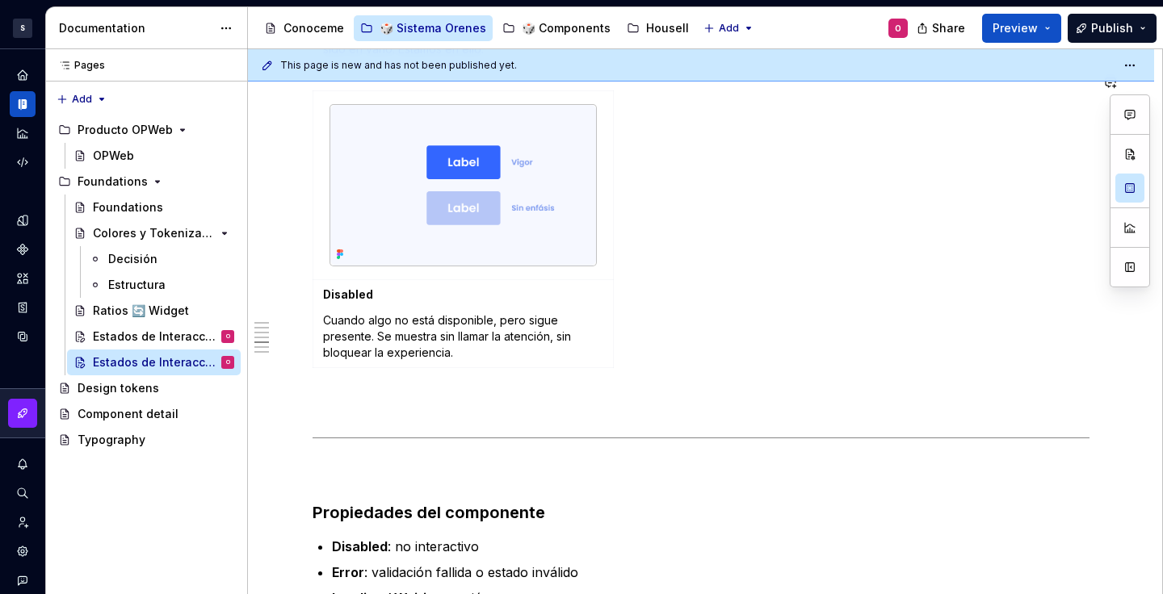
click at [498, 363] on div "Los estados de interacción son esenciales para guiar al usuario, ofrecer feedba…" at bounding box center [701, 3] width 777 height 2831
click at [466, 342] on p "Cuando algo no está disponible, pero sigue presente. Se muestra sin llamar la a…" at bounding box center [463, 337] width 280 height 48
click at [753, 372] on div "Los estados de interacción son esenciales para guiar al usuario, ofrecer feedba…" at bounding box center [701, 3] width 777 height 2831
click at [623, 337] on div "Disabled Cuando algo no está disponible, pero sigue presente. Se muestra sin ll…" at bounding box center [701, 232] width 777 height 284
click at [614, 332] on div "Disabled Cuando algo no está disponible, pero sigue presente. Se muestra sin ll…" at bounding box center [701, 232] width 777 height 284
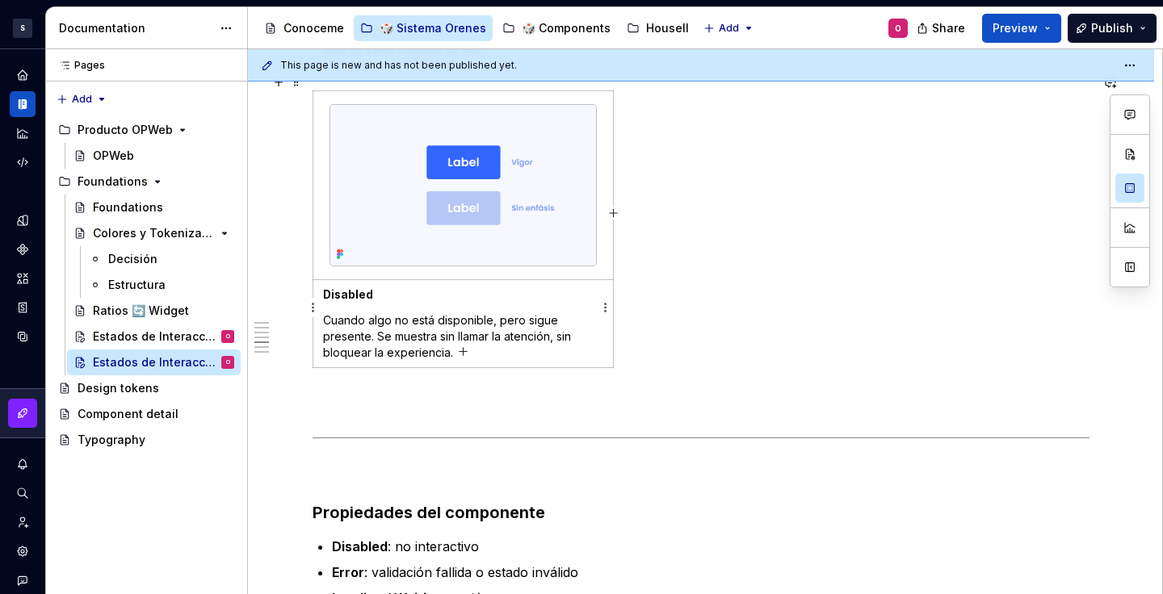
scroll to position [1458, 0]
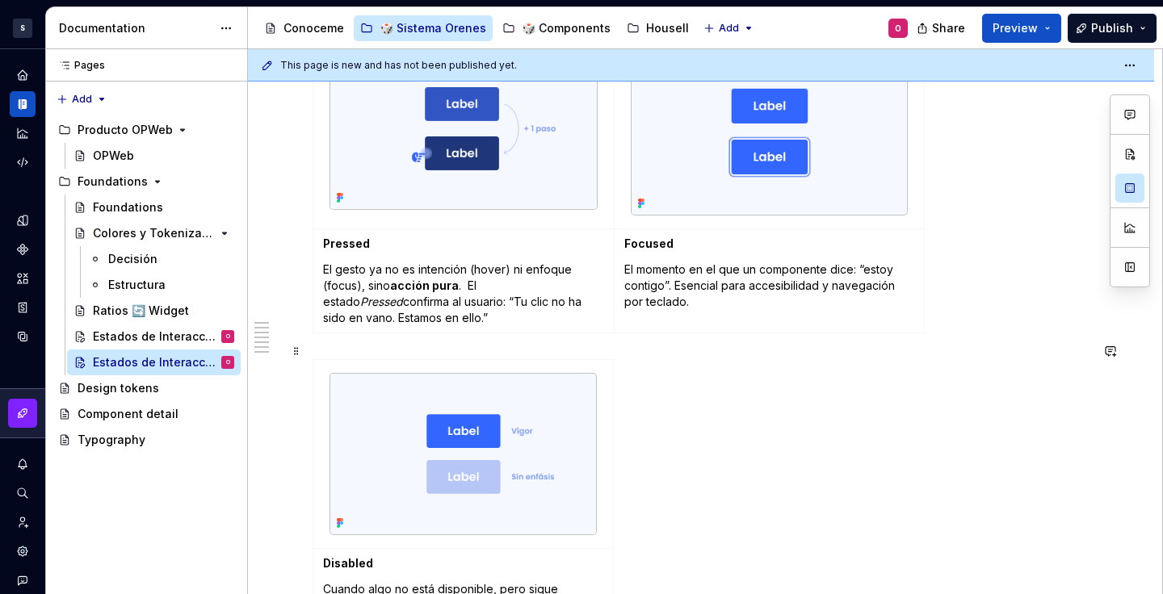
click at [699, 405] on div "Disabled Cuando algo no está disponible, pero sigue presente. Se muestra sin ll…" at bounding box center [701, 501] width 777 height 284
drag, startPoint x: 821, startPoint y: 489, endPoint x: 424, endPoint y: 169, distance: 509.5
click at [424, 169] on div "Los estados de interacción son esenciales para guiar al usuario, ofrecer feedba…" at bounding box center [701, 272] width 777 height 2831
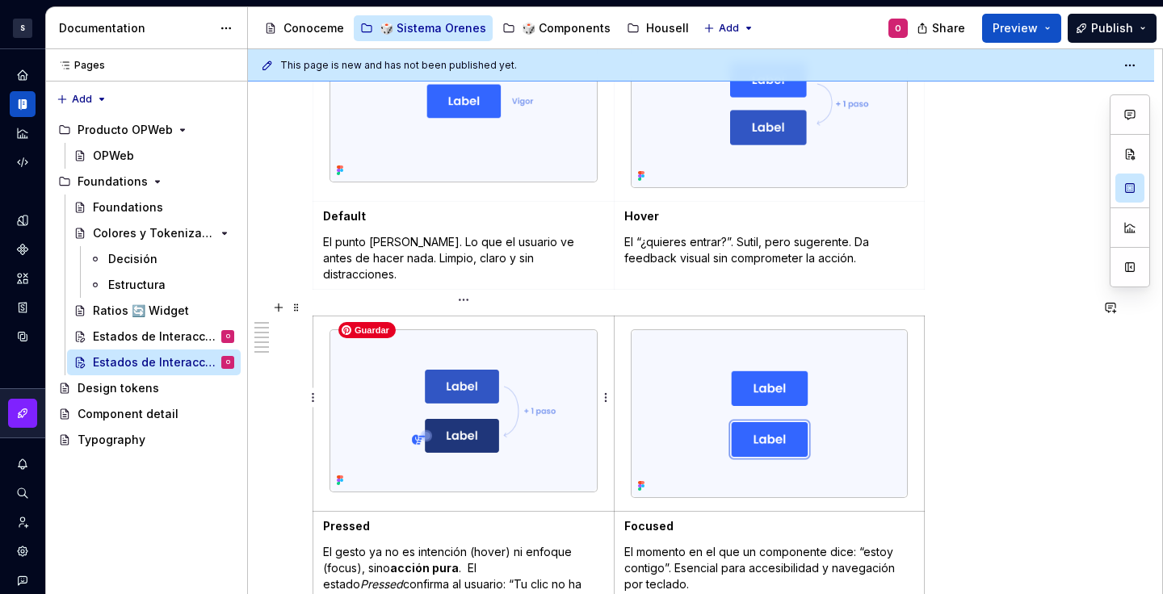
scroll to position [775, 0]
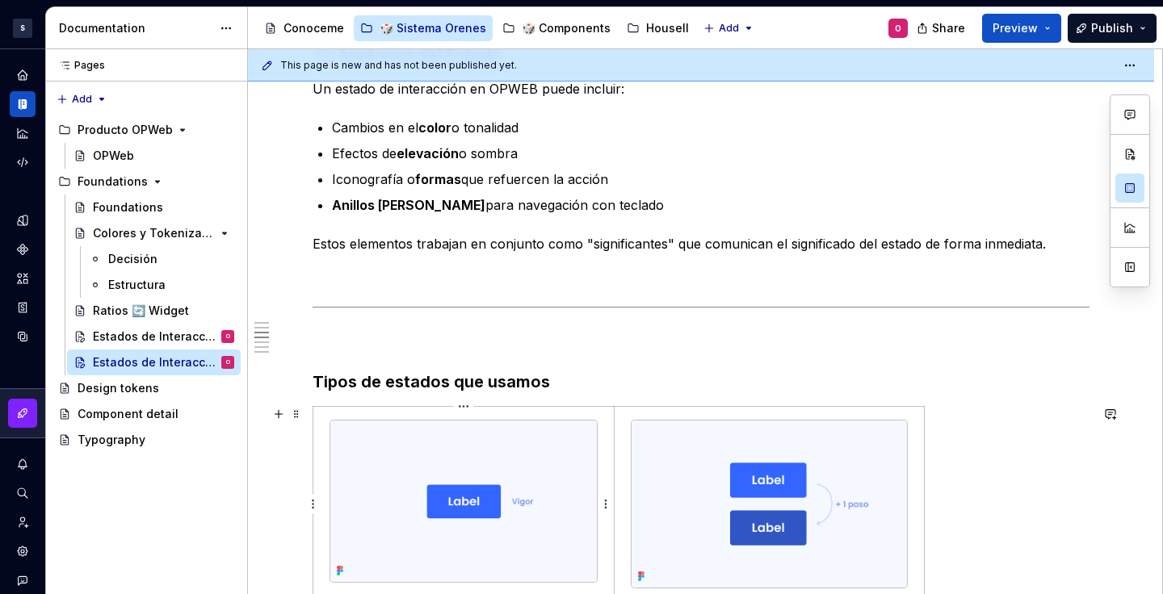
click at [335, 420] on div at bounding box center [464, 501] width 268 height 163
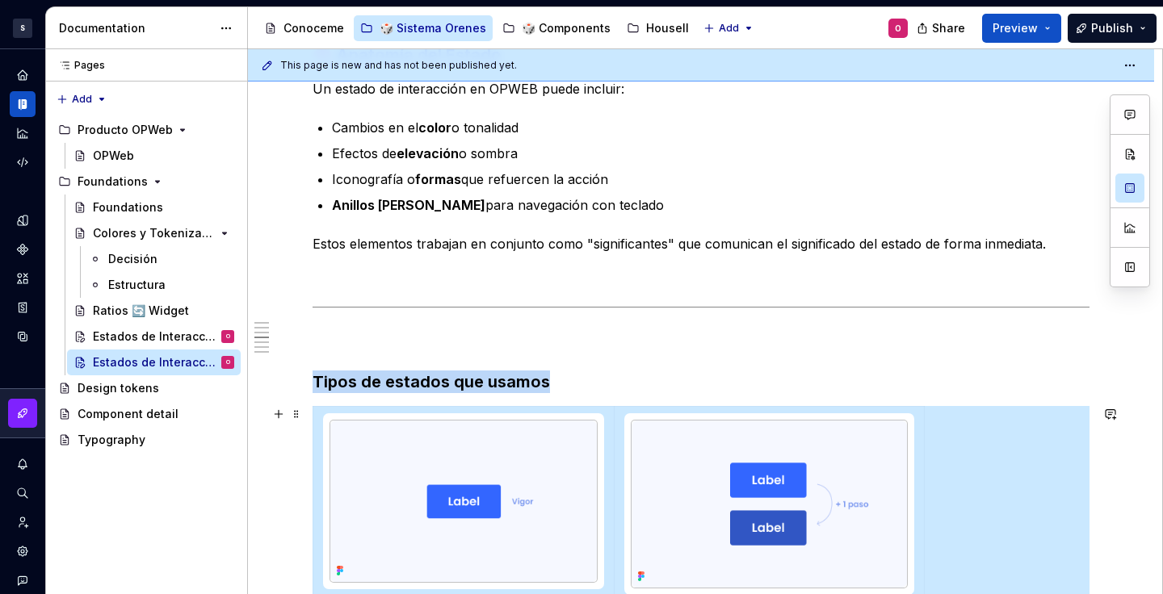
scroll to position [872, 0]
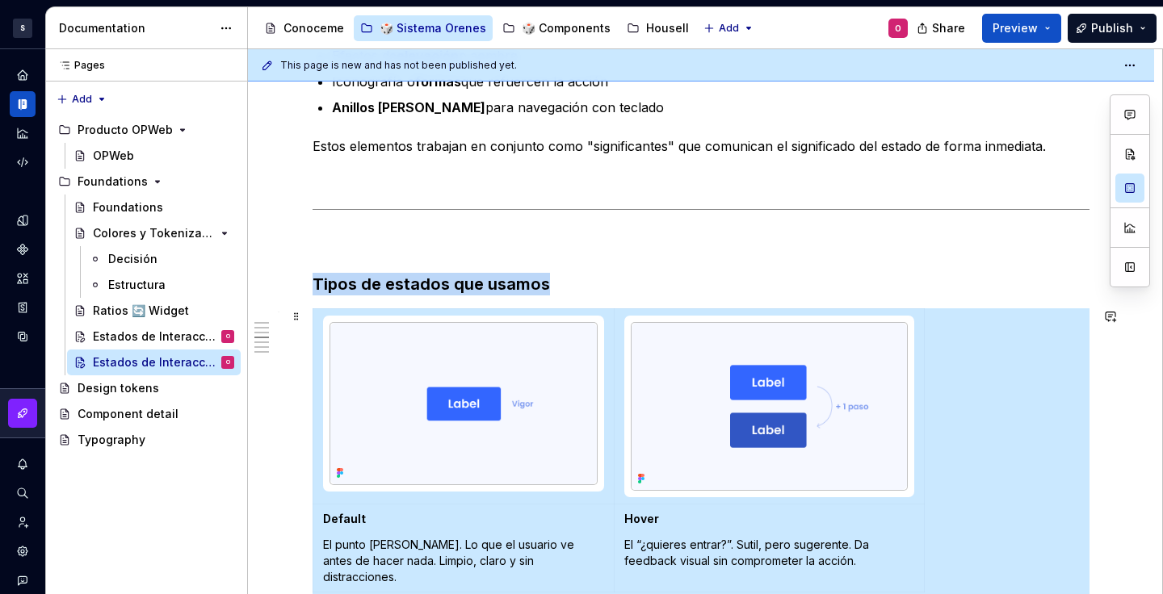
click at [295, 316] on span at bounding box center [296, 316] width 13 height 23
click at [314, 310] on td at bounding box center [463, 406] width 301 height 195
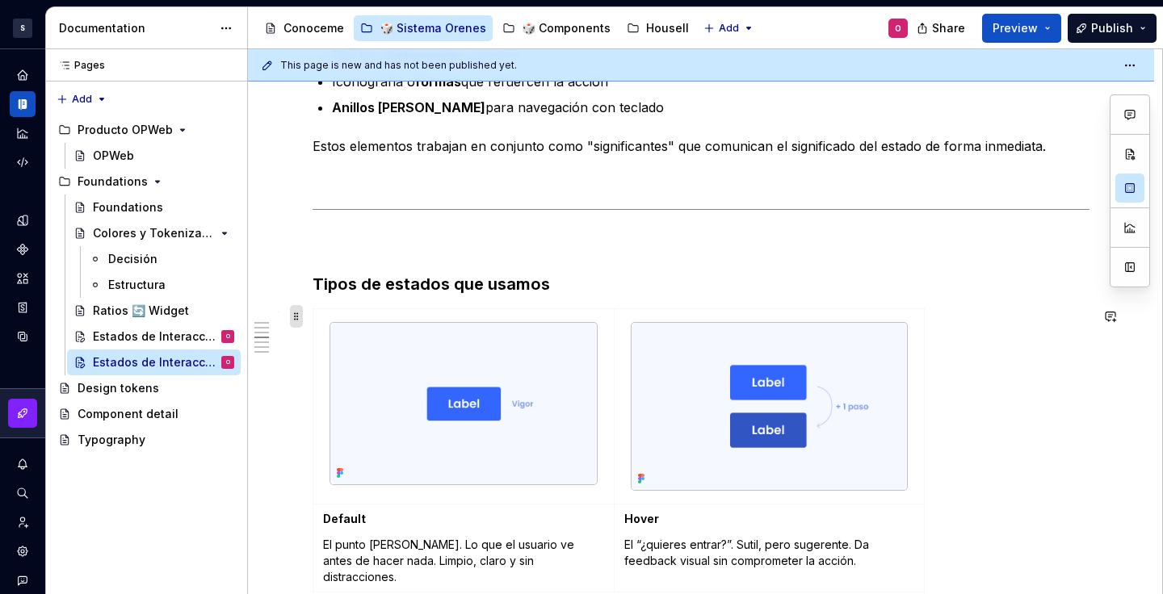
click at [295, 319] on span at bounding box center [296, 316] width 13 height 23
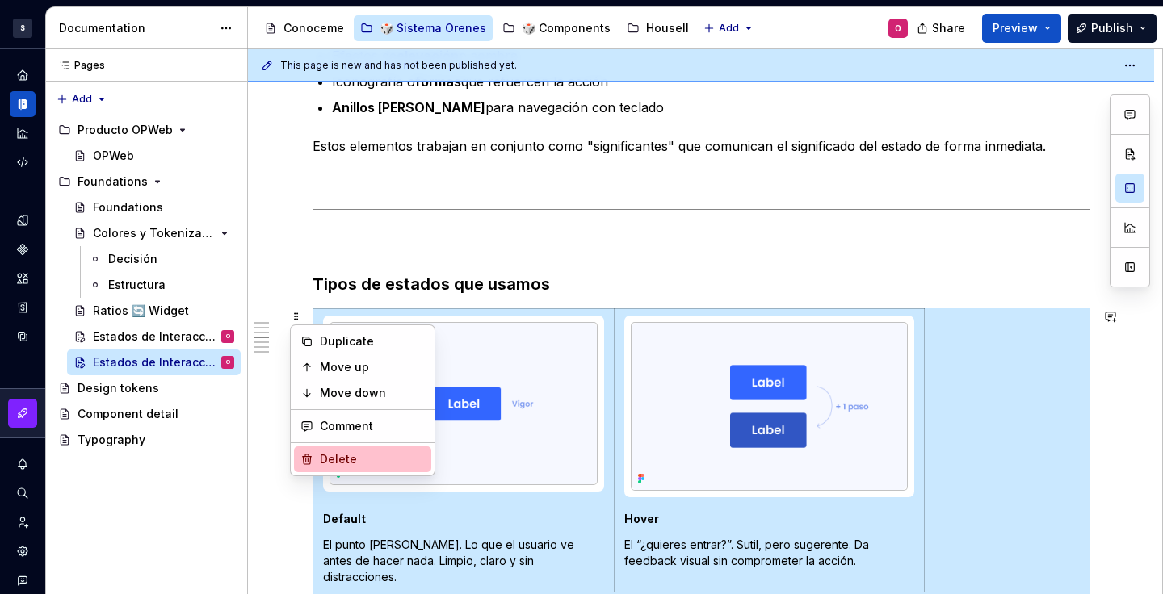
click at [376, 448] on div "Delete" at bounding box center [362, 460] width 137 height 26
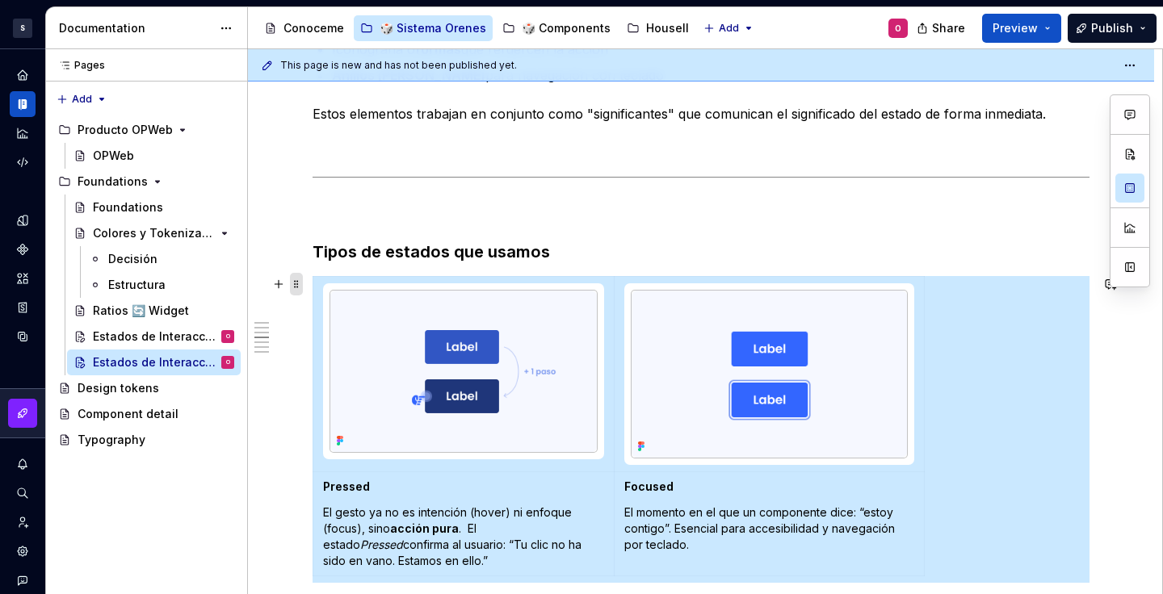
click at [300, 291] on span at bounding box center [296, 284] width 13 height 23
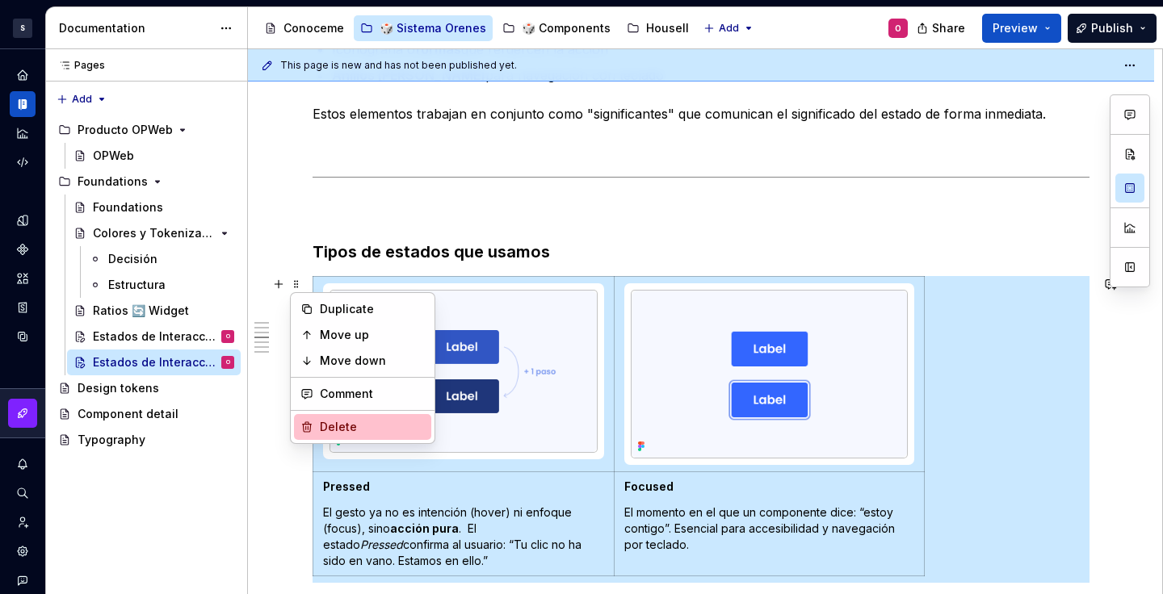
click at [334, 419] on div "Delete" at bounding box center [372, 427] width 105 height 16
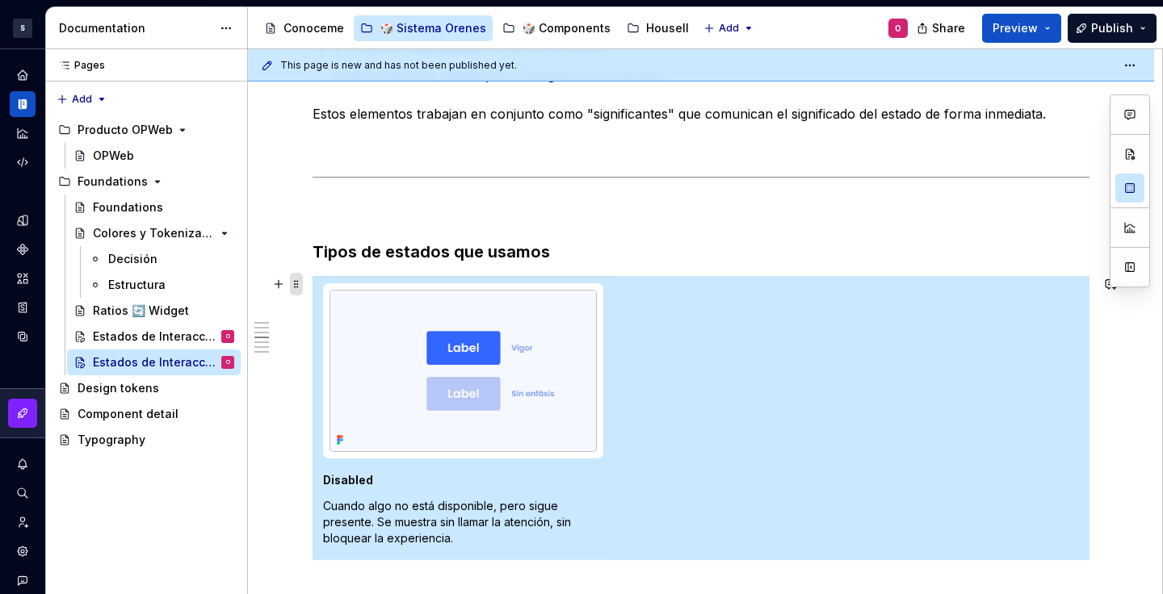
click at [297, 284] on span at bounding box center [296, 284] width 13 height 23
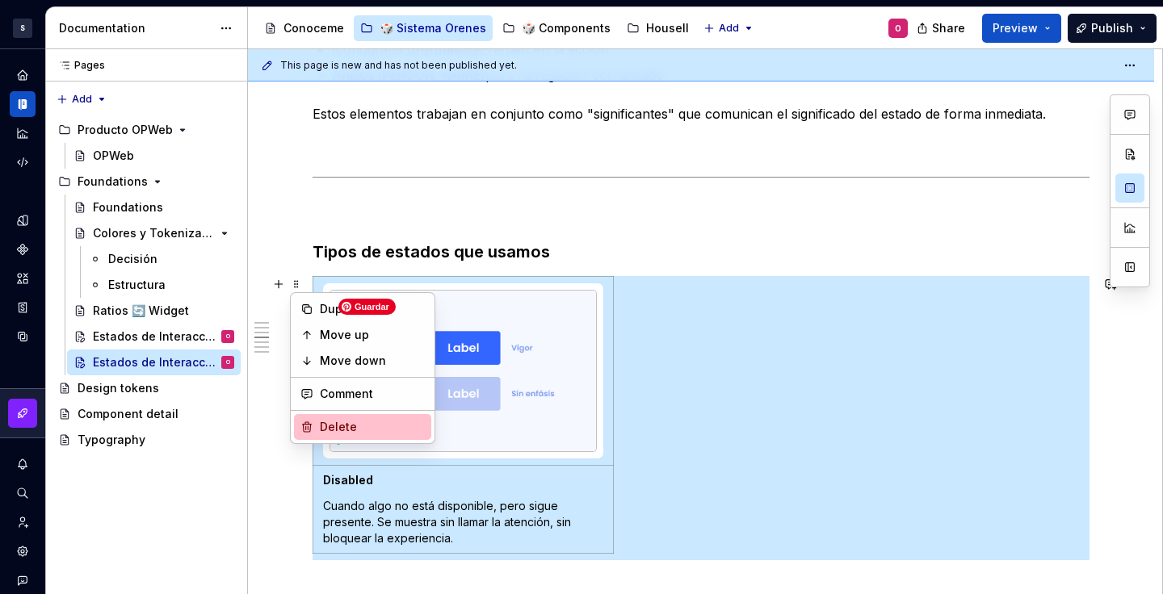
click at [347, 430] on div "Delete" at bounding box center [372, 427] width 105 height 16
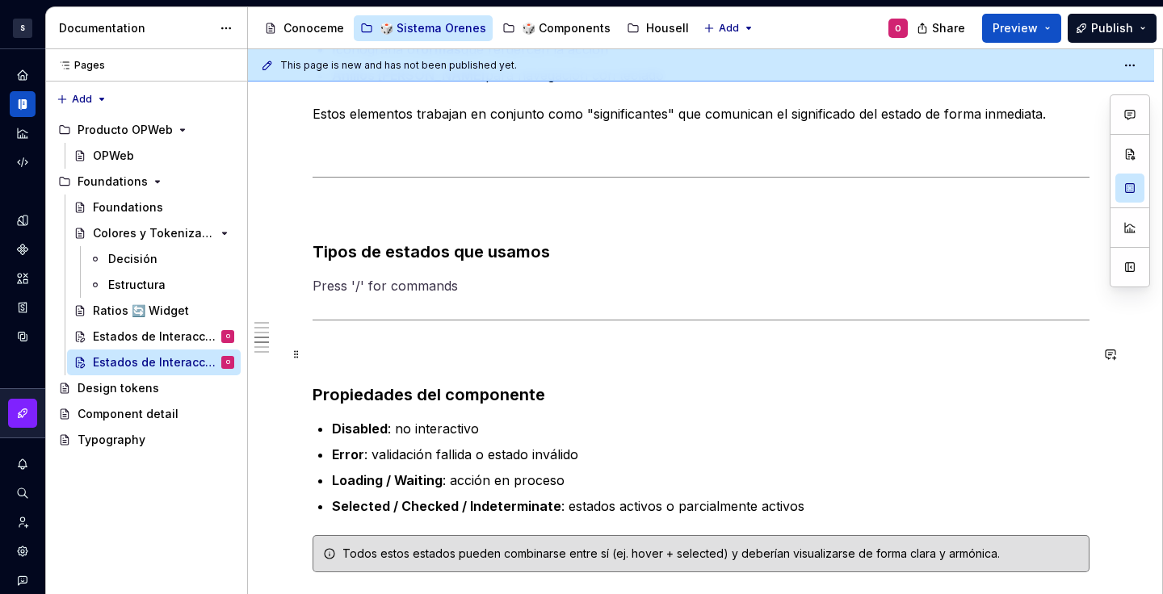
click at [481, 355] on p at bounding box center [701, 354] width 777 height 19
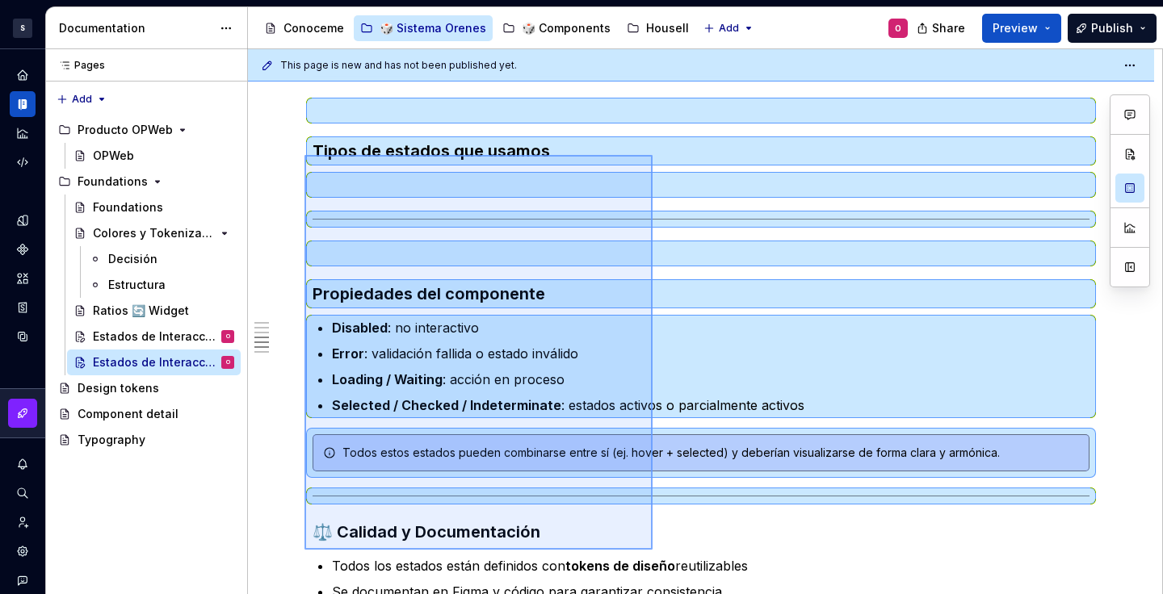
scroll to position [1010, 0]
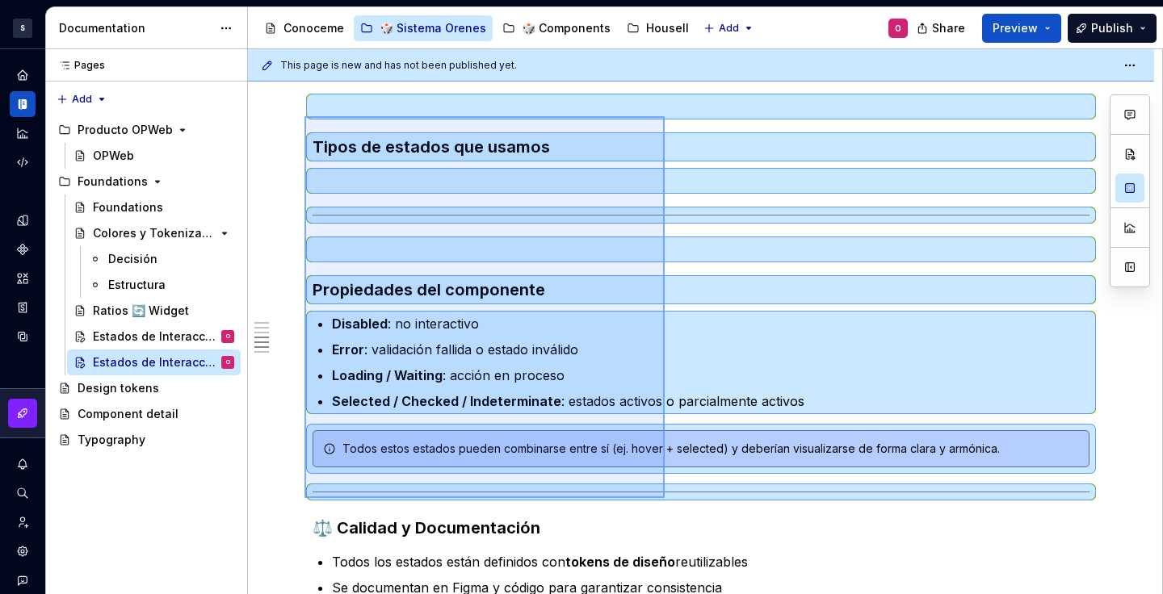
drag, startPoint x: 305, startPoint y: 221, endPoint x: 670, endPoint y: 488, distance: 452.0
click at [669, 492] on div "This page is new and has not been published yet. Estados de Interacción Edit he…" at bounding box center [705, 322] width 914 height 546
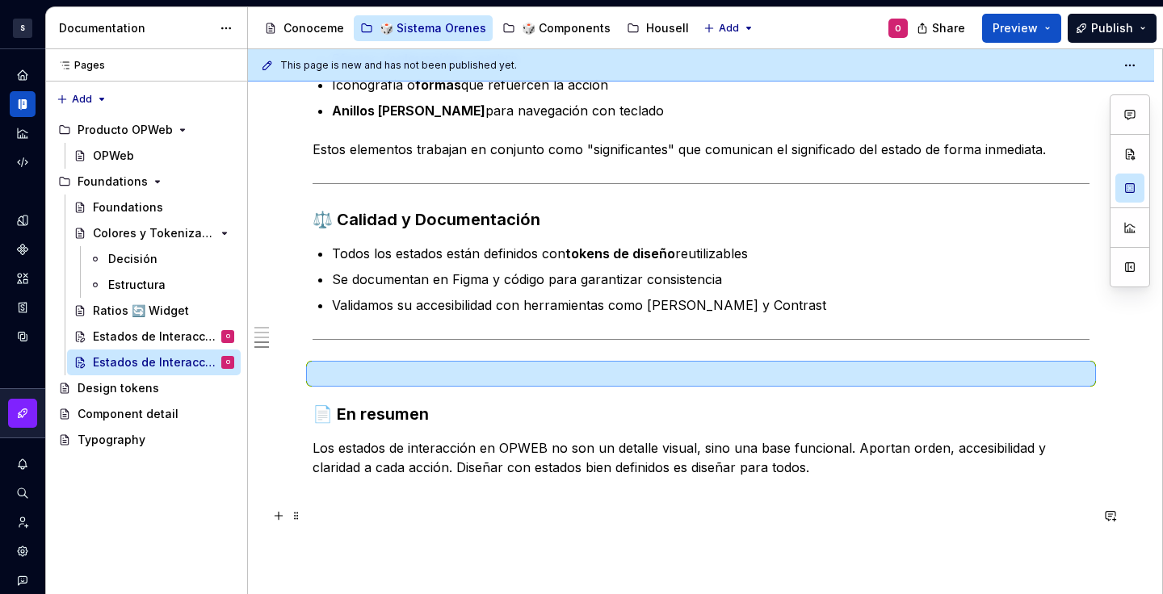
scroll to position [880, 0]
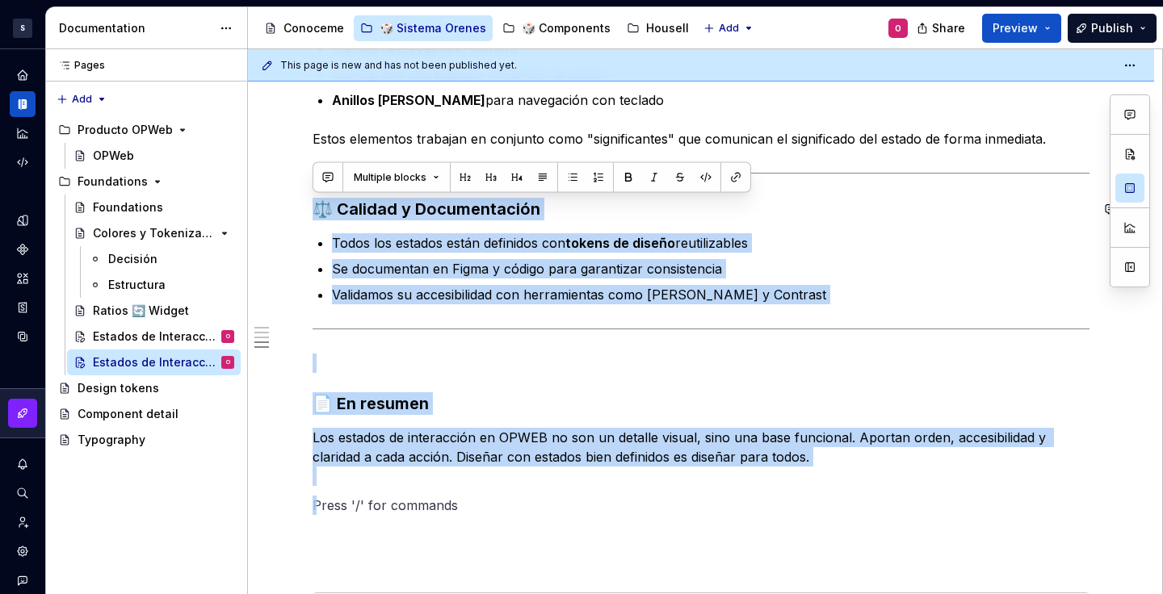
drag, startPoint x: 426, startPoint y: 504, endPoint x: 309, endPoint y: 195, distance: 330.8
click at [309, 195] on div "Los estados de interacción son esenciales para guiar al usuario, ofrecer feedba…" at bounding box center [701, 255] width 906 height 1717
click at [290, 160] on div "Los estados de interacción son esenciales para guiar al usuario, ofrecer feedba…" at bounding box center [701, 255] width 906 height 1717
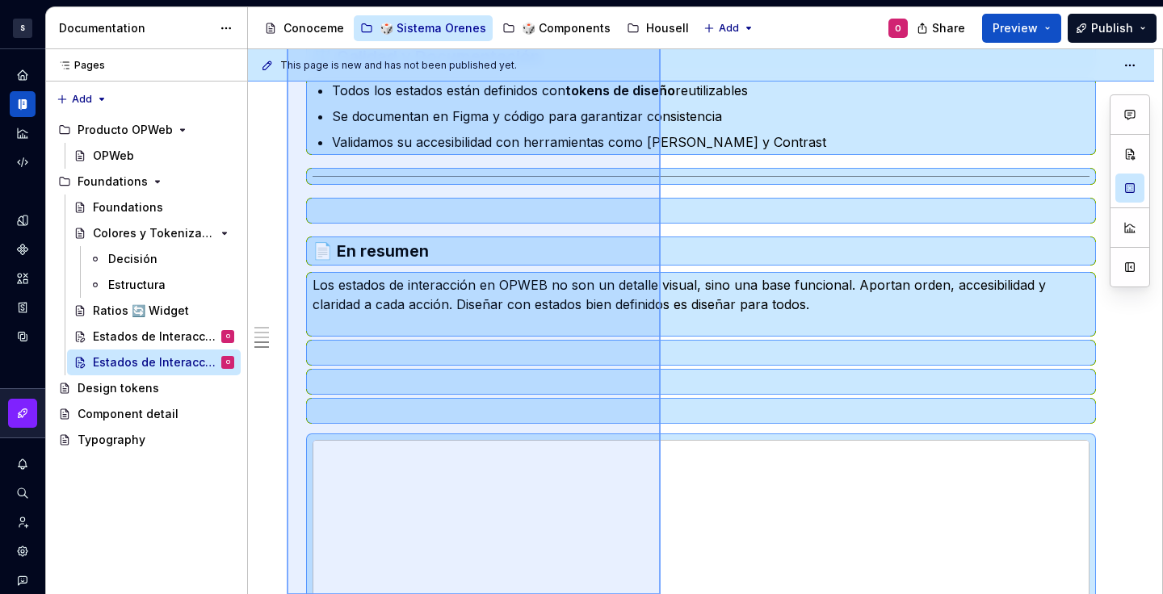
scroll to position [1056, 0]
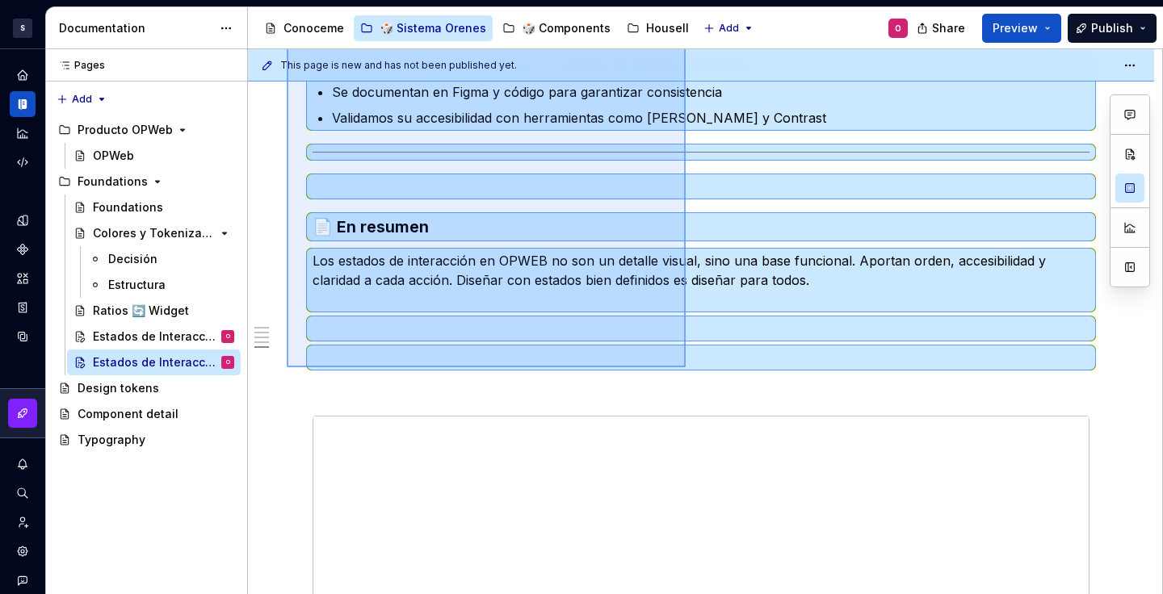
drag, startPoint x: 287, startPoint y: 158, endPoint x: 686, endPoint y: 368, distance: 450.5
click at [686, 368] on div "This page is new and has not been published yet. Estados de Interacción Edit he…" at bounding box center [705, 322] width 914 height 546
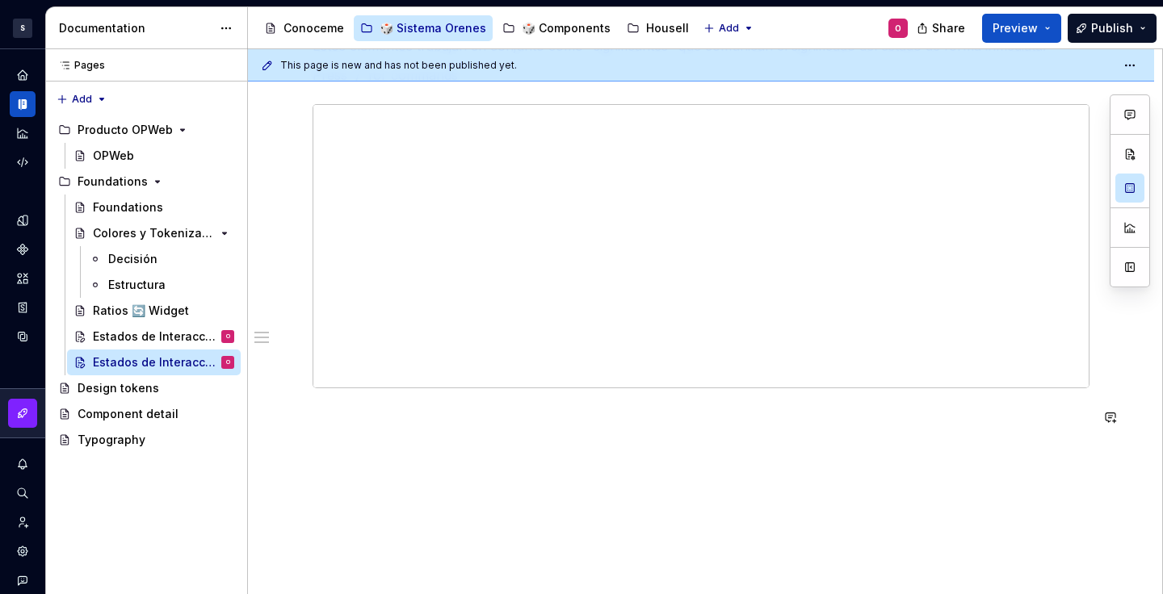
scroll to position [779, 0]
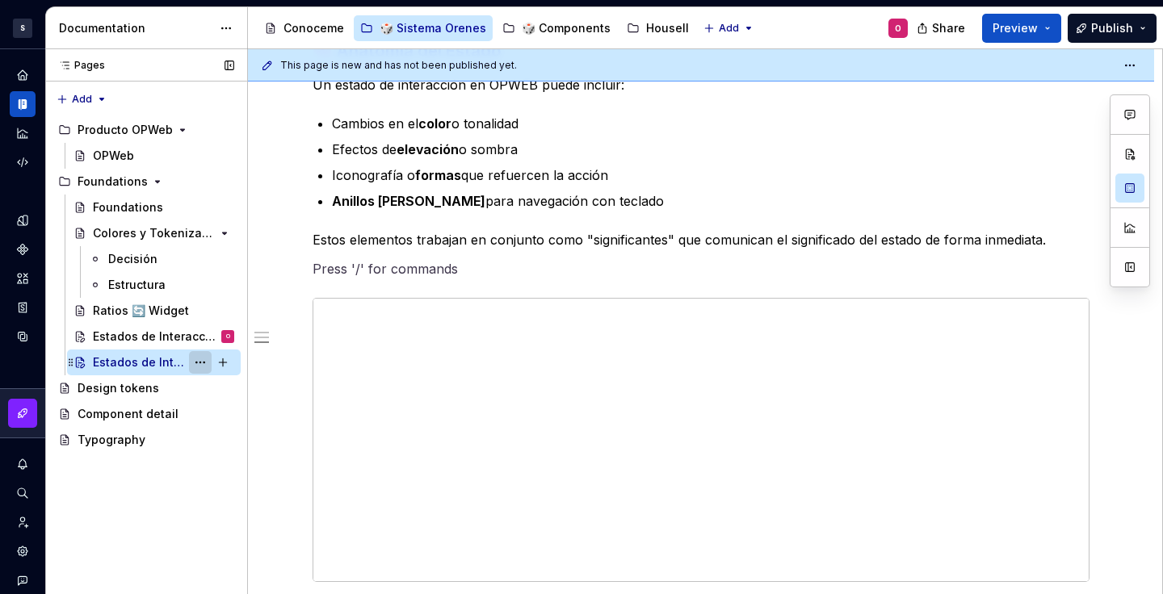
click at [195, 360] on button "Page tree" at bounding box center [200, 362] width 23 height 23
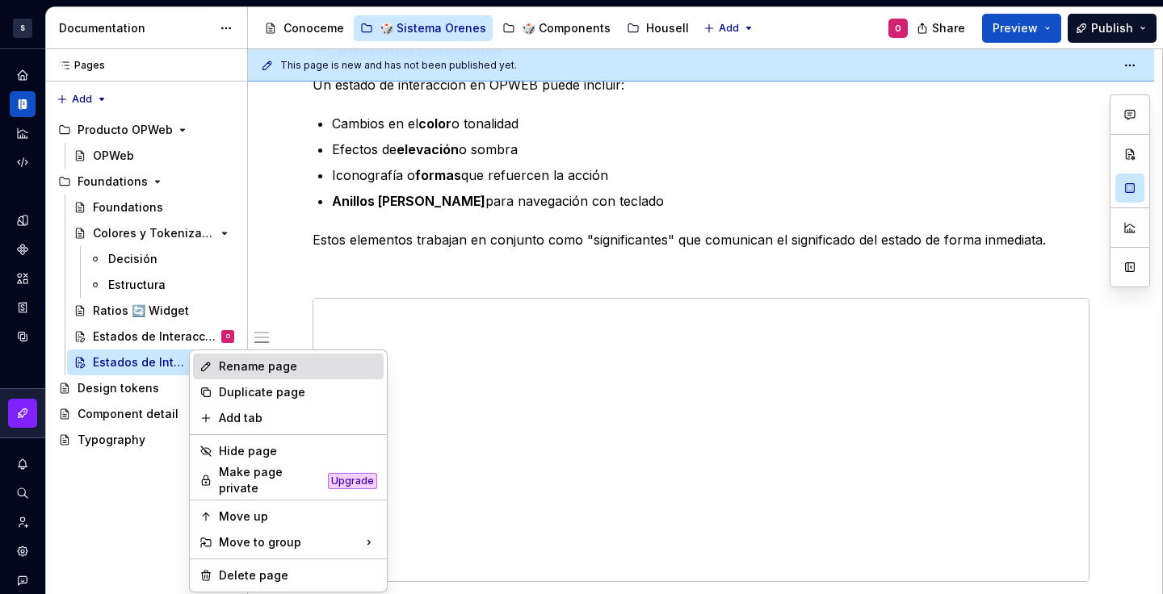
type textarea "*"
click at [244, 363] on div "Rename page" at bounding box center [298, 367] width 158 height 16
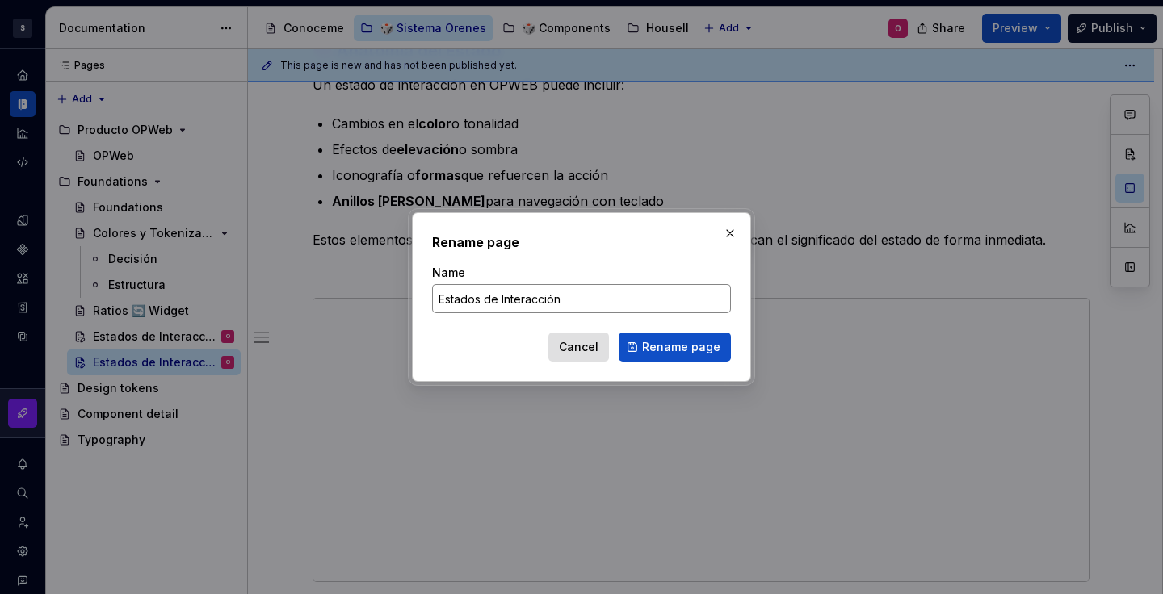
click at [528, 292] on input "Estados de Interacción" at bounding box center [581, 298] width 299 height 29
type input "Espaciado"
click at [705, 342] on span "Rename page" at bounding box center [681, 347] width 78 height 16
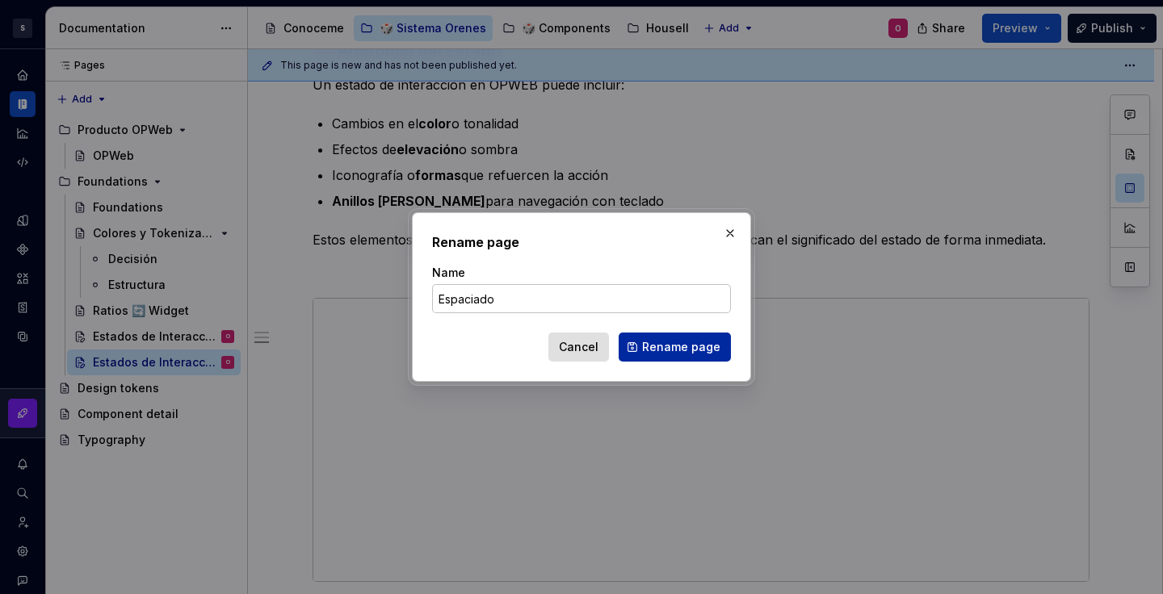
type textarea "*"
type textarea "Espaciado"
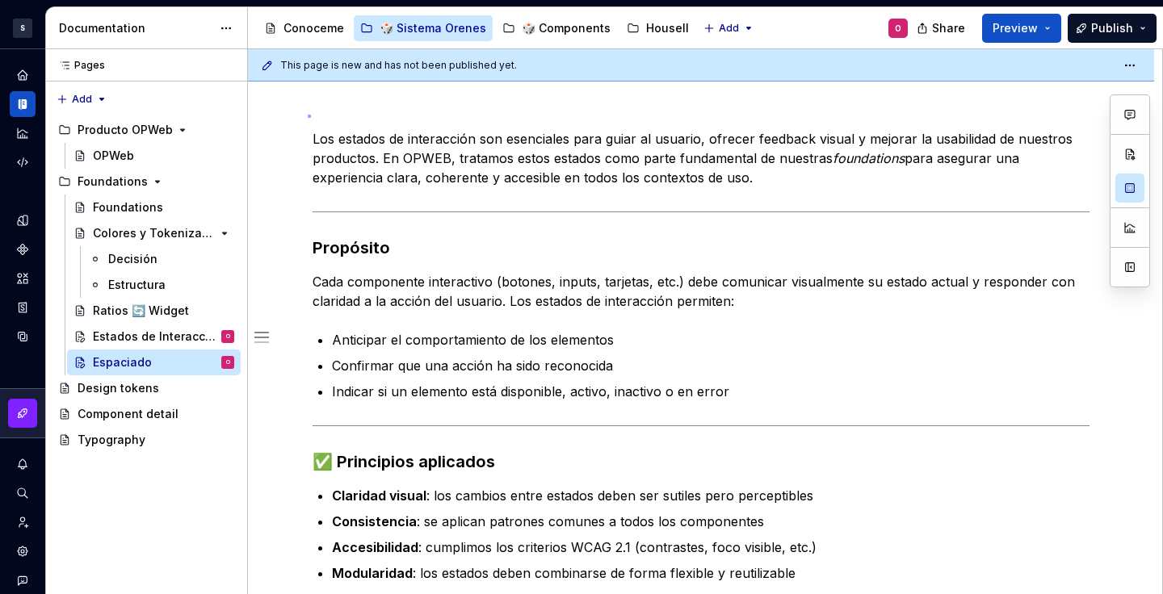
scroll to position [184, 0]
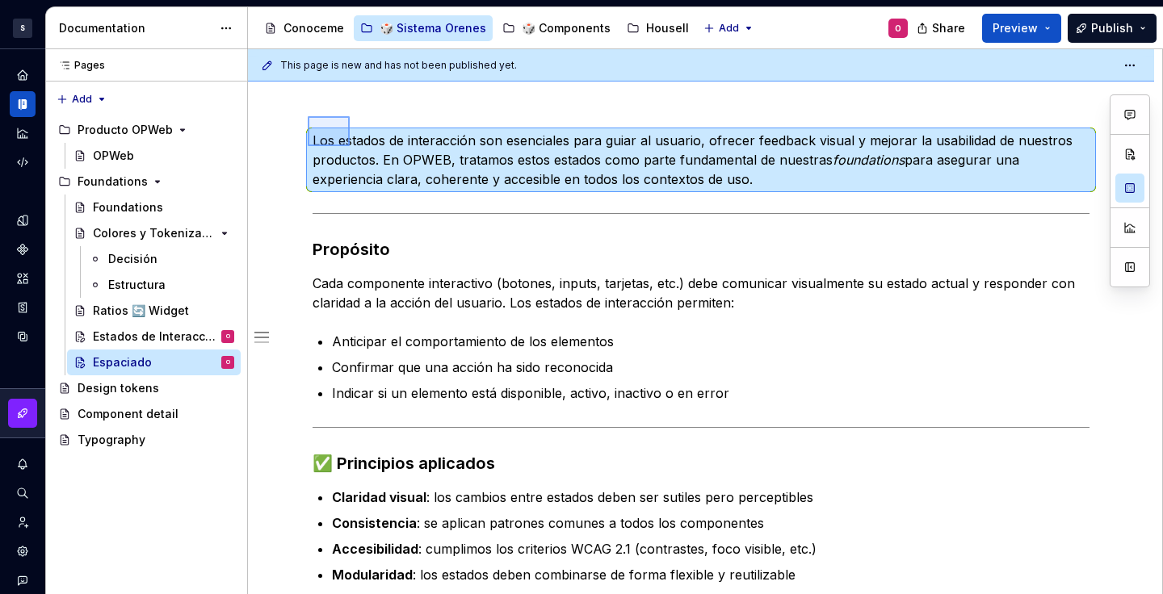
drag, startPoint x: 313, startPoint y: 117, endPoint x: 351, endPoint y: 147, distance: 49.0
click at [351, 147] on div "This page is new and has not been published yet. Espaciado Edit header Propósit…" at bounding box center [705, 322] width 914 height 546
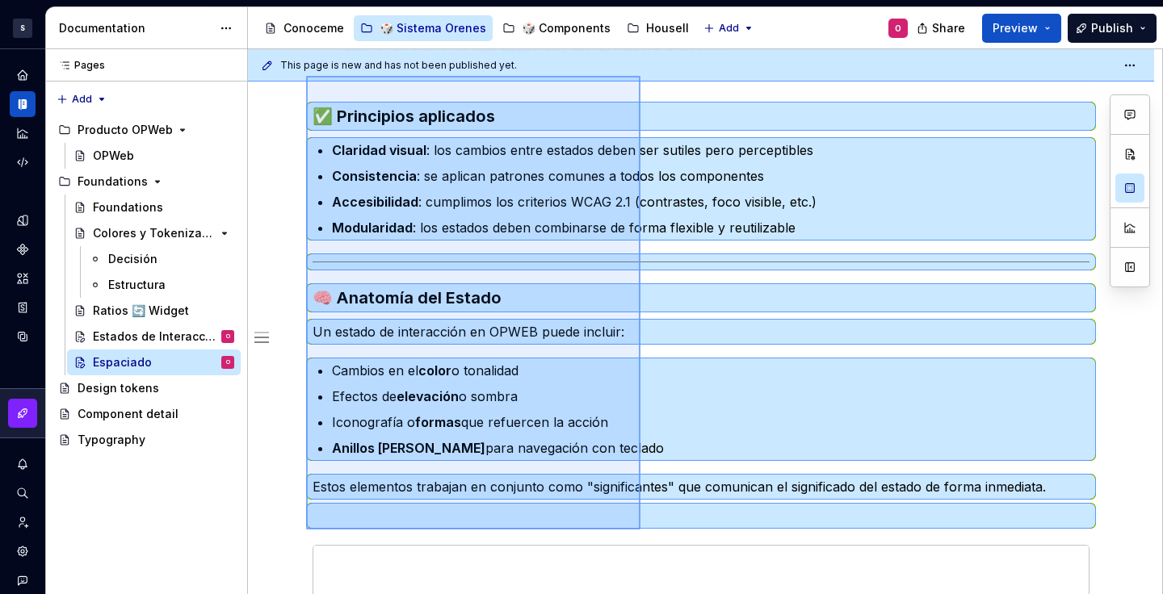
scroll to position [438, 0]
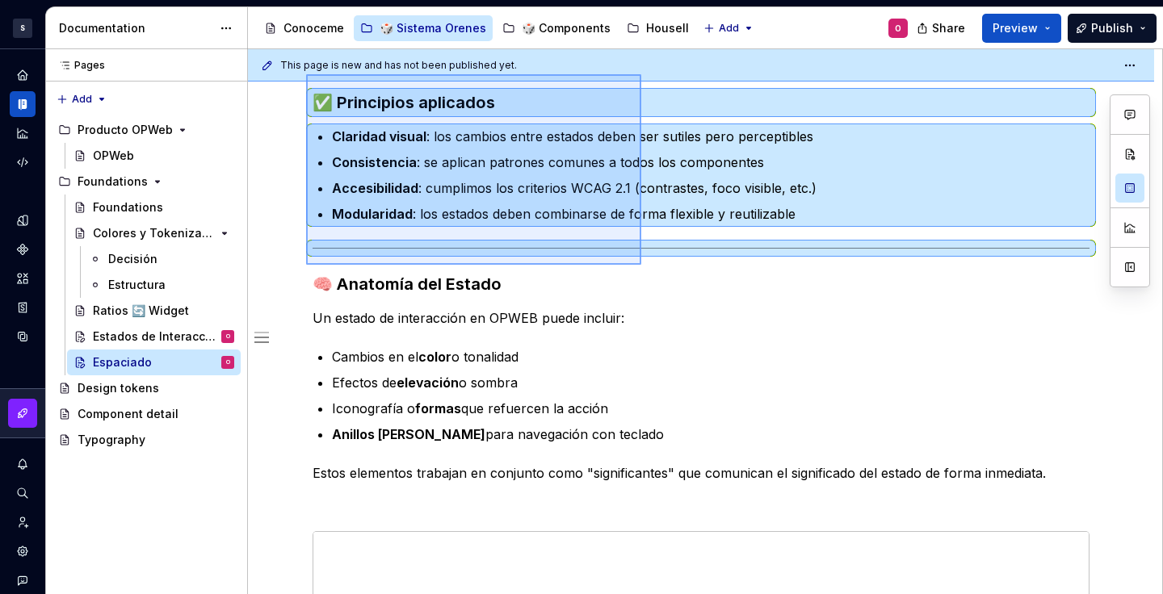
drag, startPoint x: 306, startPoint y: 281, endPoint x: 641, endPoint y: 265, distance: 335.6
click at [641, 265] on div "This page is new and has not been published yet. Espaciado Edit header Propósit…" at bounding box center [705, 322] width 914 height 546
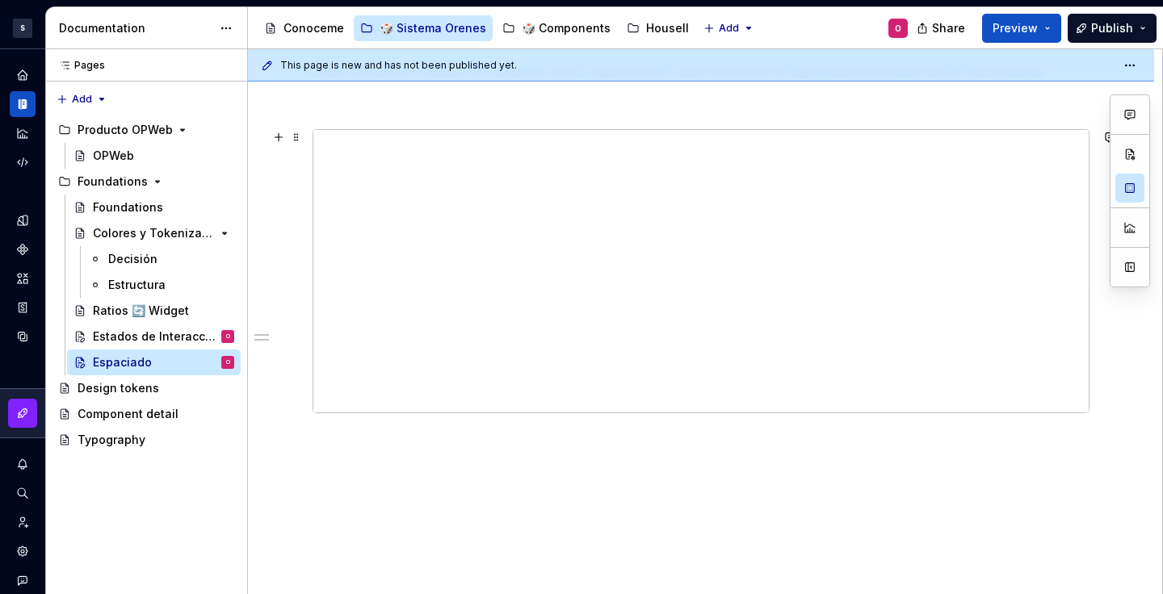
scroll to position [464, 0]
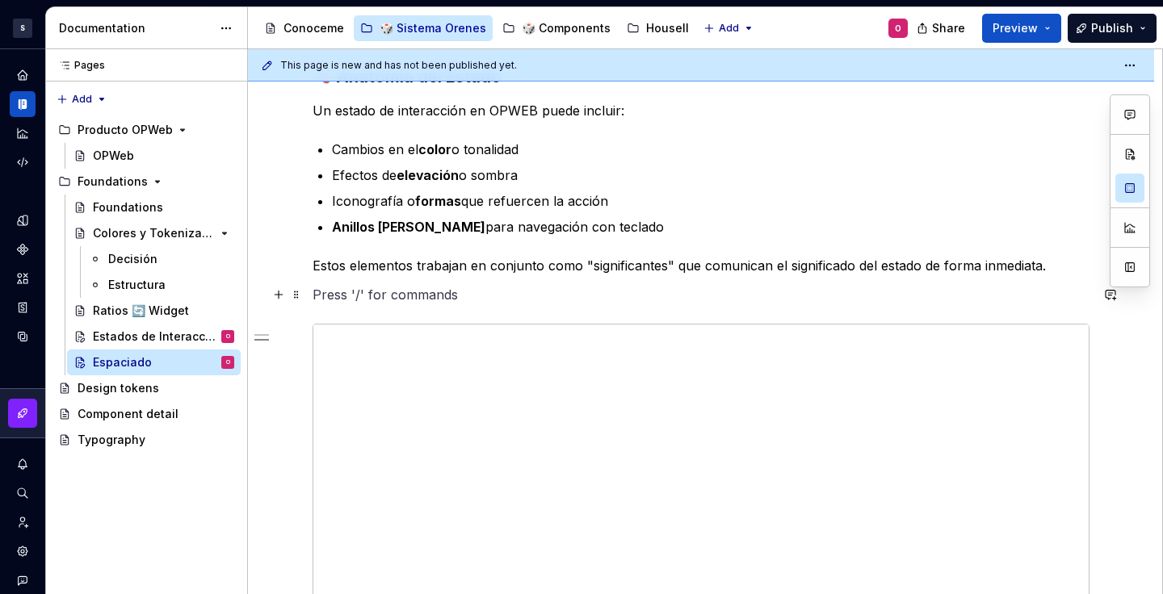
click at [507, 296] on p at bounding box center [701, 294] width 777 height 19
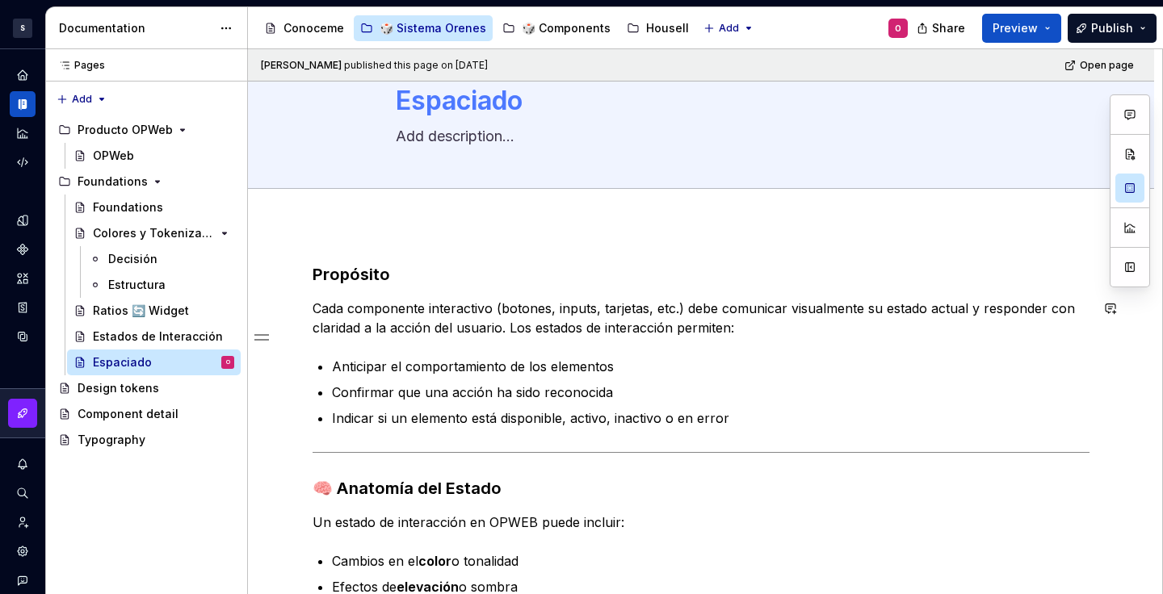
scroll to position [62, 0]
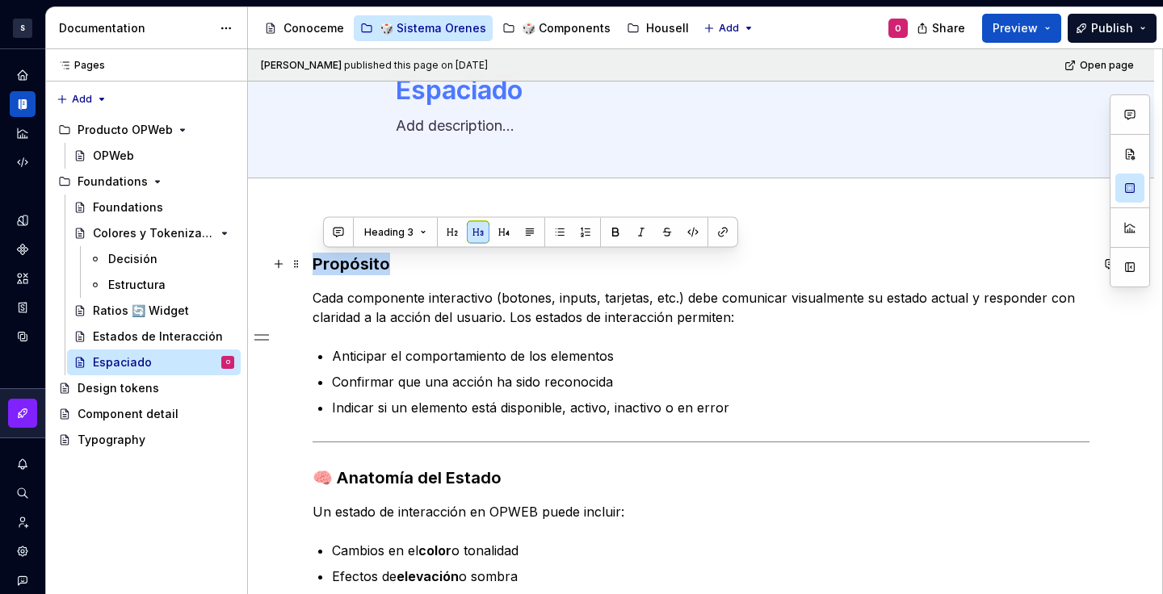
drag, startPoint x: 415, startPoint y: 267, endPoint x: 316, endPoint y: 263, distance: 99.4
click at [316, 263] on h3 "Propósito" at bounding box center [701, 264] width 777 height 23
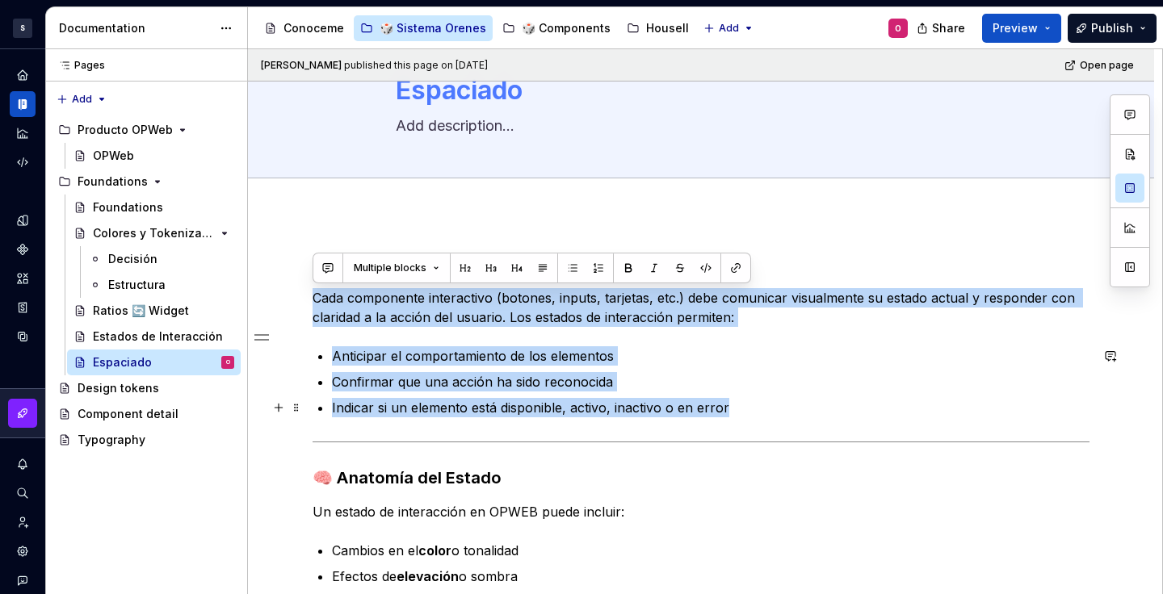
drag, startPoint x: 314, startPoint y: 292, endPoint x: 734, endPoint y: 408, distance: 435.6
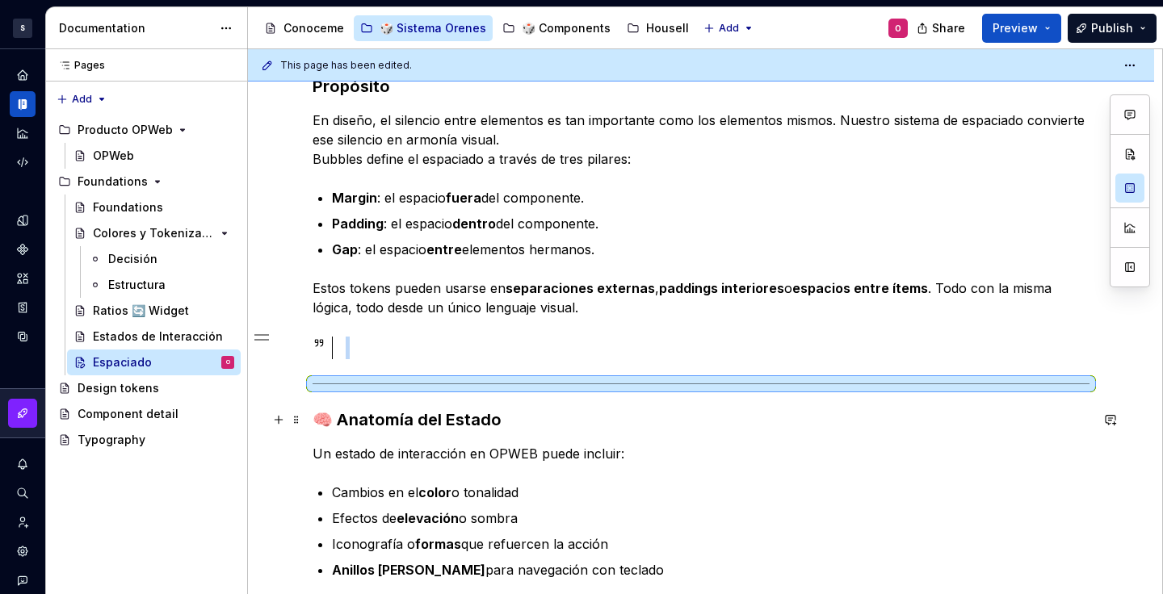
scroll to position [435, 0]
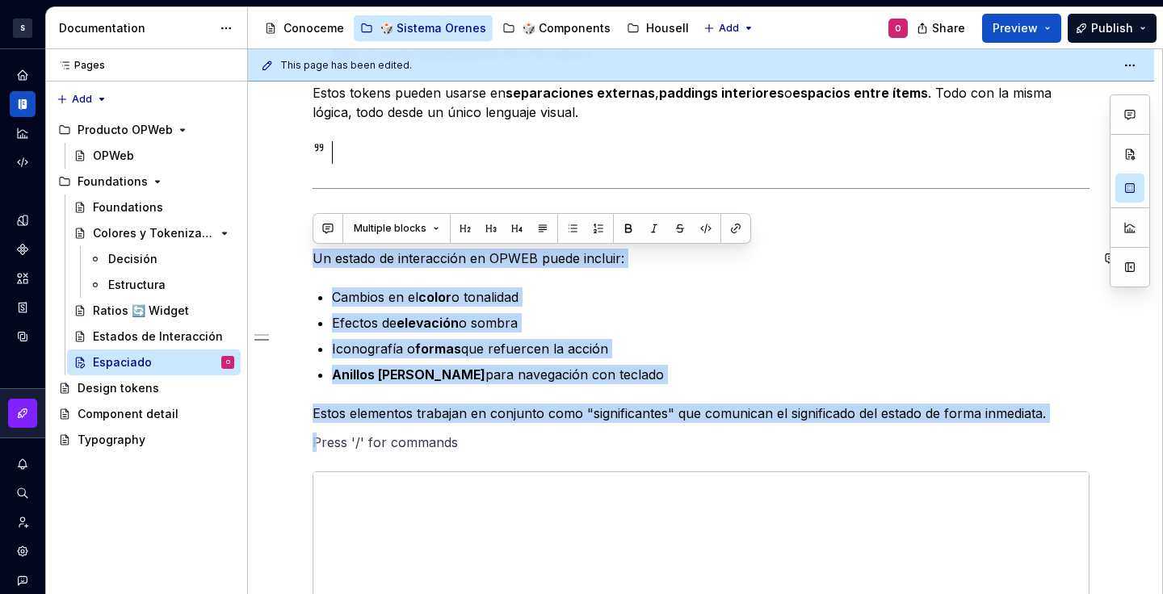
drag, startPoint x: 456, startPoint y: 397, endPoint x: 309, endPoint y: 248, distance: 209.0
click at [309, 248] on div "Propósito En diseño, el silencio entre elementos es tan importante como los ele…" at bounding box center [701, 417] width 906 height 1152
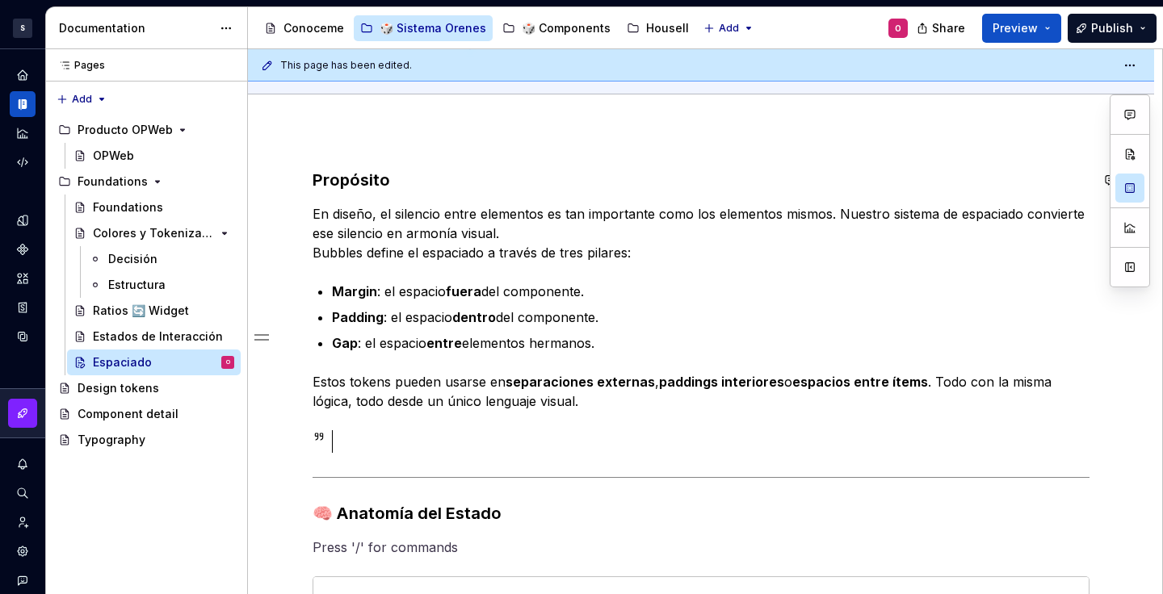
scroll to position [125, 0]
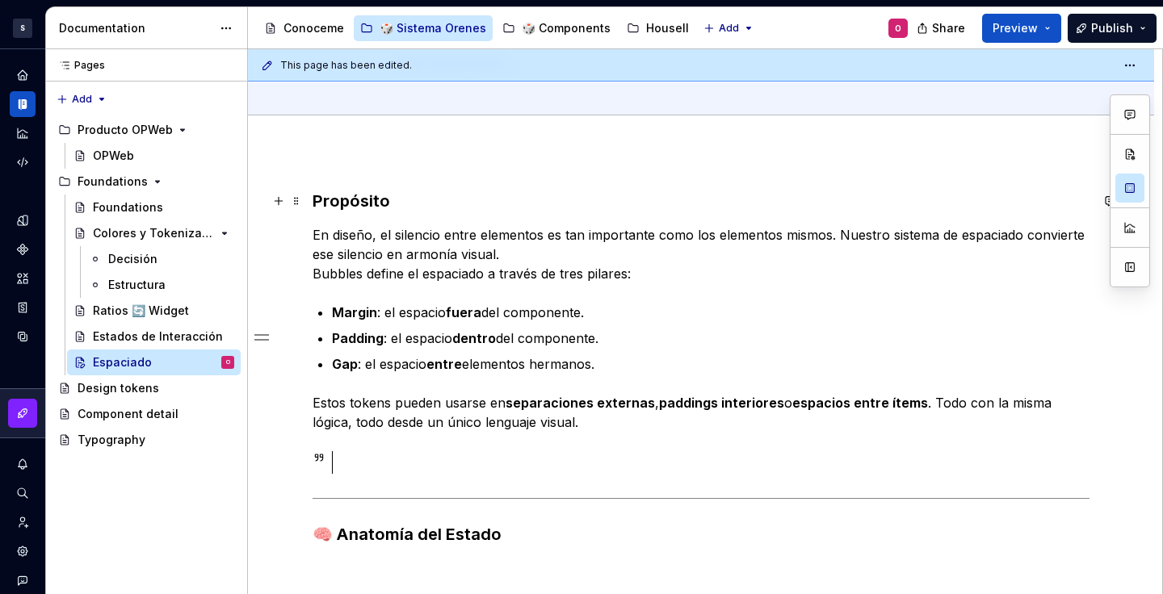
click at [313, 198] on h3 "Propósito" at bounding box center [701, 201] width 777 height 23
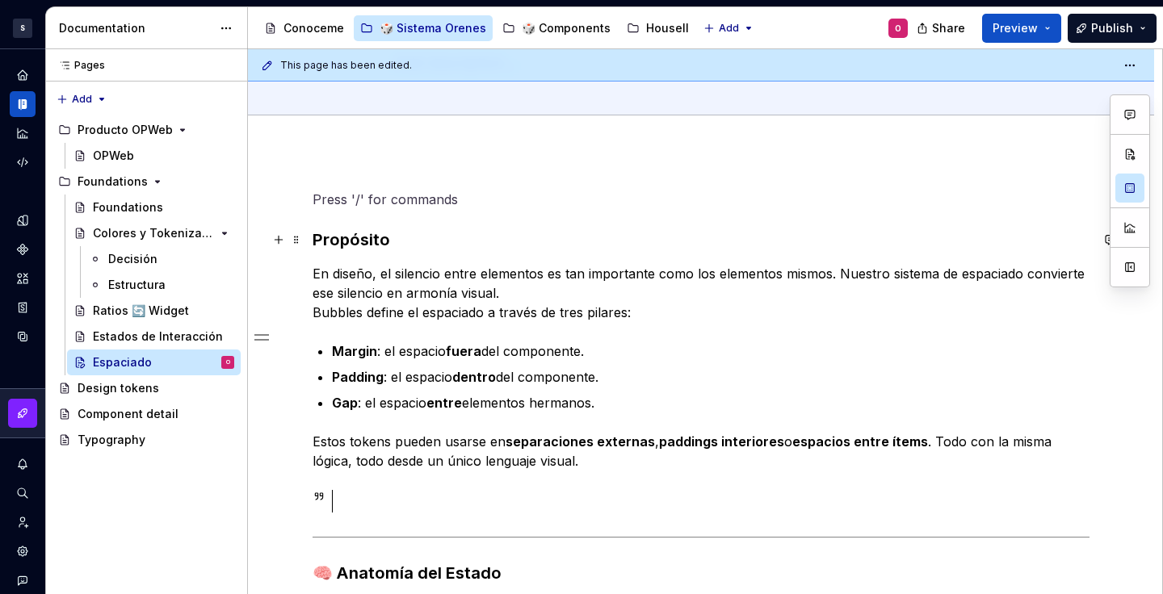
click at [375, 233] on h3 "Propósito" at bounding box center [701, 240] width 777 height 23
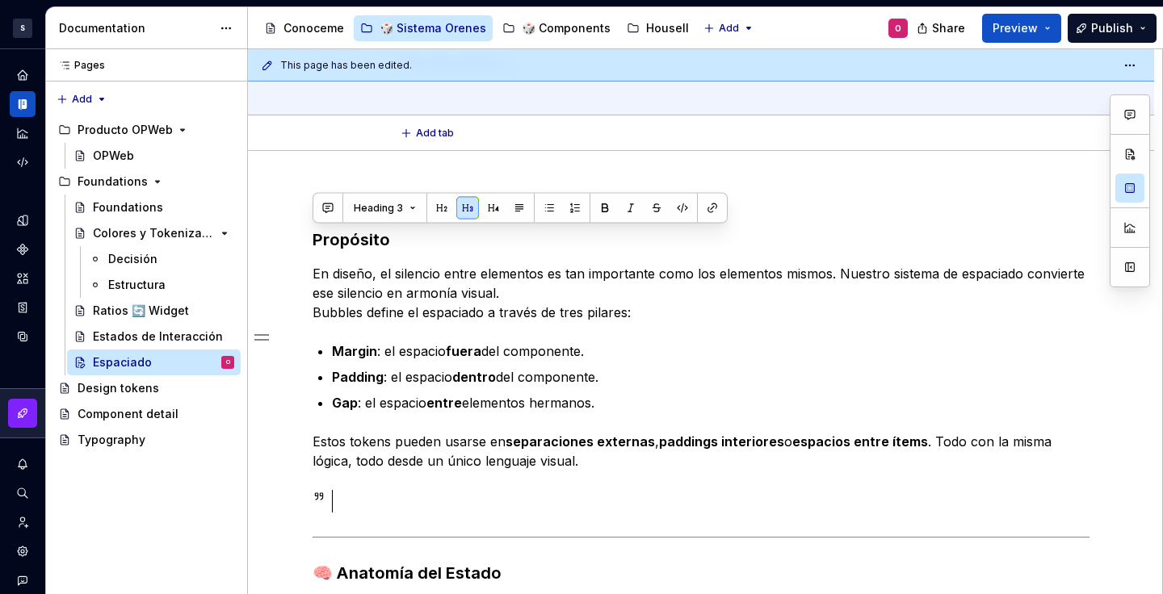
click at [332, 116] on div "Add tab" at bounding box center [701, 134] width 906 height 36
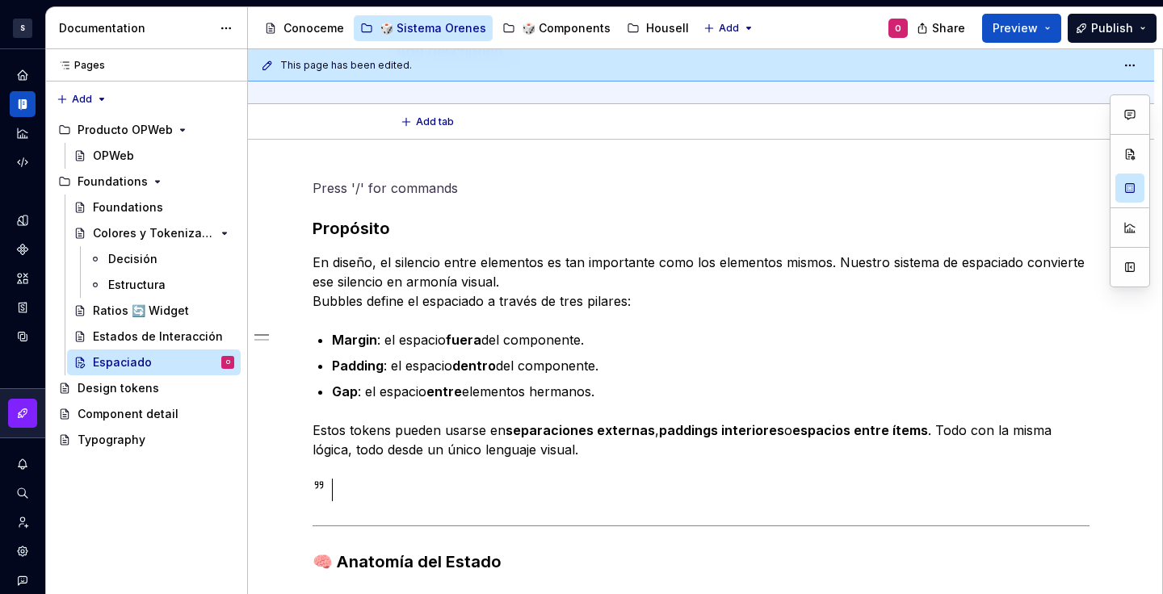
scroll to position [71, 0]
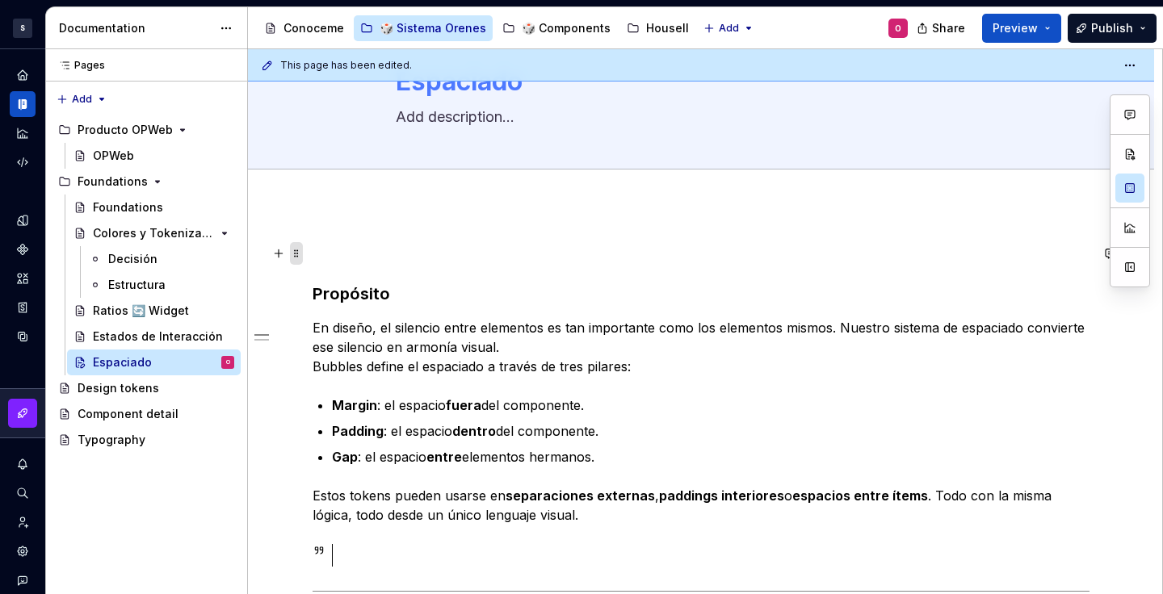
click at [299, 250] on span at bounding box center [296, 253] width 13 height 23
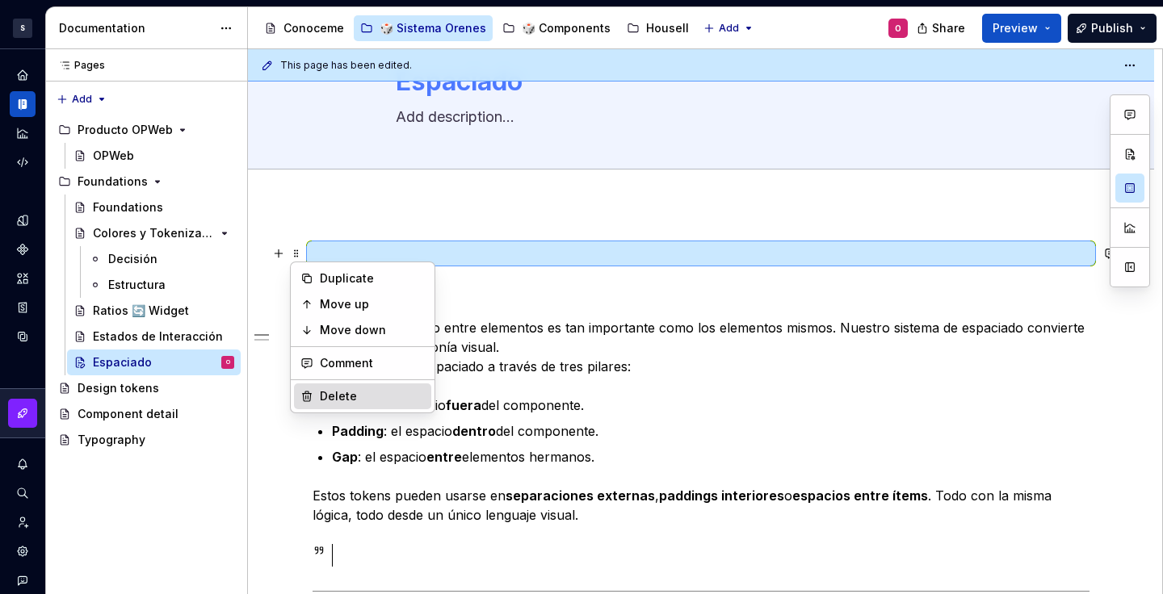
click at [353, 389] on div "Delete" at bounding box center [372, 397] width 105 height 16
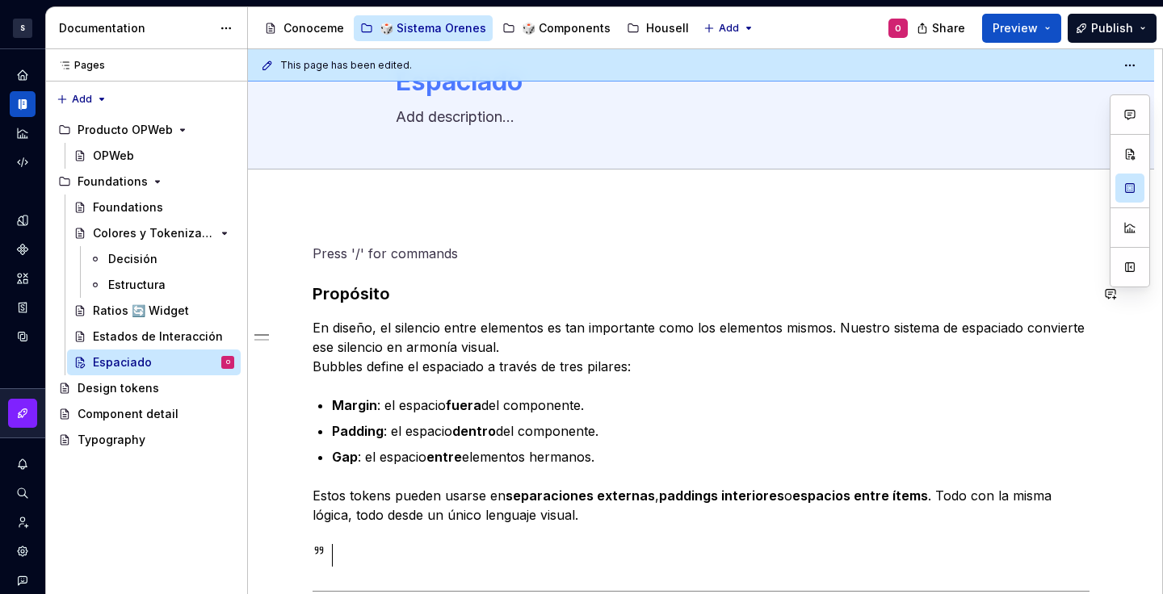
click at [298, 250] on span at bounding box center [296, 253] width 13 height 23
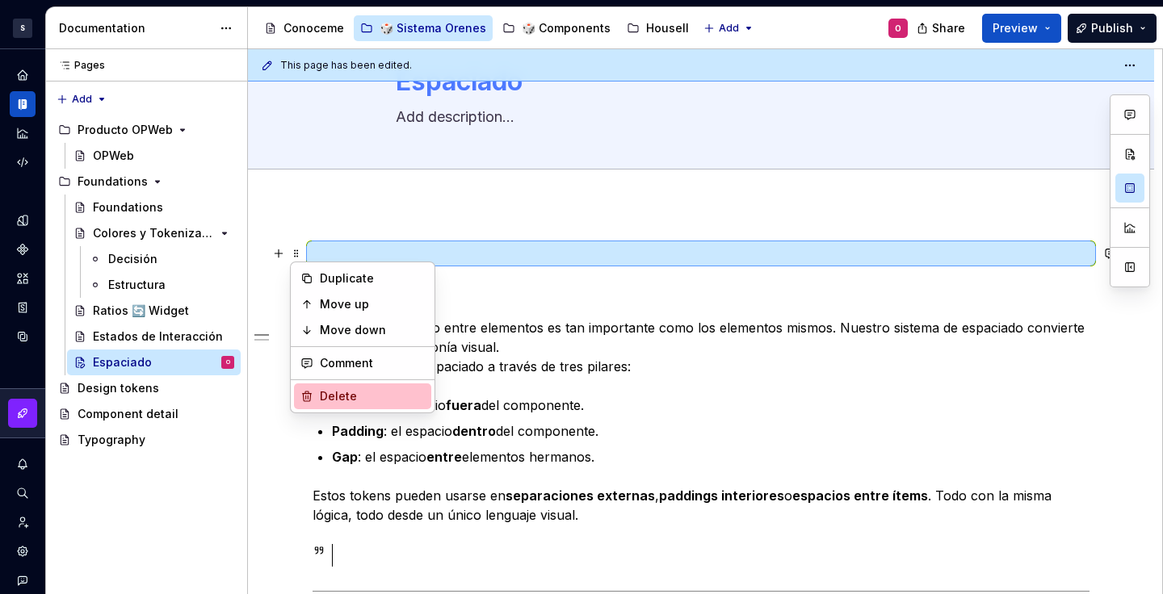
click at [351, 394] on div "Delete" at bounding box center [372, 397] width 105 height 16
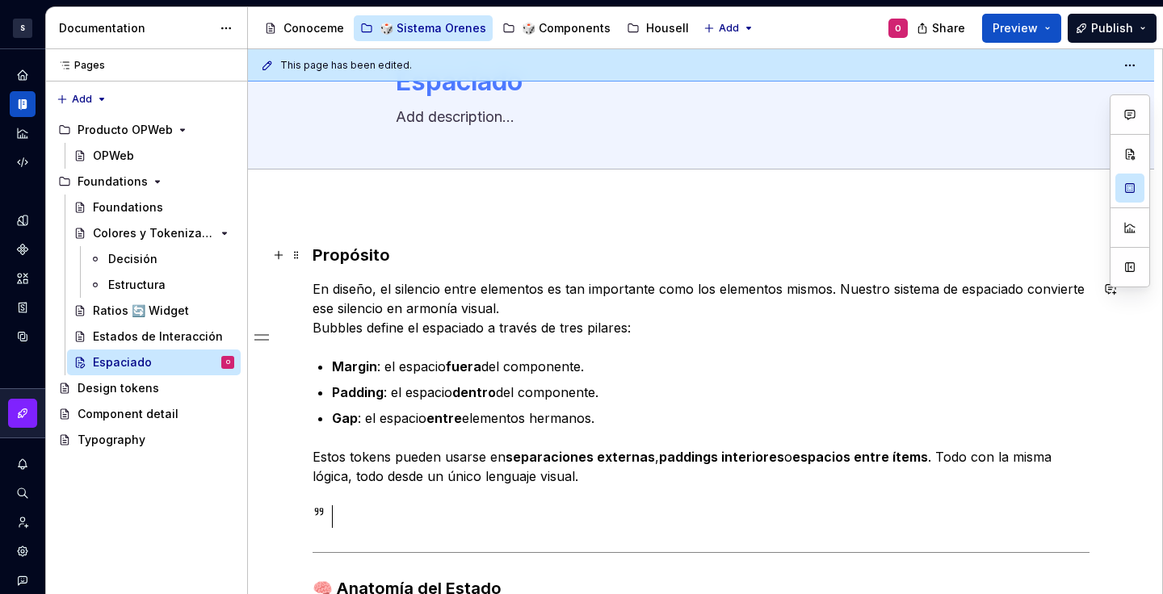
click at [367, 263] on h3 "Propósito" at bounding box center [701, 255] width 777 height 23
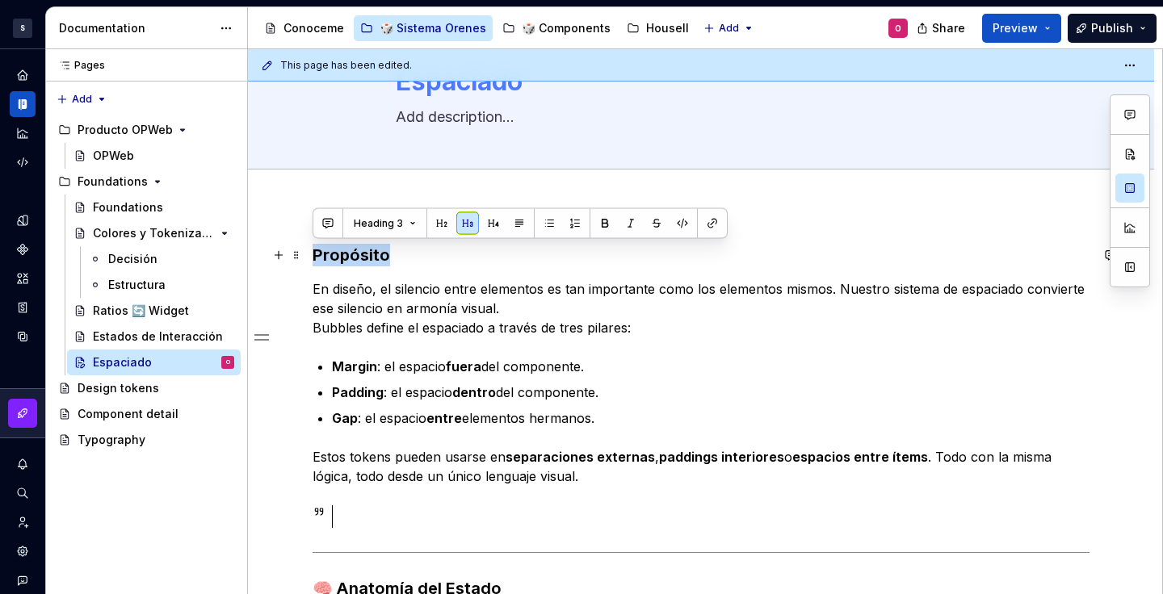
click at [367, 263] on h3 "Propósito" at bounding box center [701, 255] width 777 height 23
click at [409, 225] on button "Heading 3" at bounding box center [385, 223] width 77 height 23
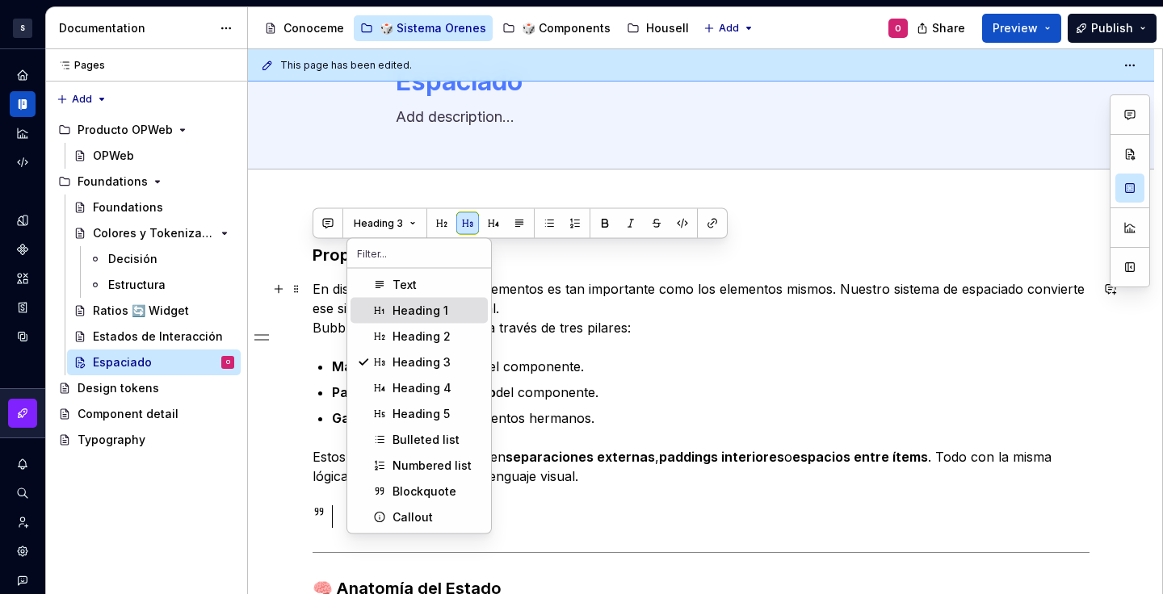
click at [426, 321] on span "Heading 1" at bounding box center [419, 311] width 137 height 26
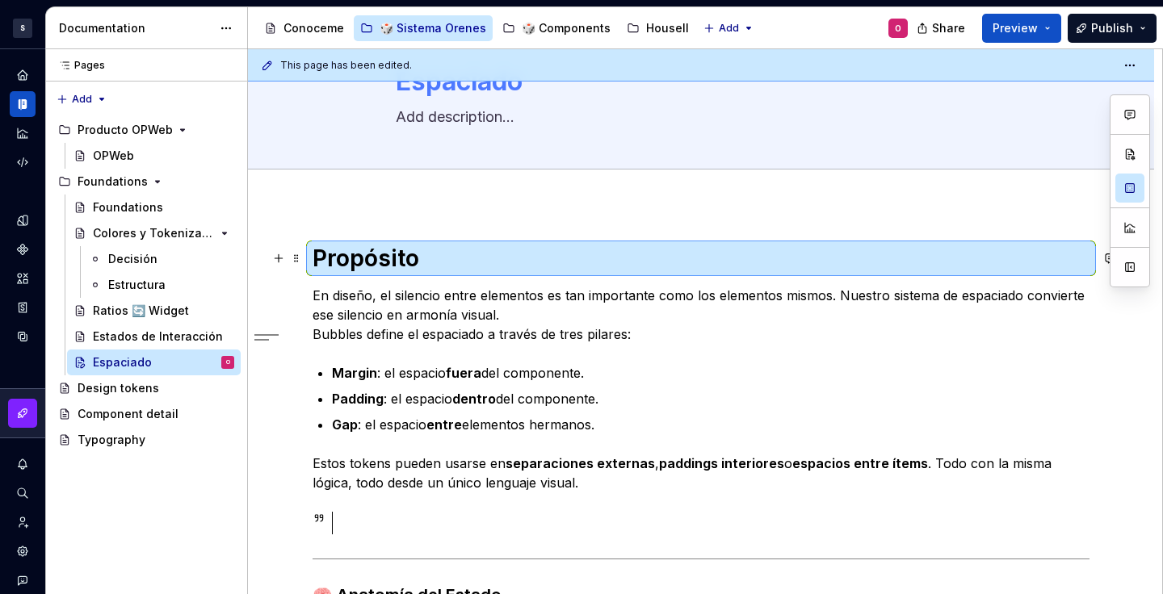
click at [494, 271] on h1 "Propósito" at bounding box center [701, 258] width 777 height 29
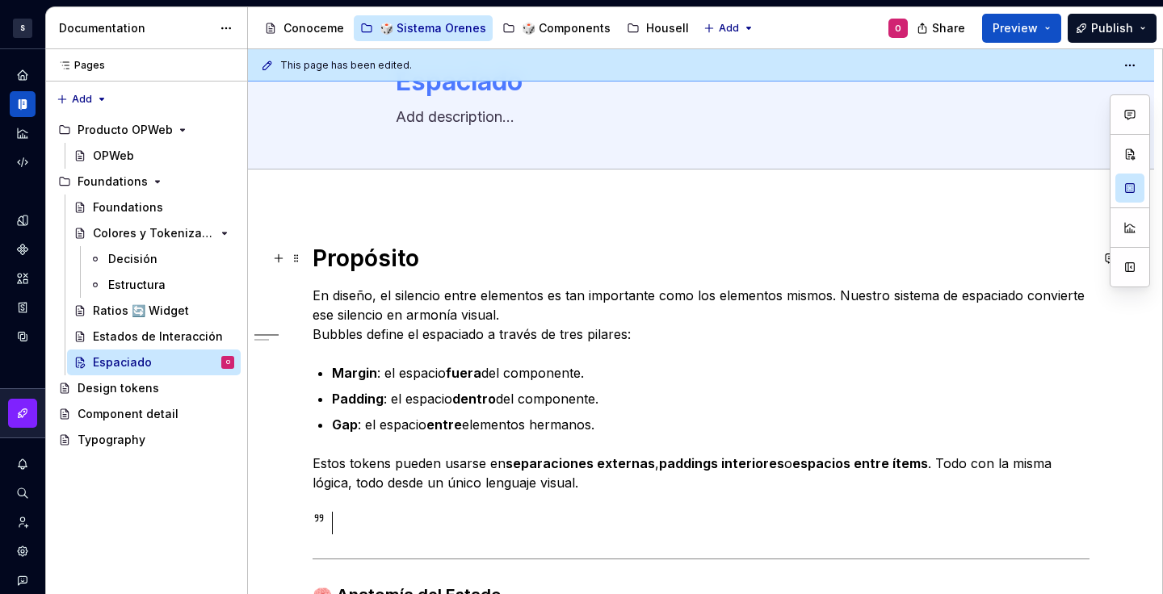
scroll to position [35, 0]
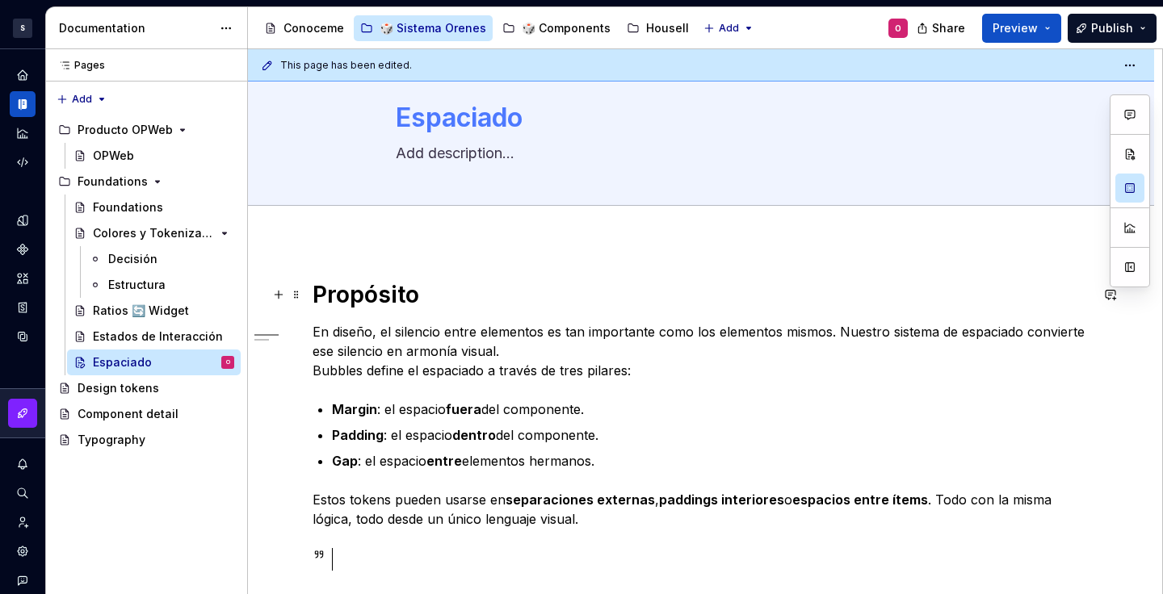
click at [392, 286] on h1 "Propósito" at bounding box center [701, 294] width 777 height 29
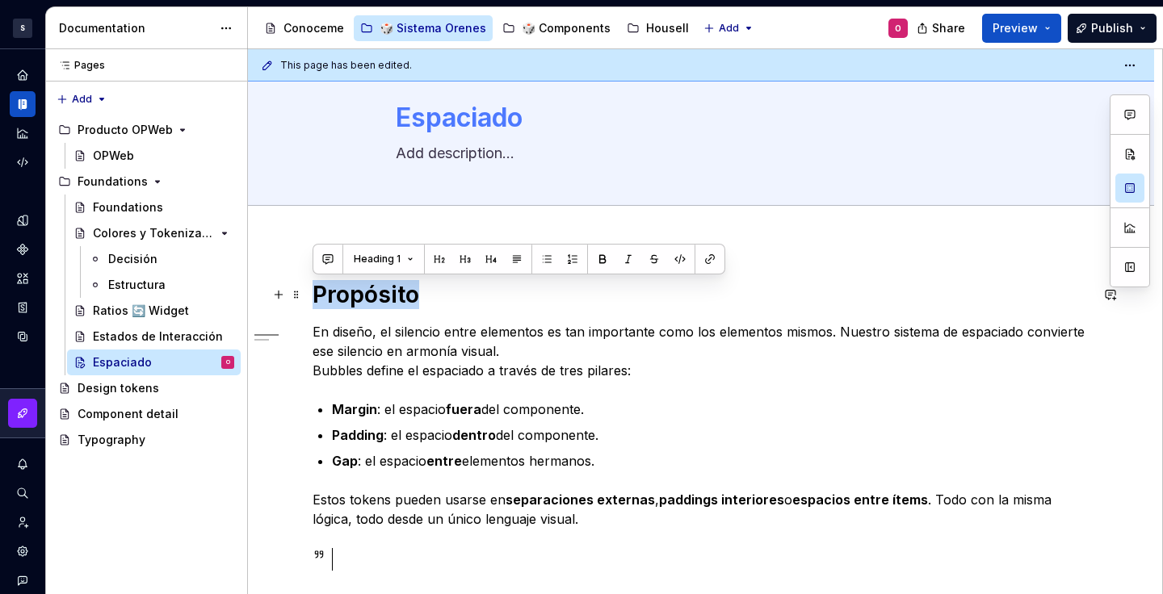
click at [392, 286] on h1 "Propósito" at bounding box center [701, 294] width 777 height 29
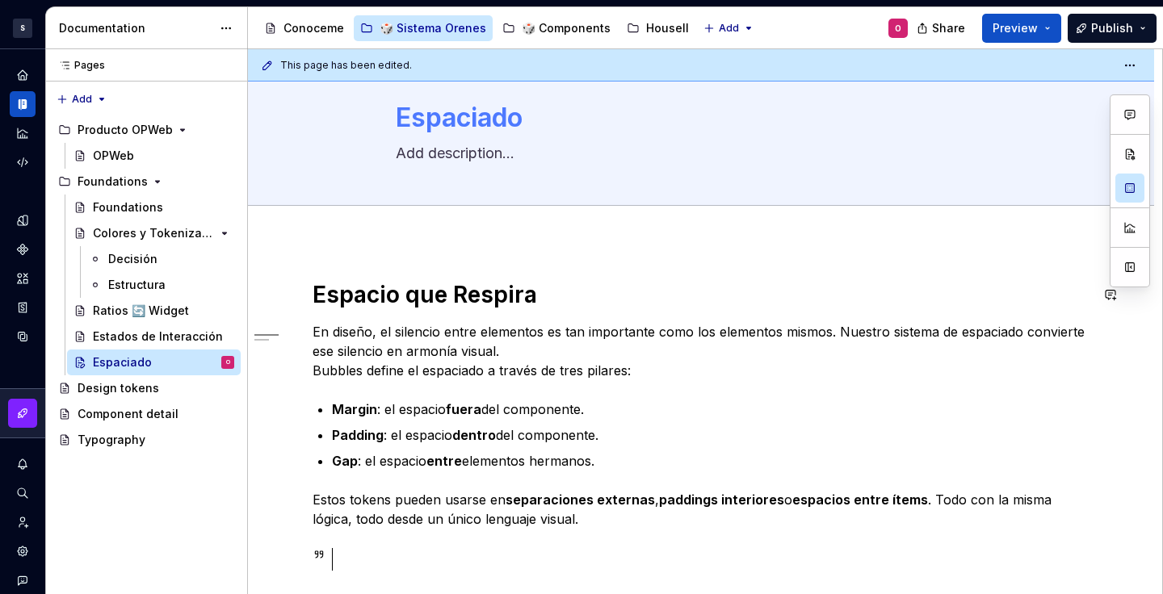
click at [392, 286] on h1 "Espacio que Respira" at bounding box center [701, 294] width 777 height 29
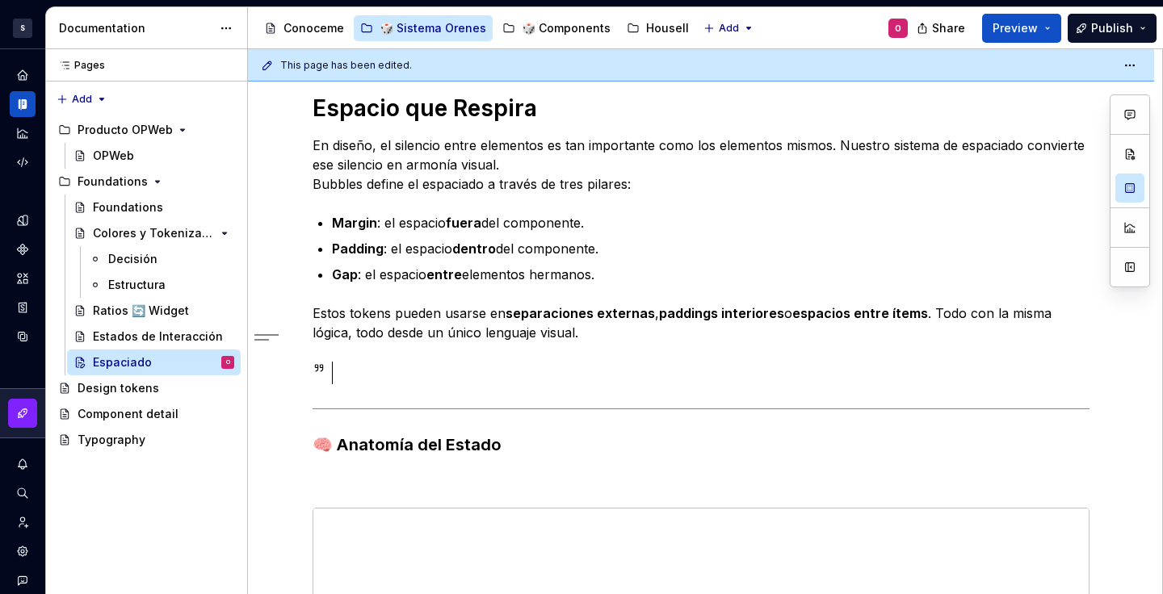
type textarea "*"
click at [428, 339] on p "Estos tokens pueden usarse en separaciones externas , paddings interiores o esp…" at bounding box center [701, 323] width 777 height 39
click at [414, 365] on div at bounding box center [718, 373] width 744 height 23
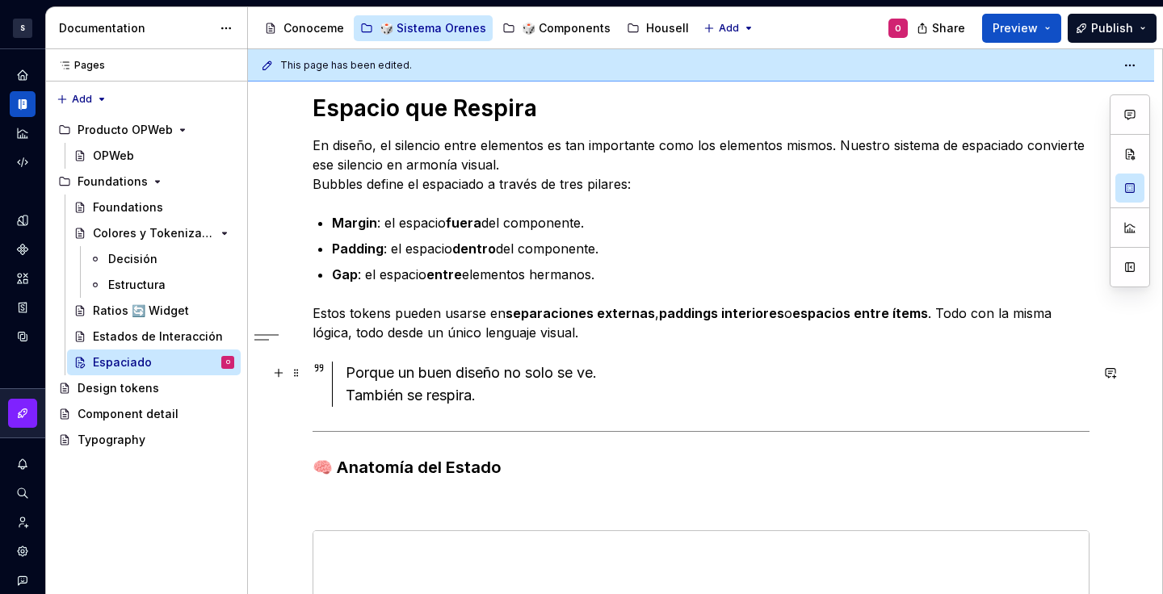
click at [599, 394] on div "Porque un buen diseño no solo se ve. También se respira." at bounding box center [718, 384] width 744 height 45
click at [655, 226] on p "Margin : el espacio fuera del componente." at bounding box center [711, 222] width 758 height 19
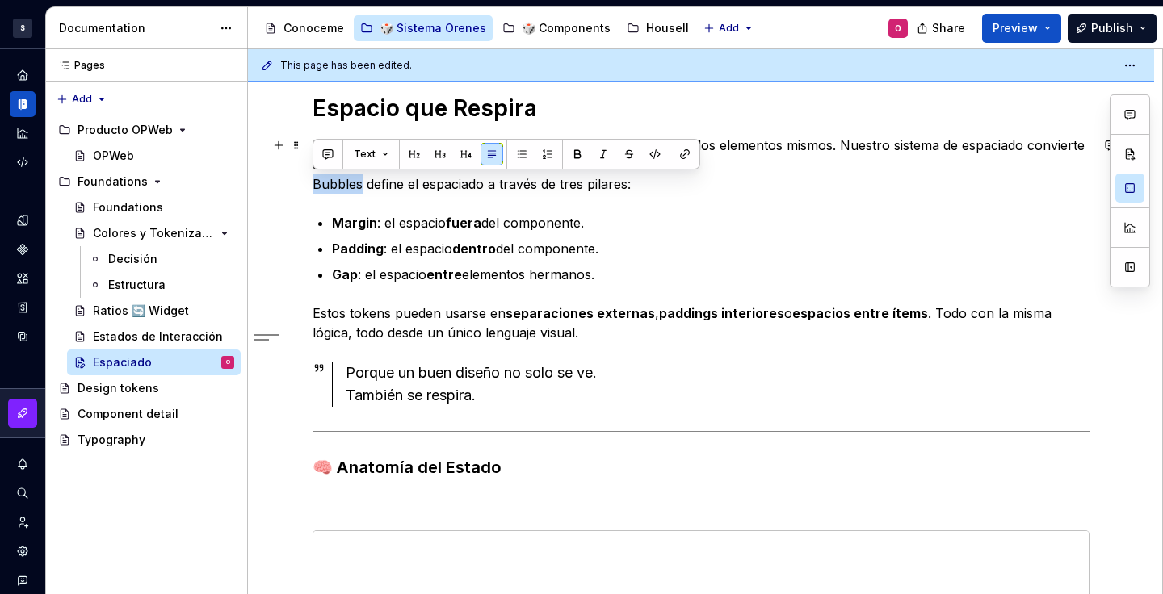
drag, startPoint x: 359, startPoint y: 183, endPoint x: 306, endPoint y: 181, distance: 53.3
click at [306, 181] on div "Espacio que Respira En diseño, el silencio entre elementos es tan importante co…" at bounding box center [701, 553] width 906 height 997
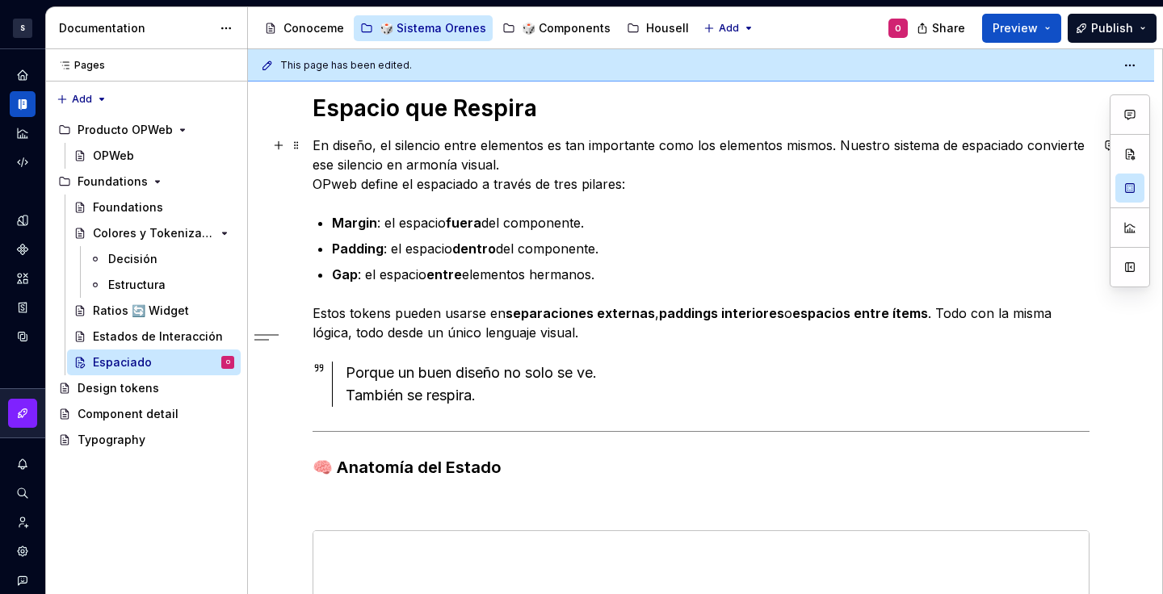
click at [695, 183] on p "En diseño, el silencio entre elementos es tan importante como los elementos mis…" at bounding box center [701, 165] width 777 height 58
click at [339, 183] on p "En diseño, el silencio entre elementos es tan importante como los elementos mis…" at bounding box center [701, 165] width 777 height 58
click at [712, 215] on p "Margin : el espacio fuera del componente." at bounding box center [711, 222] width 758 height 19
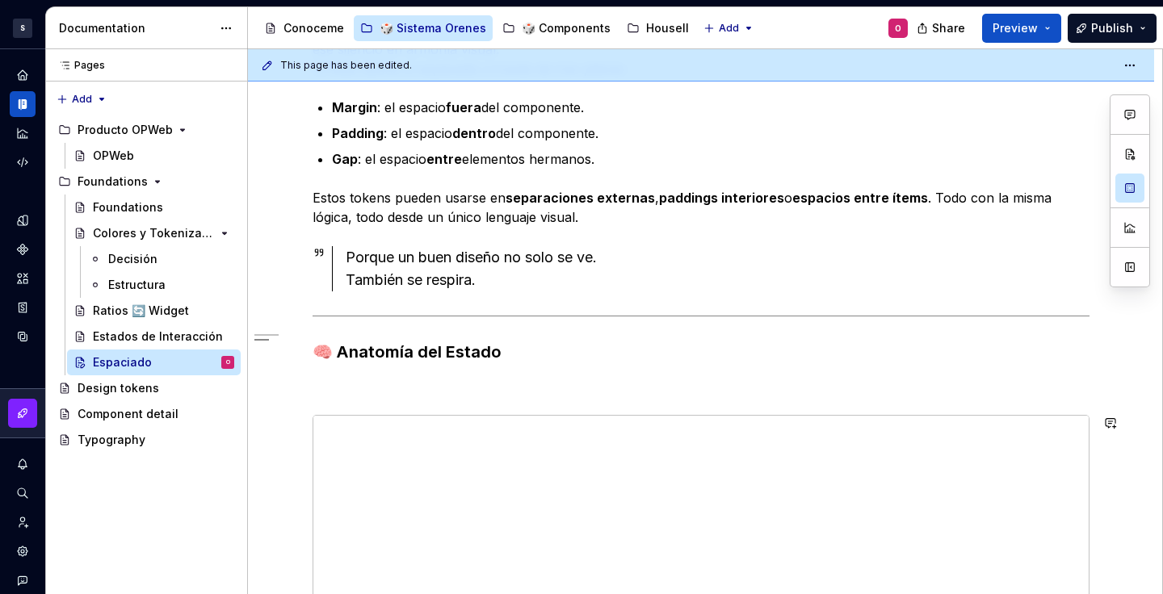
scroll to position [391, 0]
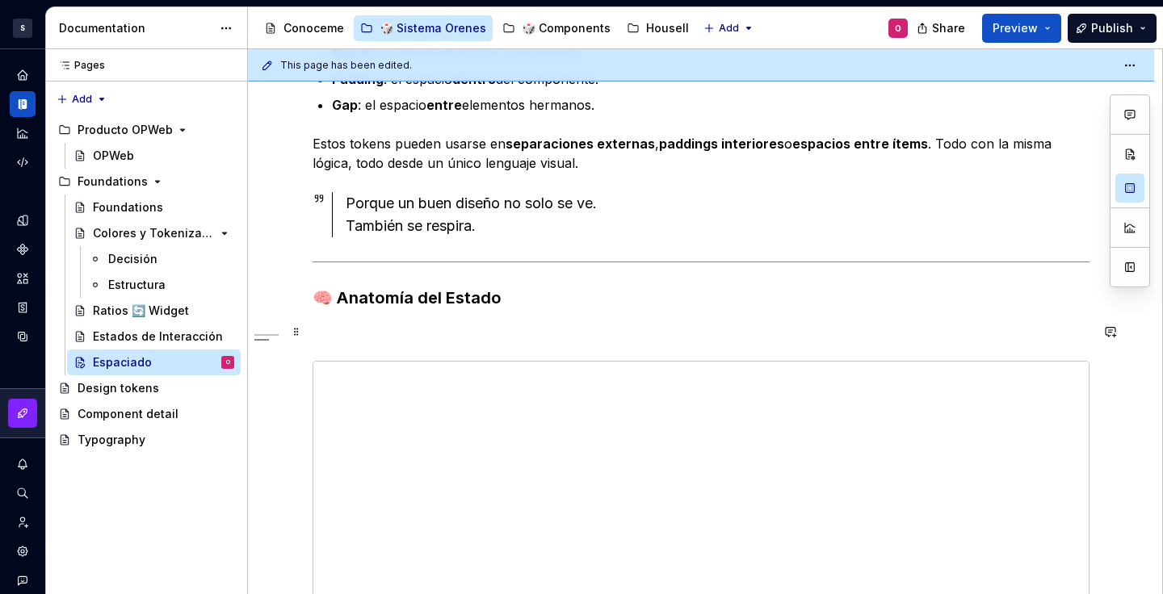
click at [521, 317] on div "Espacio que Respira En diseño, el silencio entre elementos es tan importante co…" at bounding box center [701, 304] width 777 height 760
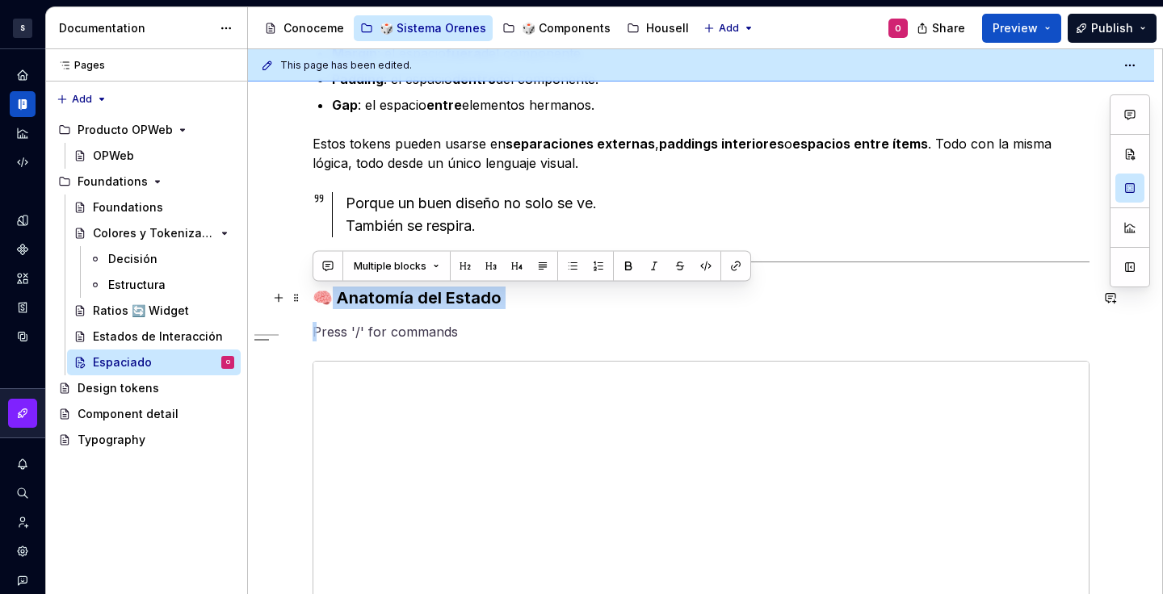
drag, startPoint x: 530, startPoint y: 313, endPoint x: 328, endPoint y: 294, distance: 202.9
click at [328, 294] on div "Espacio que Respira En diseño, el silencio entre elementos es tan importante co…" at bounding box center [701, 304] width 777 height 760
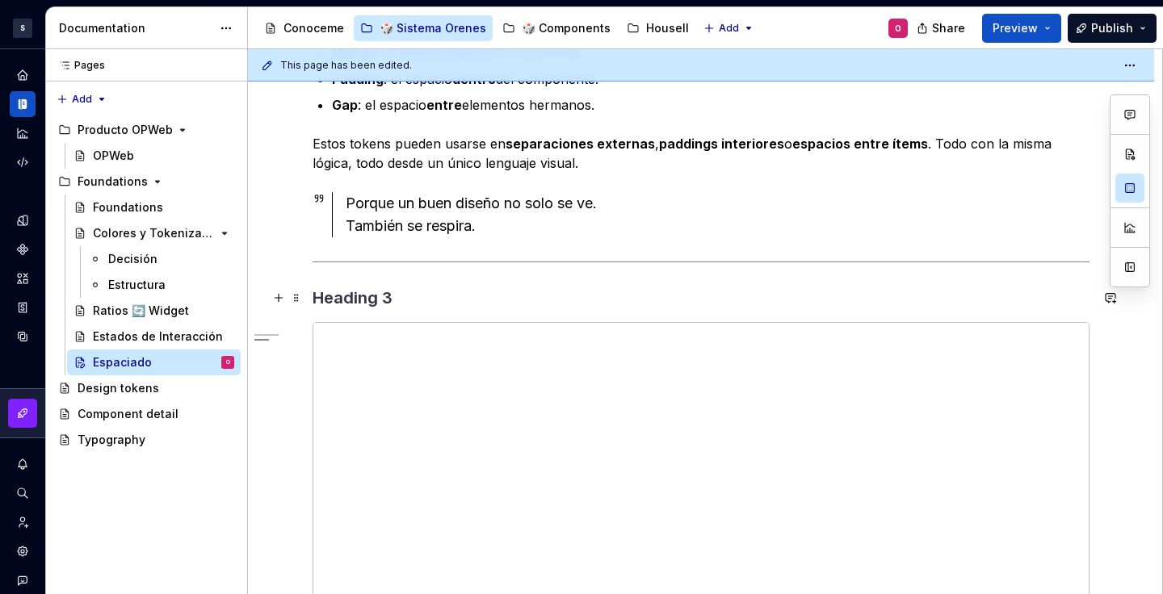
click at [389, 298] on h3 at bounding box center [701, 298] width 777 height 23
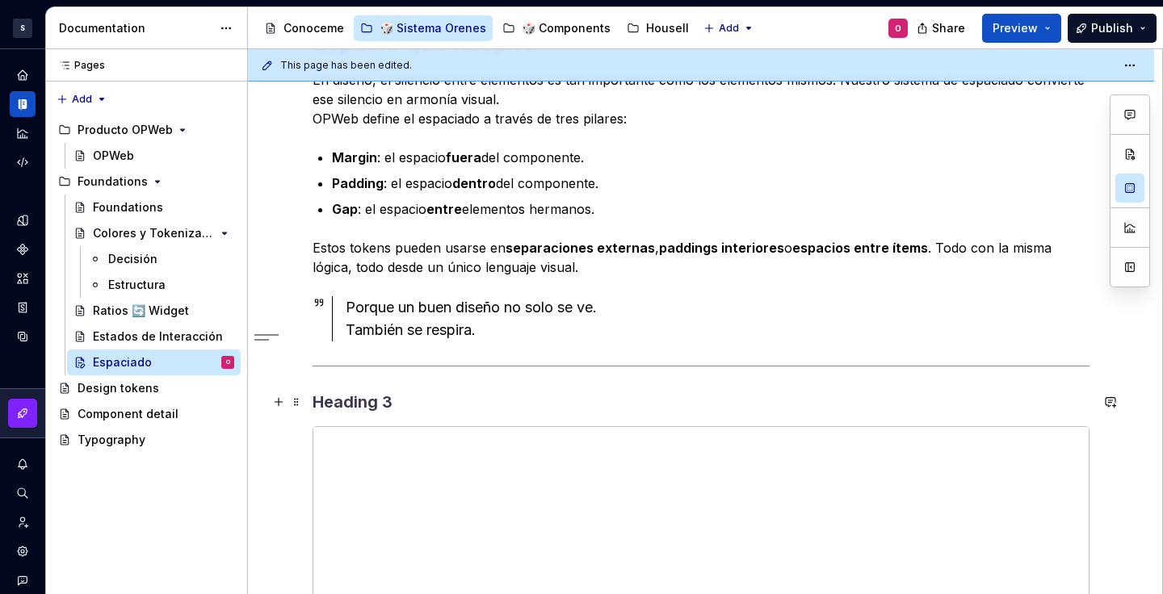
scroll to position [480, 0]
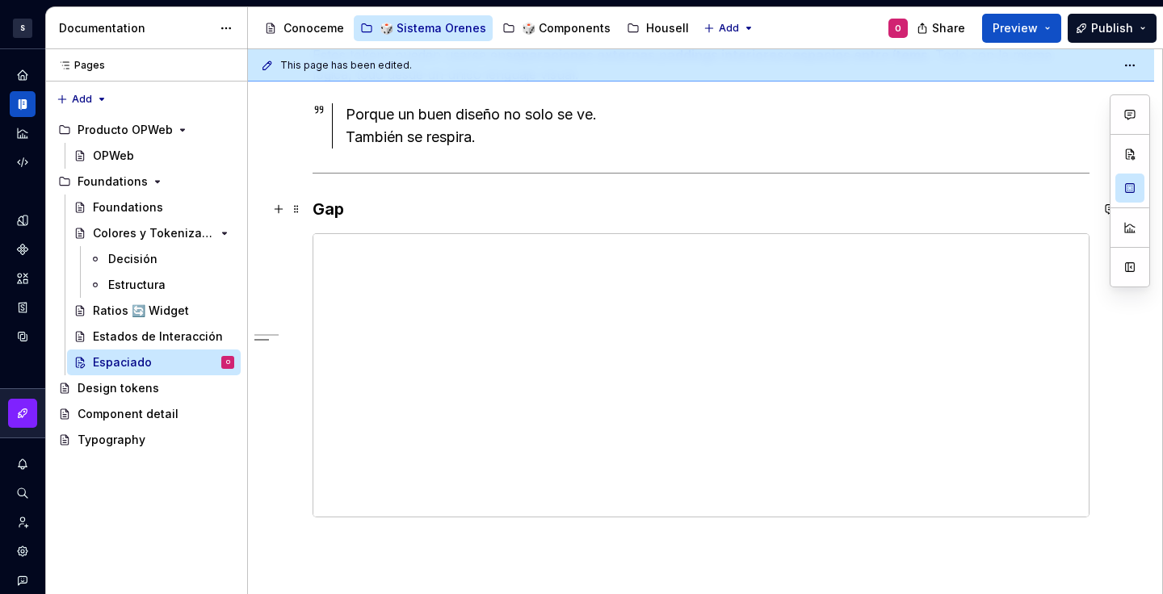
click at [400, 216] on h3 "Gap" at bounding box center [701, 209] width 777 height 23
click at [335, 204] on h3 "Gap" at bounding box center [701, 209] width 777 height 23
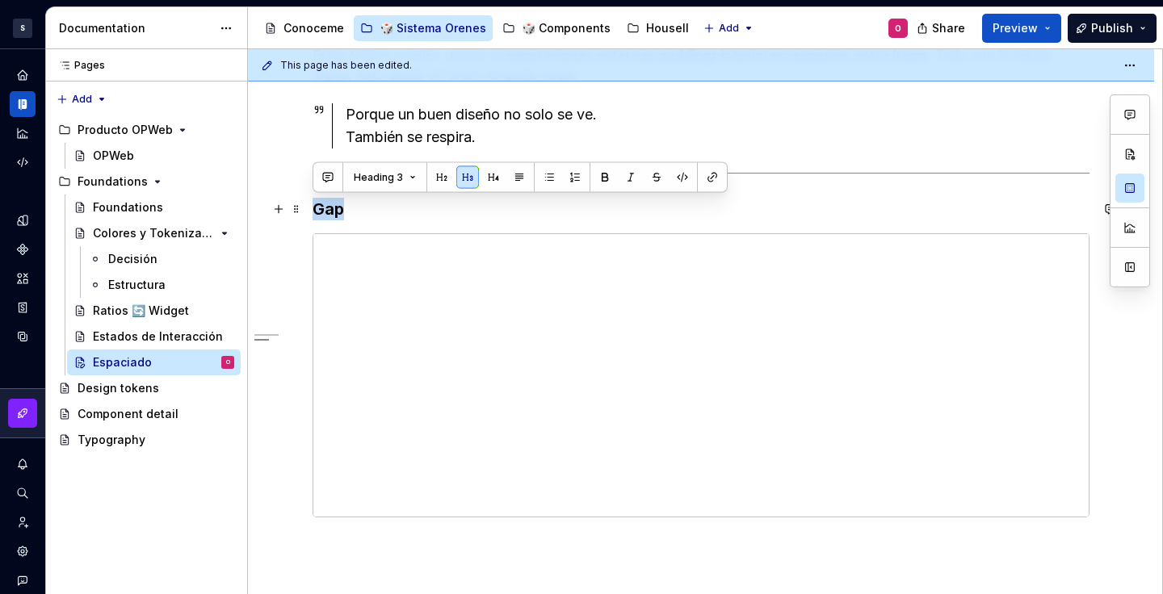
click at [335, 204] on h3 "Gap" at bounding box center [701, 209] width 777 height 23
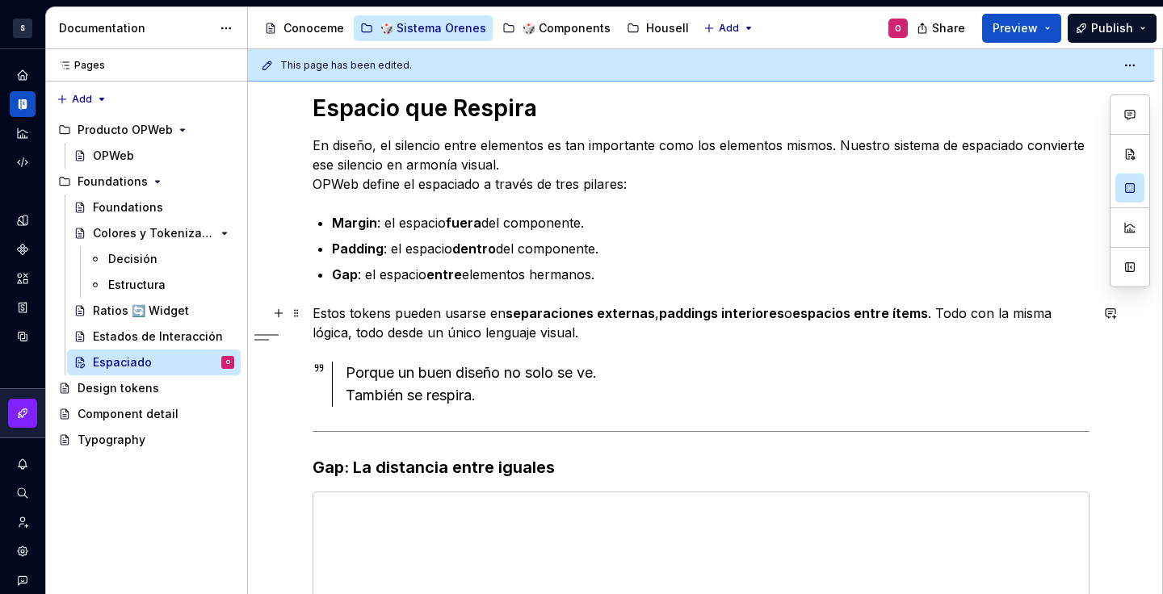
scroll to position [211, 0]
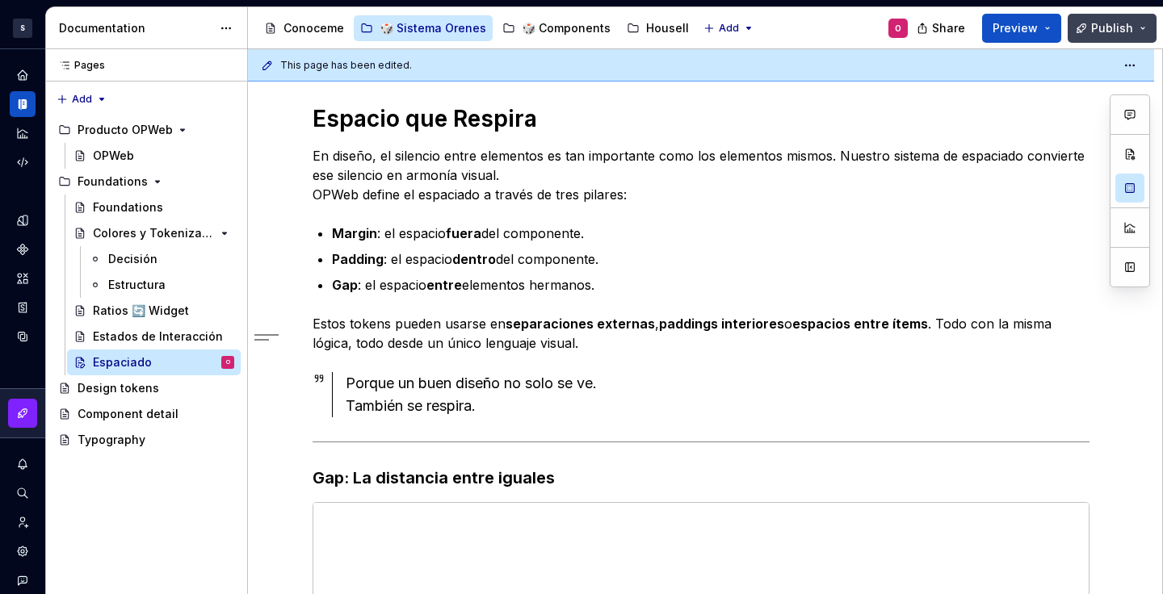
click at [1119, 20] on span "Publish" at bounding box center [1112, 28] width 42 height 16
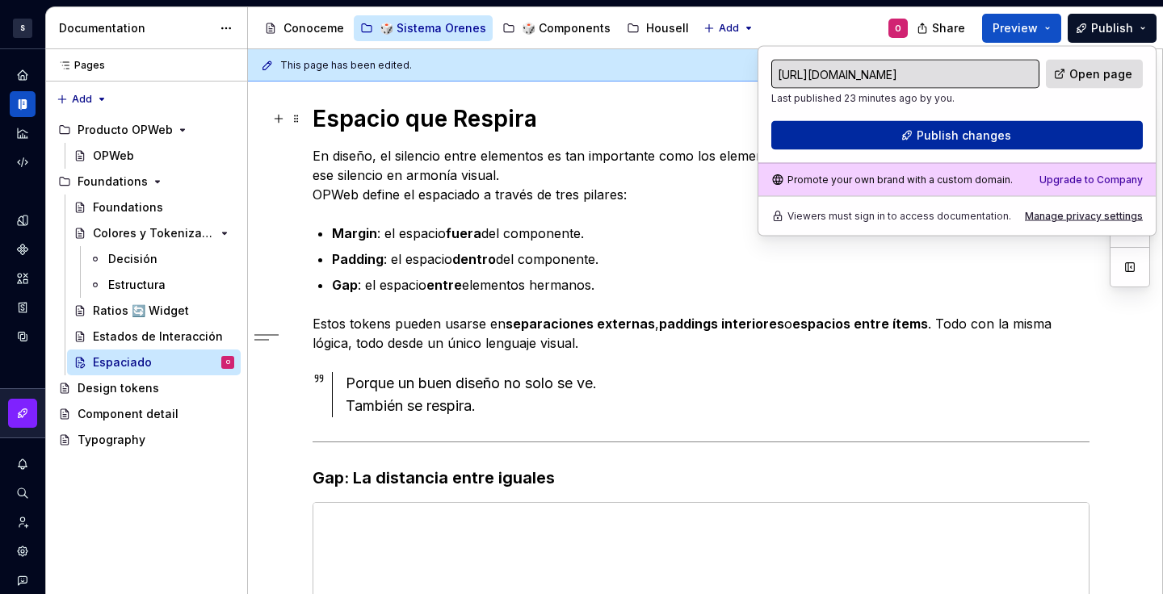
click at [948, 132] on span "Publish changes" at bounding box center [964, 136] width 95 height 16
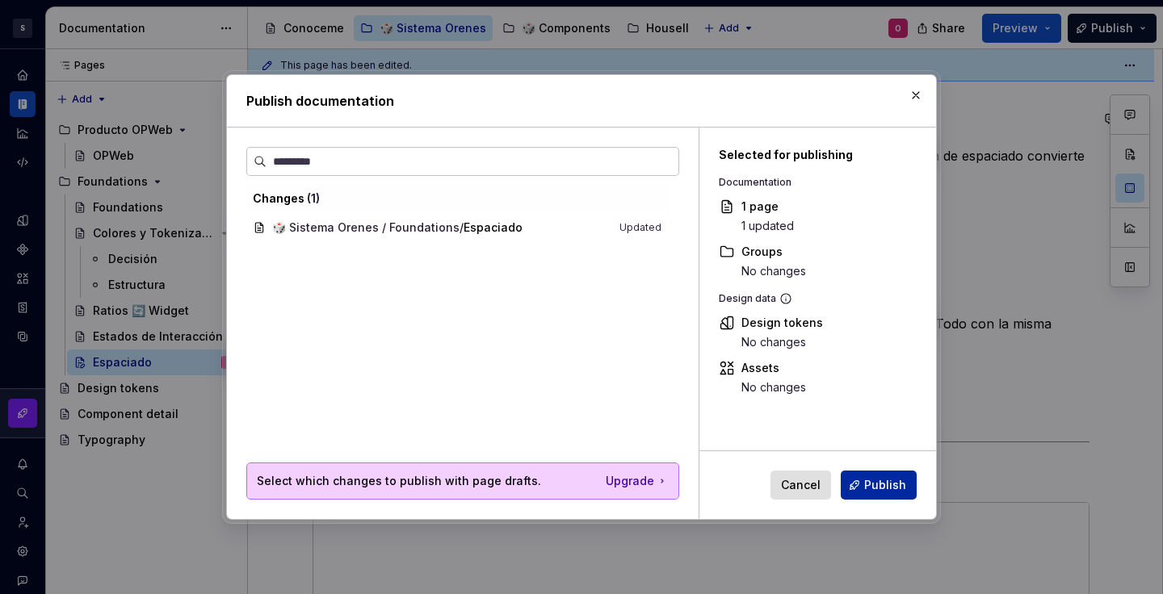
click at [880, 478] on span "Publish" at bounding box center [885, 485] width 42 height 16
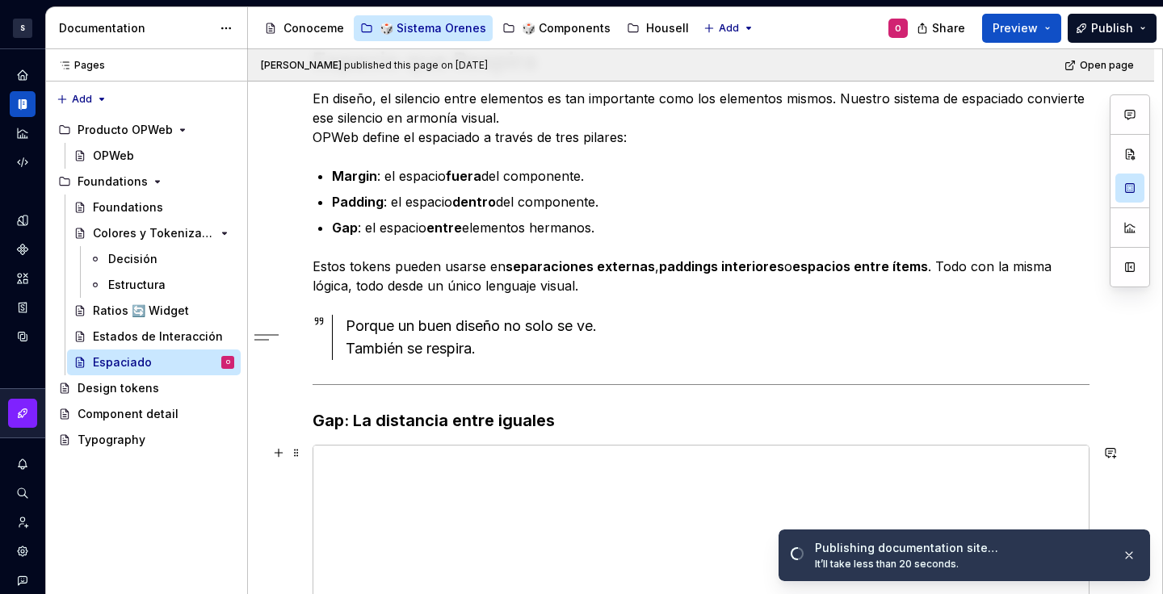
scroll to position [325, 0]
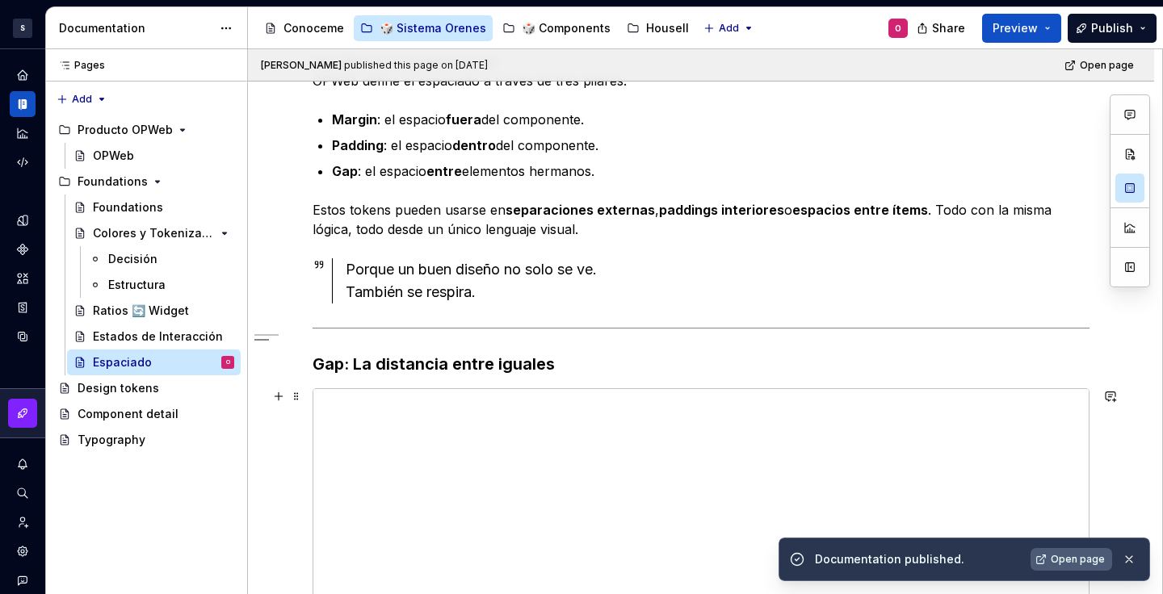
click at [1068, 556] on span "Open page" at bounding box center [1078, 559] width 54 height 13
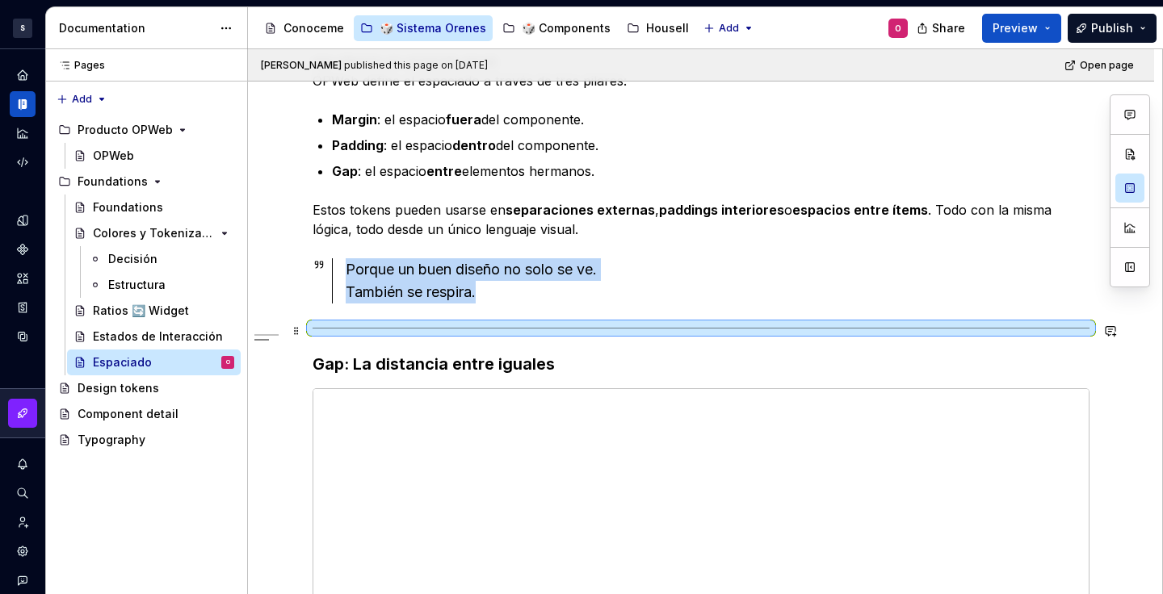
click at [388, 326] on div at bounding box center [701, 328] width 777 height 11
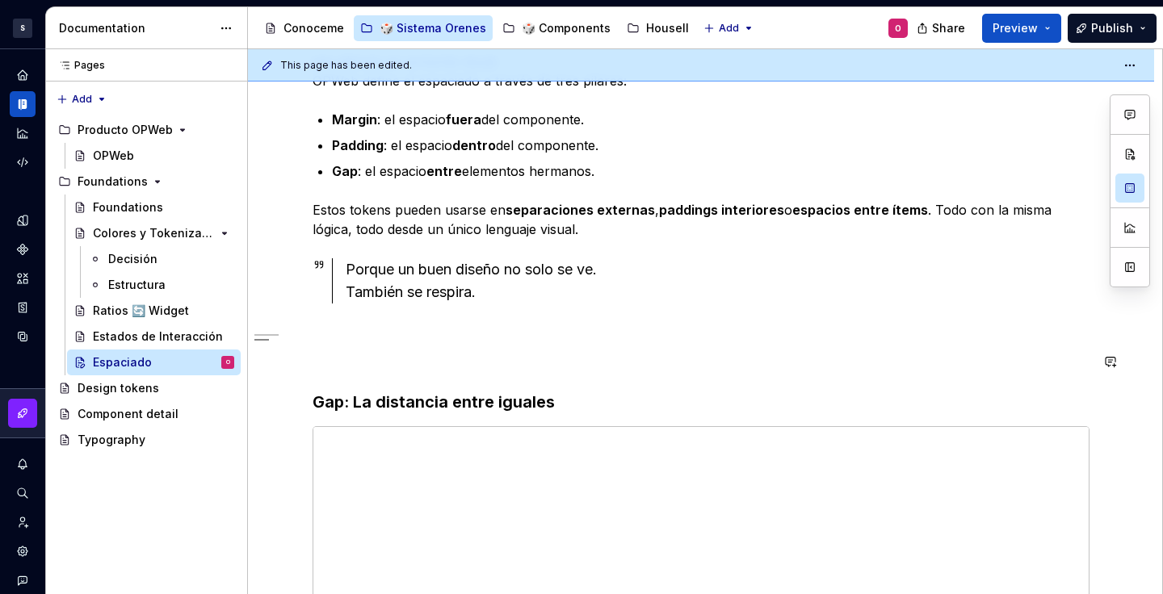
click at [492, 390] on div "Espacio que Respira En diseño, el silencio entre elementos es tan importante co…" at bounding box center [701, 369] width 777 height 759
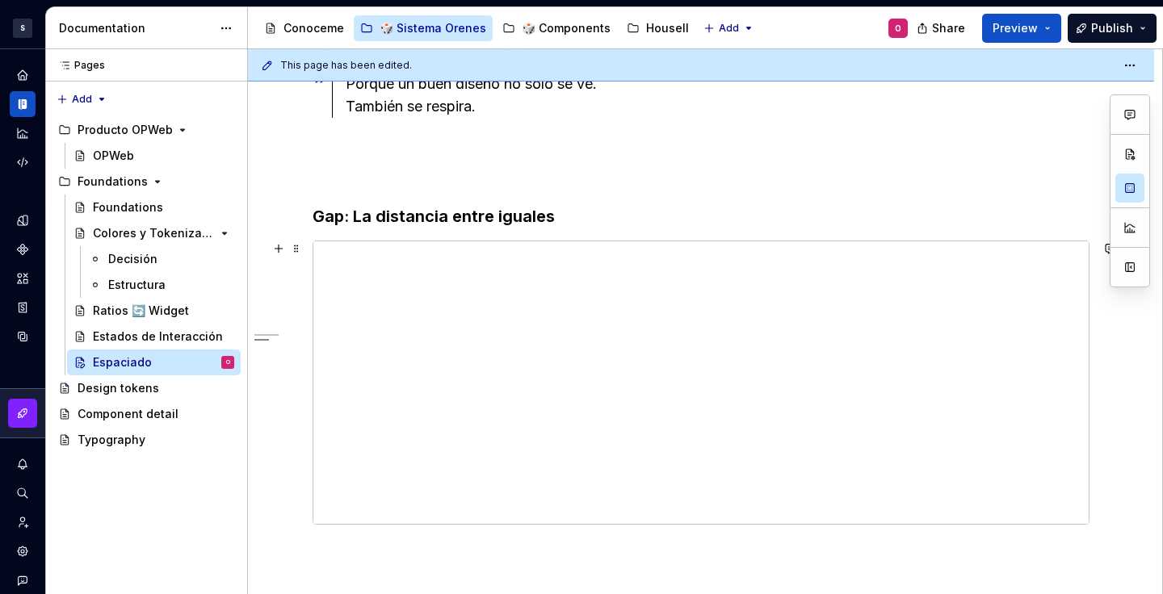
scroll to position [590, 0]
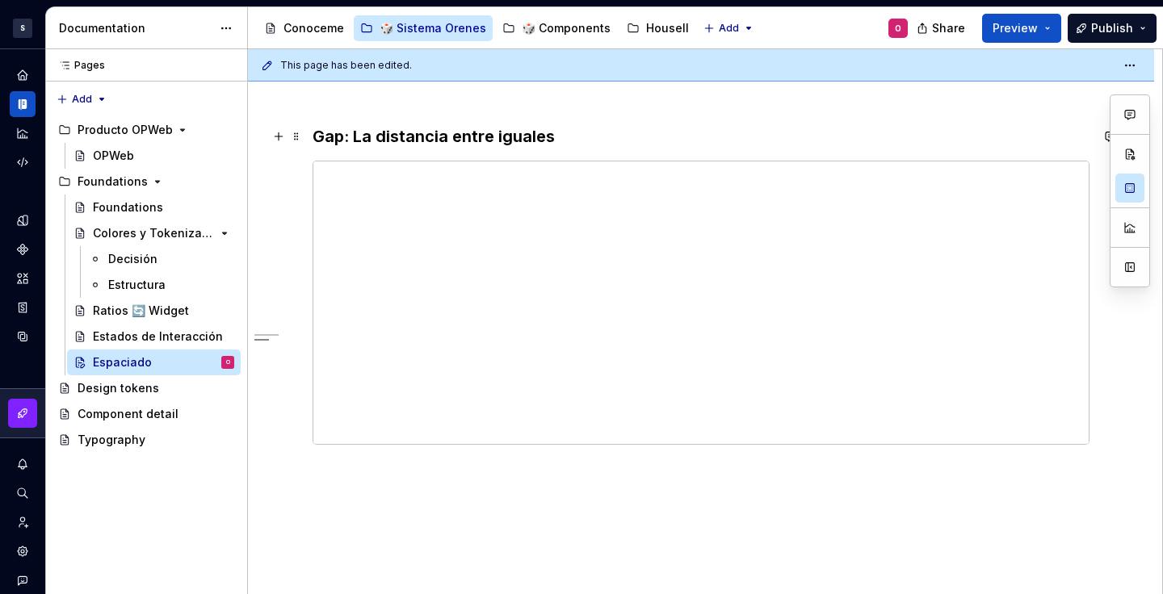
click at [455, 128] on h3 "Gap: La distancia entre iguales" at bounding box center [701, 136] width 777 height 23
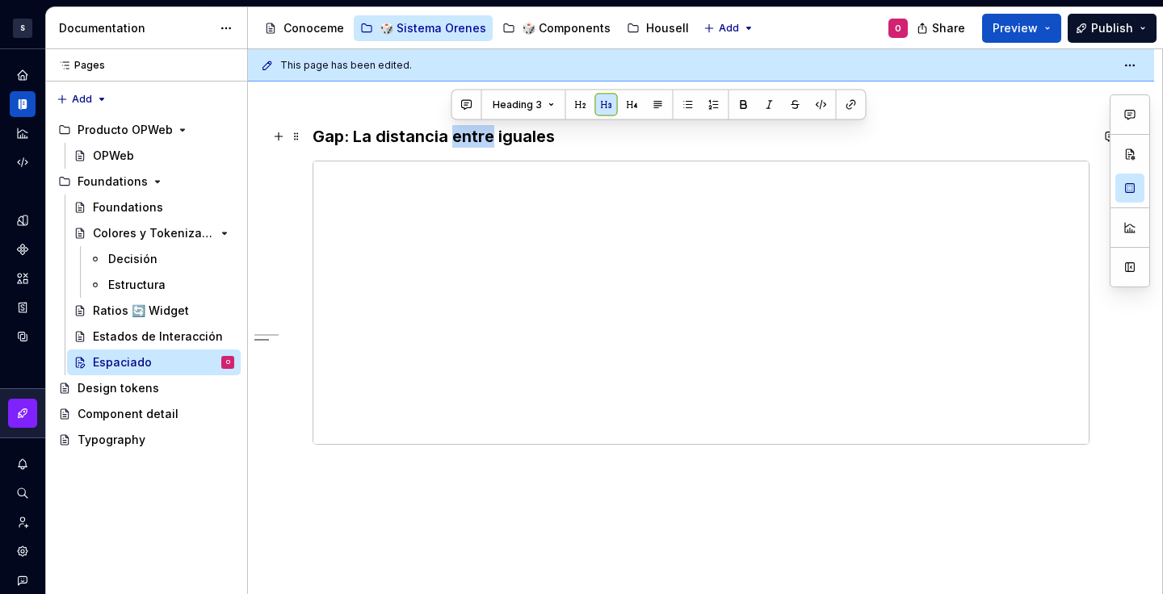
click at [455, 128] on h3 "Gap: La distancia entre iguales" at bounding box center [701, 136] width 777 height 23
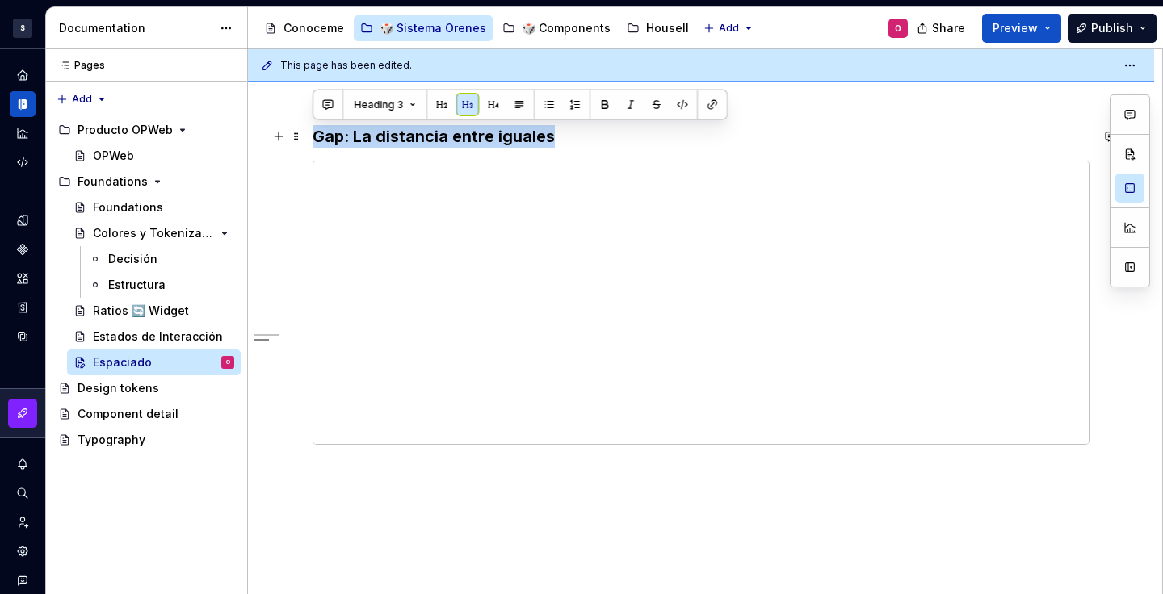
click at [455, 128] on h3 "Gap: La distancia entre iguales" at bounding box center [701, 136] width 777 height 23
copy h3 "Gap: La distancia entre iguales"
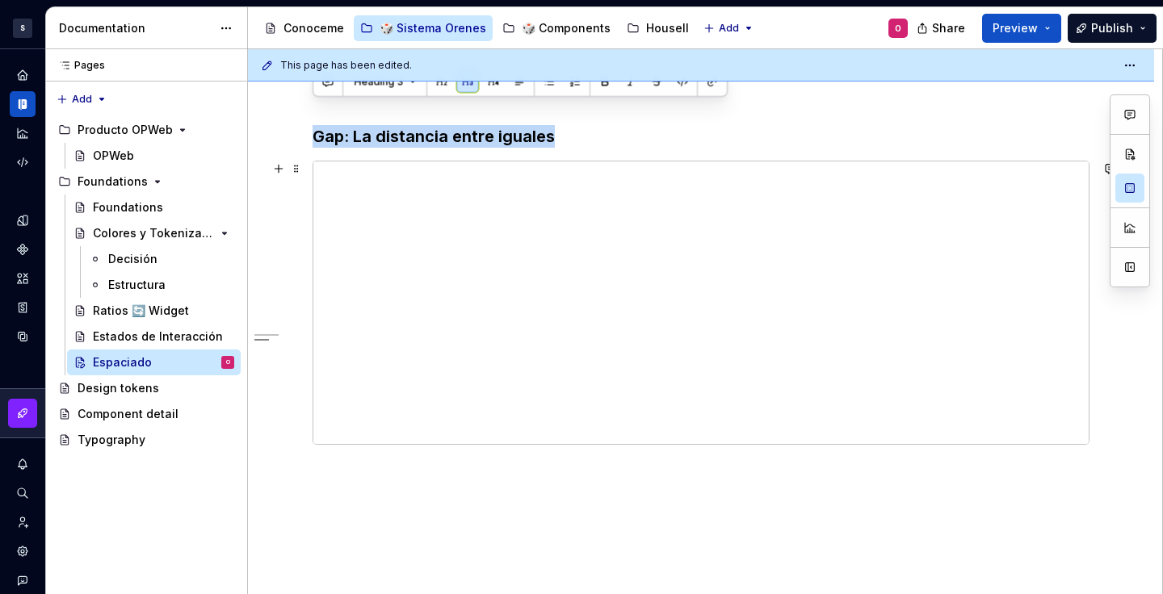
scroll to position [677, 0]
click at [458, 431] on div "Espacio que Respira En diseño, el silencio entre elementos es tan importante co…" at bounding box center [701, 97] width 906 height 996
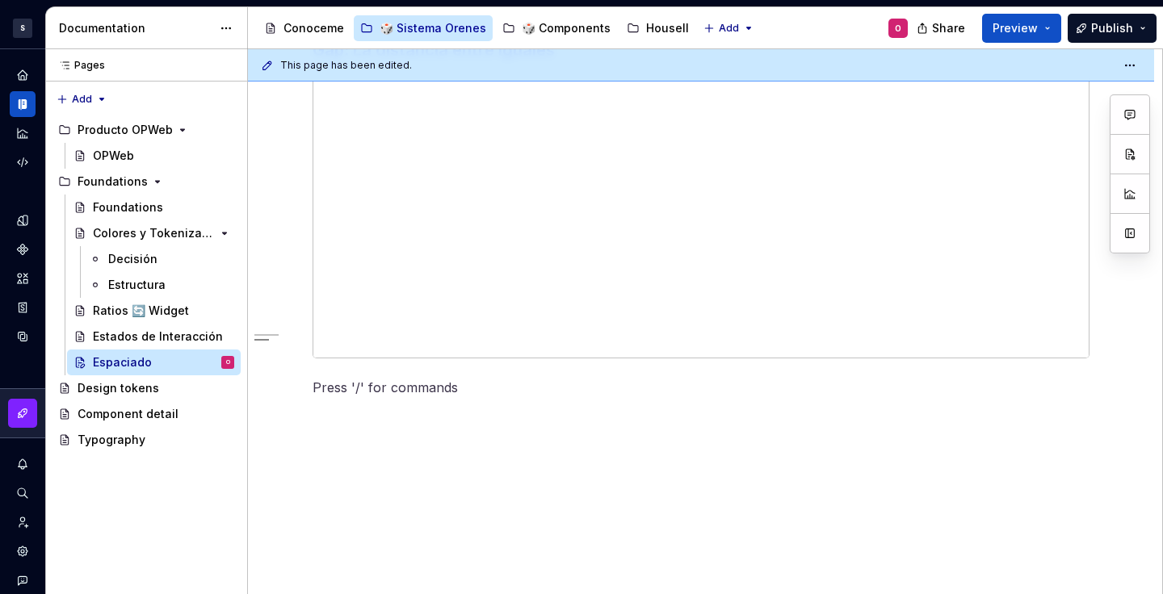
scroll to position [573, 0]
click at [296, 150] on span at bounding box center [296, 153] width 13 height 23
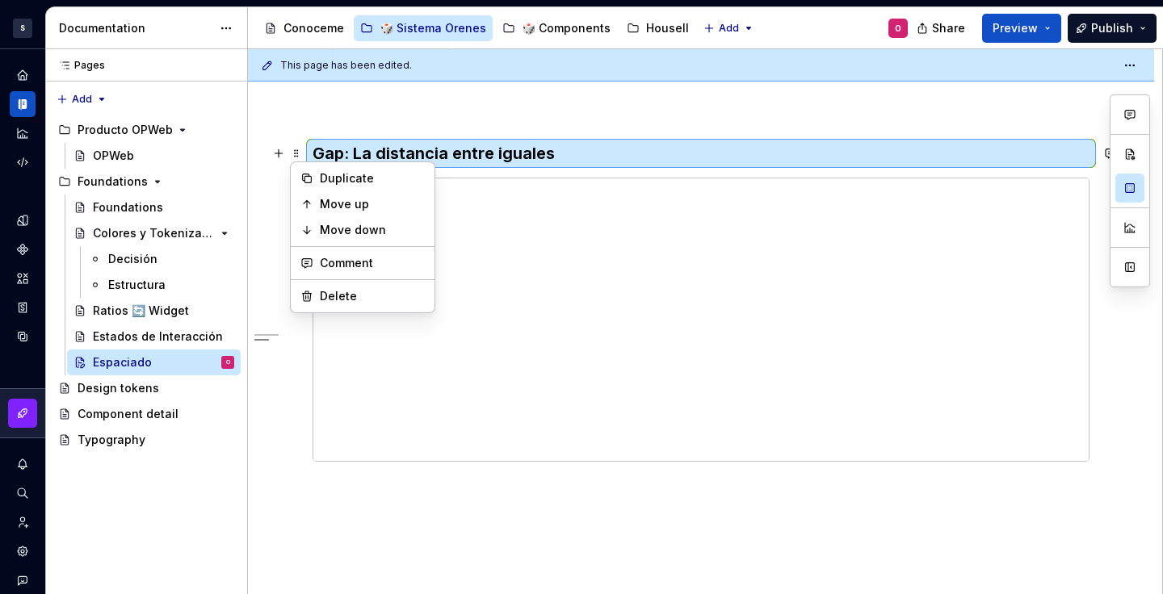
click at [417, 520] on div "Espacio que Respira En diseño, el silencio entre elementos es tan importante co…" at bounding box center [701, 201] width 906 height 996
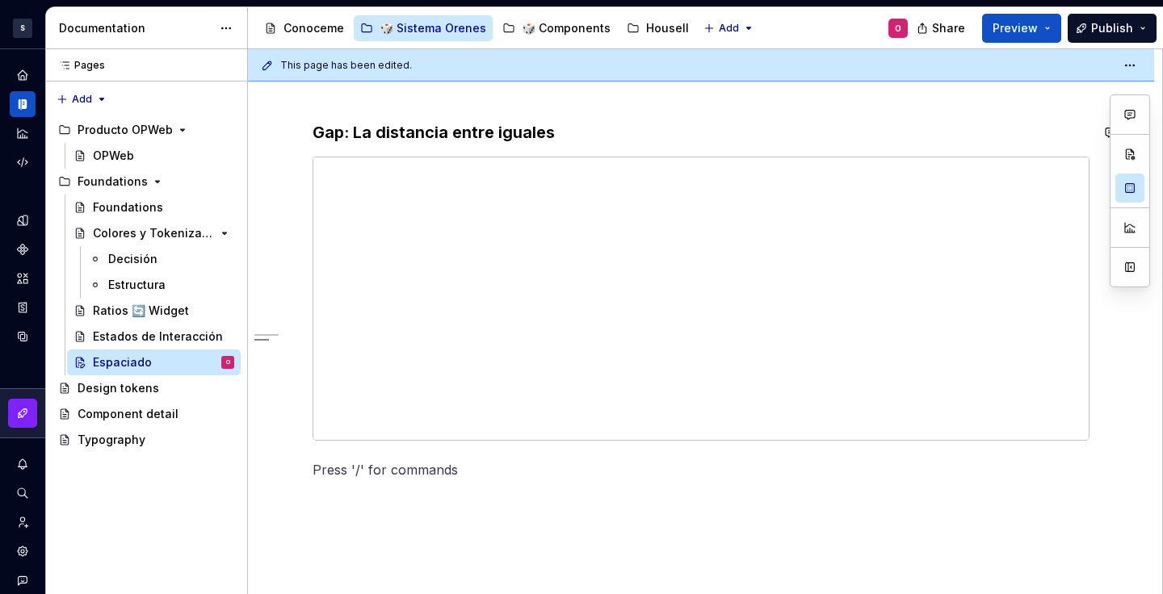
scroll to position [605, 0]
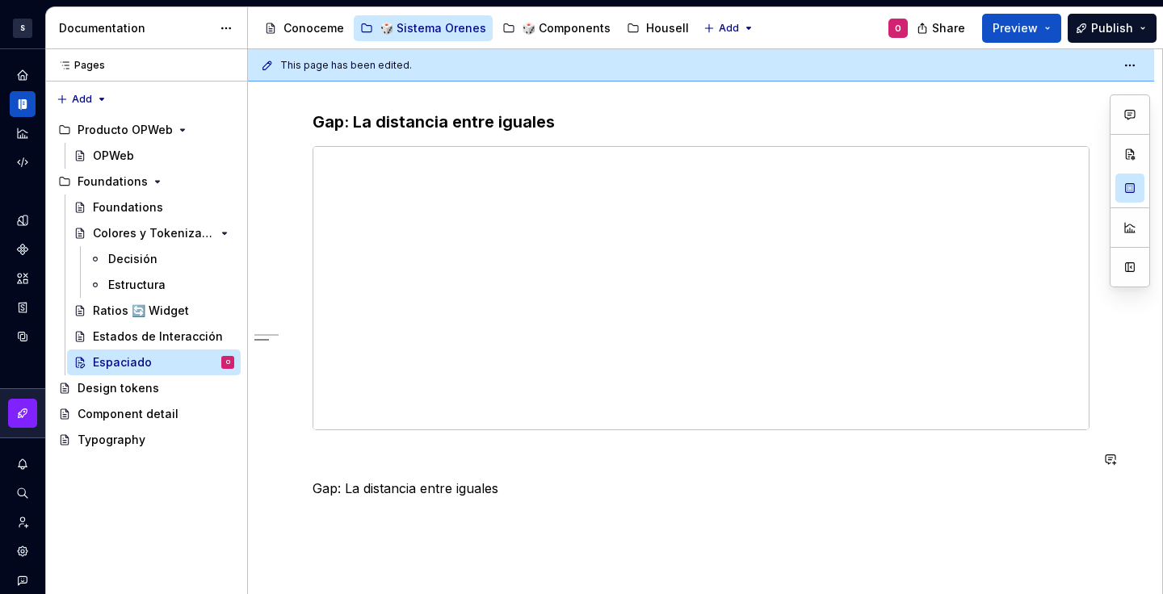
click at [356, 448] on div "Espacio que Respira En diseño, el silencio entre elementos es tan importante co…" at bounding box center [701, 104] width 777 height 788
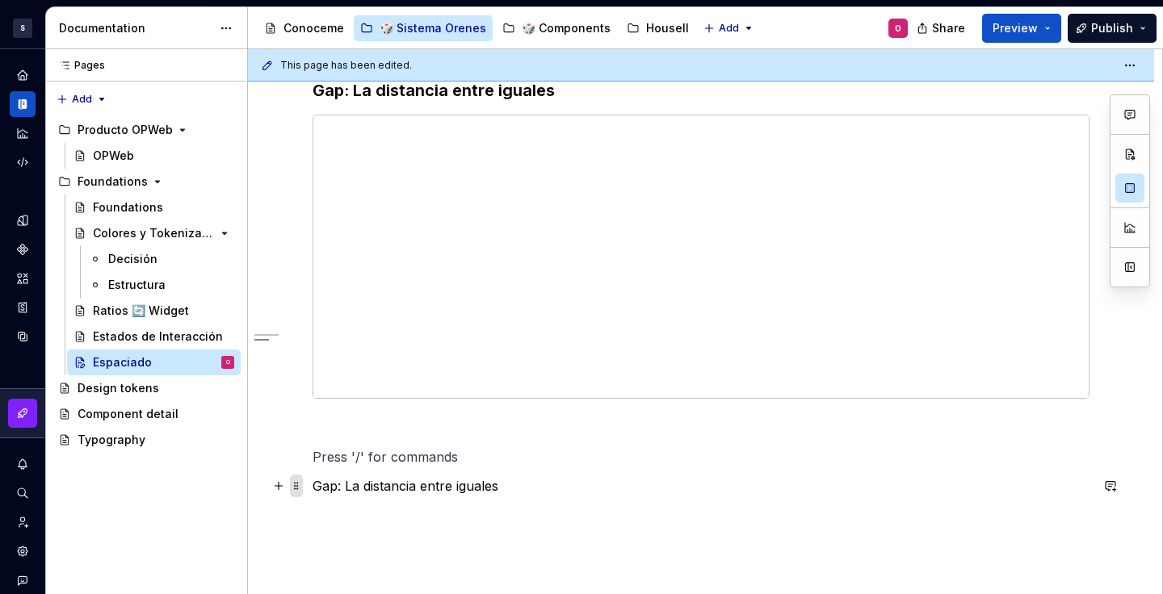
click at [297, 486] on span at bounding box center [296, 486] width 13 height 23
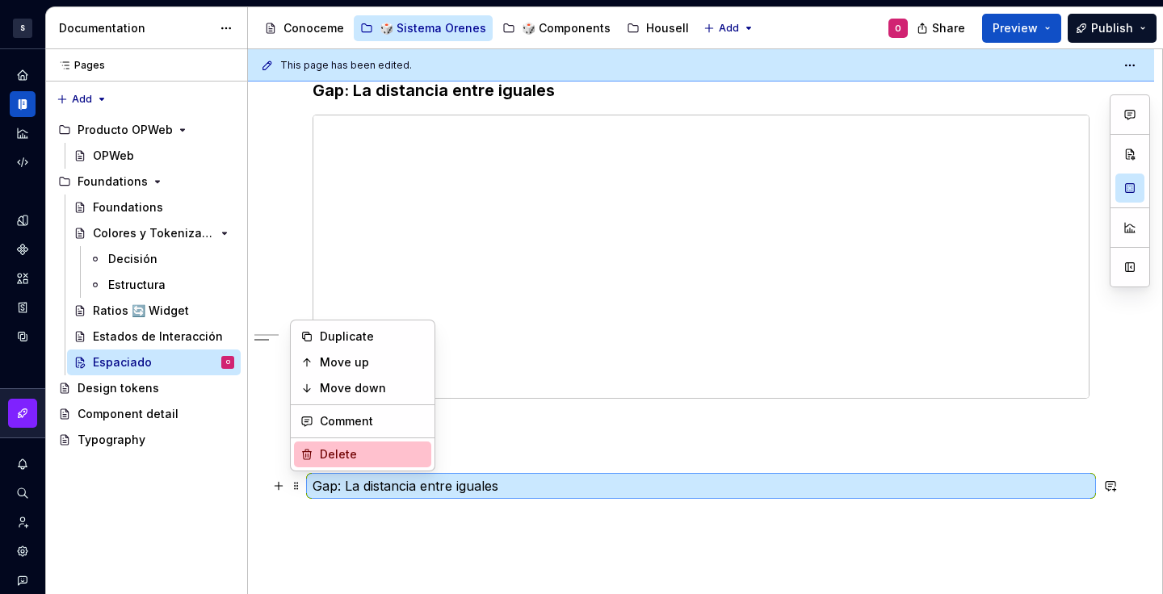
click at [410, 465] on div "Delete" at bounding box center [362, 455] width 137 height 26
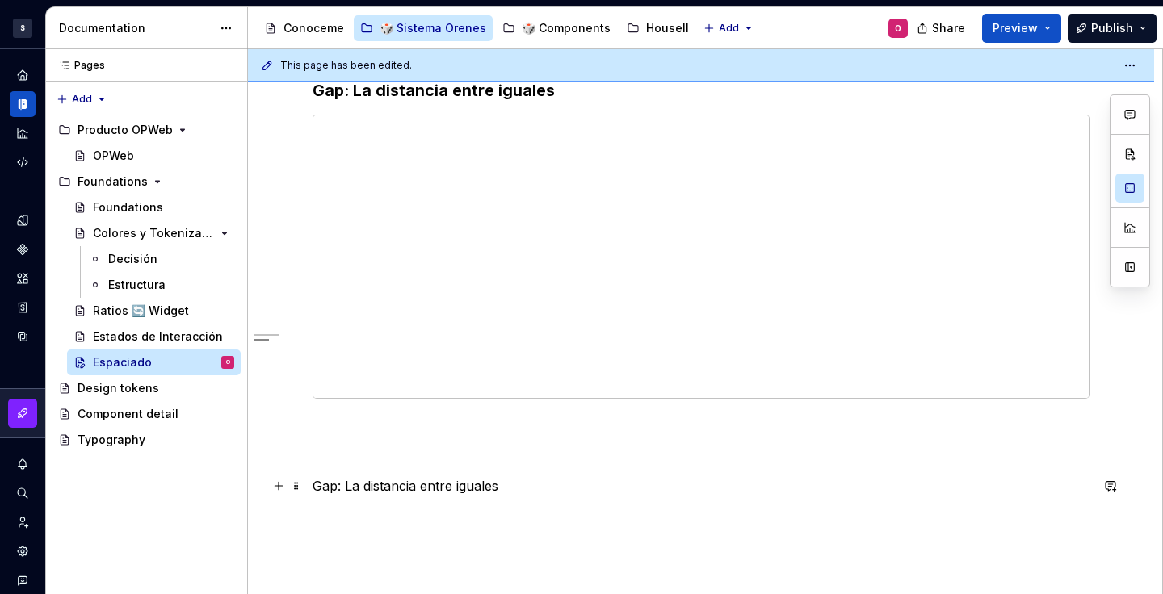
click at [309, 486] on div "Espacio que Respira En diseño, el silencio entre elementos es tan importante co…" at bounding box center [701, 167] width 906 height 1054
click at [317, 485] on p "Gap: La distancia entre iguales" at bounding box center [701, 486] width 777 height 19
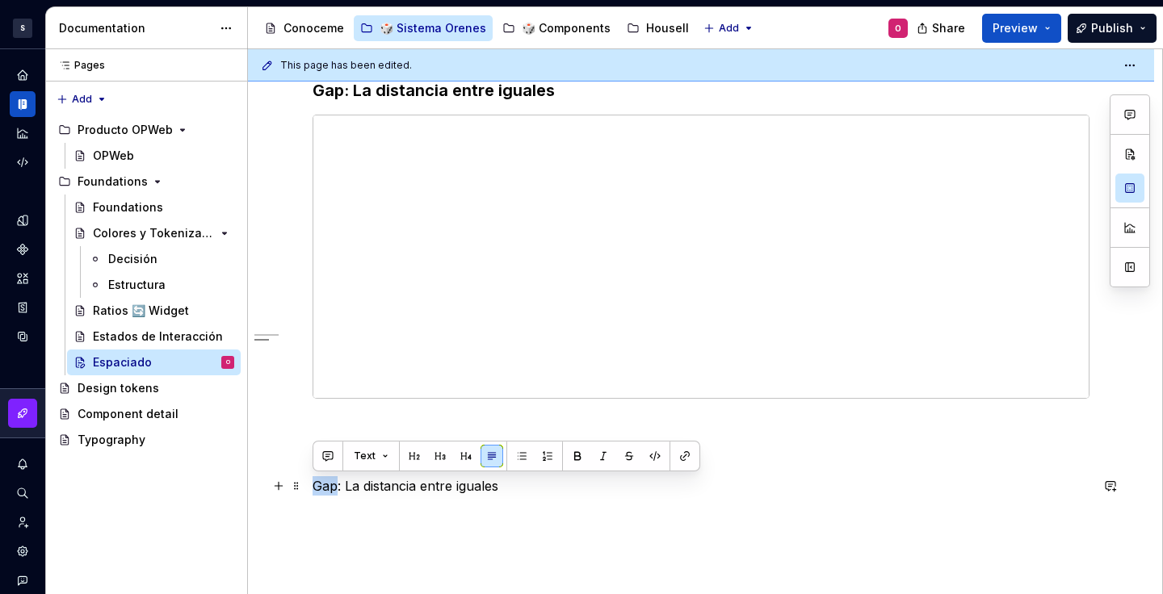
click at [317, 485] on p "Gap: La distancia entre iguales" at bounding box center [701, 486] width 777 height 19
click at [432, 453] on button "button" at bounding box center [440, 456] width 23 height 23
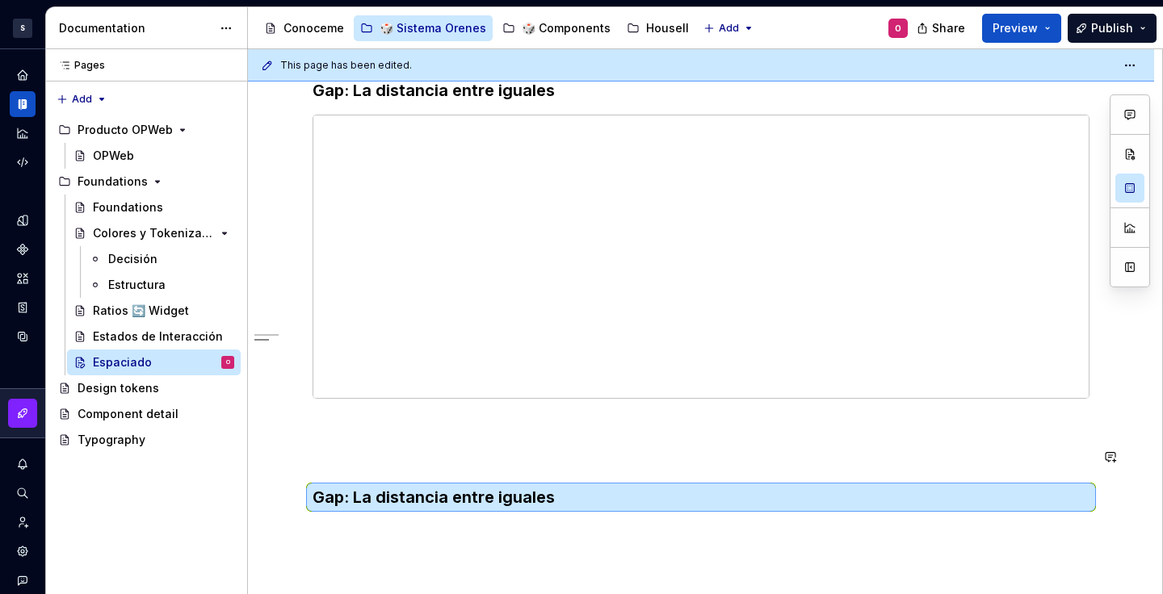
click at [513, 477] on div "Espacio que Respira En diseño, el silencio entre elementos es tan importante co…" at bounding box center [701, 94] width 777 height 830
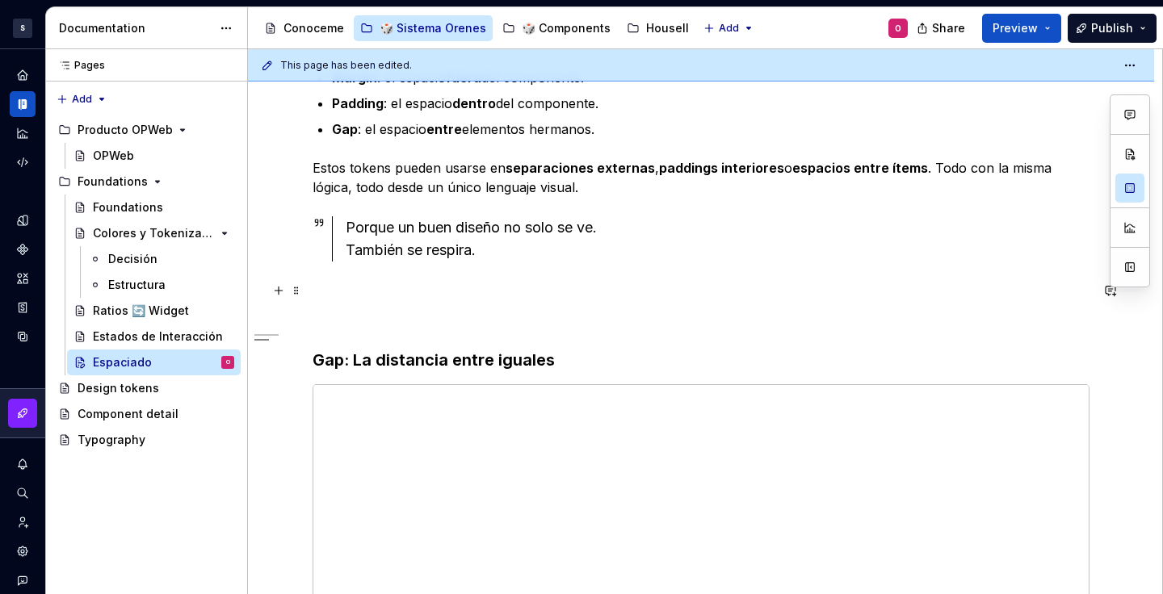
scroll to position [680, 0]
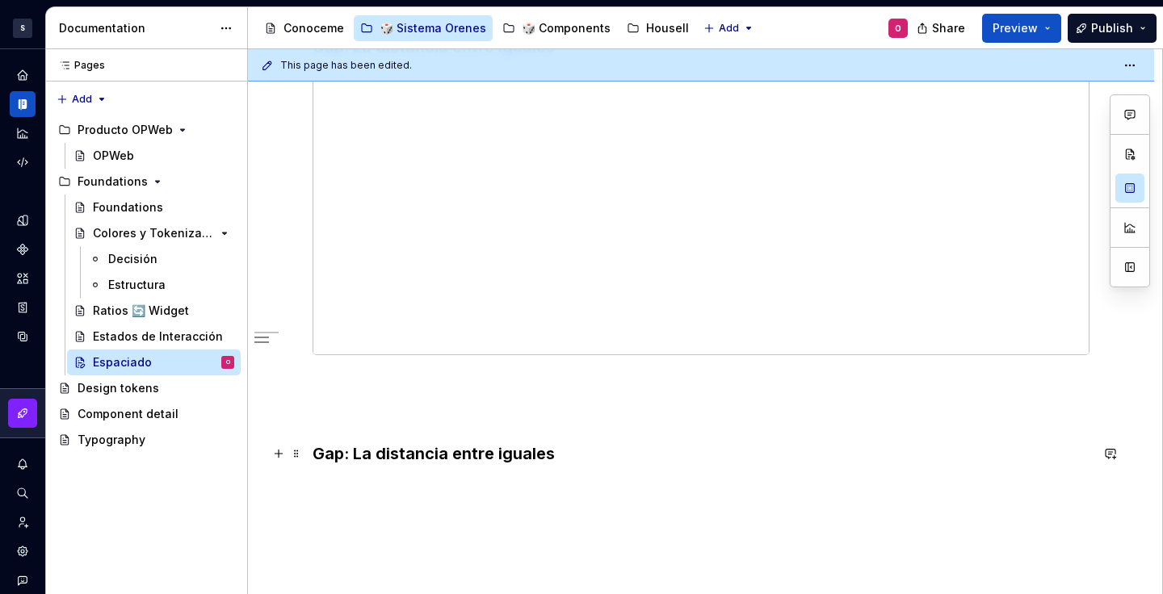
click at [492, 447] on h3 "Gap: La distancia entre iguales" at bounding box center [701, 454] width 777 height 23
click at [490, 448] on h3 "Gap: La distancia entre iguales" at bounding box center [701, 454] width 777 height 23
click at [585, 453] on h3 "Padding: El refugio interior" at bounding box center [701, 454] width 777 height 23
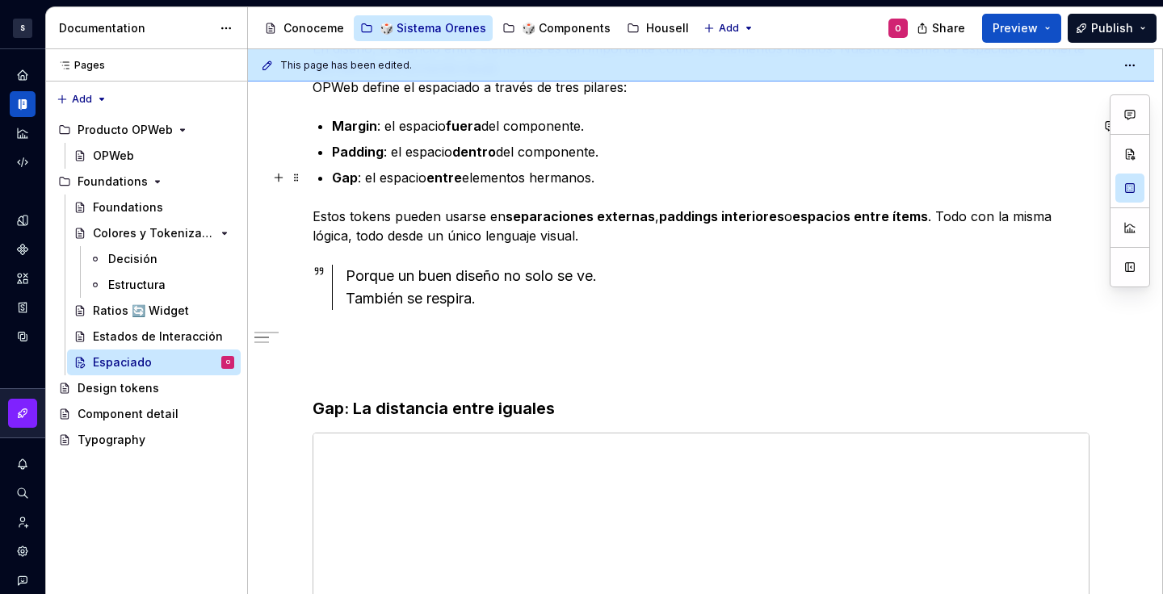
scroll to position [433, 0]
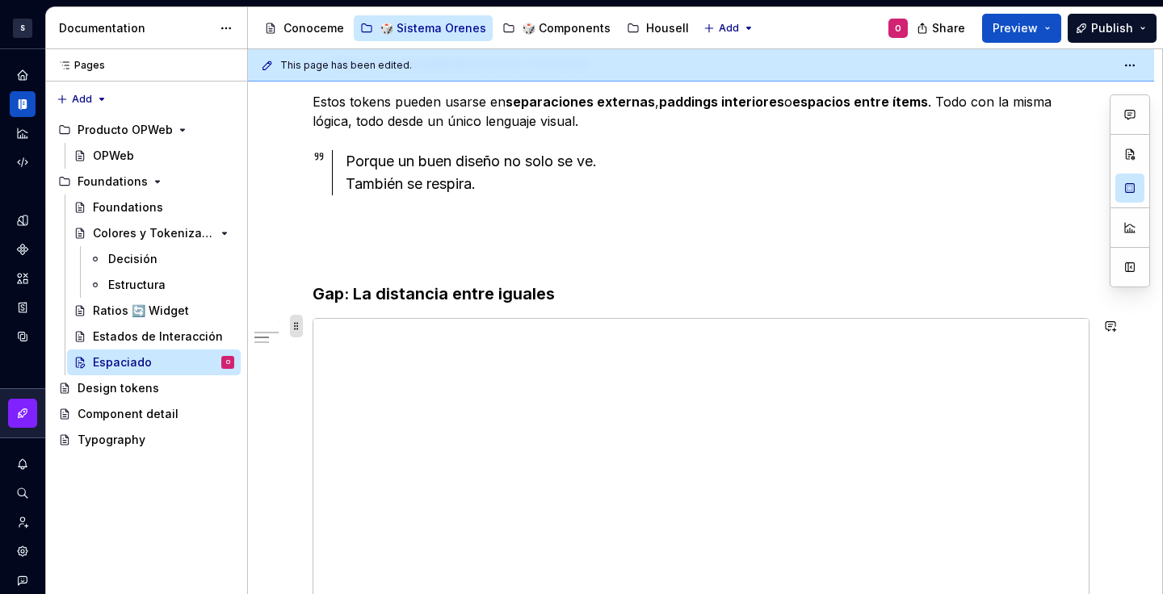
click at [292, 321] on span at bounding box center [296, 326] width 13 height 23
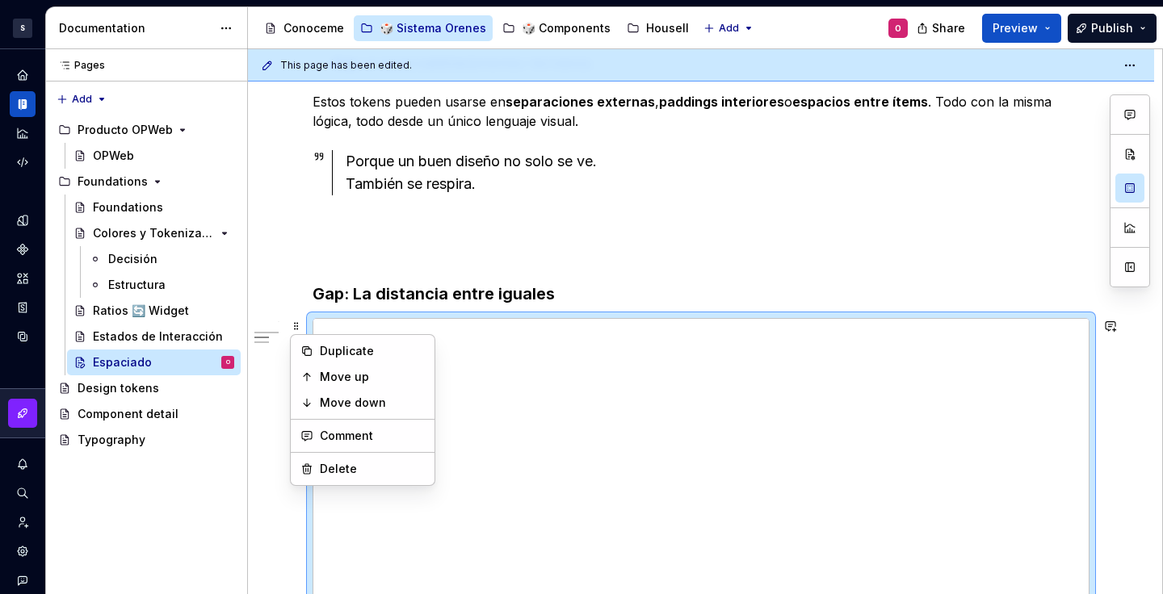
scroll to position [443, 0]
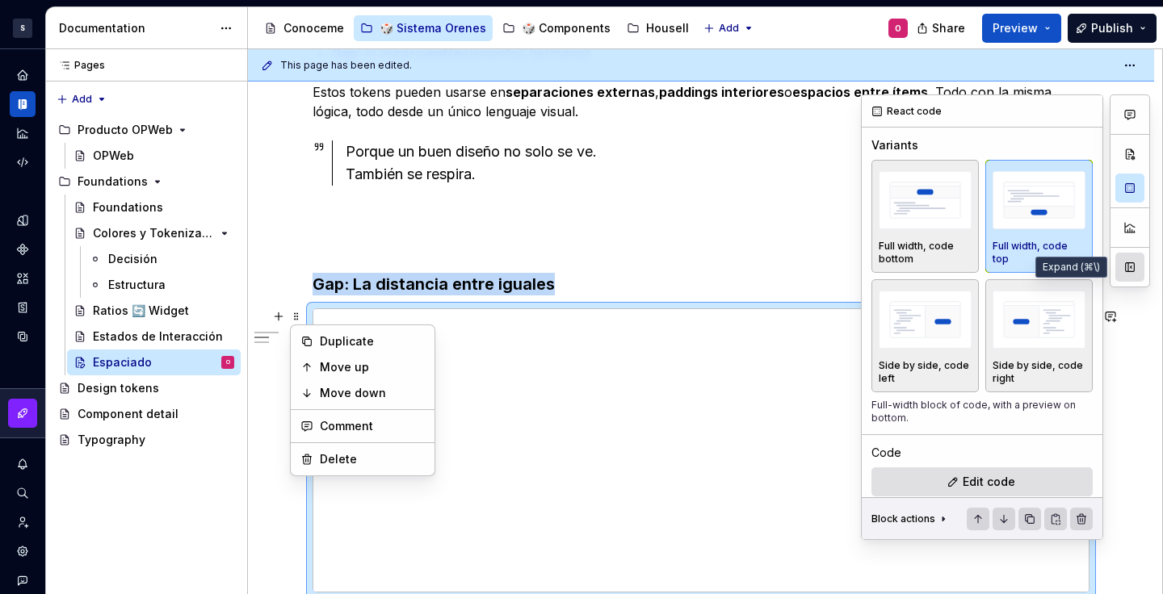
click at [1134, 262] on button "button" at bounding box center [1129, 267] width 29 height 29
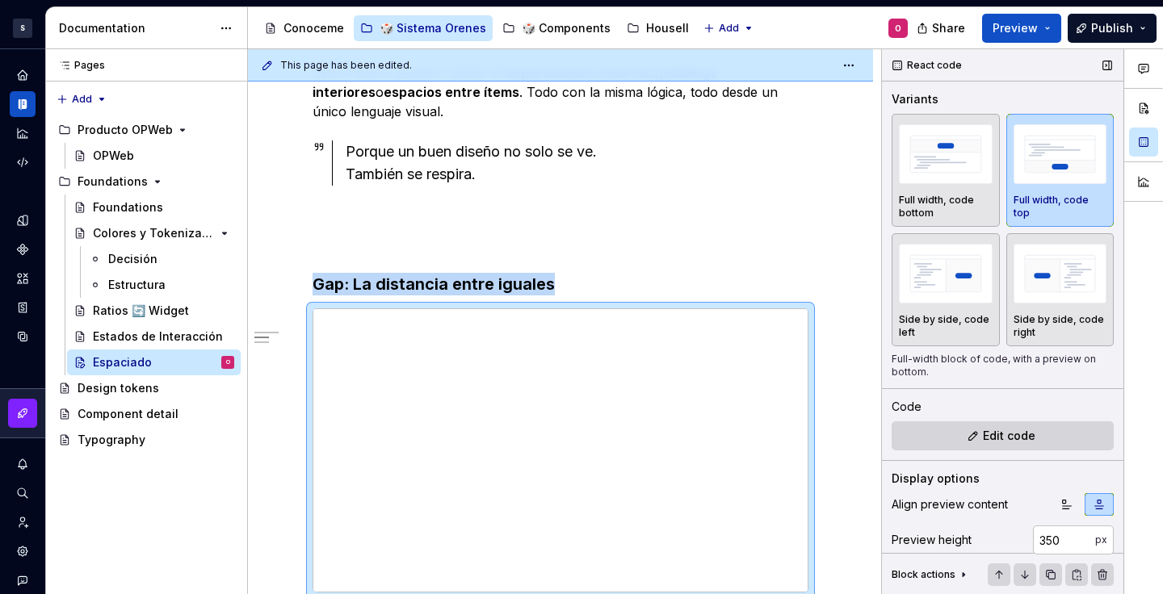
scroll to position [115, 0]
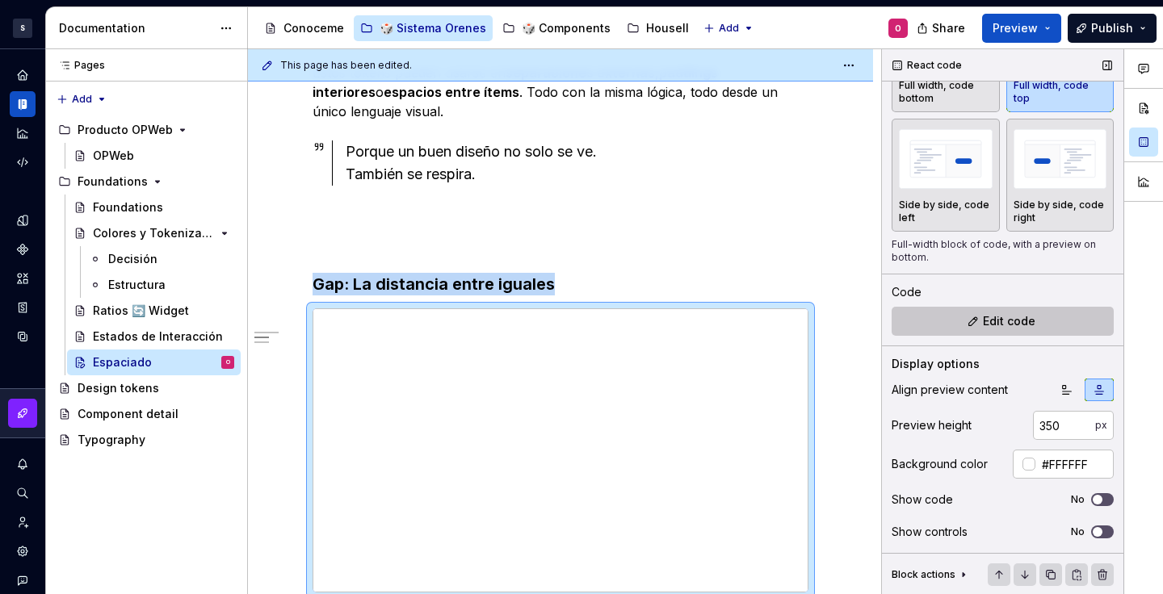
click at [1002, 324] on span "Edit code" at bounding box center [1009, 321] width 53 height 16
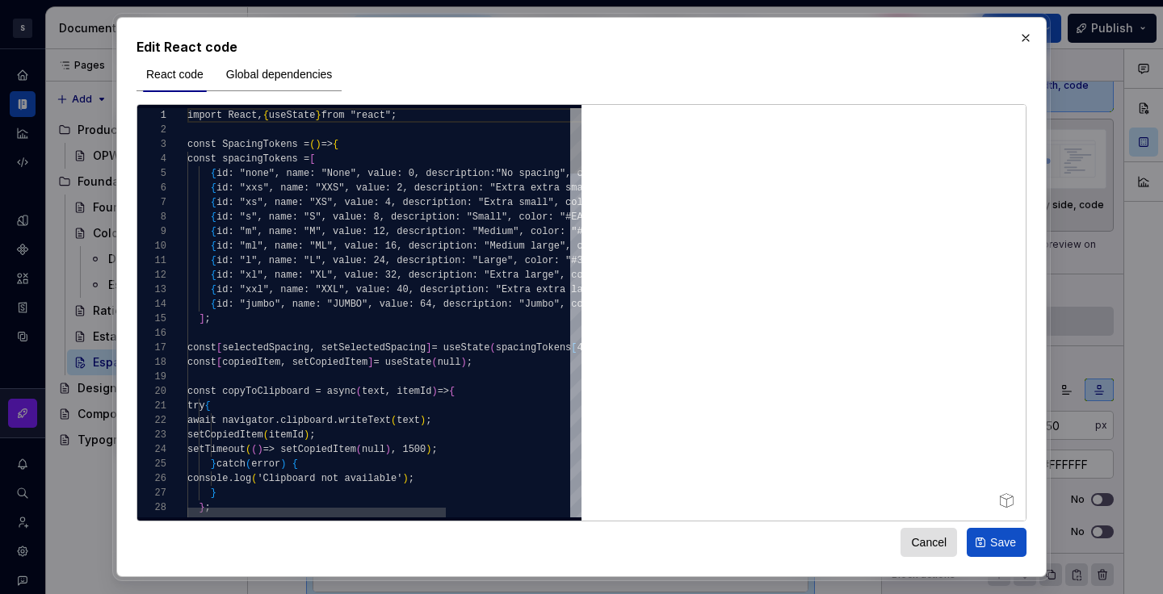
type textarea "*"
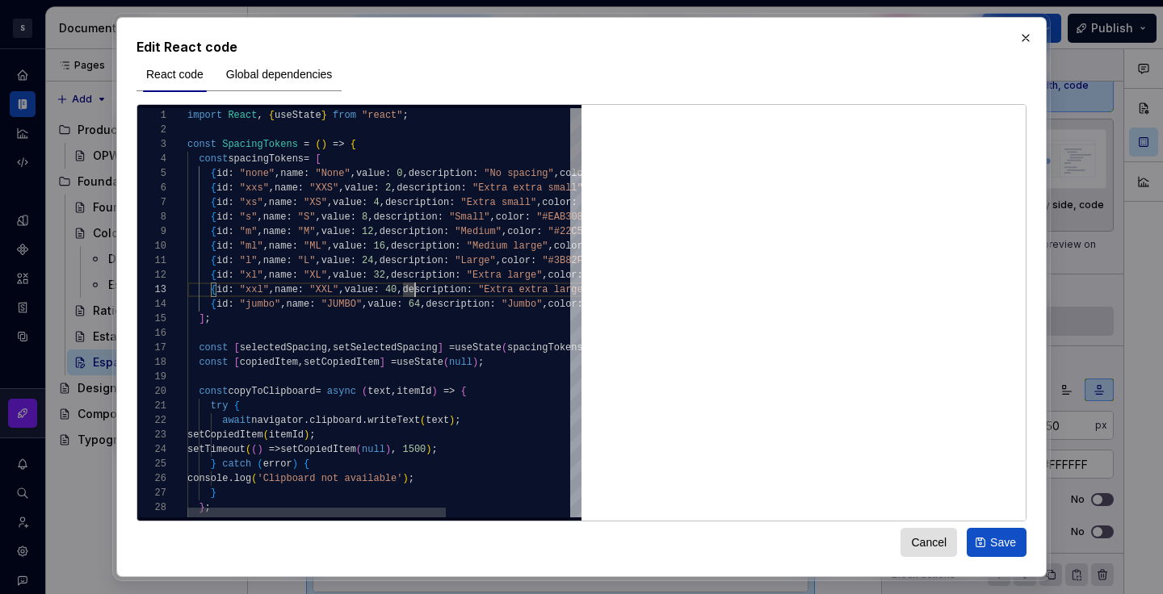
type textarea "**********"
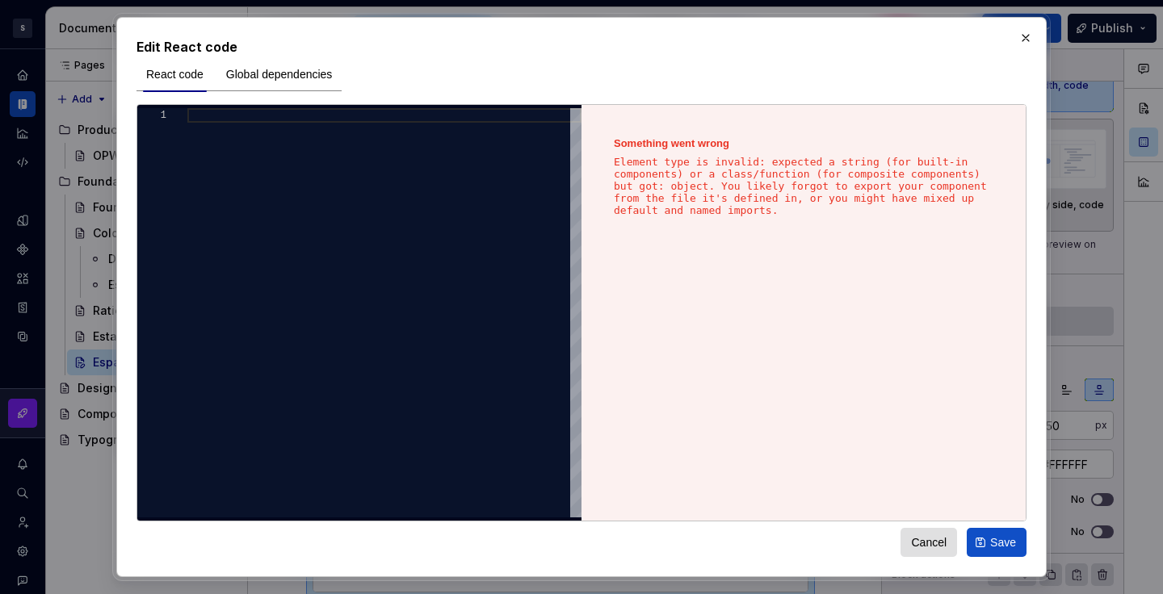
type textarea "**********"
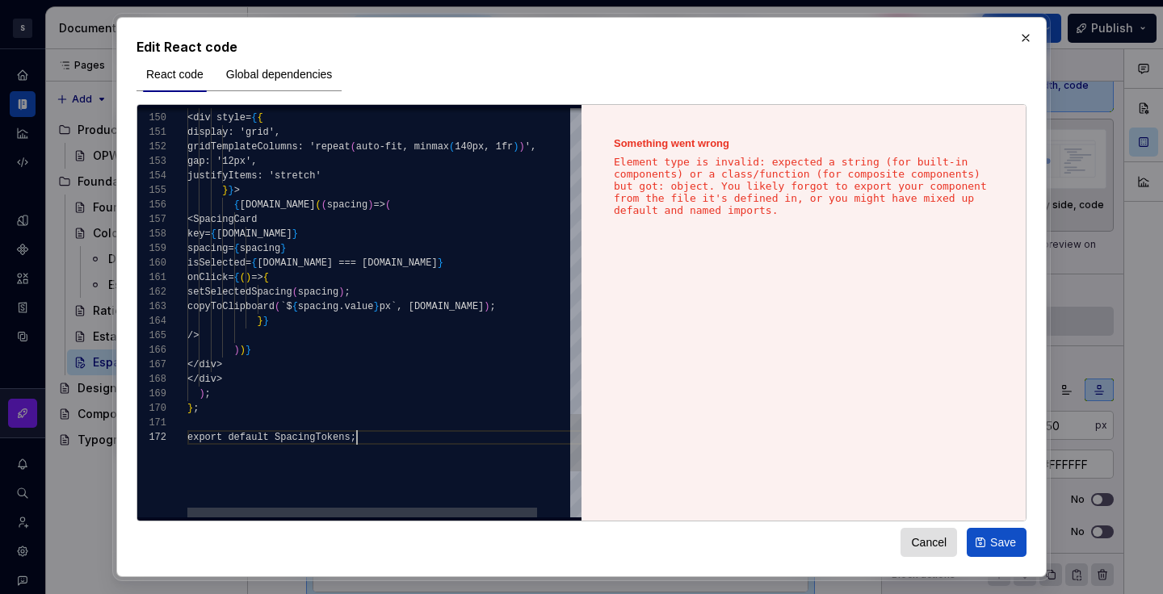
scroll to position [15, 168]
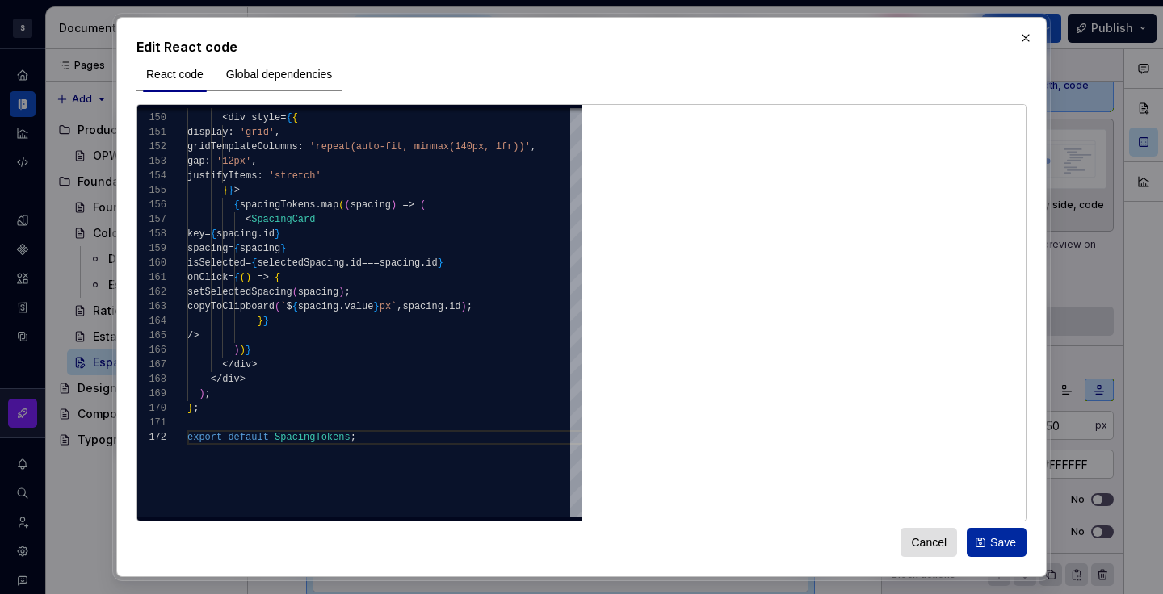
click at [1010, 540] on span "Save" at bounding box center [1003, 543] width 26 height 16
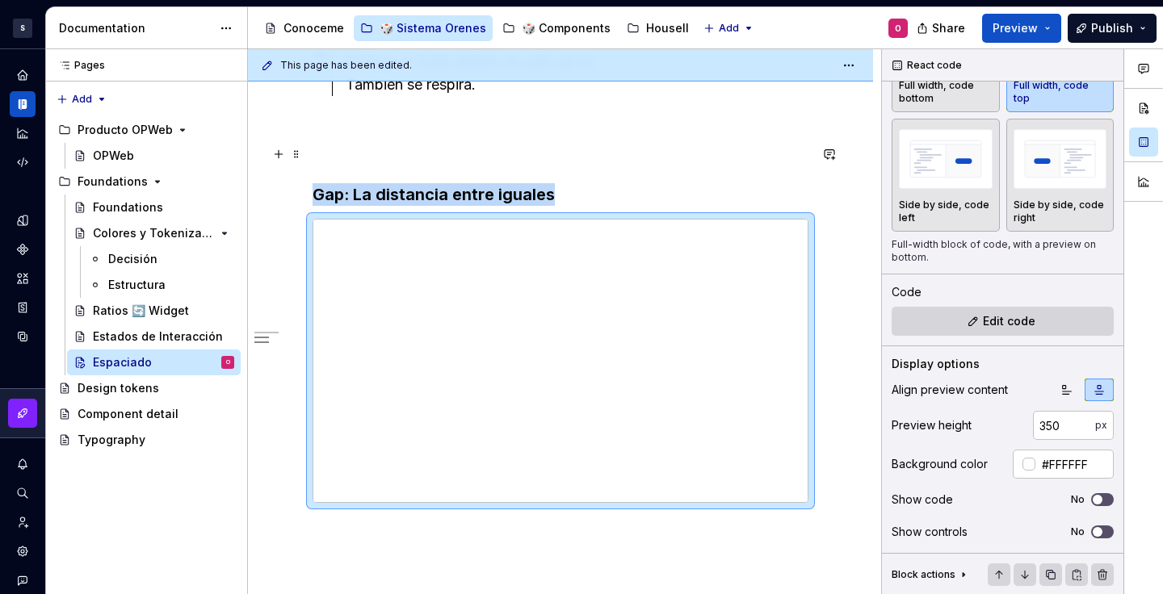
scroll to position [580, 0]
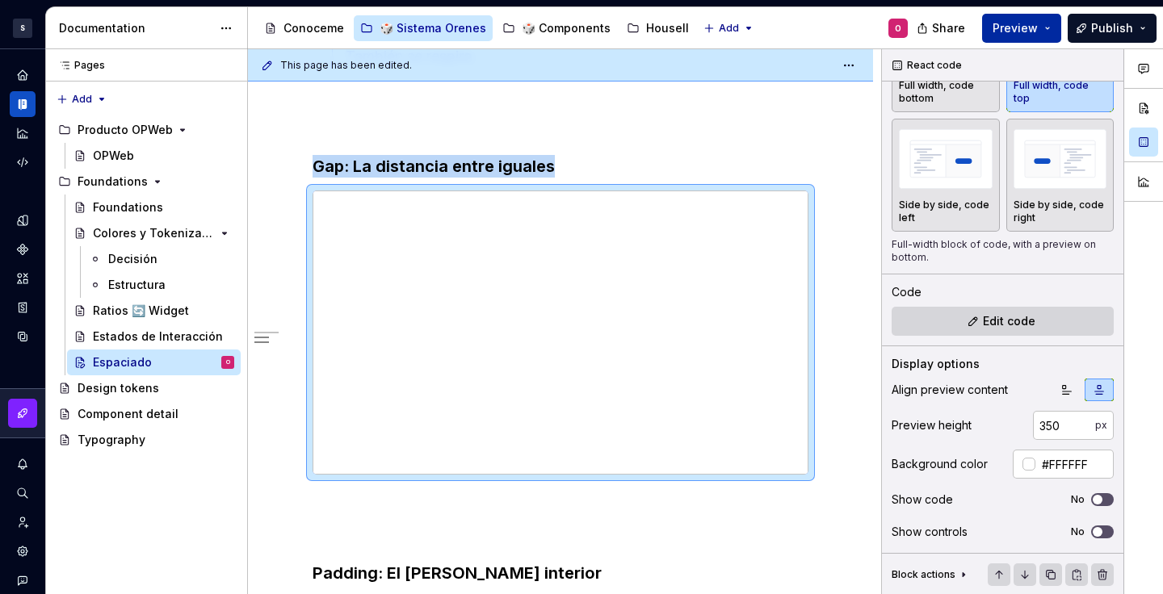
click at [1023, 31] on span "Preview" at bounding box center [1015, 28] width 45 height 16
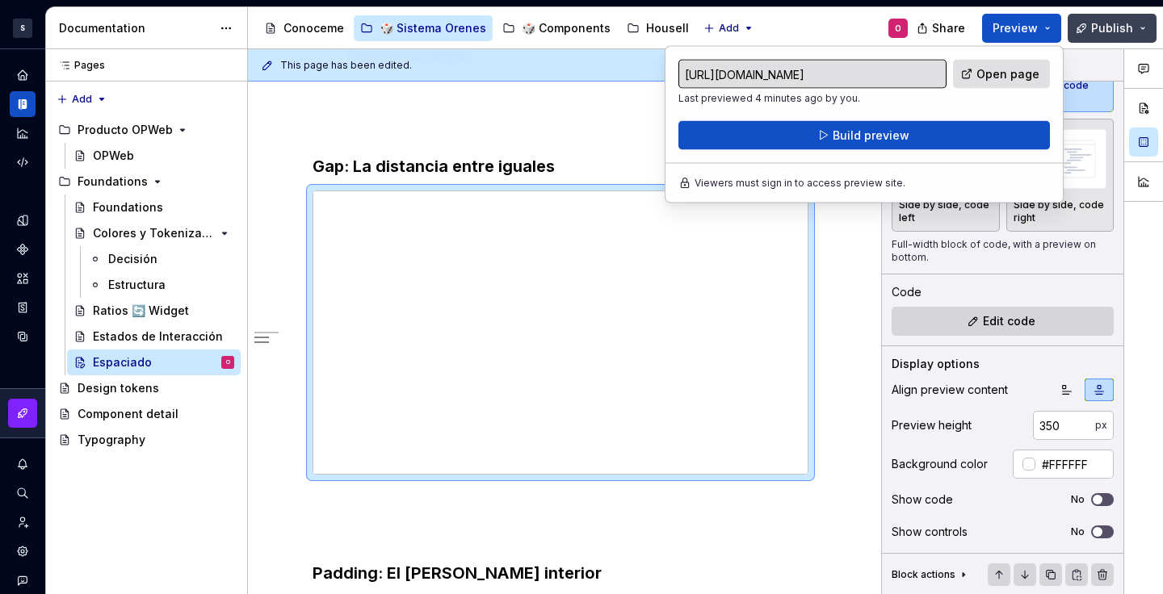
click at [1090, 24] on button "Publish" at bounding box center [1112, 28] width 89 height 29
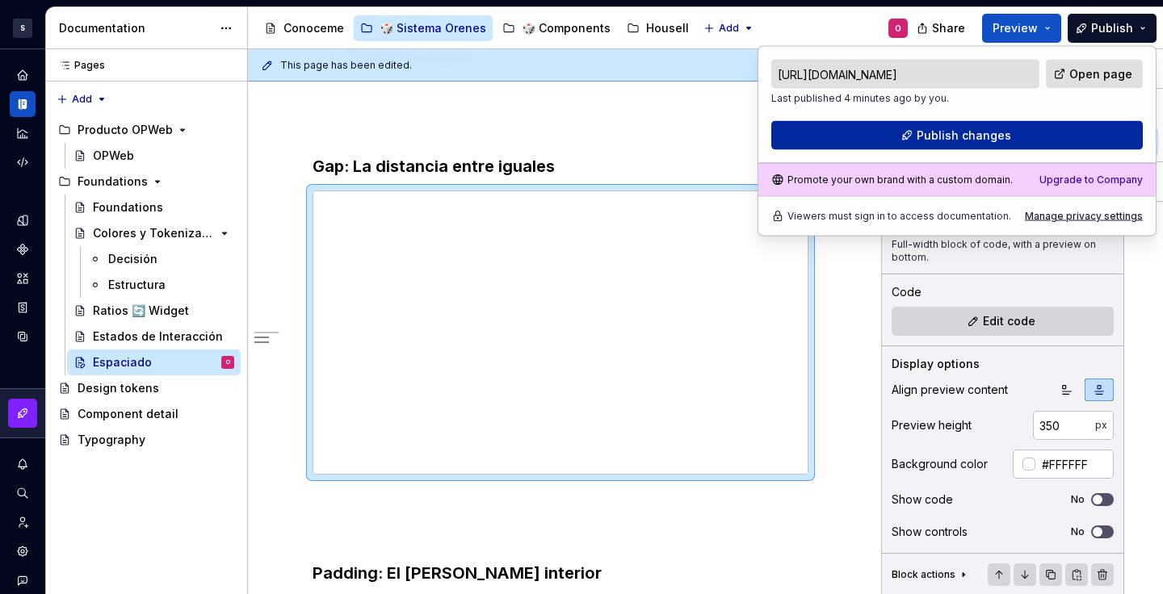
click at [996, 124] on button "Publish changes" at bounding box center [957, 135] width 372 height 29
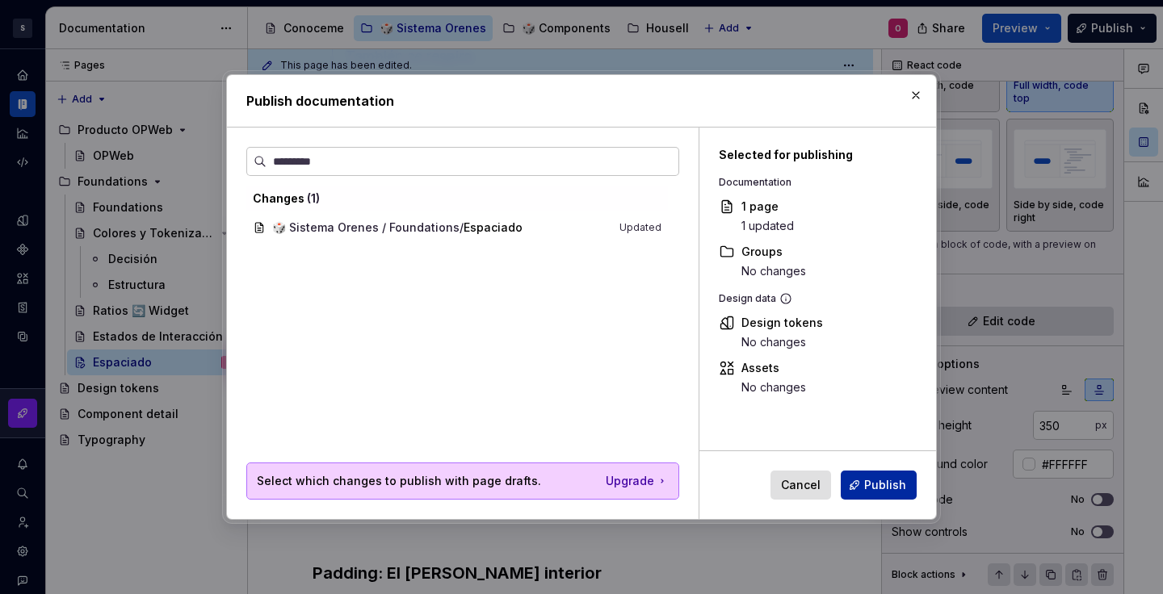
click at [870, 476] on button "Publish" at bounding box center [879, 485] width 76 height 29
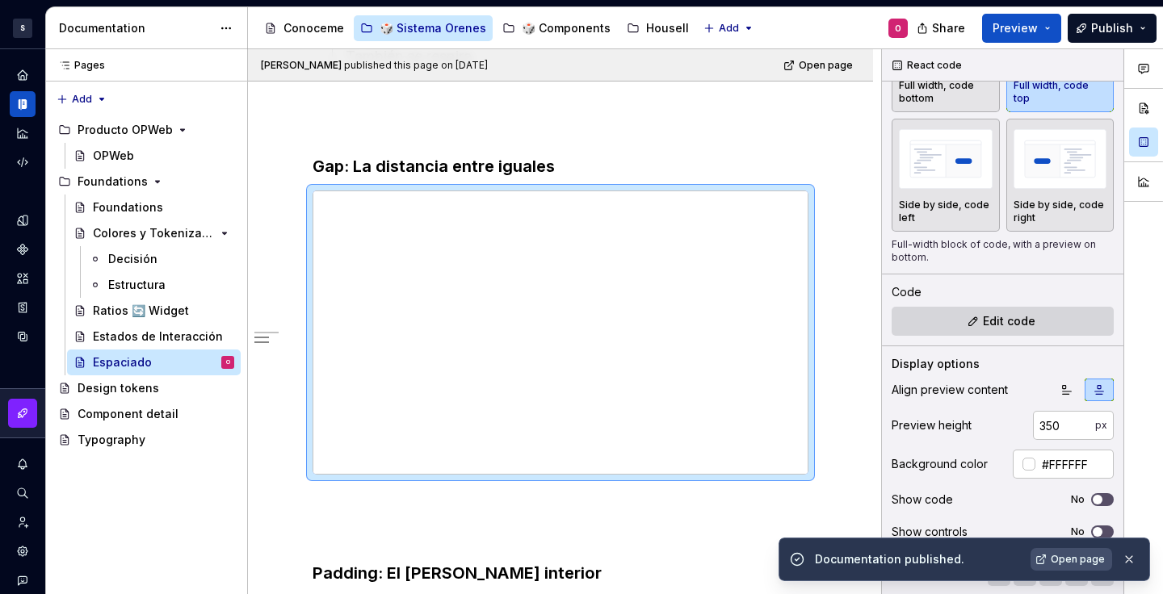
click at [1069, 543] on div "Documentation published. Open page" at bounding box center [965, 560] width 372 height 44
click at [1069, 552] on link "Open page" at bounding box center [1072, 559] width 82 height 23
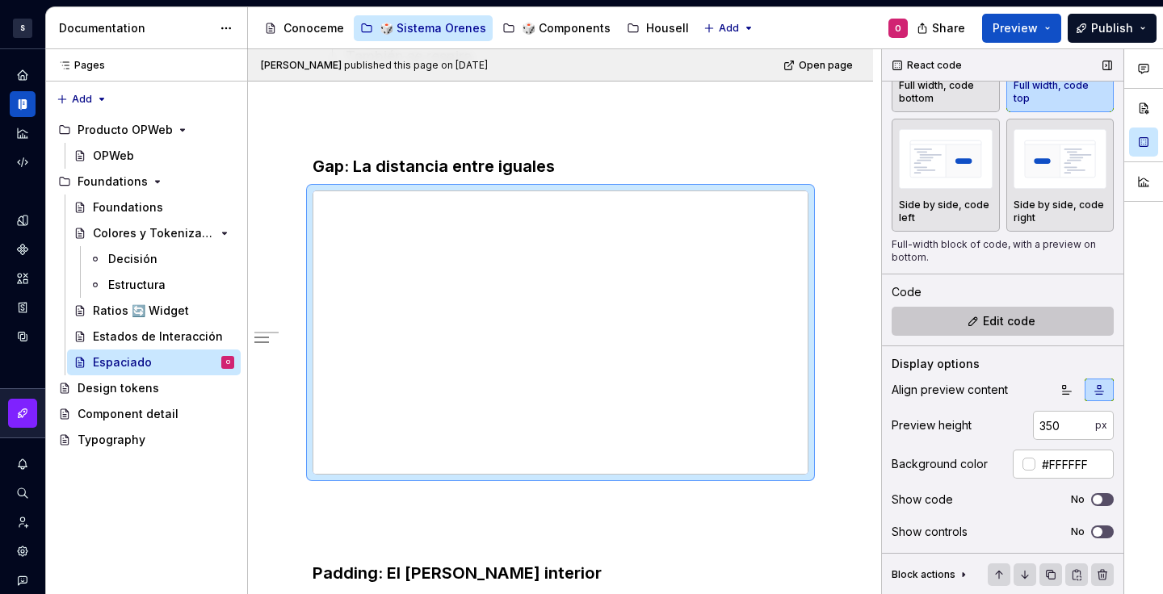
click at [986, 325] on span "Edit code" at bounding box center [1009, 321] width 53 height 16
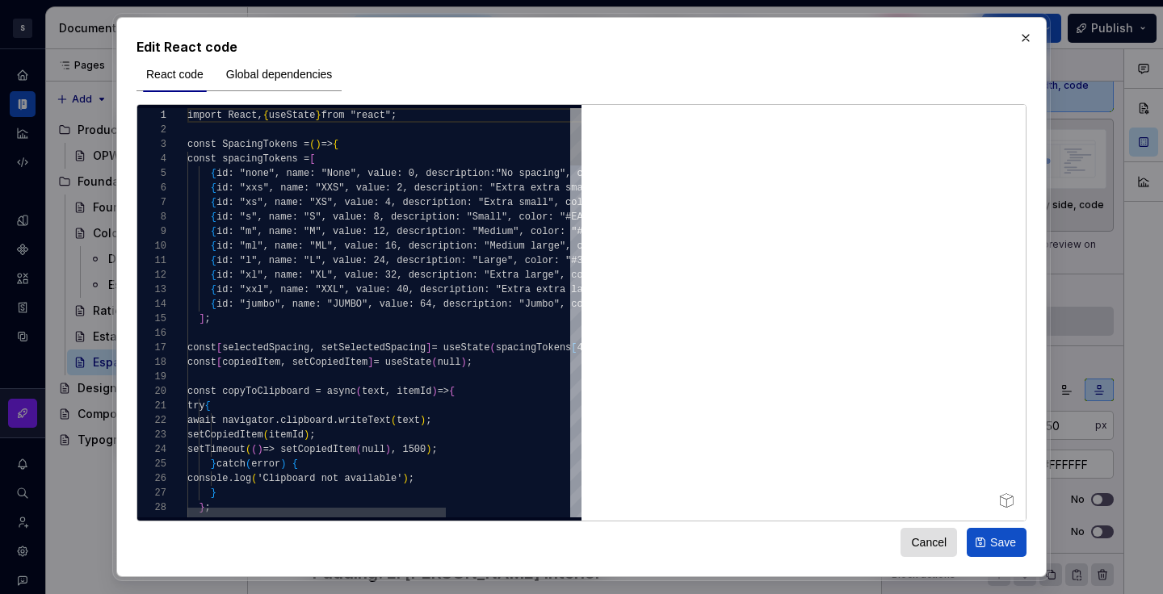
type textarea "*"
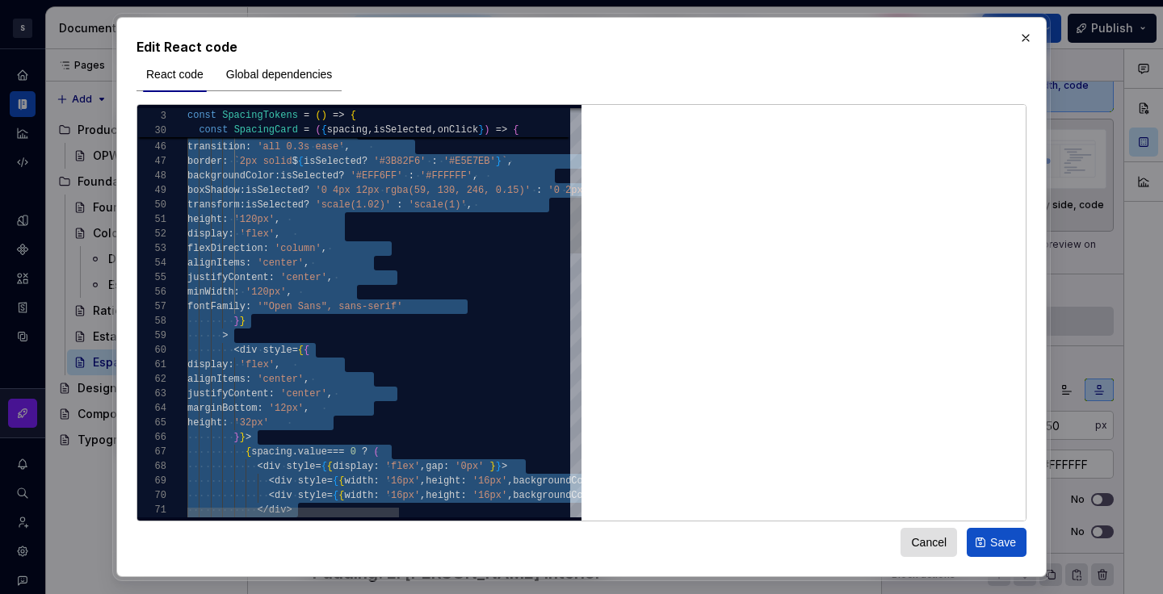
scroll to position [0, 0]
type textarea "**********"
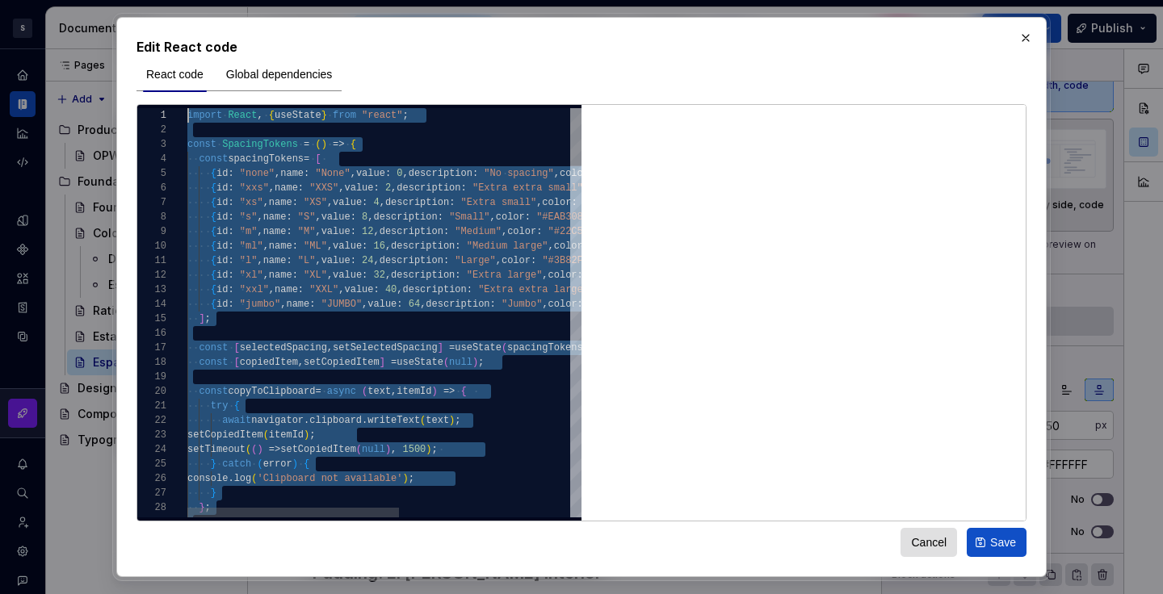
drag, startPoint x: 397, startPoint y: 317, endPoint x: 144, endPoint y: 61, distance: 359.8
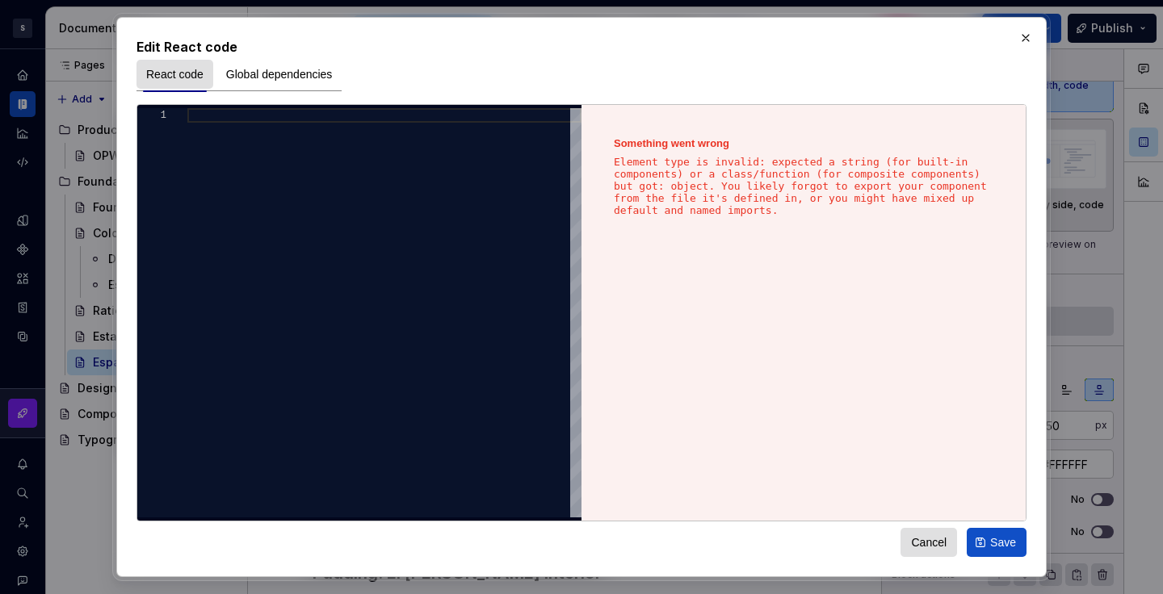
type textarea "**********"
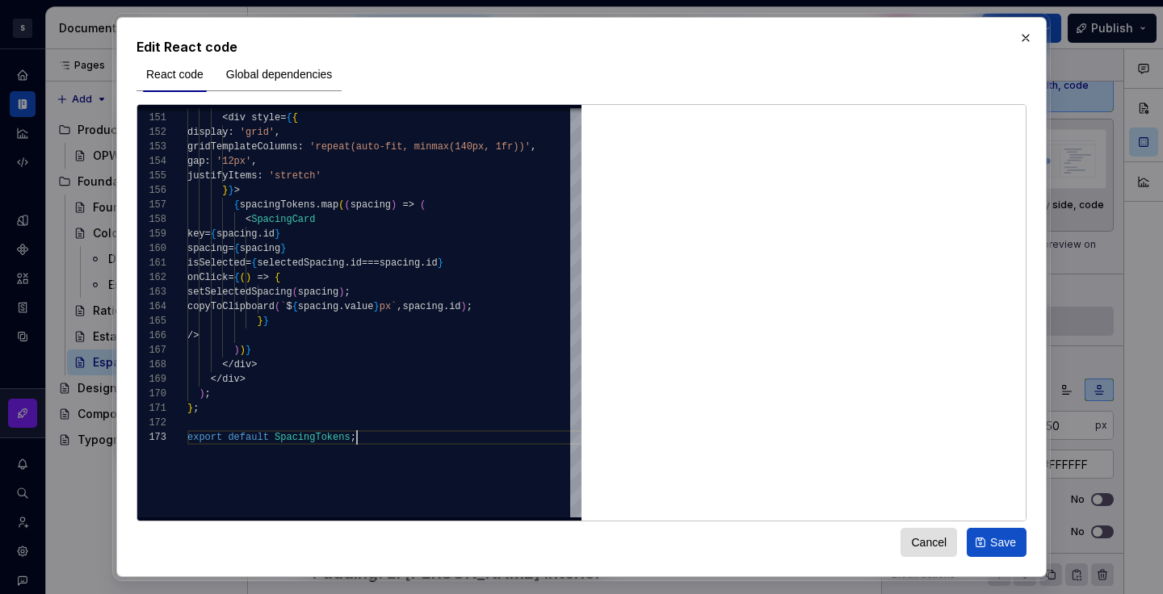
type textarea "*"
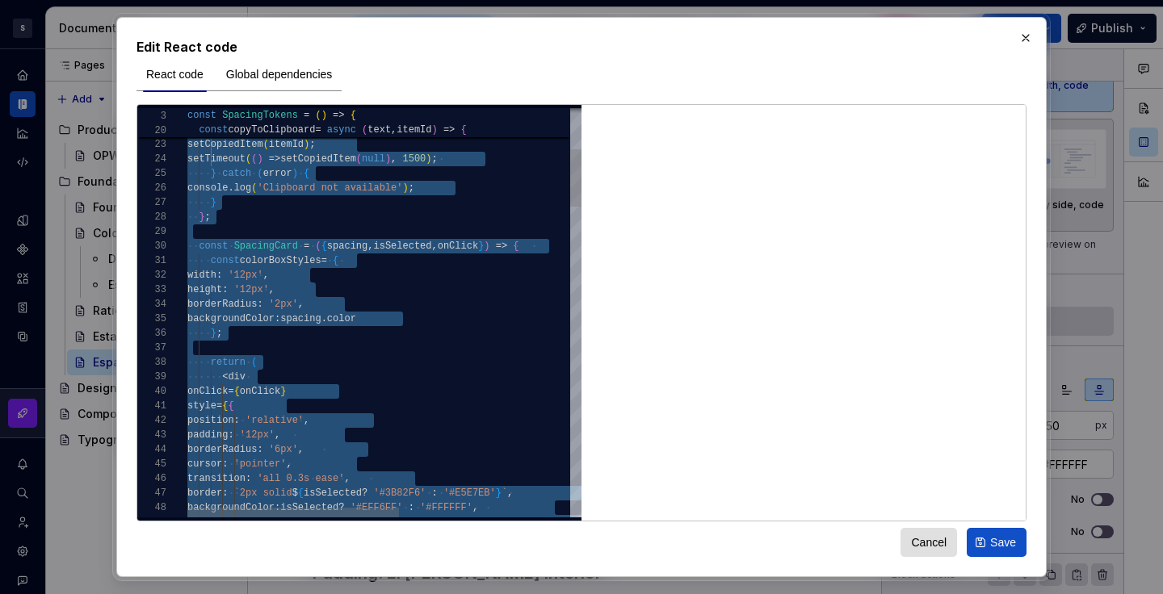
scroll to position [0, 0]
type textarea "**********"
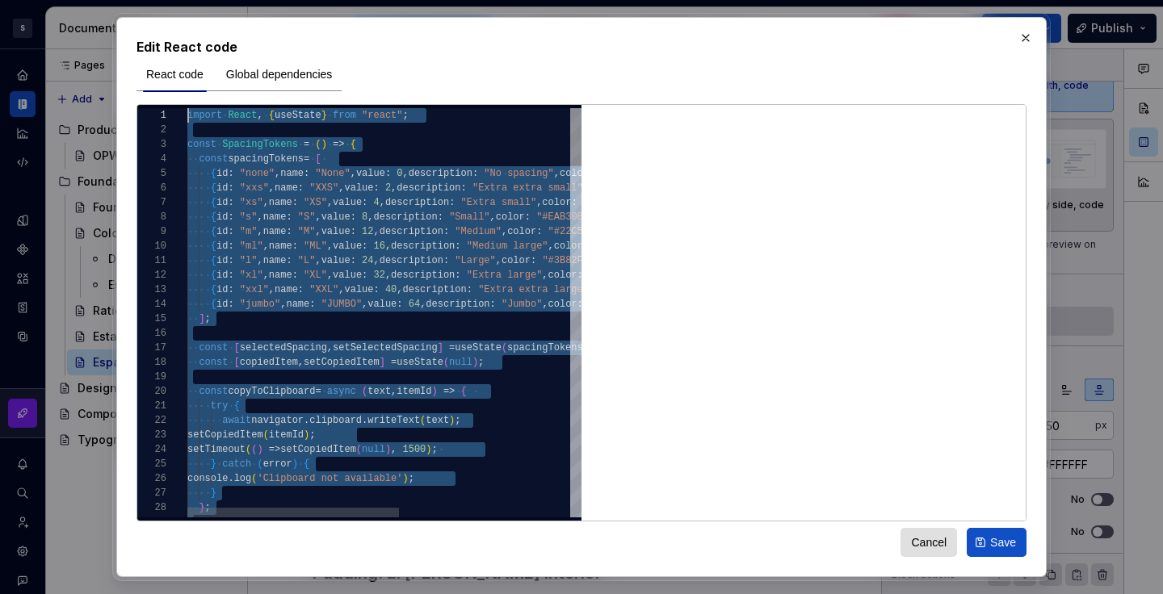
drag, startPoint x: 401, startPoint y: 458, endPoint x: 165, endPoint y: 92, distance: 435.8
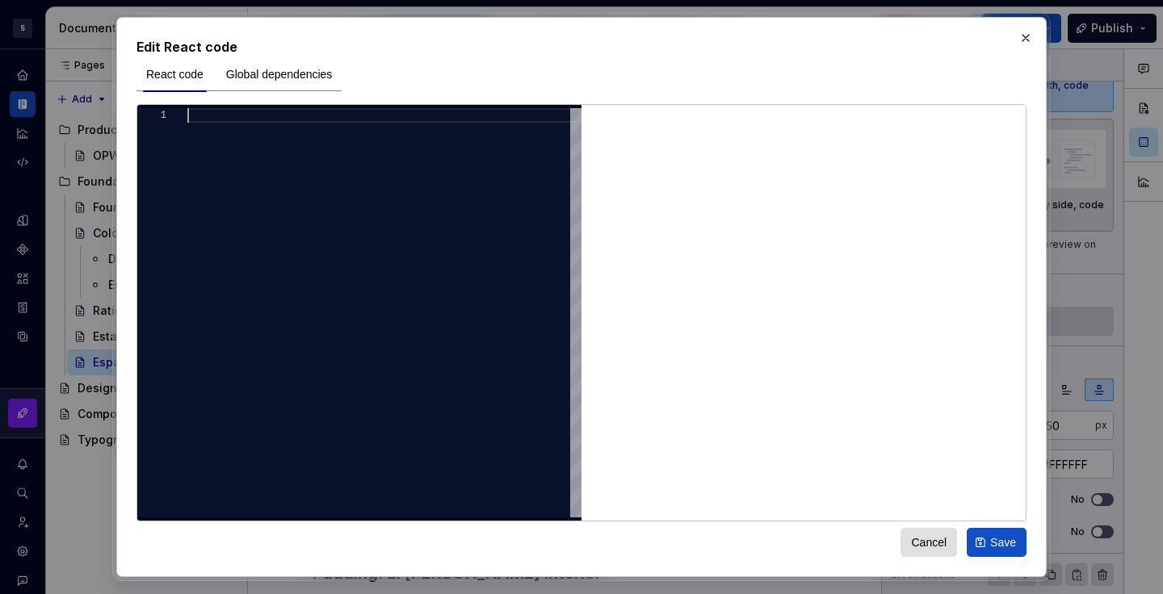
type textarea "*"
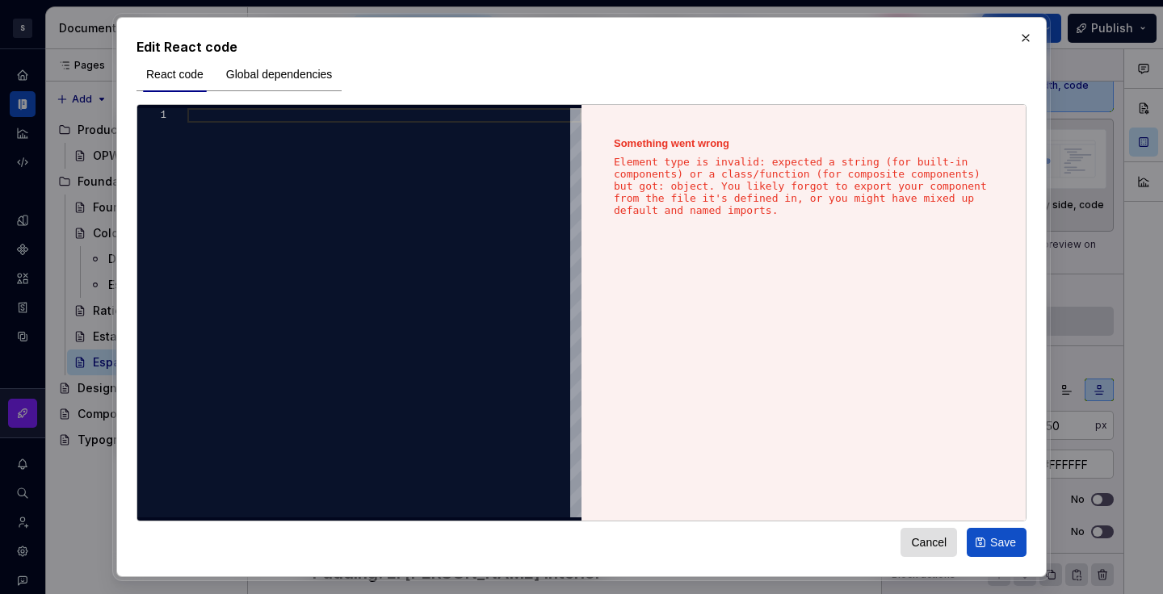
type textarea "**********"
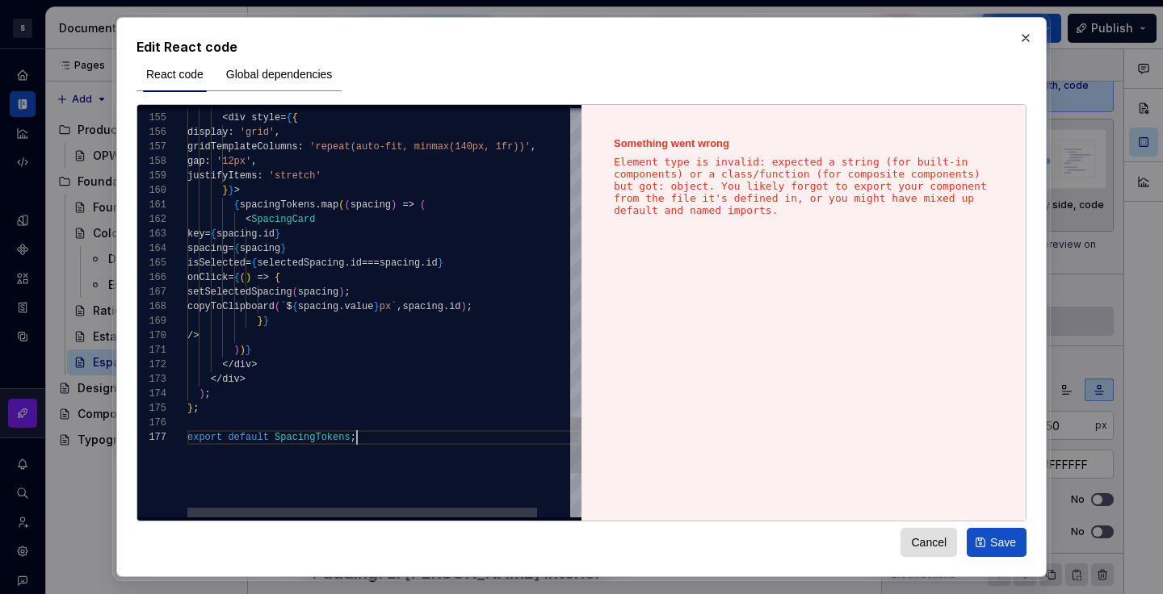
scroll to position [87, 168]
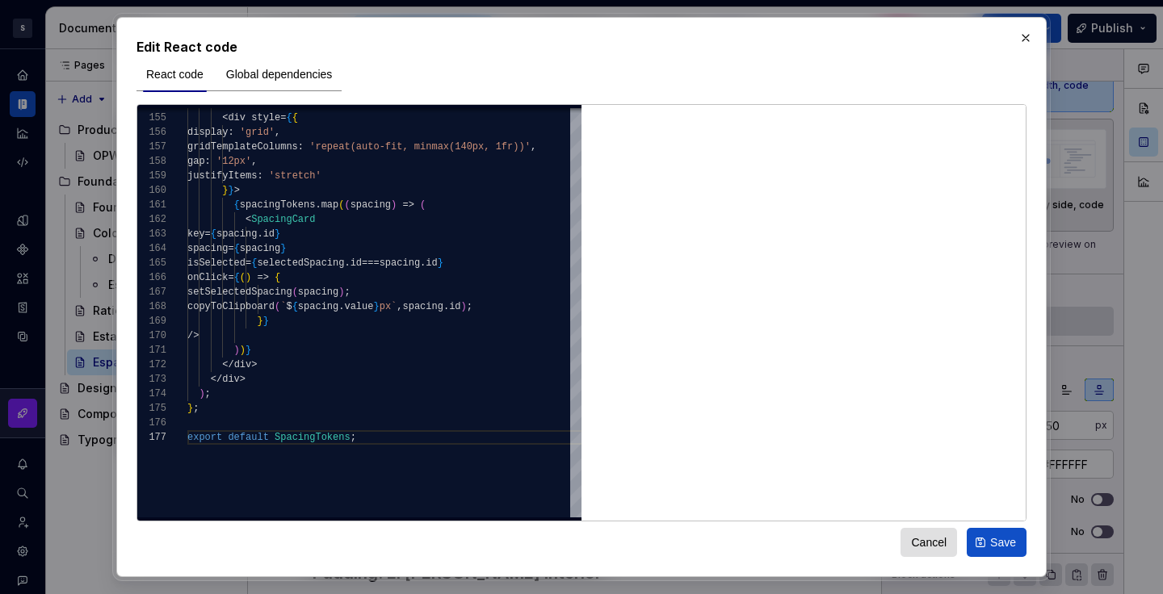
click at [993, 542] on span "Save" at bounding box center [1003, 543] width 26 height 16
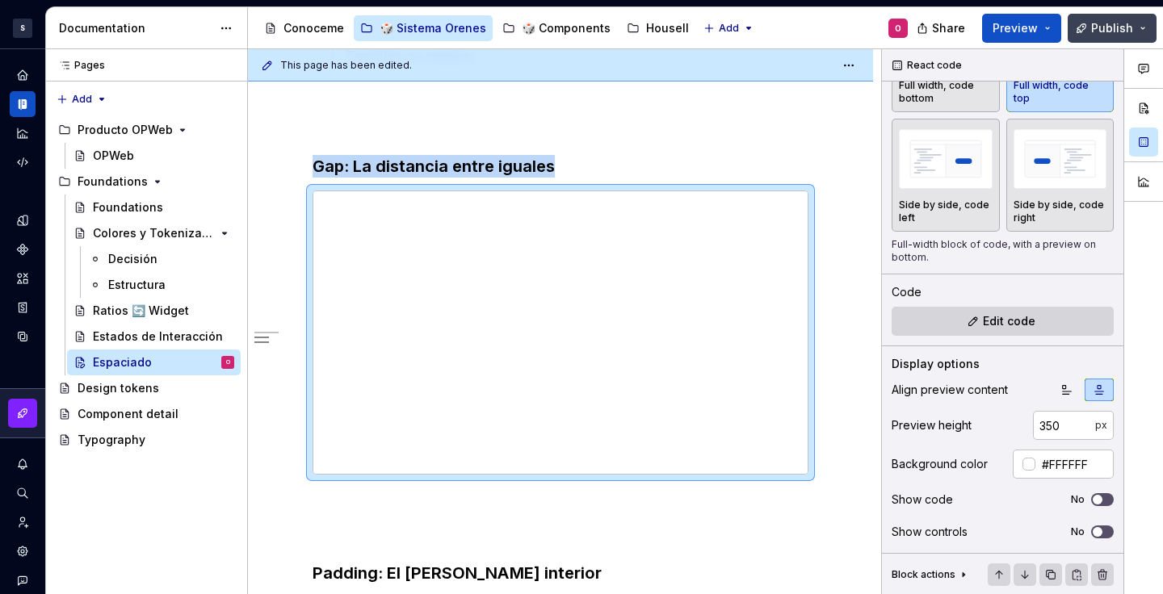
click at [1077, 28] on button "Publish" at bounding box center [1112, 28] width 89 height 29
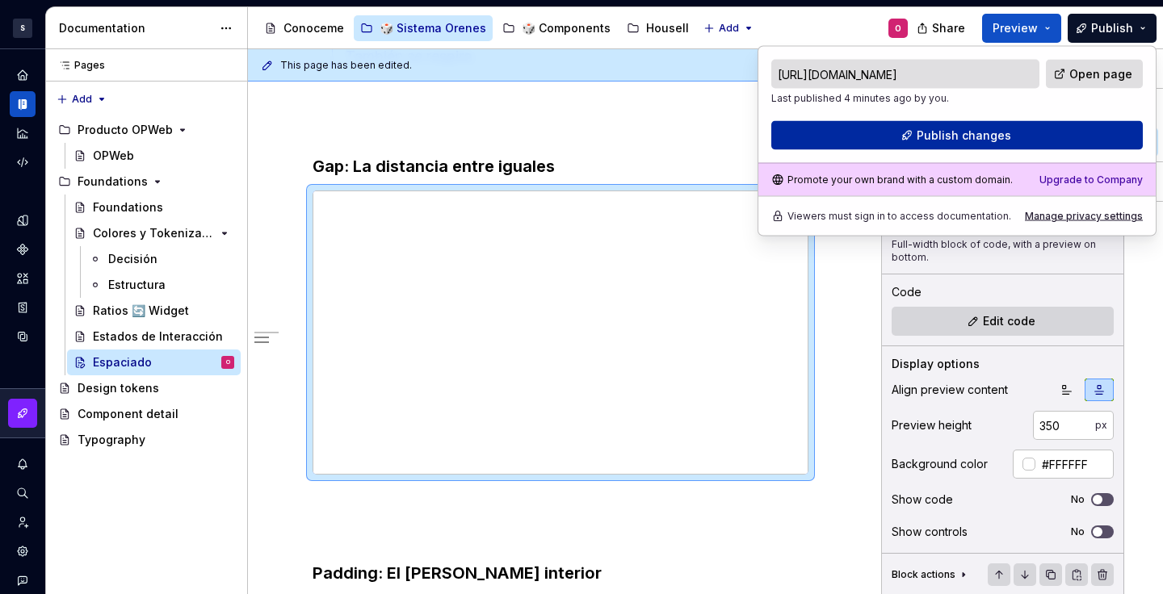
click at [981, 141] on span "Publish changes" at bounding box center [964, 136] width 95 height 16
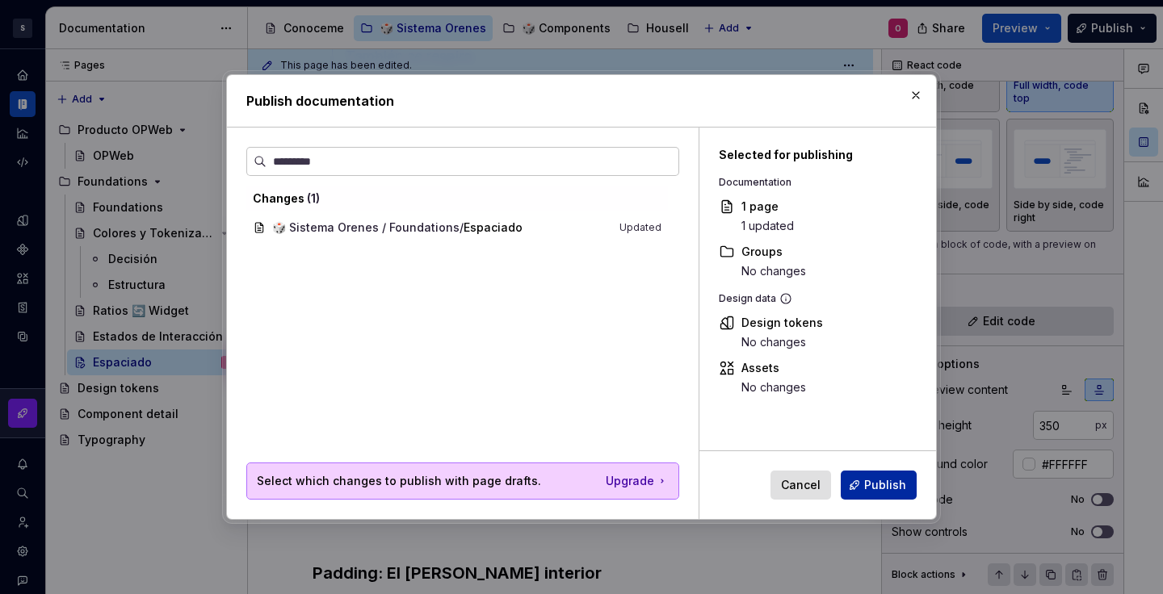
click at [871, 494] on button "Publish" at bounding box center [879, 485] width 76 height 29
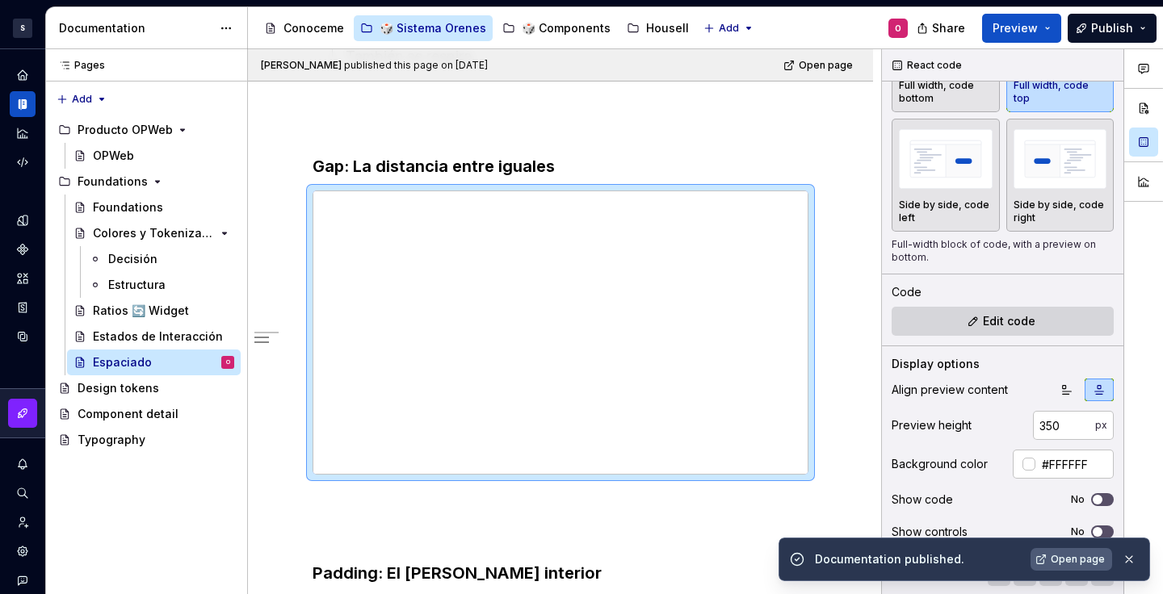
click at [1056, 561] on span "Open page" at bounding box center [1078, 559] width 54 height 13
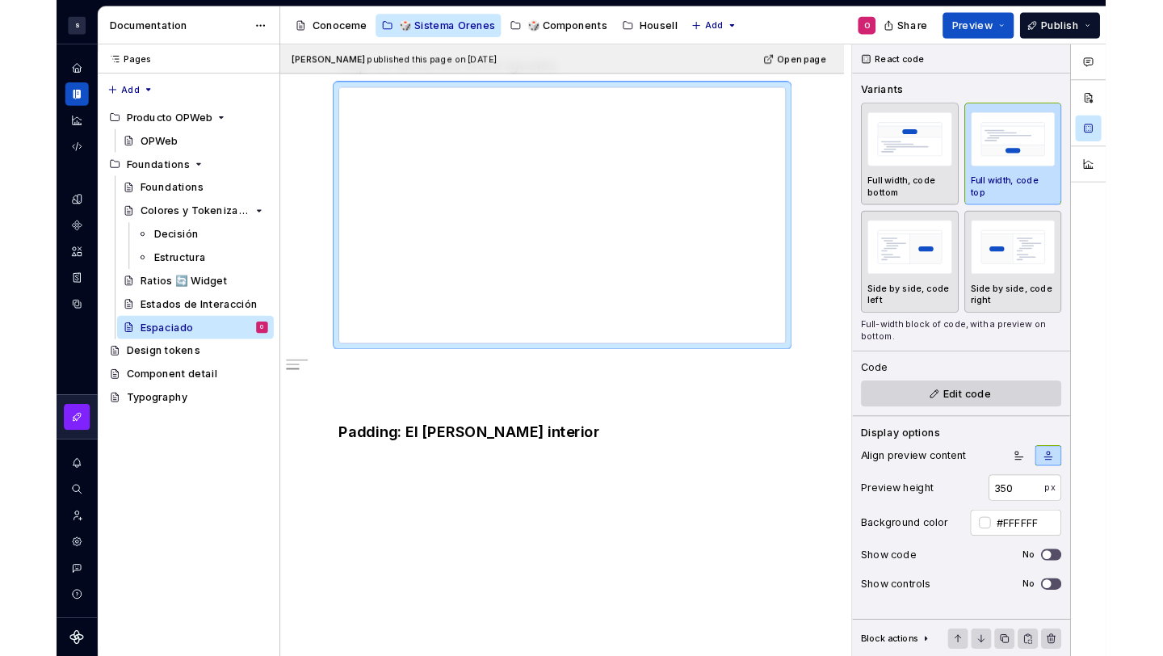
scroll to position [0, 0]
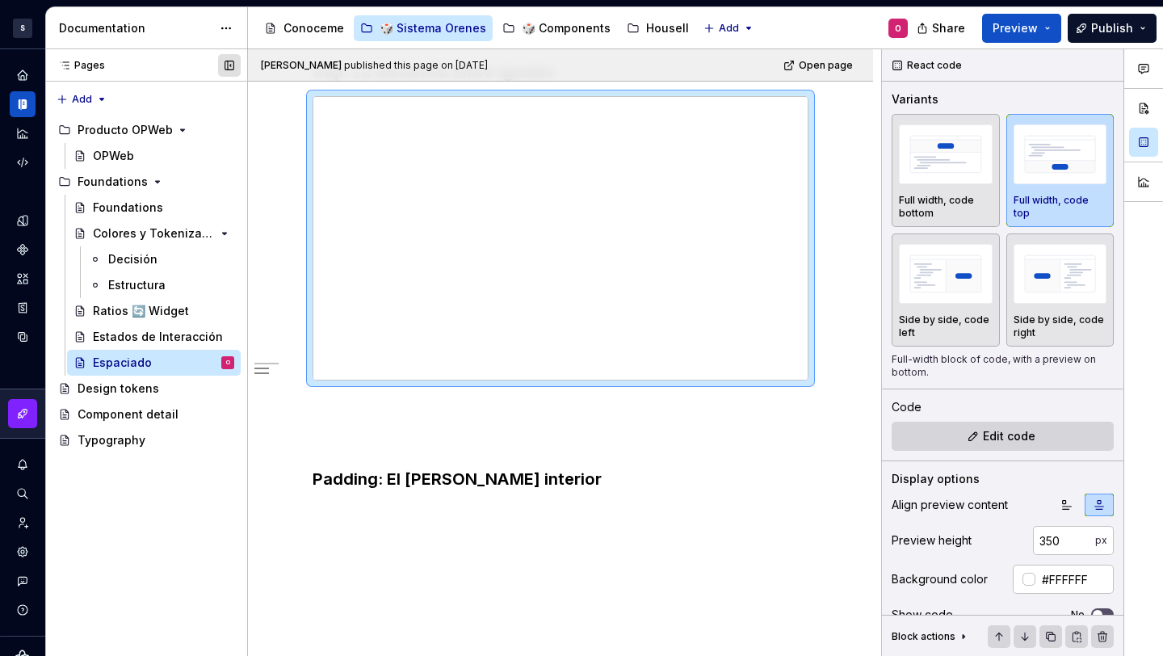
click at [232, 65] on button "button" at bounding box center [229, 65] width 23 height 23
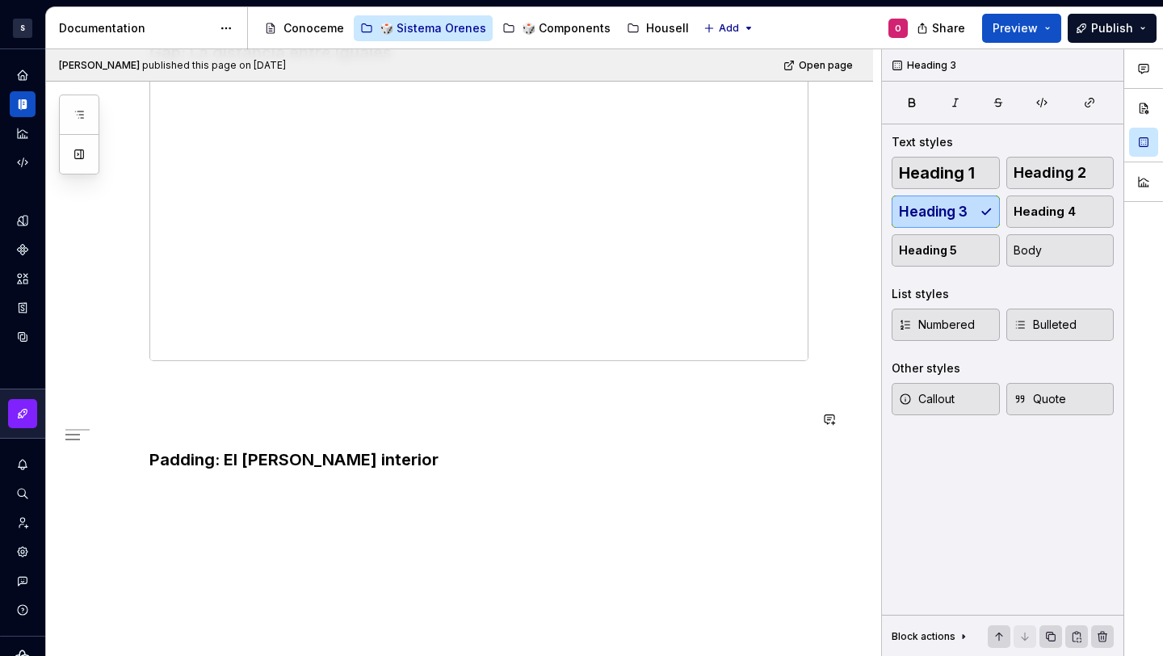
click at [642, 437] on div "Espacio que Respira En diseño, el silencio entre elementos es tan importante co…" at bounding box center [478, 56] width 659 height 830
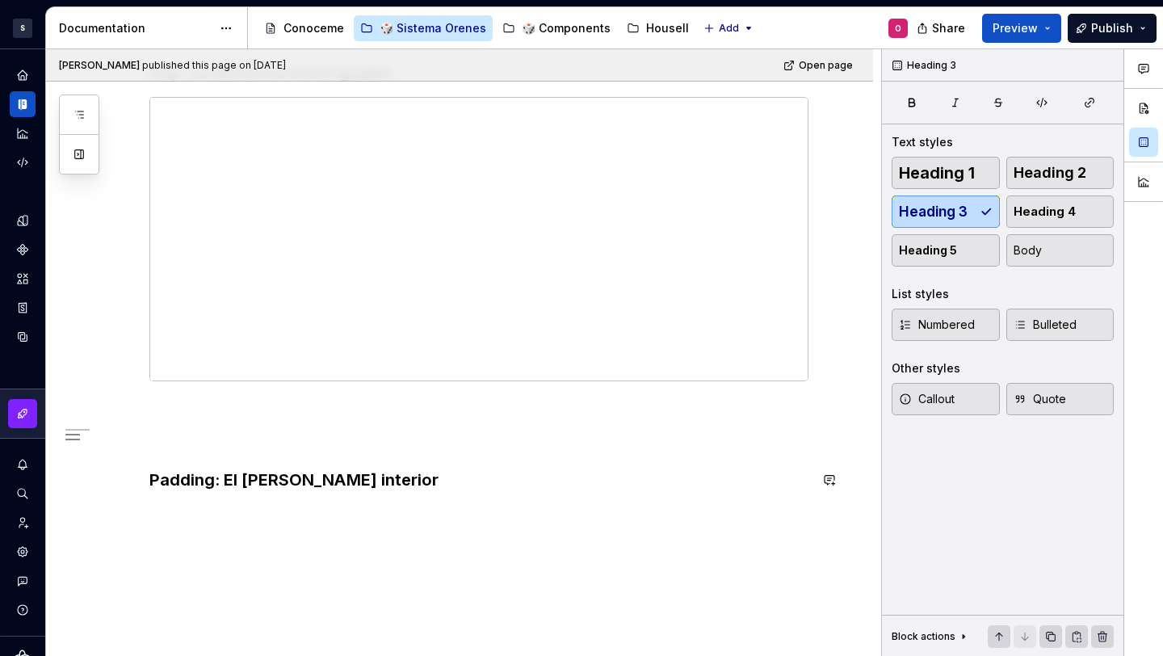
scroll to position [623, 0]
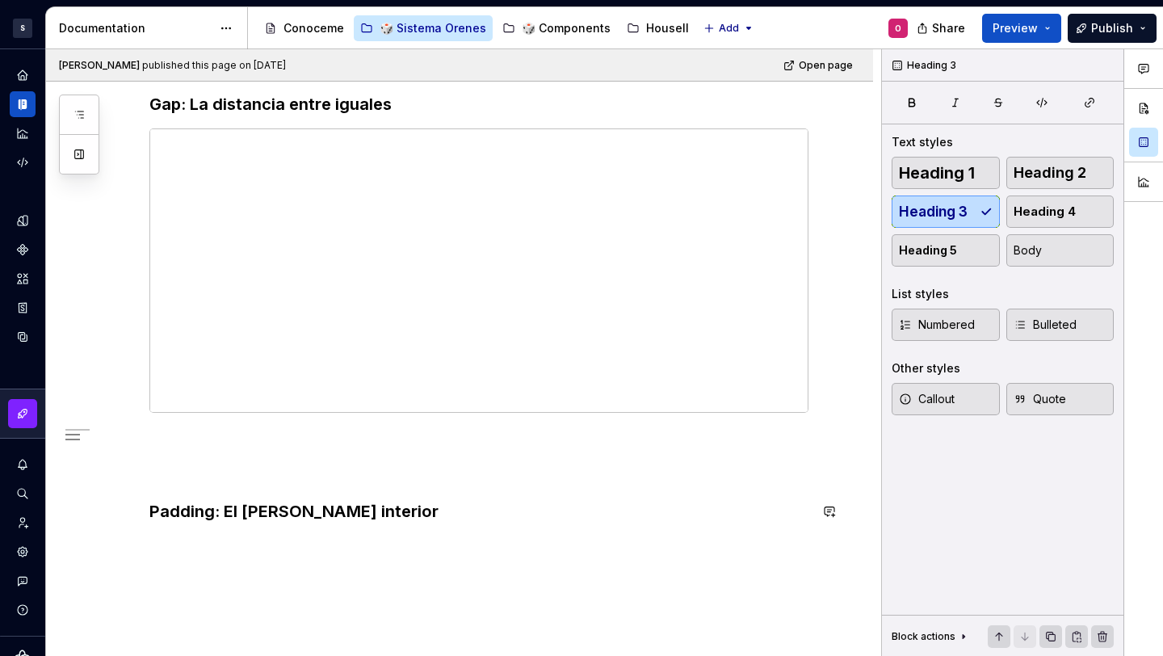
click at [641, 481] on div "Espacio que Respira En diseño, el silencio entre elementos es tan importante co…" at bounding box center [478, 107] width 659 height 830
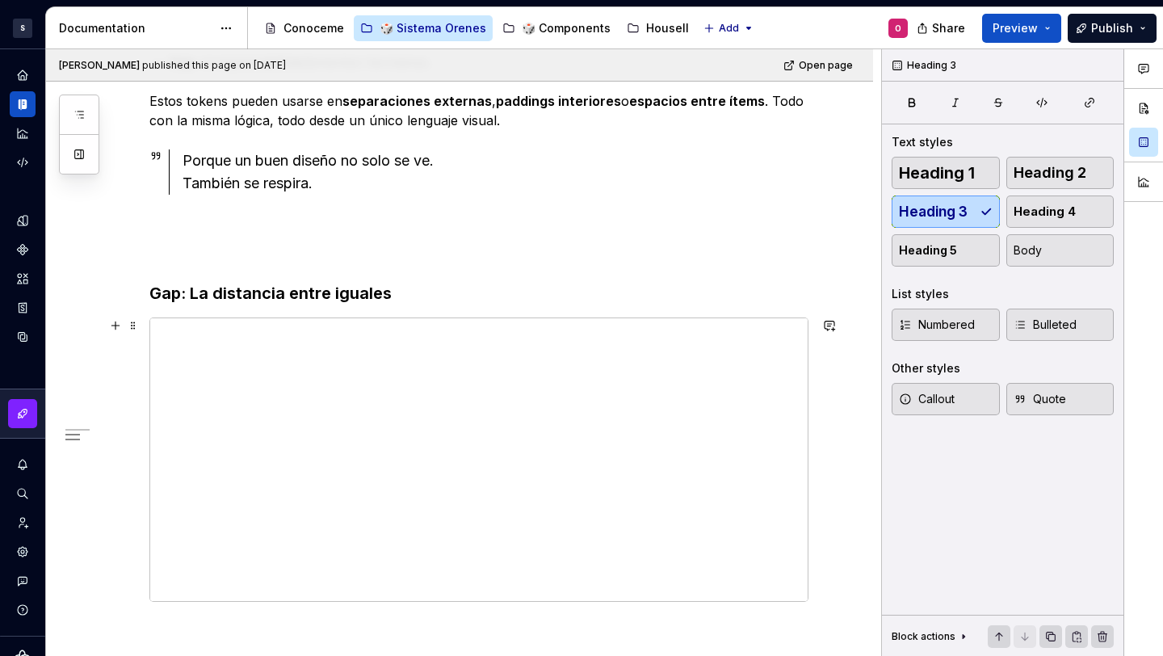
scroll to position [606, 0]
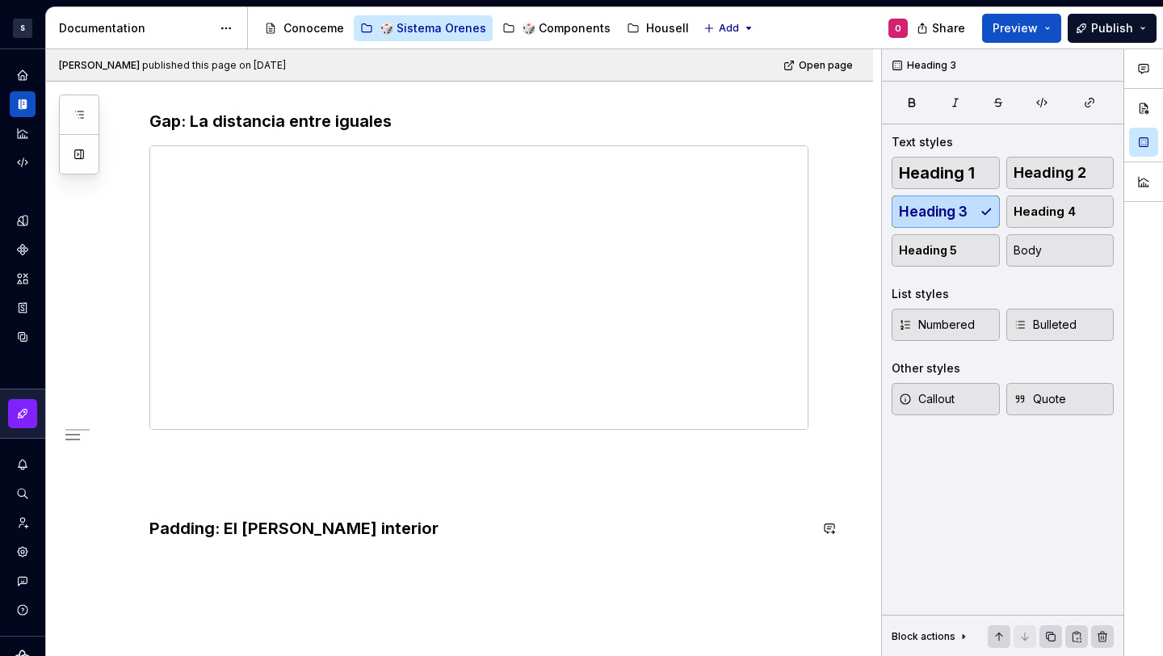
click at [529, 505] on div "Espacio que Respira En diseño, el silencio entre elementos es tan importante co…" at bounding box center [478, 124] width 659 height 830
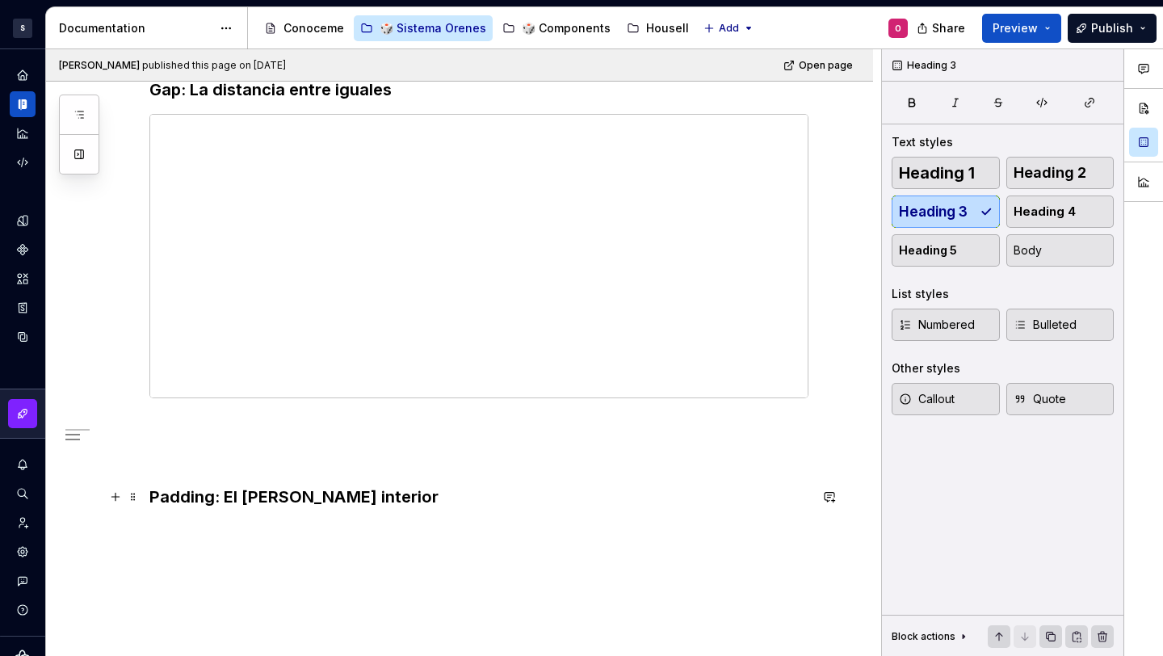
click at [606, 492] on h3 "Padding: El refugio interior" at bounding box center [478, 496] width 659 height 23
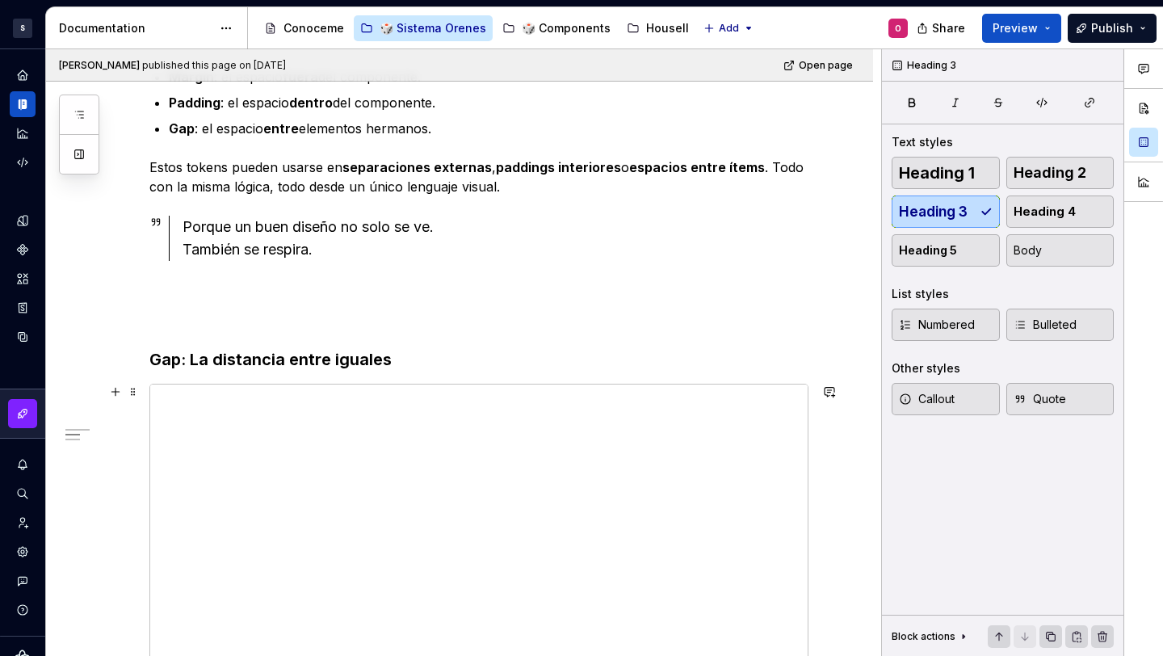
scroll to position [0, 0]
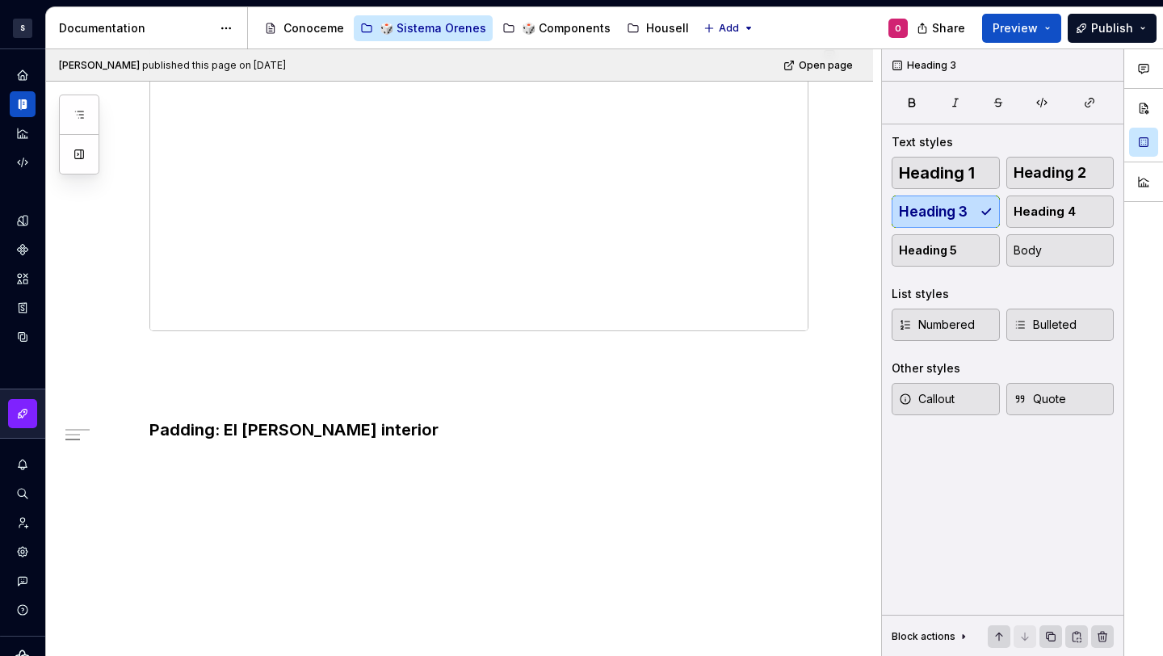
click at [606, 497] on div "Espacio que Respira En diseño, el silencio entre elementos es tan importante co…" at bounding box center [459, 115] width 827 height 1086
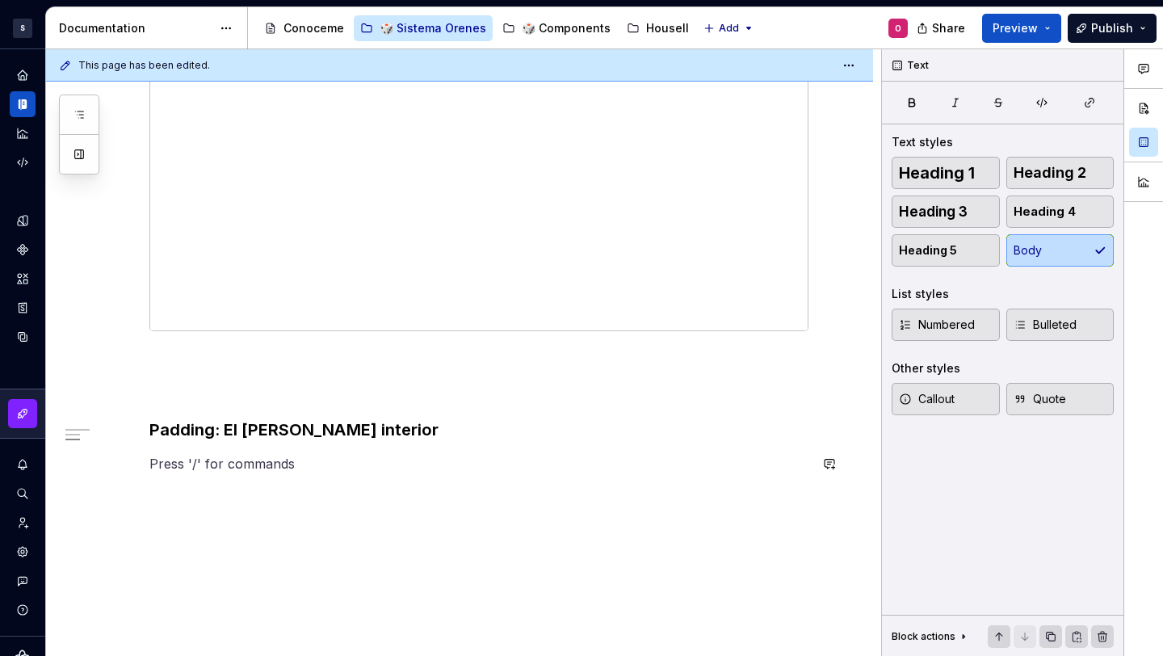
scroll to position [445, 0]
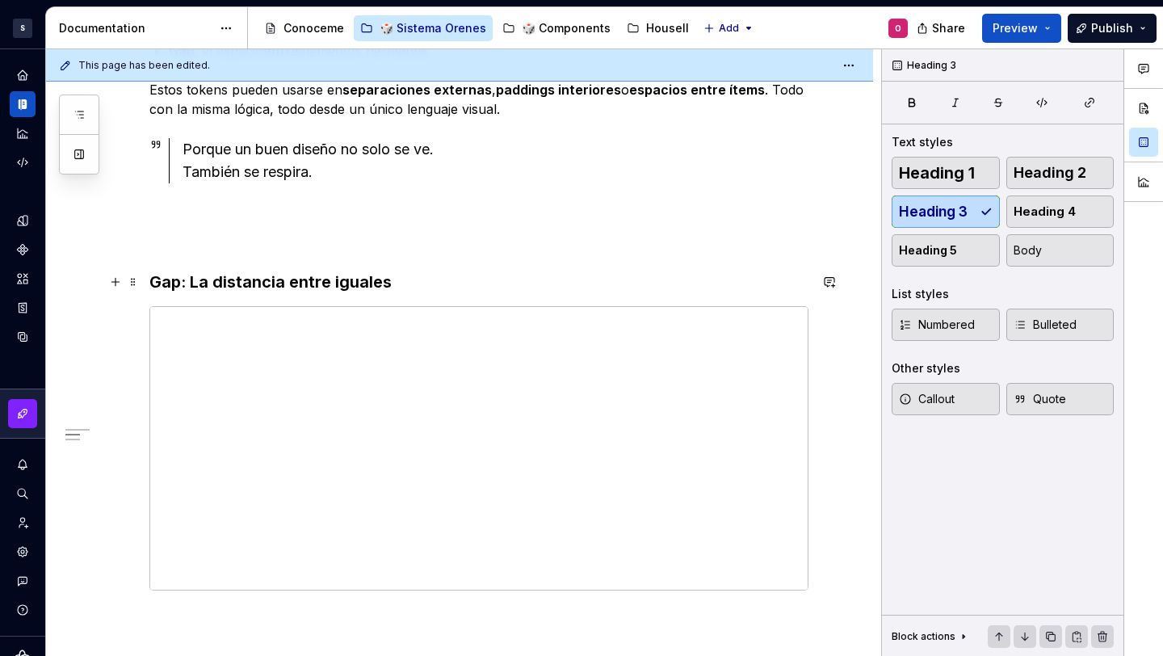
click at [418, 282] on h3 "Gap: La distancia entre iguales" at bounding box center [478, 282] width 659 height 23
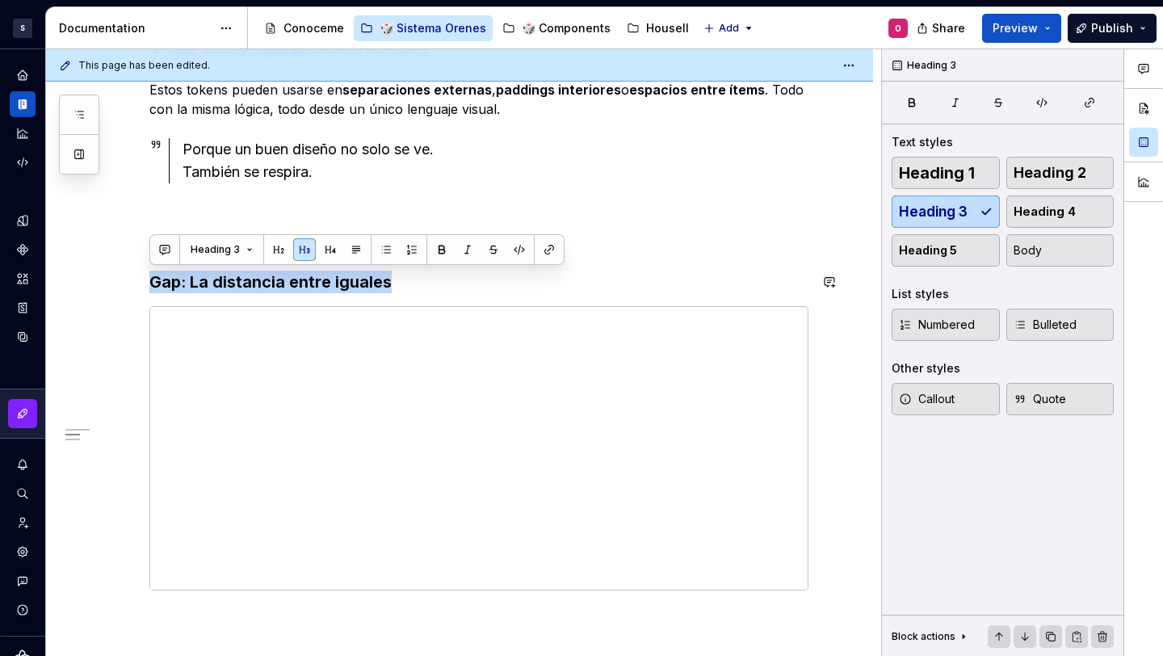
drag, startPoint x: 464, startPoint y: 276, endPoint x: 170, endPoint y: 267, distance: 294.9
click at [170, 267] on div "Espacio que Respira En diseño, el silencio entre elementos es tan importante co…" at bounding box center [478, 301] width 659 height 863
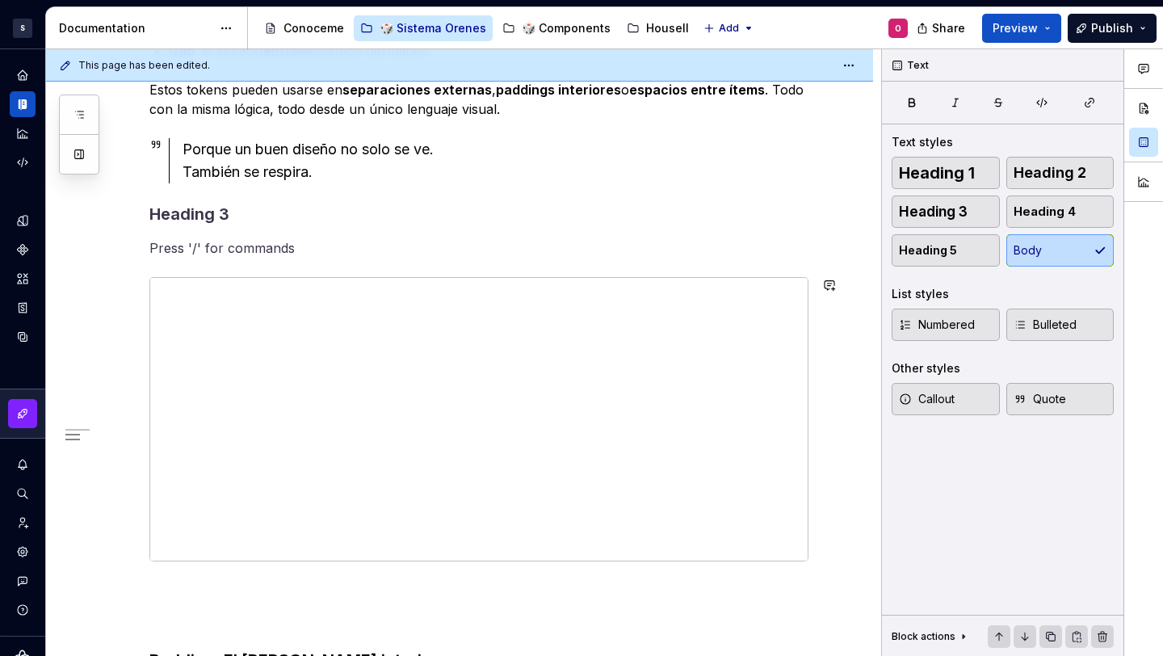
scroll to position [631, 0]
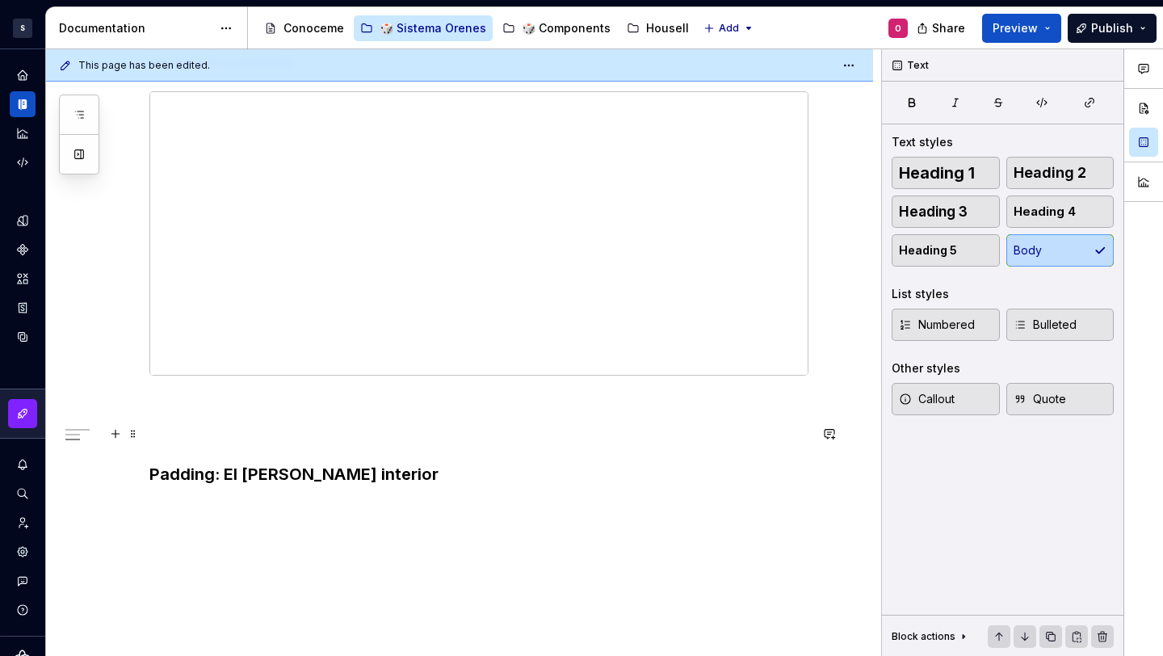
click at [203, 422] on div "Espacio que Respira En diseño, el silencio entre elementos es tan importante co…" at bounding box center [478, 101] width 659 height 834
click at [205, 431] on p "Gap: La distancia entre iguales" at bounding box center [478, 433] width 659 height 19
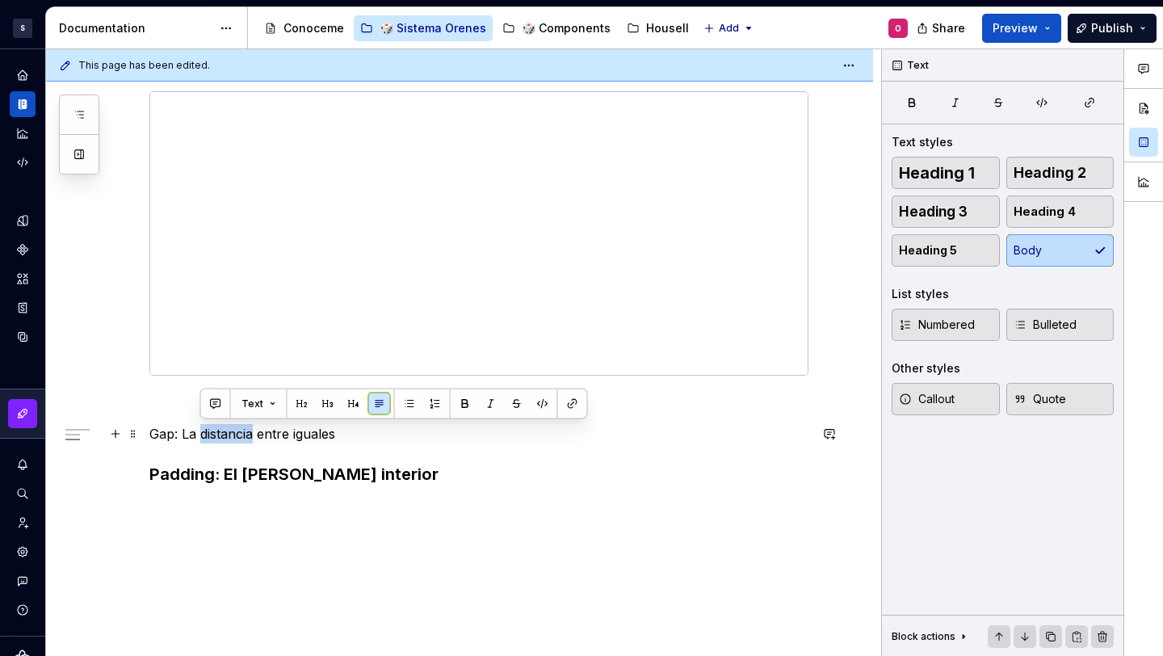
click at [205, 431] on p "Gap: La distancia entre iguales" at bounding box center [478, 433] width 659 height 19
copy p "Gap: La distancia entre iguales"
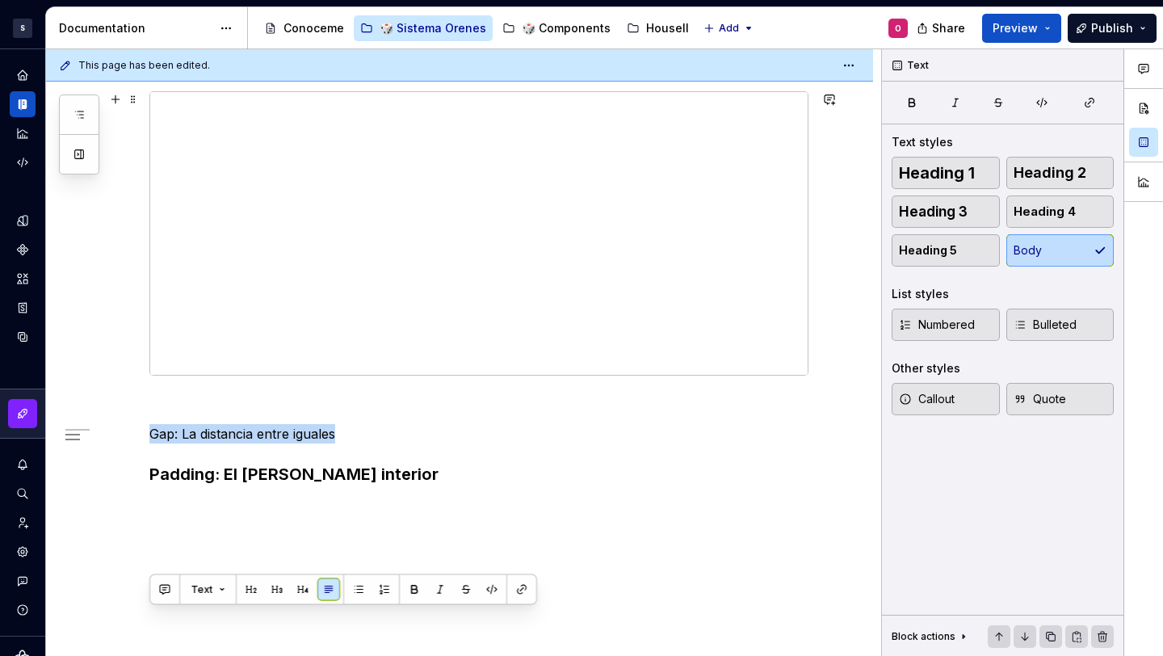
scroll to position [445, 0]
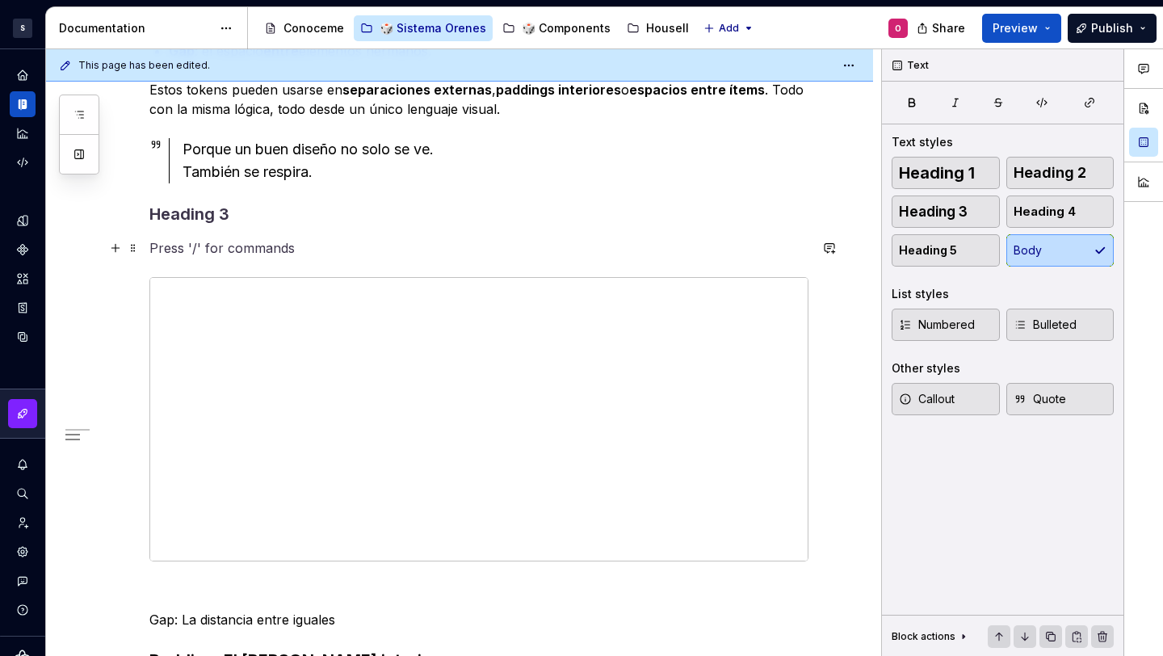
click at [188, 254] on p at bounding box center [478, 247] width 659 height 19
click at [188, 254] on p "Gap: La distancia entre iguales" at bounding box center [478, 247] width 659 height 19
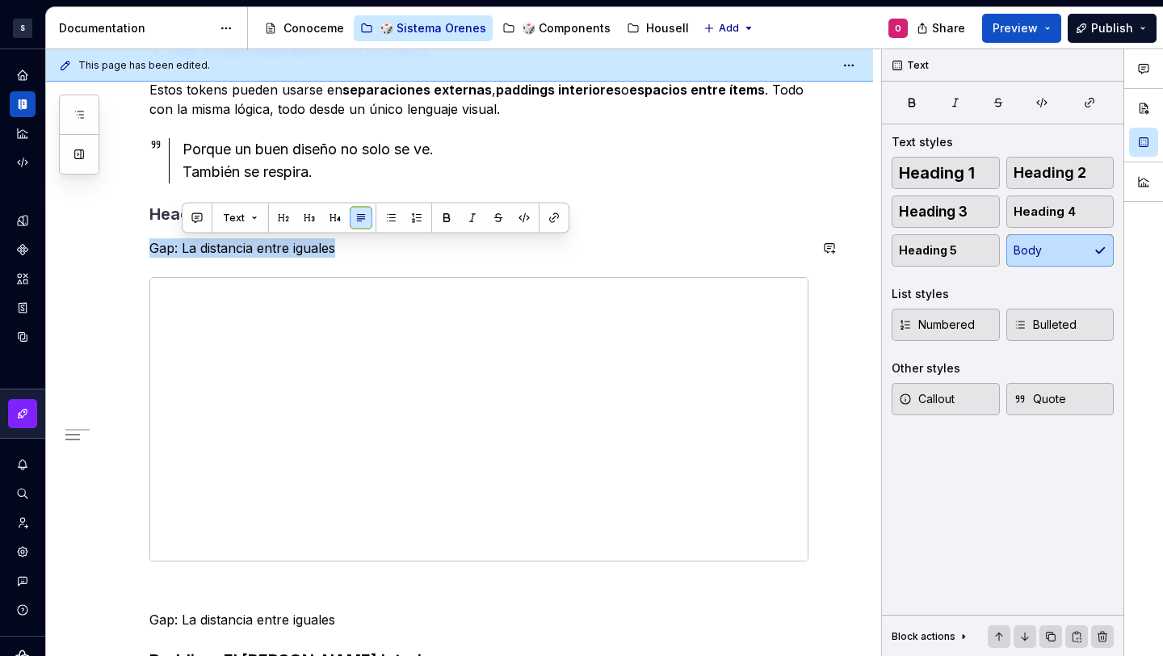
click at [188, 254] on p "Gap: La distancia entre iguales" at bounding box center [478, 247] width 659 height 19
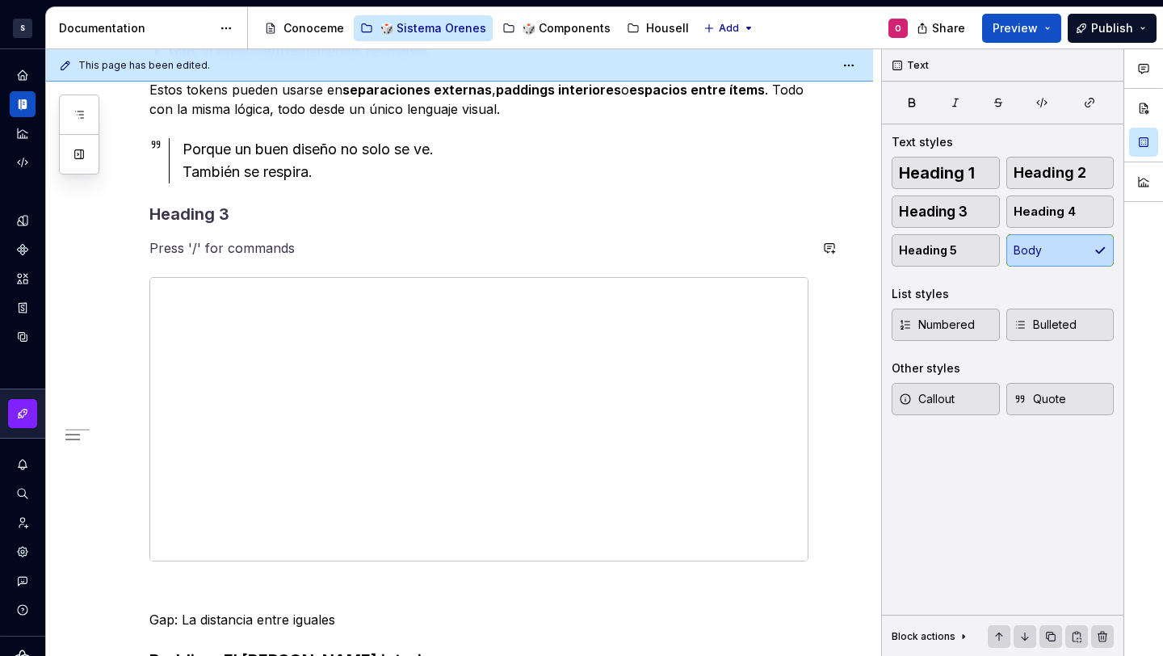
click at [271, 231] on div "Espacio que Respira En diseño, el silencio entre elementos es tan importante co…" at bounding box center [478, 287] width 659 height 834
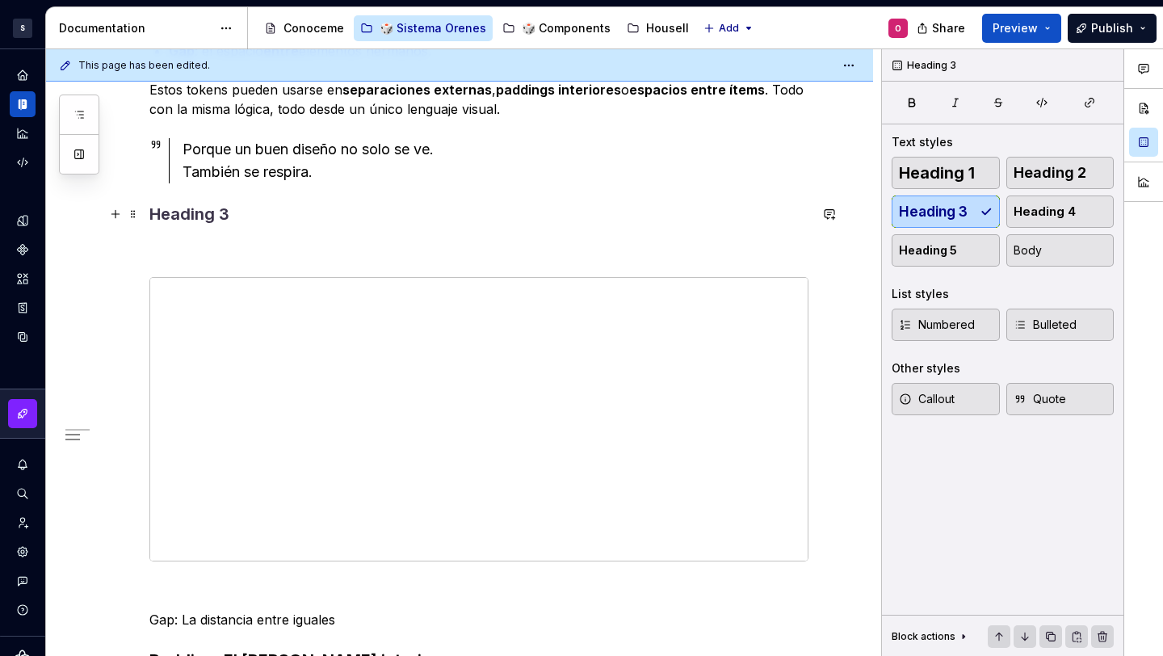
click at [253, 216] on h3 at bounding box center [478, 214] width 659 height 23
click at [191, 225] on div "Espacio que Respira En diseño, el silencio entre elementos es tan importante co…" at bounding box center [478, 287] width 659 height 834
click at [199, 238] on p "Tamaños usados:" at bounding box center [478, 247] width 659 height 19
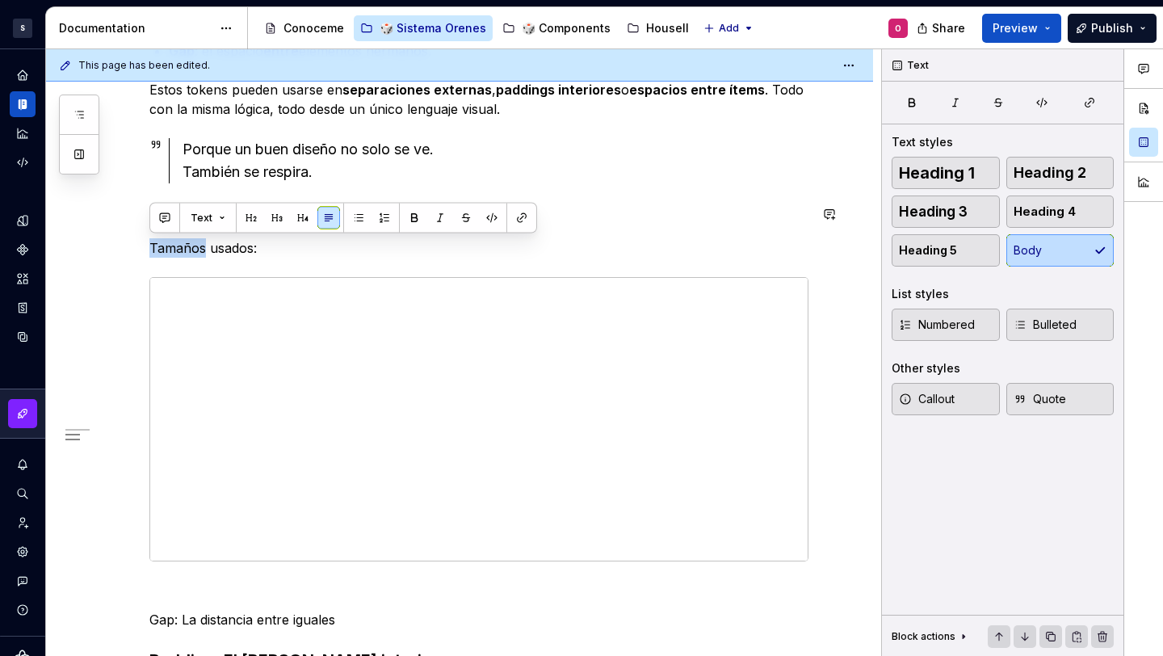
click at [199, 238] on p "Tamaños usados:" at bounding box center [478, 247] width 659 height 19
click at [305, 215] on button "button" at bounding box center [303, 218] width 23 height 23
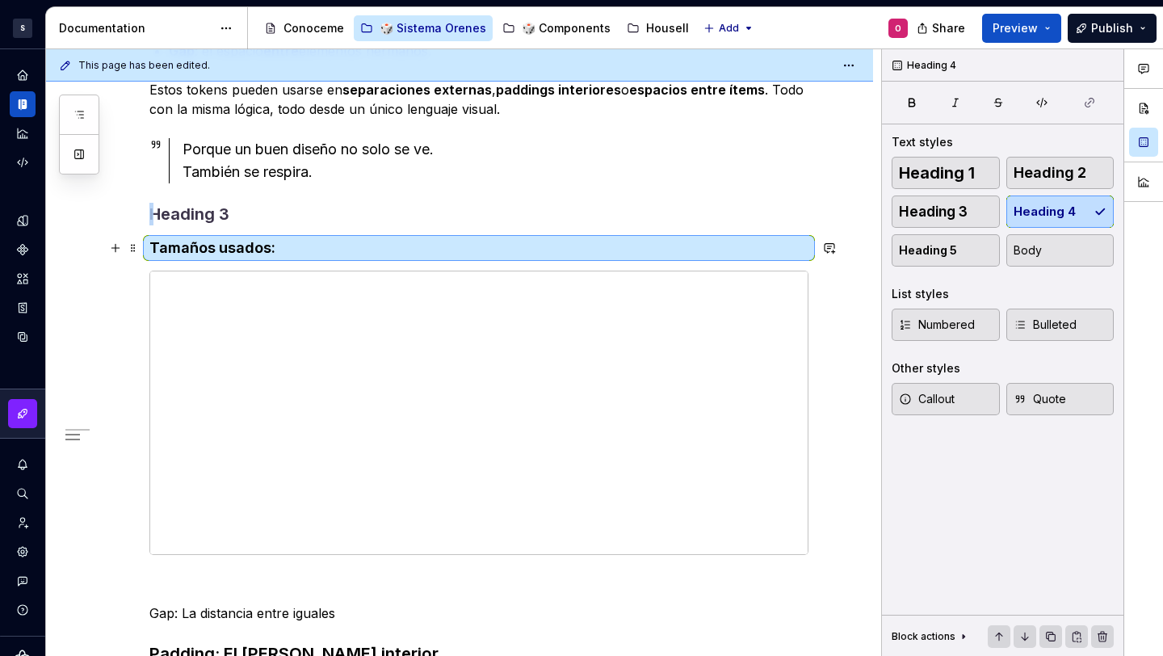
click at [319, 244] on h4 "Tamaños usados:" at bounding box center [478, 247] width 659 height 19
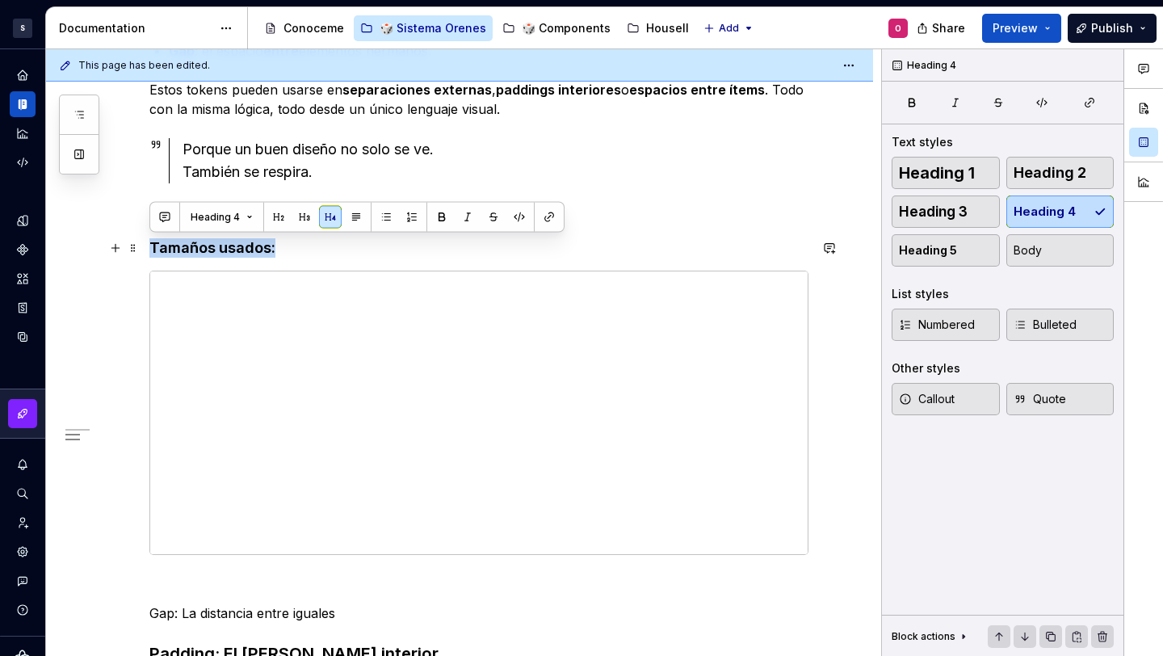
click at [319, 250] on h4 "Tamaños usados:" at bounding box center [478, 247] width 659 height 19
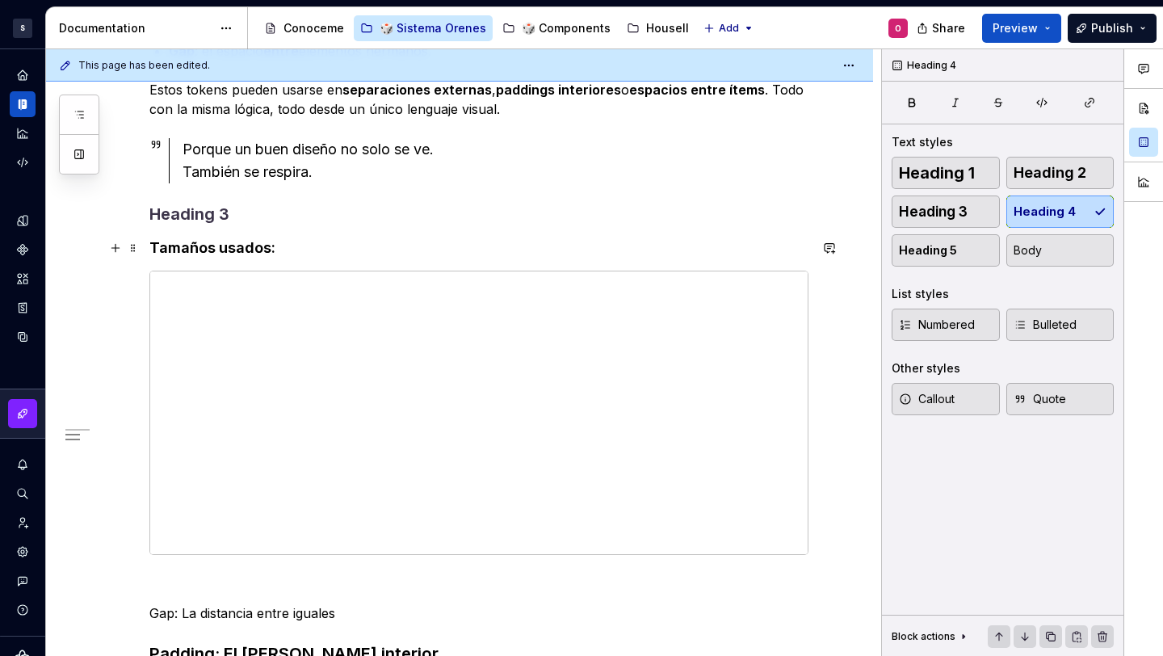
click at [242, 250] on h4 "Tamaños usados:" at bounding box center [478, 247] width 659 height 19
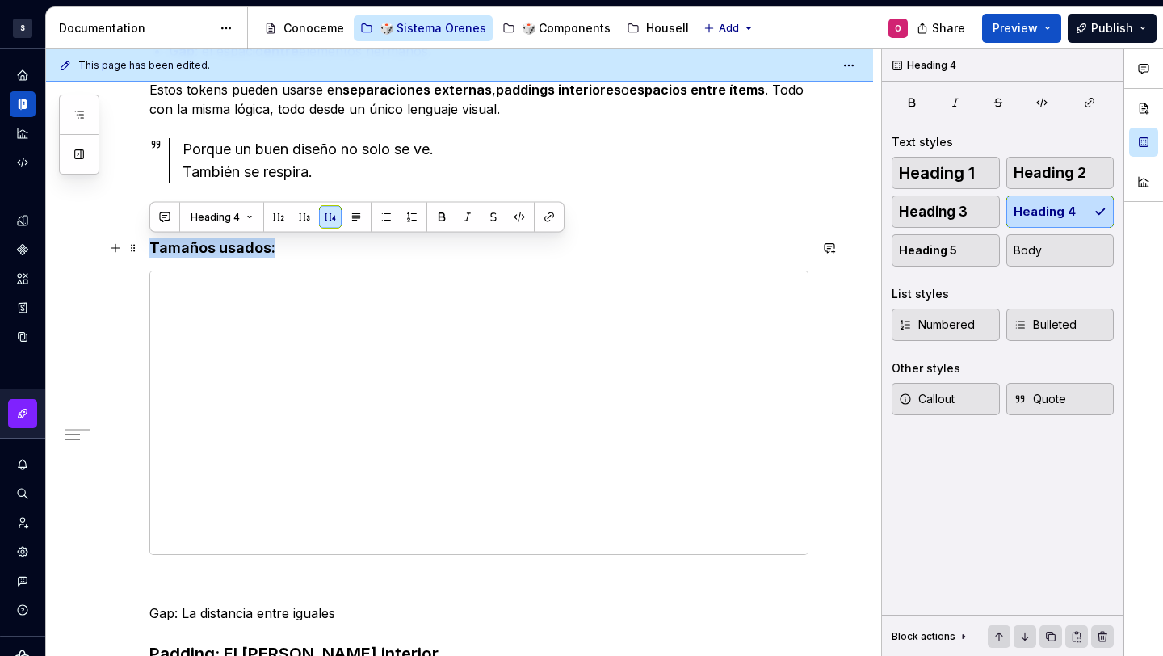
click at [242, 250] on h4 "Tamaños usados:" at bounding box center [478, 247] width 659 height 19
click at [440, 218] on button "button" at bounding box center [442, 217] width 23 height 23
click at [321, 216] on button "button" at bounding box center [330, 217] width 23 height 23
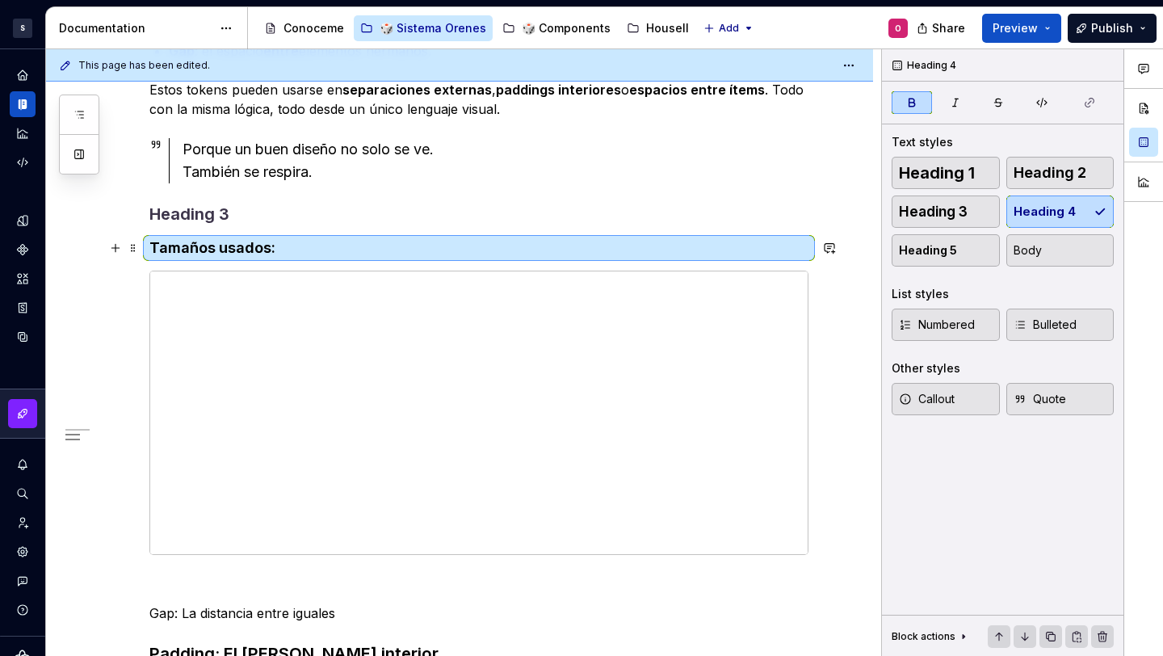
click at [275, 241] on h4 "Tamaños usados:" at bounding box center [478, 247] width 659 height 19
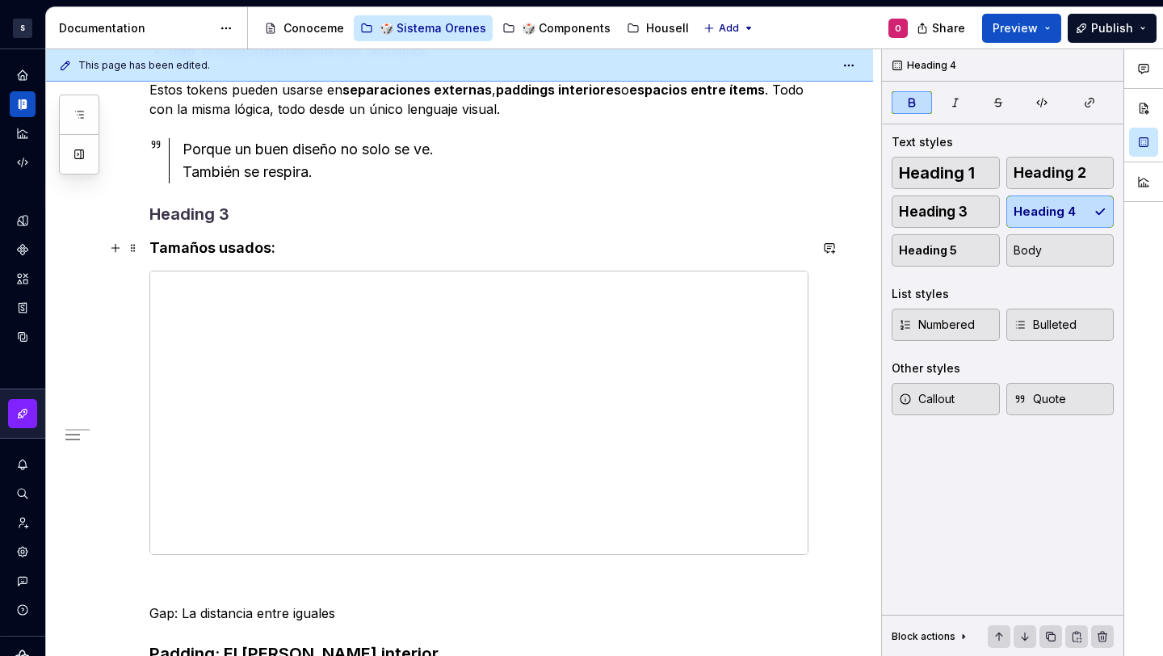
click at [276, 242] on h4 "Tamaños usados:" at bounding box center [478, 247] width 659 height 19
click at [468, 204] on h3 at bounding box center [478, 214] width 659 height 23
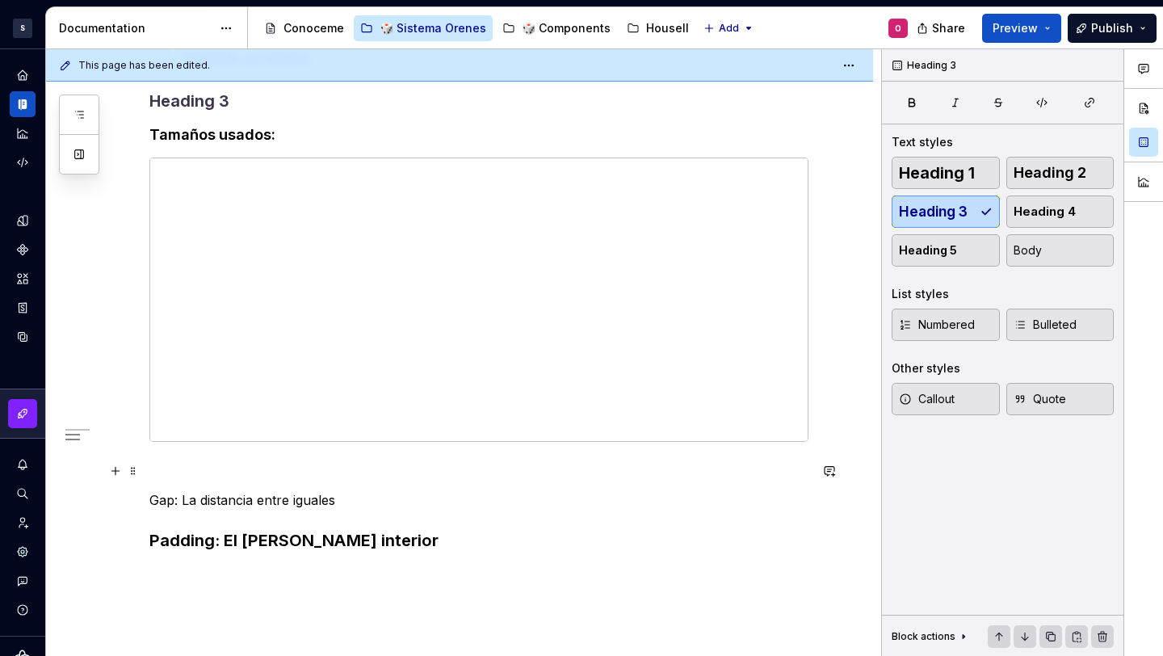
scroll to position [599, 0]
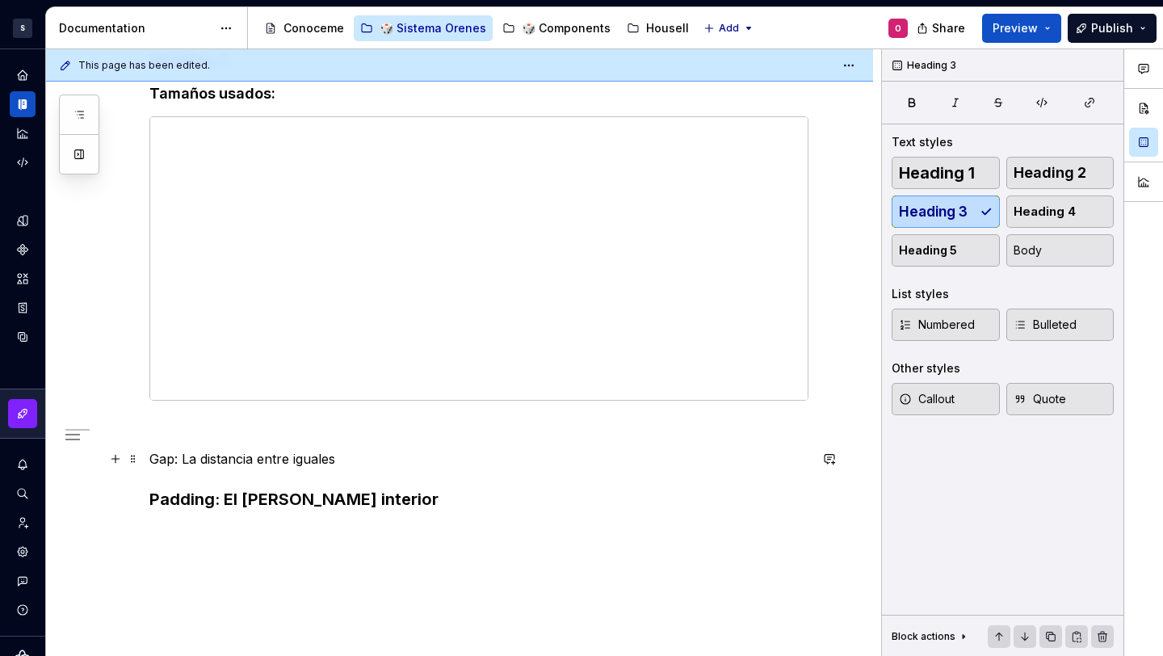
click at [218, 455] on p "Gap: La distancia entre iguales" at bounding box center [478, 458] width 659 height 19
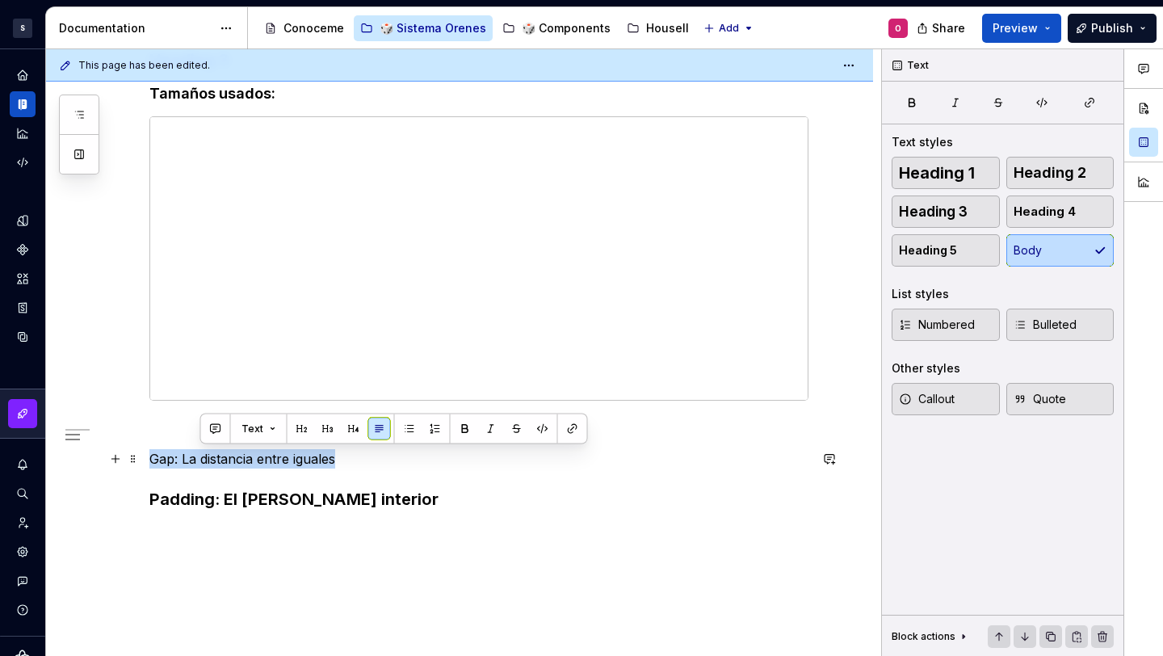
click at [218, 455] on p "Gap: La distancia entre iguales" at bounding box center [478, 458] width 659 height 19
click at [275, 426] on button "button" at bounding box center [277, 429] width 23 height 23
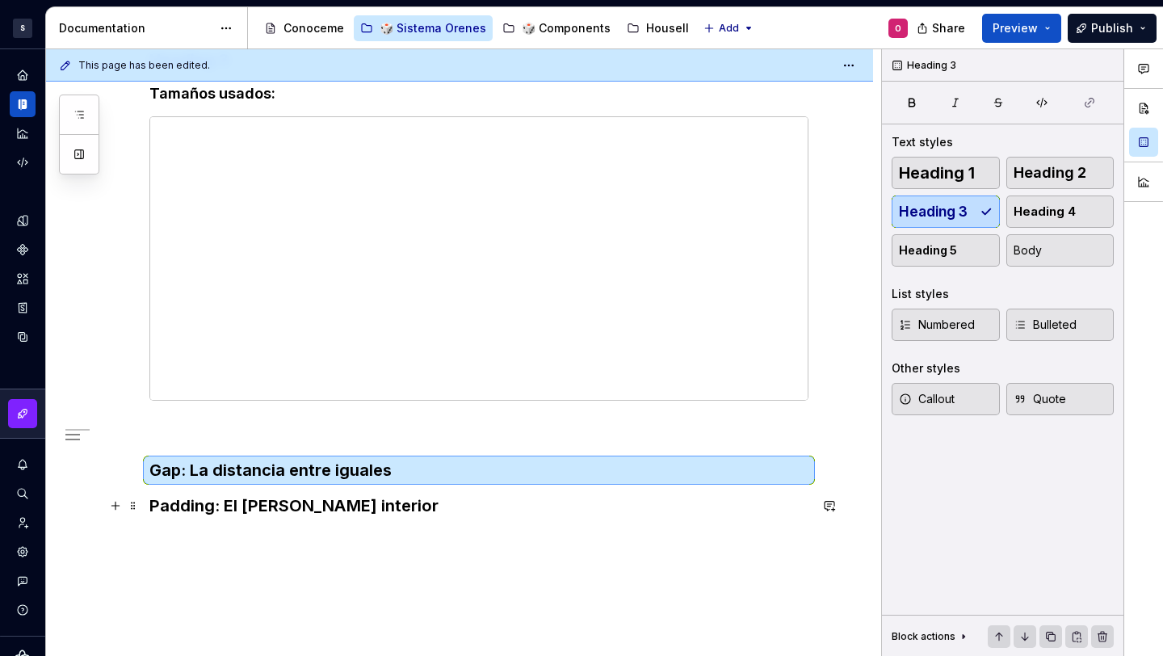
click at [275, 515] on h3 "Padding: El refugio interior" at bounding box center [478, 505] width 659 height 23
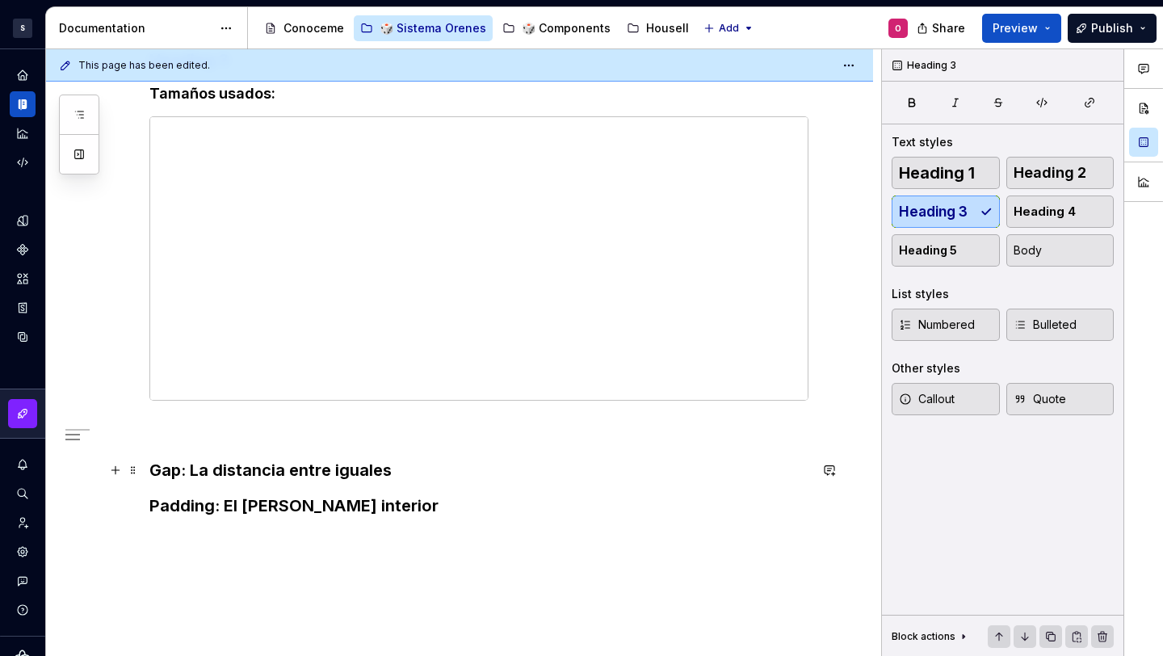
click at [408, 469] on h3 "Gap: La distancia entre iguales" at bounding box center [478, 470] width 659 height 23
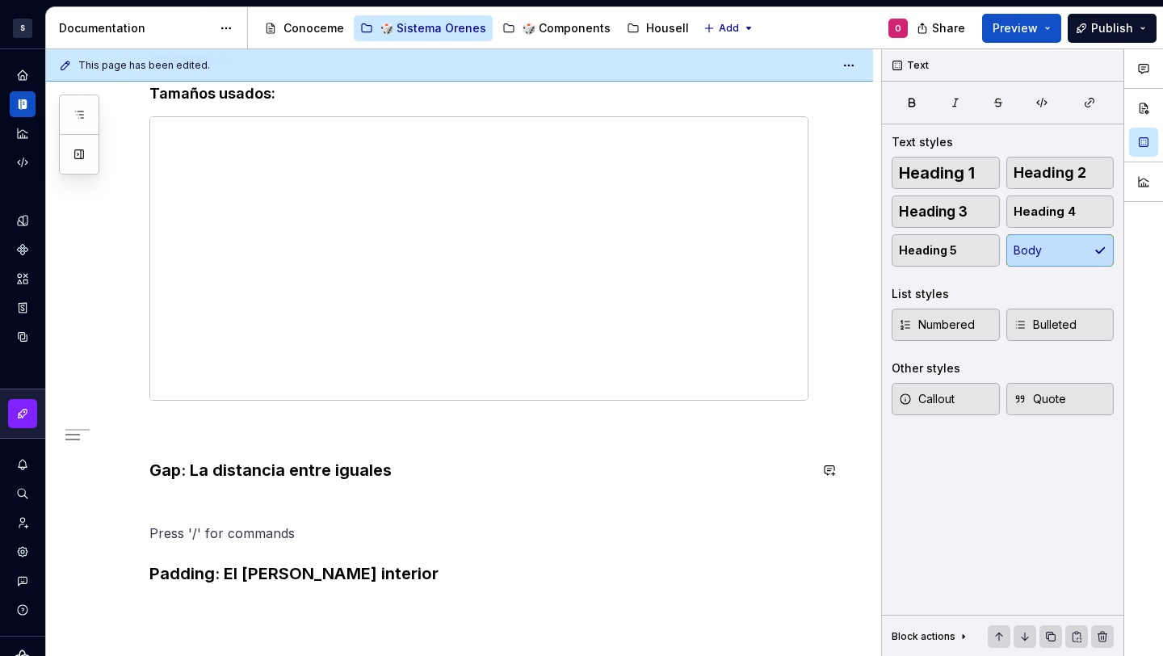
click at [408, 469] on h3 "Gap: La distancia entre iguales" at bounding box center [478, 470] width 659 height 23
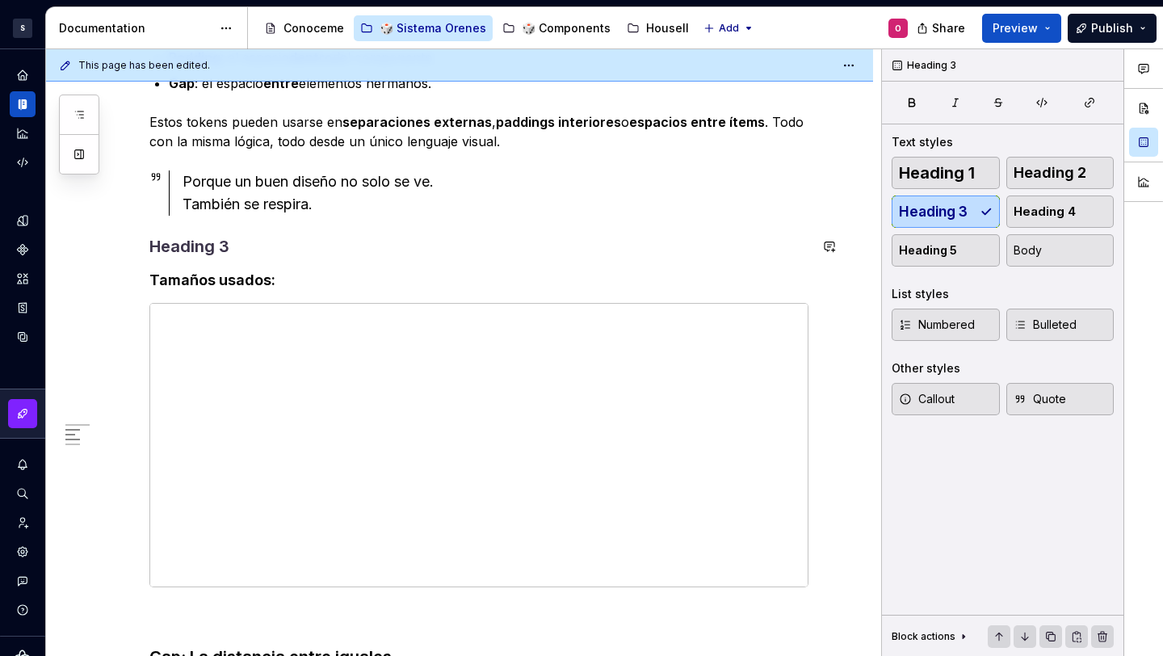
scroll to position [179, 0]
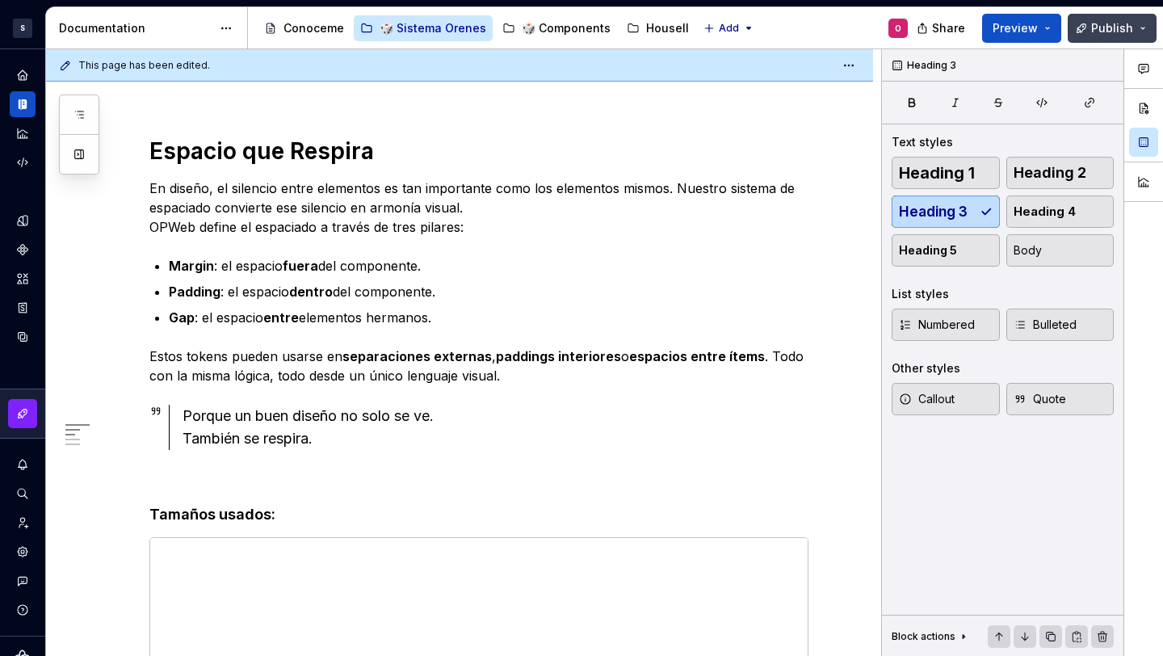
click at [1116, 32] on span "Publish" at bounding box center [1112, 28] width 42 height 16
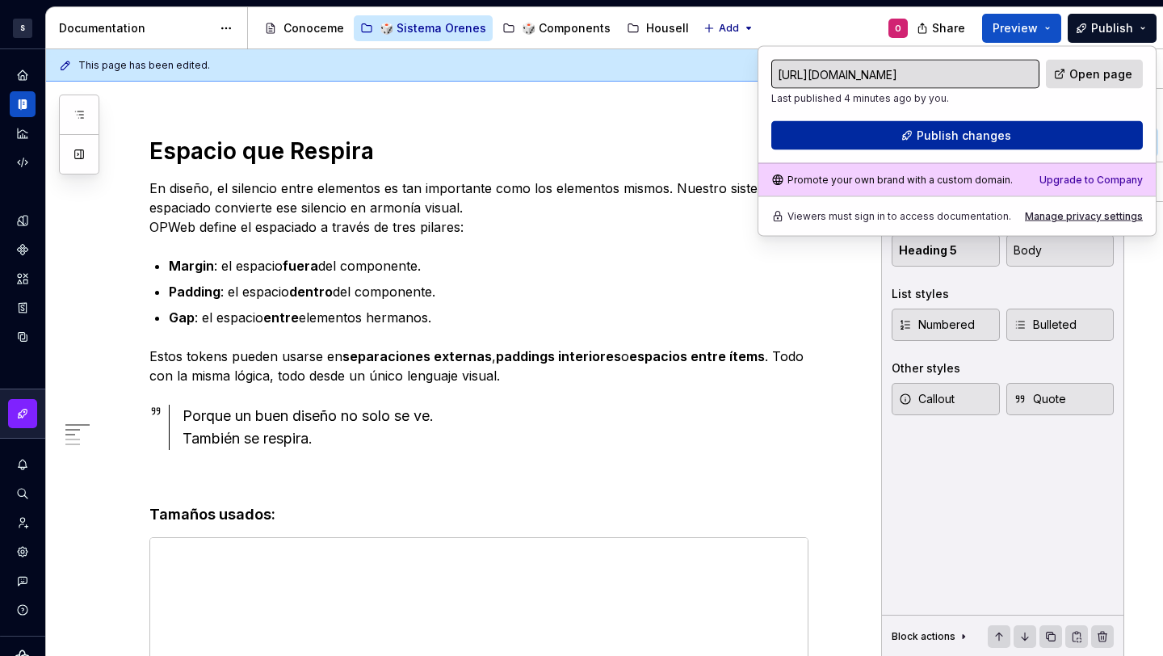
click at [1019, 132] on button "Publish changes" at bounding box center [957, 135] width 372 height 29
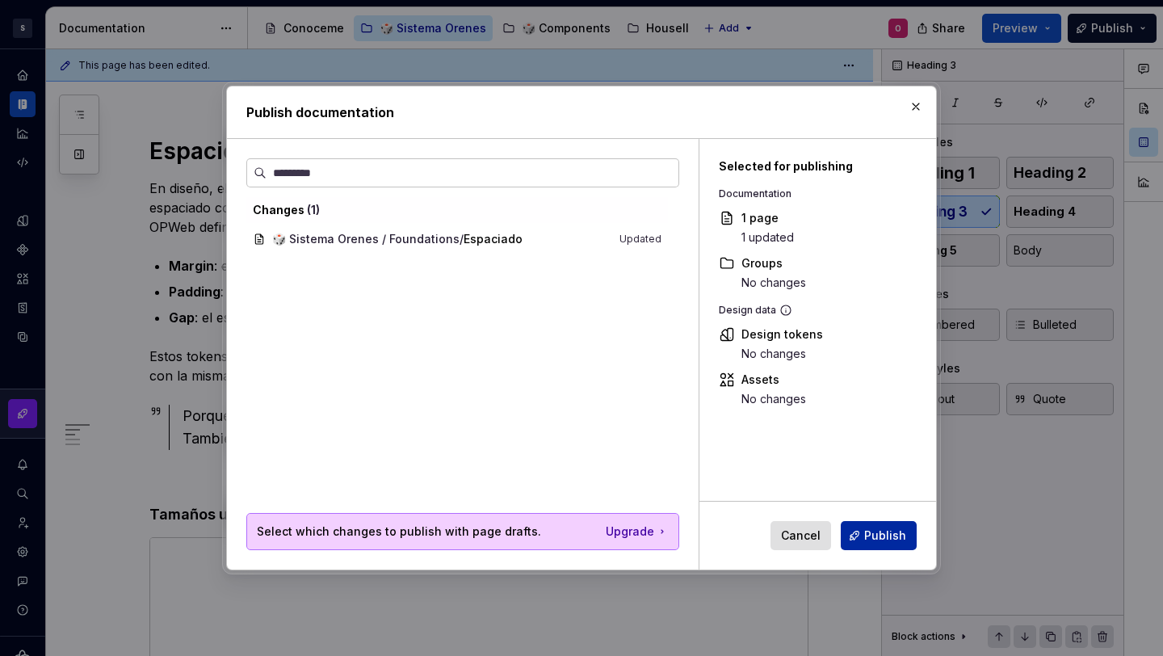
click at [880, 524] on button "Publish" at bounding box center [879, 535] width 76 height 29
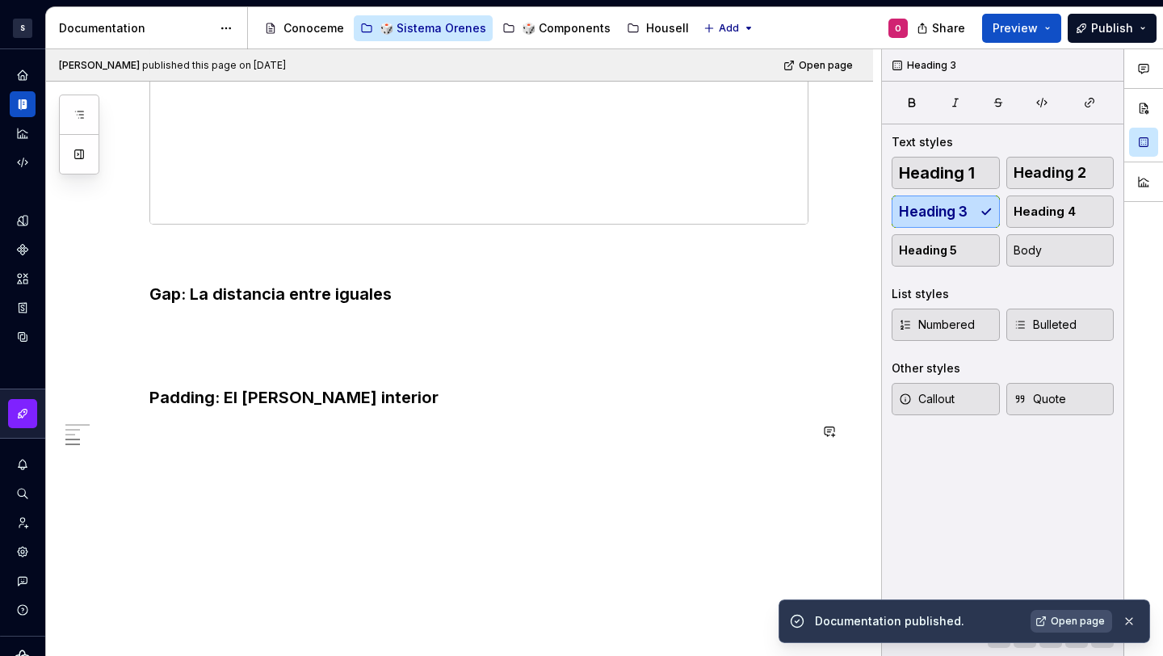
scroll to position [765, 0]
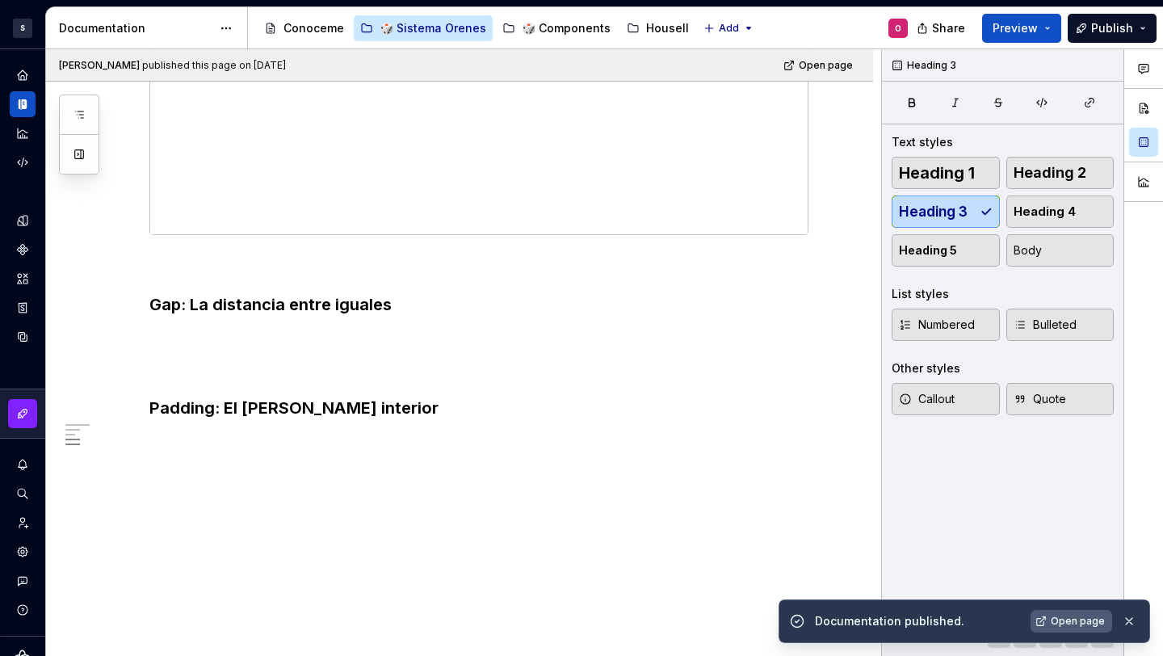
click at [1048, 594] on link "Open page" at bounding box center [1072, 621] width 82 height 23
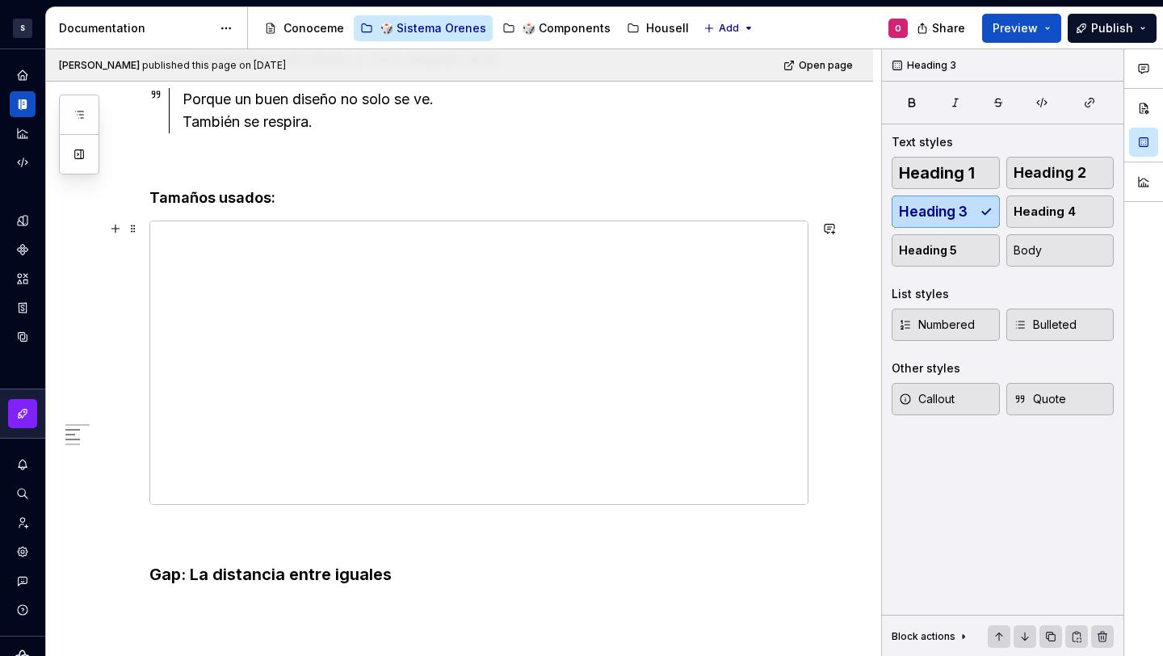
scroll to position [298, 0]
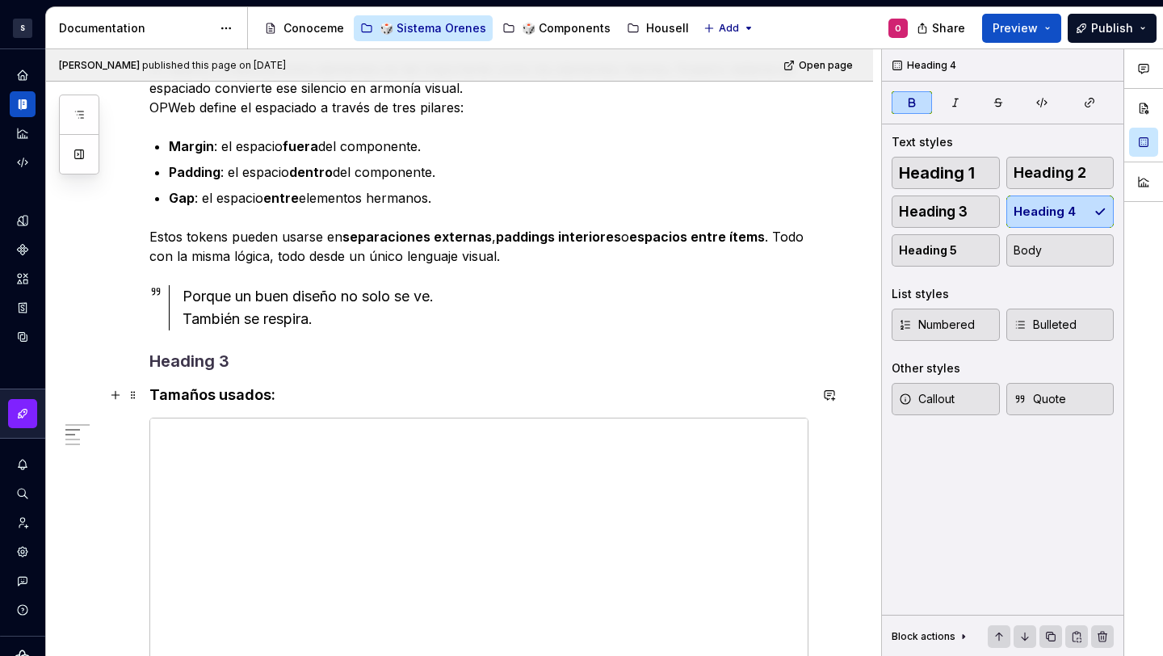
click at [326, 398] on h4 "Tamaños usados:" at bounding box center [478, 394] width 659 height 19
click at [237, 393] on strong "Tamaños usados:" at bounding box center [212, 394] width 126 height 17
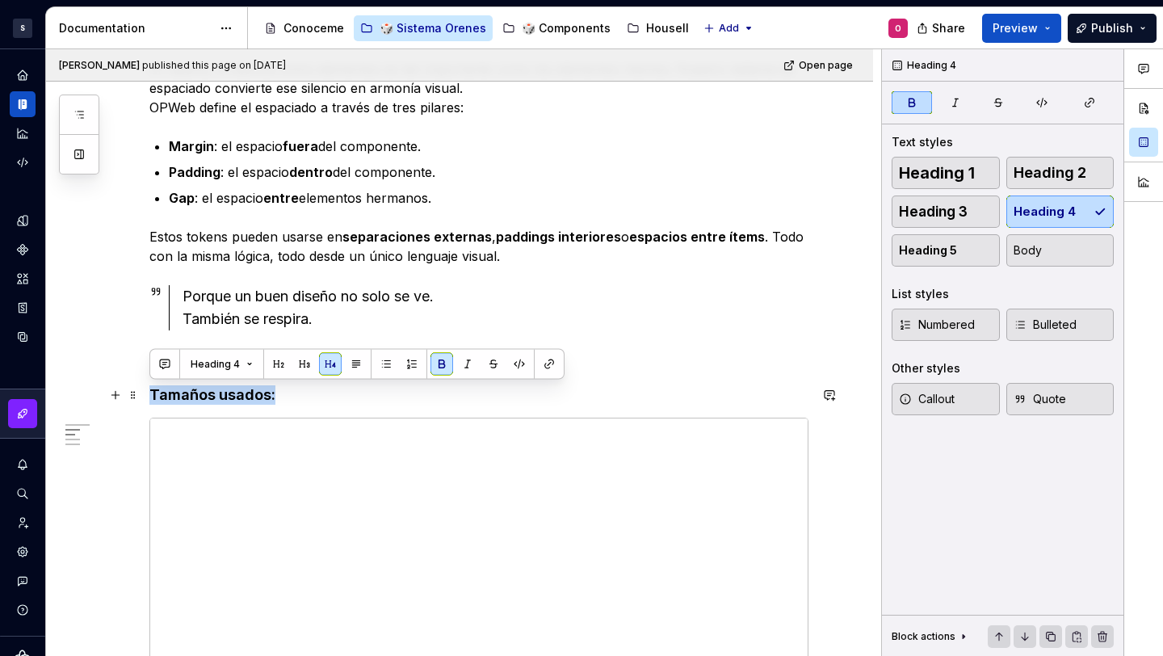
click at [237, 393] on strong "Tamaños usados:" at bounding box center [212, 394] width 126 height 17
click at [250, 366] on button "Heading 4" at bounding box center [221, 364] width 77 height 23
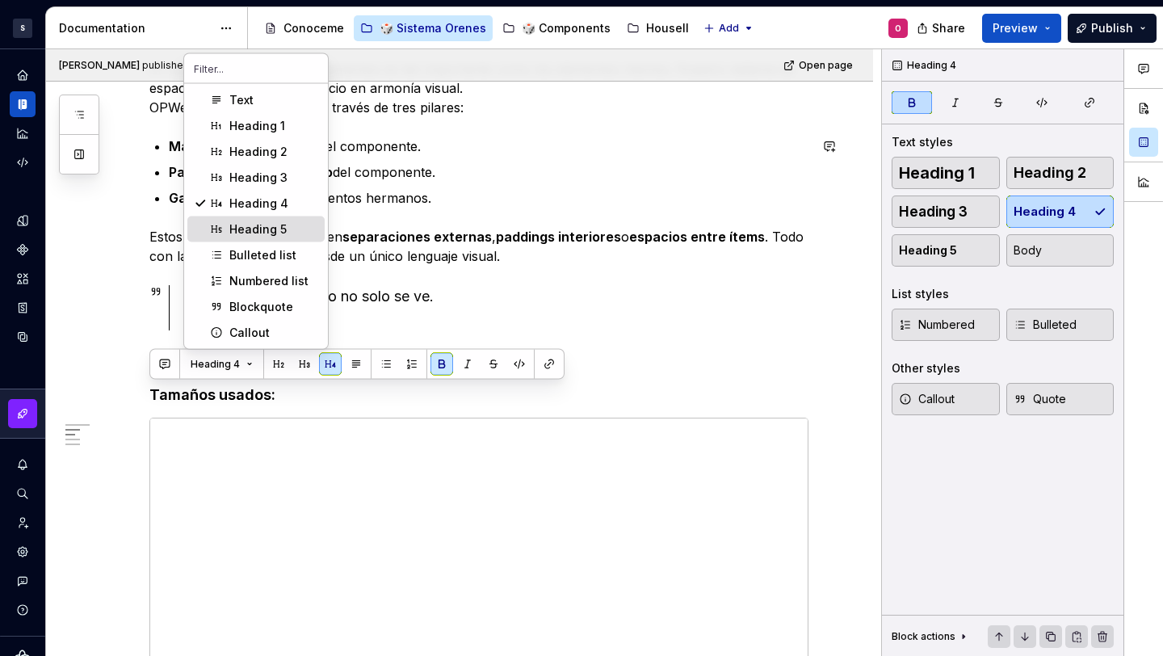
click at [269, 221] on div "Heading 5" at bounding box center [257, 229] width 57 height 16
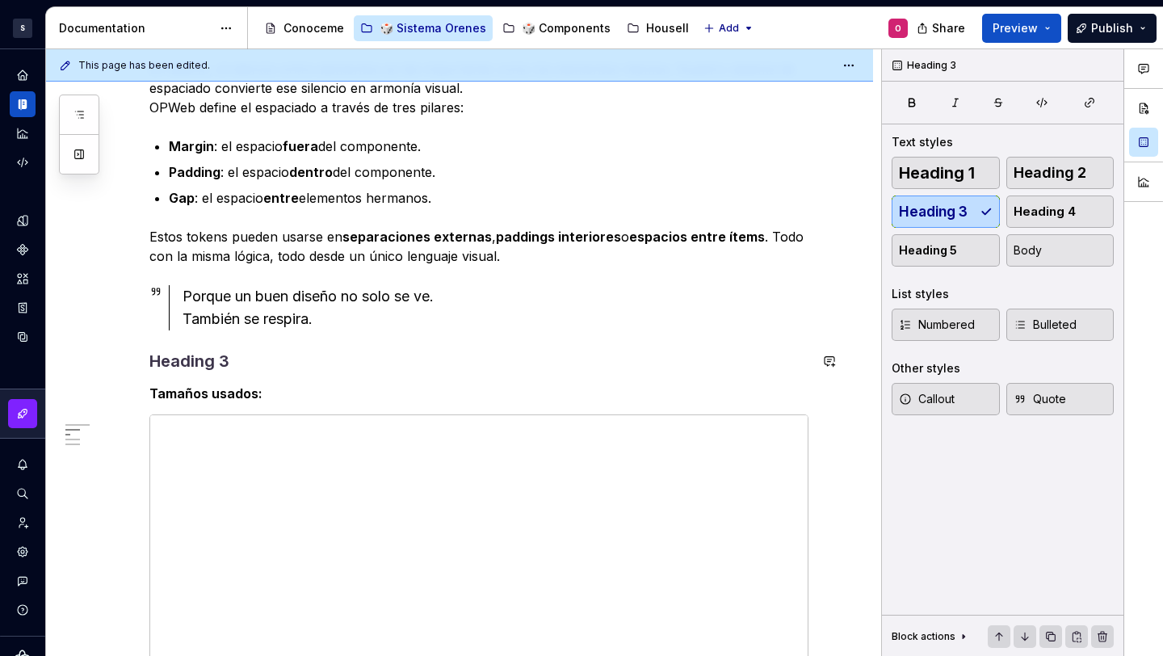
click at [269, 346] on div "Espacio que Respira En diseño, el silencio entre elementos es tan importante co…" at bounding box center [478, 466] width 659 height 898
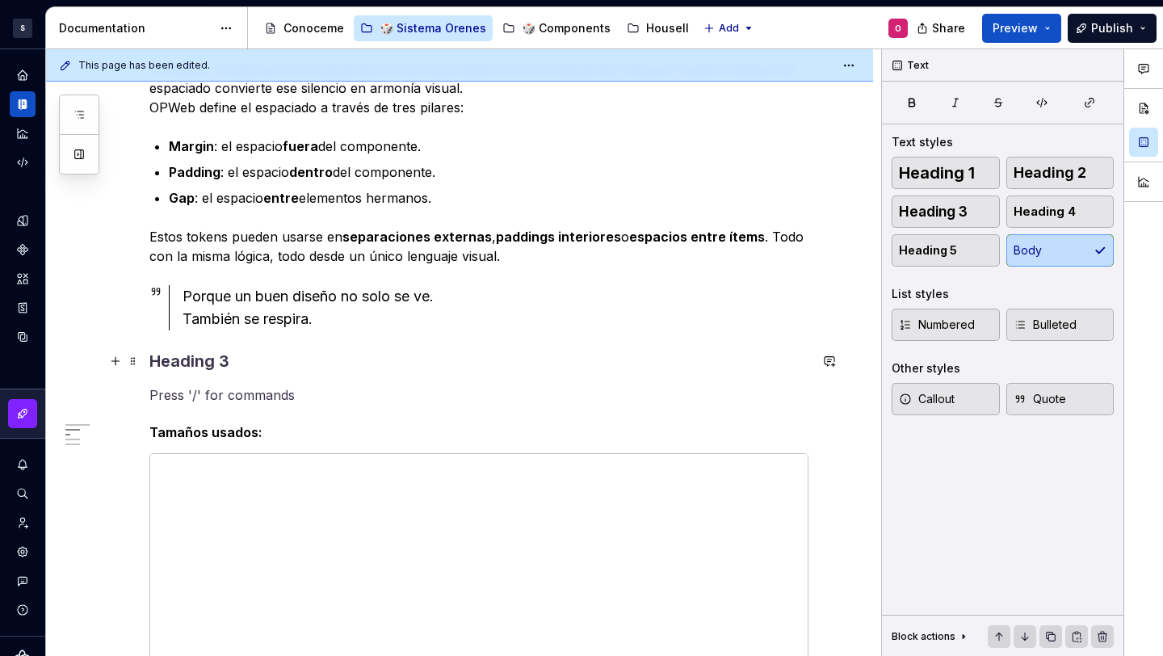
click at [306, 361] on h3 at bounding box center [478, 361] width 659 height 23
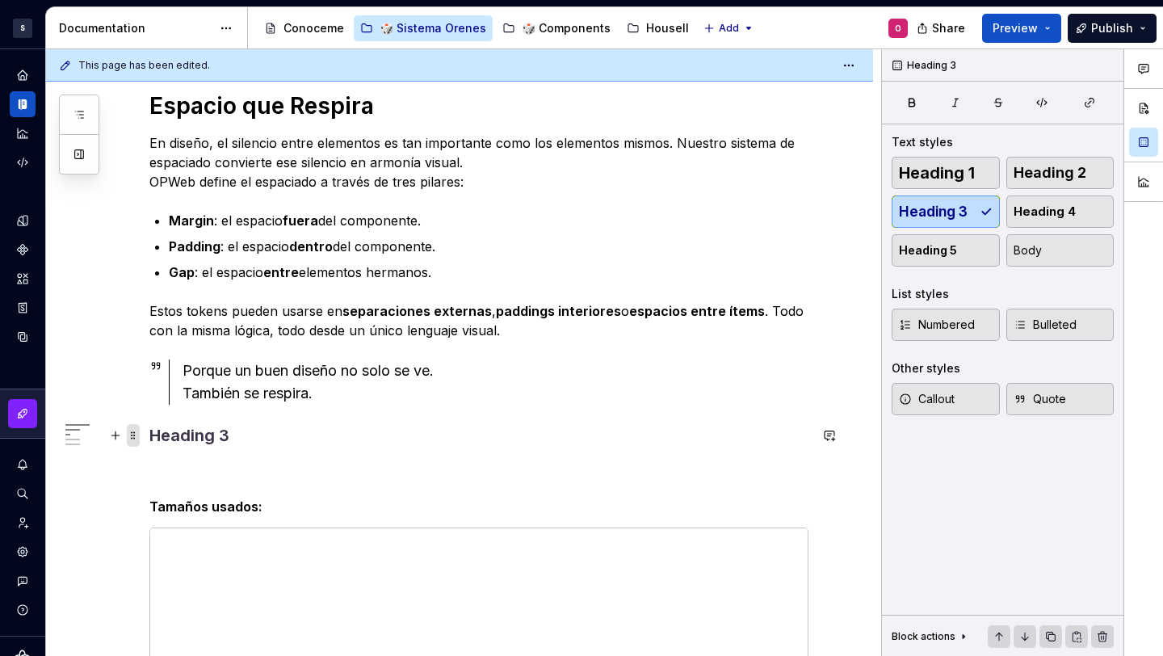
click at [133, 439] on span at bounding box center [133, 435] width 13 height 23
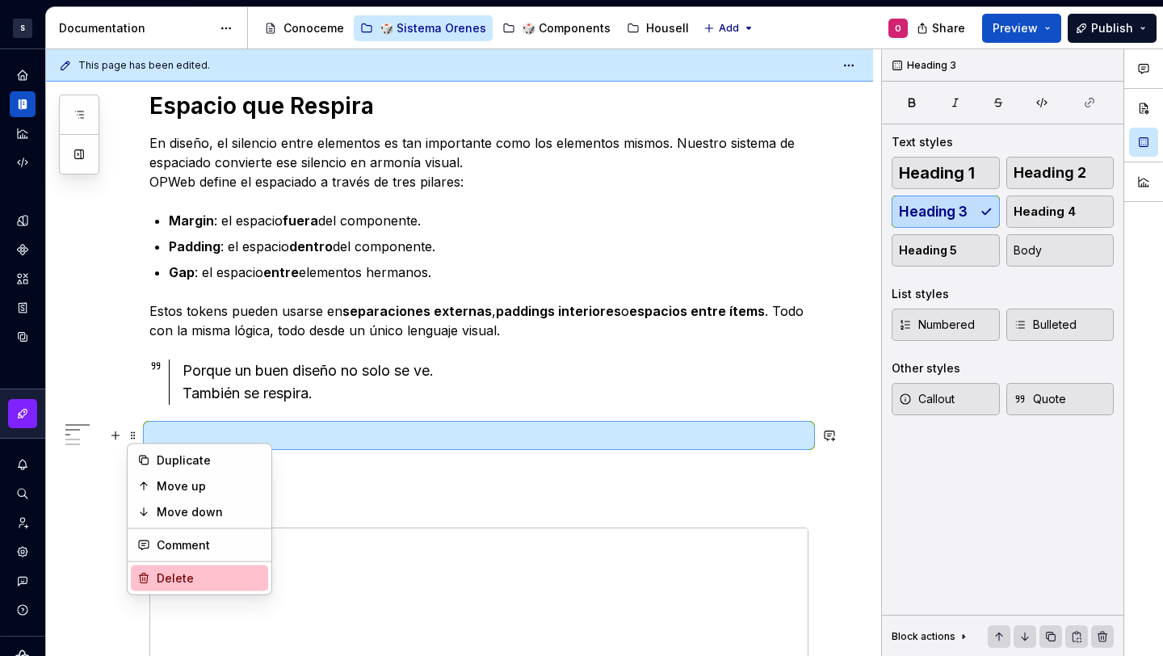
click at [220, 580] on div "Delete" at bounding box center [209, 578] width 105 height 16
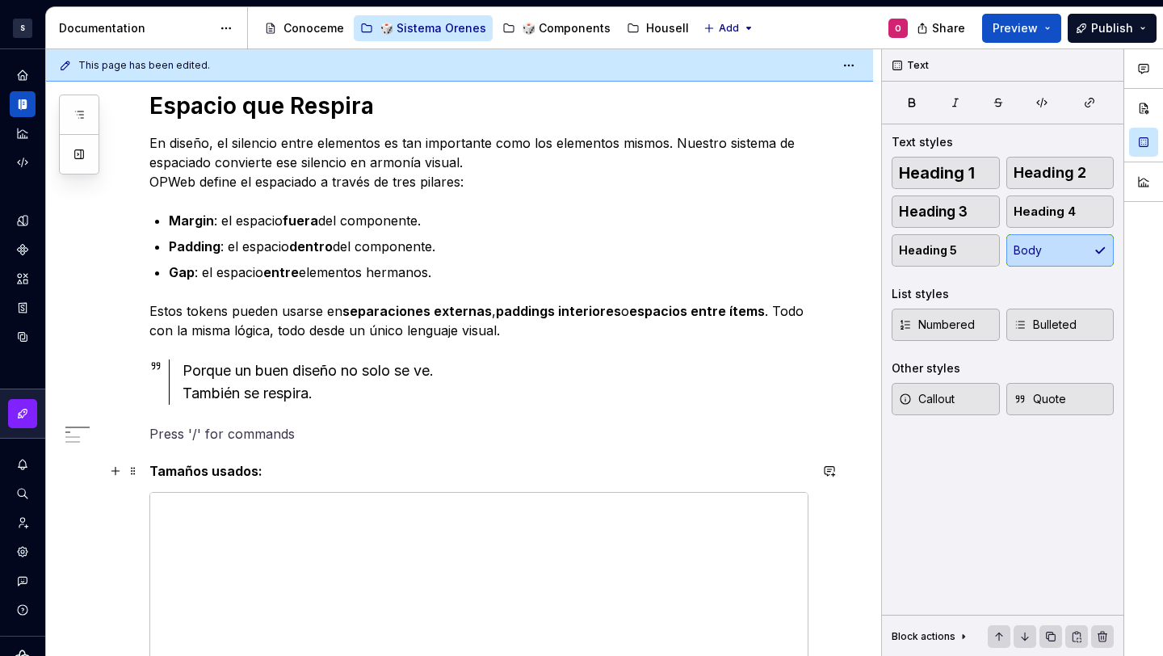
click at [318, 456] on div "Espacio que Respira En diseño, el silencio entre elementos es tan importante co…" at bounding box center [478, 541] width 659 height 901
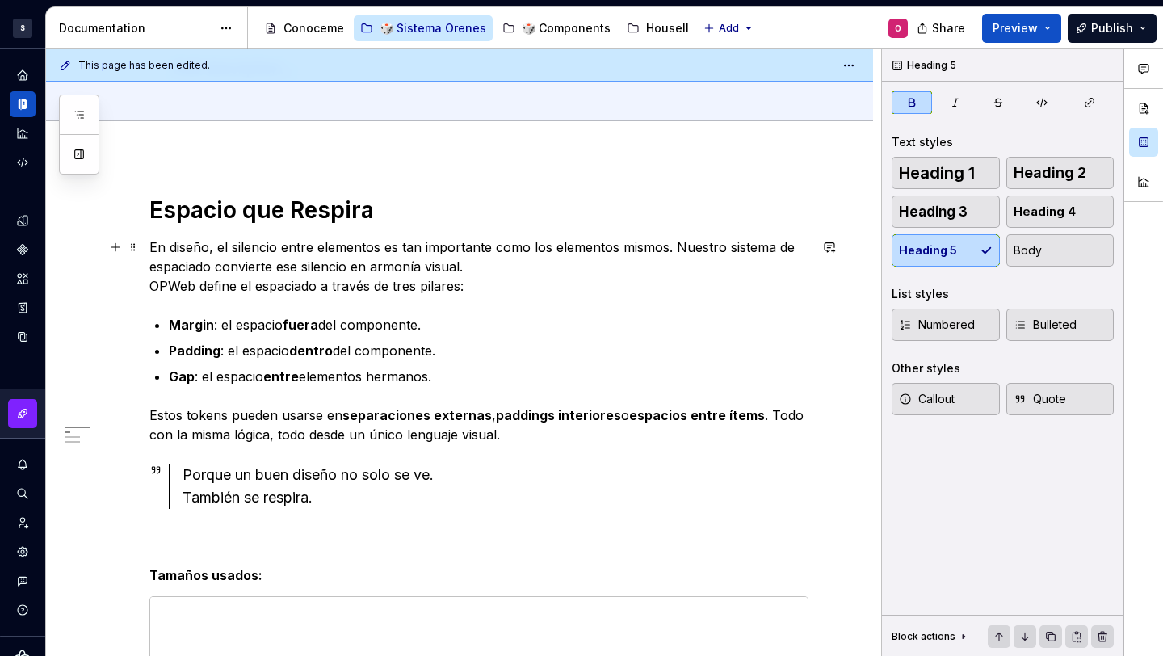
scroll to position [21, 0]
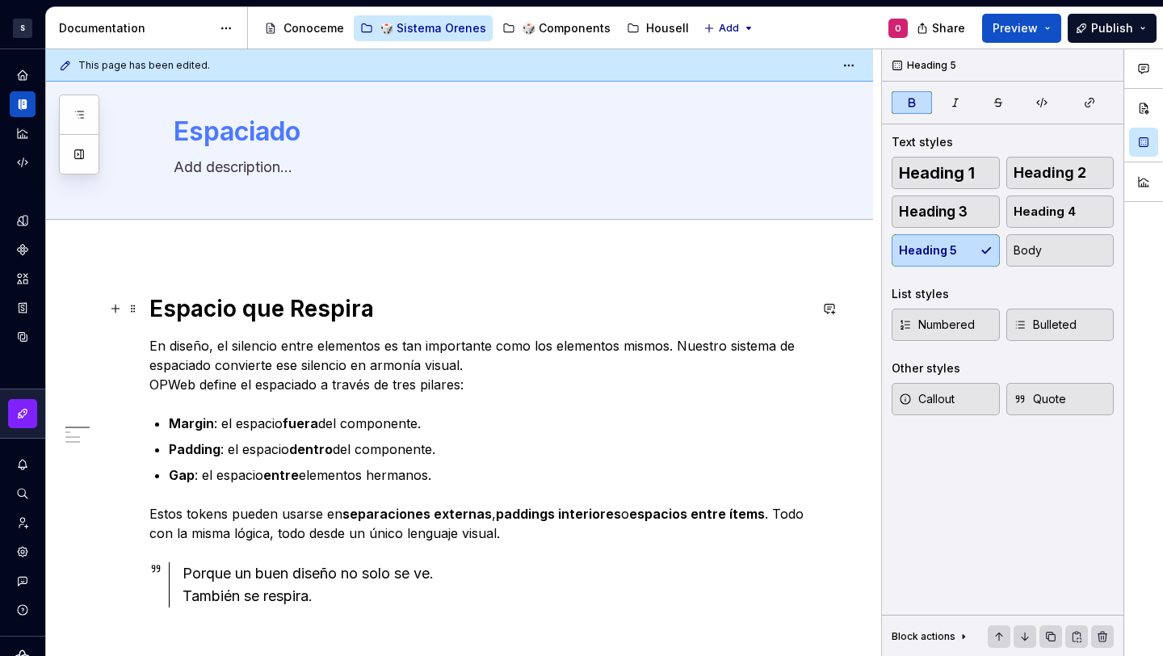
click at [391, 316] on h1 "Espacio que Respira" at bounding box center [478, 308] width 659 height 29
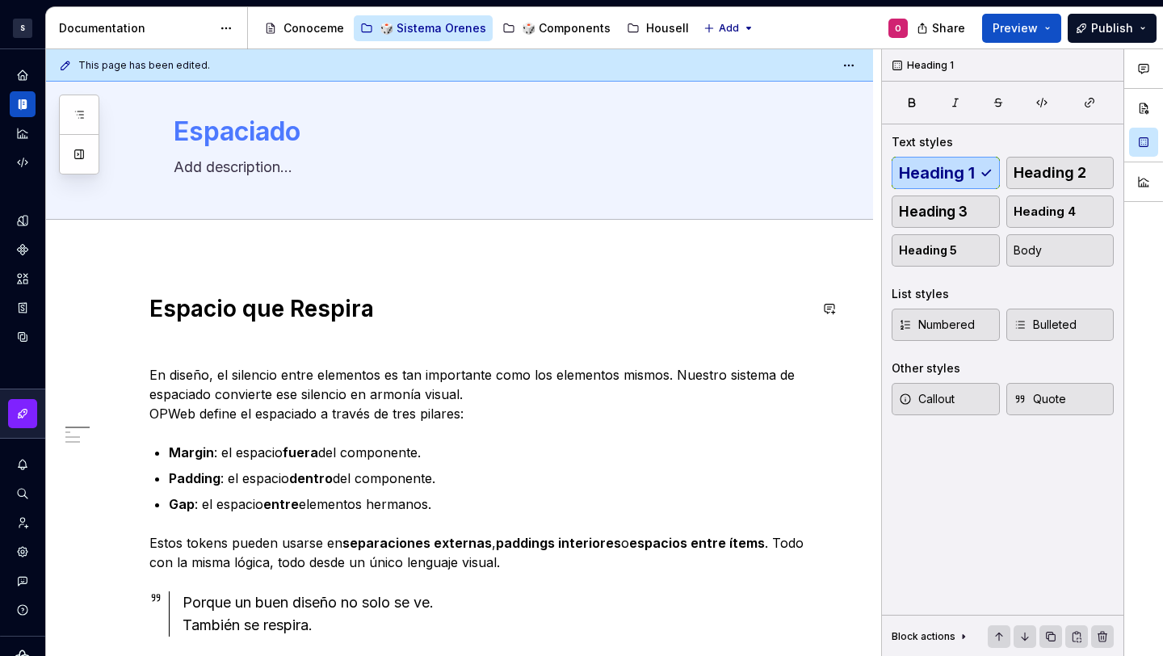
click at [391, 316] on h1 "Espacio que Respira" at bounding box center [478, 308] width 659 height 29
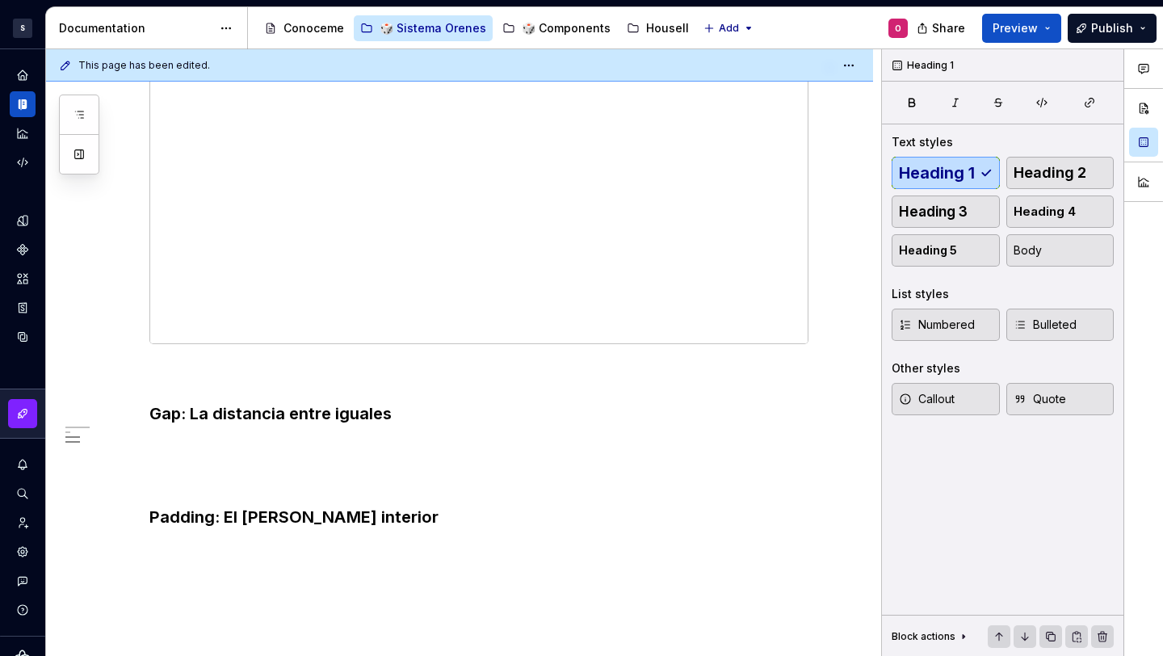
scroll to position [804, 0]
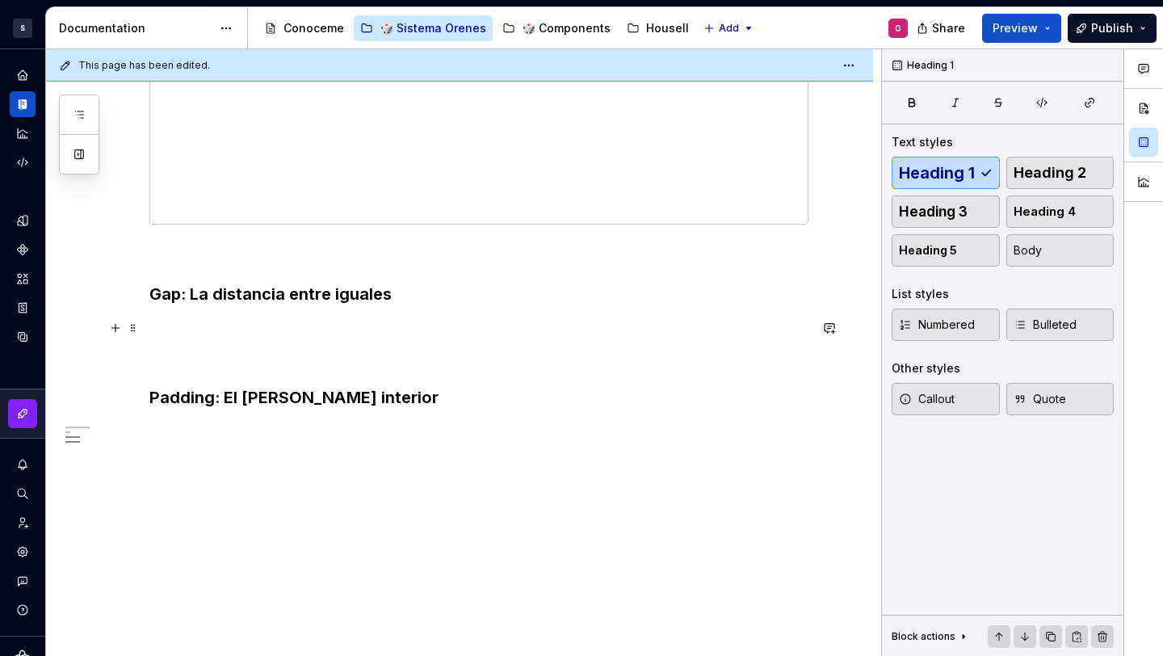
click at [280, 327] on p at bounding box center [478, 327] width 659 height 19
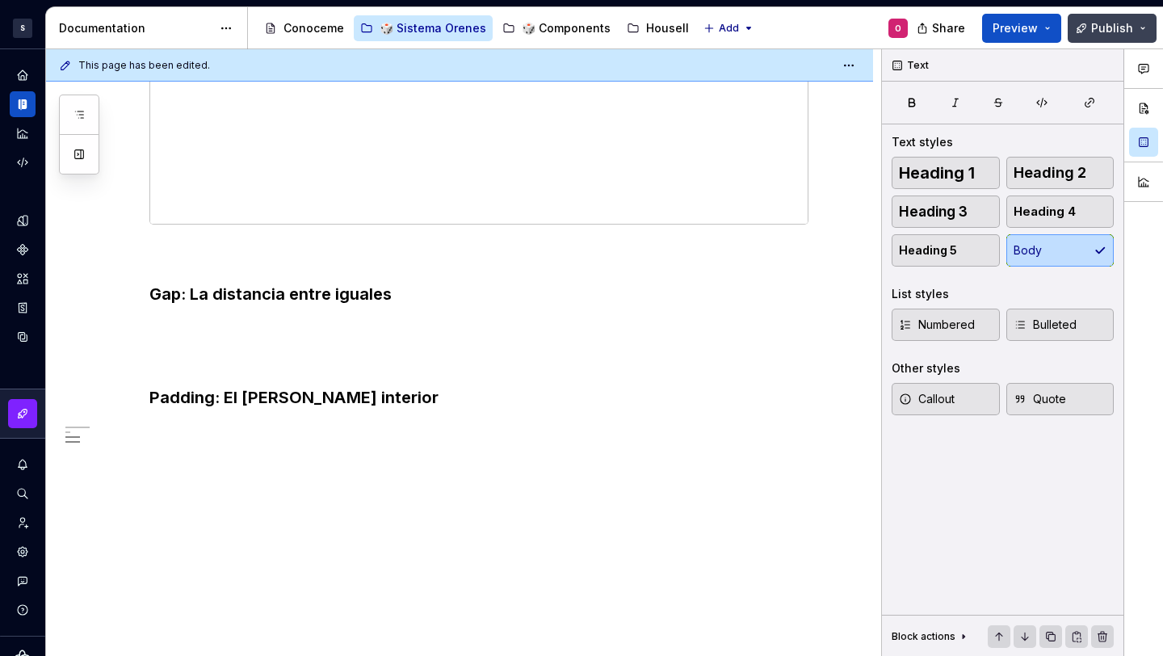
click at [1110, 23] on span "Publish" at bounding box center [1112, 28] width 42 height 16
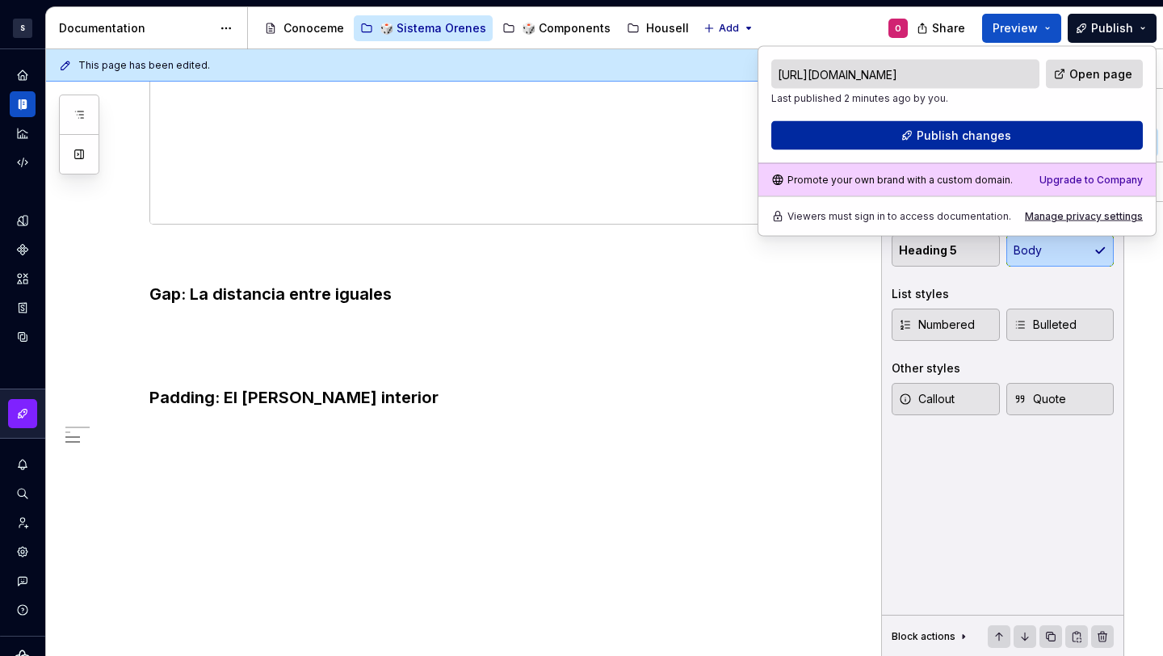
click at [1006, 138] on span "Publish changes" at bounding box center [964, 136] width 95 height 16
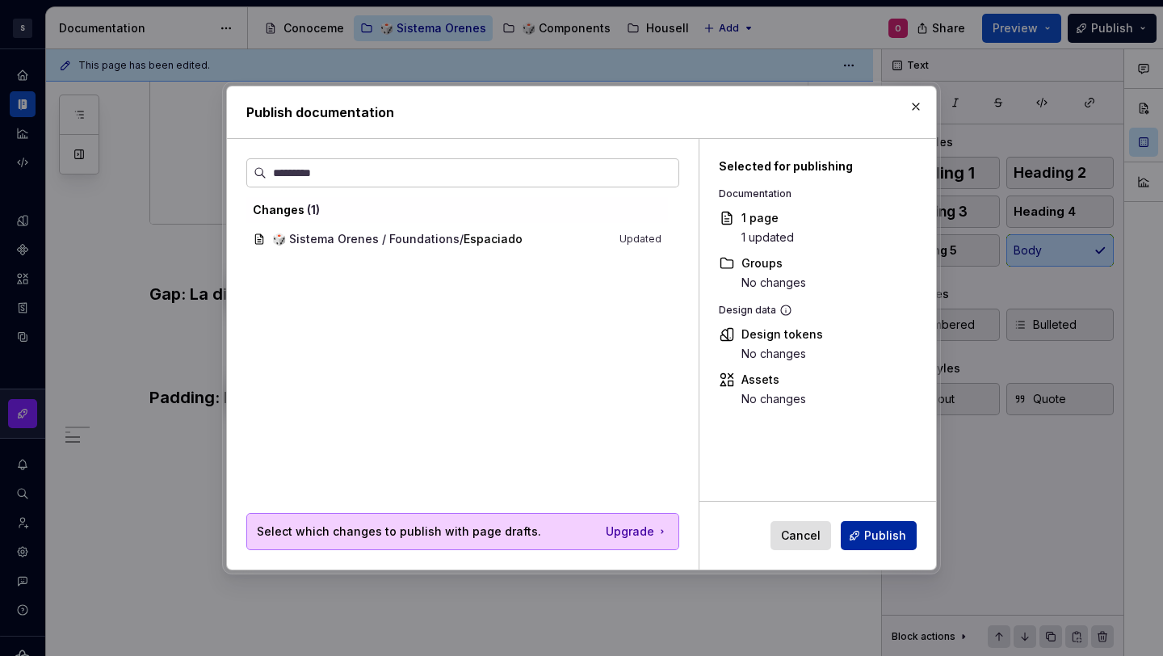
click at [890, 531] on span "Publish" at bounding box center [885, 535] width 42 height 16
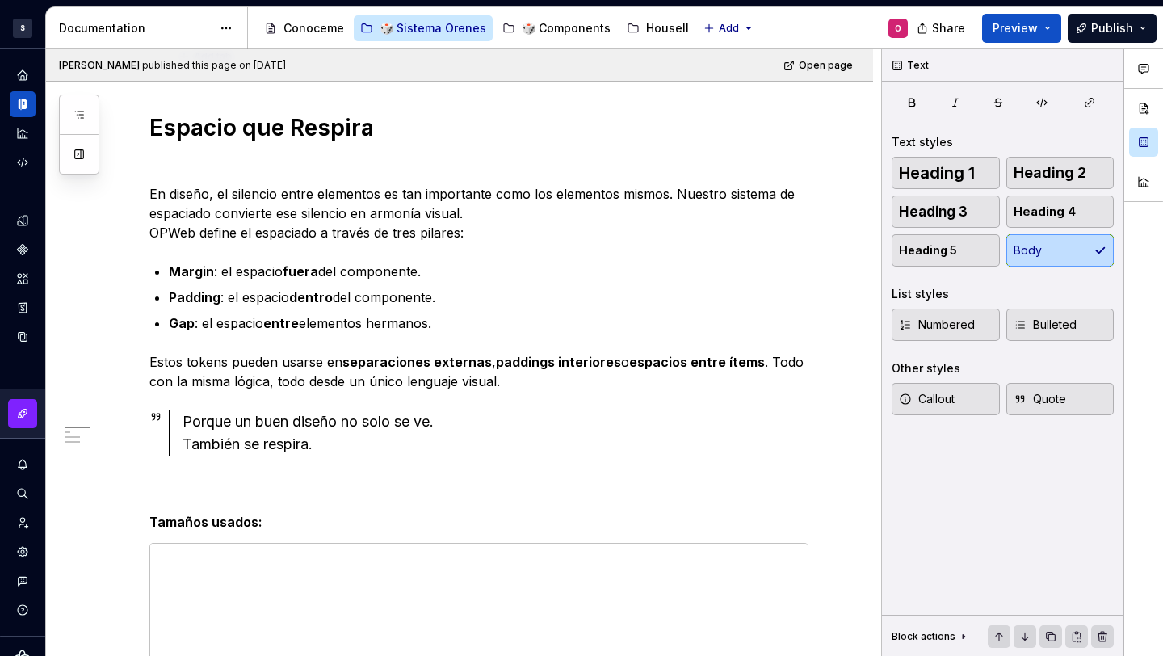
scroll to position [0, 0]
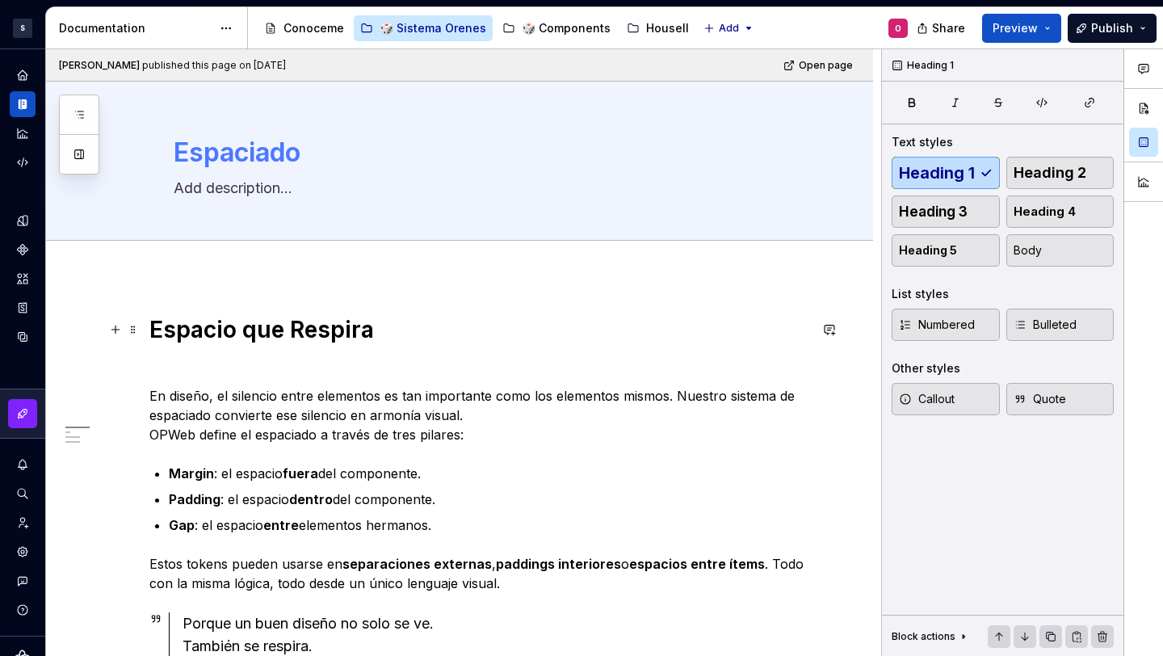
click at [279, 317] on h1 "Espacio que Respira" at bounding box center [478, 329] width 659 height 29
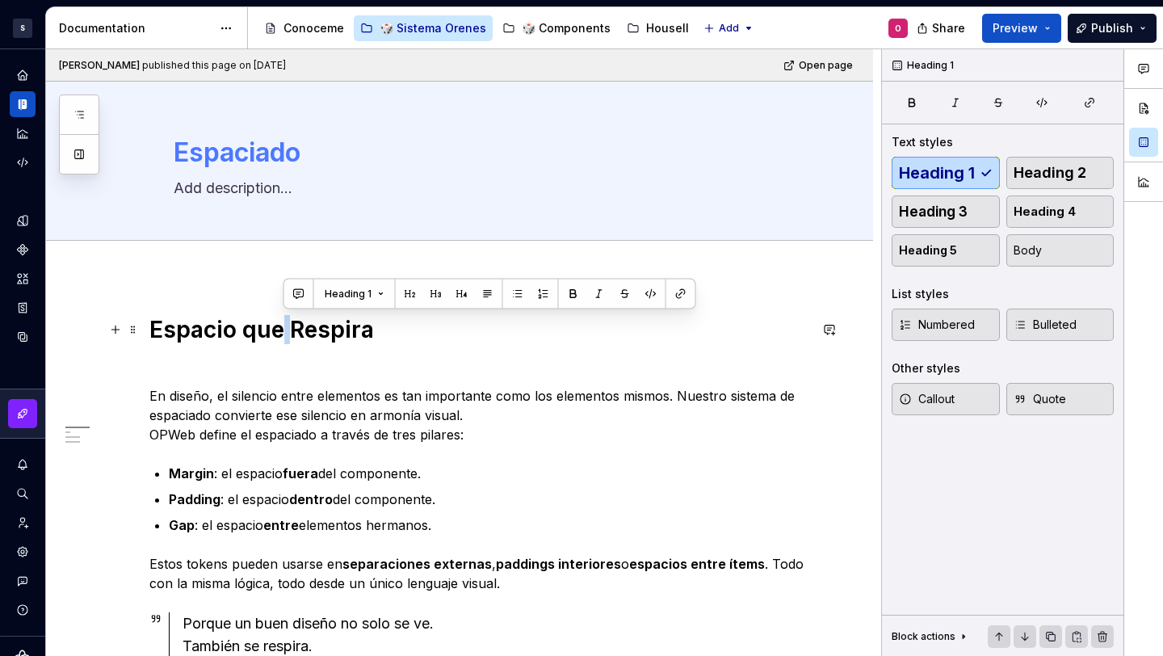
click at [279, 317] on h1 "Espacio que Respira" at bounding box center [478, 329] width 659 height 29
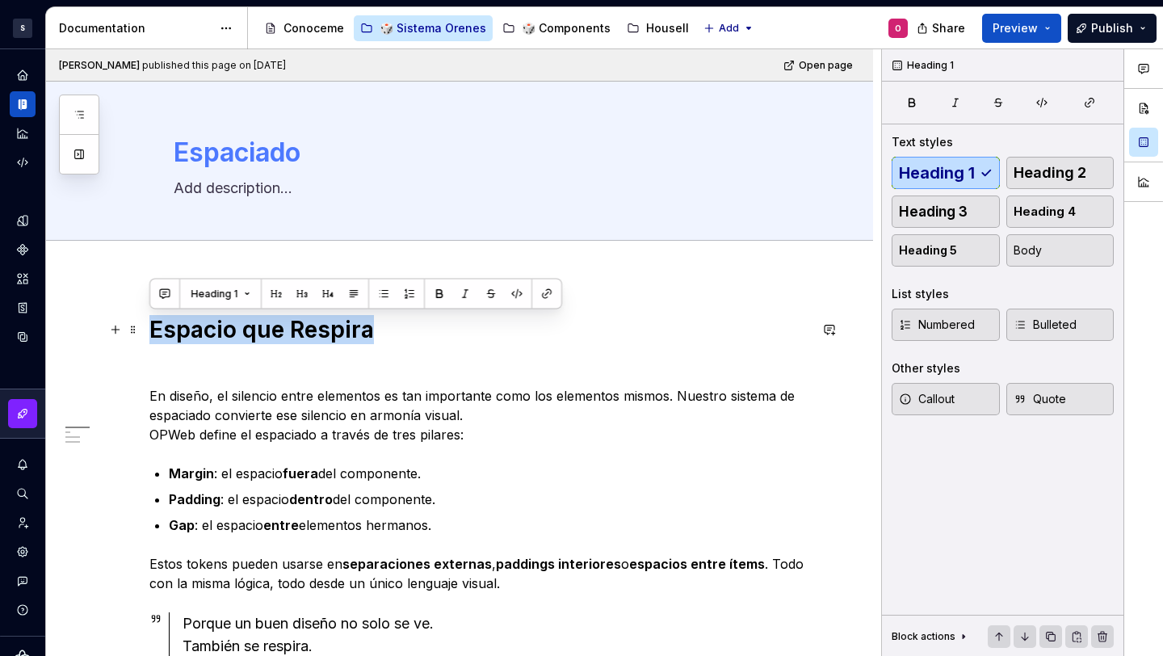
click at [279, 317] on h1 "Espacio que Respira" at bounding box center [478, 329] width 659 height 29
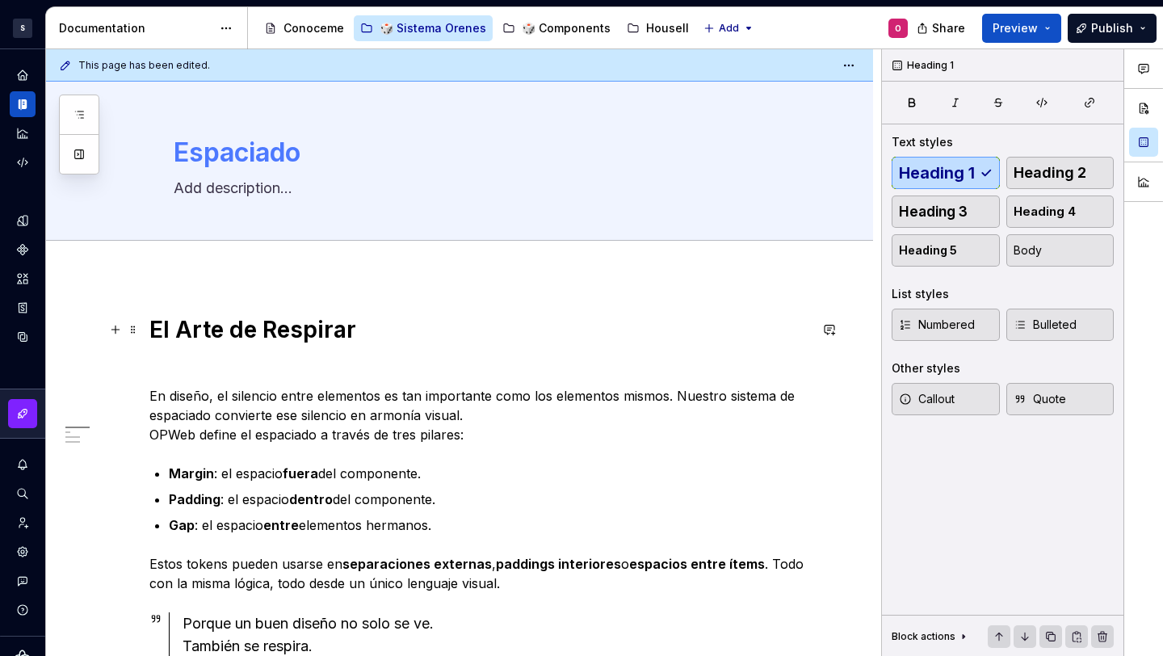
click at [422, 330] on h1 "El Arte de Respirar" at bounding box center [478, 329] width 659 height 29
click at [192, 327] on h1 "El Arte de Respirar" at bounding box center [478, 329] width 659 height 29
click at [271, 322] on h1 "El arte de Respirar" at bounding box center [478, 329] width 659 height 29
click at [412, 338] on h1 "El arte de respirar" at bounding box center [478, 329] width 659 height 29
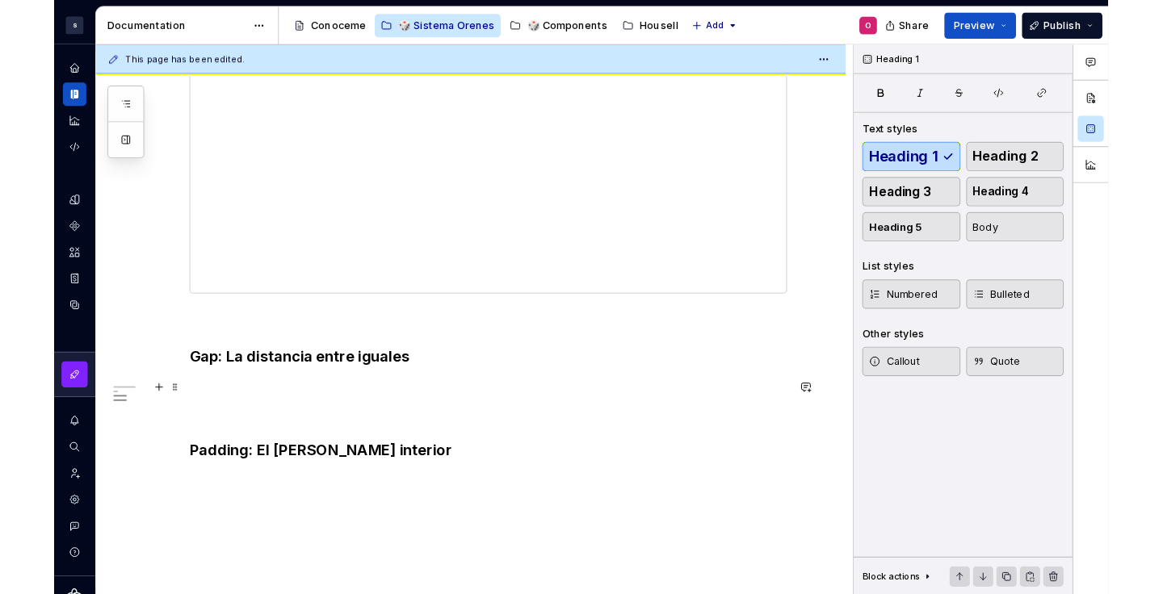
scroll to position [804, 0]
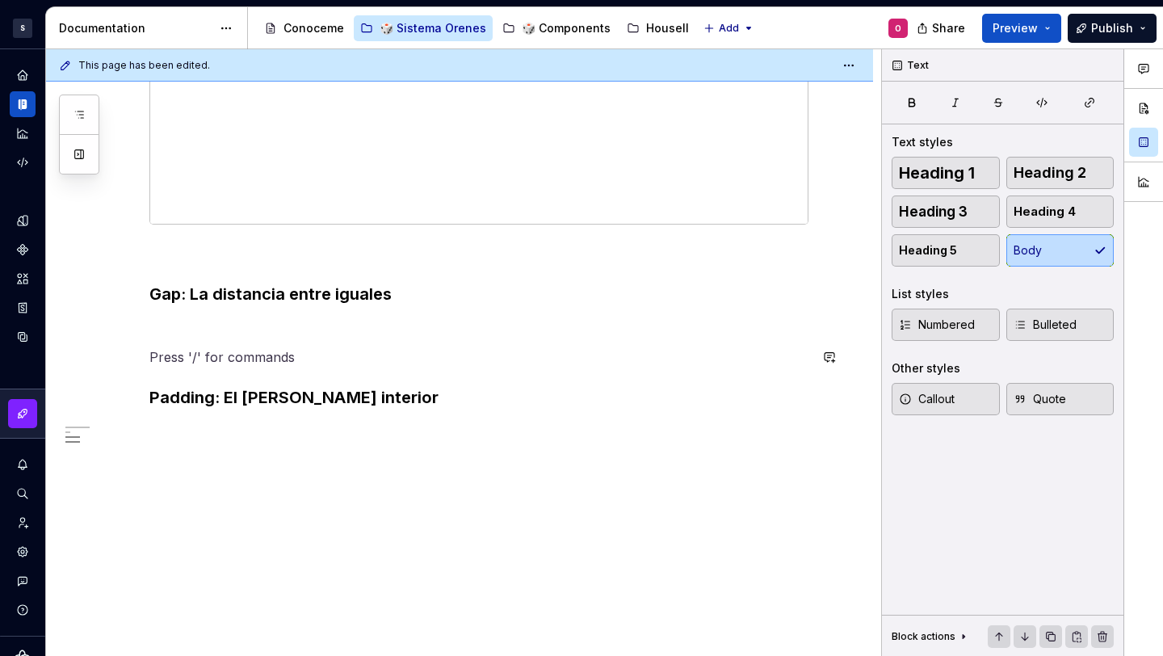
click at [468, 330] on p at bounding box center [478, 327] width 659 height 19
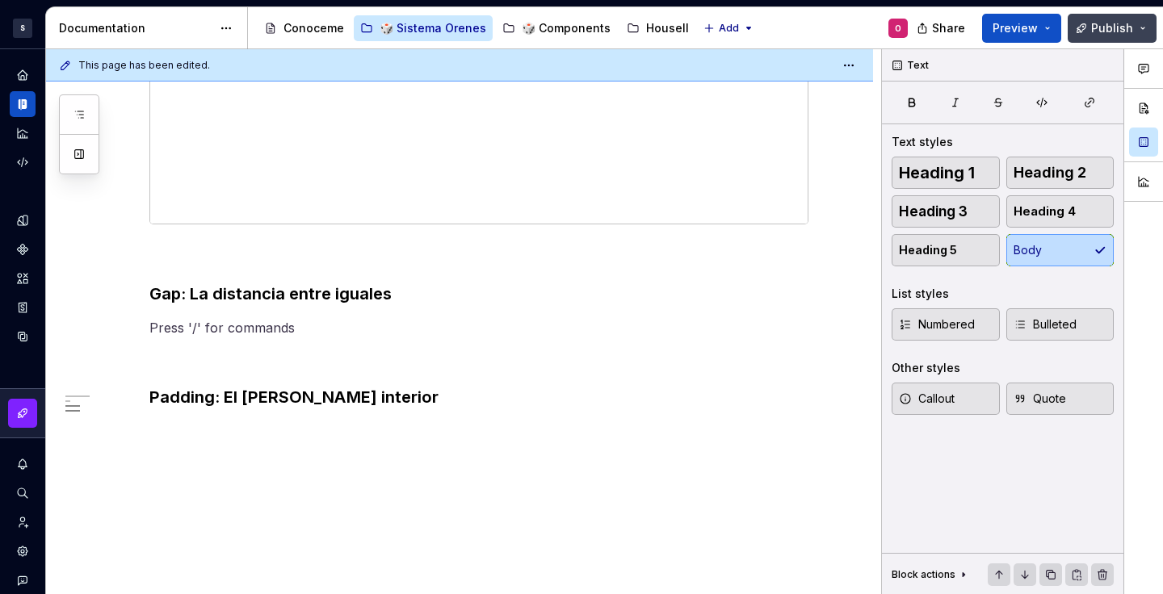
click at [1106, 36] on button "Publish" at bounding box center [1112, 28] width 89 height 29
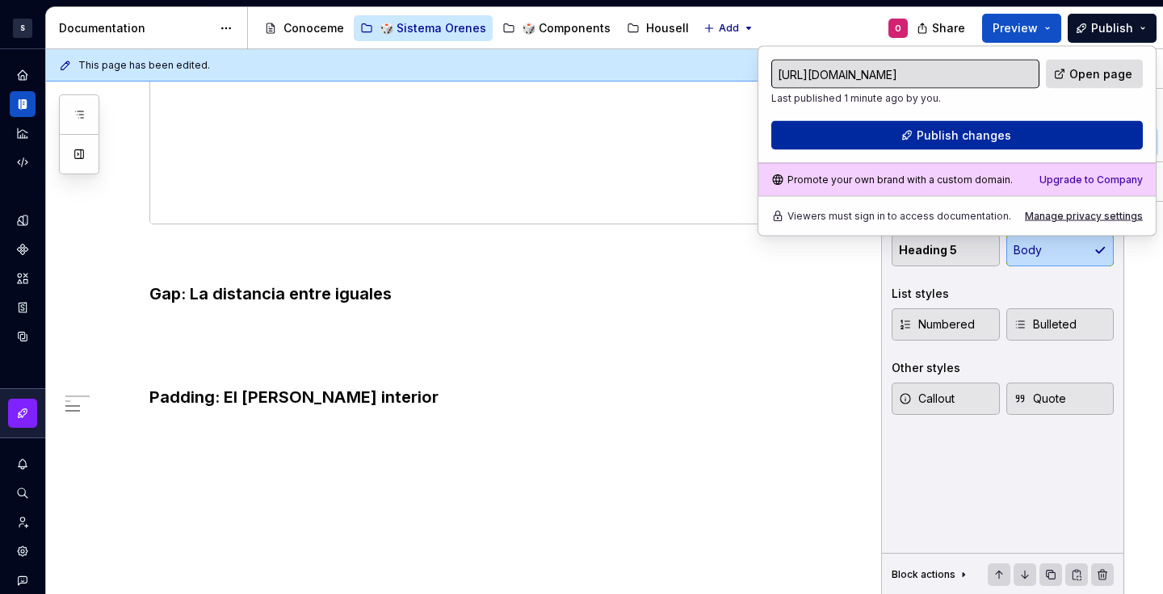
click at [936, 137] on span "Publish changes" at bounding box center [964, 136] width 95 height 16
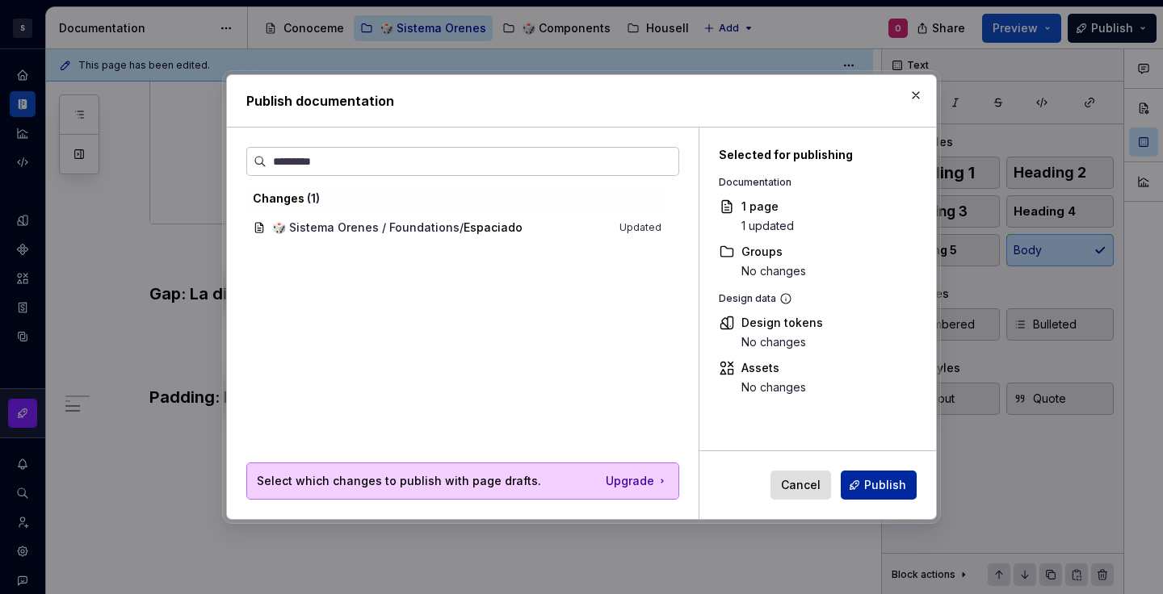
click at [874, 488] on span "Publish" at bounding box center [885, 485] width 42 height 16
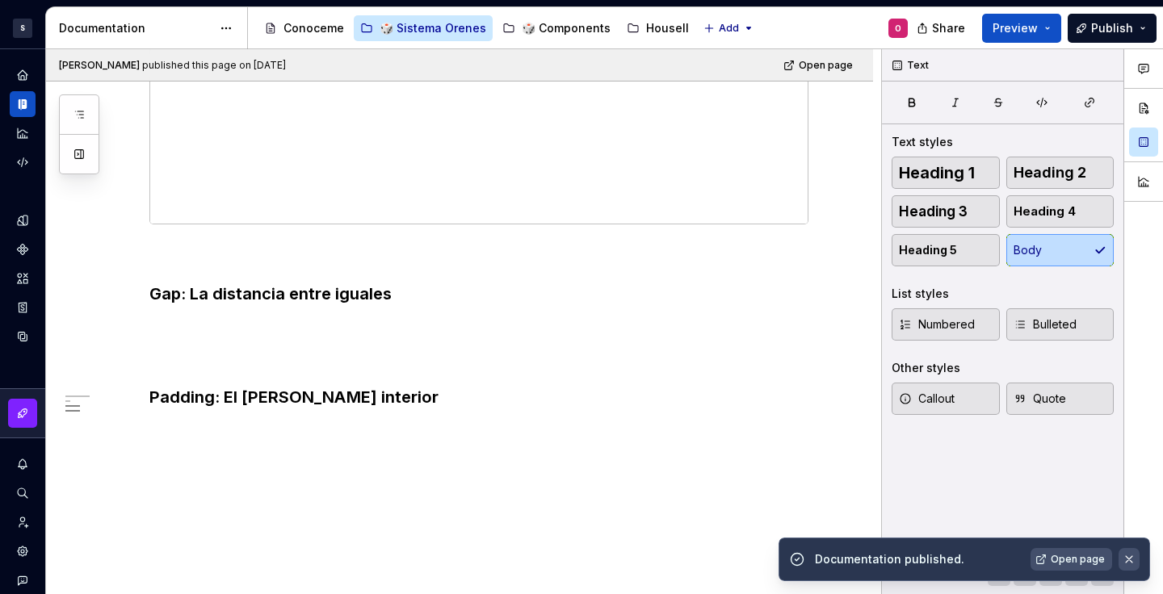
click at [1131, 562] on button "button" at bounding box center [1129, 559] width 21 height 23
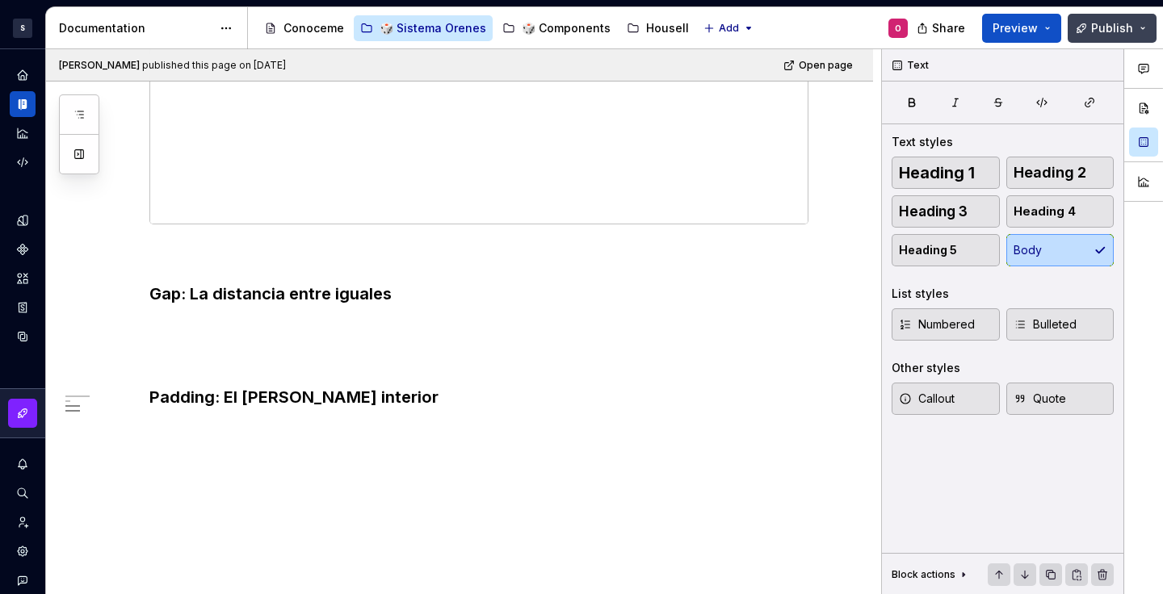
click at [1117, 18] on button "Publish" at bounding box center [1112, 28] width 89 height 29
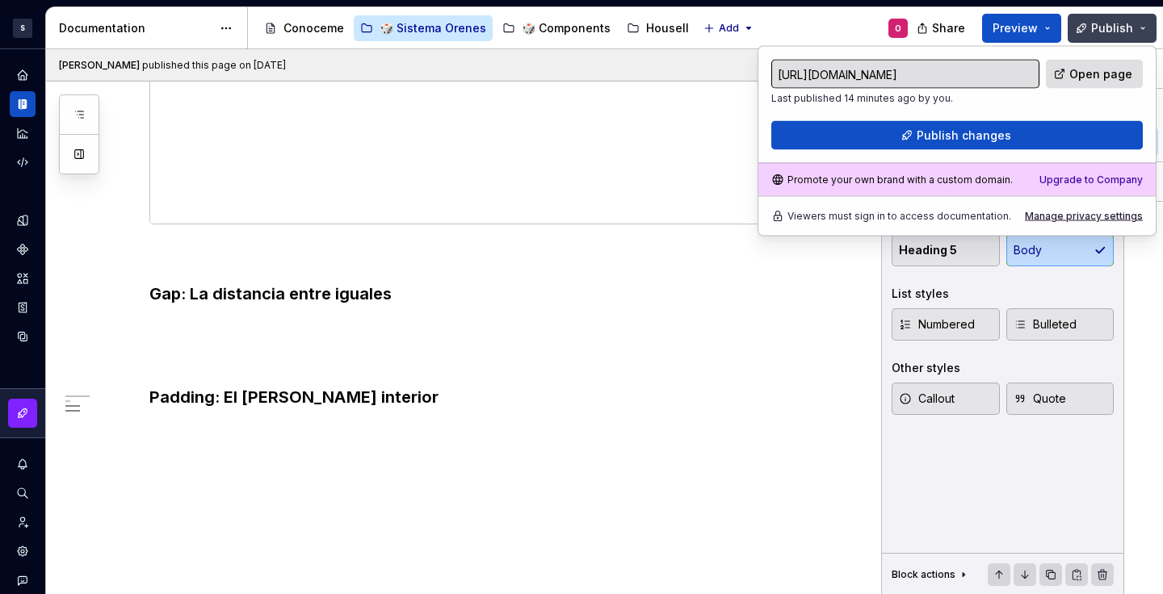
click at [1105, 20] on span "Publish" at bounding box center [1112, 28] width 42 height 16
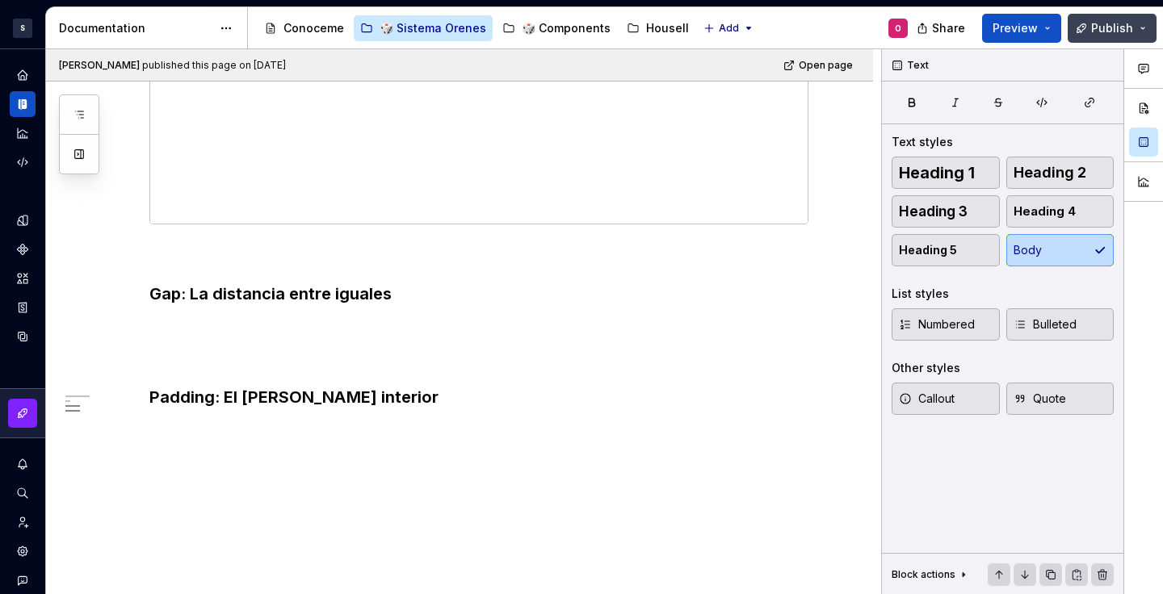
click at [1117, 34] on span "Publish" at bounding box center [1112, 28] width 42 height 16
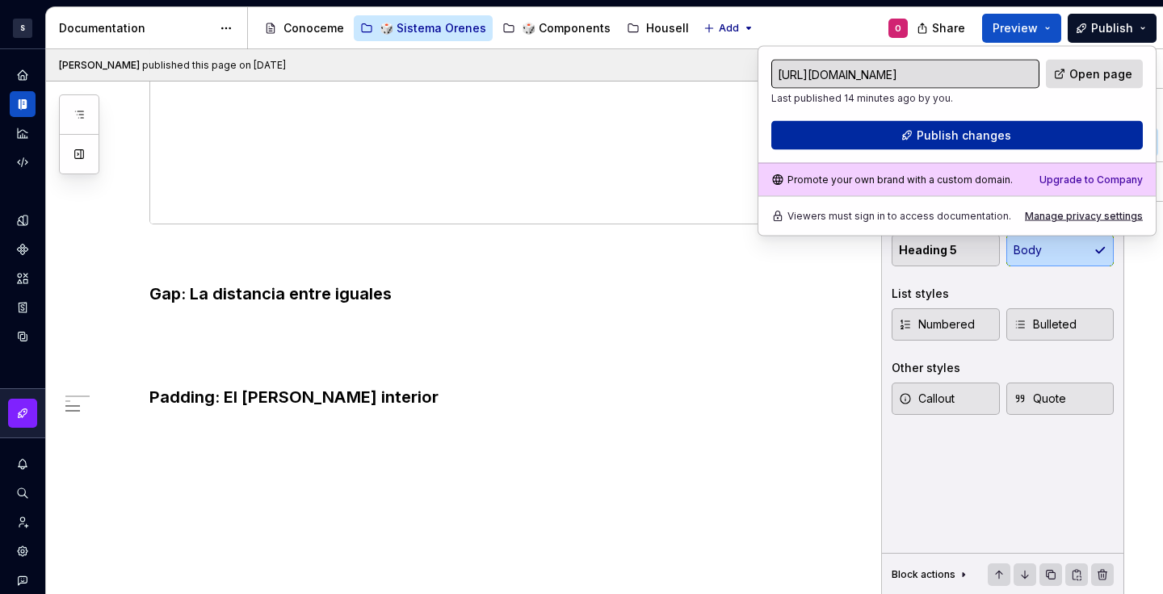
click at [1016, 136] on button "Publish changes" at bounding box center [957, 135] width 372 height 29
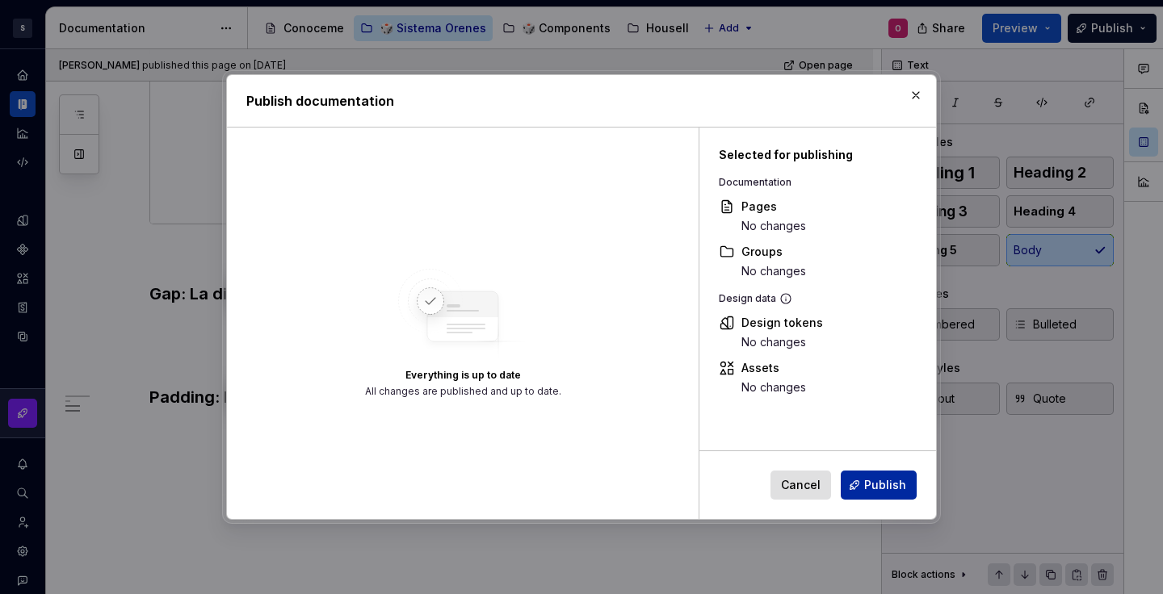
click at [874, 477] on span "Publish" at bounding box center [885, 485] width 42 height 16
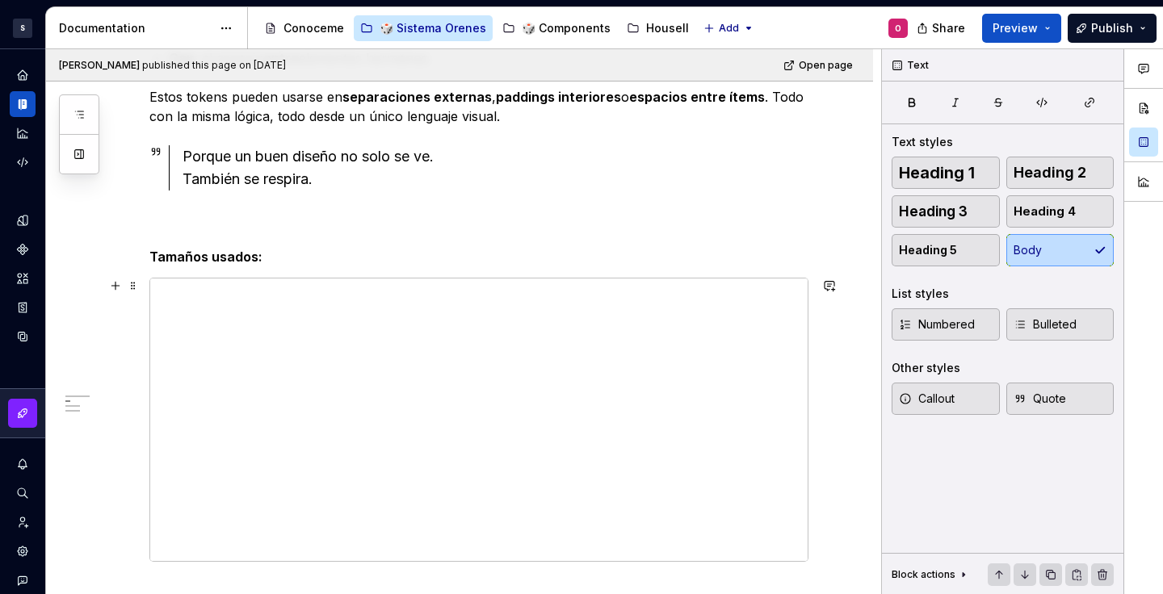
scroll to position [155, 0]
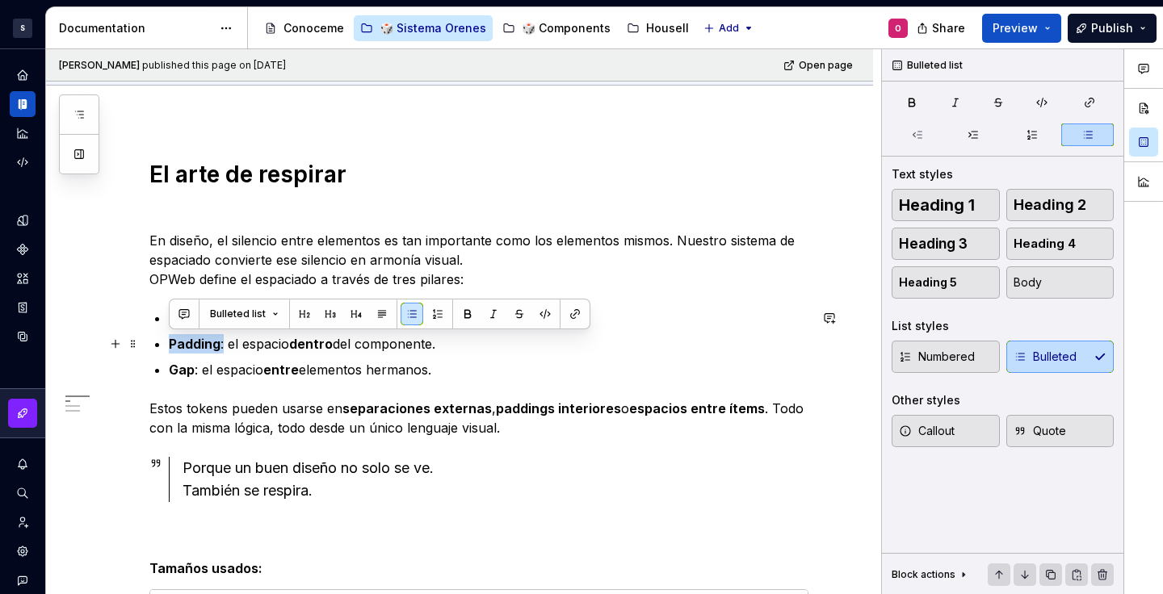
drag, startPoint x: 189, startPoint y: 341, endPoint x: 224, endPoint y: 339, distance: 34.8
click at [224, 339] on p "Padding : el espacio dentro del componente." at bounding box center [489, 343] width 640 height 19
copy p "Padding :"
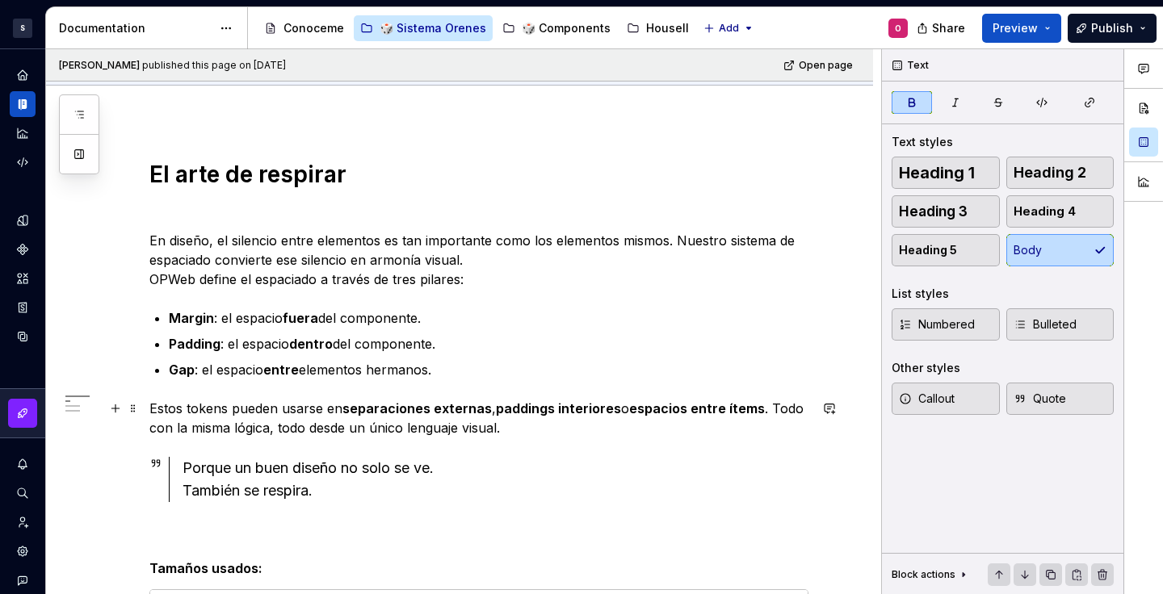
click at [541, 405] on strong "paddings interiores" at bounding box center [558, 409] width 125 height 16
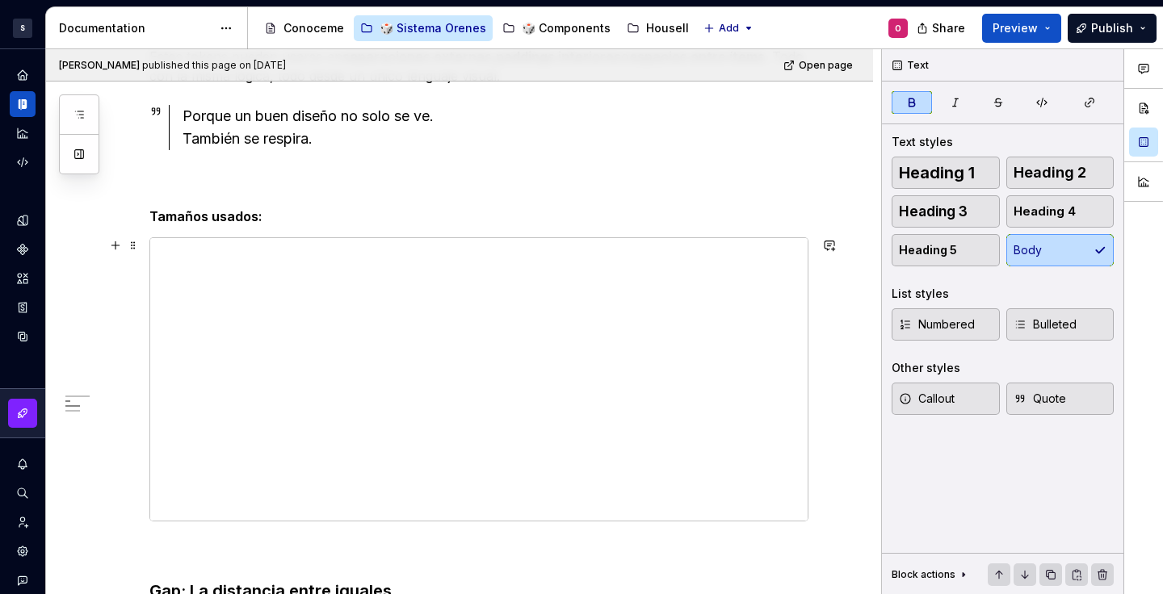
scroll to position [823, 0]
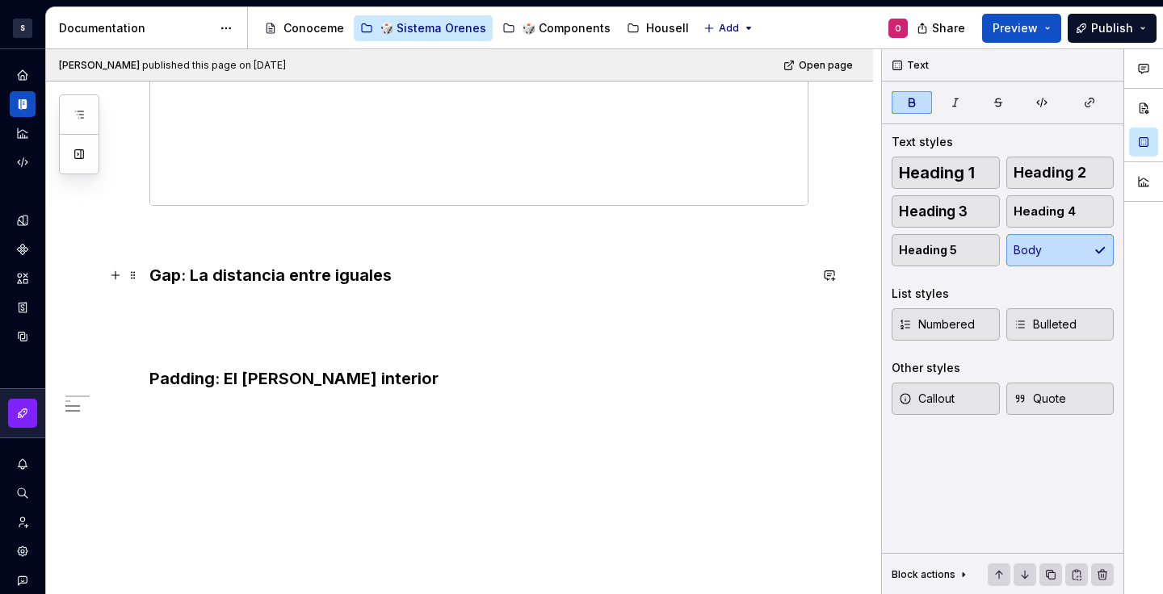
click at [566, 275] on h3 "Gap: La distancia entre iguales" at bounding box center [478, 275] width 659 height 23
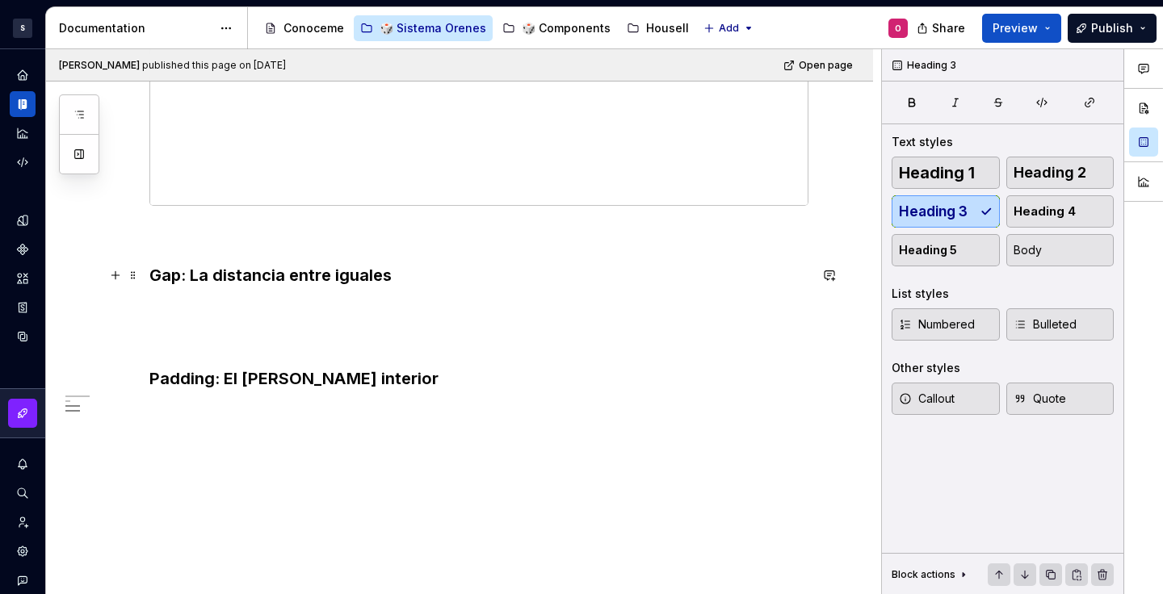
click at [455, 282] on h3 "Gap: La distancia entre iguales" at bounding box center [478, 275] width 659 height 23
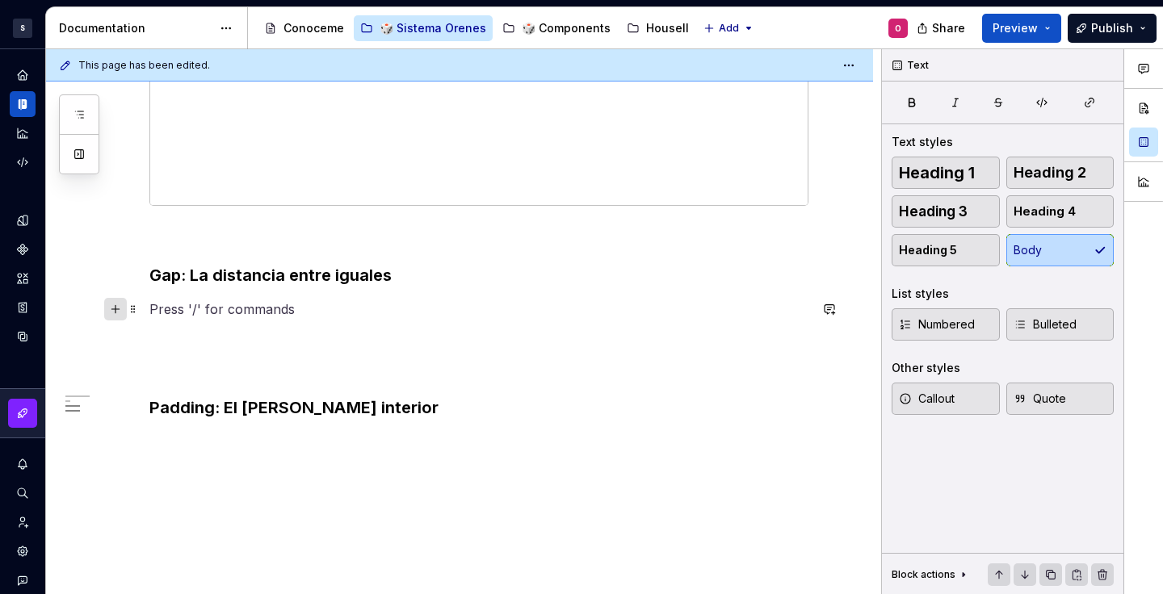
click at [116, 307] on button "button" at bounding box center [115, 309] width 23 height 23
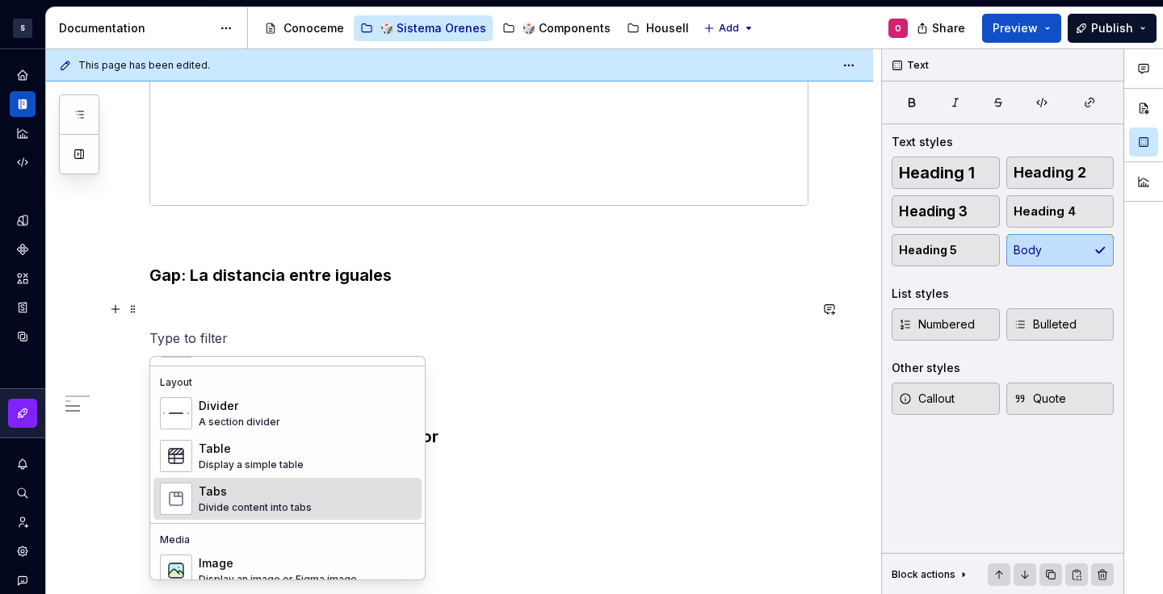
scroll to position [601, 0]
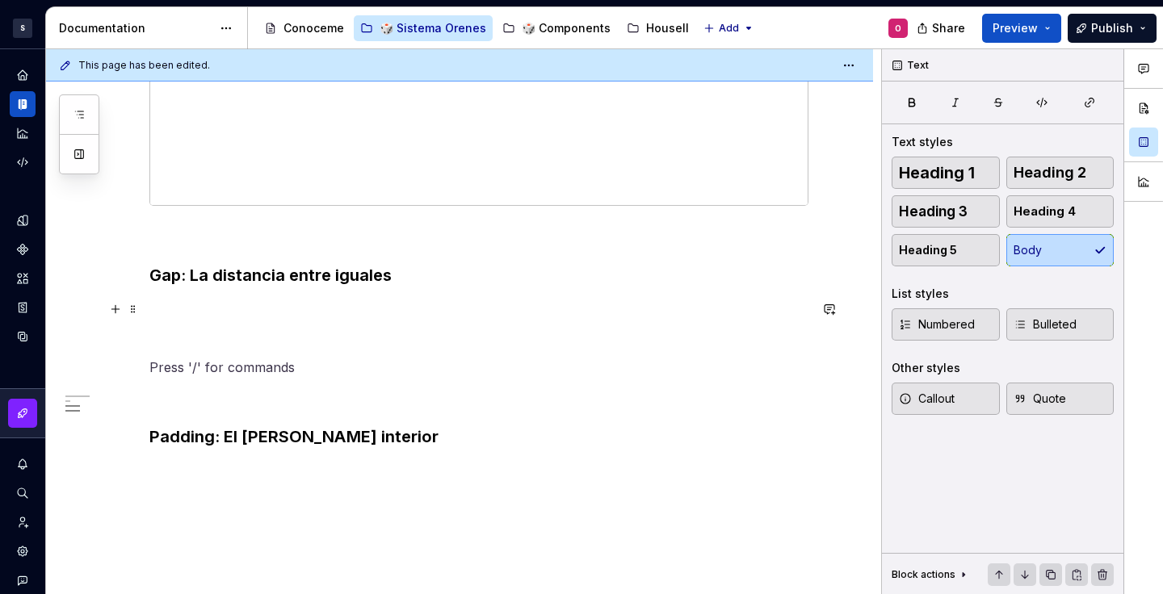
click at [109, 341] on button "button" at bounding box center [115, 338] width 23 height 23
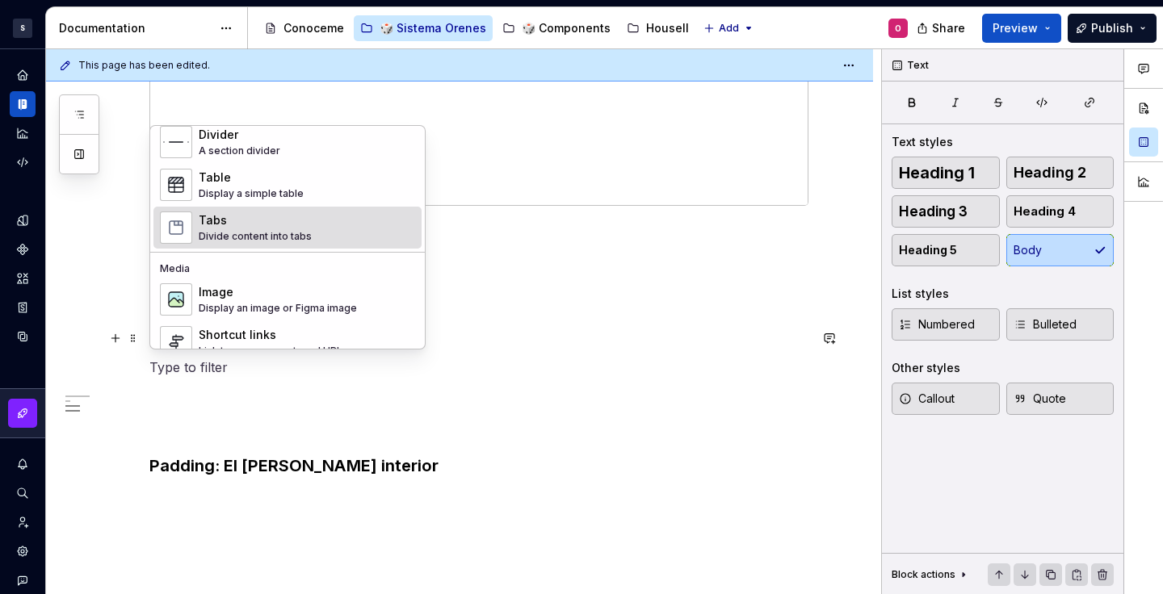
scroll to position [636, 0]
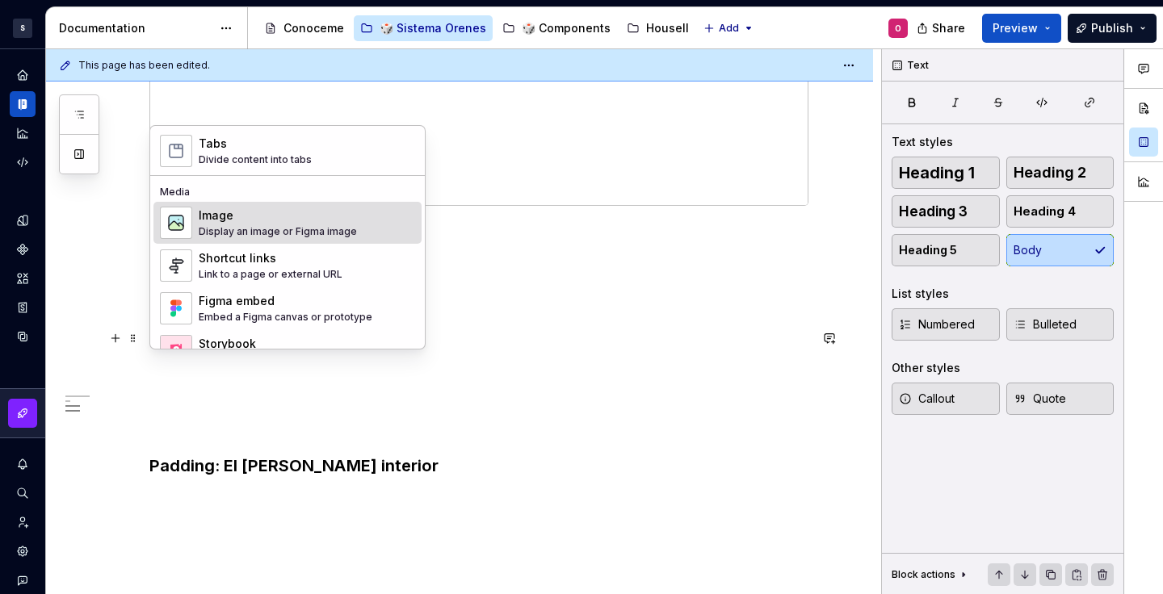
click at [300, 234] on div "Display an image or Figma image" at bounding box center [278, 231] width 158 height 13
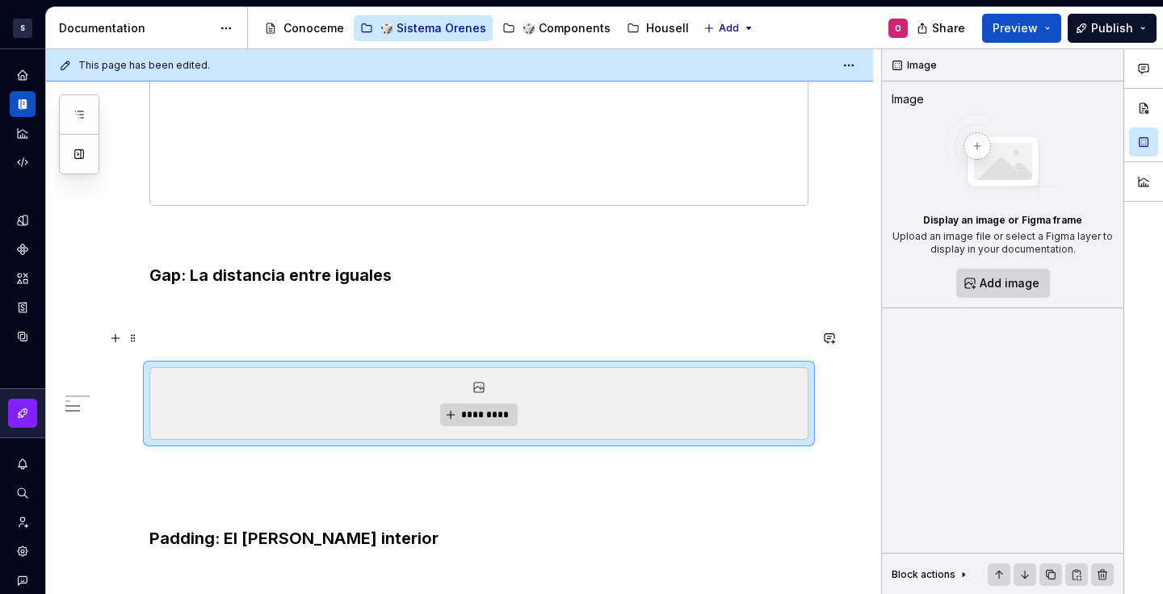
click at [160, 333] on p at bounding box center [478, 338] width 659 height 19
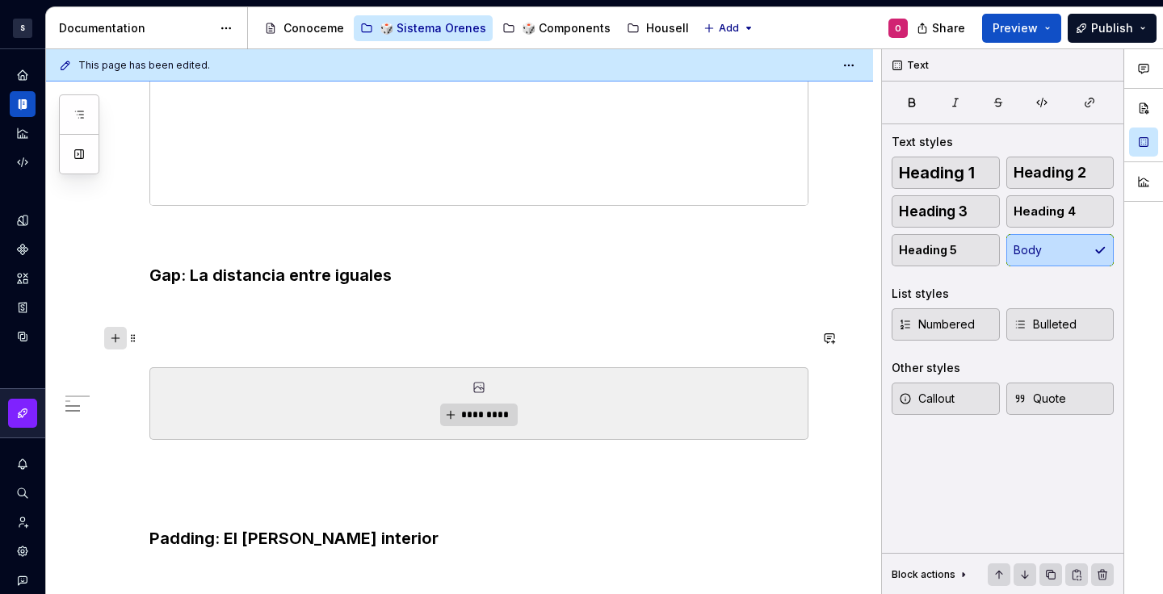
click at [116, 334] on button "button" at bounding box center [115, 338] width 23 height 23
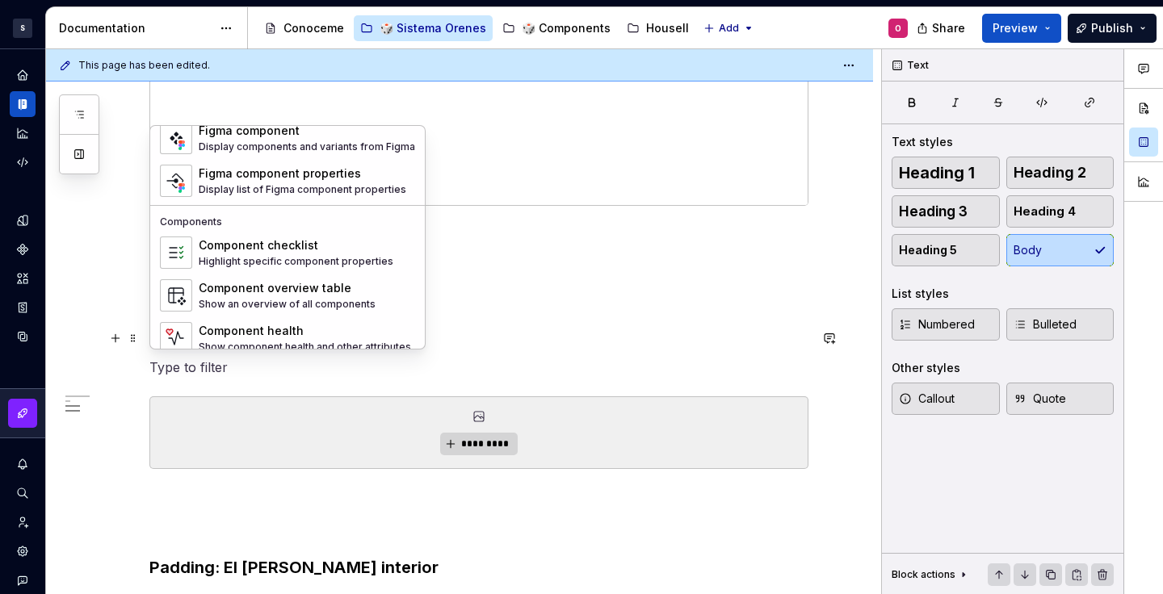
scroll to position [1608, 0]
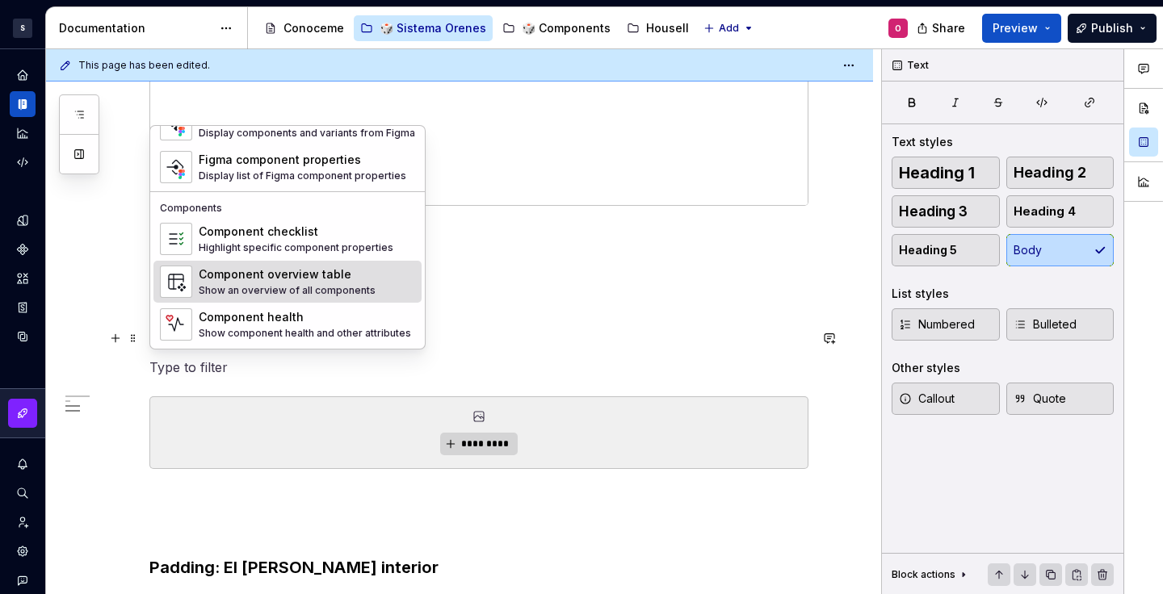
click at [330, 276] on div "Component overview table" at bounding box center [287, 275] width 177 height 16
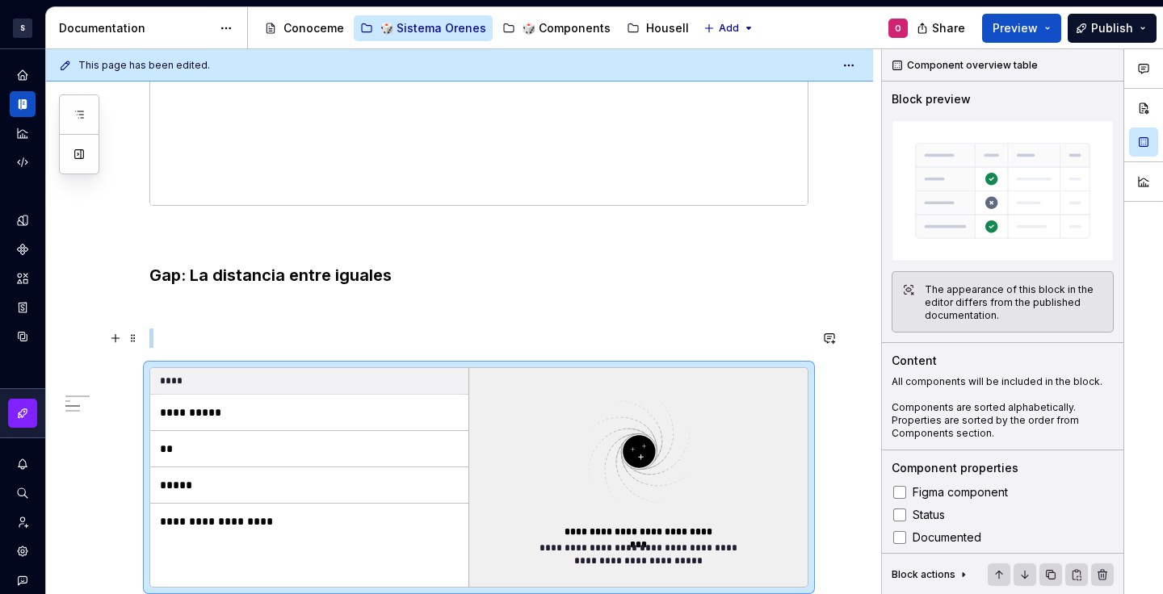
scroll to position [834, 0]
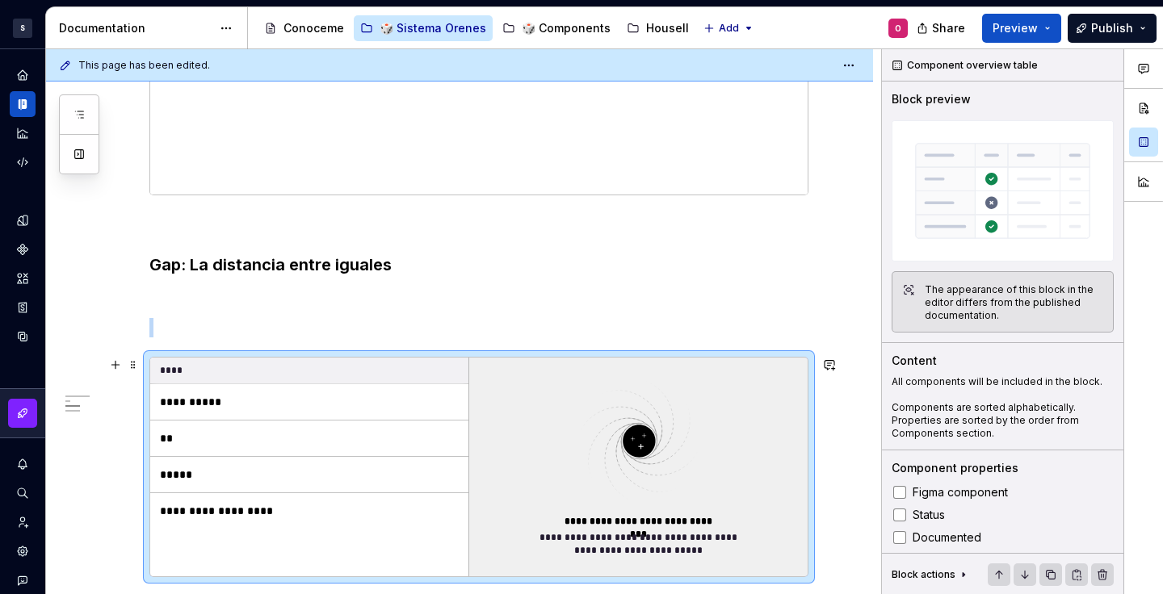
click at [236, 364] on th "****" at bounding box center [309, 371] width 318 height 27
click at [132, 359] on span at bounding box center [133, 365] width 13 height 23
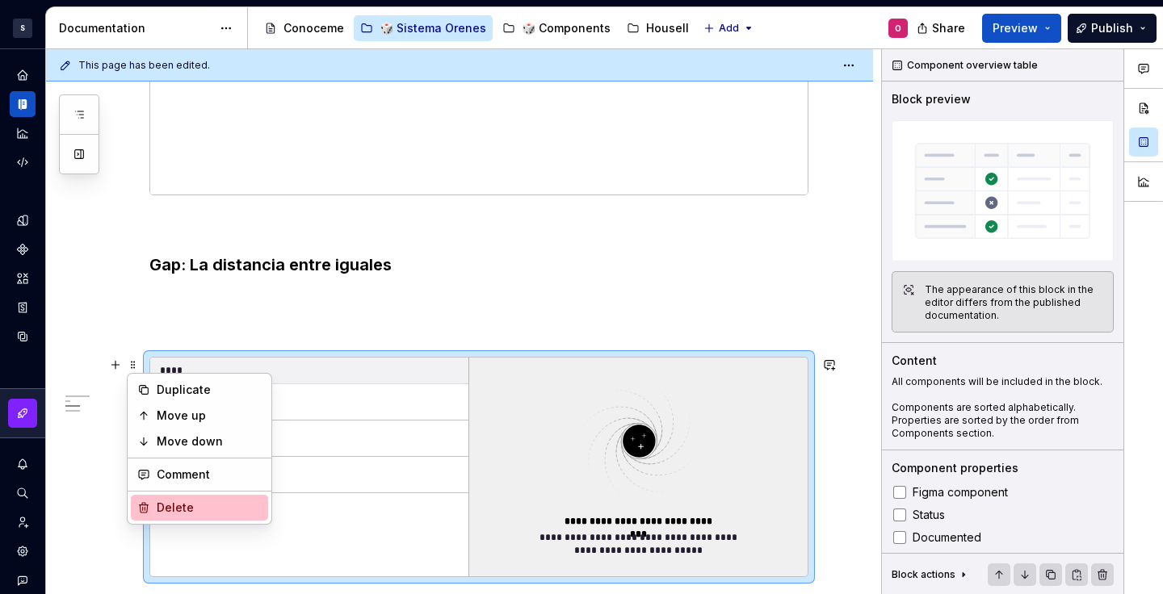
click at [199, 503] on div "Delete" at bounding box center [209, 508] width 105 height 16
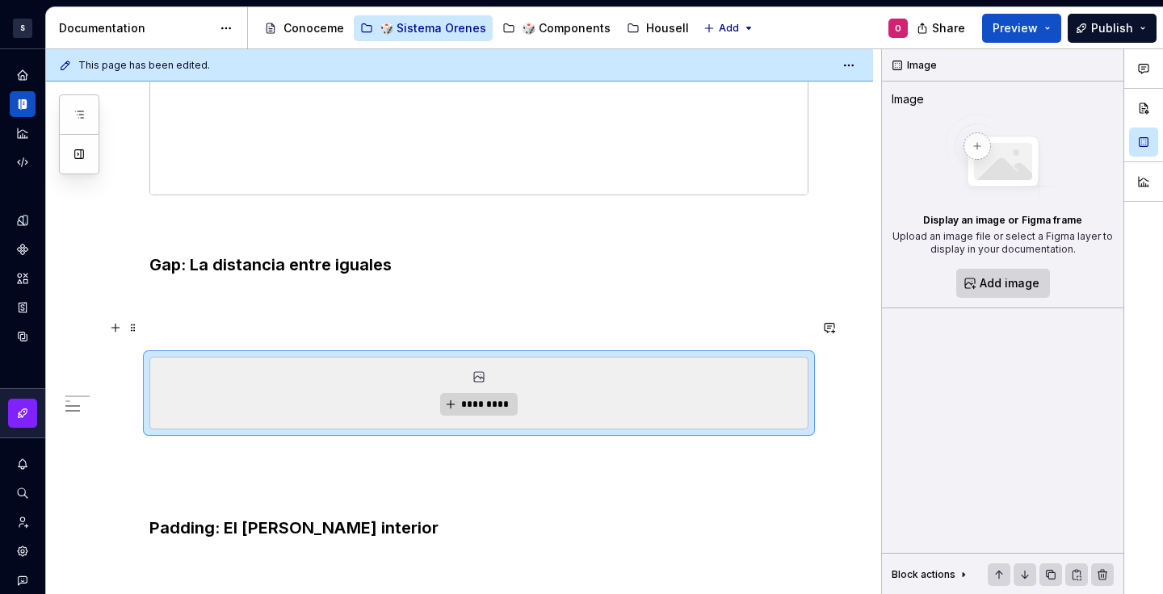
click at [168, 325] on p at bounding box center [478, 327] width 659 height 19
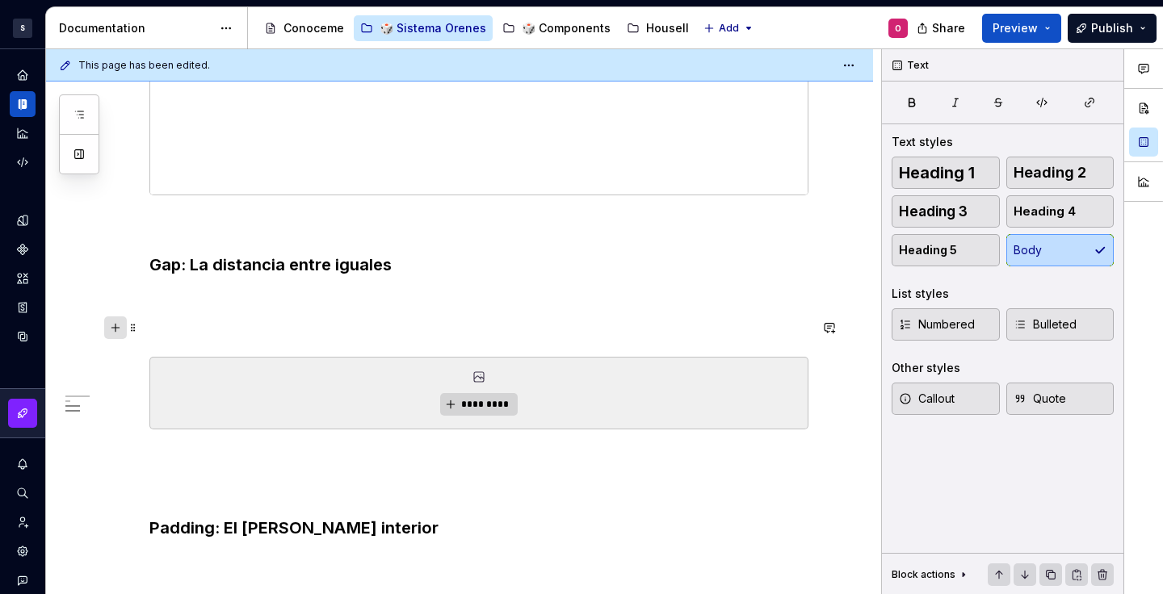
click at [116, 326] on button "button" at bounding box center [115, 328] width 23 height 23
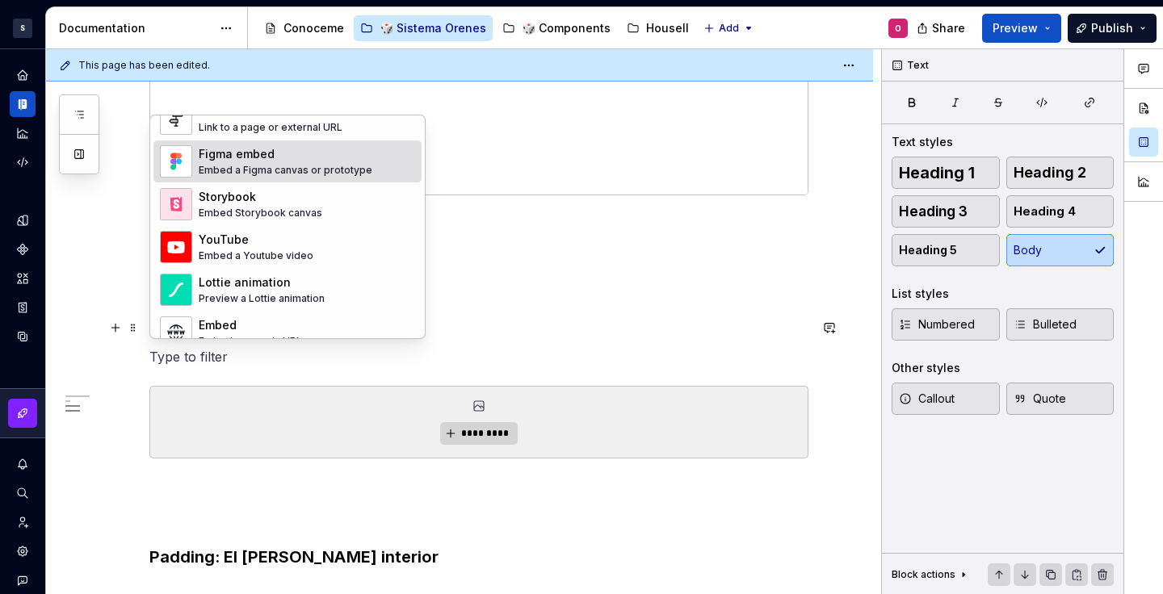
scroll to position [809, 0]
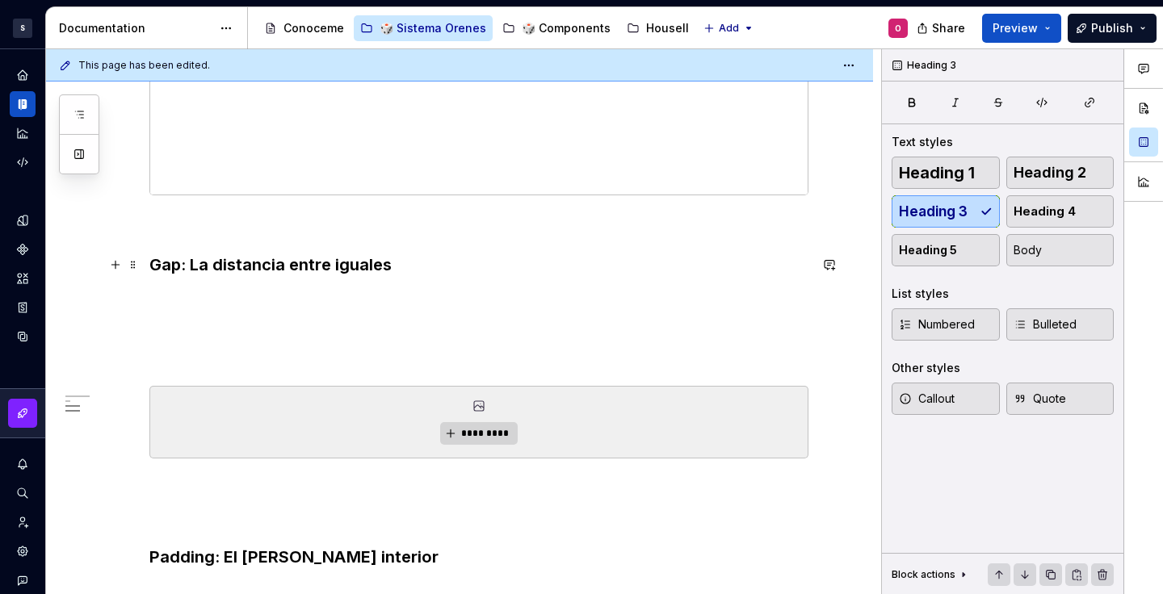
click at [522, 258] on h3 "Gap: La distancia entre iguales" at bounding box center [478, 265] width 659 height 23
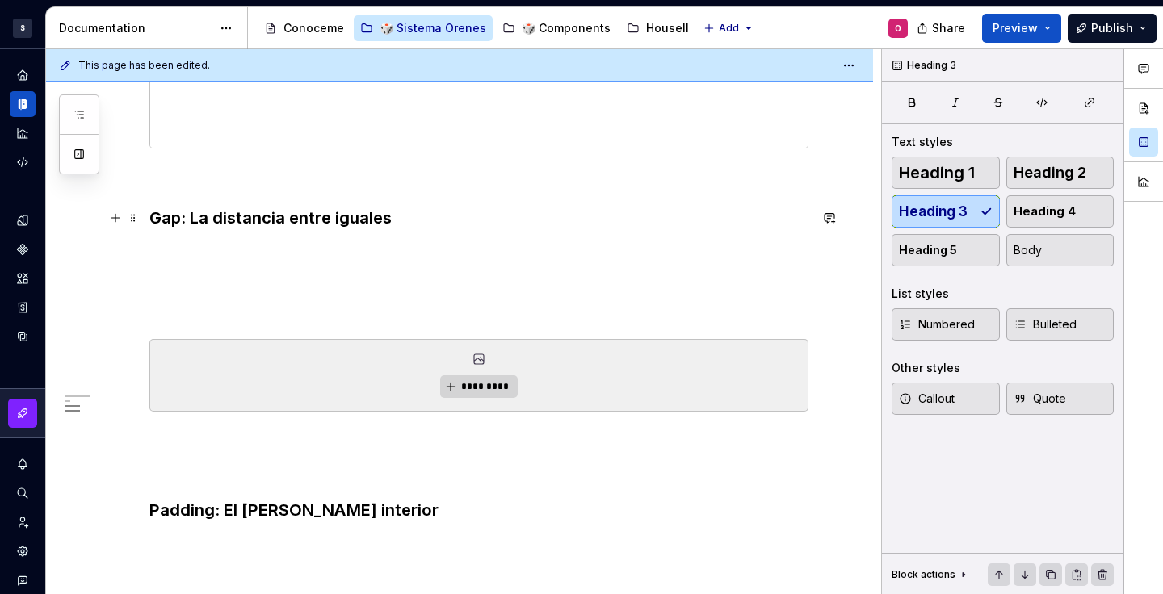
scroll to position [1037, 0]
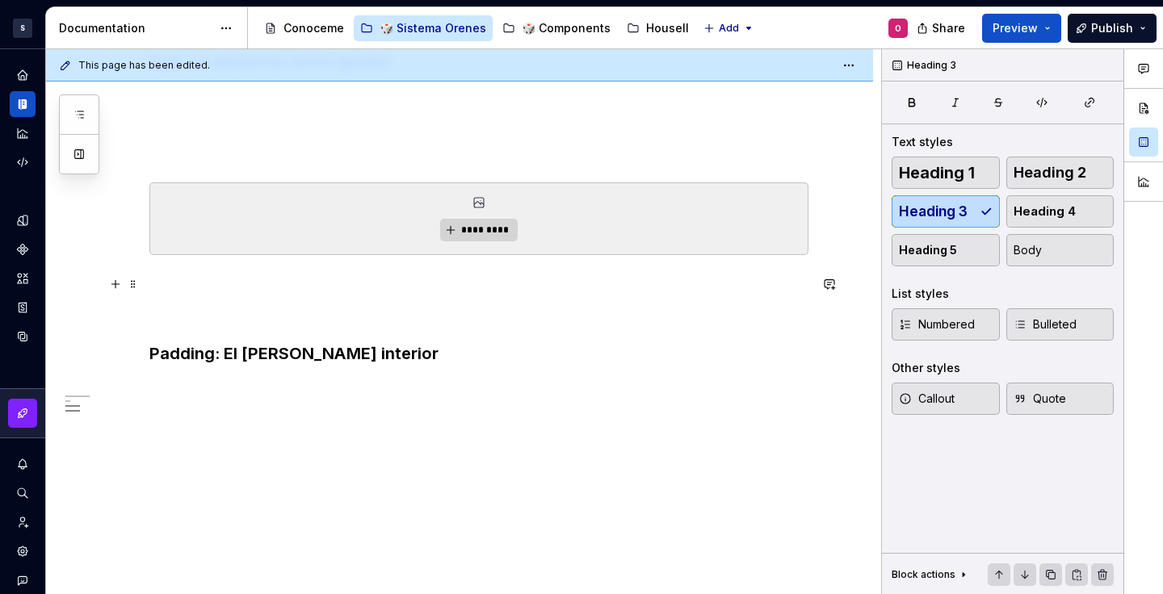
click at [347, 284] on p at bounding box center [478, 284] width 659 height 19
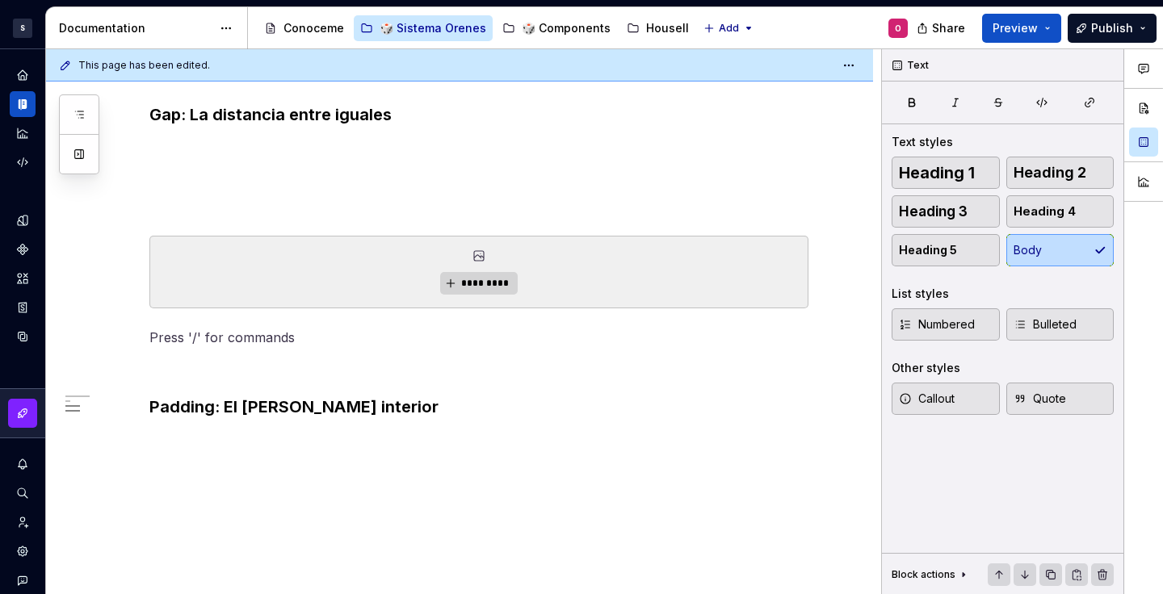
scroll to position [813, 0]
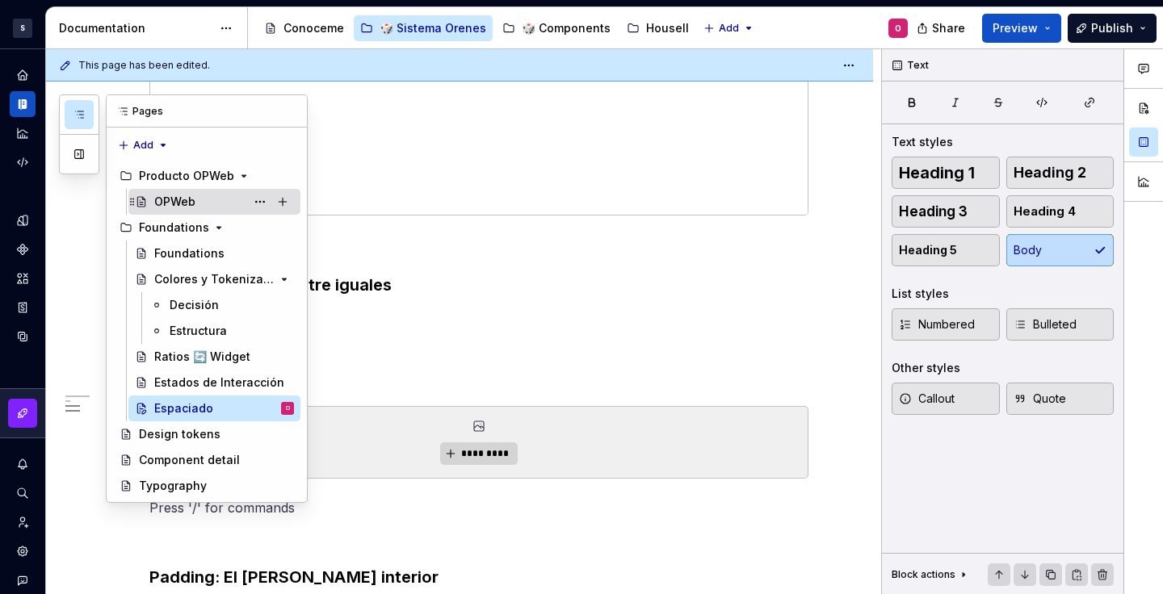
click at [214, 203] on div "OPWeb" at bounding box center [224, 202] width 140 height 23
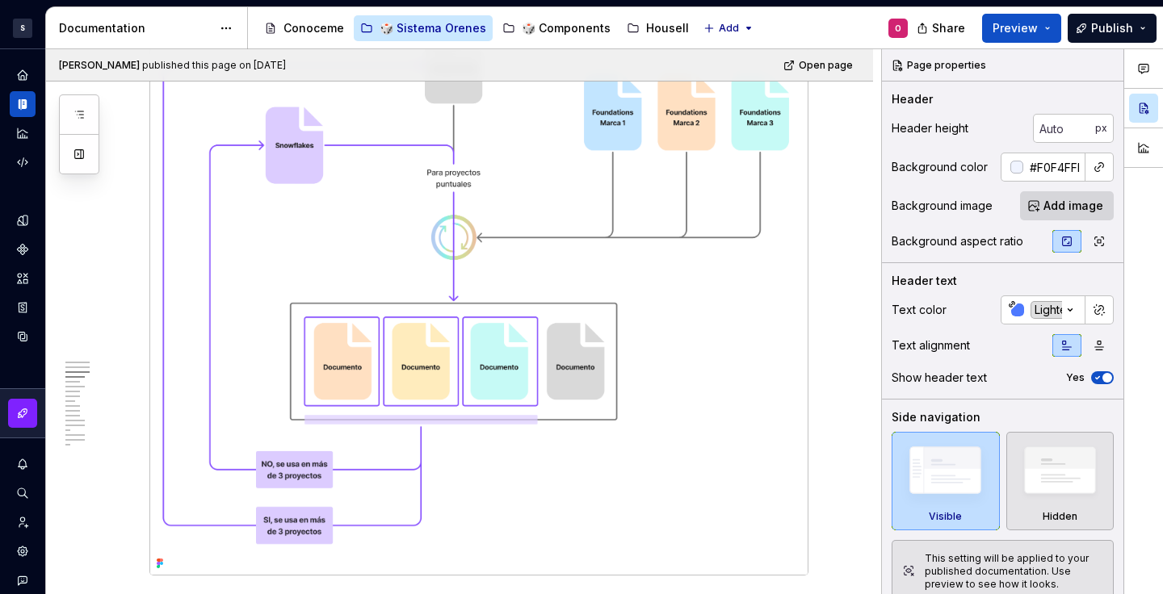
scroll to position [613, 0]
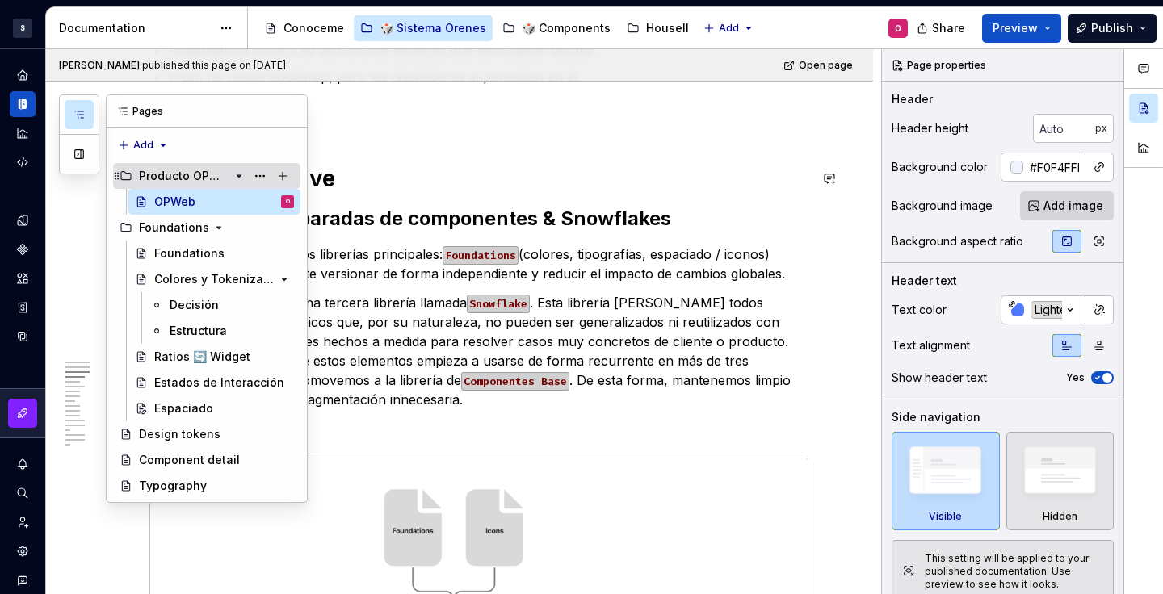
click at [174, 172] on div "Producto OPWeb" at bounding box center [184, 176] width 90 height 16
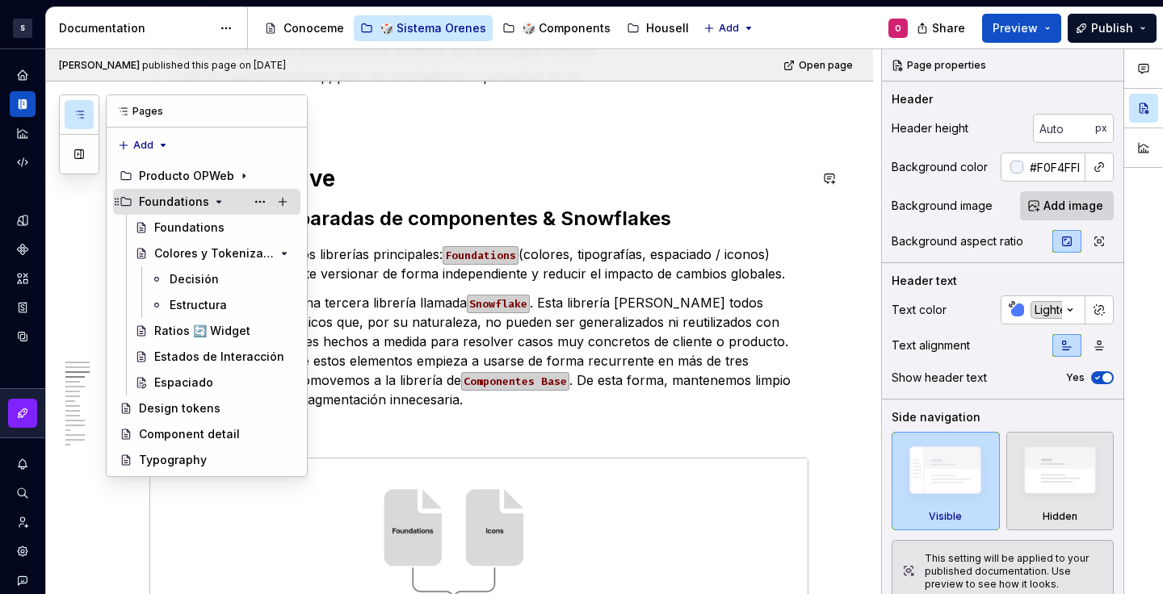
click at [186, 195] on div "Foundations" at bounding box center [174, 202] width 70 height 16
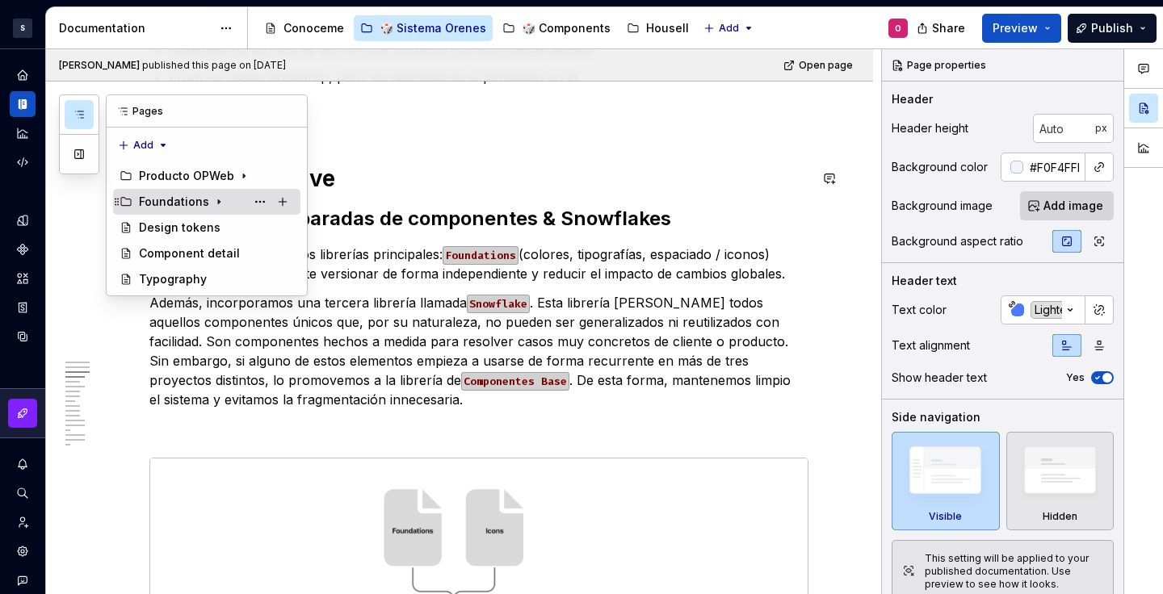
click at [166, 195] on div "Foundations" at bounding box center [174, 202] width 70 height 16
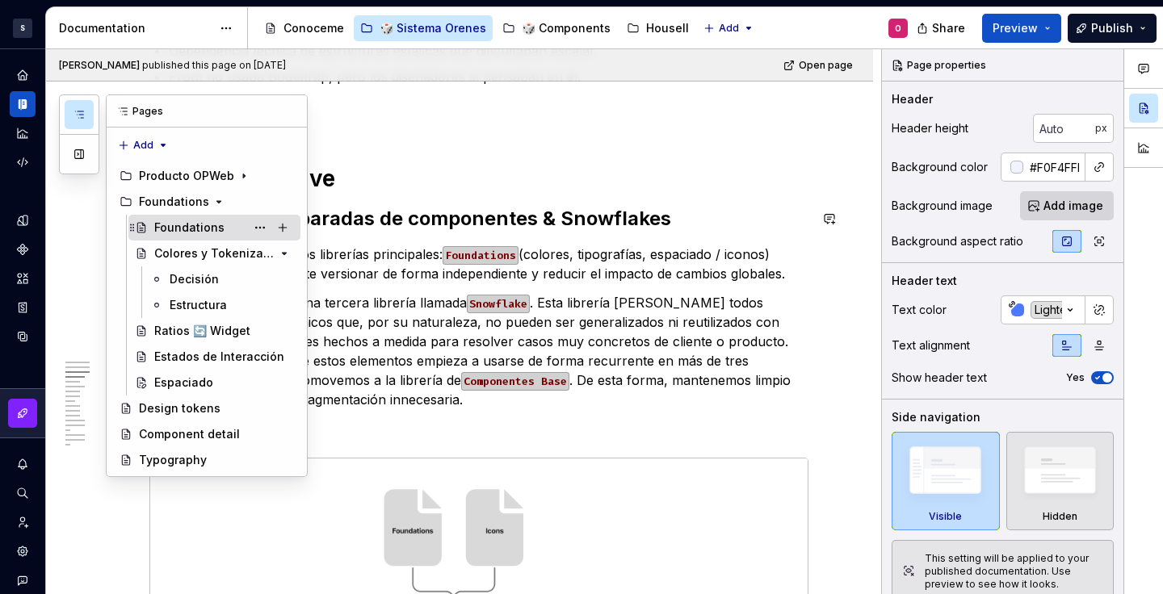
click at [184, 228] on div "Foundations" at bounding box center [189, 228] width 70 height 16
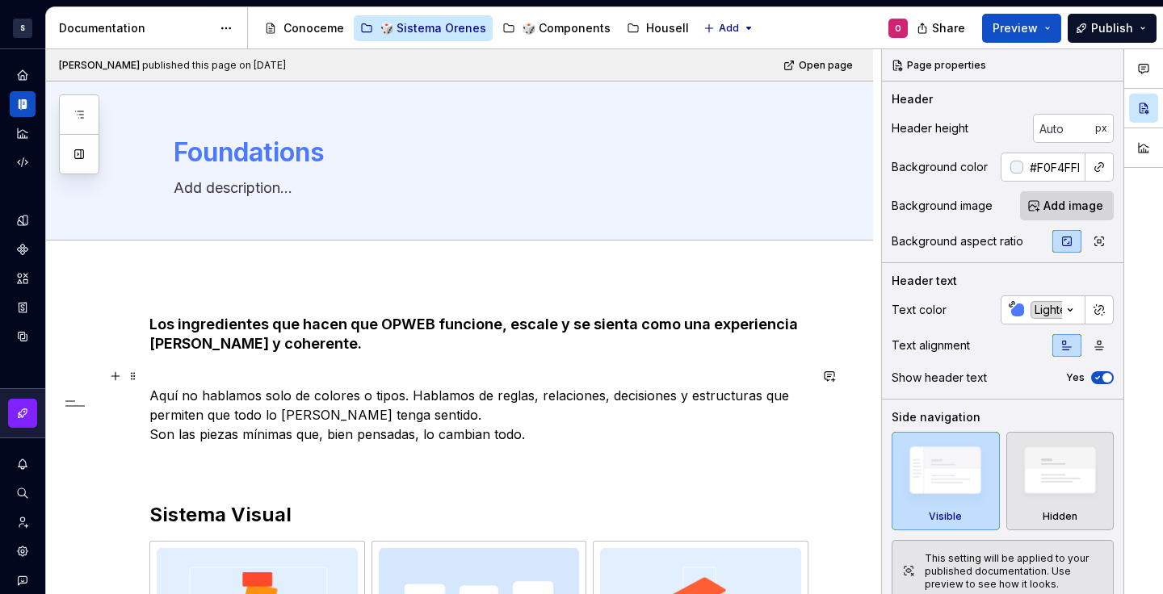
scroll to position [244, 0]
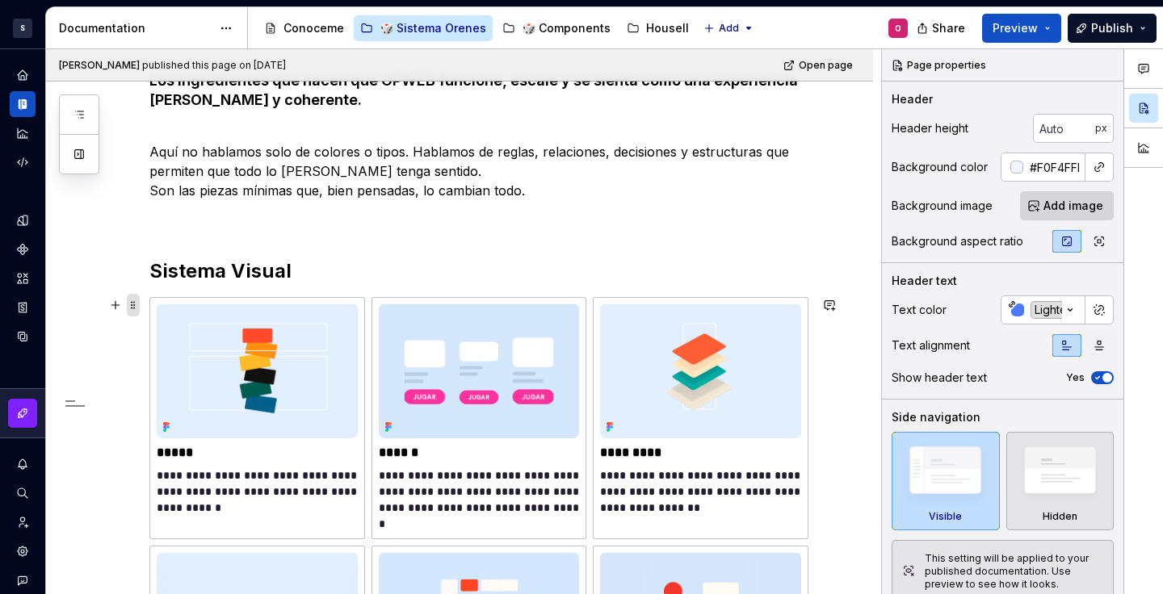
click at [133, 300] on span at bounding box center [133, 305] width 13 height 23
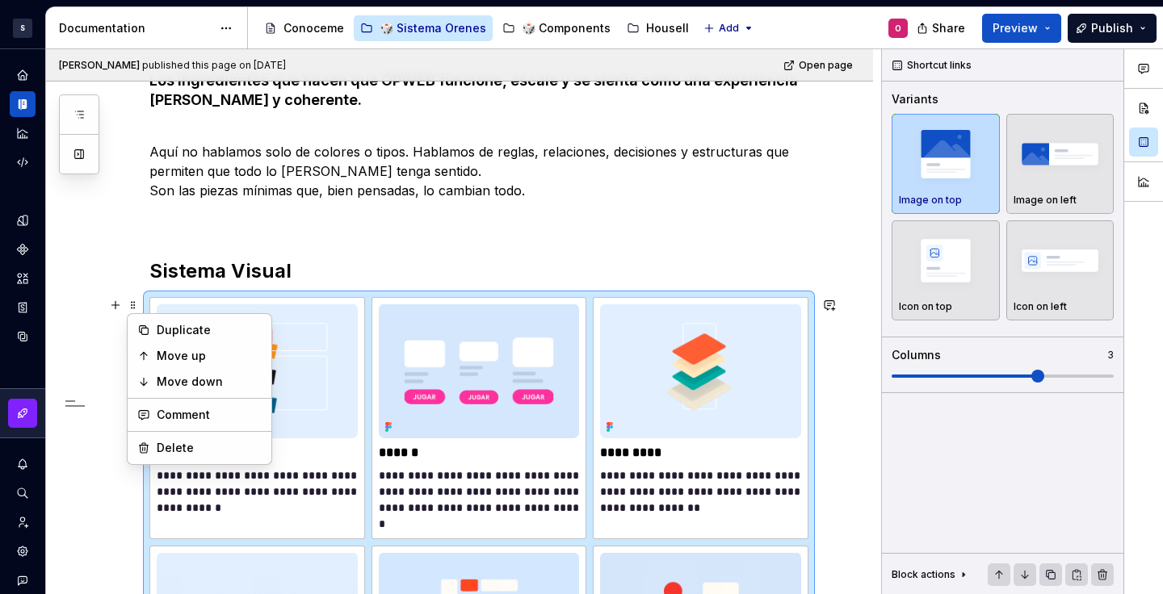
click at [529, 228] on p at bounding box center [478, 219] width 659 height 19
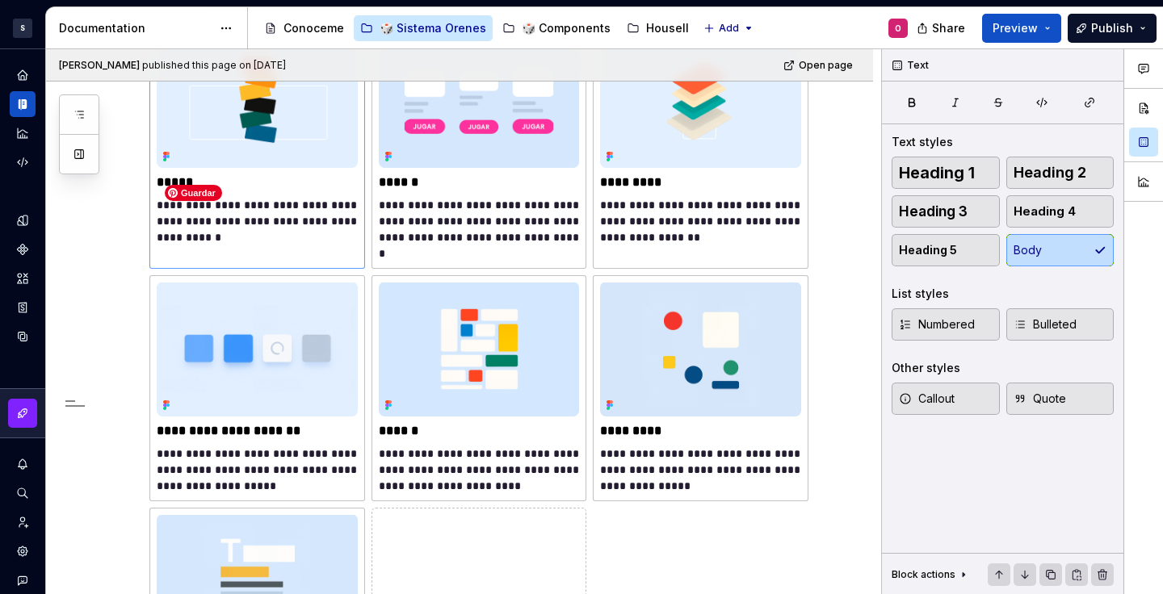
scroll to position [122, 0]
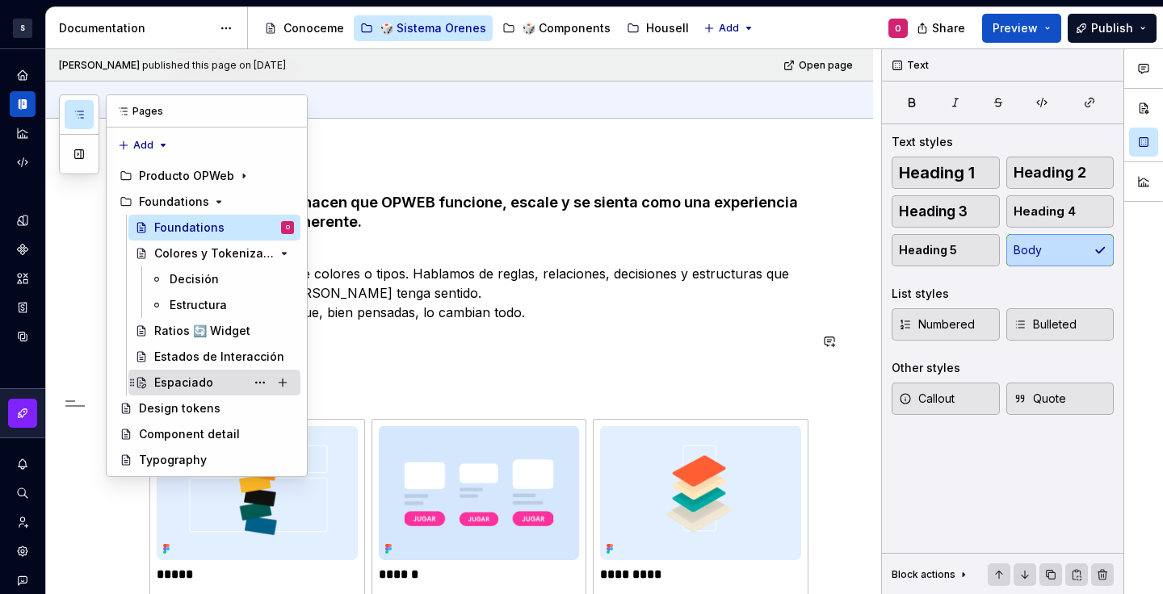
click at [218, 375] on div "Espaciado" at bounding box center [224, 383] width 140 height 23
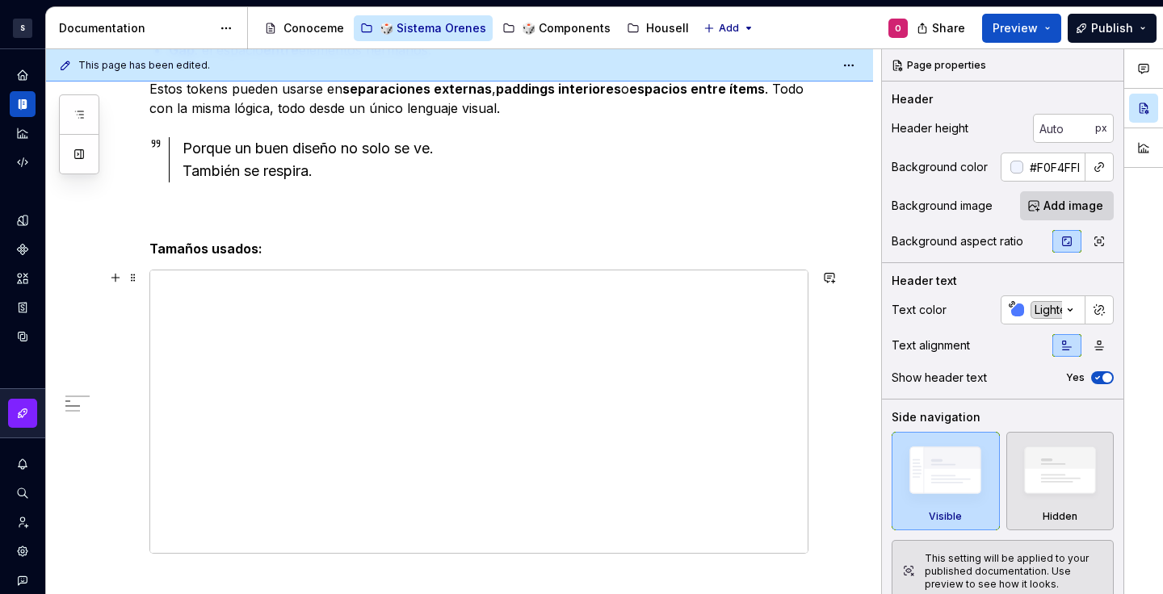
scroll to position [786, 0]
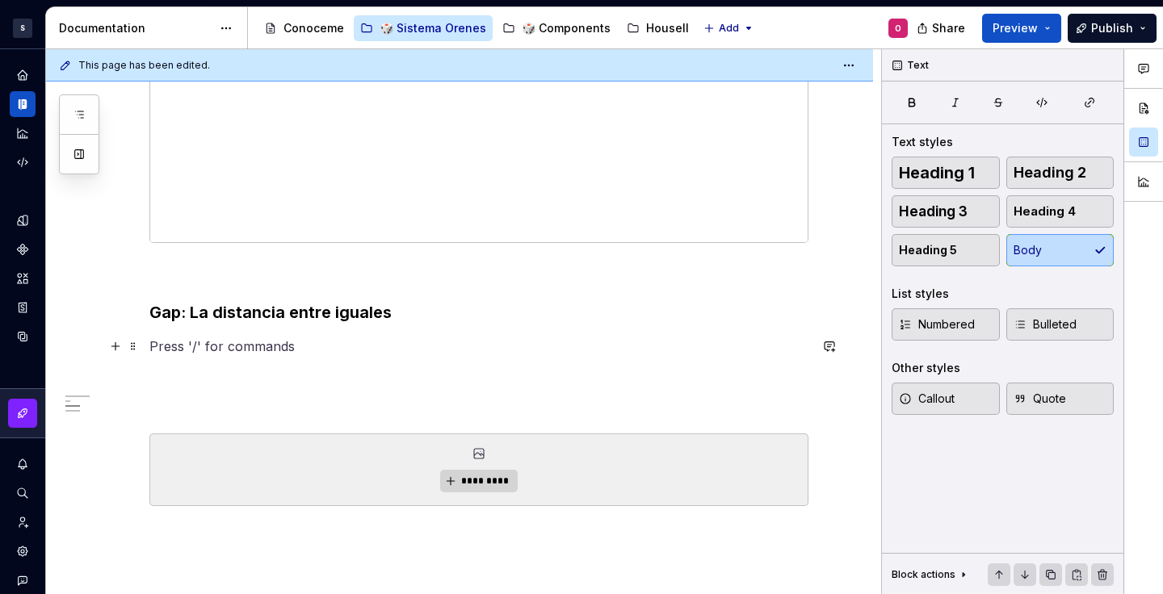
click at [232, 354] on p at bounding box center [478, 346] width 659 height 19
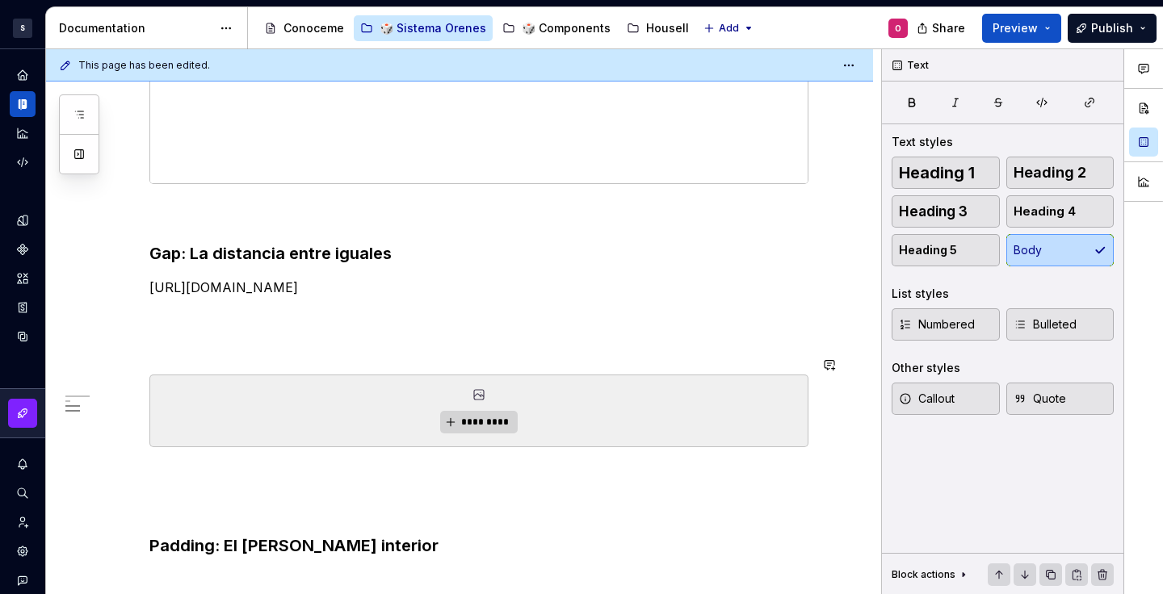
click at [384, 349] on div "El arte de respirar En diseño, el silencio entre elementos es tan importante co…" at bounding box center [478, 29] width 659 height 1119
click at [162, 296] on p at bounding box center [478, 287] width 659 height 19
click at [121, 288] on button "button" at bounding box center [115, 287] width 23 height 23
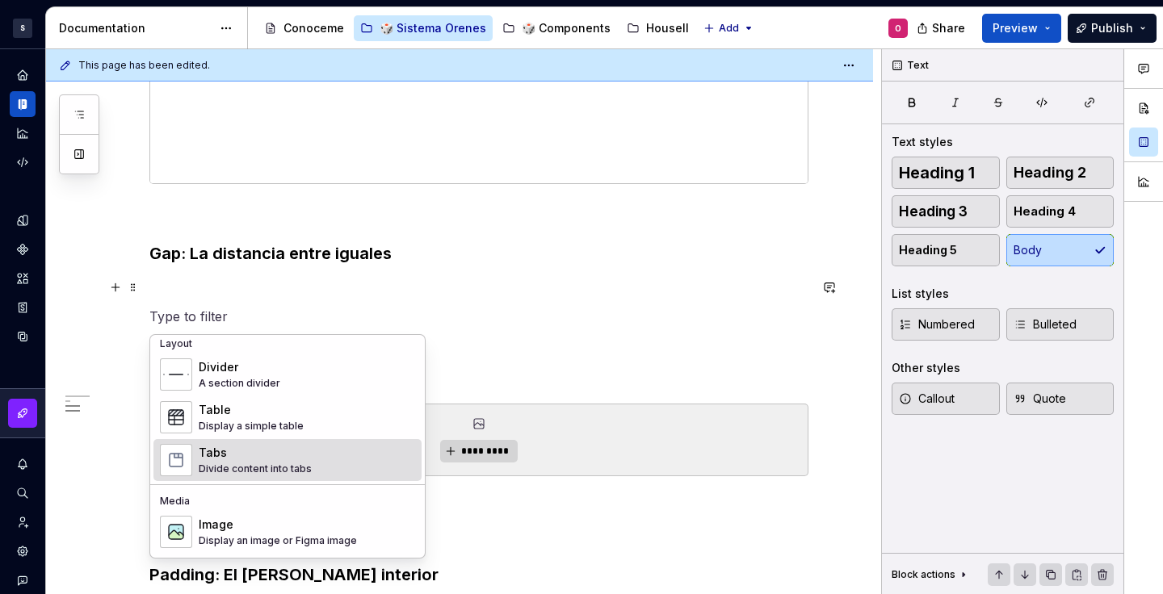
scroll to position [557, 0]
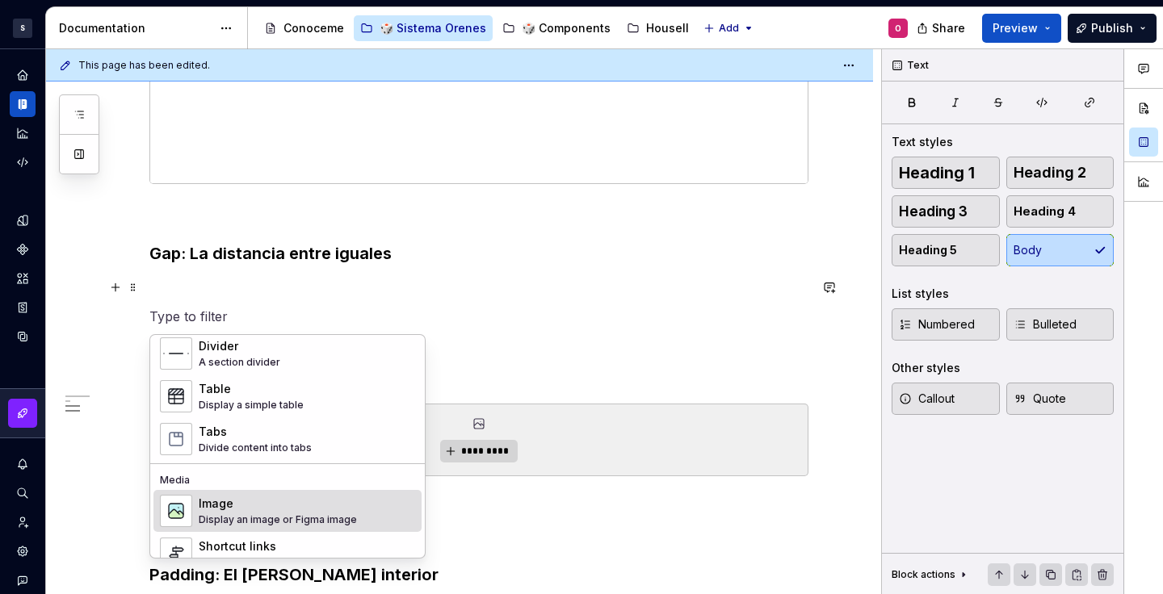
click at [300, 502] on div "Image" at bounding box center [278, 504] width 158 height 16
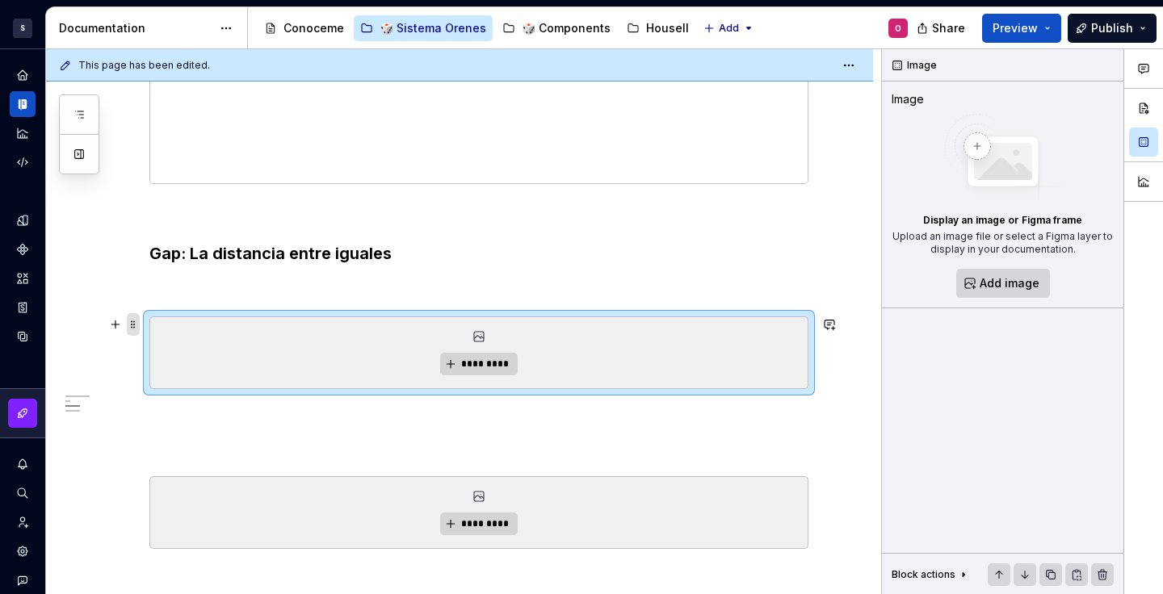
click at [131, 320] on span at bounding box center [133, 324] width 13 height 23
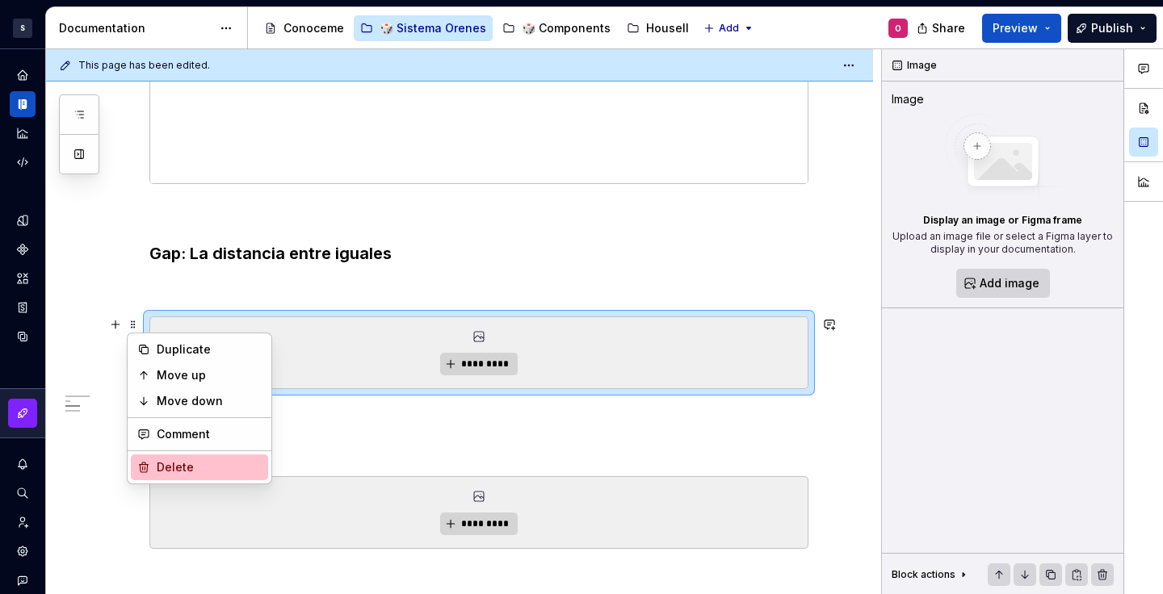
click at [206, 464] on div "Delete" at bounding box center [209, 468] width 105 height 16
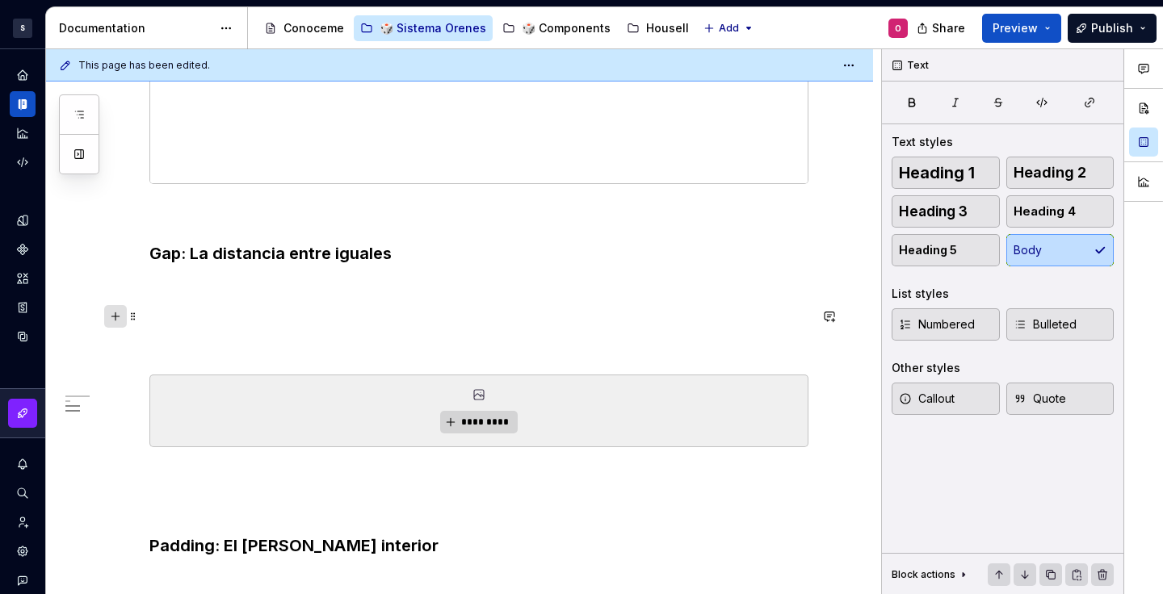
click at [121, 314] on button "button" at bounding box center [115, 316] width 23 height 23
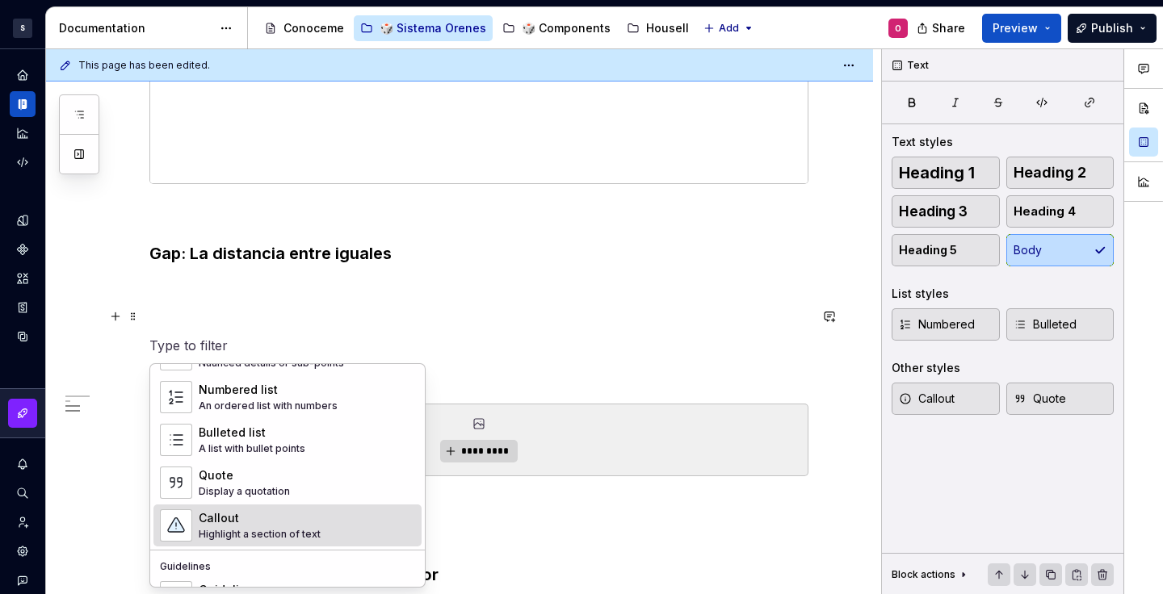
scroll to position [497, 0]
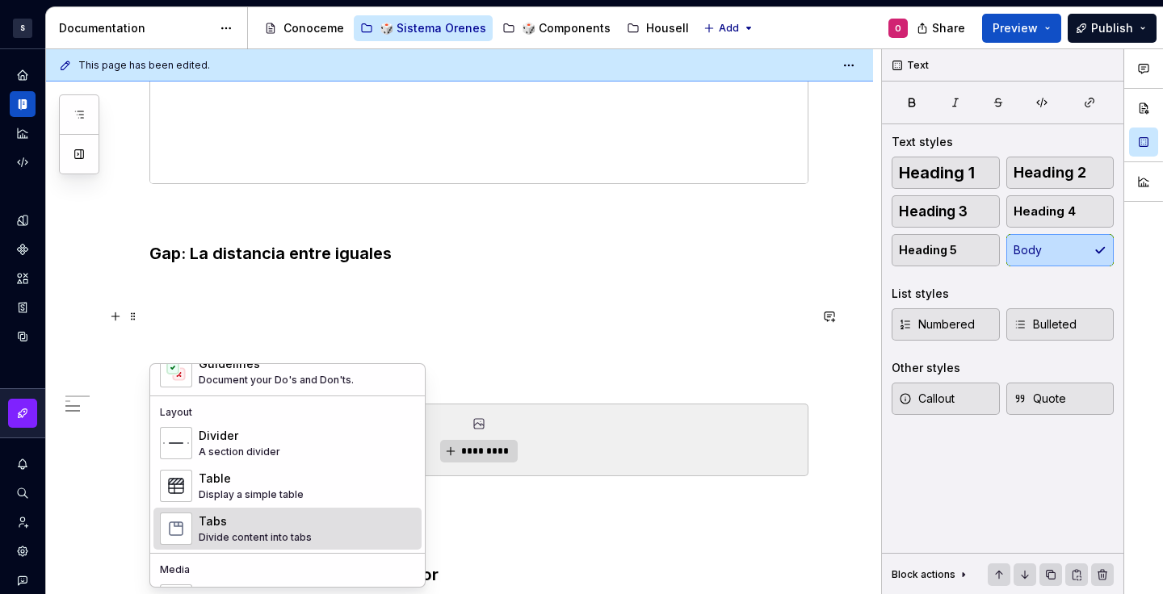
click at [295, 534] on div "Divide content into tabs" at bounding box center [255, 537] width 113 height 13
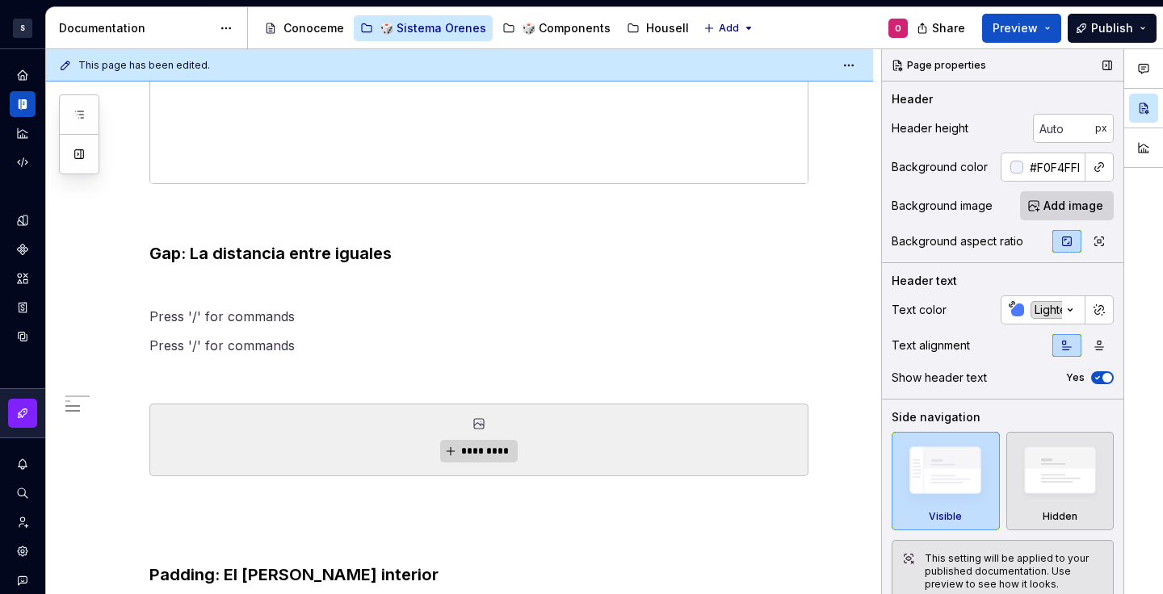
scroll to position [13, 0]
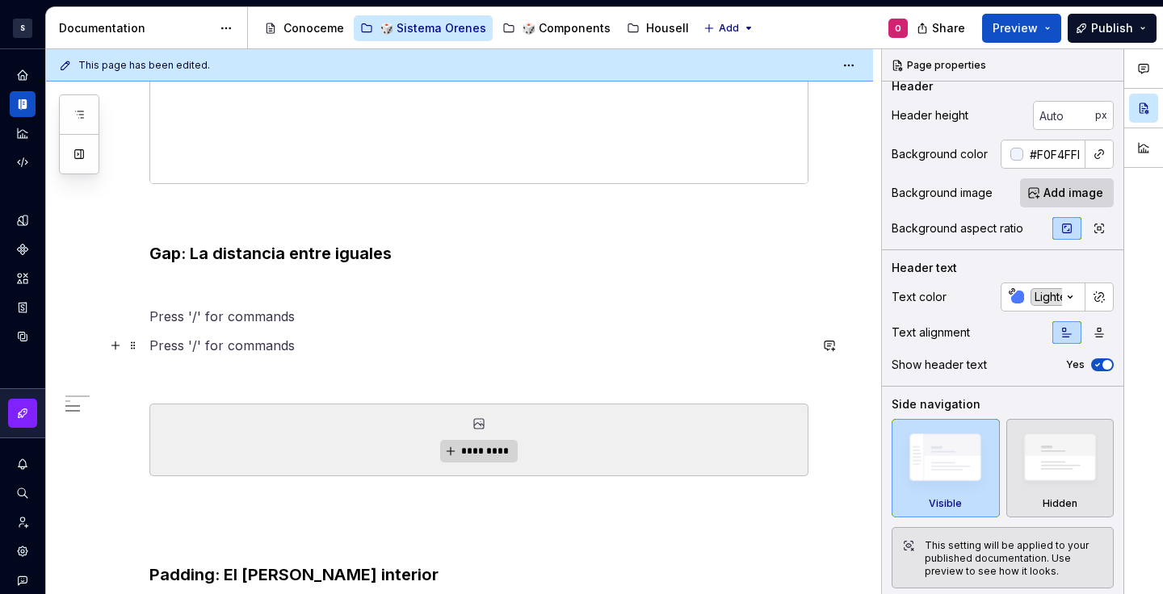
click at [147, 341] on div "El arte de respirar En diseño, el silencio entre elementos es tan importante co…" at bounding box center [459, 123] width 827 height 1385
click at [118, 346] on button "button" at bounding box center [115, 345] width 23 height 23
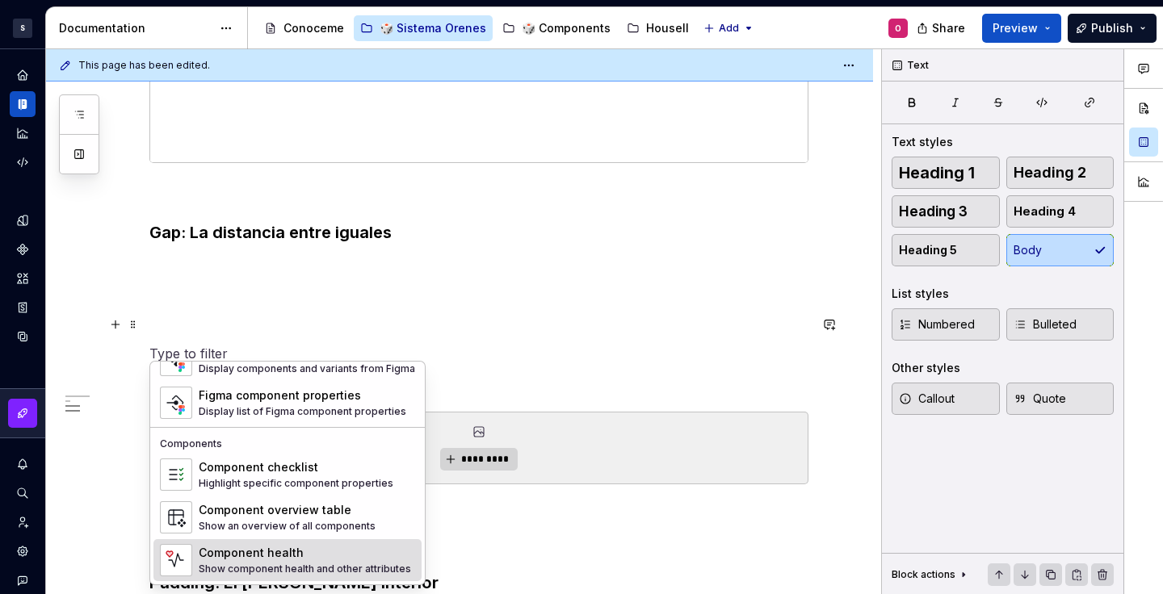
scroll to position [876, 0]
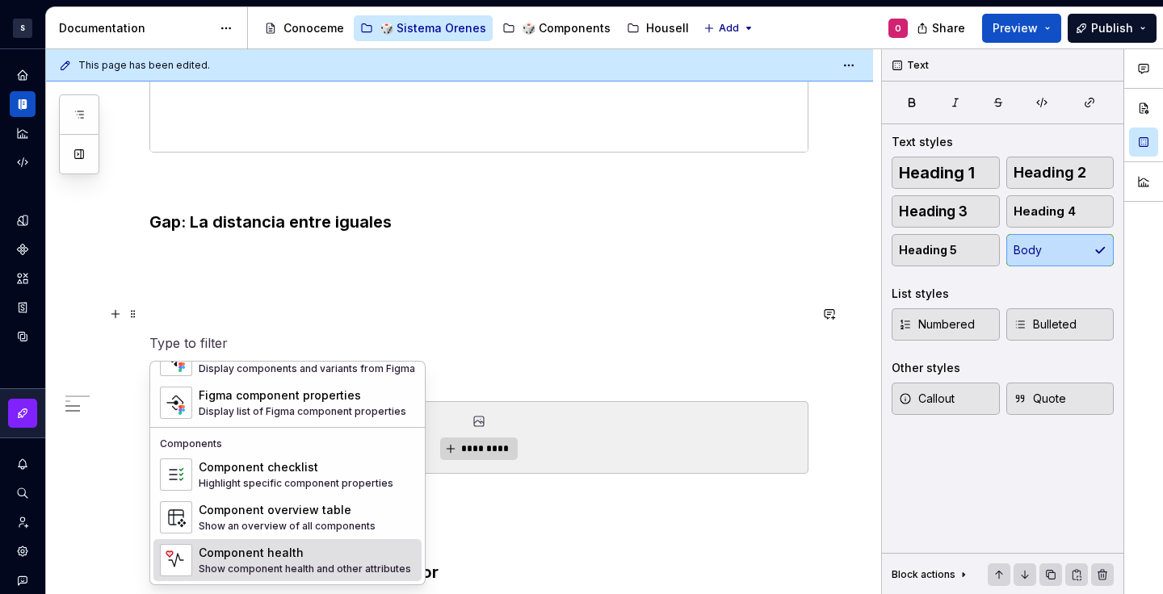
click at [518, 300] on div "El arte de respirar En diseño, el silencio entre elementos es tan importante co…" at bounding box center [478, 28] width 659 height 1178
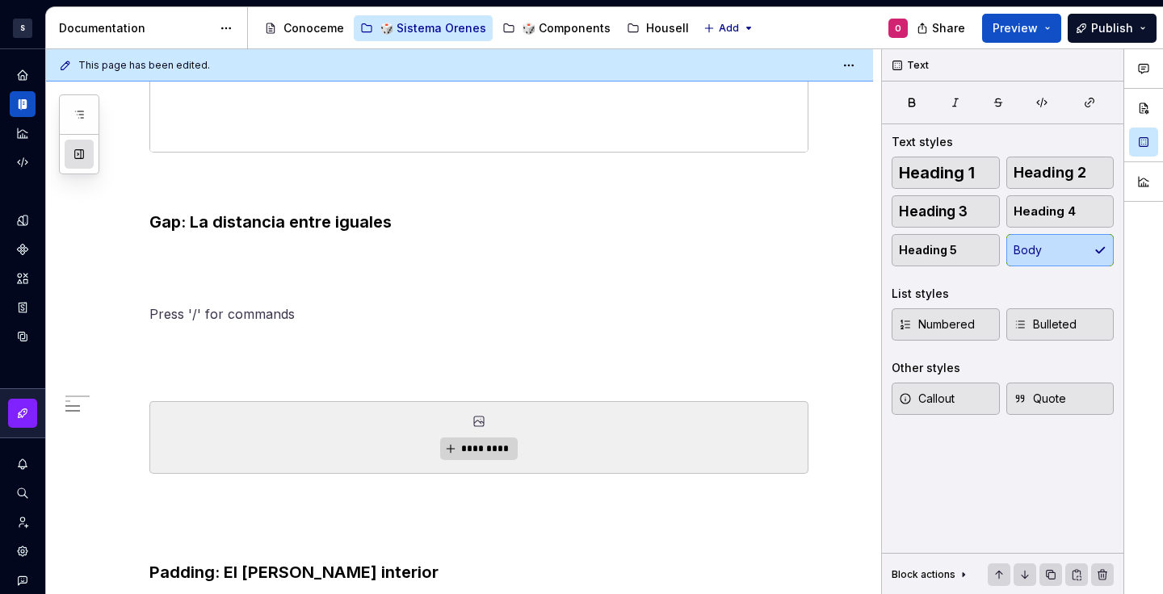
click at [78, 150] on button "button" at bounding box center [79, 154] width 29 height 29
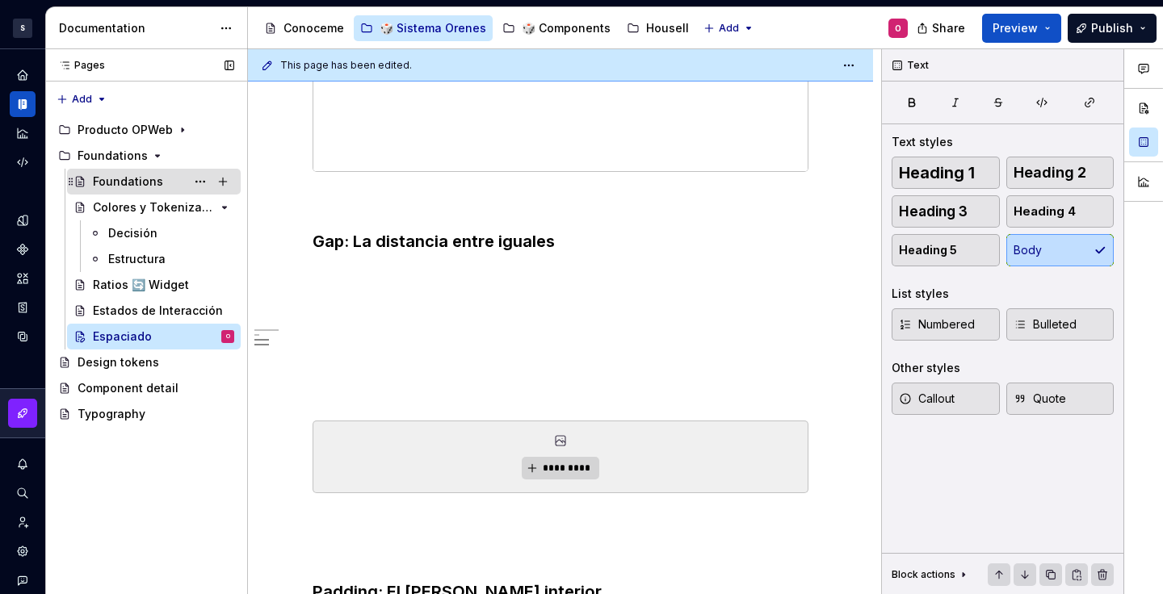
click at [127, 174] on div "Foundations" at bounding box center [128, 182] width 70 height 16
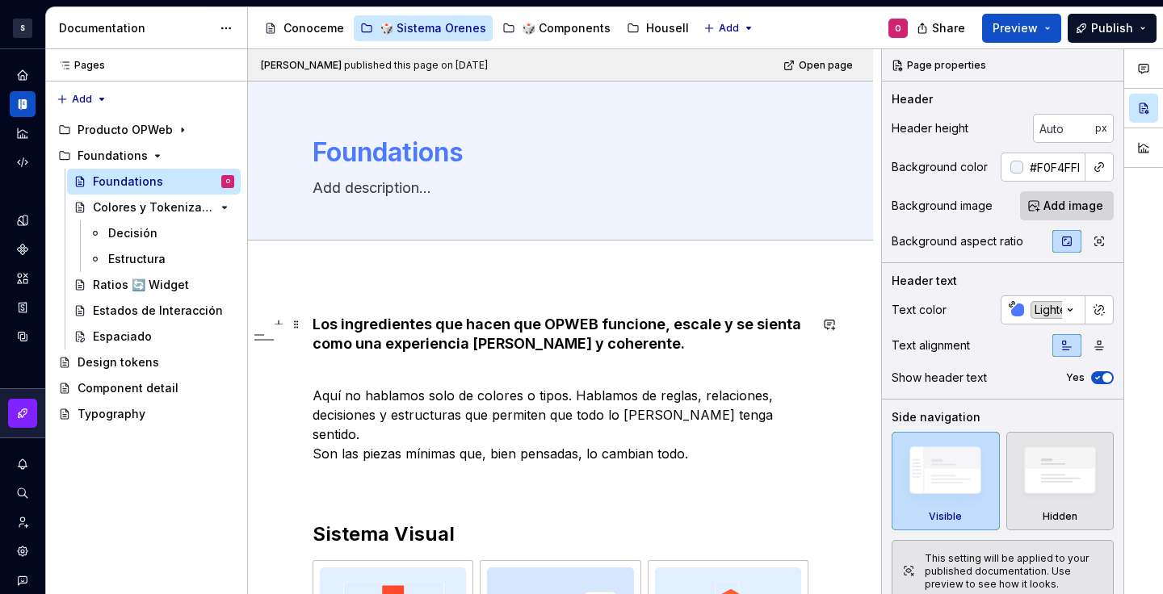
scroll to position [265, 0]
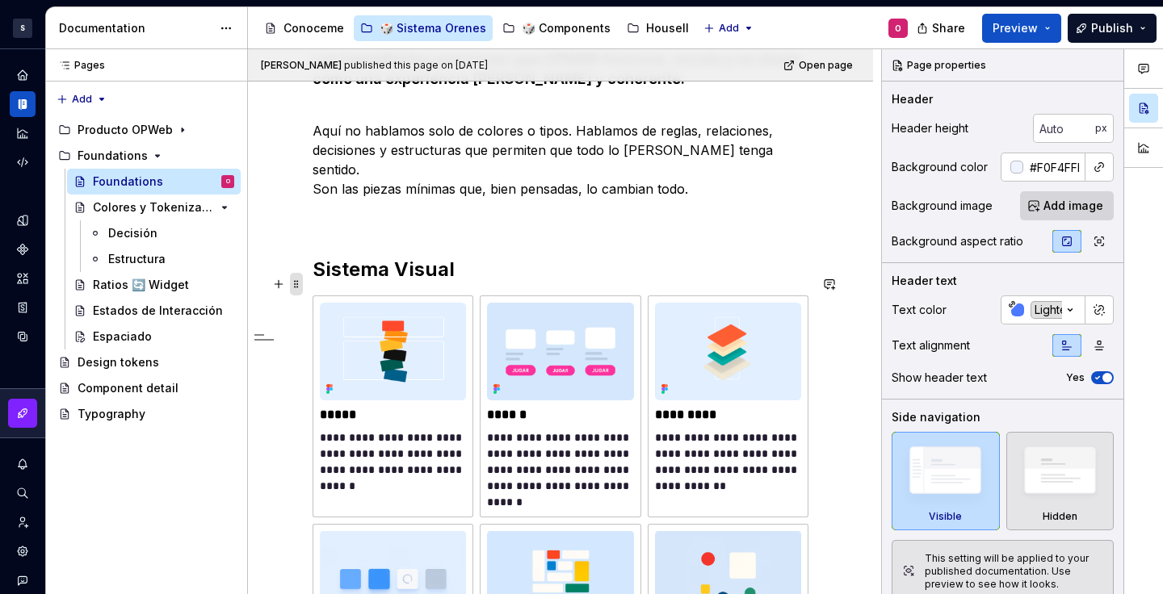
click at [297, 276] on span at bounding box center [296, 284] width 13 height 23
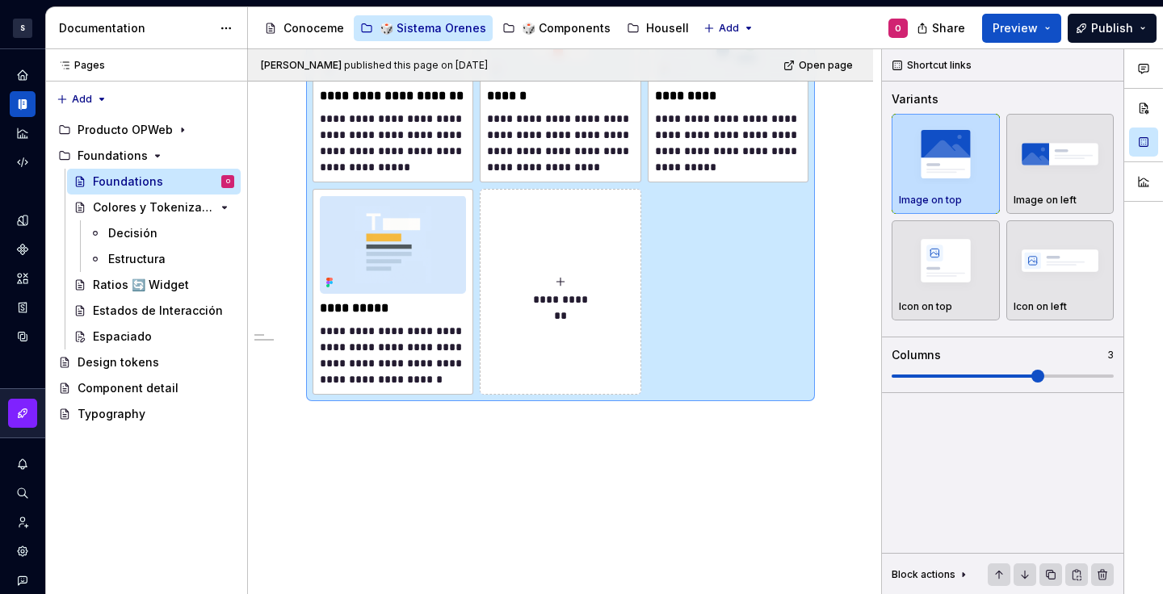
scroll to position [368, 0]
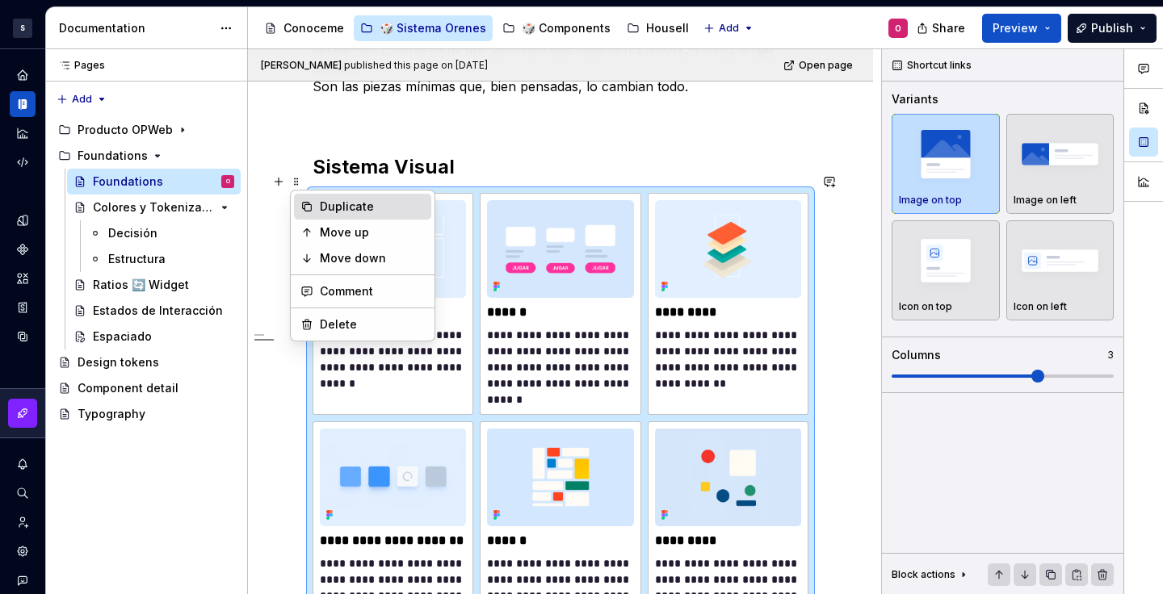
click at [374, 207] on div "Duplicate" at bounding box center [372, 207] width 105 height 16
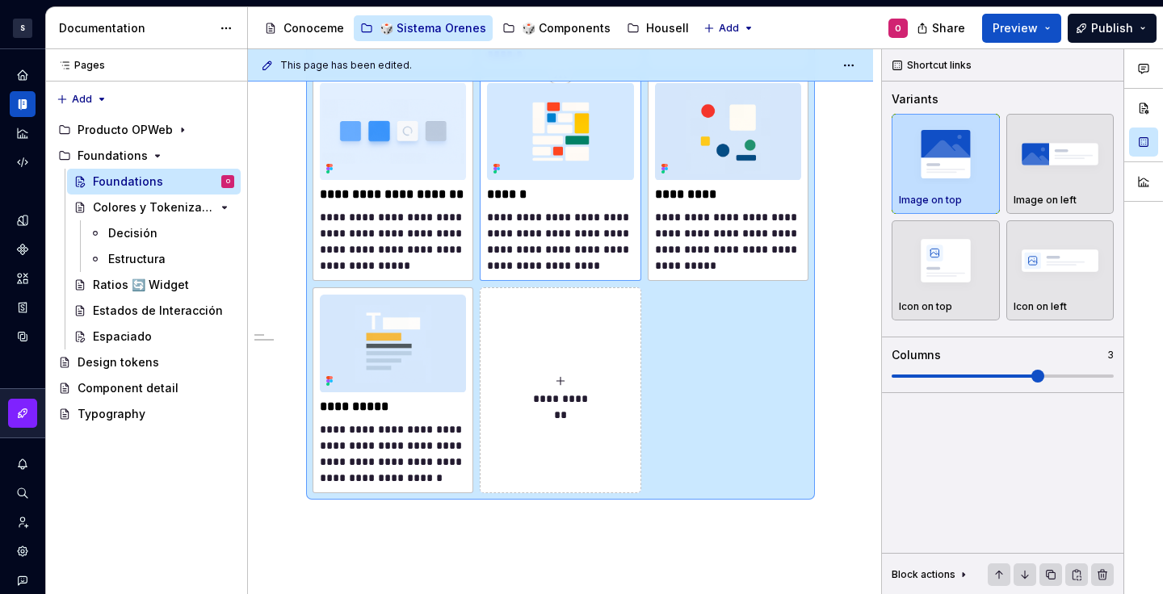
scroll to position [1016, 0]
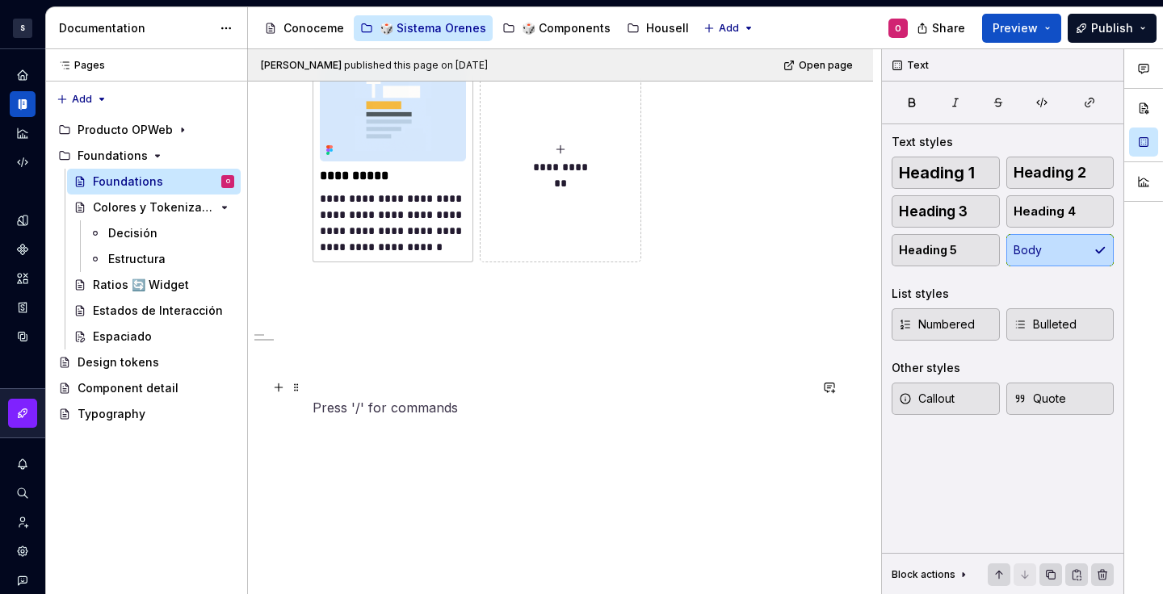
click at [512, 398] on p at bounding box center [561, 407] width 496 height 19
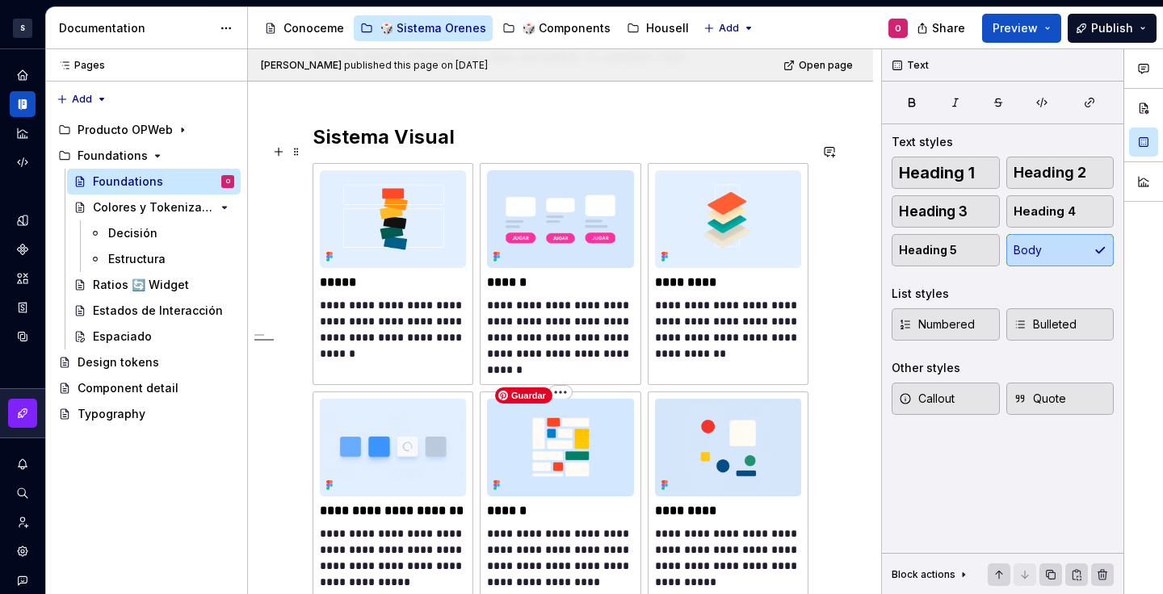
scroll to position [170, 0]
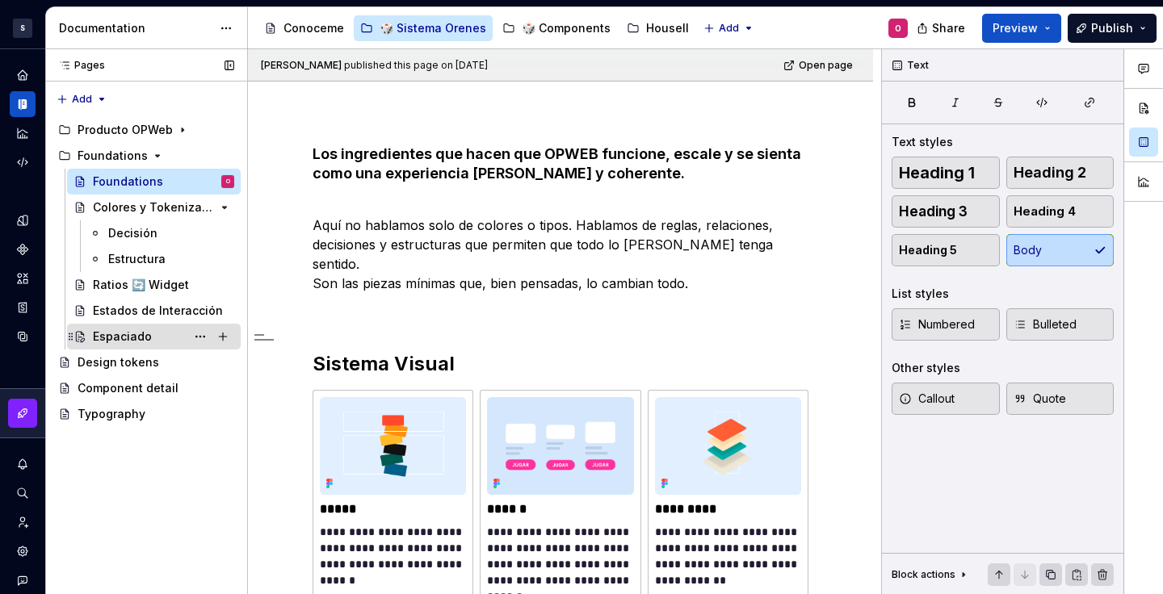
click at [145, 329] on div "Espaciado" at bounding box center [122, 337] width 59 height 16
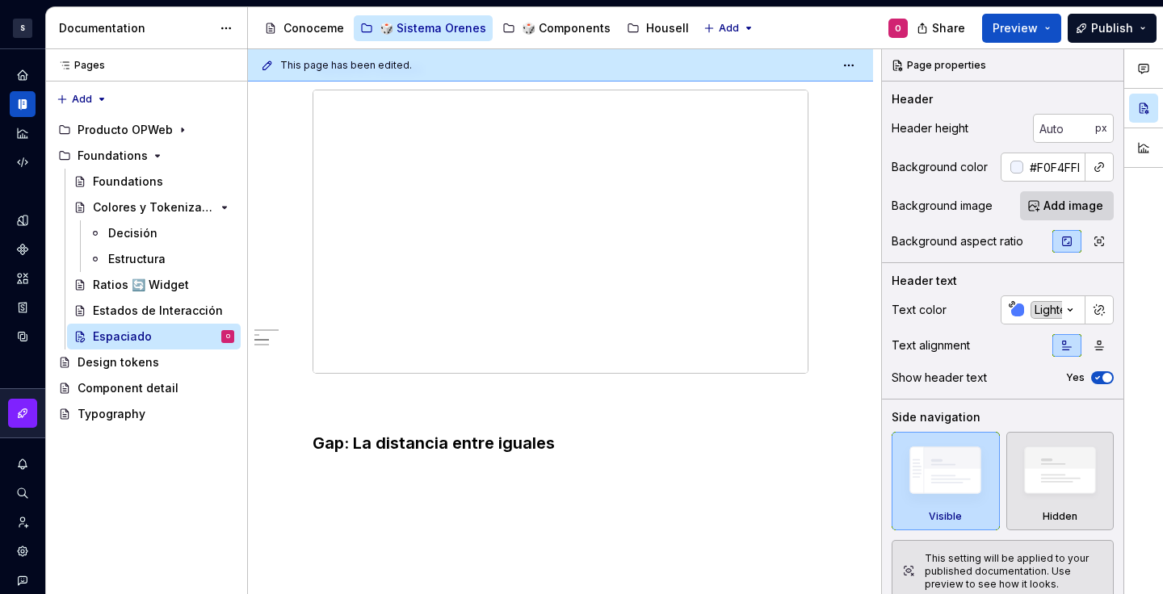
scroll to position [846, 0]
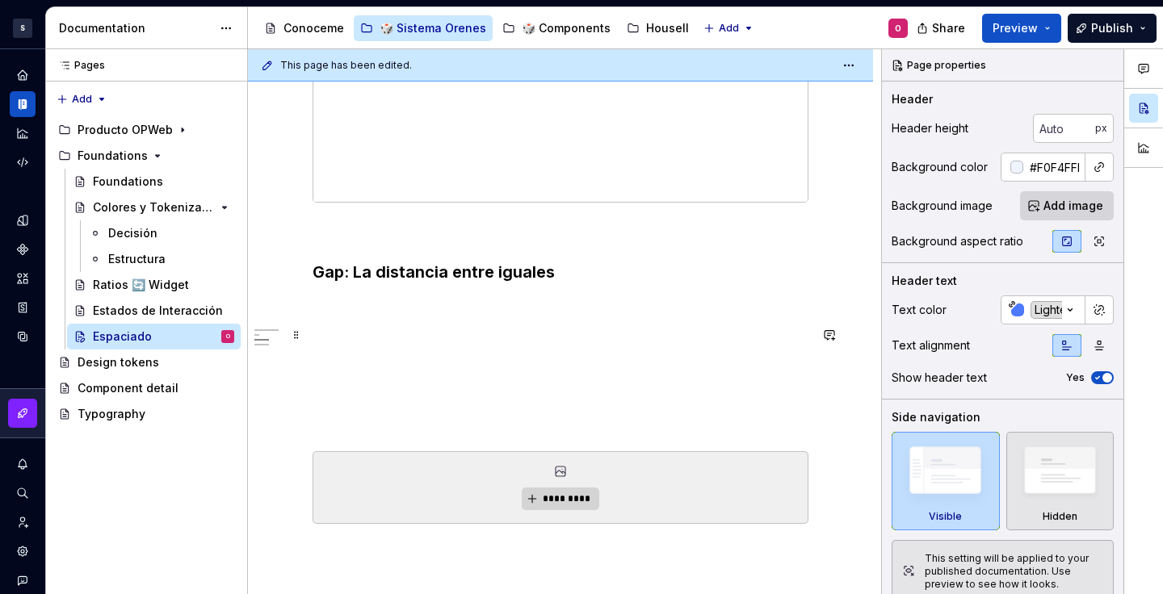
click at [384, 326] on p at bounding box center [561, 335] width 496 height 19
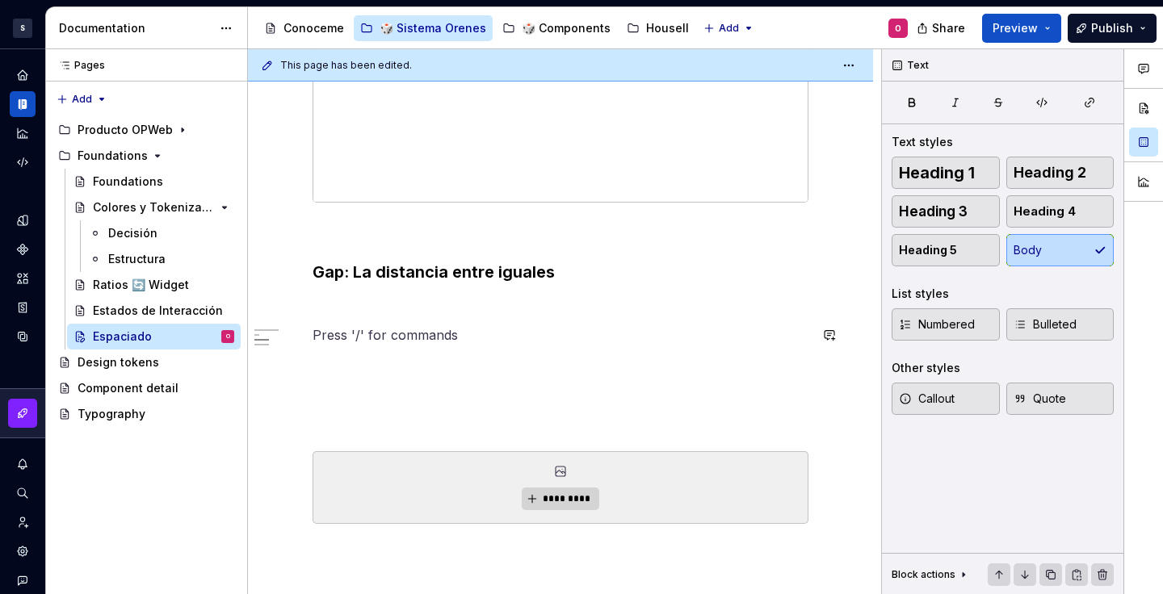
click at [386, 317] on div "El arte de respirar En diseño, el silencio entre elementos es tan importante co…" at bounding box center [561, 67] width 496 height 1197
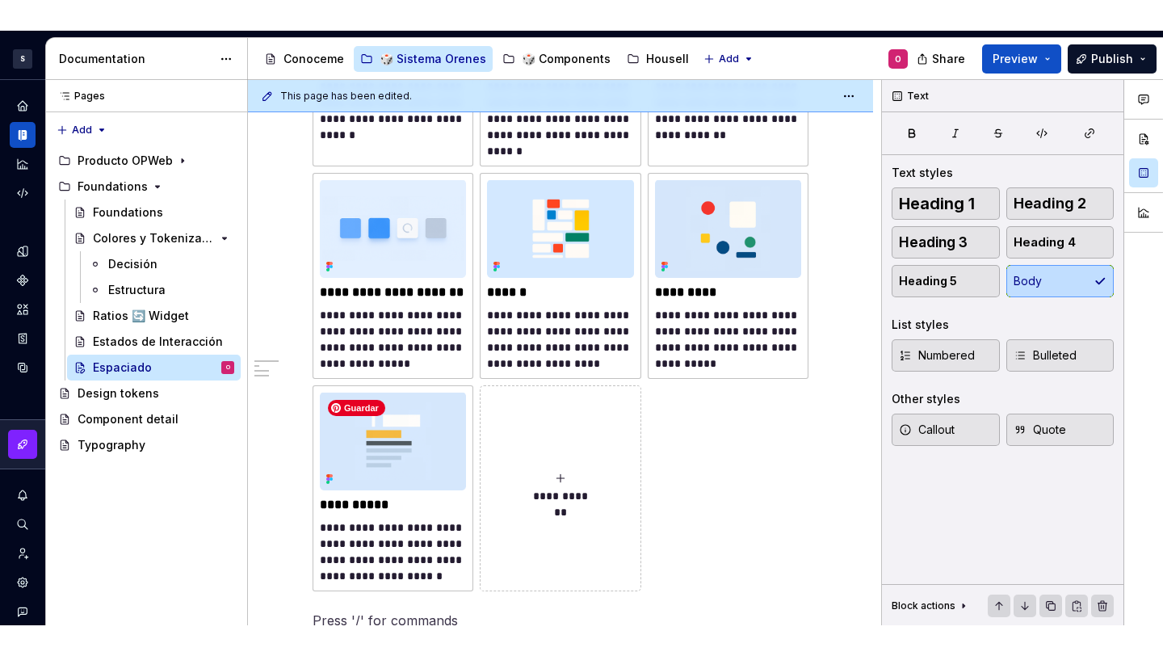
scroll to position [1504, 0]
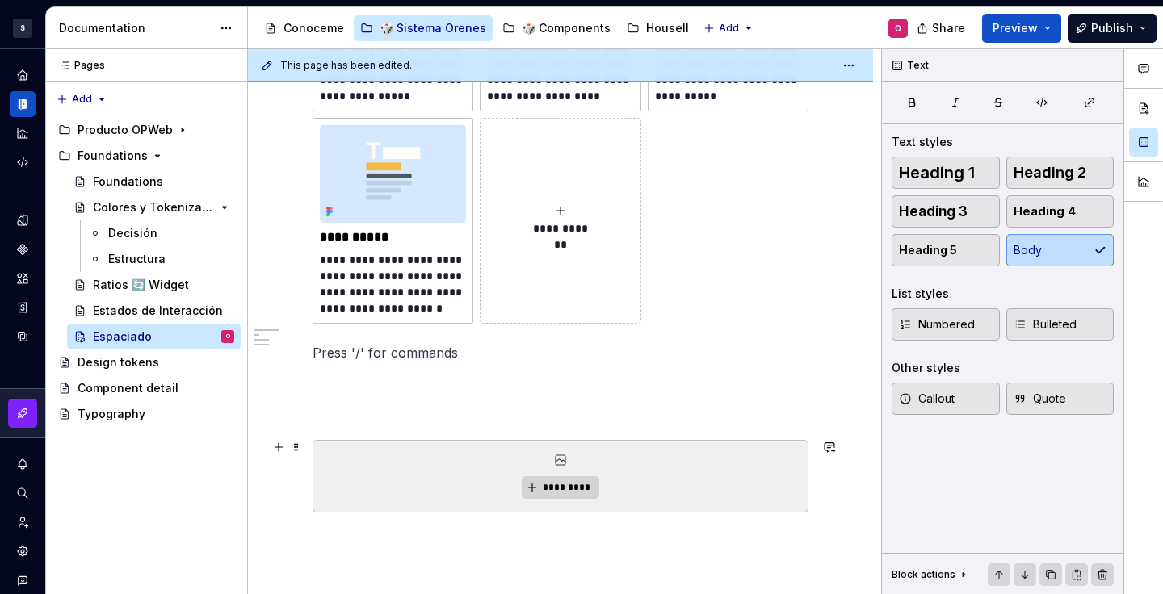
click at [429, 457] on div "*********" at bounding box center [560, 476] width 494 height 71
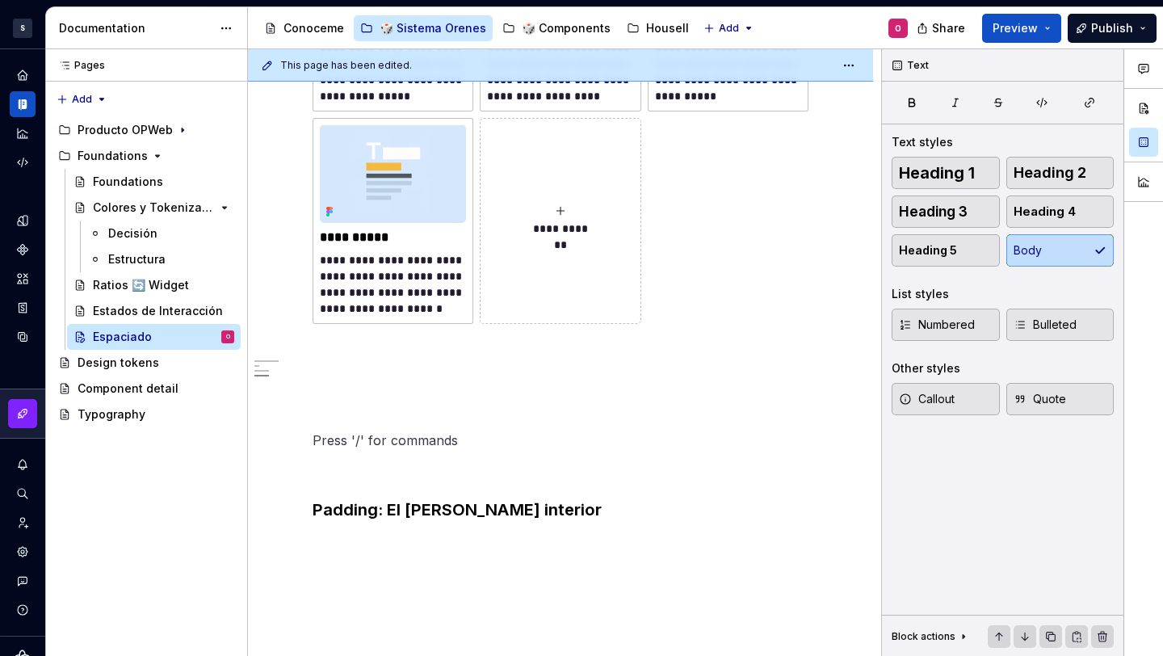
scroll to position [1152, 0]
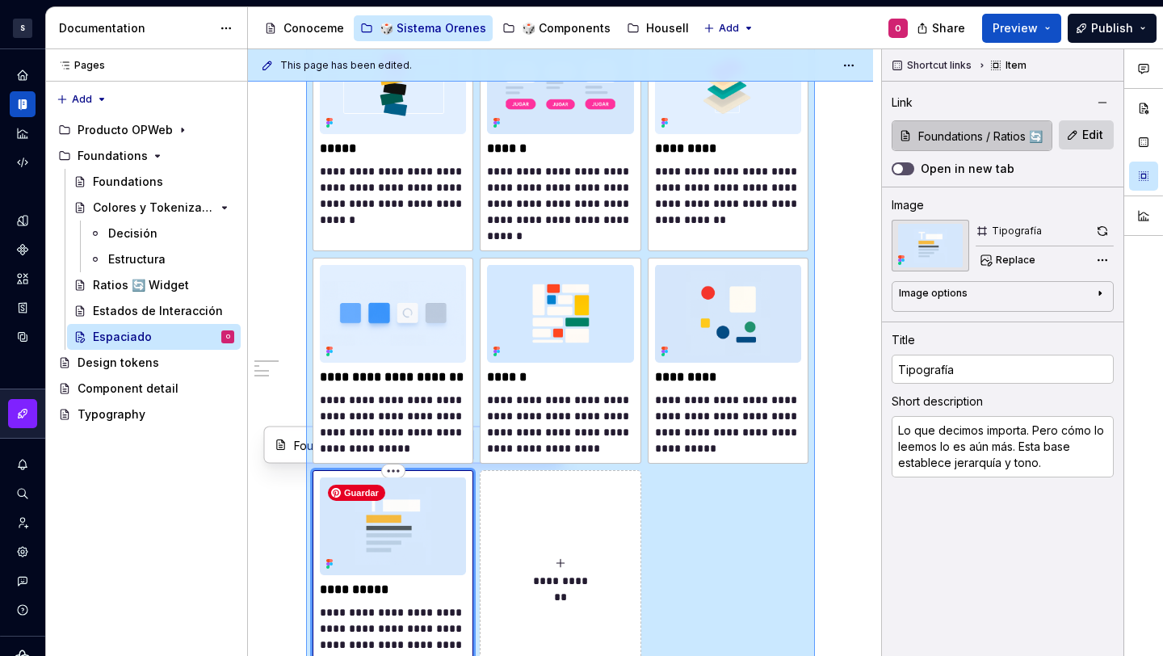
click at [464, 485] on img at bounding box center [393, 526] width 146 height 98
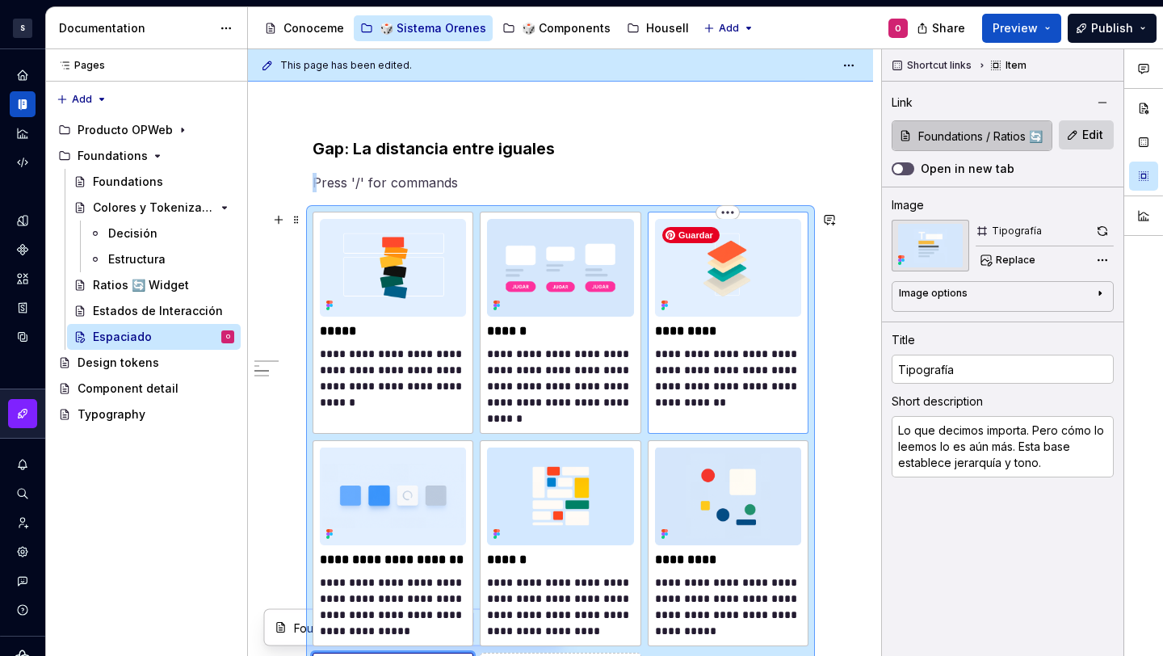
type textarea "*"
type input "Elevación"
type textarea "Define jerarquías visuales usando sombras y capas, para priorizar contenido y a…"
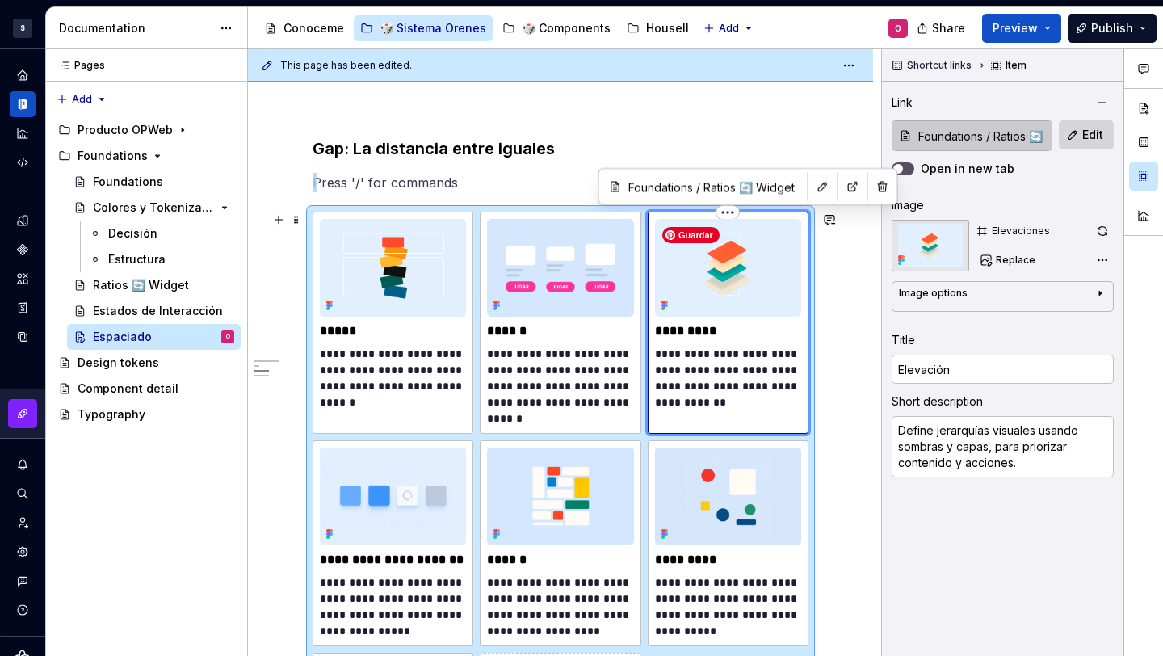
click at [756, 299] on img at bounding box center [728, 268] width 146 height 98
click at [1077, 128] on button "Edit" at bounding box center [1086, 134] width 55 height 29
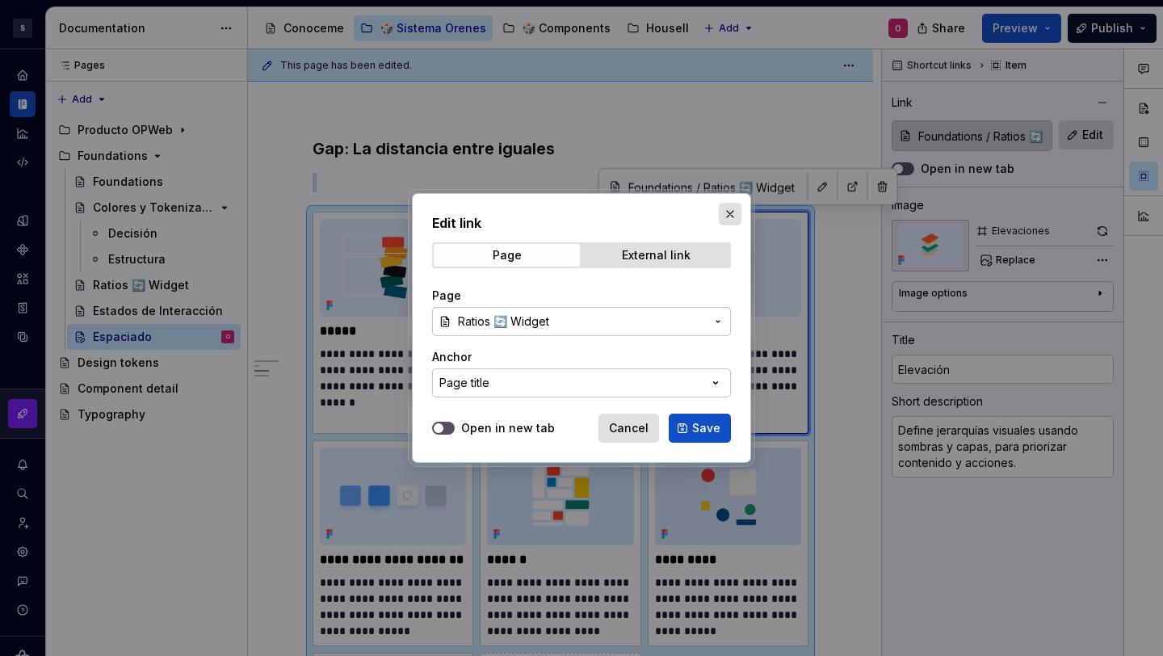
click at [725, 214] on button "button" at bounding box center [730, 214] width 23 height 23
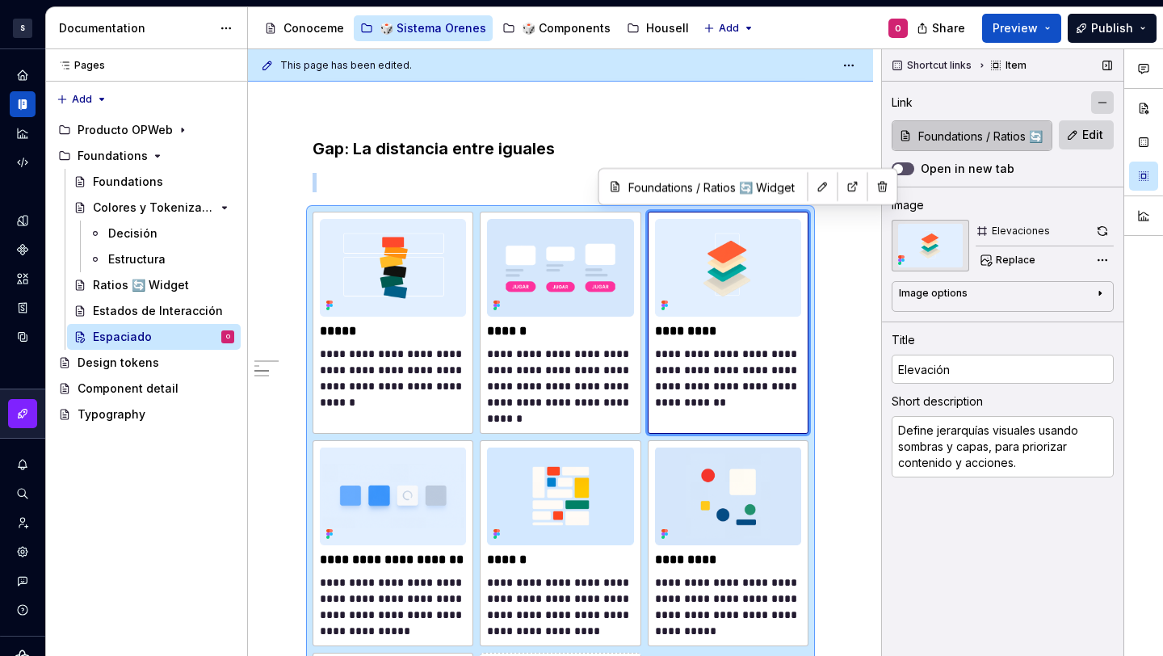
click at [1097, 99] on button "button" at bounding box center [1102, 102] width 23 height 23
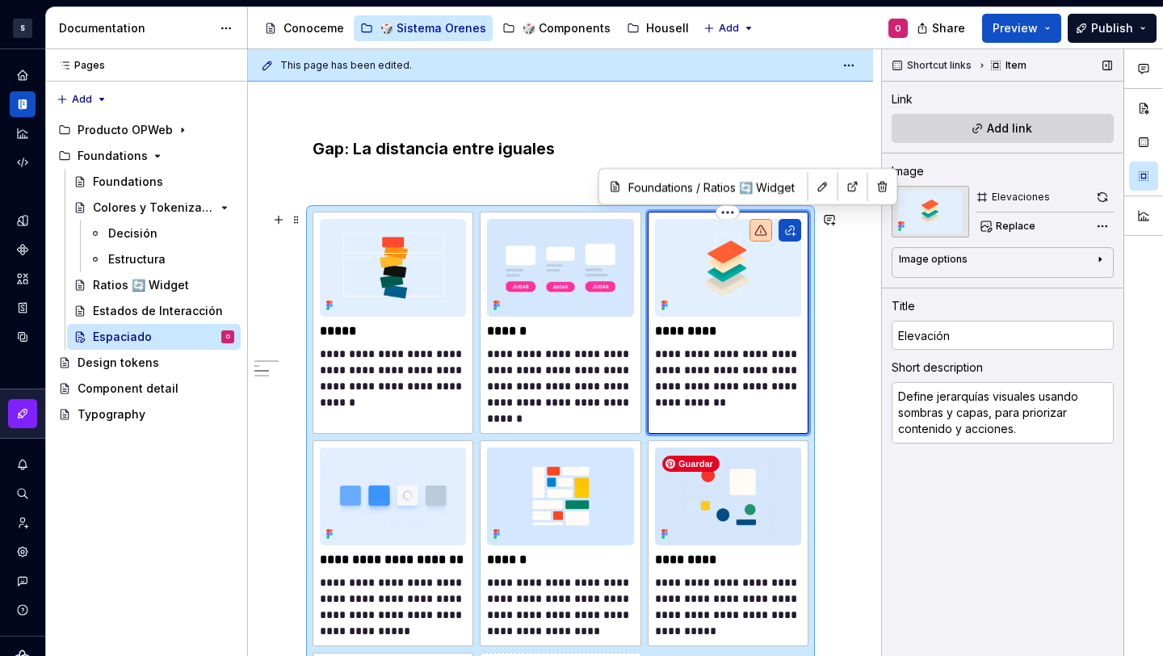
click at [743, 353] on p "**********" at bounding box center [728, 378] width 146 height 65
click at [576, 334] on p "******" at bounding box center [560, 331] width 146 height 16
type textarea "*"
type input "Ratios"
type textarea "Adapta y personaliza proporcionalmente contenido dinámico sin perder escalabili…"
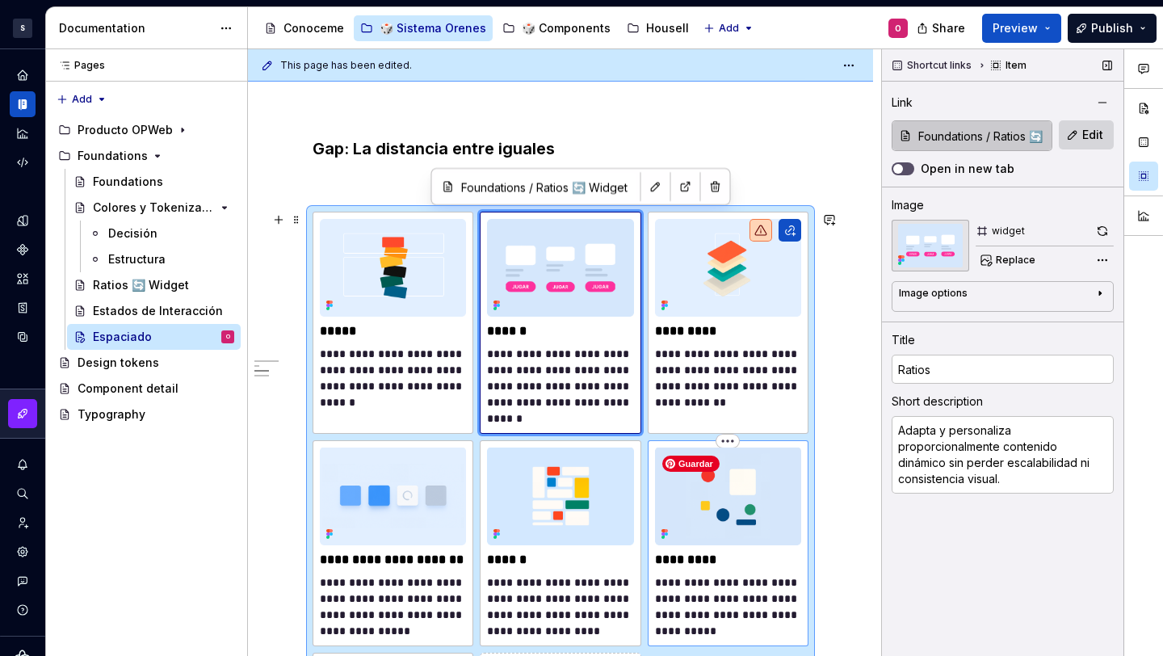
type textarea "*"
type input "Espaciado"
type textarea "Respira. El espacio ayuda a ver lo importante, entender jerarquías y evitar el …"
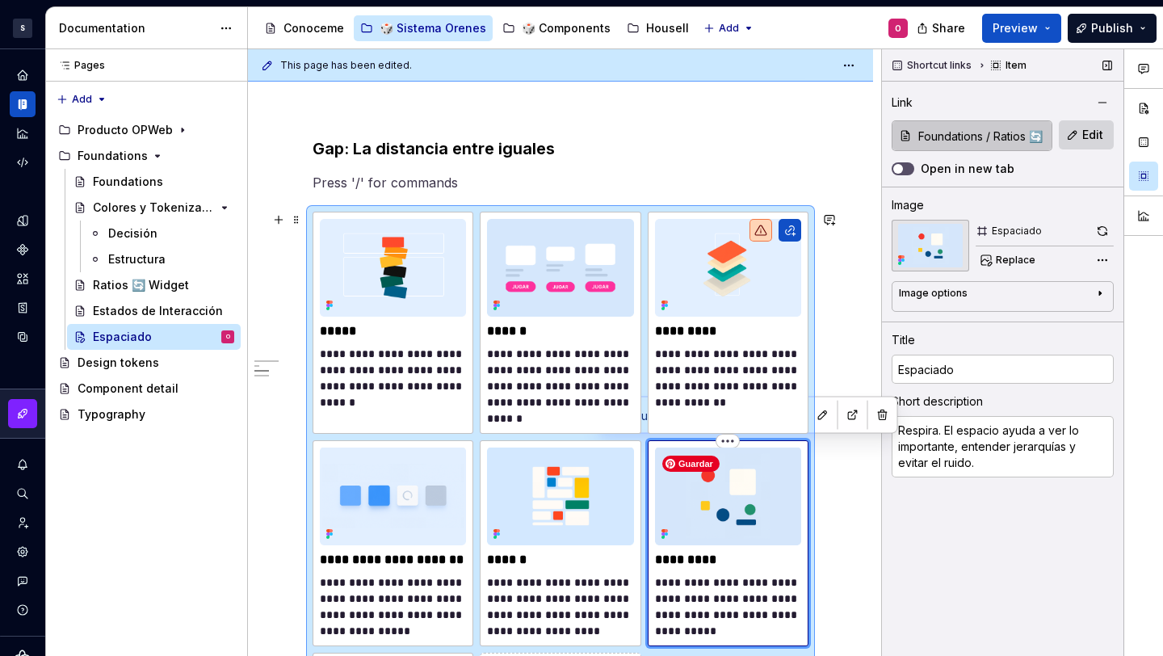
click at [687, 520] on img at bounding box center [728, 496] width 146 height 98
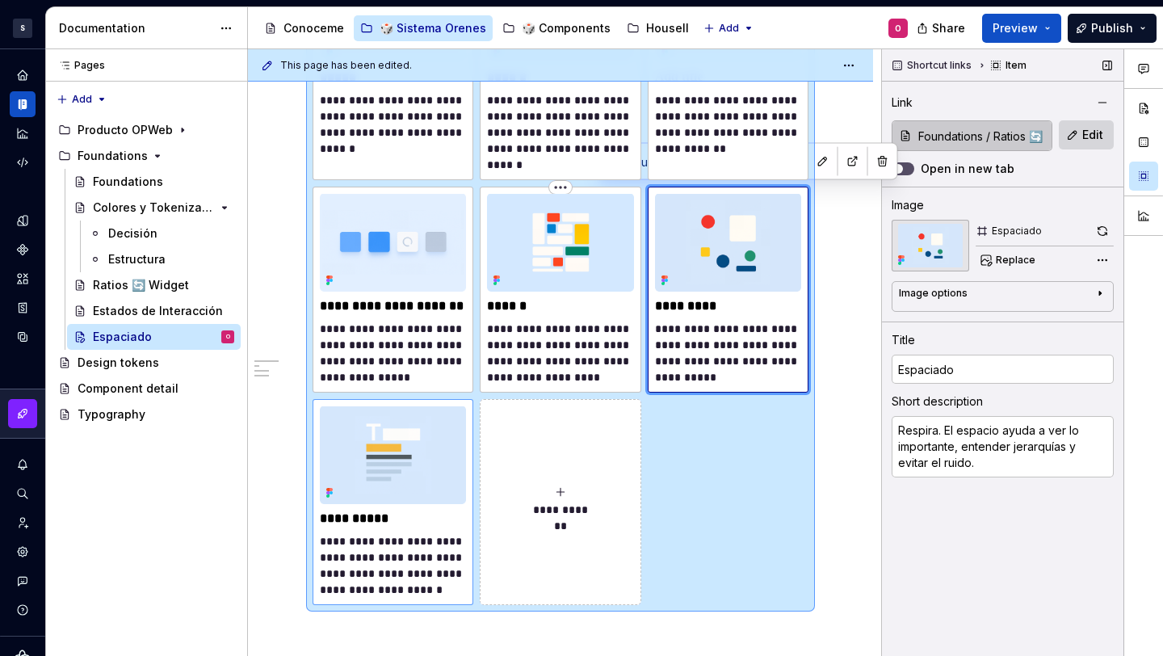
scroll to position [1233, 0]
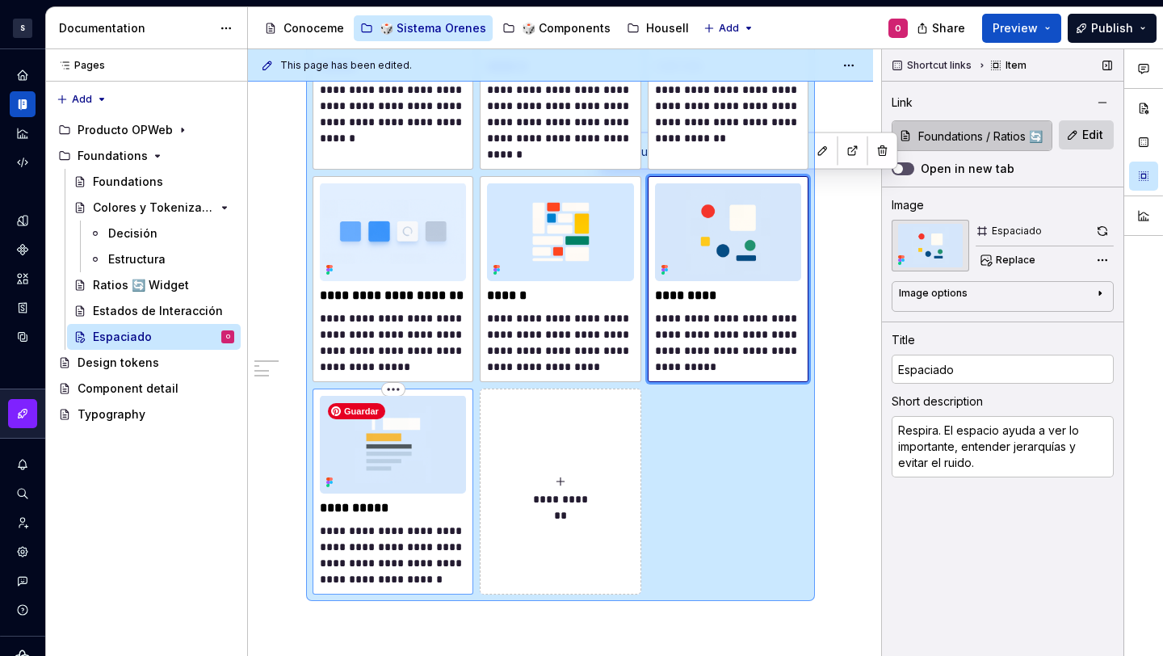
type textarea "*"
type input "Tipografía"
type textarea "Lo que decimos importa. Pero cómo lo leemos lo es aún más. Esta base establece …"
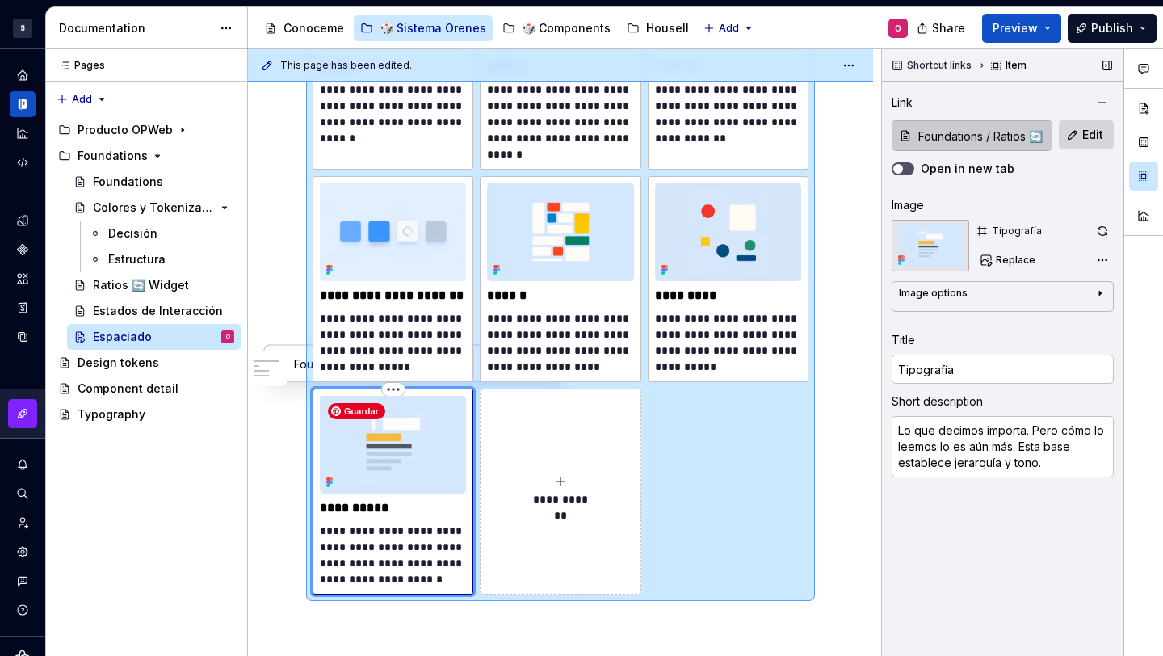
click at [434, 485] on img at bounding box center [393, 445] width 146 height 98
click at [533, 463] on button "**********" at bounding box center [560, 492] width 161 height 206
type textarea "*"
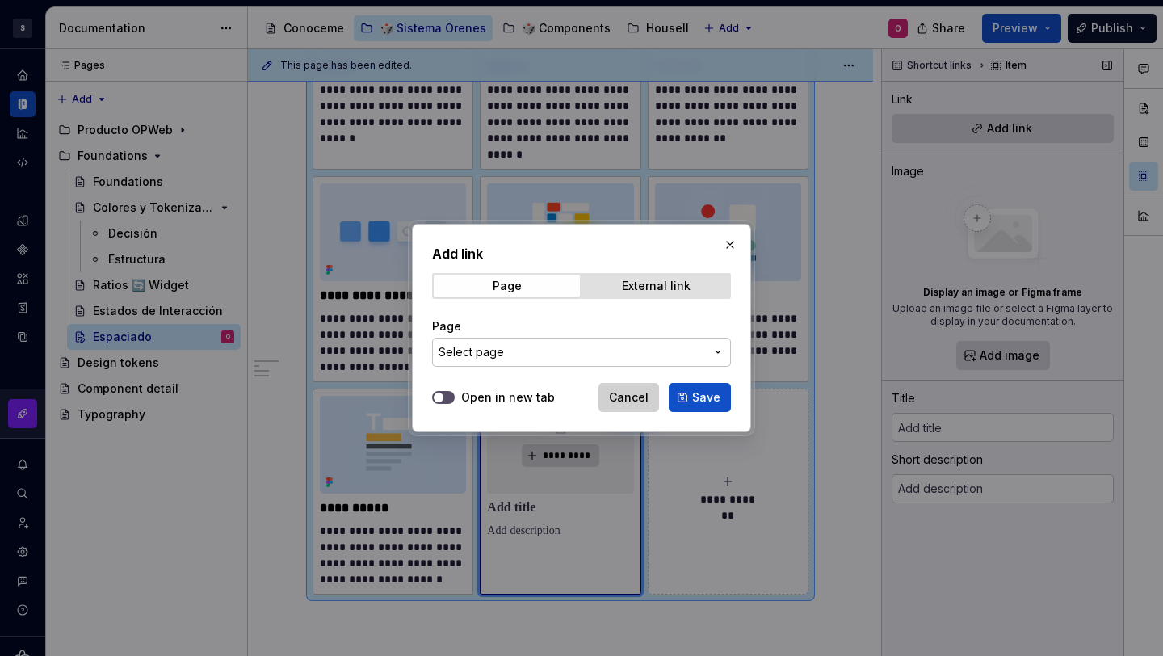
click at [628, 399] on span "Cancel" at bounding box center [629, 397] width 40 height 16
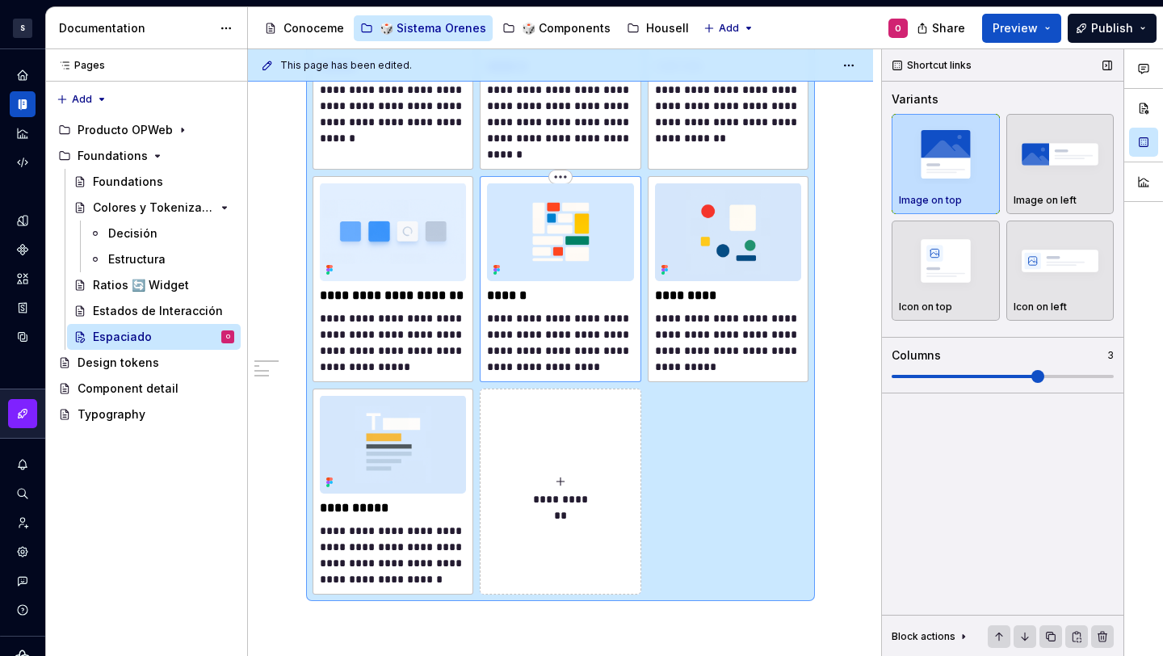
scroll to position [1170, 0]
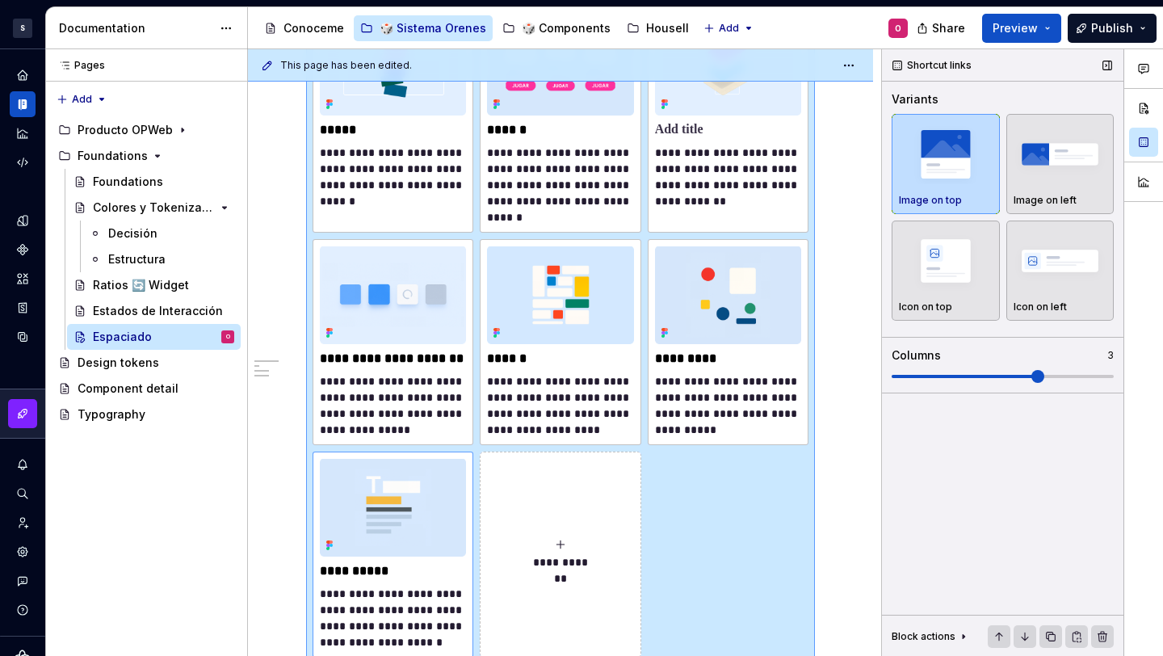
click at [462, 456] on div "**********" at bounding box center [393, 555] width 161 height 206
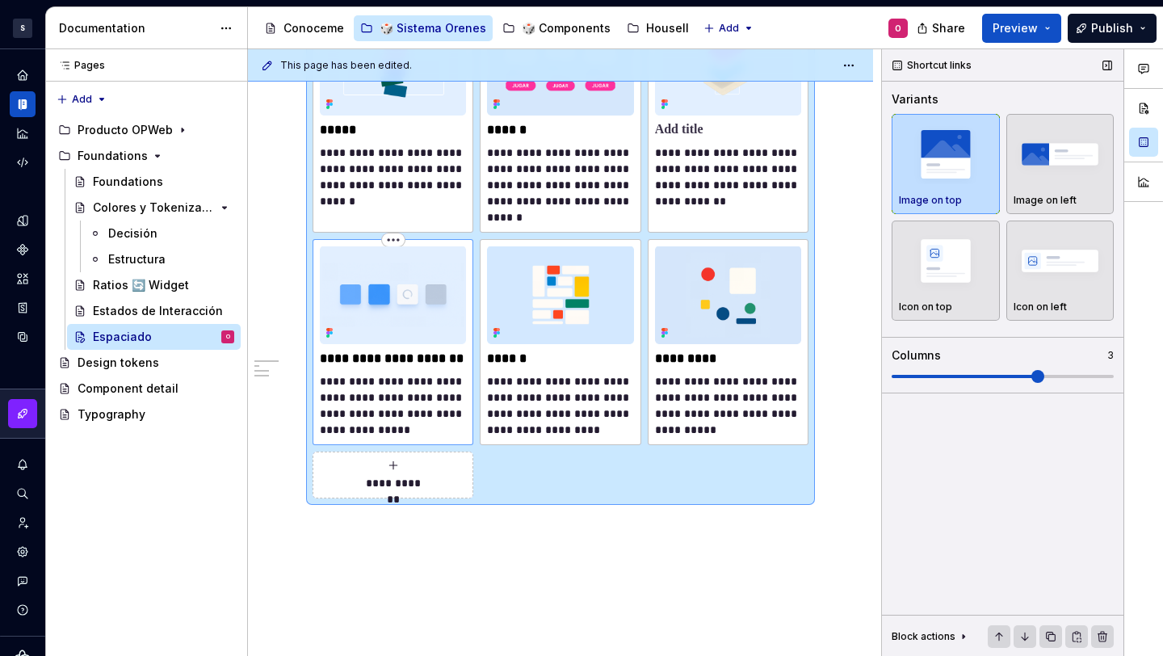
click at [451, 422] on p "**********" at bounding box center [393, 405] width 146 height 65
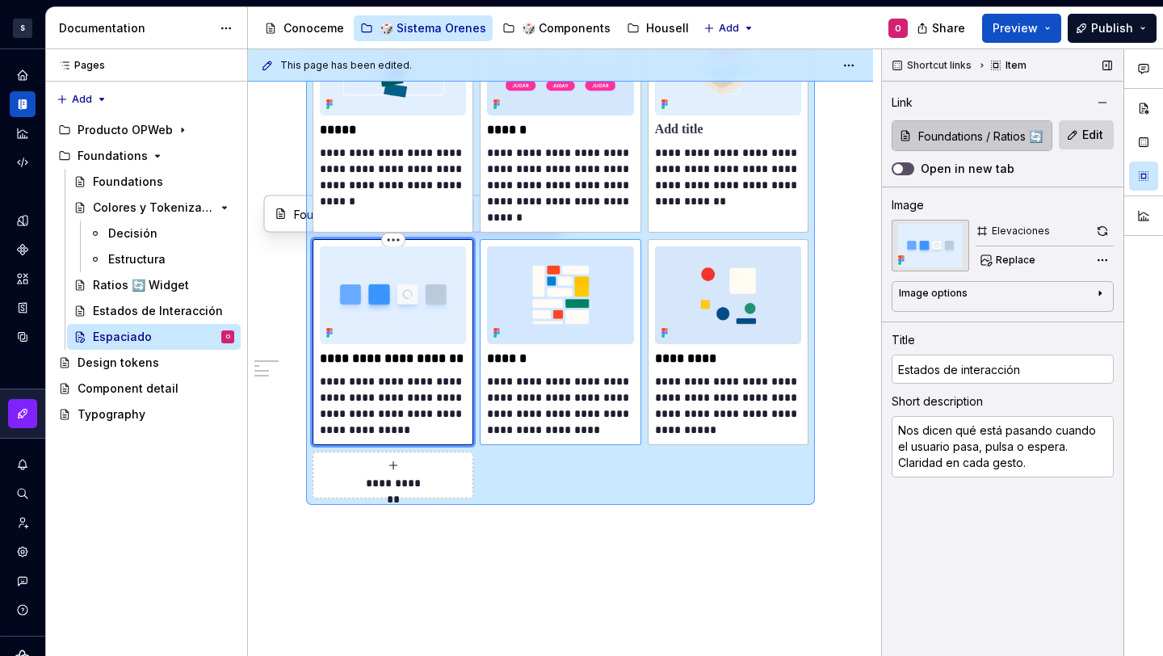
type textarea "*"
type textarea "Nos dicen qué está pasando cuando el usuario pasa, pulsa o espera. Claridad en …"
click at [590, 413] on p "**********" at bounding box center [560, 405] width 146 height 65
type textarea "*"
type input "Layout"
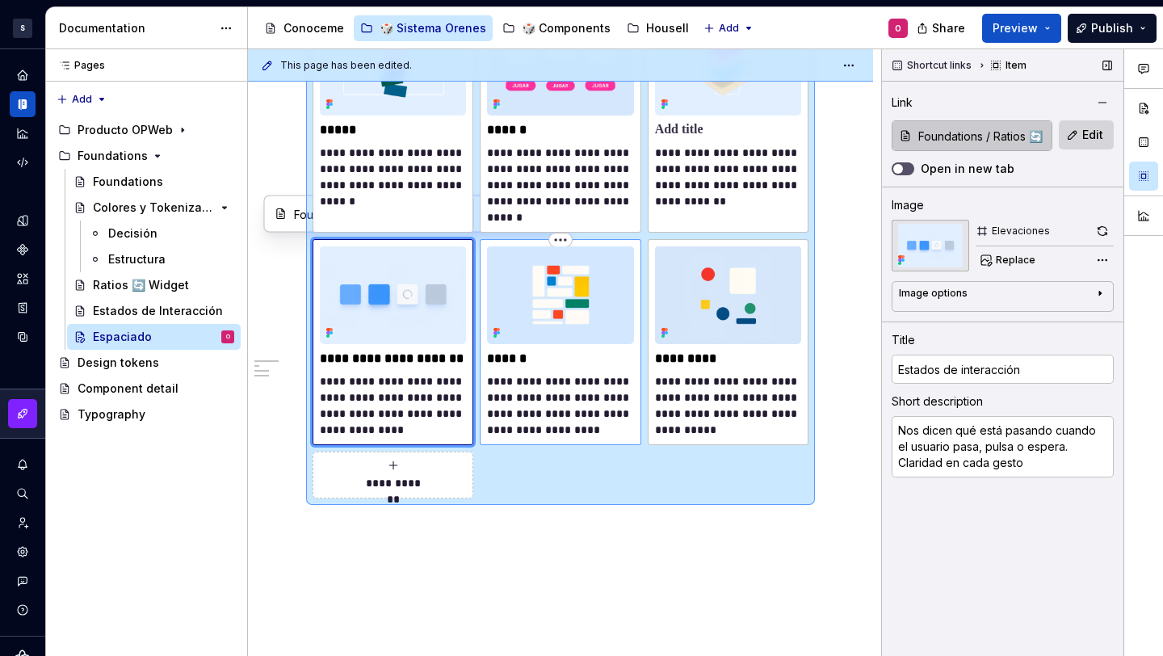
type textarea "Establece la estructura visual que permite orden, consistencia y ritmo en todas…"
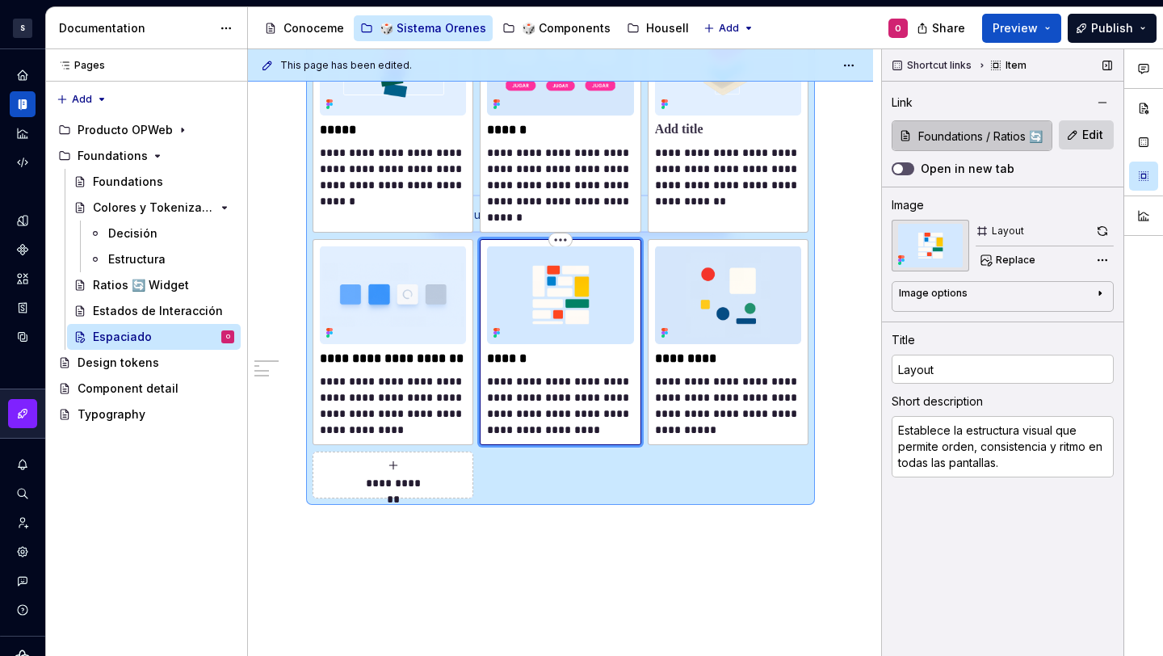
click at [629, 242] on div "**********" at bounding box center [560, 342] width 161 height 206
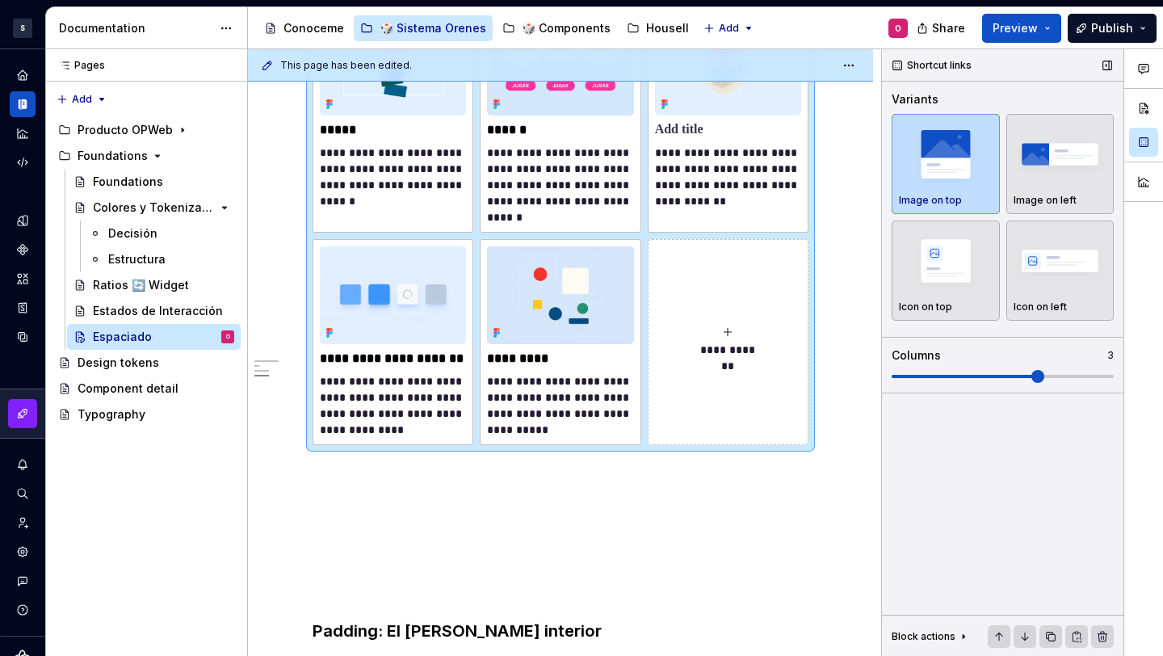
click at [670, 247] on button "**********" at bounding box center [728, 342] width 161 height 206
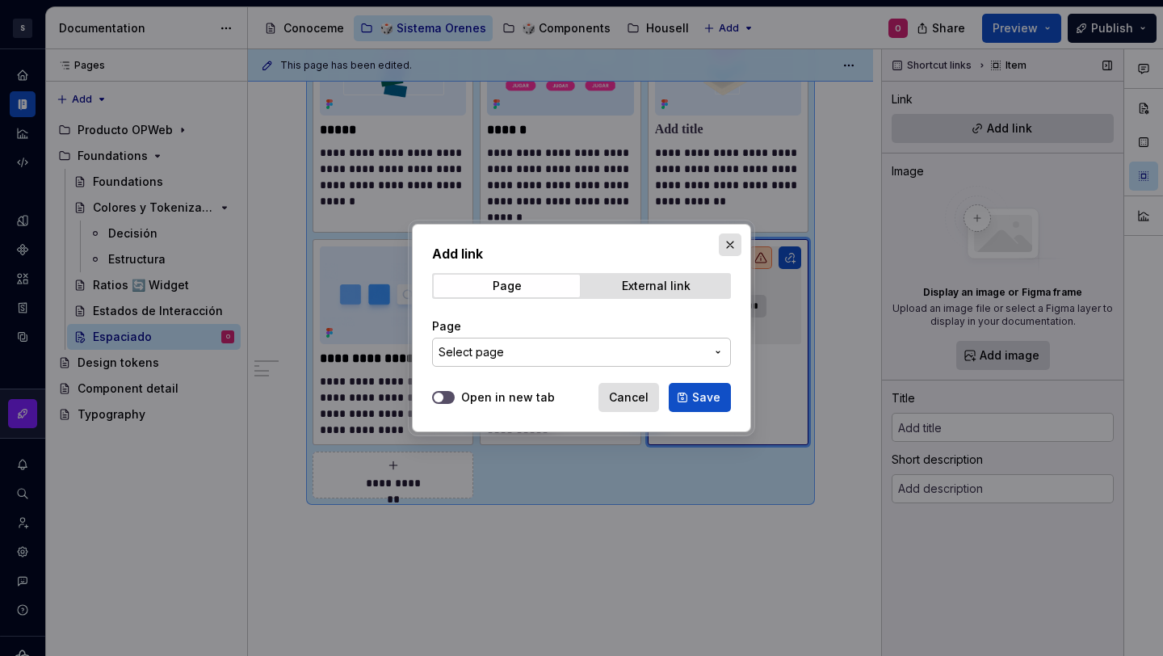
click at [732, 242] on button "button" at bounding box center [730, 244] width 23 height 23
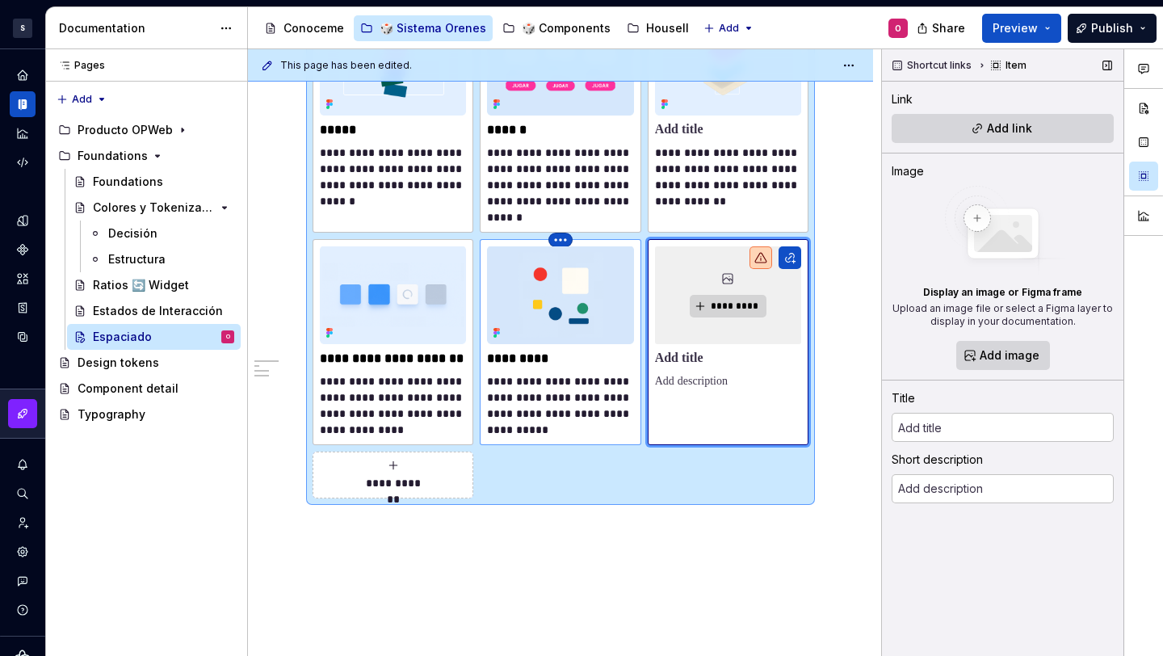
click at [565, 243] on html "S Diseño con profundidad O Design system data Documentation Accessibility guide…" at bounding box center [581, 328] width 1163 height 656
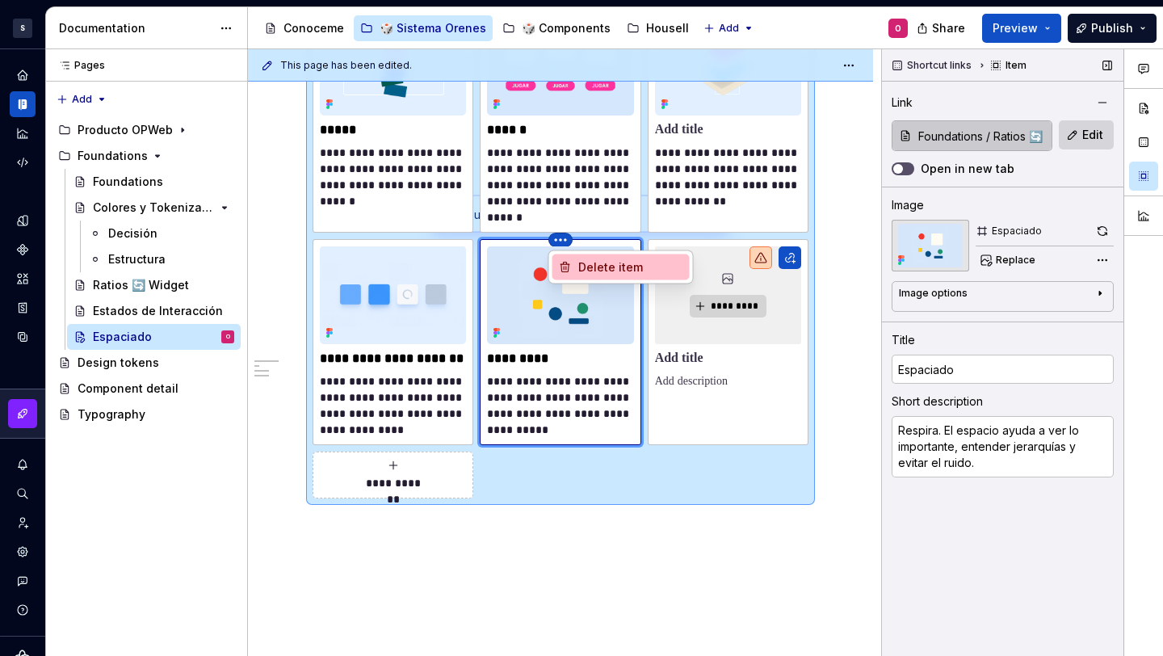
click at [594, 268] on div "Delete item" at bounding box center [630, 267] width 105 height 16
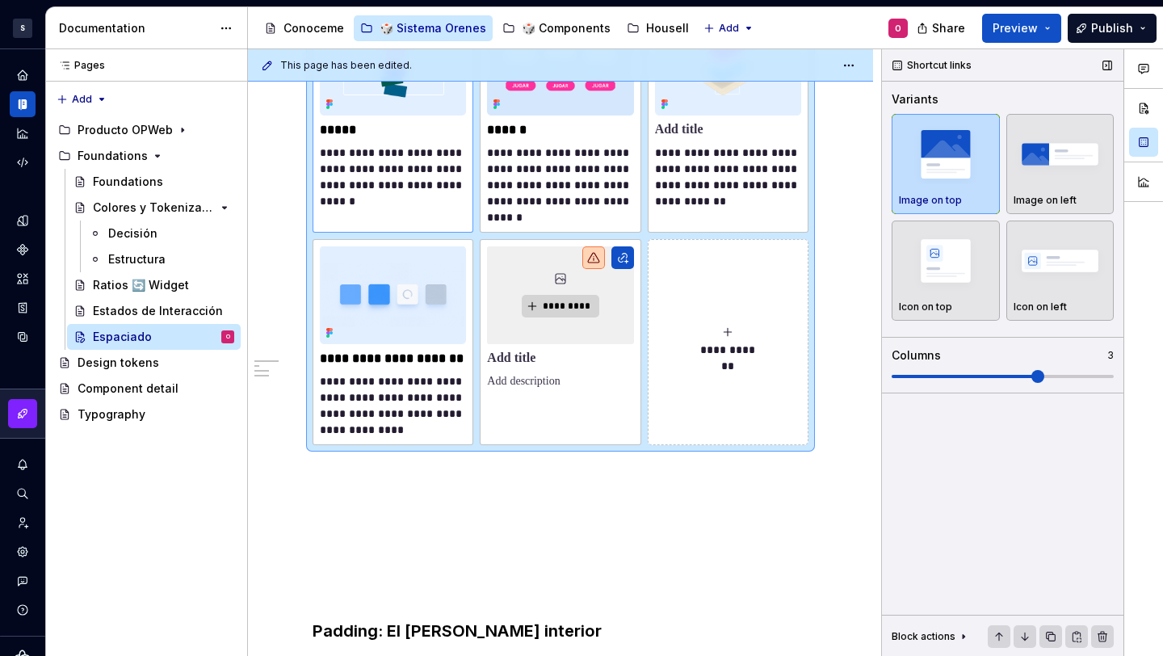
scroll to position [1132, 0]
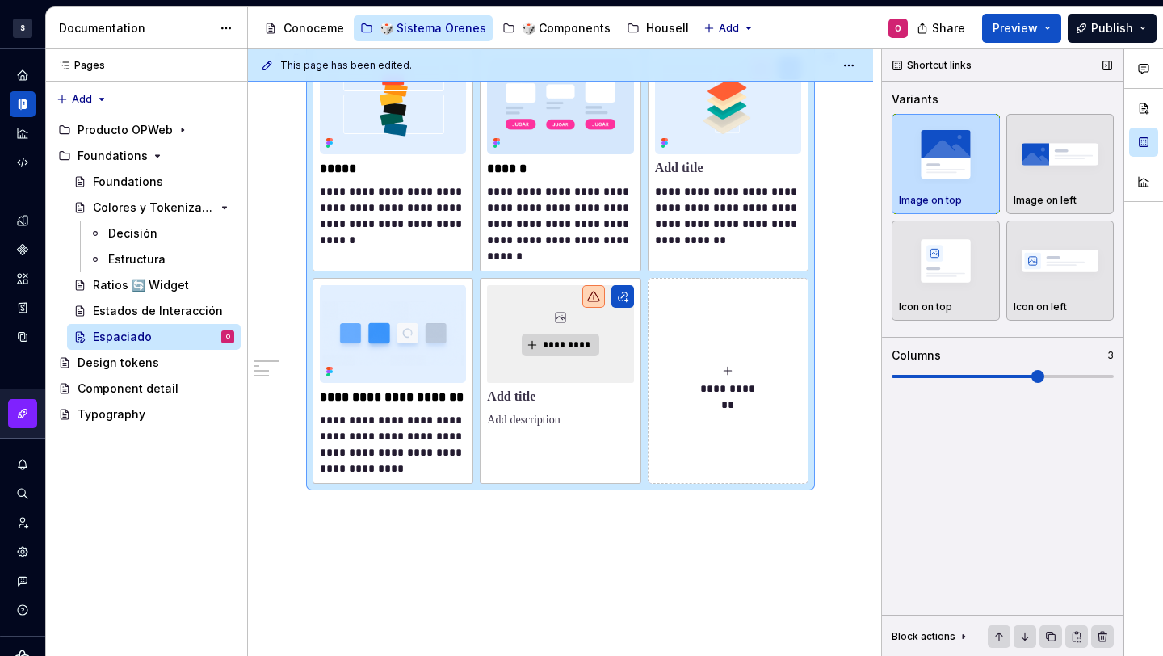
click at [421, 276] on div "**********" at bounding box center [561, 266] width 496 height 435
click at [422, 285] on img at bounding box center [393, 334] width 146 height 98
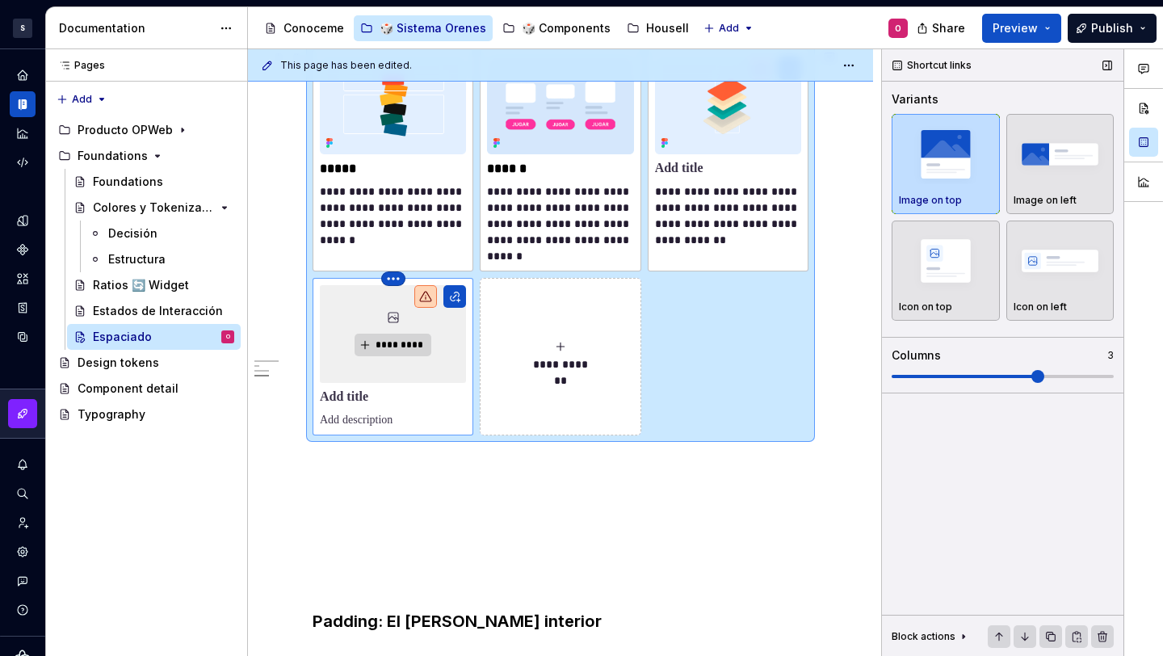
click at [386, 278] on html "S Diseño con profundidad O Design system data Documentation Accessibility guide…" at bounding box center [581, 328] width 1163 height 656
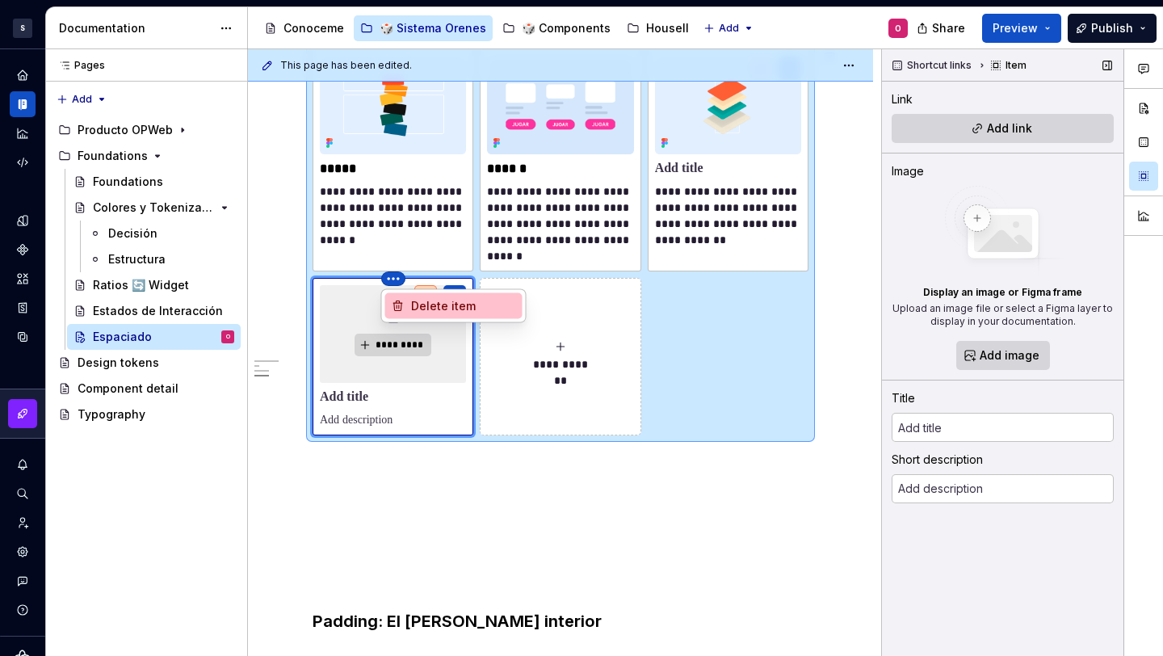
click at [444, 297] on div "Delete item" at bounding box center [453, 306] width 137 height 26
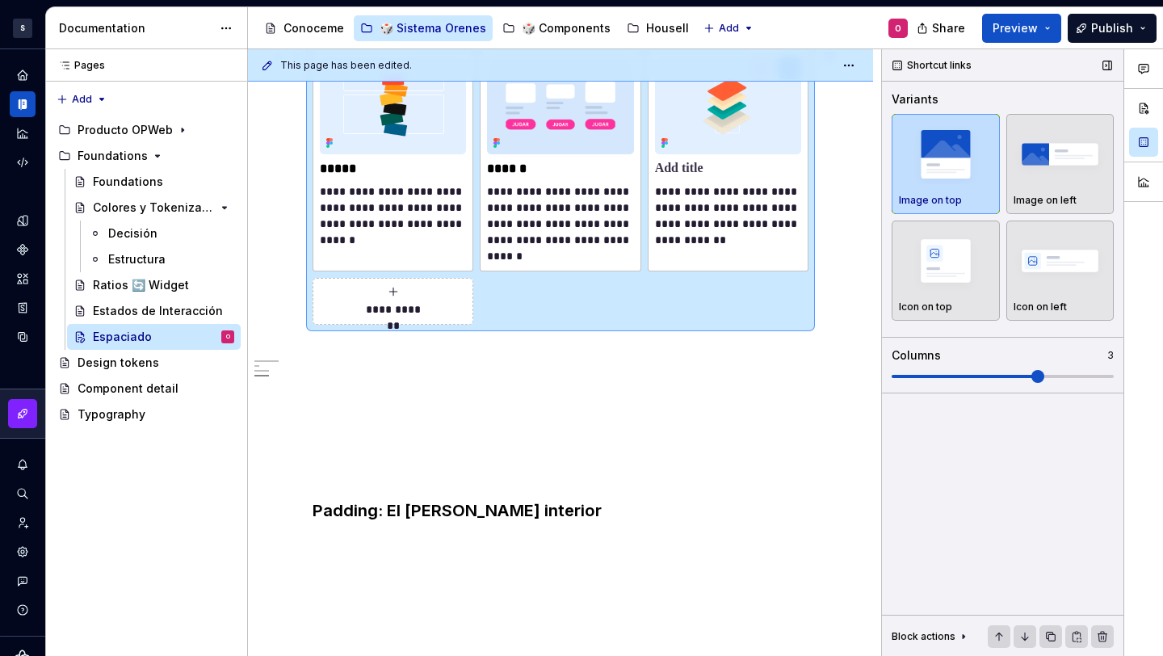
scroll to position [936, 0]
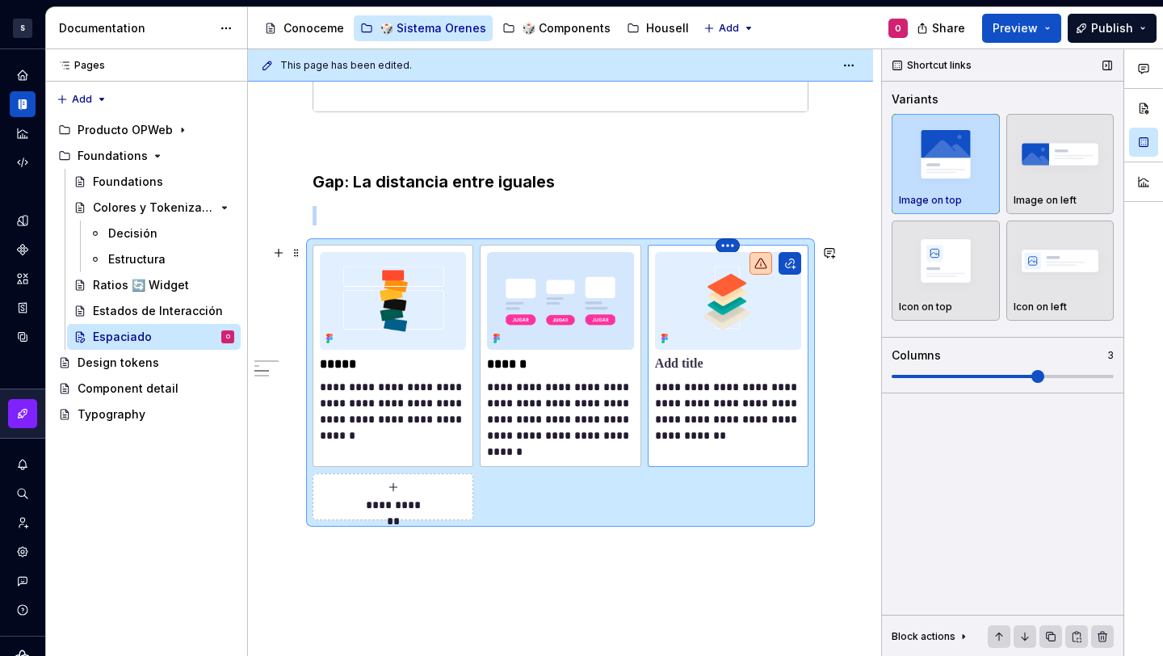
click at [724, 245] on html "S Diseño con profundidad O Design system data Documentation Accessibility guide…" at bounding box center [581, 328] width 1163 height 656
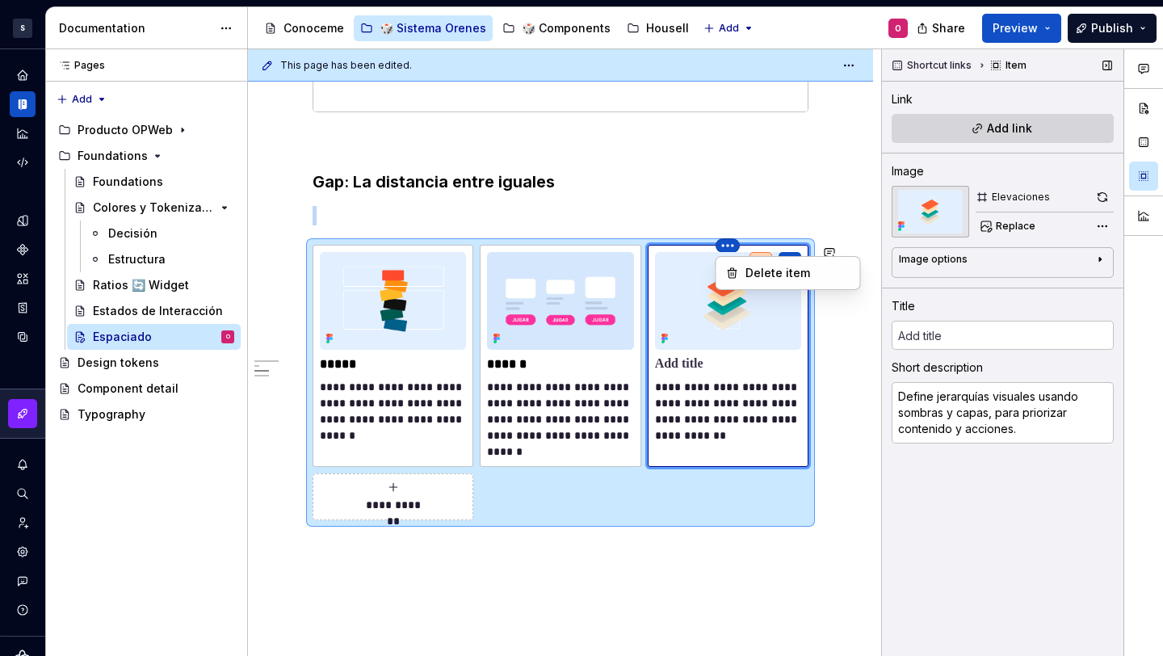
click at [576, 254] on html "S Diseño con profundidad O Design system data Documentation Accessibility guide…" at bounding box center [581, 328] width 1163 height 656
click at [716, 249] on html "S Diseño con profundidad O Design system data Documentation Accessibility guide…" at bounding box center [581, 328] width 1163 height 656
click at [728, 267] on icon at bounding box center [732, 273] width 13 height 13
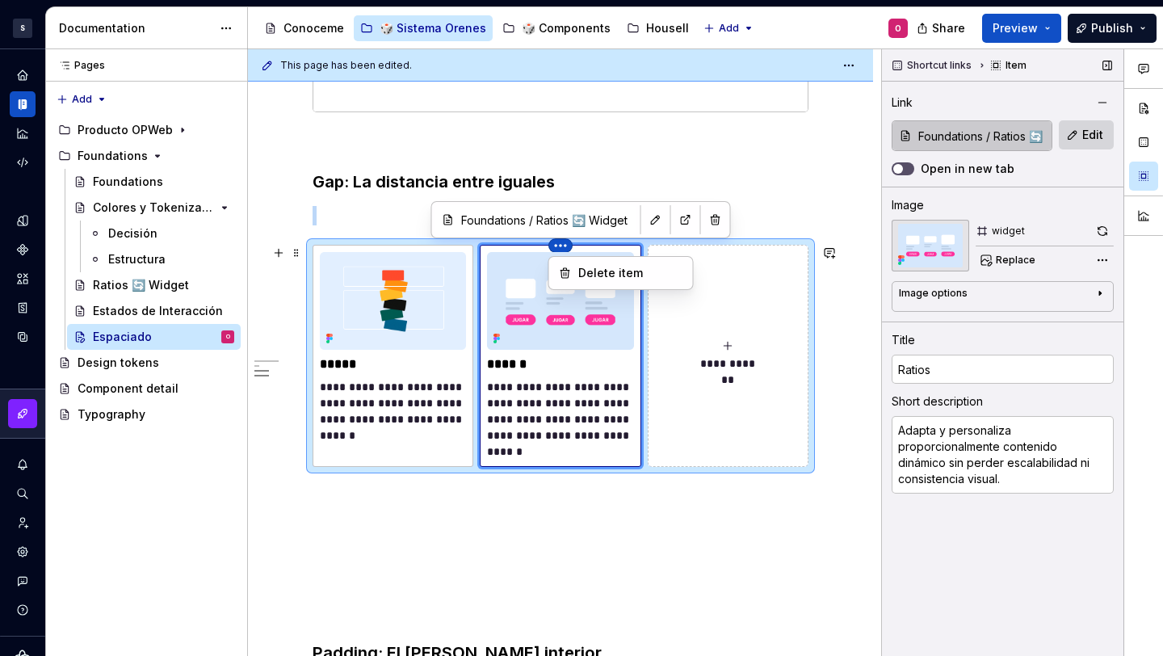
click at [565, 246] on html "S Diseño con profundidad O Design system data Documentation Accessibility guide…" at bounding box center [581, 328] width 1163 height 656
click at [580, 277] on div "Delete item" at bounding box center [630, 273] width 105 height 16
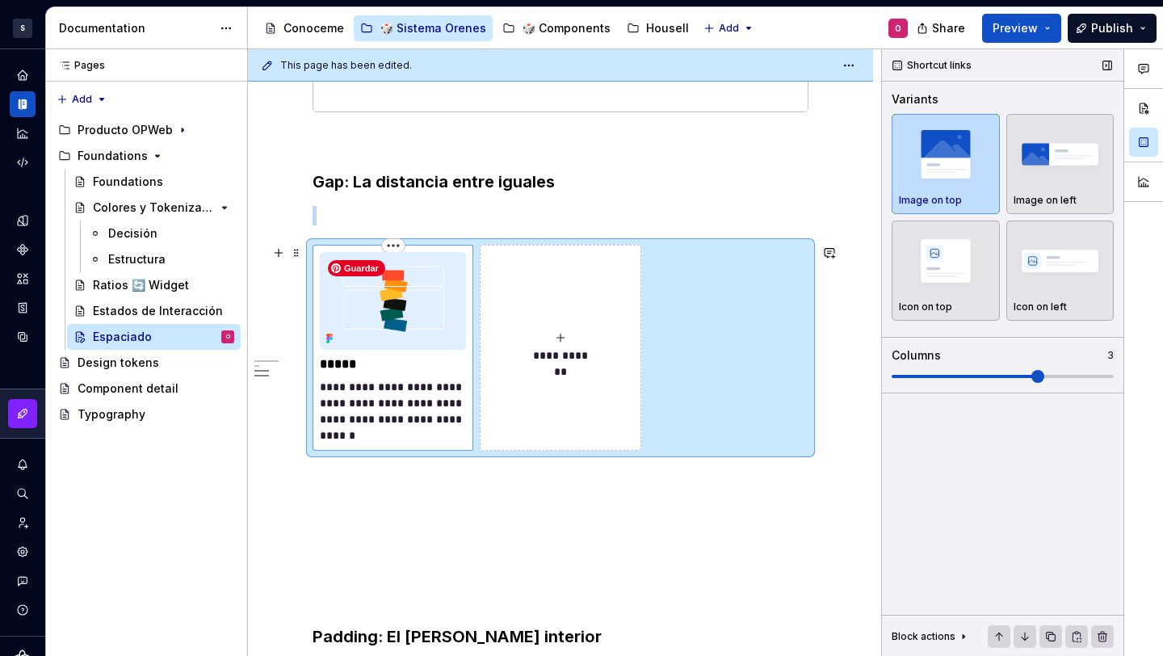
click at [450, 354] on div "**********" at bounding box center [393, 347] width 146 height 191
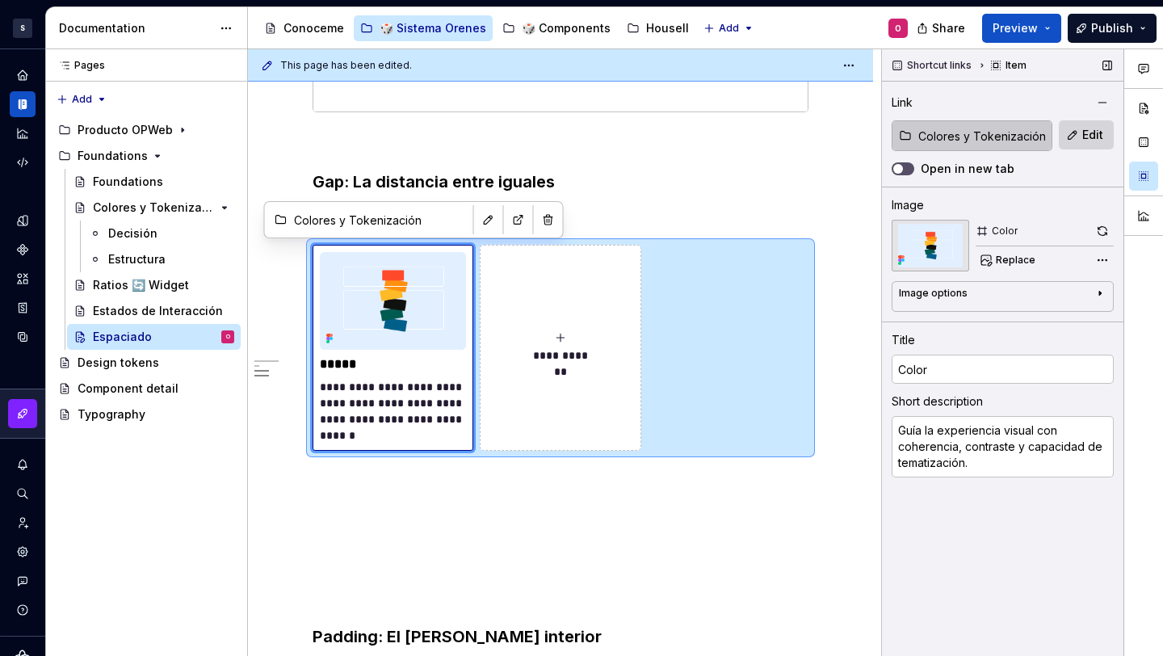
click at [1036, 300] on div "Image options" at bounding box center [996, 296] width 195 height 19
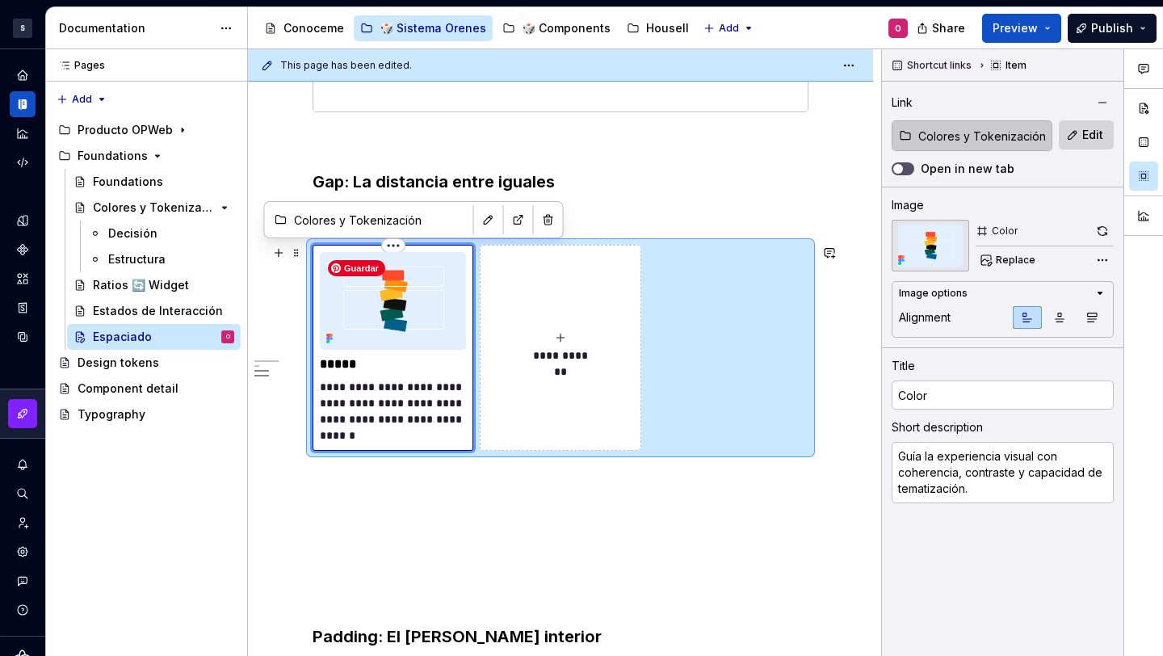
click at [410, 309] on img at bounding box center [393, 301] width 146 height 98
click at [1024, 256] on span "Replace" at bounding box center [1016, 260] width 40 height 13
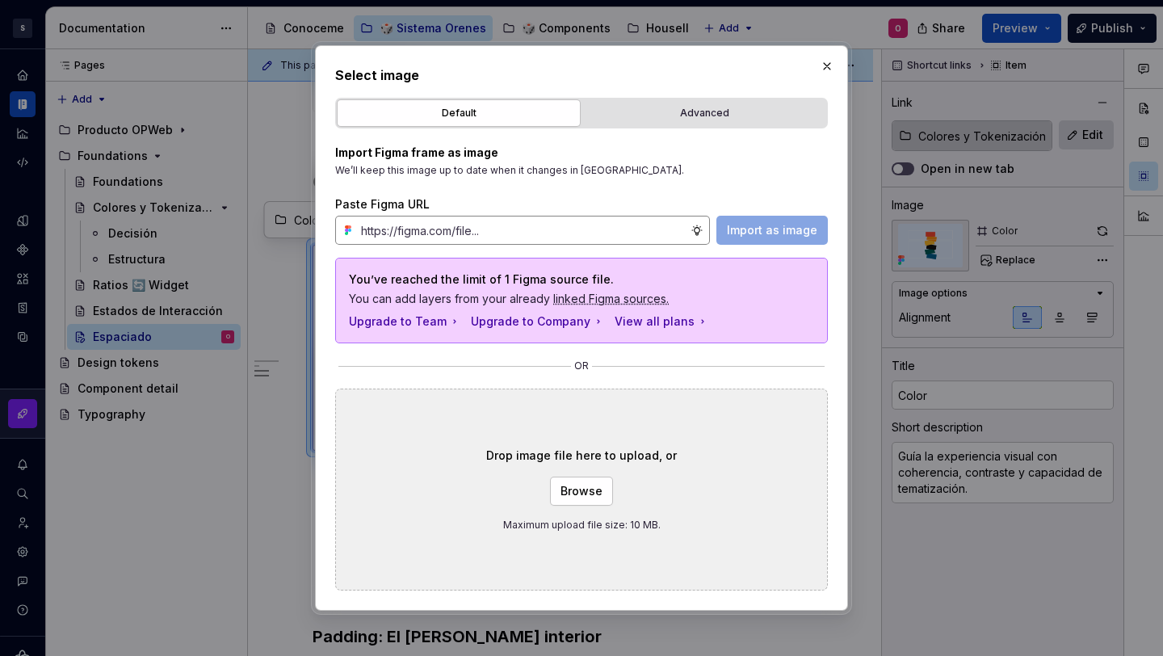
click at [572, 237] on input "text" at bounding box center [523, 230] width 336 height 29
type textarea "*"
click at [474, 223] on input "text" at bounding box center [523, 230] width 336 height 29
paste input "https://www.figma.com/design/Hu8y7AxCYhxMnGCKkqTKNc/CV-2022?node-id=2610-50638&…"
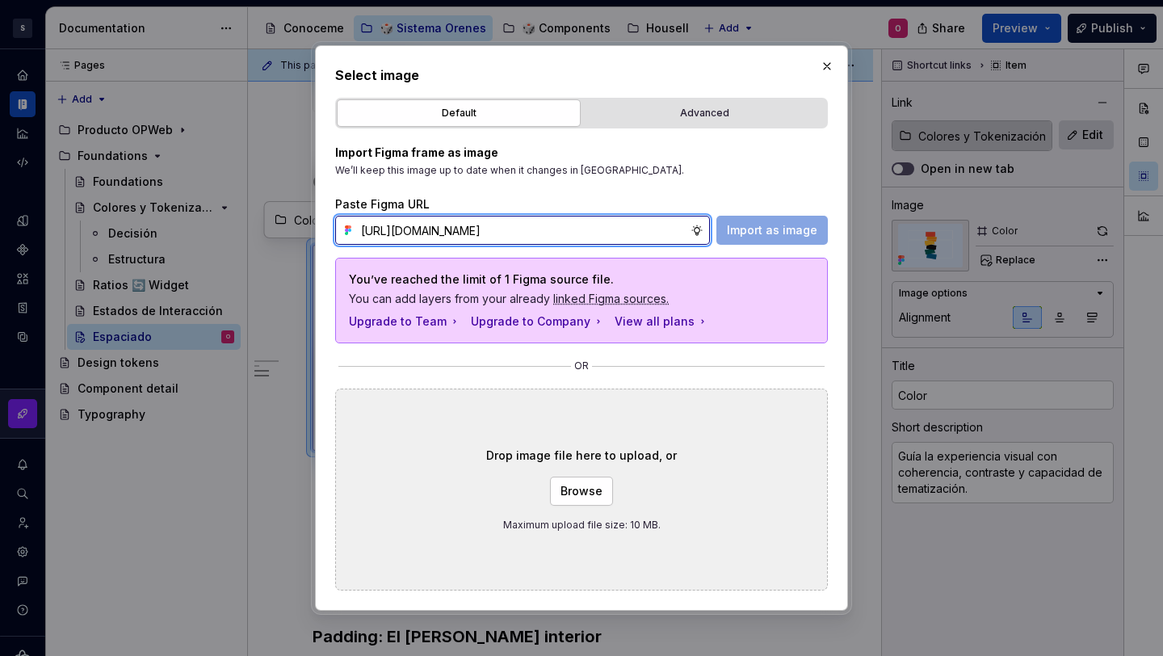
scroll to position [0, 317]
type input "https://www.figma.com/design/Hu8y7AxCYhxMnGCKkqTKNc/CV-2022?node-id=2610-50638&…"
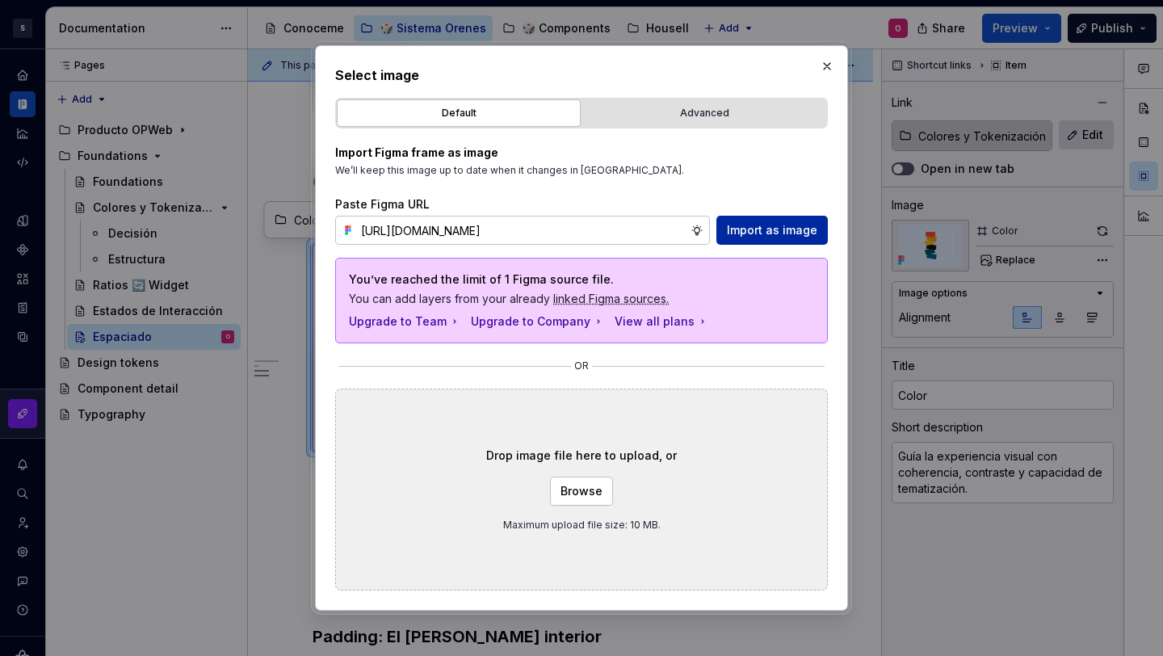
click at [737, 227] on span "Import as image" at bounding box center [772, 230] width 90 height 16
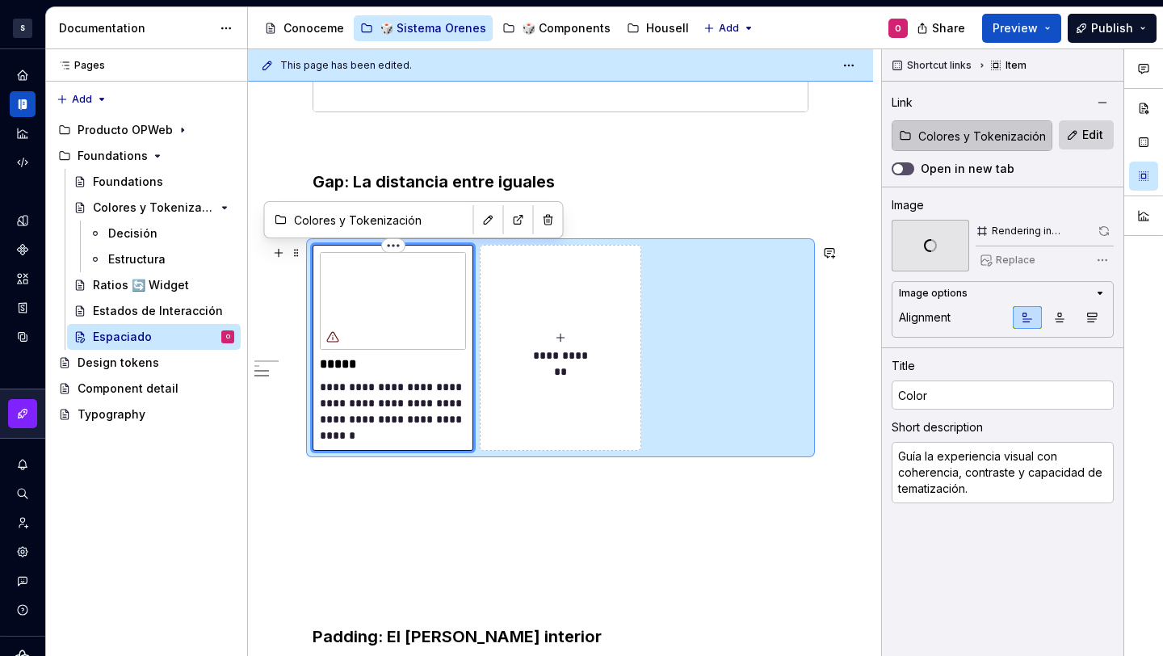
click at [464, 328] on img at bounding box center [393, 301] width 146 height 98
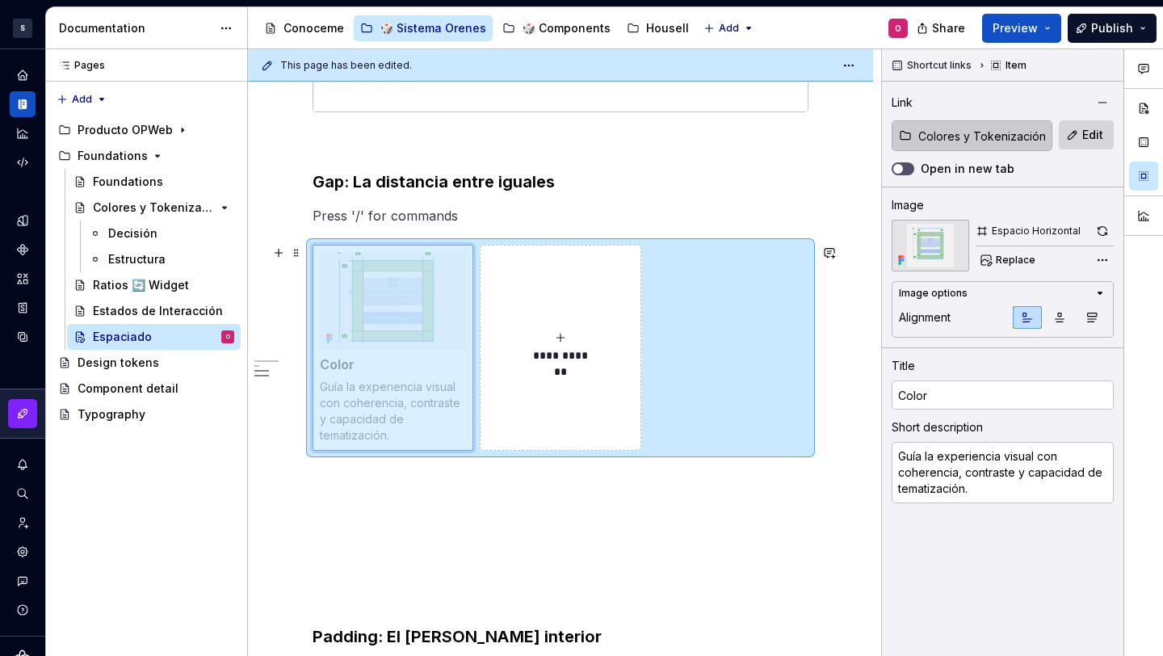
drag, startPoint x: 472, startPoint y: 352, endPoint x: 486, endPoint y: 353, distance: 14.6
click at [486, 353] on body "S Diseño con profundidad O Design system data Documentation Accessibility guide…" at bounding box center [581, 328] width 1163 height 656
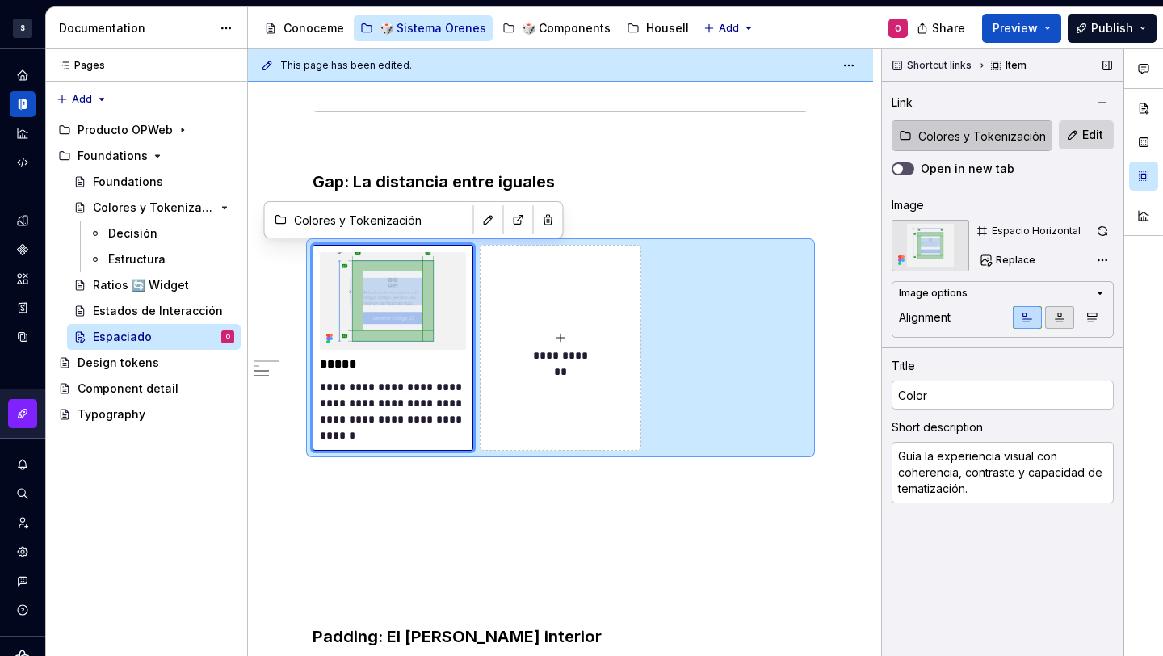
click at [1065, 322] on icon "button" at bounding box center [1059, 317] width 13 height 13
click at [1021, 319] on icon "button" at bounding box center [1027, 317] width 13 height 13
click at [1064, 318] on icon "button" at bounding box center [1059, 317] width 13 height 13
click at [1089, 319] on icon "button" at bounding box center [1092, 317] width 13 height 13
click at [1097, 296] on icon "button" at bounding box center [1100, 293] width 13 height 13
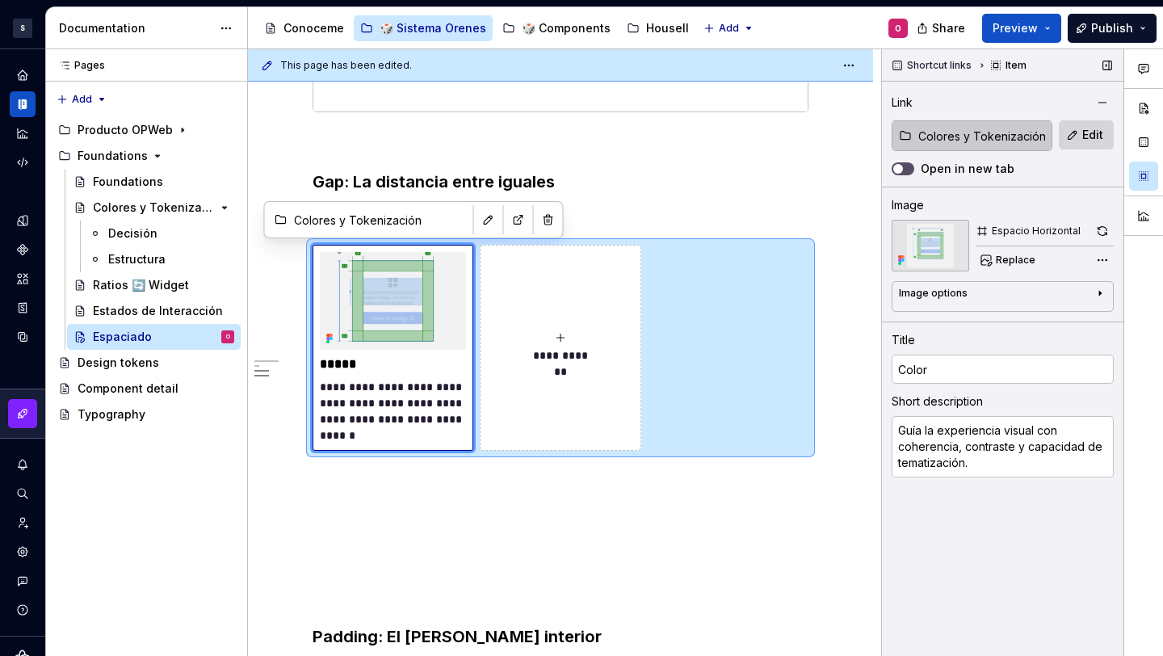
click at [1097, 296] on icon "button" at bounding box center [1100, 293] width 13 height 13
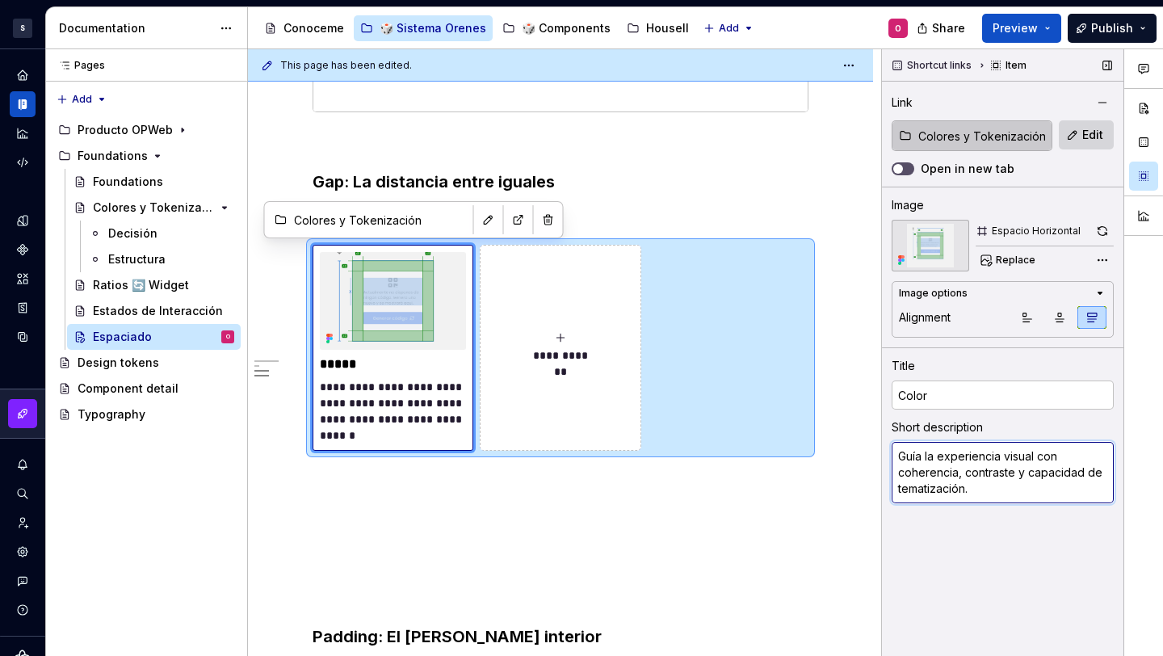
click at [975, 486] on textarea "Guía la experiencia visual con coherencia, contraste y capacidad de tematizació…" at bounding box center [1003, 472] width 222 height 61
click at [995, 400] on input "Color" at bounding box center [1003, 394] width 222 height 29
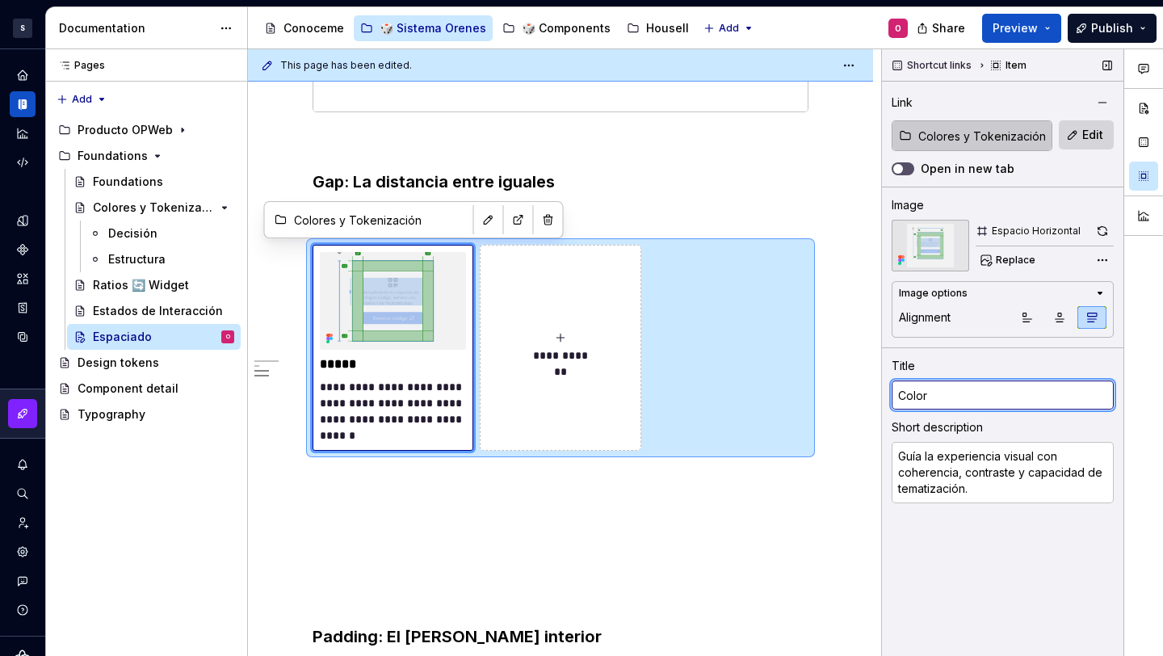
click at [995, 400] on input "Color" at bounding box center [1003, 394] width 222 height 29
click at [1027, 28] on span "Preview" at bounding box center [1015, 28] width 45 height 16
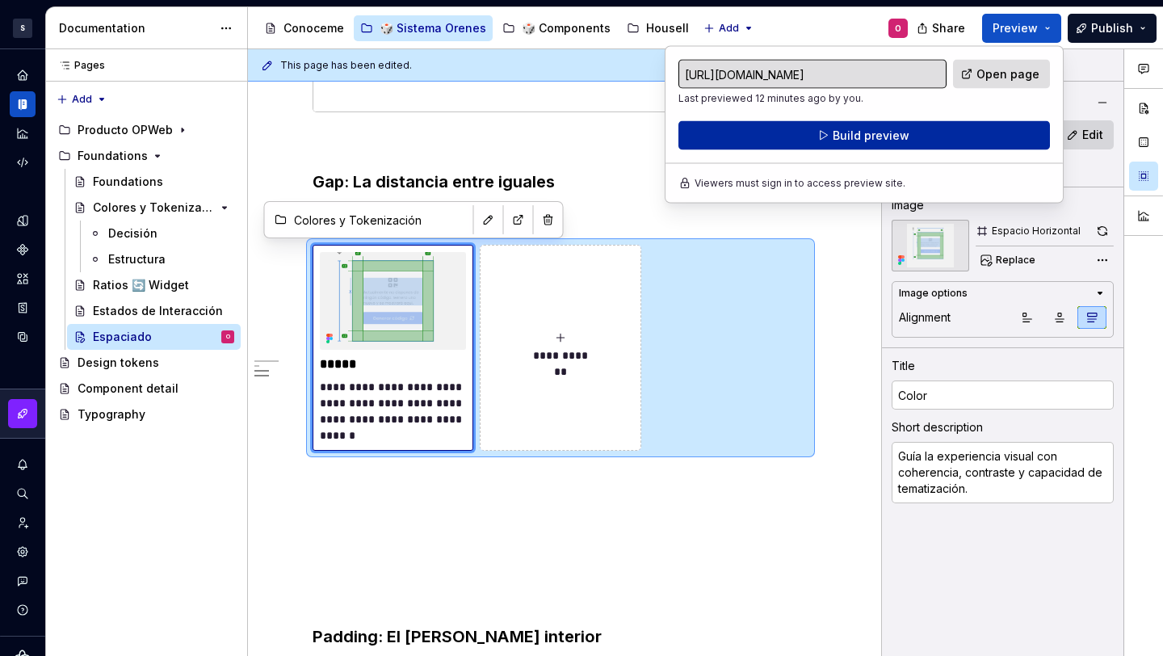
click at [944, 135] on button "Build preview" at bounding box center [864, 135] width 372 height 29
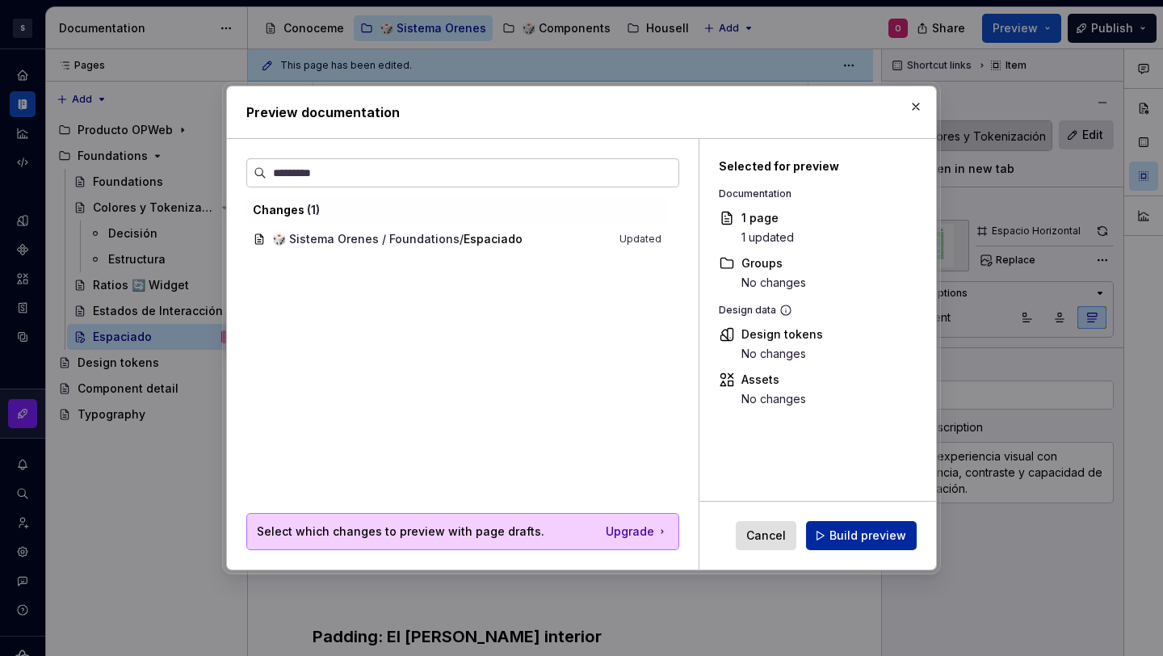
click at [888, 539] on span "Build preview" at bounding box center [868, 535] width 77 height 16
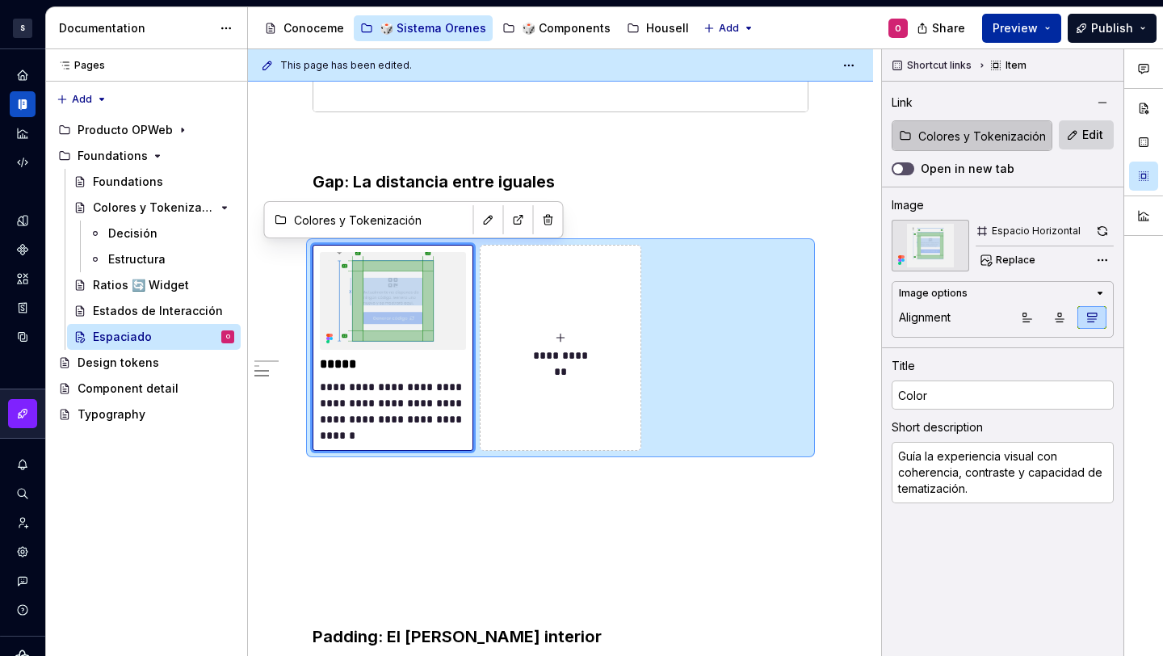
click at [1024, 40] on button "Preview" at bounding box center [1021, 28] width 79 height 29
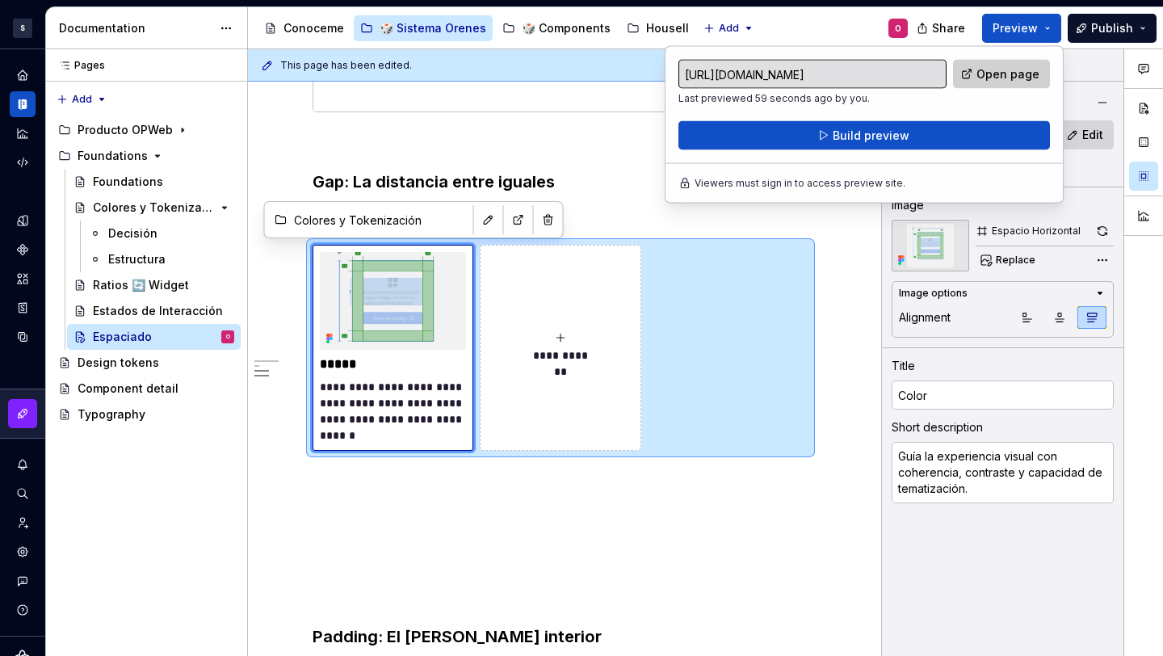
click at [1006, 65] on link "Open page" at bounding box center [1001, 74] width 97 height 29
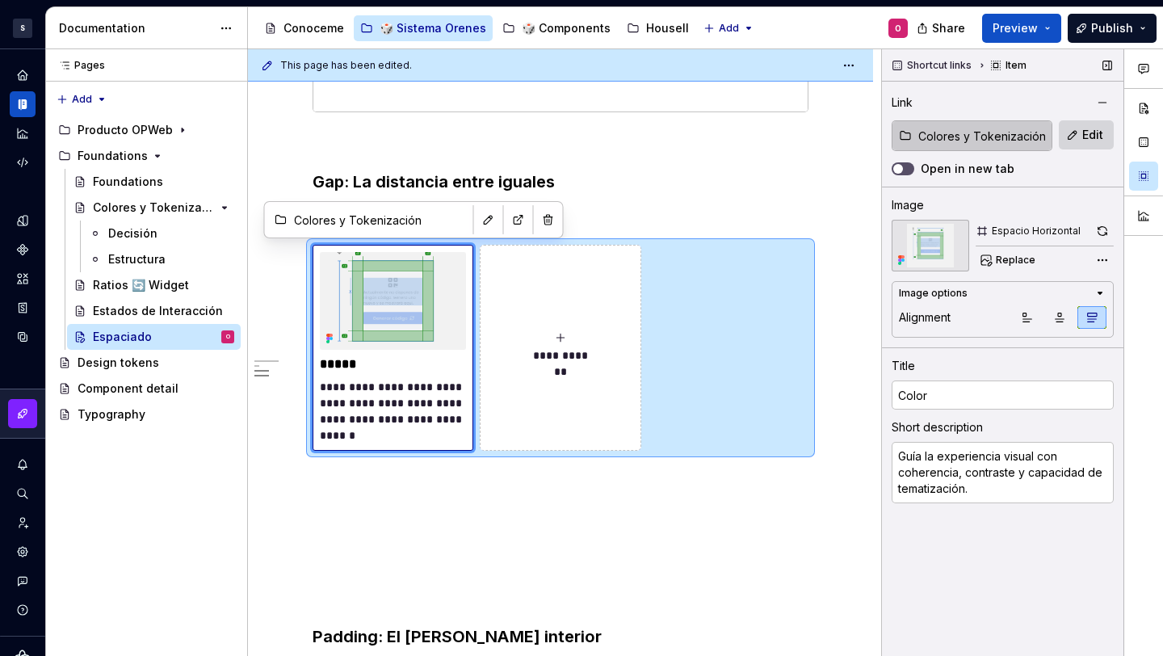
click at [1077, 55] on div "Shortcut links Item" at bounding box center [1003, 65] width 242 height 32
click at [1102, 99] on button "button" at bounding box center [1102, 102] width 23 height 23
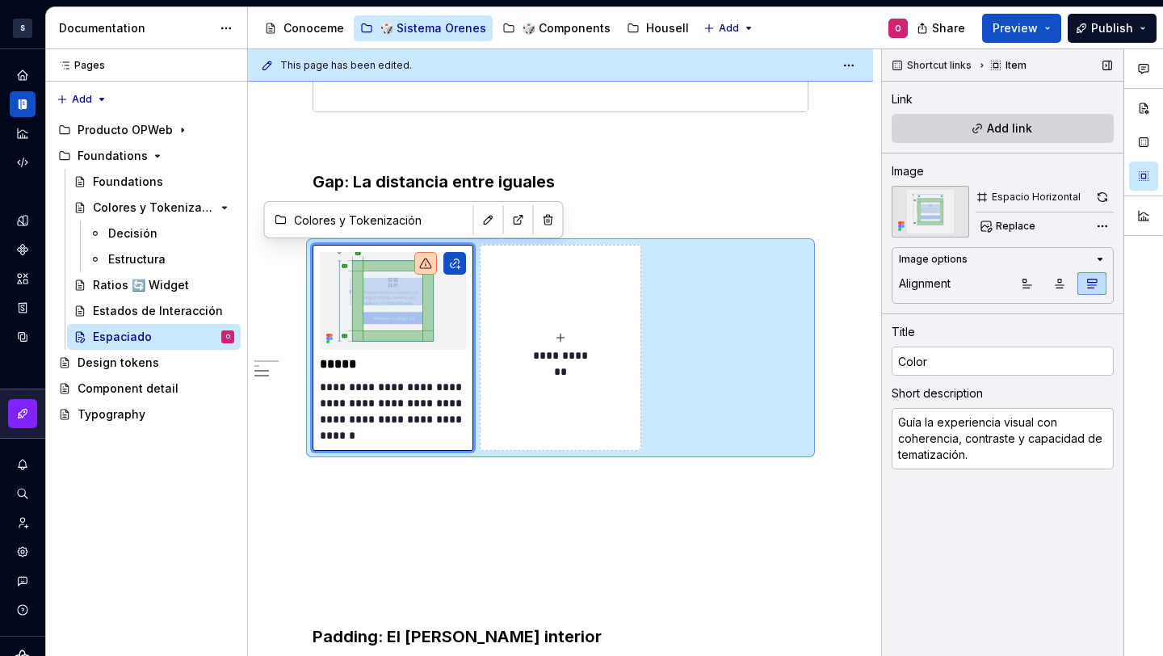
type textarea "*"
click at [521, 533] on p at bounding box center [561, 537] width 496 height 19
click at [338, 495] on div "**********" at bounding box center [561, 29] width 496 height 1301
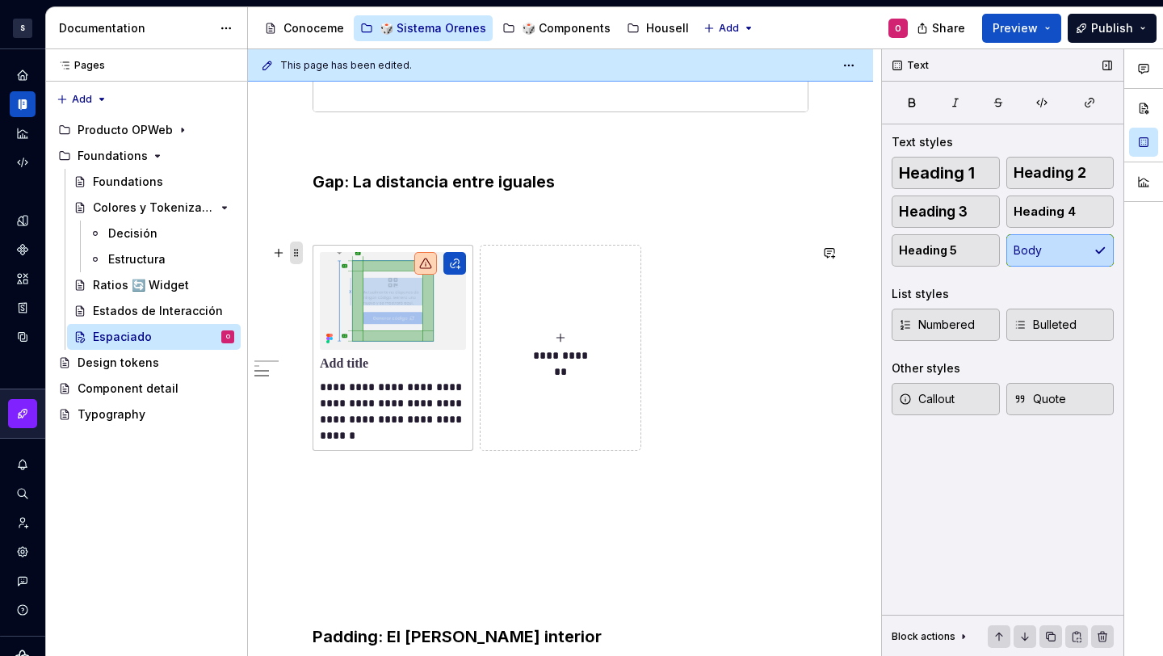
click at [290, 250] on span at bounding box center [296, 253] width 13 height 23
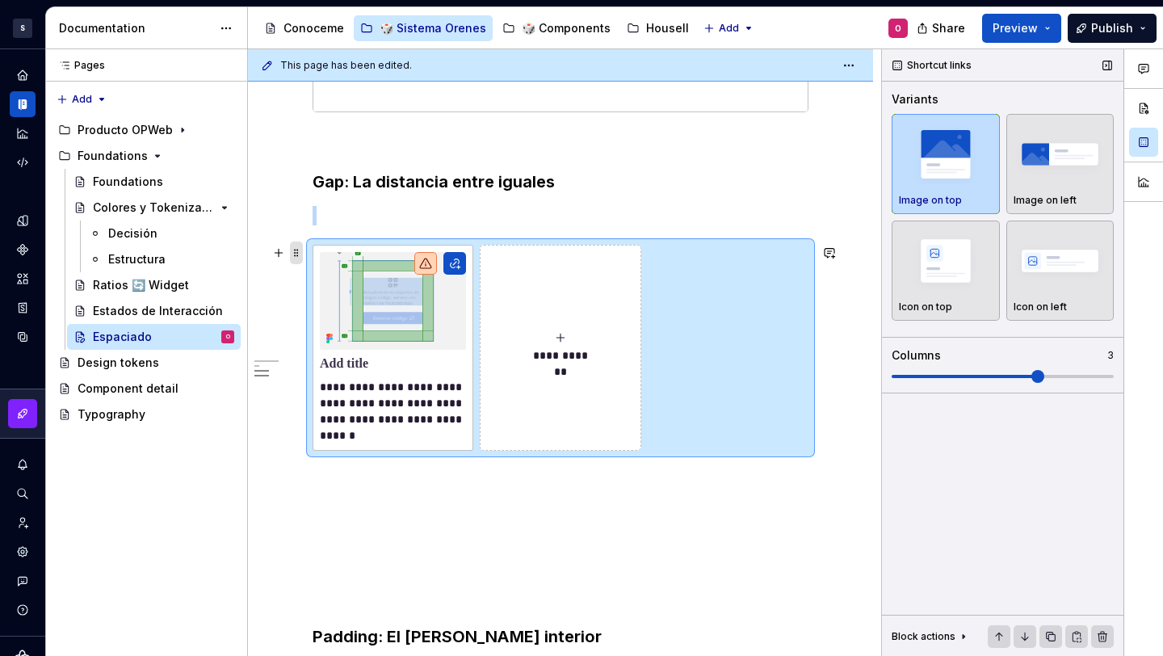
click at [297, 251] on span at bounding box center [296, 253] width 13 height 23
click at [1043, 158] on img "button" at bounding box center [1061, 153] width 94 height 59
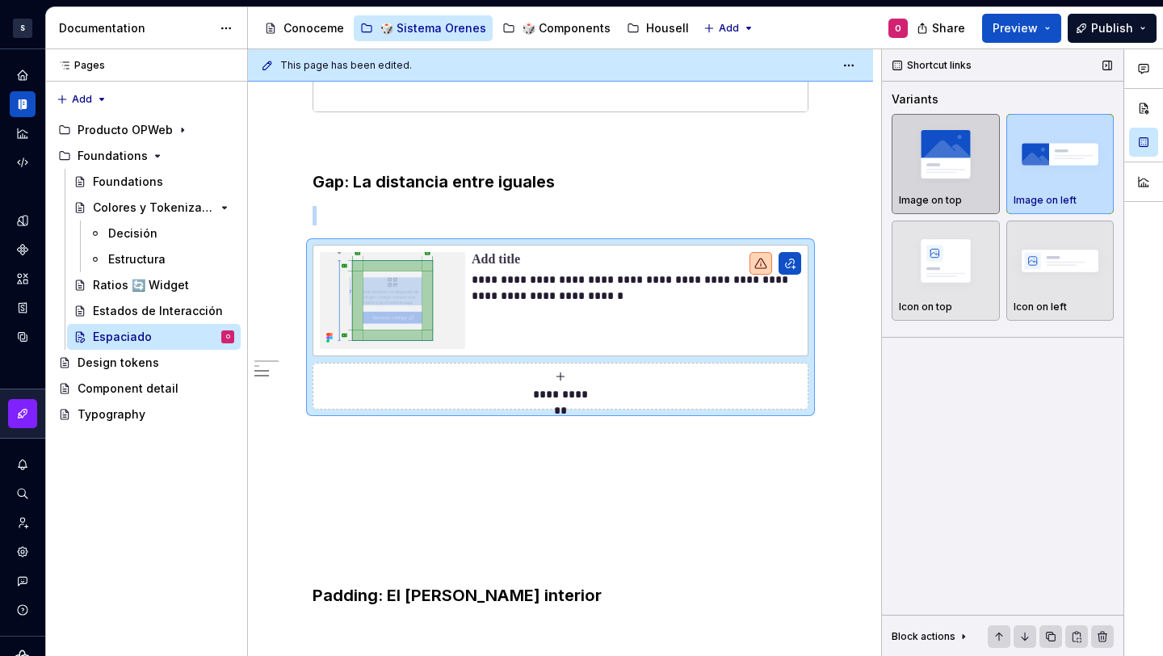
click at [922, 170] on img "button" at bounding box center [946, 153] width 94 height 59
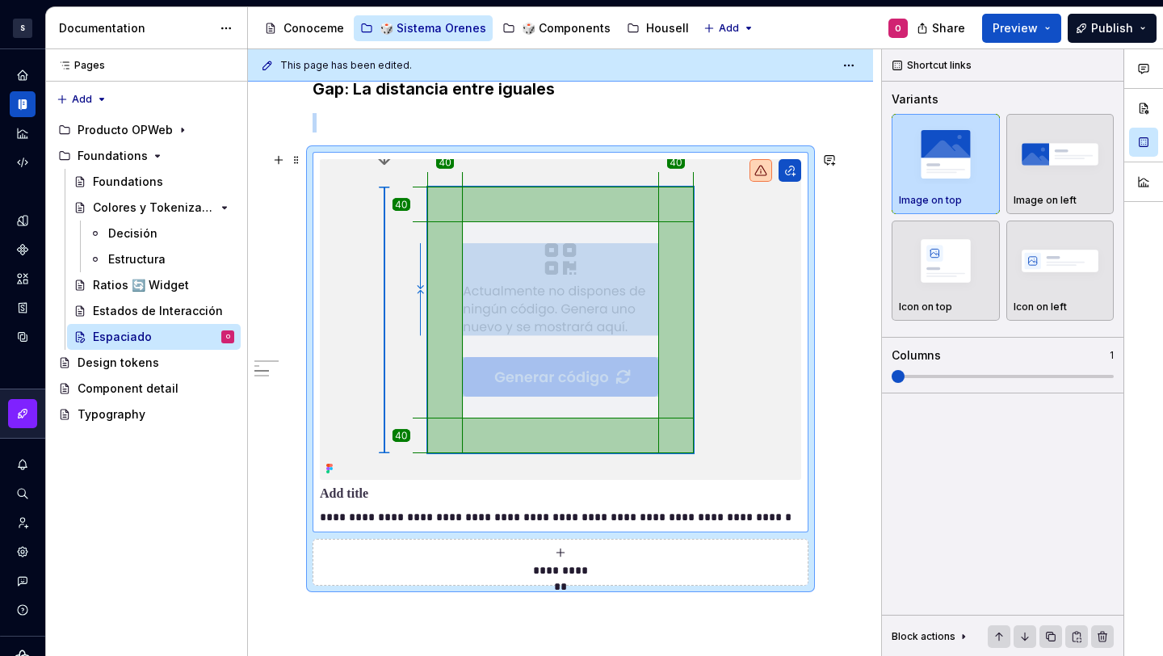
scroll to position [1019, 0]
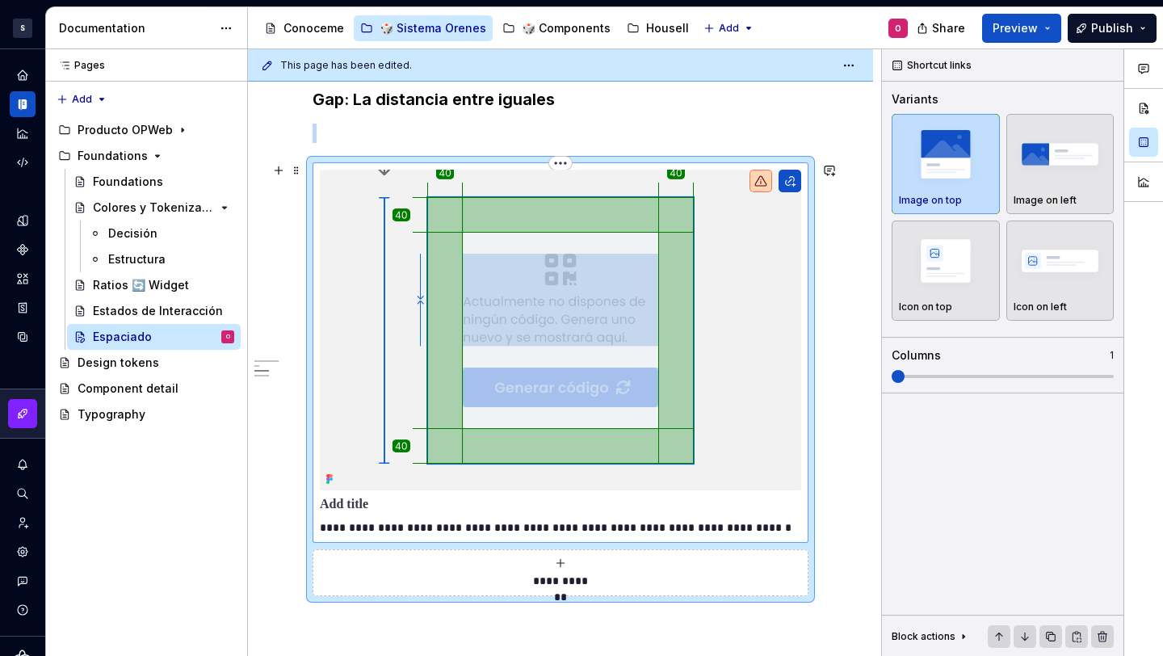
click at [735, 245] on img at bounding box center [560, 330] width 481 height 321
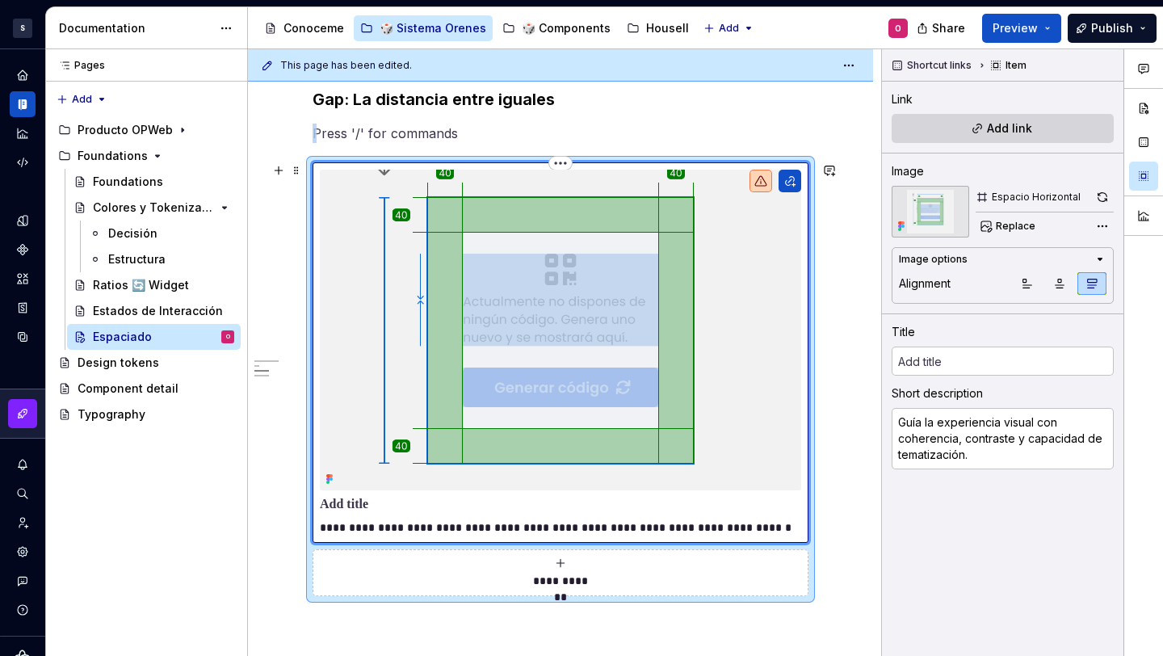
click at [759, 370] on img at bounding box center [560, 330] width 481 height 321
click at [298, 165] on span at bounding box center [296, 170] width 13 height 23
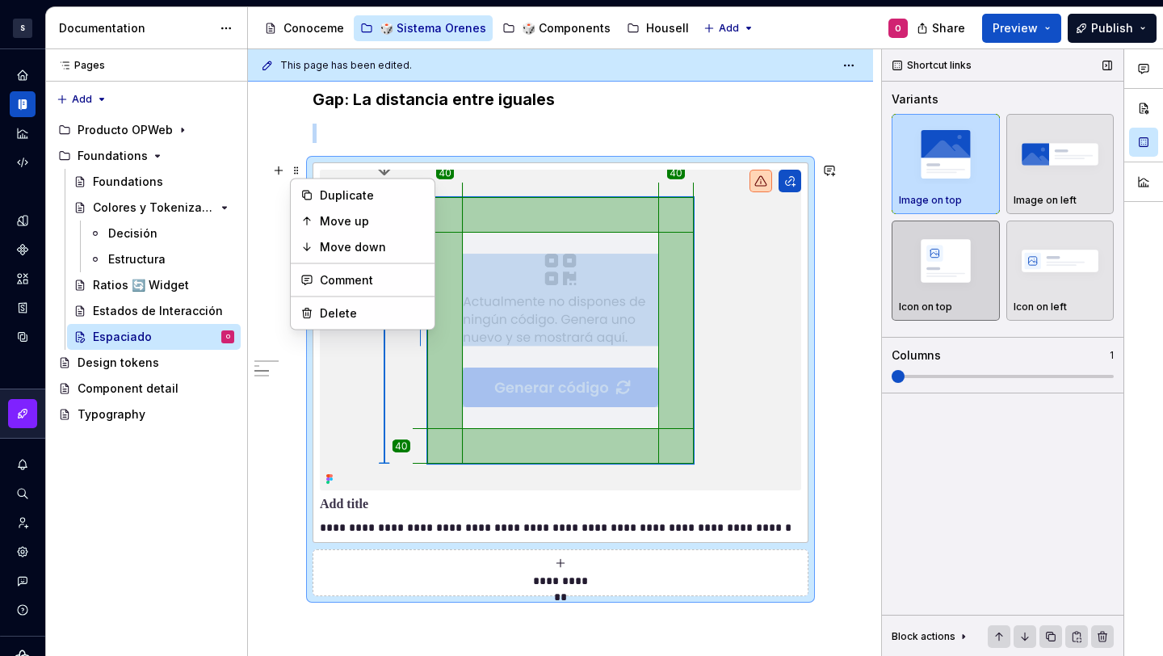
click at [956, 249] on img "button" at bounding box center [946, 260] width 94 height 59
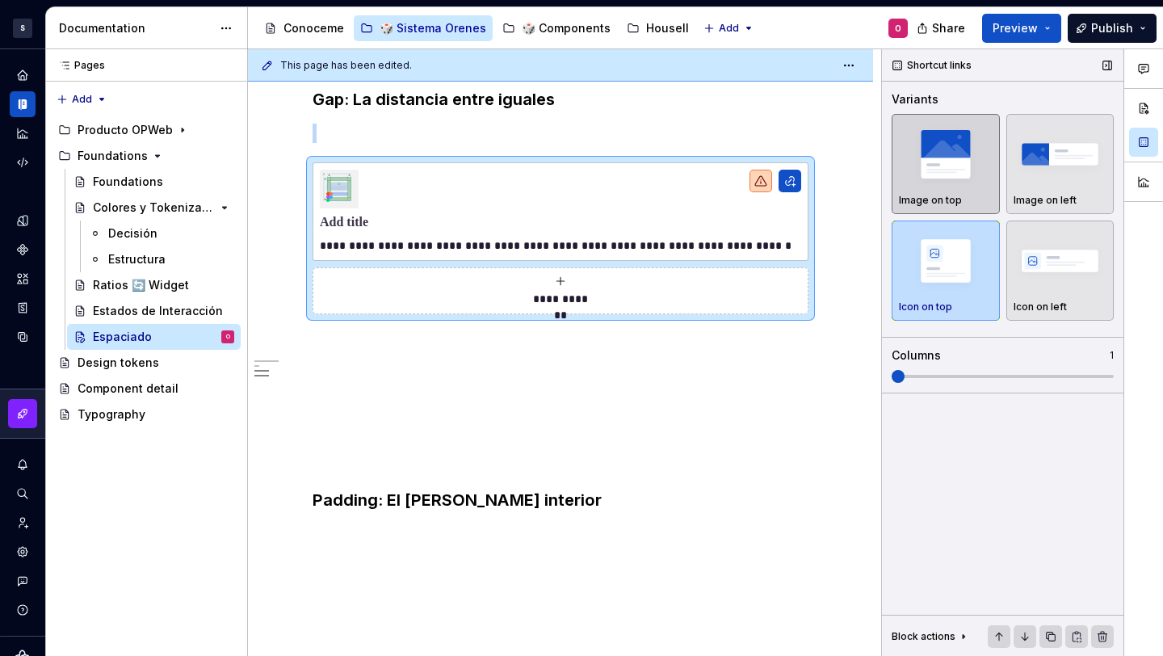
click at [950, 170] on img "button" at bounding box center [946, 153] width 94 height 59
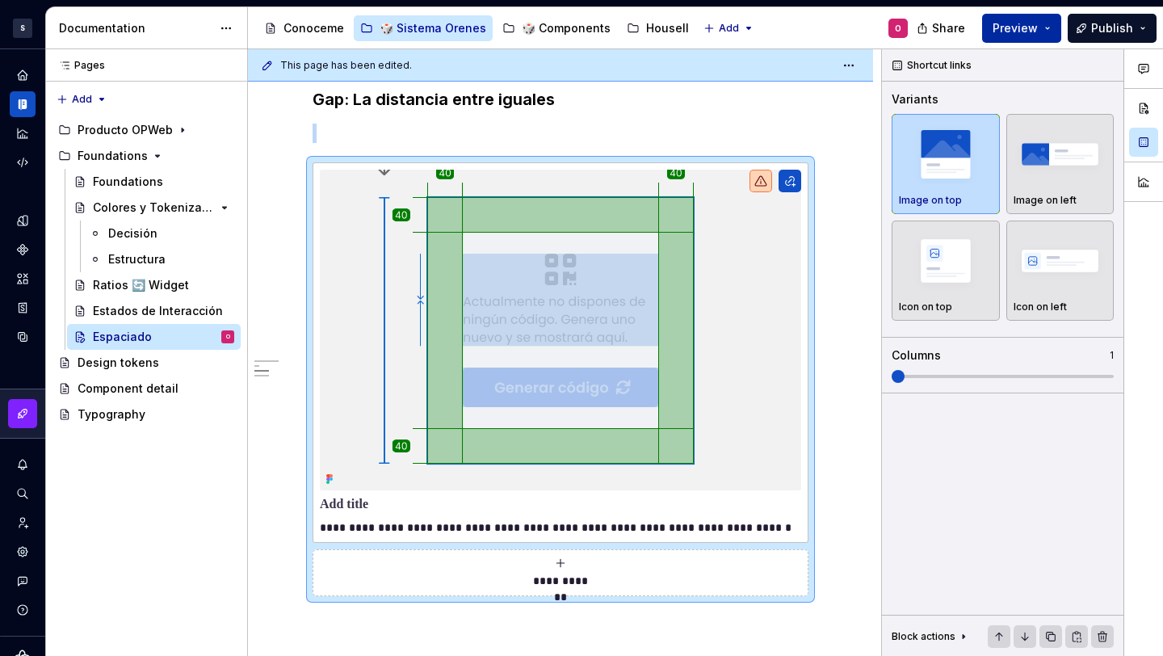
click at [1045, 29] on button "Preview" at bounding box center [1021, 28] width 79 height 29
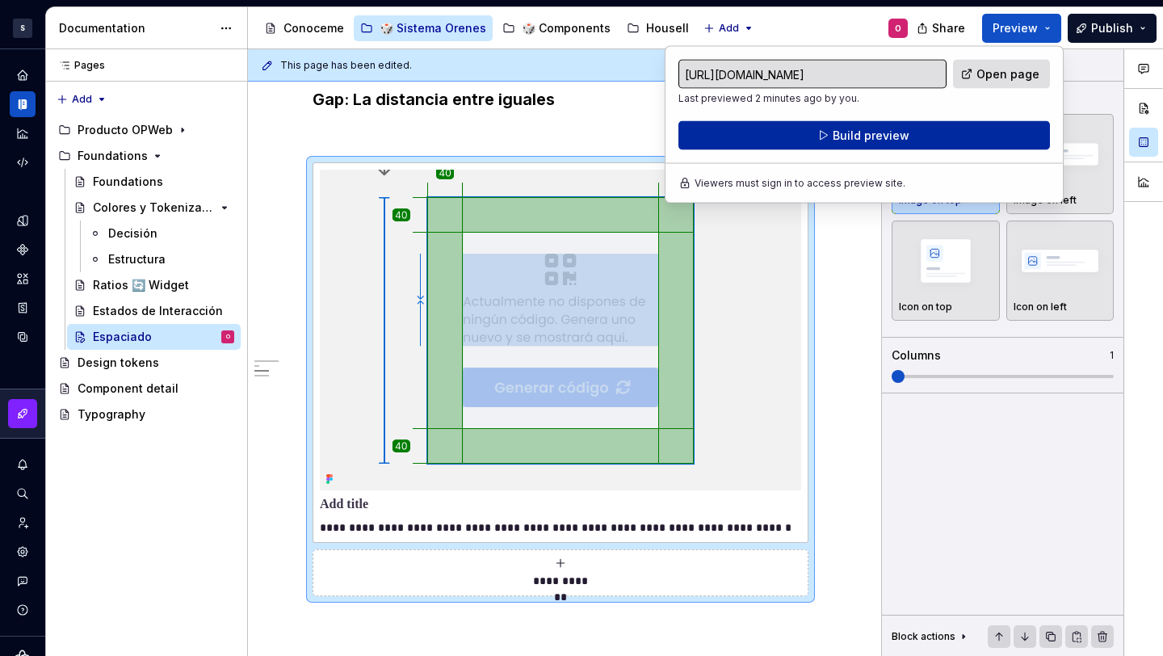
click at [965, 126] on button "Build preview" at bounding box center [864, 135] width 372 height 29
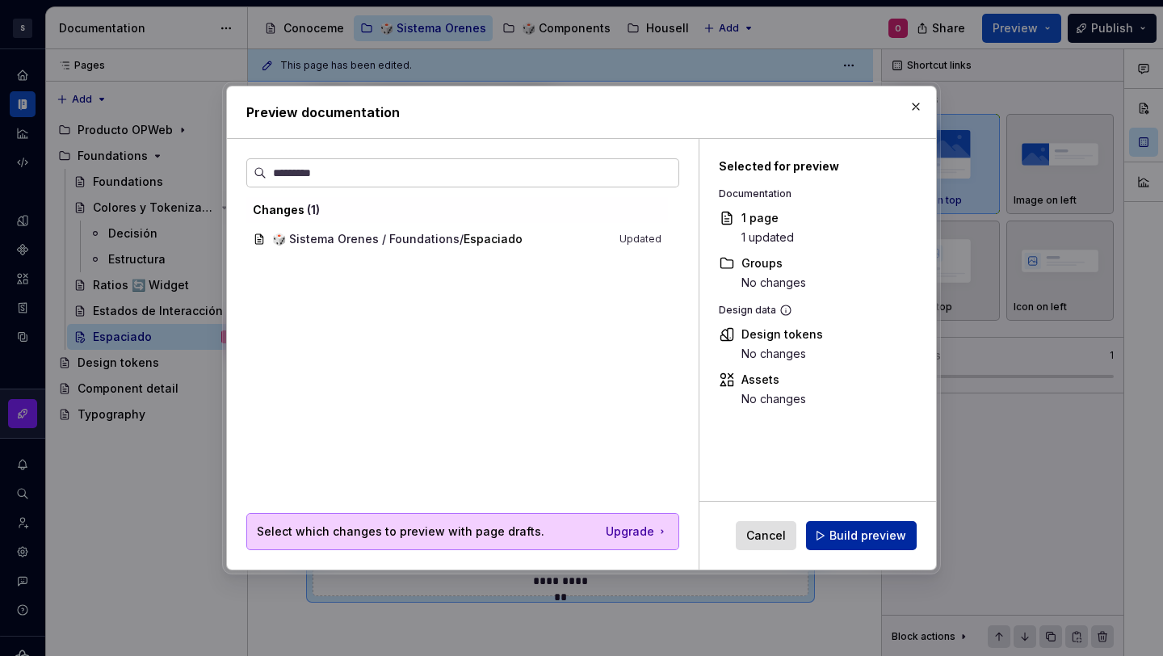
click at [888, 528] on span "Build preview" at bounding box center [868, 535] width 77 height 16
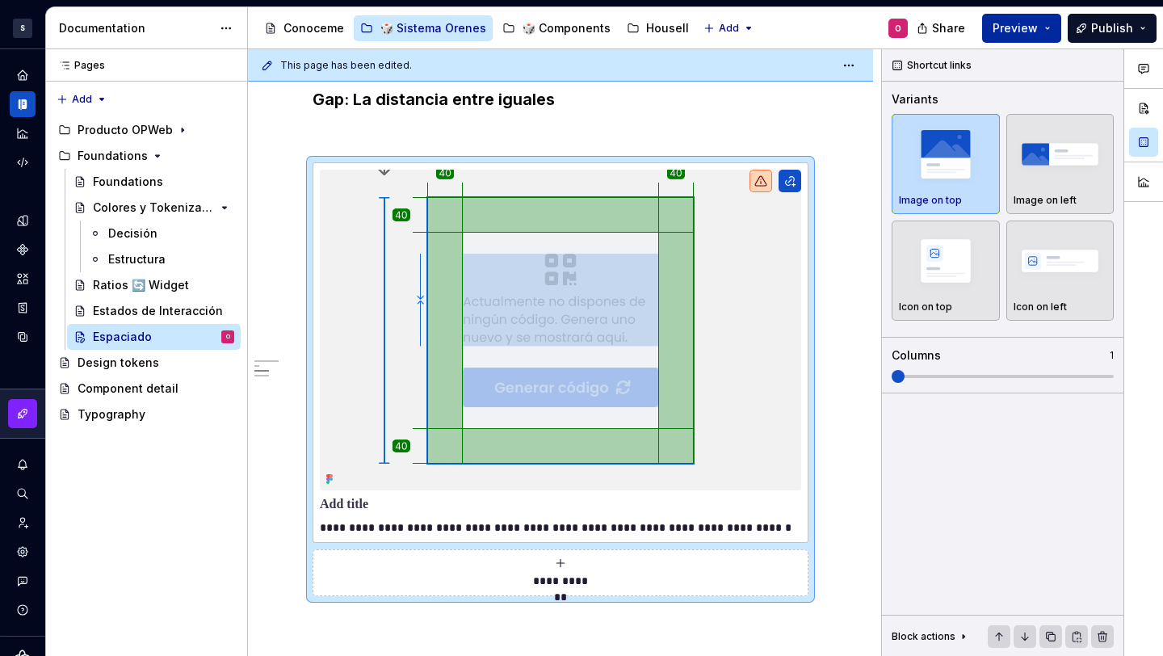
click at [1008, 41] on div "Share Preview Publish" at bounding box center [1042, 27] width 242 height 41
click at [1012, 36] on button "Preview" at bounding box center [1021, 28] width 79 height 29
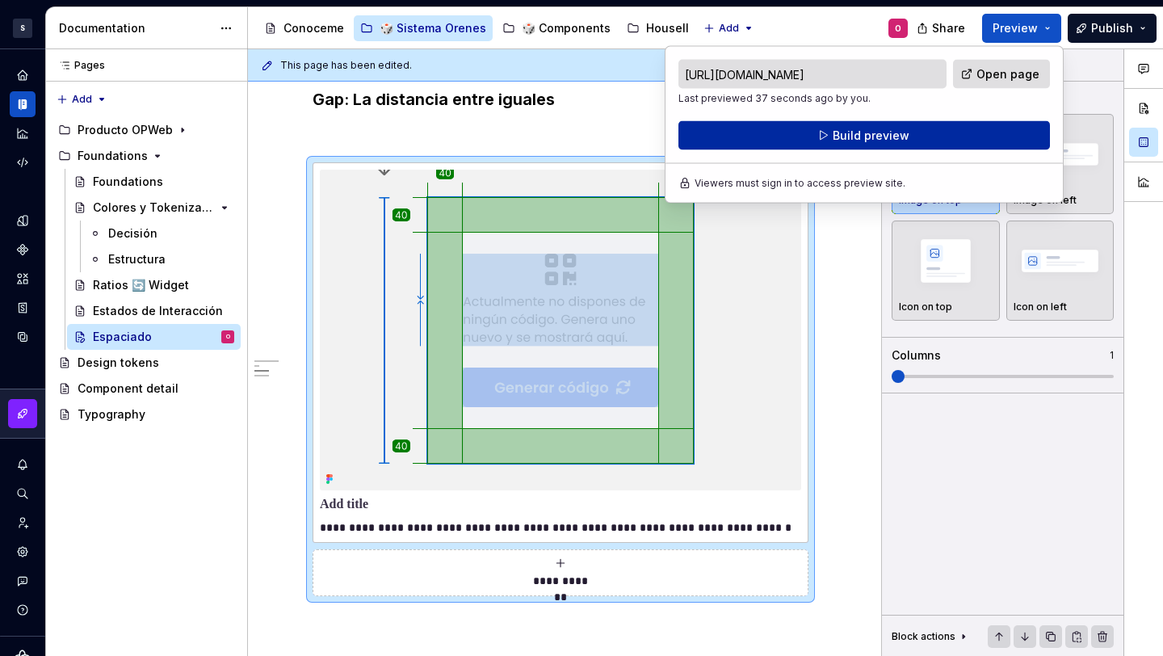
click at [967, 132] on button "Build preview" at bounding box center [864, 135] width 372 height 29
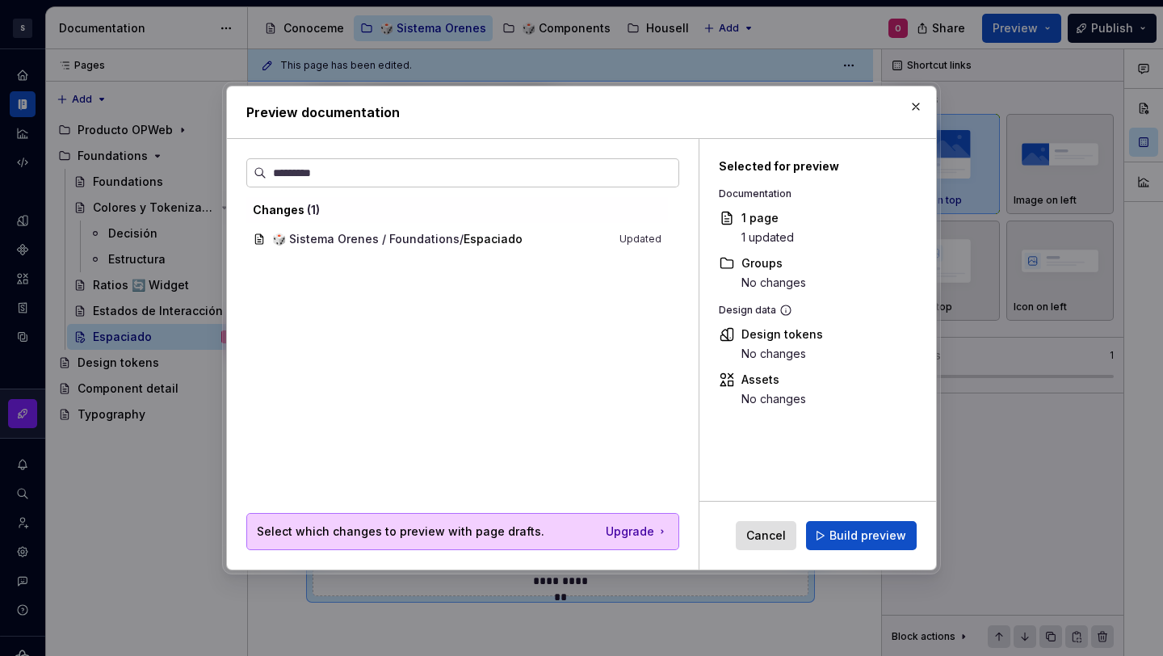
click at [888, 530] on span "Build preview" at bounding box center [868, 535] width 77 height 16
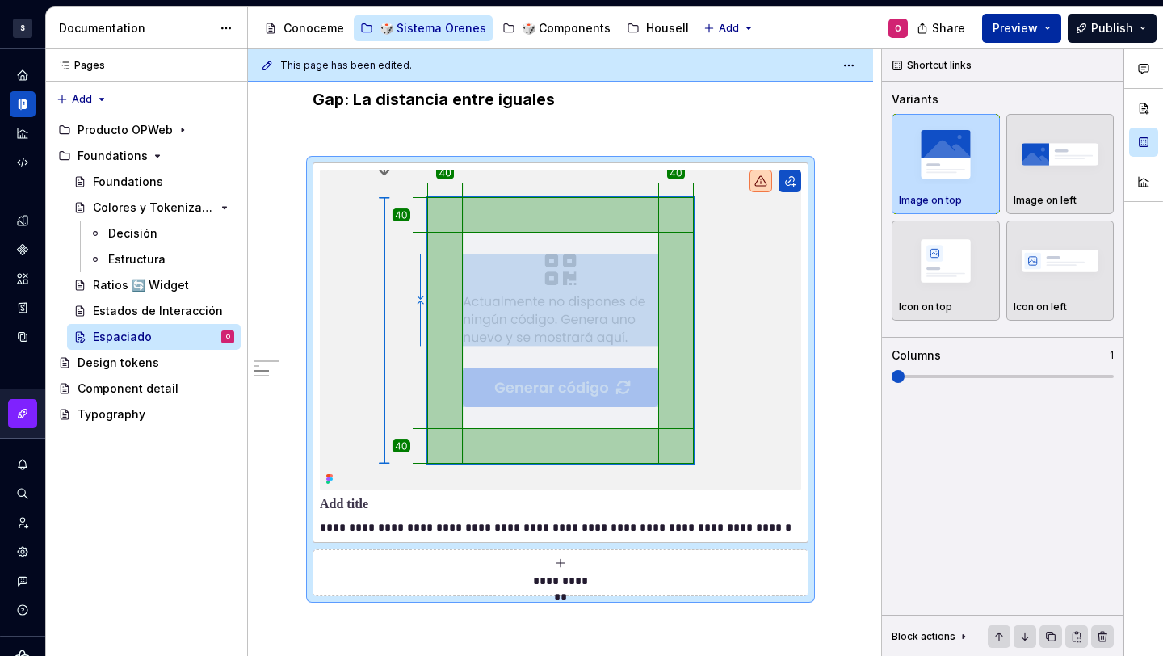
click at [1035, 40] on button "Preview" at bounding box center [1021, 28] width 79 height 29
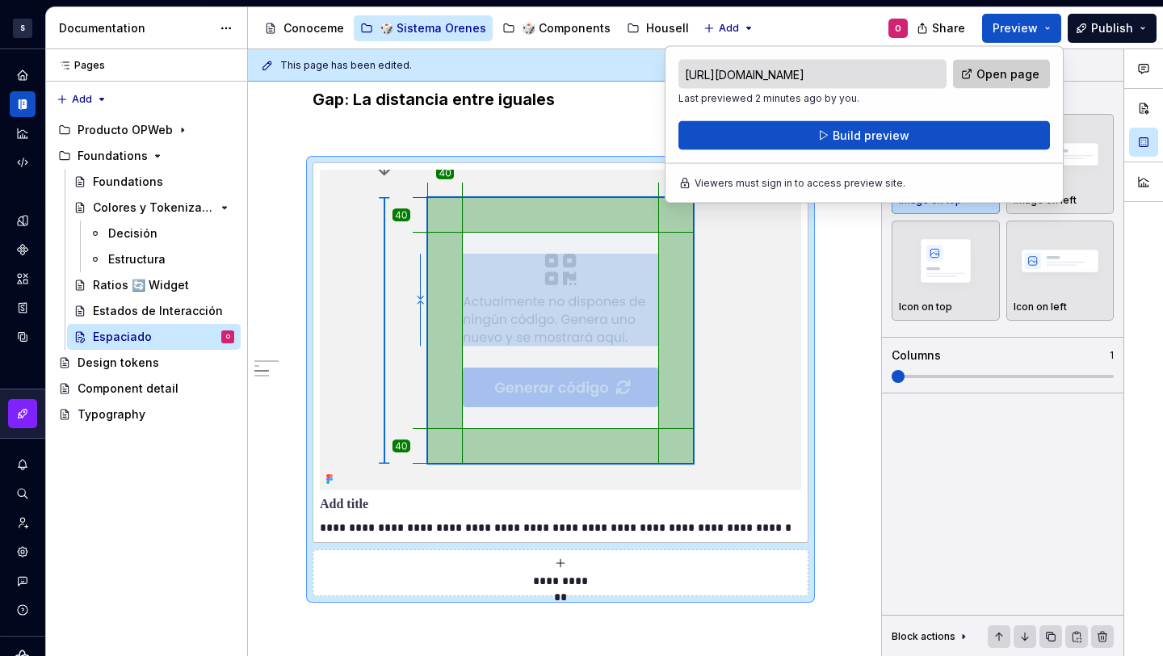
click at [998, 78] on span "Open page" at bounding box center [1008, 74] width 63 height 16
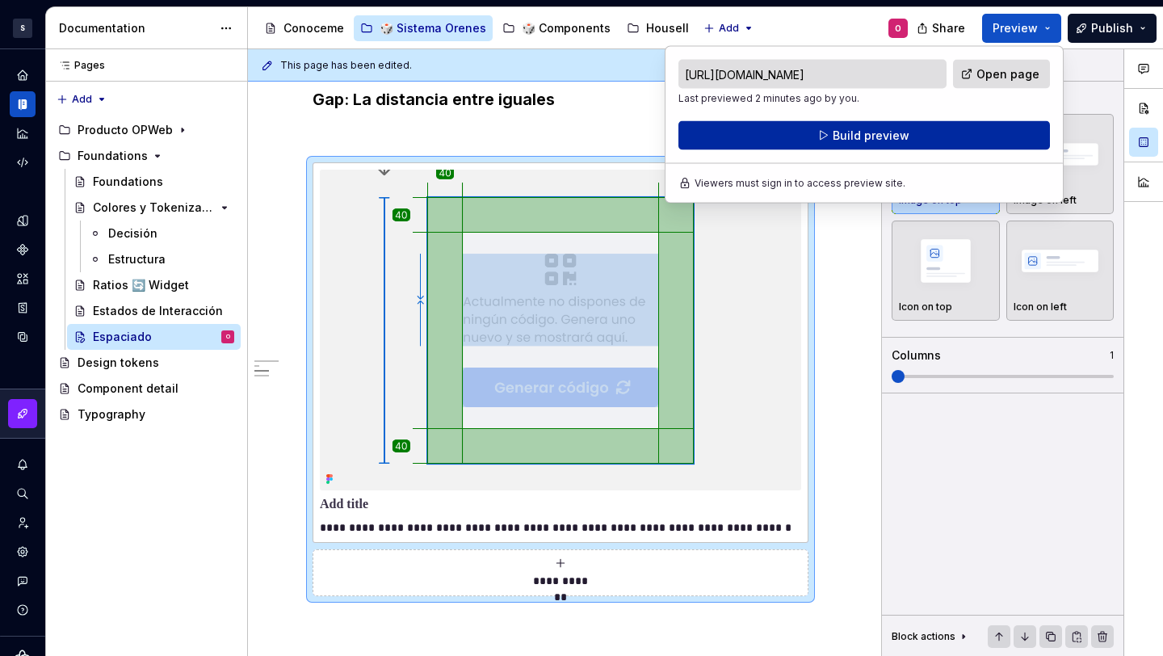
click at [893, 144] on button "Build preview" at bounding box center [864, 135] width 372 height 29
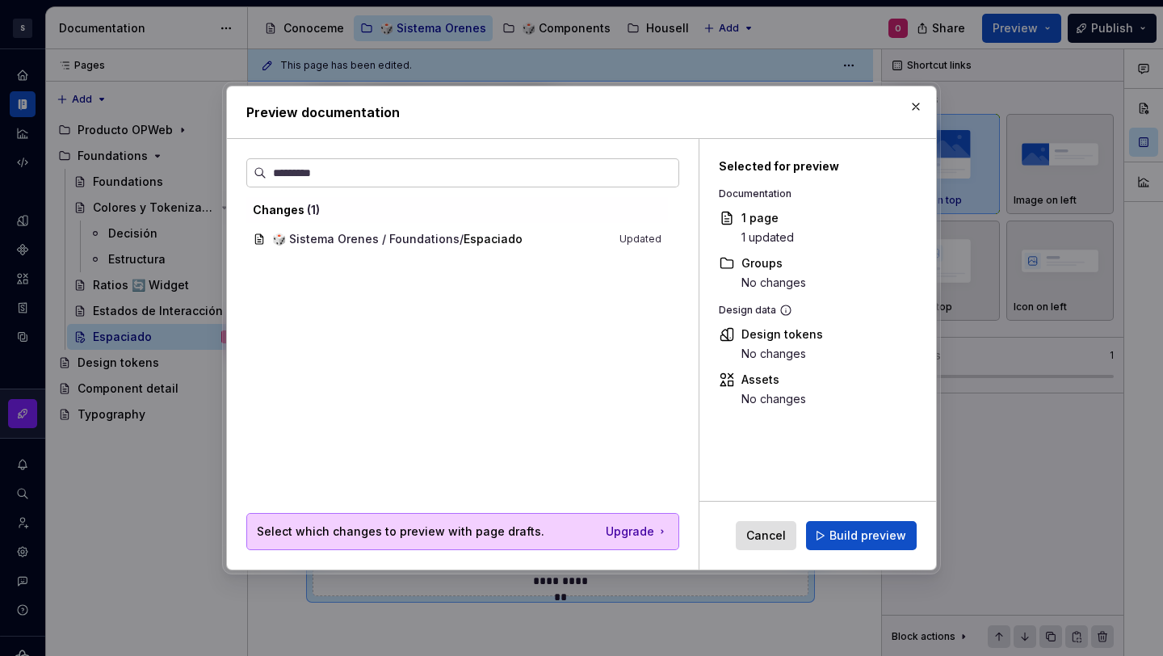
click at [901, 522] on button "Build preview" at bounding box center [861, 535] width 111 height 29
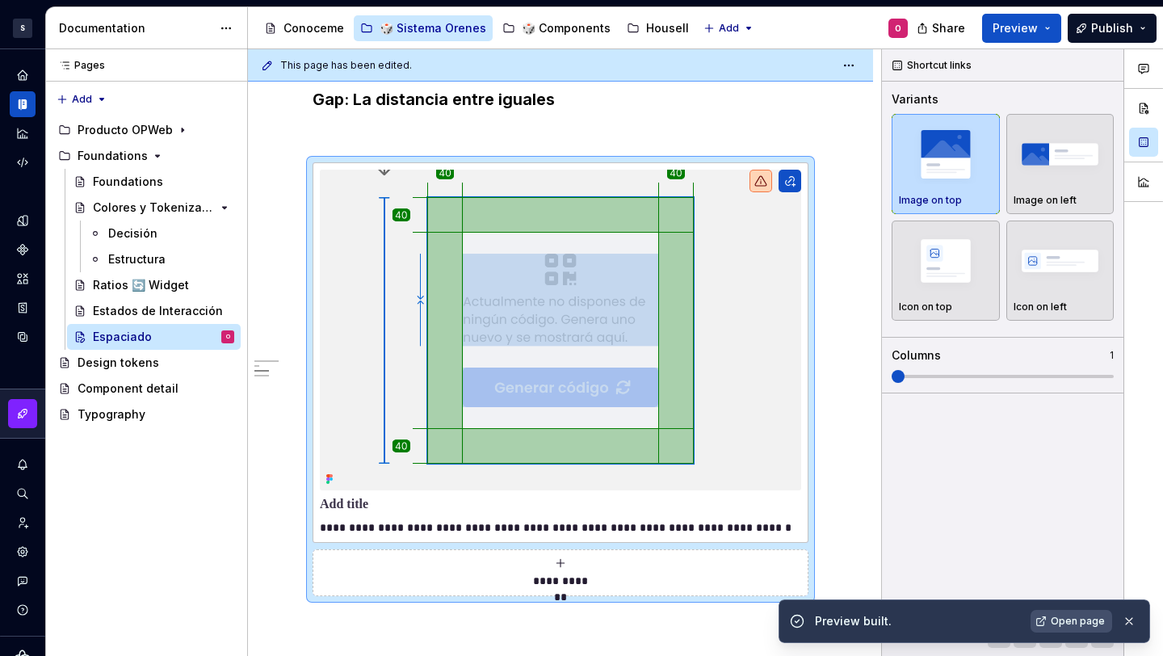
click at [1079, 594] on span "Open page" at bounding box center [1078, 621] width 54 height 13
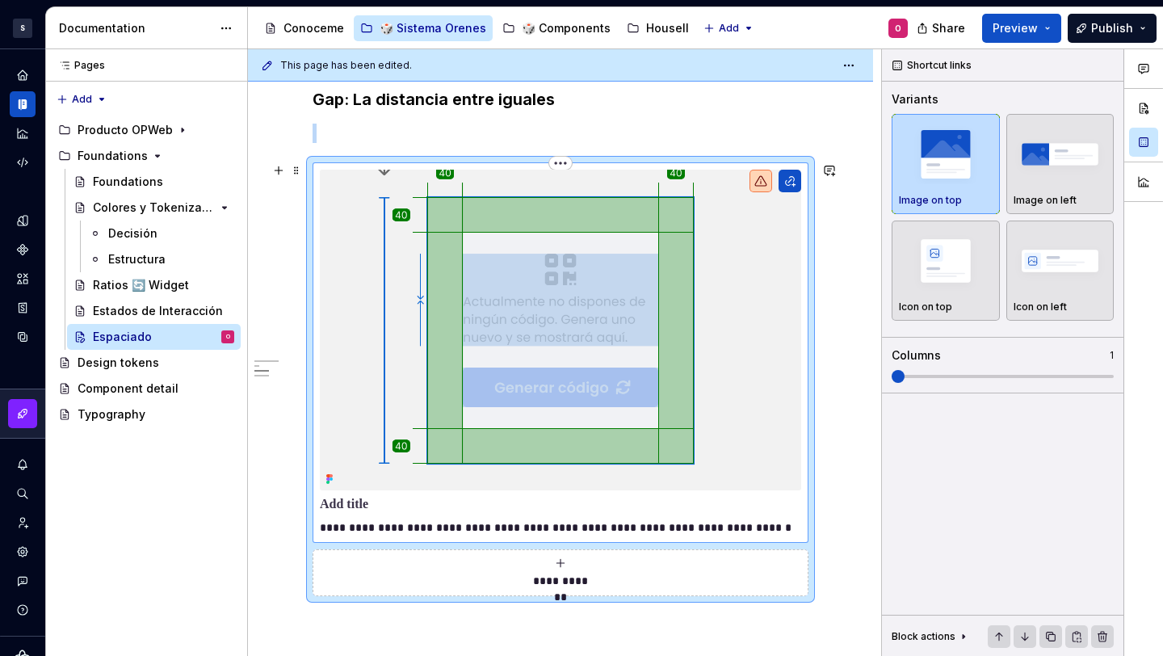
click at [630, 312] on img at bounding box center [560, 330] width 481 height 321
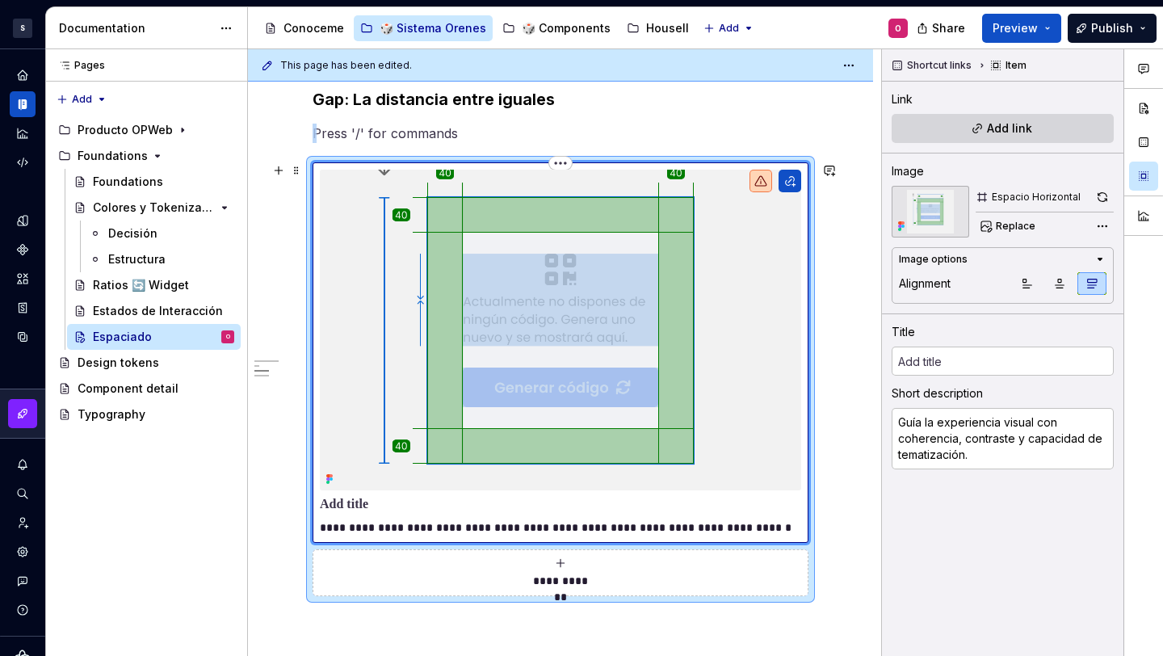
scroll to position [998, 0]
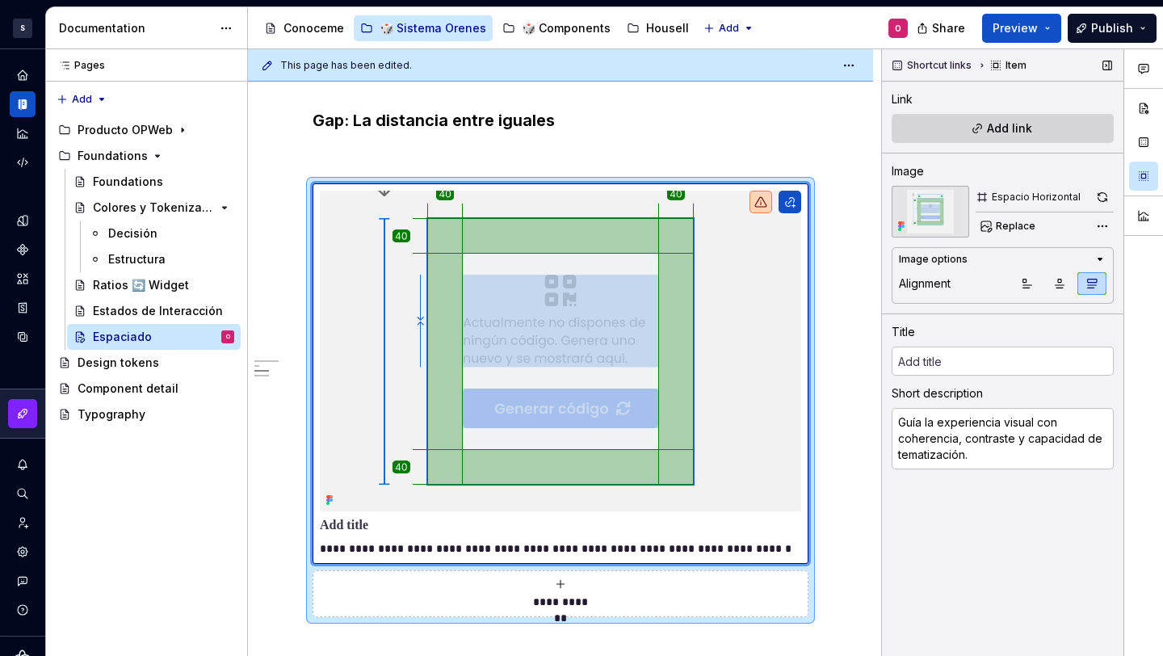
click at [1118, 196] on div "Shortcut links Item Link Add link Image Espacio Horizontal Replace Image option…" at bounding box center [1003, 352] width 242 height 607
click at [1097, 197] on button "button" at bounding box center [1102, 197] width 23 height 23
click at [964, 356] on input "text" at bounding box center [1003, 361] width 222 height 29
type textarea "*"
type input "t"
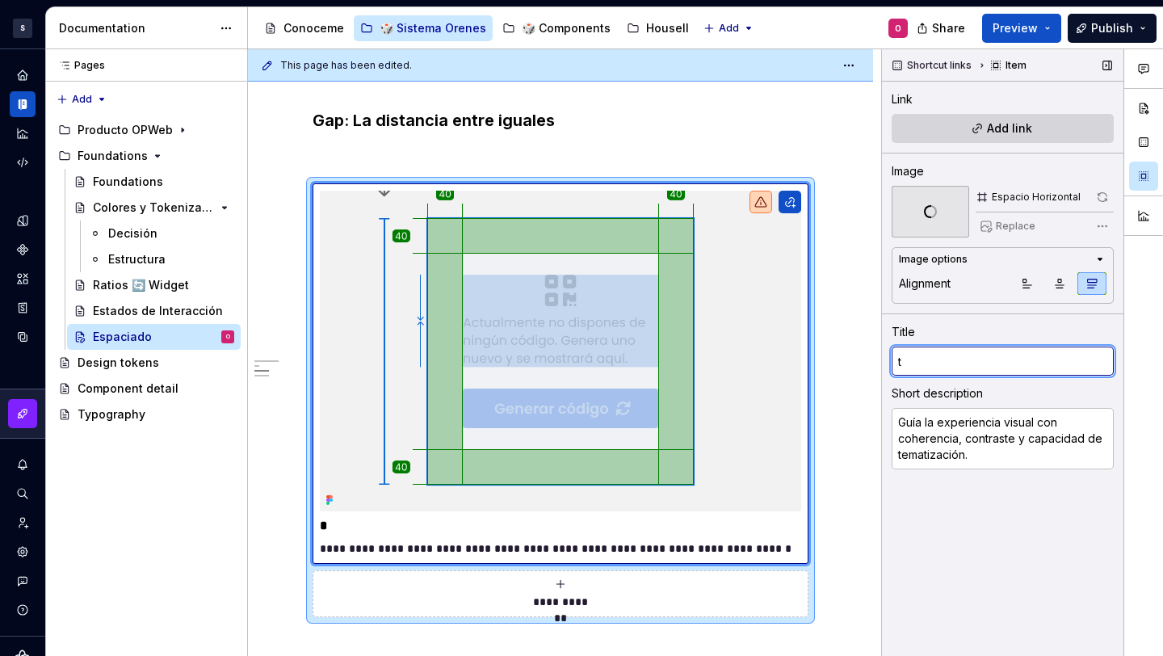
type textarea "*"
type input "tt"
type textarea "*"
type input "ttt"
click at [867, 300] on div "**********" at bounding box center [560, 171] width 625 height 1784
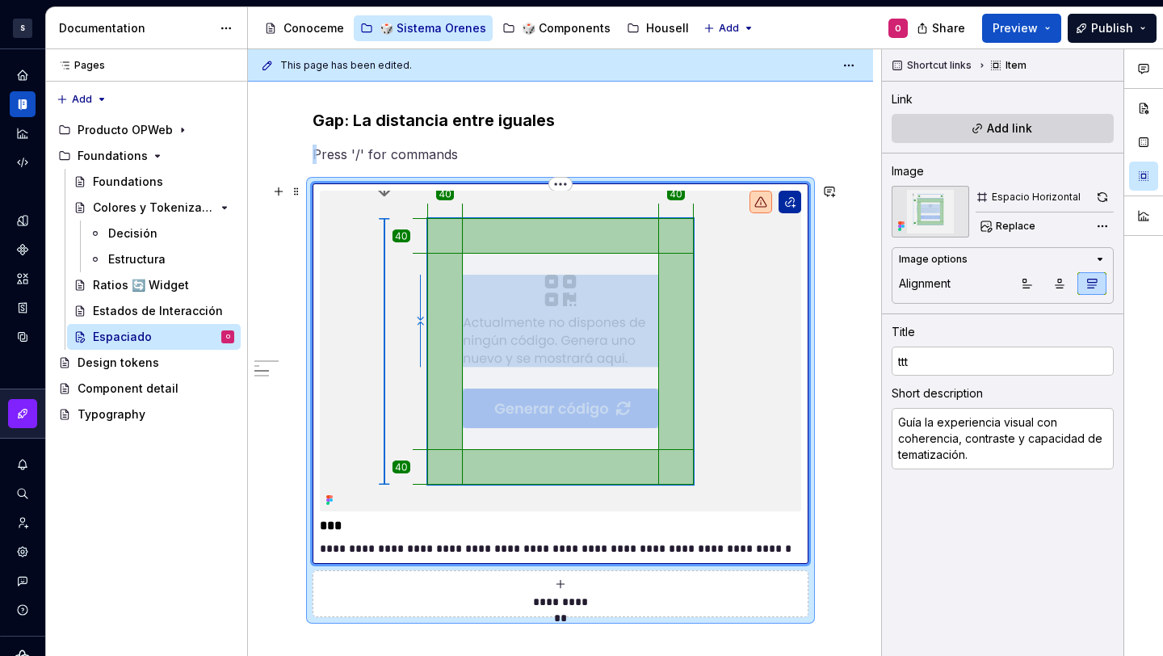
click at [787, 206] on button "button" at bounding box center [790, 202] width 23 height 23
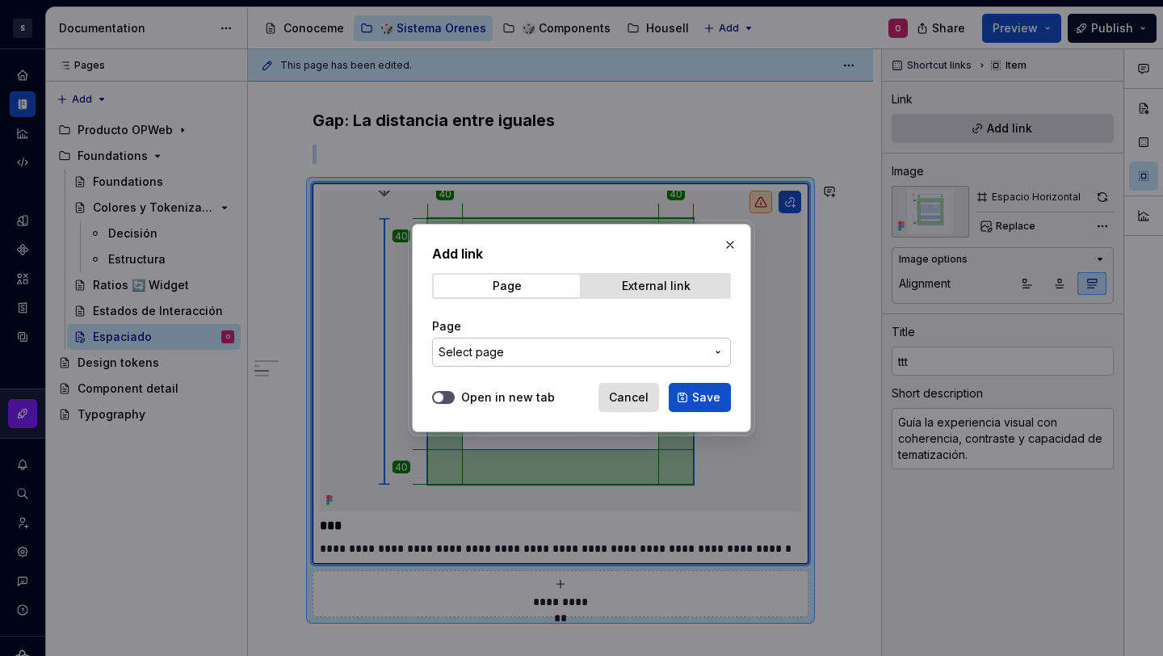
click at [666, 359] on span "Select page" at bounding box center [572, 352] width 267 height 16
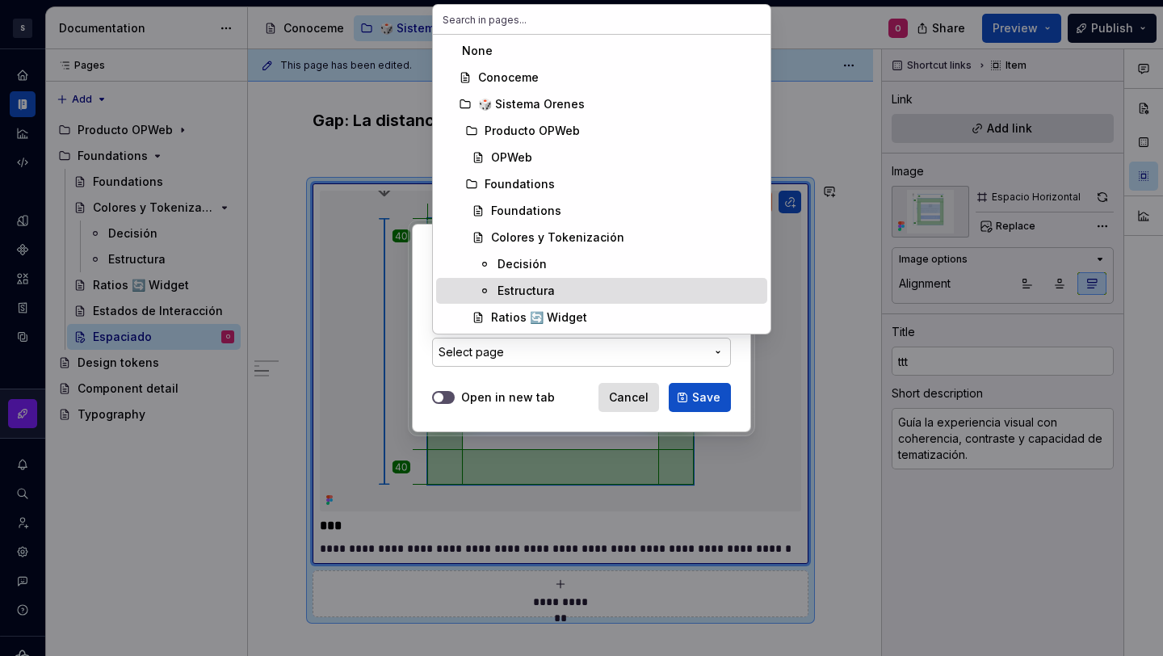
click at [615, 279] on span "Estructura" at bounding box center [601, 291] width 331 height 26
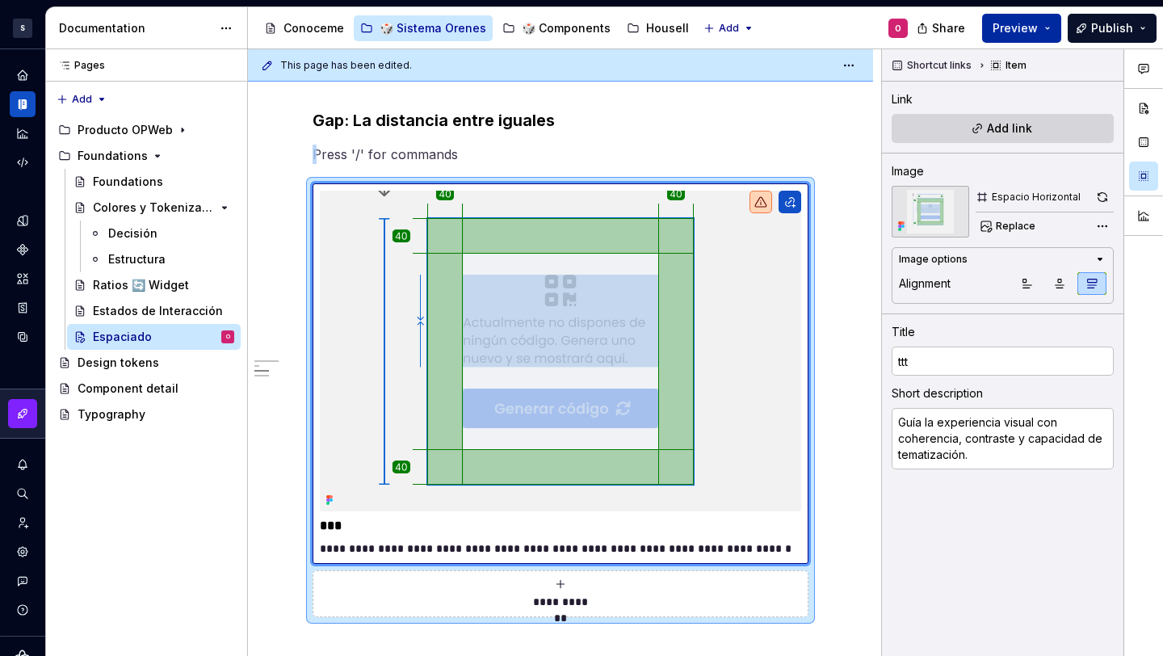
click at [1005, 33] on span "Preview" at bounding box center [1015, 28] width 45 height 16
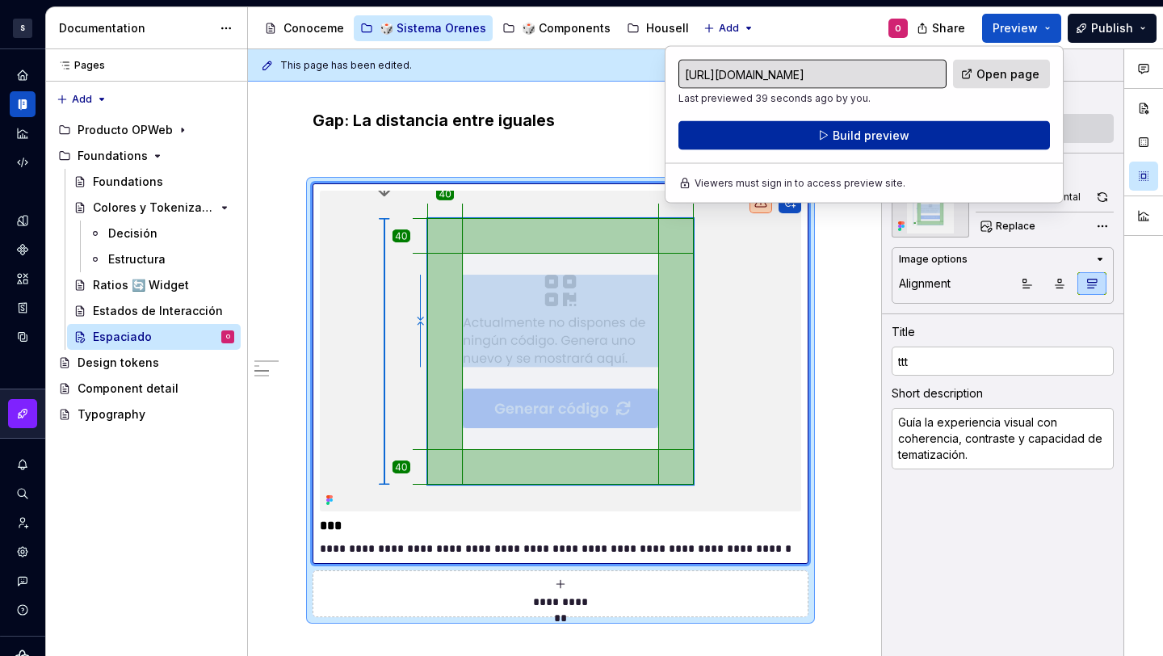
click at [912, 135] on button "Build preview" at bounding box center [864, 135] width 372 height 29
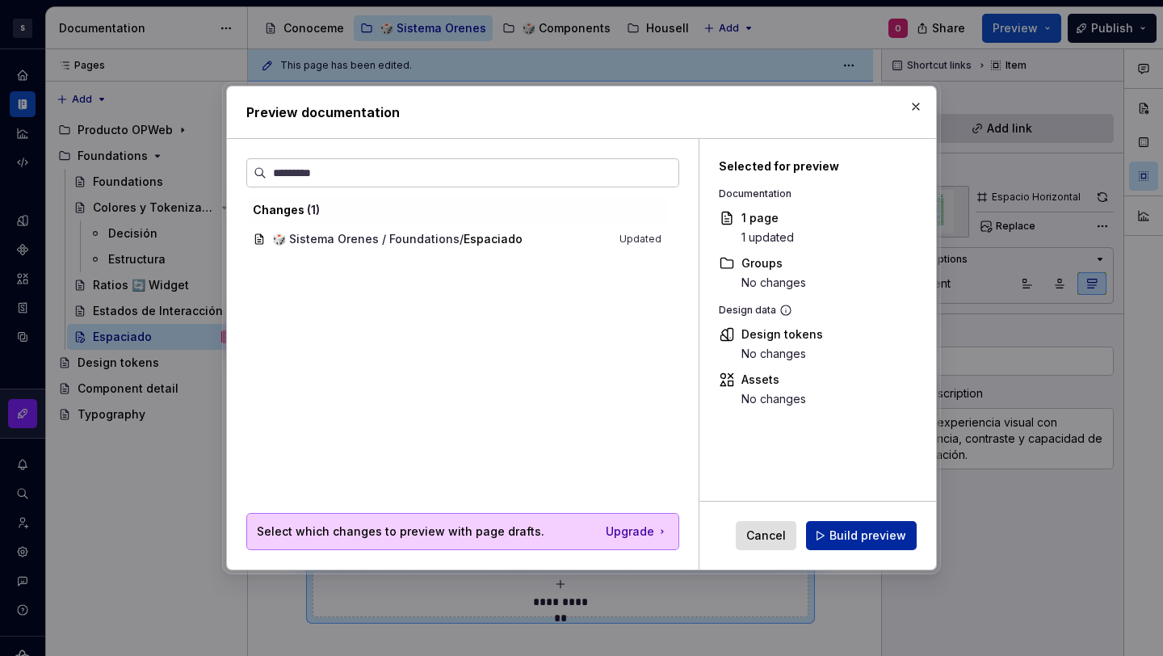
click at [867, 526] on button "Build preview" at bounding box center [861, 535] width 111 height 29
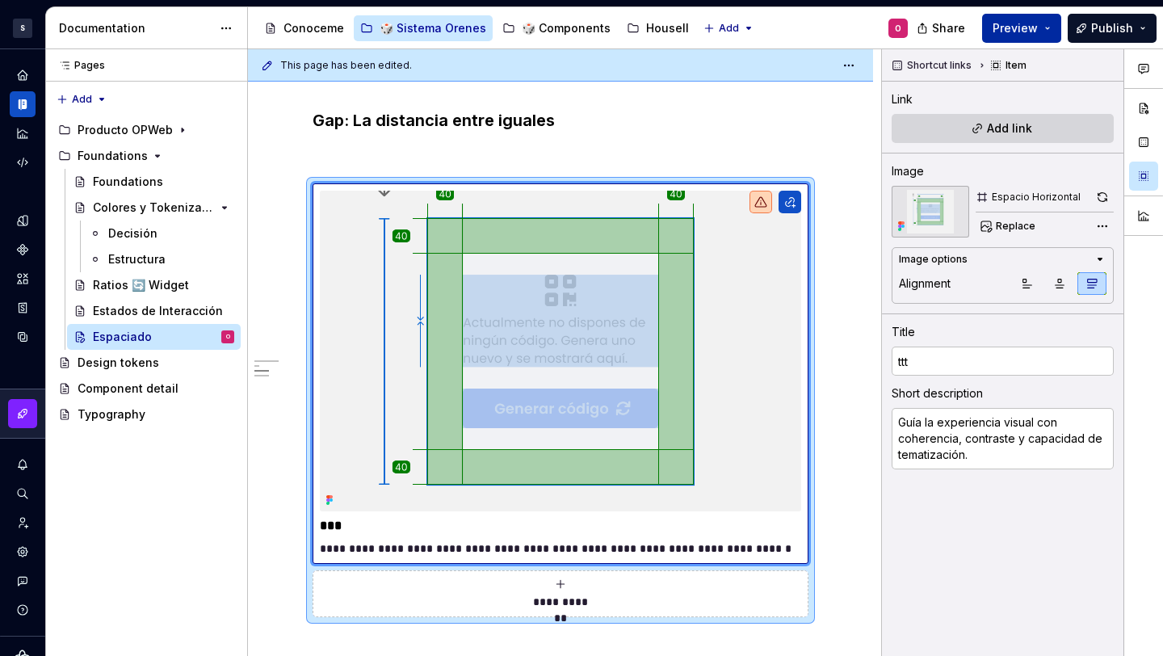
click at [1024, 23] on span "Preview" at bounding box center [1015, 28] width 45 height 16
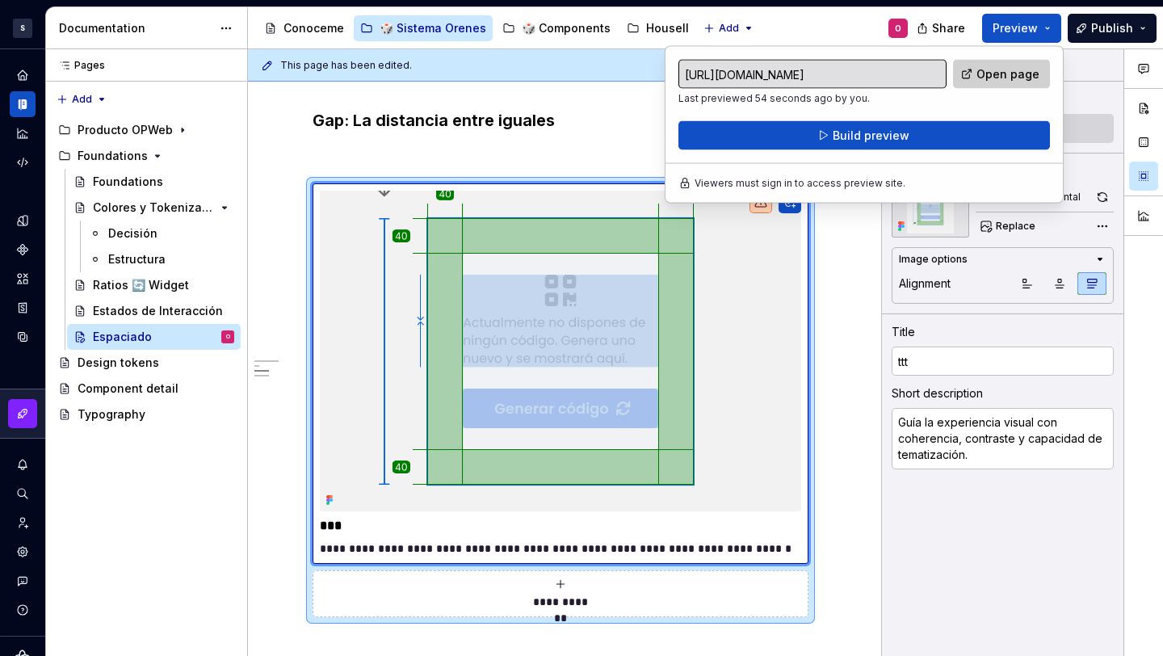
click at [1008, 70] on span "Open page" at bounding box center [1008, 74] width 63 height 16
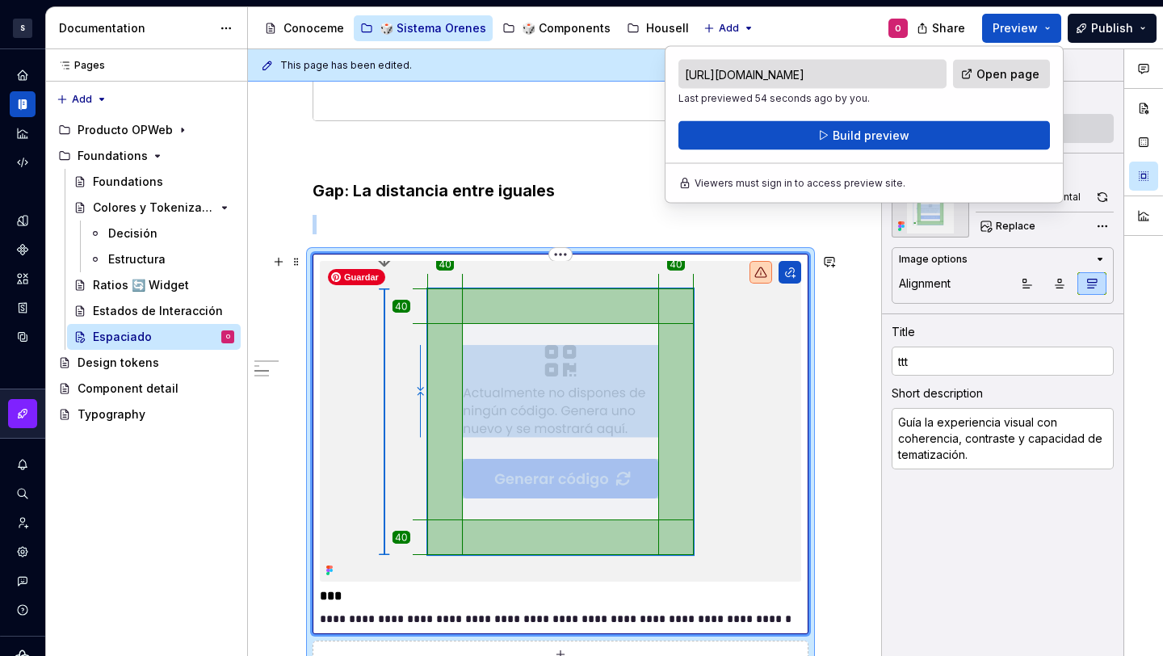
click at [797, 316] on img at bounding box center [560, 421] width 481 height 321
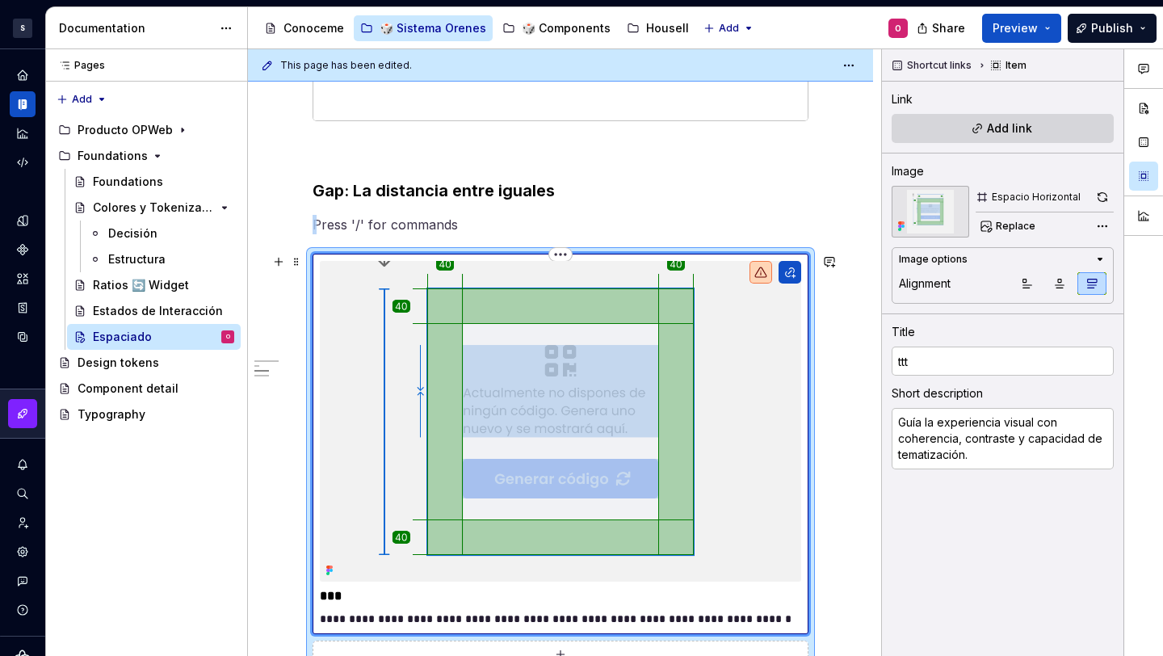
click at [763, 272] on icon at bounding box center [760, 272] width 11 height 10
click at [969, 125] on button "Add link" at bounding box center [1003, 128] width 222 height 29
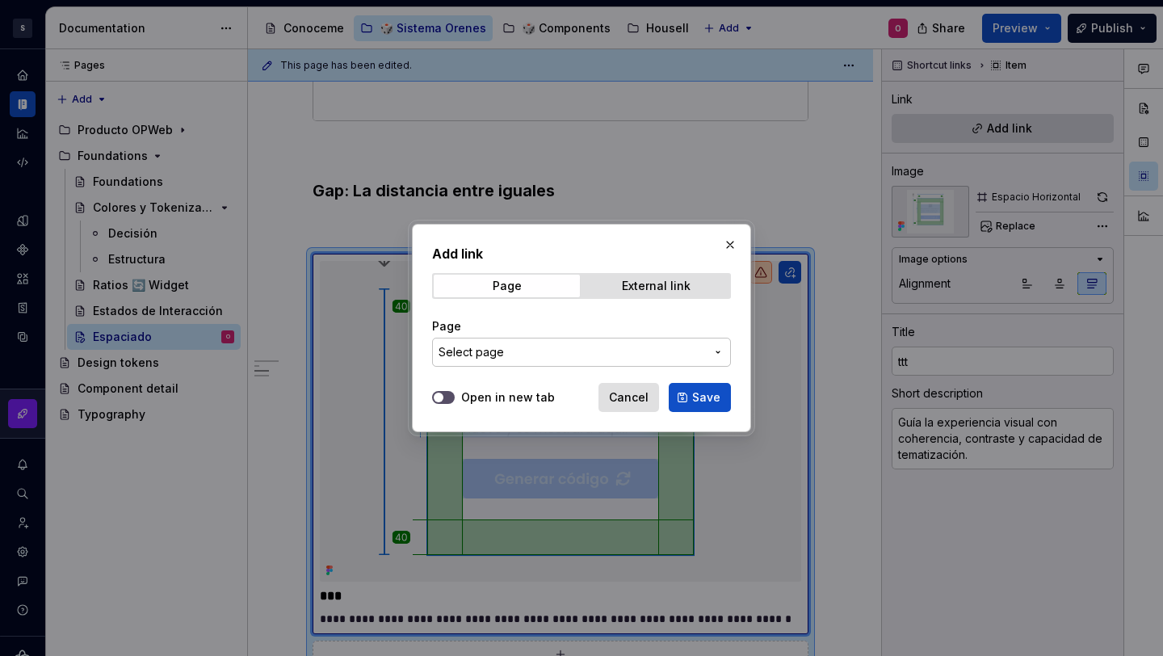
click at [612, 351] on span "Select page" at bounding box center [572, 352] width 267 height 16
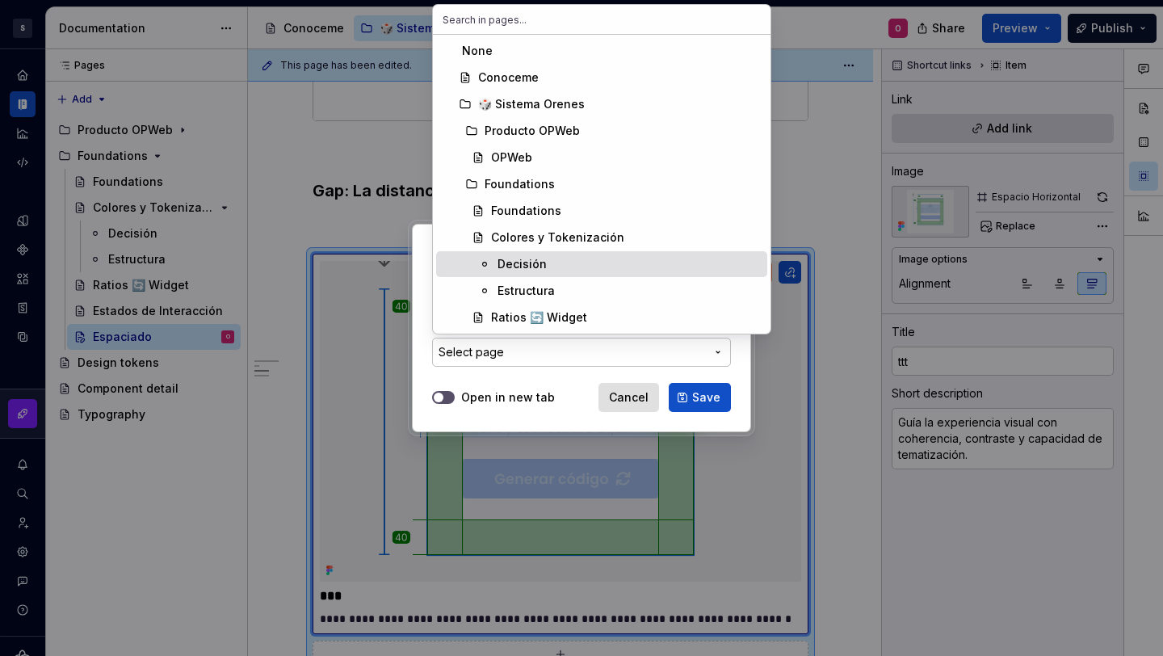
click at [554, 258] on div "Decisión" at bounding box center [629, 264] width 263 height 16
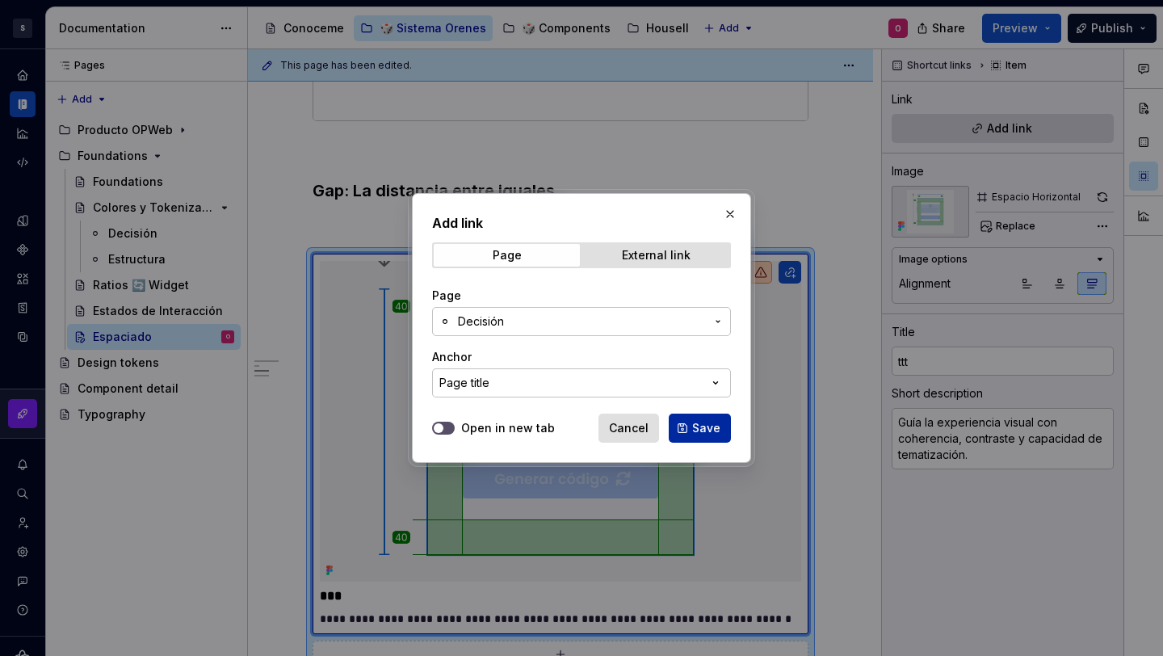
click at [712, 418] on button "Save" at bounding box center [700, 428] width 62 height 29
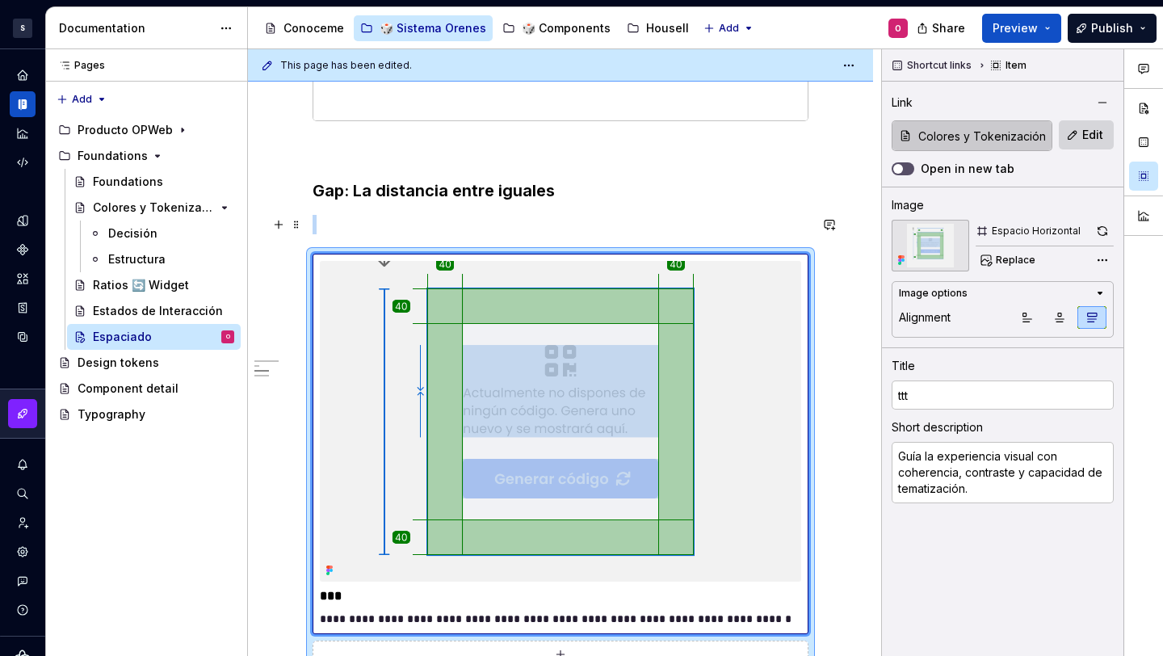
click at [787, 227] on p at bounding box center [561, 224] width 496 height 19
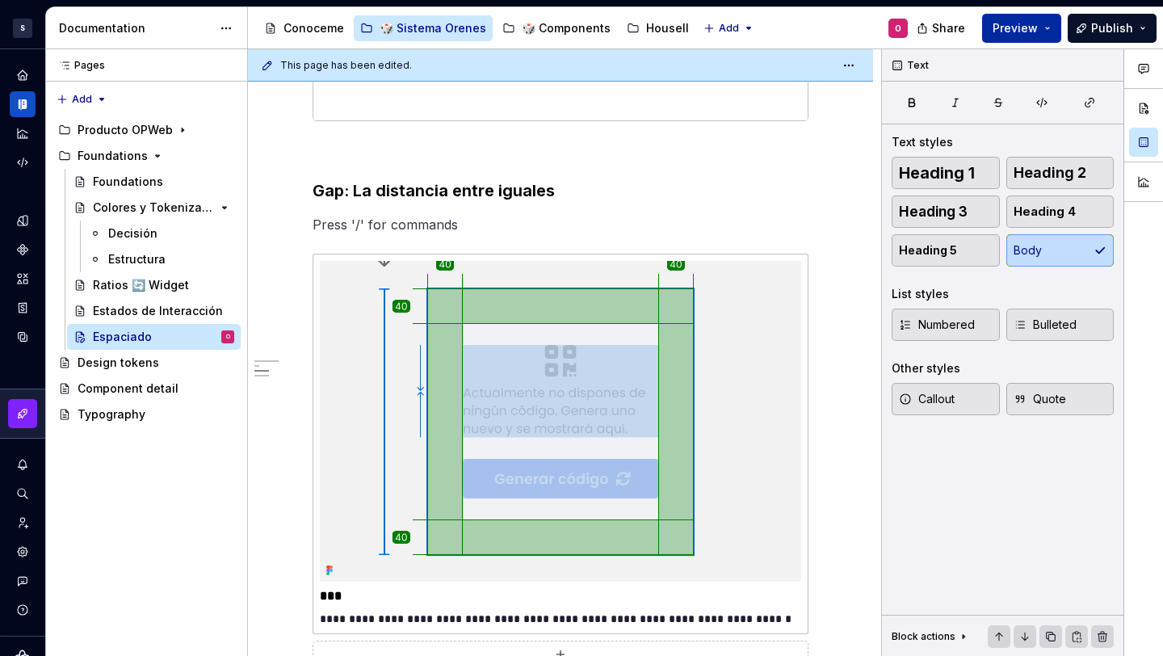
click at [1037, 29] on span "Preview" at bounding box center [1015, 28] width 45 height 16
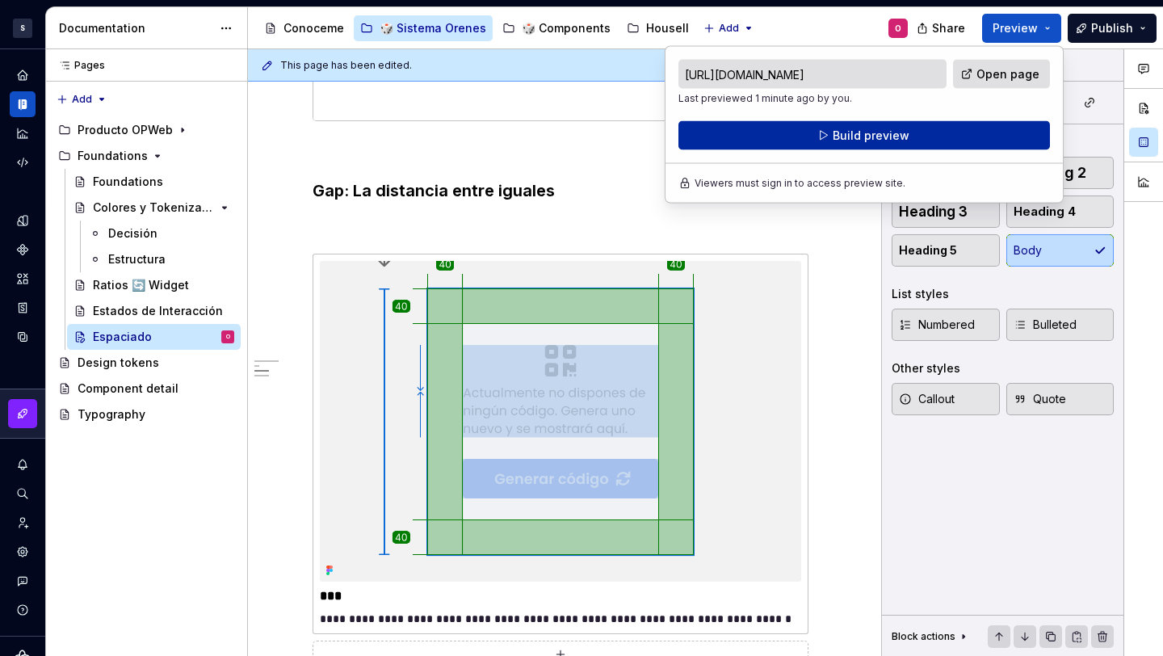
click at [969, 142] on button "Build preview" at bounding box center [864, 135] width 372 height 29
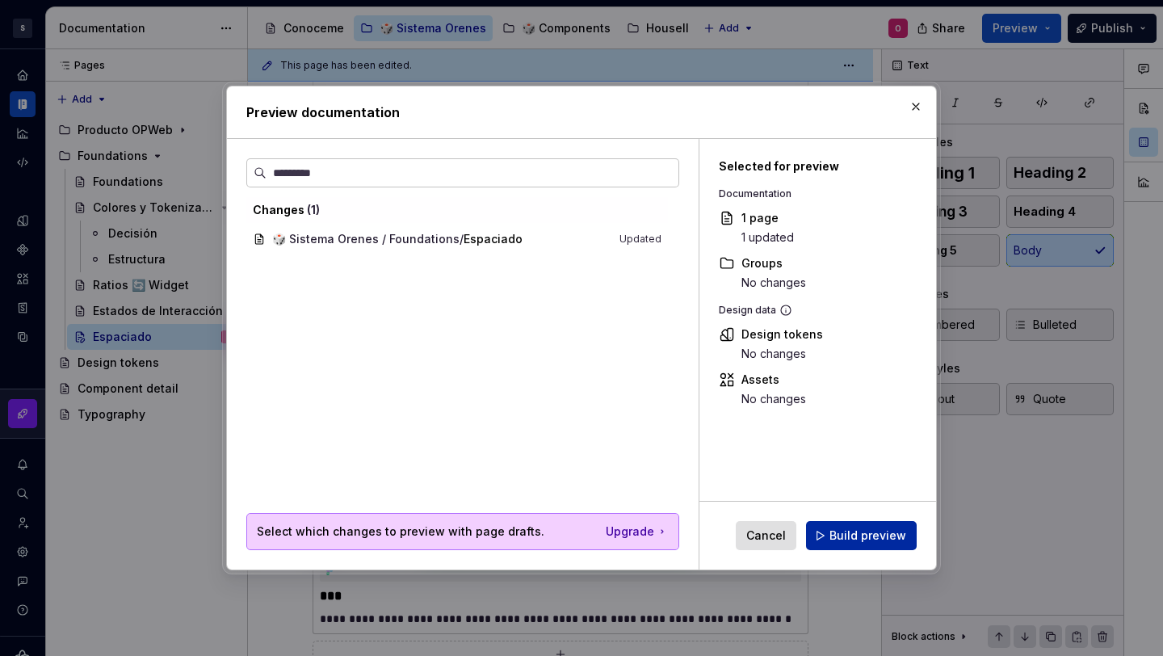
click at [899, 536] on span "Build preview" at bounding box center [868, 535] width 77 height 16
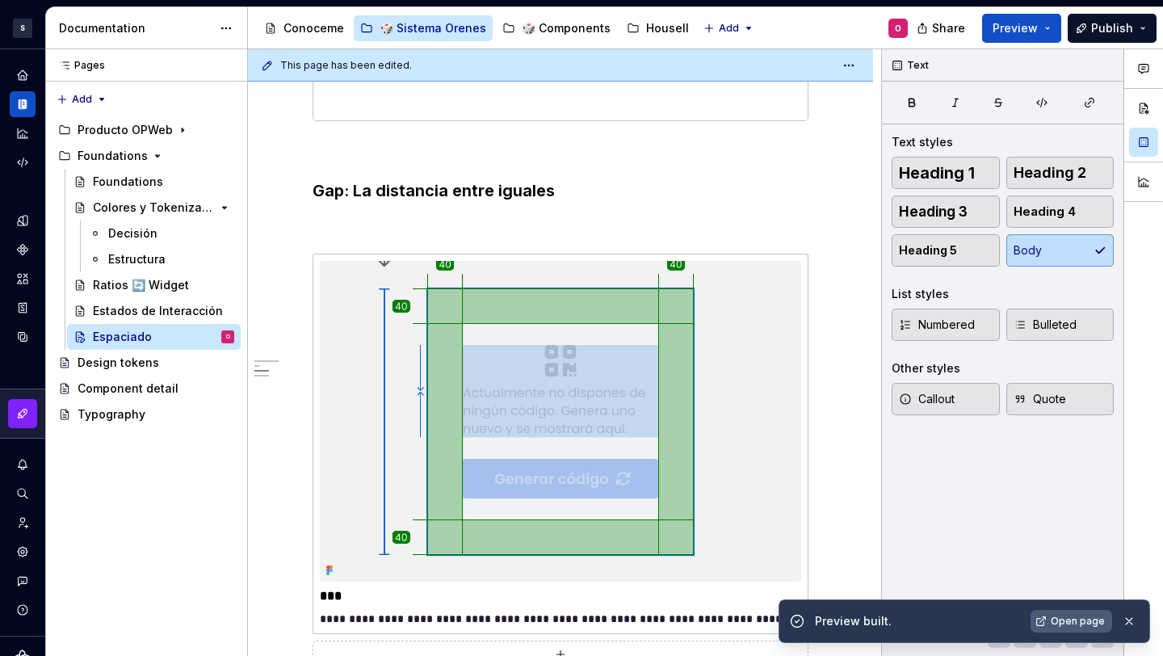
click at [1080, 594] on span "Open page" at bounding box center [1078, 621] width 54 height 13
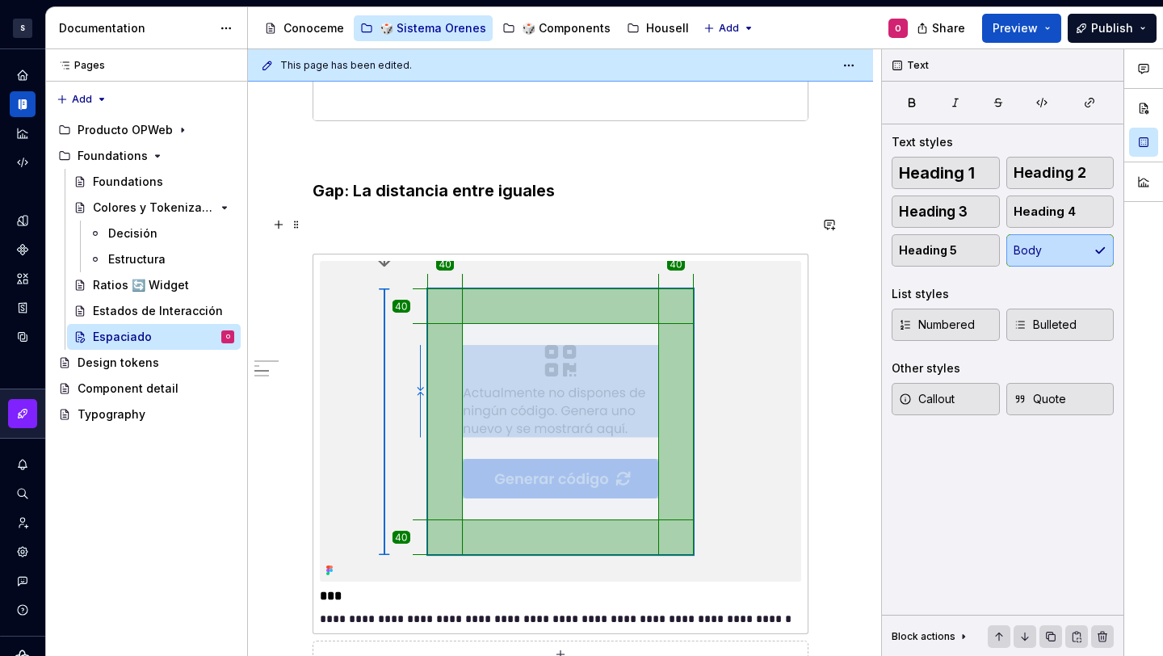
click at [812, 228] on div "**********" at bounding box center [560, 241] width 625 height 1784
click at [1094, 106] on icon "button" at bounding box center [1089, 102] width 13 height 13
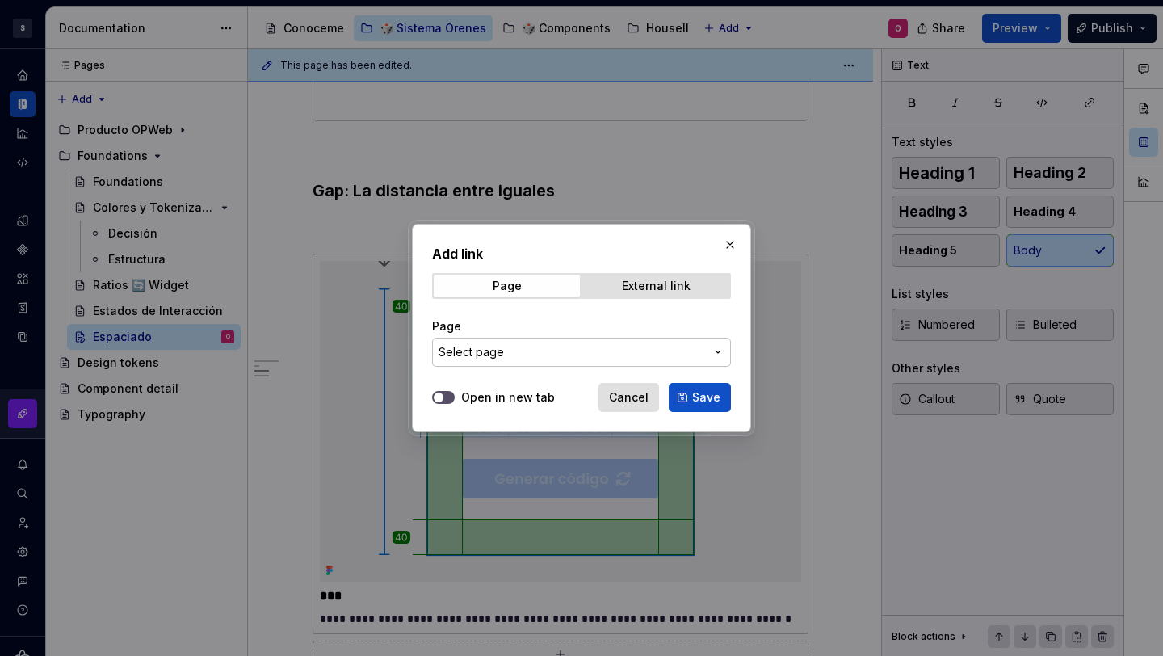
click at [740, 237] on button "button" at bounding box center [730, 244] width 23 height 23
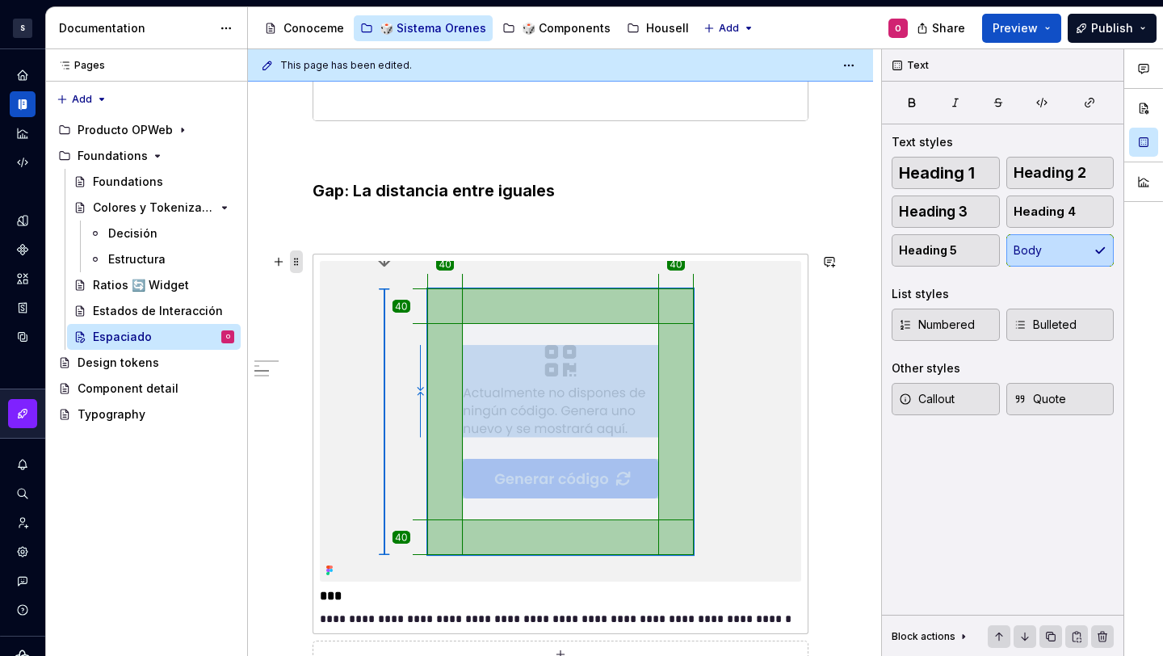
click at [295, 259] on span at bounding box center [296, 261] width 13 height 23
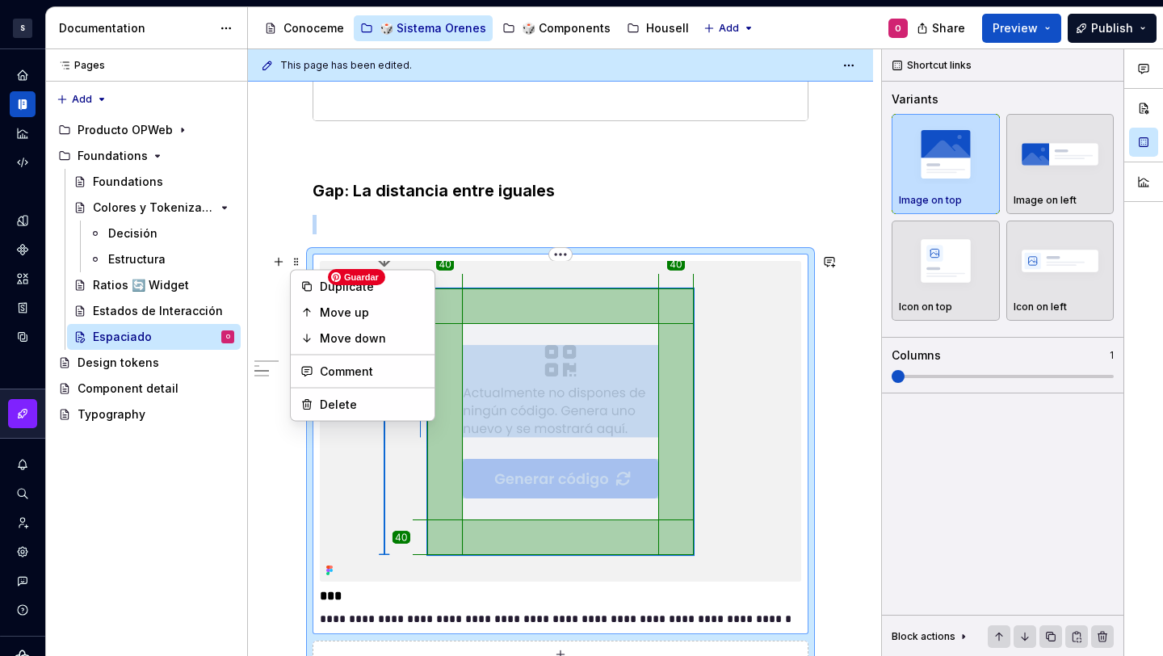
click at [594, 339] on img at bounding box center [560, 421] width 481 height 321
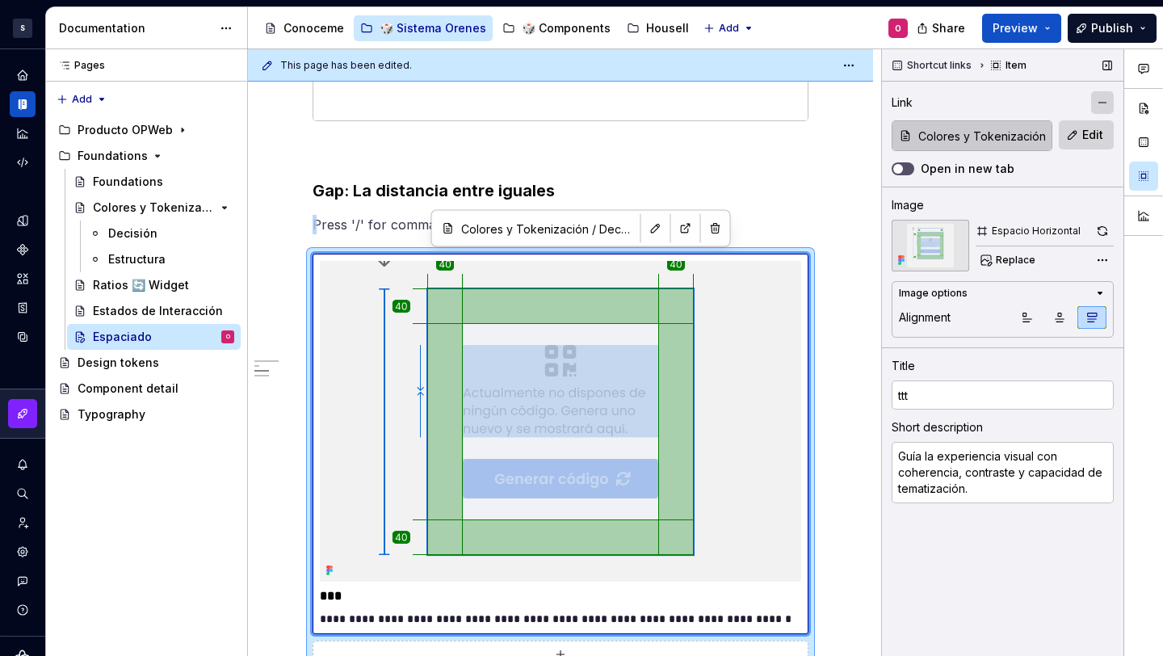
click at [1105, 103] on button "button" at bounding box center [1102, 102] width 23 height 23
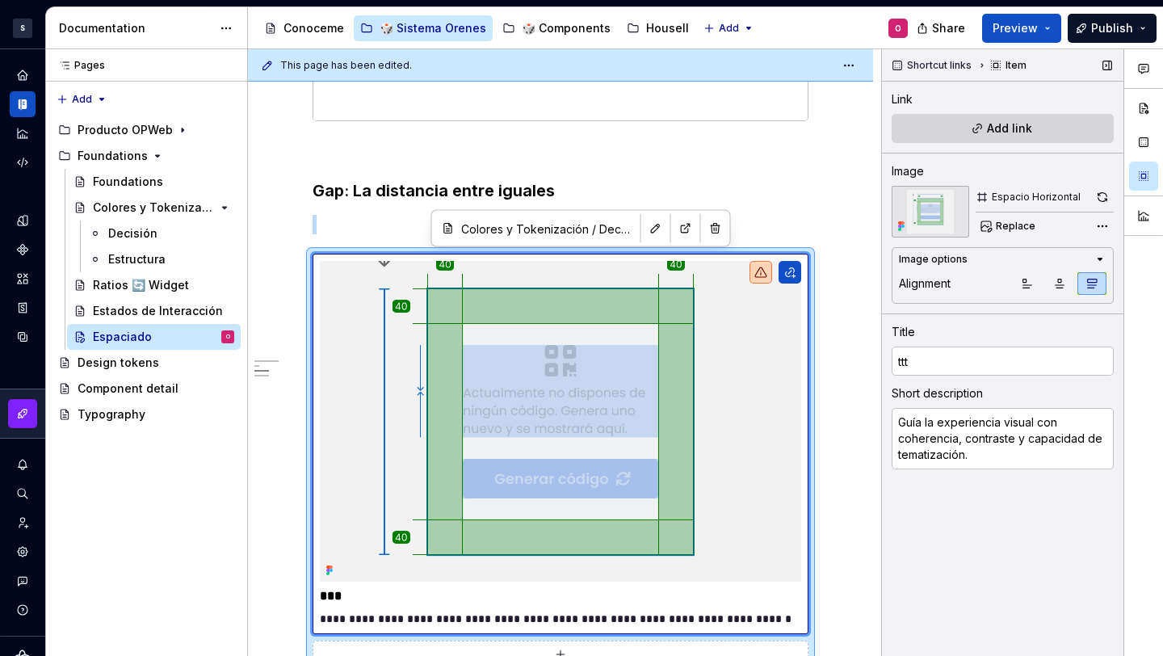
type textarea "*"
click at [1005, 23] on span "Preview" at bounding box center [1015, 28] width 45 height 16
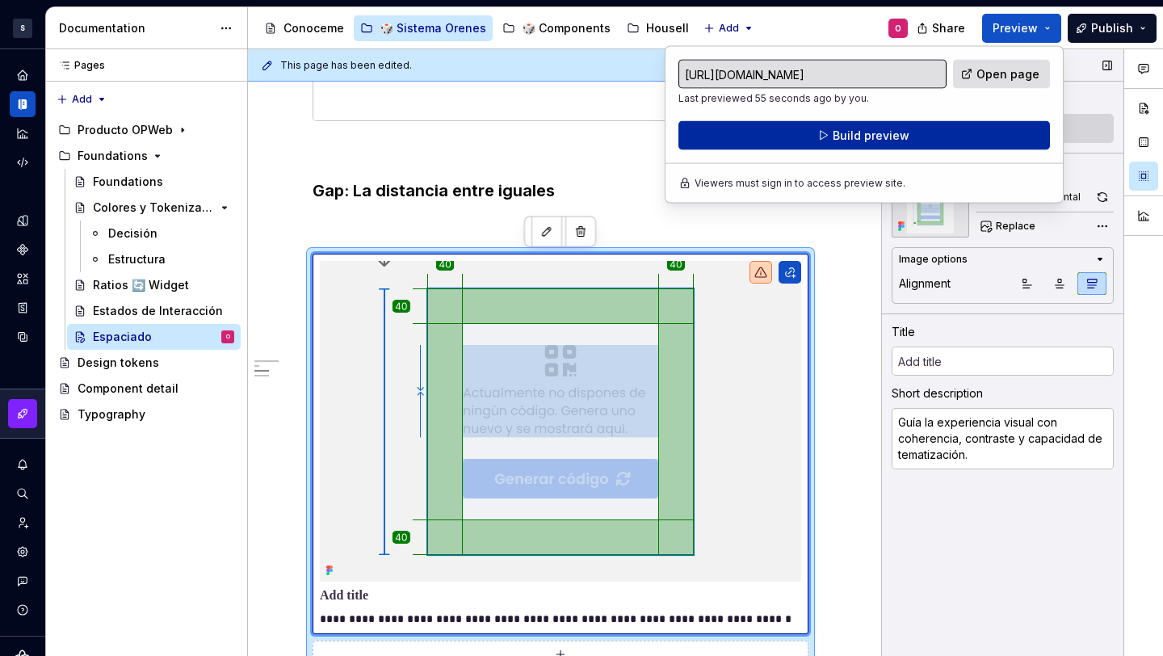
click at [989, 137] on button "Build preview" at bounding box center [864, 135] width 372 height 29
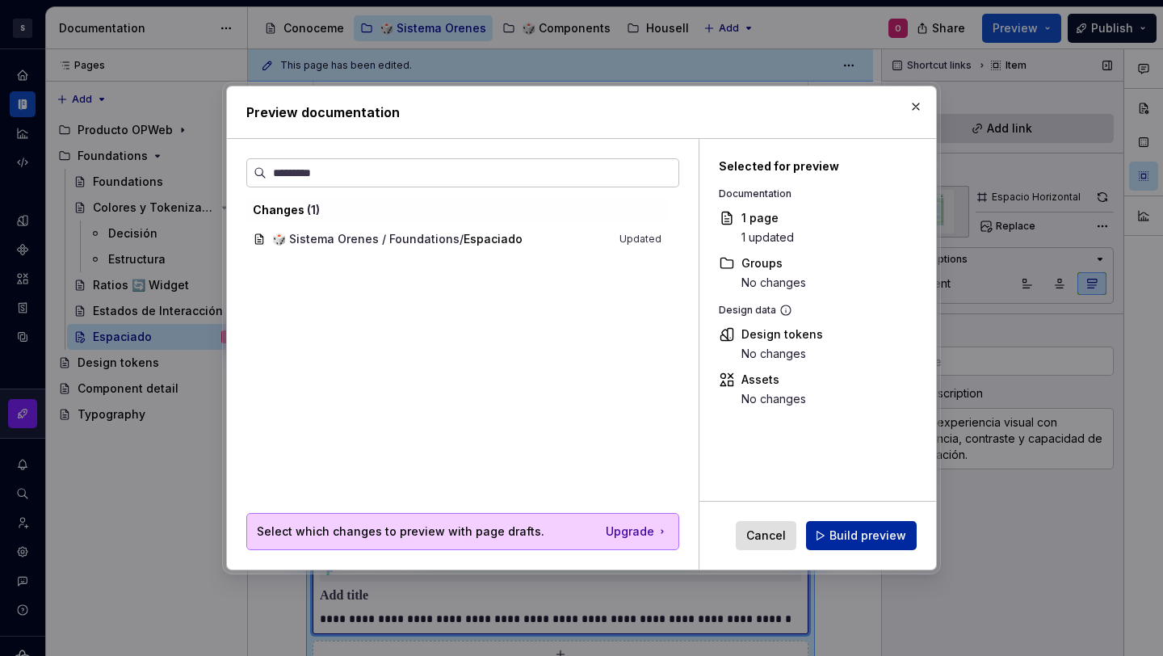
click at [883, 541] on span "Build preview" at bounding box center [868, 535] width 77 height 16
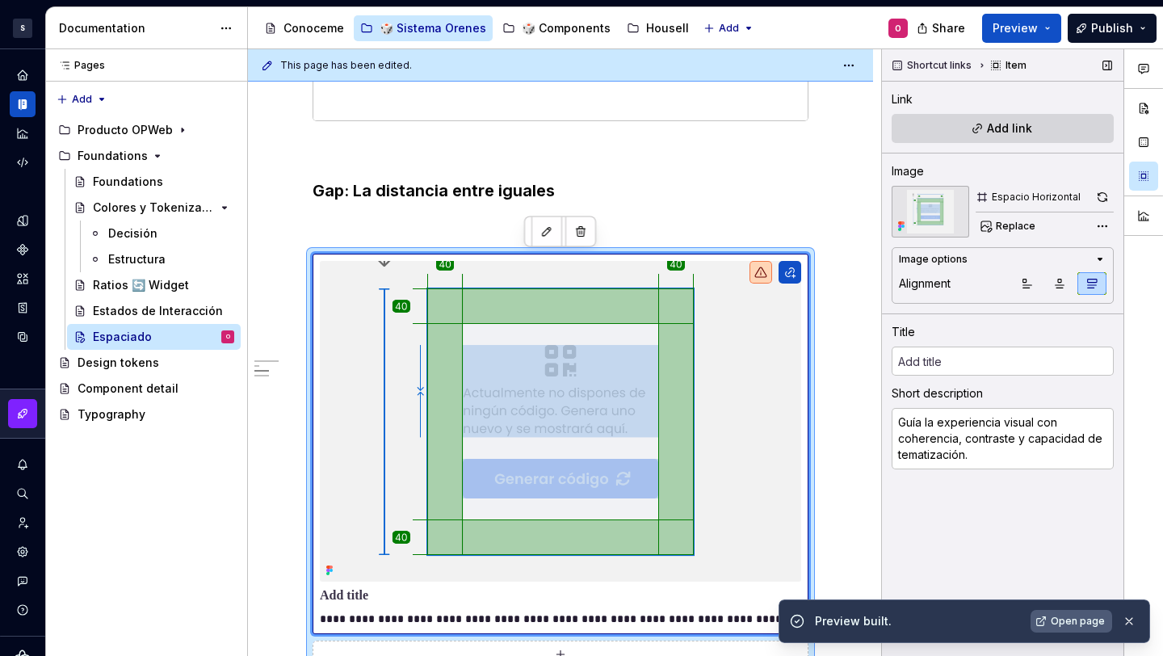
click at [1069, 594] on span "Open page" at bounding box center [1078, 621] width 54 height 13
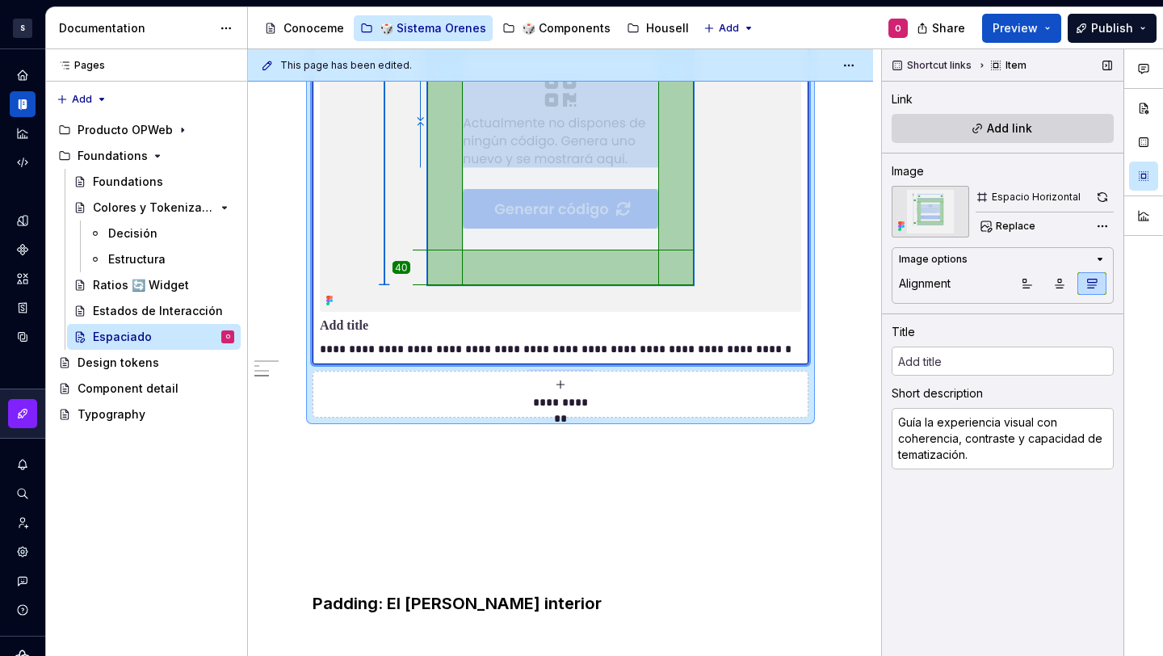
scroll to position [1403, 0]
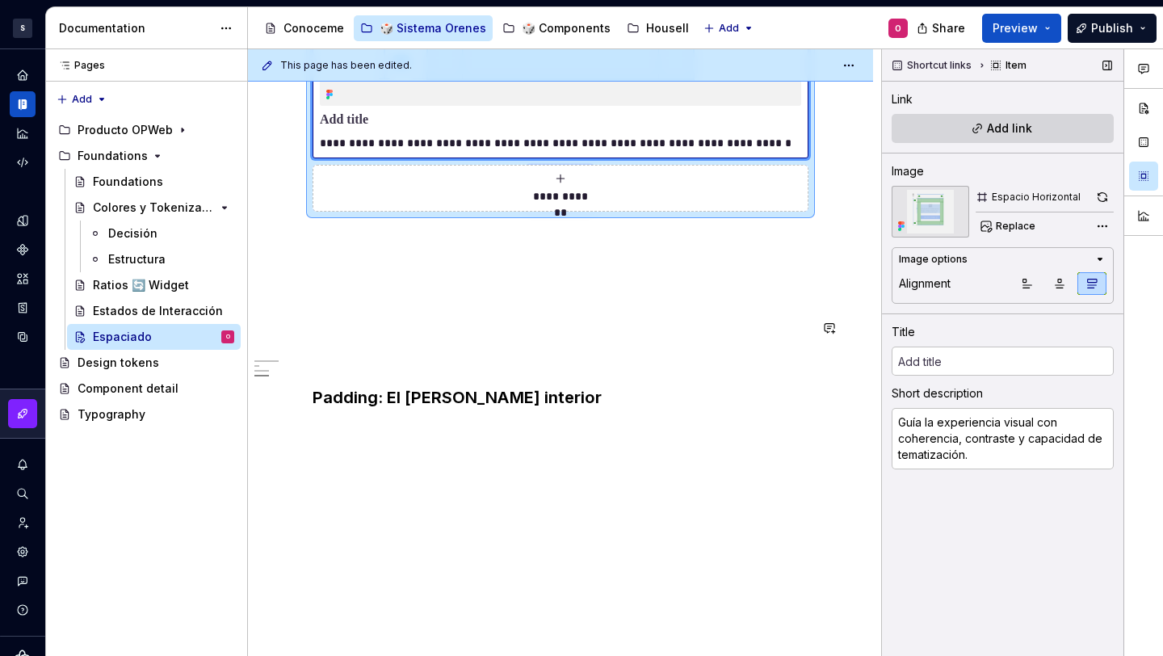
click at [280, 268] on button "button" at bounding box center [278, 269] width 23 height 23
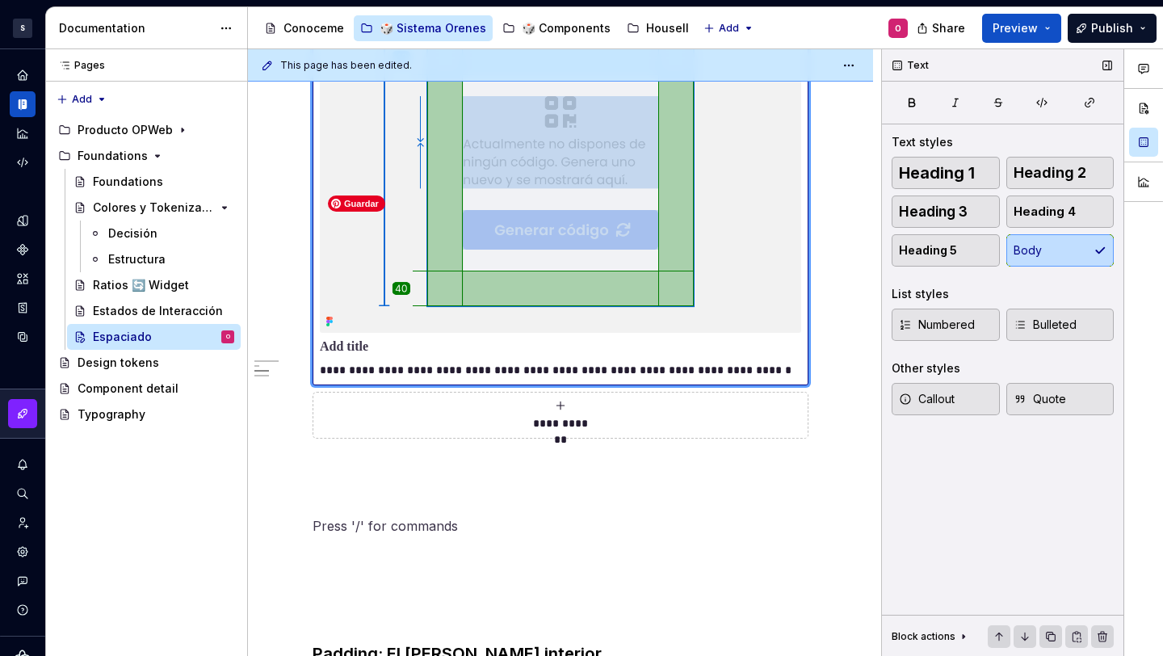
scroll to position [834, 0]
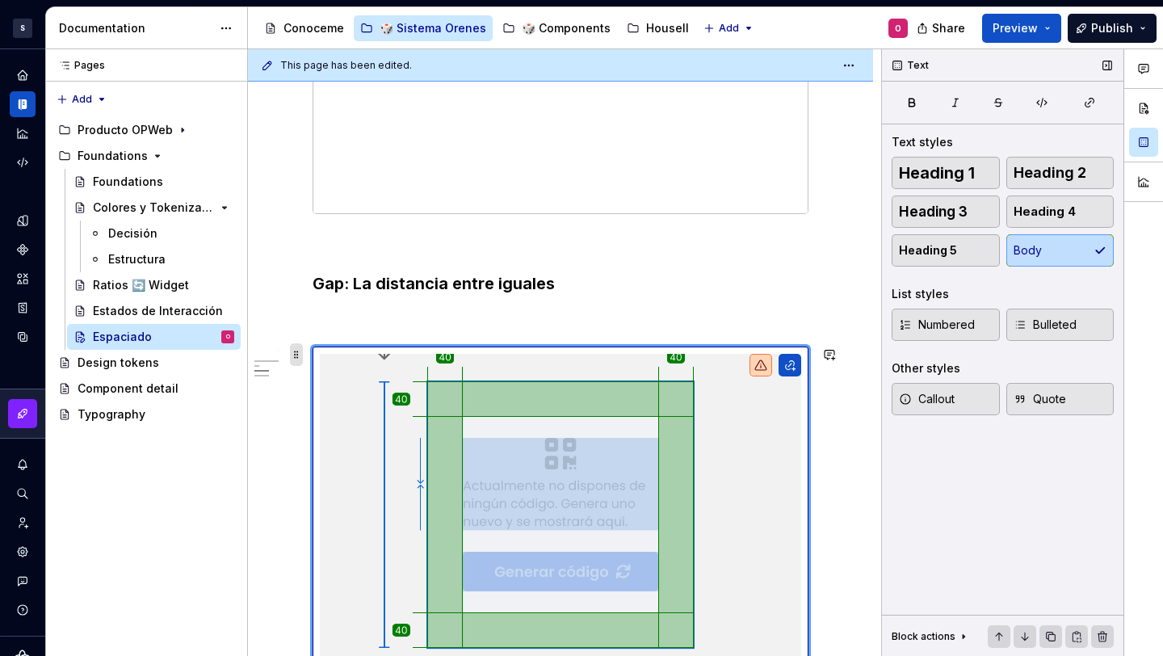
click at [299, 349] on span at bounding box center [296, 354] width 13 height 23
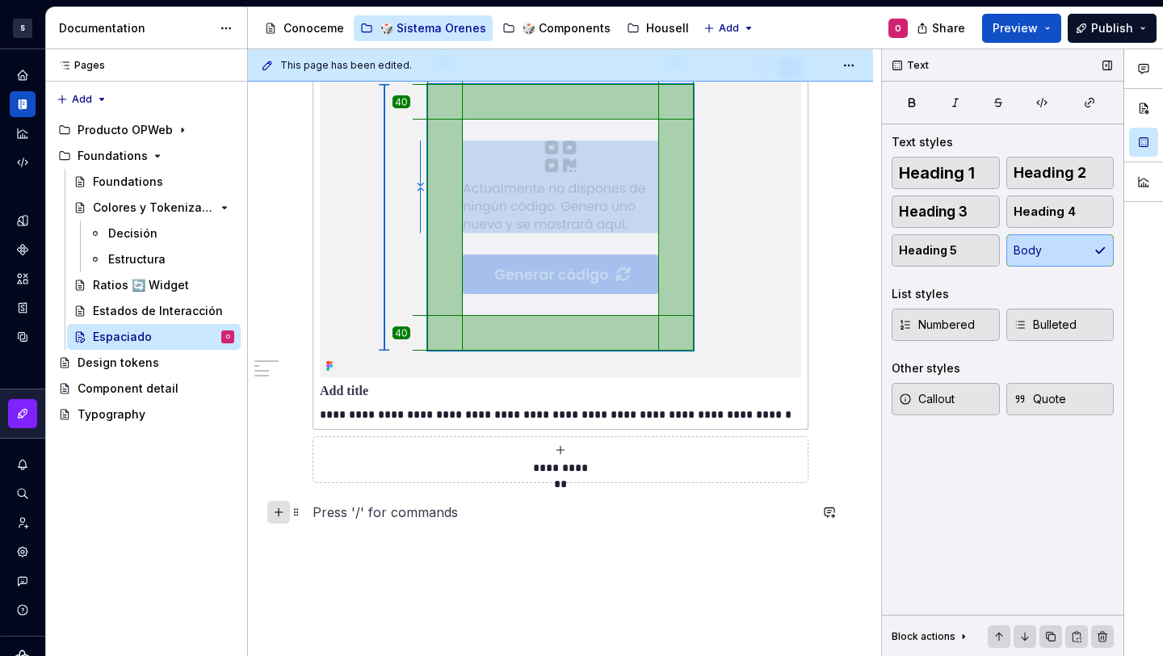
click at [277, 509] on button "button" at bounding box center [278, 512] width 23 height 23
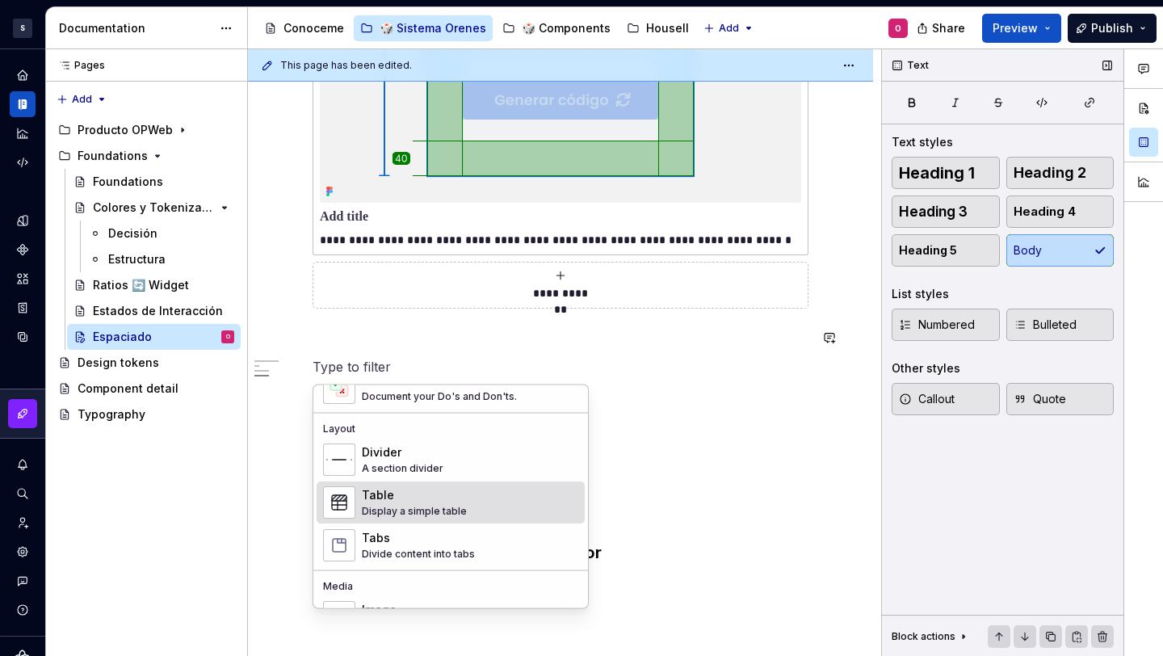
scroll to position [538, 0]
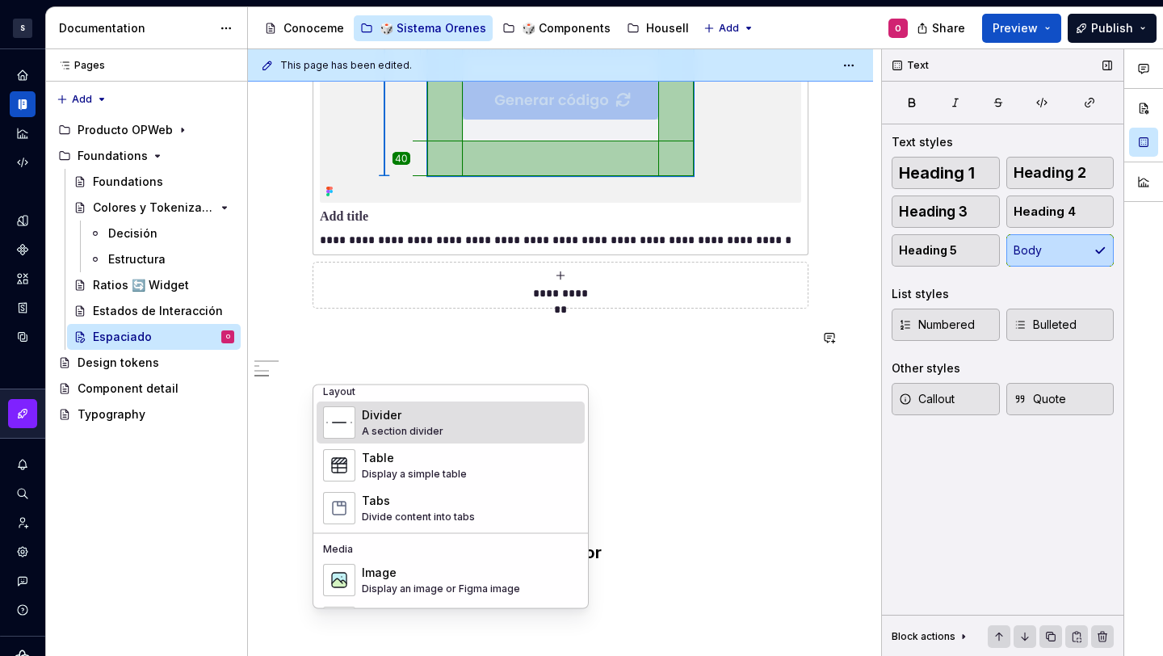
drag, startPoint x: 470, startPoint y: 512, endPoint x: 407, endPoint y: 424, distance: 108.3
click at [407, 424] on div "Divider A section divider Table Display a simple table Tabs Divide content into…" at bounding box center [451, 466] width 268 height 128
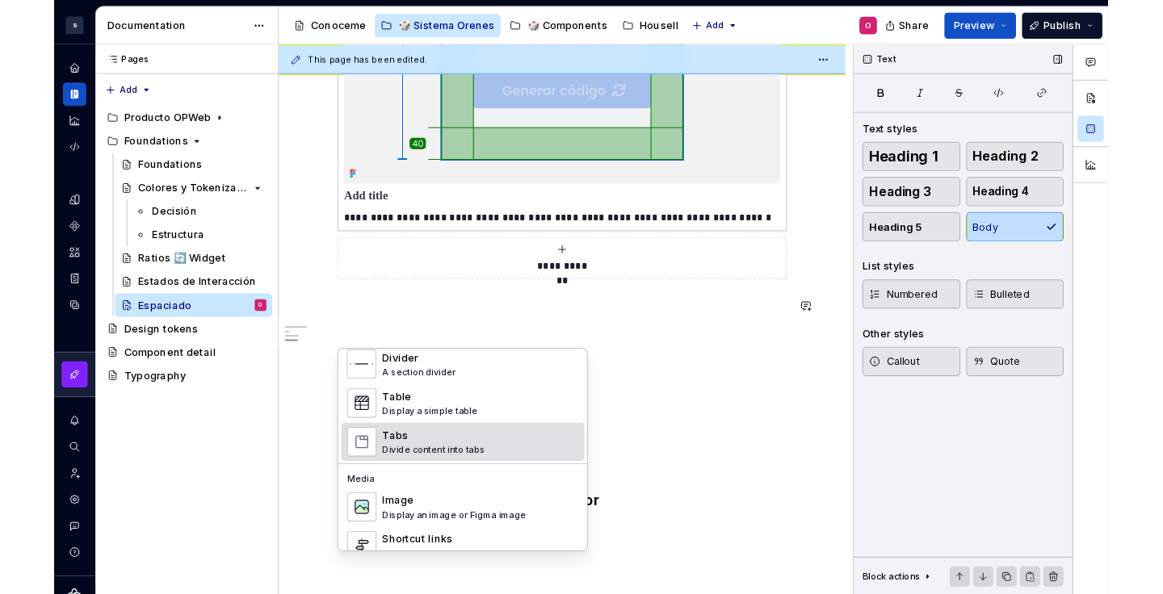
scroll to position [569, 0]
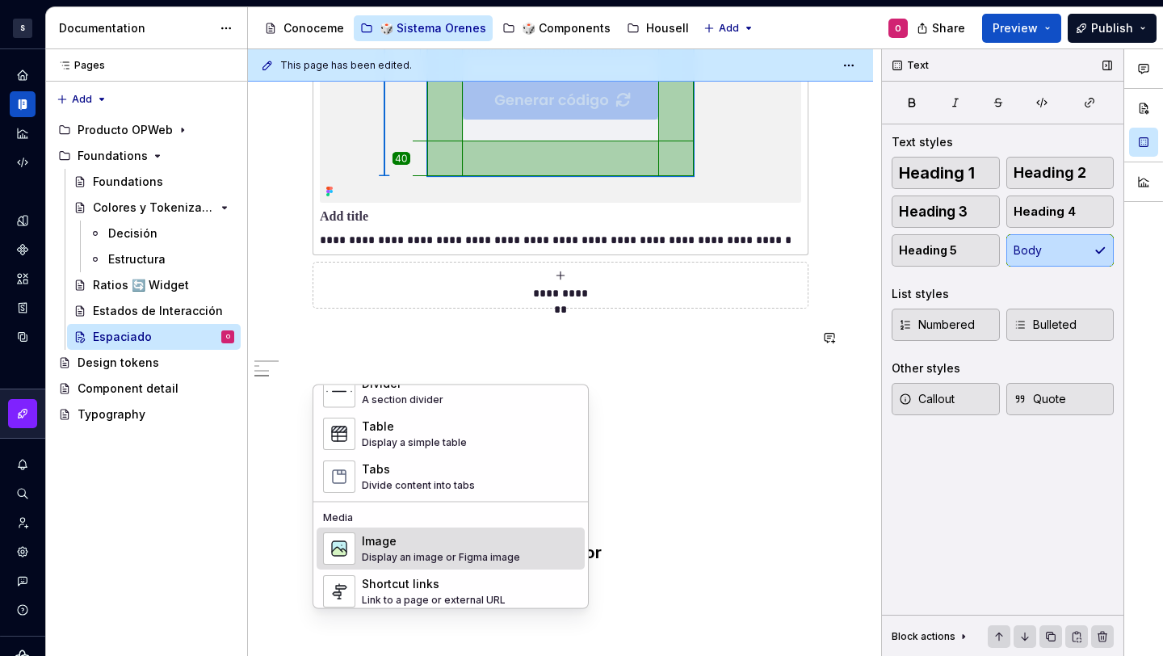
click at [448, 553] on div "Display an image or Figma image" at bounding box center [441, 558] width 158 height 13
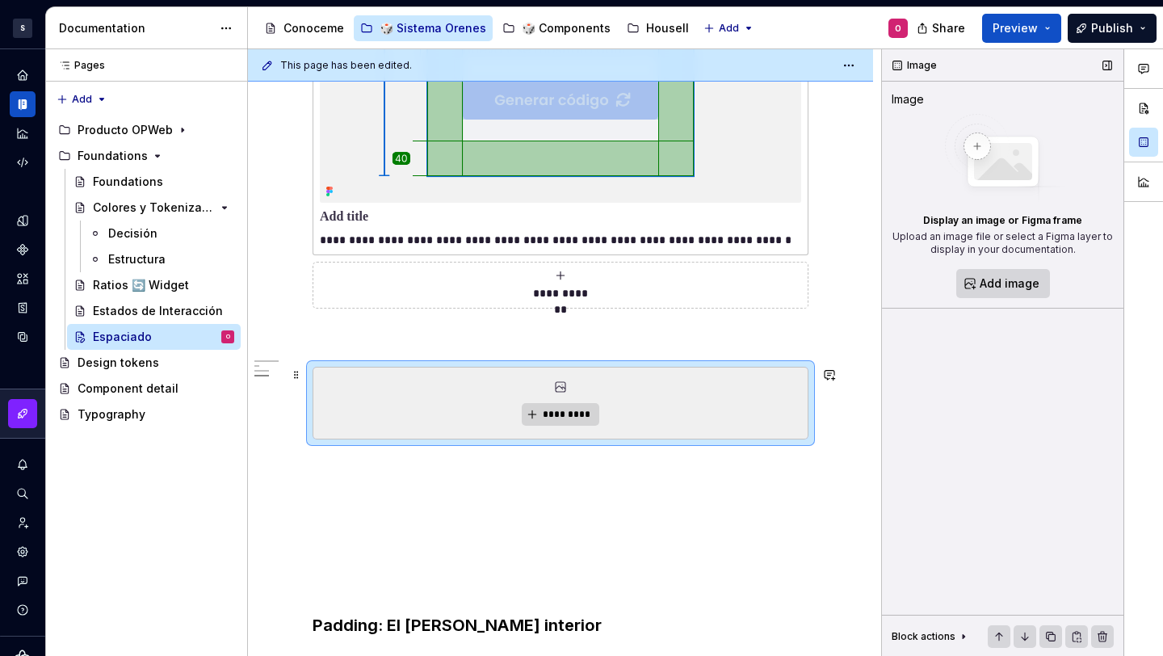
click at [622, 397] on div "*********" at bounding box center [560, 403] width 494 height 71
click at [649, 388] on div "*********" at bounding box center [560, 403] width 494 height 71
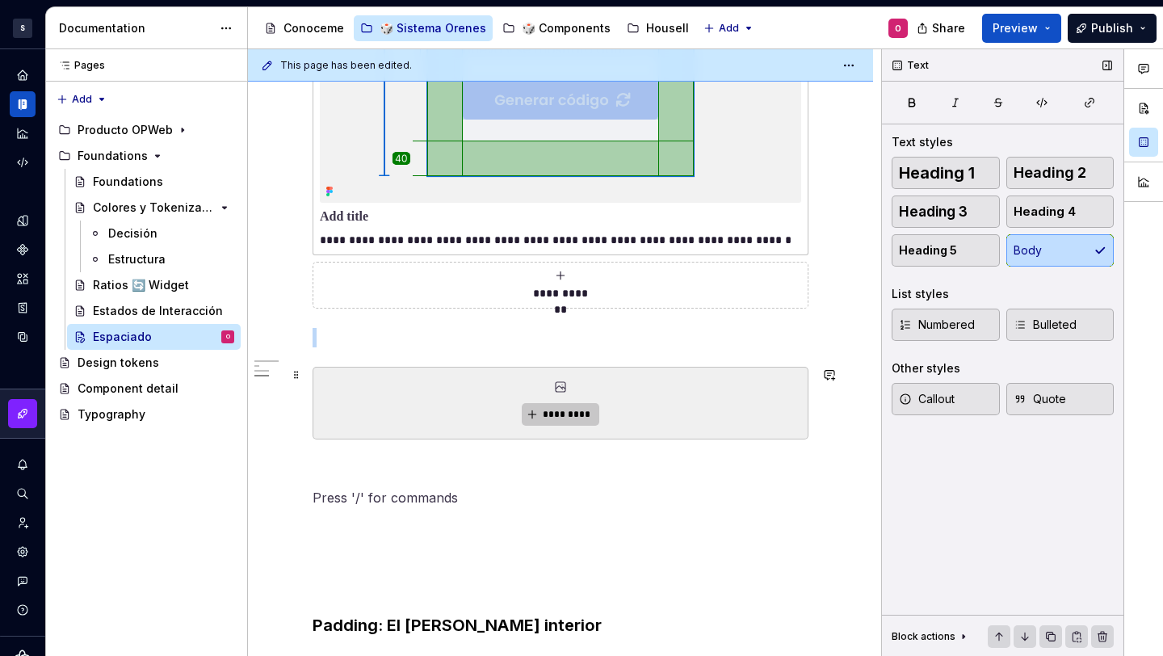
click at [573, 414] on span "*********" at bounding box center [566, 414] width 49 height 13
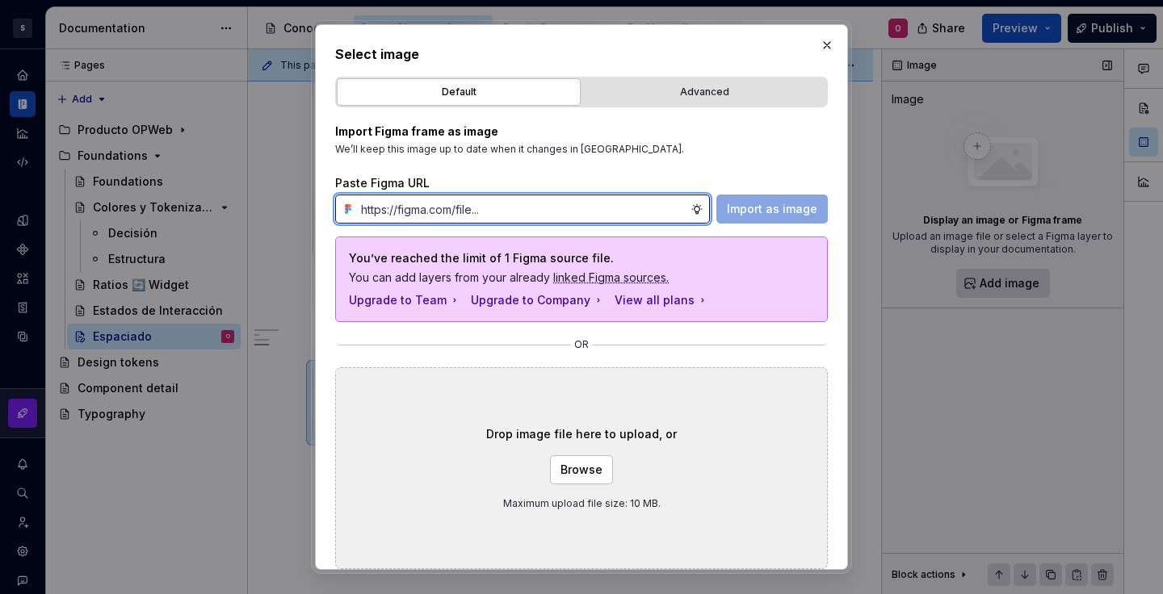
type textarea "*"
click at [575, 203] on input "text" at bounding box center [523, 209] width 336 height 29
paste input "https://www.figma.com/design/Hu8y7AxCYhxMnGCKkqTKNc/CV-2022?node-id=2610-50638&…"
type input "https://www.figma.com/design/Hu8y7AxCYhxMnGCKkqTKNc/CV-2022?node-id=2610-50638&…"
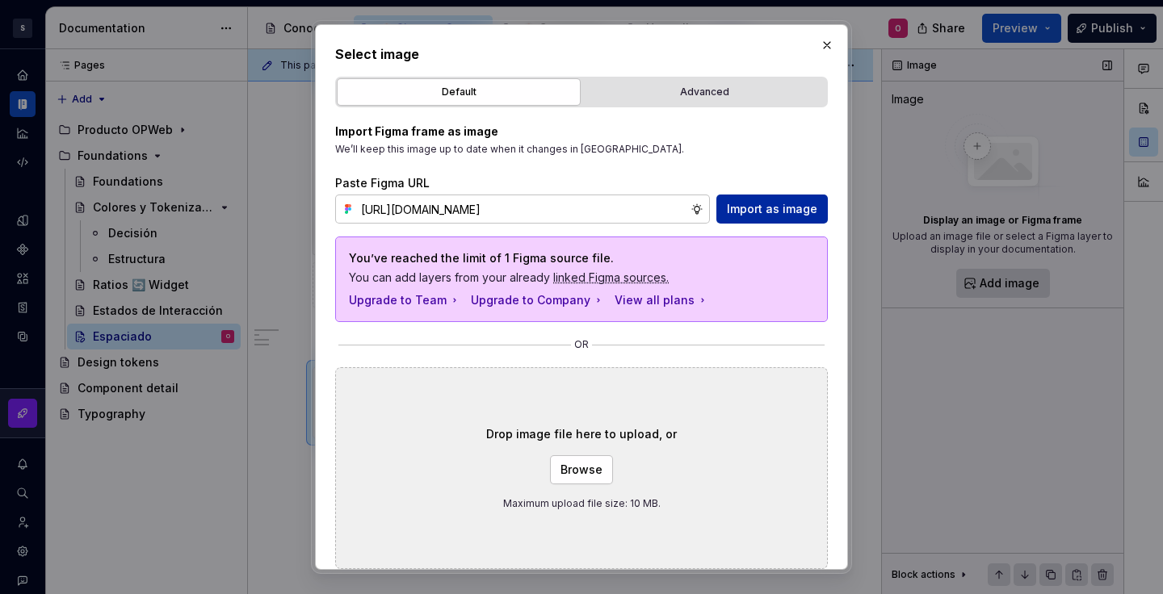
click at [796, 208] on span "Import as image" at bounding box center [772, 209] width 90 height 16
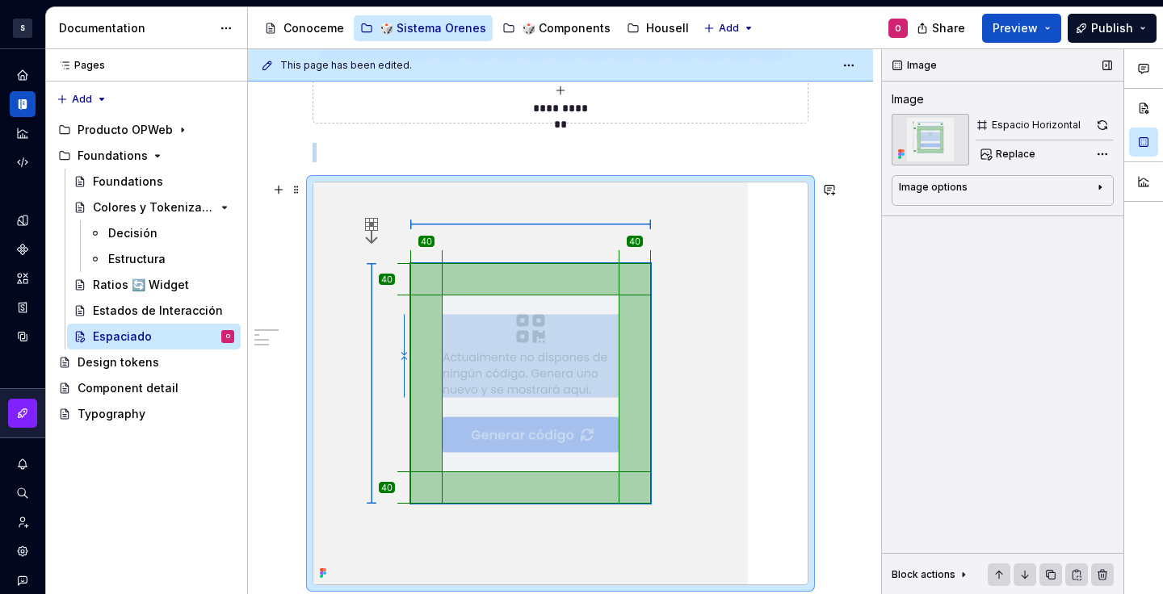
scroll to position [1713, 0]
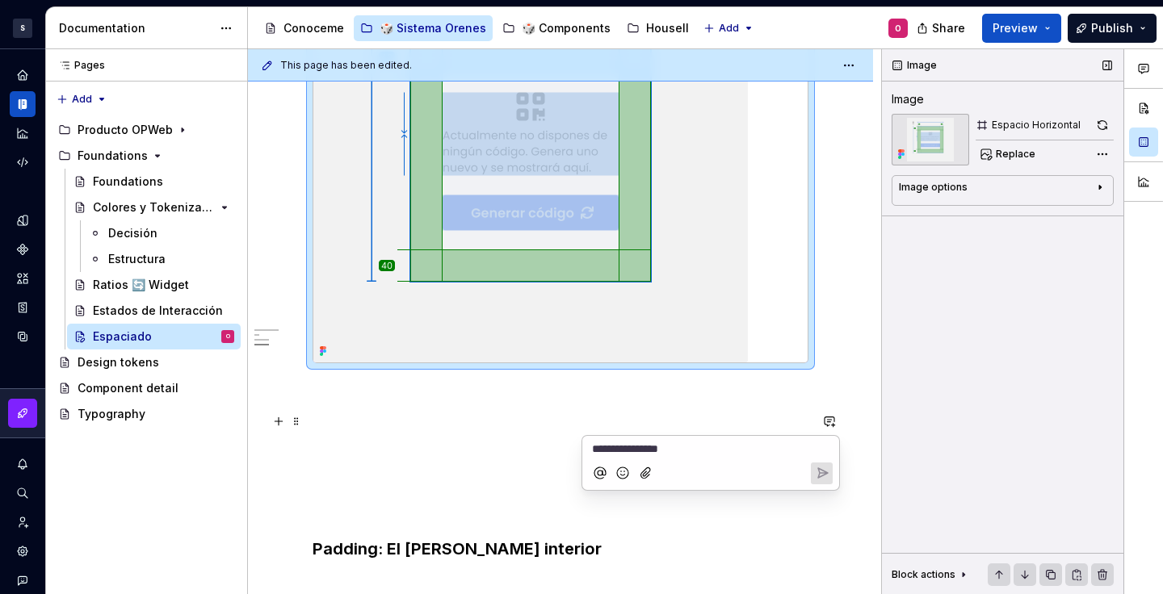
click at [491, 418] on p at bounding box center [561, 421] width 496 height 19
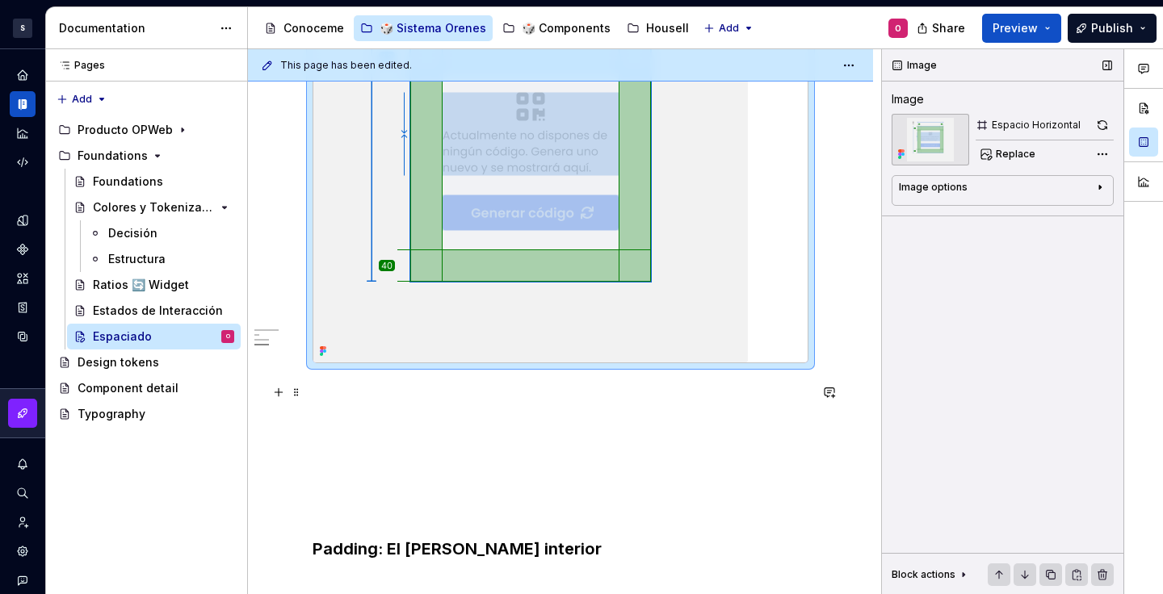
click at [443, 401] on p at bounding box center [561, 392] width 496 height 19
click at [531, 312] on img at bounding box center [530, 161] width 435 height 402
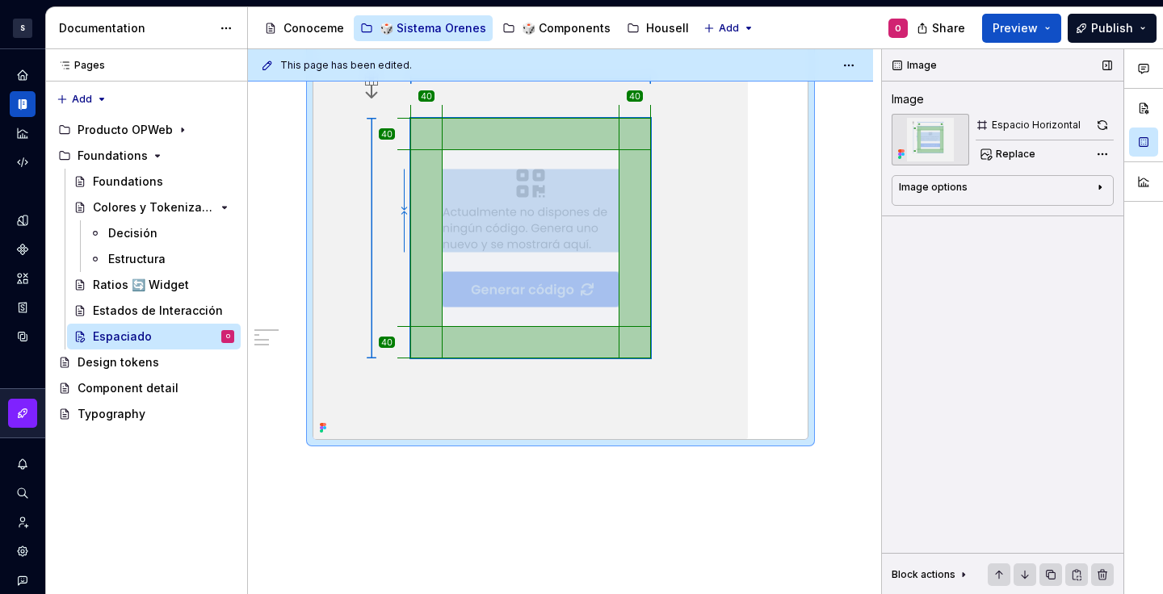
click at [991, 195] on div "Image options" at bounding box center [996, 190] width 195 height 19
click at [977, 279] on textarea at bounding box center [1003, 269] width 208 height 29
click at [482, 521] on p at bounding box center [561, 527] width 496 height 19
click at [277, 494] on button "button" at bounding box center [278, 498] width 23 height 23
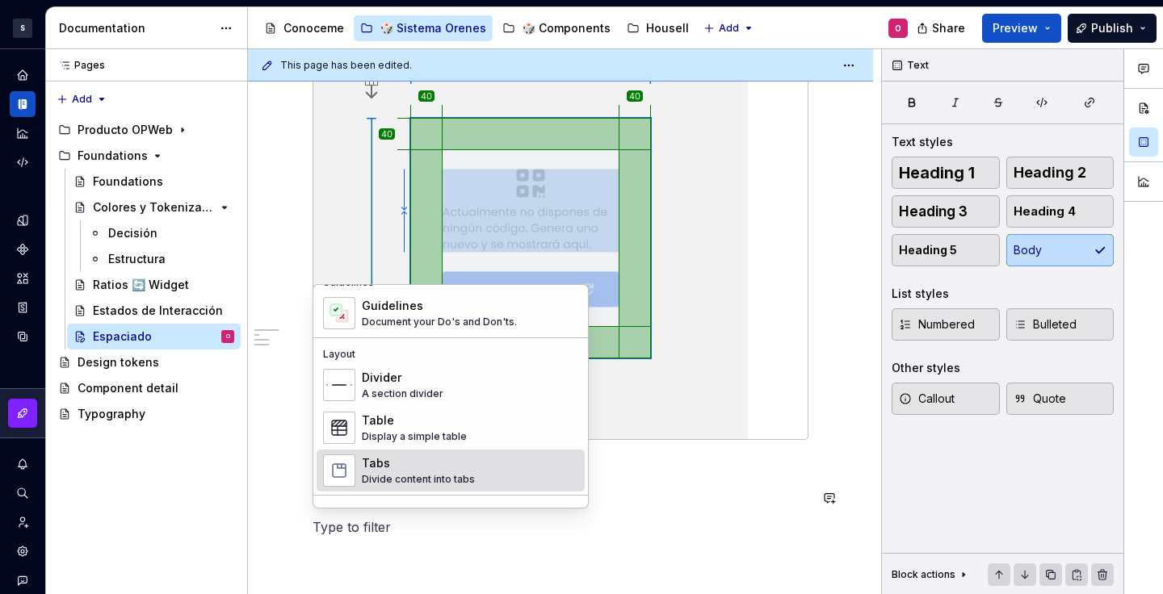
scroll to position [665, 0]
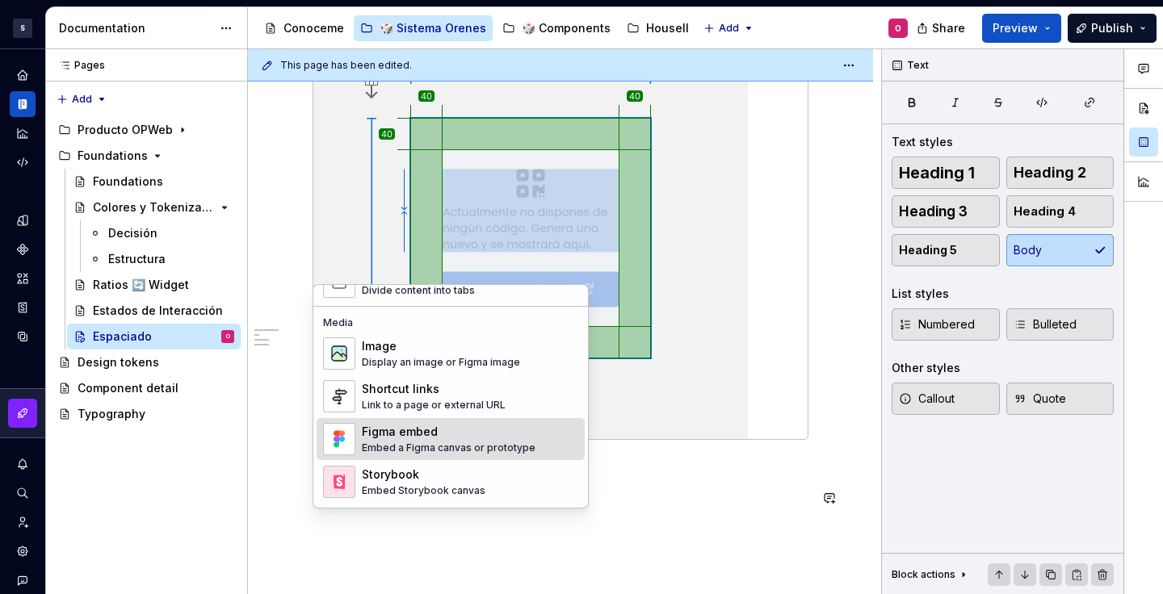
click at [425, 438] on div "Figma embed" at bounding box center [449, 432] width 174 height 16
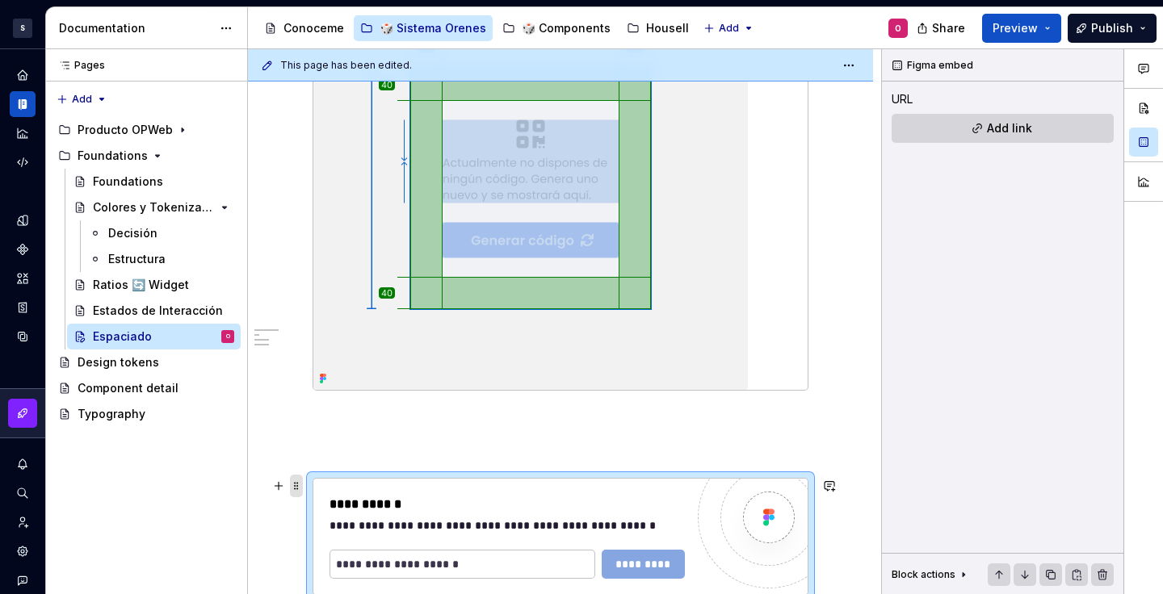
click at [300, 476] on span at bounding box center [296, 486] width 13 height 23
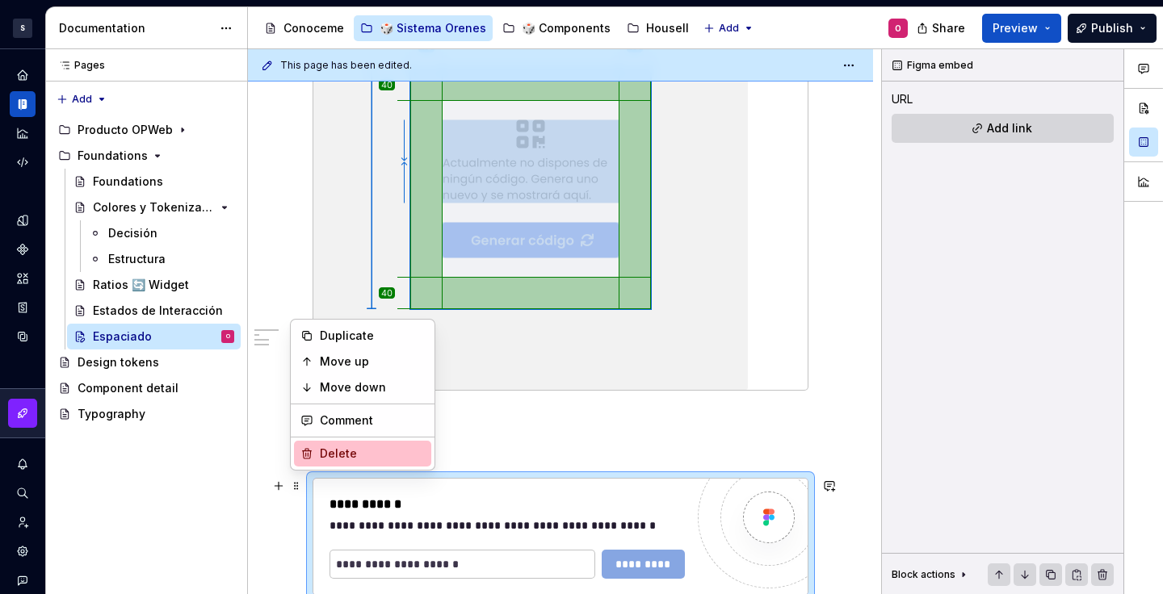
click at [334, 454] on div "Delete" at bounding box center [372, 454] width 105 height 16
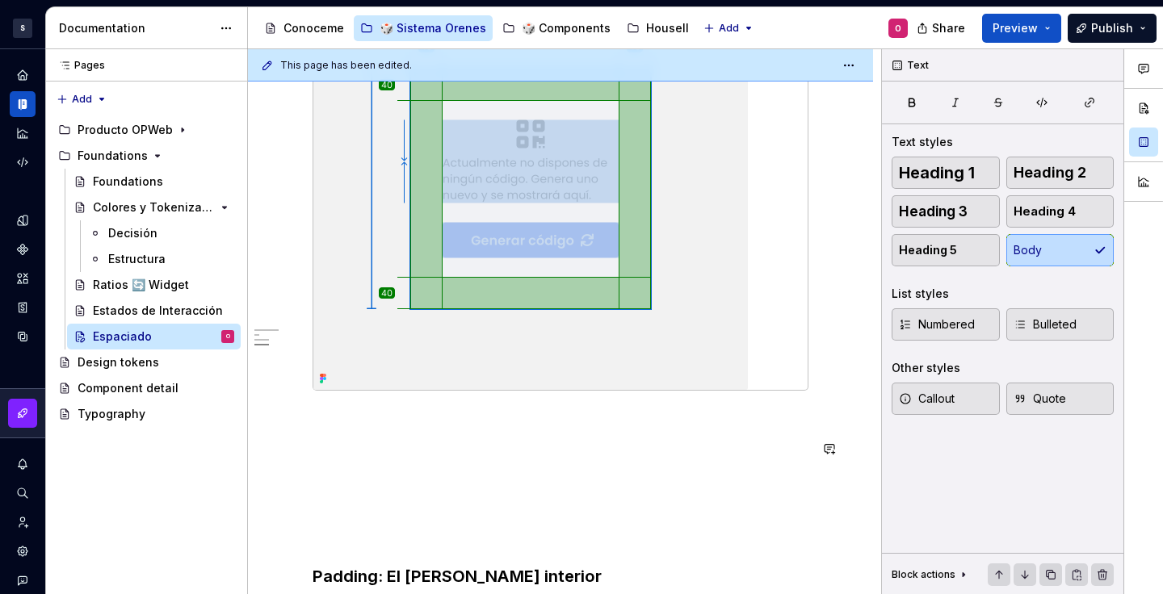
click at [279, 468] on button "button" at bounding box center [278, 478] width 23 height 23
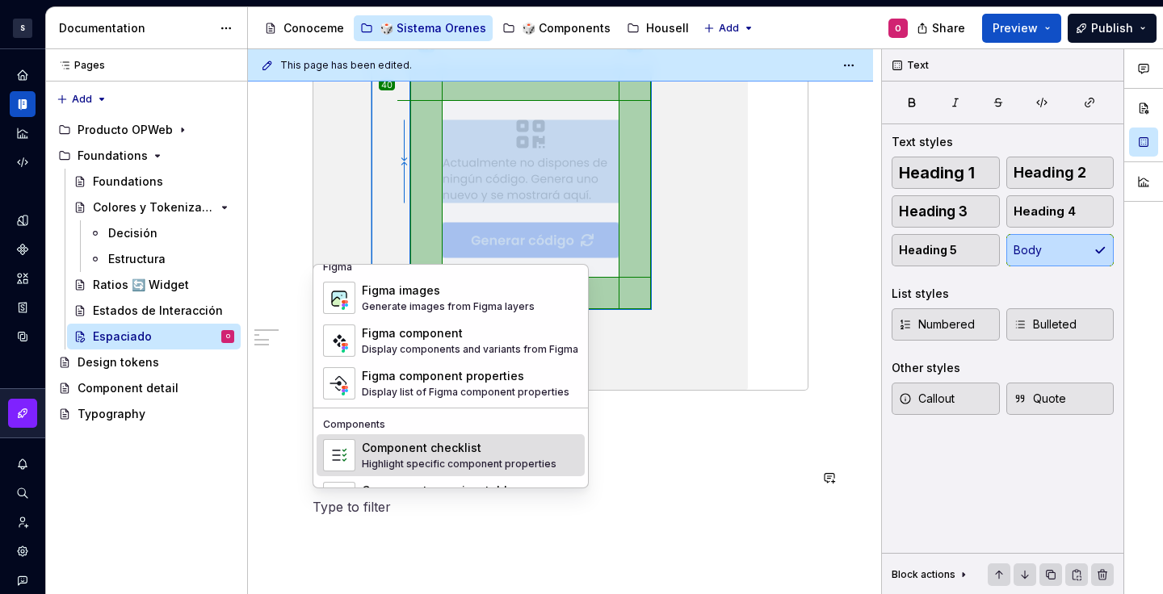
scroll to position [1510, 0]
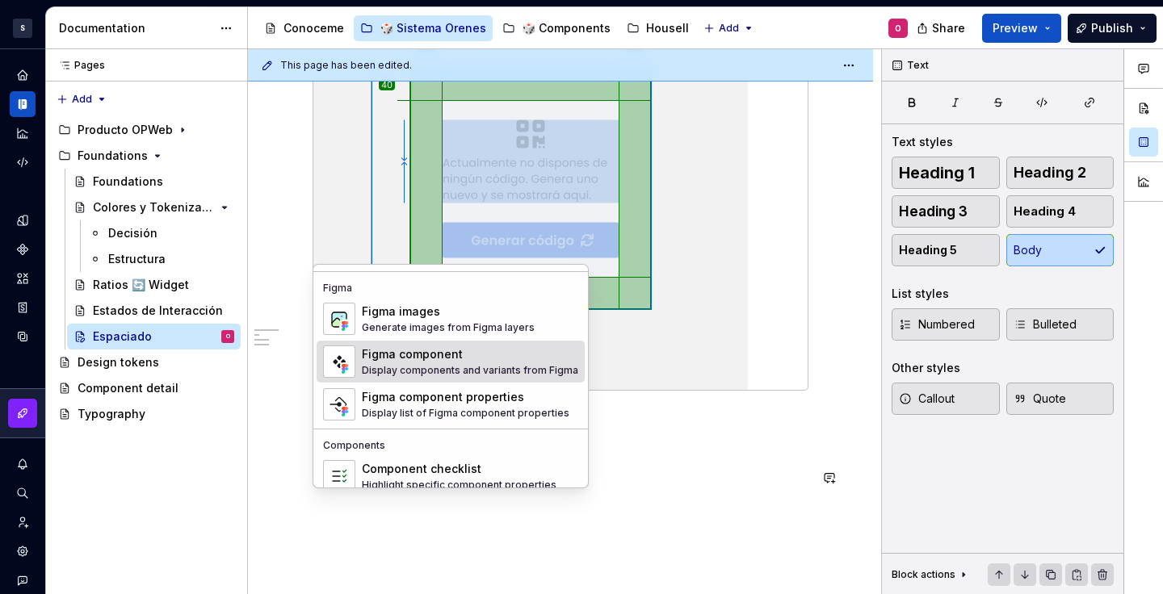
click at [457, 362] on div "Figma component" at bounding box center [470, 355] width 216 height 16
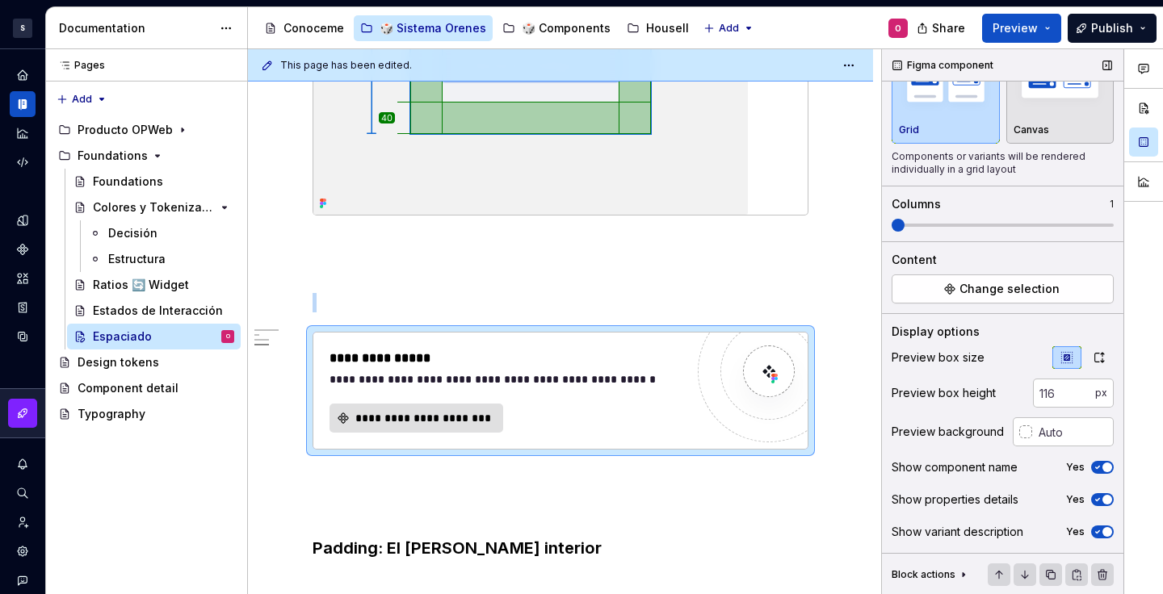
scroll to position [53, 0]
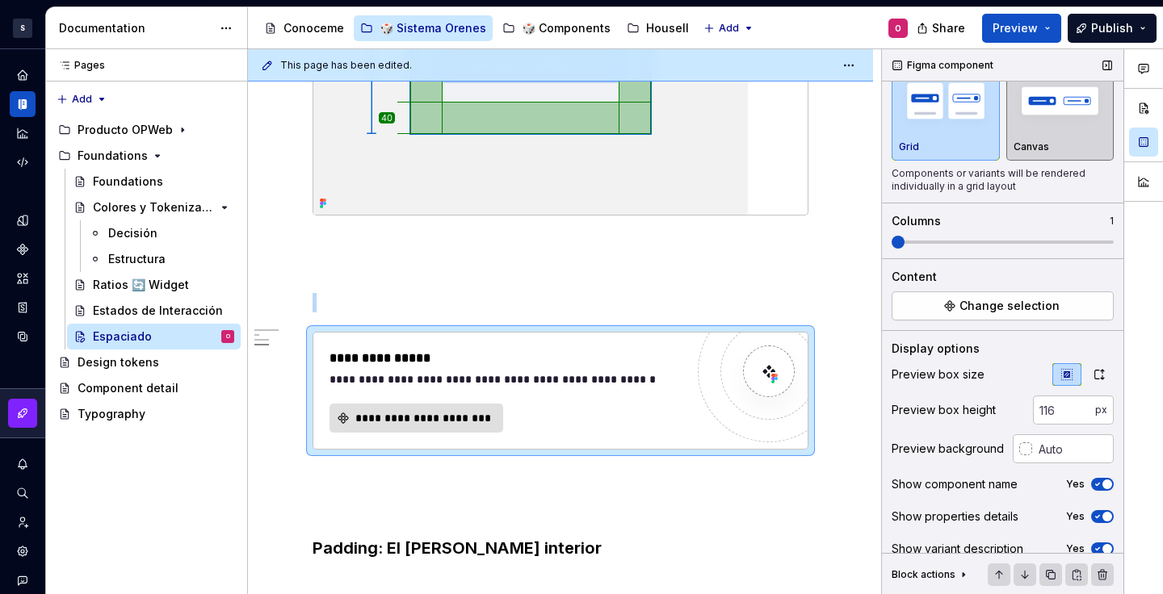
click at [1027, 127] on img "button" at bounding box center [1061, 100] width 94 height 59
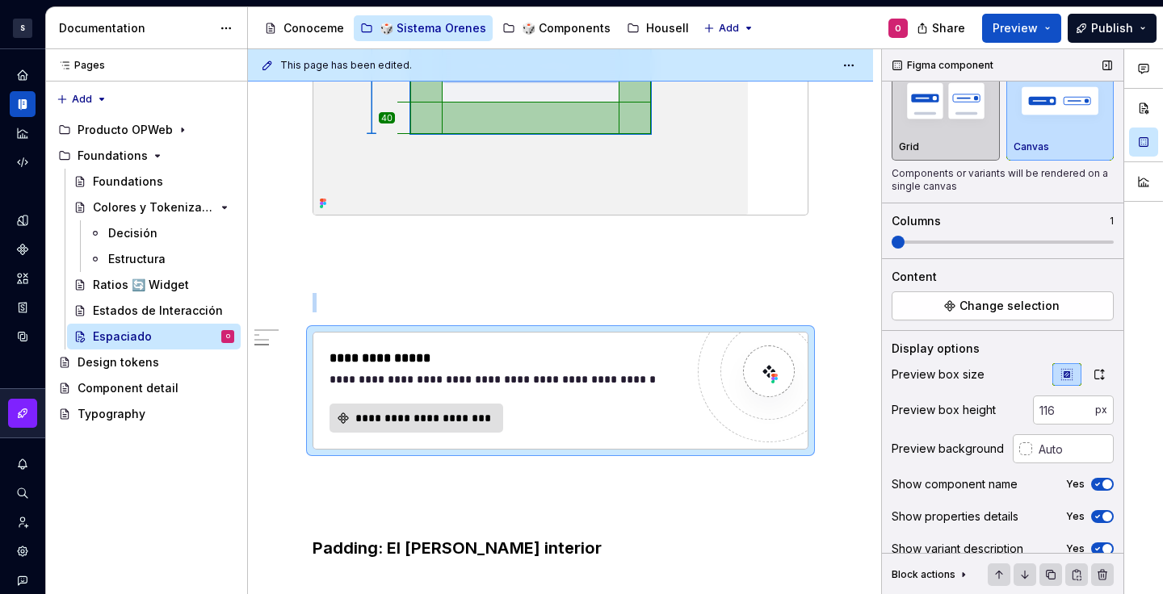
click at [949, 126] on img "button" at bounding box center [946, 100] width 94 height 59
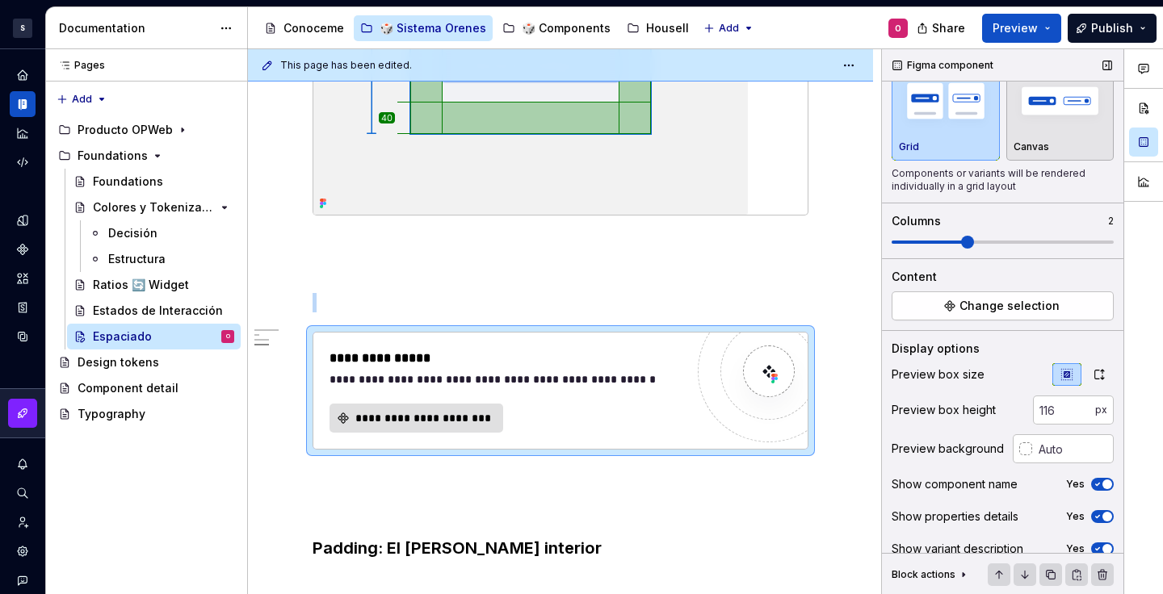
click at [947, 237] on span at bounding box center [1003, 242] width 222 height 13
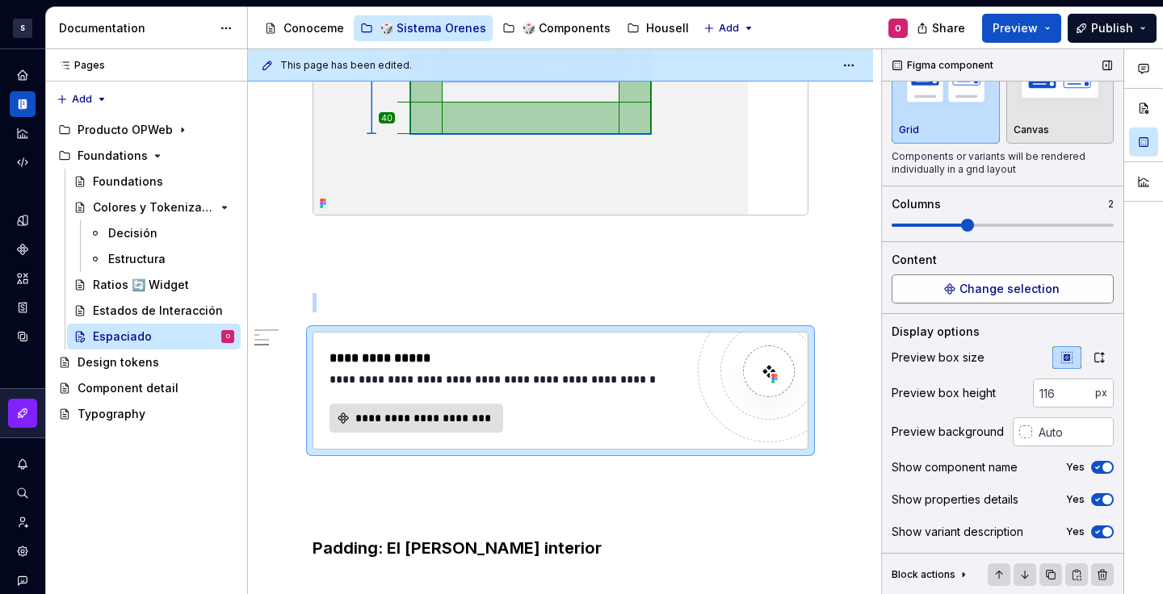
click at [976, 284] on span "Change selection" at bounding box center [1010, 289] width 100 height 16
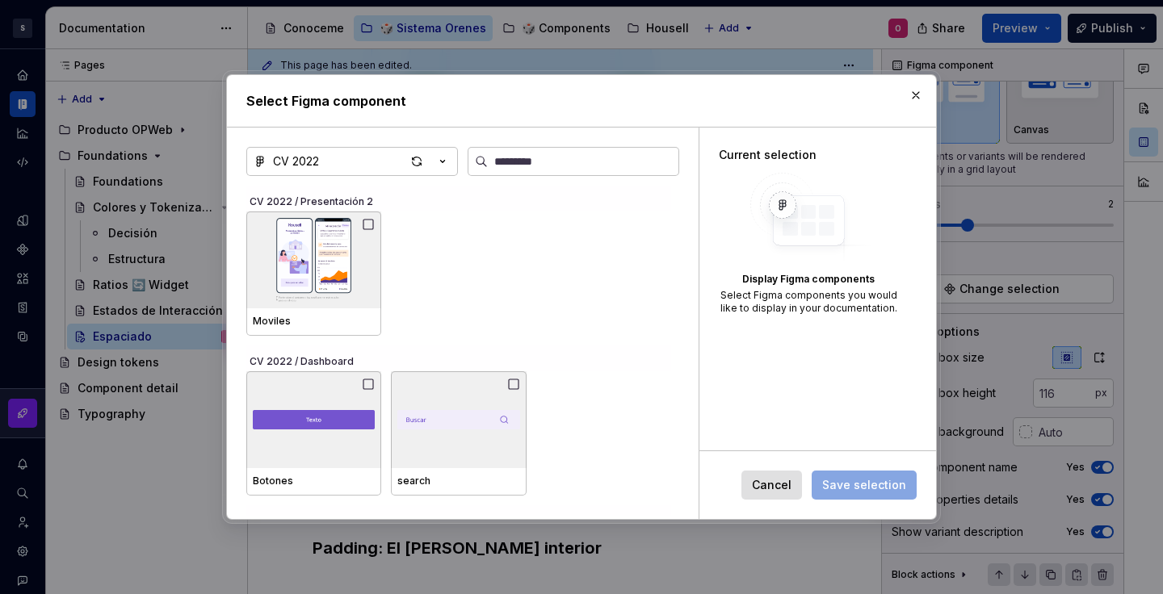
type textarea "*"
click at [362, 242] on img at bounding box center [314, 260] width 122 height 84
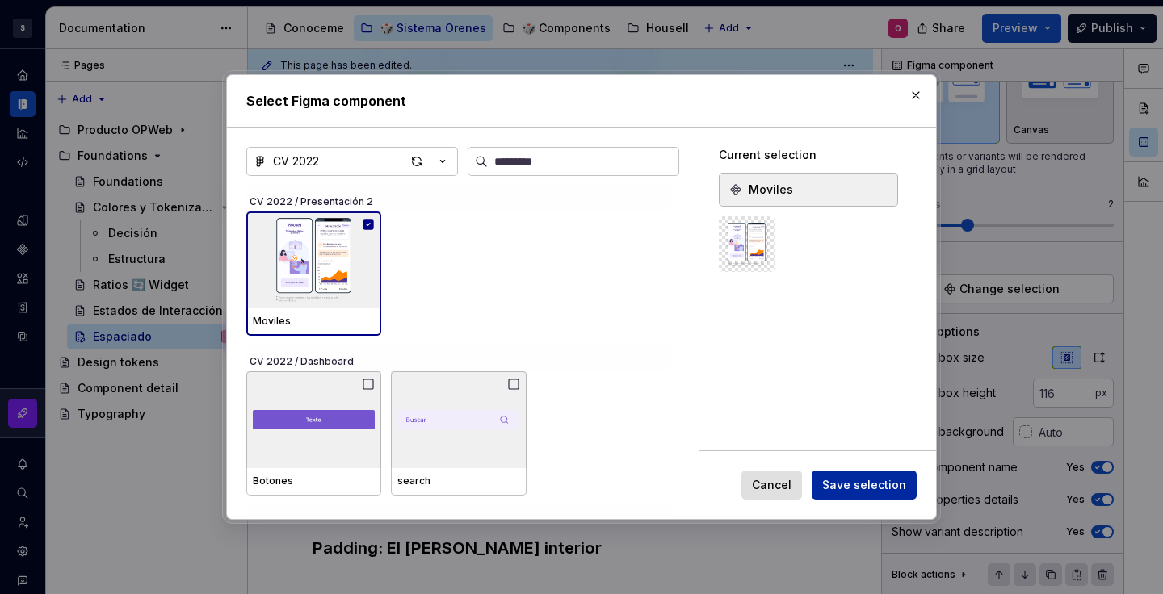
click at [832, 483] on span "Save selection" at bounding box center [864, 485] width 84 height 16
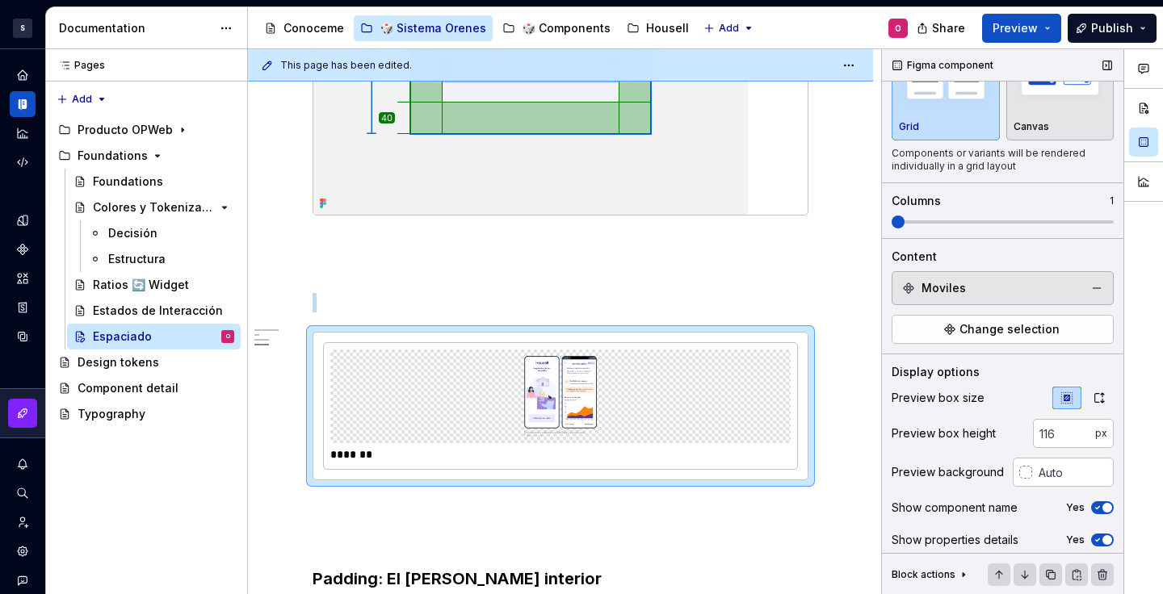
click at [905, 224] on span at bounding box center [898, 222] width 13 height 13
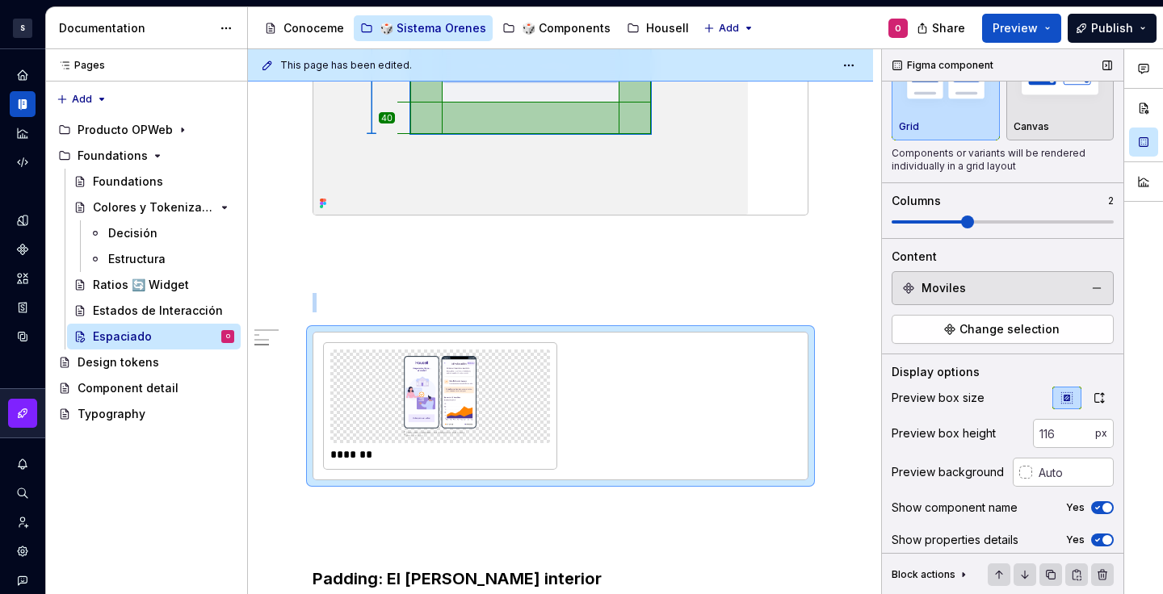
click at [966, 226] on span at bounding box center [1003, 222] width 222 height 13
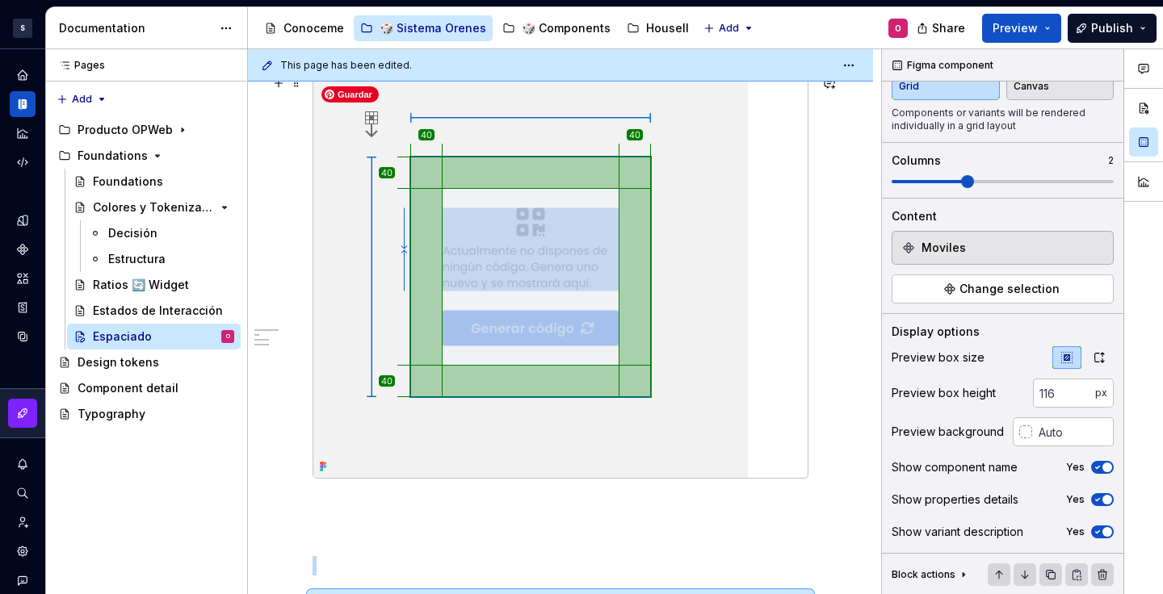
scroll to position [1906, 0]
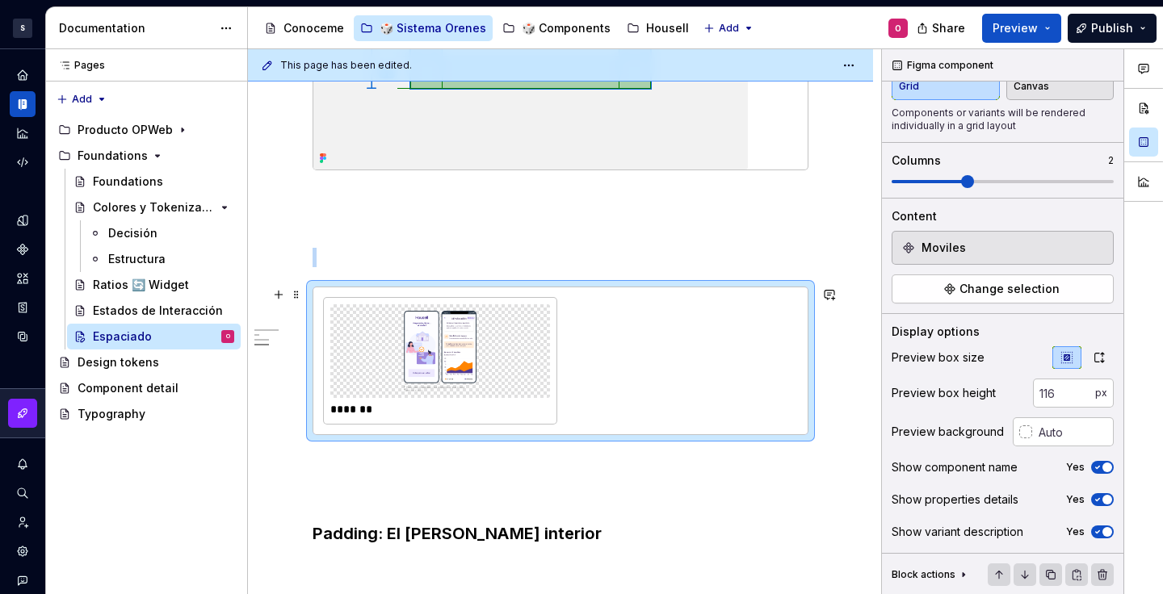
click at [625, 397] on div "*******" at bounding box center [560, 361] width 475 height 128
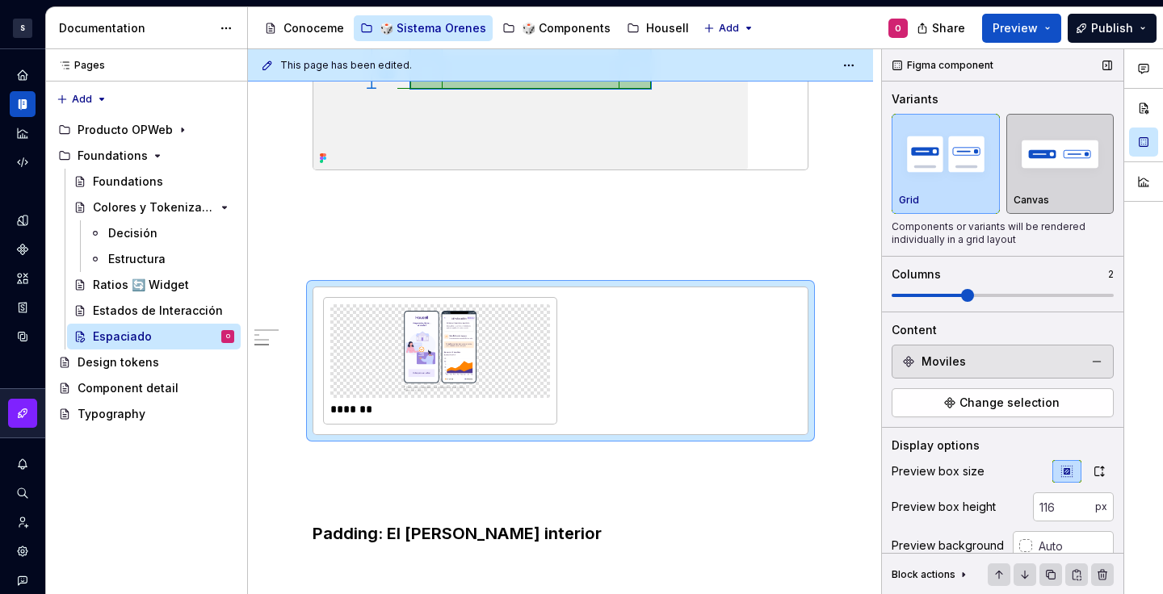
click at [1019, 164] on img "button" at bounding box center [1061, 153] width 94 height 59
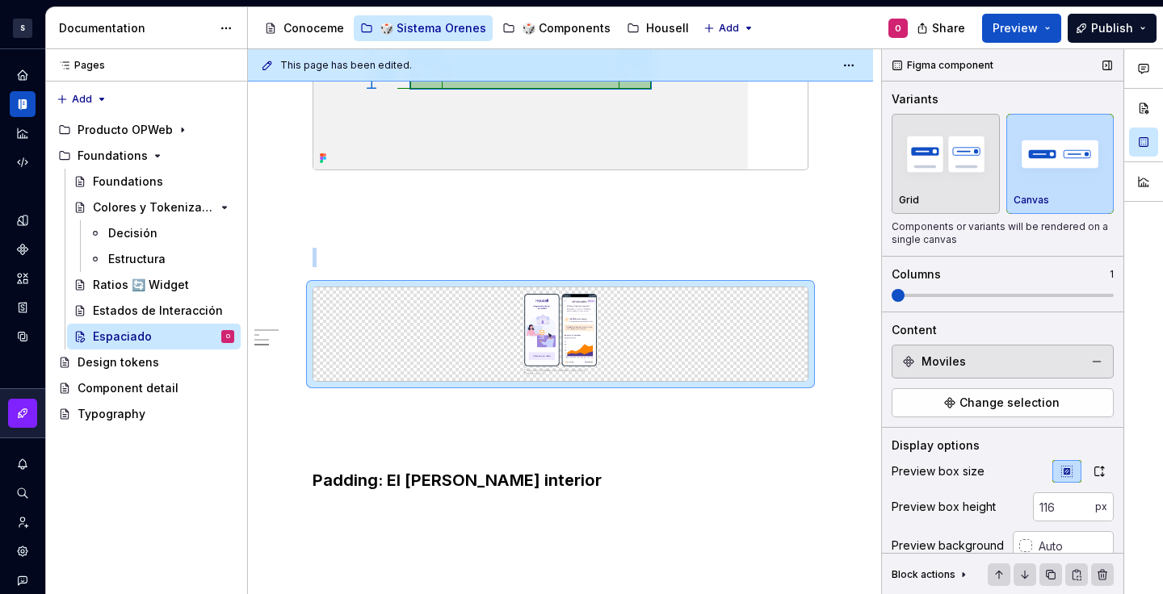
click at [892, 289] on span at bounding box center [898, 295] width 13 height 13
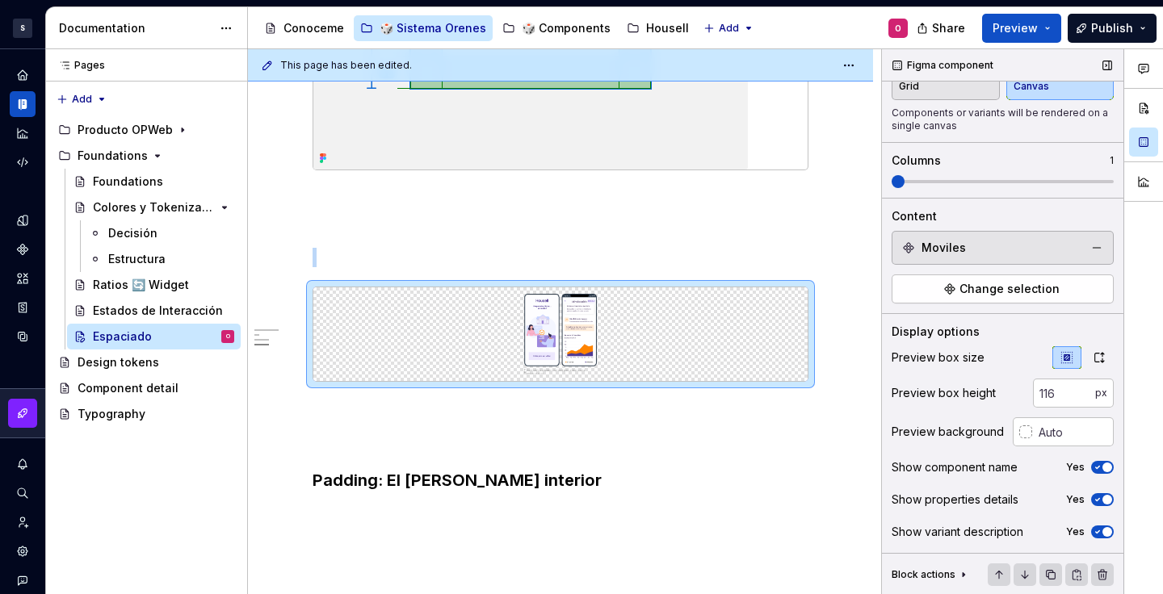
scroll to position [107, 0]
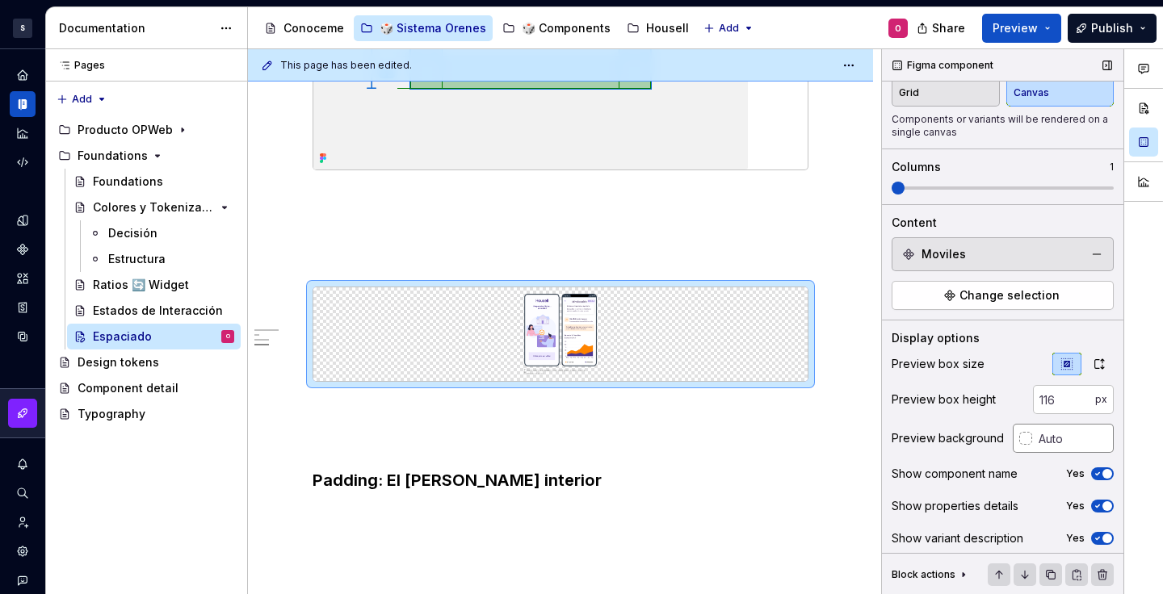
click at [1019, 439] on div at bounding box center [1025, 438] width 13 height 13
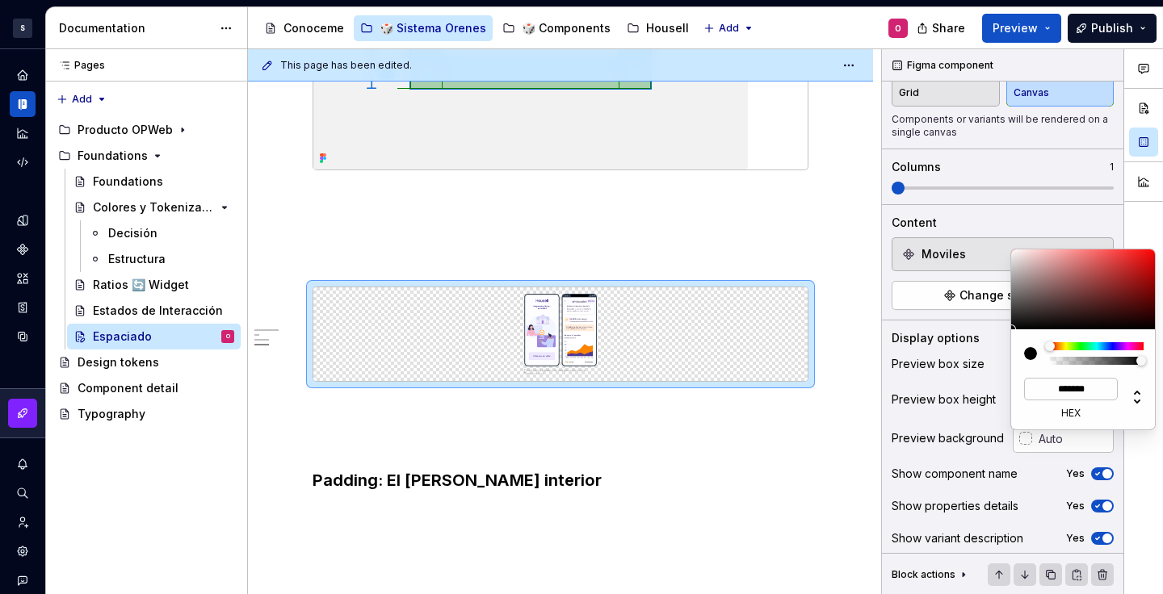
type input "#6F4A4A"
type input "*******"
type input "#765151"
type input "*******"
type input "#B28D8D"
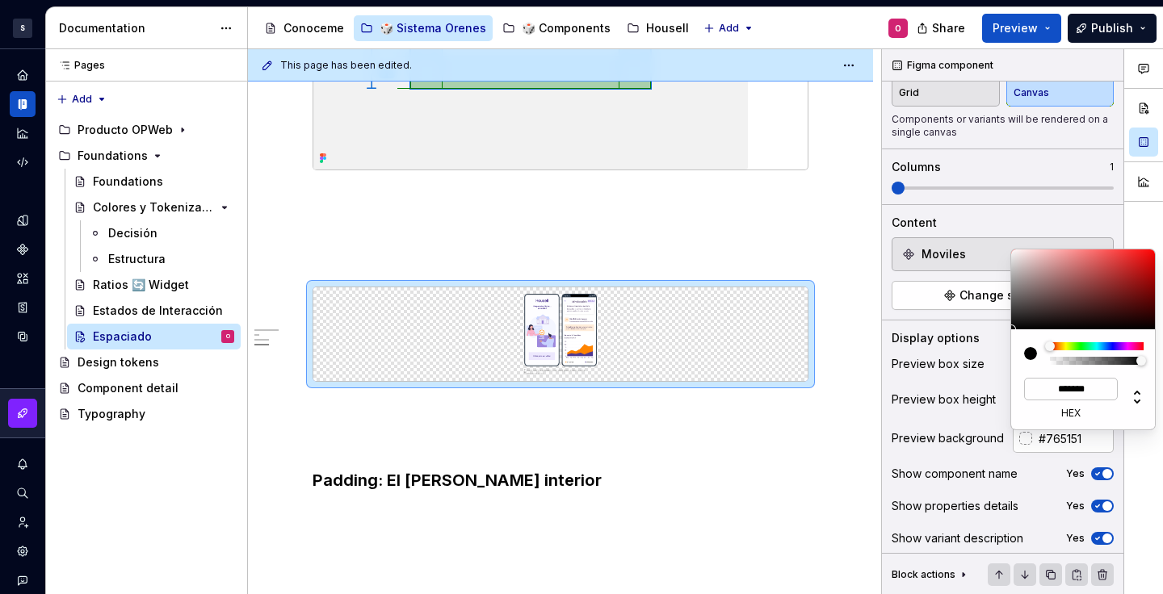
type input "*******"
type input "#E5D2D2"
type input "*******"
type input "#F5EAEA"
type input "*******"
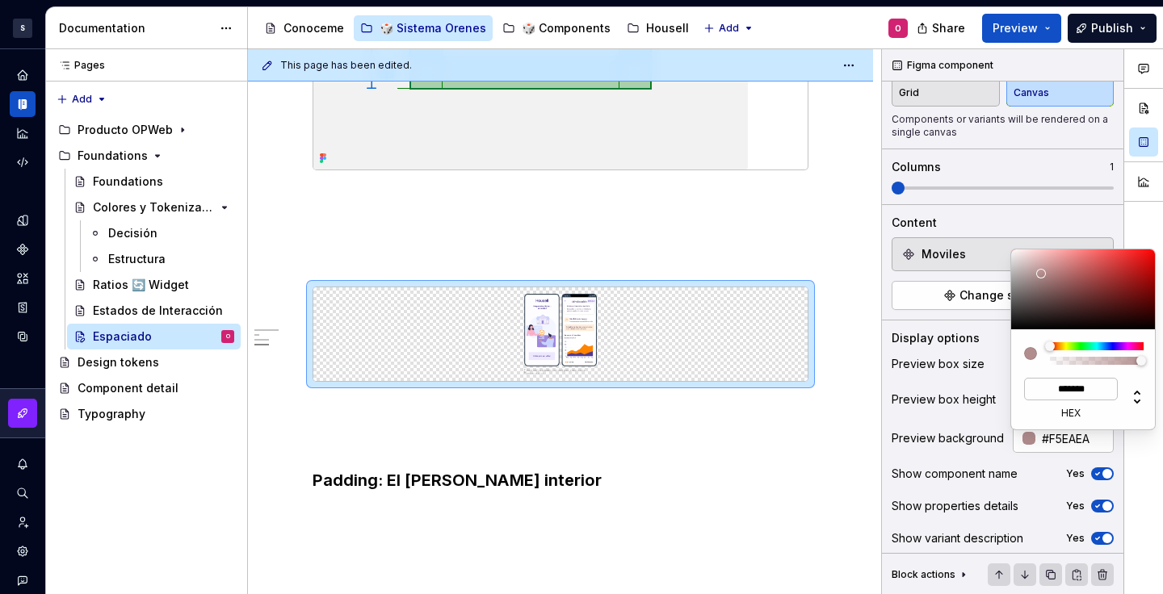
type input "#FFF9F9"
type input "*******"
type input "#FFFFFF"
type input "*******"
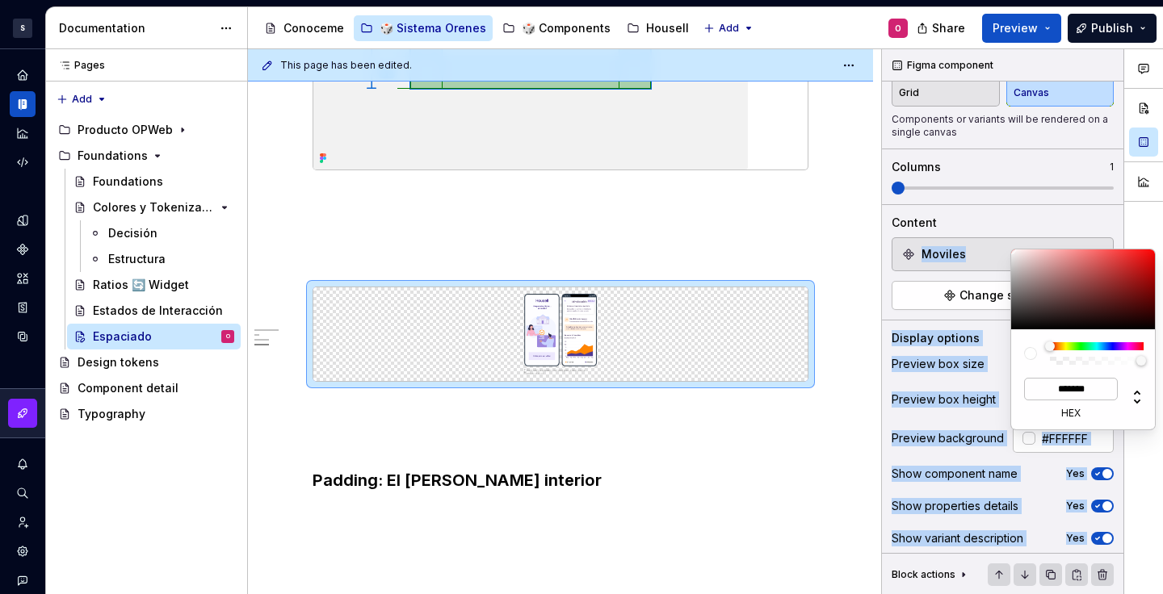
drag, startPoint x: 1032, startPoint y: 266, endPoint x: 1001, endPoint y: 235, distance: 44.0
click at [1001, 235] on body "S Diseño con profundidad O Design system data Documentation Accessibility guide…" at bounding box center [581, 297] width 1163 height 594
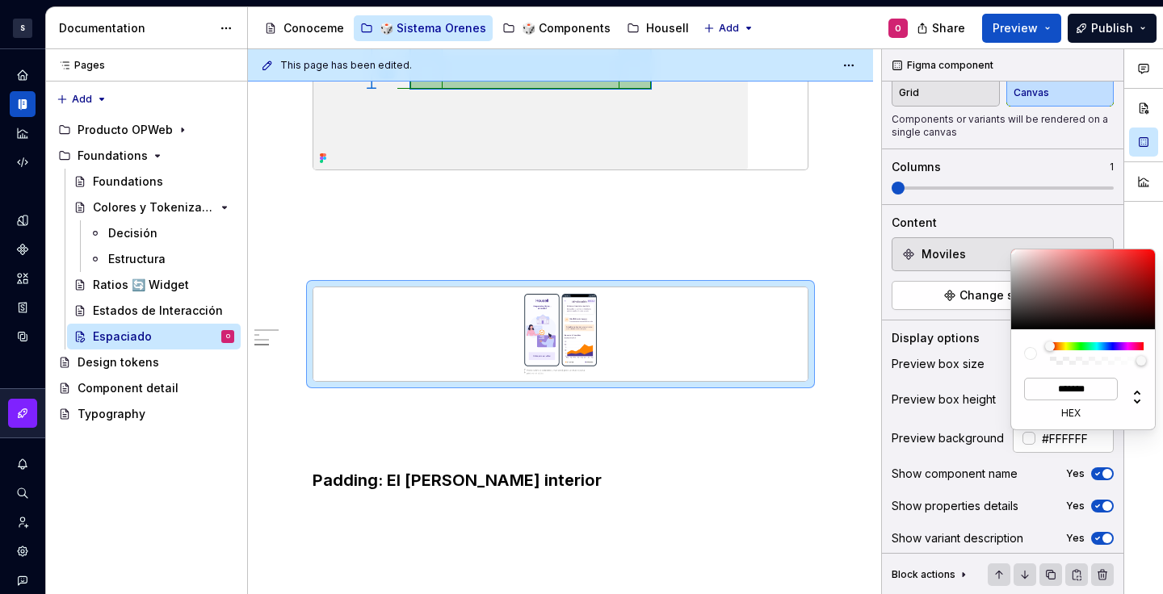
click at [707, 226] on html "S Diseño con profundidad O Design system data Documentation Accessibility guide…" at bounding box center [581, 297] width 1163 height 594
click at [699, 431] on html "S Diseño con profundidad O Design system data Documentation Accessibility guide…" at bounding box center [581, 297] width 1163 height 594
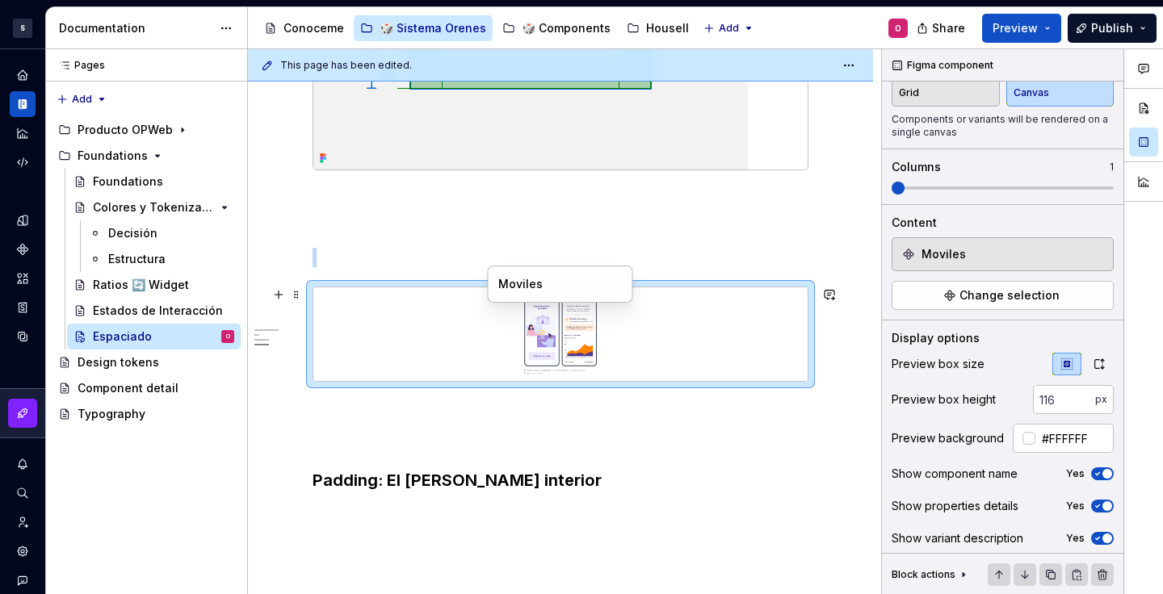
drag, startPoint x: 619, startPoint y: 365, endPoint x: 664, endPoint y: 365, distance: 45.2
click at [620, 365] on img at bounding box center [561, 334] width 434 height 81
click at [1056, 401] on input "number" at bounding box center [1064, 399] width 62 height 29
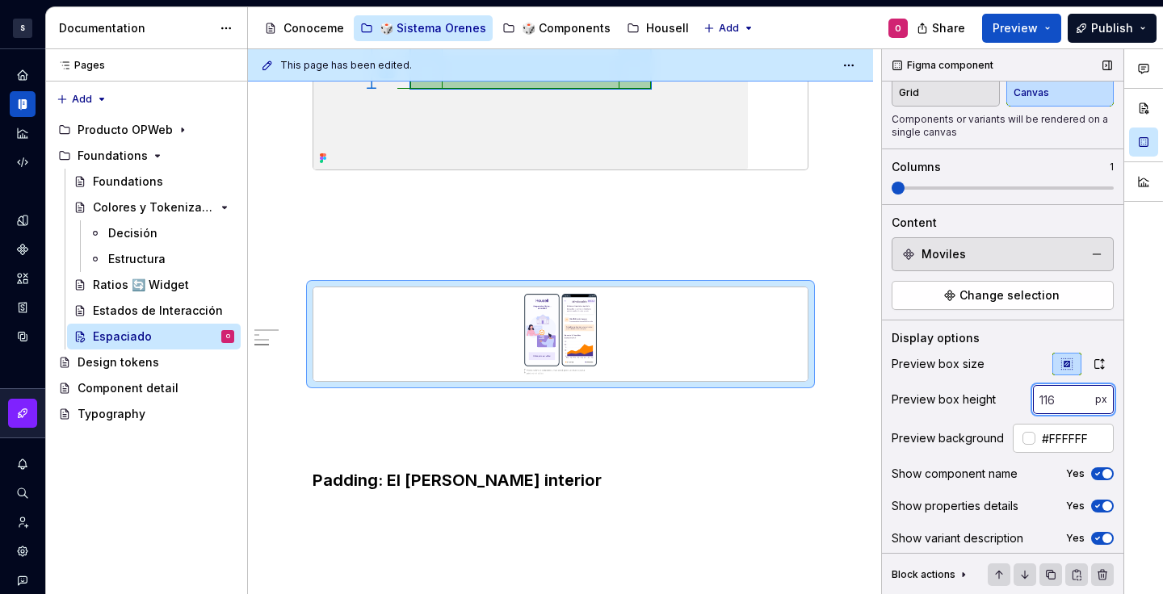
click at [1056, 401] on input "number" at bounding box center [1064, 399] width 62 height 29
type input "400"
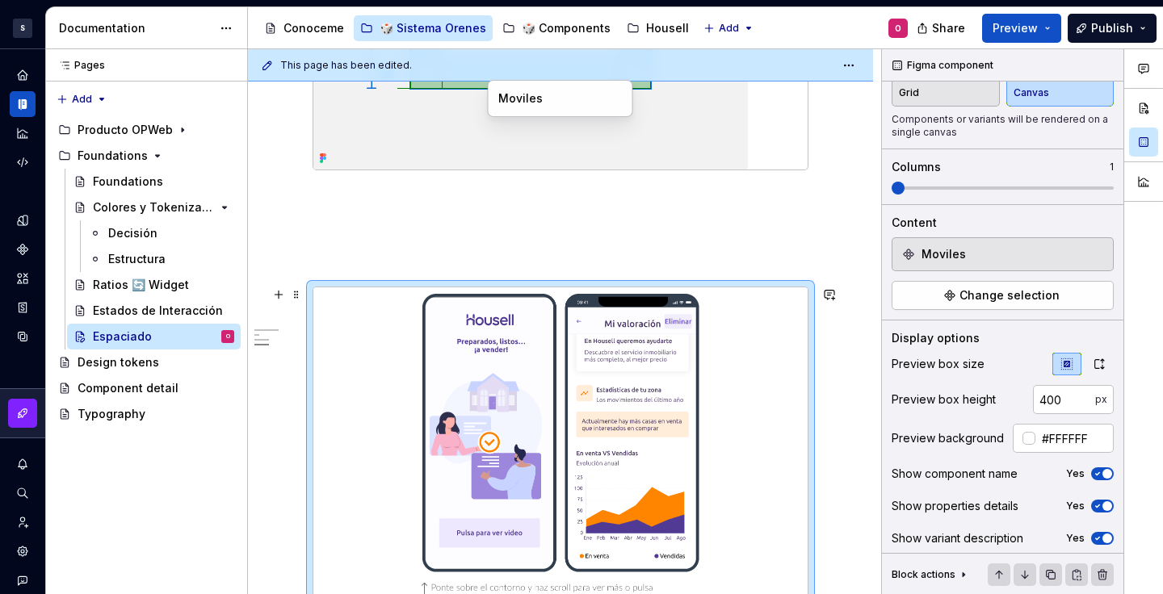
scroll to position [2063, 0]
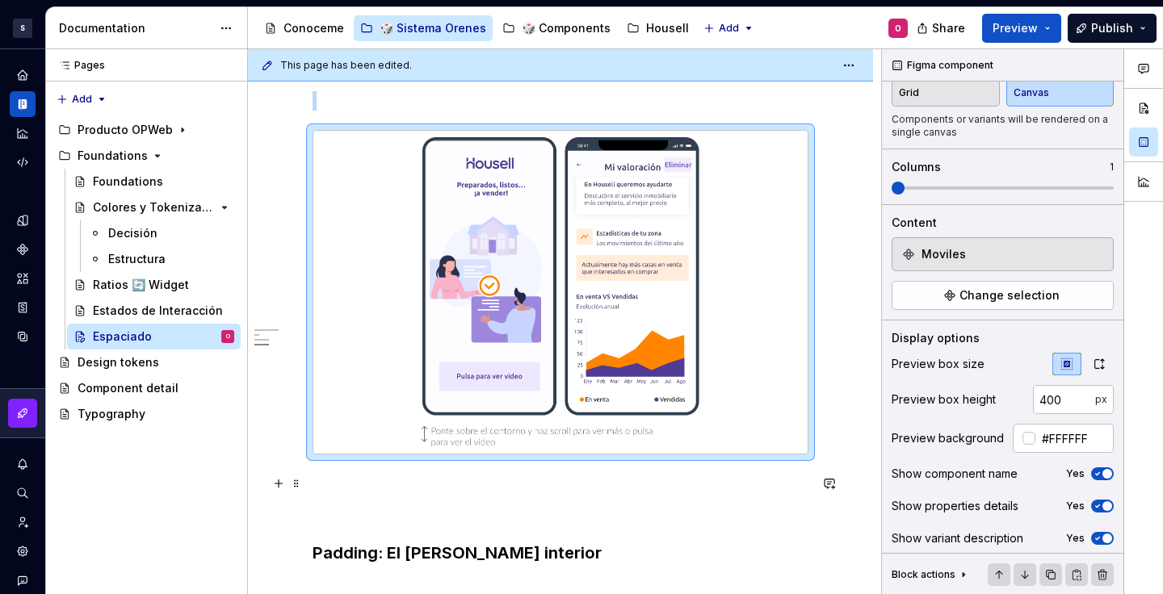
click at [650, 479] on p at bounding box center [561, 483] width 496 height 19
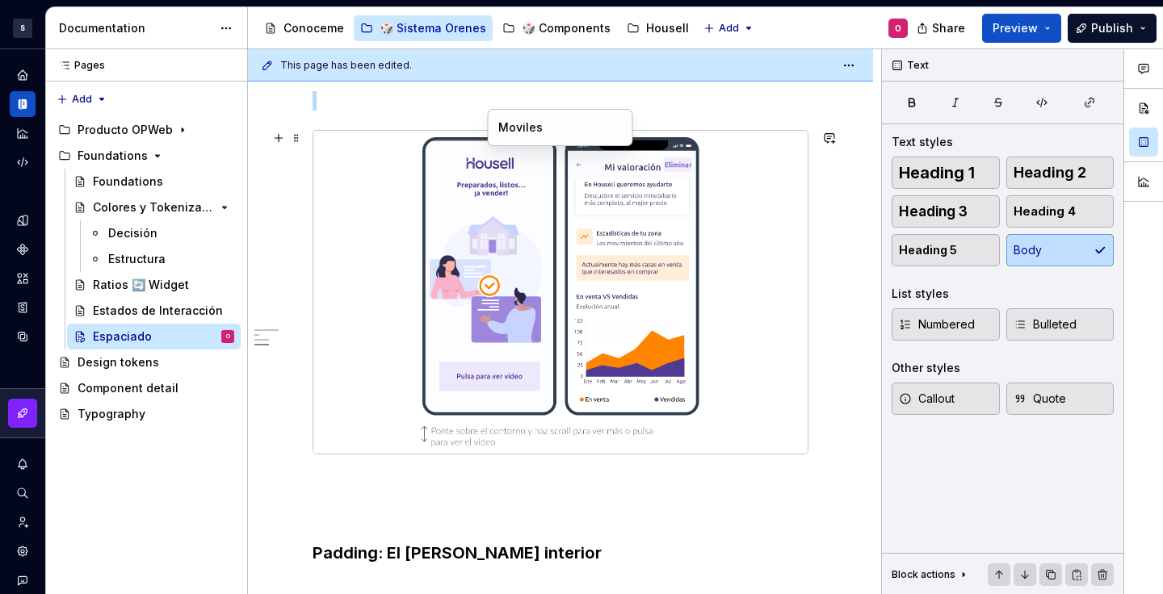
click at [552, 414] on img at bounding box center [561, 292] width 434 height 310
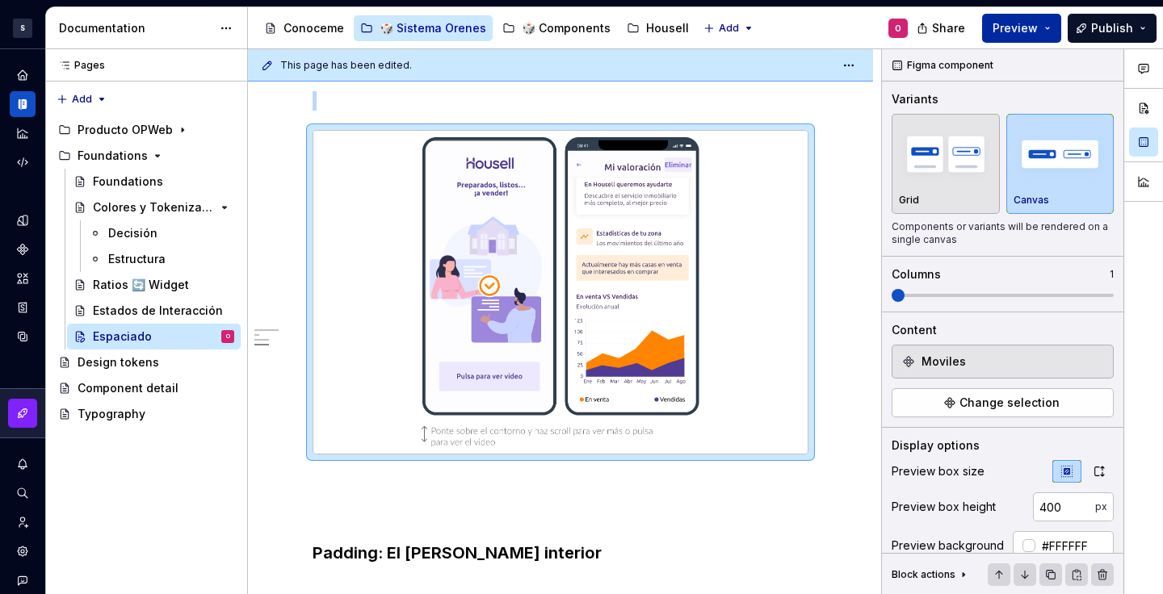
click at [1027, 29] on span "Preview" at bounding box center [1015, 28] width 45 height 16
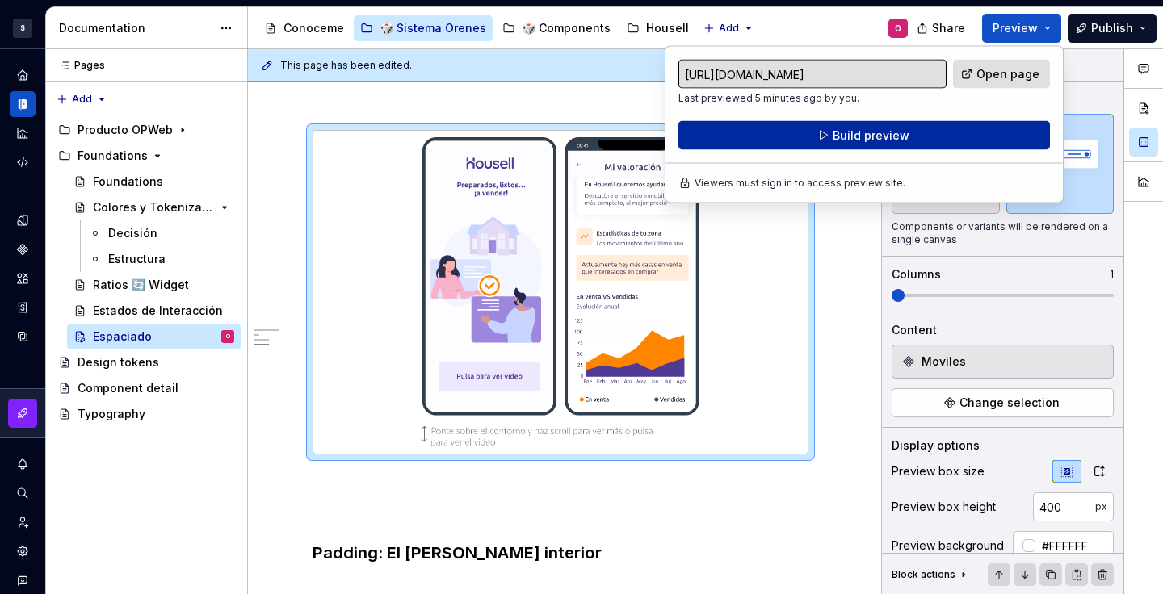
click at [960, 128] on button "Build preview" at bounding box center [864, 135] width 372 height 29
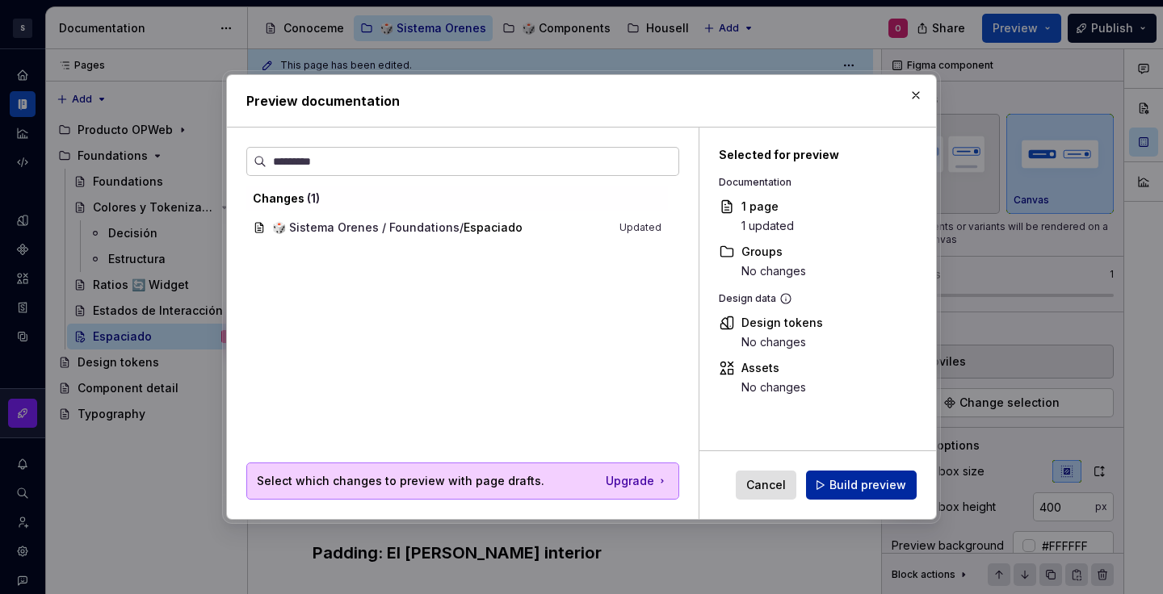
click at [868, 481] on span "Build preview" at bounding box center [868, 485] width 77 height 16
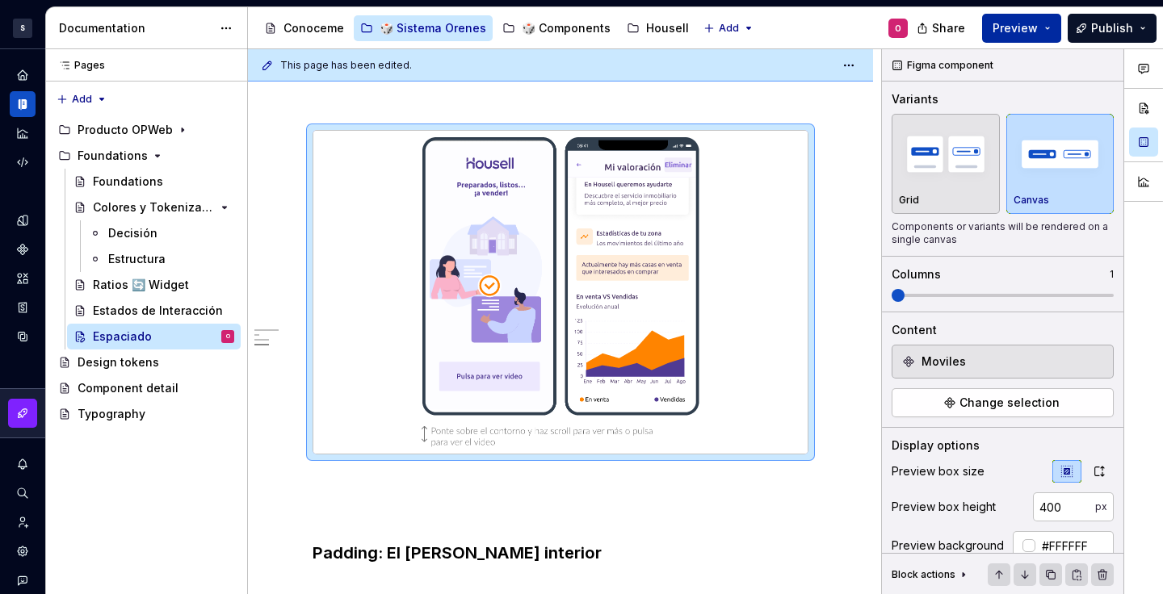
click at [1041, 31] on button "Preview" at bounding box center [1021, 28] width 79 height 29
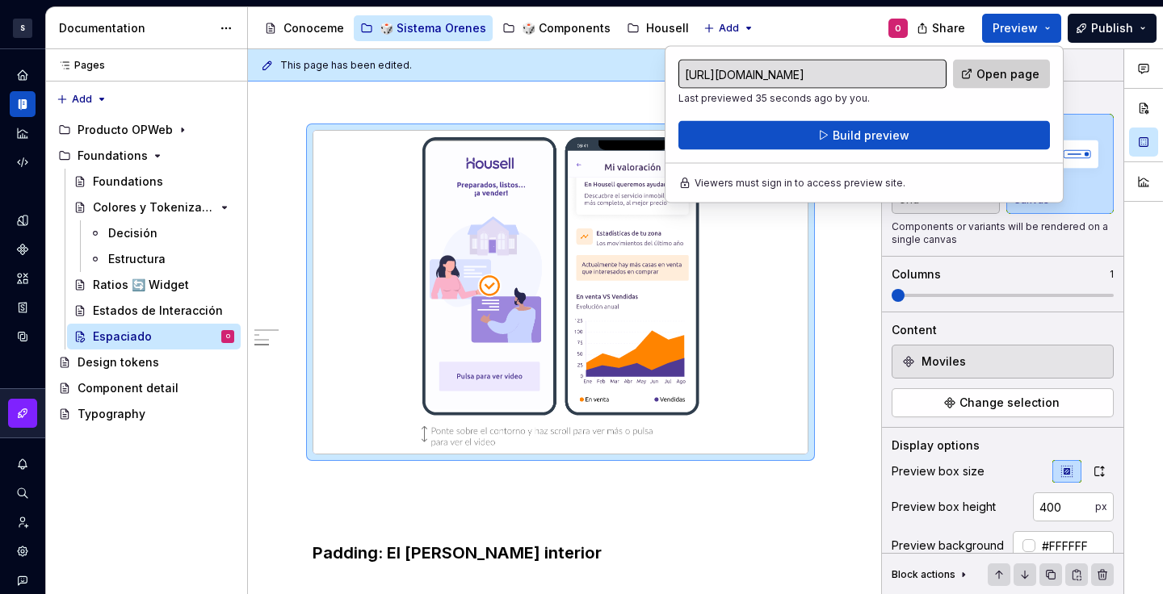
click at [974, 70] on link "Open page" at bounding box center [1001, 74] width 97 height 29
click at [961, 119] on div "https://certain-reptile-emerald.preview.supernova-docs.io/latest/sistema-orenes…" at bounding box center [864, 105] width 372 height 90
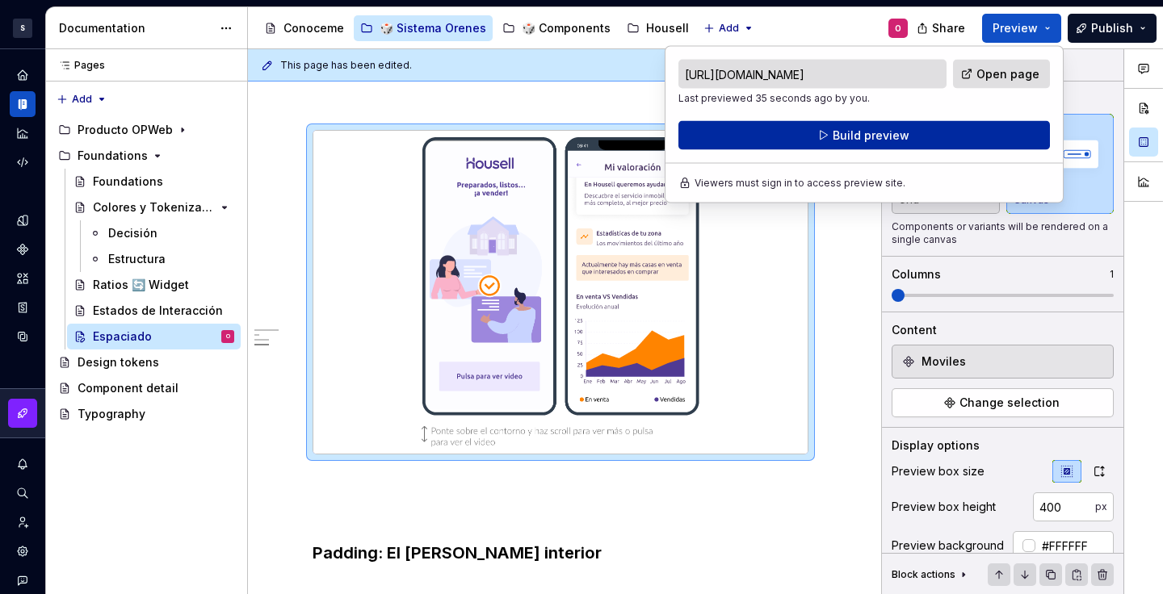
click at [908, 131] on button "Build preview" at bounding box center [864, 135] width 372 height 29
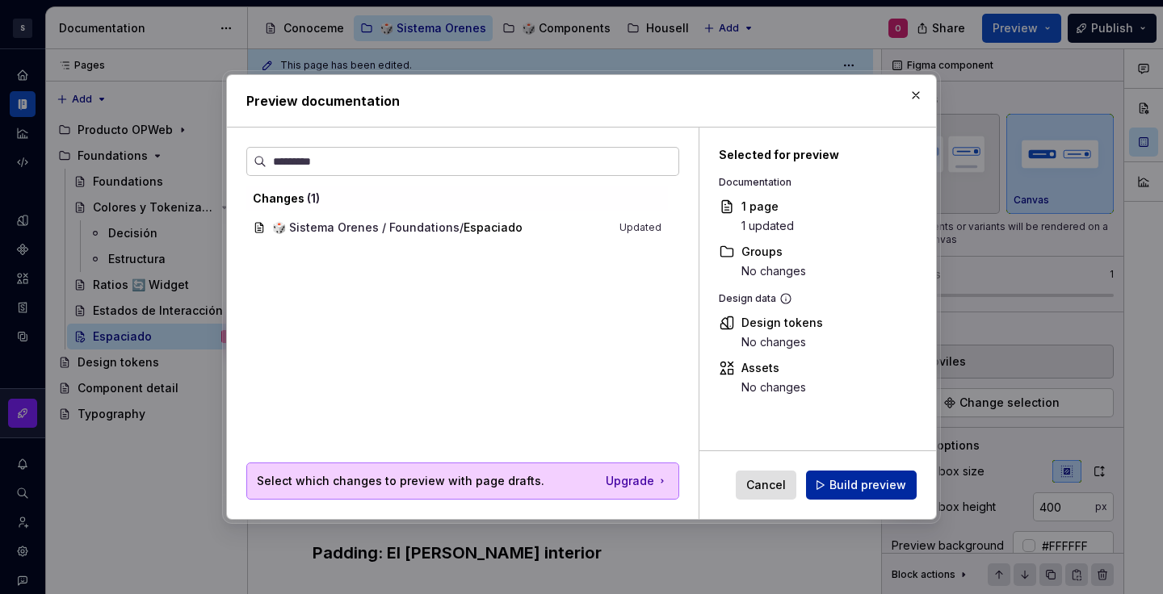
click at [842, 494] on button "Build preview" at bounding box center [861, 485] width 111 height 29
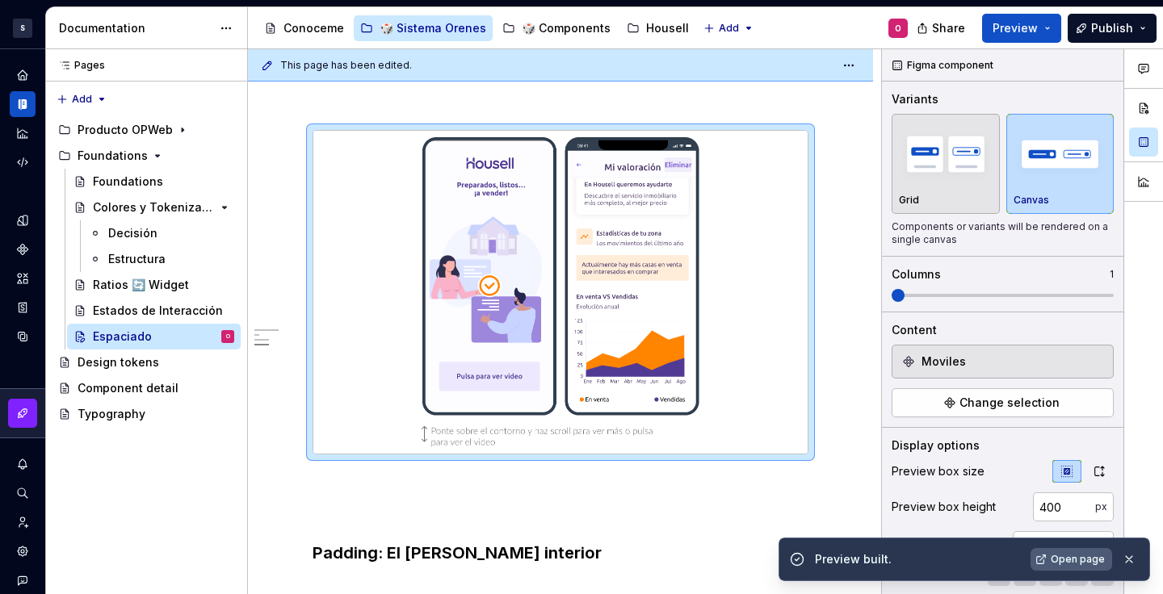
click at [1046, 559] on link "Open page" at bounding box center [1072, 559] width 82 height 23
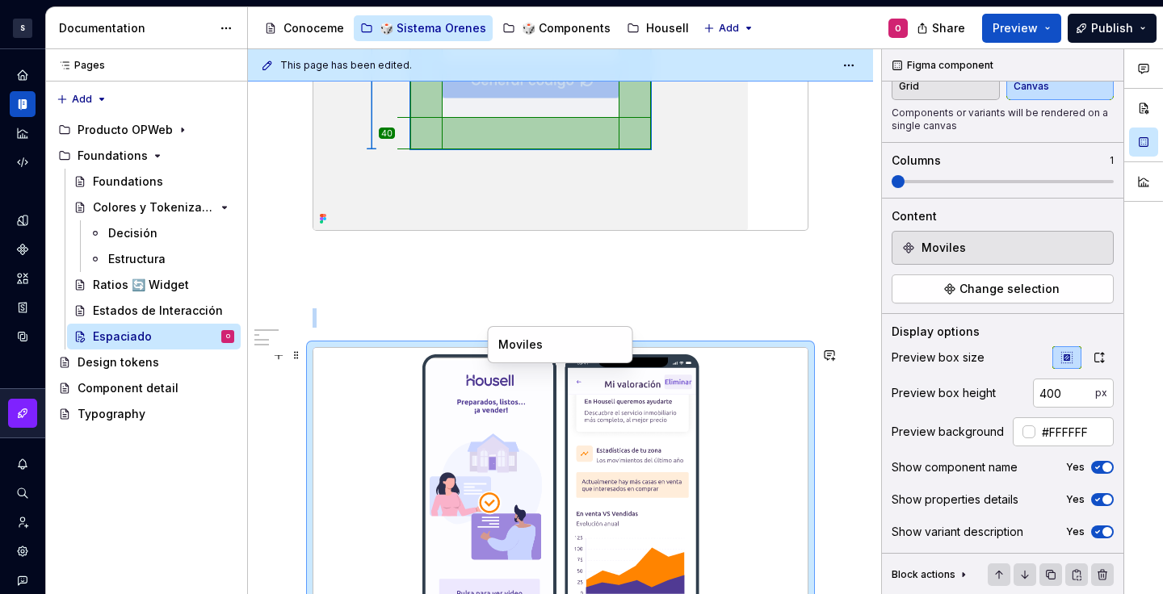
scroll to position [2002, 0]
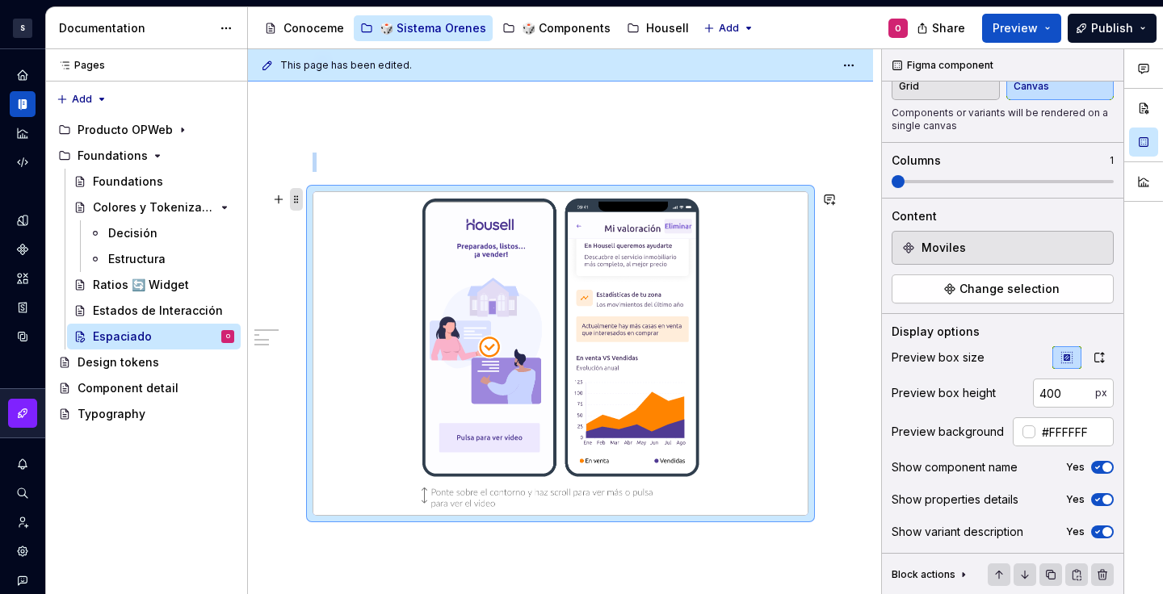
click at [292, 200] on span at bounding box center [296, 199] width 13 height 23
click at [295, 198] on span at bounding box center [296, 199] width 13 height 23
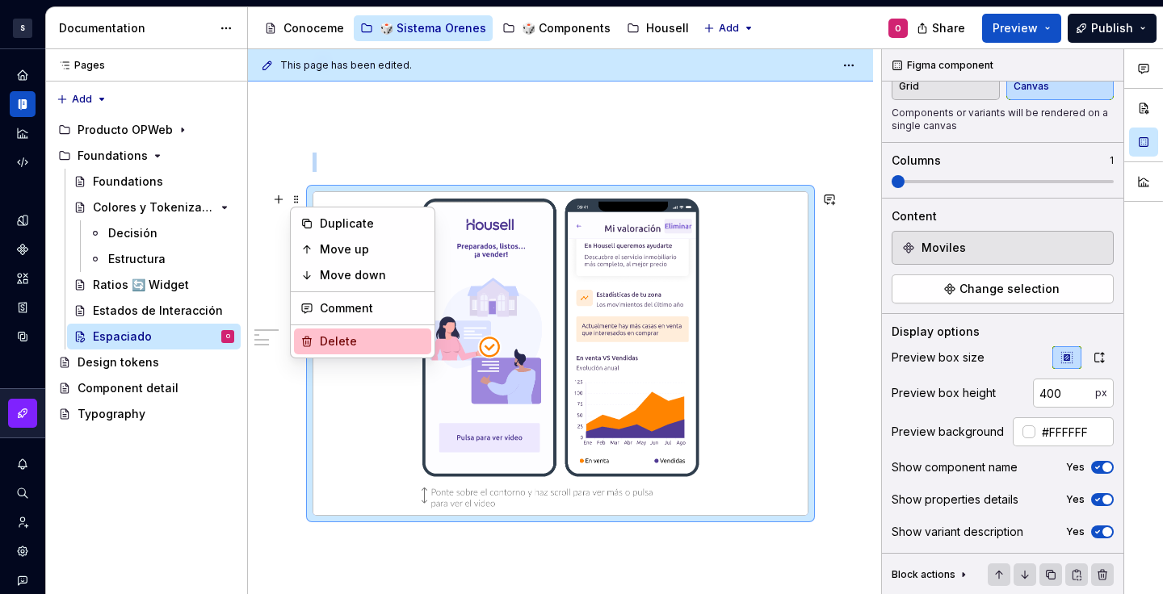
click at [337, 335] on div "Delete" at bounding box center [372, 342] width 105 height 16
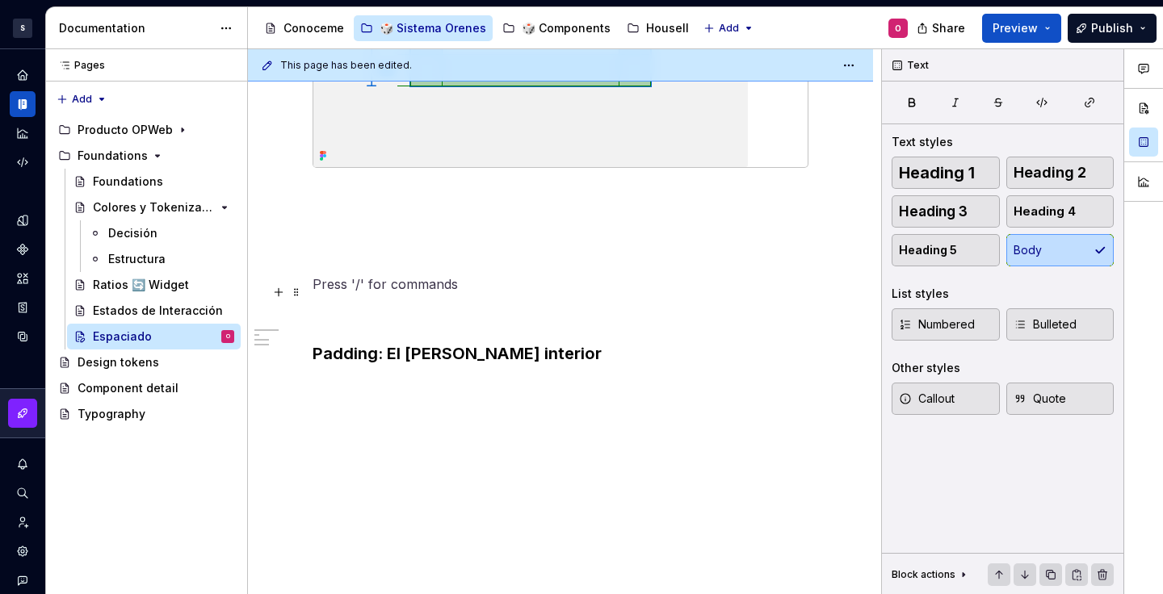
scroll to position [0, 0]
click at [284, 231] on button "button" at bounding box center [278, 227] width 23 height 23
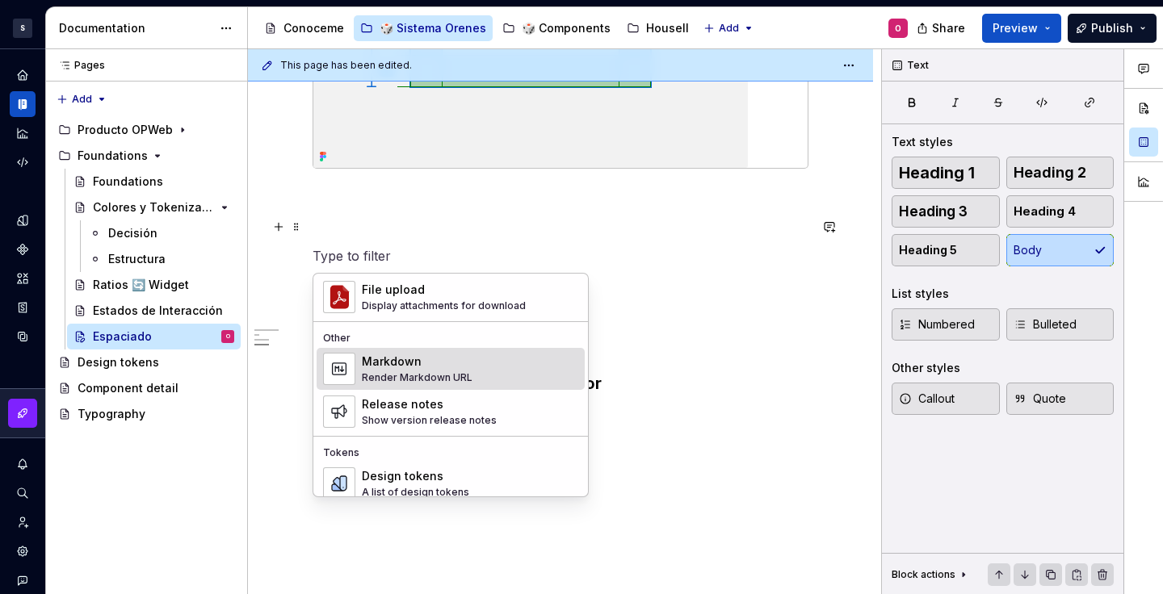
scroll to position [1082, 0]
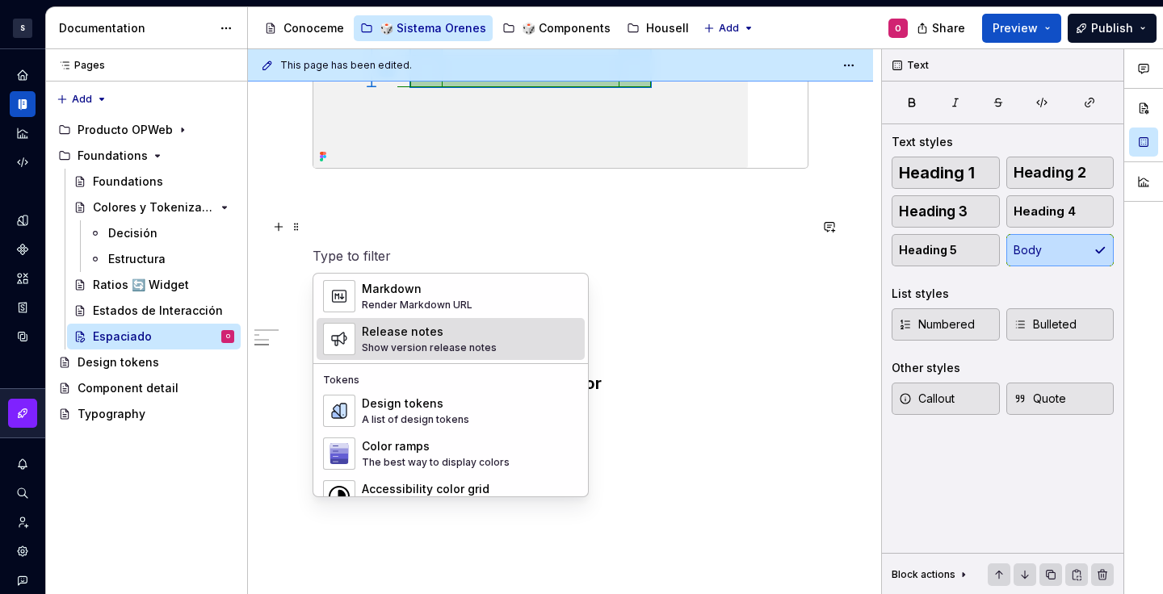
click at [462, 336] on div "Release notes" at bounding box center [429, 332] width 135 height 16
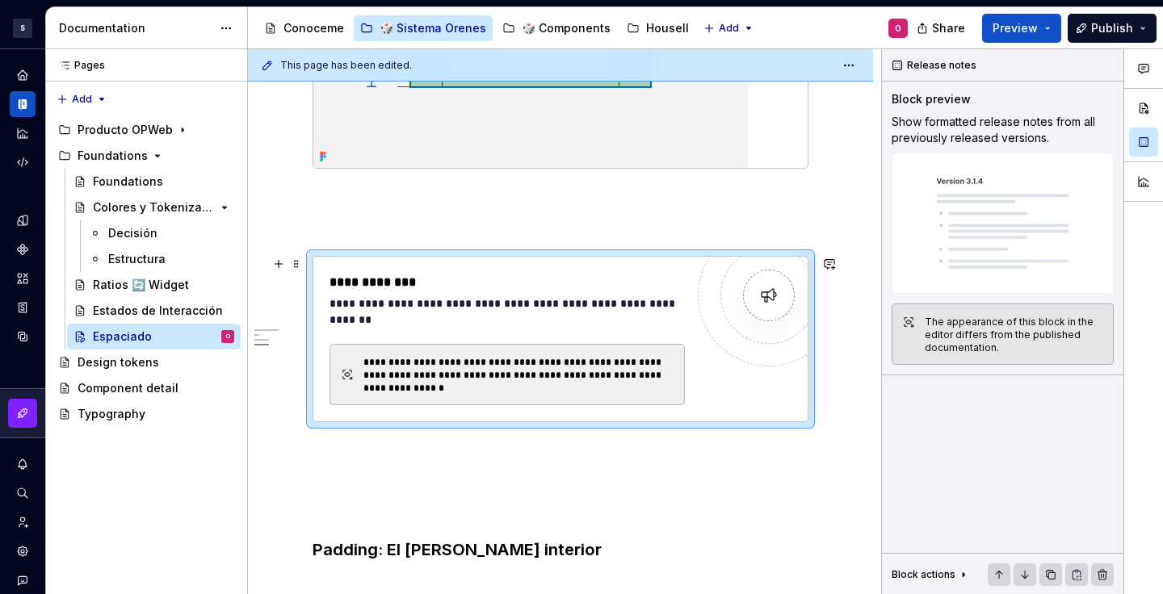
click at [543, 370] on div "**********" at bounding box center [518, 375] width 311 height 39
click at [921, 249] on img at bounding box center [1003, 223] width 222 height 141
click at [300, 261] on span at bounding box center [296, 264] width 13 height 23
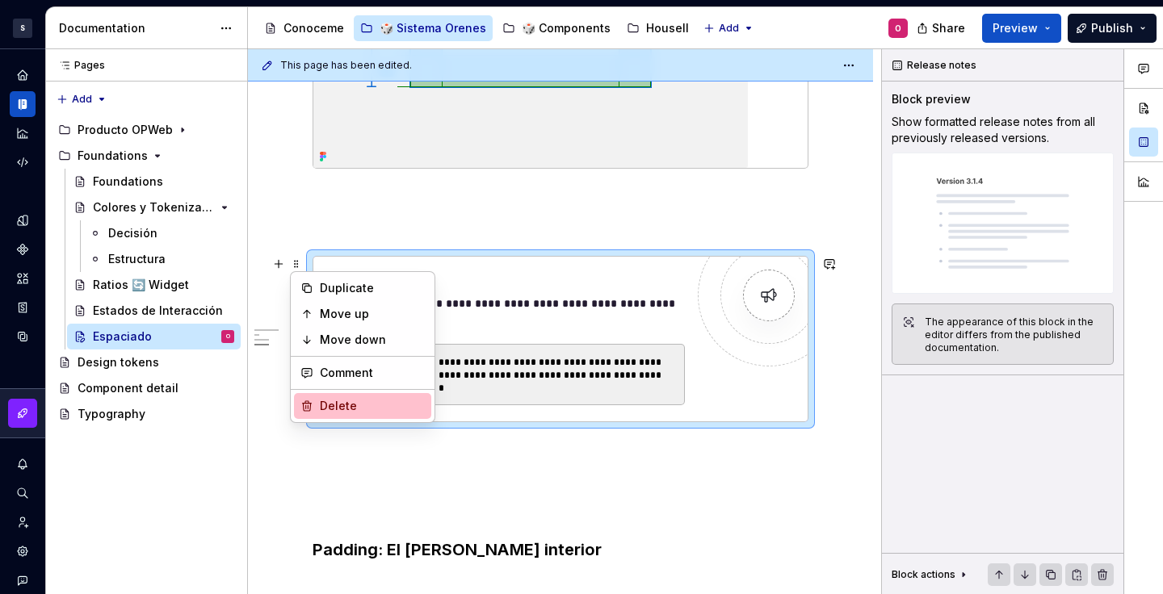
click at [349, 398] on div "Delete" at bounding box center [362, 406] width 137 height 26
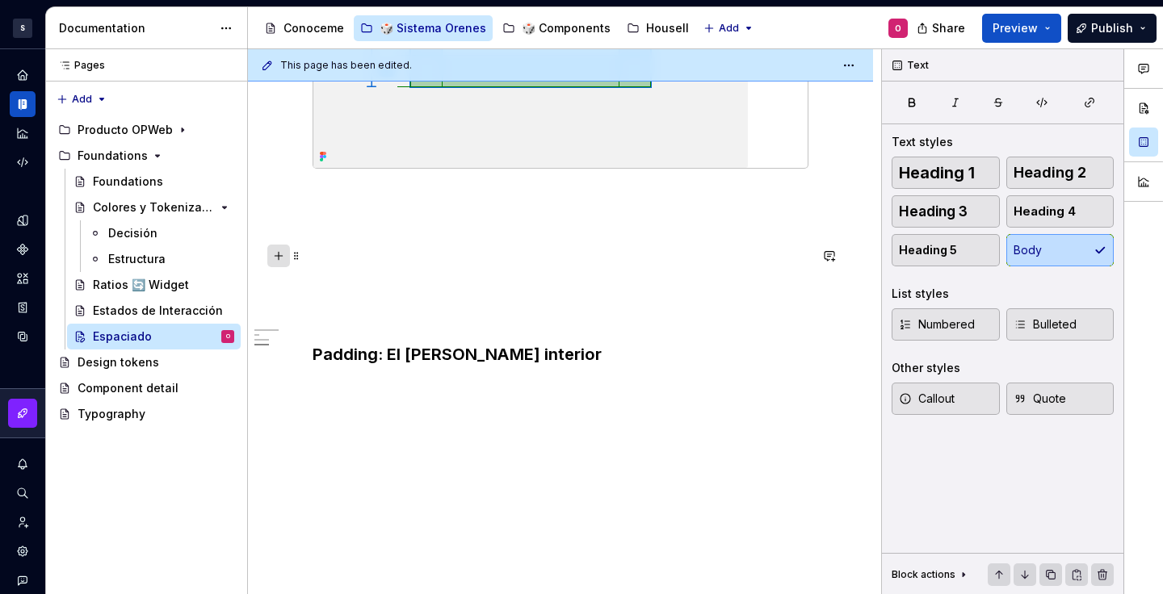
click at [284, 257] on button "button" at bounding box center [278, 256] width 23 height 23
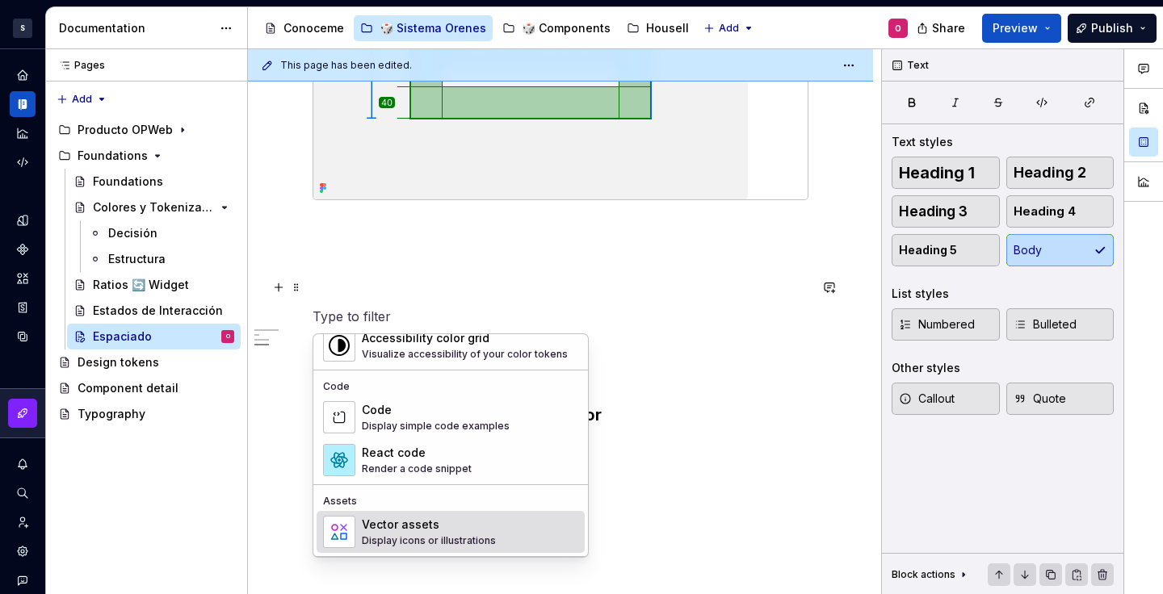
scroll to position [1246, 0]
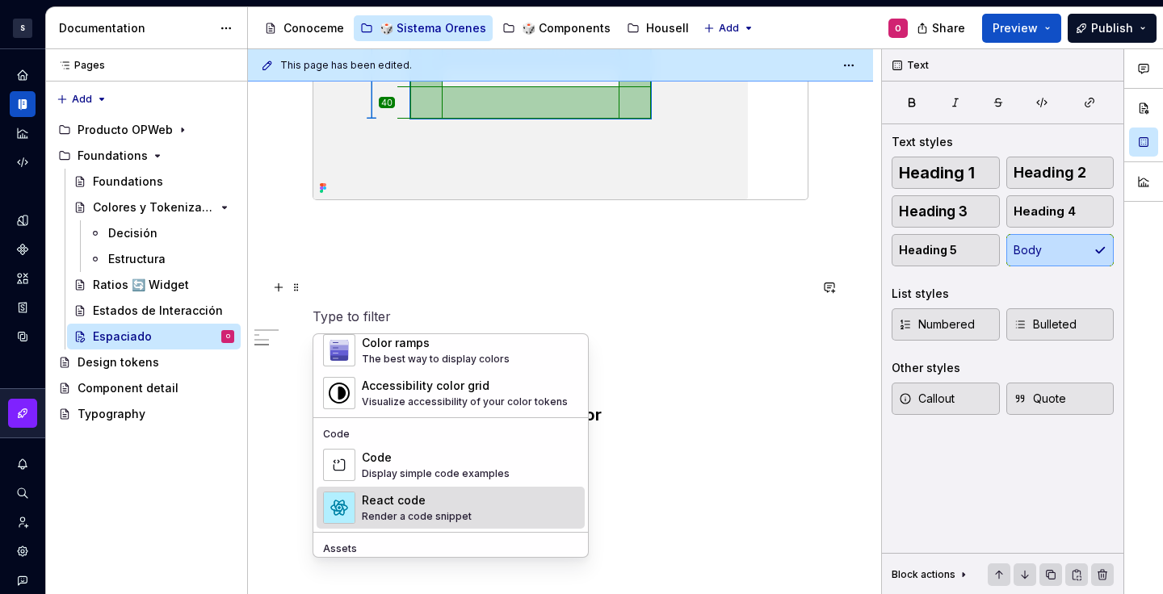
click at [477, 511] on div "React code Render a code snippet" at bounding box center [470, 508] width 216 height 32
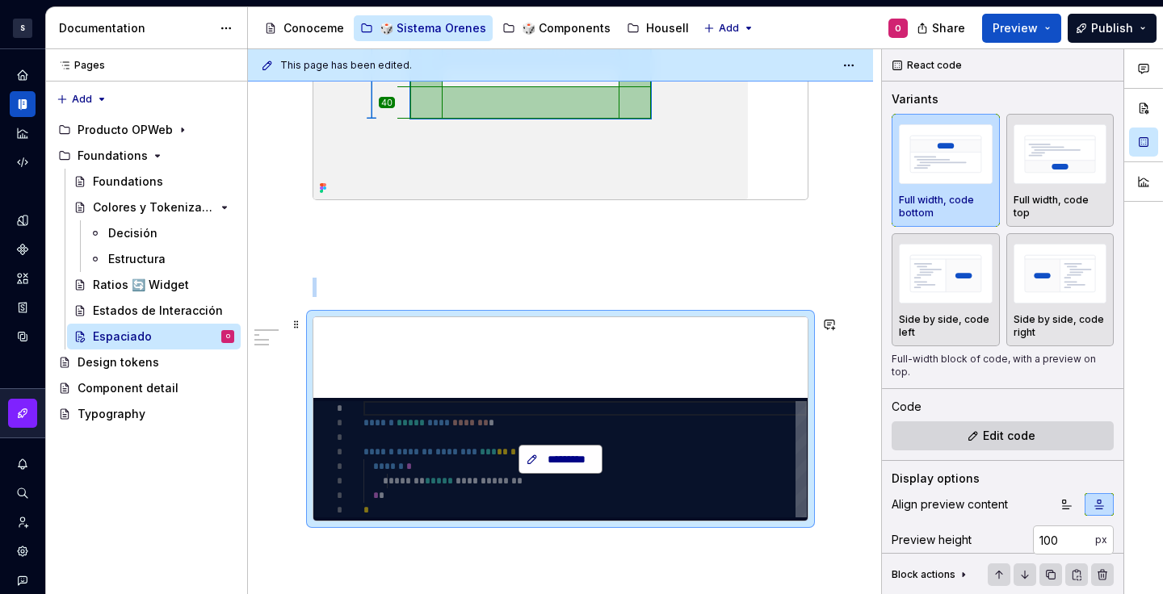
click at [544, 464] on span "*********" at bounding box center [567, 460] width 50 height 16
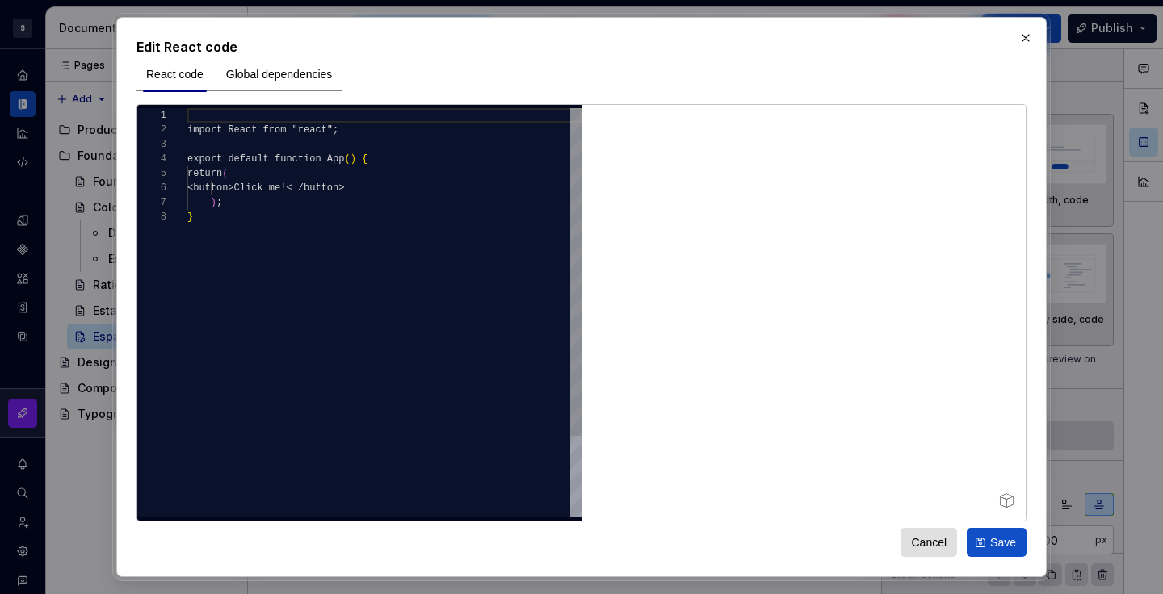
type textarea "*"
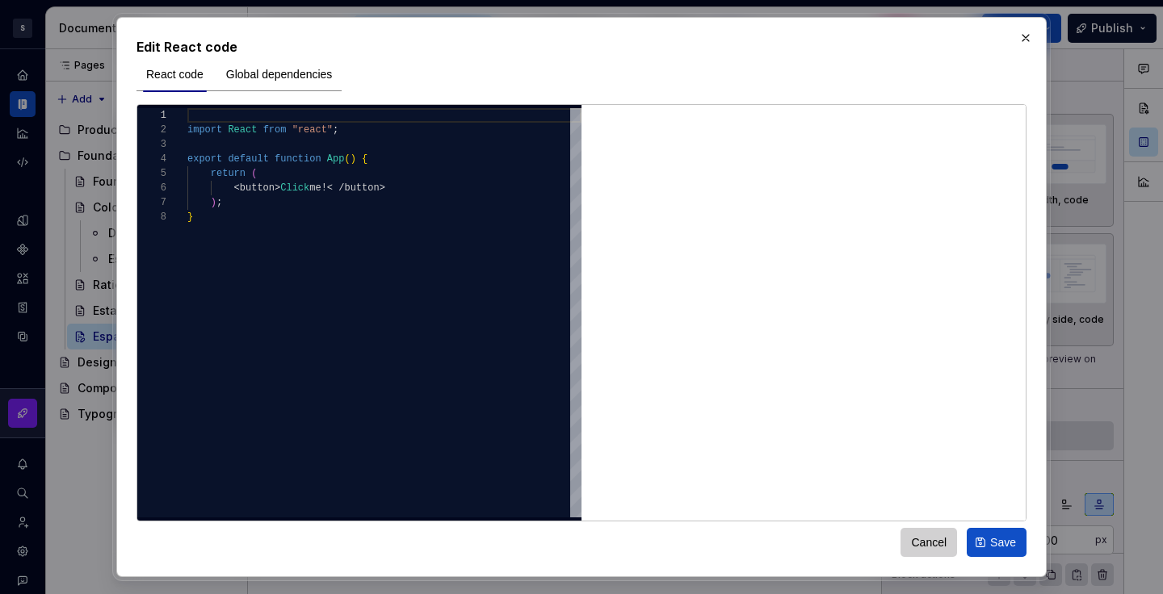
click at [942, 540] on span "Cancel" at bounding box center [929, 543] width 36 height 16
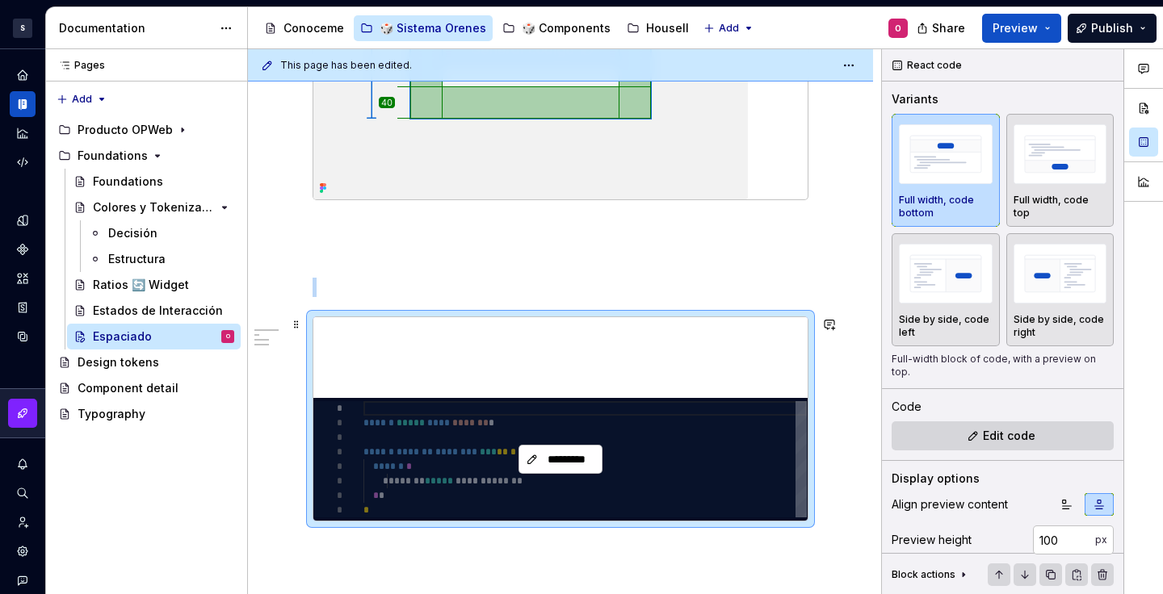
click at [632, 470] on div "*********" at bounding box center [560, 459] width 494 height 123
click at [596, 462] on button "*********" at bounding box center [561, 459] width 84 height 29
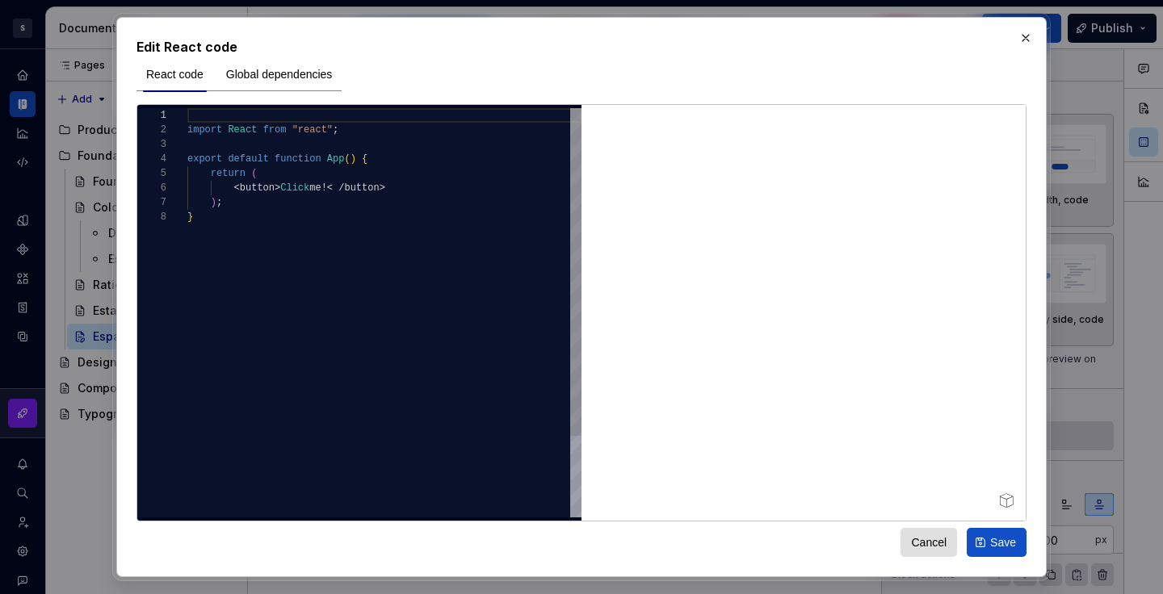
click at [478, 361] on div "import React from "react" ; export default function App ( ) { return ( < button…" at bounding box center [384, 363] width 394 height 511
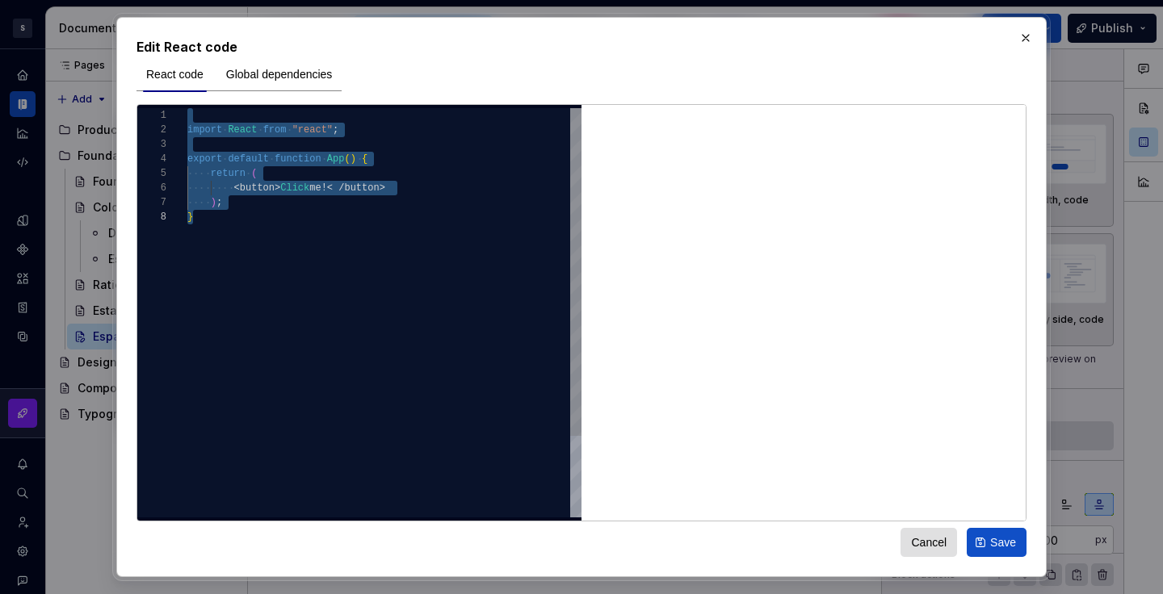
scroll to position [15, 157]
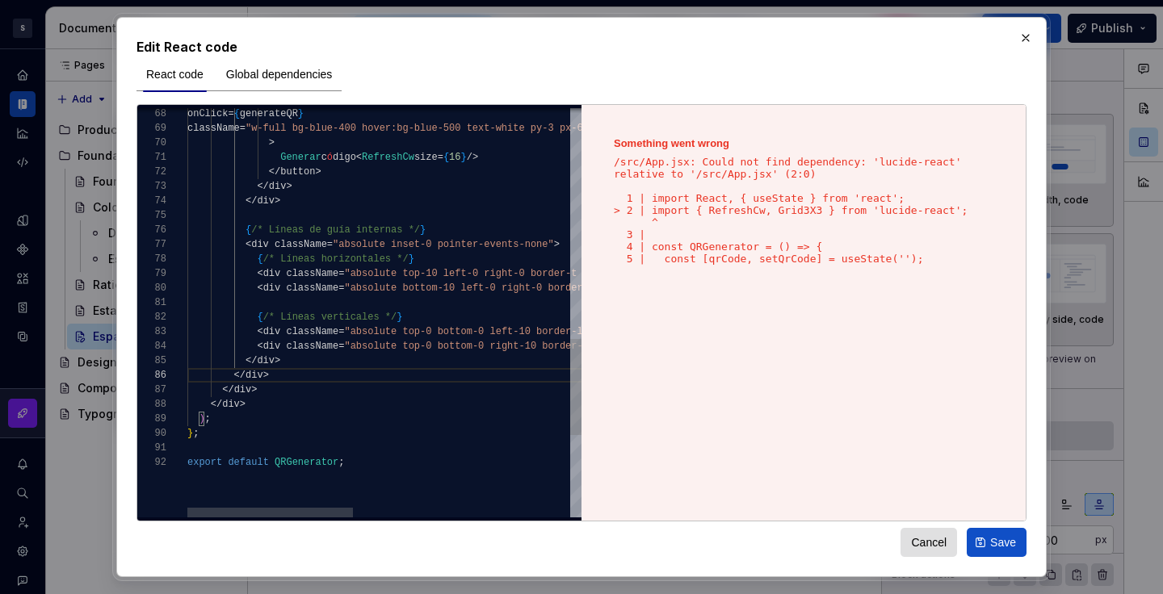
type textarea "**********"
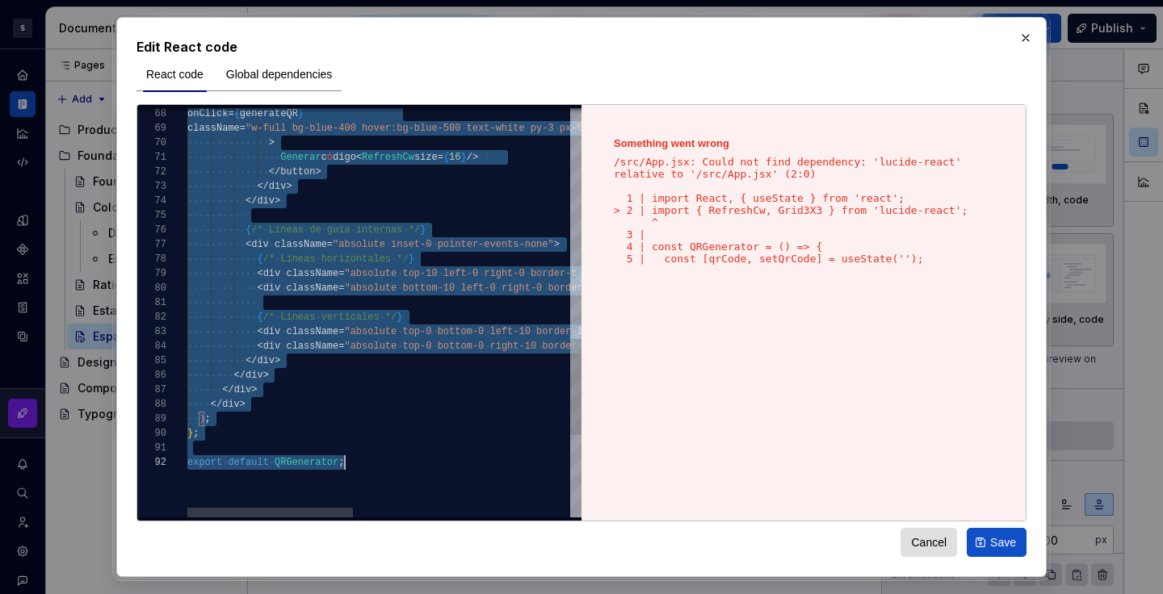
scroll to position [0, 158]
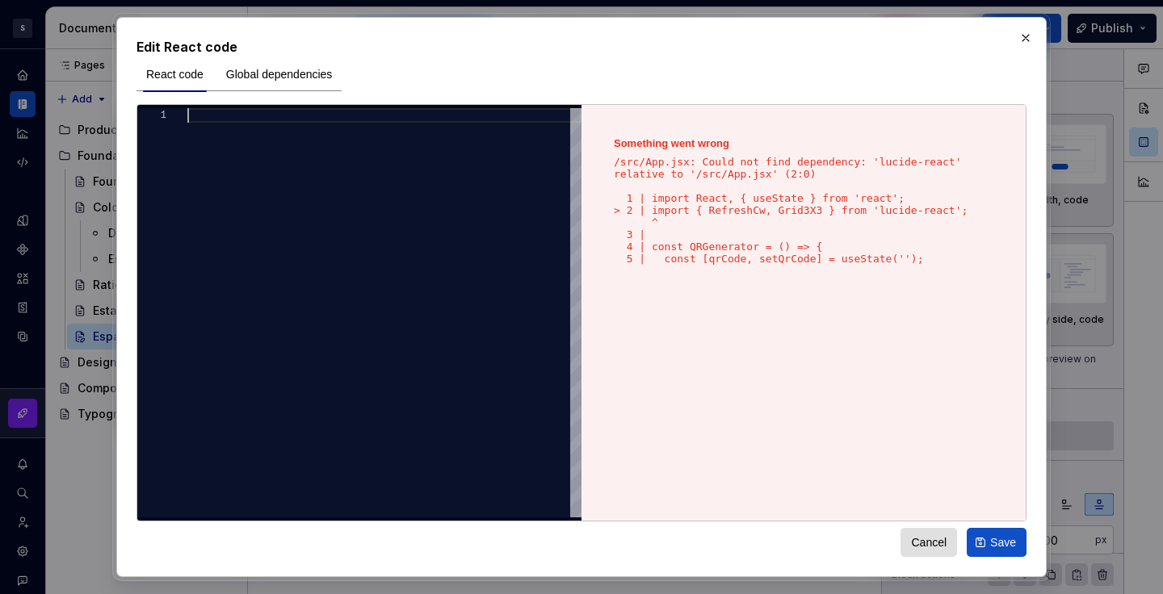
type textarea "**********"
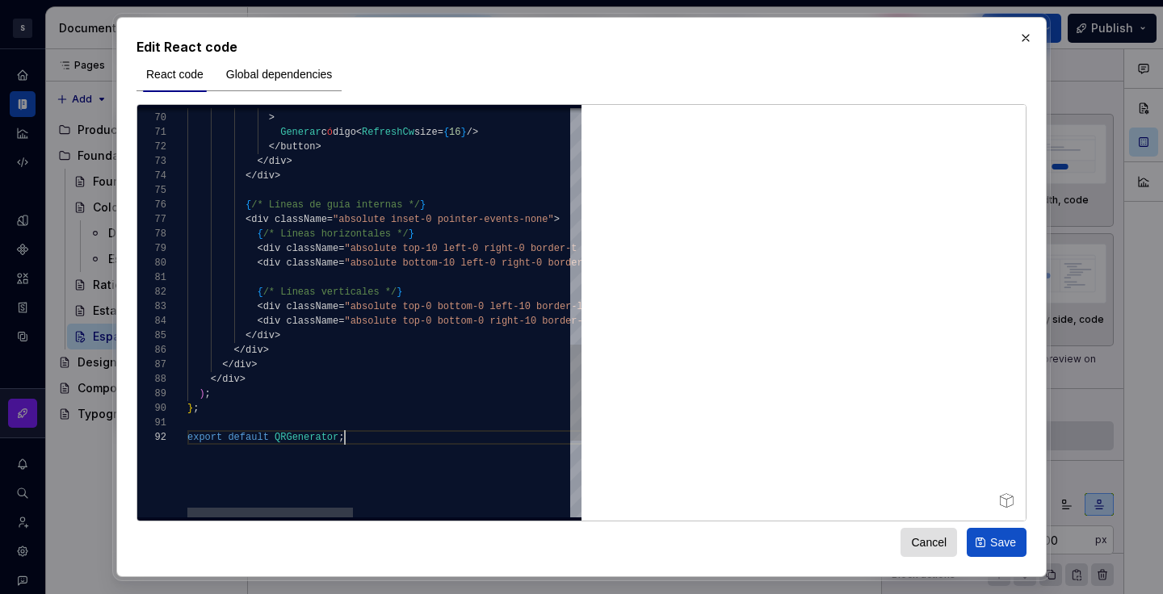
scroll to position [15, 157]
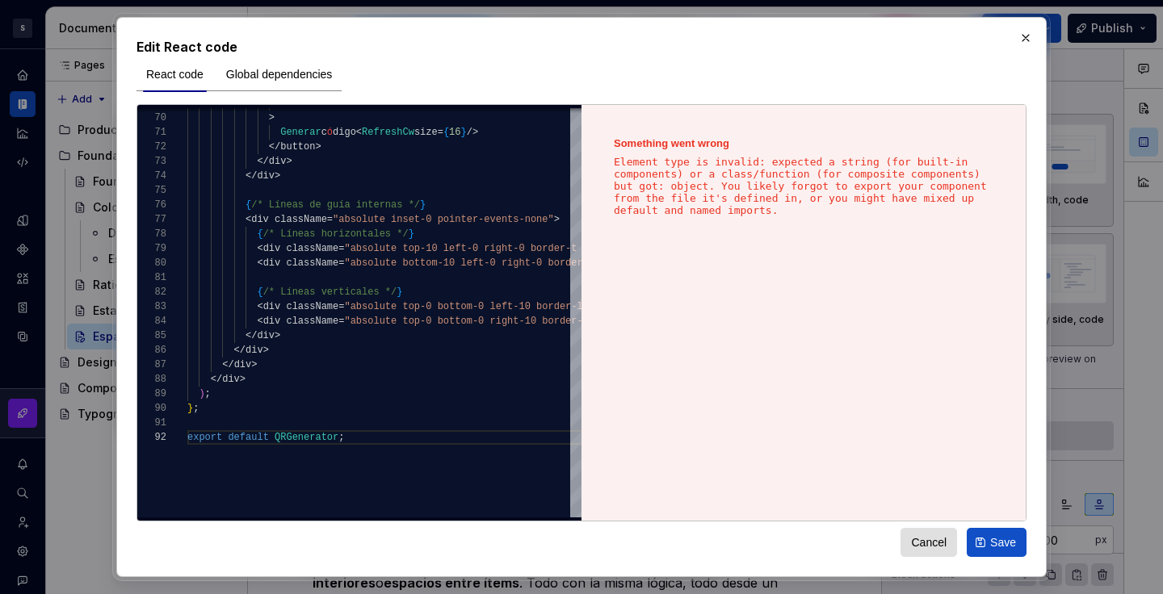
scroll to position [15, 157]
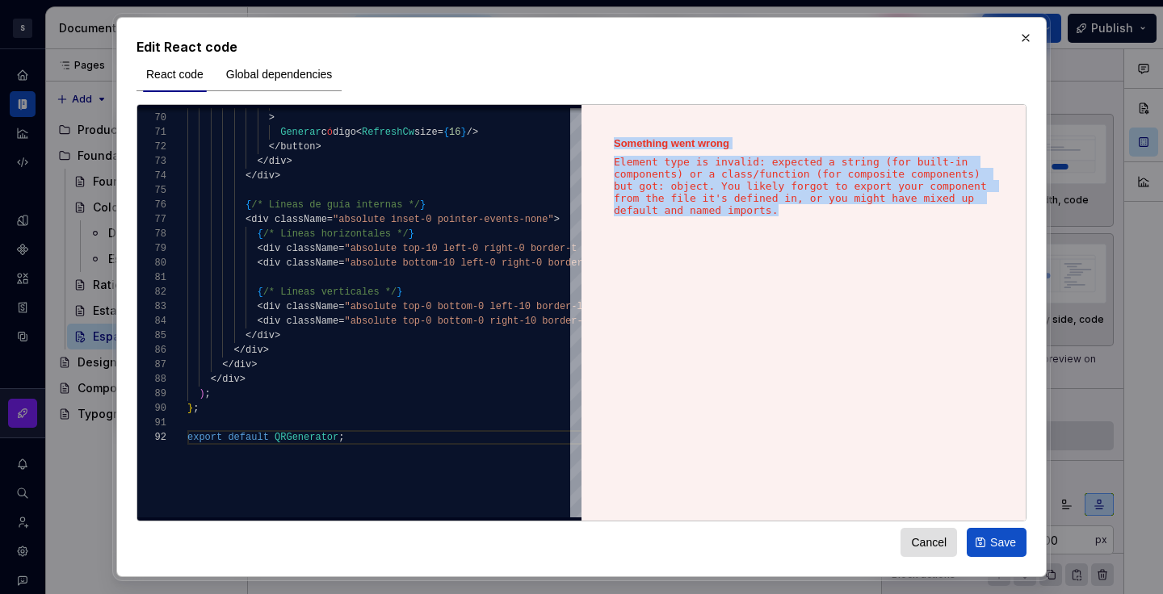
drag, startPoint x: 617, startPoint y: 137, endPoint x: 771, endPoint y: 228, distance: 178.8
click at [771, 228] on div "Something went wrong Element type is invalid: expected a string (for built-in c…" at bounding box center [804, 313] width 444 height 416
copy div "Something went wrong Element type is invalid: expected a string (for built-in c…"
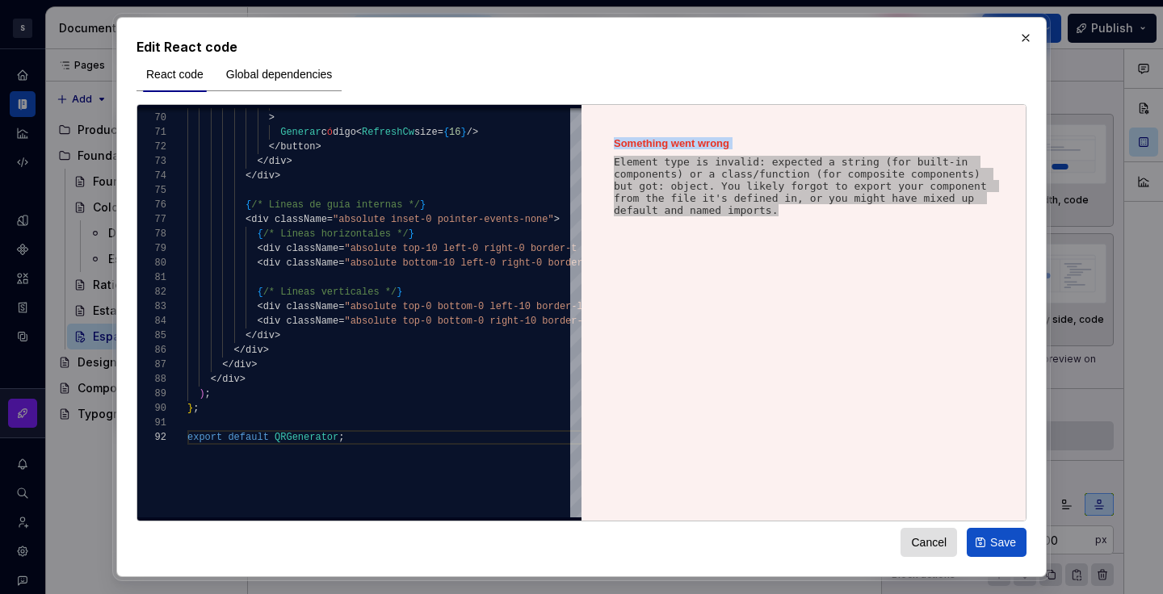
type textarea "*"
click at [657, 202] on p "Element type is invalid: expected a string (for built-in components) or a class…" at bounding box center [804, 186] width 380 height 61
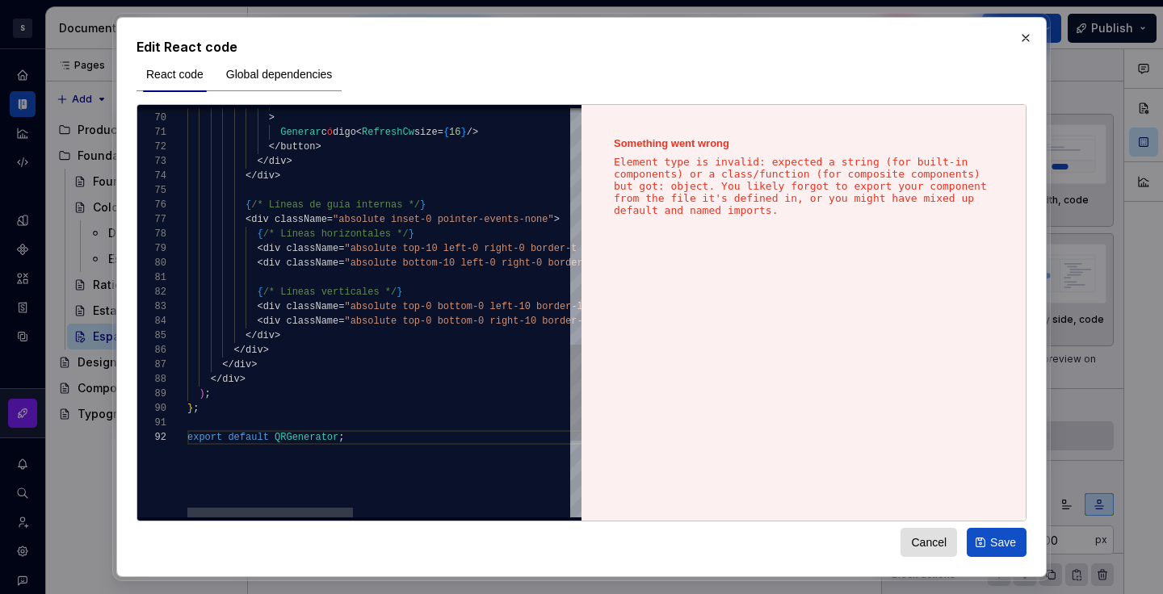
type textarea "**********"
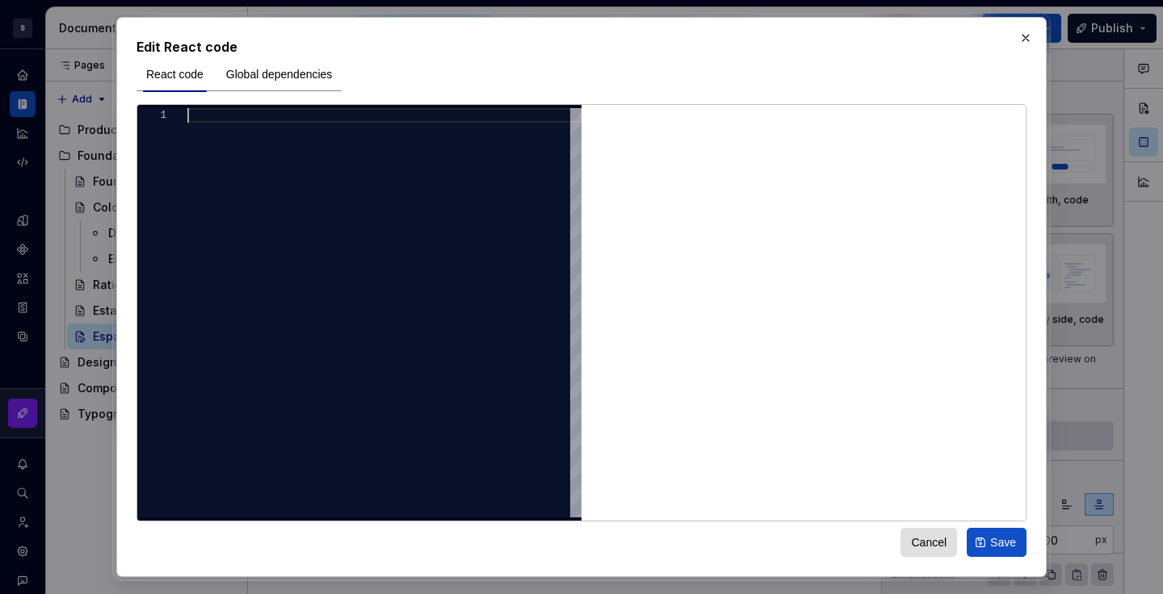
scroll to position [58, 157]
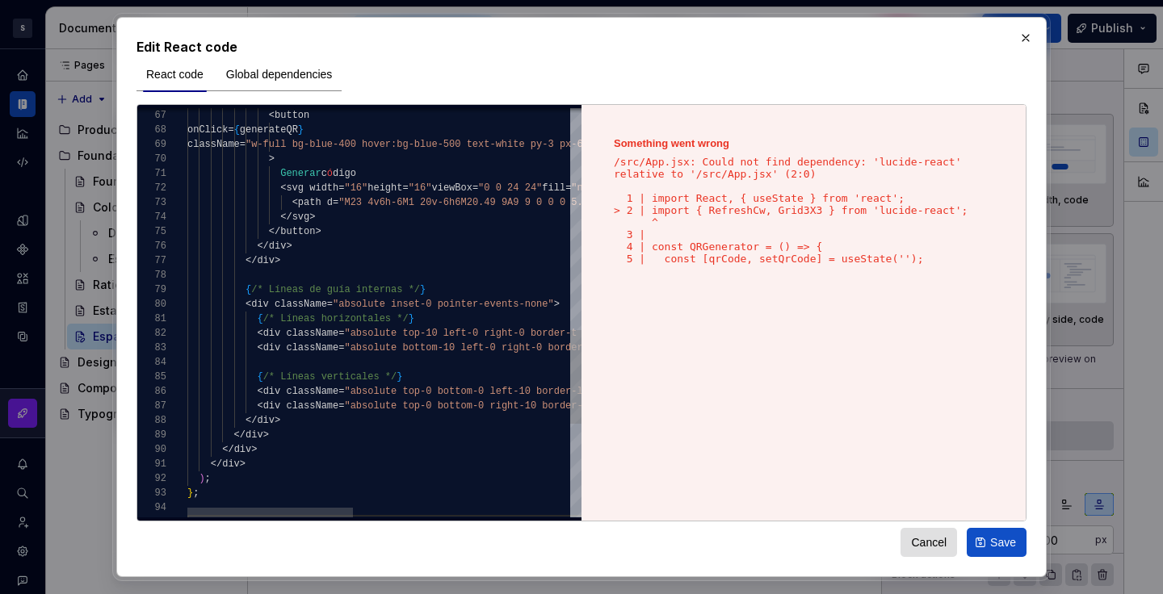
click at [367, 309] on div "< svg width = "16" height = "16" viewBox = "0 0 24 24" fill = "none" stroke = "…" at bounding box center [641, 37] width 909 height 1776
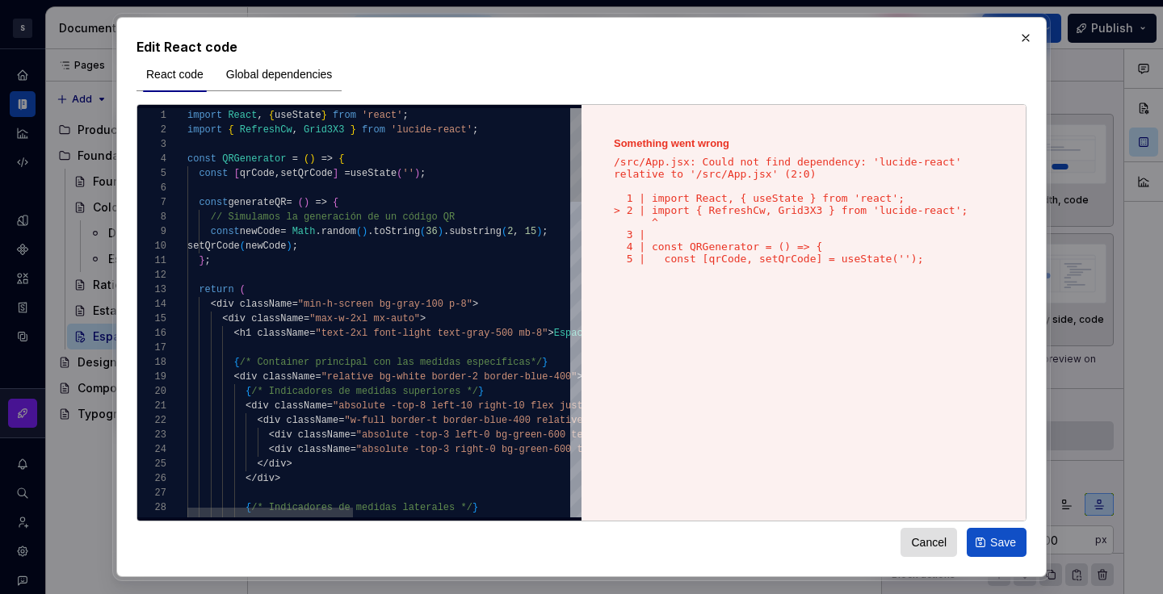
type textarea "**********"
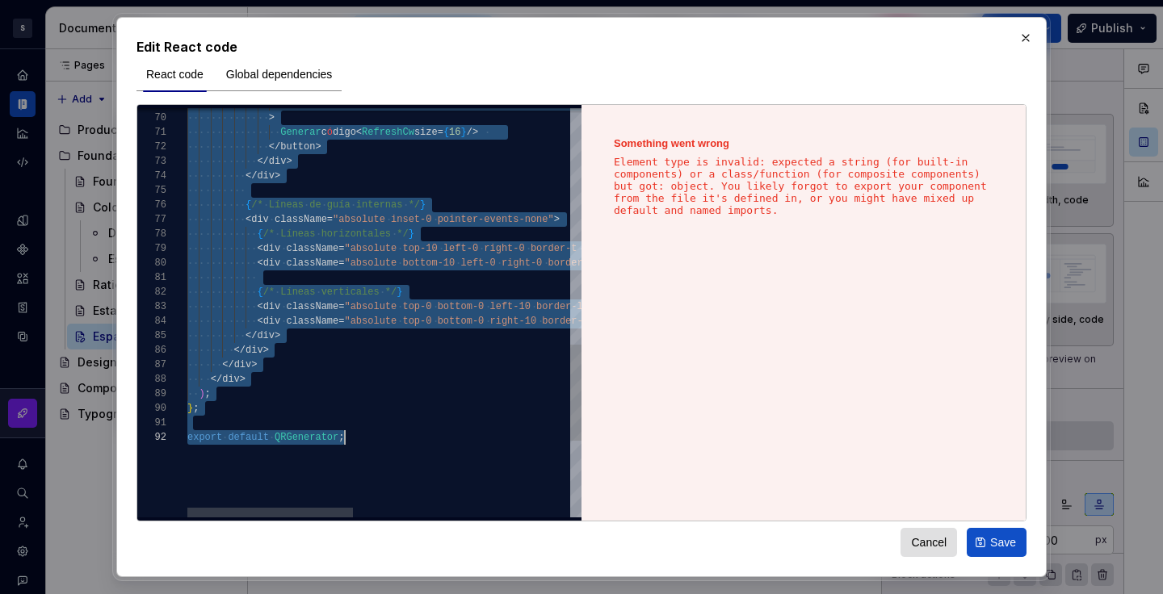
scroll to position [0, 158]
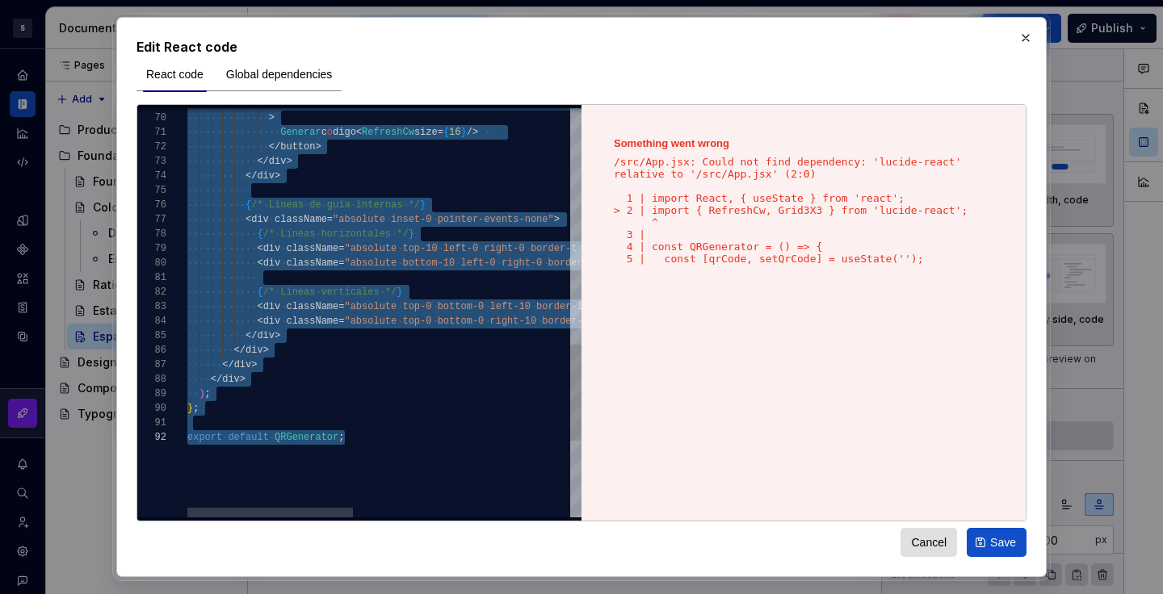
type textarea "**********"
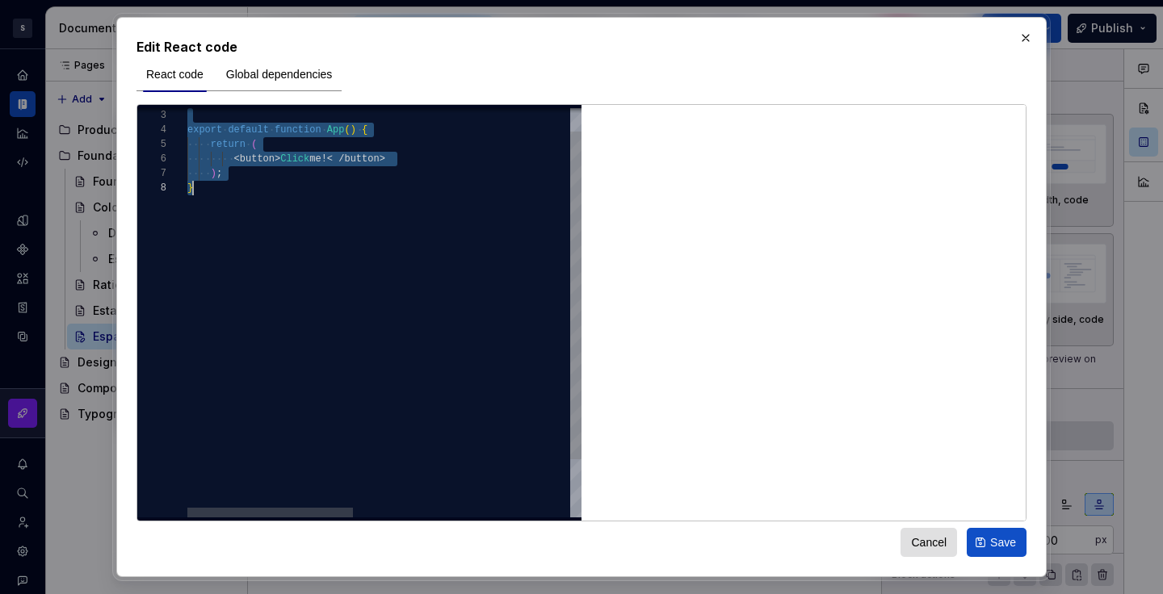
click at [405, 395] on div "export default function App ( ) { return ( < button > Click me !< / button > ) …" at bounding box center [641, 334] width 909 height 511
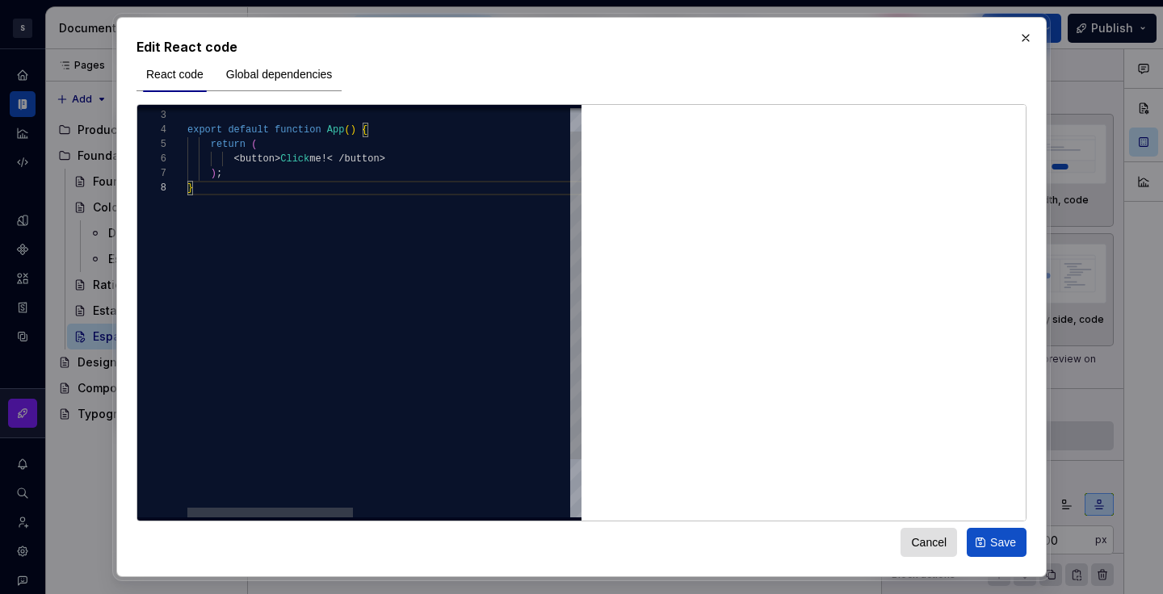
click at [326, 279] on div "export default function App ( ) { return ( < button > Click me !< / button > ) …" at bounding box center [641, 334] width 909 height 511
click at [355, 180] on div "export default function App ( ) { return ( < button > Click me !< / button > ) …" at bounding box center [641, 334] width 909 height 511
click at [451, 184] on div "} export default function App ( ) { return ( < button > Click me !< / button > …" at bounding box center [641, 349] width 909 height 511
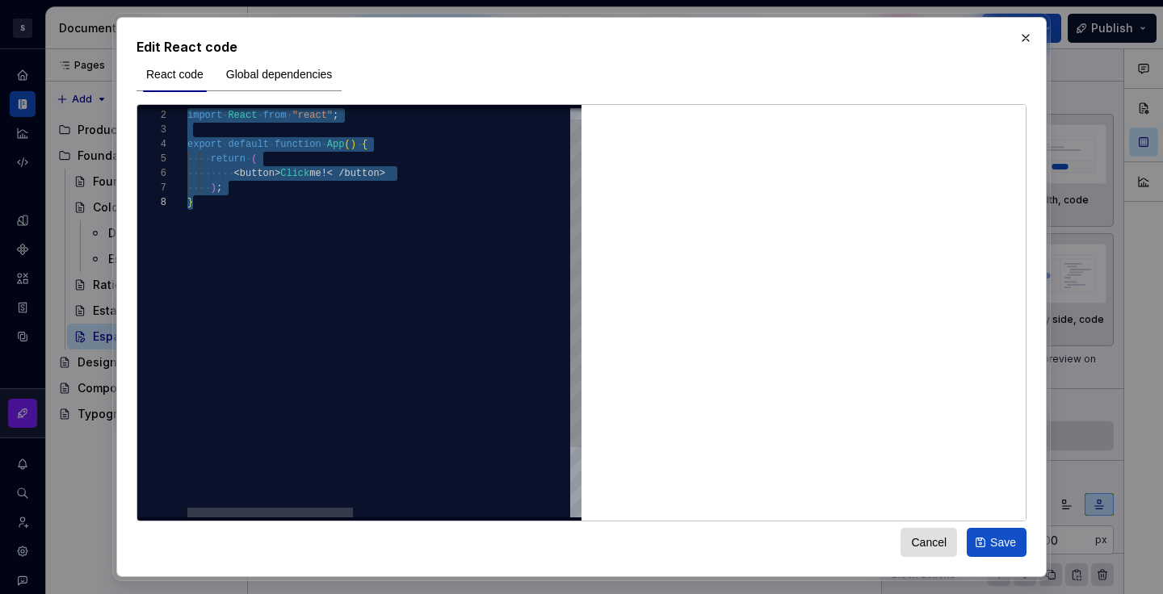
scroll to position [58, 157]
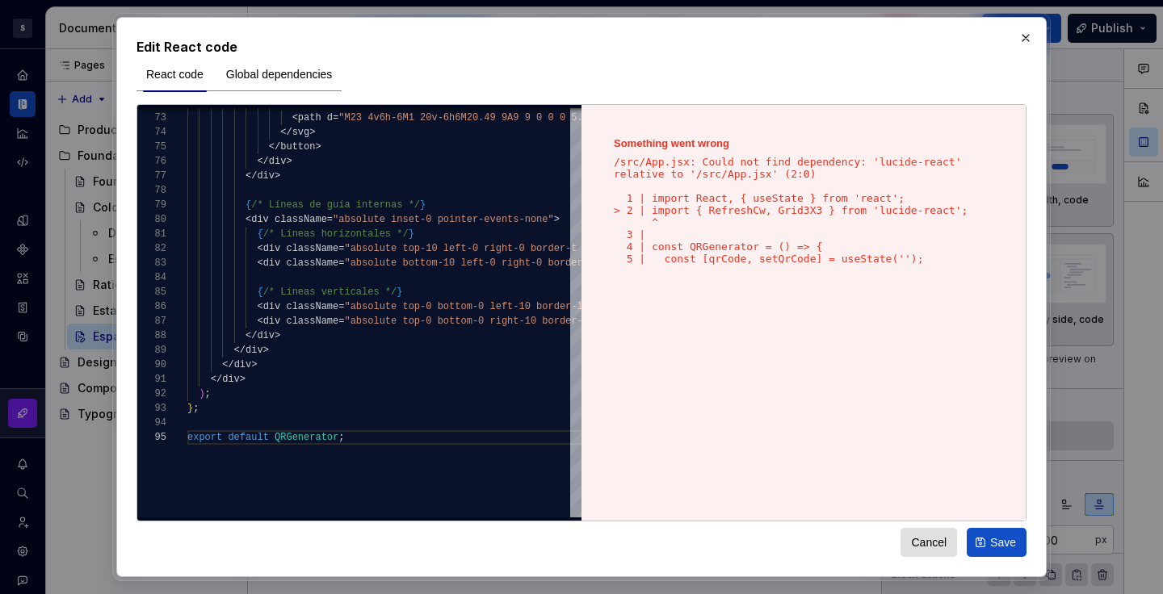
type textarea "**********"
click at [657, 142] on strong "Something went wrong" at bounding box center [804, 143] width 380 height 12
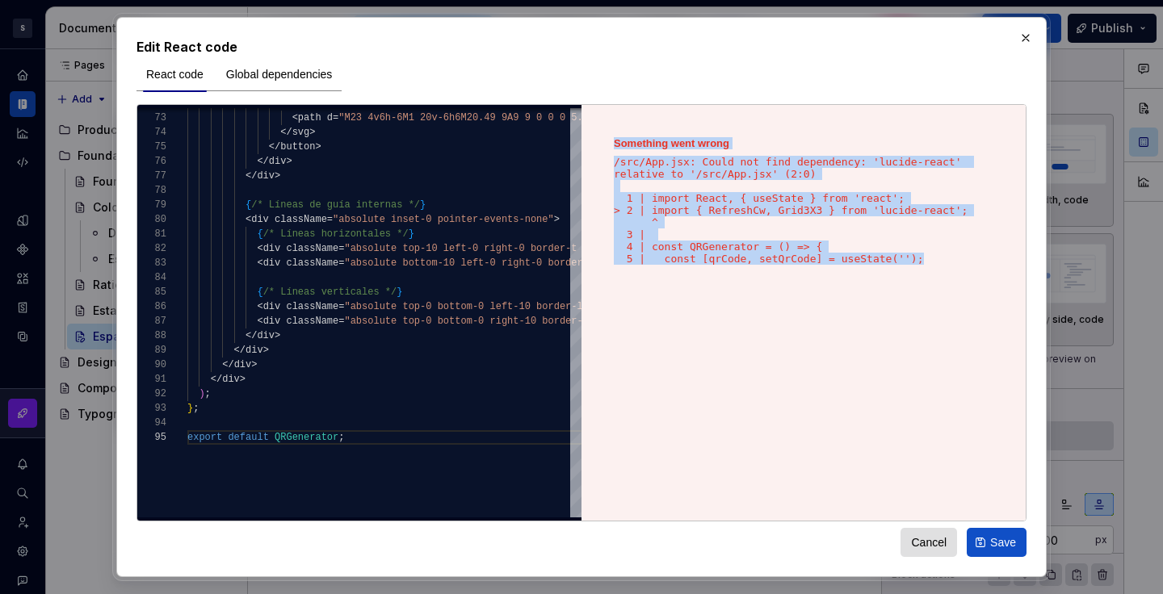
drag, startPoint x: 613, startPoint y: 137, endPoint x: 942, endPoint y: 271, distance: 355.0
click at [942, 271] on div "Something went wrong /src/App.jsx: Could not find dependency: 'lucide-react' re…" at bounding box center [804, 313] width 444 height 416
copy div "Something went wrong /src/App.jsx: Could not find dependency: 'lucide-react' re…"
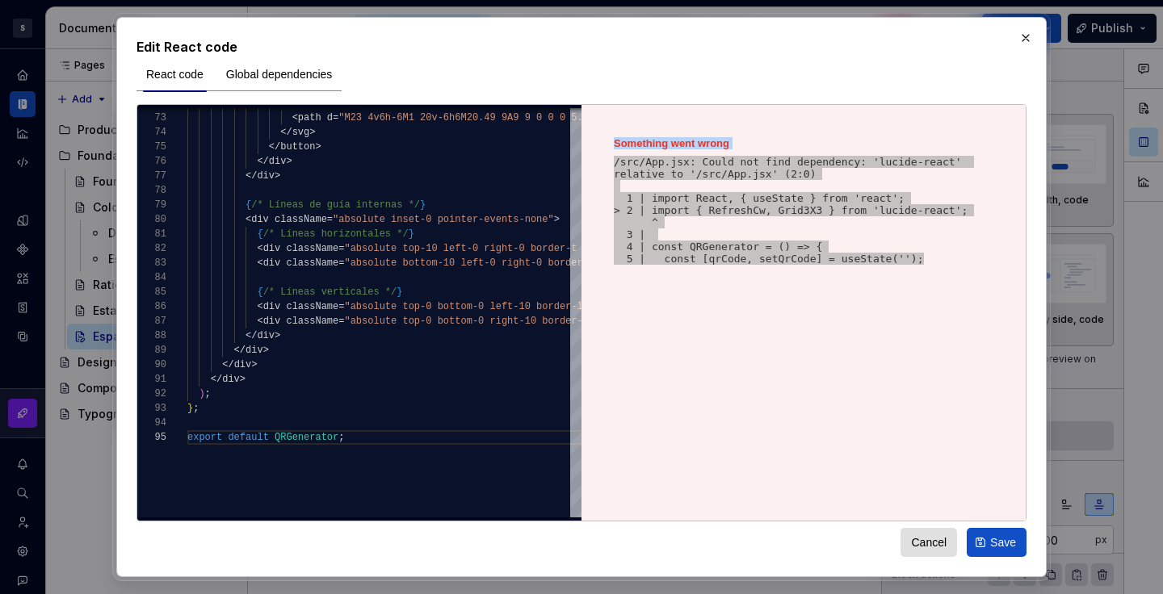
type textarea "*"
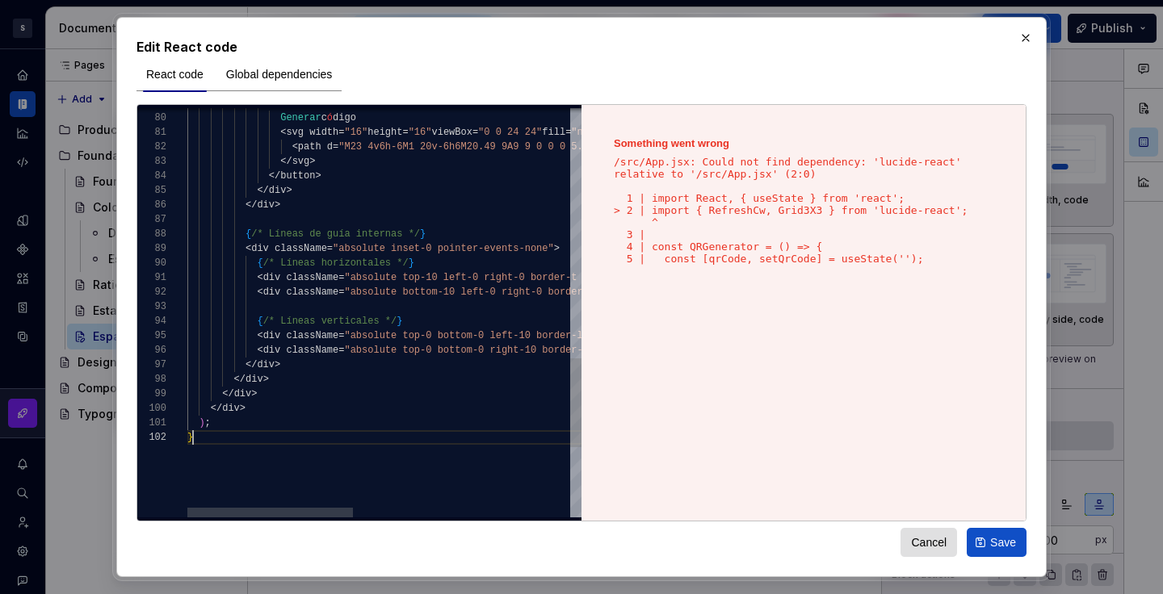
scroll to position [15, 6]
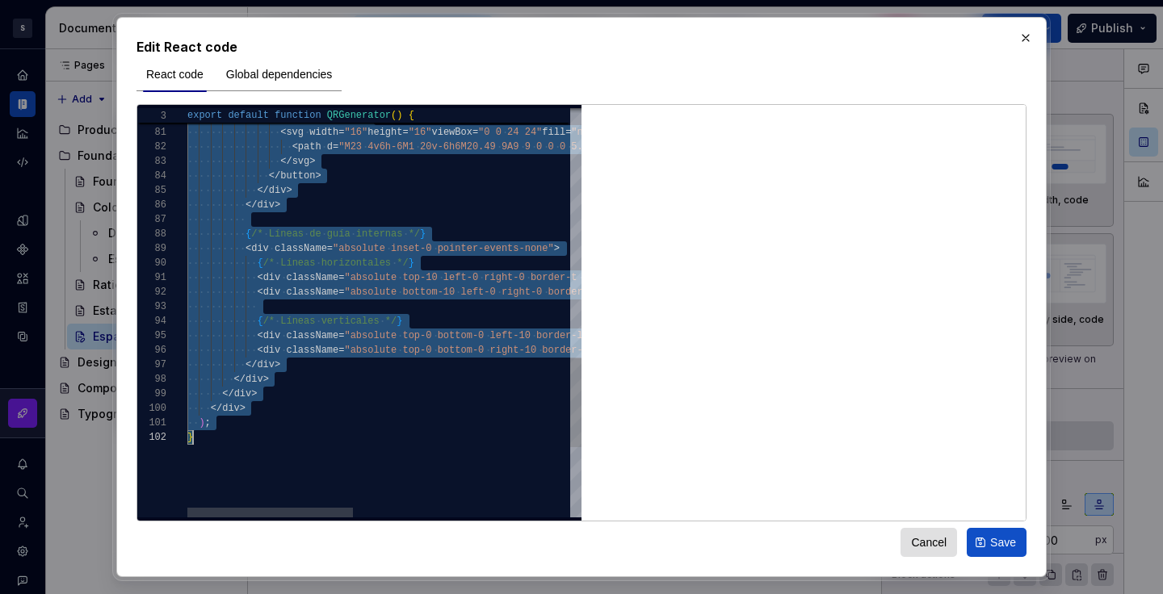
scroll to position [0, 6]
type textarea "** *"
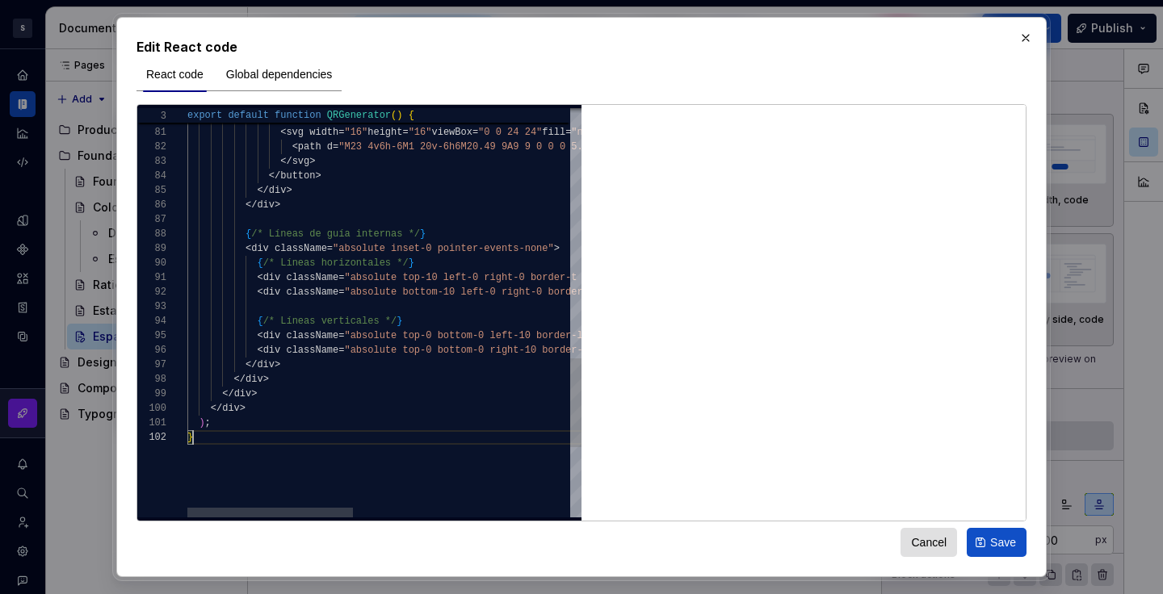
scroll to position [15, 6]
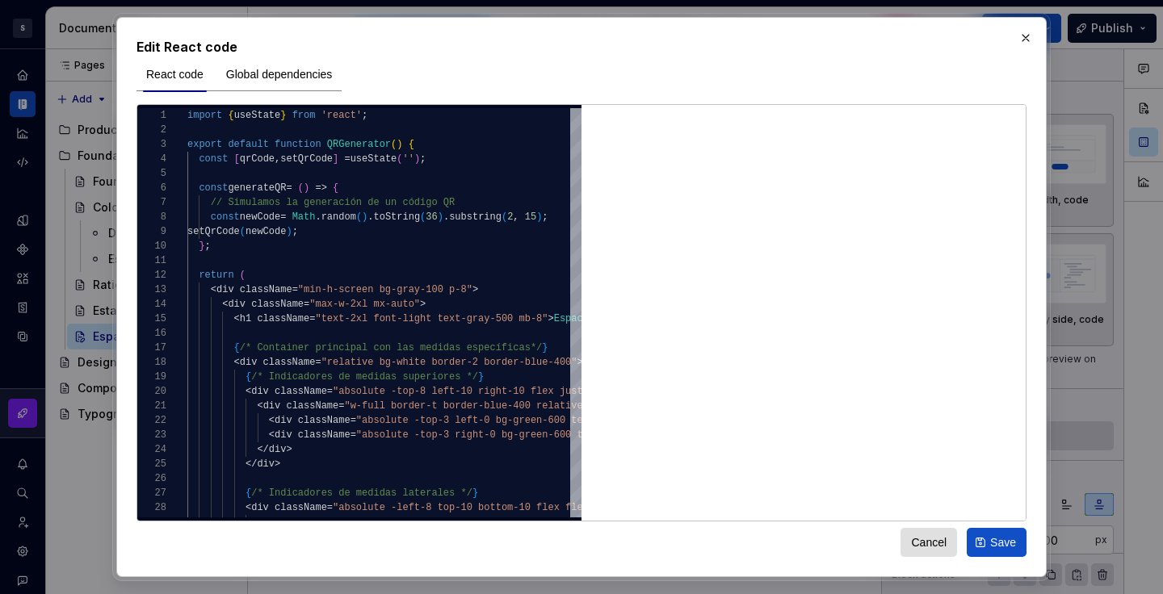
type textarea "*"
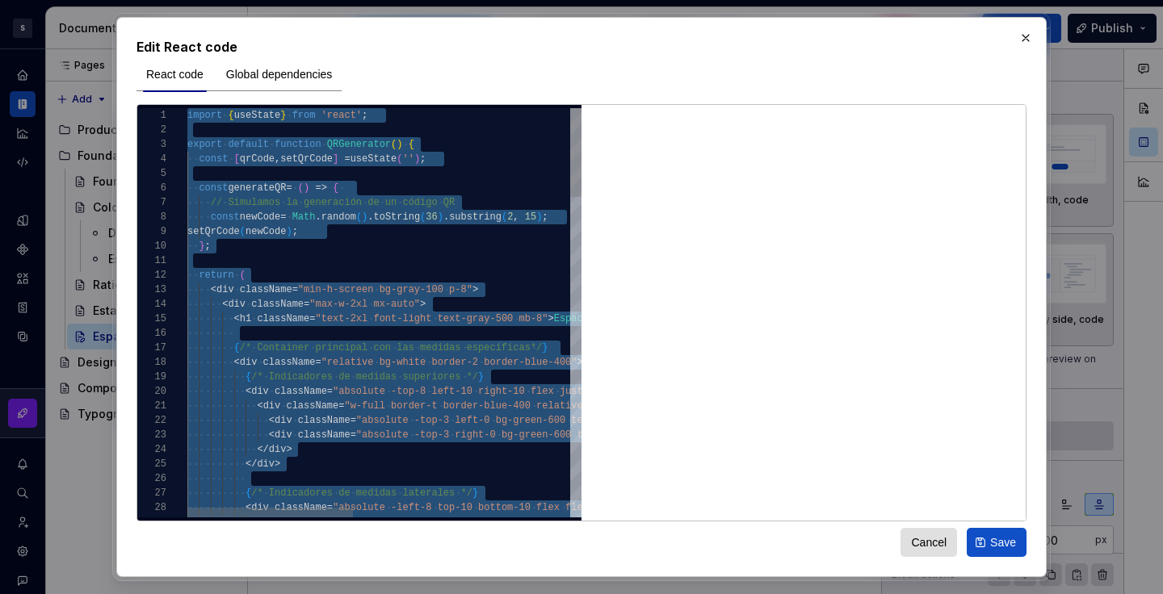
type textarea "**********"
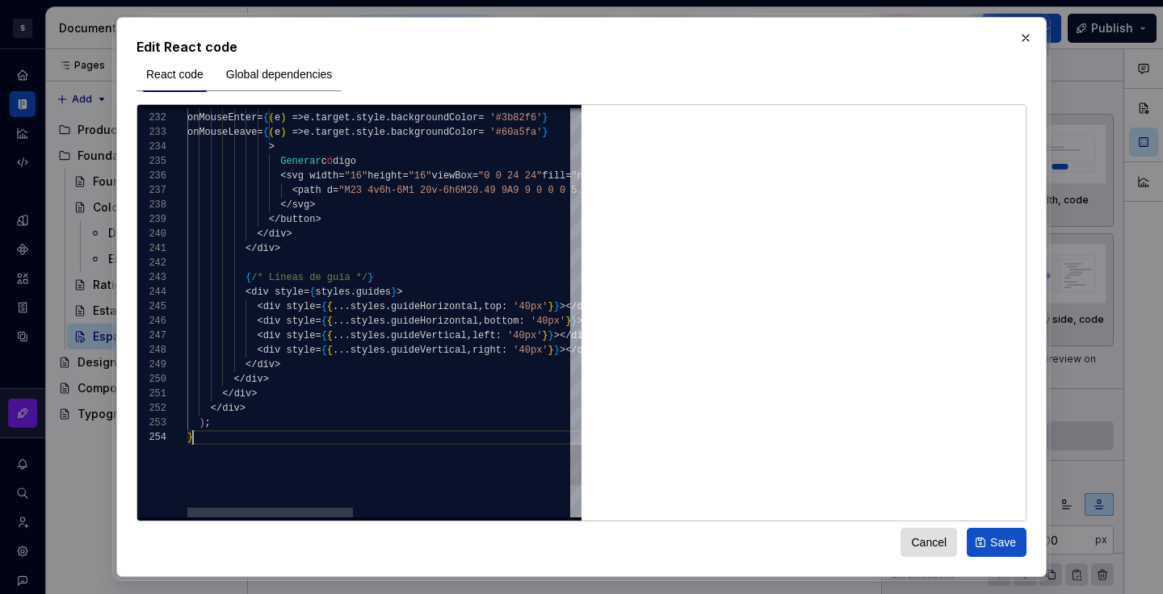
scroll to position [44, 6]
click at [987, 542] on button "Save" at bounding box center [997, 542] width 60 height 29
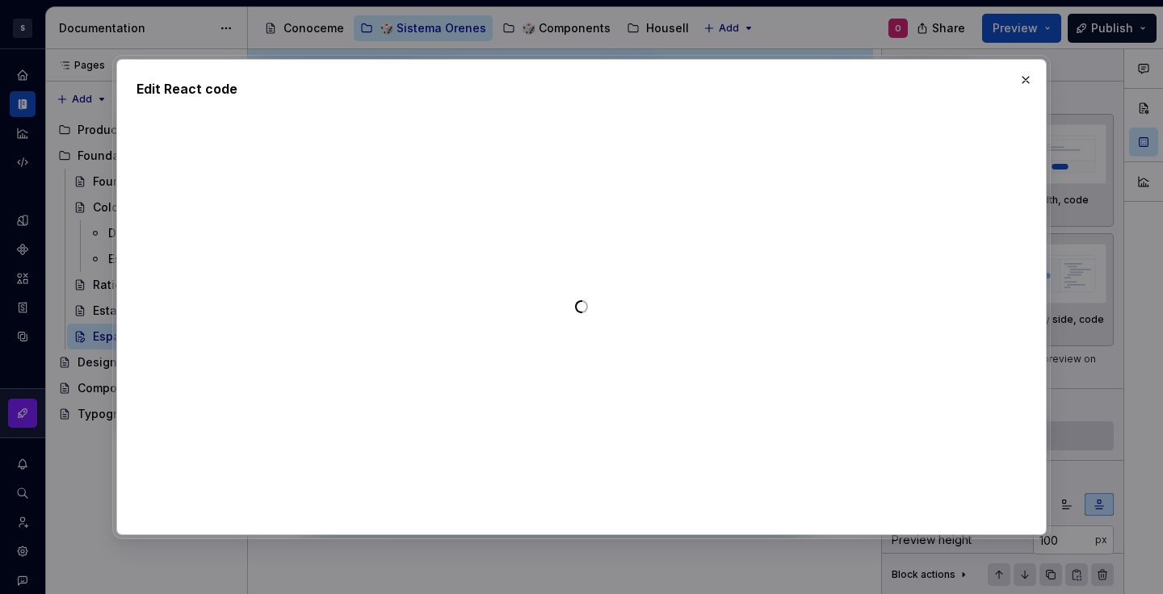
type textarea "**********"
type textarea "*"
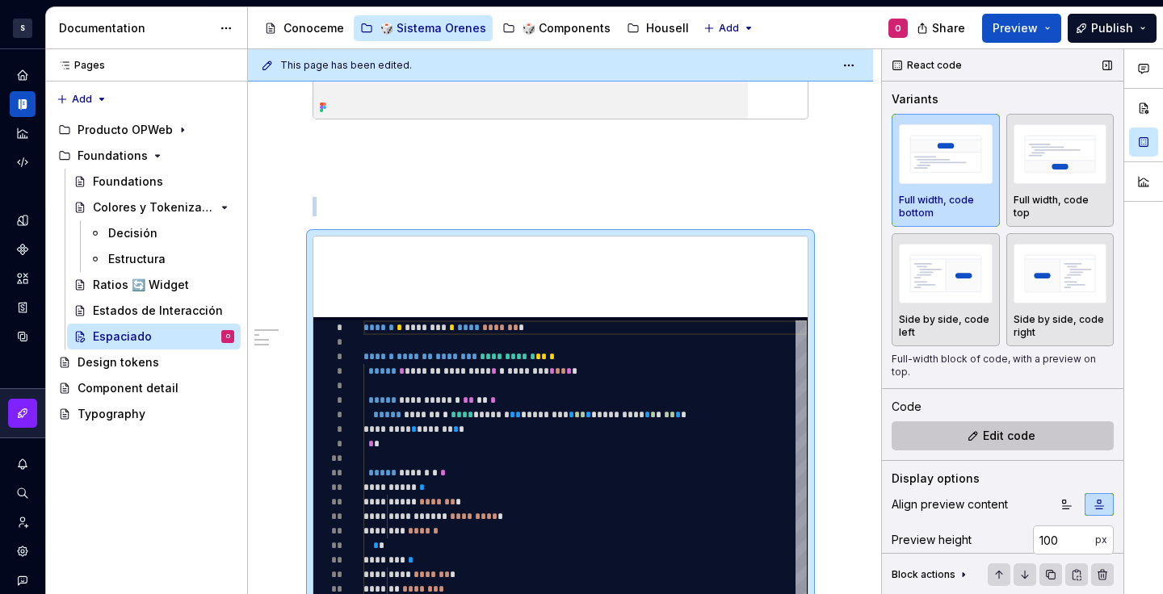
scroll to position [115, 0]
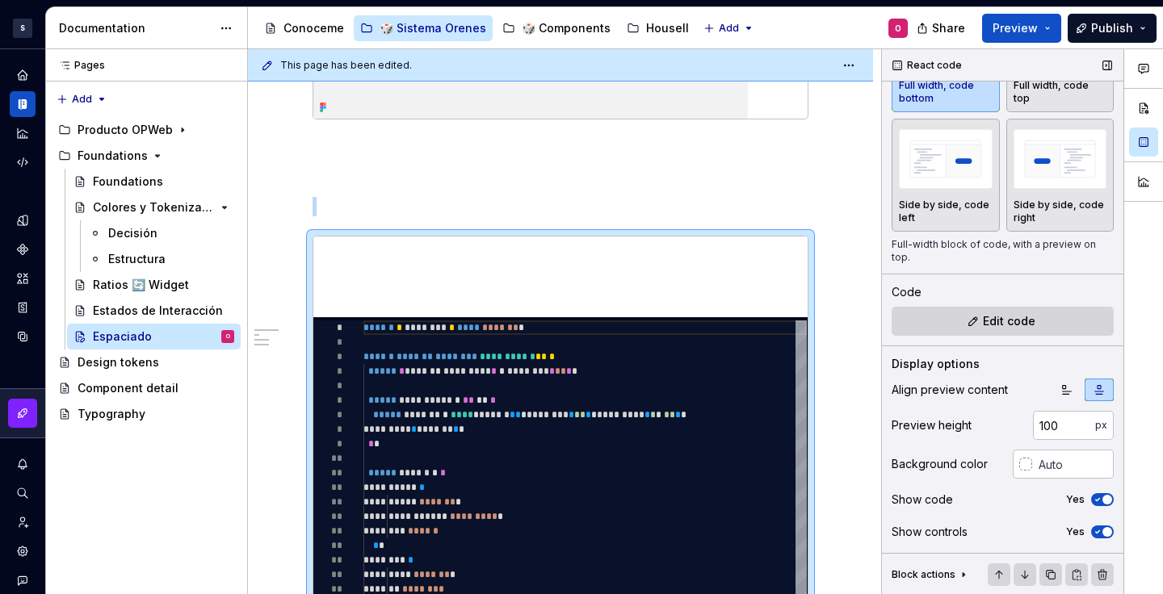
click at [1091, 502] on icon "button" at bounding box center [1097, 500] width 13 height 10
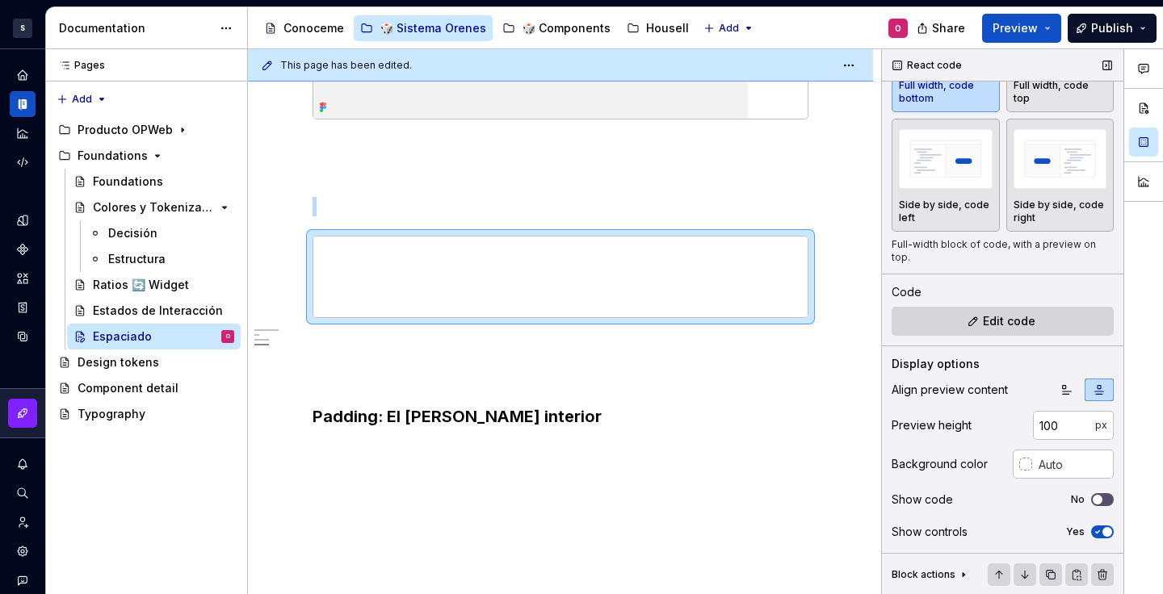
click at [1103, 530] on span "button" at bounding box center [1108, 532] width 10 height 10
click at [1048, 433] on input "100" at bounding box center [1064, 425] width 62 height 29
type input "1"
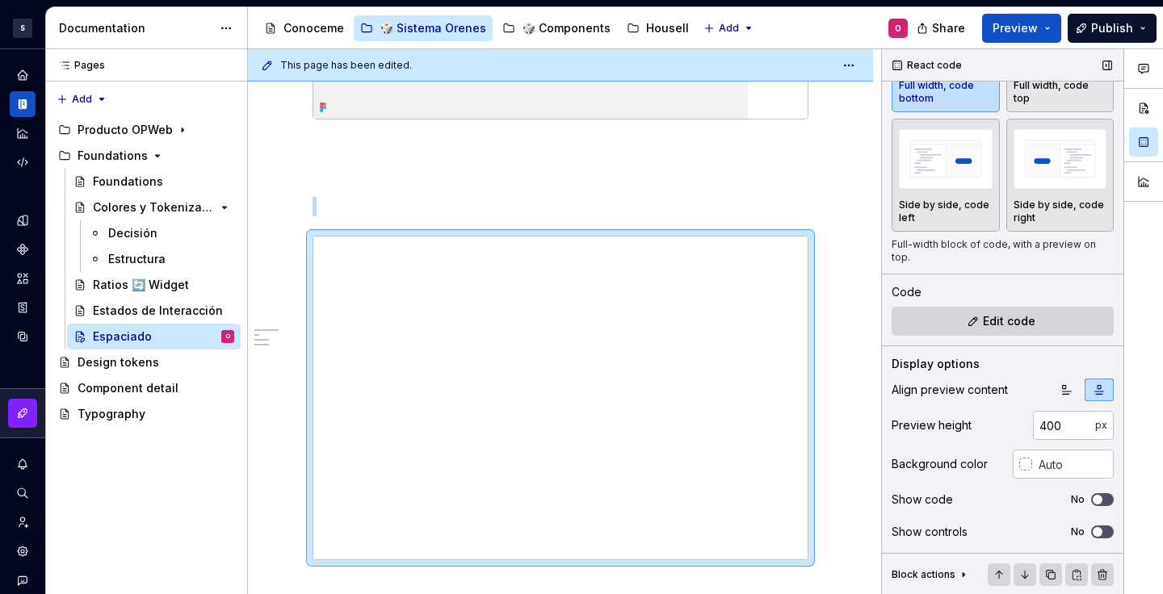
scroll to position [95, 0]
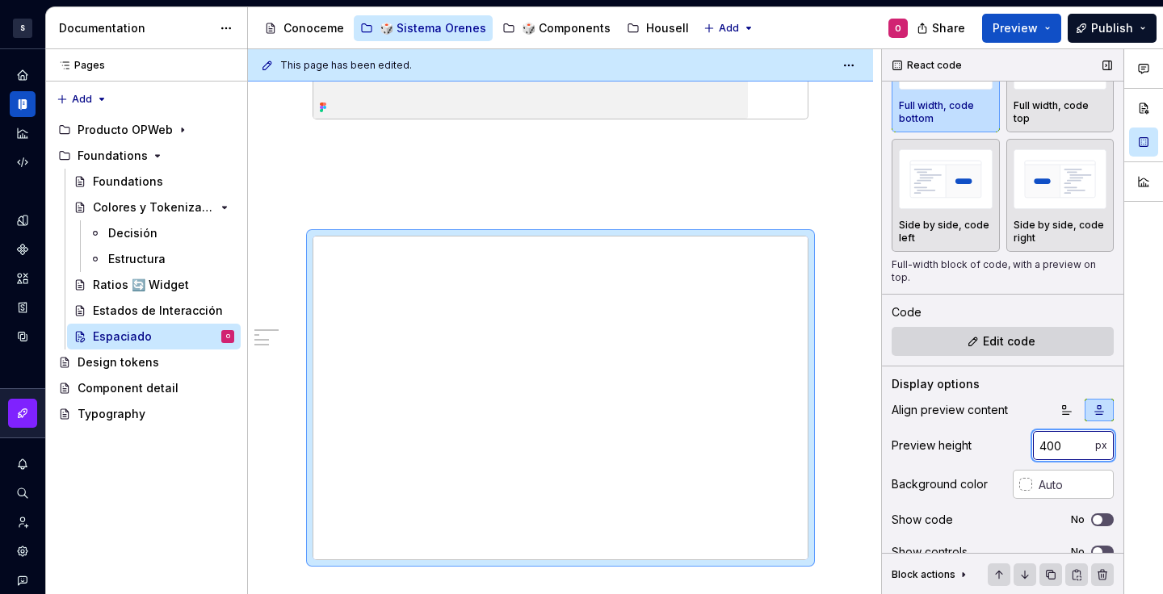
click at [1054, 450] on input "400" at bounding box center [1064, 445] width 62 height 29
click at [1055, 449] on input "400" at bounding box center [1064, 445] width 62 height 29
type input "4"
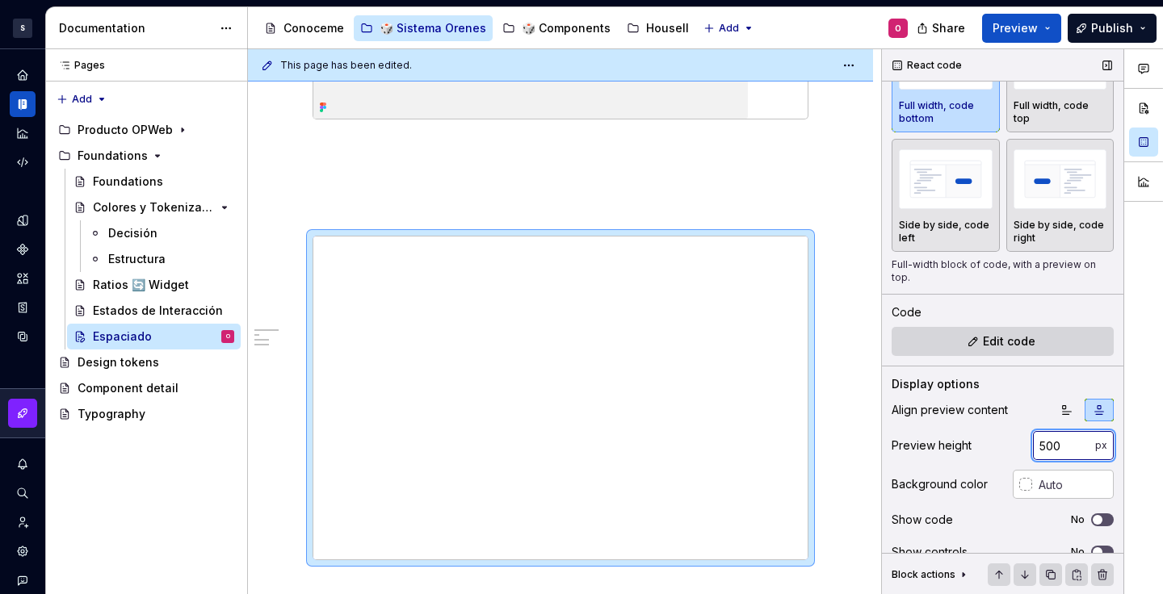
type input "500"
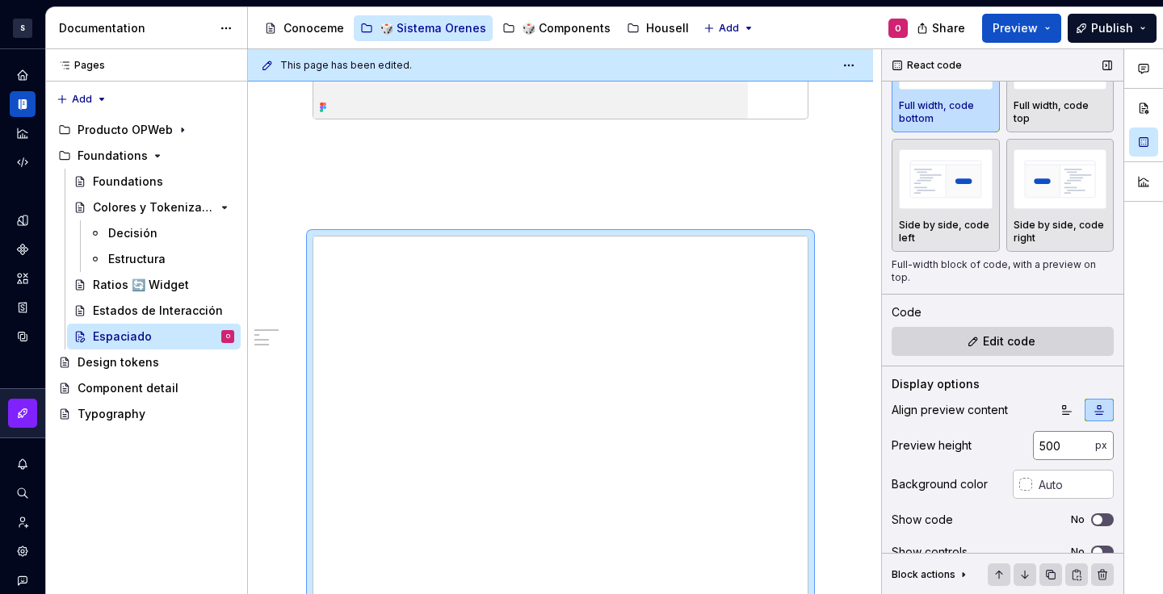
click at [1055, 449] on input "500" at bounding box center [1064, 445] width 62 height 29
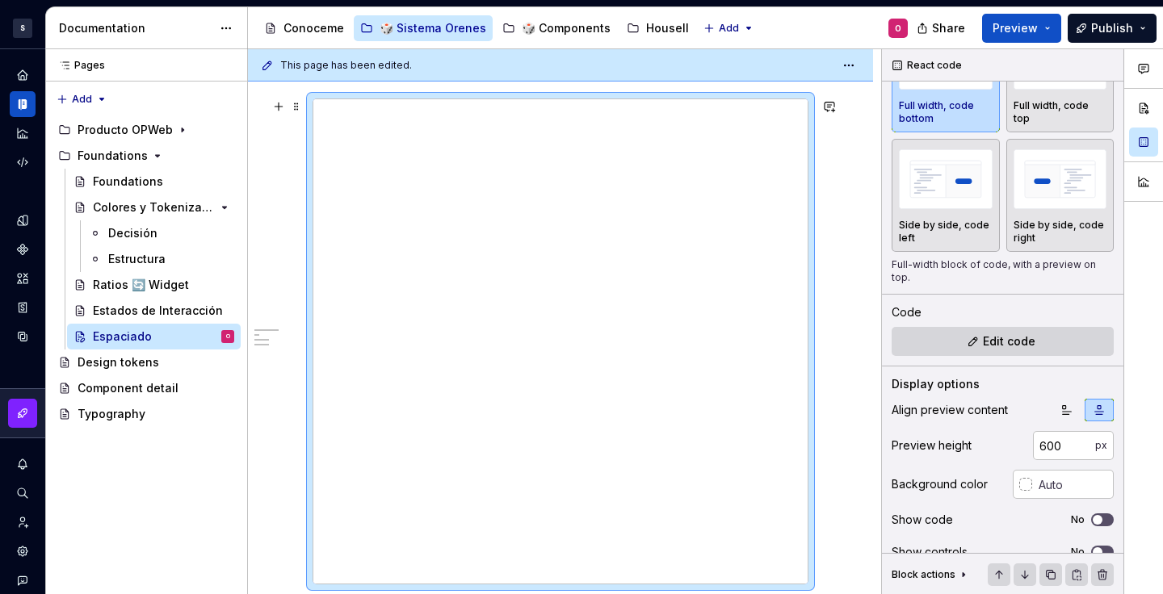
scroll to position [2073, 0]
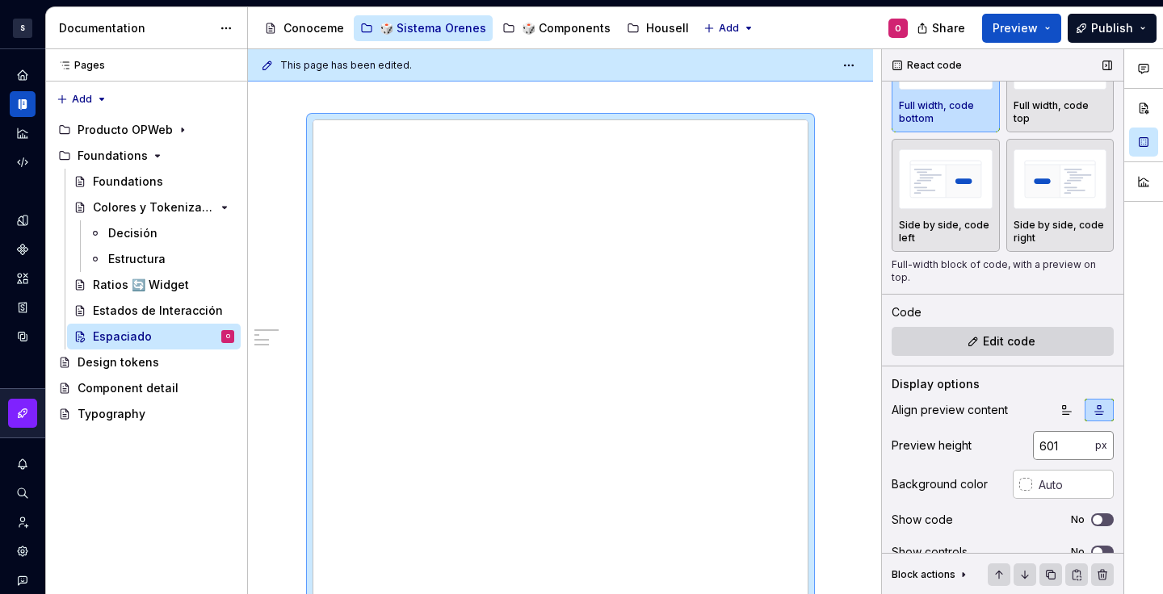
click at [1069, 443] on input "601" at bounding box center [1064, 445] width 62 height 29
click at [1046, 444] on input "601" at bounding box center [1064, 445] width 62 height 29
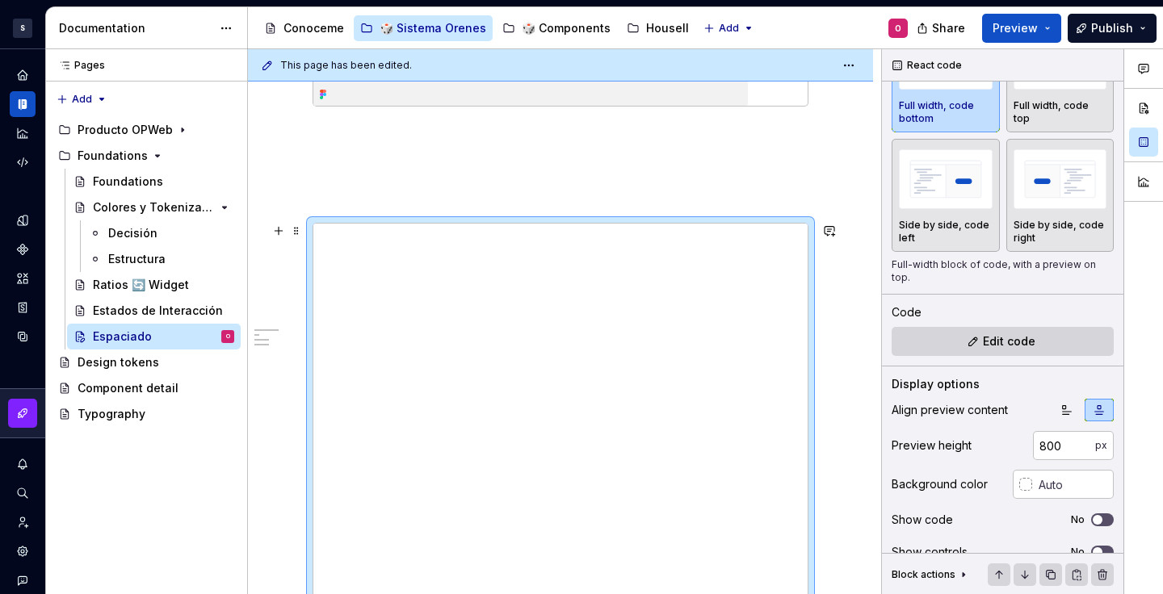
scroll to position [2254, 0]
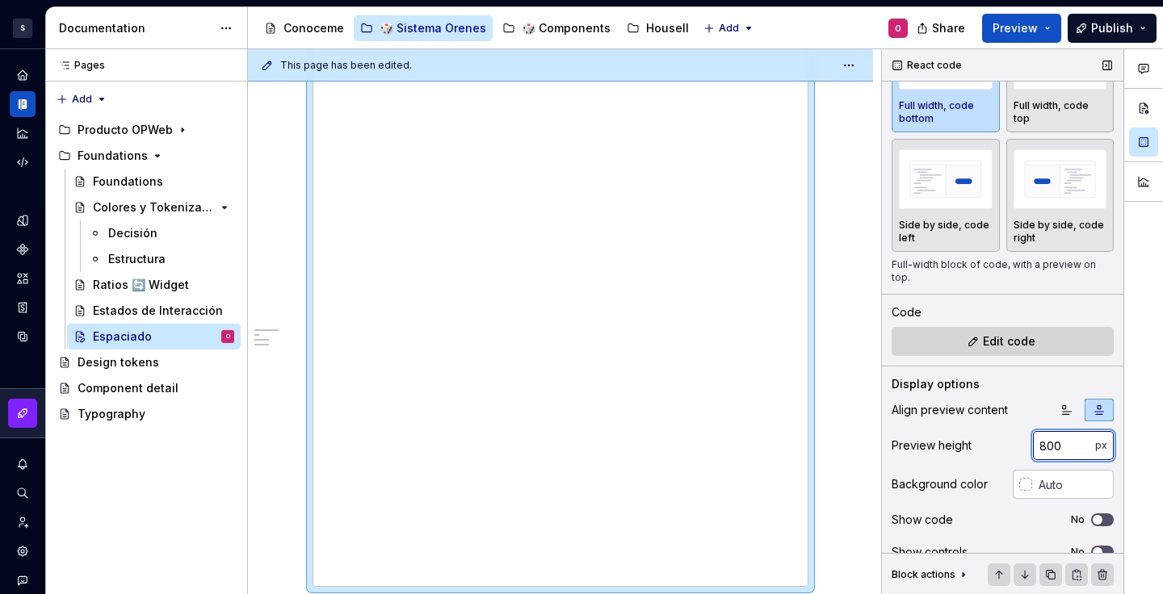
click at [1036, 452] on input "800" at bounding box center [1064, 445] width 62 height 29
type input "6"
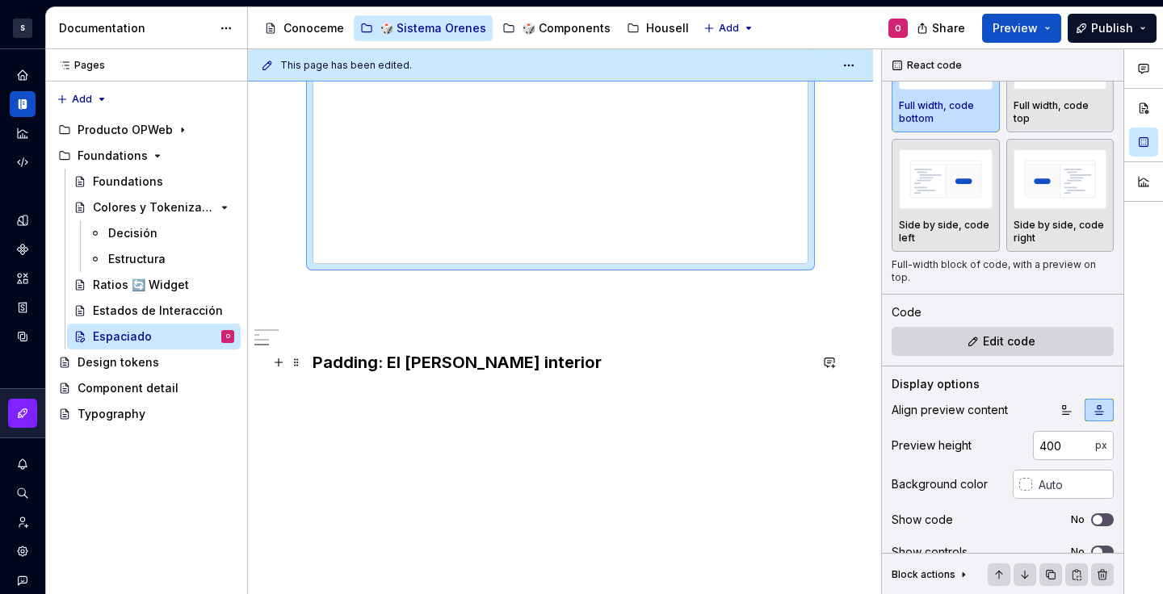
scroll to position [1946, 0]
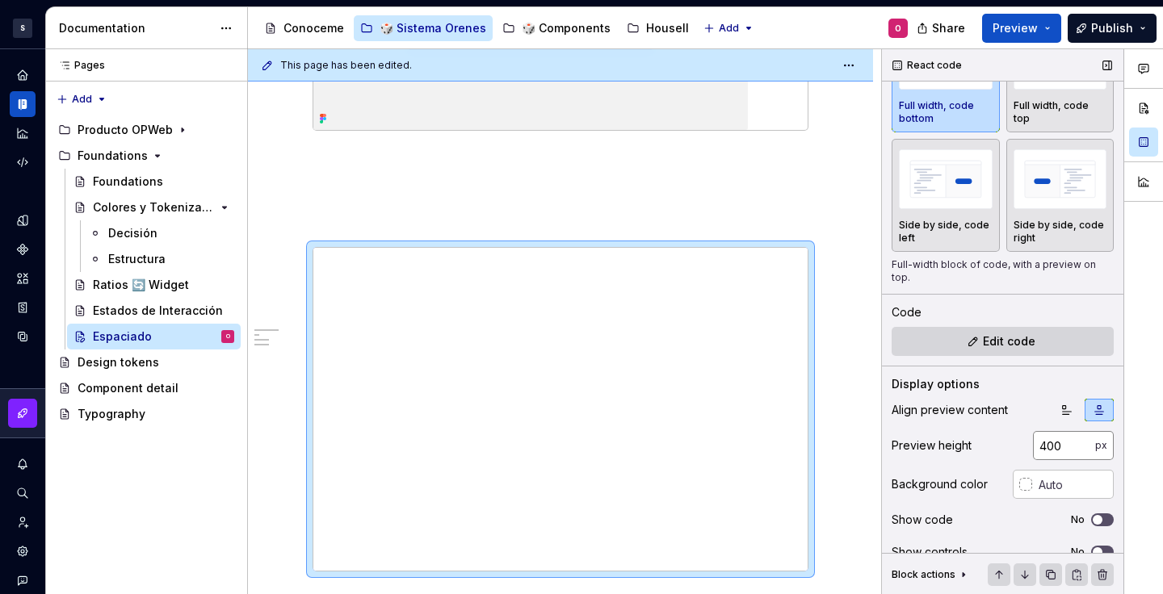
click at [1036, 444] on input "400" at bounding box center [1064, 445] width 62 height 29
type input "9"
type input "600"
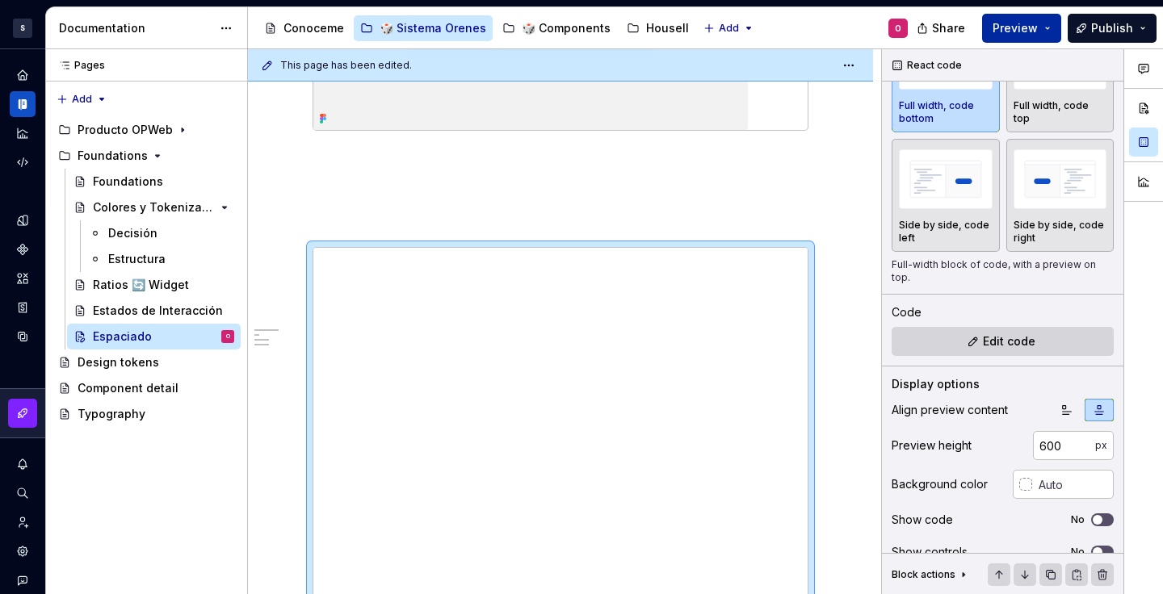
click at [1017, 32] on span "Preview" at bounding box center [1015, 28] width 45 height 16
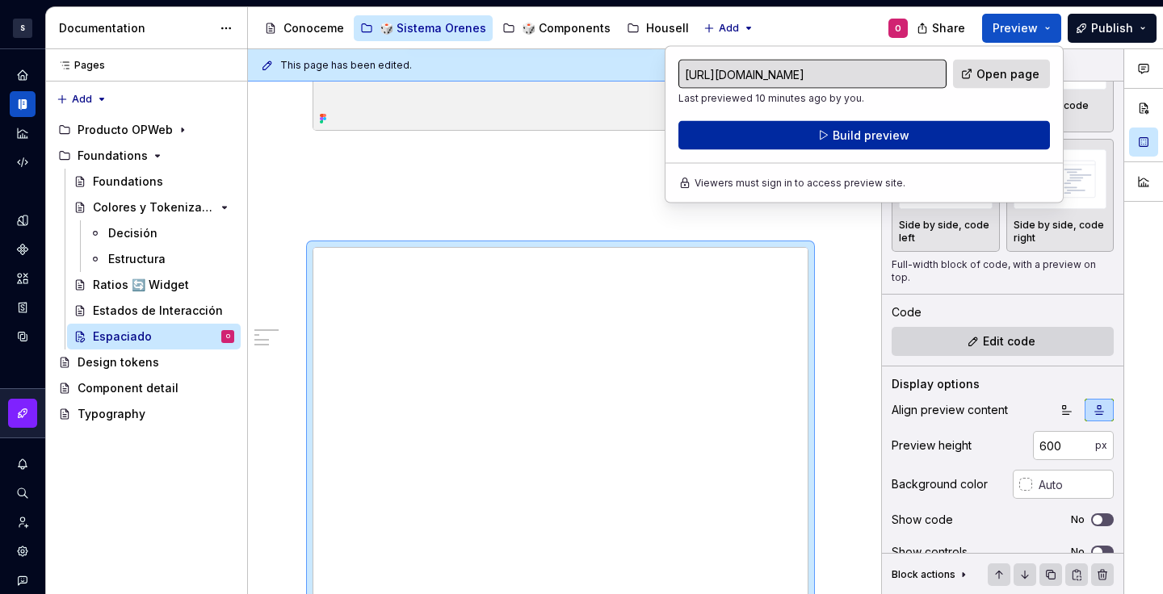
click at [949, 125] on button "Build preview" at bounding box center [864, 135] width 372 height 29
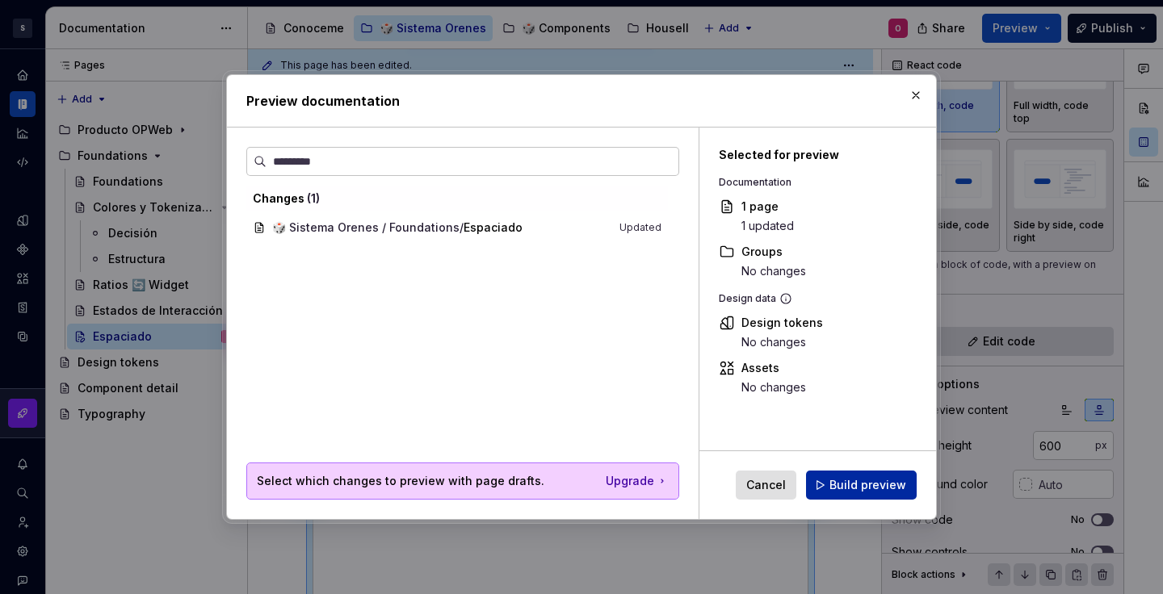
click at [876, 481] on span "Build preview" at bounding box center [868, 485] width 77 height 16
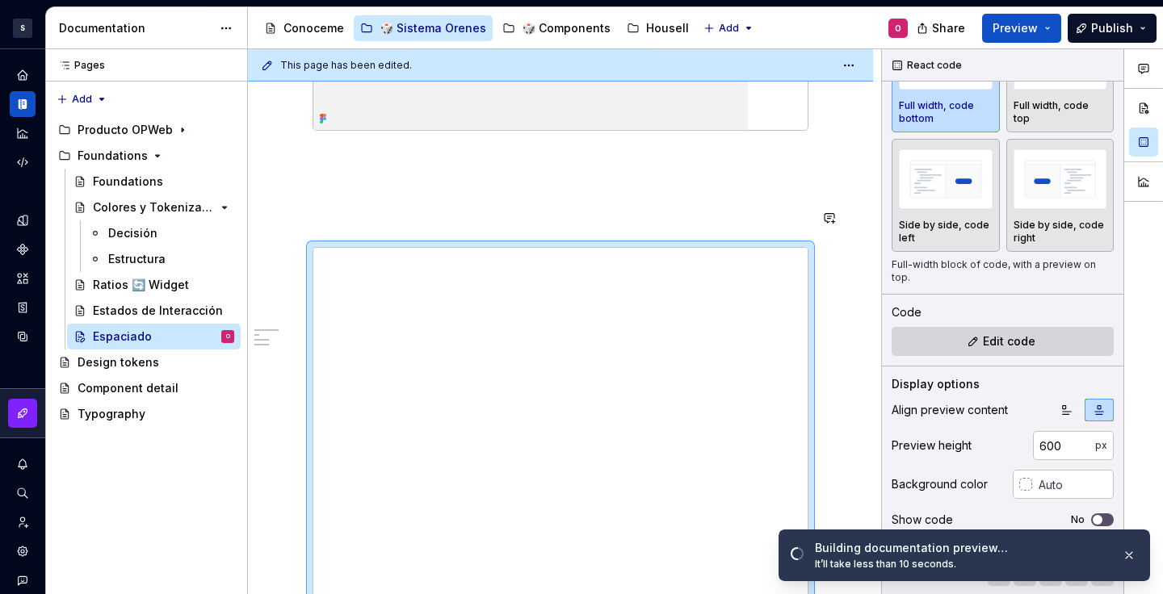
scroll to position [2043, 0]
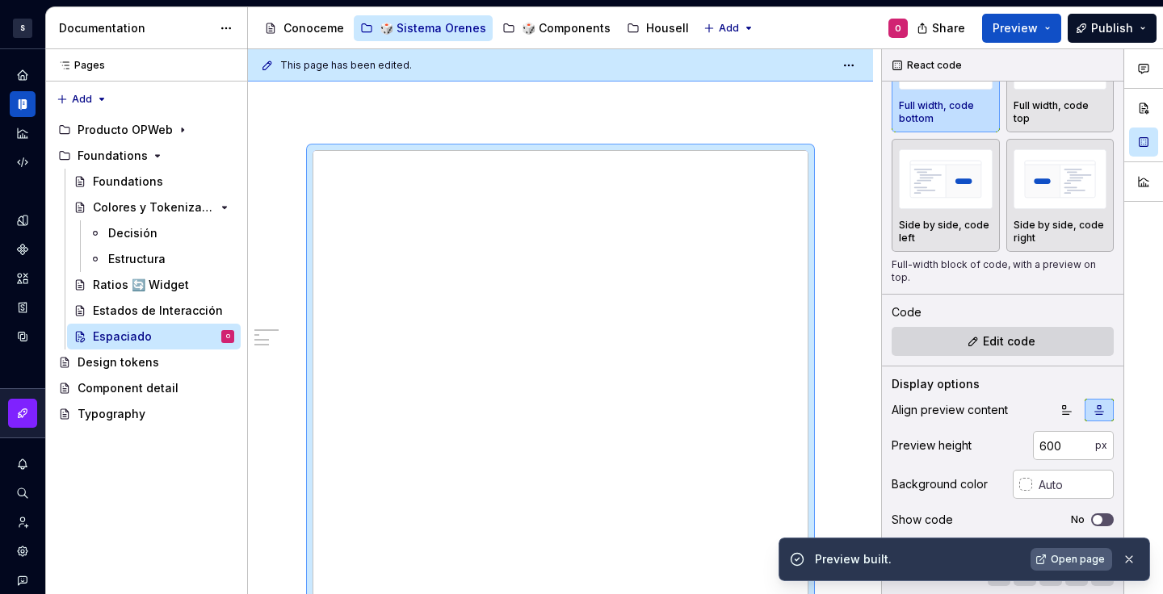
click at [1068, 556] on span "Open page" at bounding box center [1078, 559] width 54 height 13
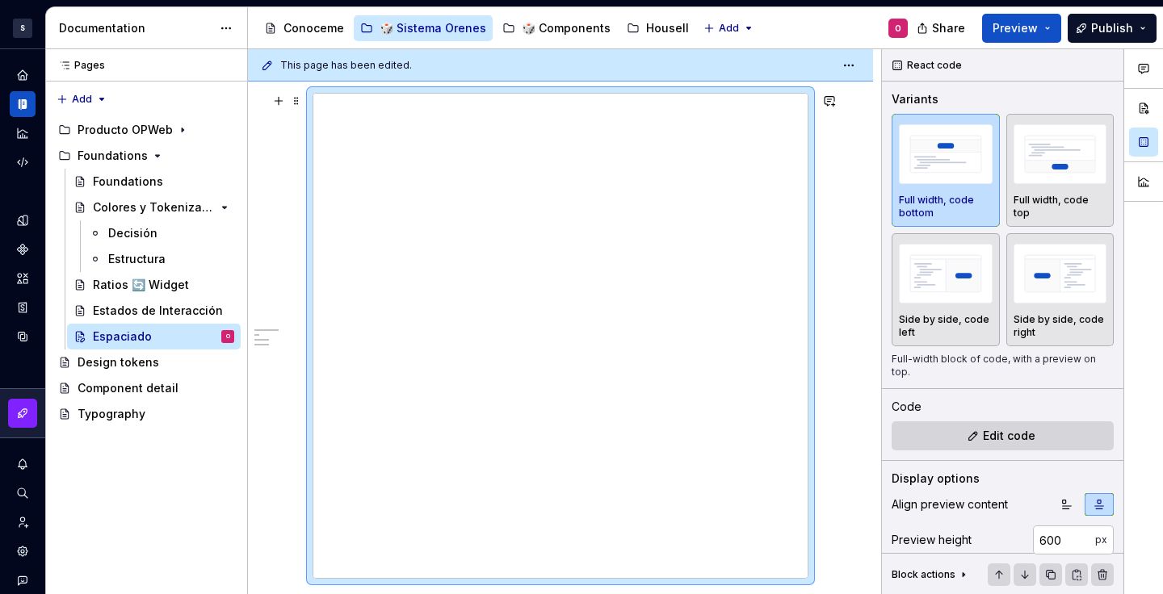
scroll to position [1944, 0]
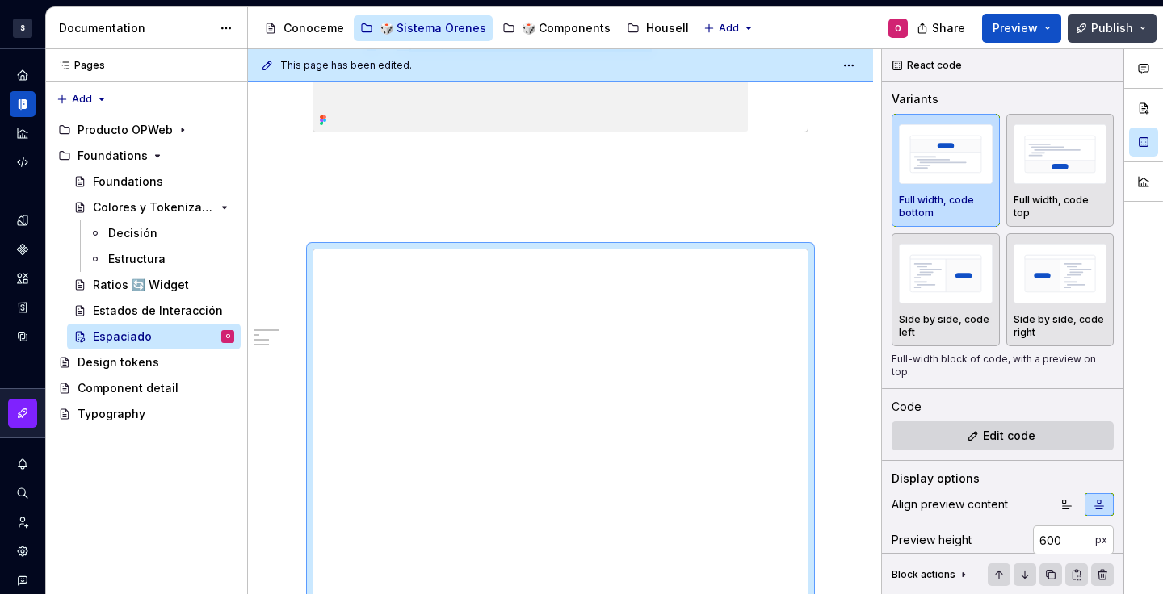
click at [1111, 24] on span "Publish" at bounding box center [1112, 28] width 42 height 16
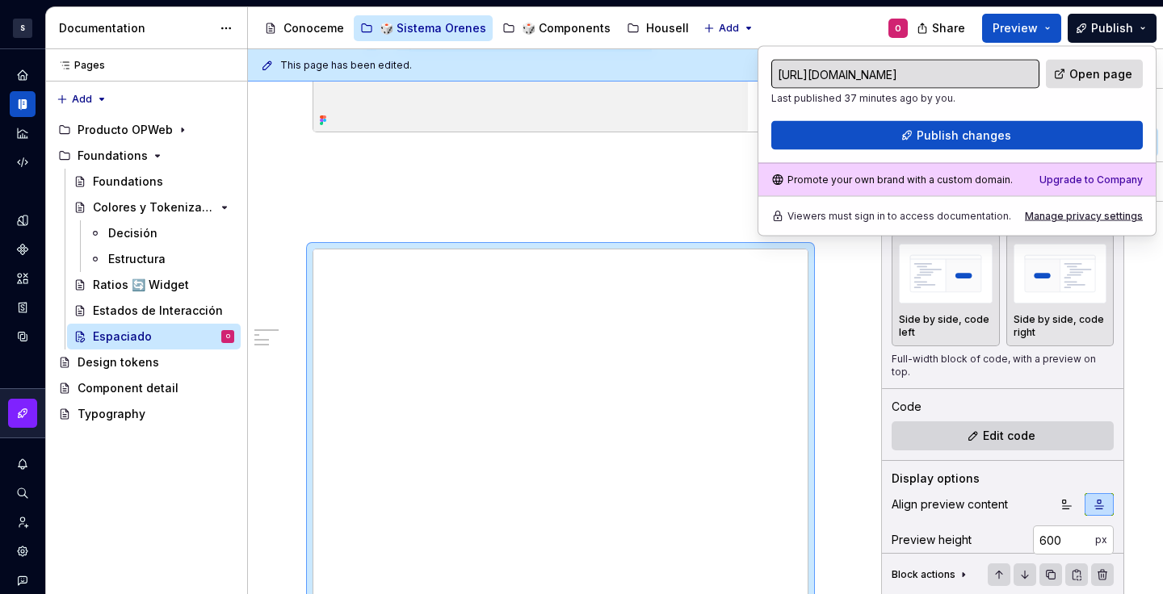
click at [1008, 150] on div "[URL][DOMAIN_NAME] Last published 37 minutes ago by you. Open page Publish chan…" at bounding box center [957, 141] width 399 height 191
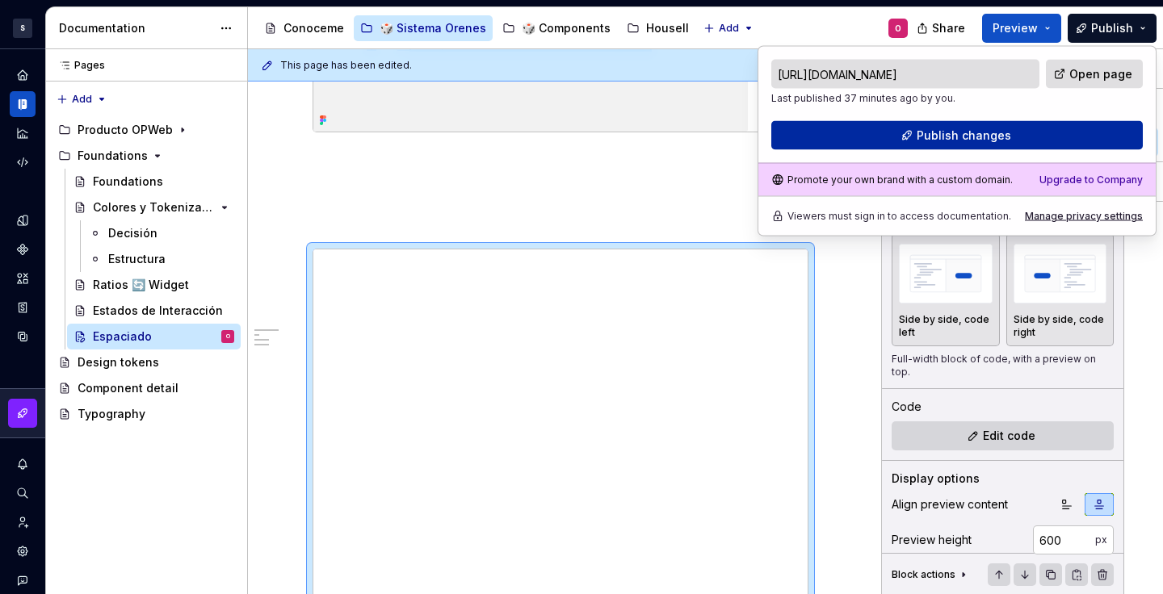
click at [998, 138] on span "Publish changes" at bounding box center [964, 136] width 95 height 16
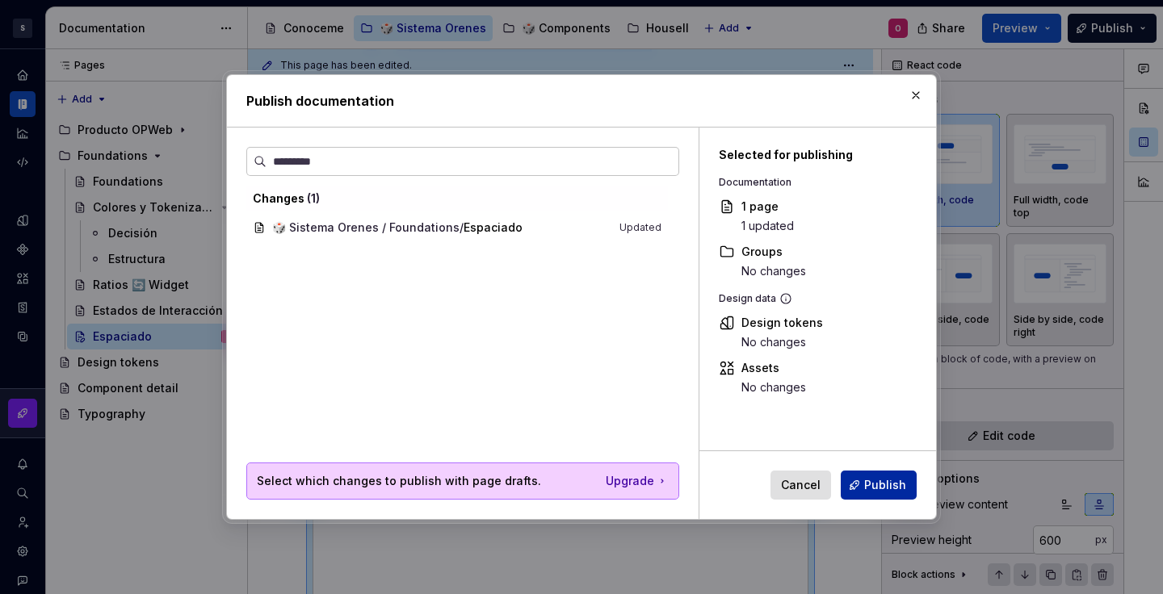
click at [888, 481] on span "Publish" at bounding box center [885, 485] width 42 height 16
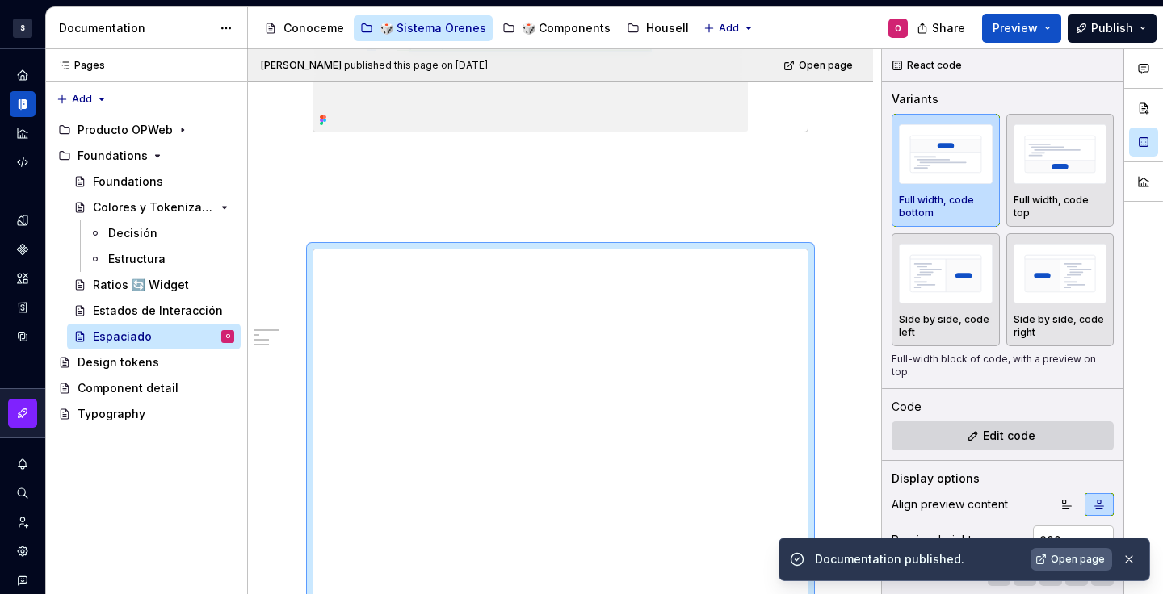
click at [1056, 557] on span "Open page" at bounding box center [1078, 559] width 54 height 13
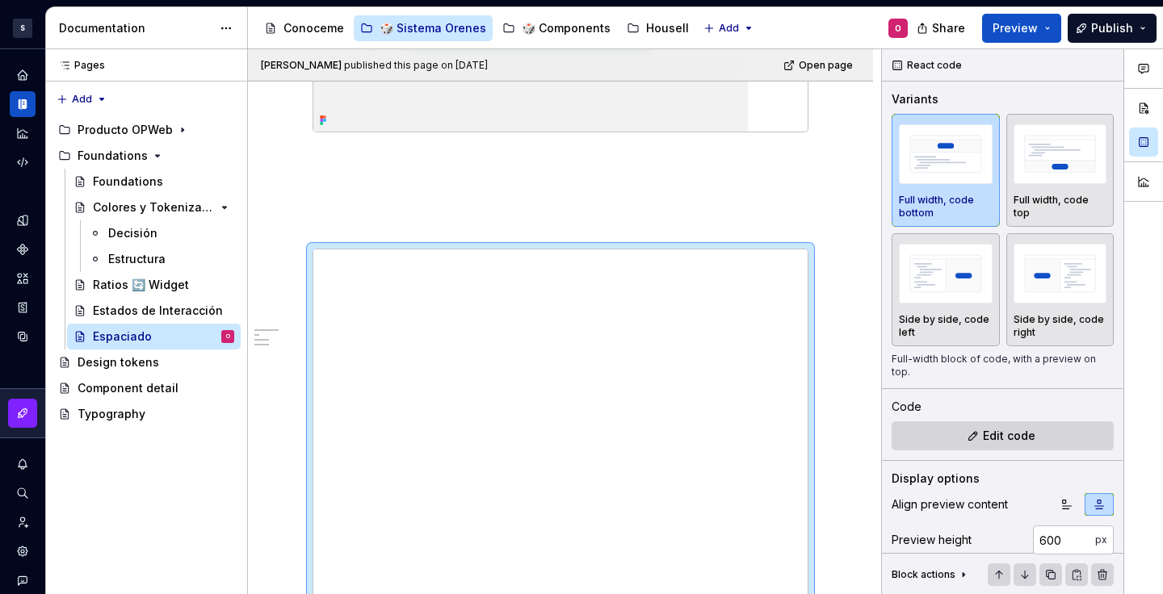
type textarea "*"
